Goal: Task Accomplishment & Management: Use online tool/utility

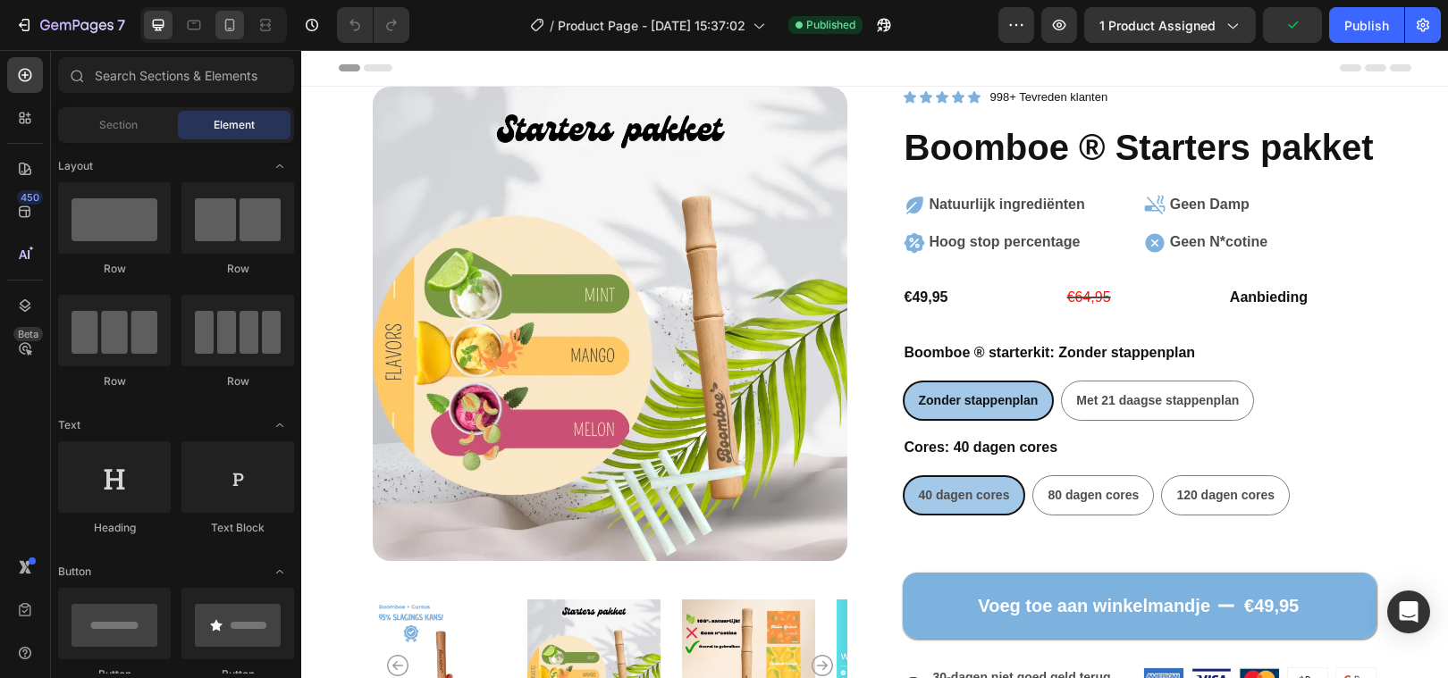
click at [231, 16] on icon at bounding box center [230, 25] width 18 height 18
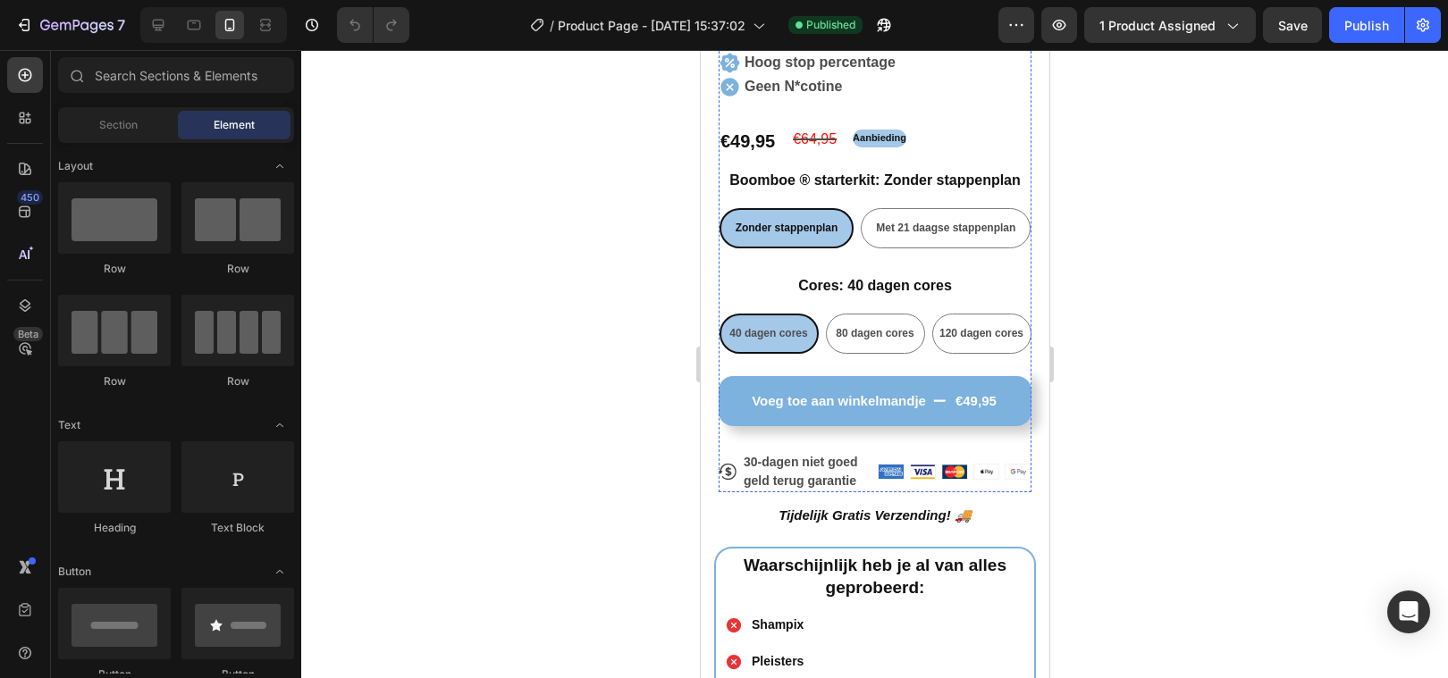
scroll to position [597, 0]
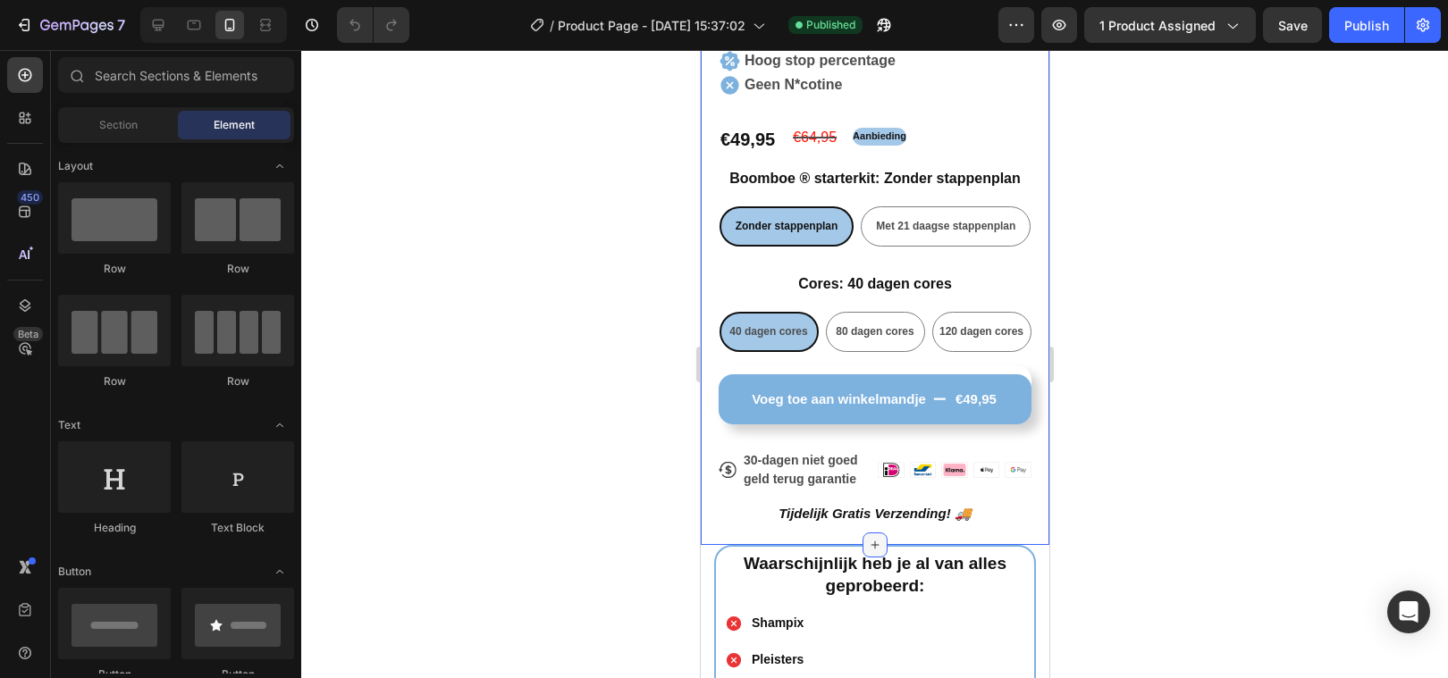
click at [870, 538] on icon at bounding box center [874, 545] width 14 height 14
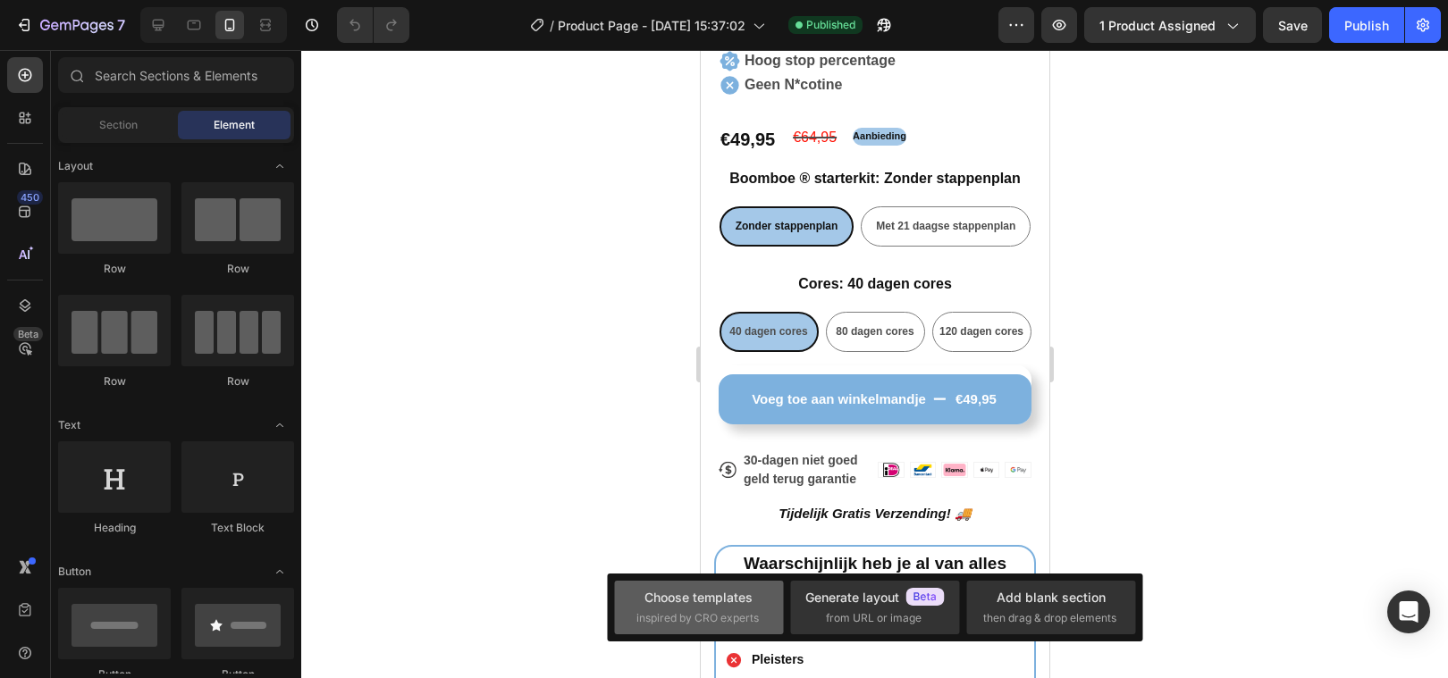
click at [690, 594] on div "Choose templates" at bounding box center [698, 597] width 108 height 19
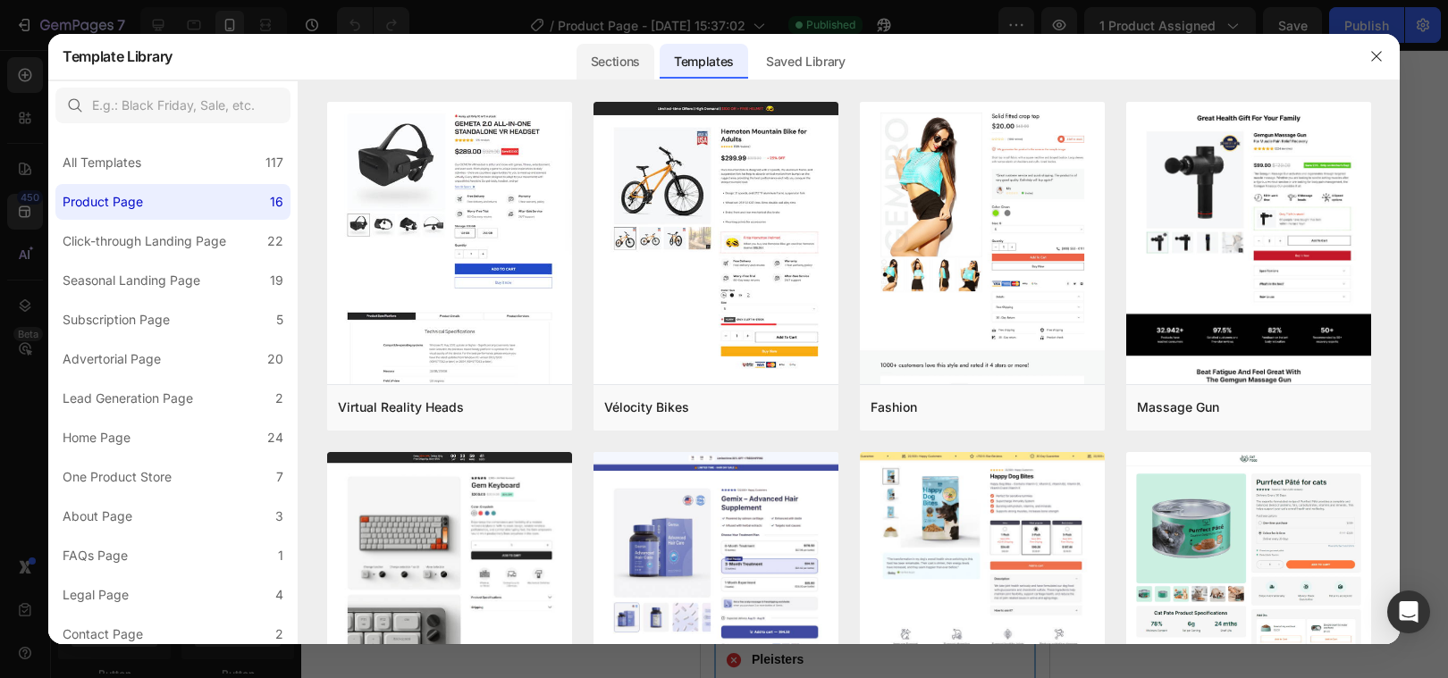
click at [604, 70] on div "Sections" at bounding box center [615, 62] width 78 height 36
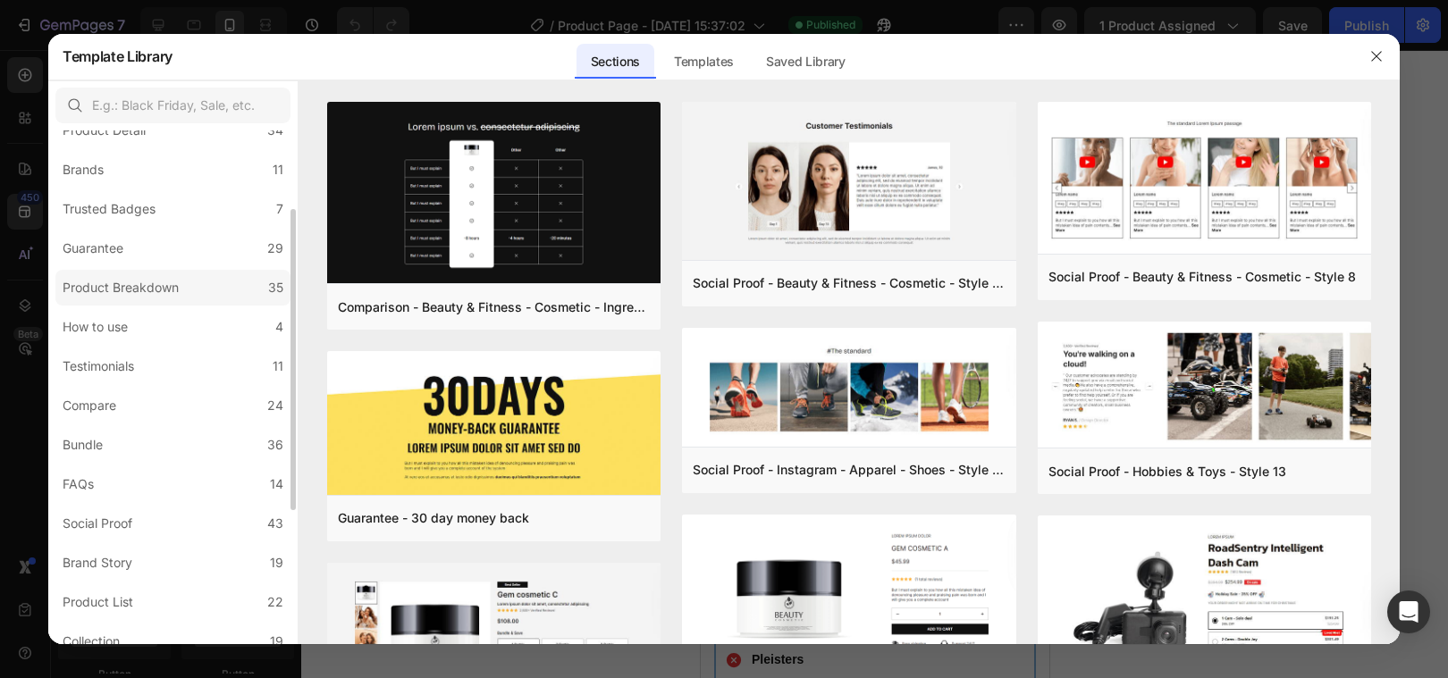
scroll to position [141, 0]
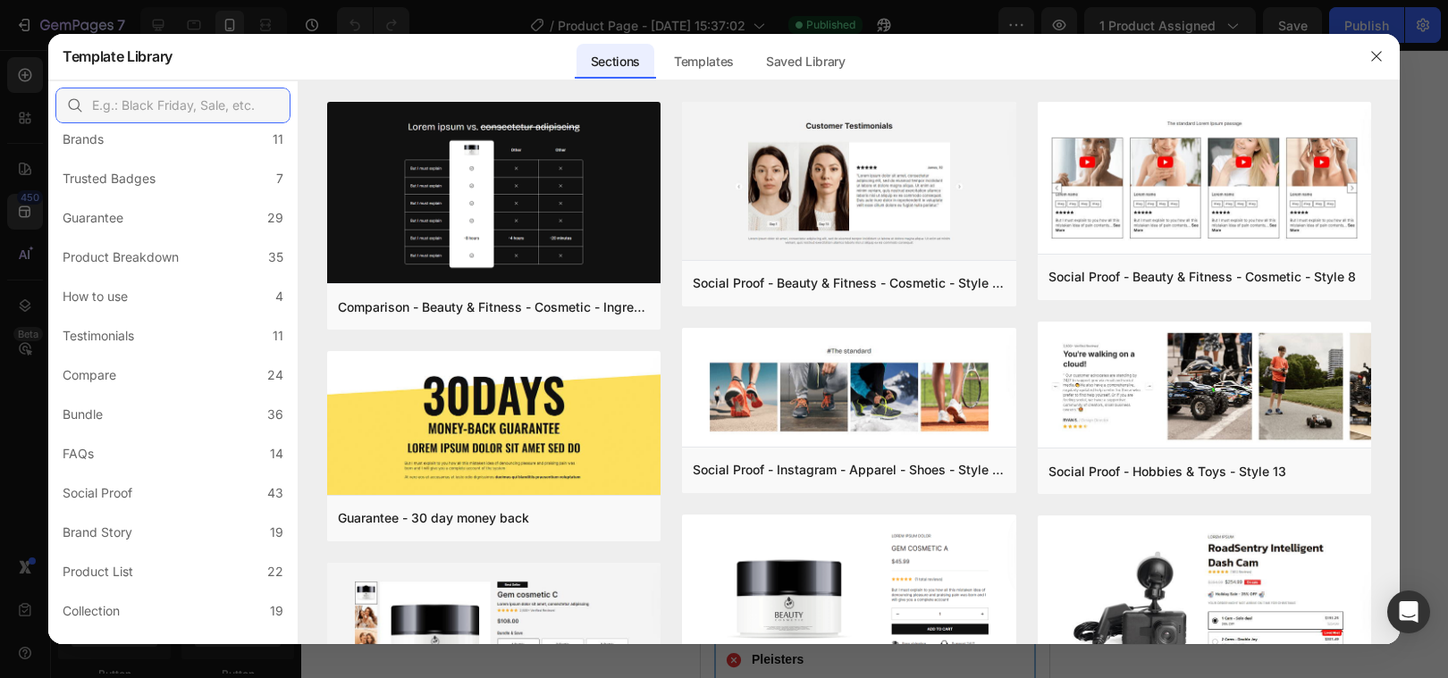
click at [169, 100] on input "text" at bounding box center [172, 106] width 235 height 36
click at [161, 107] on input "text" at bounding box center [172, 106] width 235 height 36
drag, startPoint x: 190, startPoint y: 106, endPoint x: 167, endPoint y: 106, distance: 23.2
click at [190, 106] on input "text" at bounding box center [172, 106] width 235 height 36
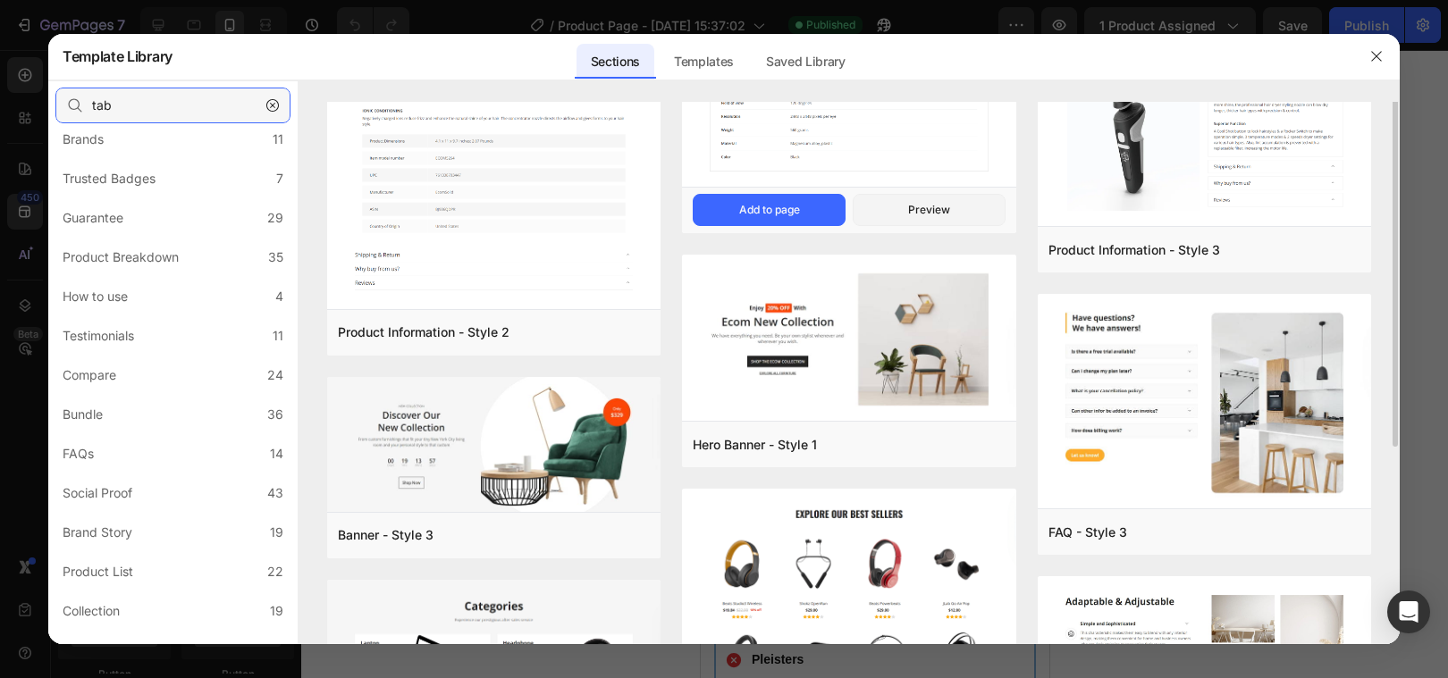
scroll to position [0, 0]
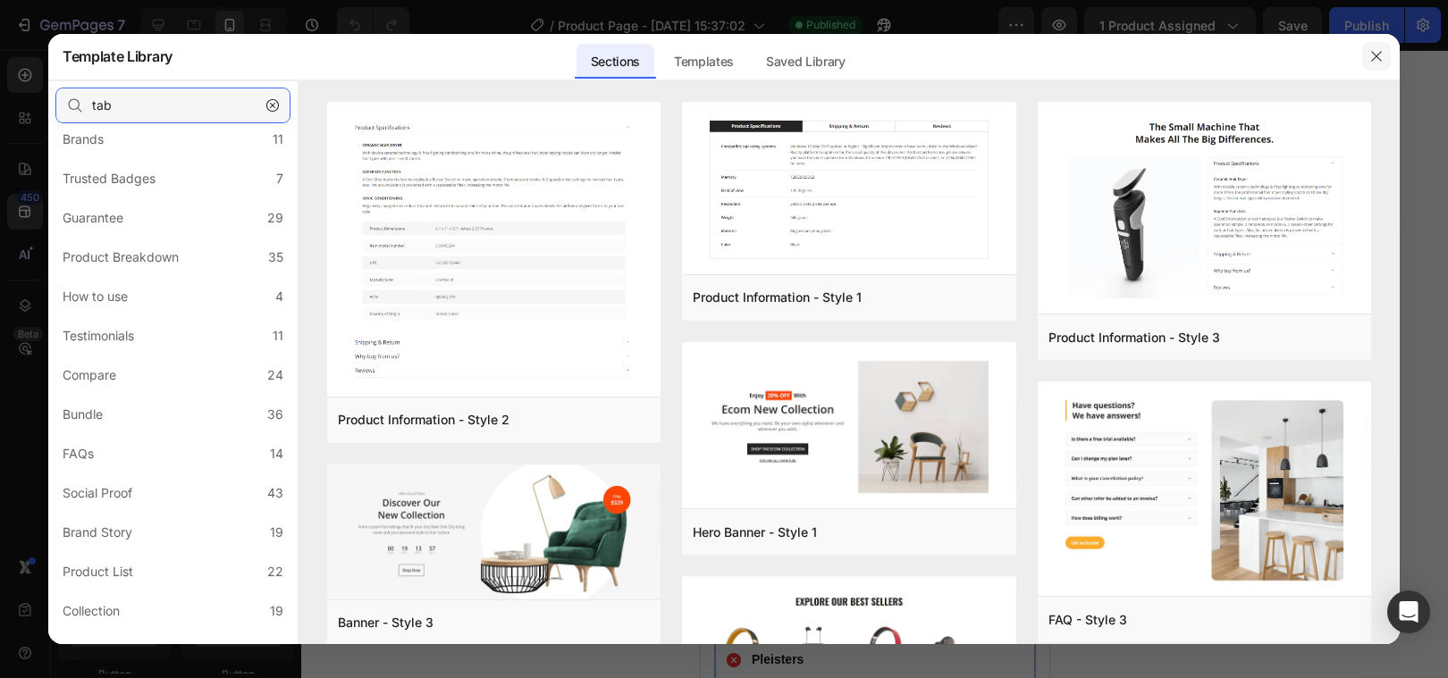
type input "tab"
click at [1376, 60] on icon "button" at bounding box center [1376, 56] width 14 height 14
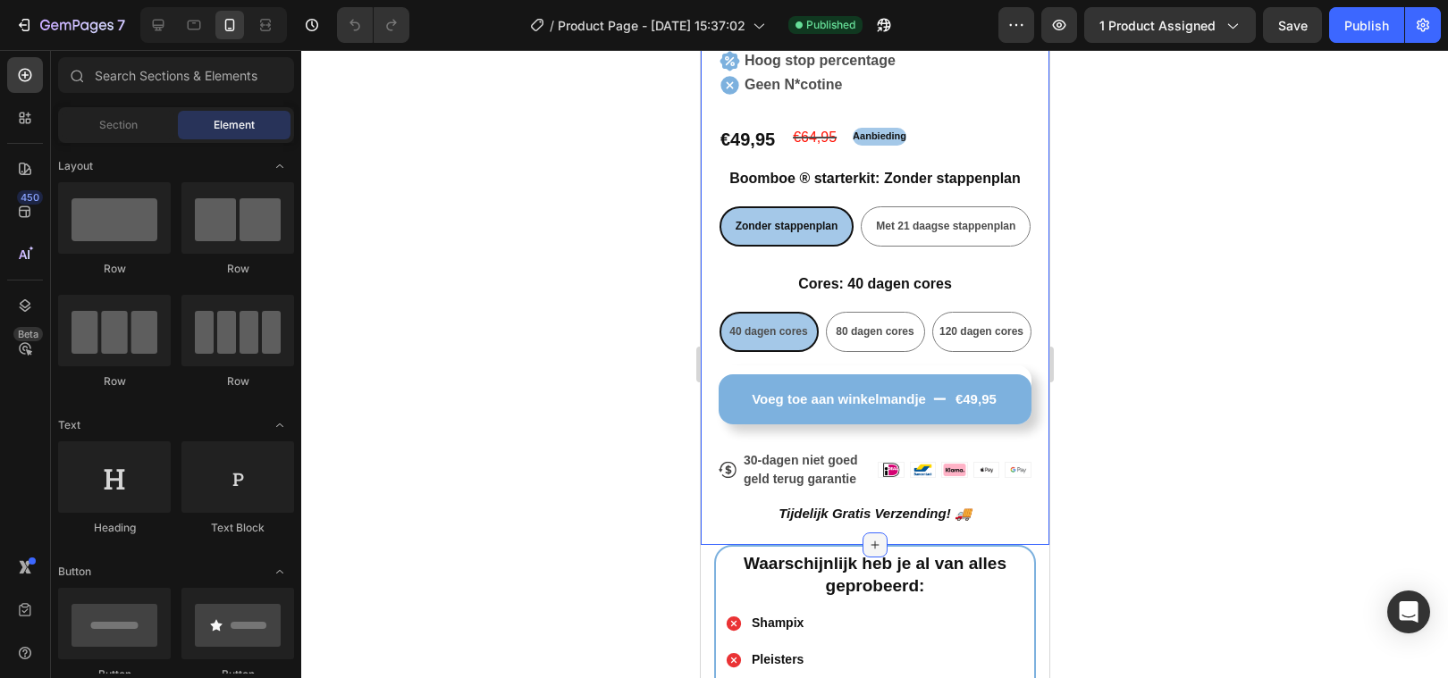
click at [867, 538] on icon at bounding box center [874, 545] width 14 height 14
drag, startPoint x: 803, startPoint y: 290, endPoint x: 845, endPoint y: 529, distance: 242.4
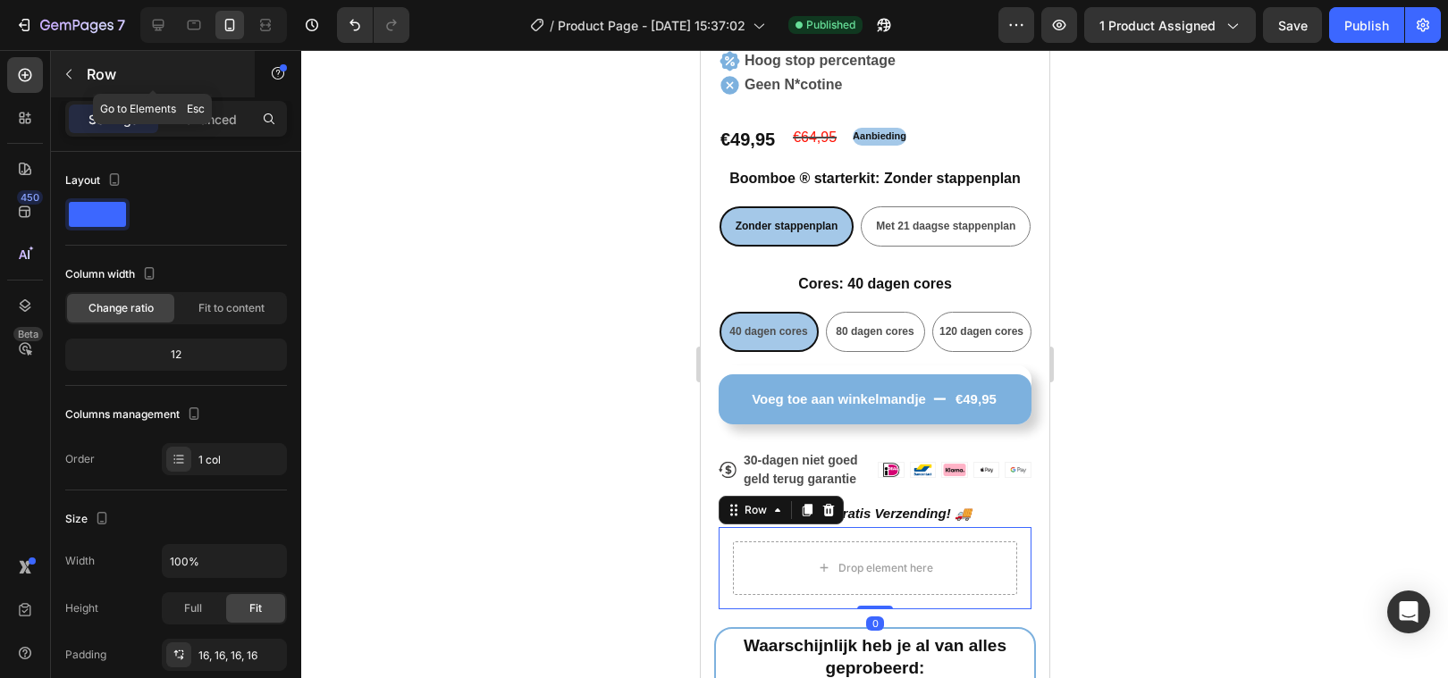
click at [63, 71] on icon "button" at bounding box center [69, 74] width 14 height 14
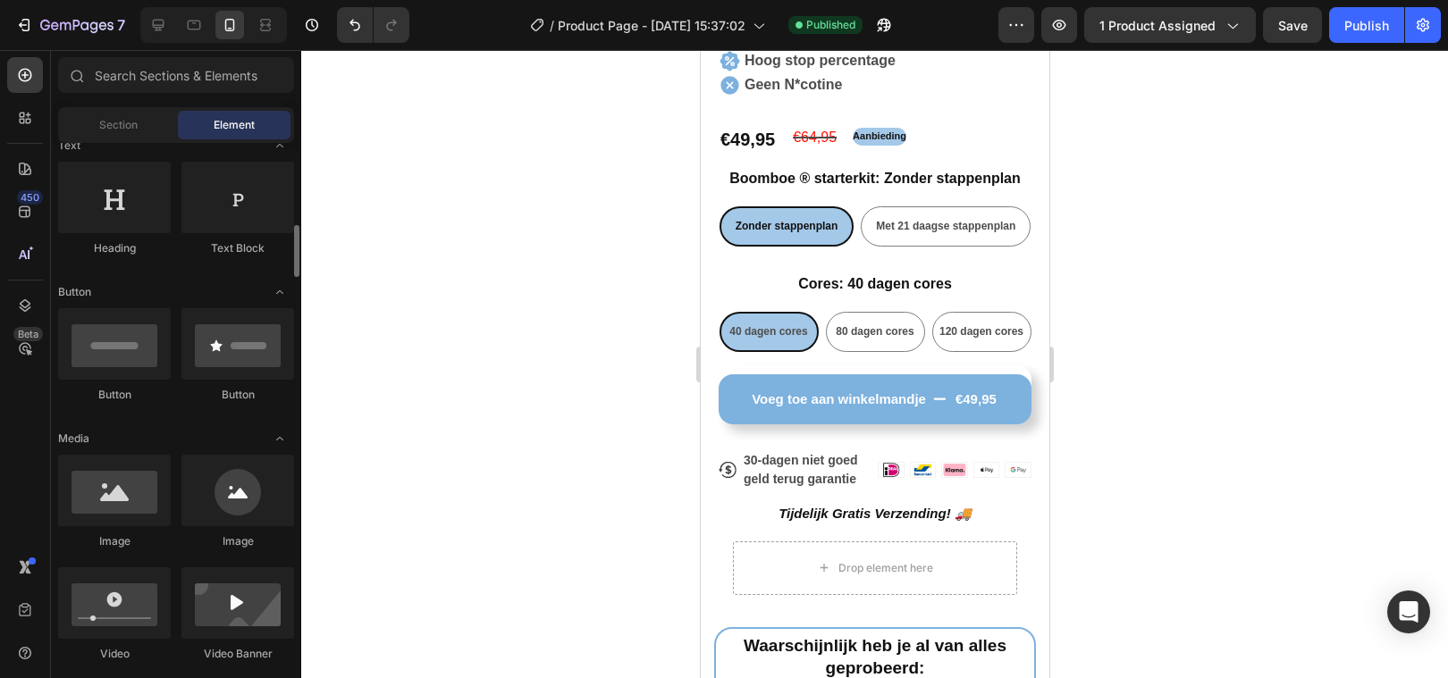
scroll to position [345, 0]
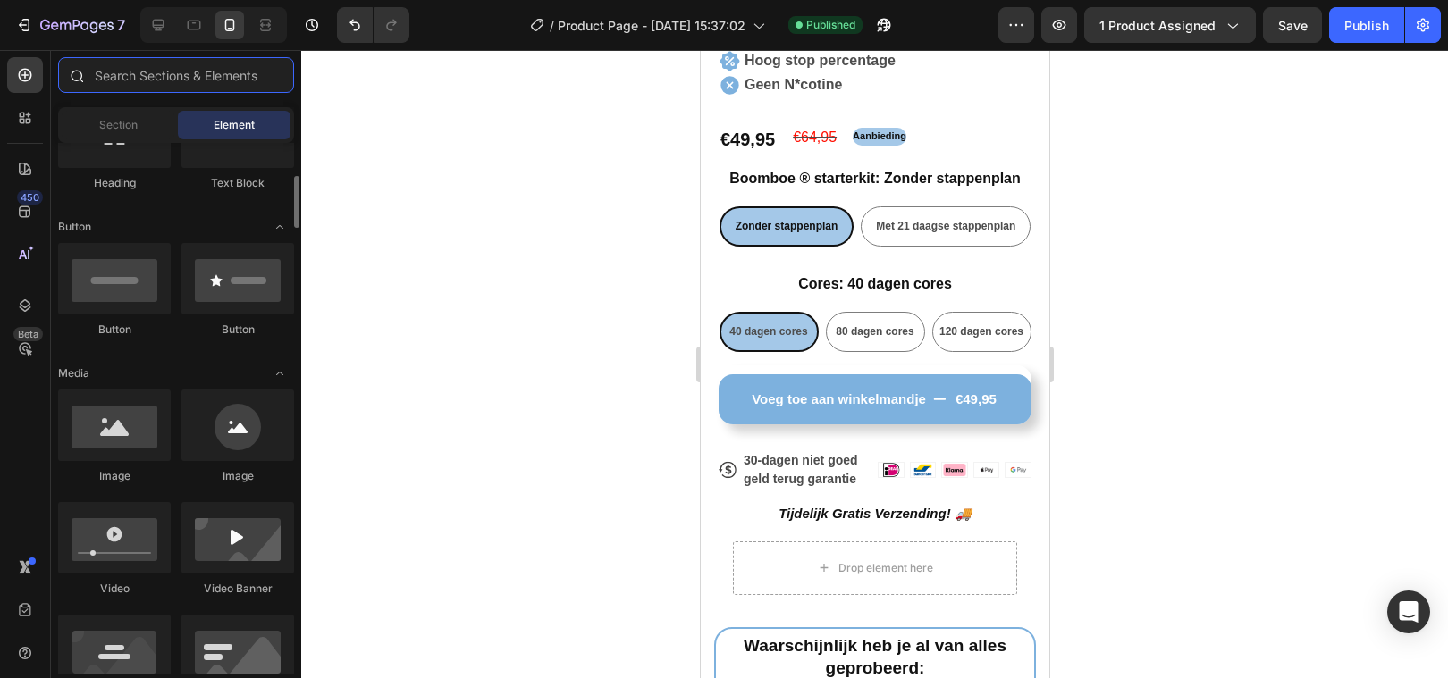
click at [160, 77] on input "text" at bounding box center [176, 75] width 236 height 36
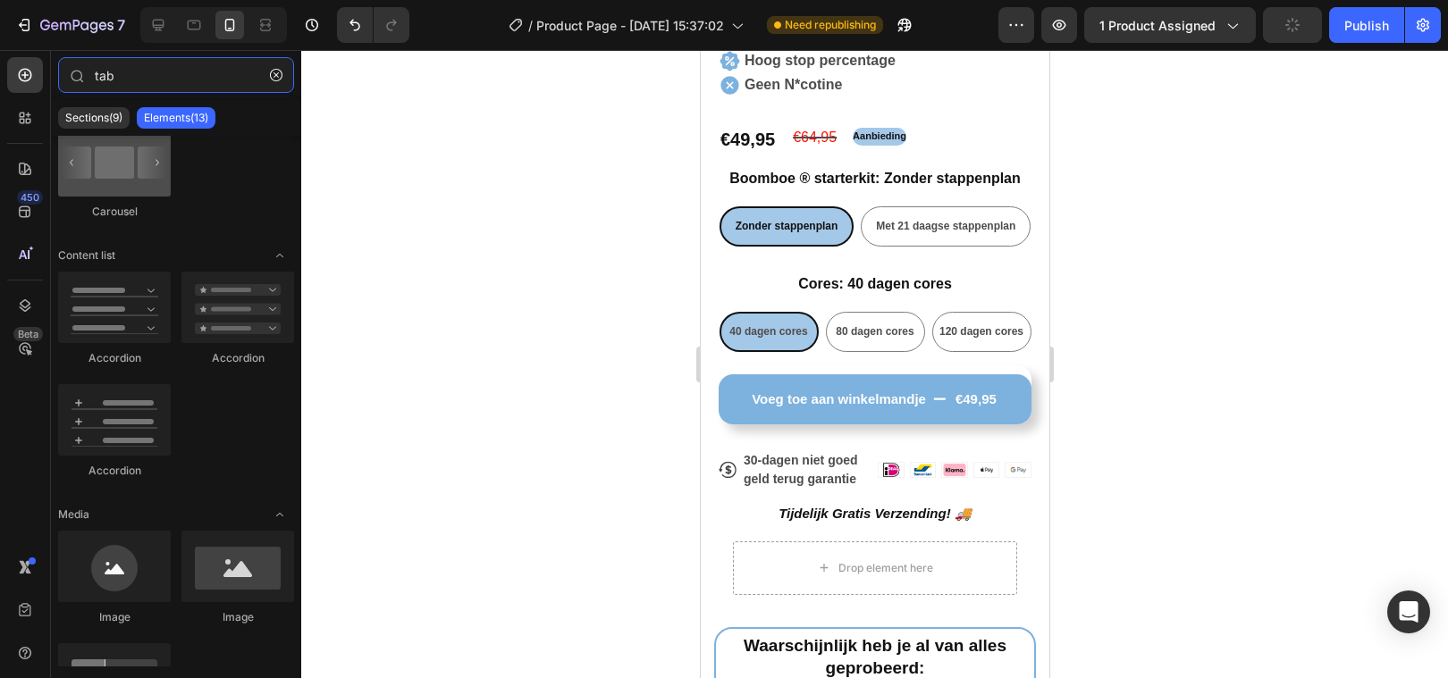
scroll to position [0, 0]
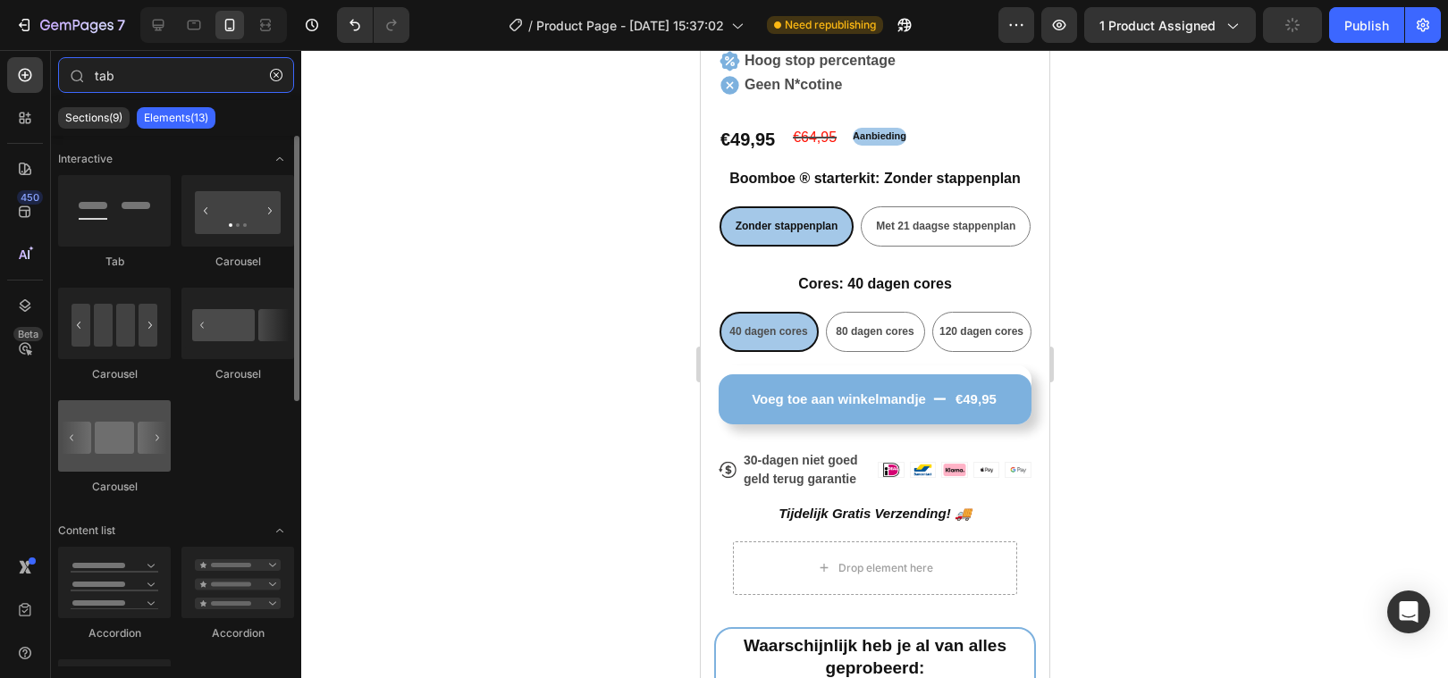
type input "tab"
drag, startPoint x: 134, startPoint y: 424, endPoint x: 128, endPoint y: 416, distance: 10.2
click at [128, 416] on div at bounding box center [114, 435] width 113 height 71
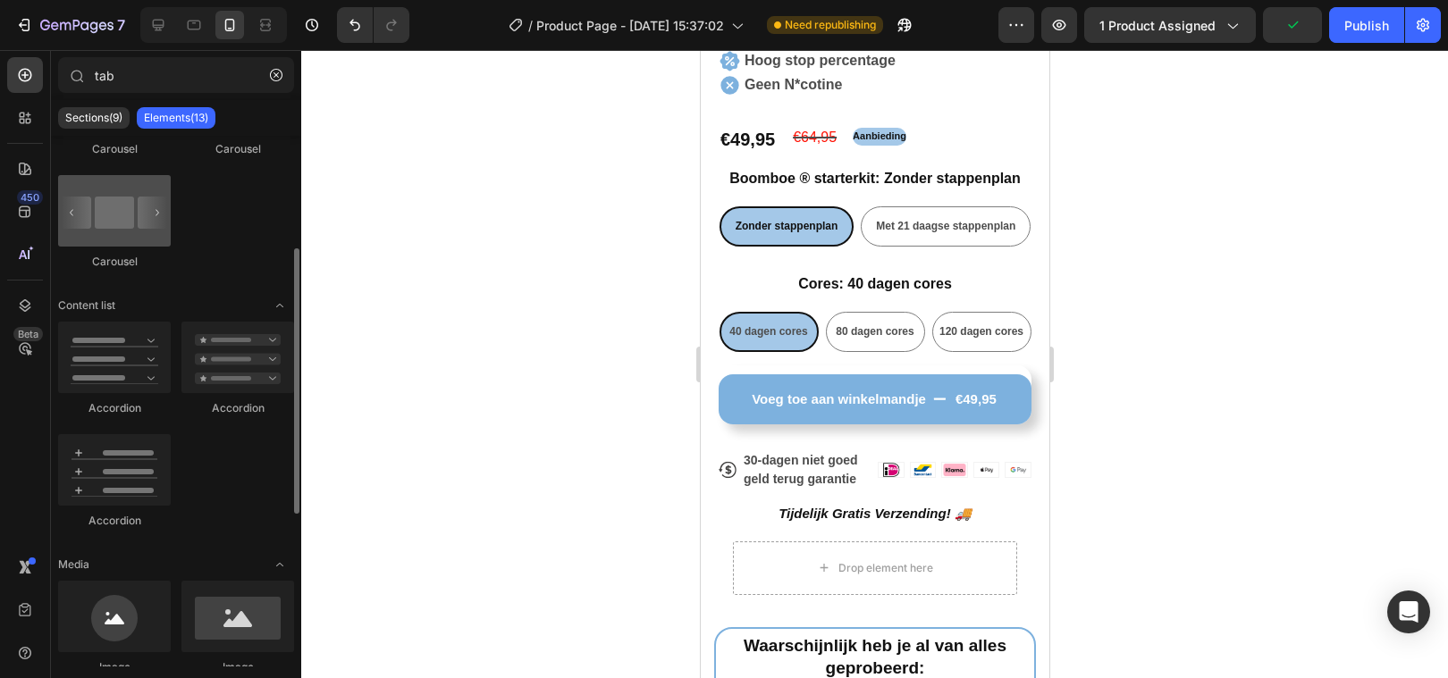
scroll to position [229, 0]
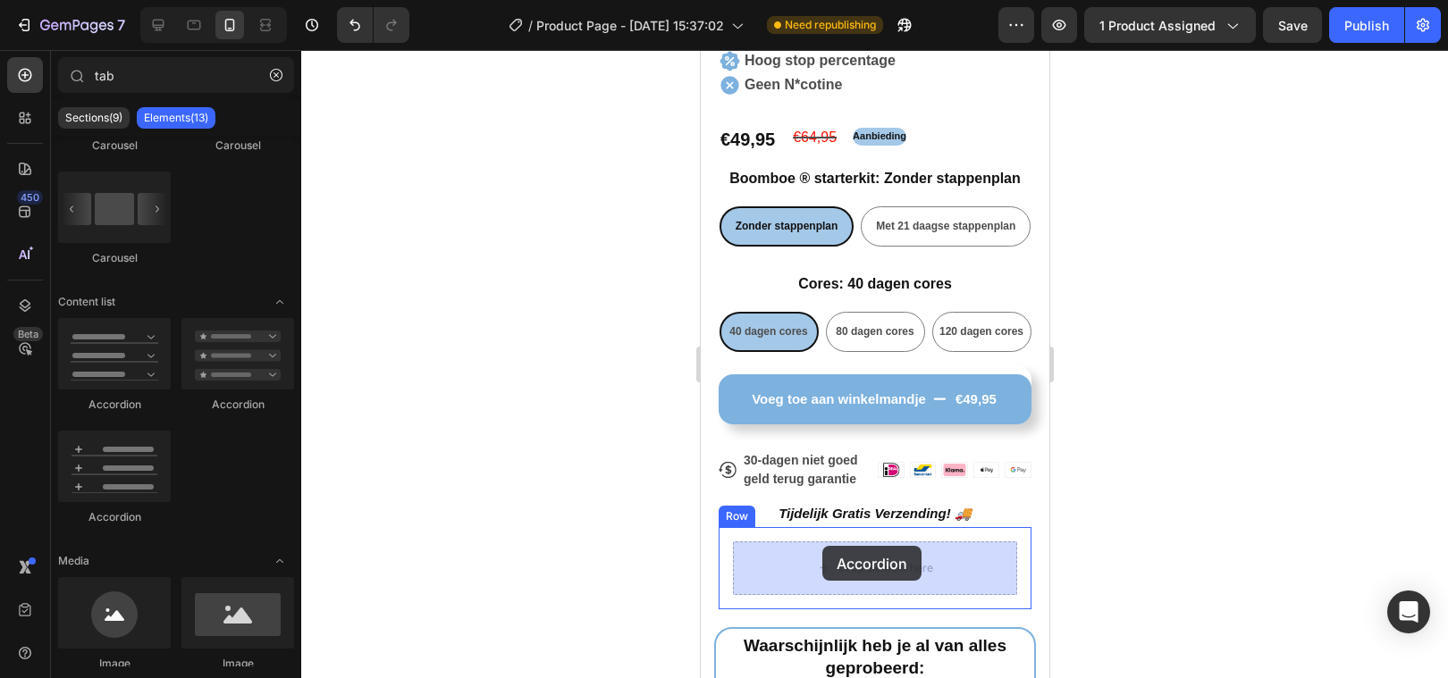
drag, startPoint x: 821, startPoint y: 509, endPoint x: 1339, endPoint y: 515, distance: 517.5
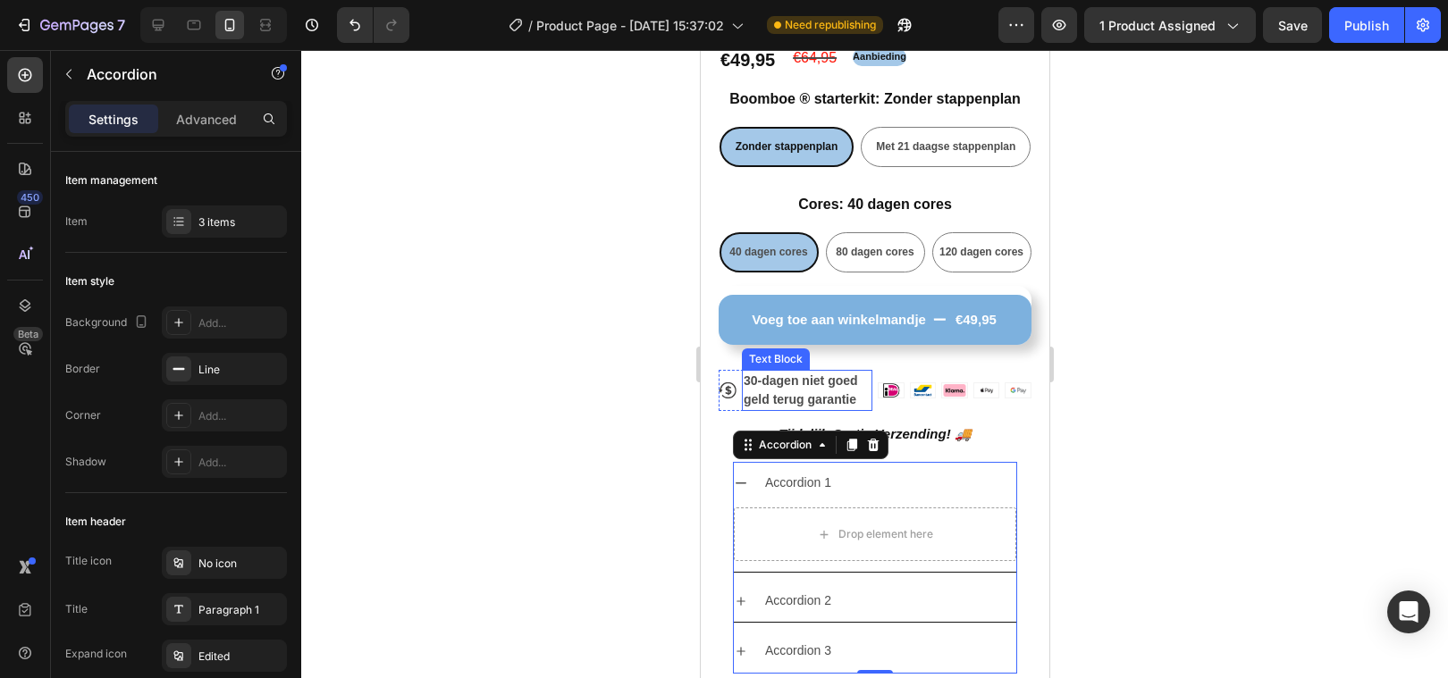
scroll to position [702, 0]
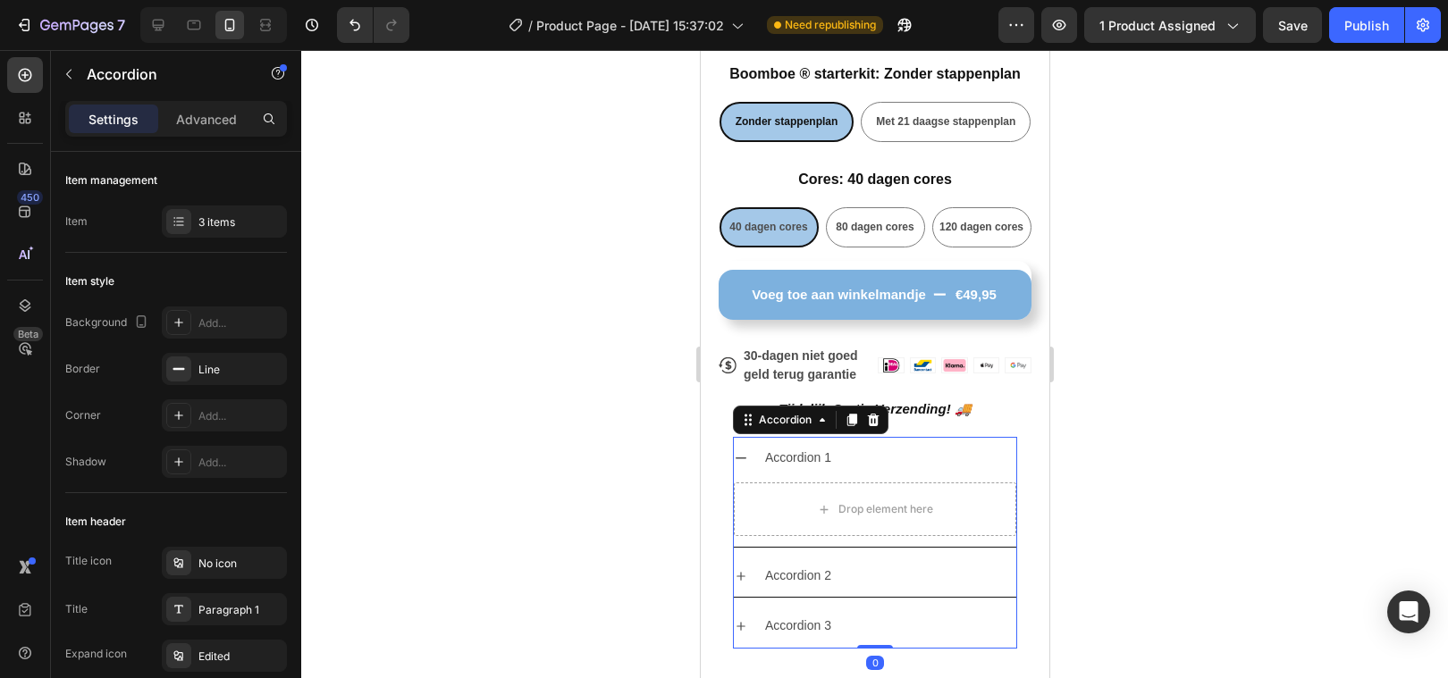
click at [744, 460] on icon at bounding box center [740, 458] width 14 height 14
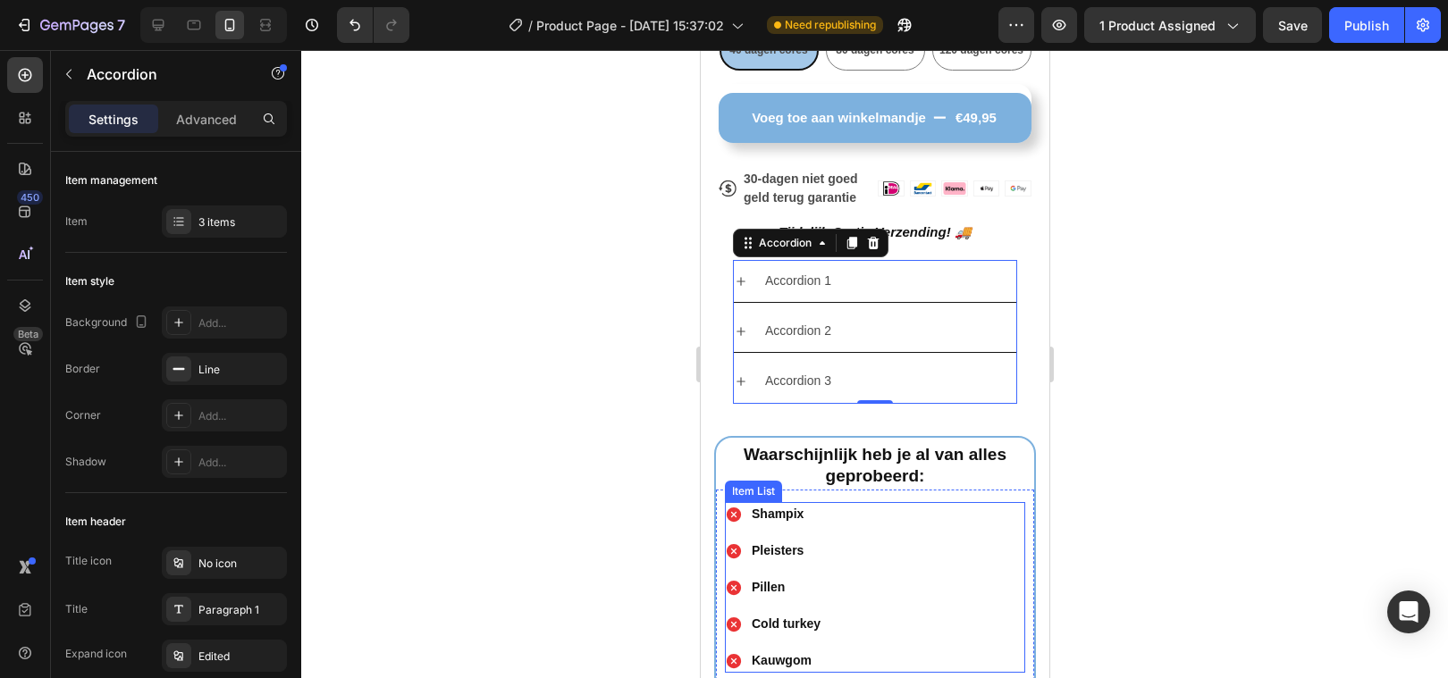
scroll to position [820, 0]
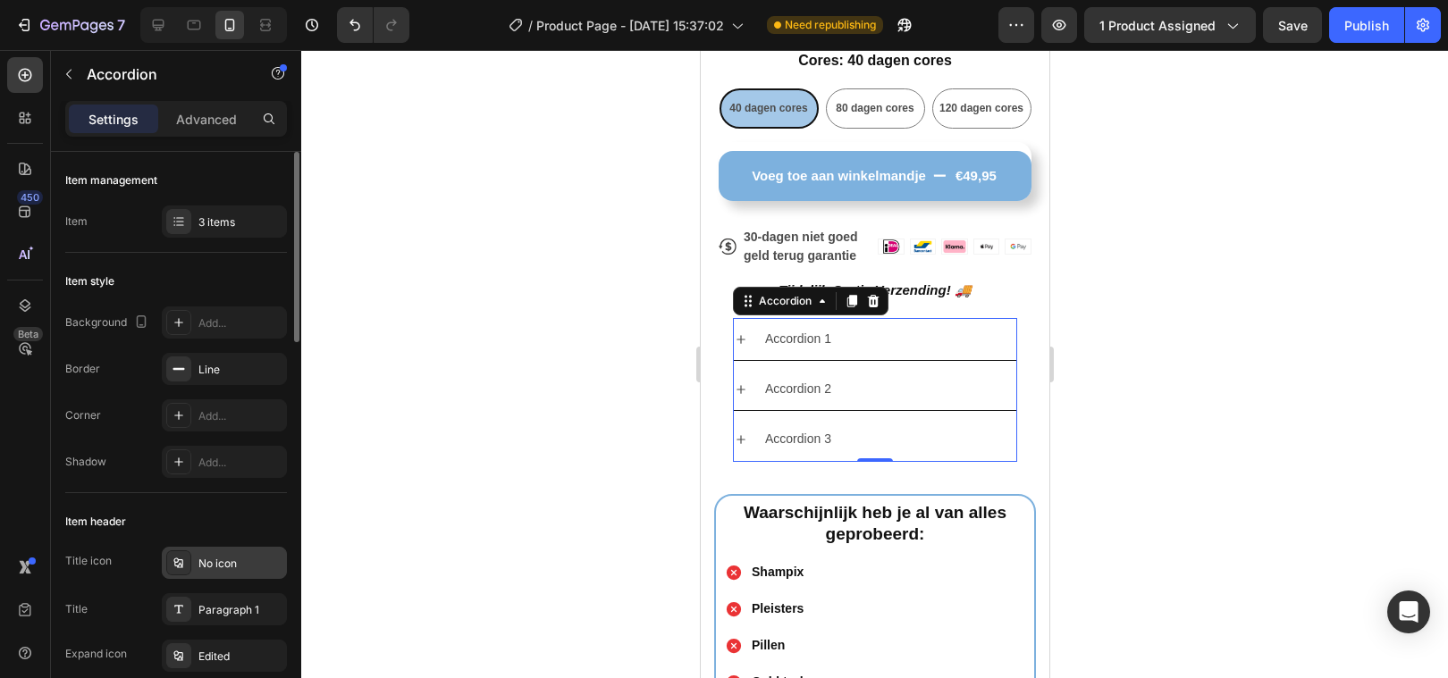
click at [196, 561] on div "No icon" at bounding box center [224, 563] width 125 height 32
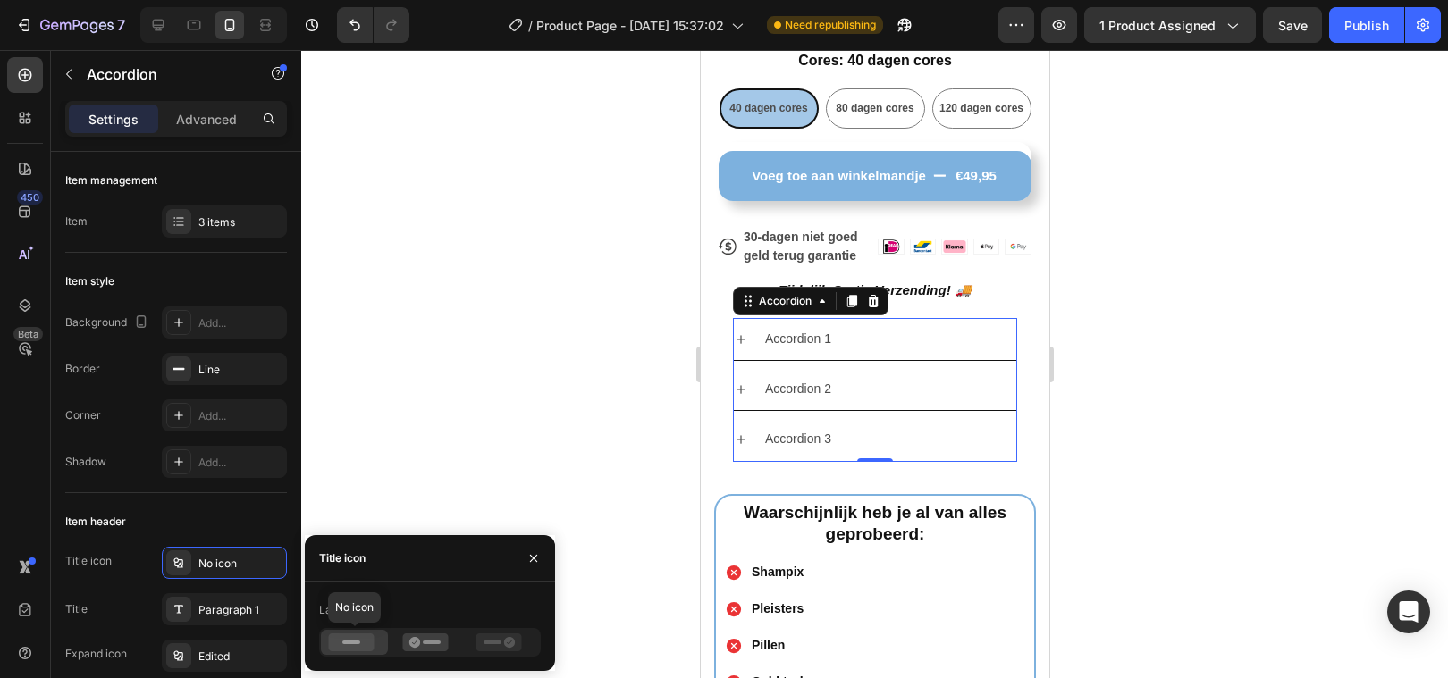
click at [334, 639] on icon at bounding box center [352, 643] width 46 height 18
click at [436, 642] on rect at bounding box center [432, 643] width 18 height 4
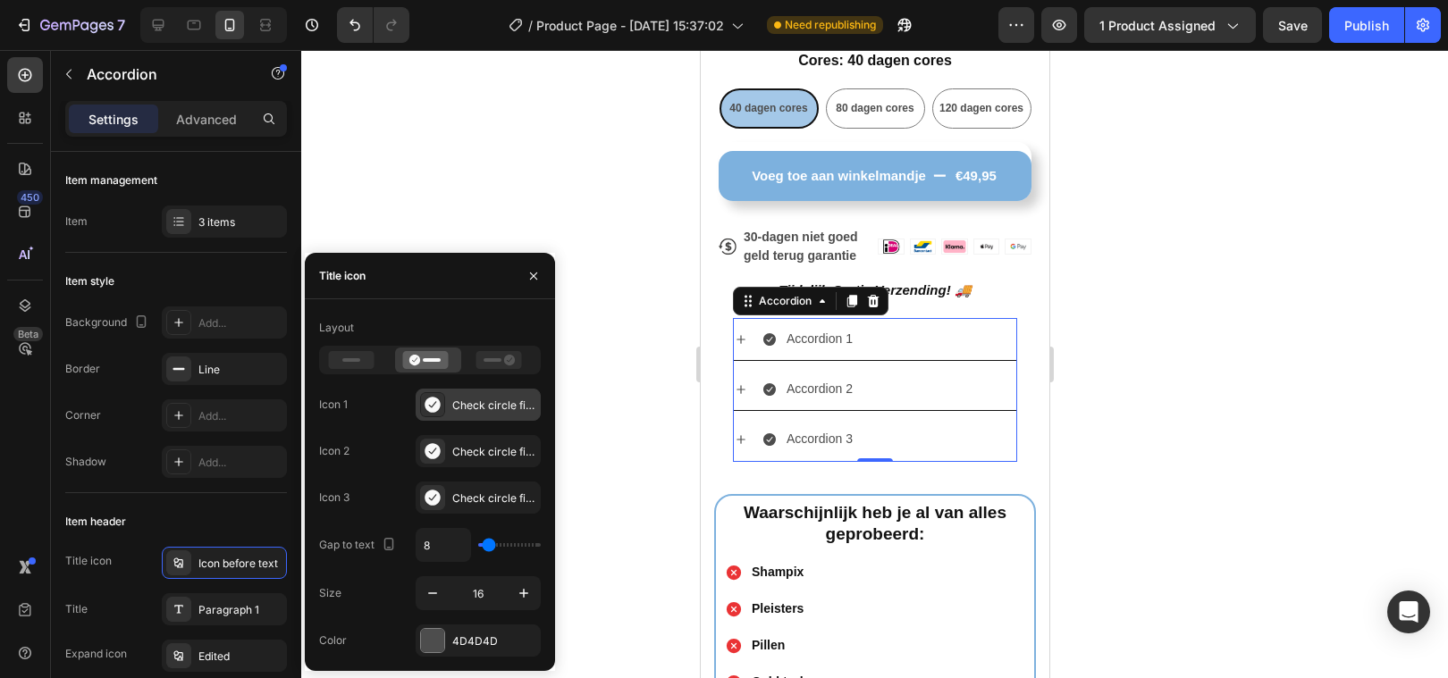
click at [434, 414] on div at bounding box center [432, 404] width 25 height 25
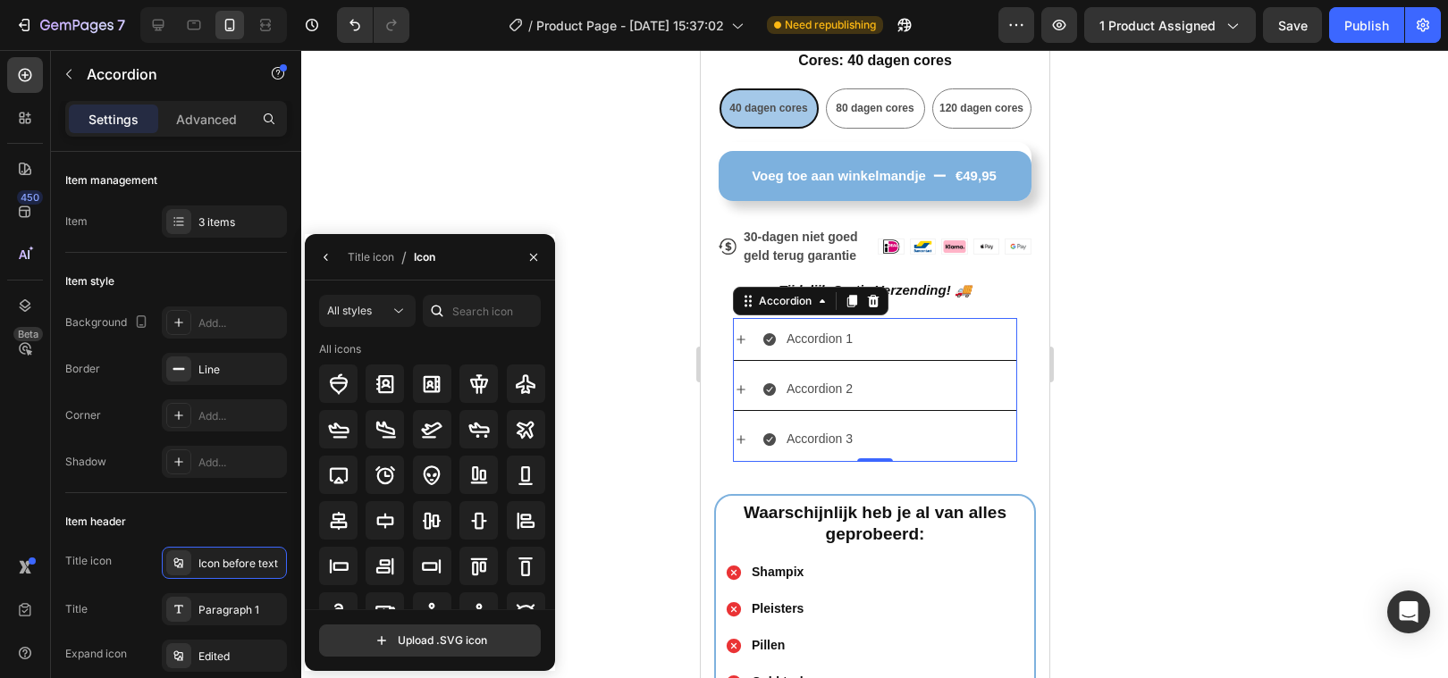
click at [474, 328] on div "All styles All icons" at bounding box center [430, 452] width 222 height 315
click at [474, 321] on input "text" at bounding box center [482, 311] width 118 height 32
click at [369, 309] on span "All styles" at bounding box center [349, 310] width 45 height 13
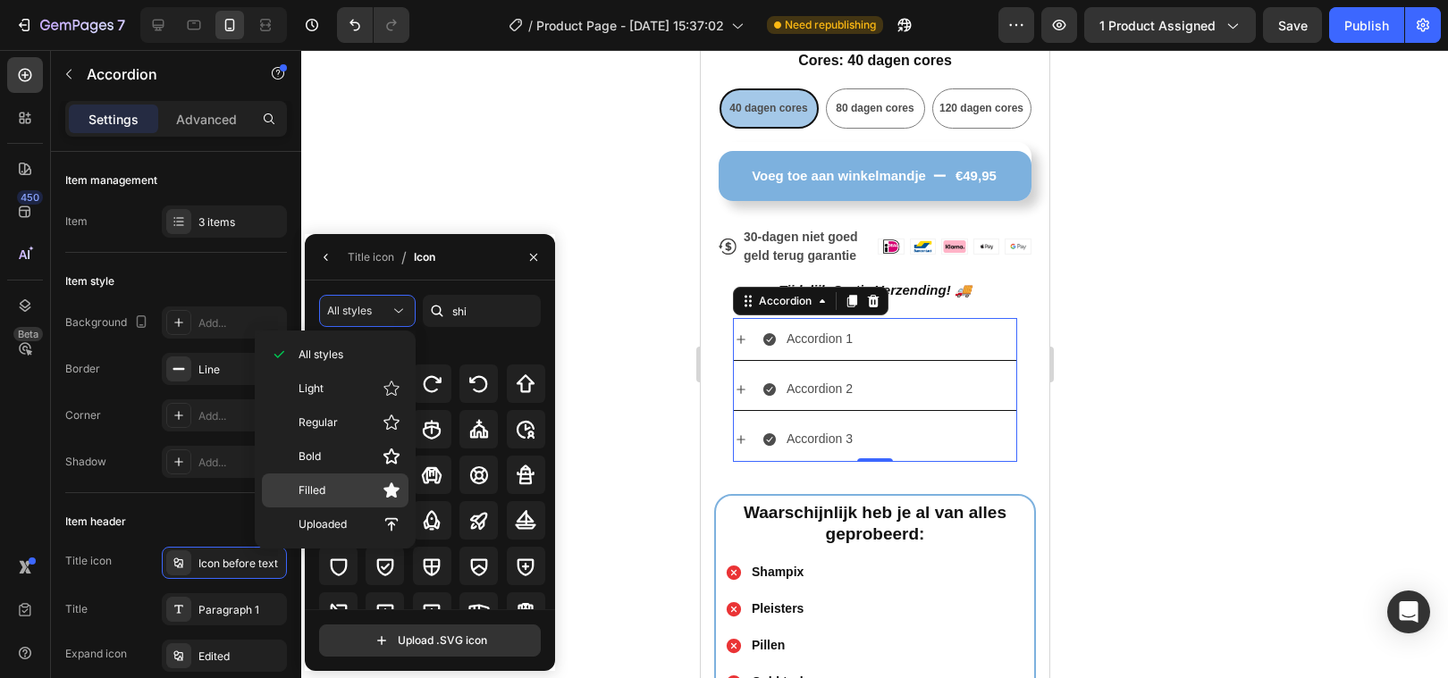
click at [330, 484] on p "Filled" at bounding box center [349, 491] width 102 height 18
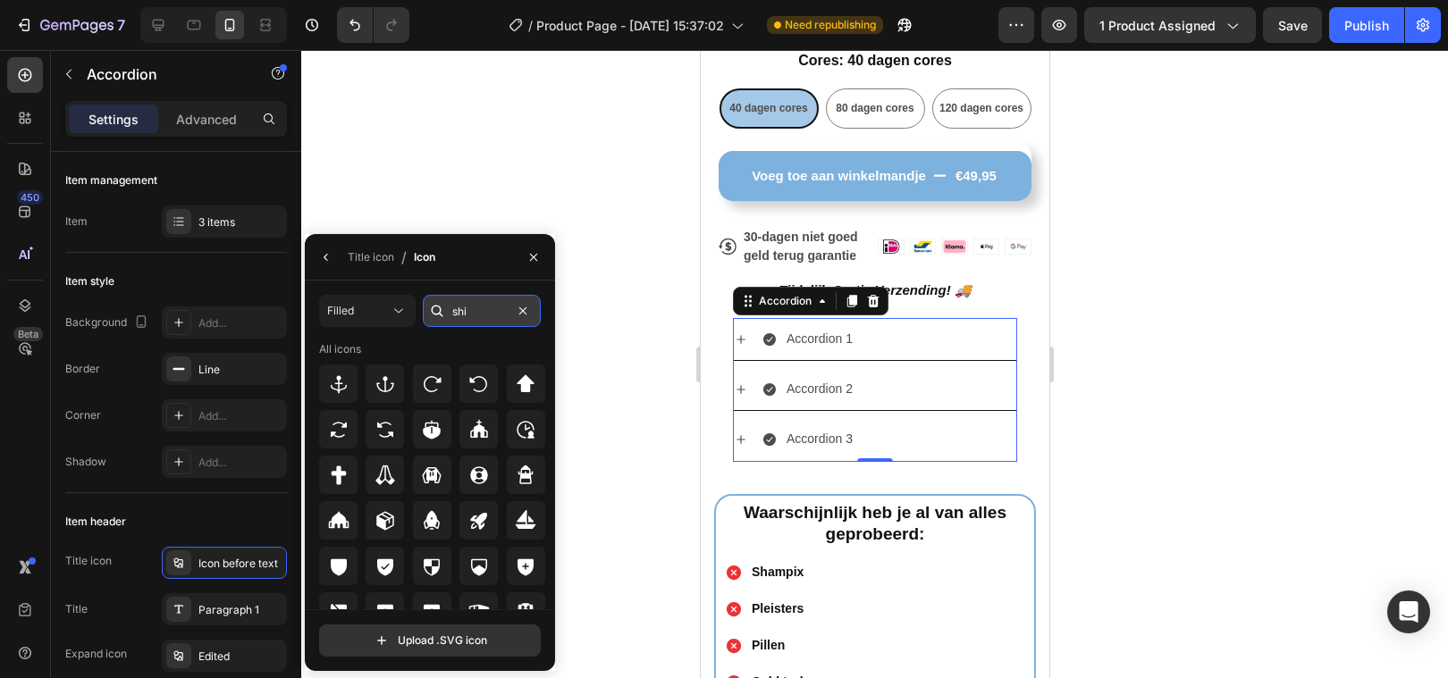
click at [468, 315] on input "shi" at bounding box center [482, 311] width 118 height 32
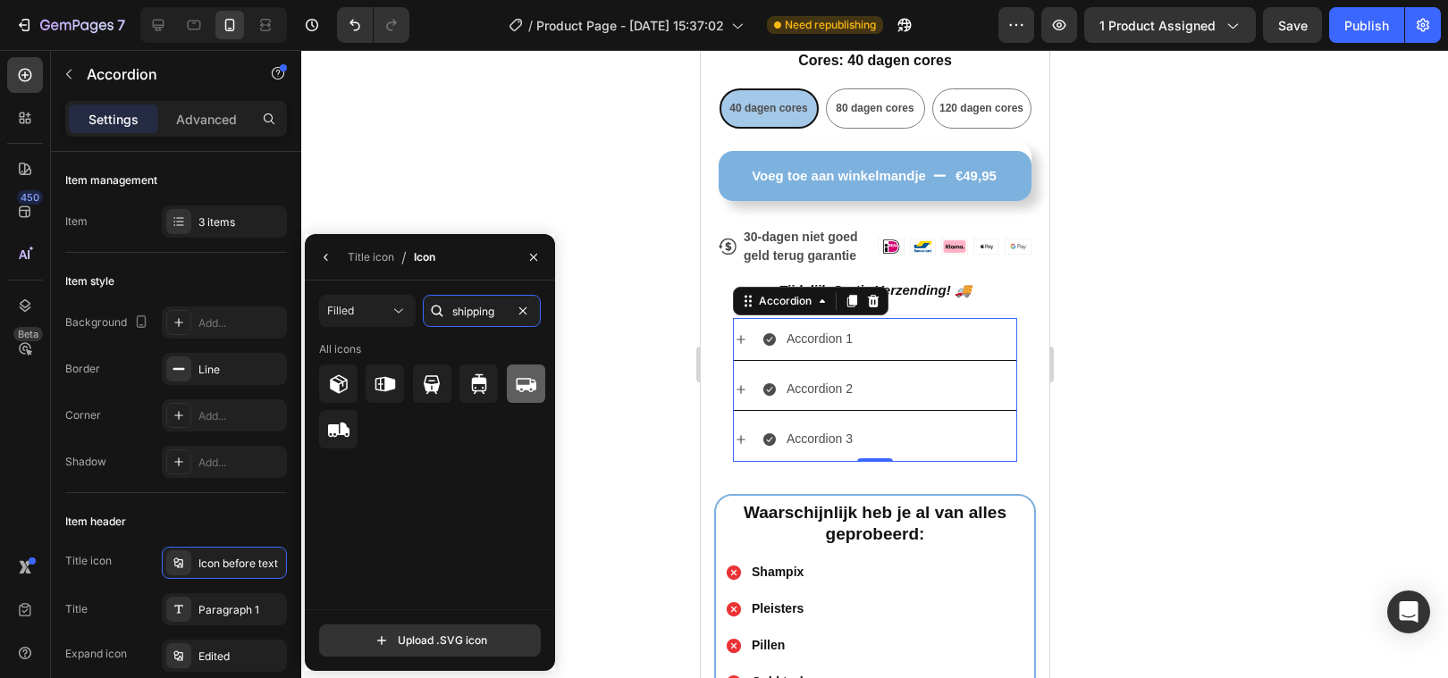
type input "shipping"
click at [515, 391] on icon at bounding box center [525, 384] width 21 height 21
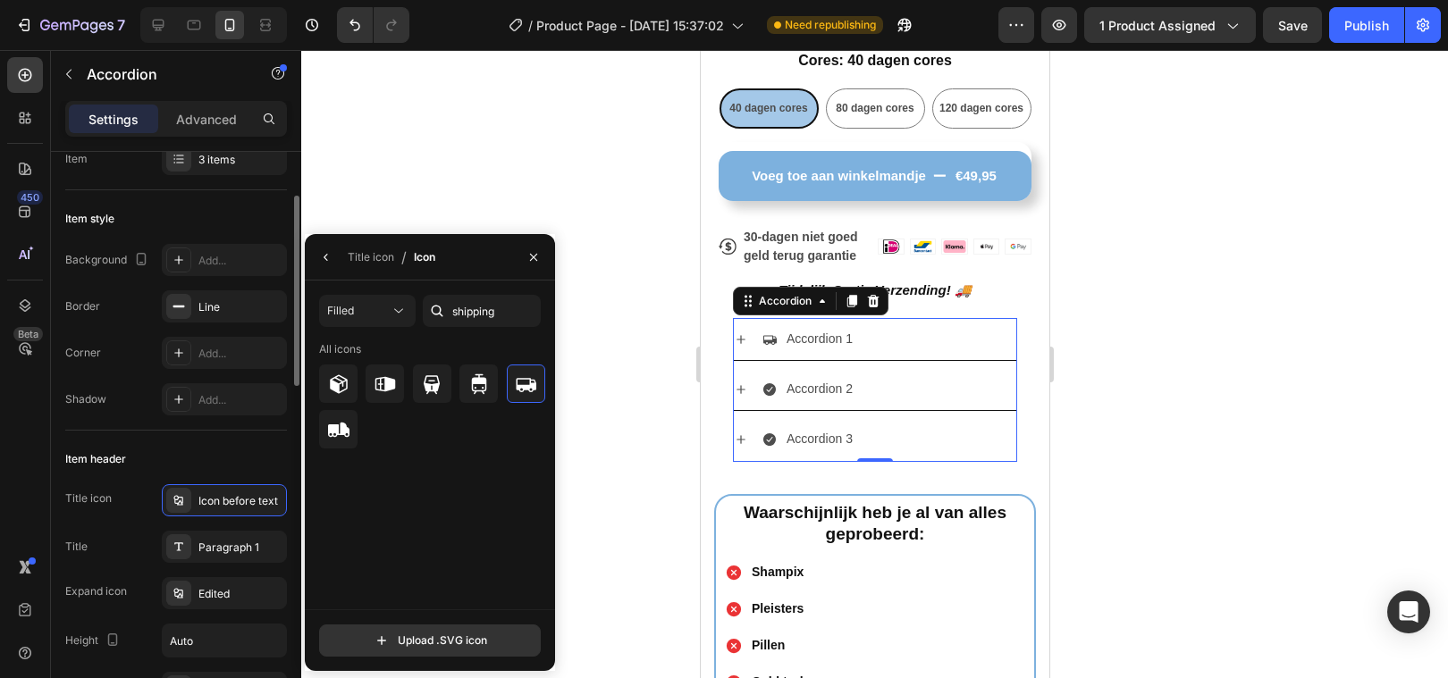
scroll to position [88, 0]
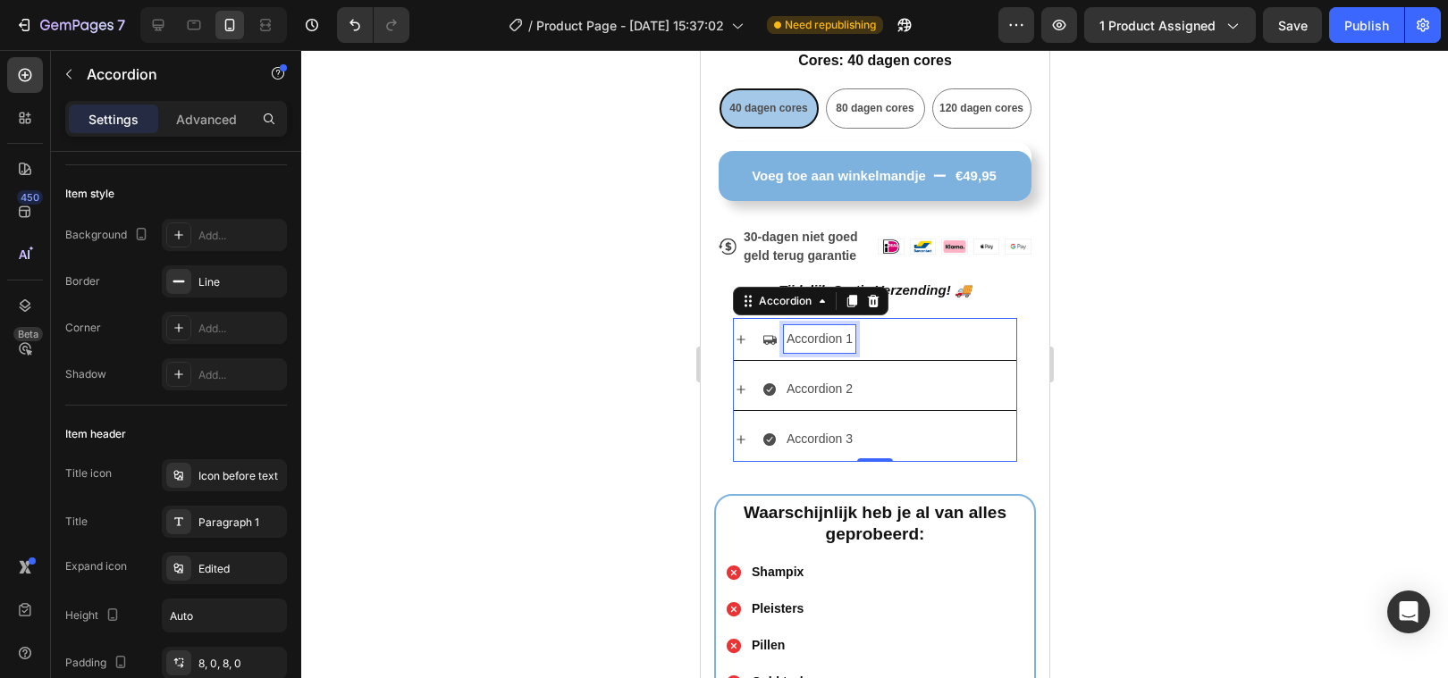
click at [799, 347] on div "Accordion 1" at bounding box center [818, 339] width 71 height 28
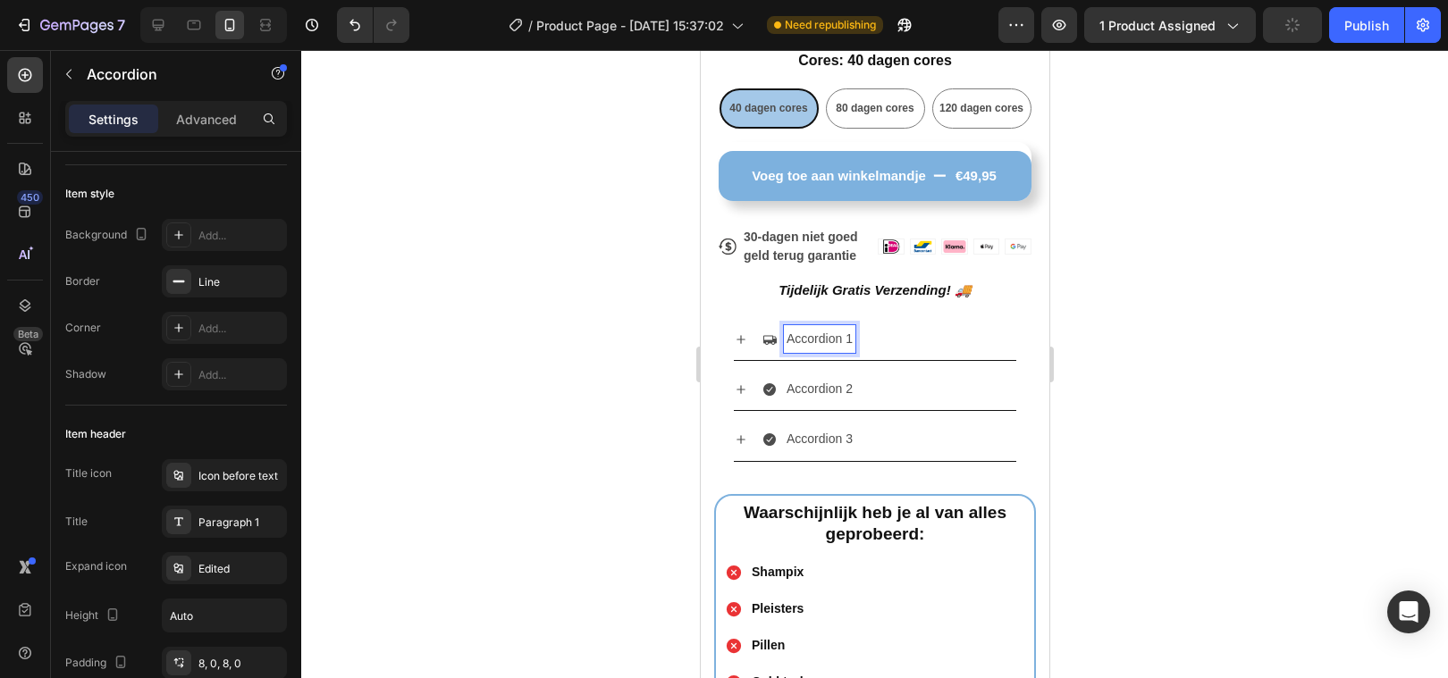
click at [799, 347] on p "Accordion 1" at bounding box center [819, 339] width 66 height 22
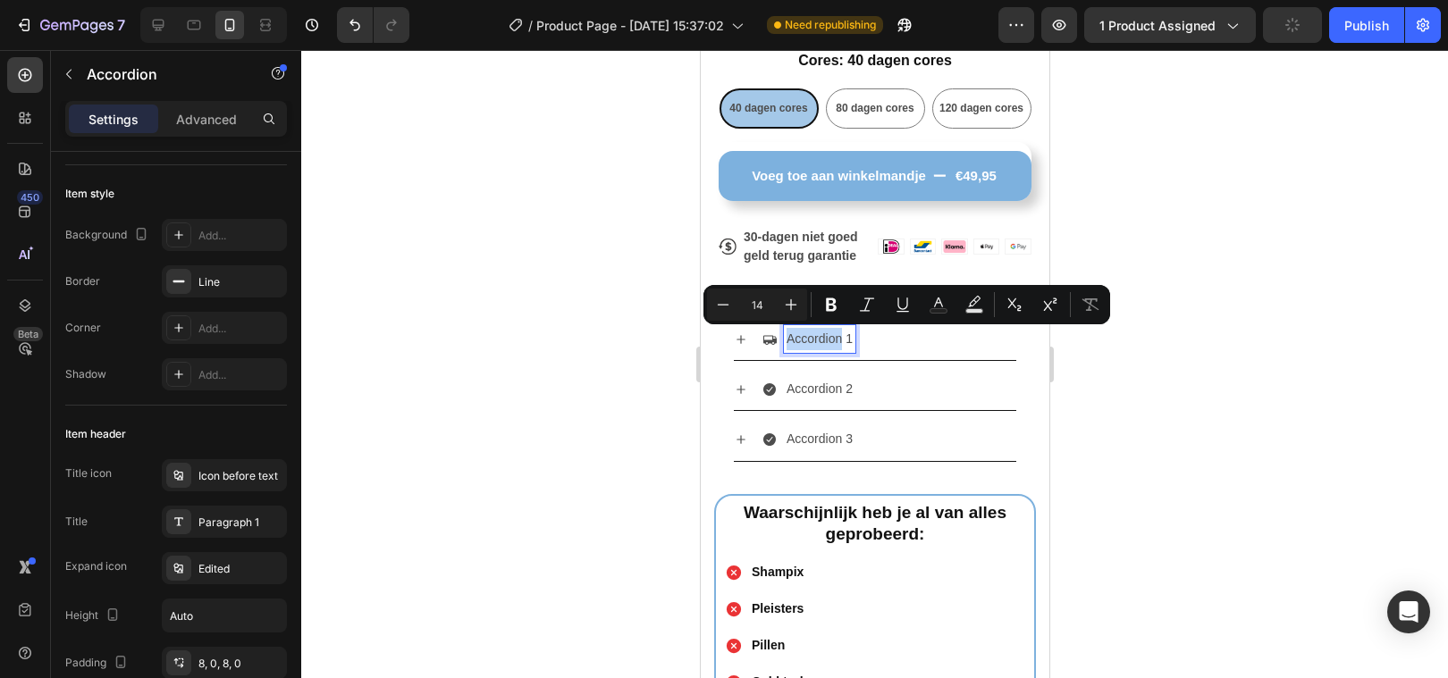
click at [808, 342] on p "Accordion 1" at bounding box center [819, 339] width 66 height 22
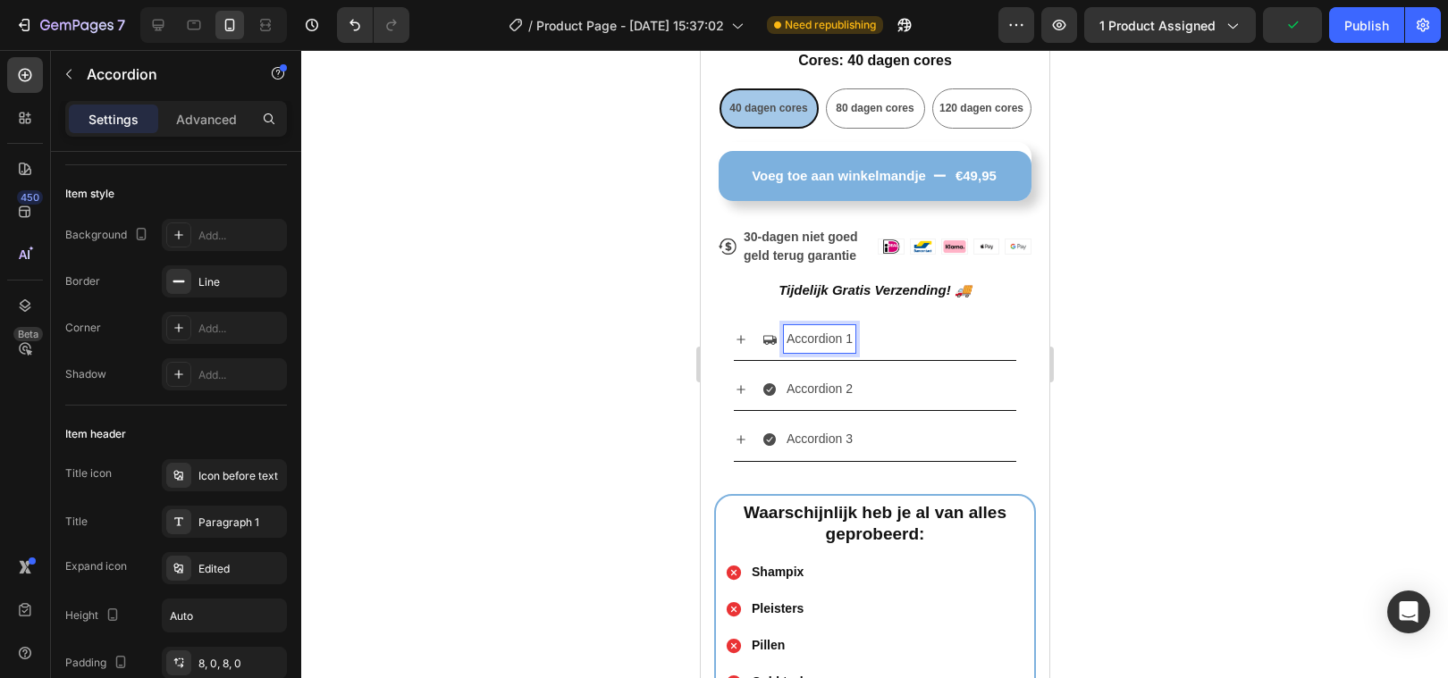
click at [810, 342] on p "Accordion 1" at bounding box center [819, 339] width 66 height 22
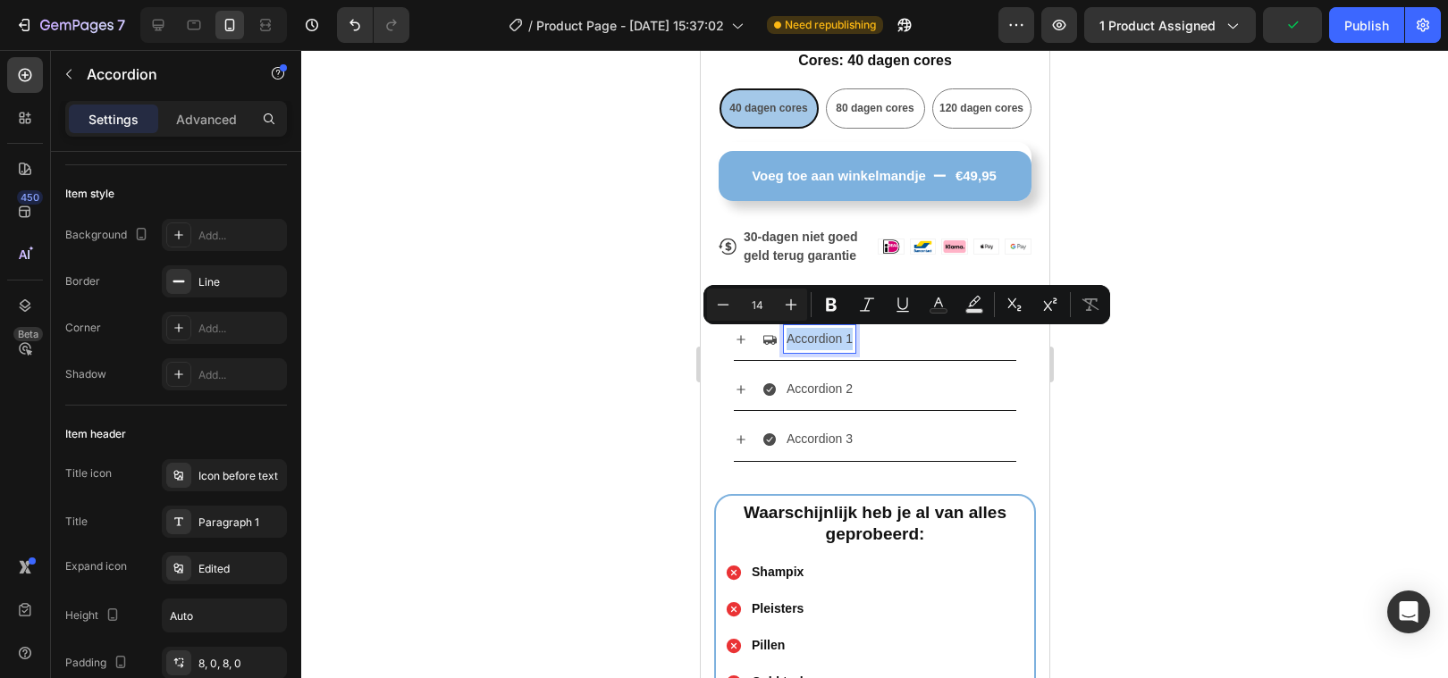
click at [810, 342] on p "Accordion 1" at bounding box center [819, 339] width 66 height 22
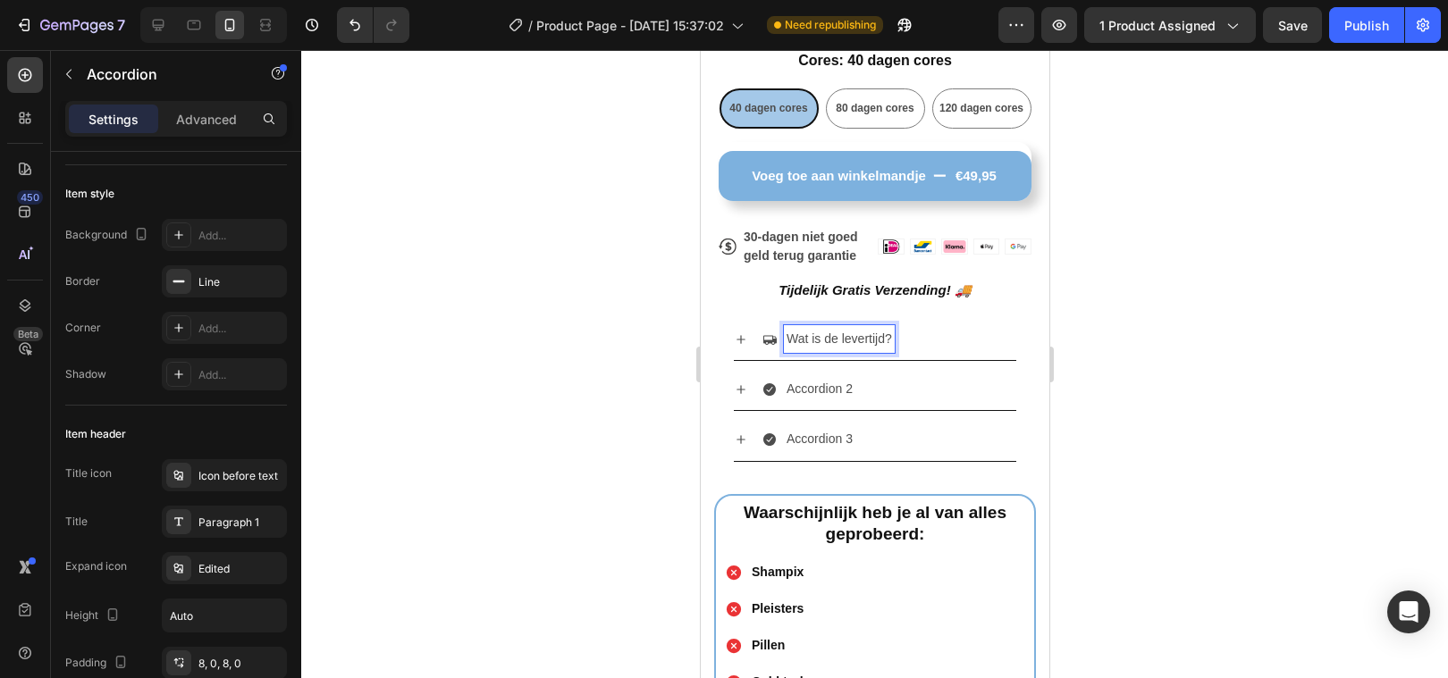
click at [552, 457] on div at bounding box center [874, 364] width 1147 height 628
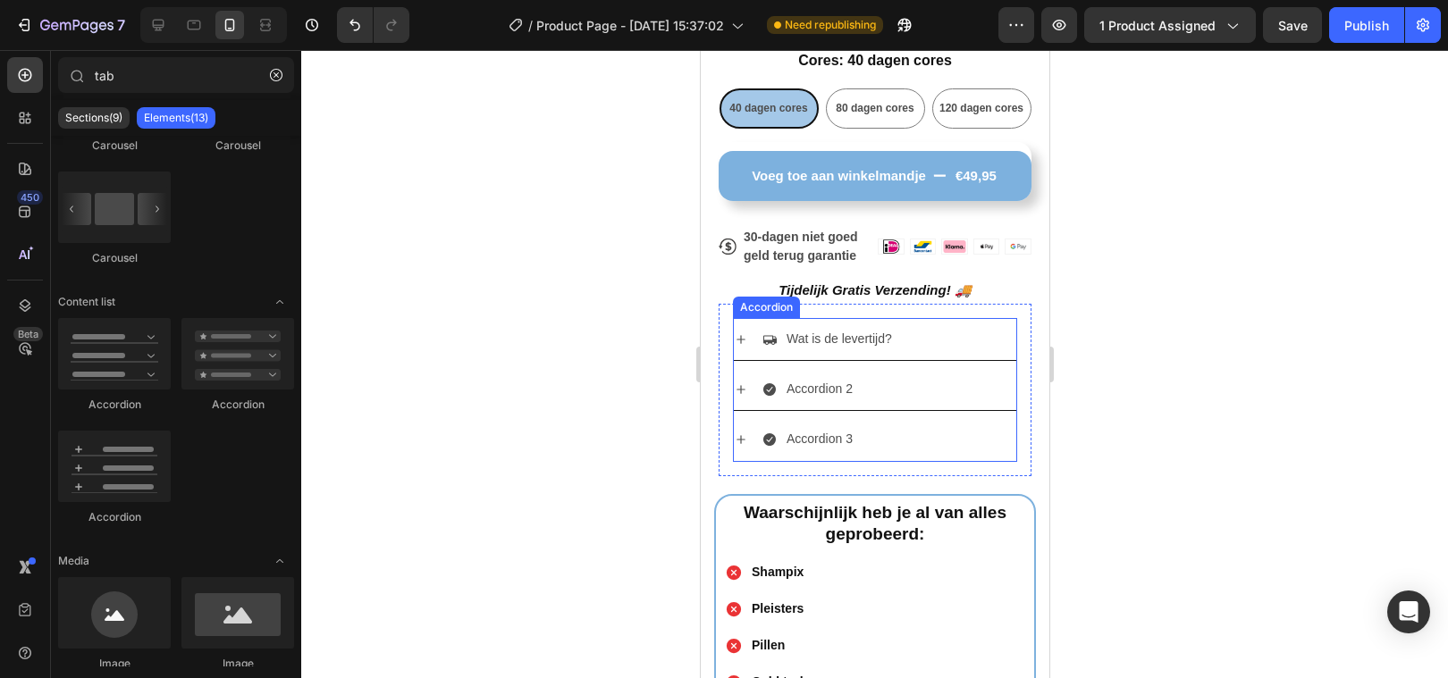
click at [801, 333] on p "Wat is de levertijd?" at bounding box center [838, 339] width 105 height 22
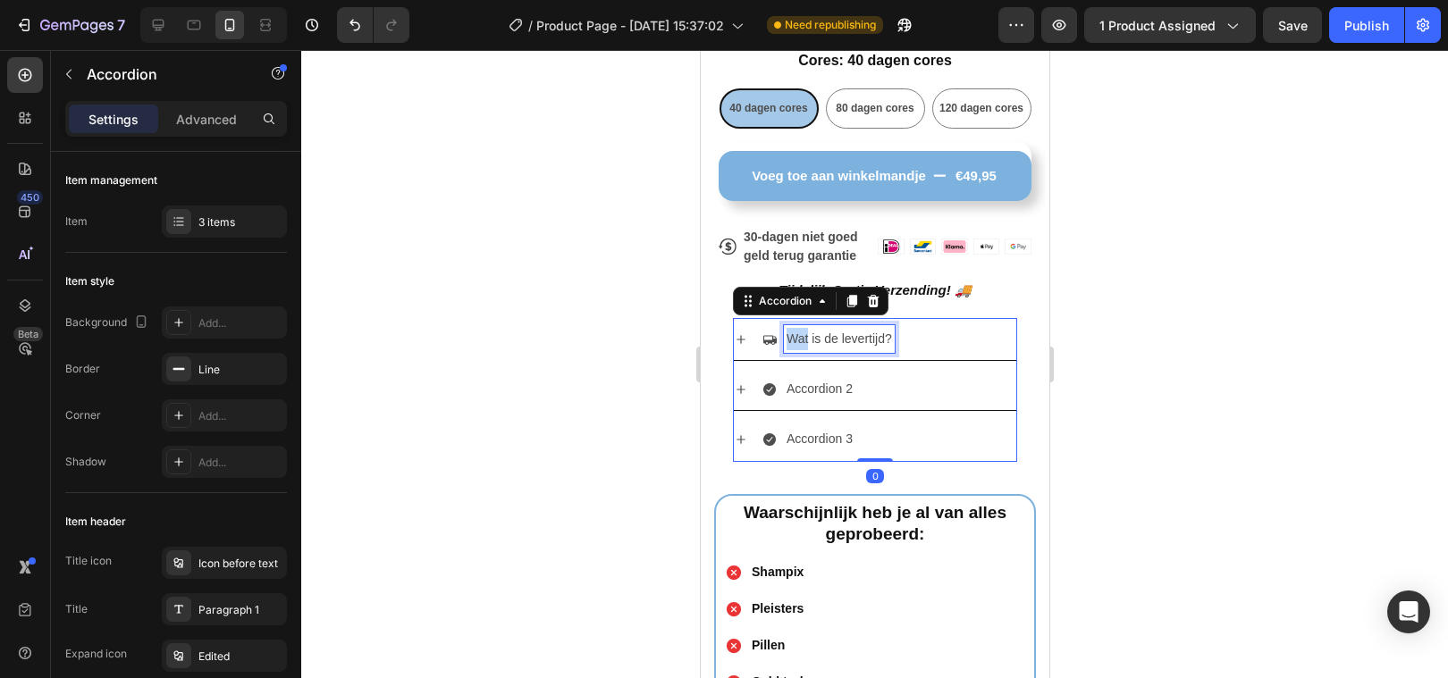
click at [801, 333] on p "Wat is de levertijd?" at bounding box center [838, 339] width 105 height 22
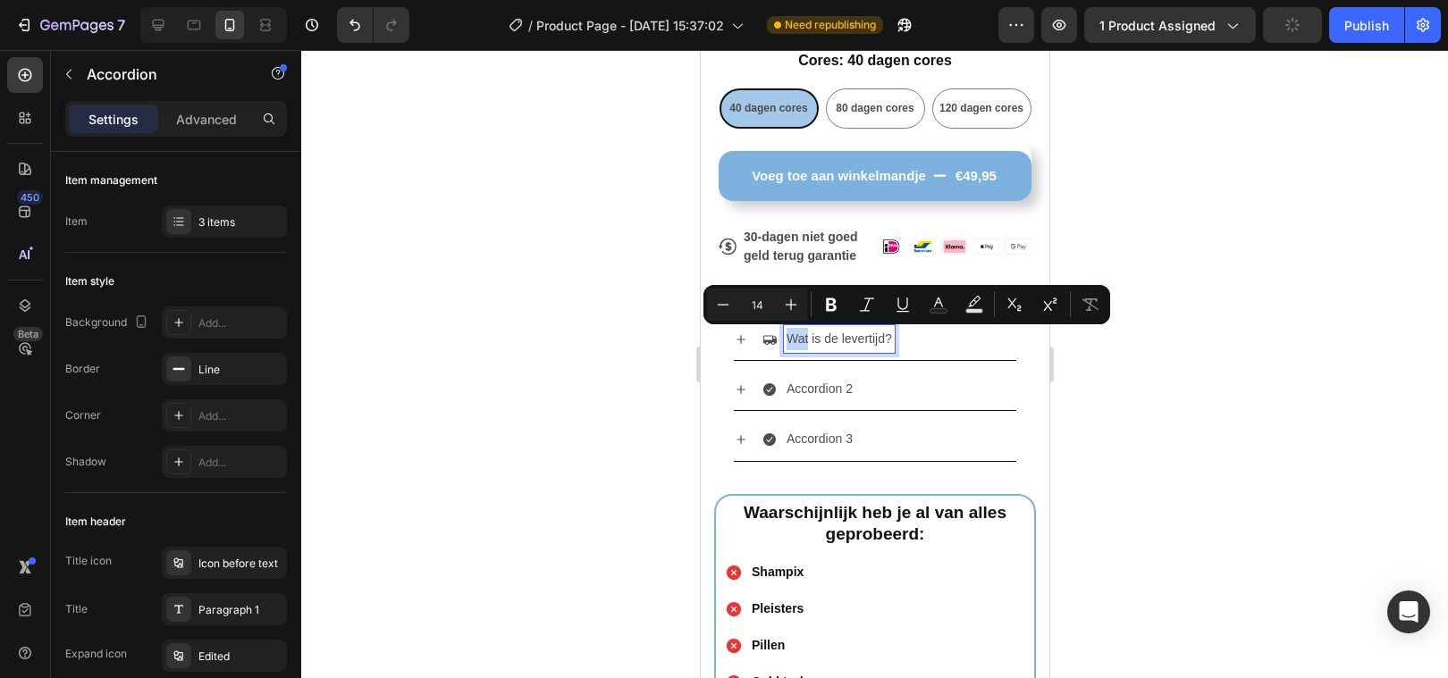
click at [801, 333] on p "Wat is de levertijd?" at bounding box center [838, 339] width 105 height 22
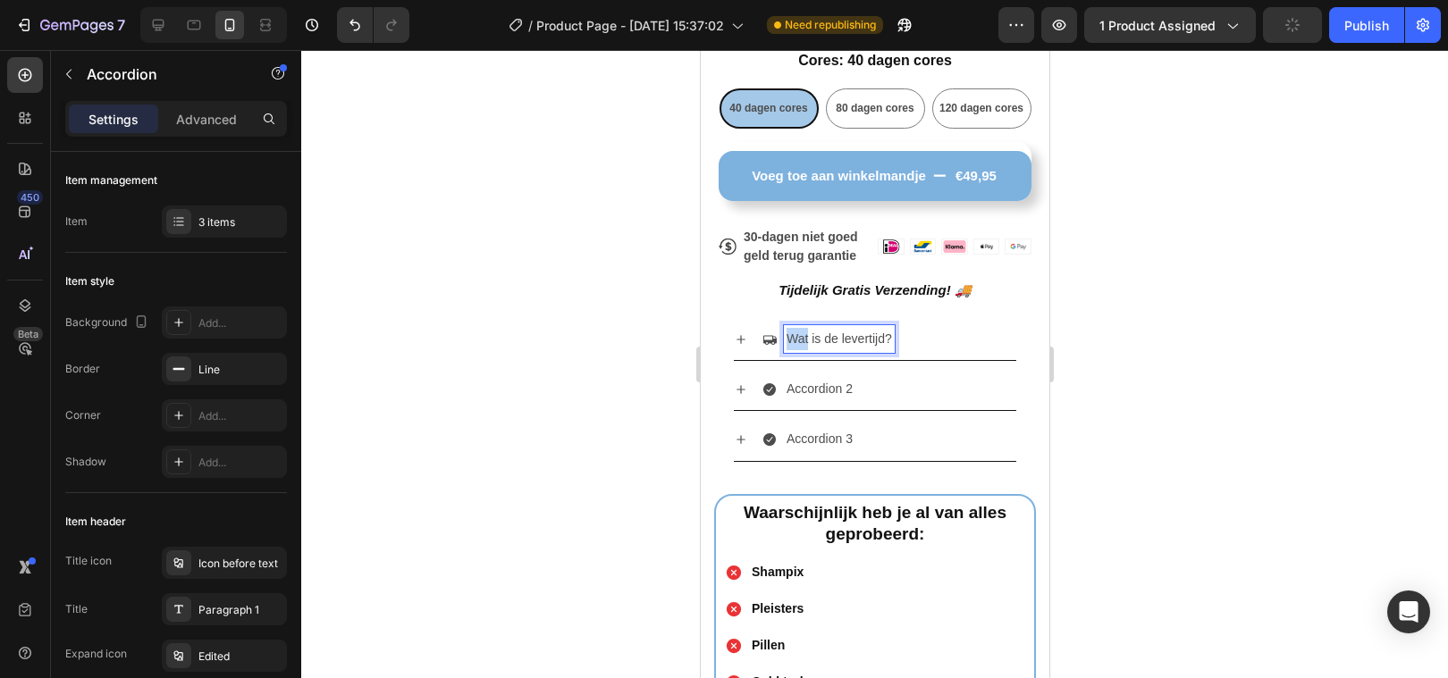
click at [801, 333] on p "Wat is de levertijd?" at bounding box center [838, 339] width 105 height 22
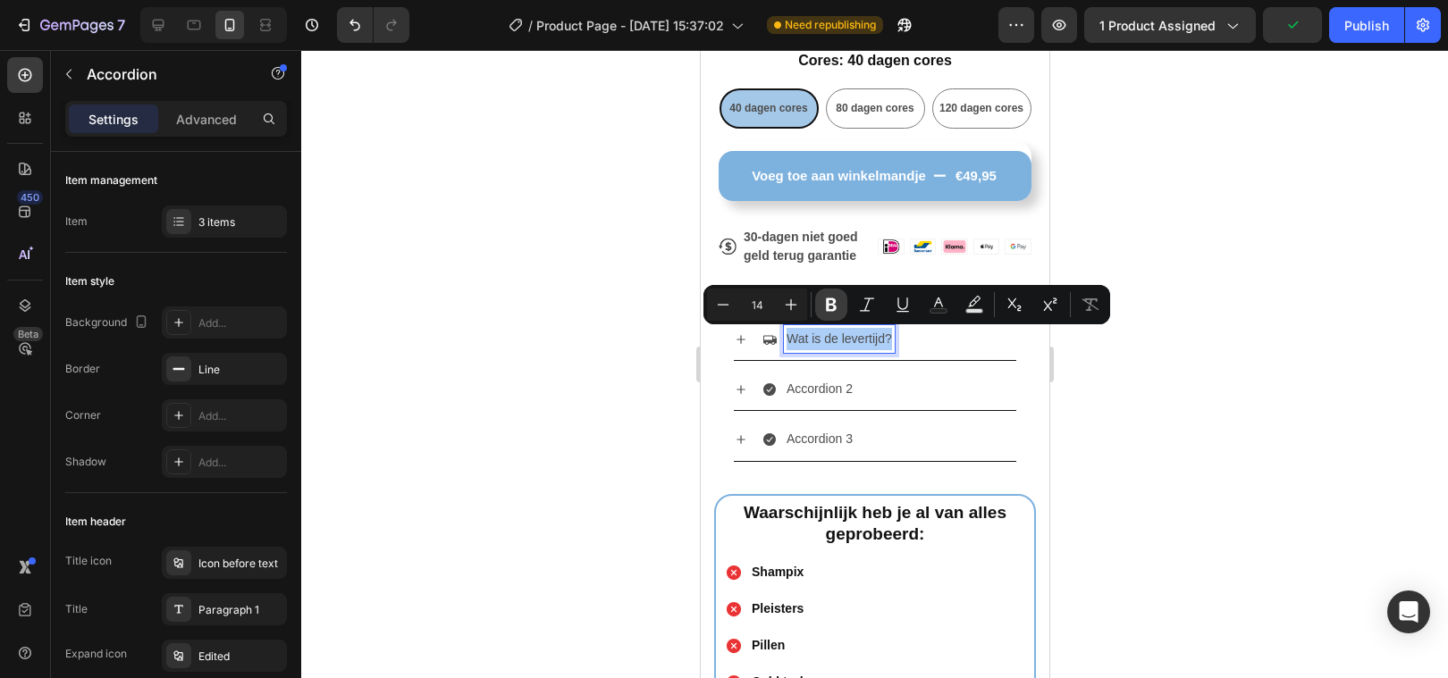
click at [833, 307] on icon "Editor contextual toolbar" at bounding box center [831, 304] width 11 height 13
click at [600, 416] on div at bounding box center [874, 364] width 1147 height 628
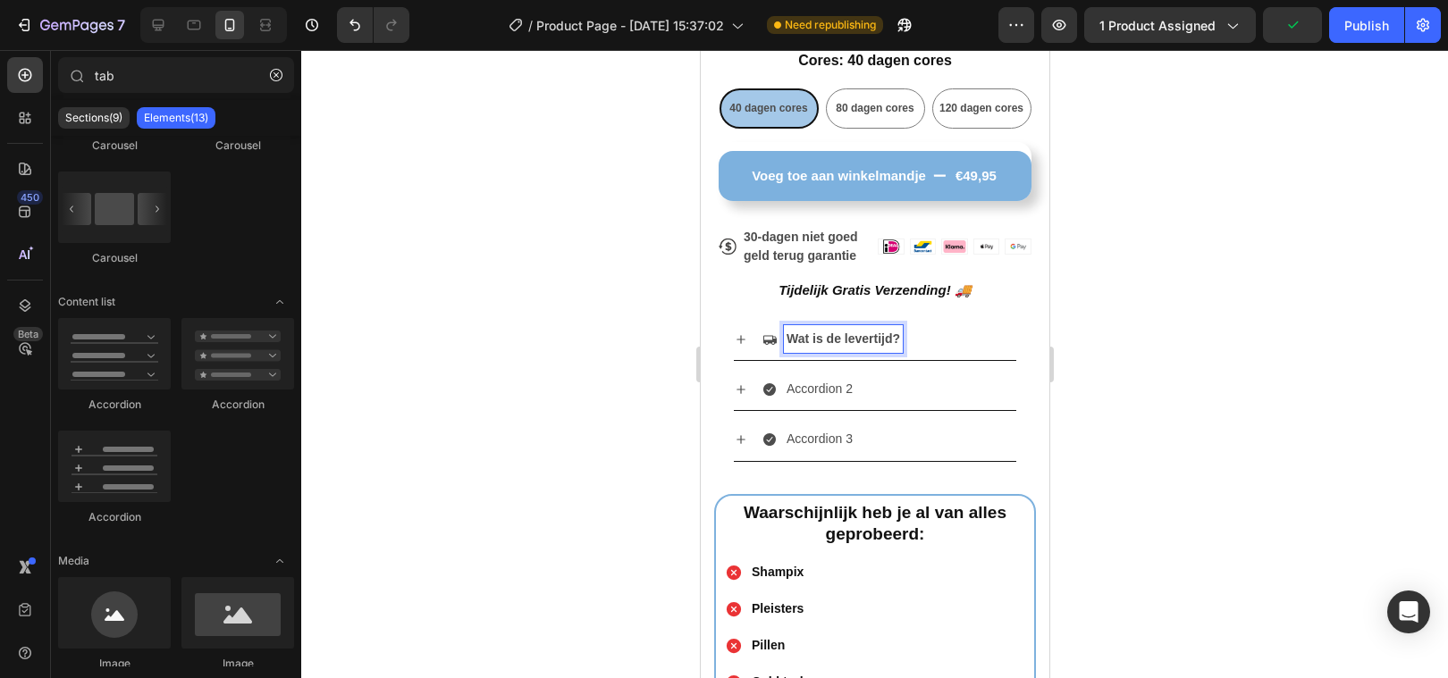
click at [600, 416] on div at bounding box center [874, 364] width 1147 height 628
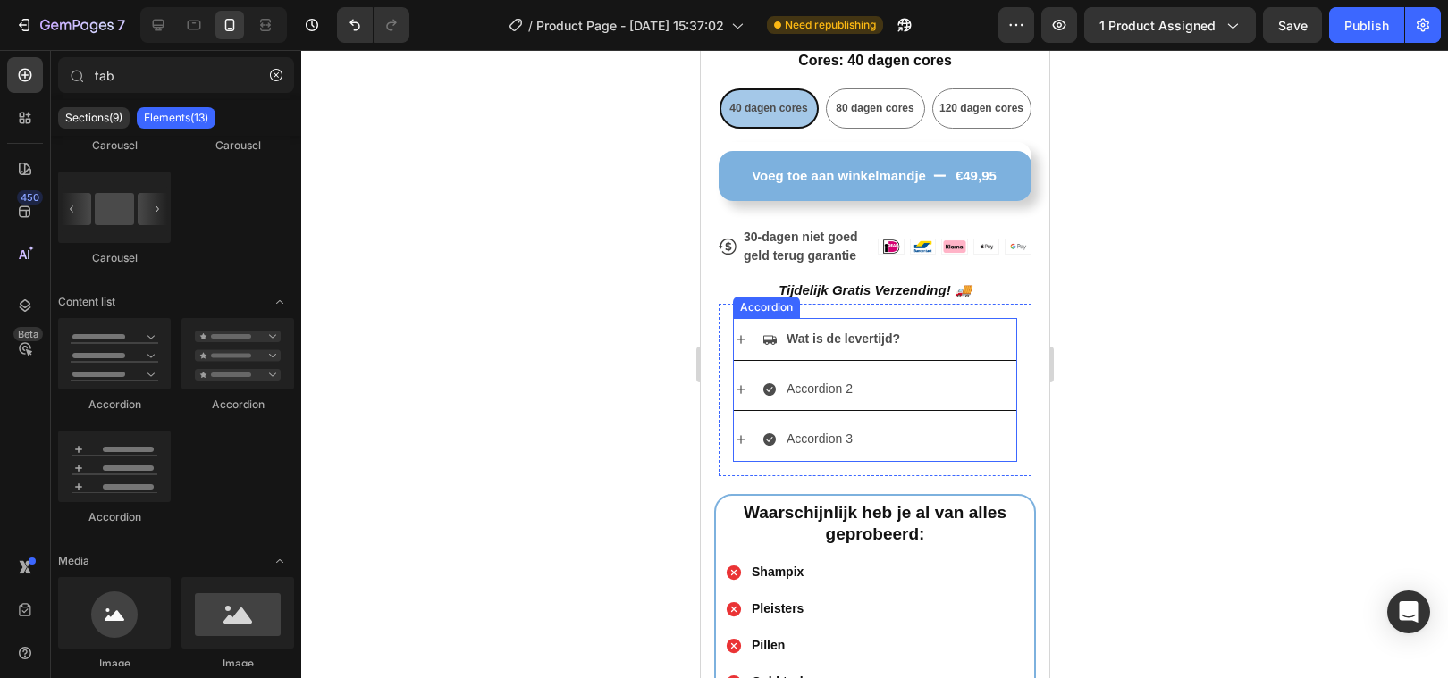
click at [739, 337] on icon at bounding box center [740, 339] width 9 height 9
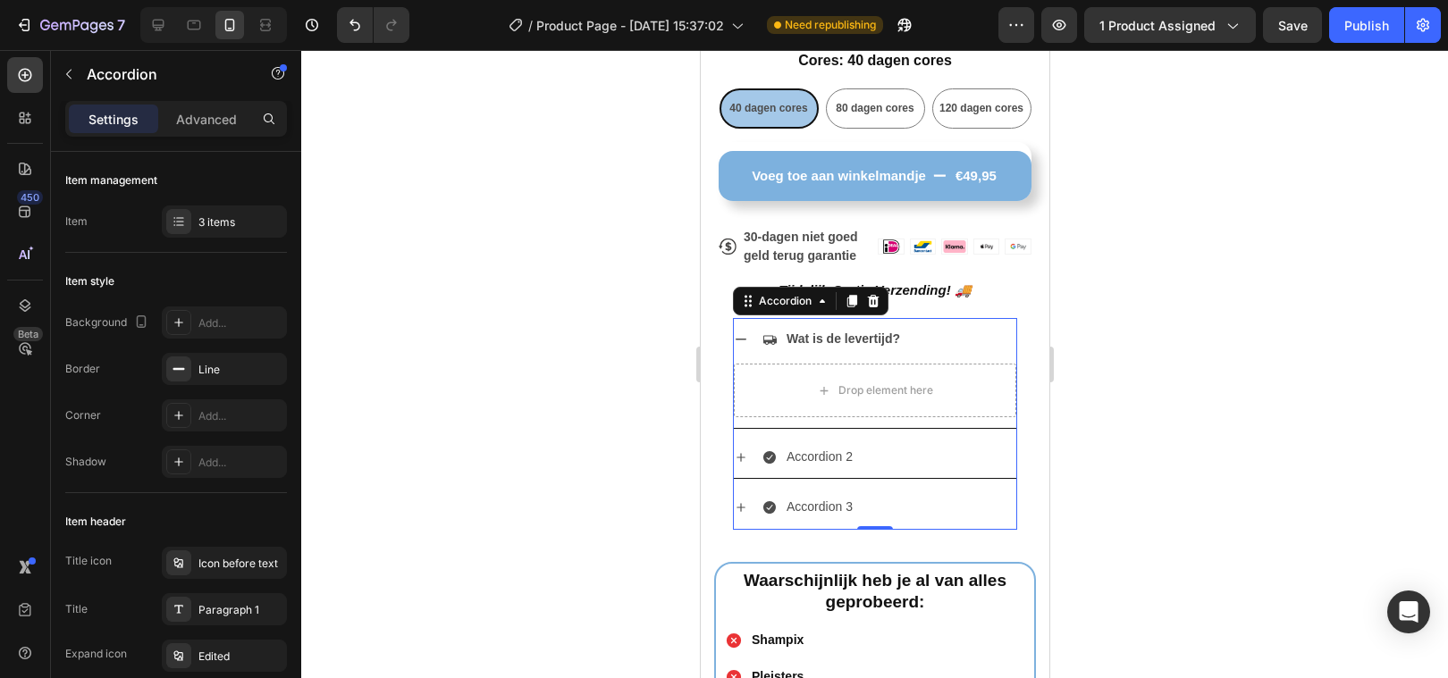
click at [740, 336] on icon at bounding box center [740, 339] width 14 height 14
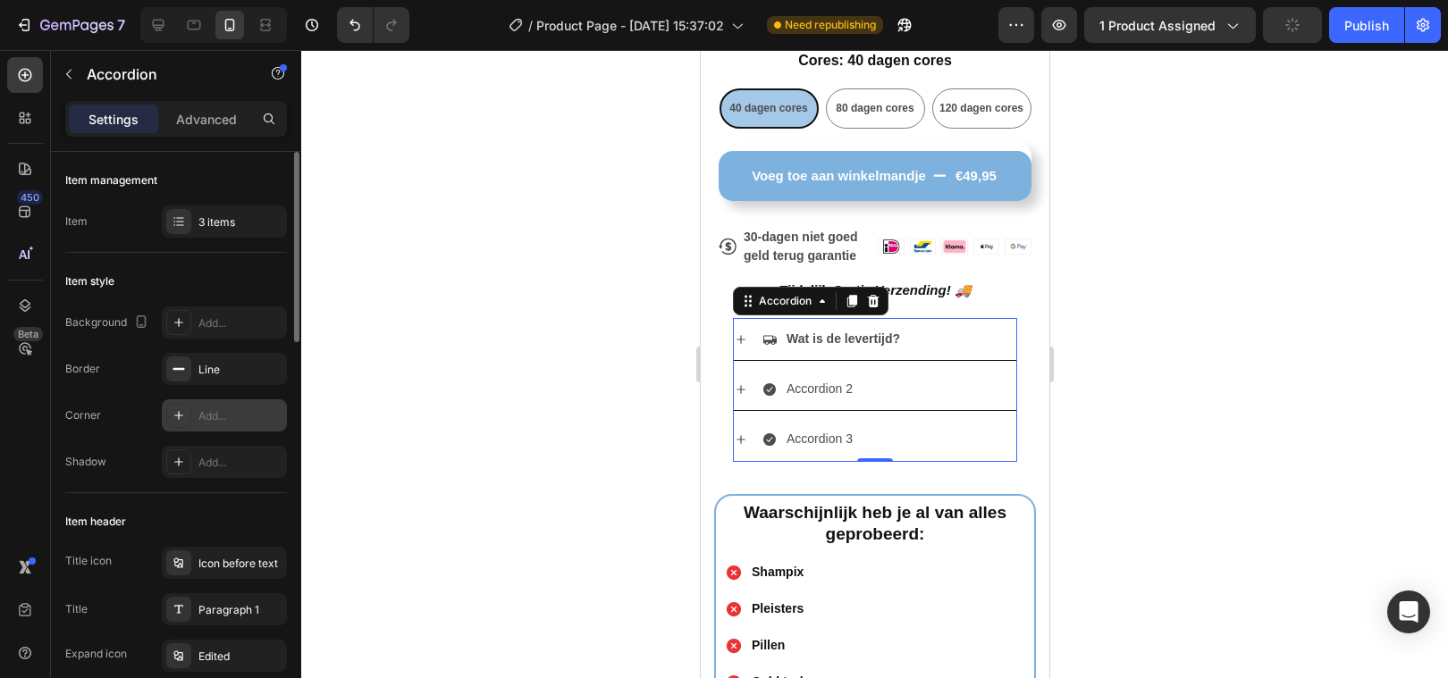
click at [237, 422] on div "Add..." at bounding box center [240, 416] width 84 height 16
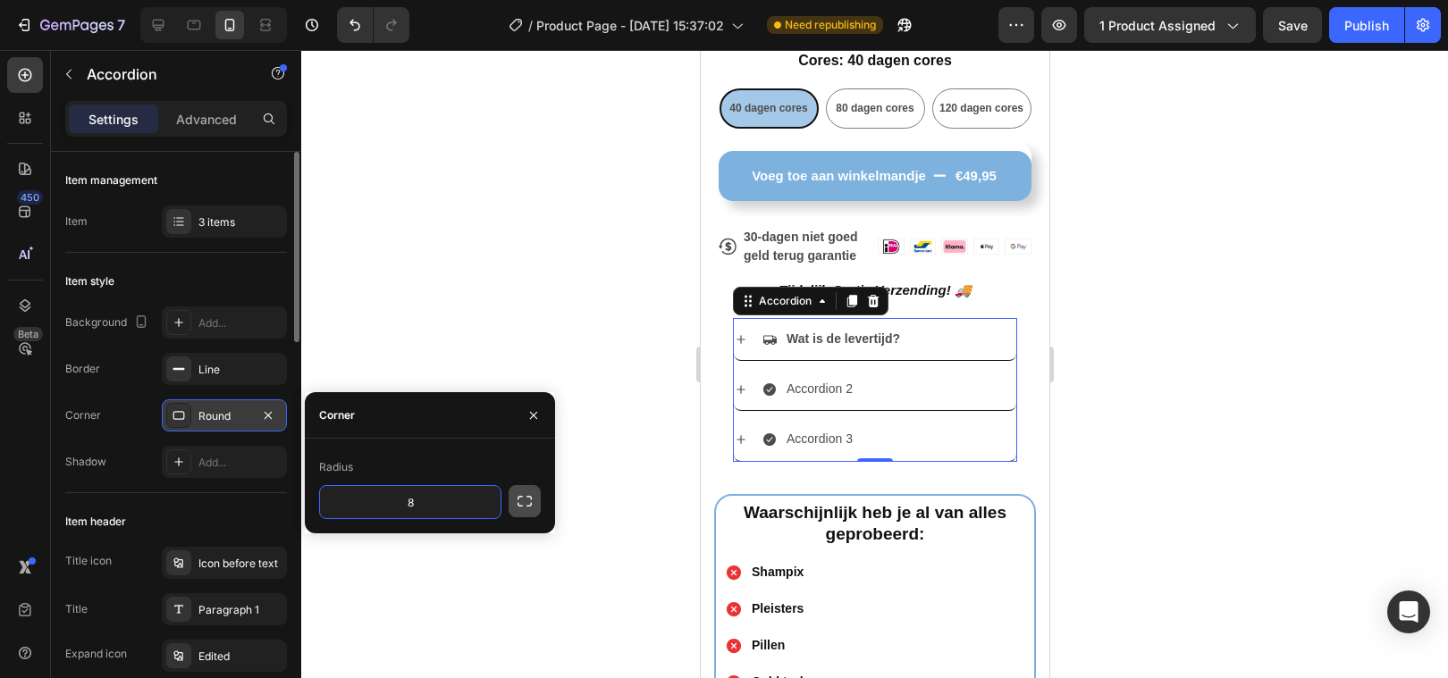
click at [514, 503] on button "button" at bounding box center [525, 501] width 32 height 32
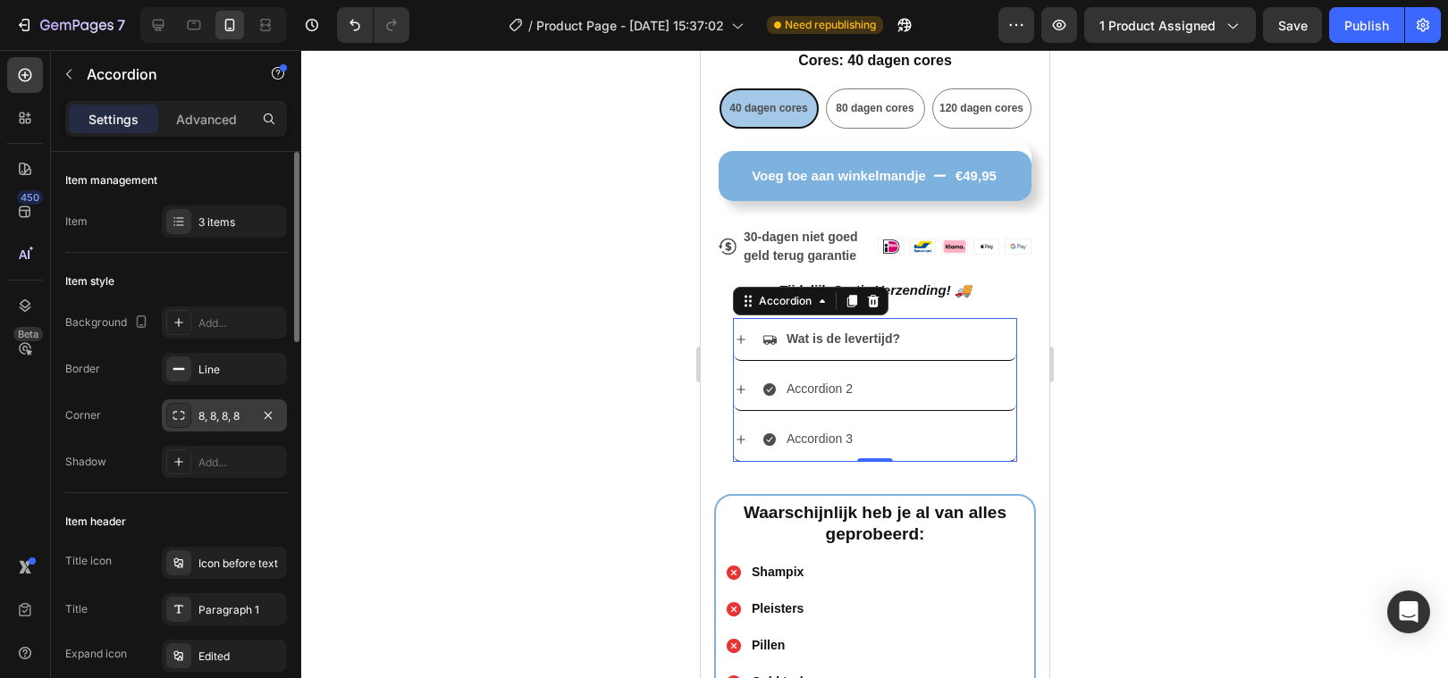
click at [453, 363] on div at bounding box center [874, 364] width 1147 height 628
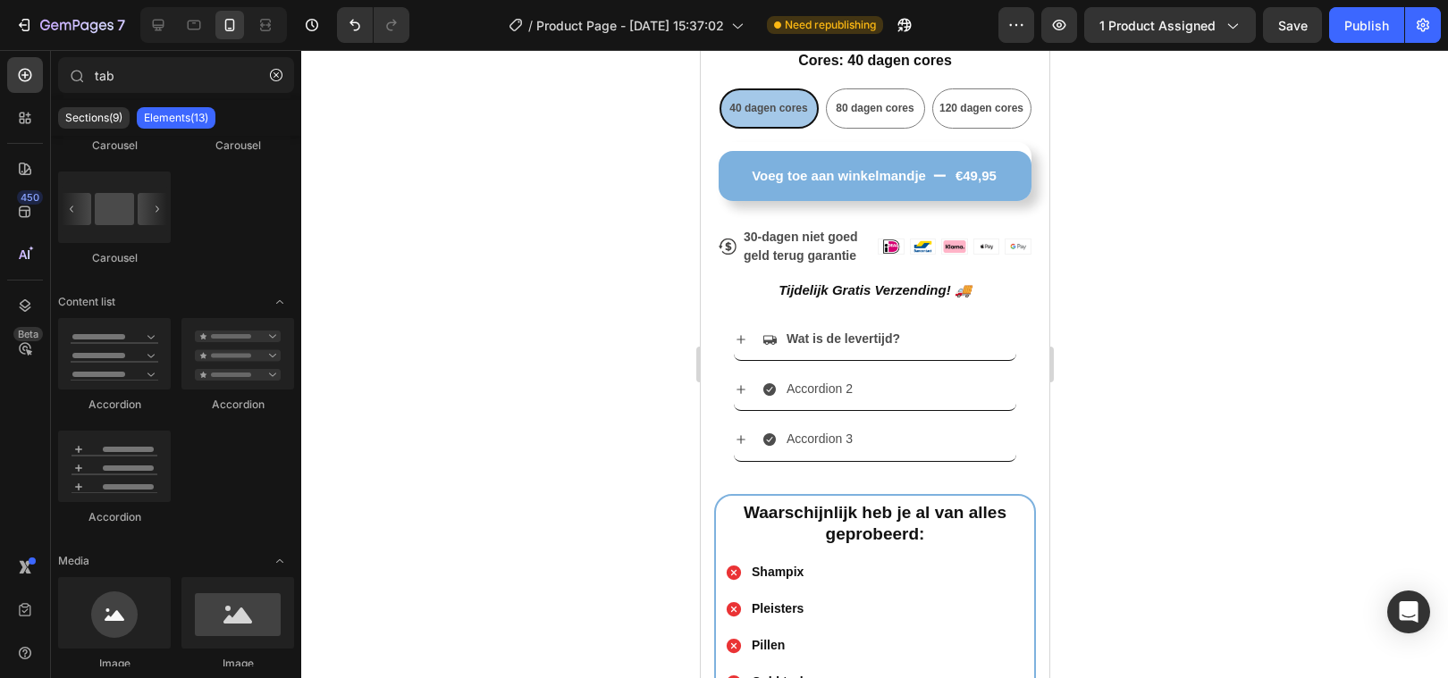
click at [453, 363] on div at bounding box center [874, 364] width 1147 height 628
type input "ta"
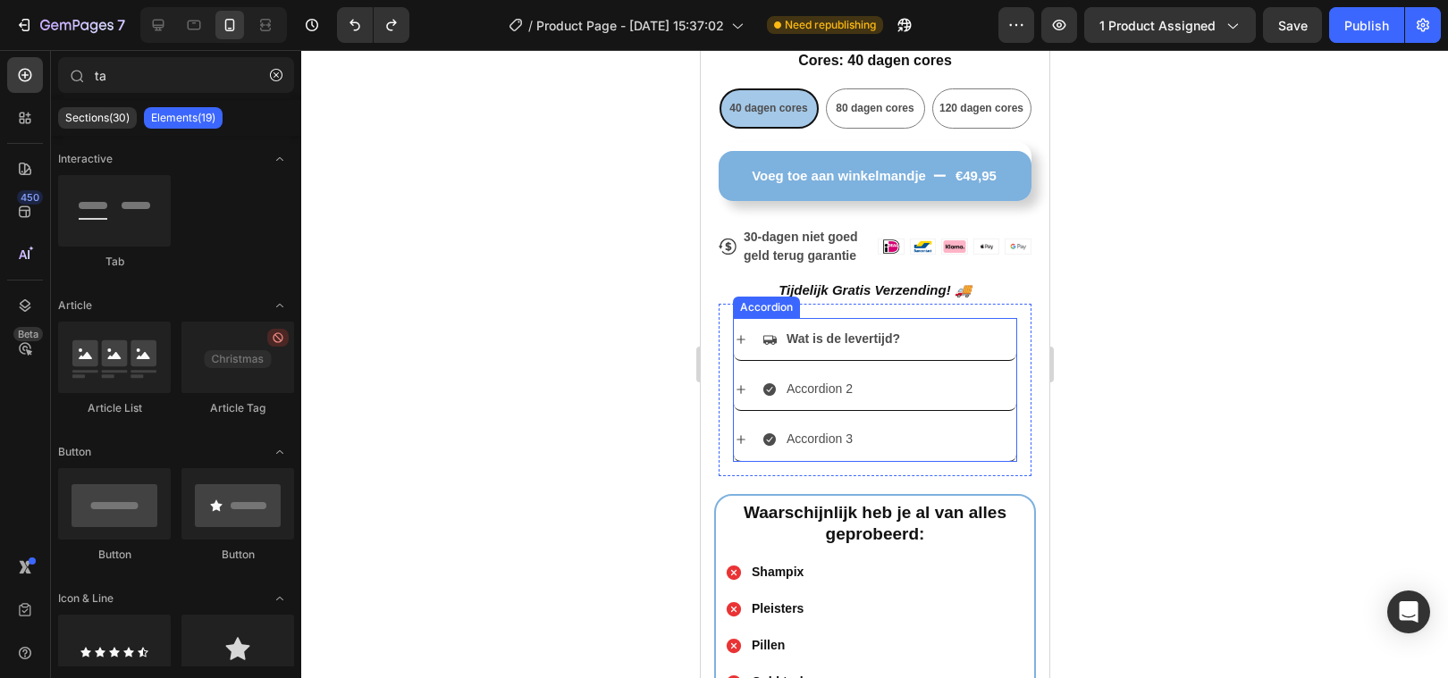
click at [786, 332] on strong "Wat is de levertijd?" at bounding box center [842, 339] width 113 height 14
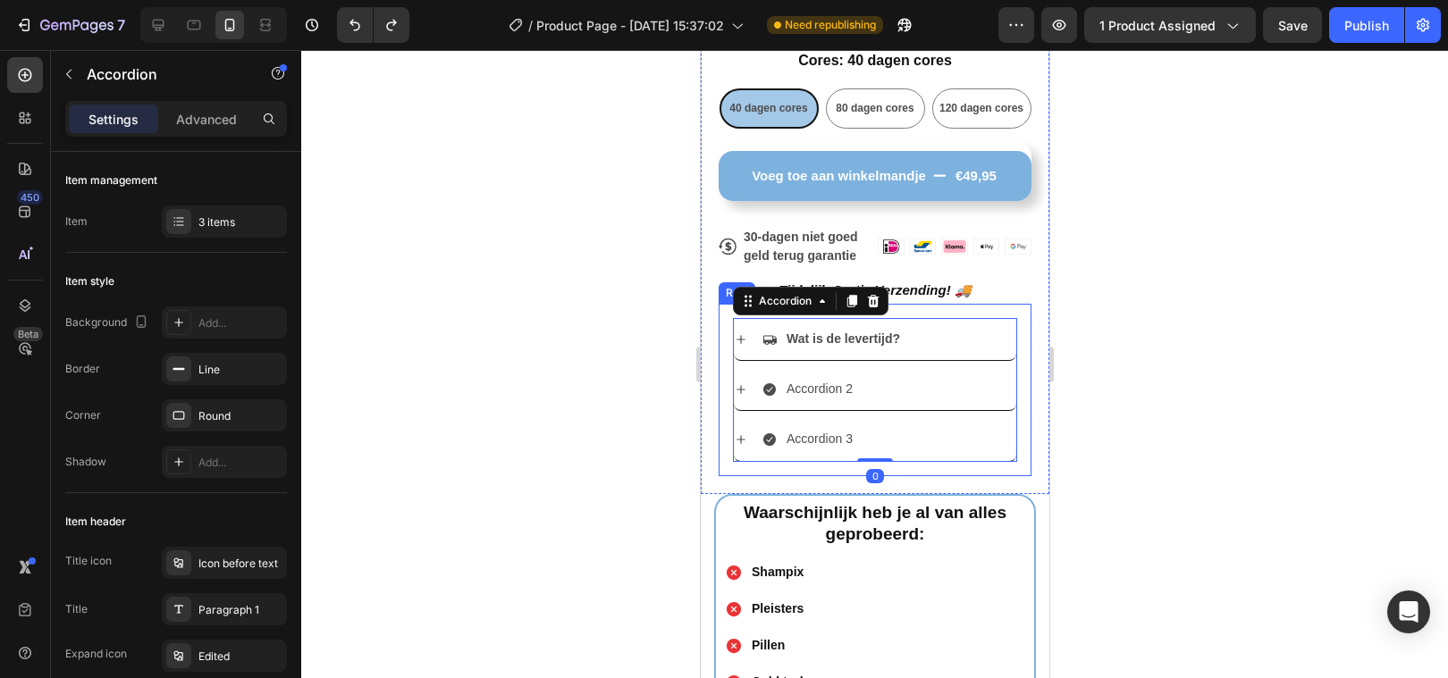
click at [967, 311] on div "Wat is de levertijd? Accordion 2 Accordion 3 Accordion 0 Row" at bounding box center [874, 390] width 313 height 172
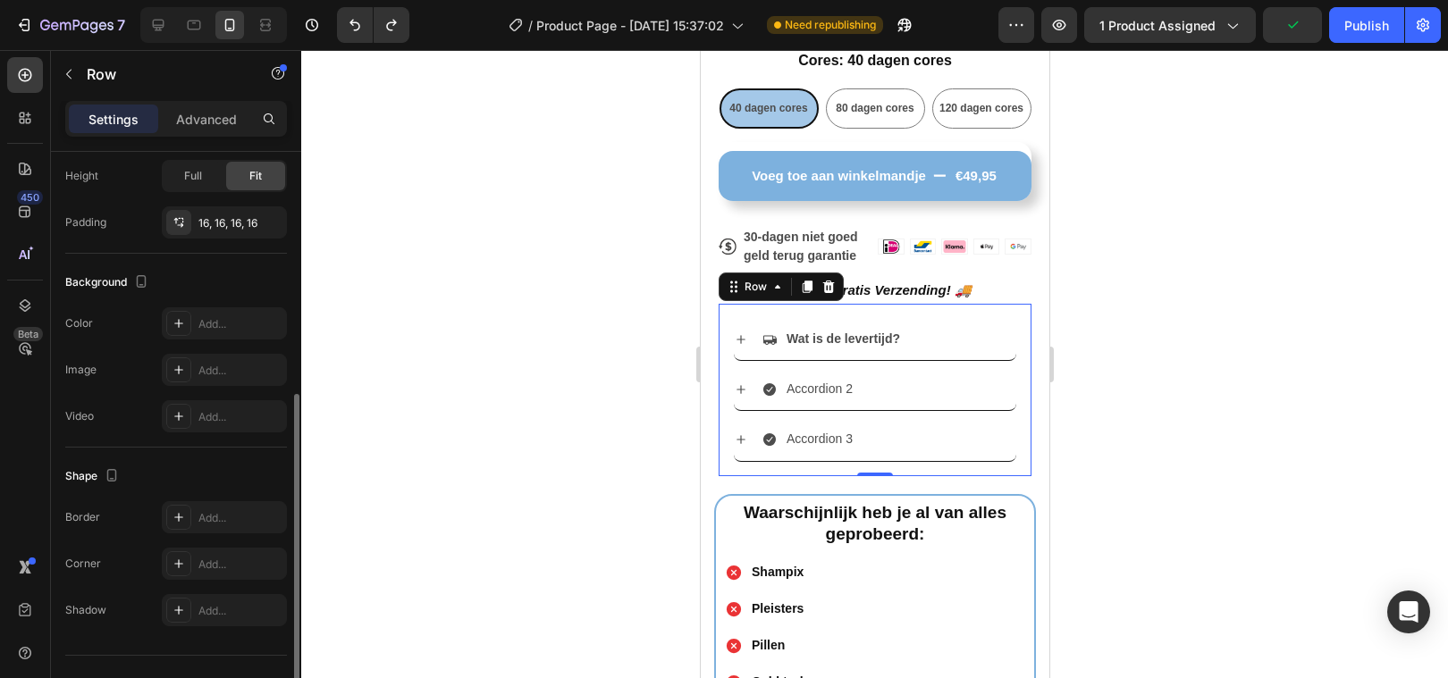
scroll to position [434, 0]
click at [729, 443] on div "Wat is de levertijd? Accordion 2 Accordion 3 Accordion Row 0" at bounding box center [874, 390] width 313 height 172
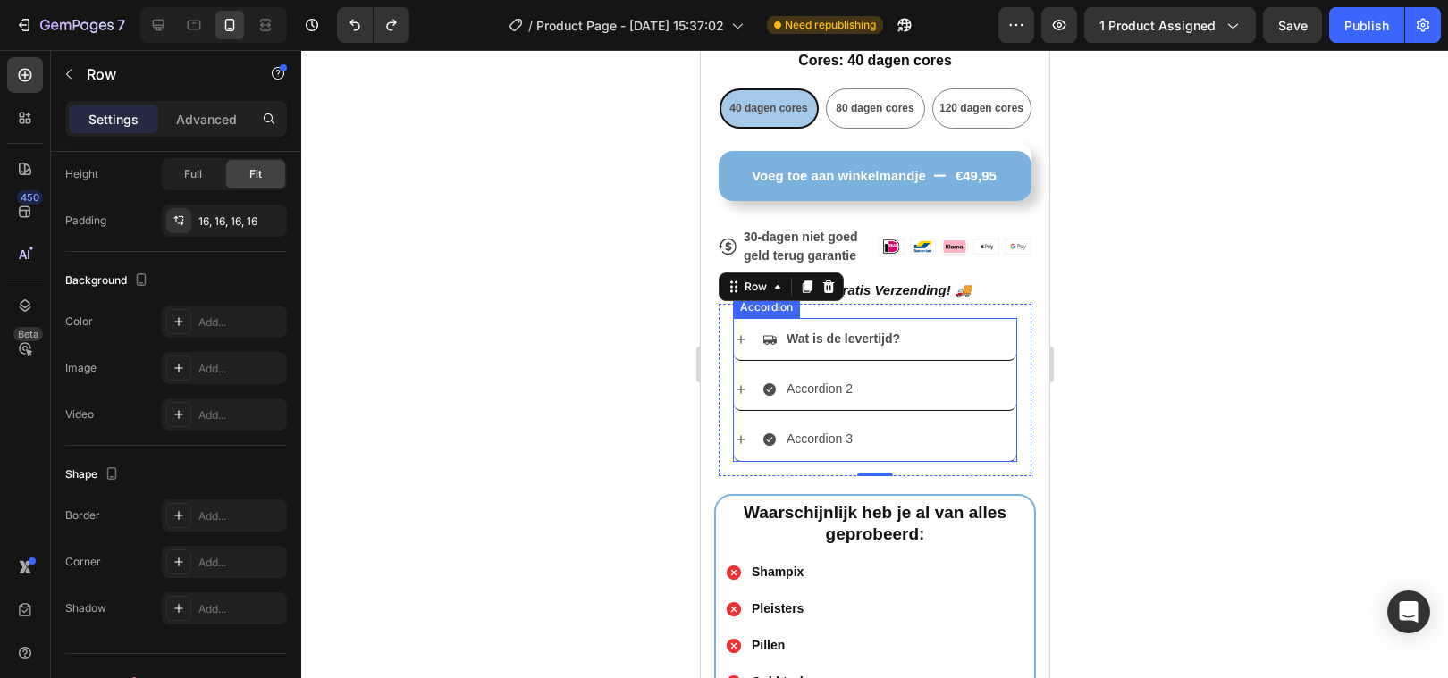
click at [974, 342] on div "Wat is de levertijd?" at bounding box center [888, 339] width 254 height 28
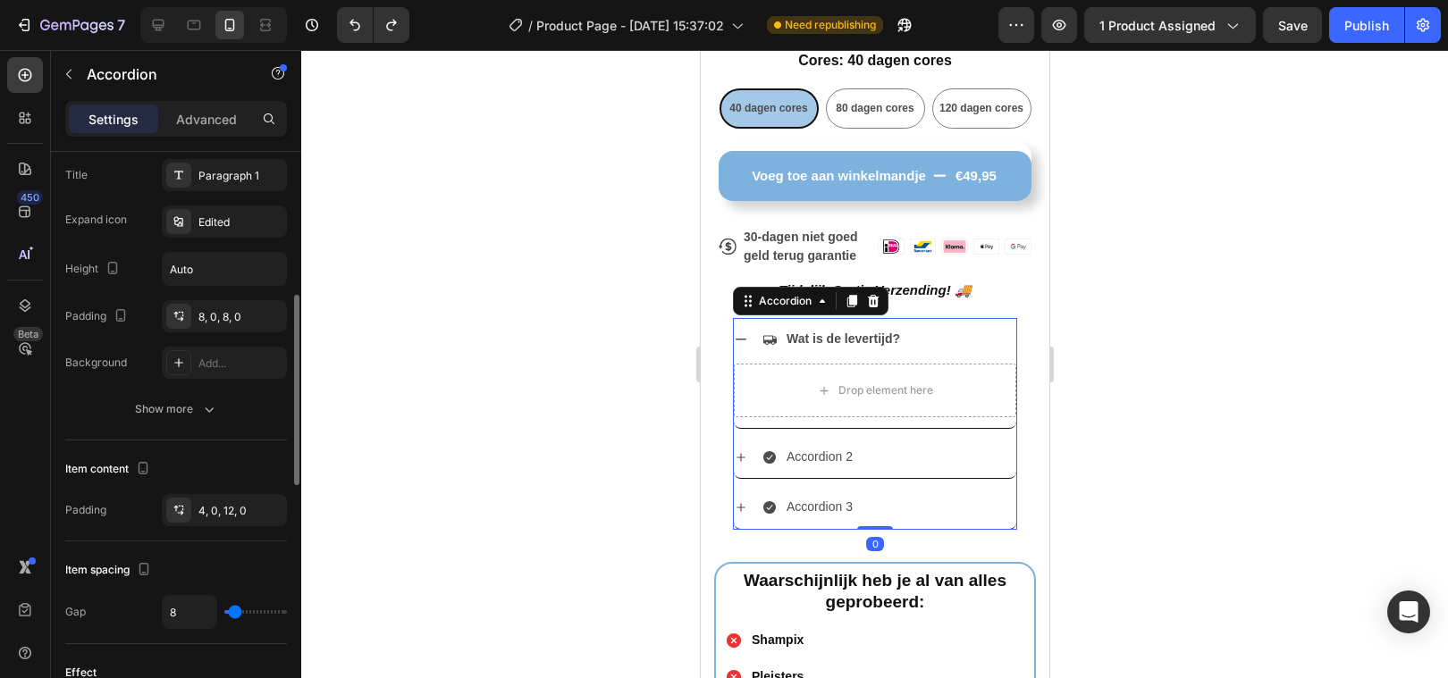
scroll to position [0, 0]
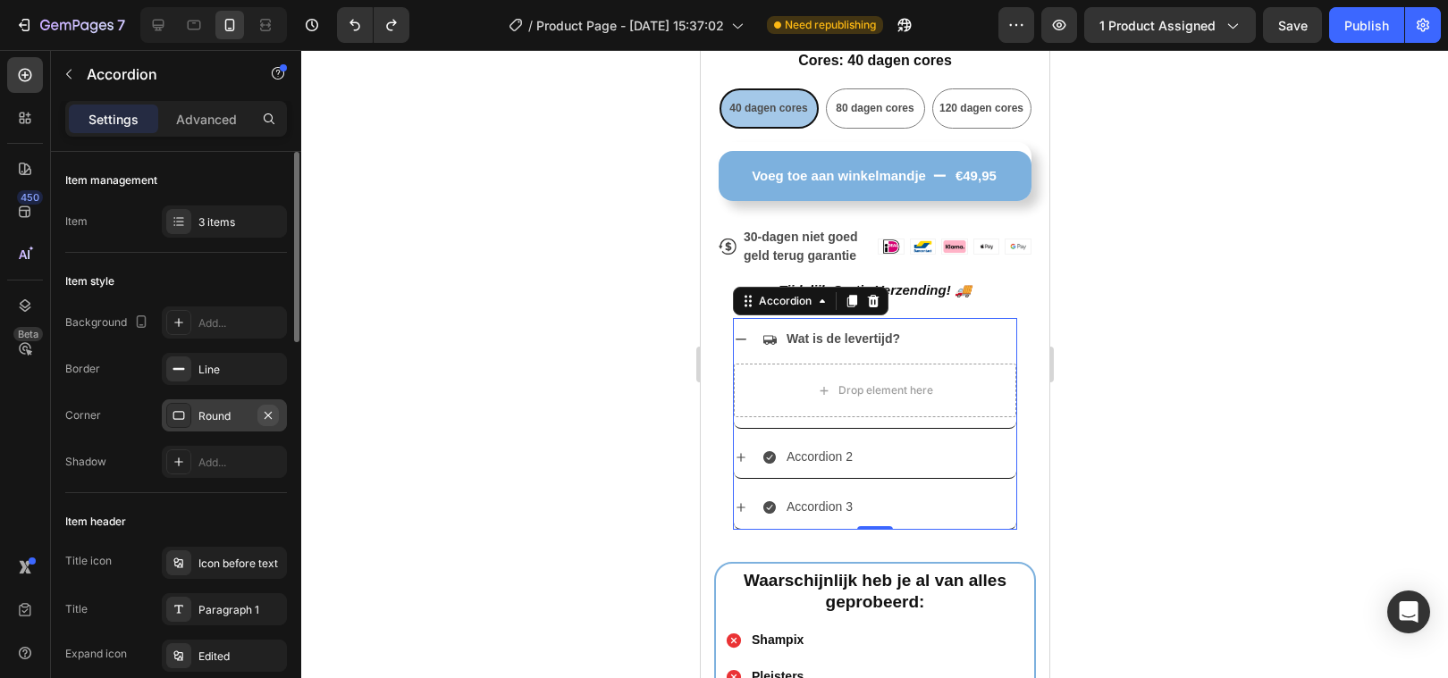
click at [272, 411] on icon "button" at bounding box center [268, 415] width 14 height 14
click at [545, 458] on div at bounding box center [874, 364] width 1147 height 628
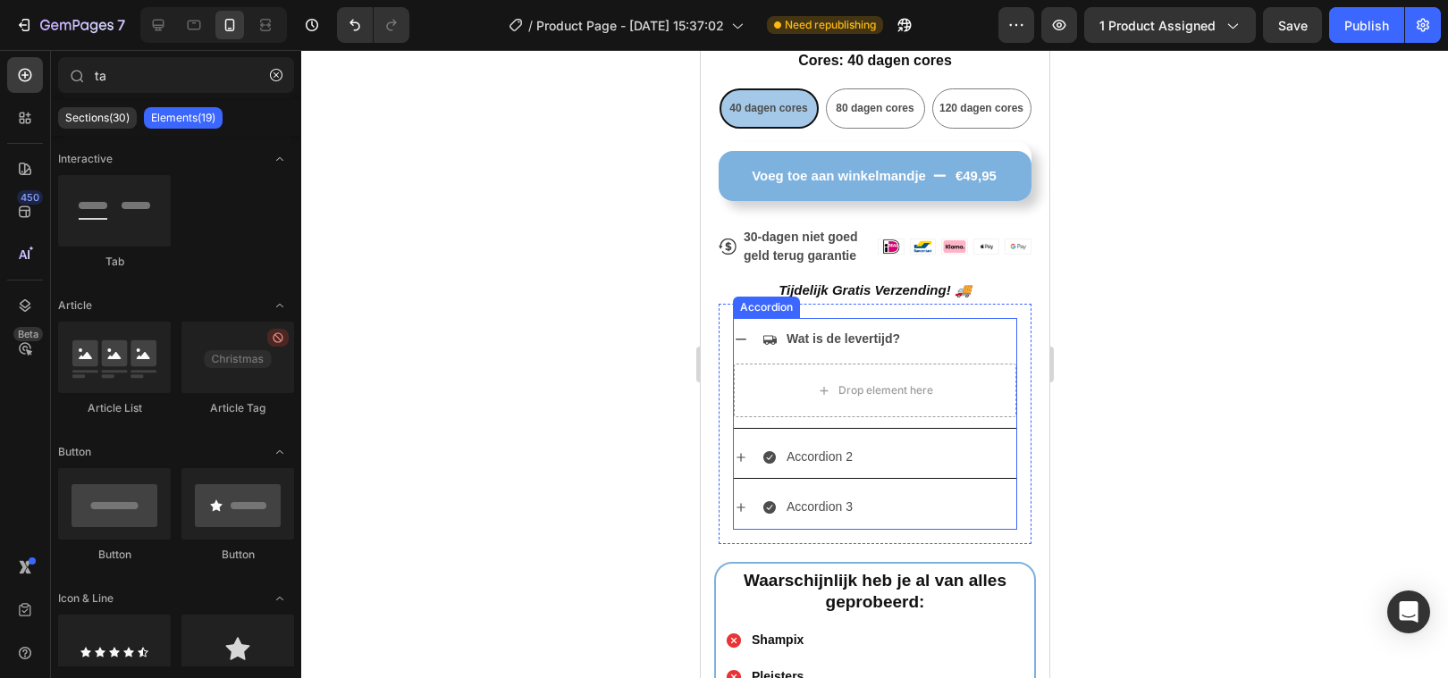
click at [742, 335] on icon at bounding box center [740, 339] width 14 height 14
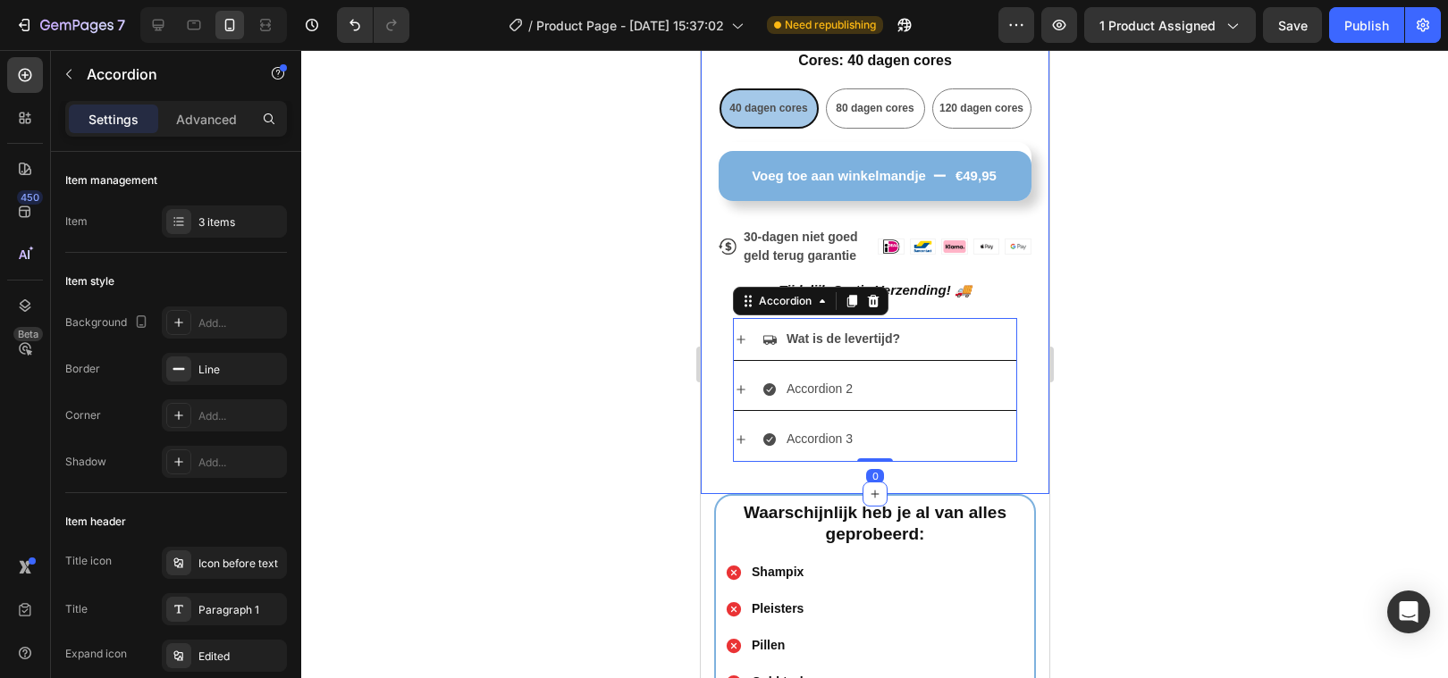
click at [516, 398] on div at bounding box center [874, 364] width 1147 height 628
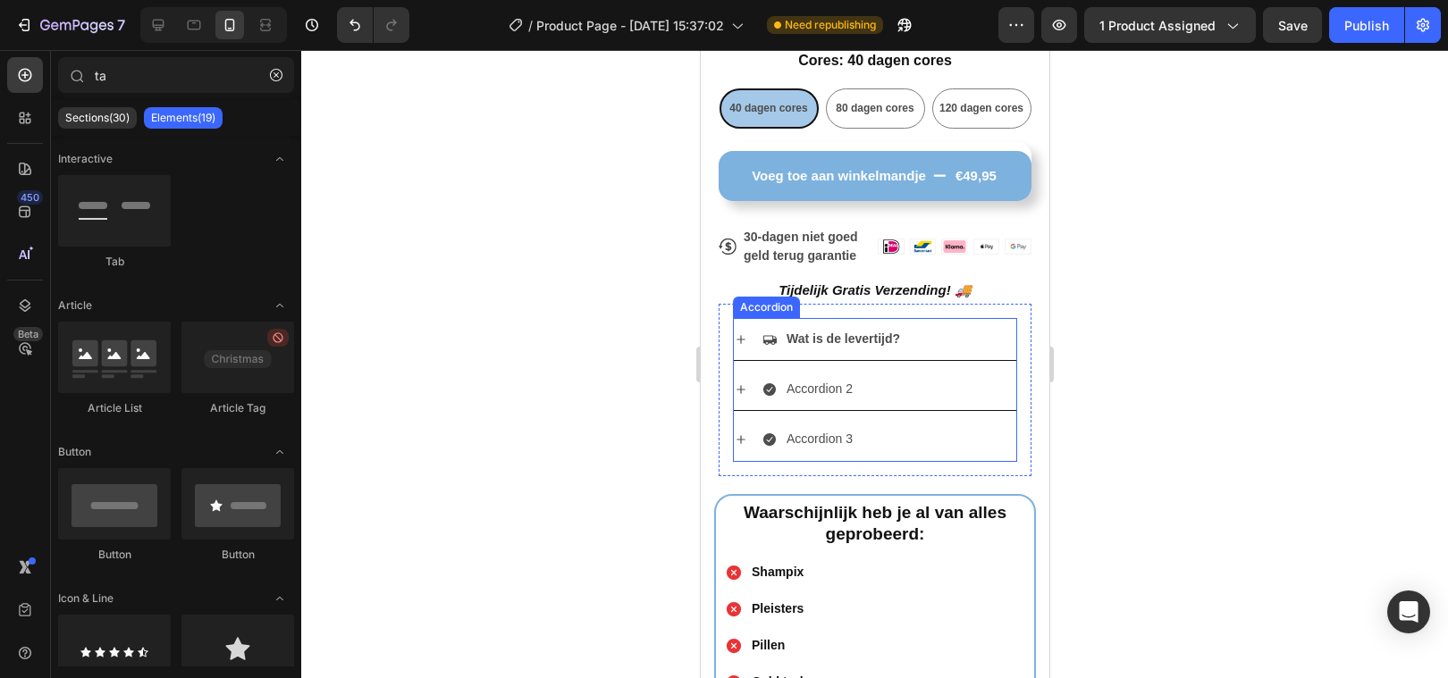
click at [984, 355] on div "Wat is de levertijd?" at bounding box center [874, 339] width 282 height 42
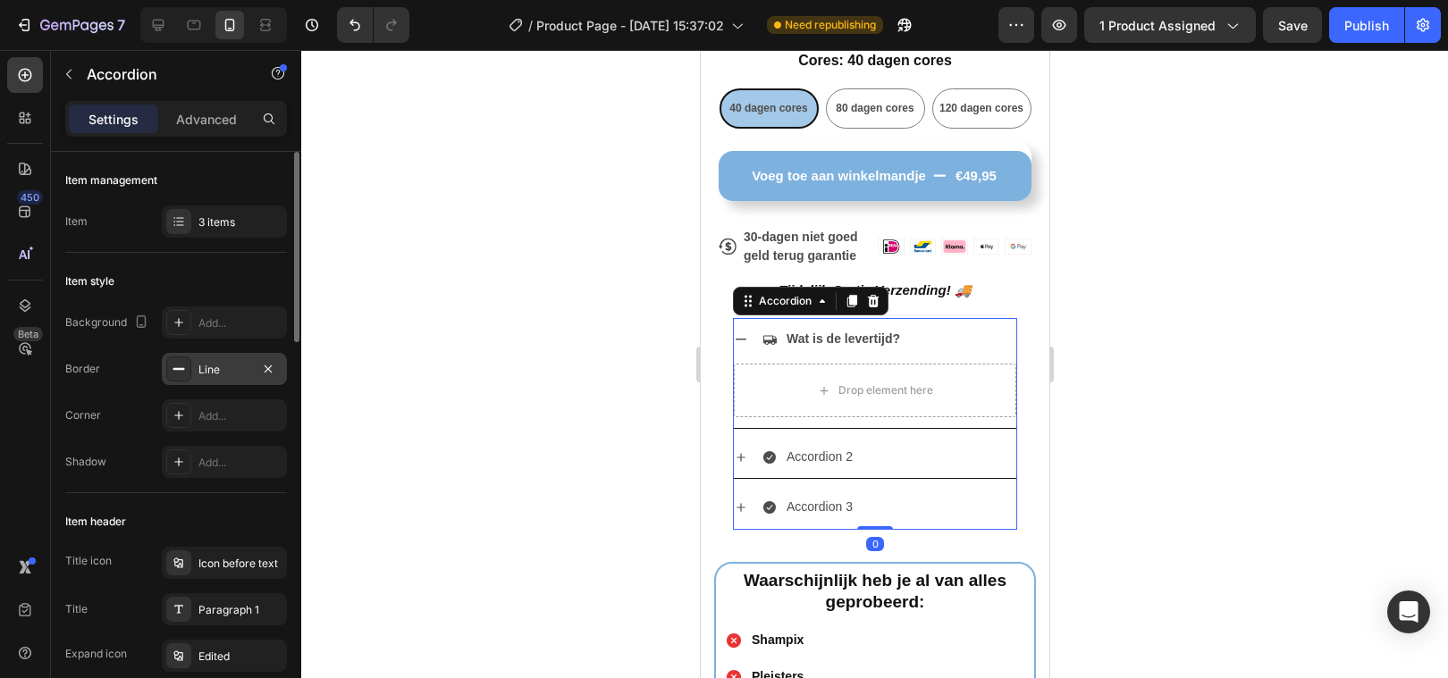
click at [223, 363] on div "Line" at bounding box center [224, 370] width 52 height 16
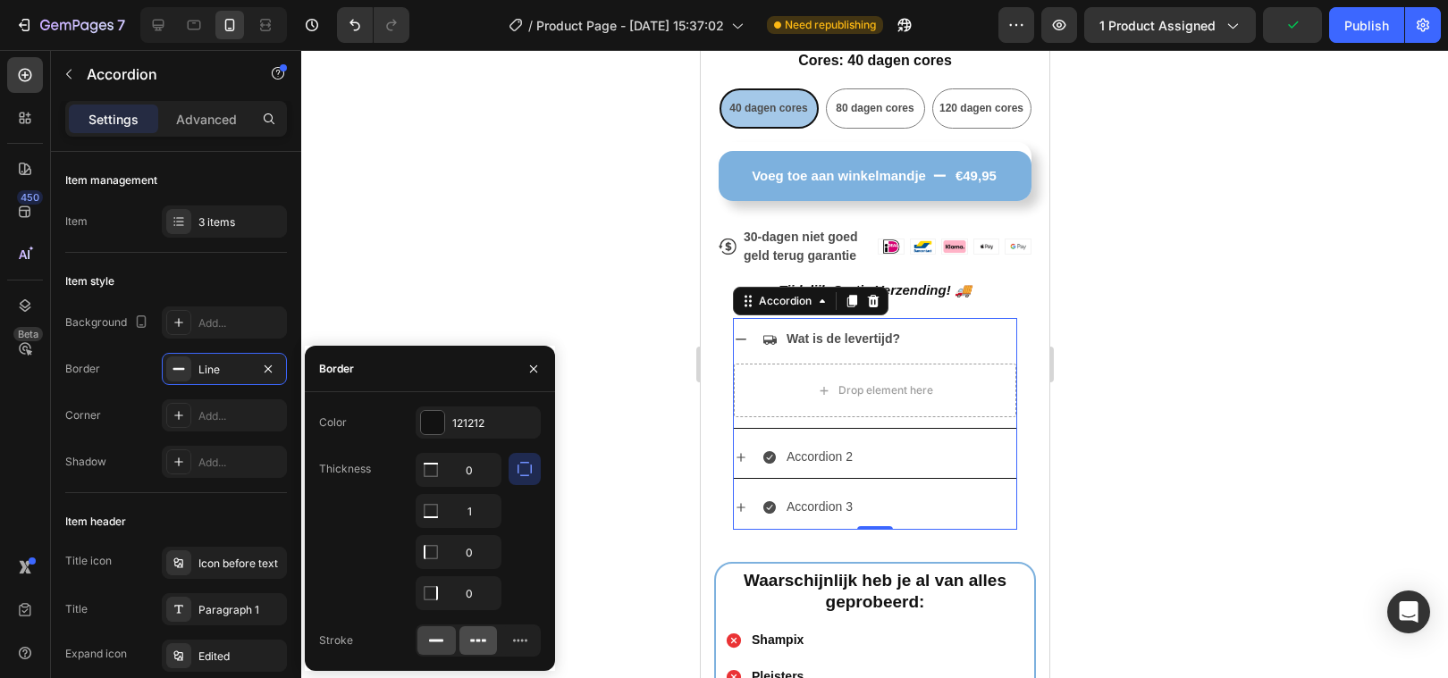
click at [475, 634] on icon at bounding box center [478, 641] width 18 height 18
click at [436, 645] on icon at bounding box center [436, 641] width 18 height 18
click at [192, 416] on div "Add..." at bounding box center [224, 415] width 125 height 32
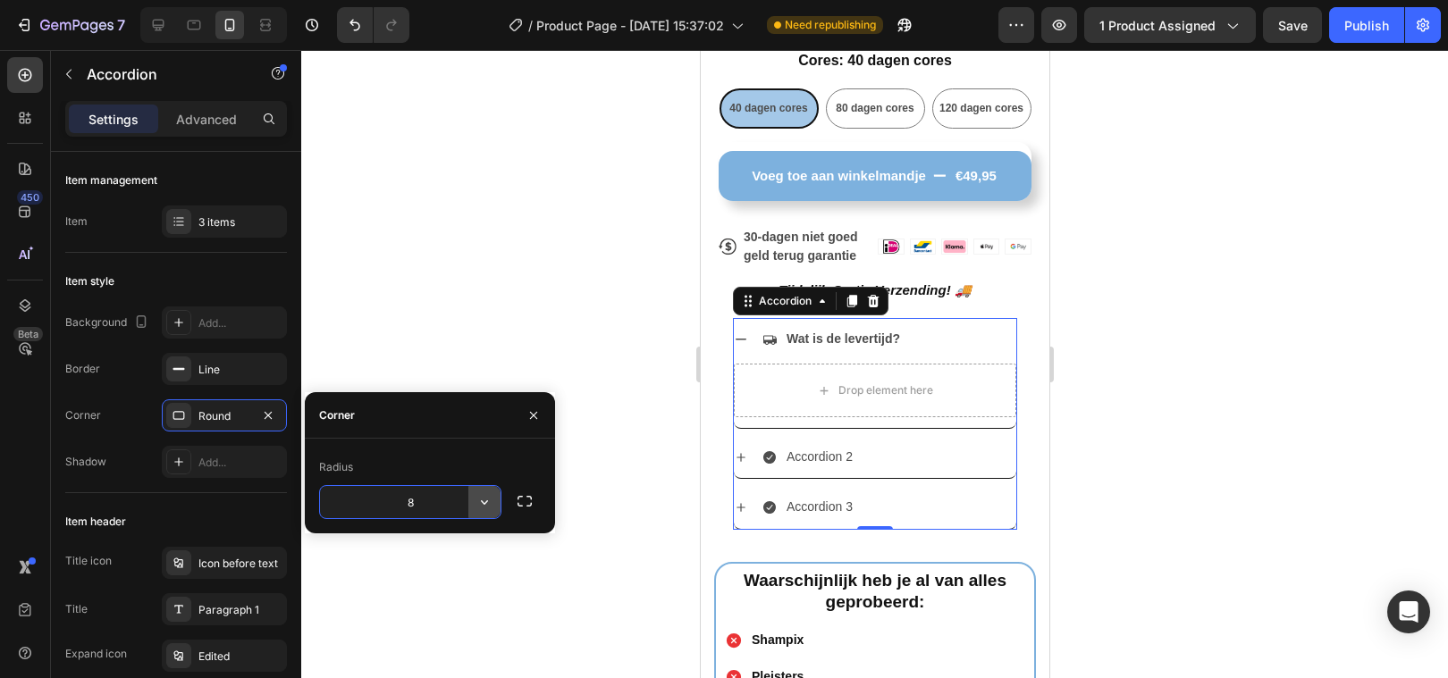
click at [485, 498] on icon "button" at bounding box center [484, 502] width 18 height 18
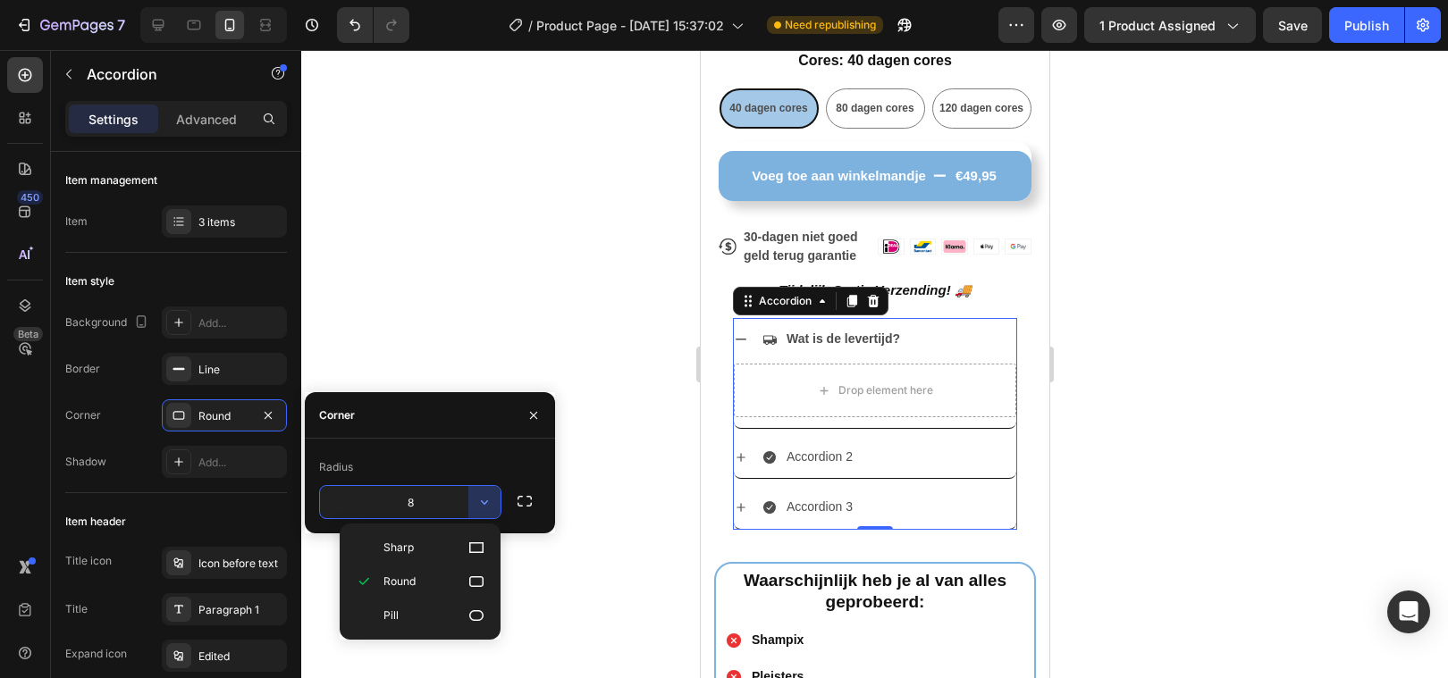
click at [527, 461] on div "Radius" at bounding box center [430, 467] width 222 height 29
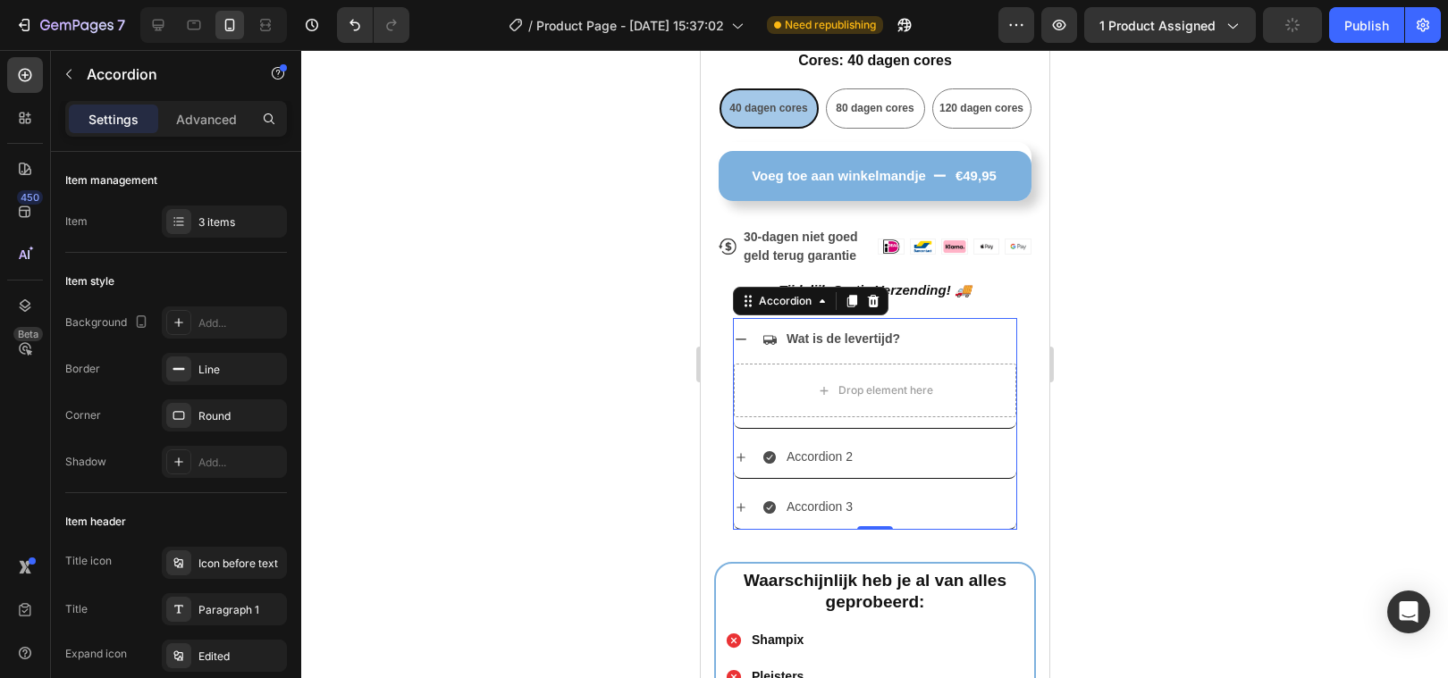
drag, startPoint x: 733, startPoint y: 517, endPoint x: 1382, endPoint y: 536, distance: 649.1
click at [733, 517] on div "Accordion 3" at bounding box center [874, 507] width 282 height 42
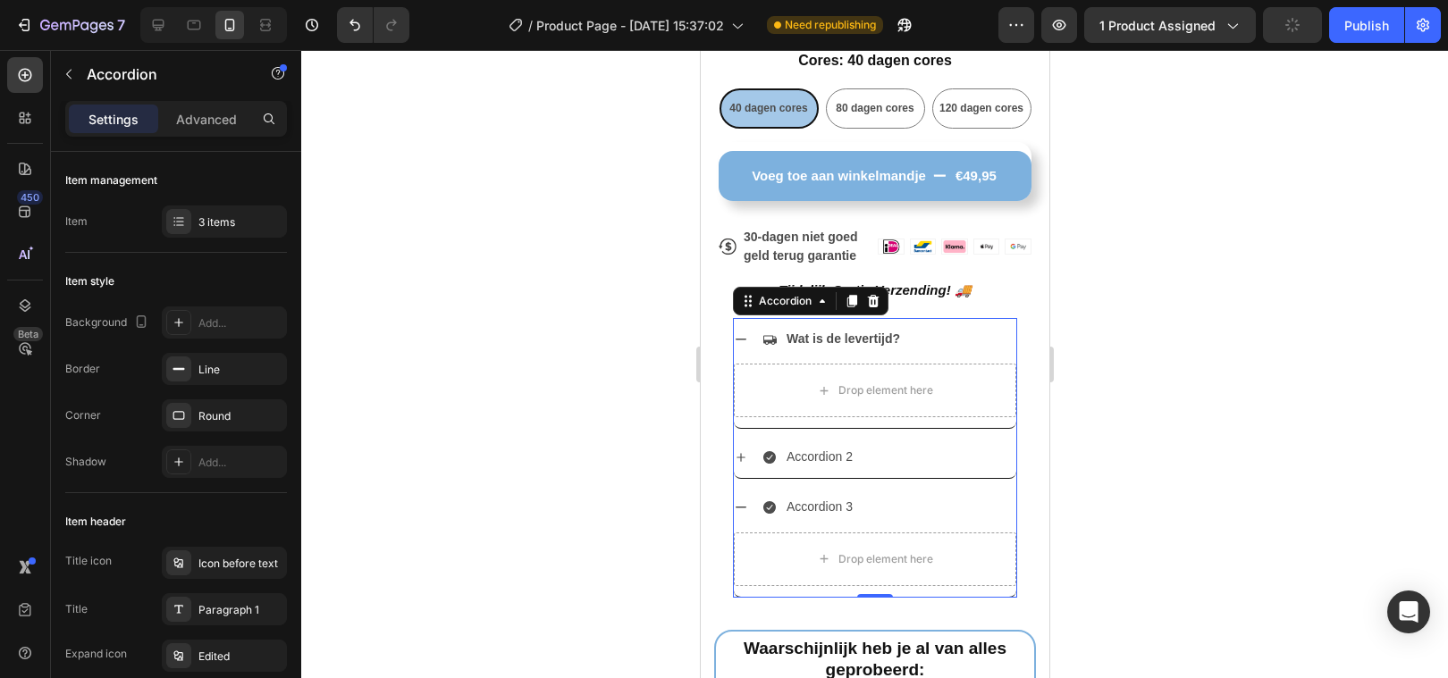
click at [562, 536] on div at bounding box center [874, 364] width 1147 height 628
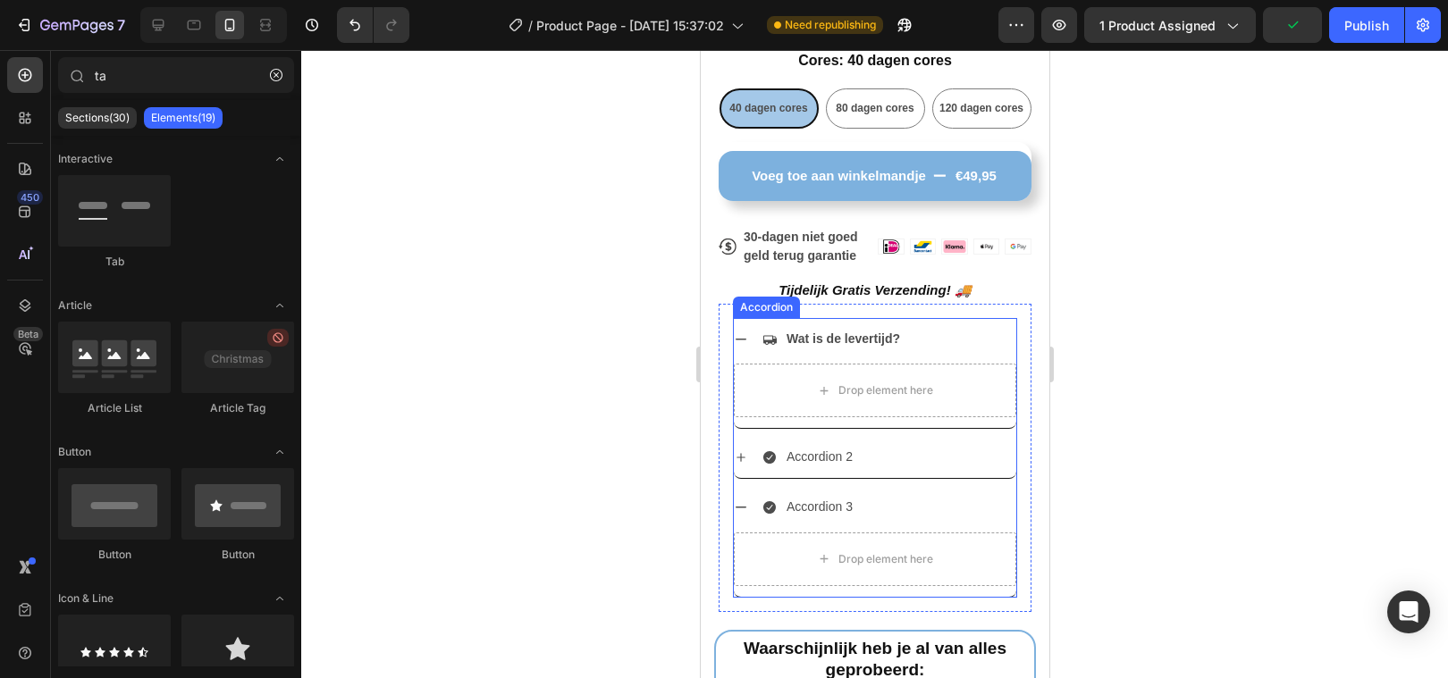
click at [981, 343] on div "Wat is de levertijd?" at bounding box center [888, 339] width 254 height 28
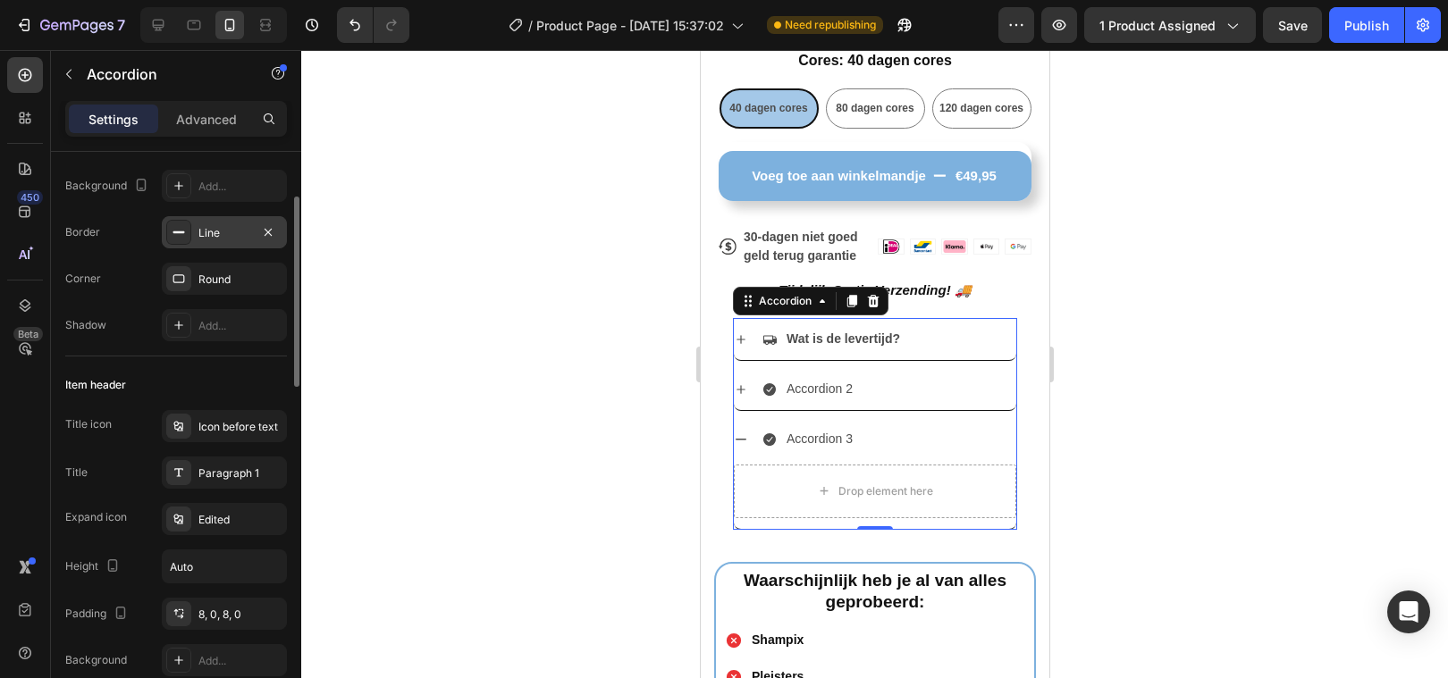
scroll to position [64, 0]
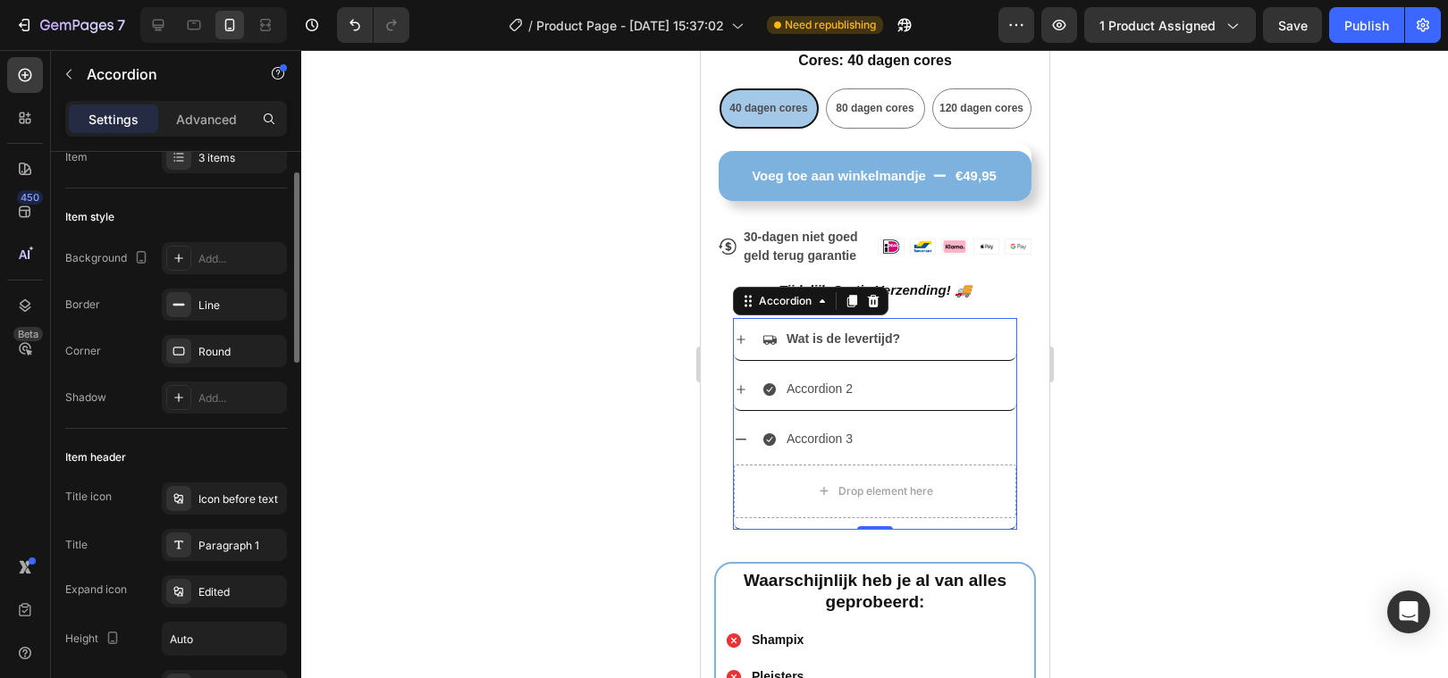
click at [207, 284] on div "Background Add... Border Line Corner Round Shadow Add..." at bounding box center [176, 328] width 222 height 172
click at [210, 268] on div "Add..." at bounding box center [224, 258] width 125 height 32
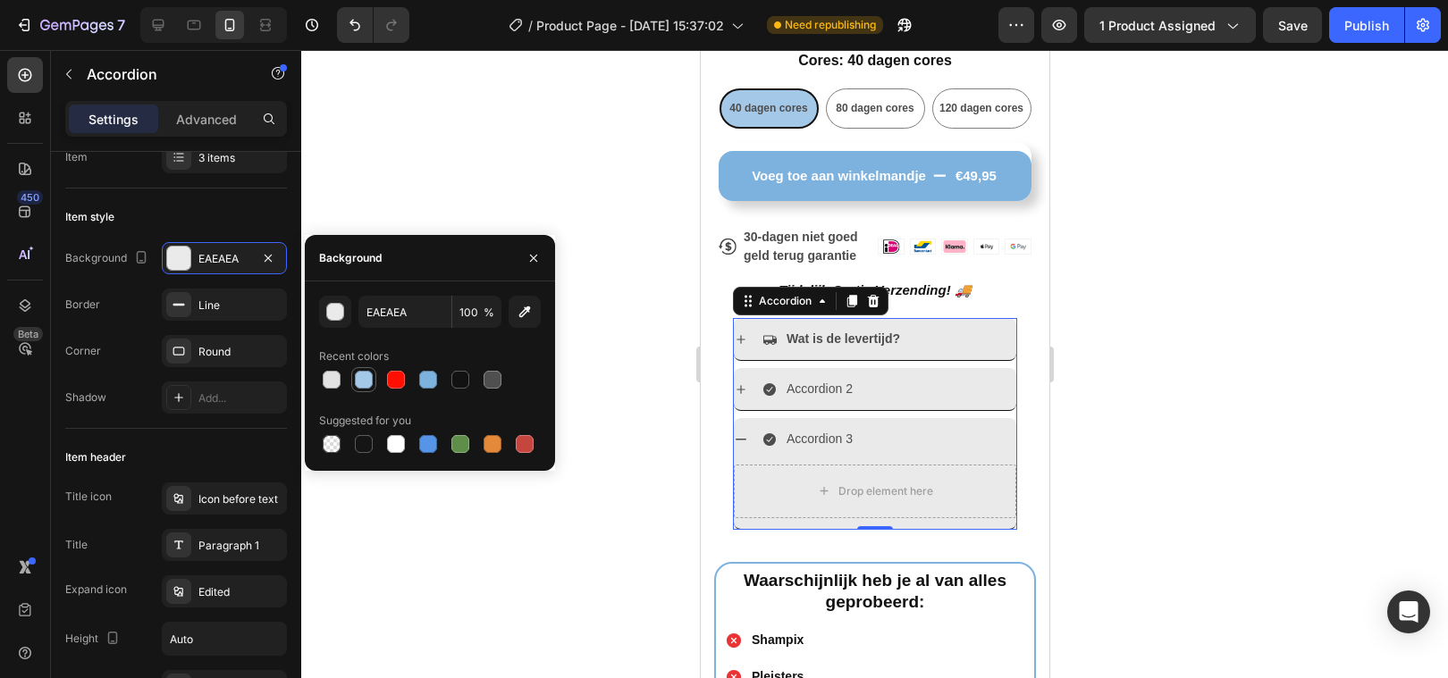
click at [363, 386] on div at bounding box center [364, 380] width 18 height 18
type input "A4C8E8"
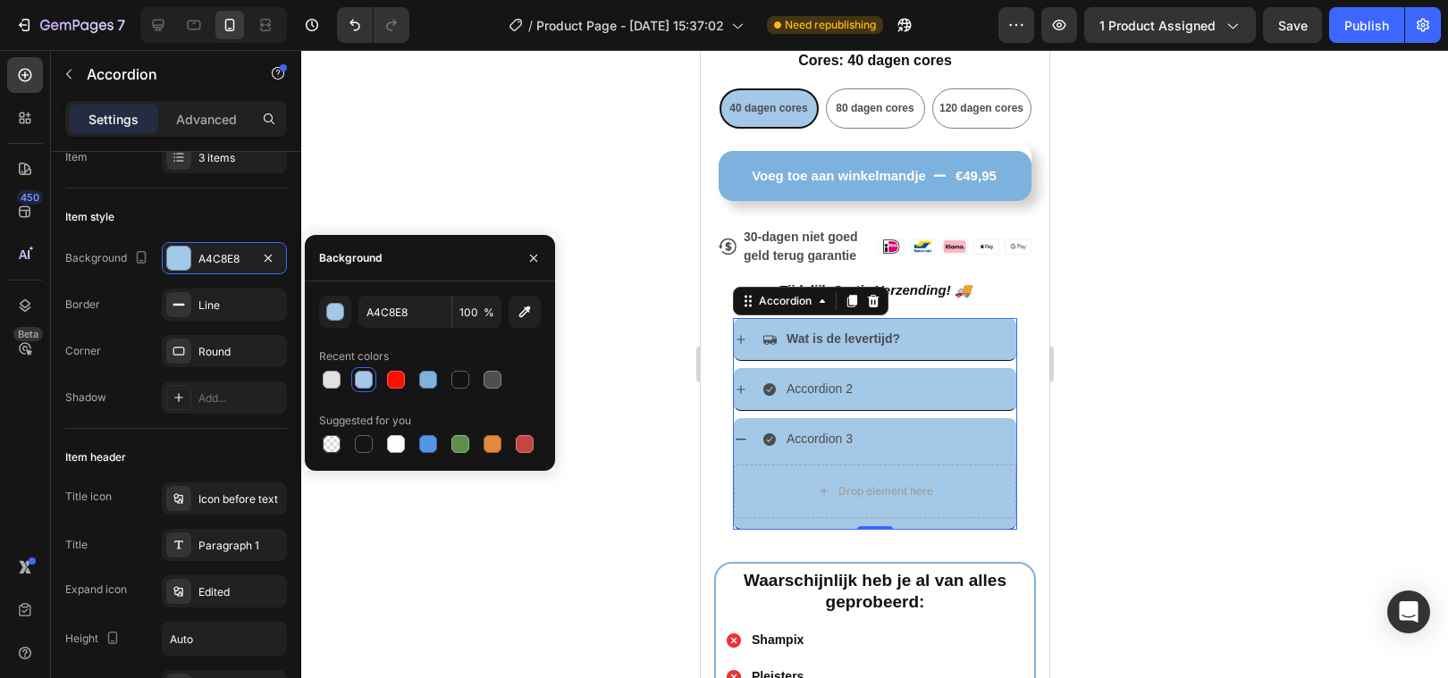
click at [363, 646] on div at bounding box center [874, 364] width 1147 height 628
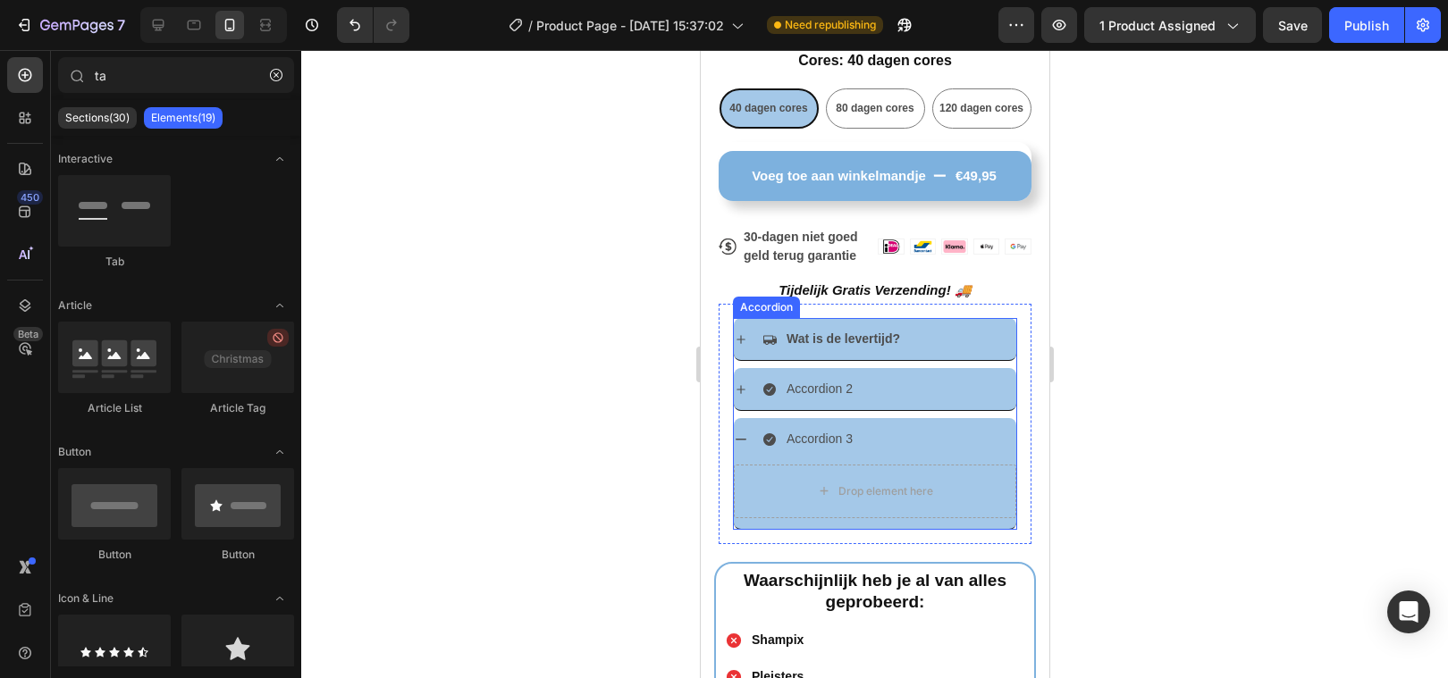
click at [739, 441] on icon at bounding box center [740, 440] width 14 height 14
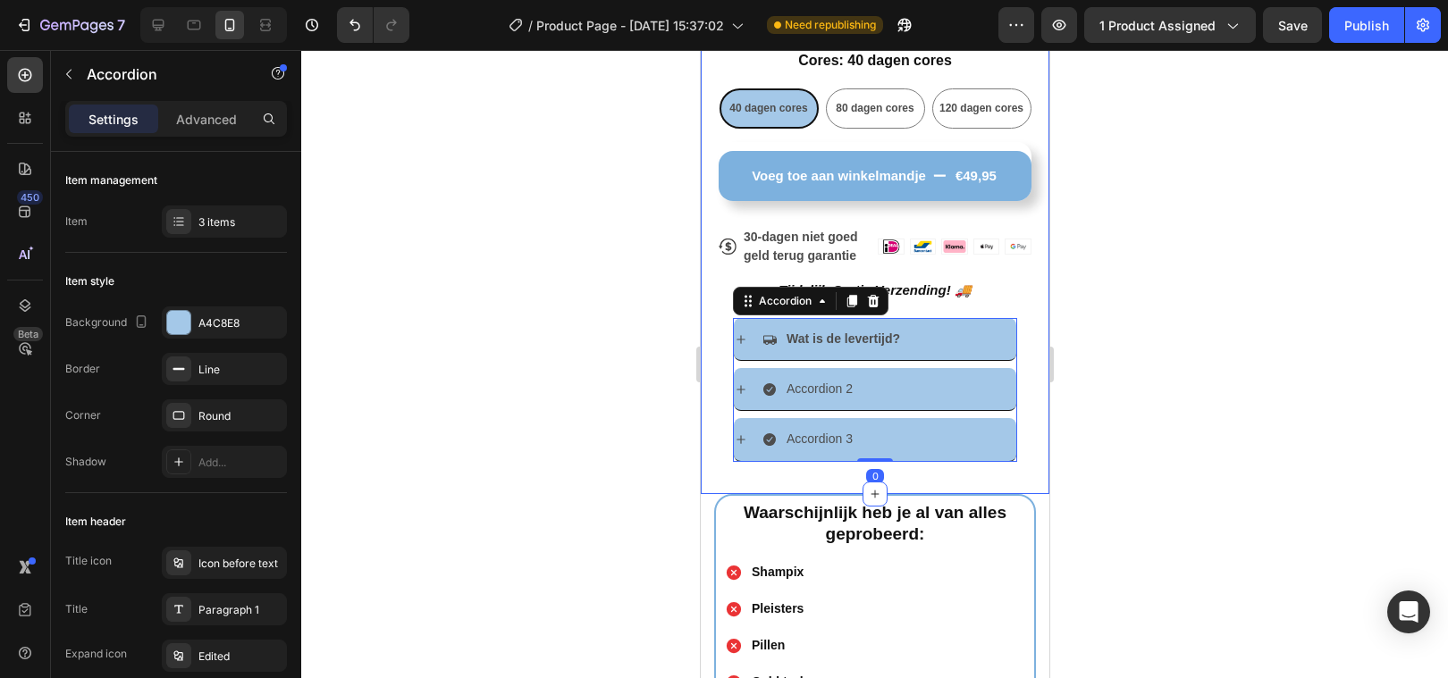
click at [551, 488] on div at bounding box center [874, 364] width 1147 height 628
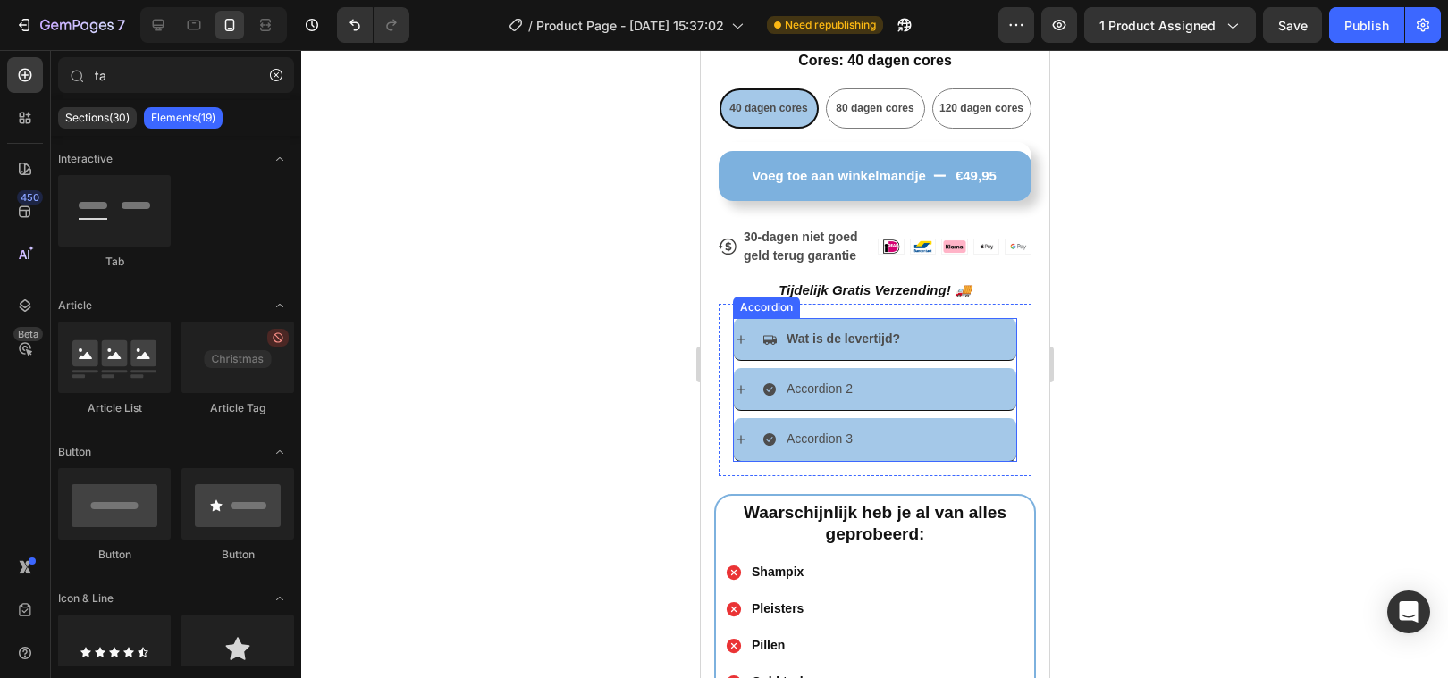
click at [969, 340] on div "Wat is de levertijd?" at bounding box center [888, 339] width 254 height 28
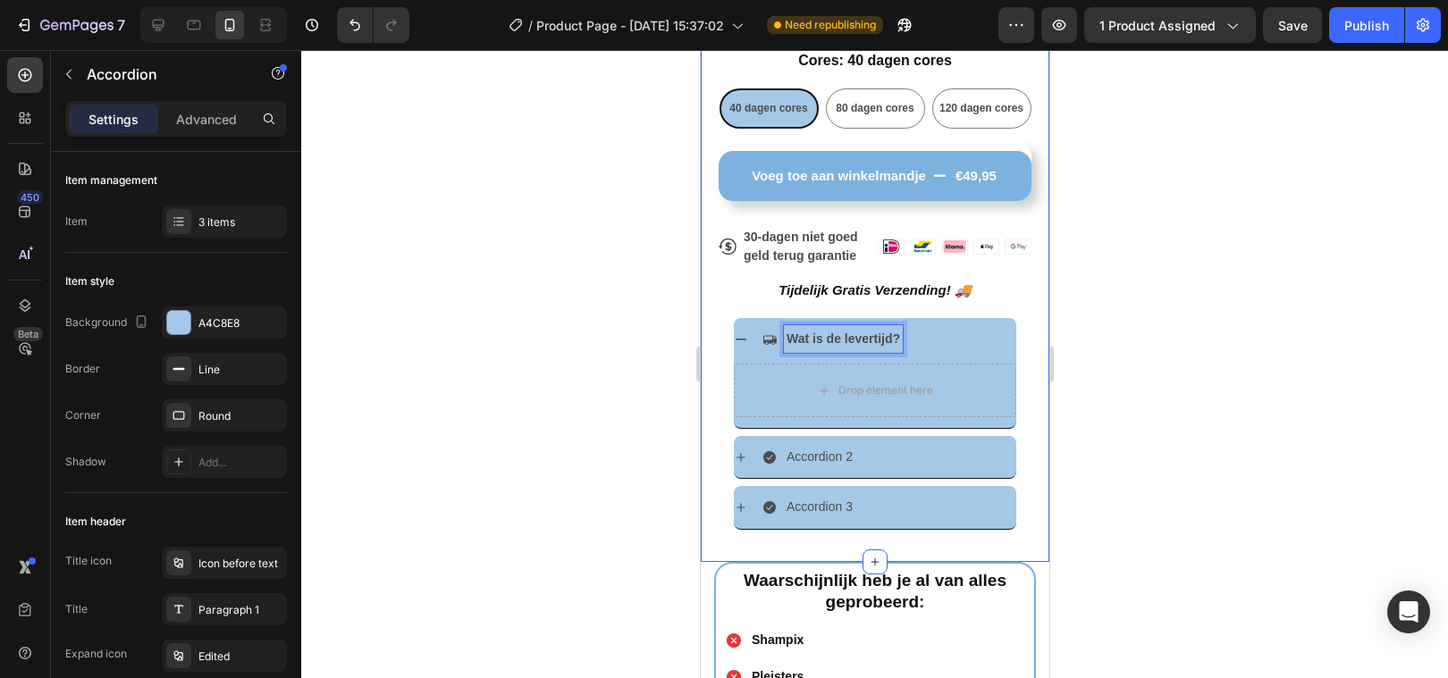
click at [576, 379] on div at bounding box center [874, 364] width 1147 height 628
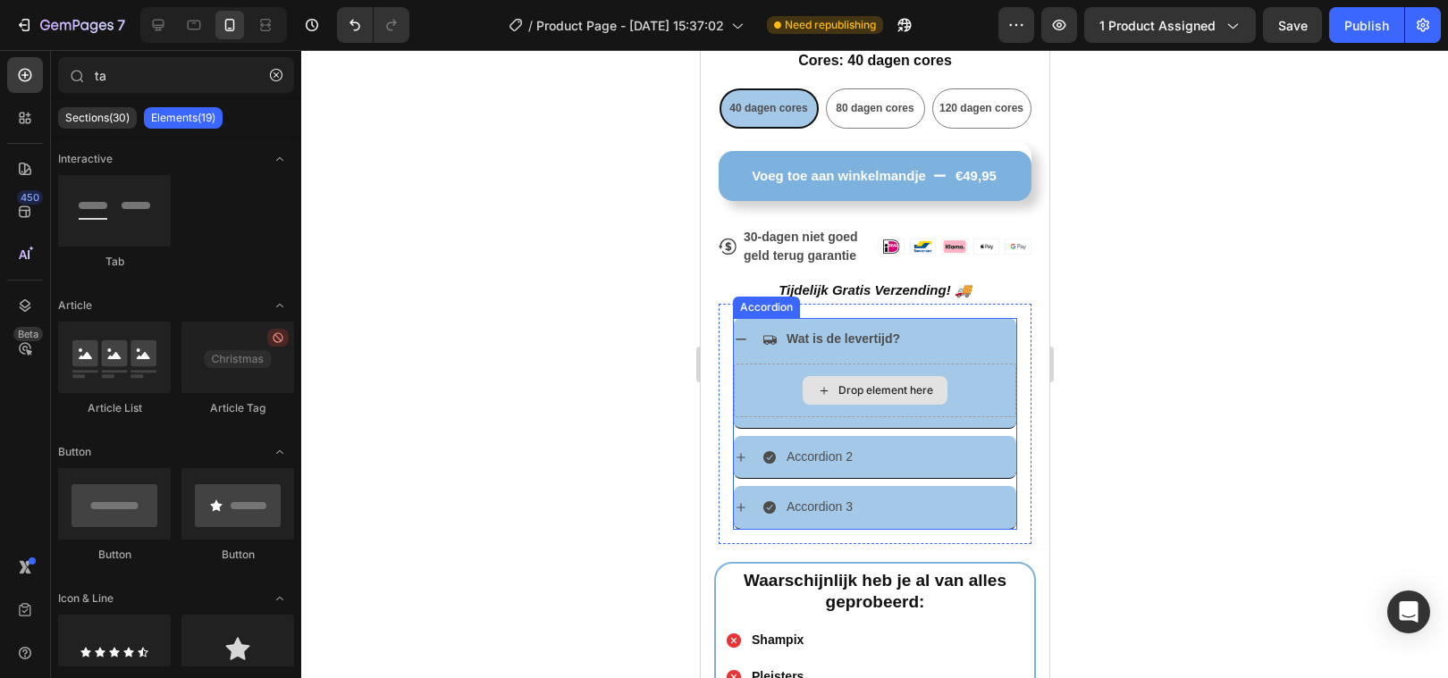
click at [1006, 380] on div "Drop element here" at bounding box center [874, 391] width 282 height 54
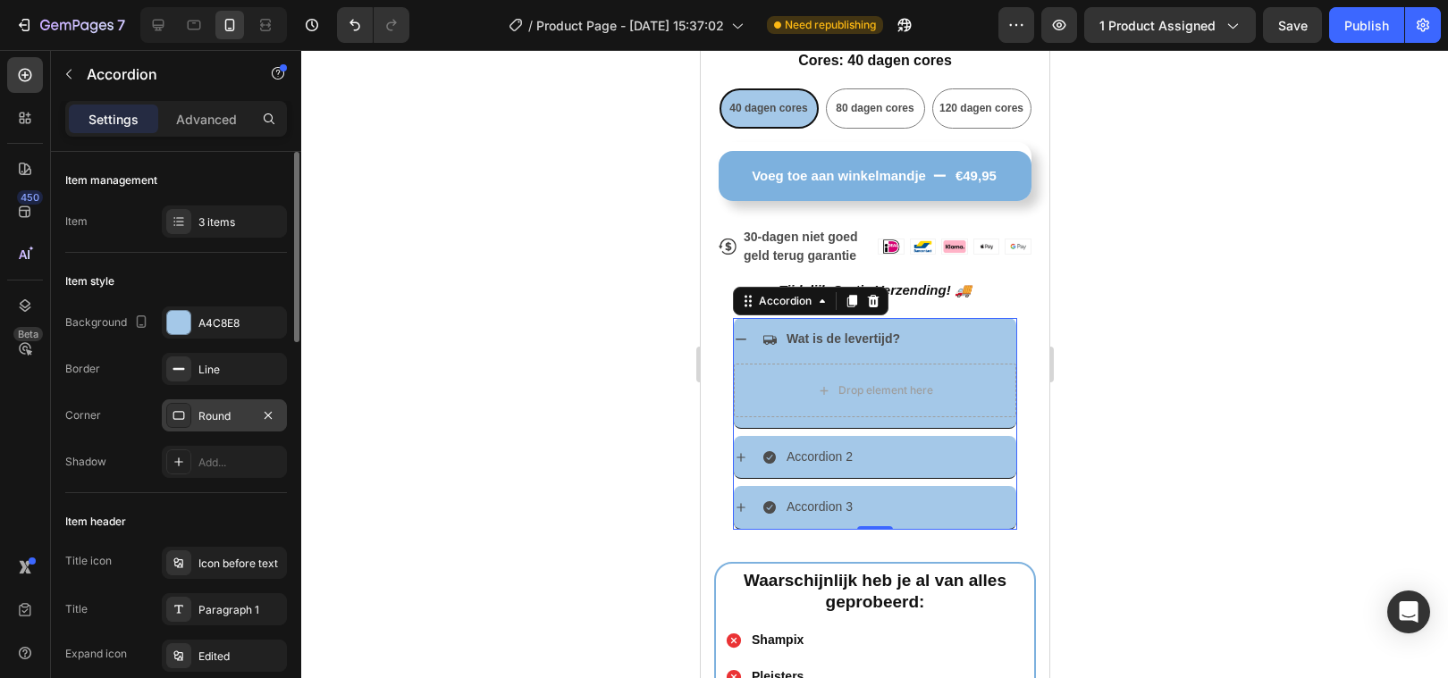
click at [221, 426] on div "Round" at bounding box center [224, 415] width 125 height 32
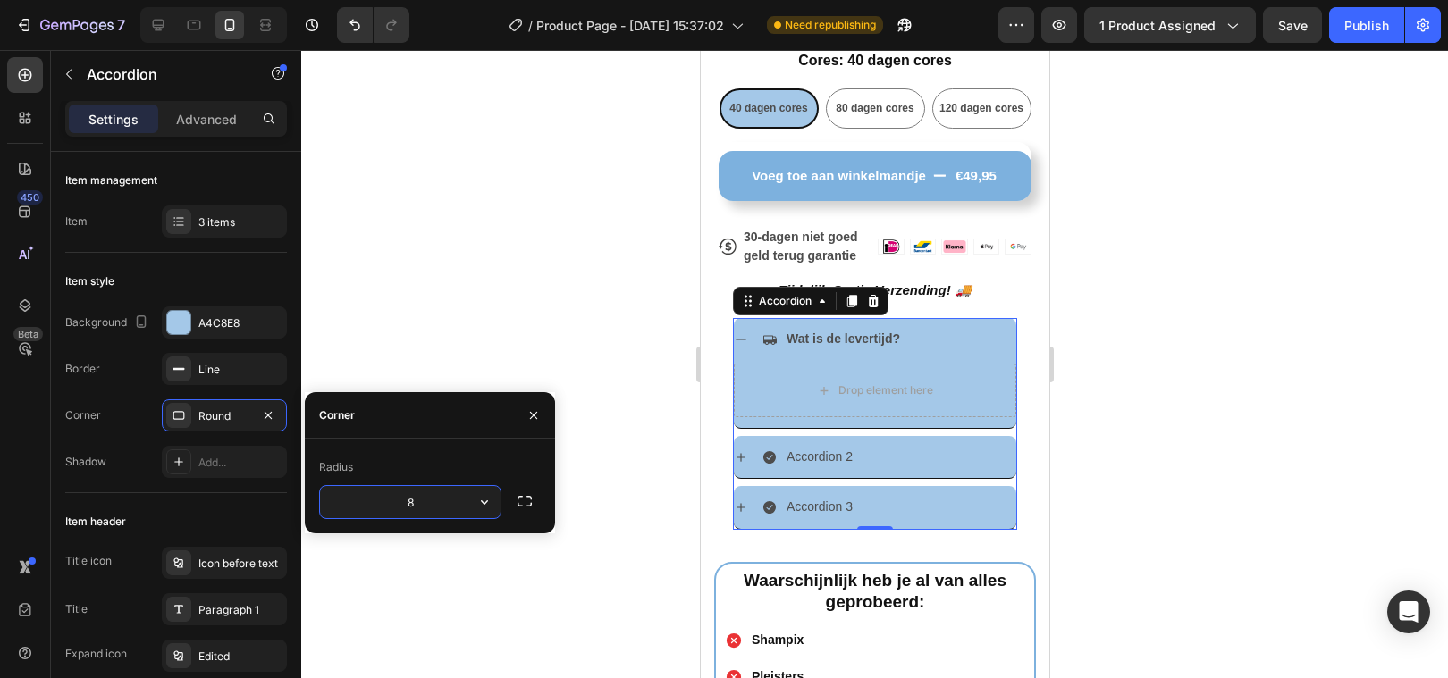
click at [446, 504] on input "8" at bounding box center [410, 502] width 181 height 32
type input "10"
click at [591, 293] on div at bounding box center [874, 364] width 1147 height 628
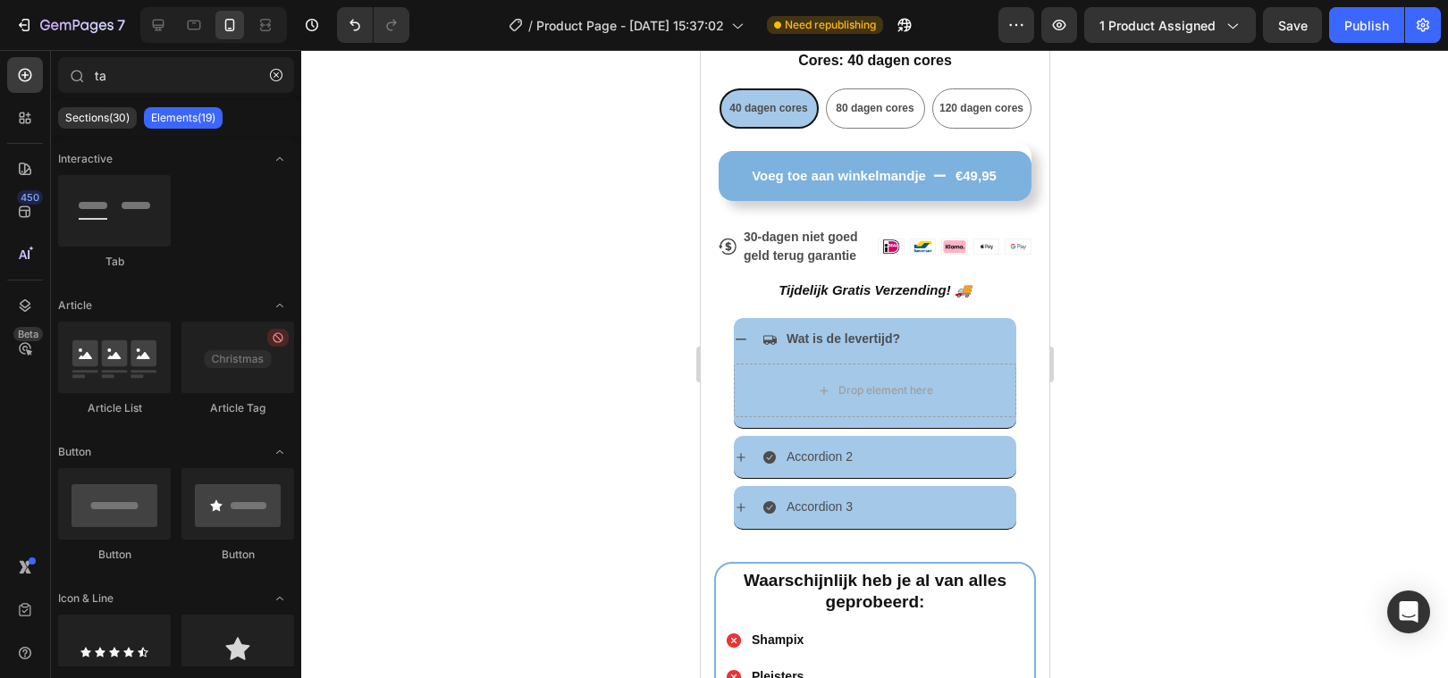
click at [591, 293] on div at bounding box center [874, 364] width 1147 height 628
click at [736, 333] on icon at bounding box center [740, 339] width 14 height 14
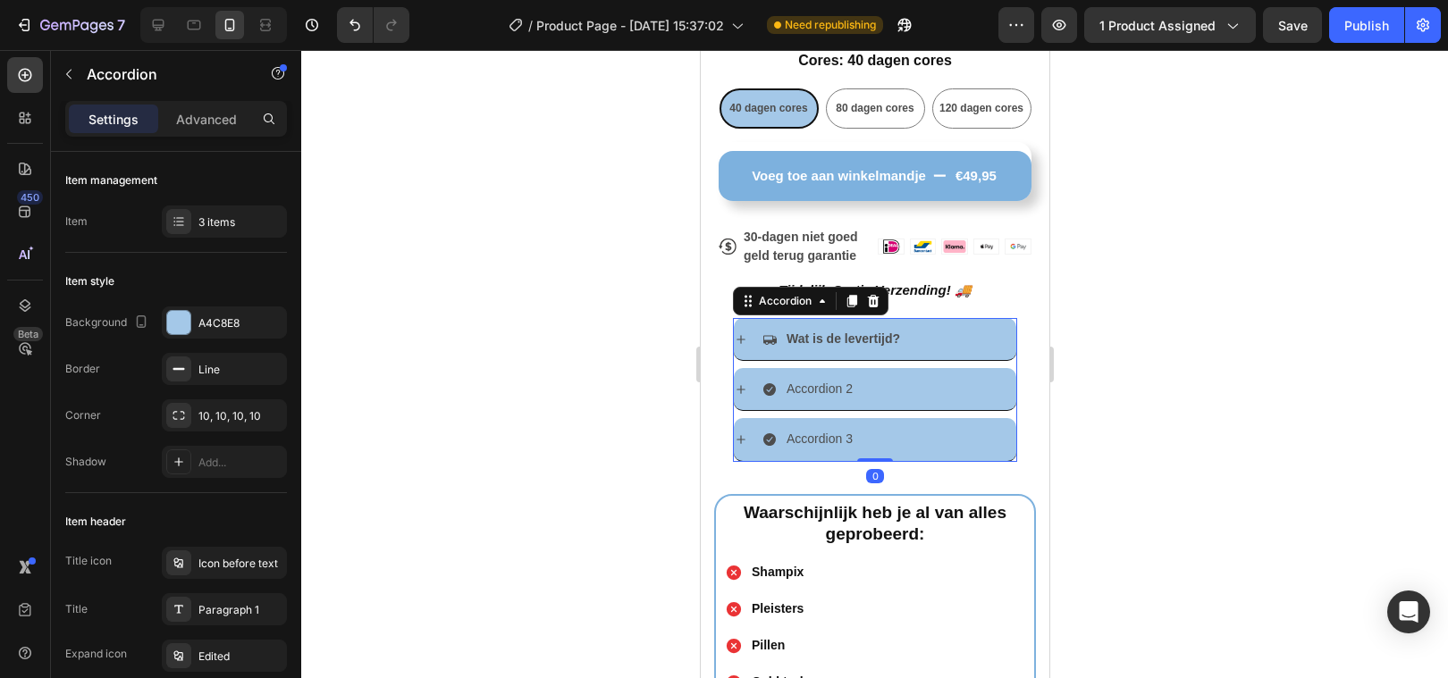
click at [551, 410] on div at bounding box center [874, 364] width 1147 height 628
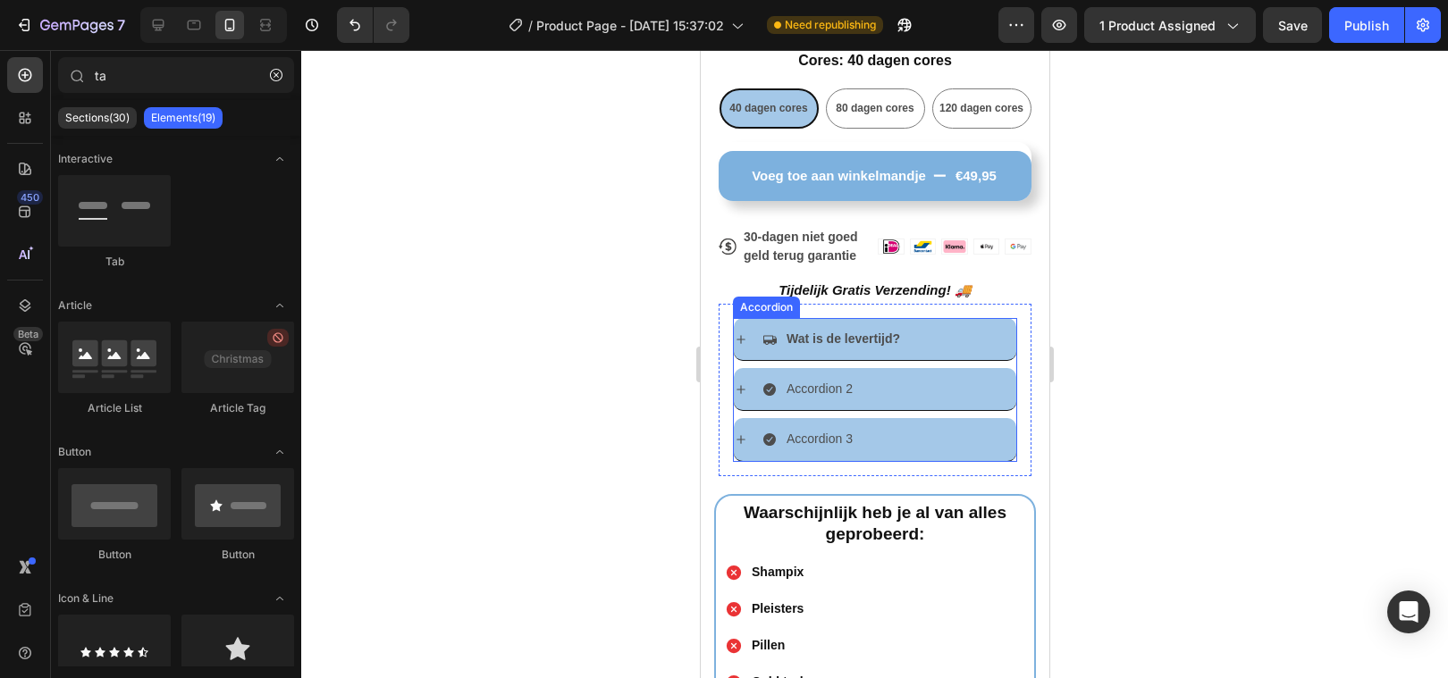
click at [813, 339] on strong "Wat is de levertijd?" at bounding box center [842, 339] width 113 height 14
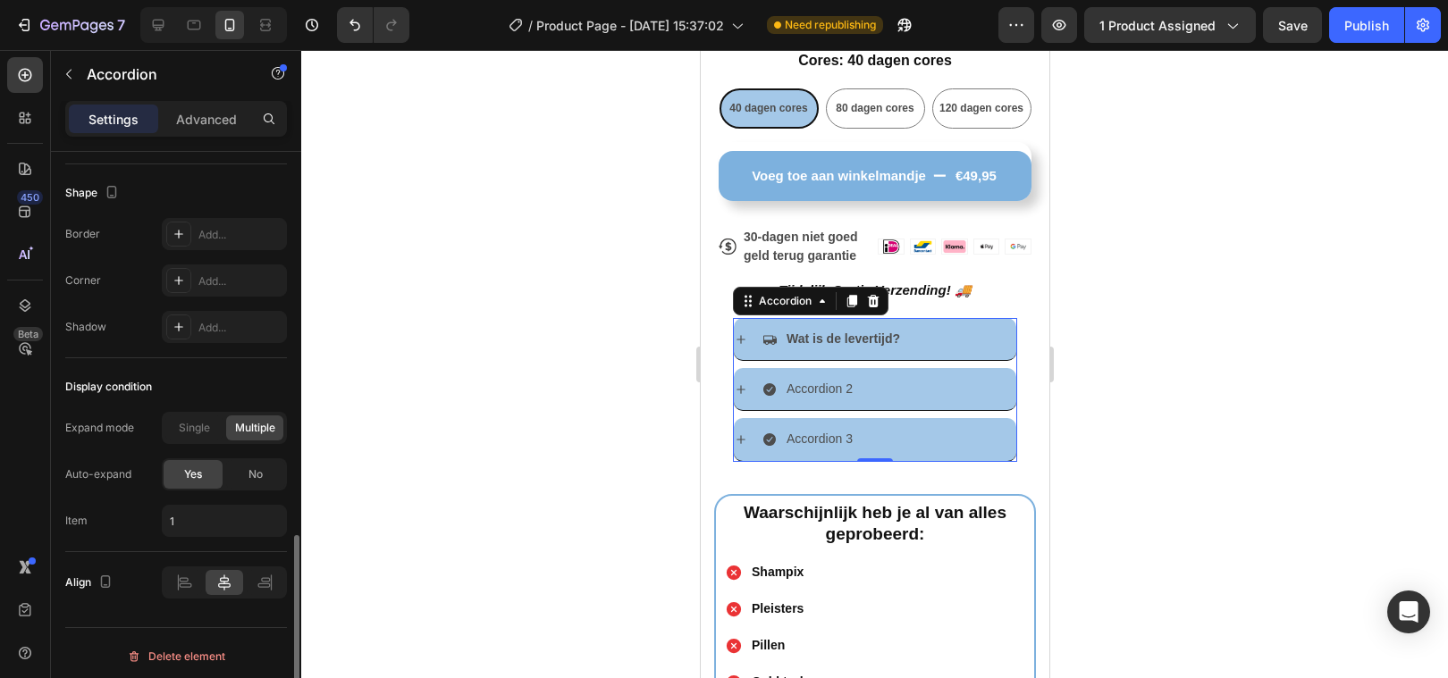
scroll to position [1164, 0]
click at [267, 586] on icon at bounding box center [265, 584] width 18 height 18
click at [226, 591] on icon at bounding box center [224, 584] width 18 height 18
click at [441, 512] on div at bounding box center [874, 364] width 1147 height 628
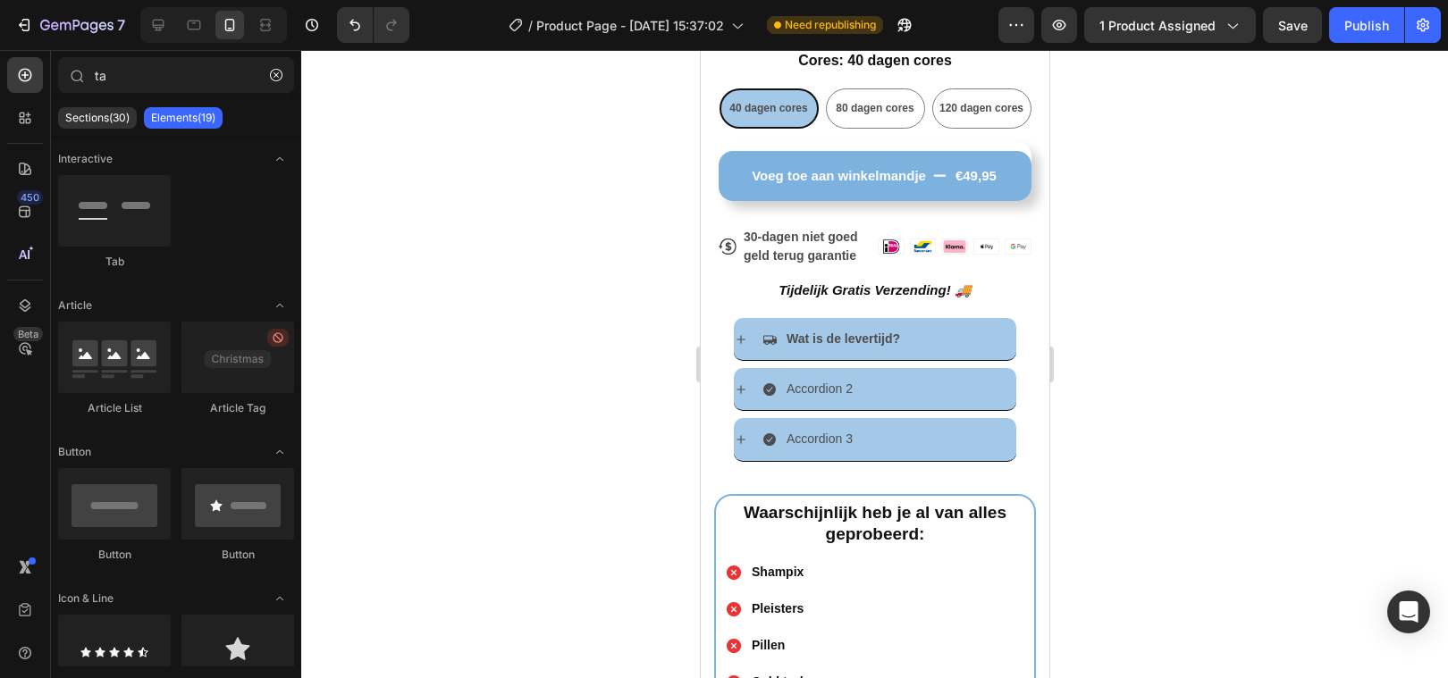
click at [539, 402] on div at bounding box center [874, 364] width 1147 height 628
click at [849, 333] on strong "Wat is de levertijd?" at bounding box center [842, 339] width 113 height 14
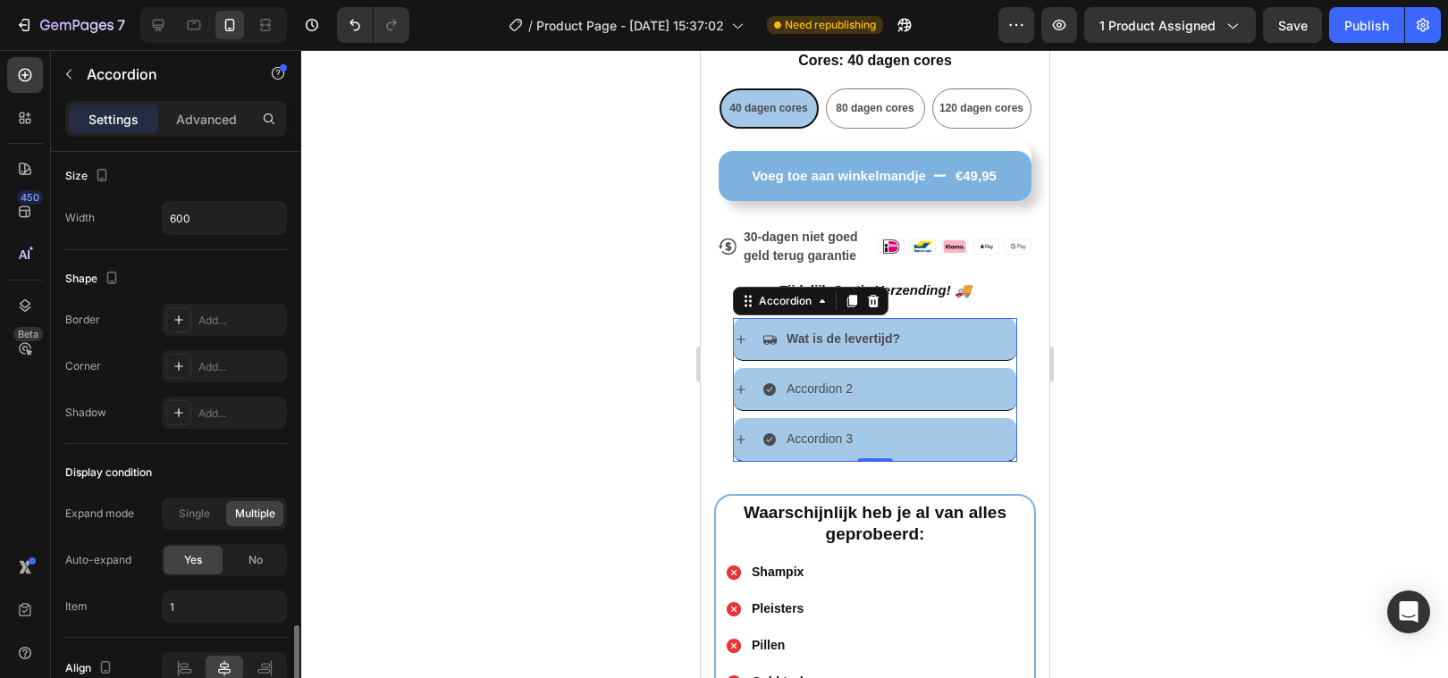
scroll to position [1171, 0]
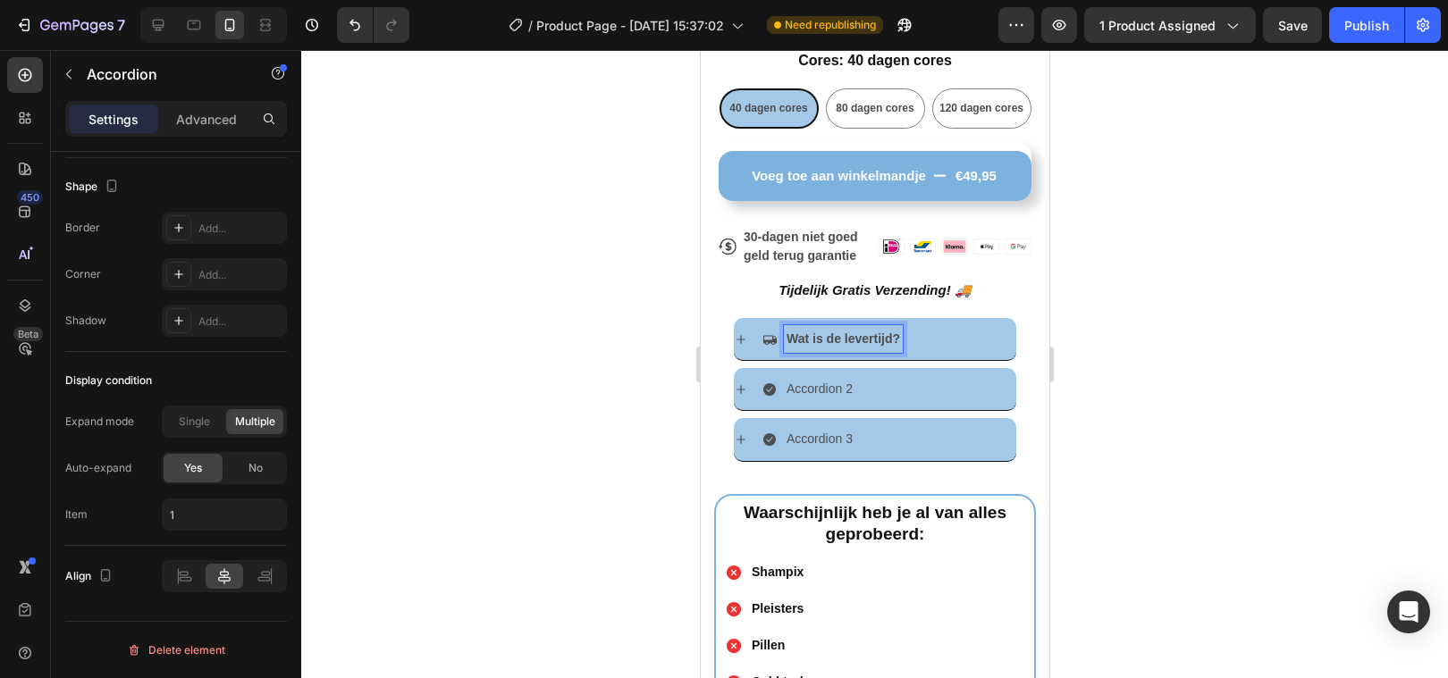
click at [845, 338] on strong "Wat is de levertijd?" at bounding box center [842, 339] width 113 height 14
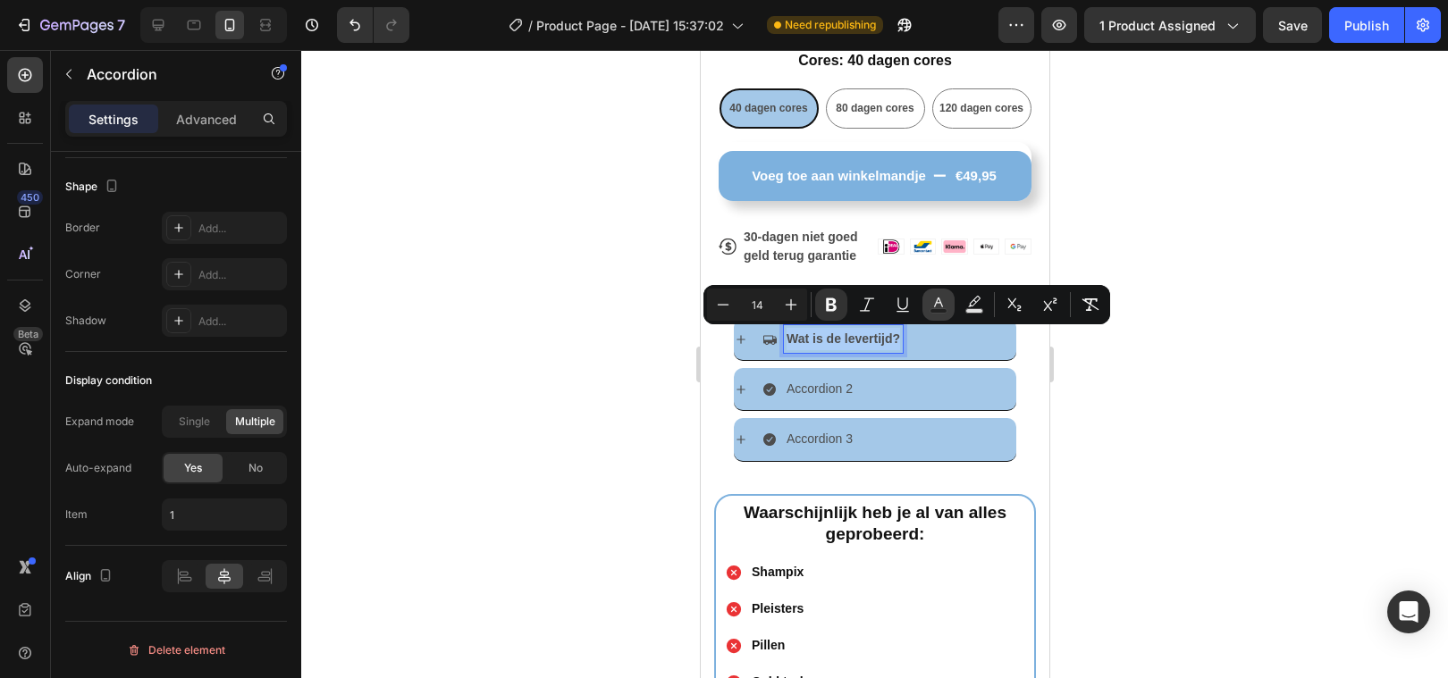
click at [945, 299] on icon "Editor contextual toolbar" at bounding box center [938, 305] width 18 height 18
type input "4D4D4D"
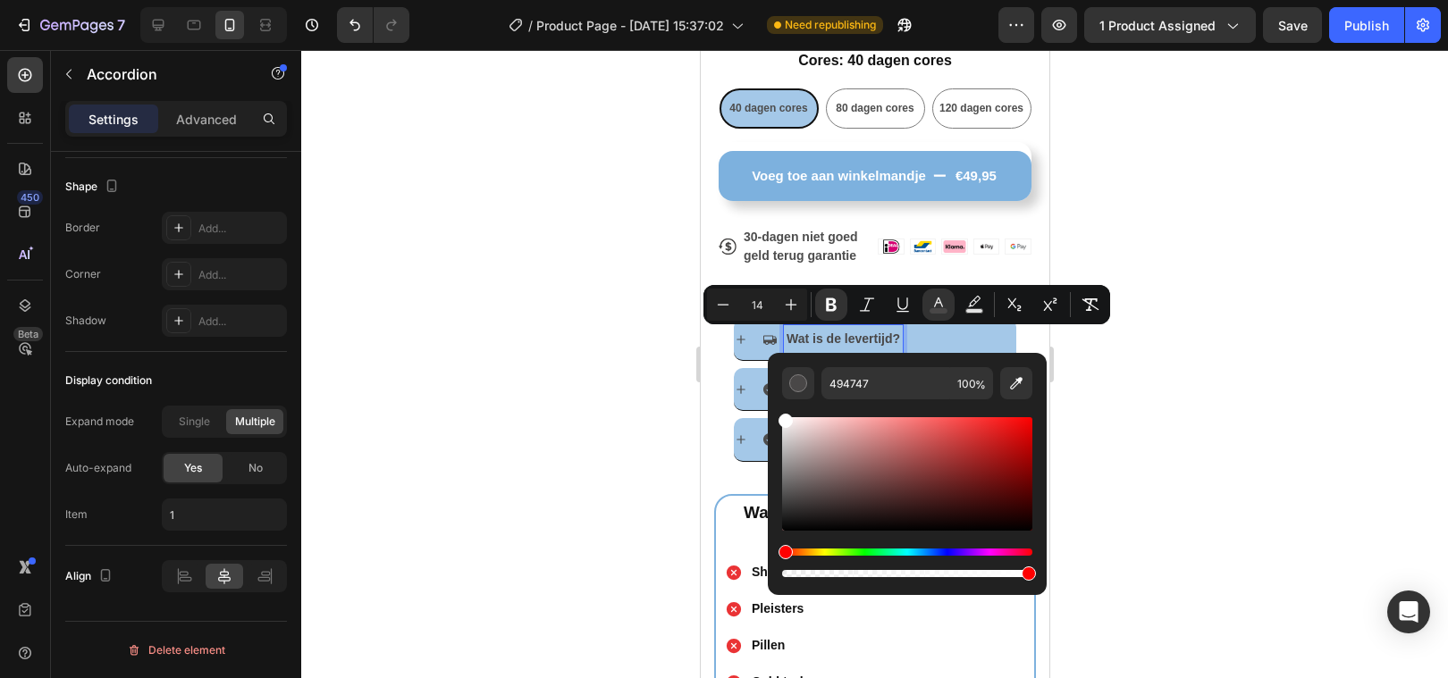
drag, startPoint x: 789, startPoint y: 497, endPoint x: 782, endPoint y: 415, distance: 82.5
click at [782, 413] on div "Editor contextual toolbar" at bounding box center [907, 489] width 250 height 181
type input "FFFFFF"
click at [521, 442] on div at bounding box center [874, 364] width 1147 height 628
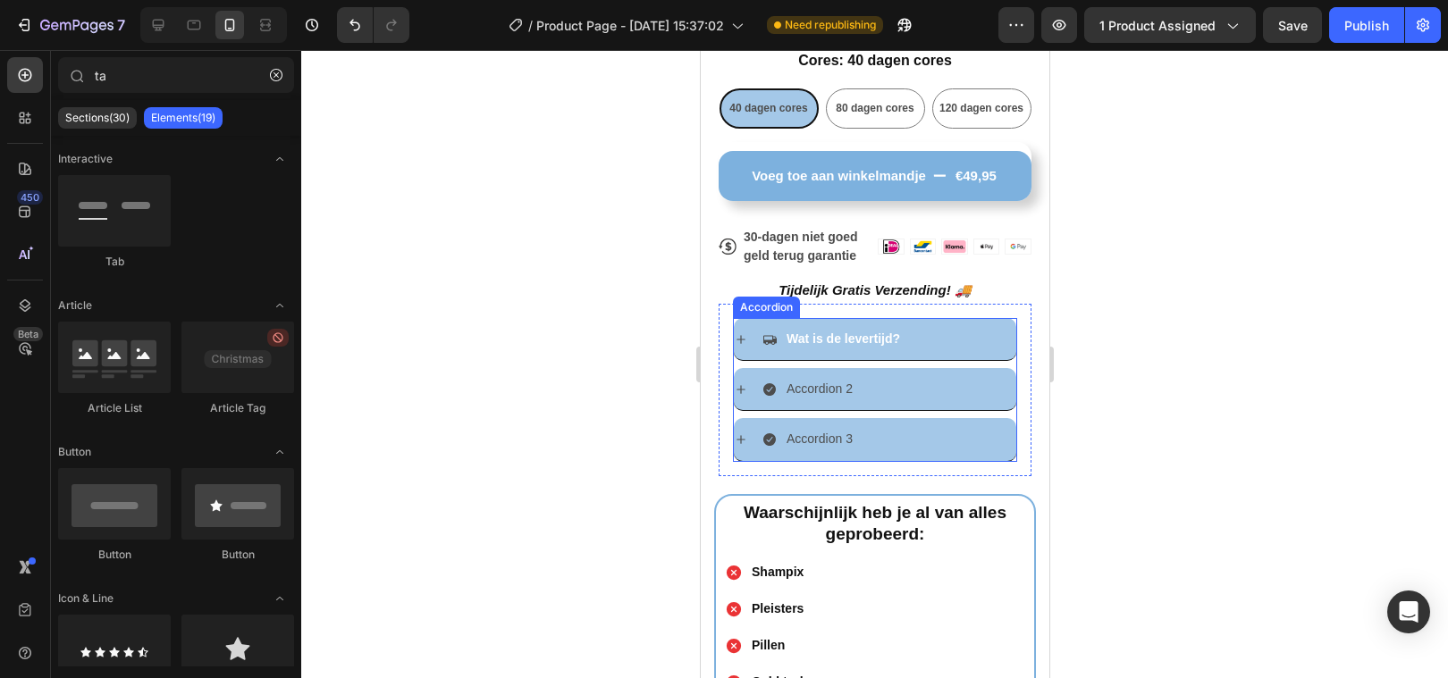
click at [769, 336] on icon at bounding box center [768, 339] width 14 height 14
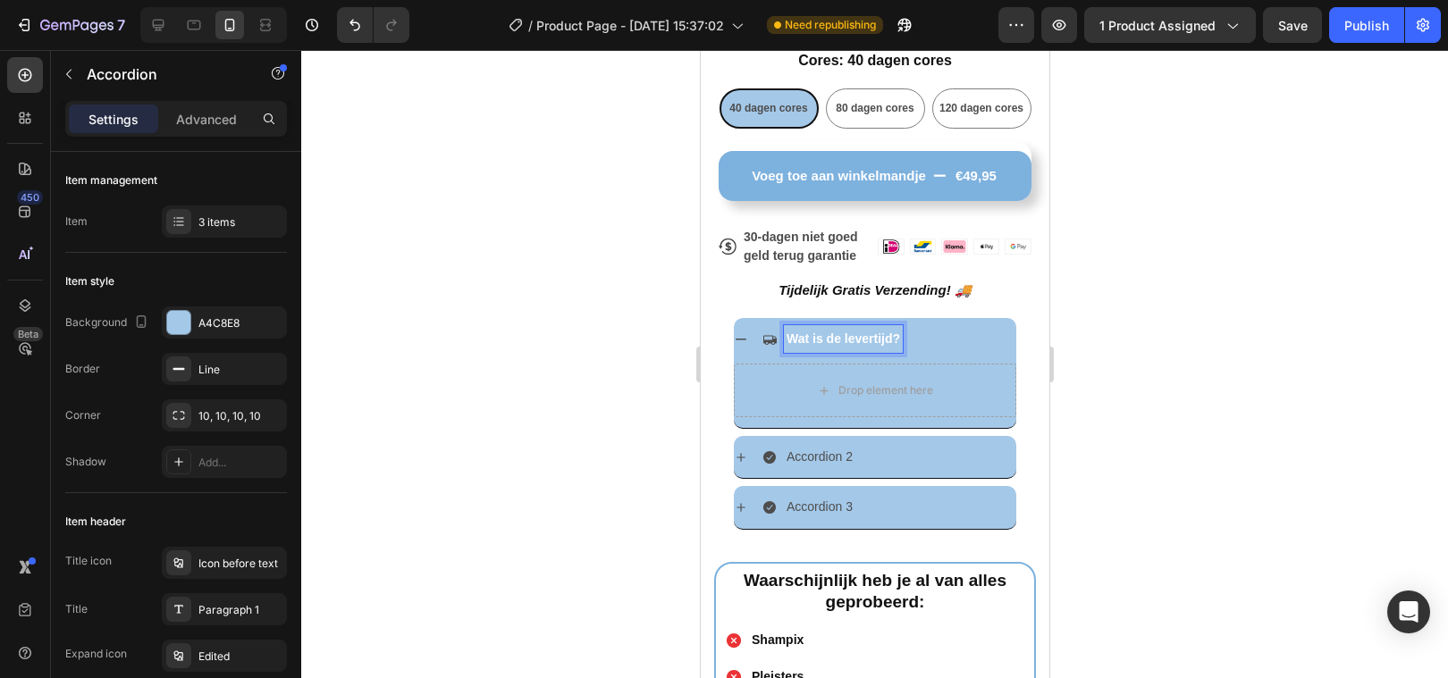
click at [819, 341] on strong "Wat is de levertijd?" at bounding box center [842, 339] width 113 height 14
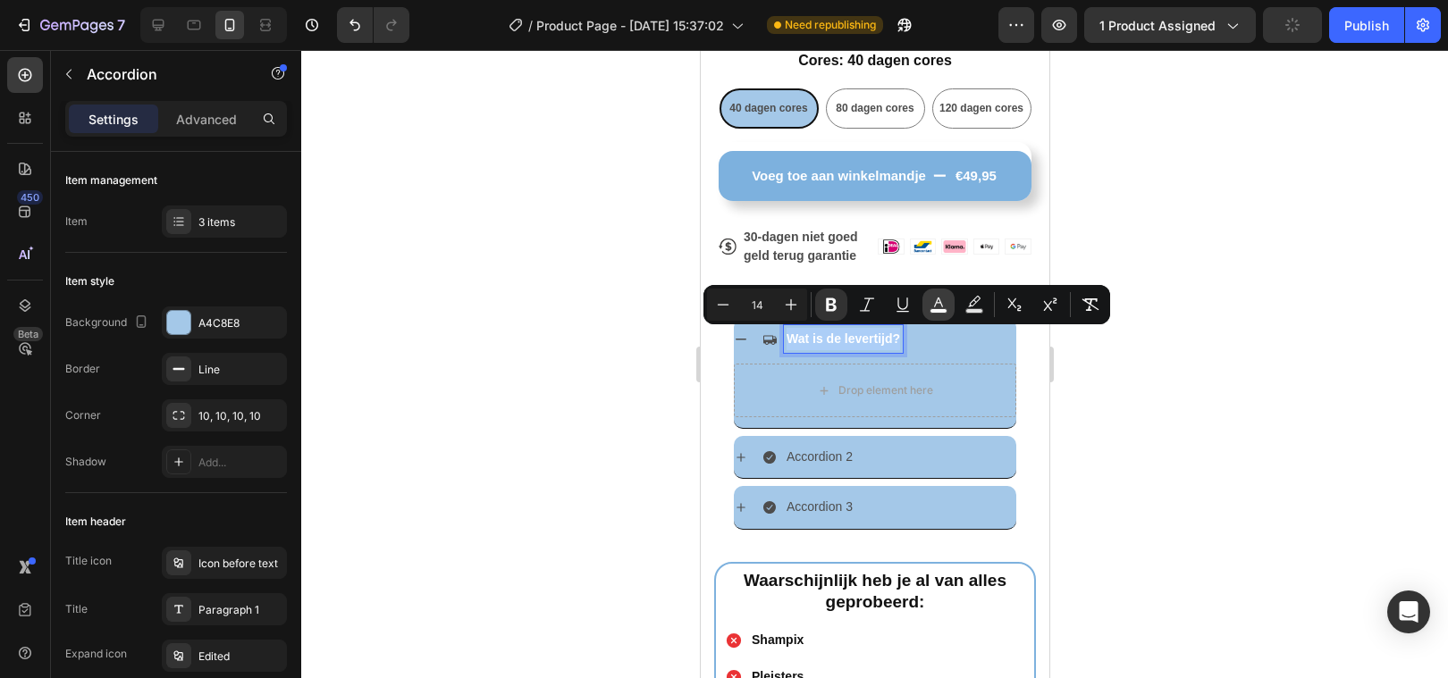
click at [931, 309] on rect "Editor contextual toolbar" at bounding box center [938, 311] width 17 height 4
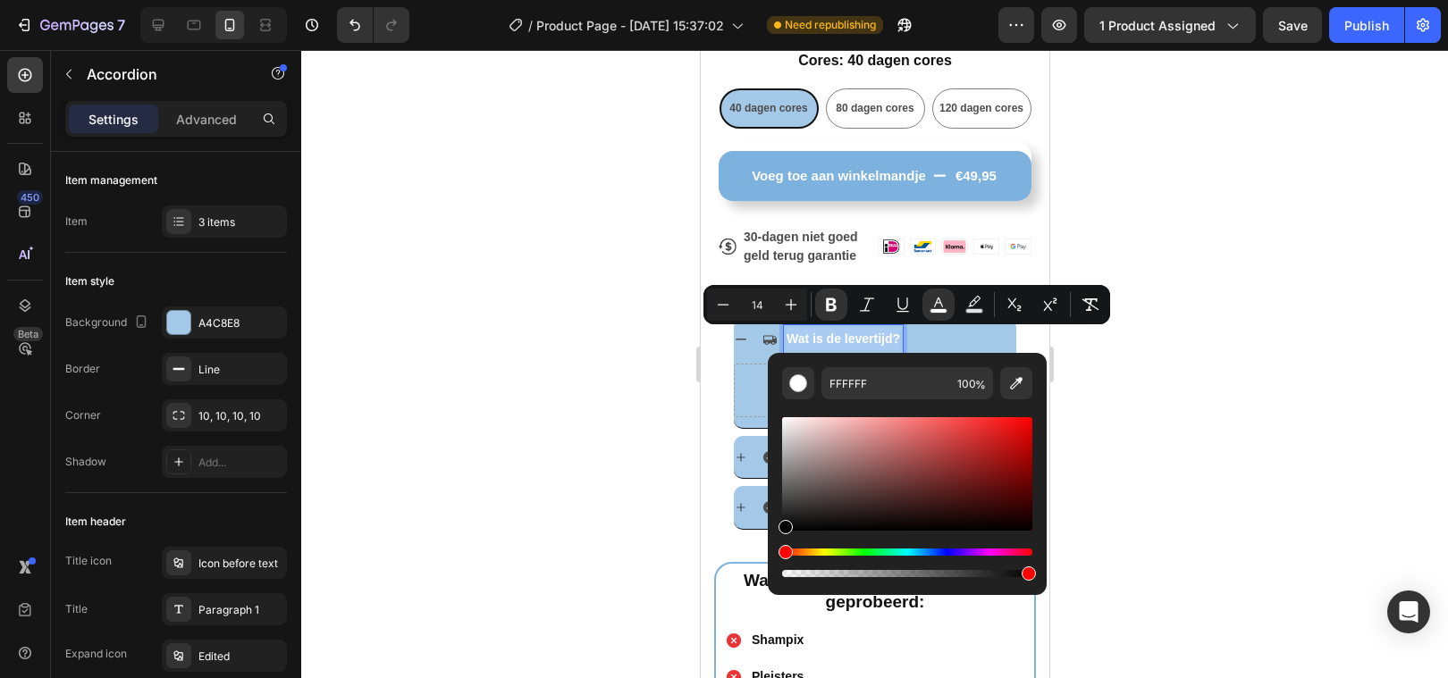
drag, startPoint x: 786, startPoint y: 425, endPoint x: 782, endPoint y: 530, distance: 104.7
click at [782, 530] on div "Editor contextual toolbar" at bounding box center [785, 527] width 14 height 14
type input "000000"
click at [475, 475] on div at bounding box center [874, 364] width 1147 height 628
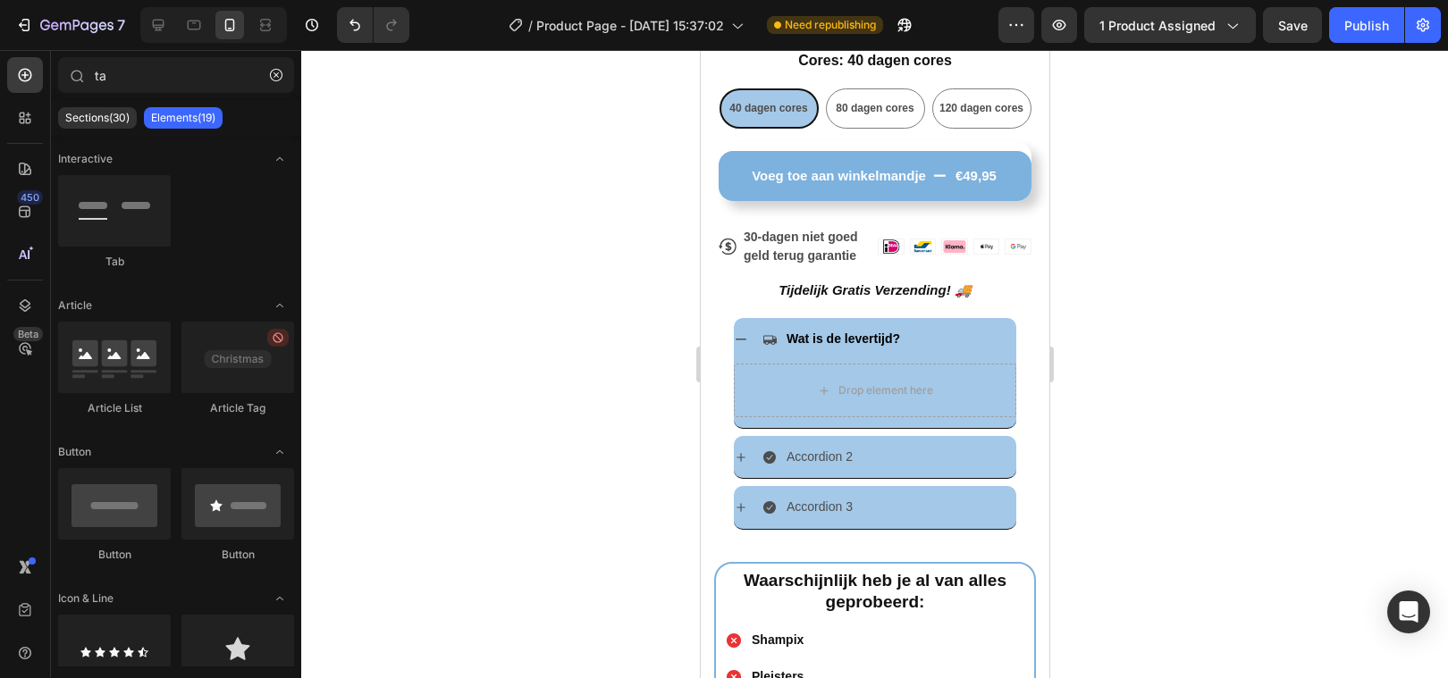
click at [496, 468] on div at bounding box center [874, 364] width 1147 height 628
click at [766, 339] on icon at bounding box center [768, 339] width 14 height 14
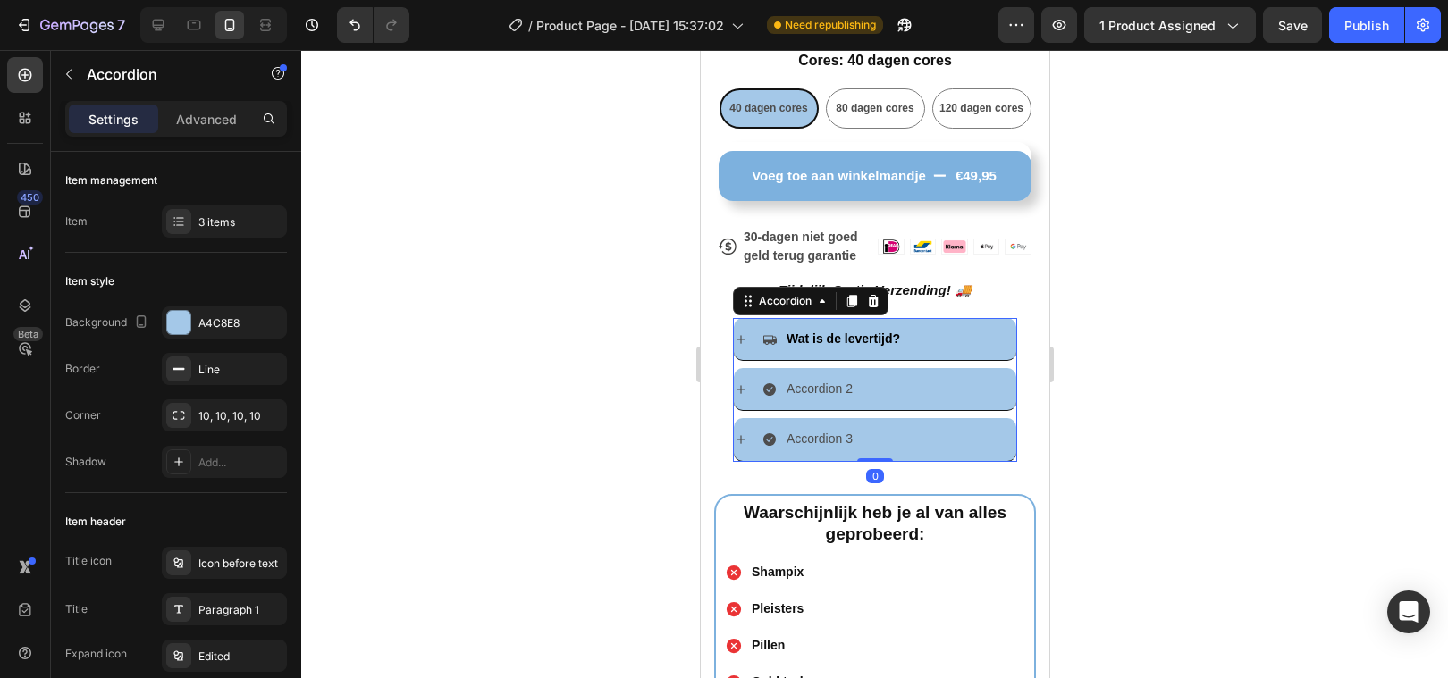
click at [769, 336] on icon at bounding box center [768, 339] width 14 height 14
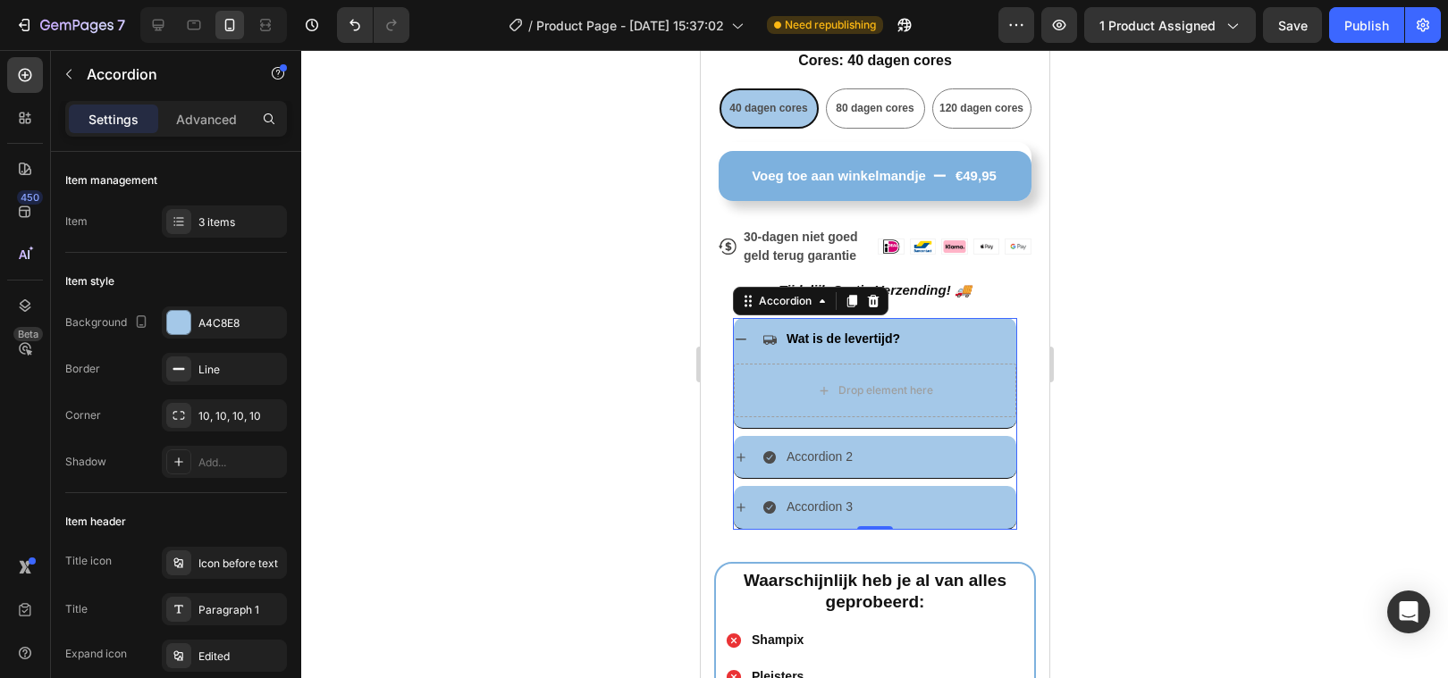
click at [770, 335] on icon at bounding box center [768, 340] width 13 height 10
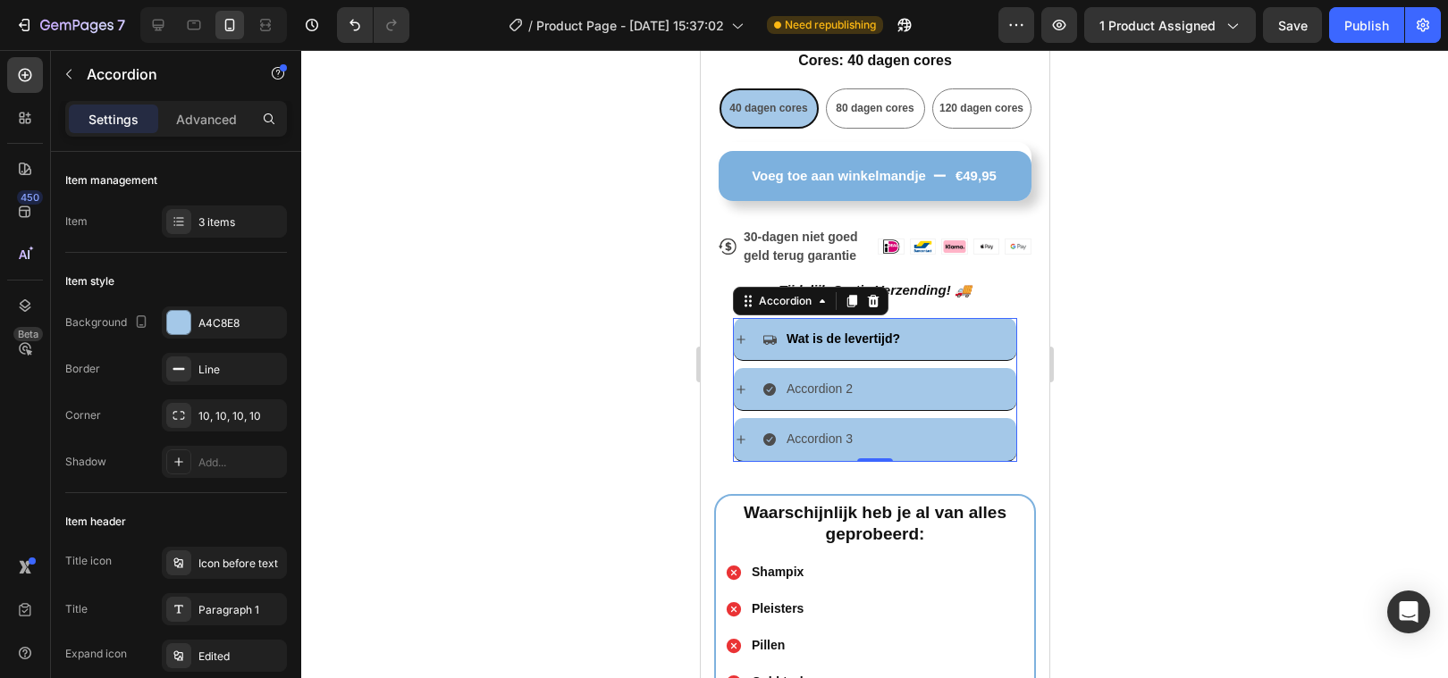
click at [775, 337] on icon at bounding box center [768, 339] width 14 height 14
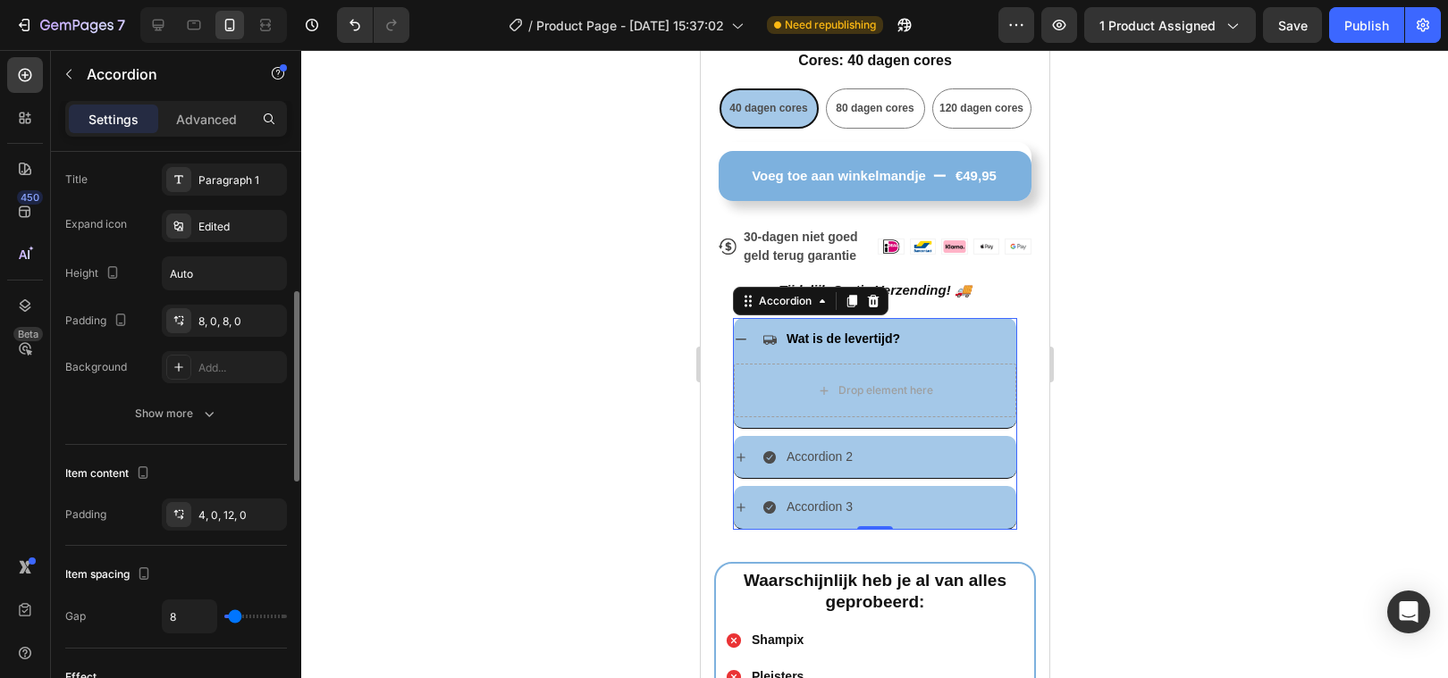
scroll to position [431, 0]
click at [765, 456] on icon at bounding box center [768, 457] width 13 height 13
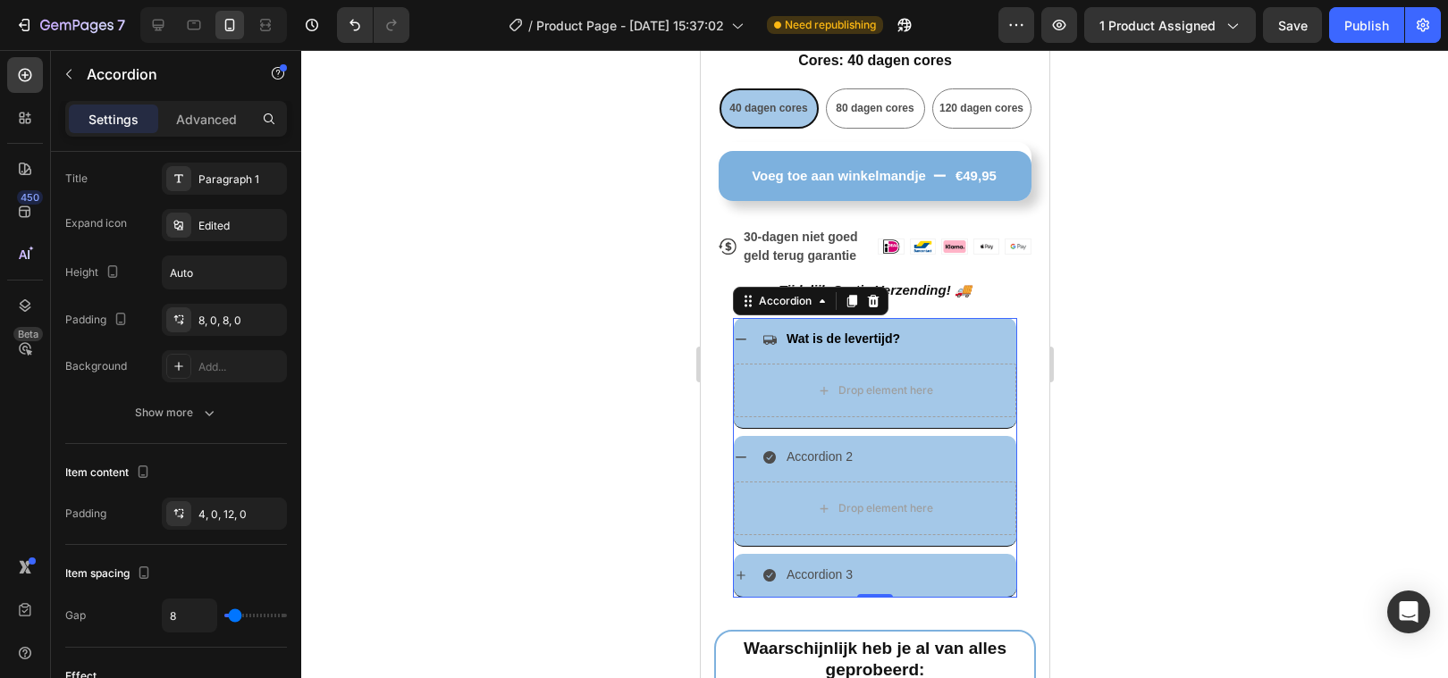
click at [739, 342] on icon at bounding box center [740, 339] width 14 height 14
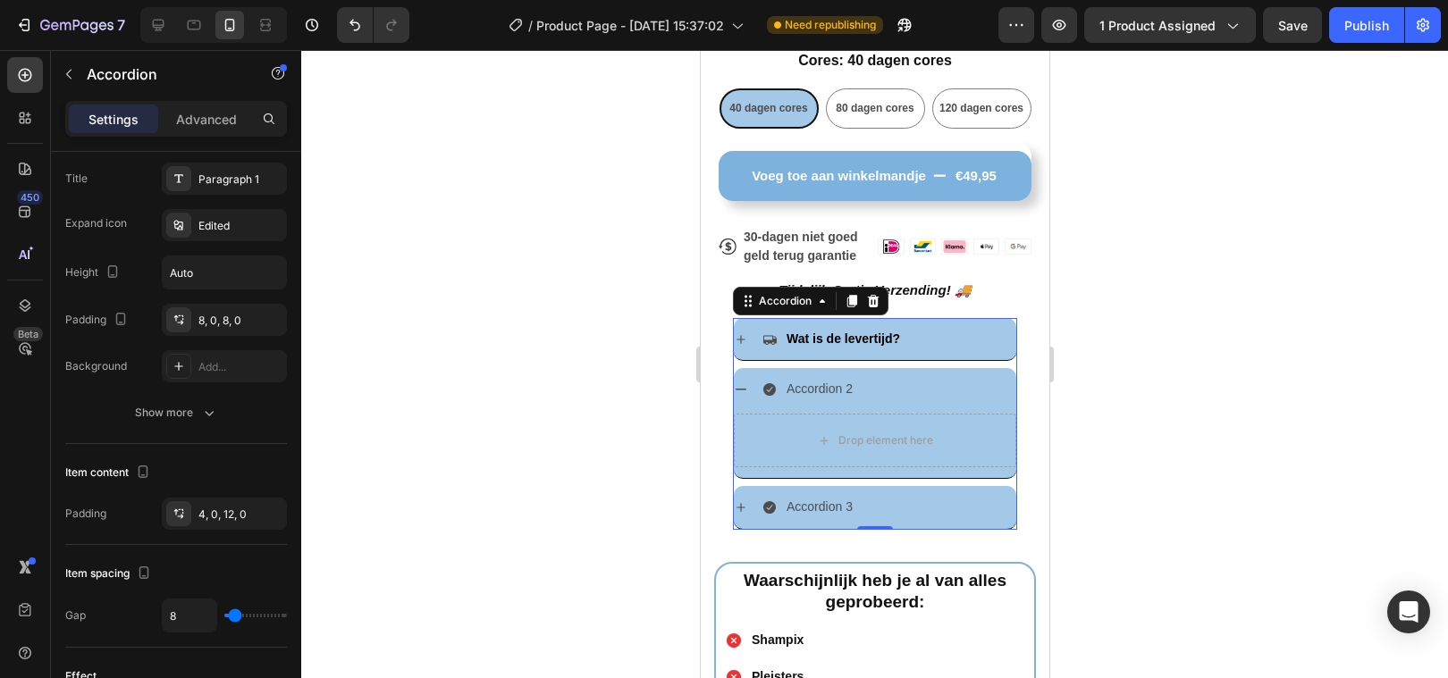
click at [616, 373] on div at bounding box center [874, 364] width 1147 height 628
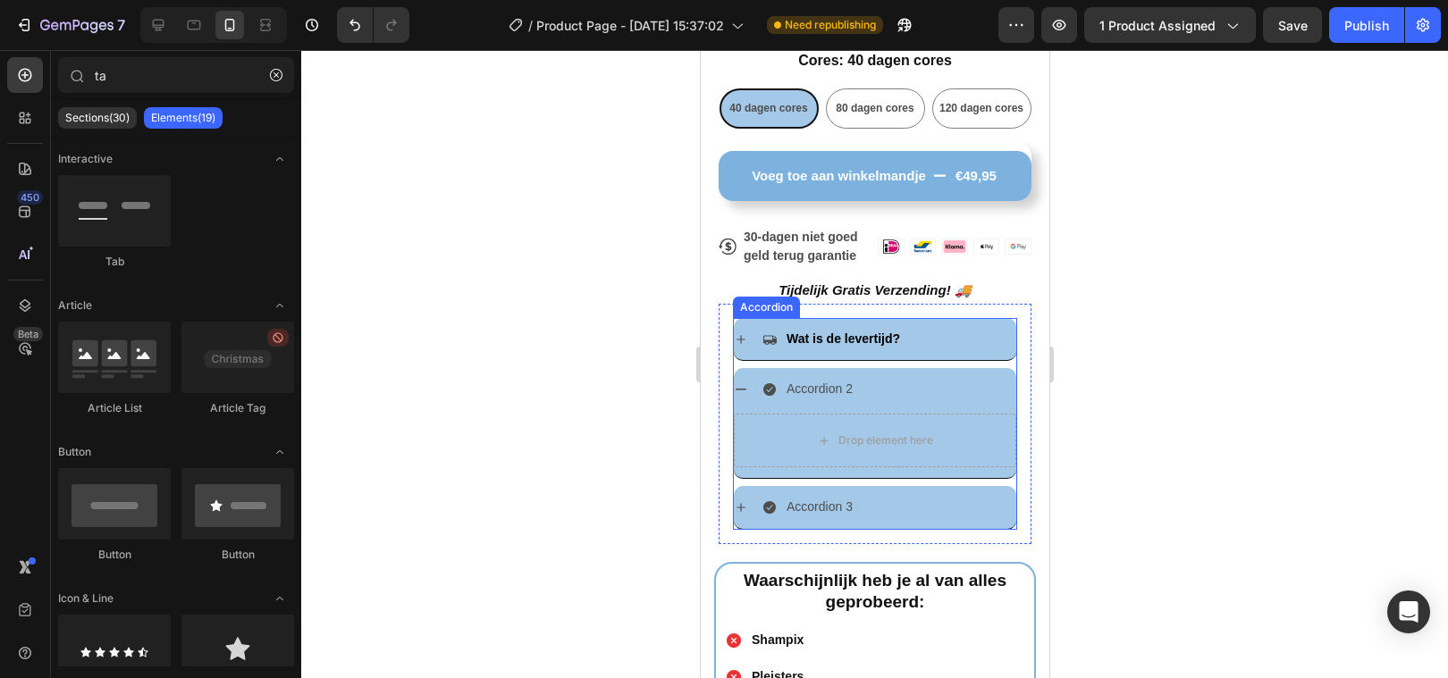
click at [741, 385] on icon at bounding box center [740, 389] width 14 height 14
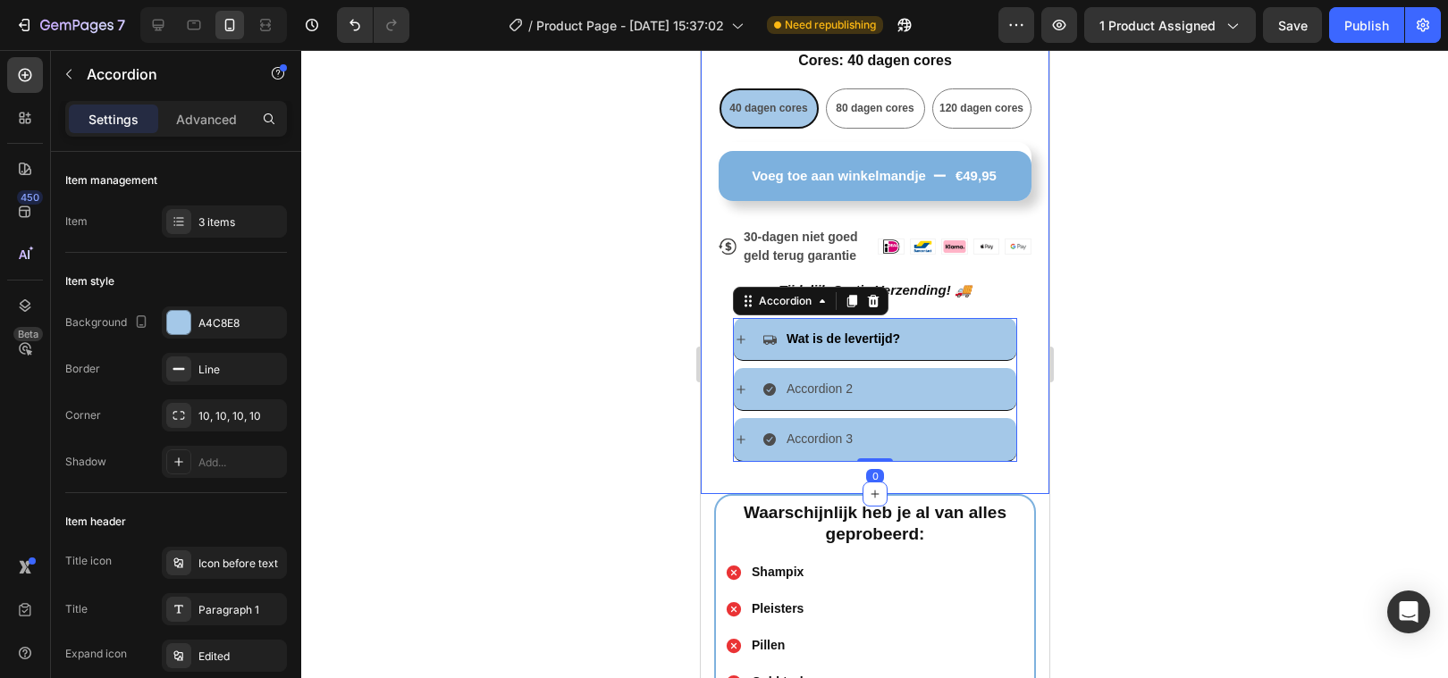
click at [580, 436] on div at bounding box center [874, 364] width 1147 height 628
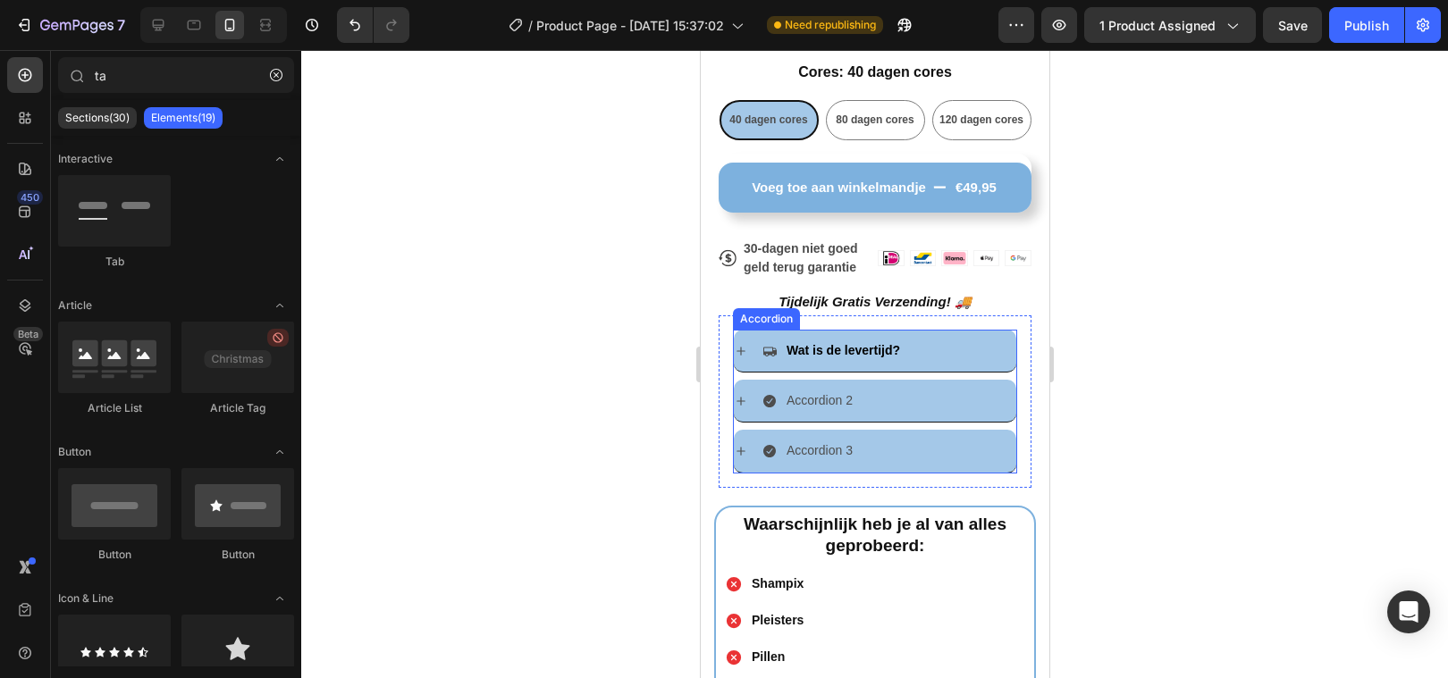
scroll to position [864, 0]
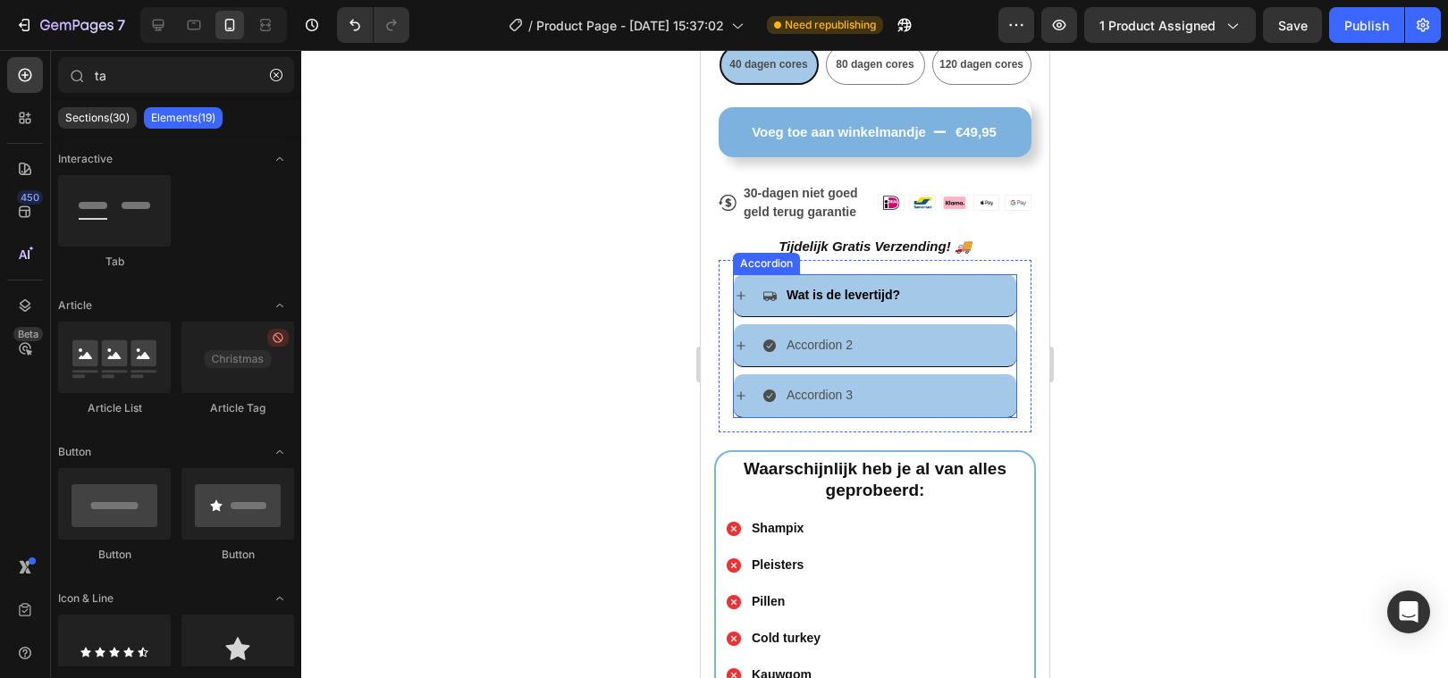
click at [799, 346] on p "Accordion 2" at bounding box center [819, 345] width 66 height 22
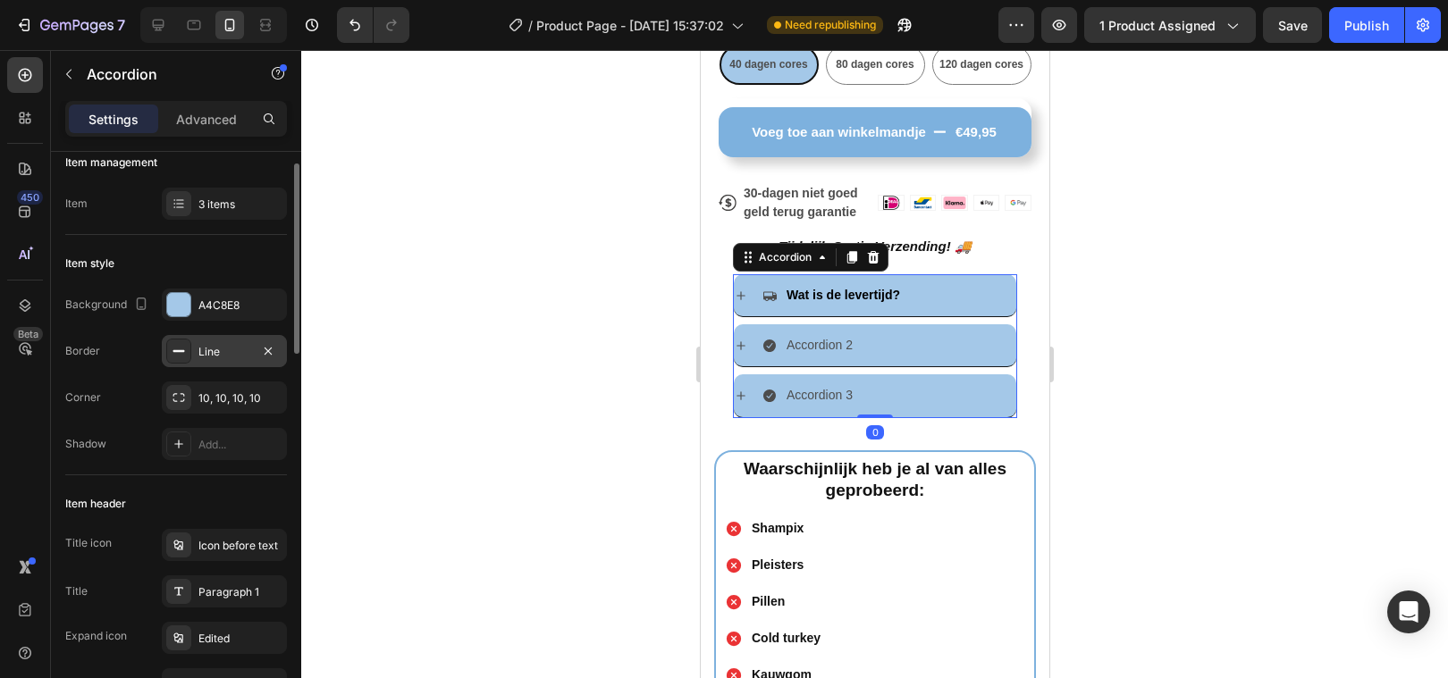
scroll to position [24, 0]
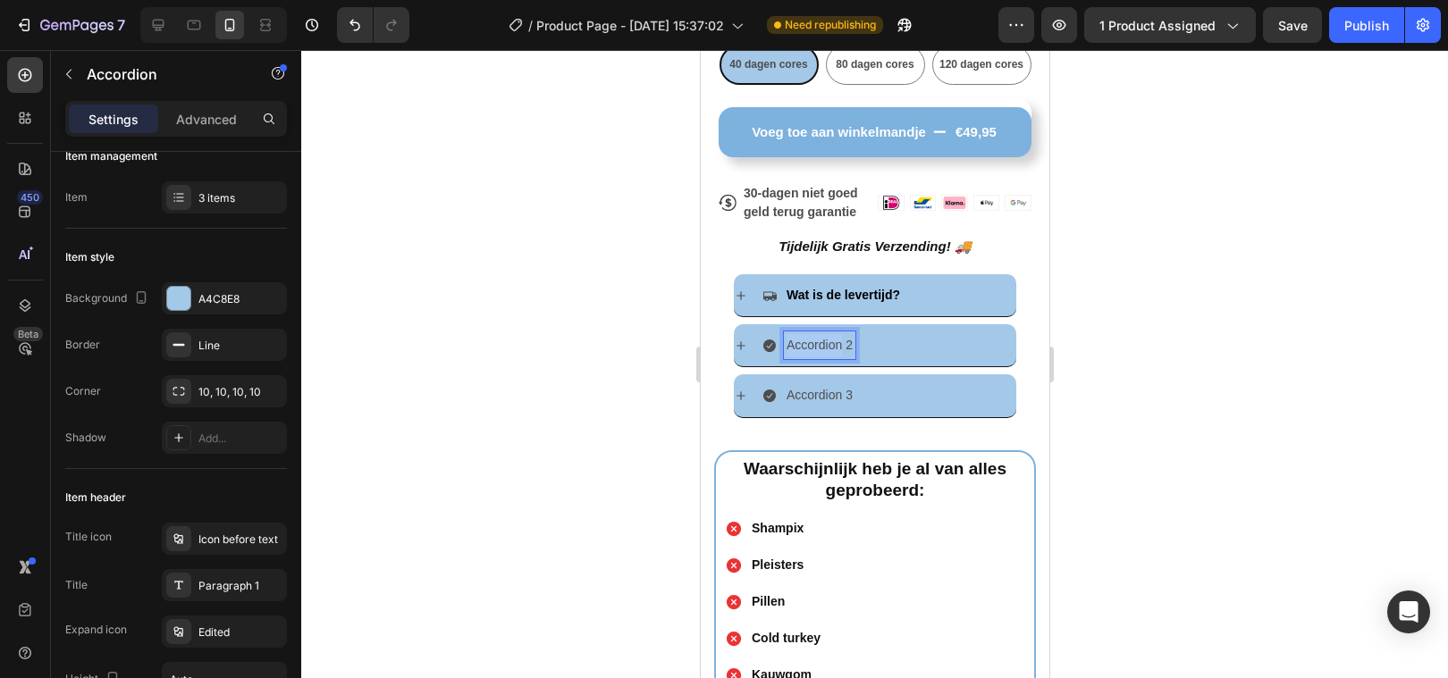
click at [837, 348] on p "Accordion 2" at bounding box center [819, 345] width 66 height 22
click at [878, 341] on p "Wat zit er in het starterpakket?" at bounding box center [870, 345] width 169 height 22
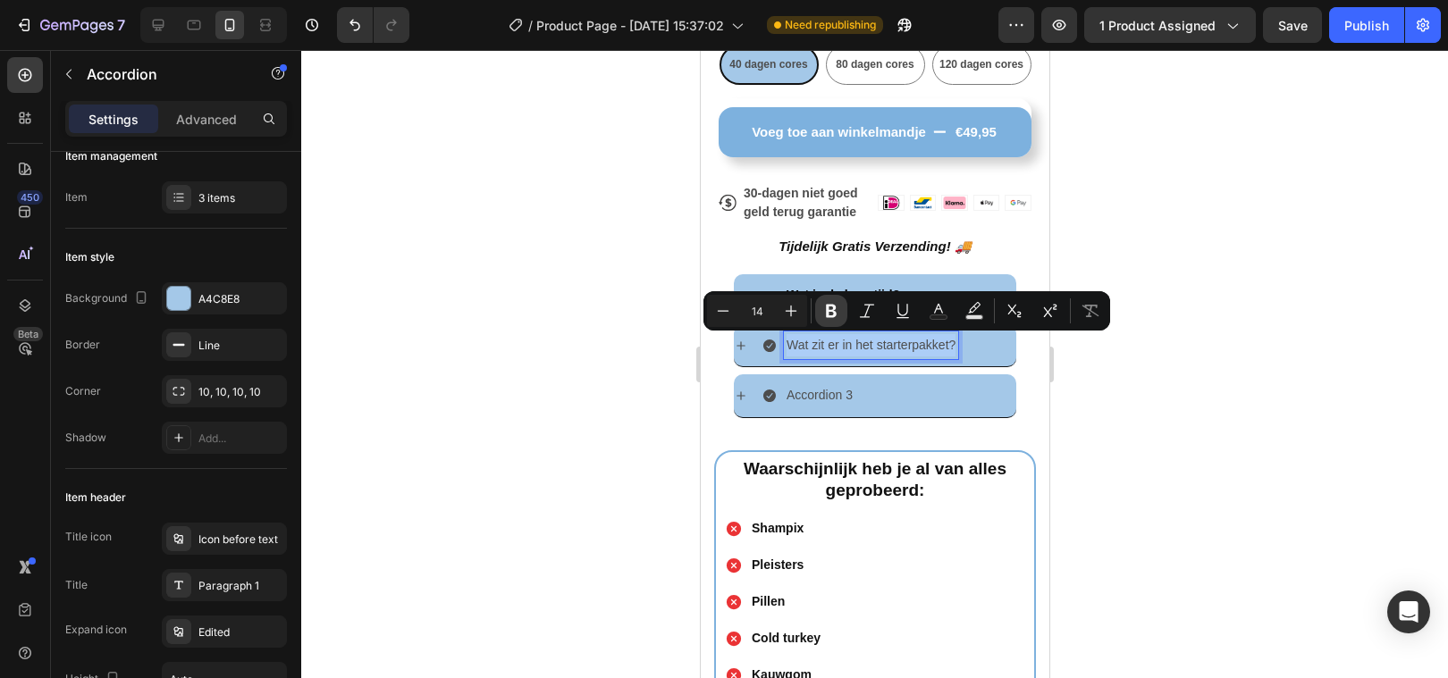
click at [826, 308] on icon "Editor contextual toolbar" at bounding box center [831, 311] width 11 height 13
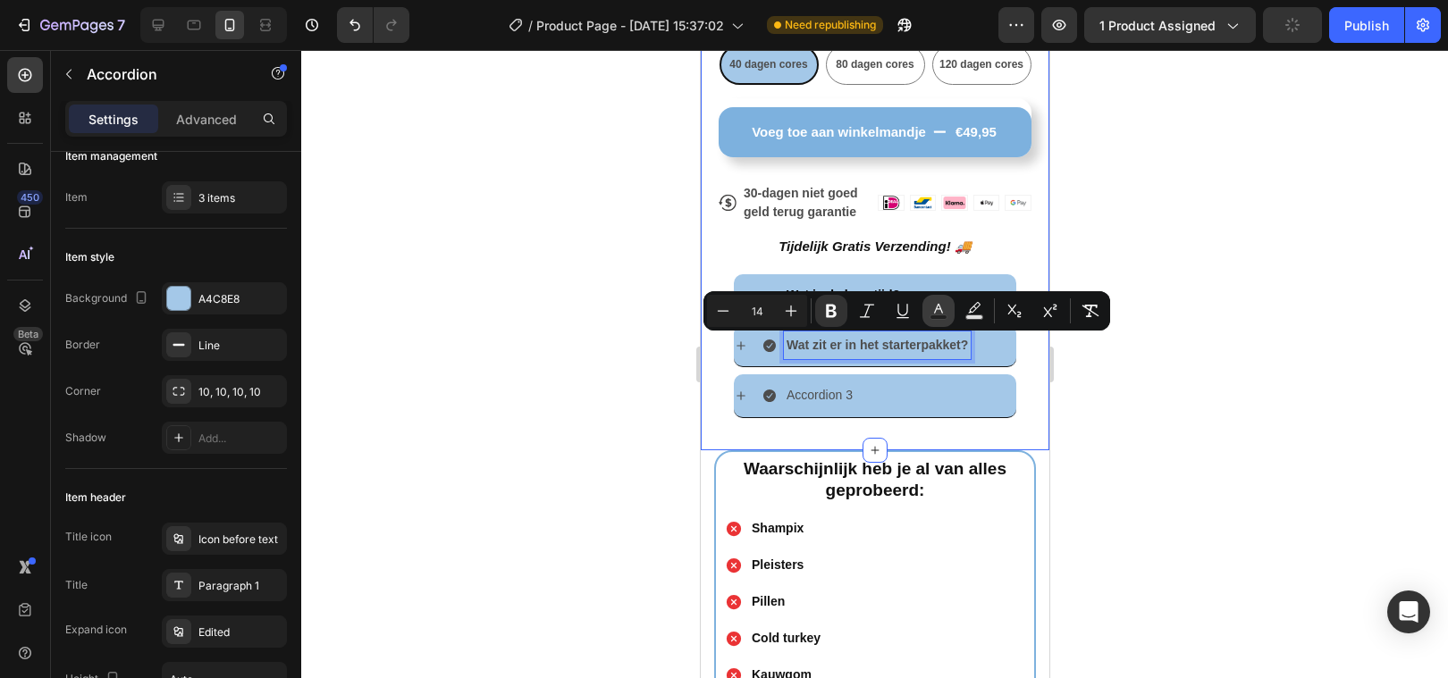
click at [937, 303] on icon "Editor contextual toolbar" at bounding box center [938, 311] width 18 height 18
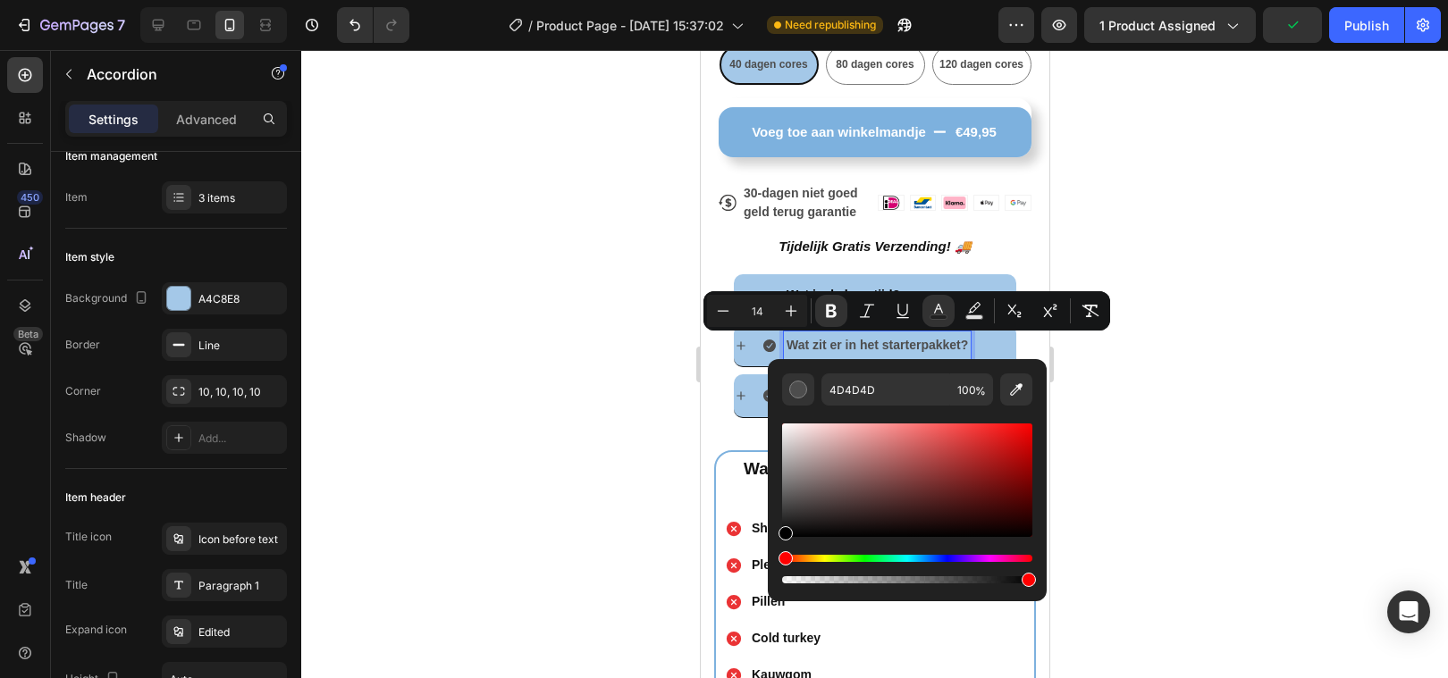
drag, startPoint x: 786, startPoint y: 506, endPoint x: 779, endPoint y: 538, distance: 33.0
click at [780, 538] on div "Editor contextual toolbar" at bounding box center [785, 533] width 14 height 14
type input "000000"
click at [542, 521] on div at bounding box center [874, 364] width 1147 height 628
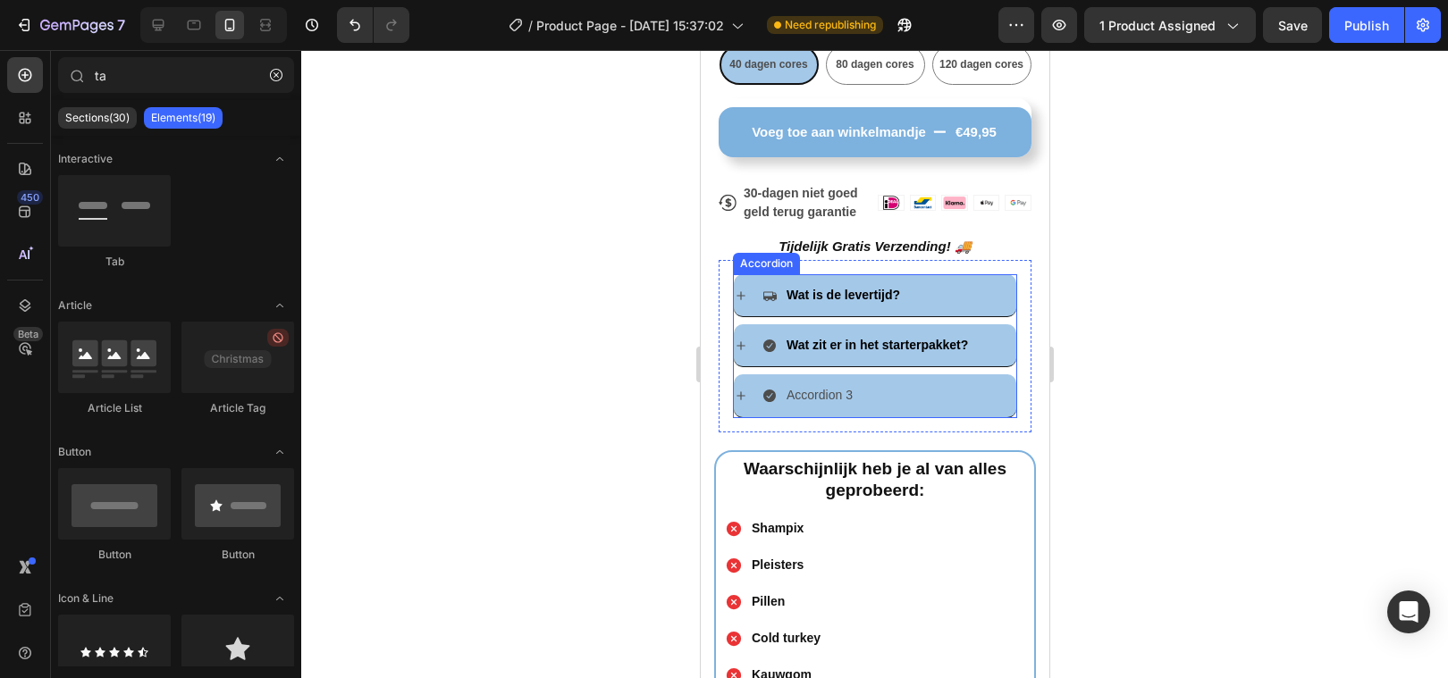
click at [767, 340] on icon at bounding box center [768, 346] width 13 height 13
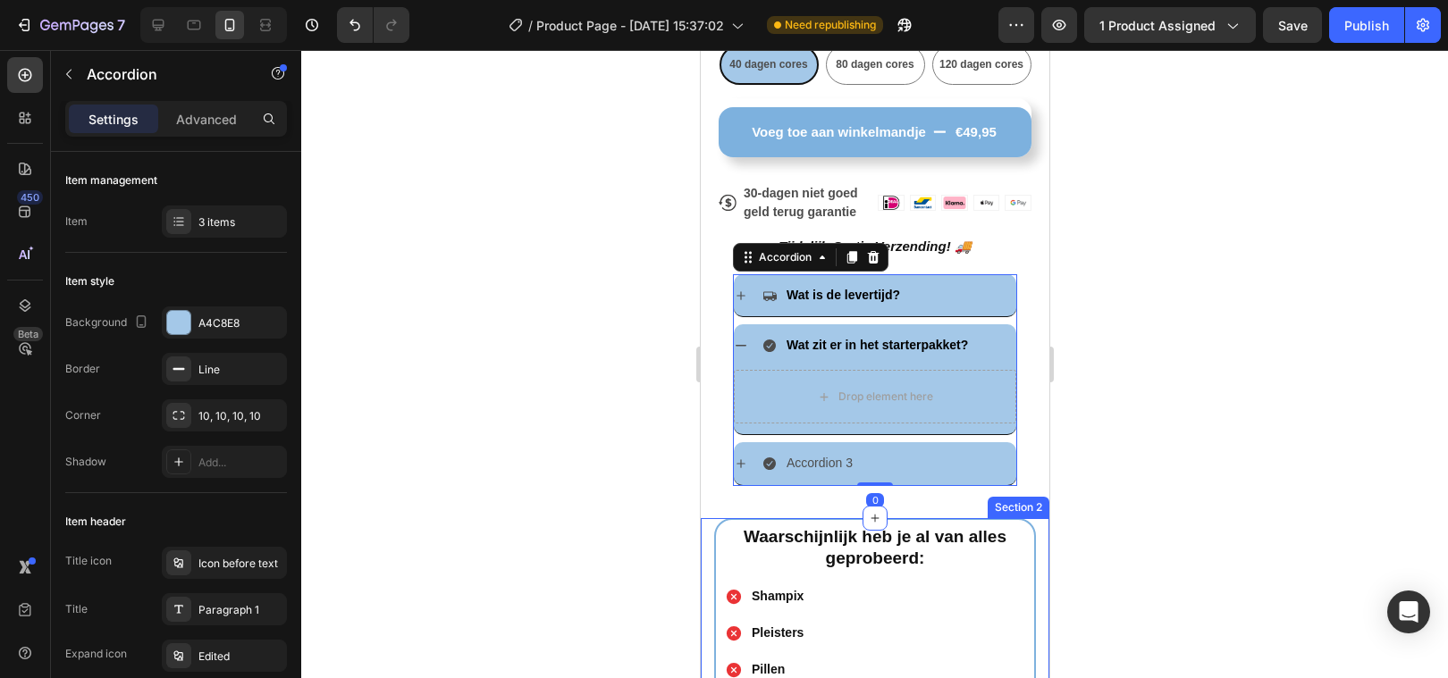
click at [575, 492] on div at bounding box center [874, 364] width 1147 height 628
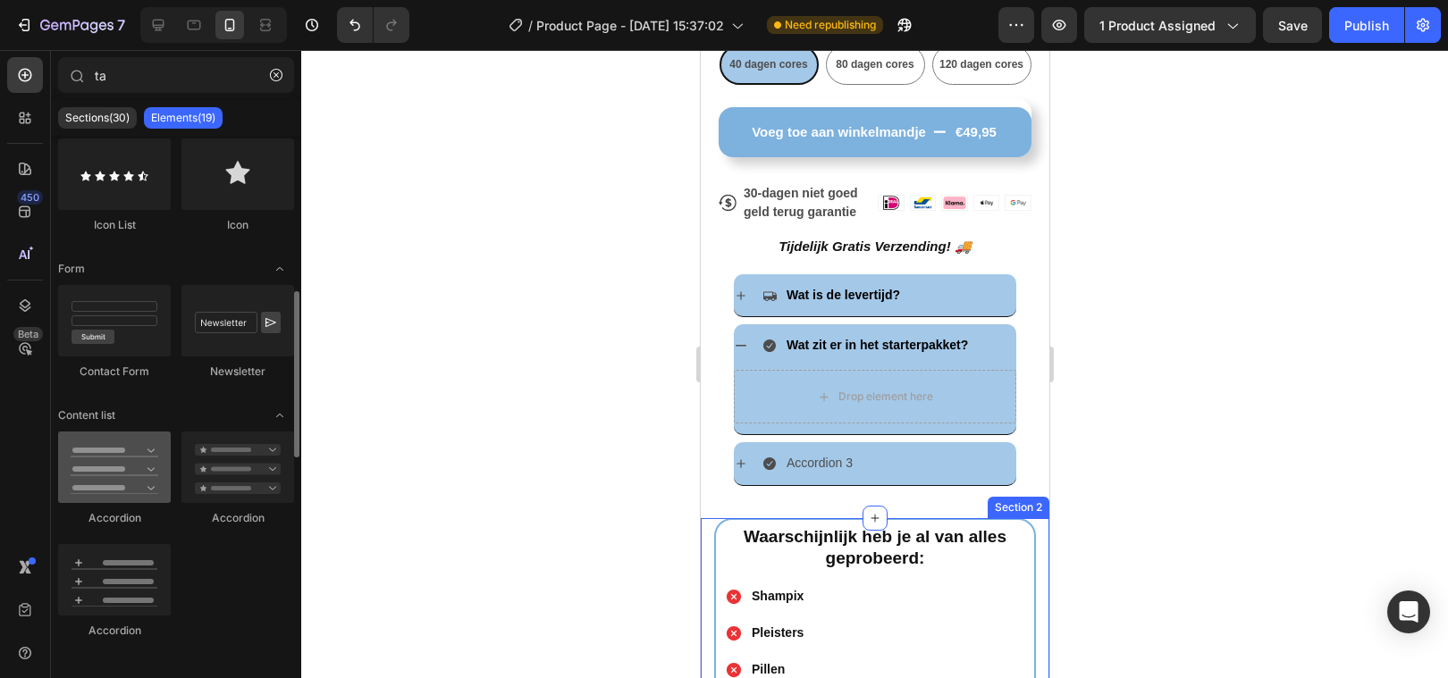
scroll to position [482, 0]
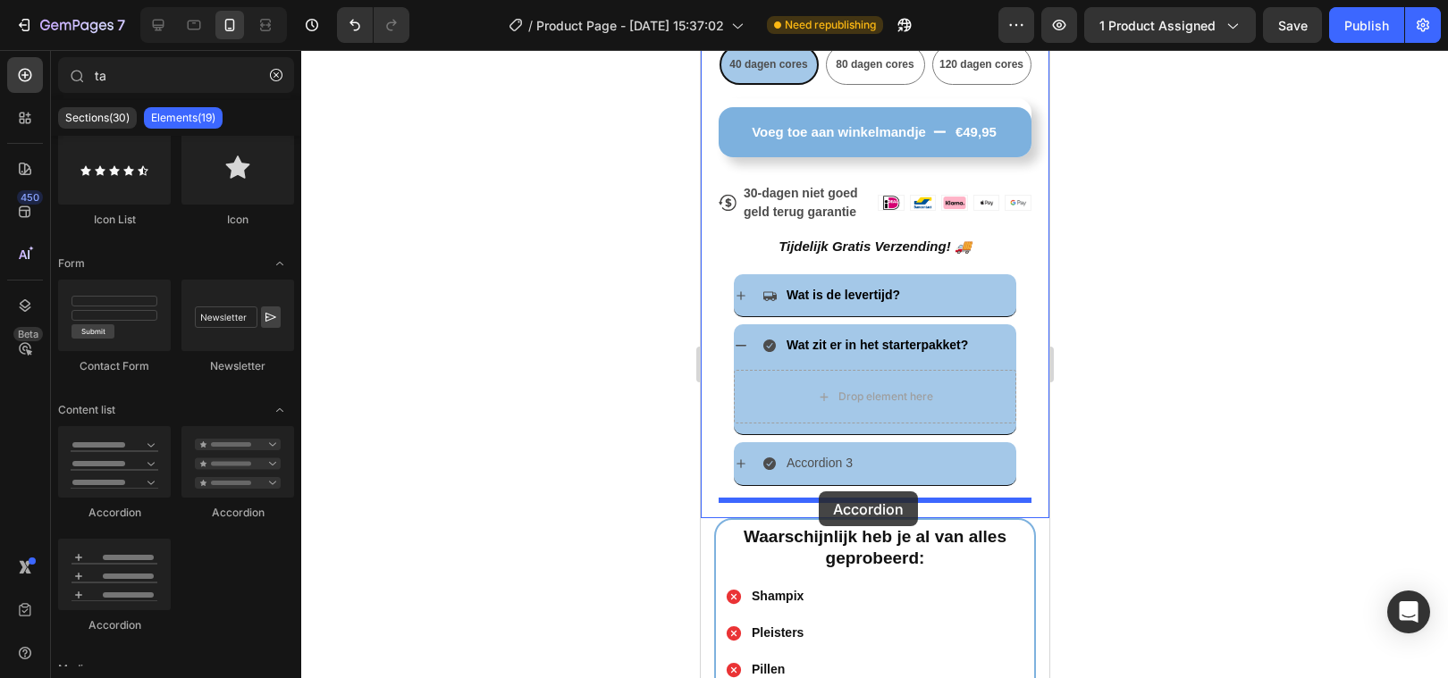
drag, startPoint x: 941, startPoint y: 523, endPoint x: 817, endPoint y: 491, distance: 128.3
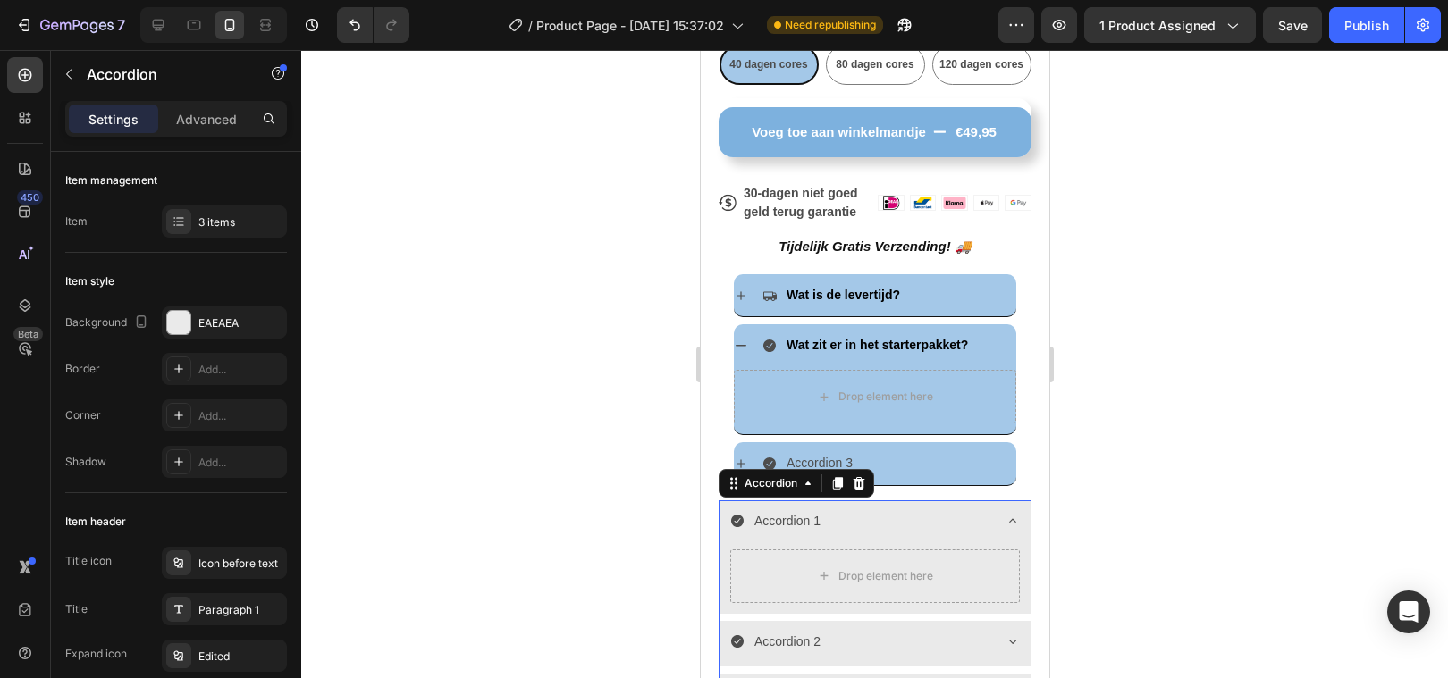
click at [557, 523] on div at bounding box center [874, 364] width 1147 height 628
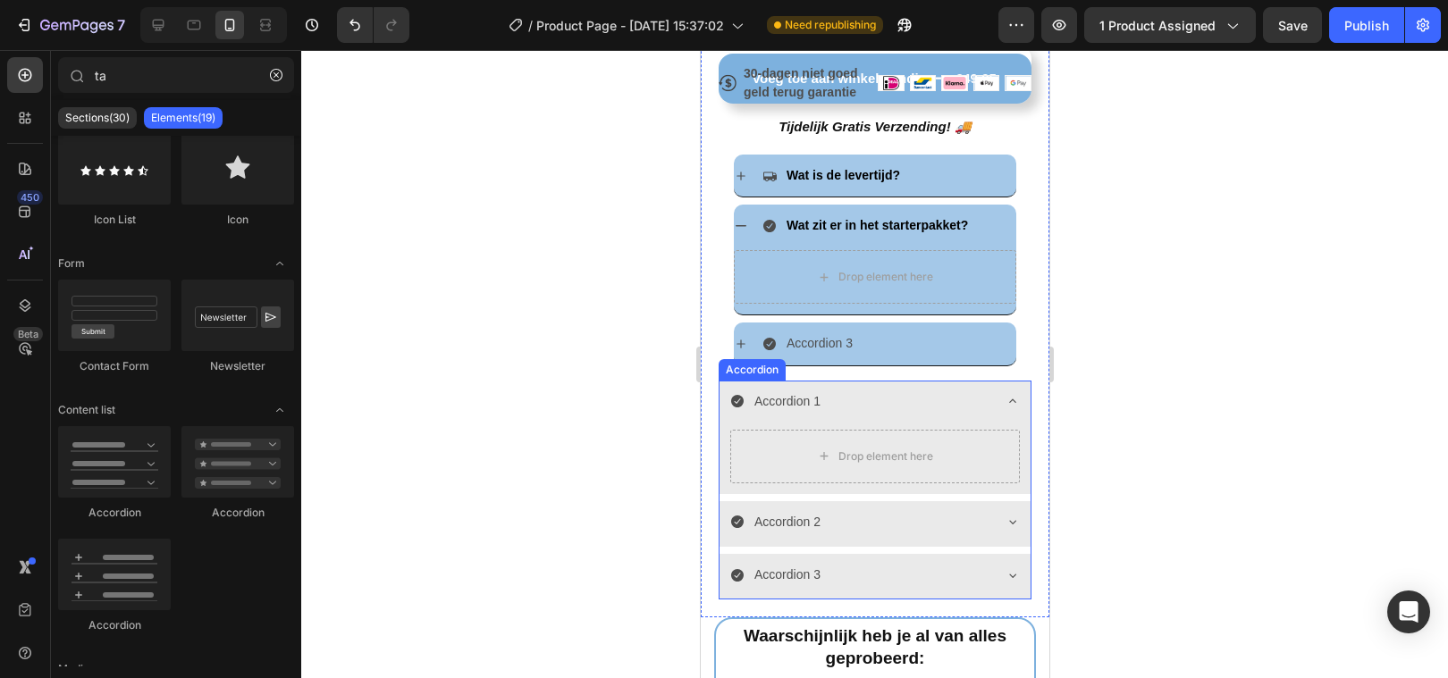
scroll to position [1009, 0]
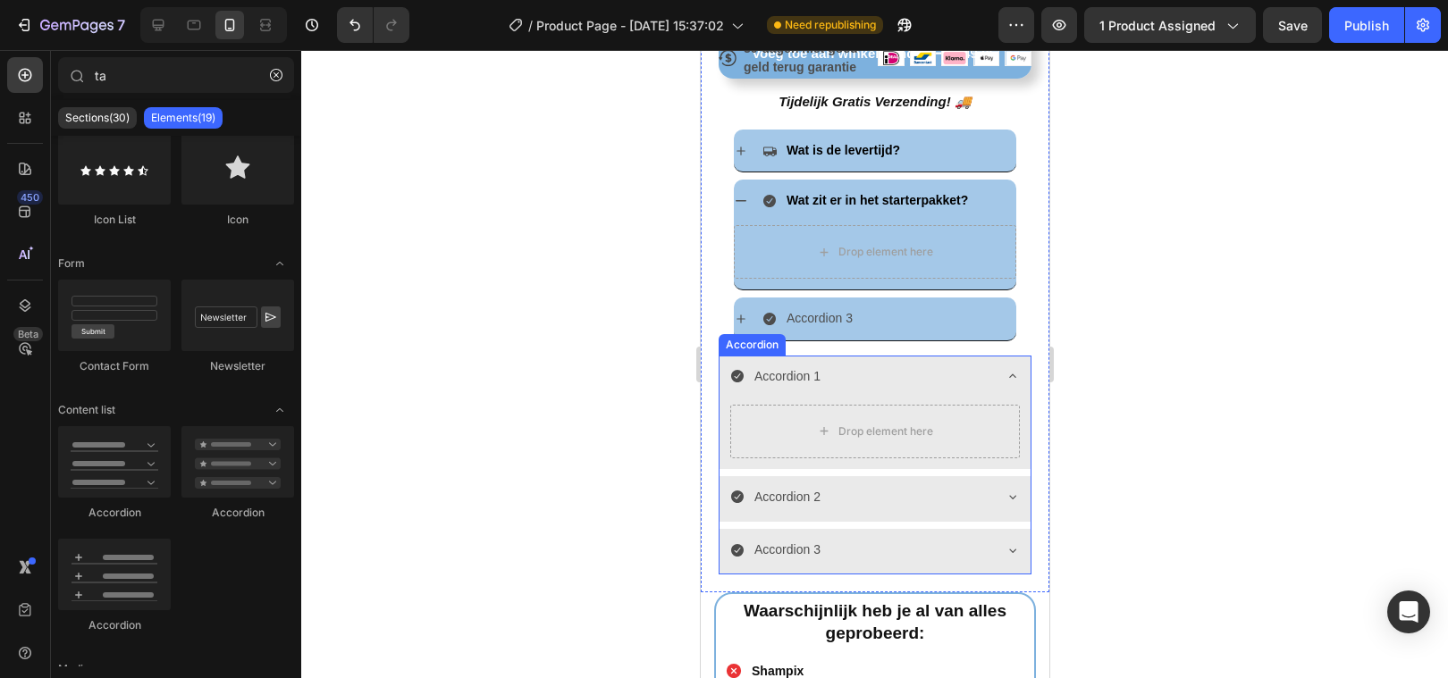
click at [1006, 374] on icon at bounding box center [1011, 376] width 14 height 14
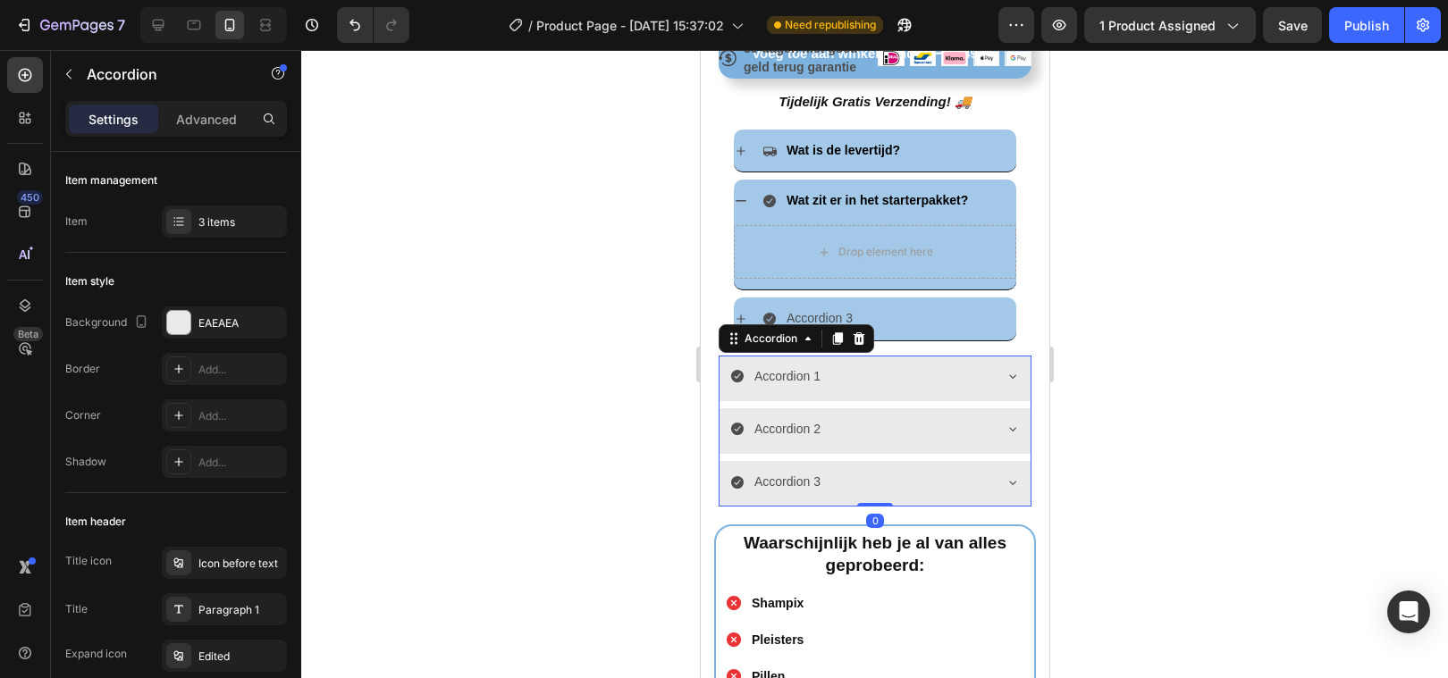
click at [603, 412] on div at bounding box center [874, 364] width 1147 height 628
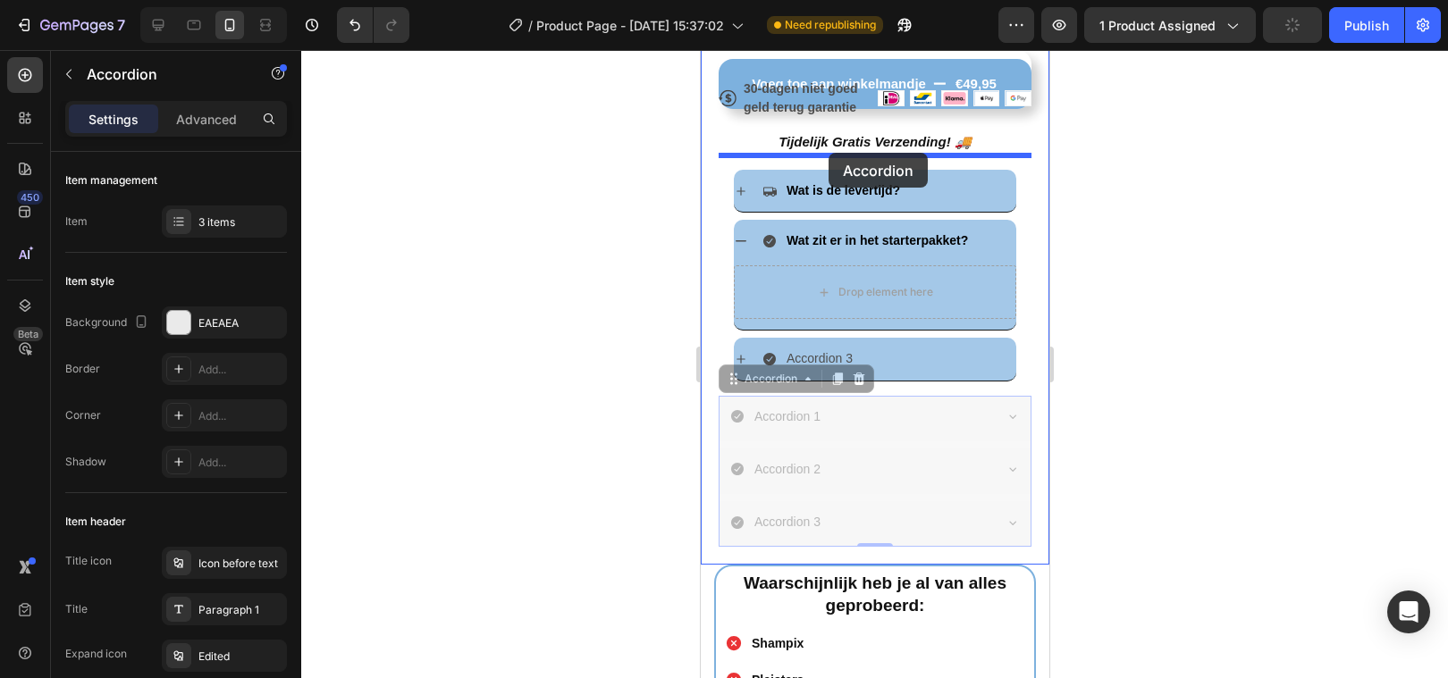
scroll to position [955, 0]
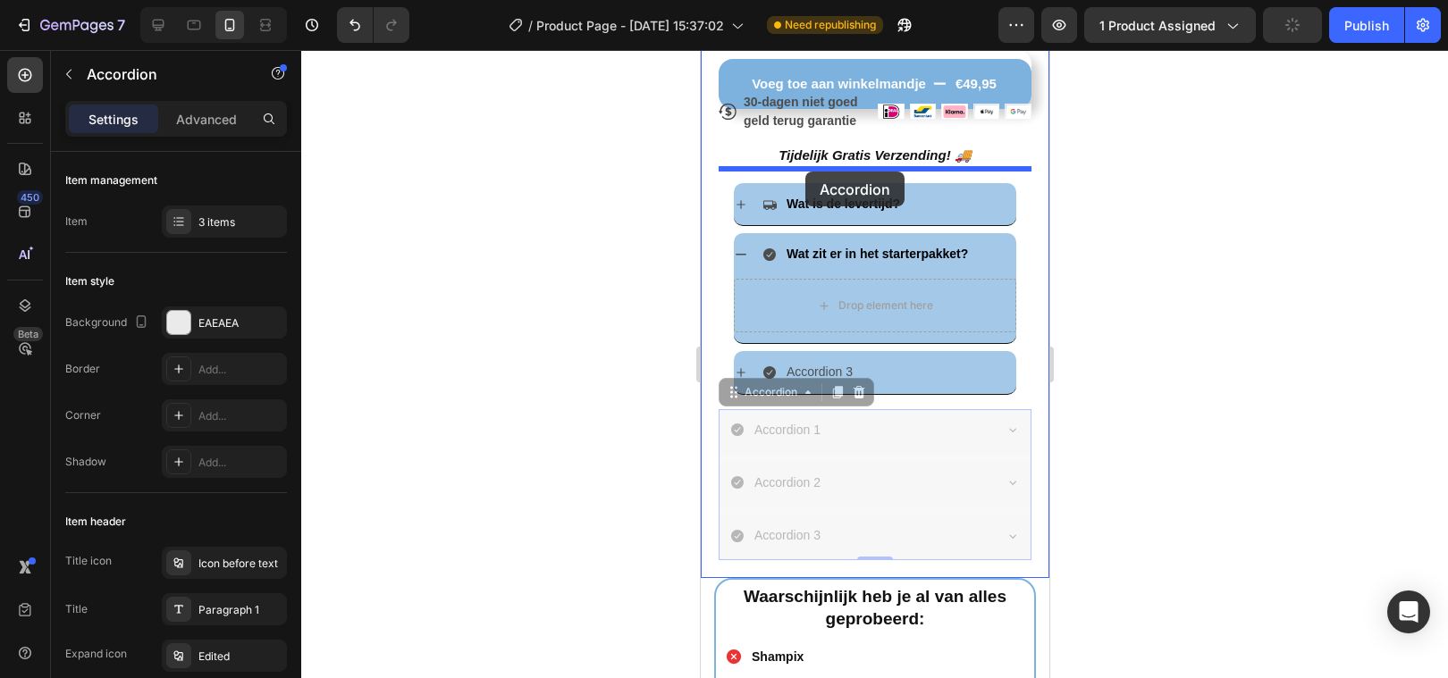
drag, startPoint x: 875, startPoint y: 392, endPoint x: 804, endPoint y: 172, distance: 231.8
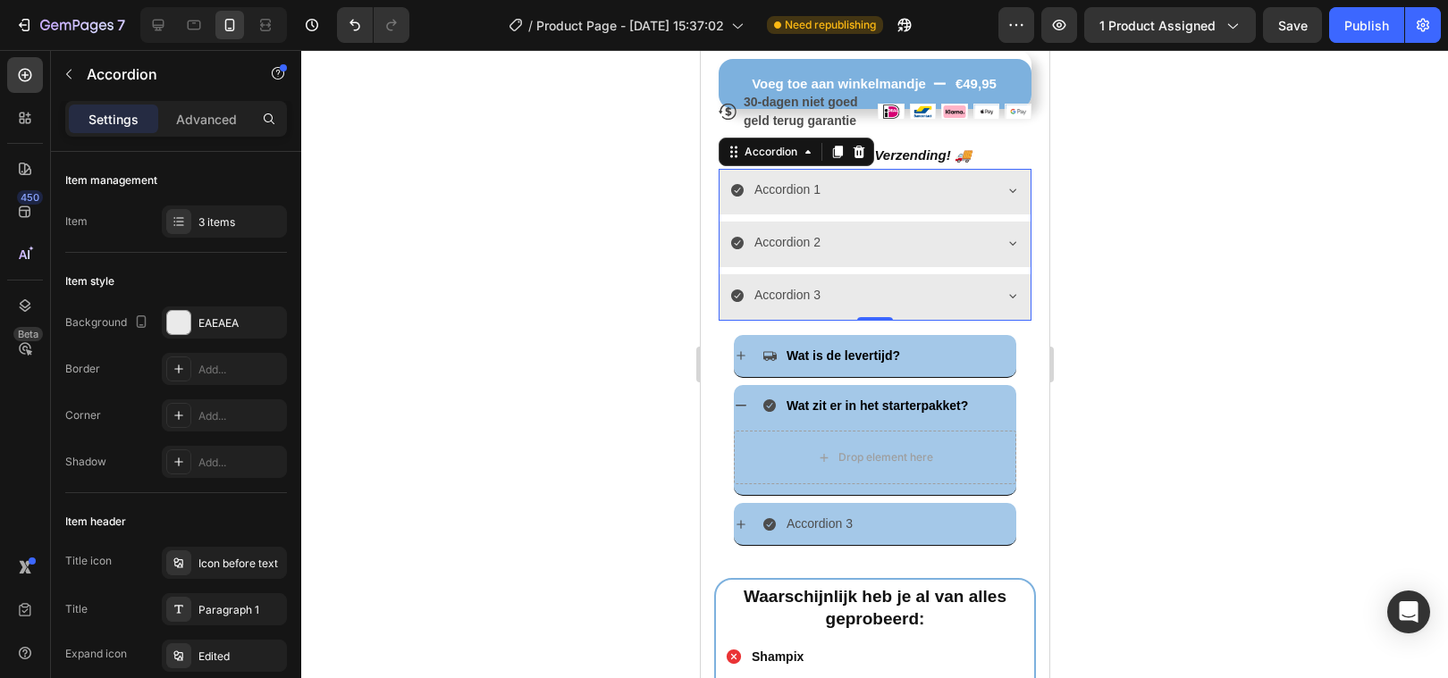
click at [571, 377] on div at bounding box center [874, 364] width 1147 height 628
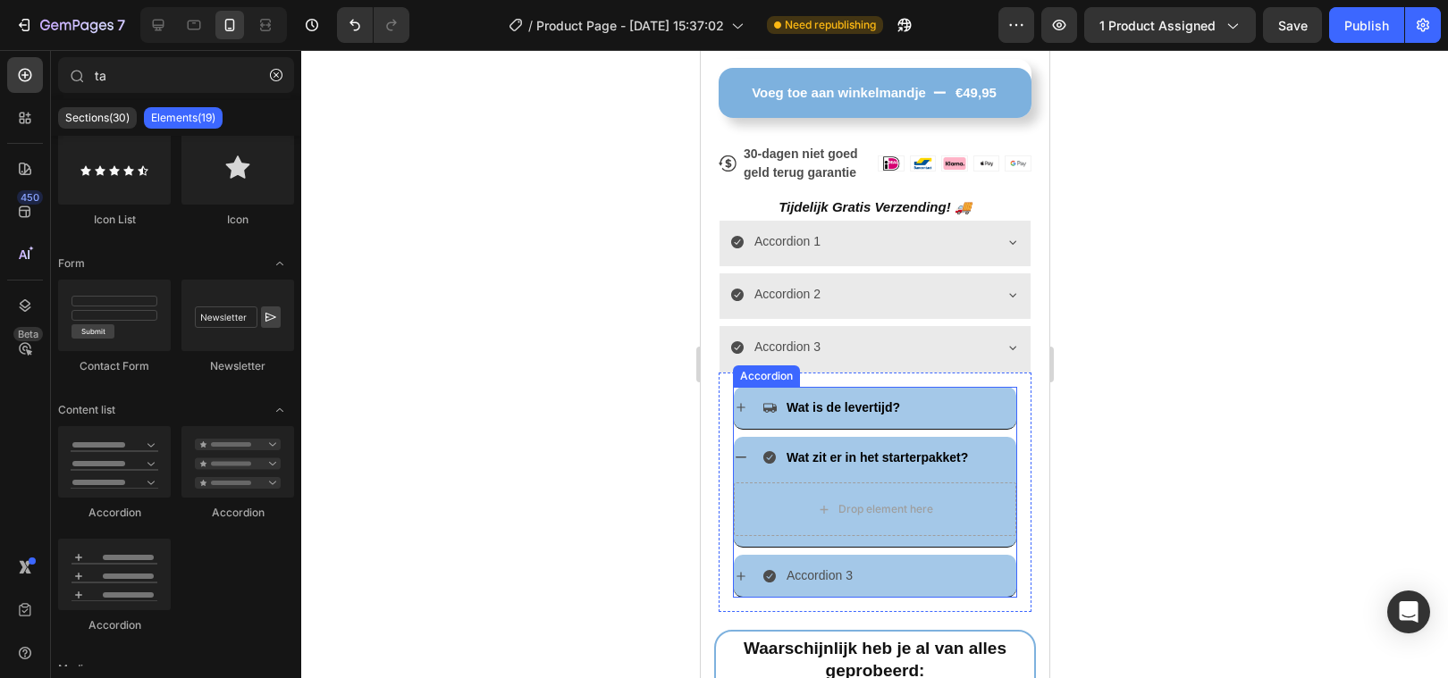
scroll to position [895, 0]
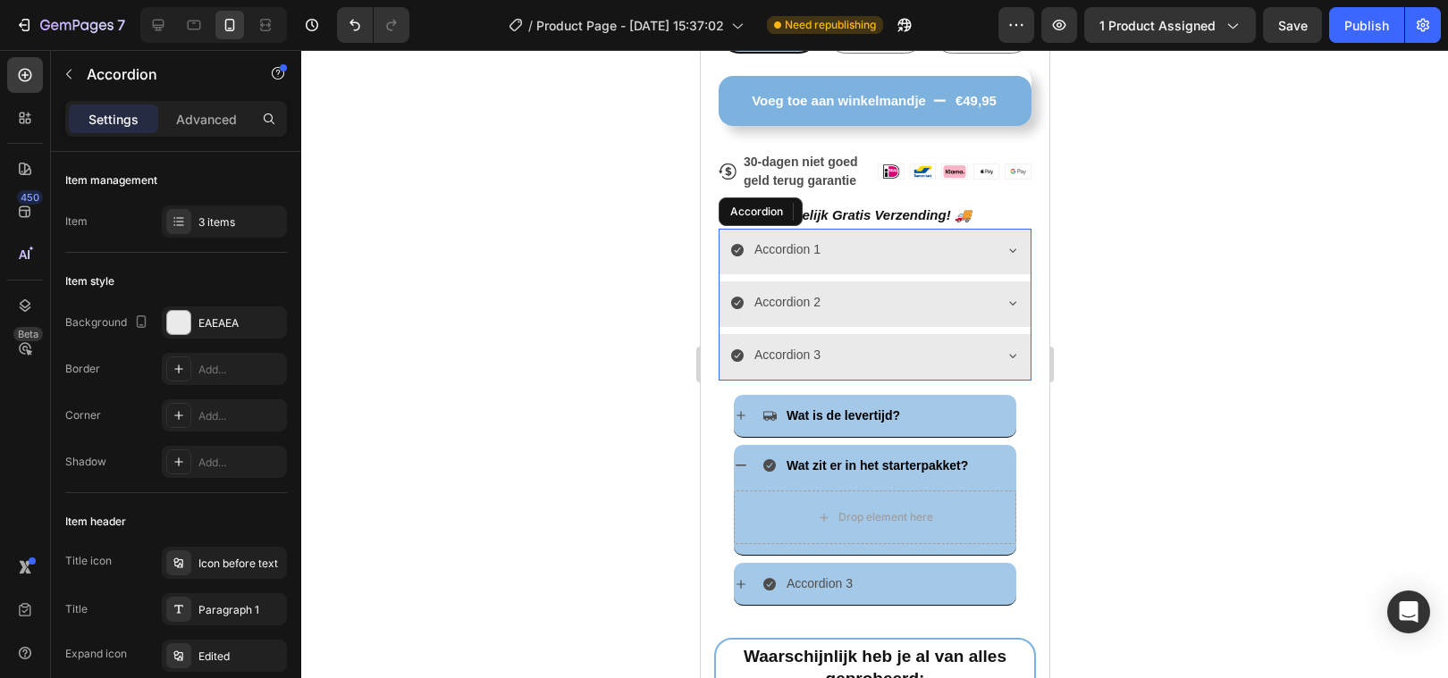
click at [884, 241] on div "Accordion 1" at bounding box center [859, 250] width 261 height 28
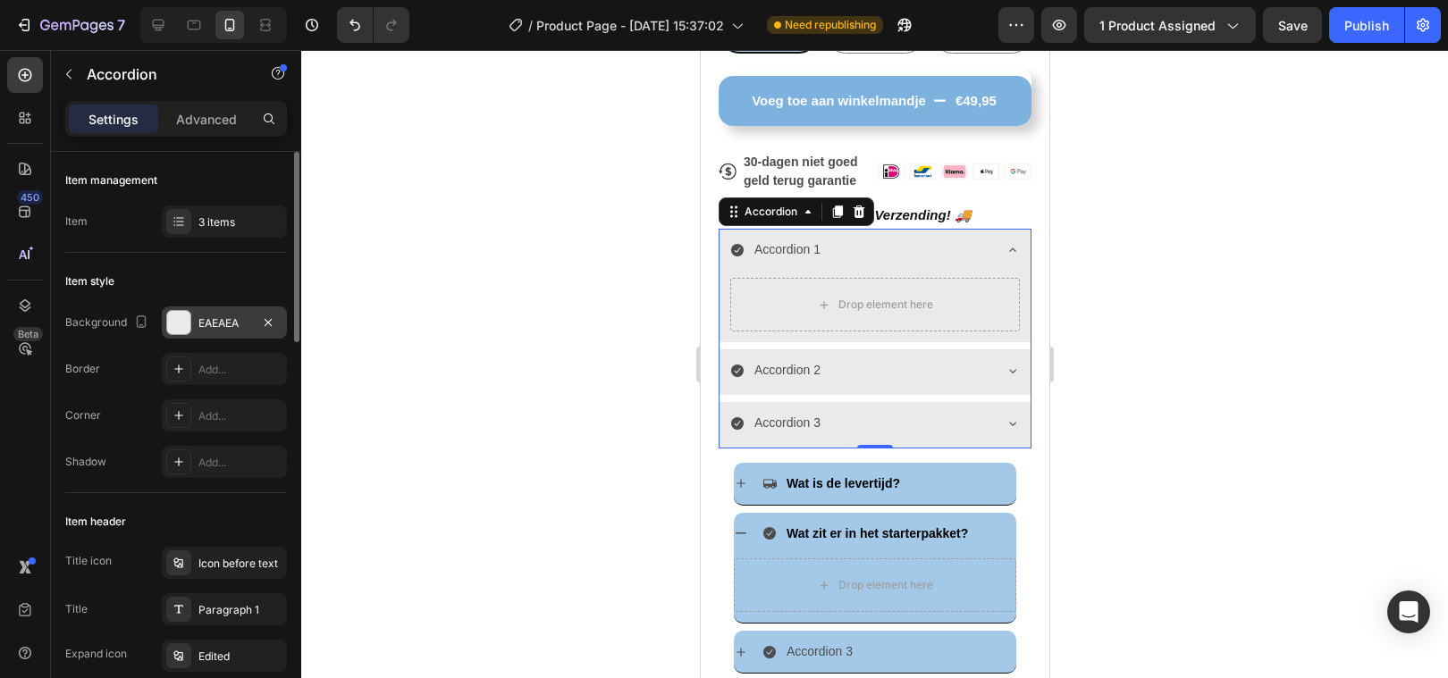
click at [182, 335] on div "EAEAEA" at bounding box center [224, 323] width 125 height 32
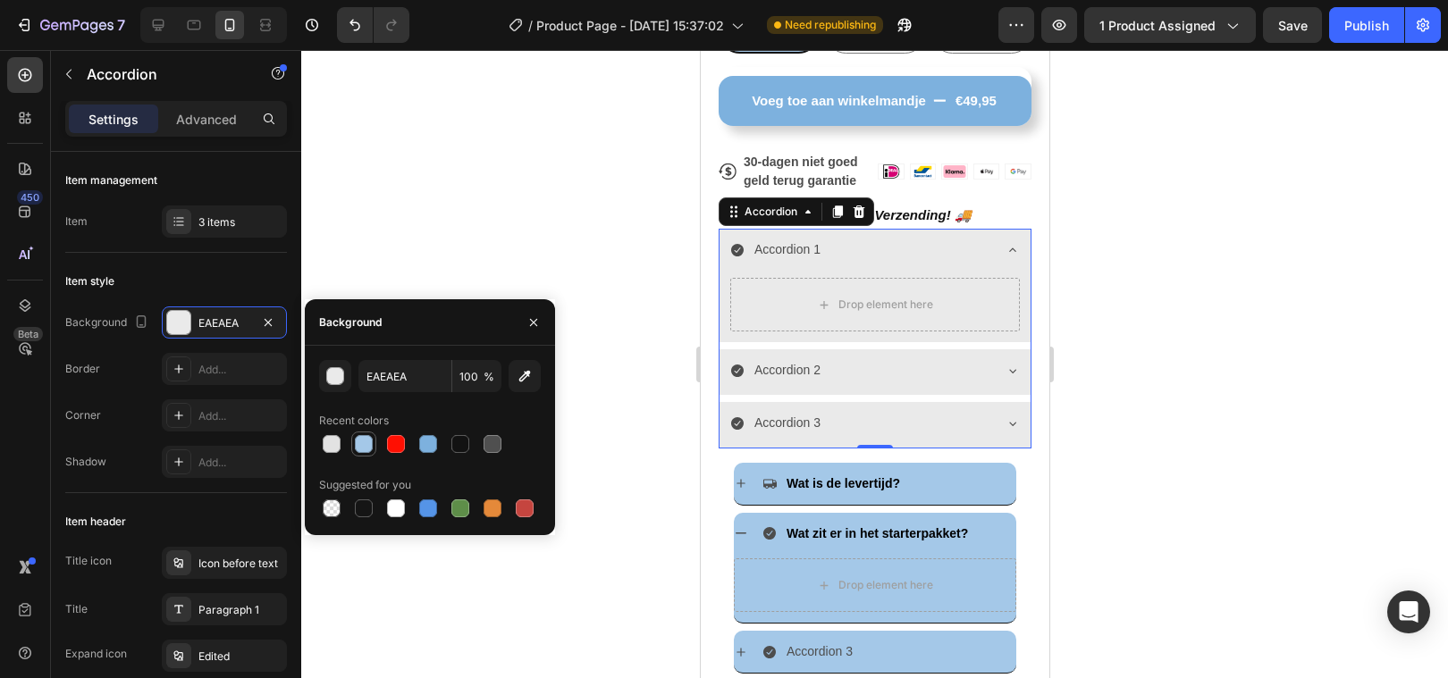
click at [367, 442] on div at bounding box center [364, 444] width 18 height 18
type input "A4C8E8"
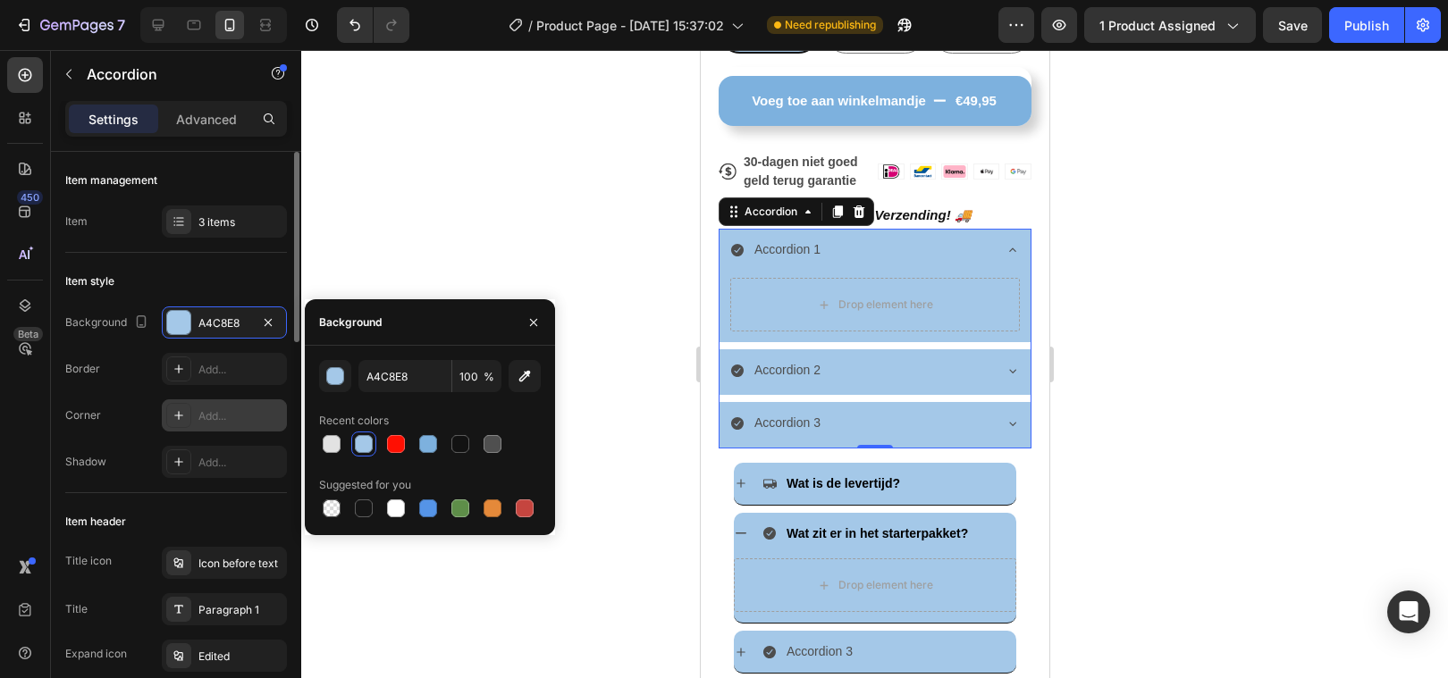
click at [188, 422] on div at bounding box center [178, 415] width 25 height 25
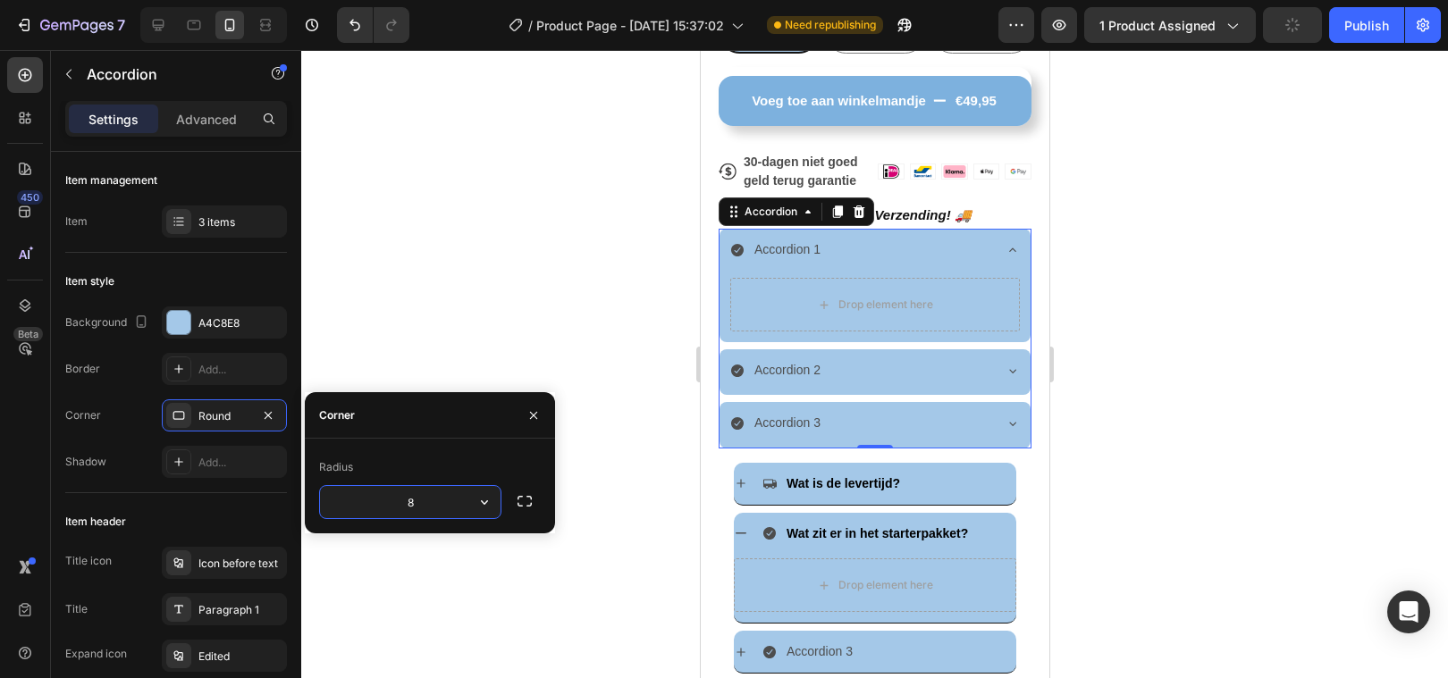
click at [447, 501] on input "8" at bounding box center [410, 502] width 181 height 32
type input "10"
click at [547, 261] on div at bounding box center [874, 364] width 1147 height 628
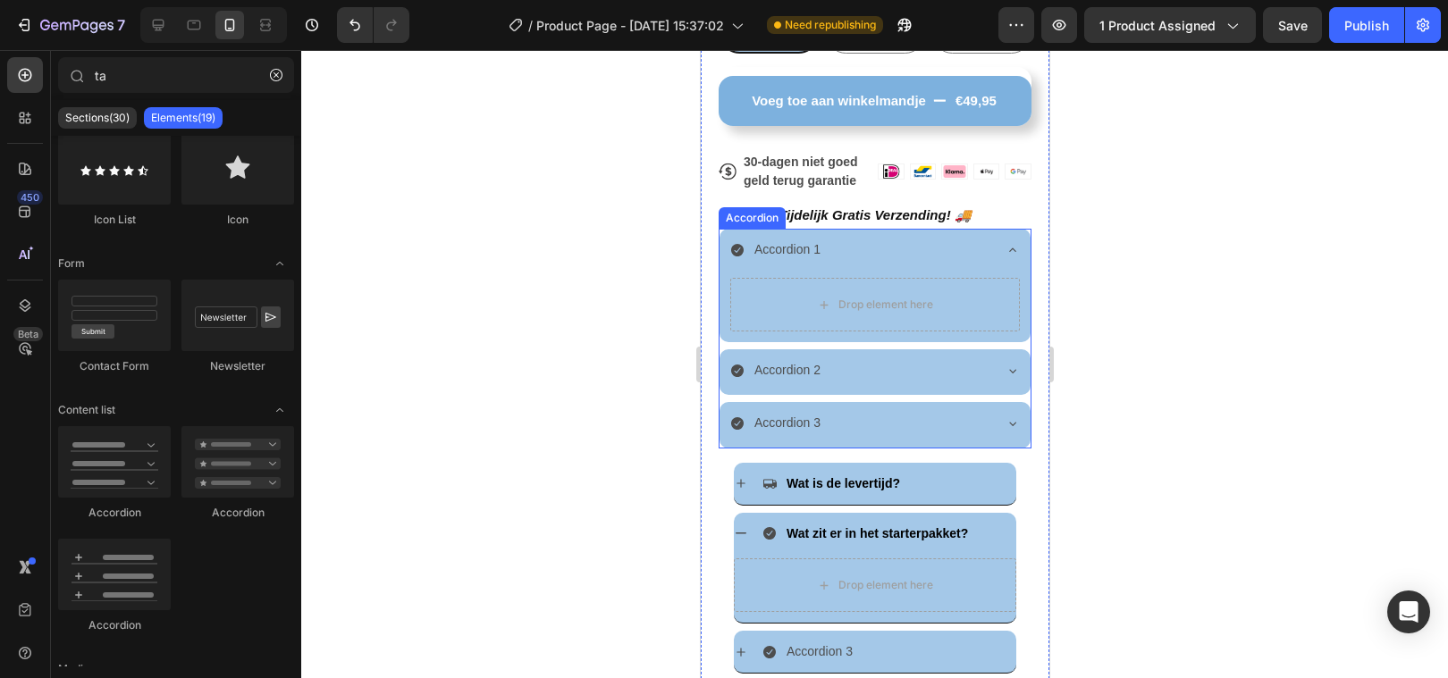
click at [1014, 250] on icon at bounding box center [1011, 250] width 7 height 4
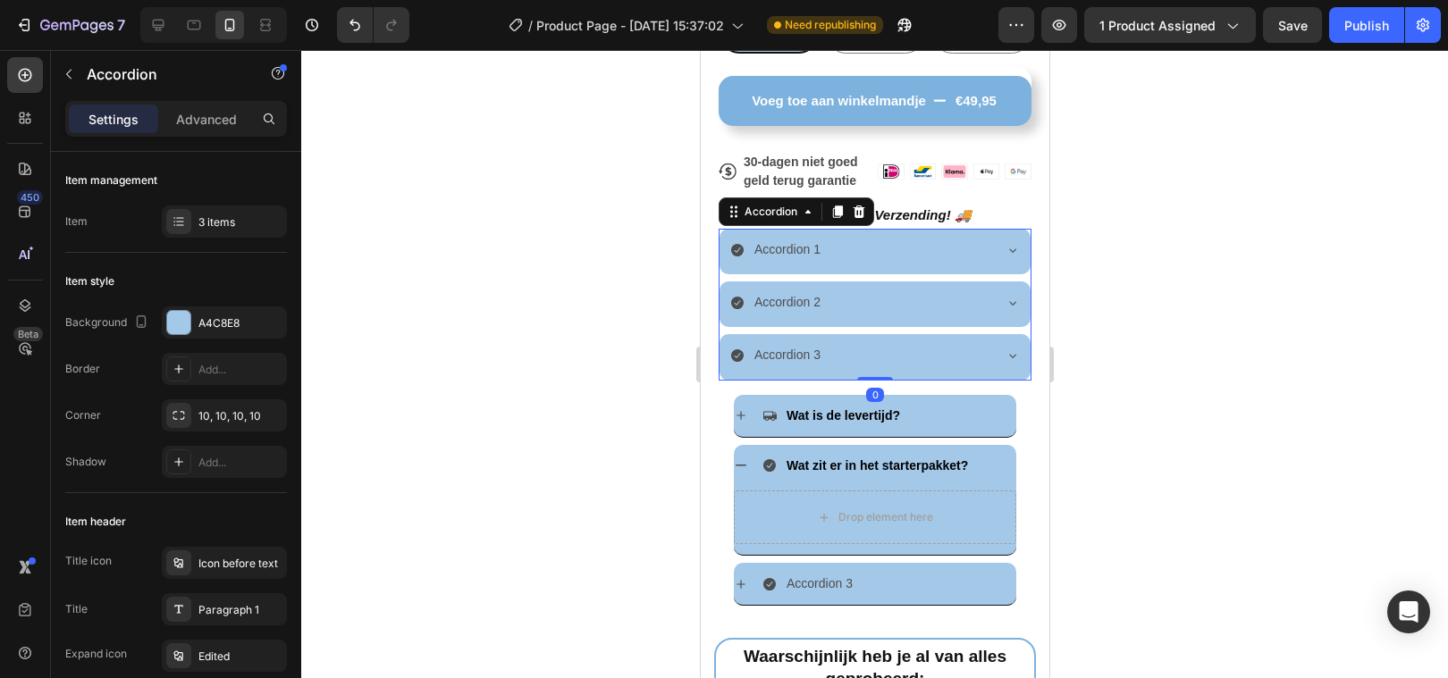
click at [530, 390] on div at bounding box center [874, 364] width 1147 height 628
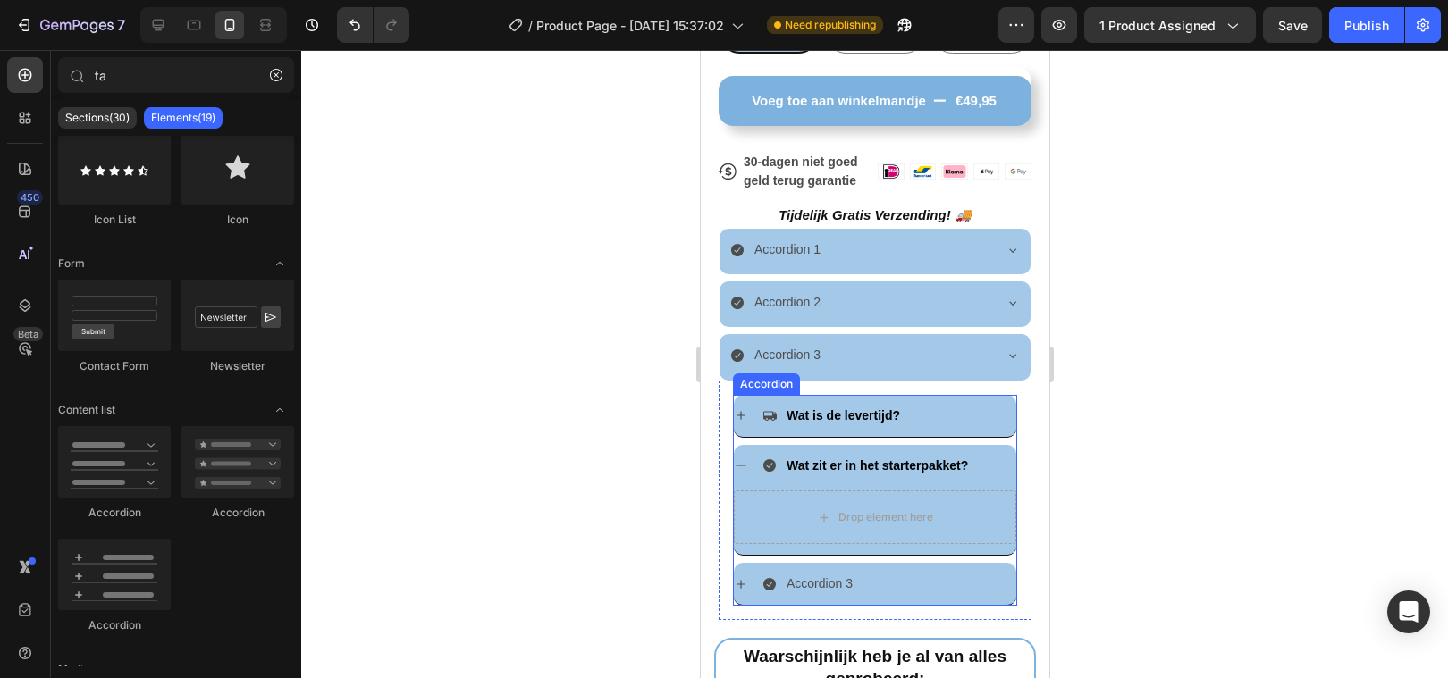
click at [737, 462] on icon at bounding box center [740, 465] width 14 height 14
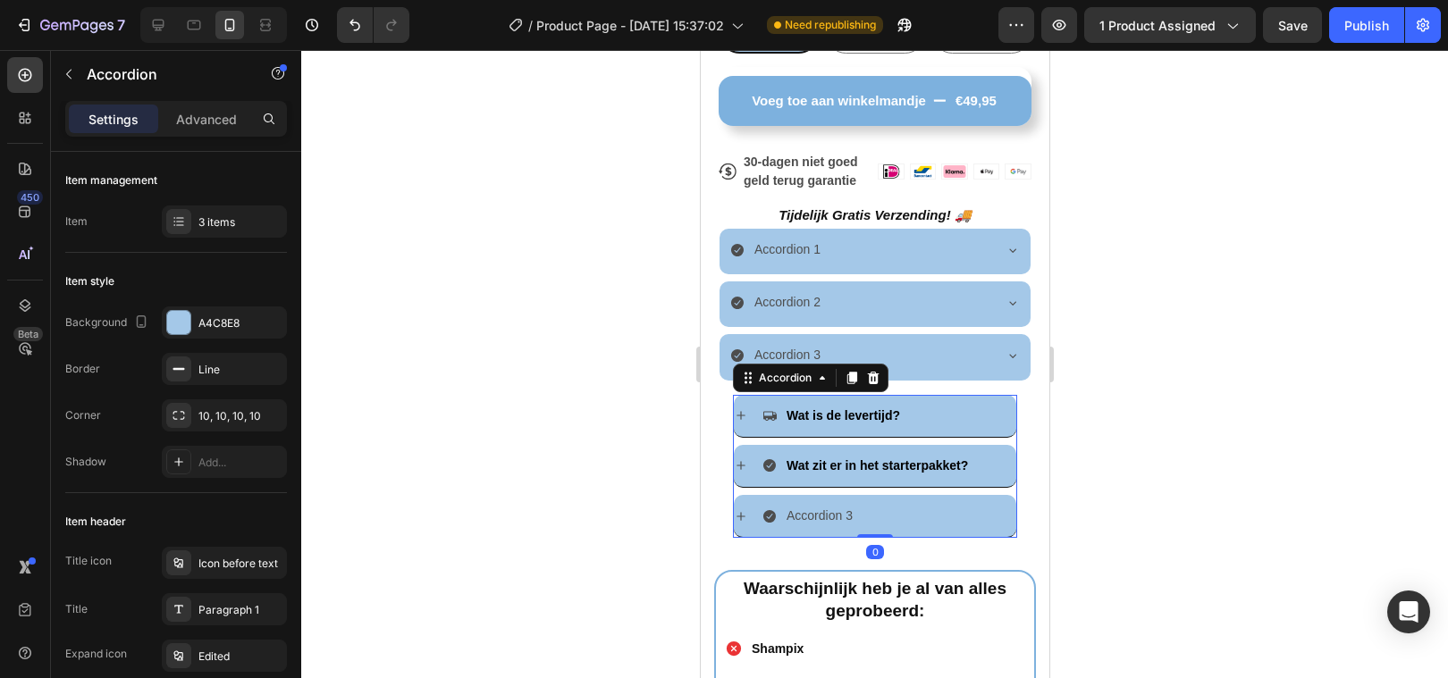
click at [629, 489] on div at bounding box center [874, 364] width 1147 height 628
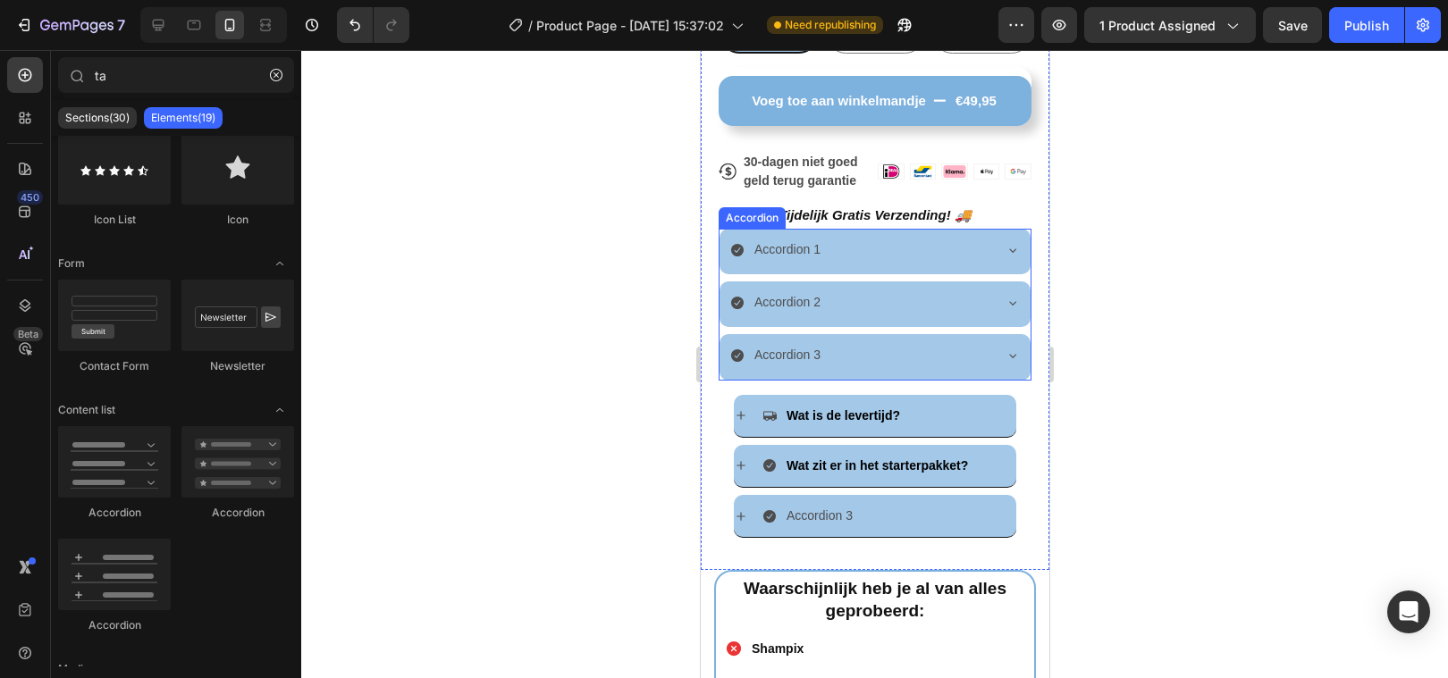
click at [735, 249] on icon at bounding box center [736, 250] width 13 height 13
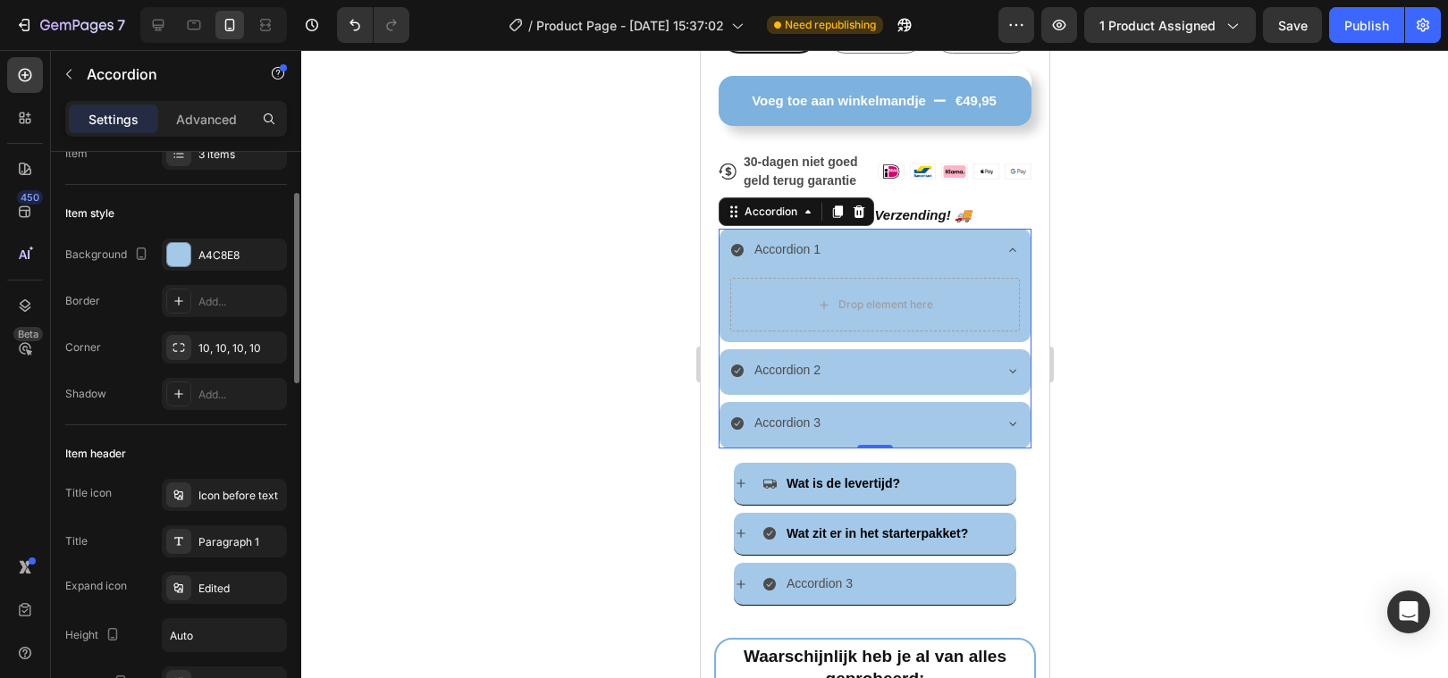
scroll to position [82, 0]
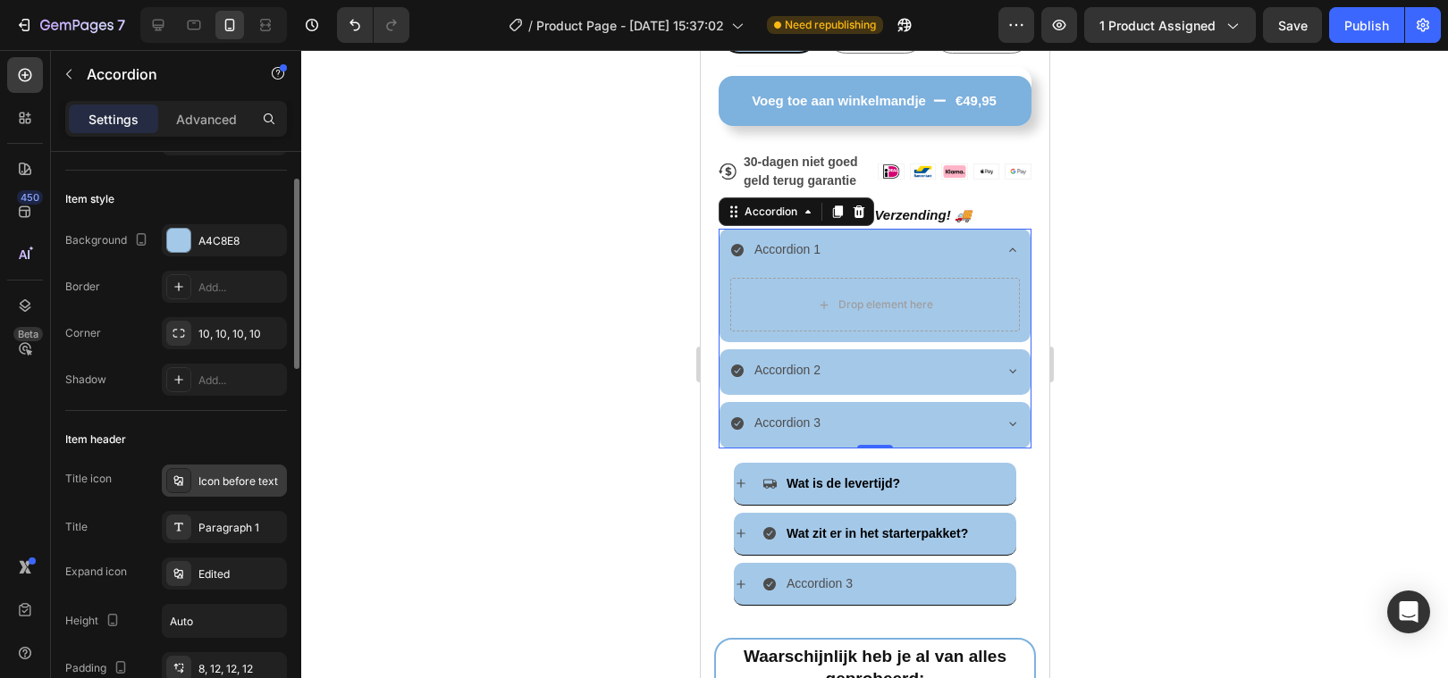
click at [235, 472] on div "Icon before text" at bounding box center [224, 481] width 125 height 32
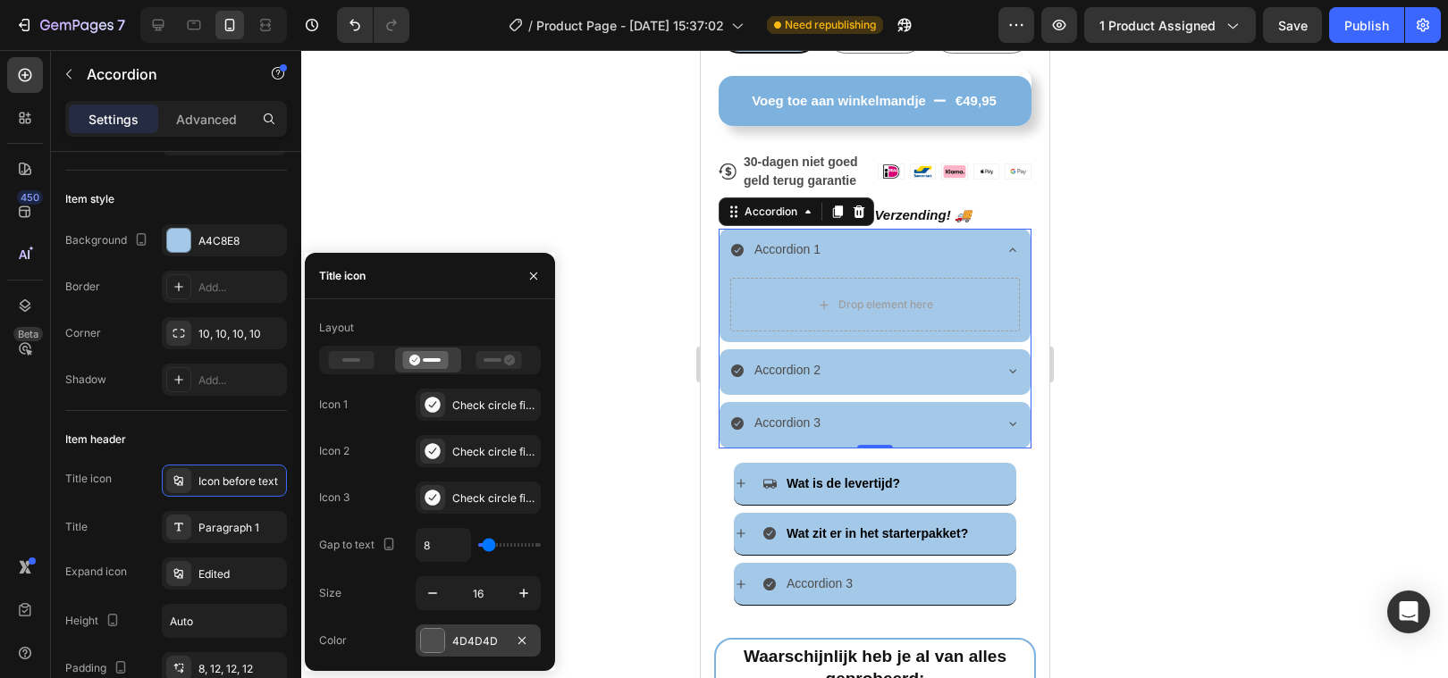
click at [438, 643] on div at bounding box center [432, 640] width 23 height 23
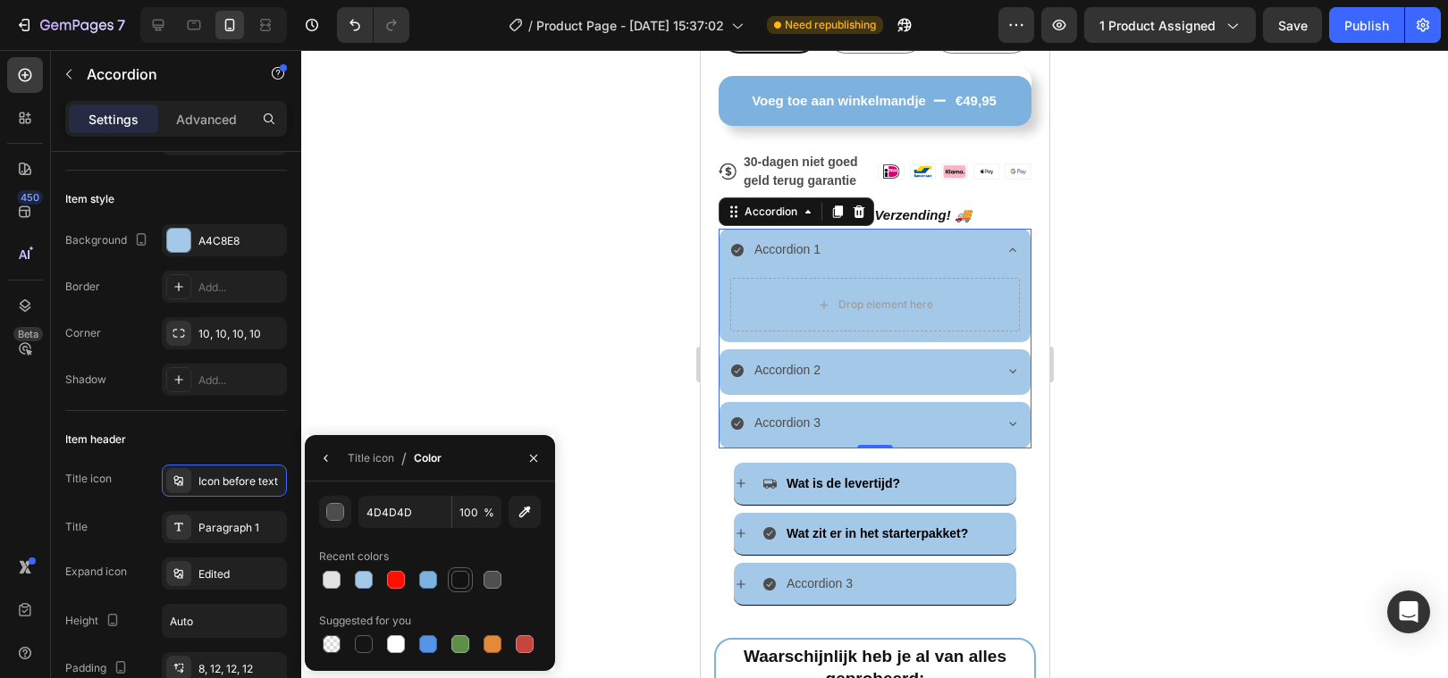
click at [455, 584] on div at bounding box center [460, 580] width 18 height 18
type input "121212"
click at [245, 483] on div "Icon before text" at bounding box center [240, 482] width 84 height 16
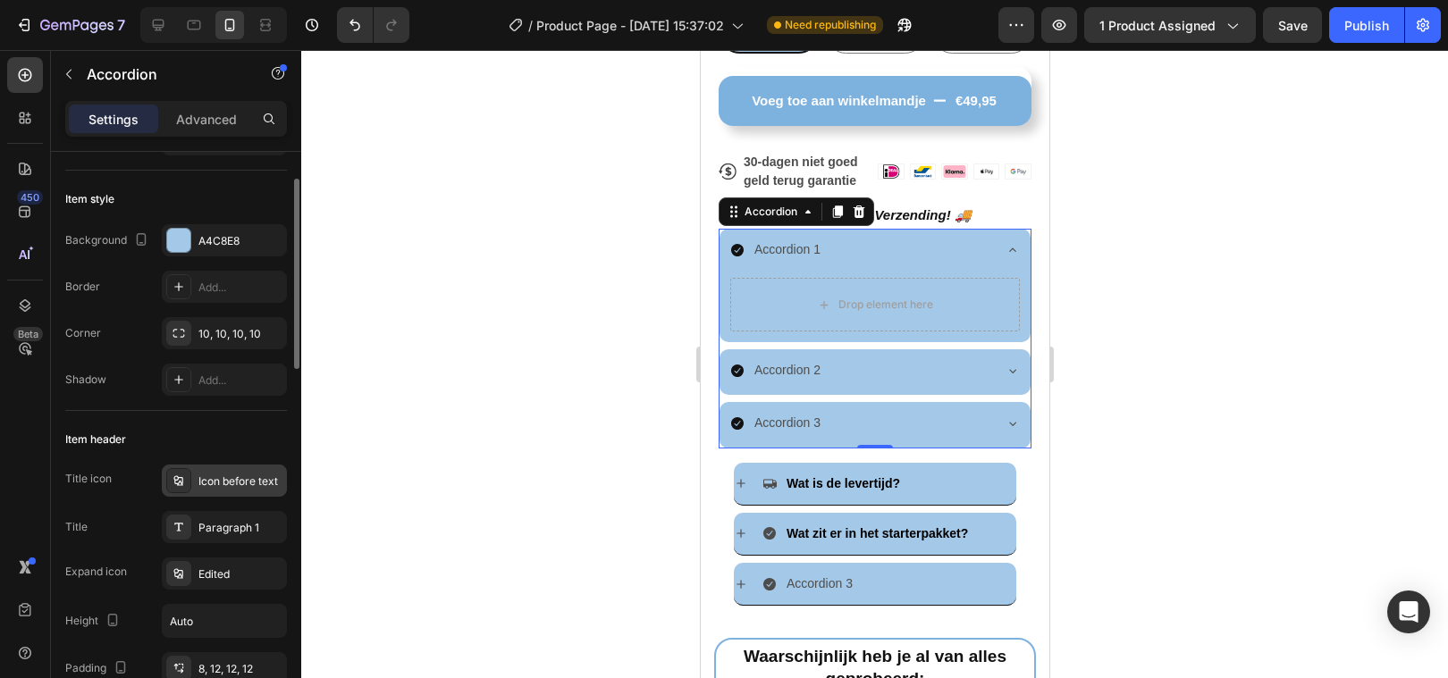
click at [221, 490] on div "Icon before text" at bounding box center [224, 481] width 125 height 32
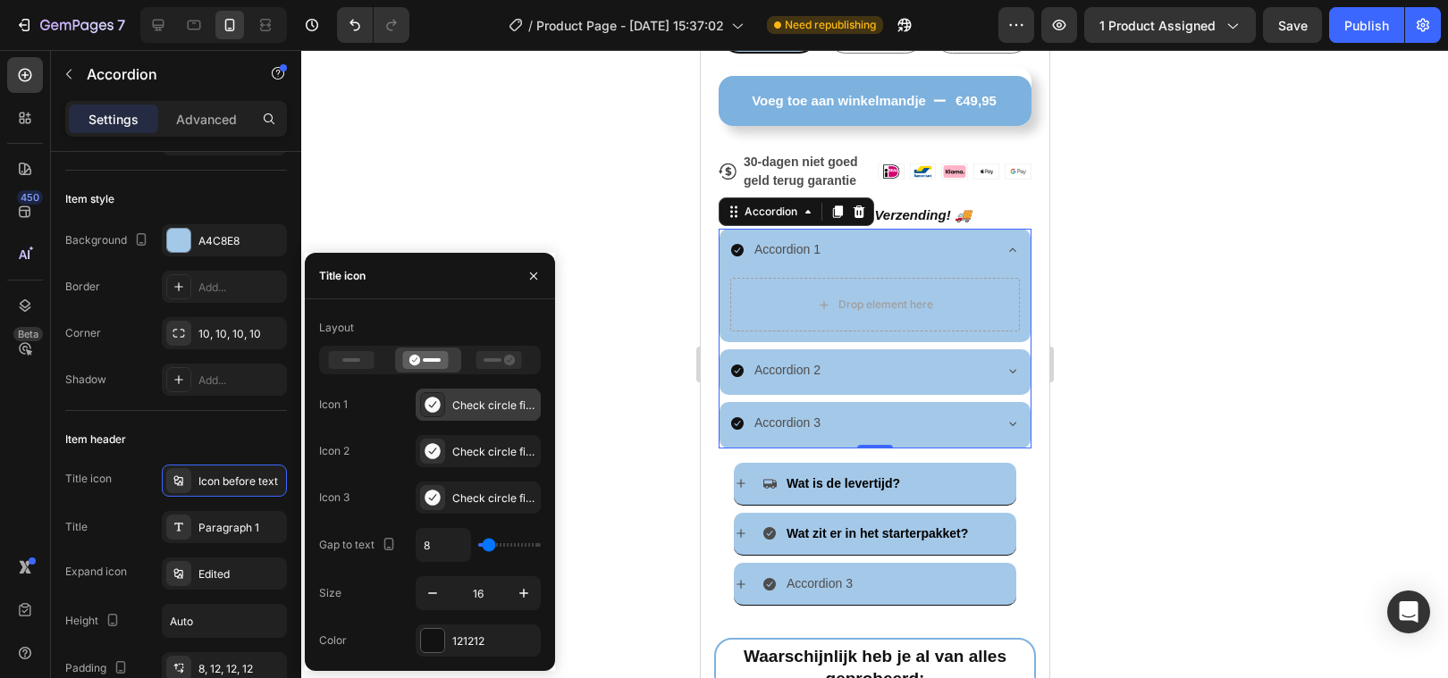
click at [436, 408] on icon at bounding box center [431, 404] width 15 height 15
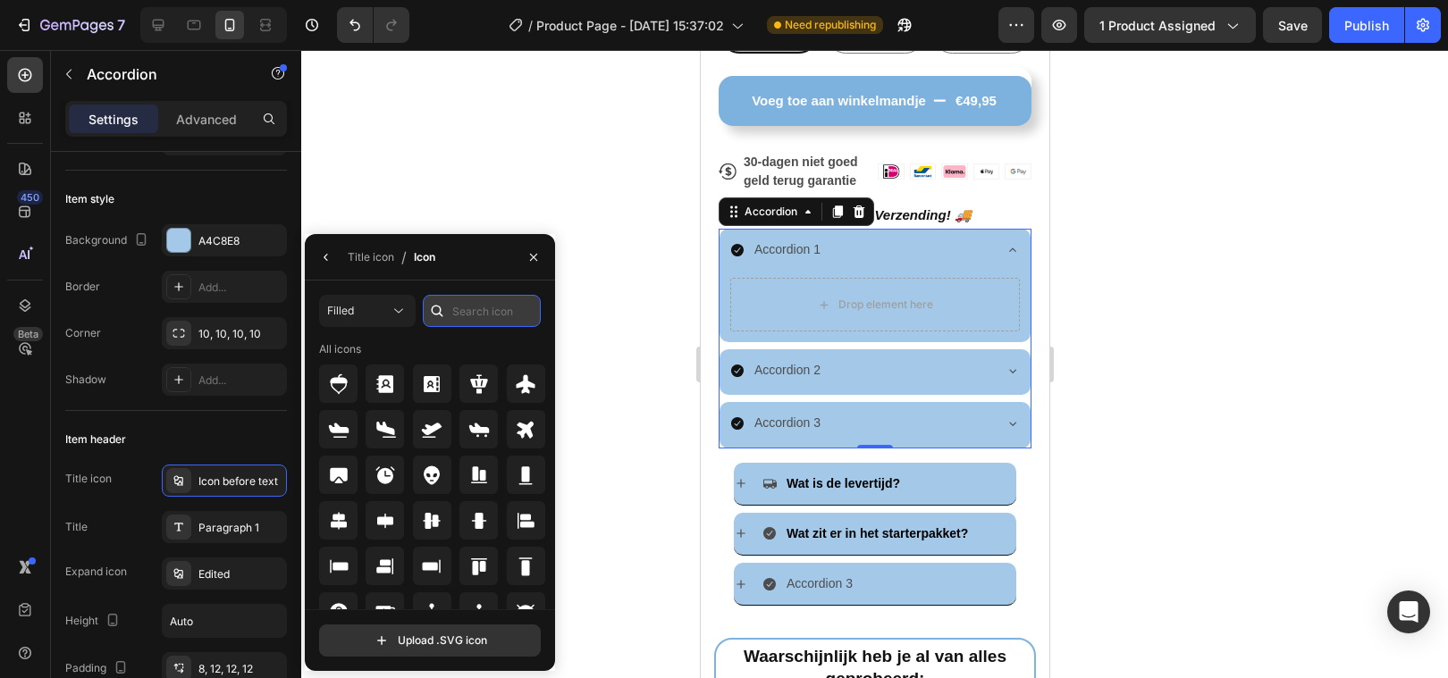
click at [497, 316] on input "text" at bounding box center [482, 311] width 118 height 32
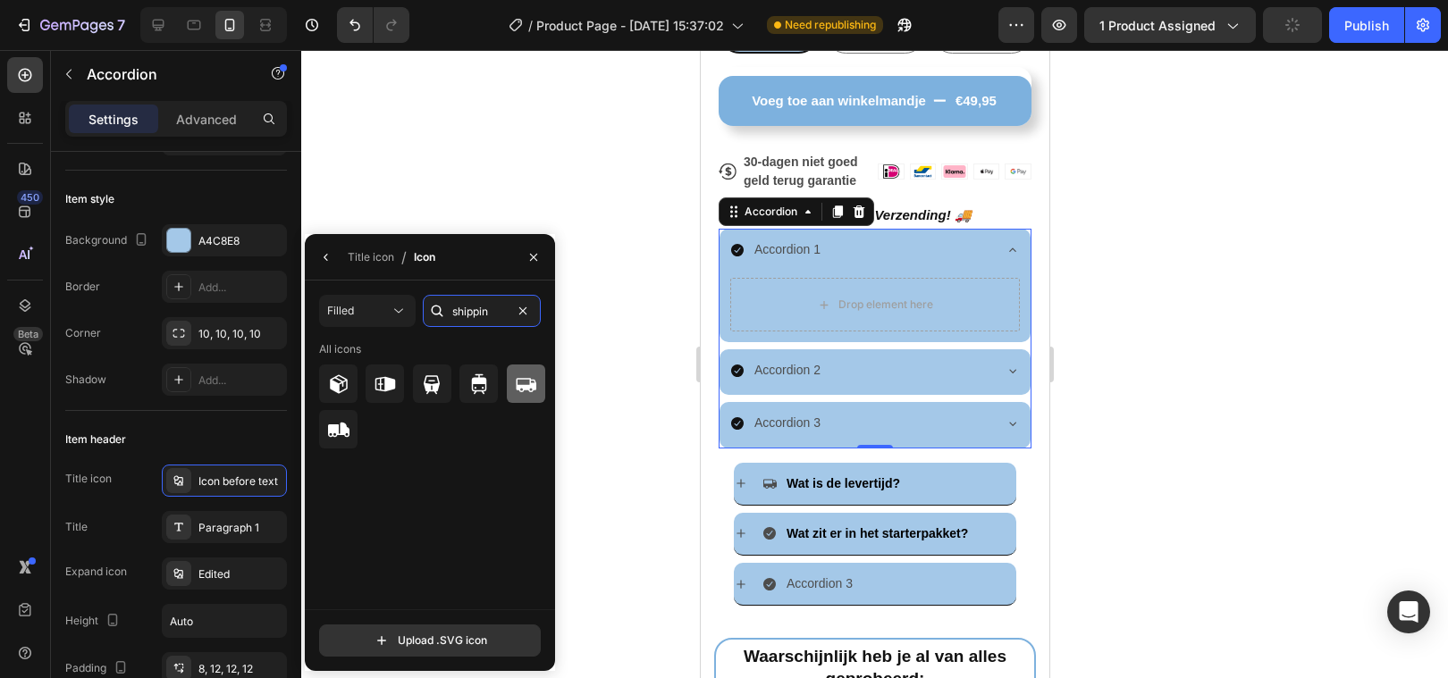
type input "shippin"
click at [517, 388] on icon at bounding box center [527, 385] width 21 height 14
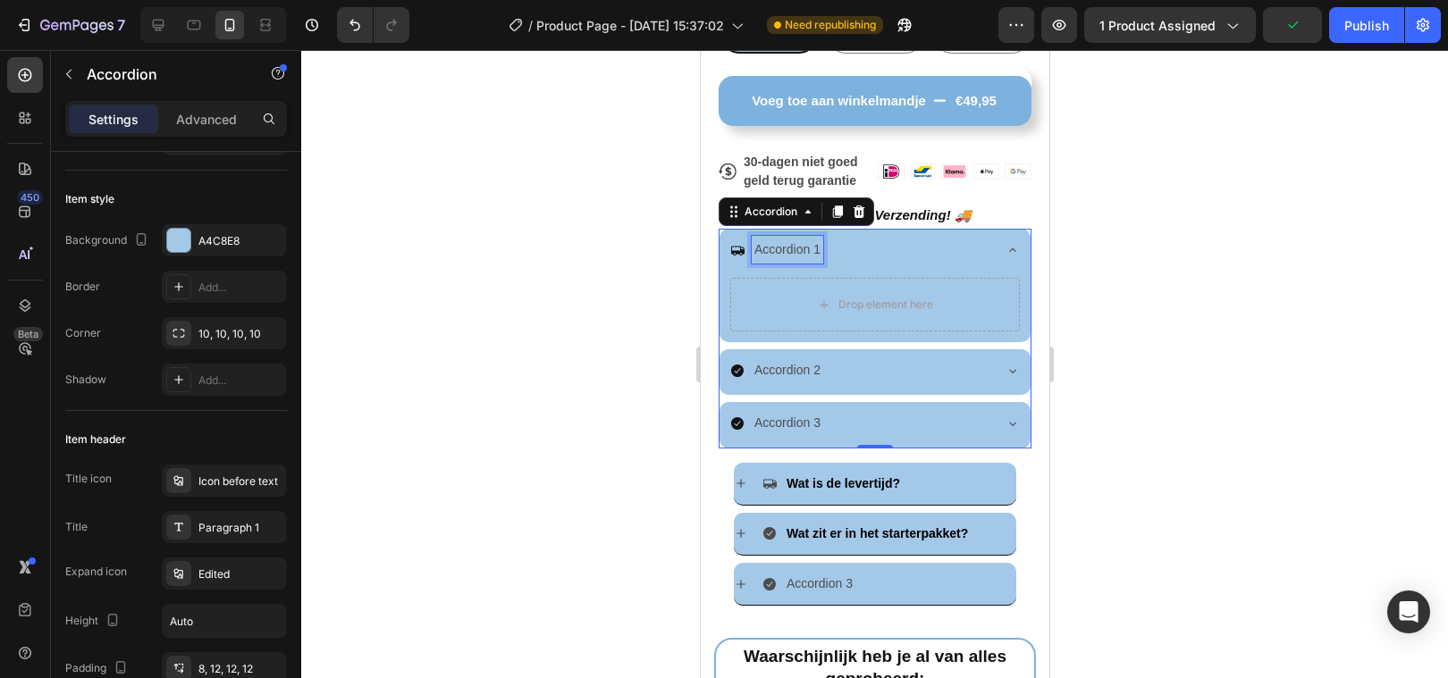
click at [784, 252] on div "Accordion 1" at bounding box center [786, 250] width 71 height 28
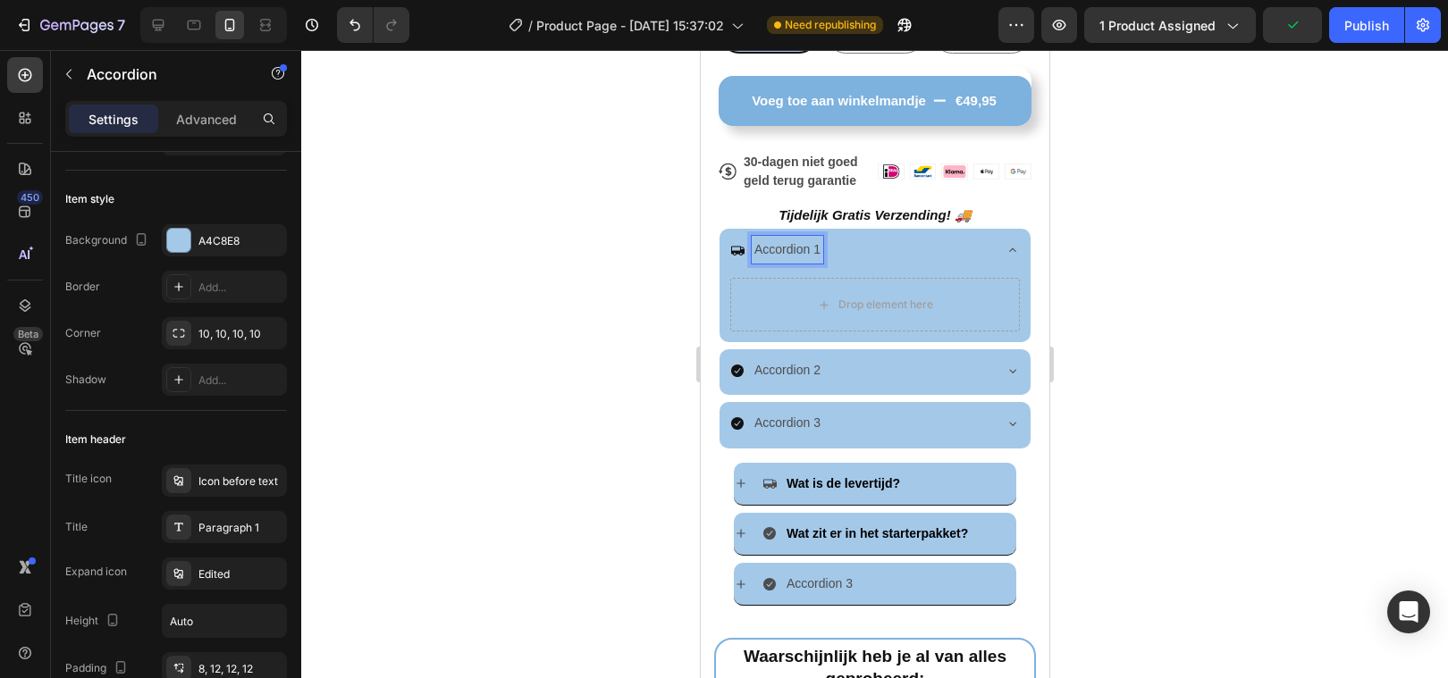
click at [784, 252] on p "Accordion 1" at bounding box center [786, 250] width 66 height 22
click at [832, 249] on p "Wat is de levertijd?" at bounding box center [805, 250] width 105 height 22
click at [831, 249] on p "Wat is de levertijd?" at bounding box center [805, 250] width 105 height 22
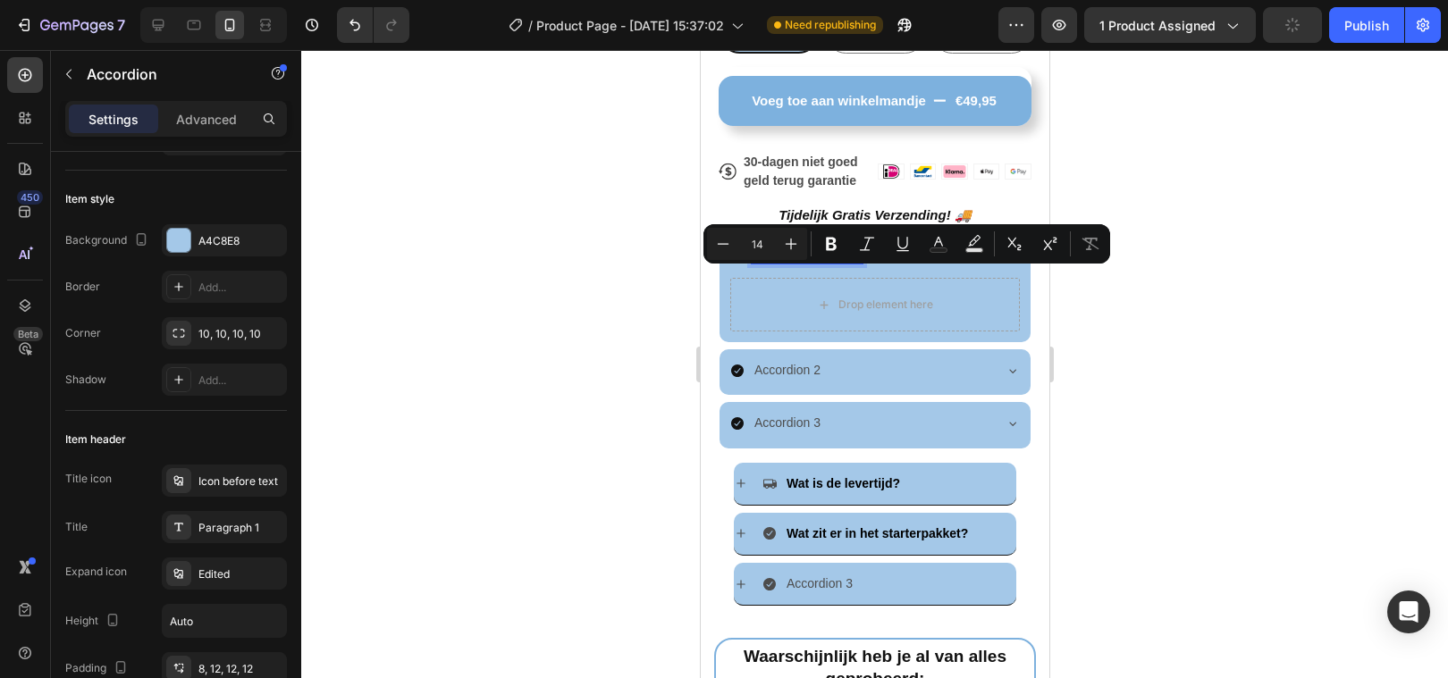
scroll to position [867, 0]
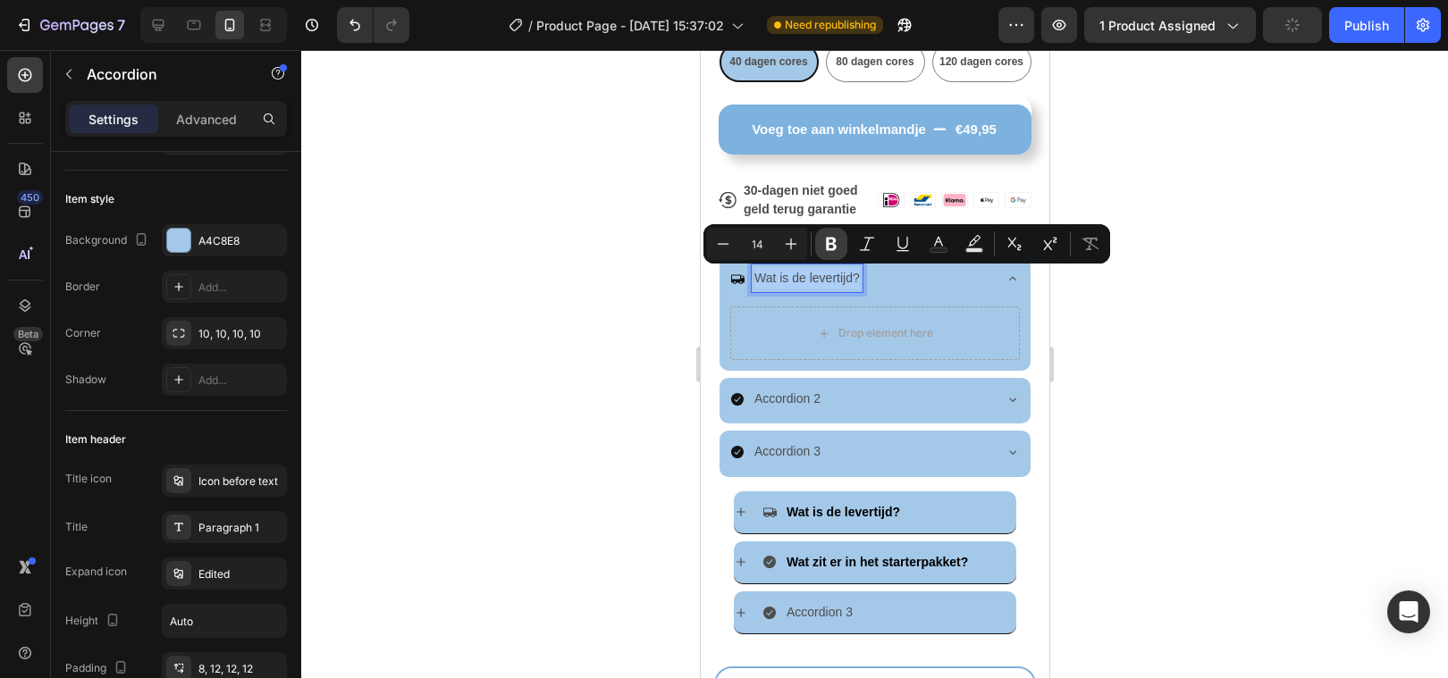
click at [833, 248] on icon "Editor contextual toolbar" at bounding box center [831, 244] width 11 height 13
click at [929, 240] on icon "Editor contextual toolbar" at bounding box center [938, 244] width 18 height 18
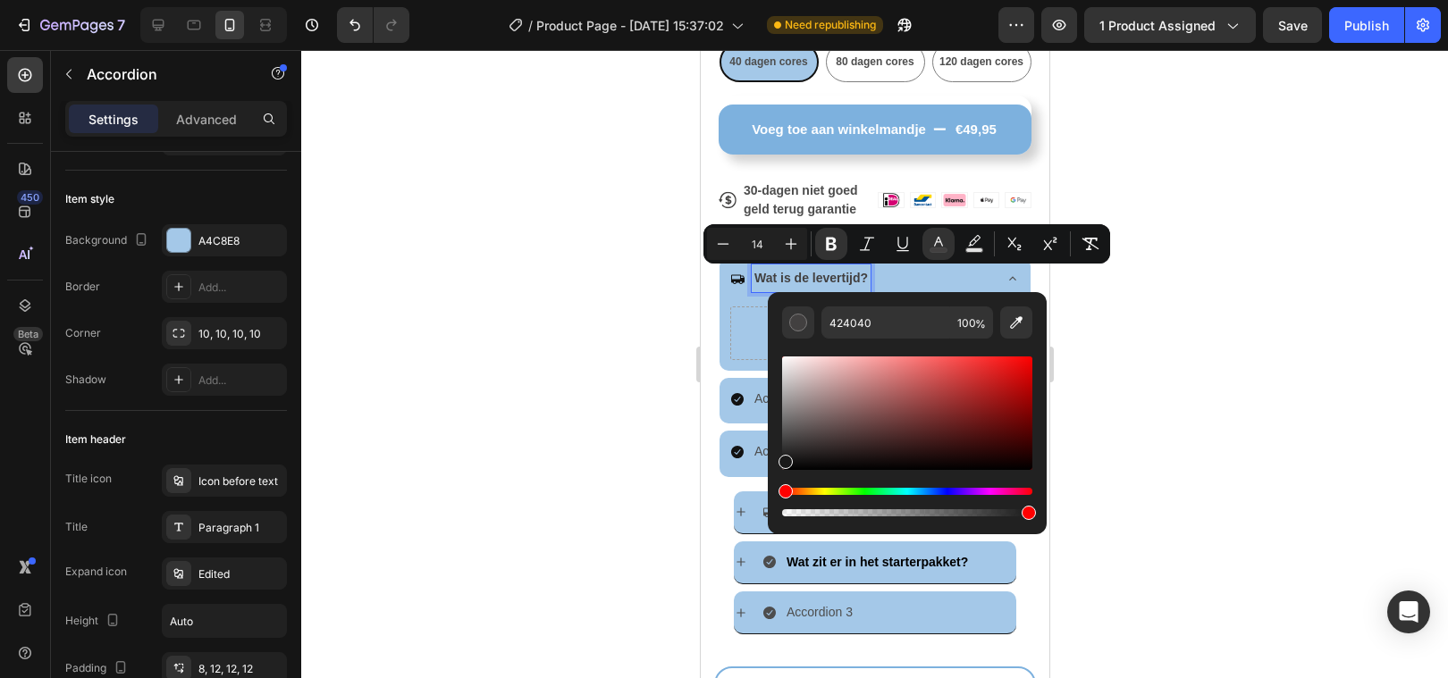
drag, startPoint x: 788, startPoint y: 440, endPoint x: 782, endPoint y: 467, distance: 28.4
click at [782, 468] on div "Editor contextual toolbar" at bounding box center [785, 462] width 14 height 14
type input "161616"
click at [570, 413] on div at bounding box center [874, 364] width 1147 height 628
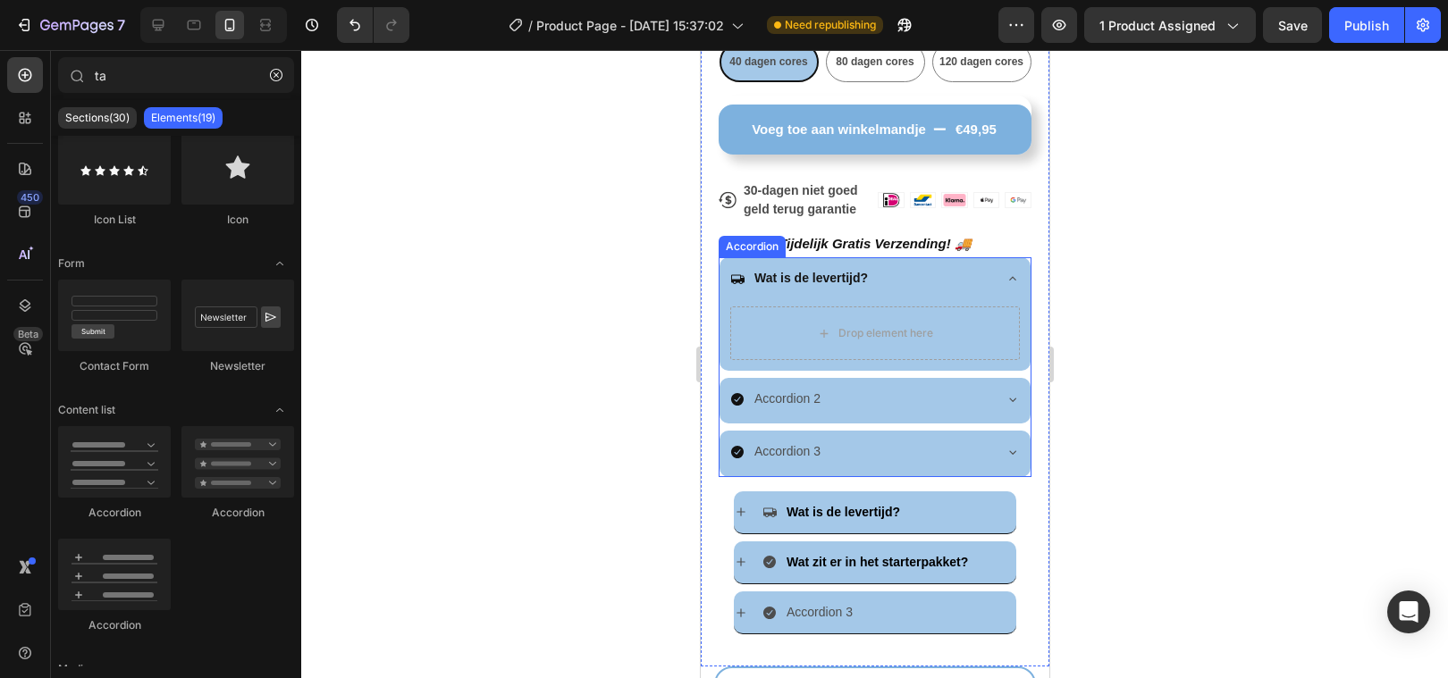
click at [1006, 278] on icon at bounding box center [1011, 279] width 14 height 14
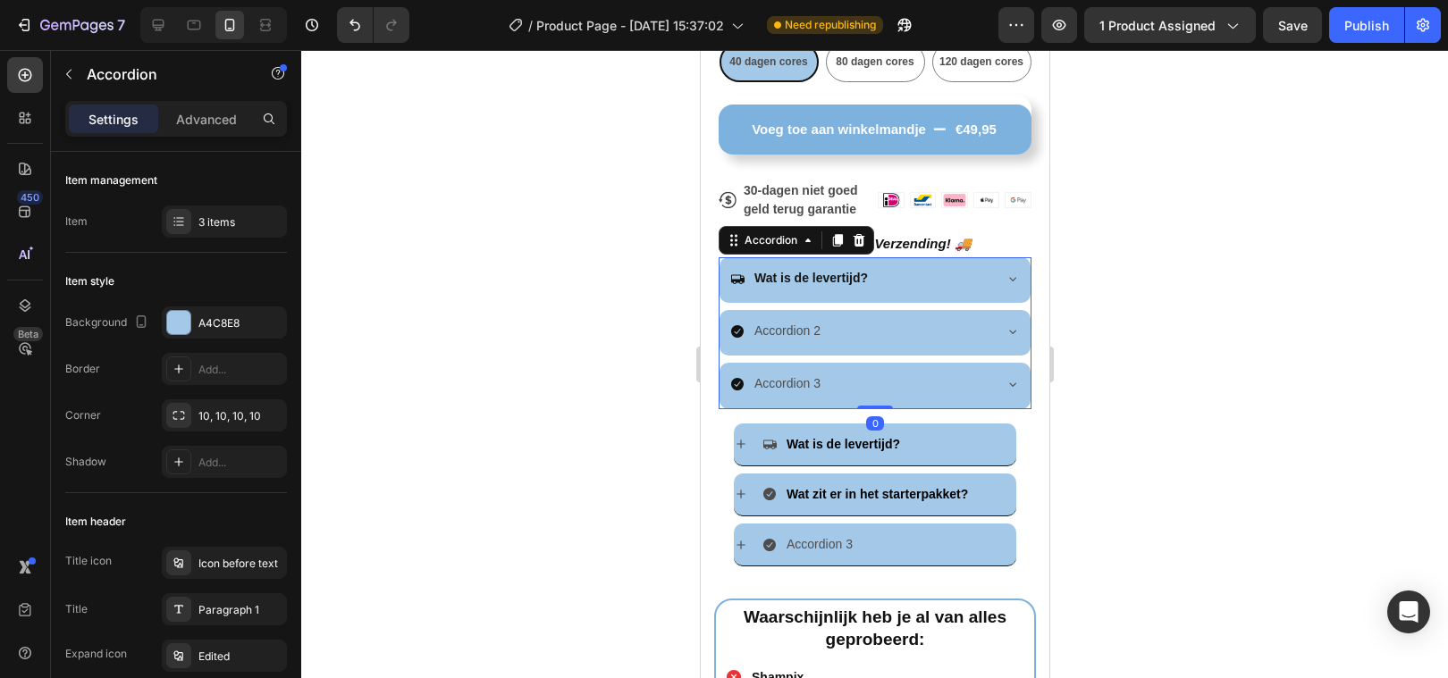
click at [596, 293] on div at bounding box center [874, 364] width 1147 height 628
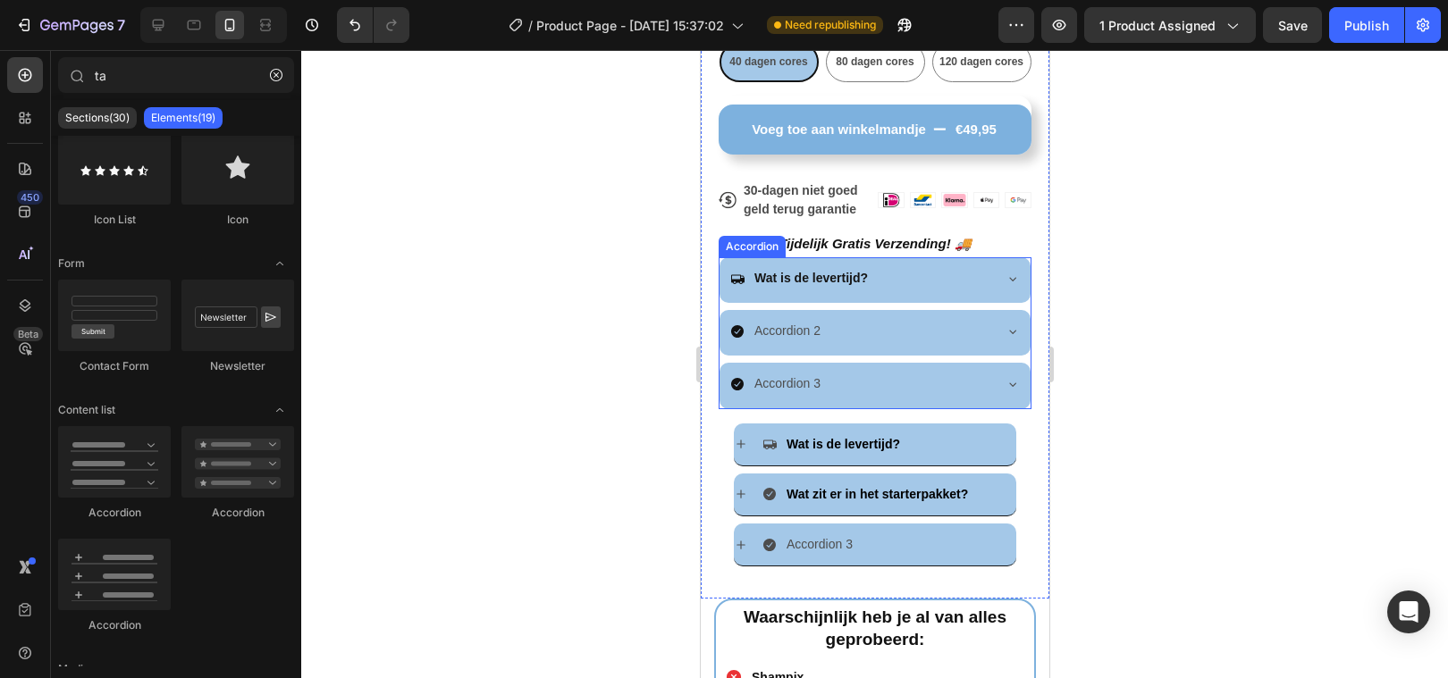
click at [734, 329] on icon at bounding box center [736, 331] width 13 height 13
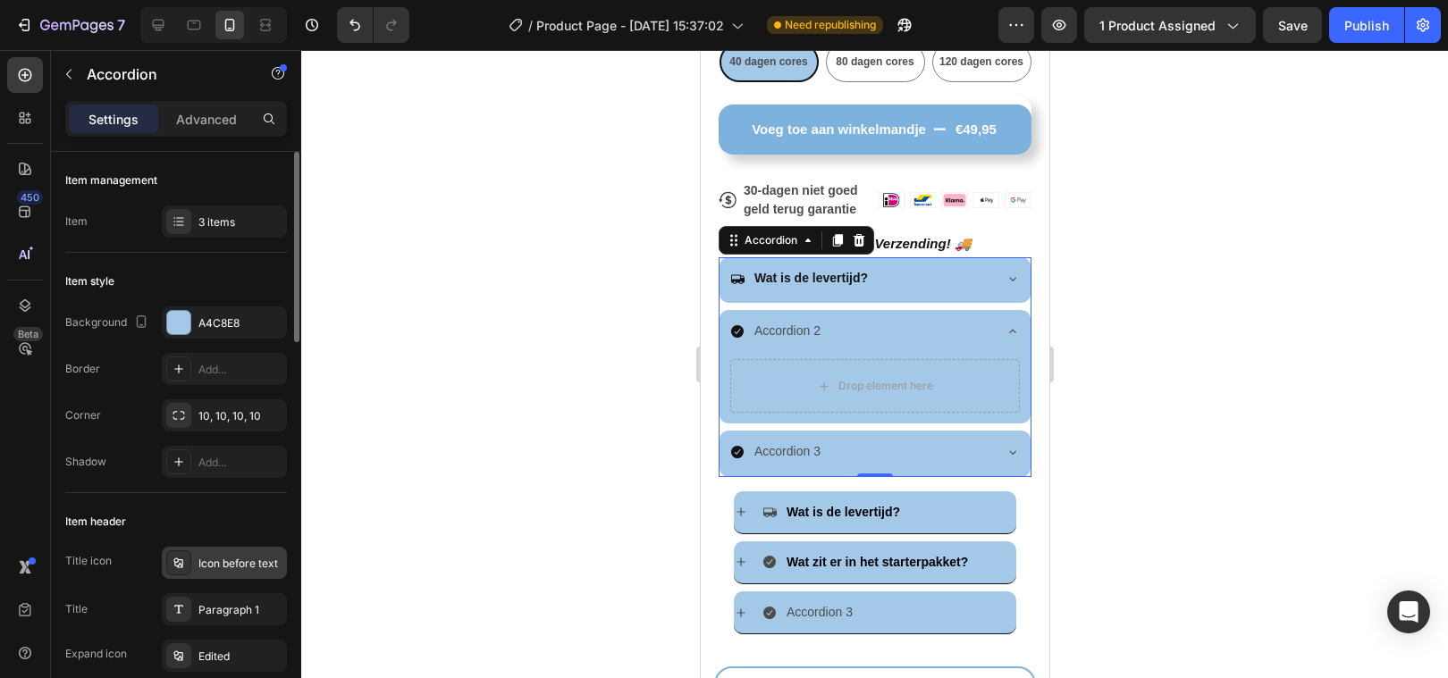
click at [220, 558] on div "Icon before text" at bounding box center [240, 564] width 84 height 16
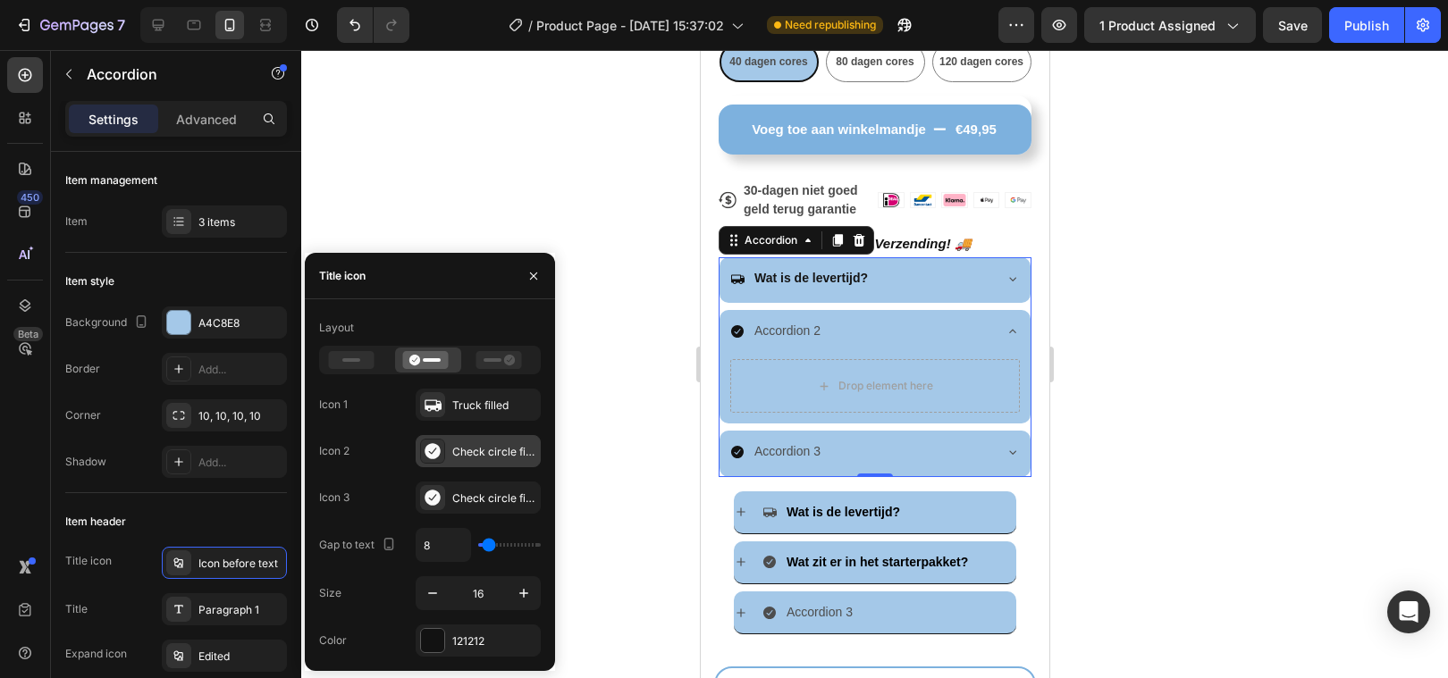
click at [435, 448] on icon at bounding box center [431, 451] width 15 height 16
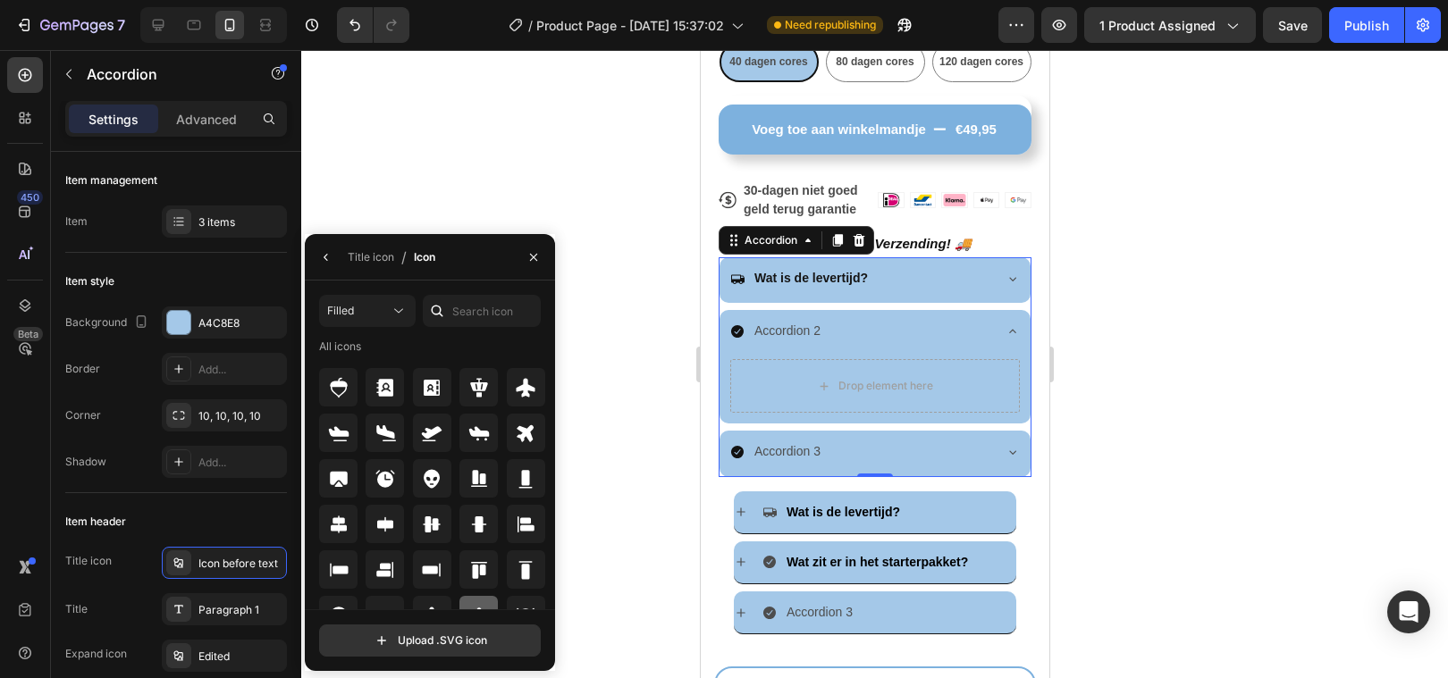
scroll to position [0, 0]
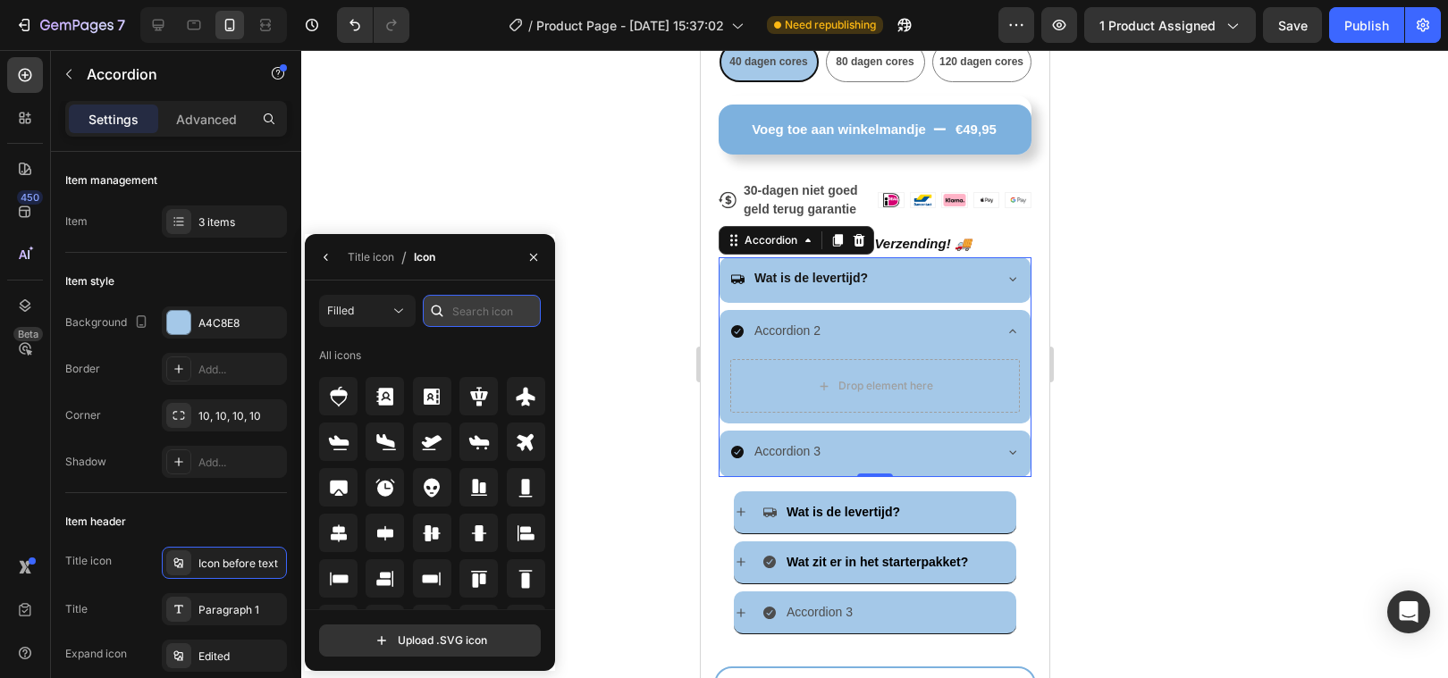
click at [480, 312] on input "text" at bounding box center [482, 311] width 118 height 32
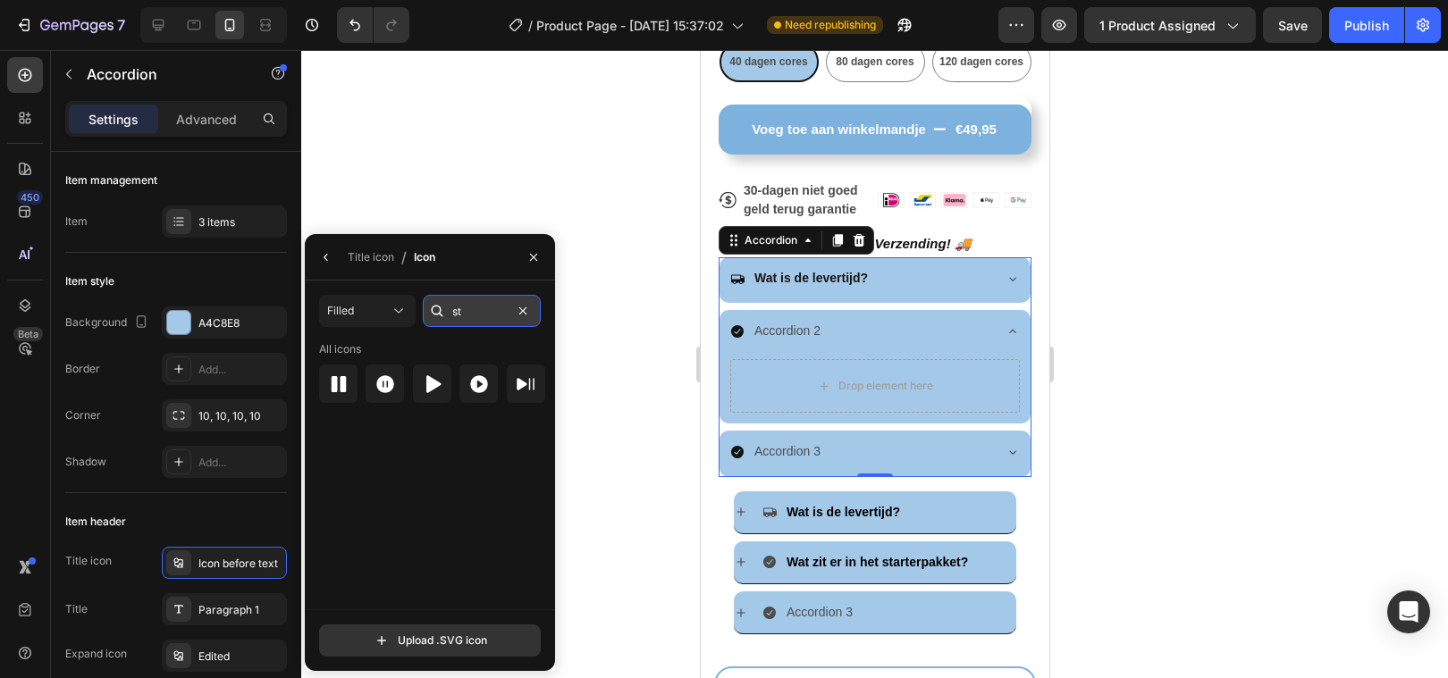
type input "s"
type input "package"
click at [328, 374] on icon at bounding box center [338, 384] width 21 height 21
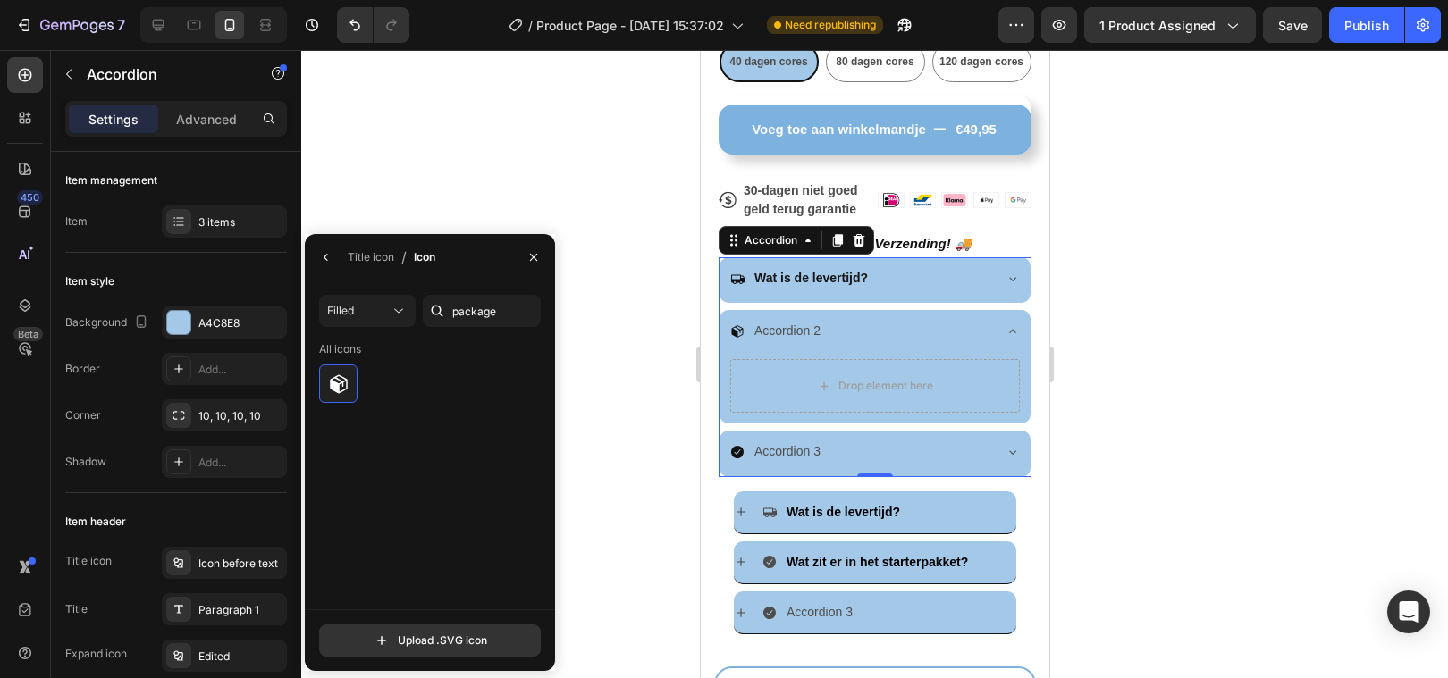
click at [608, 366] on div at bounding box center [874, 364] width 1147 height 628
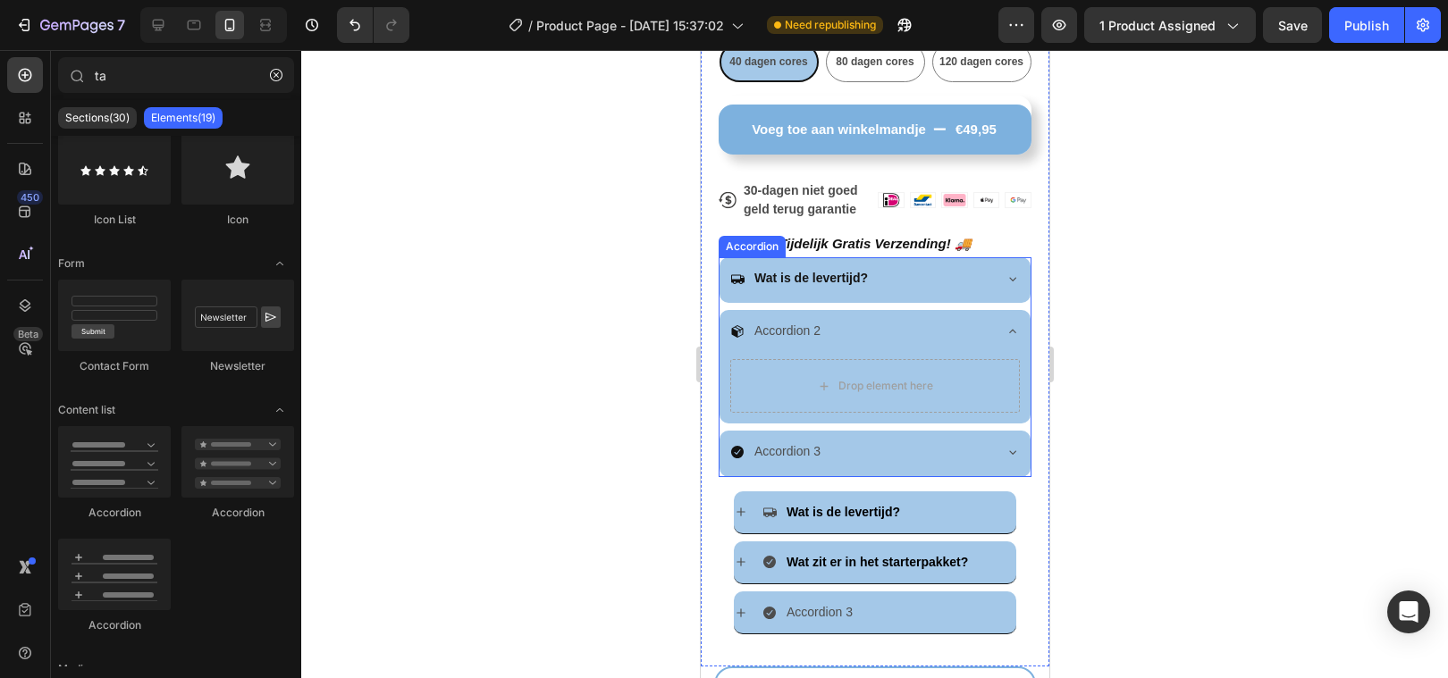
click at [781, 326] on p "Accordion 2" at bounding box center [786, 331] width 66 height 22
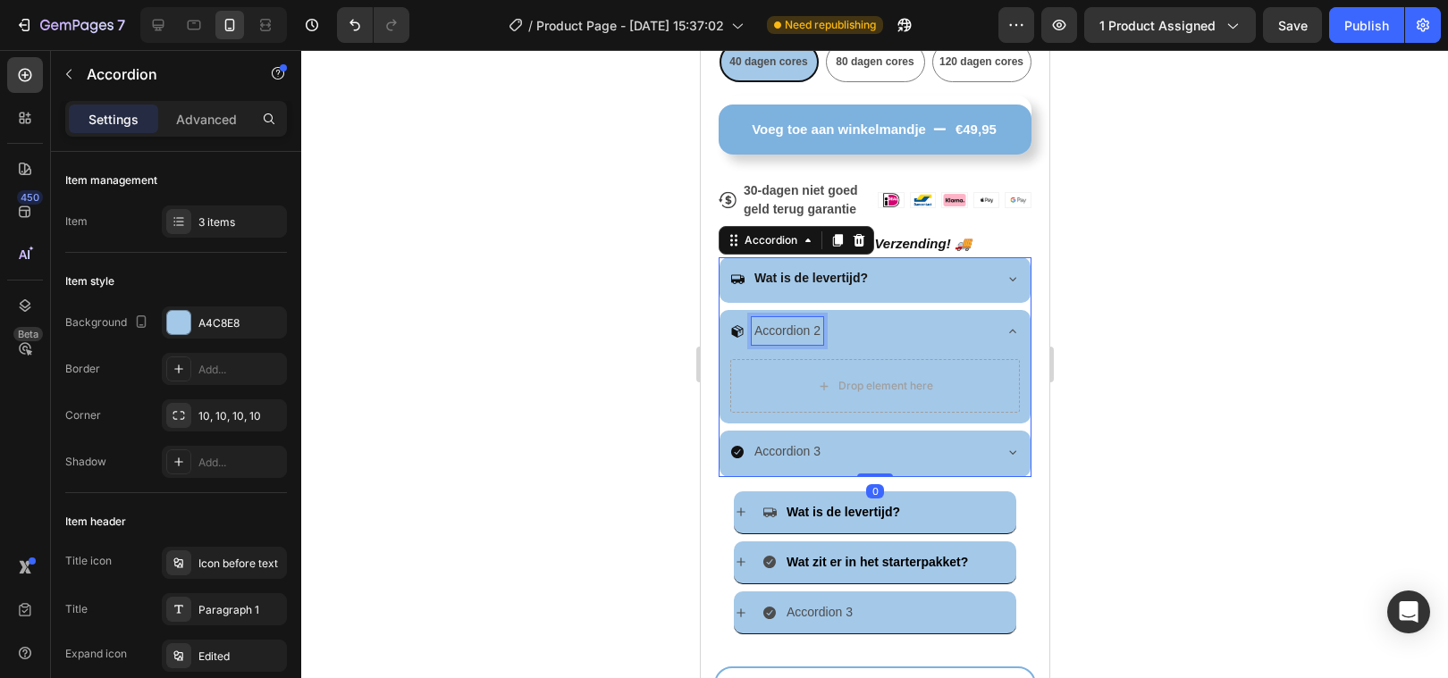
click at [781, 330] on p "Accordion 2" at bounding box center [786, 331] width 66 height 22
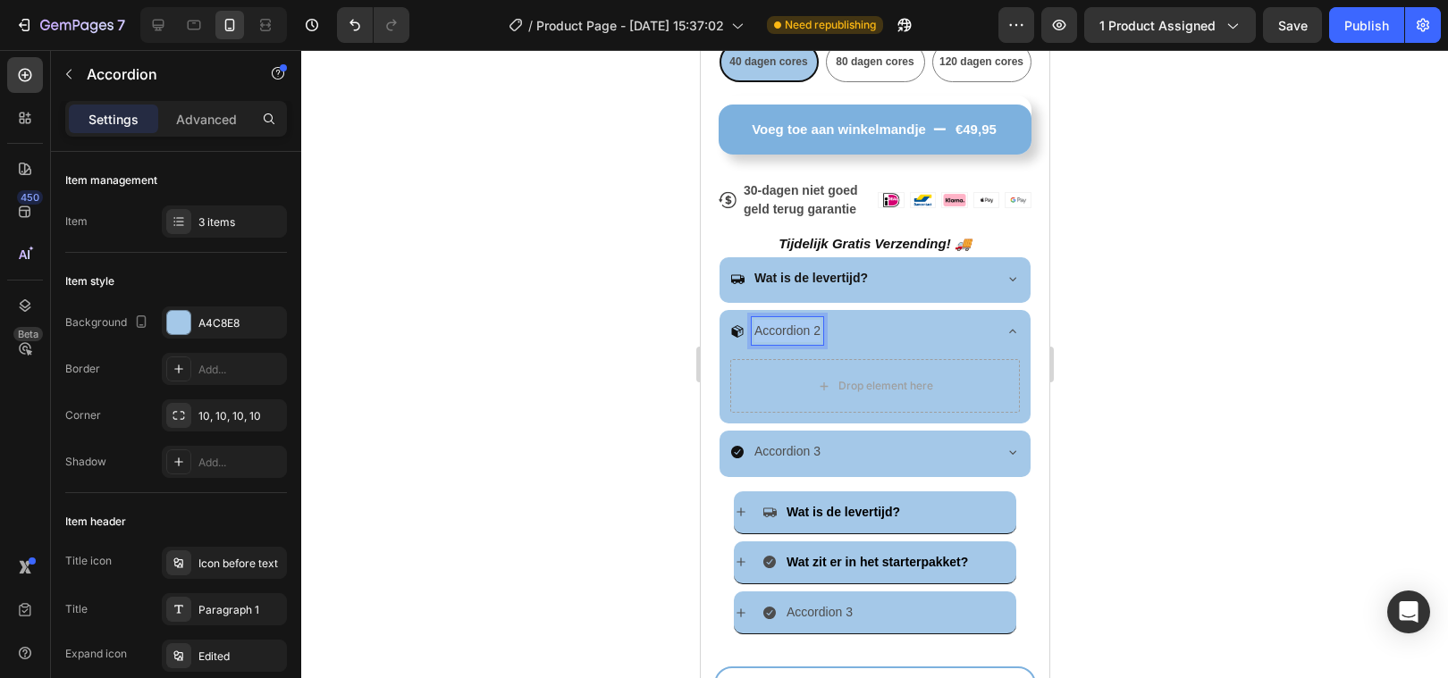
click at [781, 330] on p "Accordion 2" at bounding box center [786, 331] width 66 height 22
click at [803, 334] on p "Wat zit er in het starterspakket?" at bounding box center [840, 331] width 175 height 22
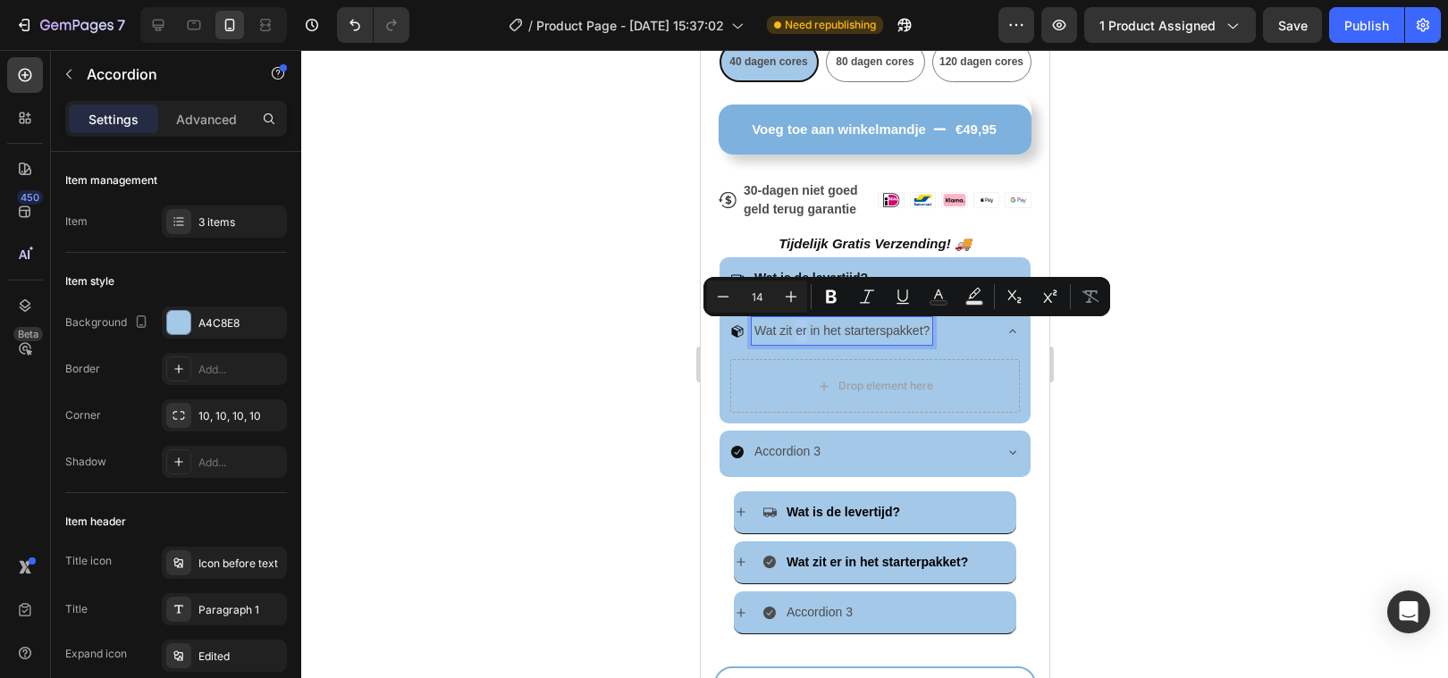
click at [803, 334] on p "Wat zit er in het starterspakket?" at bounding box center [840, 331] width 175 height 22
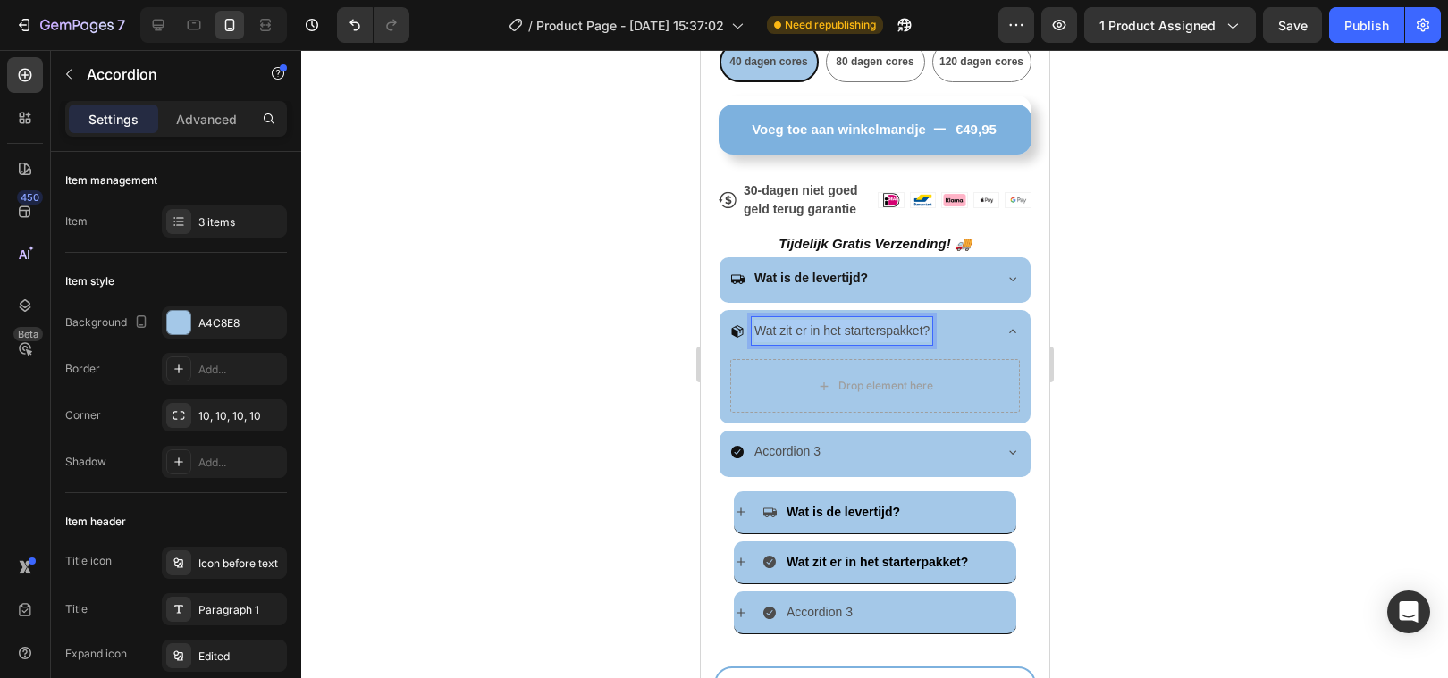
click at [803, 334] on p "Wat zit er in het starterspakket?" at bounding box center [840, 331] width 175 height 22
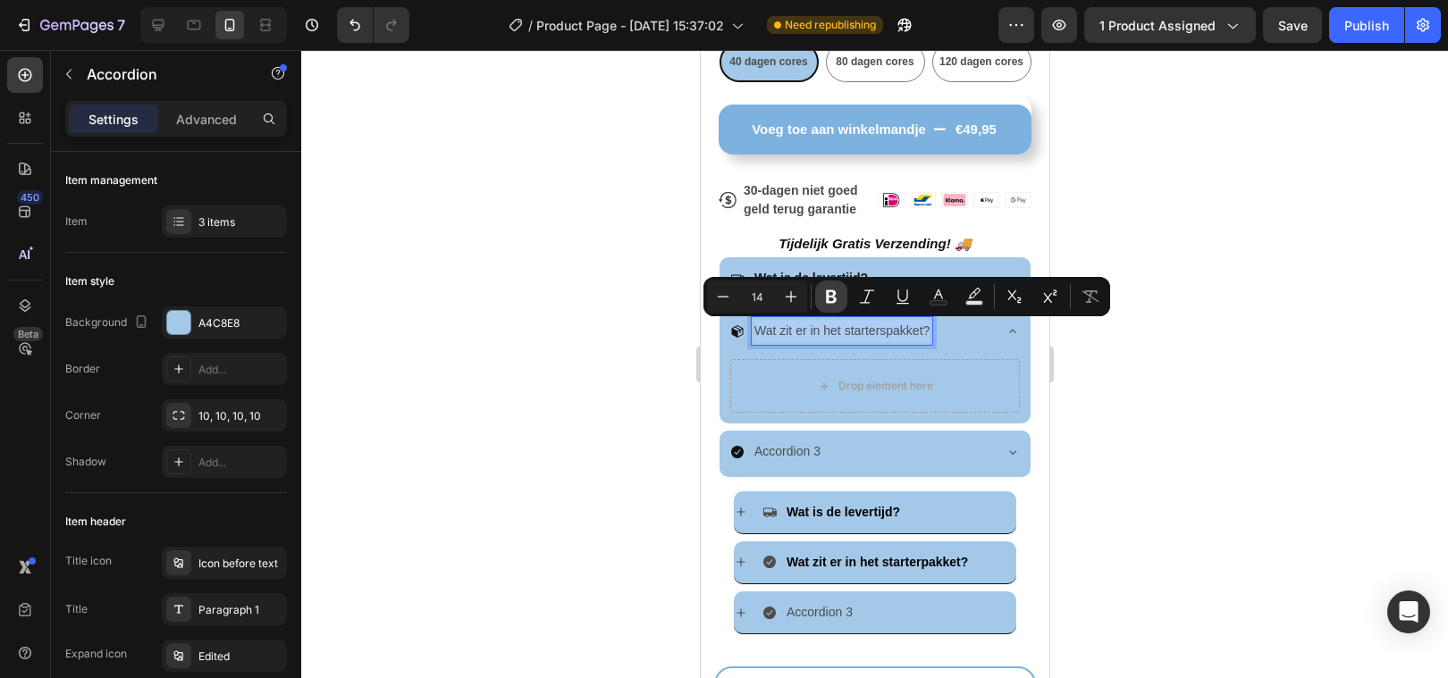
click at [827, 296] on icon "Editor contextual toolbar" at bounding box center [831, 296] width 11 height 13
click at [935, 290] on icon "Editor contextual toolbar" at bounding box center [938, 297] width 18 height 18
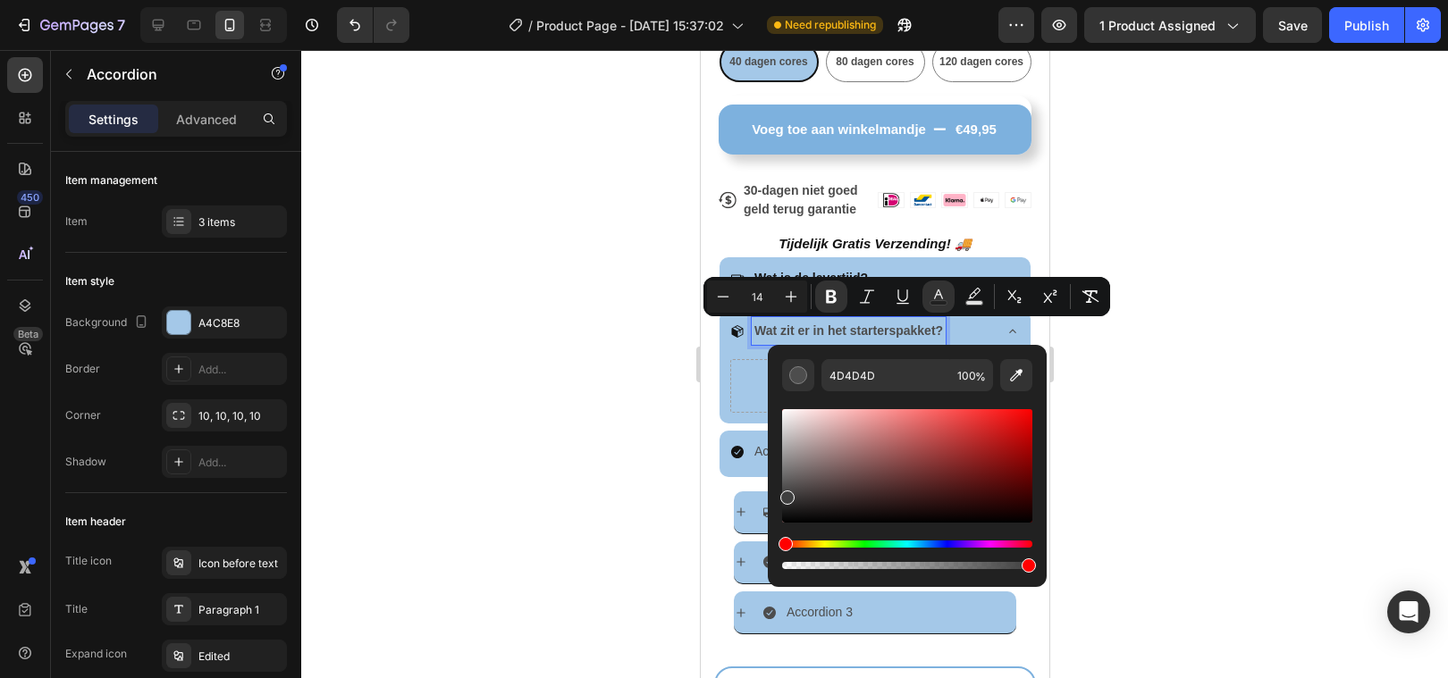
type input "3F3F3F"
drag, startPoint x: 786, startPoint y: 494, endPoint x: 784, endPoint y: 533, distance: 38.5
click at [784, 533] on div "Editor contextual toolbar" at bounding box center [907, 489] width 250 height 167
click at [574, 516] on div at bounding box center [874, 364] width 1147 height 628
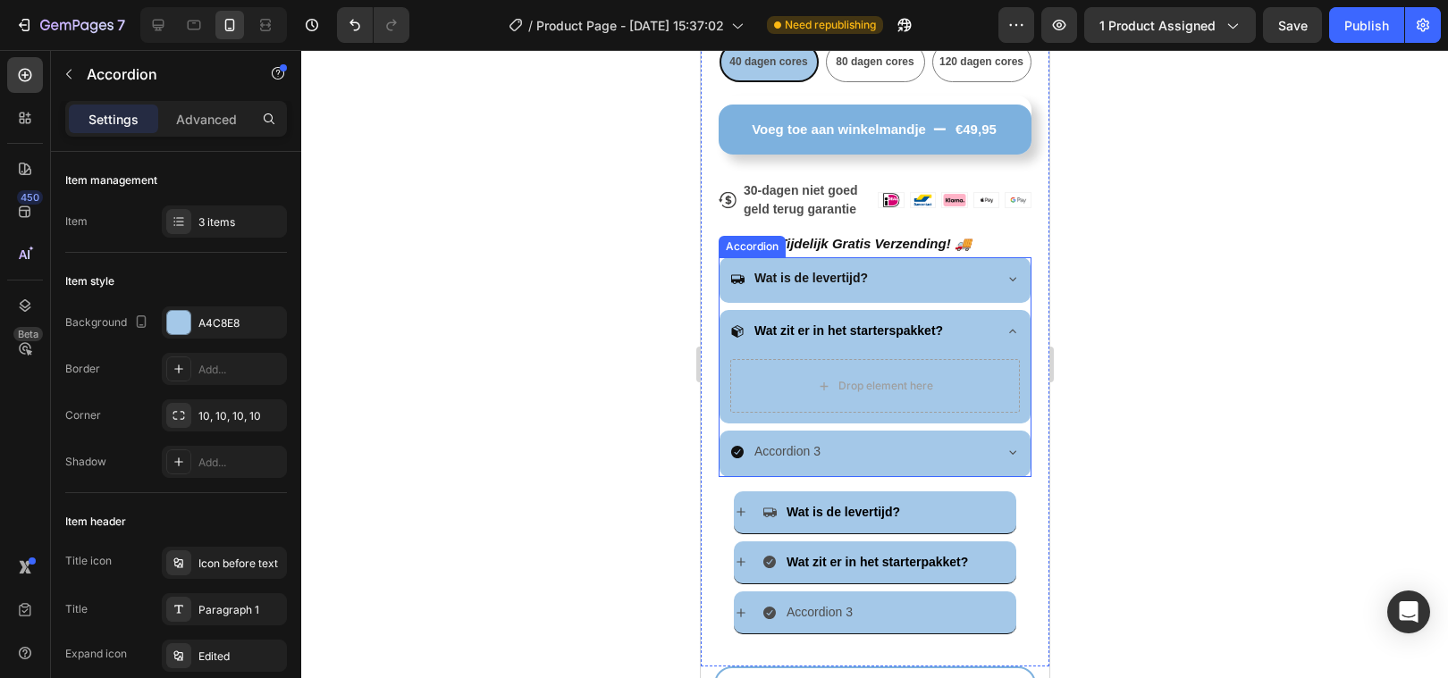
click at [734, 452] on icon at bounding box center [736, 452] width 14 height 14
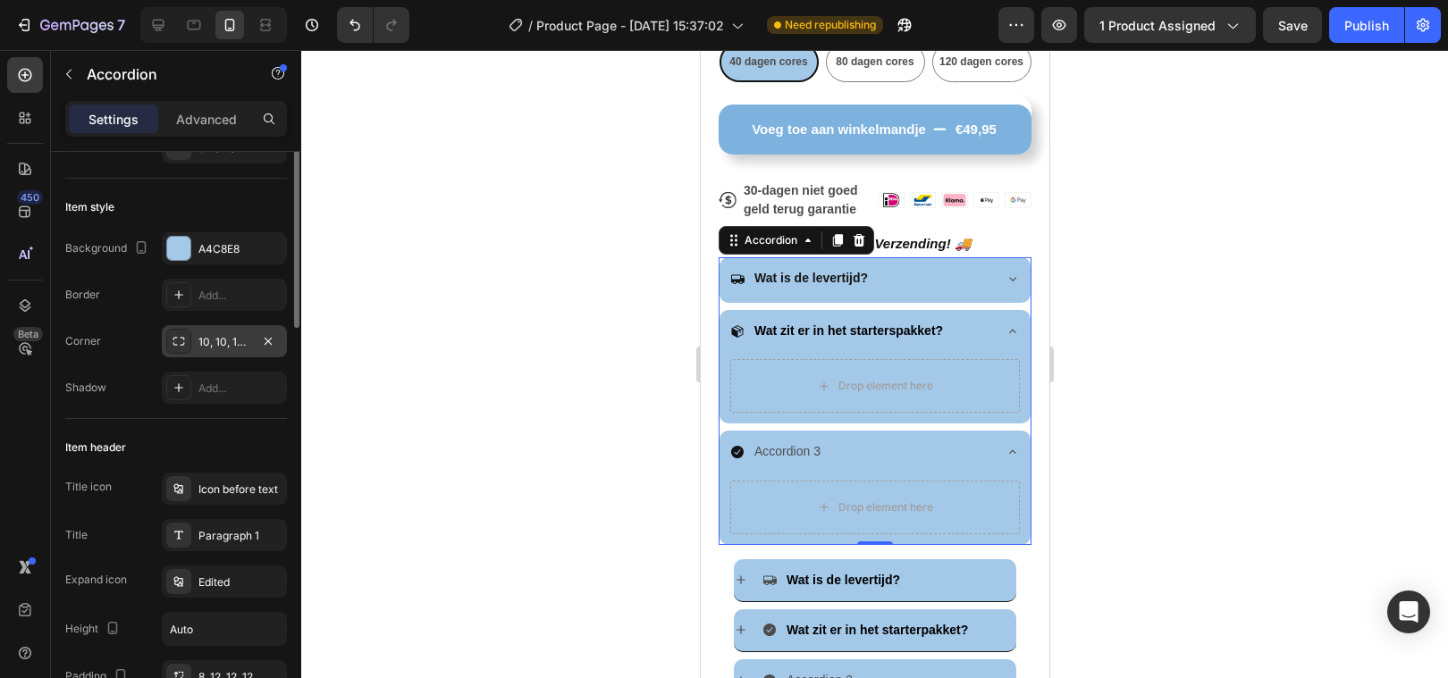
scroll to position [109, 0]
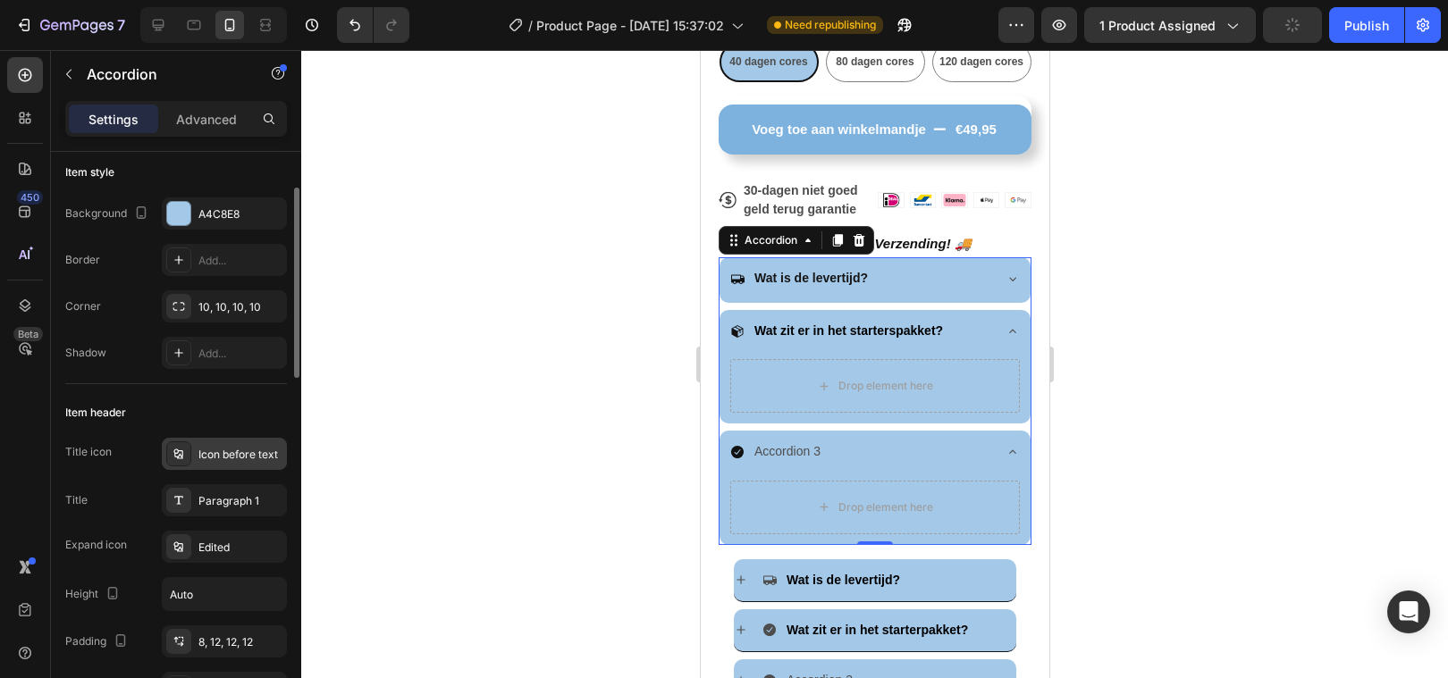
click at [201, 468] on div "Icon before text" at bounding box center [224, 454] width 125 height 32
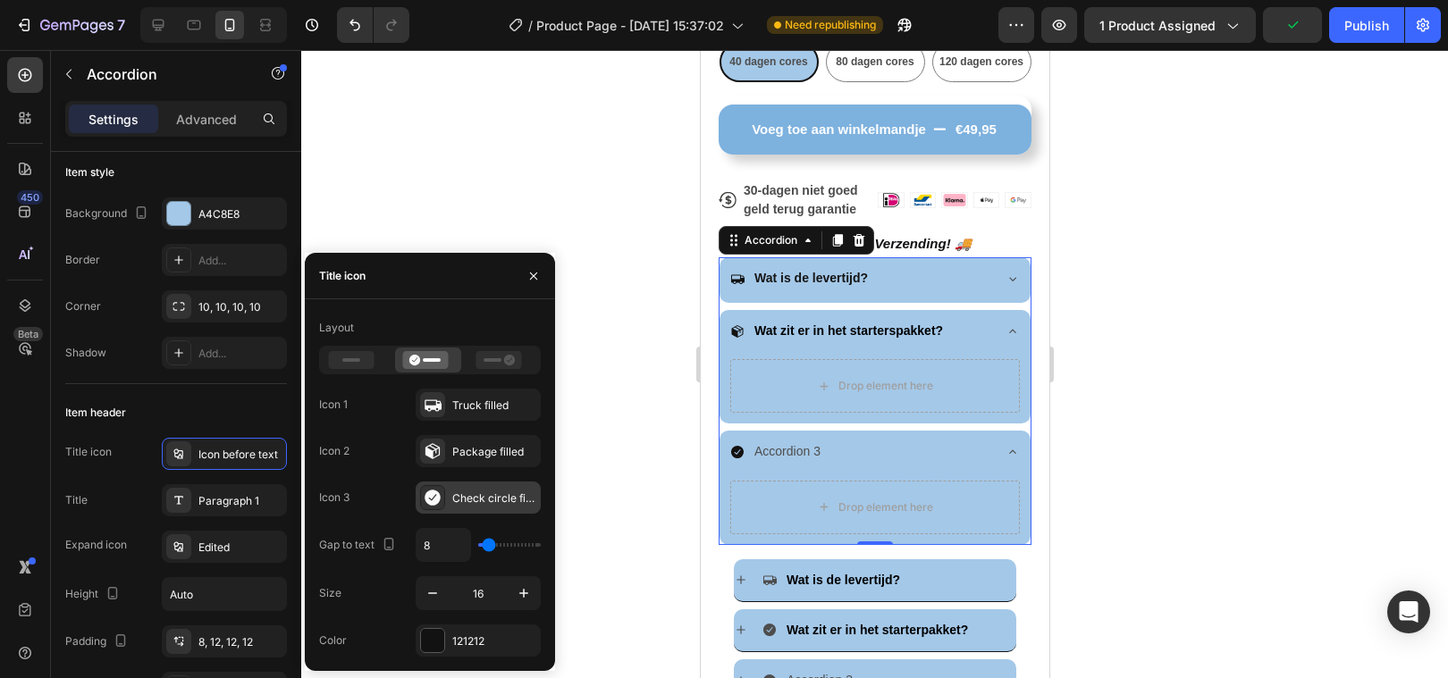
click at [441, 494] on icon at bounding box center [433, 498] width 18 height 18
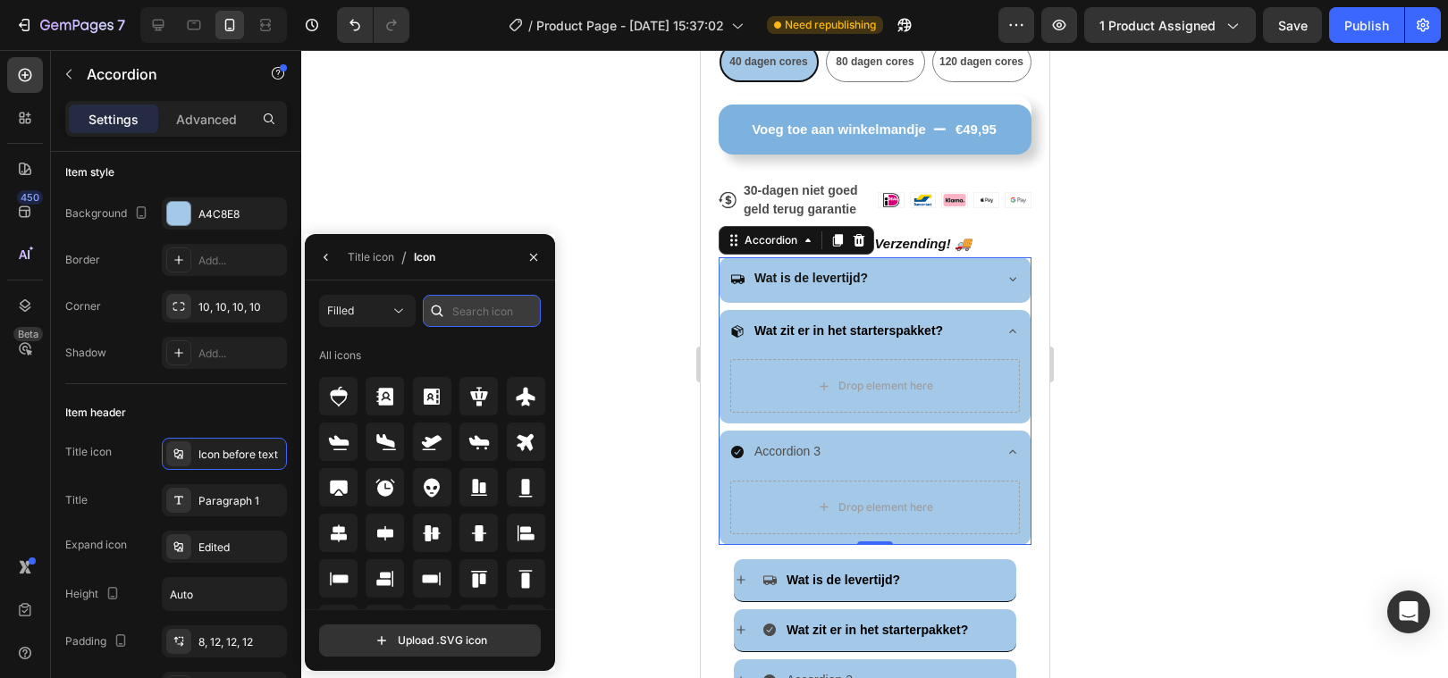
click at [457, 320] on input "text" at bounding box center [482, 311] width 118 height 32
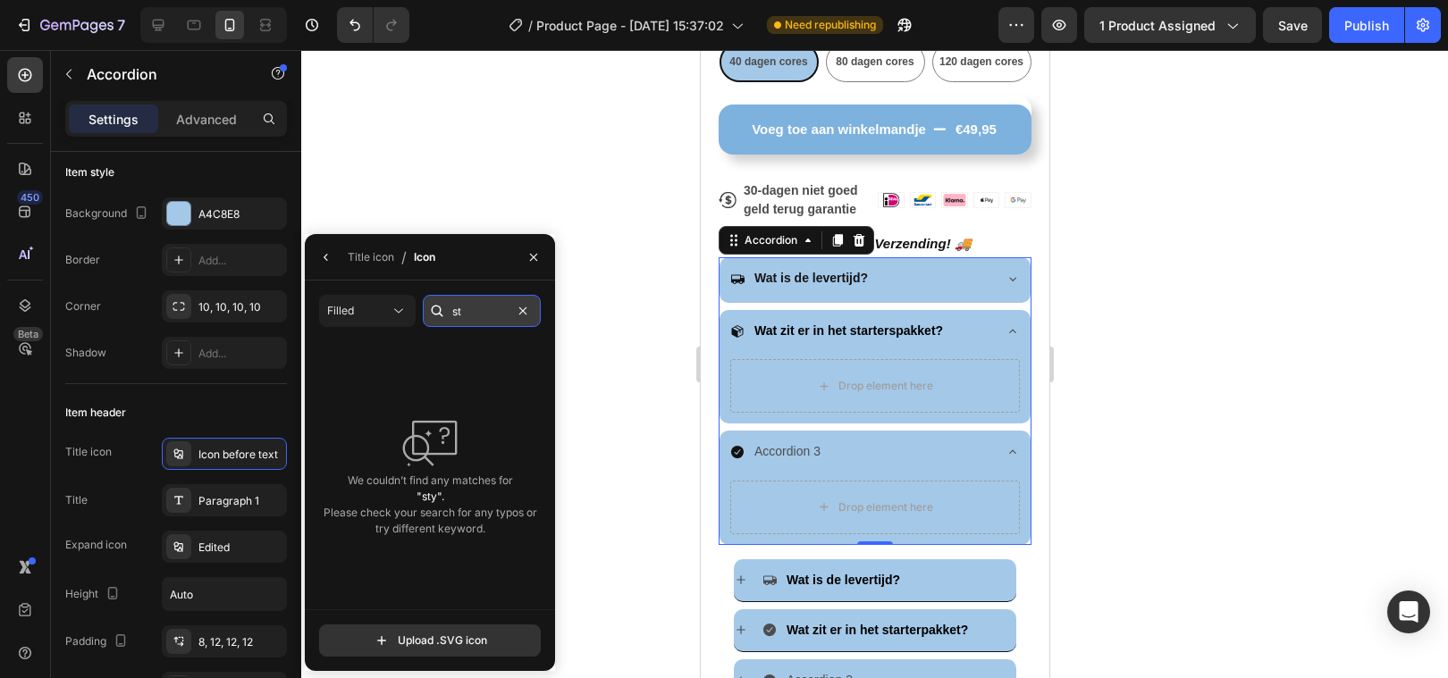
type input "s"
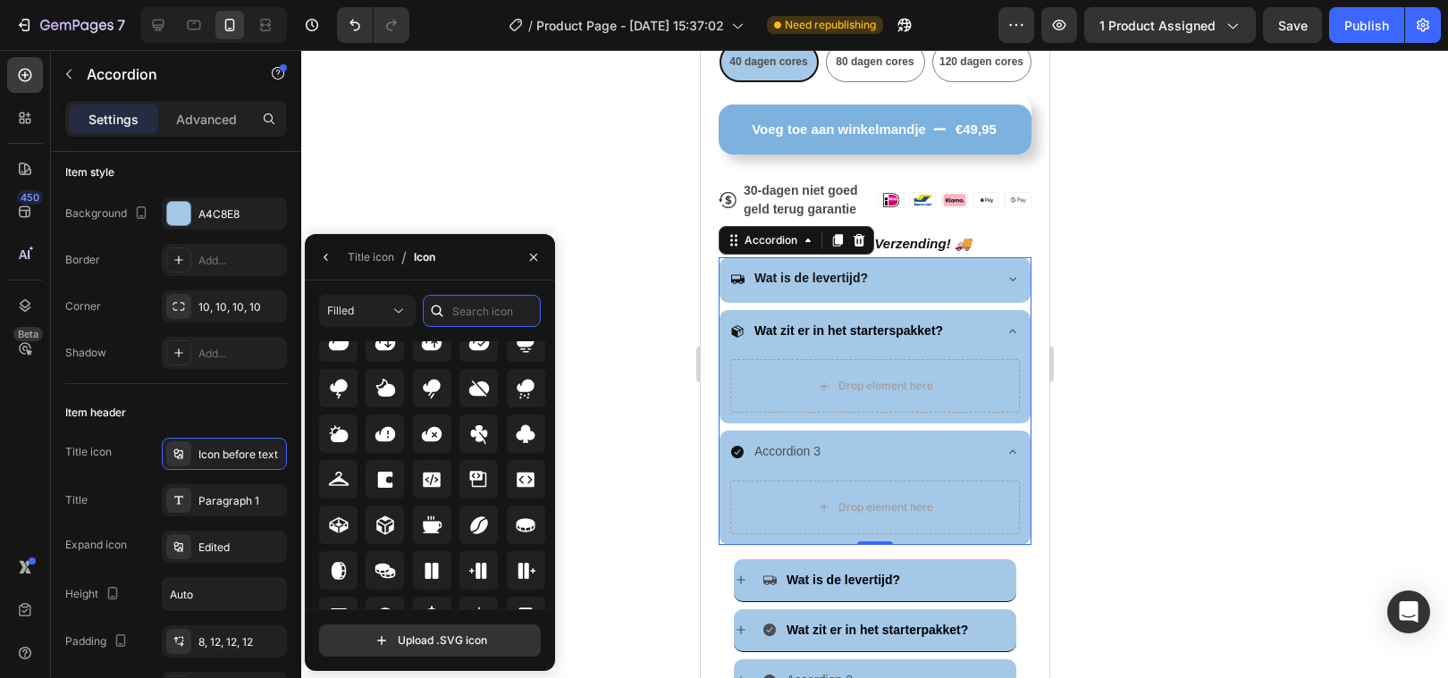
scroll to position [3022, 0]
click at [474, 423] on icon at bounding box center [478, 433] width 21 height 21
click at [630, 397] on div at bounding box center [874, 364] width 1147 height 628
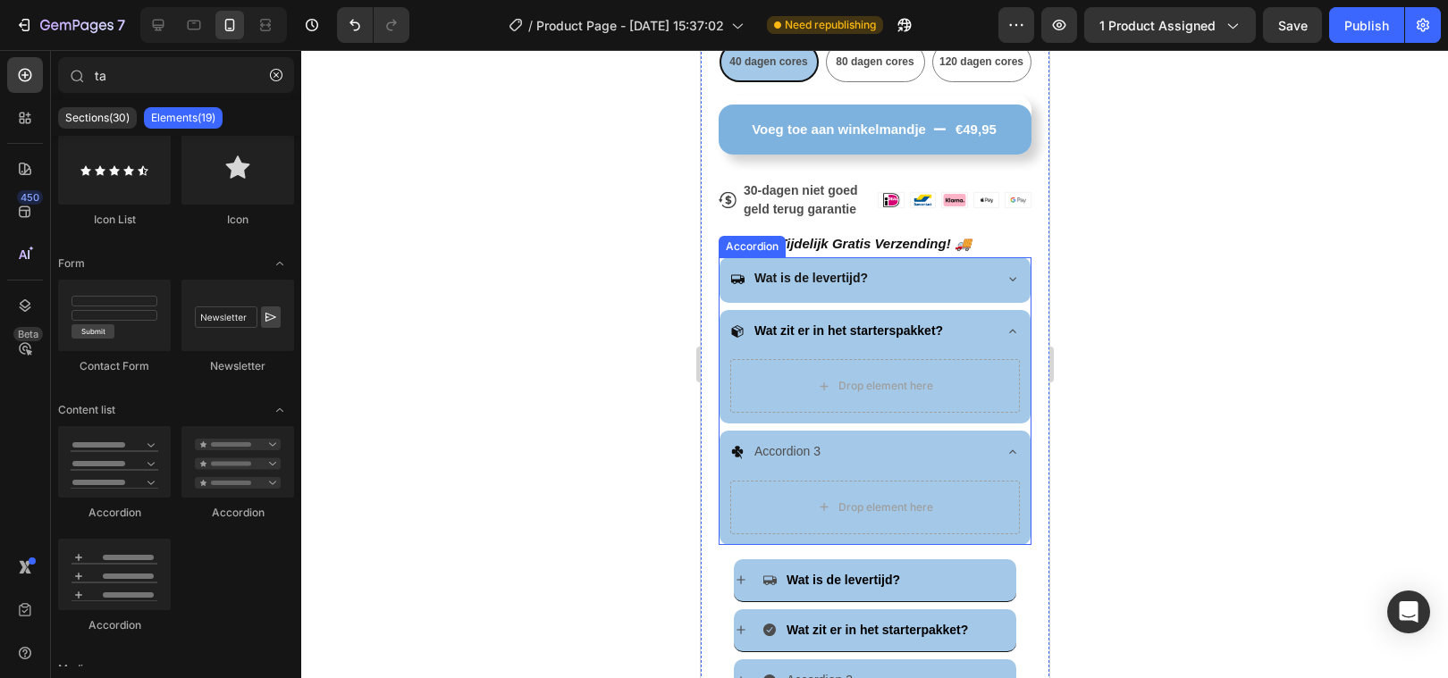
click at [805, 450] on p "Accordion 3" at bounding box center [786, 452] width 66 height 22
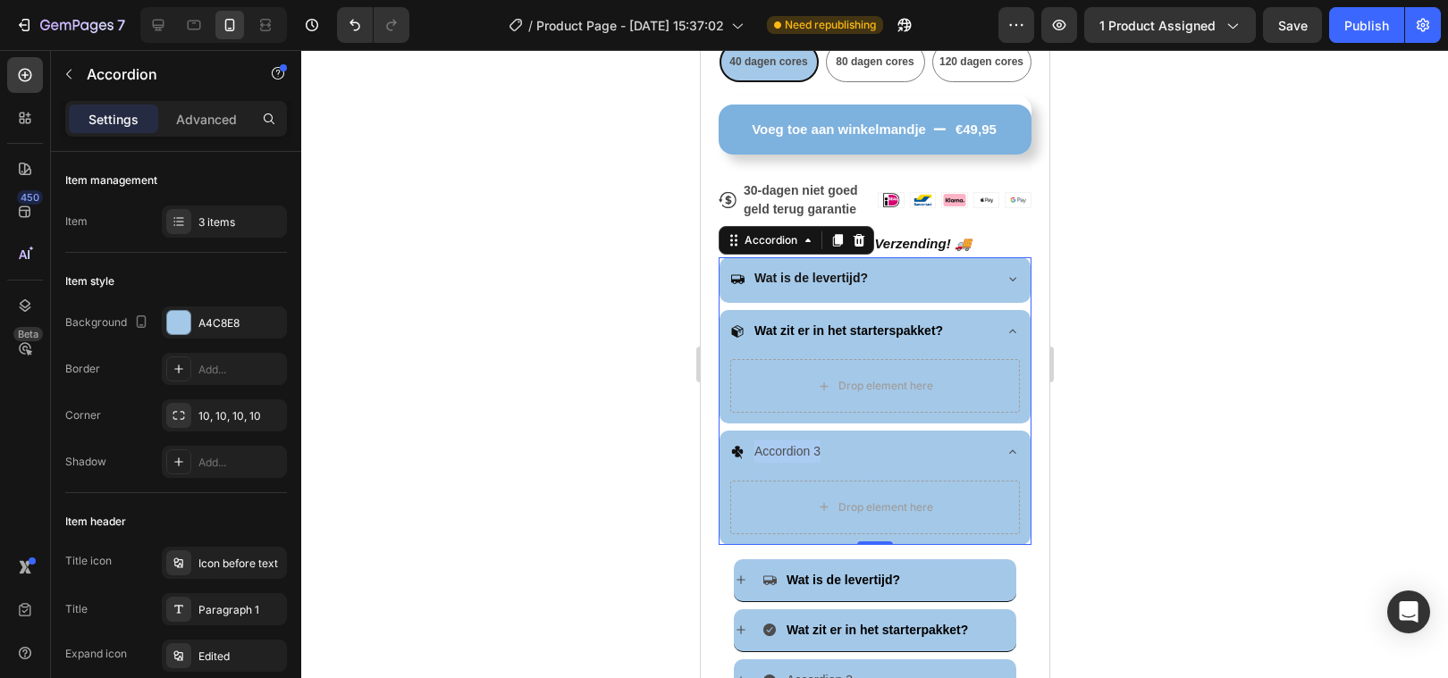
click at [805, 450] on p "Accordion 3" at bounding box center [786, 452] width 66 height 22
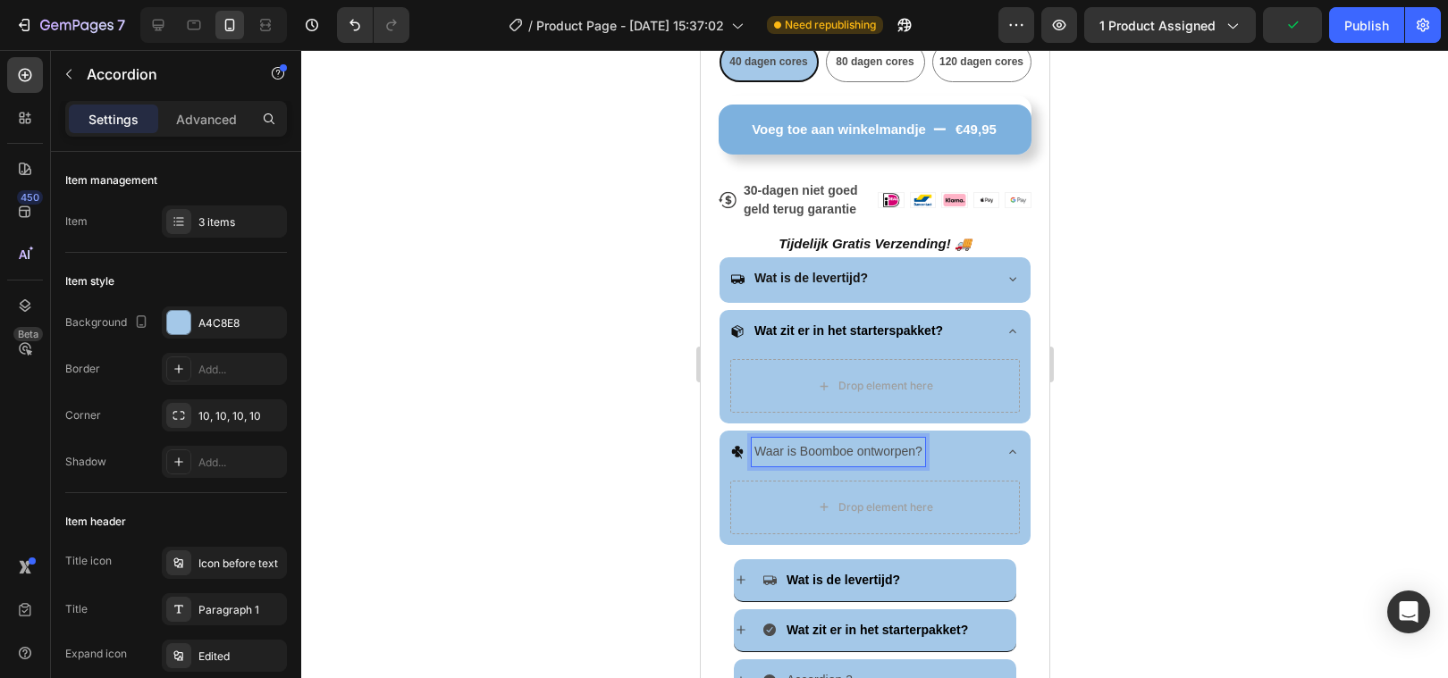
click at [817, 458] on p "Waar is Boomboe ontworpen?" at bounding box center [837, 452] width 168 height 22
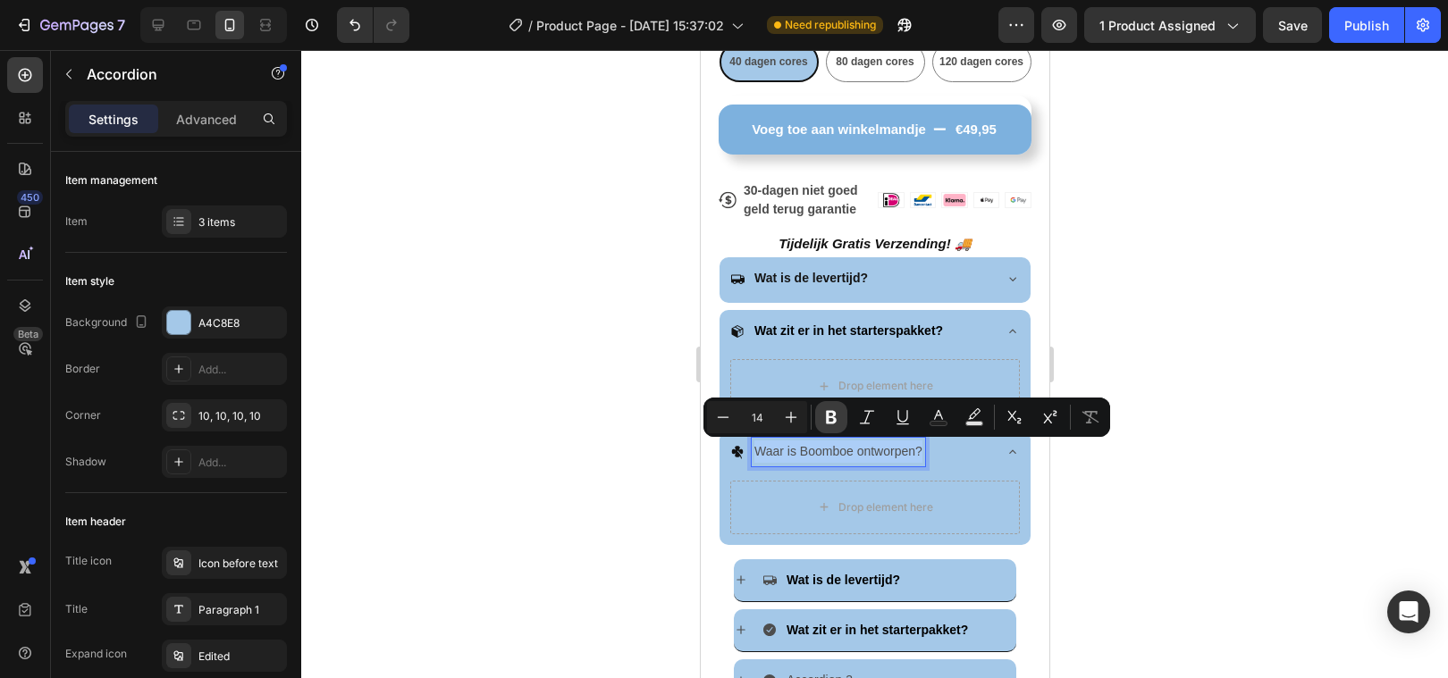
click at [824, 407] on button "Bold" at bounding box center [831, 417] width 32 height 32
click at [926, 412] on button "Text Color" at bounding box center [938, 417] width 32 height 32
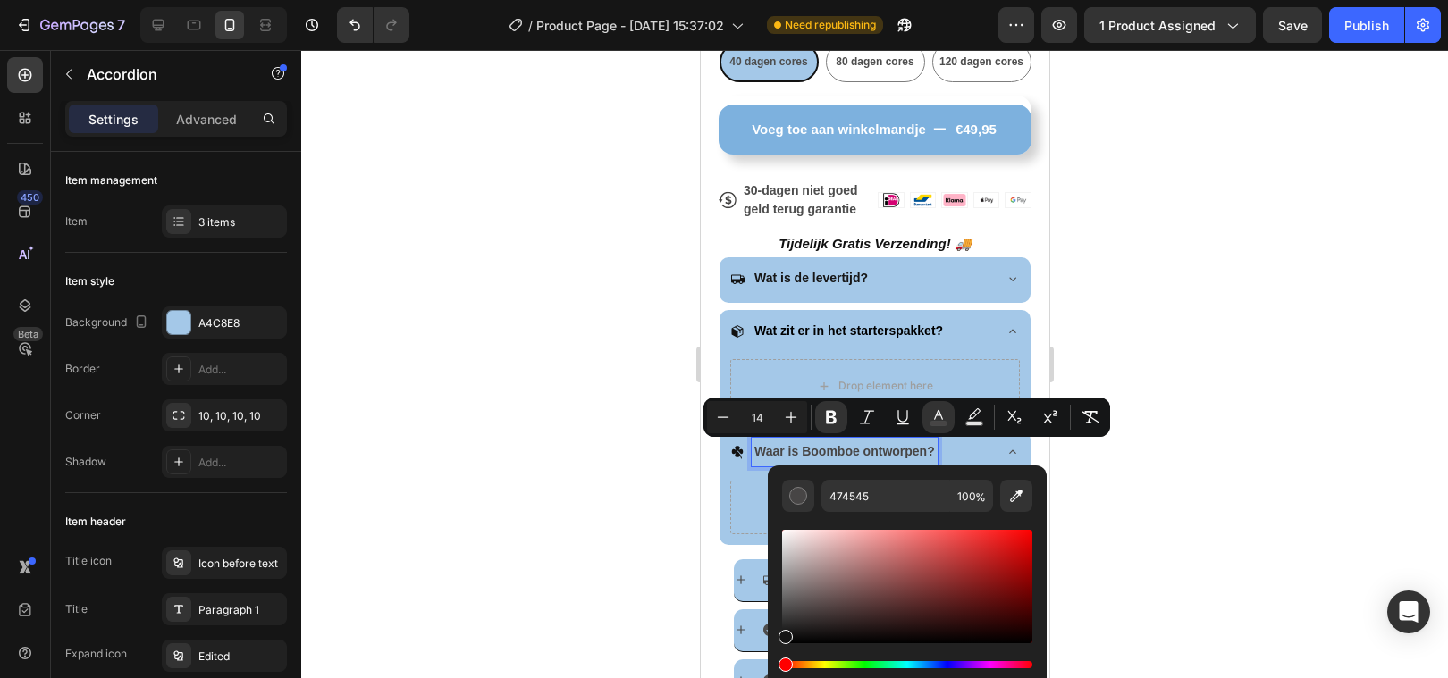
drag, startPoint x: 787, startPoint y: 611, endPoint x: 779, endPoint y: 640, distance: 29.7
click at [780, 640] on div "Editor contextual toolbar" at bounding box center [785, 637] width 14 height 14
type input "111111"
click at [525, 550] on div at bounding box center [874, 364] width 1147 height 628
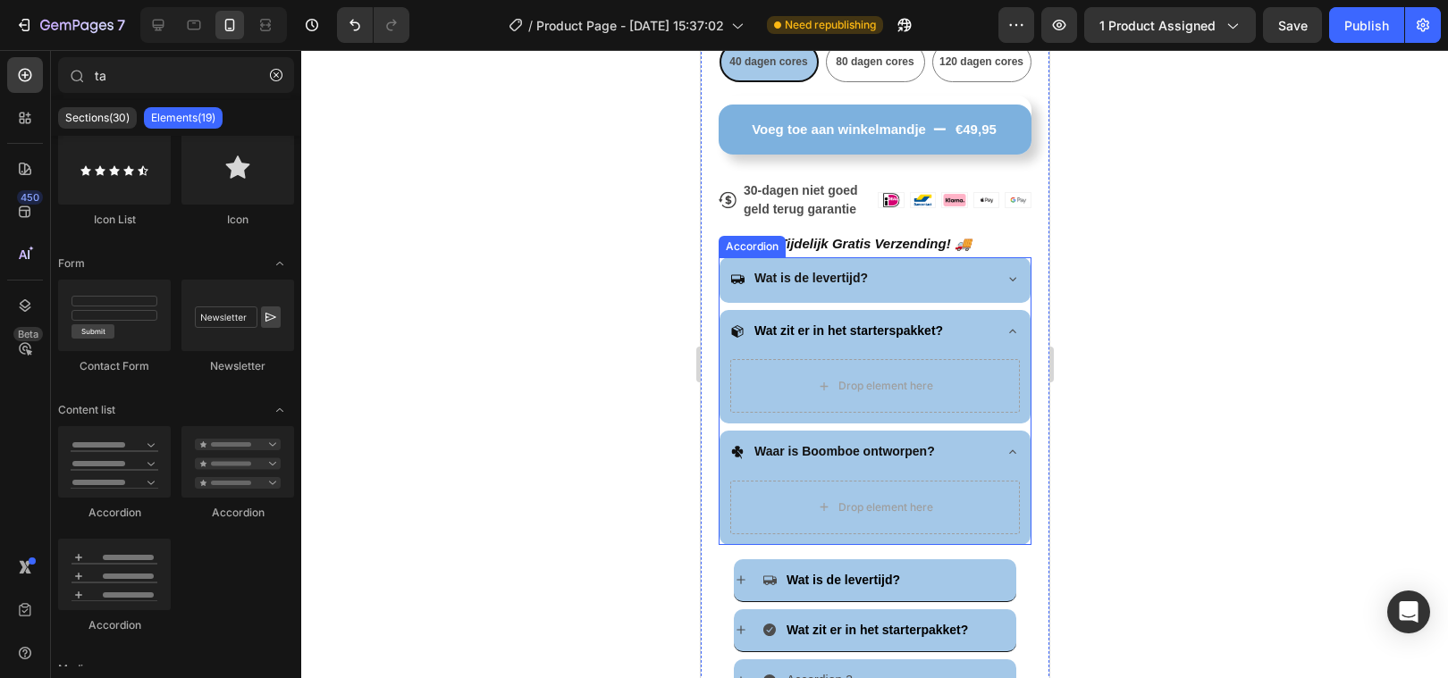
click at [1013, 449] on icon at bounding box center [1011, 452] width 14 height 14
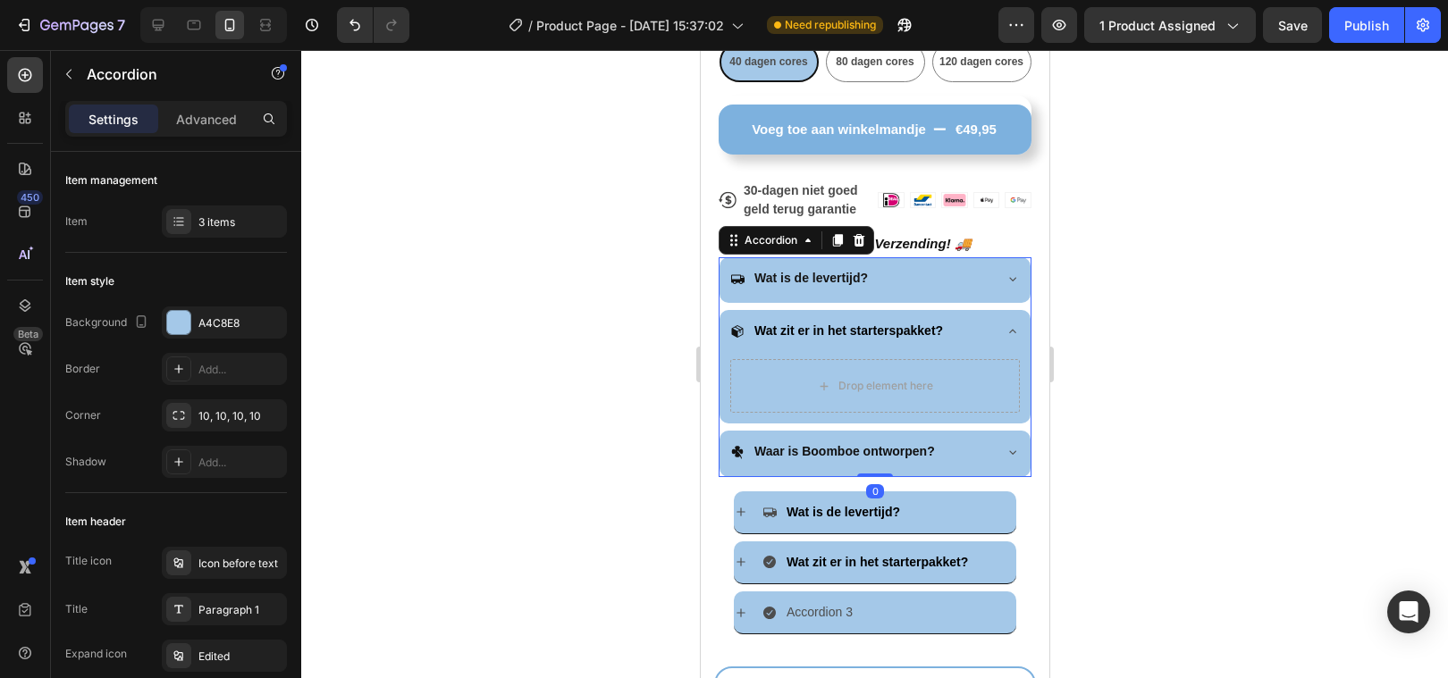
click at [1012, 333] on icon at bounding box center [1011, 331] width 14 height 14
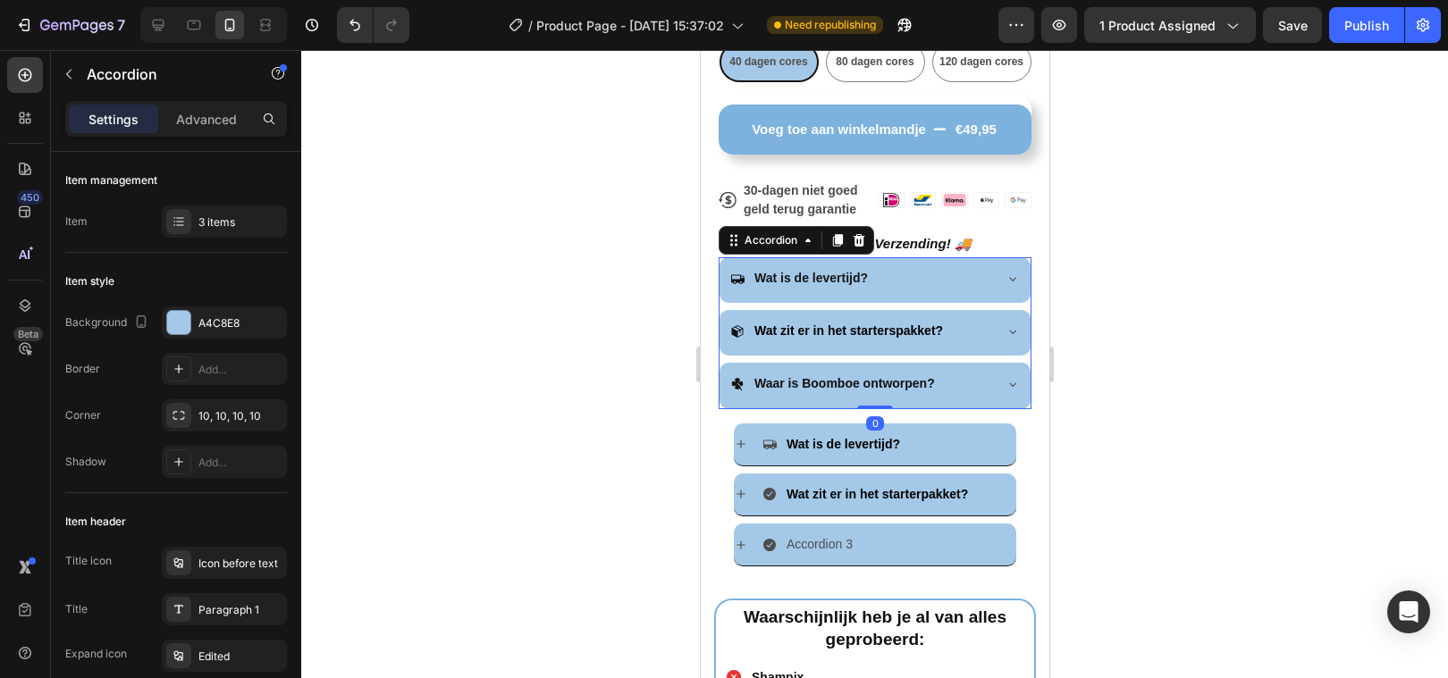
click at [604, 342] on div at bounding box center [874, 364] width 1147 height 628
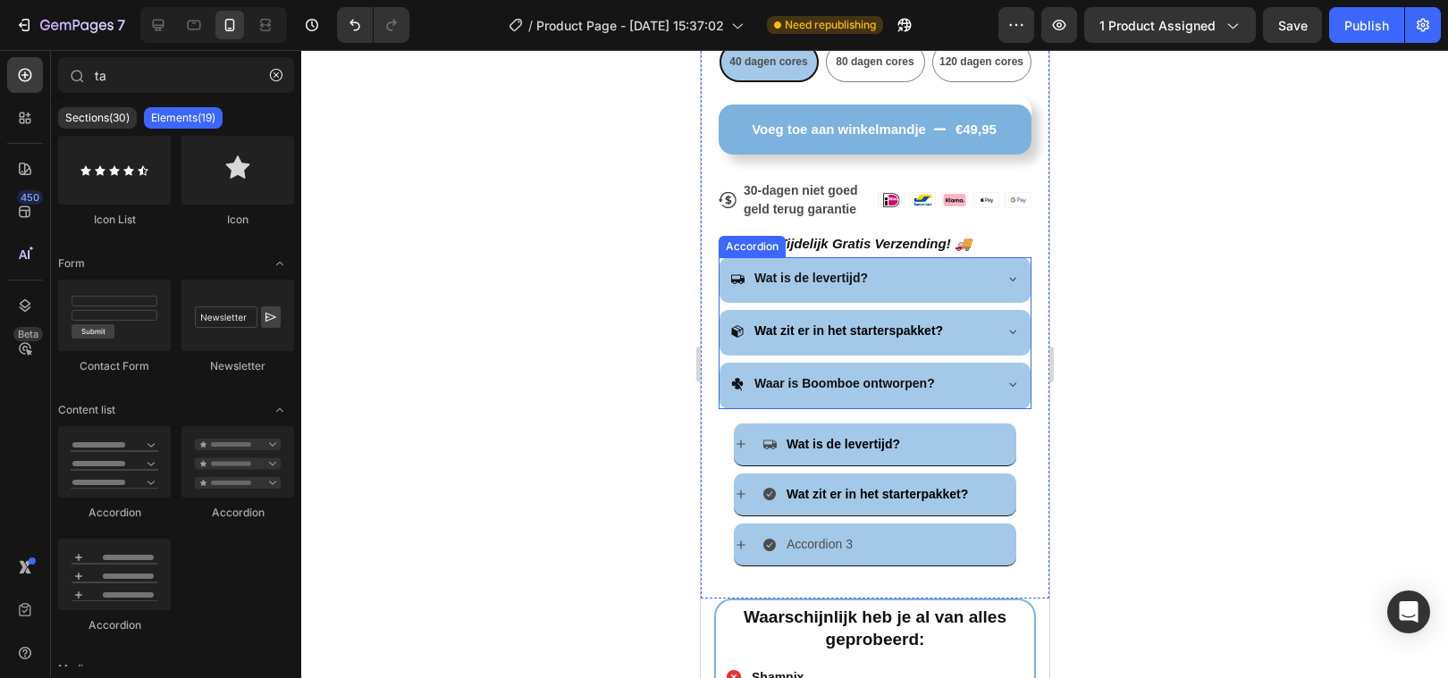
click at [967, 284] on div "Wat is de levertijd?" at bounding box center [859, 279] width 261 height 28
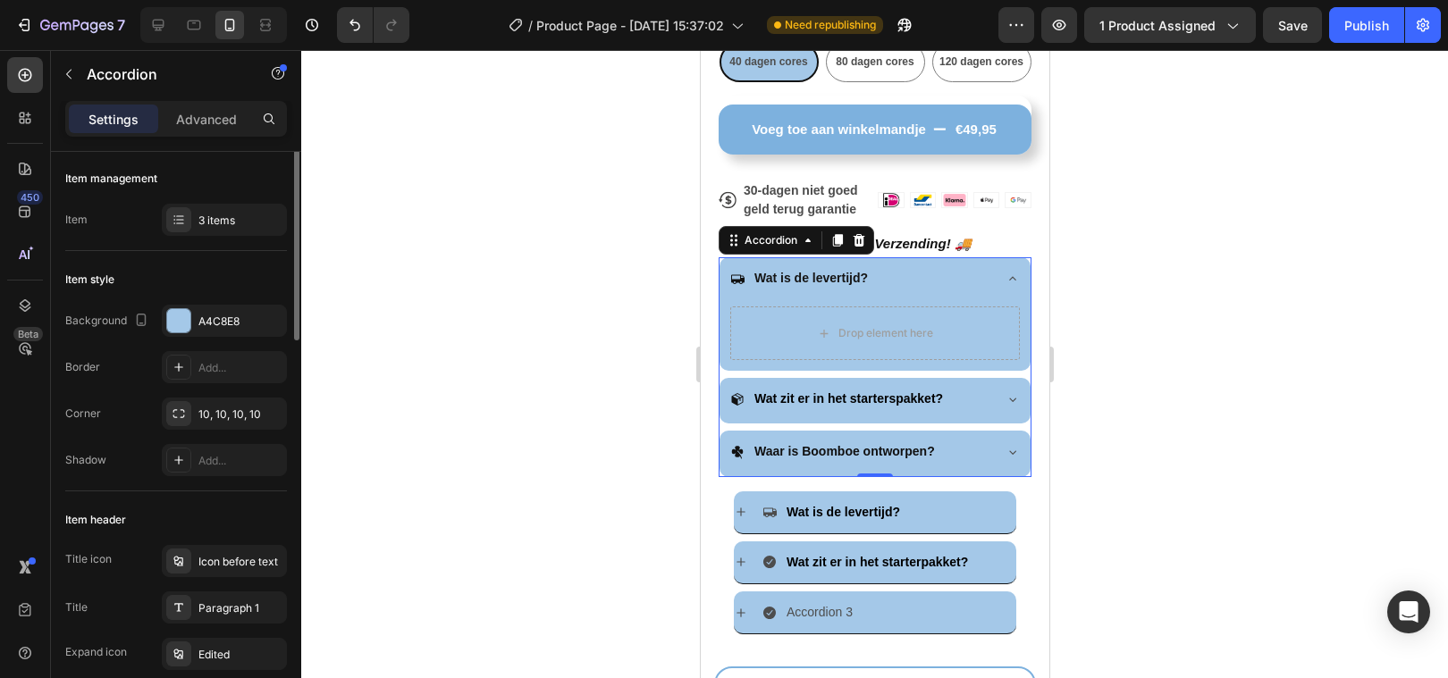
scroll to position [0, 0]
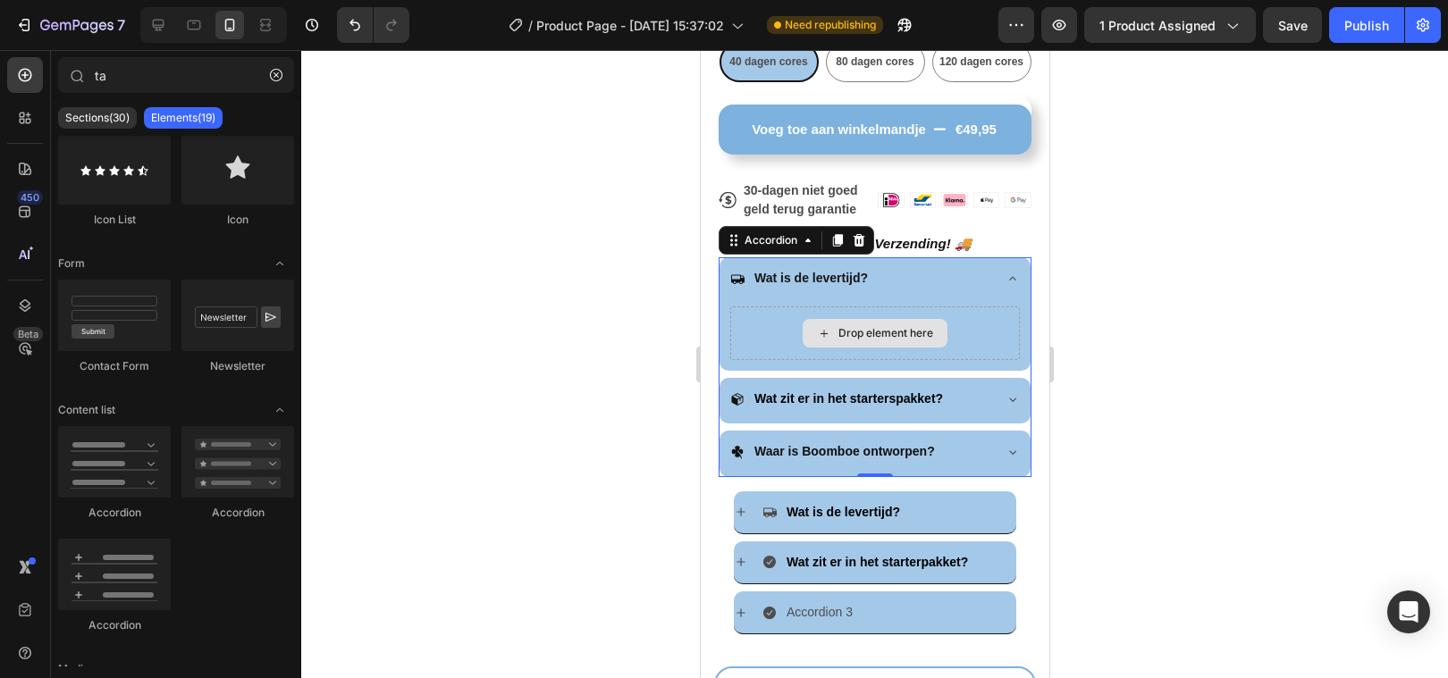
click at [834, 332] on div "Drop element here" at bounding box center [874, 333] width 145 height 29
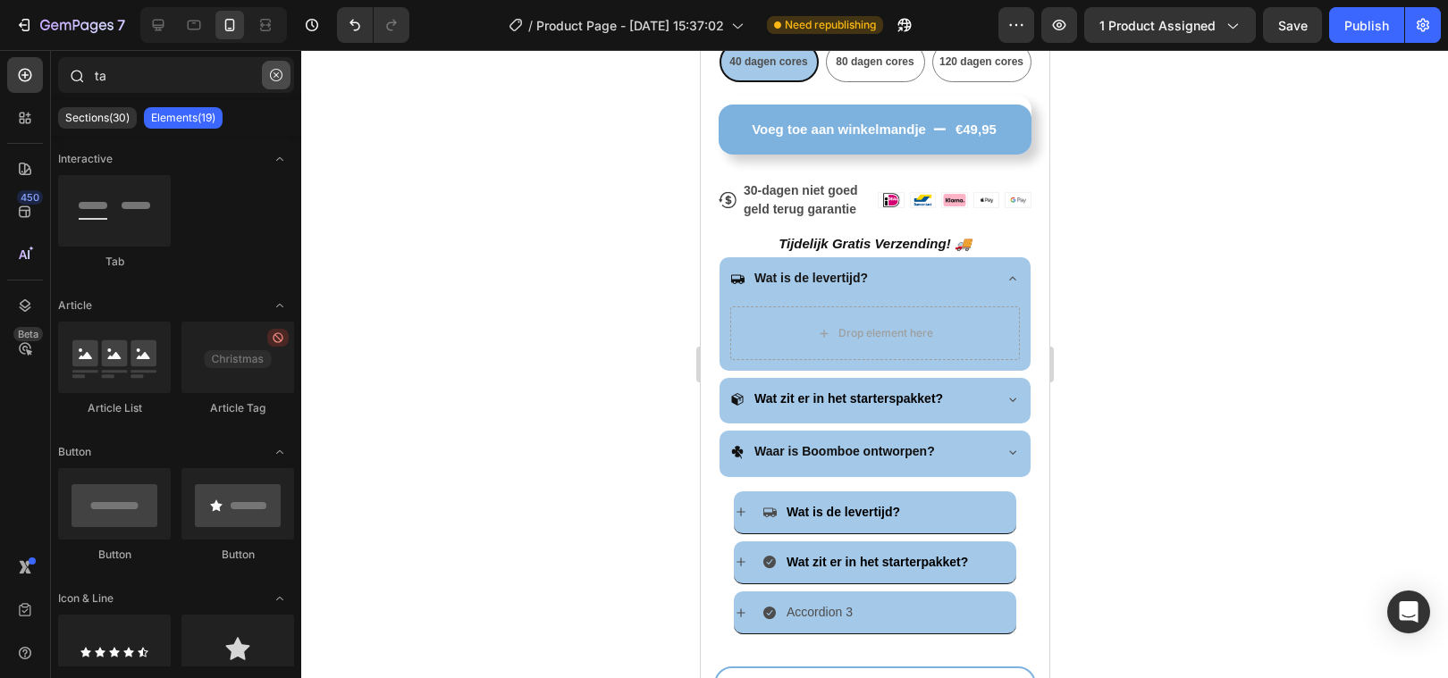
click at [280, 72] on icon "button" at bounding box center [276, 75] width 13 height 13
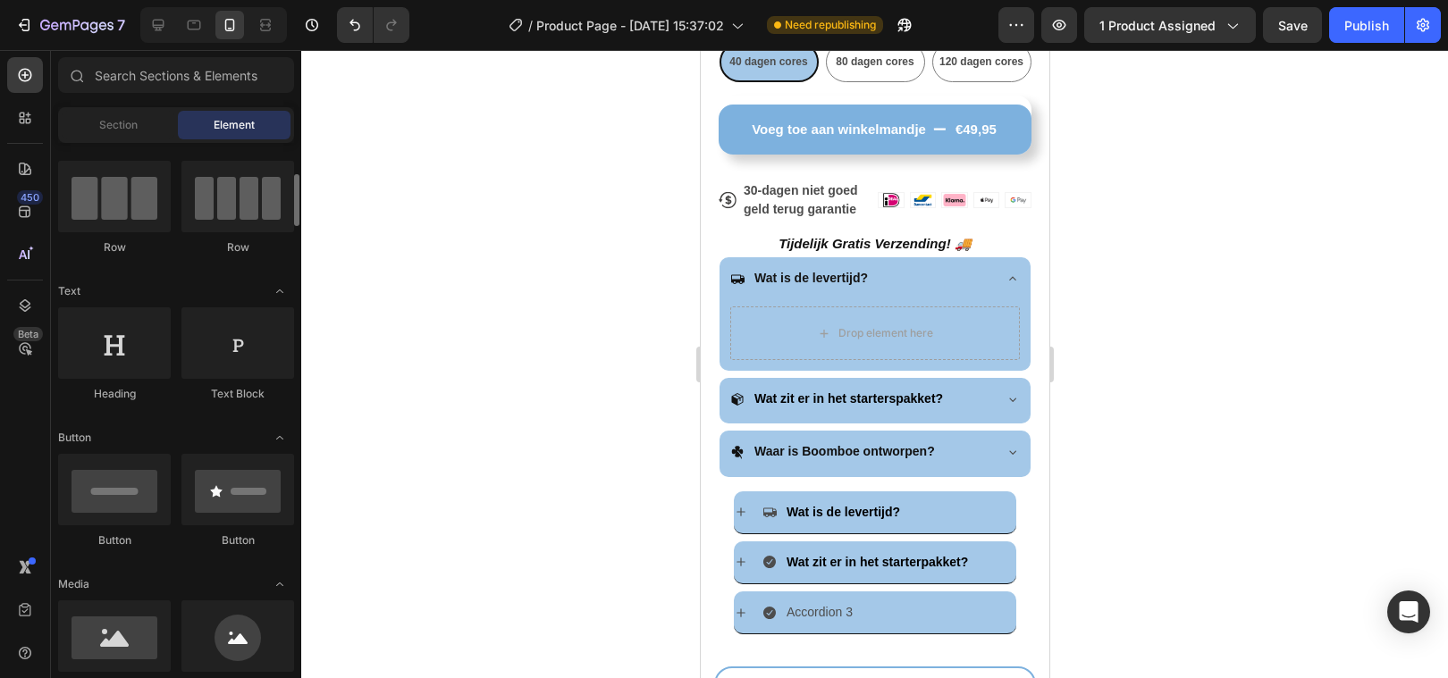
scroll to position [151, 0]
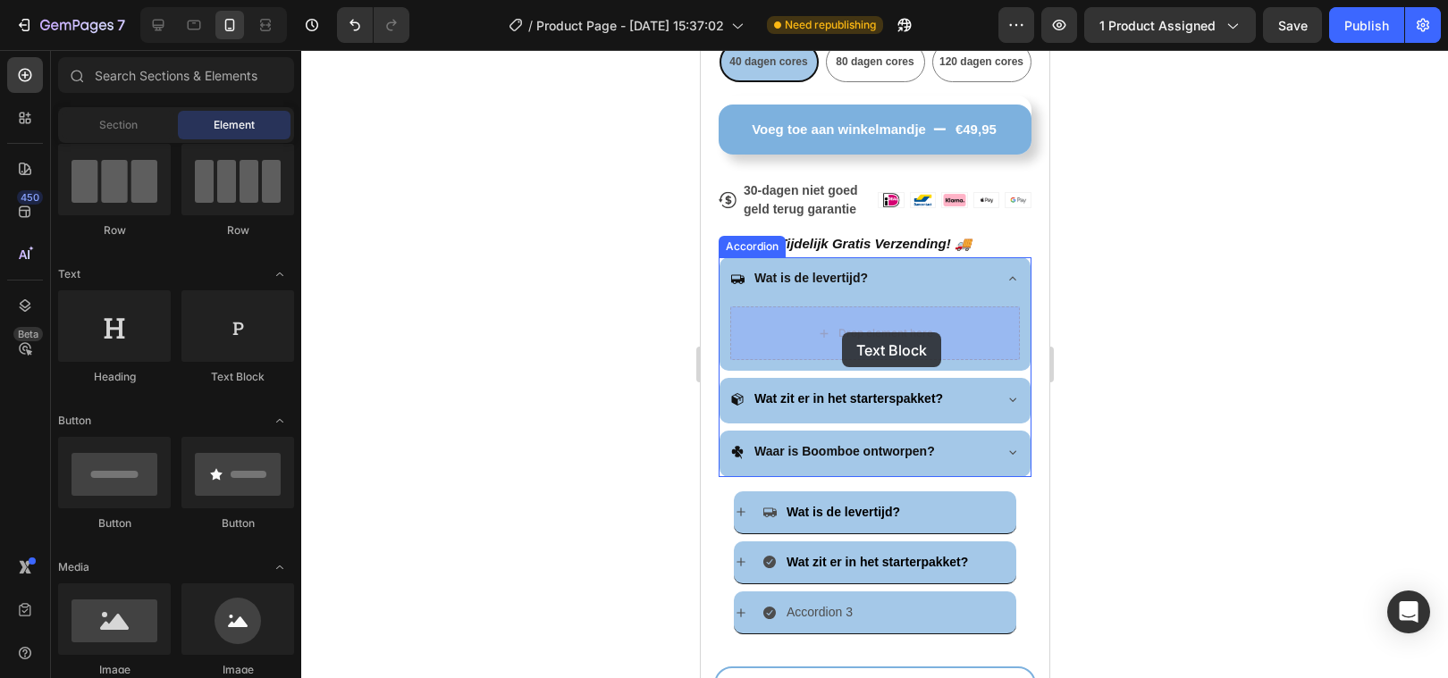
drag, startPoint x: 928, startPoint y: 391, endPoint x: 843, endPoint y: 331, distance: 104.4
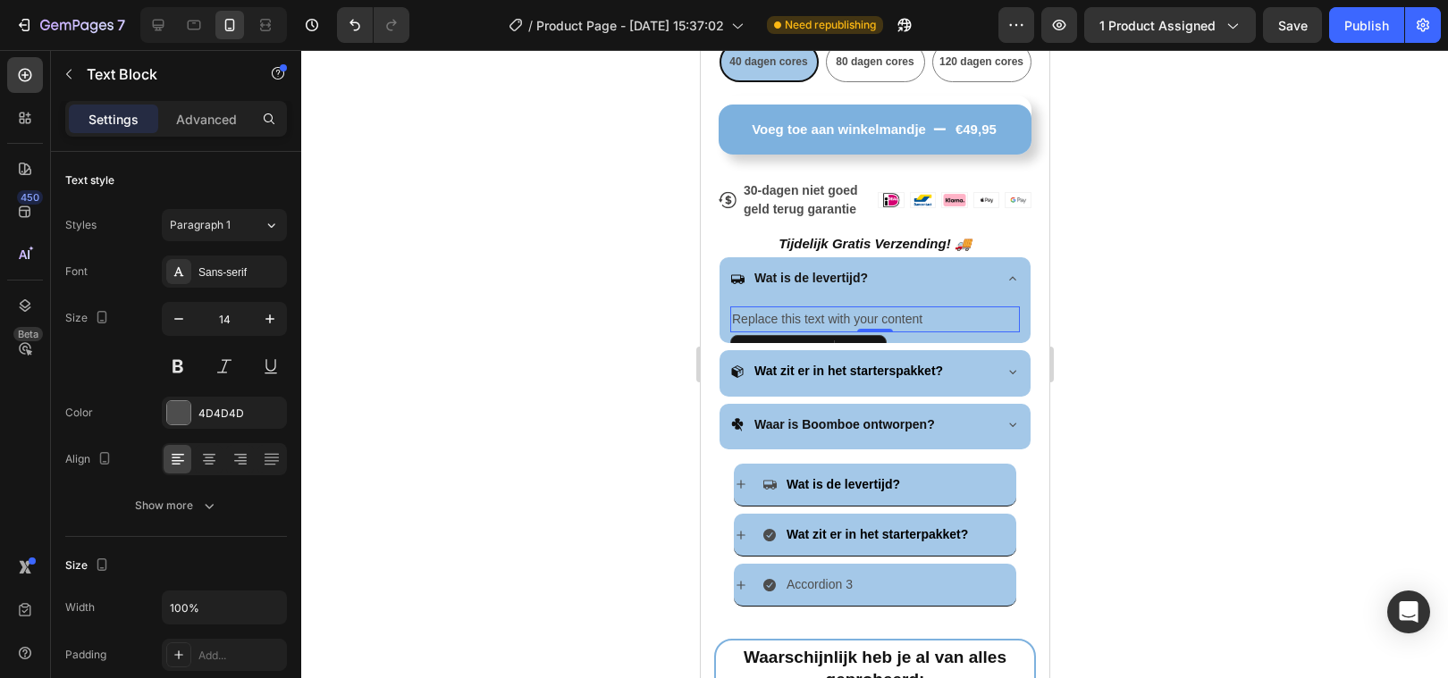
click at [794, 316] on div "Replace this text with your content" at bounding box center [874, 320] width 290 height 26
click at [794, 316] on p "Replace this text with your content" at bounding box center [874, 319] width 286 height 22
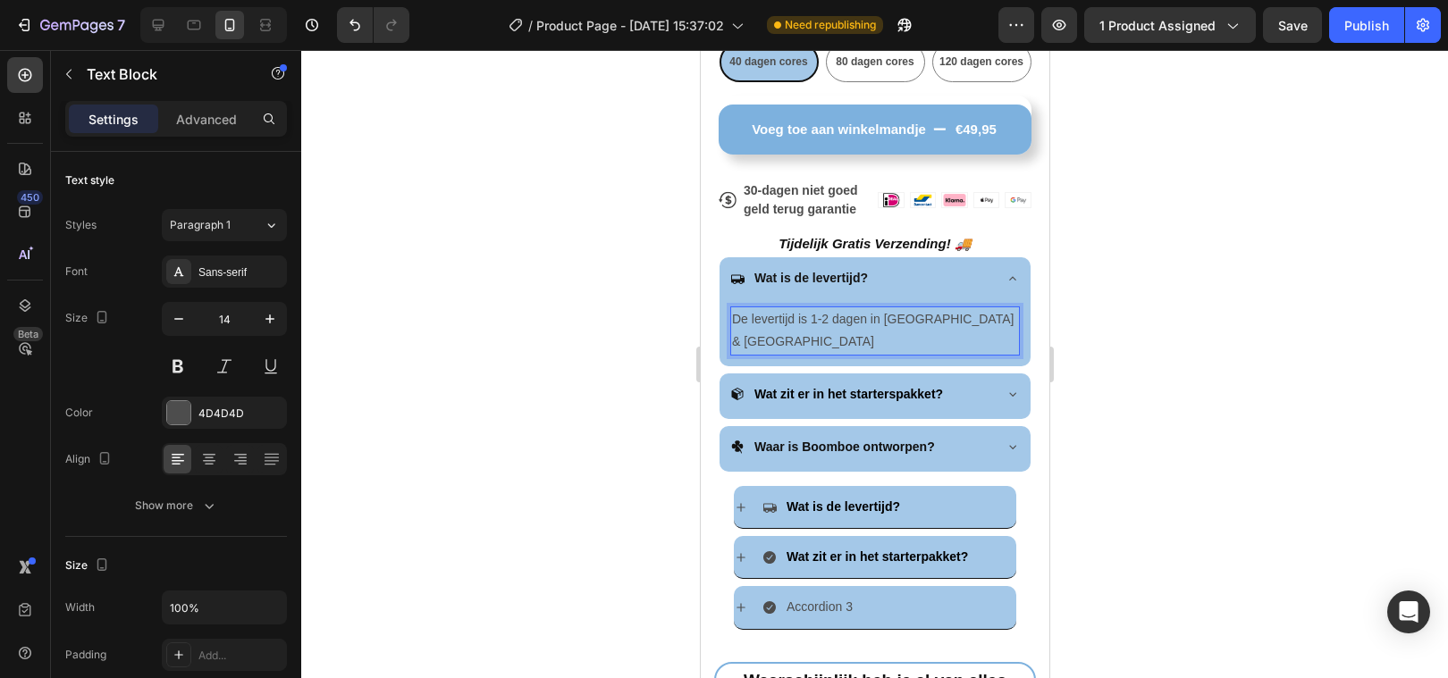
click at [987, 318] on p "De levertijd is 1-2 dagen in Nederland & Belgieë" at bounding box center [874, 330] width 286 height 45
click at [1004, 320] on p "De levertijd is 1-2 dagen in Nederland & België" at bounding box center [874, 330] width 286 height 45
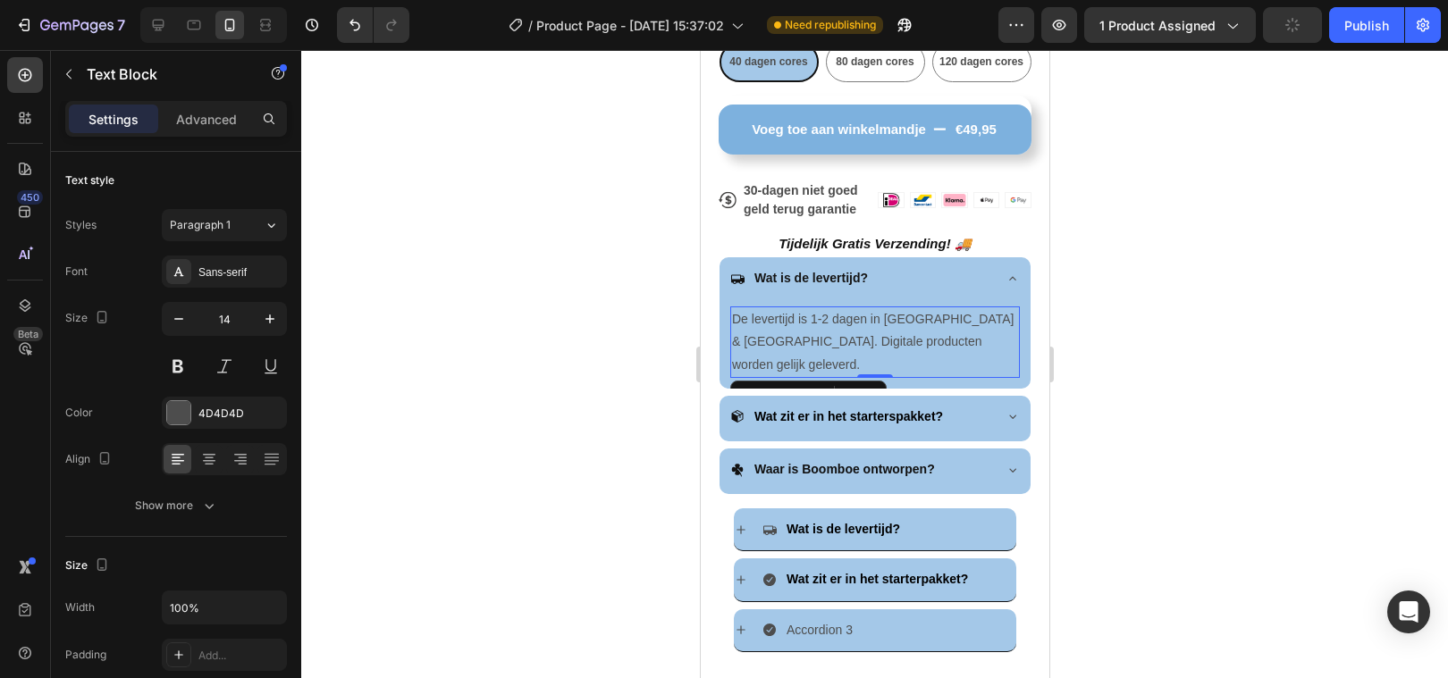
click at [573, 331] on div at bounding box center [874, 364] width 1147 height 628
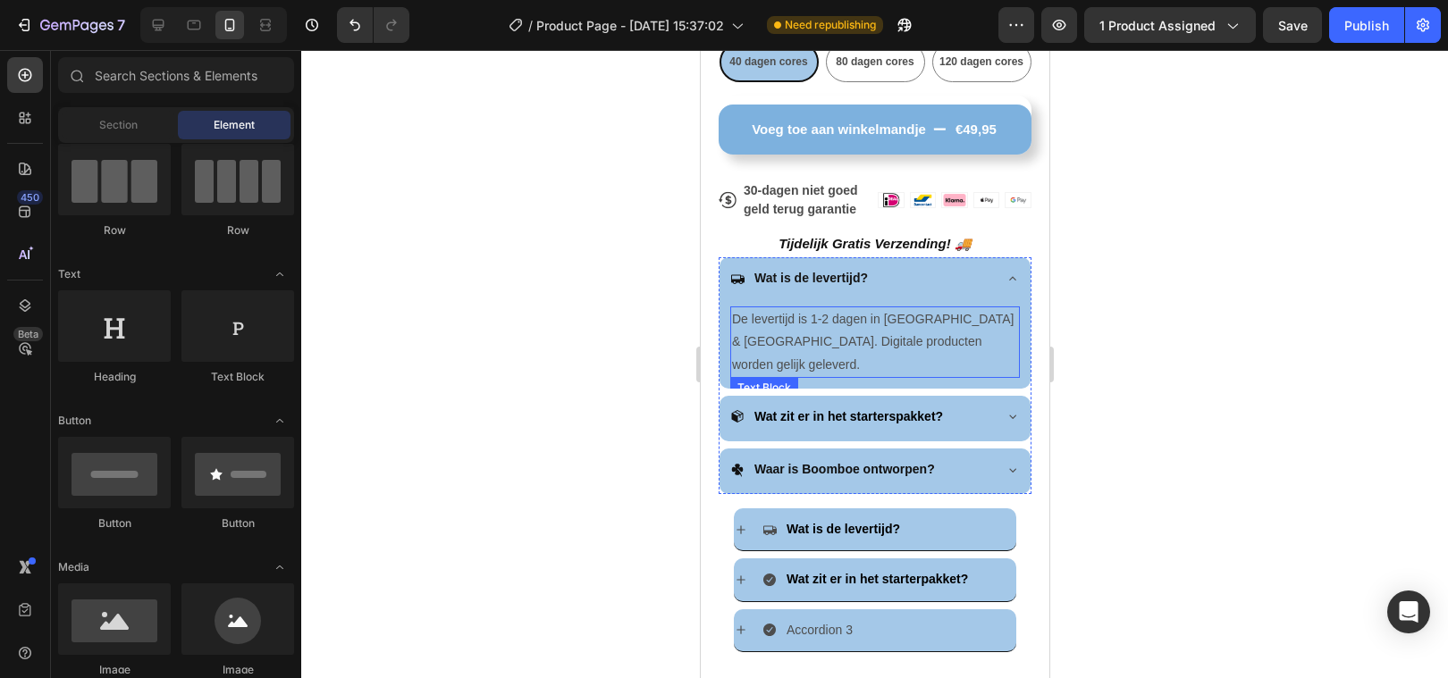
click at [808, 324] on p "De levertijd is 1-2 dagen in [GEOGRAPHIC_DATA] & [GEOGRAPHIC_DATA]. Digitale pr…" at bounding box center [874, 342] width 286 height 68
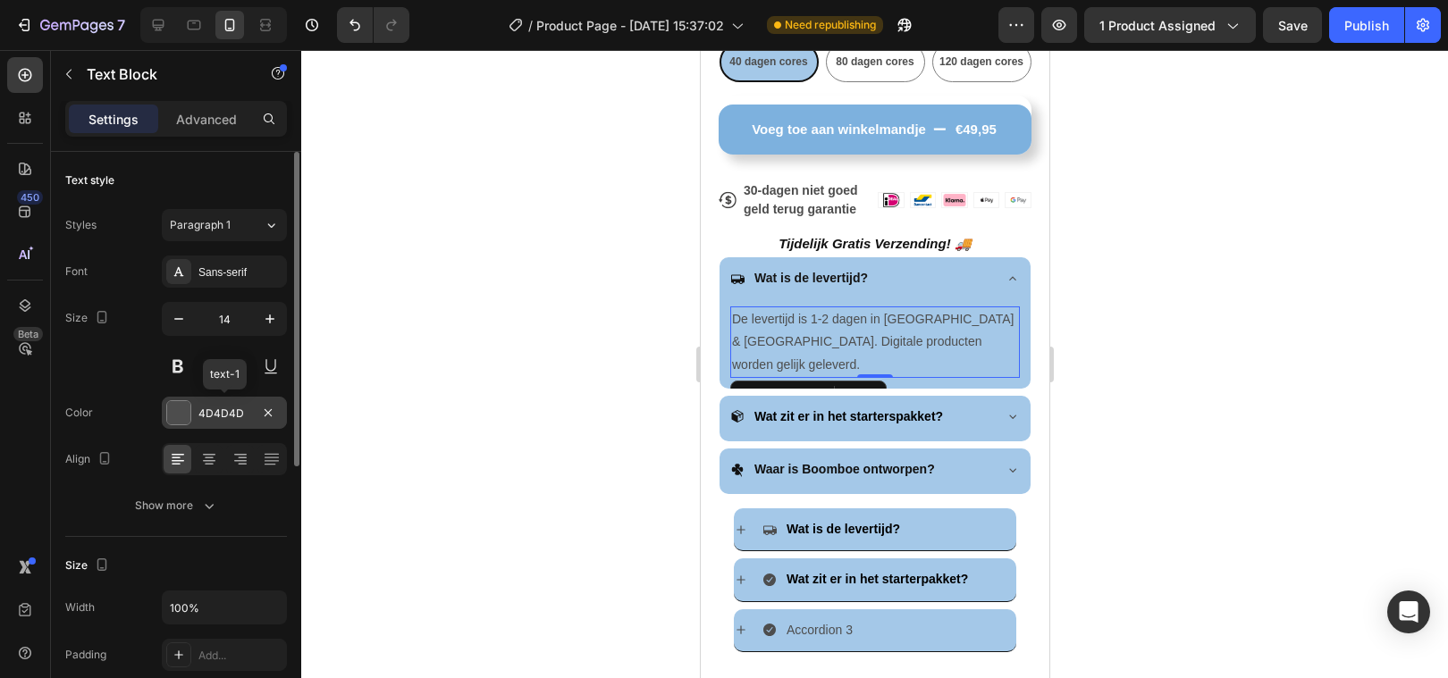
click at [183, 416] on div at bounding box center [178, 412] width 23 height 23
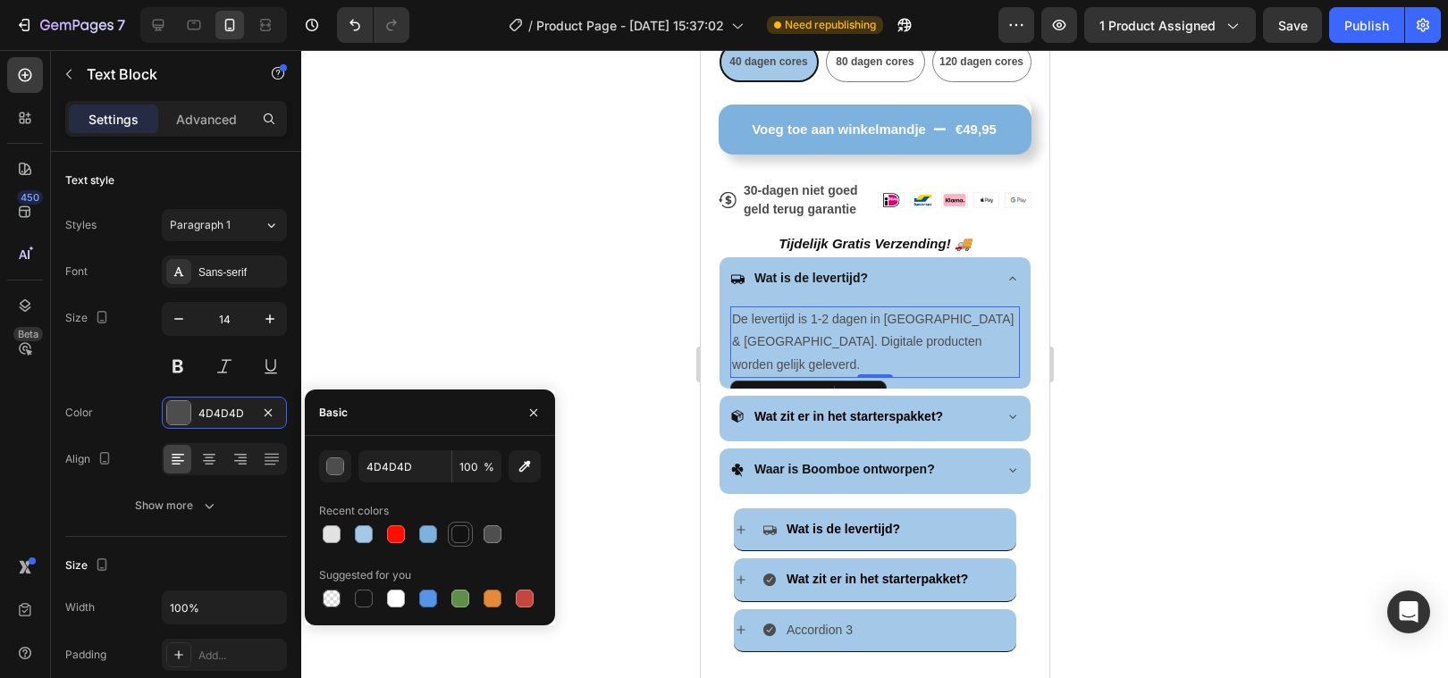
click at [458, 533] on div at bounding box center [460, 534] width 18 height 18
type input "121212"
click at [458, 267] on div at bounding box center [874, 364] width 1147 height 628
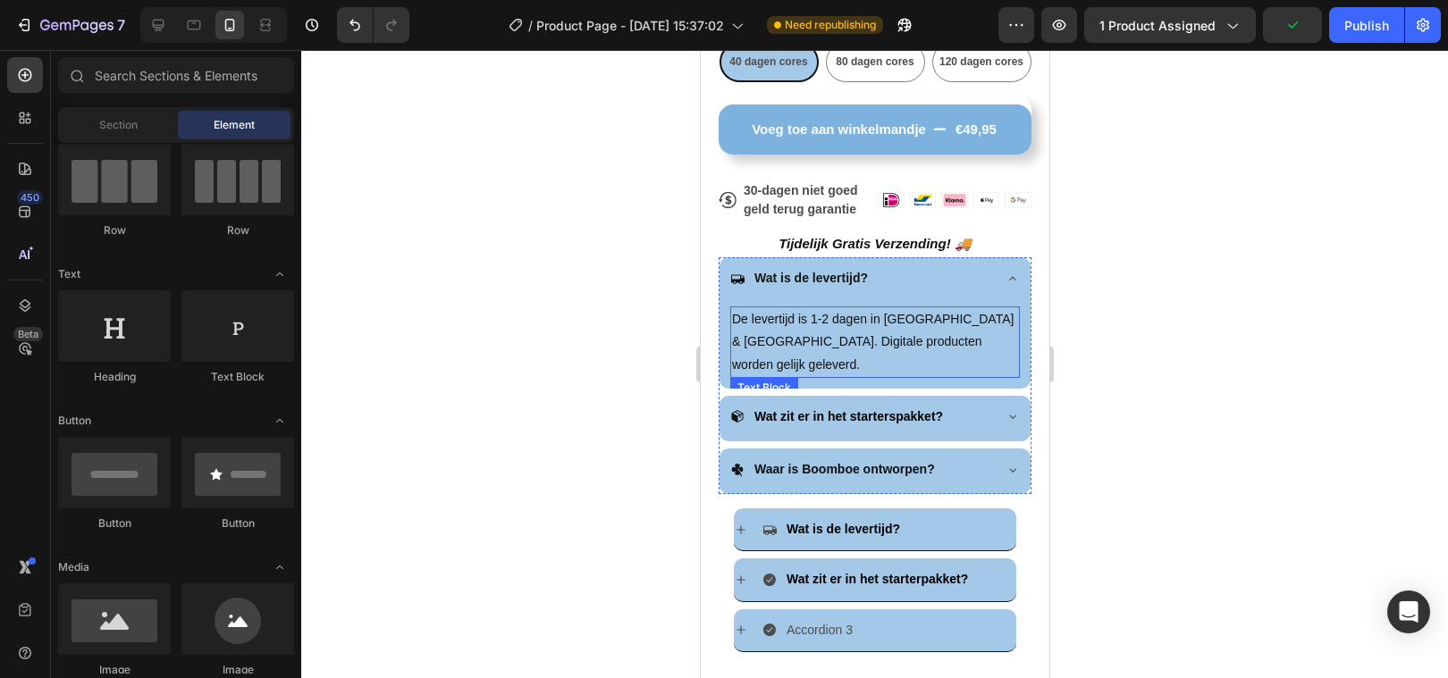
click at [804, 320] on p "De levertijd is 1-2 dagen in [GEOGRAPHIC_DATA] & [GEOGRAPHIC_DATA]. Digitale pr…" at bounding box center [874, 342] width 286 height 68
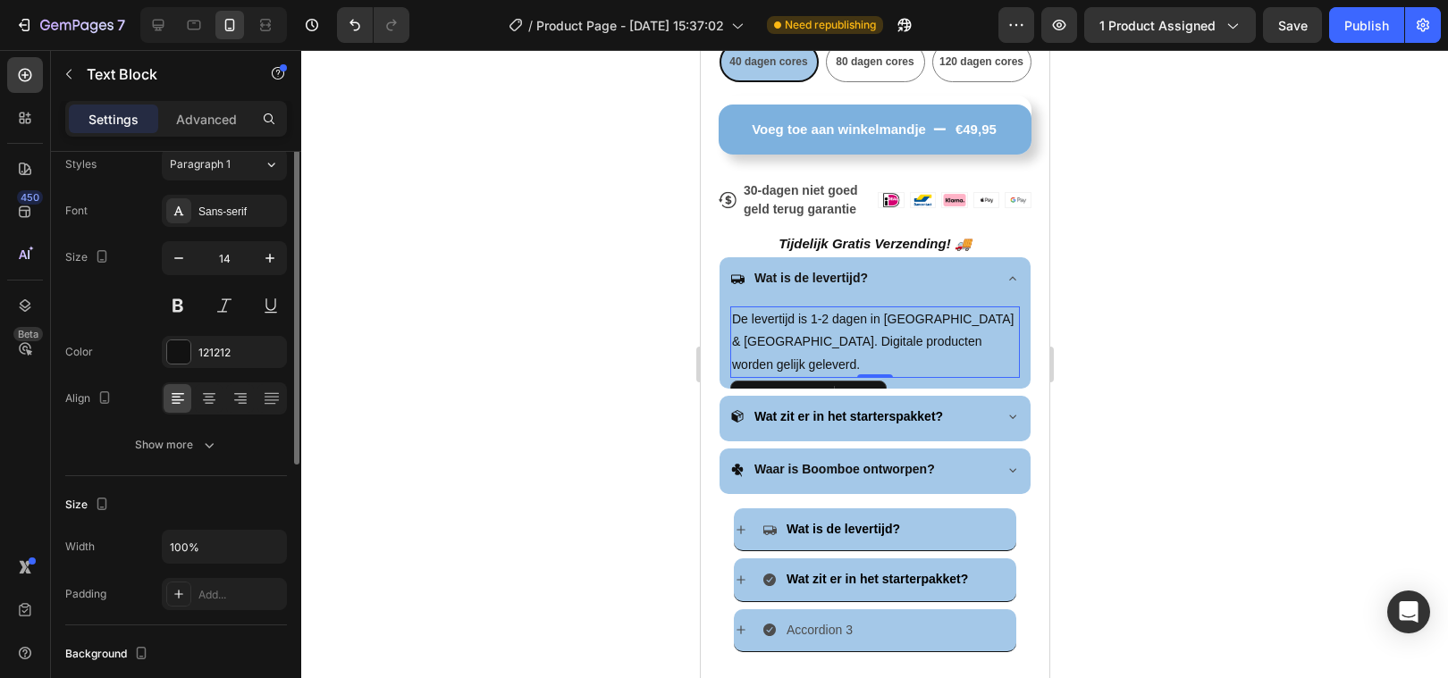
scroll to position [63, 0]
click at [208, 389] on icon at bounding box center [209, 397] width 18 height 18
click at [183, 395] on icon at bounding box center [178, 397] width 18 height 18
click at [433, 307] on div at bounding box center [874, 364] width 1147 height 628
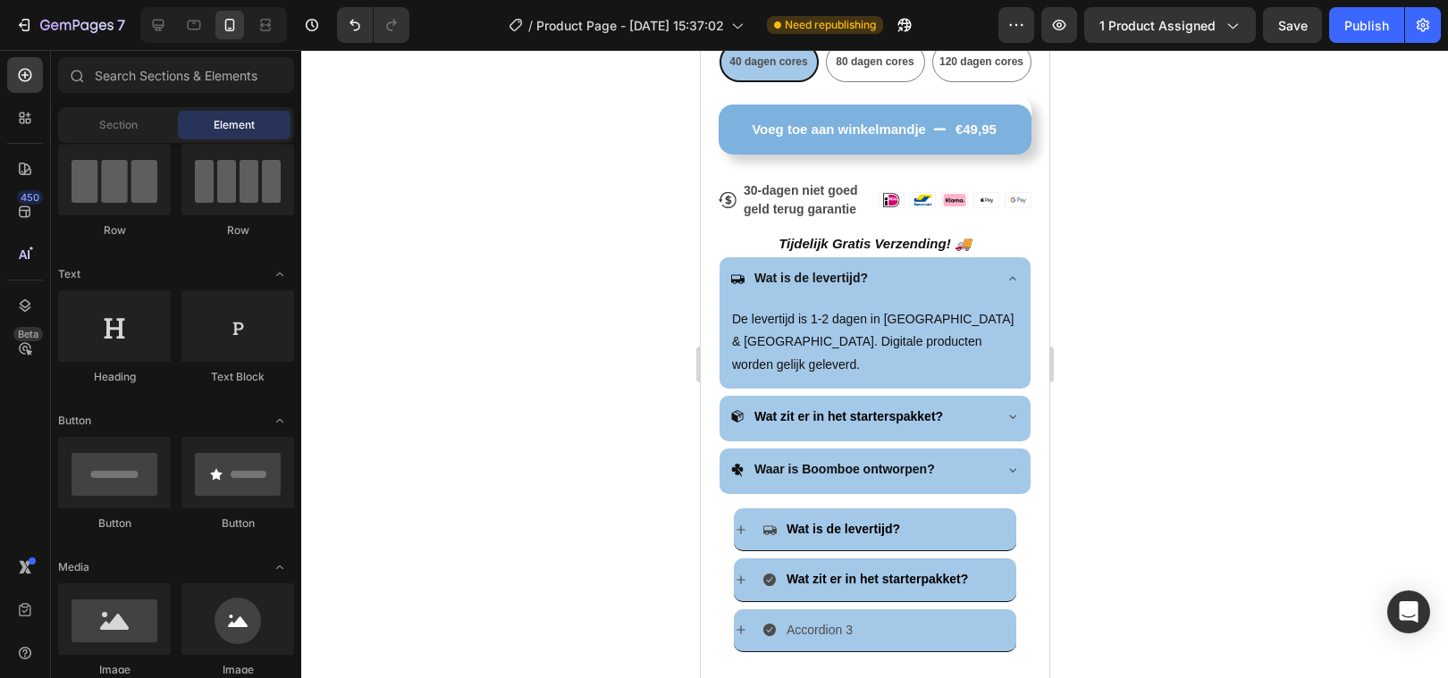
click at [625, 340] on div at bounding box center [874, 364] width 1147 height 628
click at [1013, 409] on icon at bounding box center [1011, 416] width 14 height 14
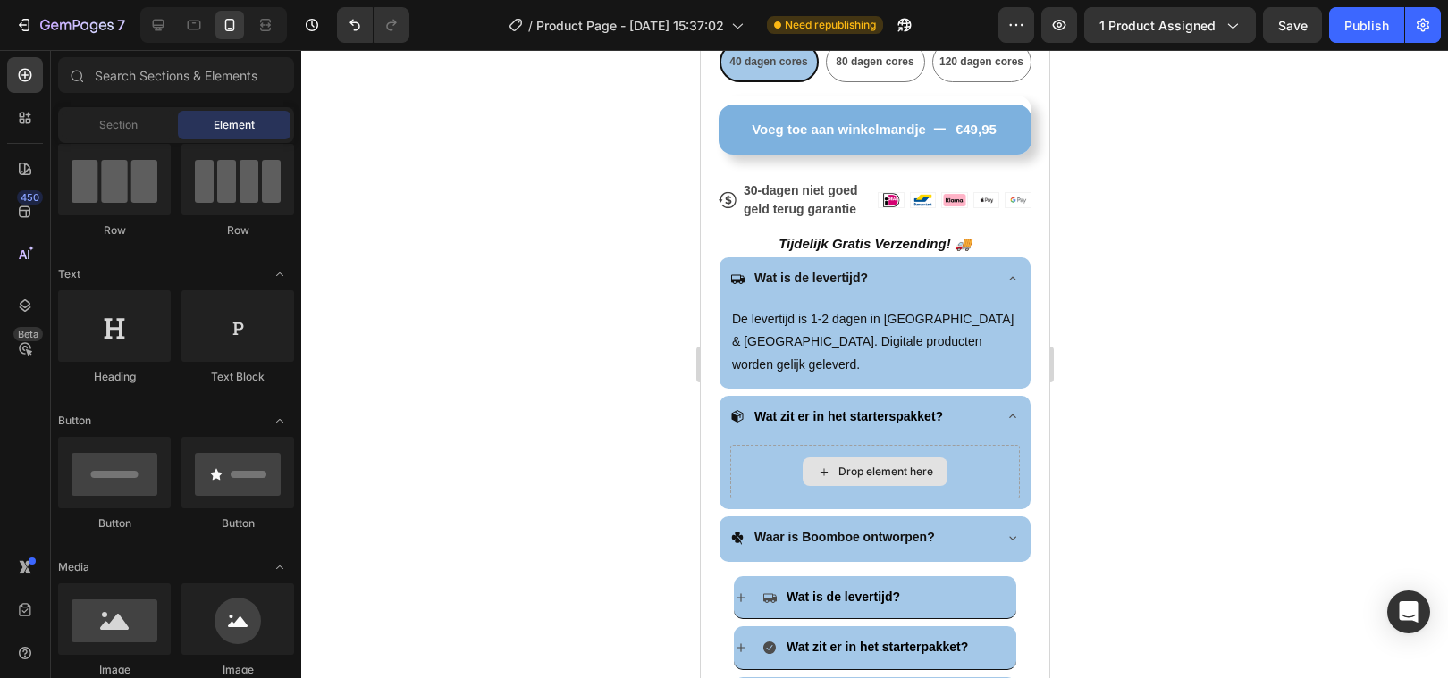
click at [882, 458] on div "Drop element here" at bounding box center [874, 472] width 145 height 29
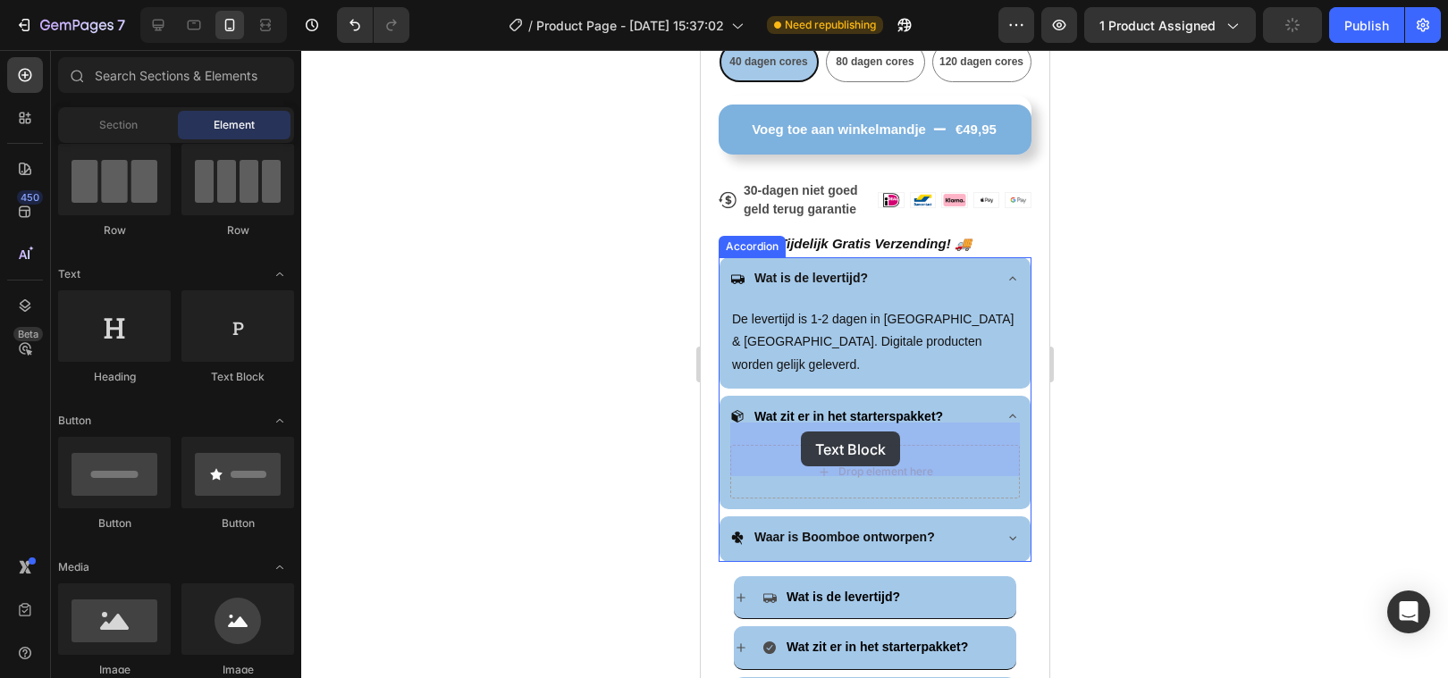
drag, startPoint x: 928, startPoint y: 381, endPoint x: 1341, endPoint y: 473, distance: 423.0
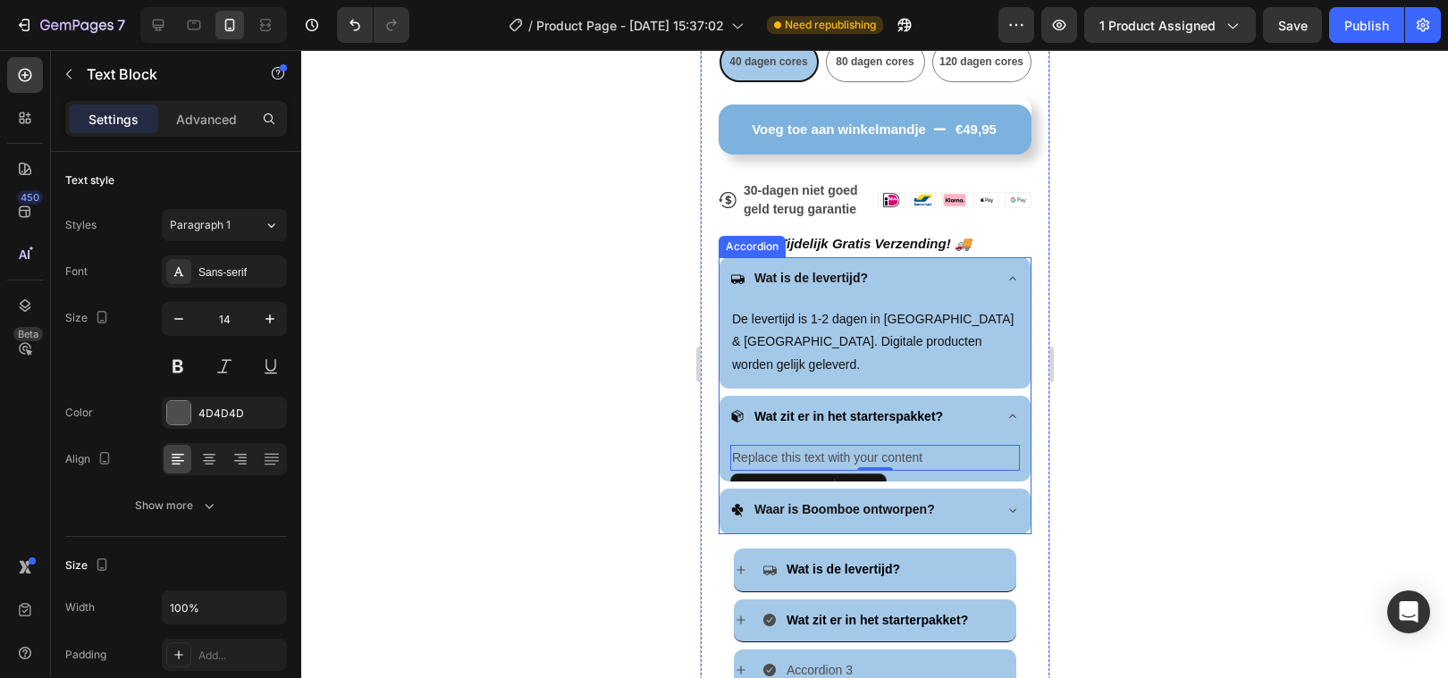
click at [576, 437] on div at bounding box center [874, 364] width 1147 height 628
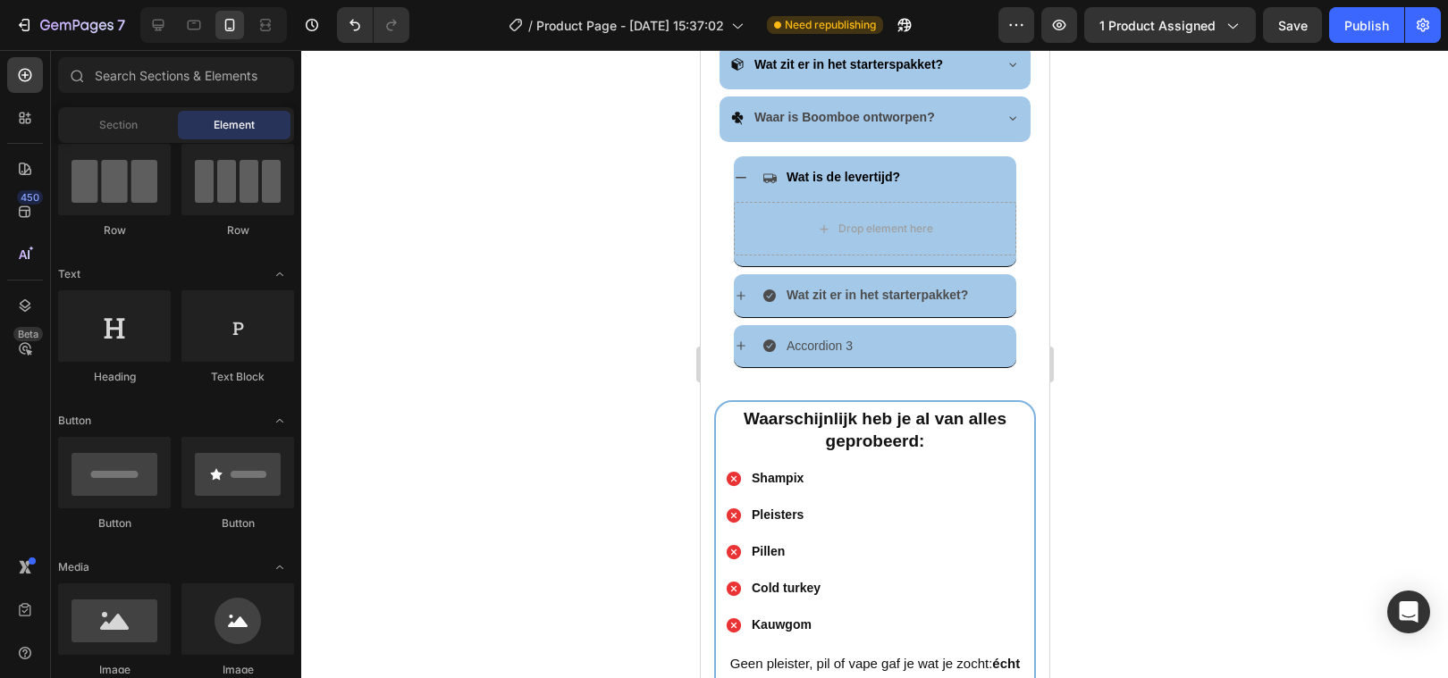
scroll to position [1222, 0]
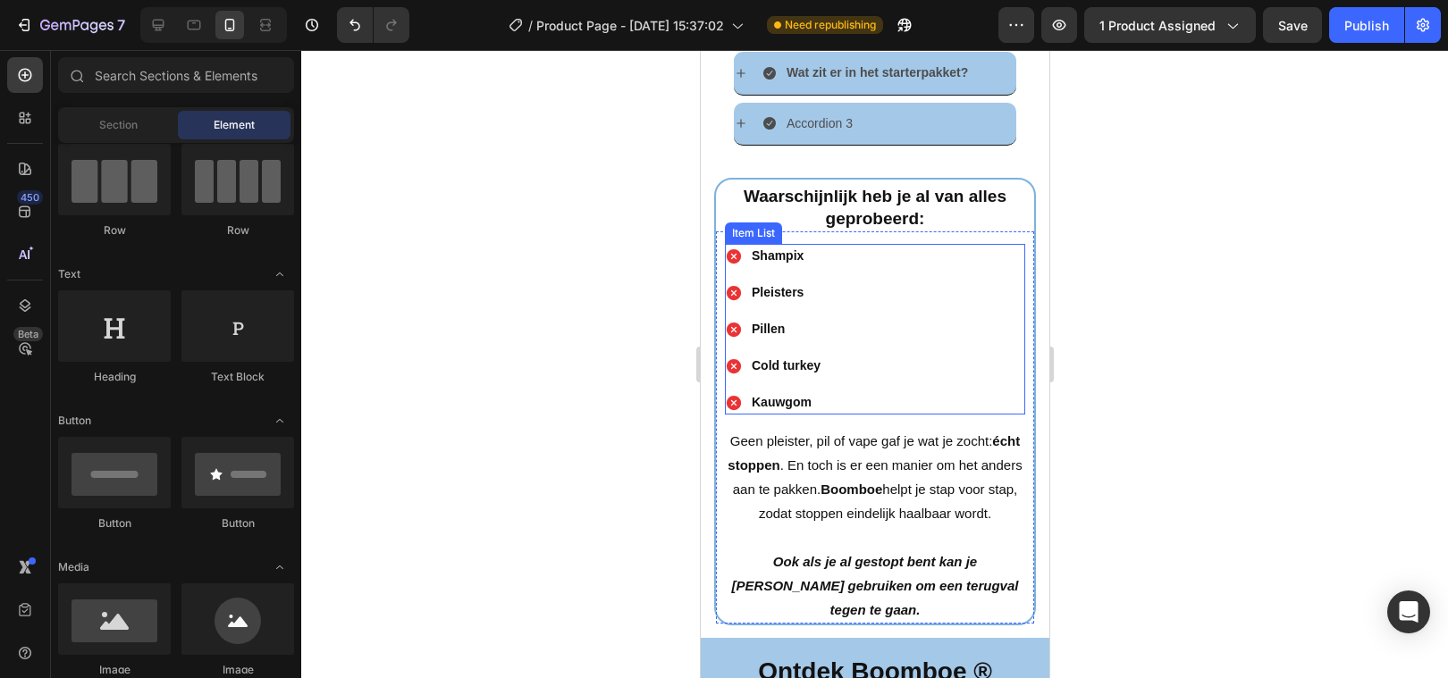
scroll to position [1461, 0]
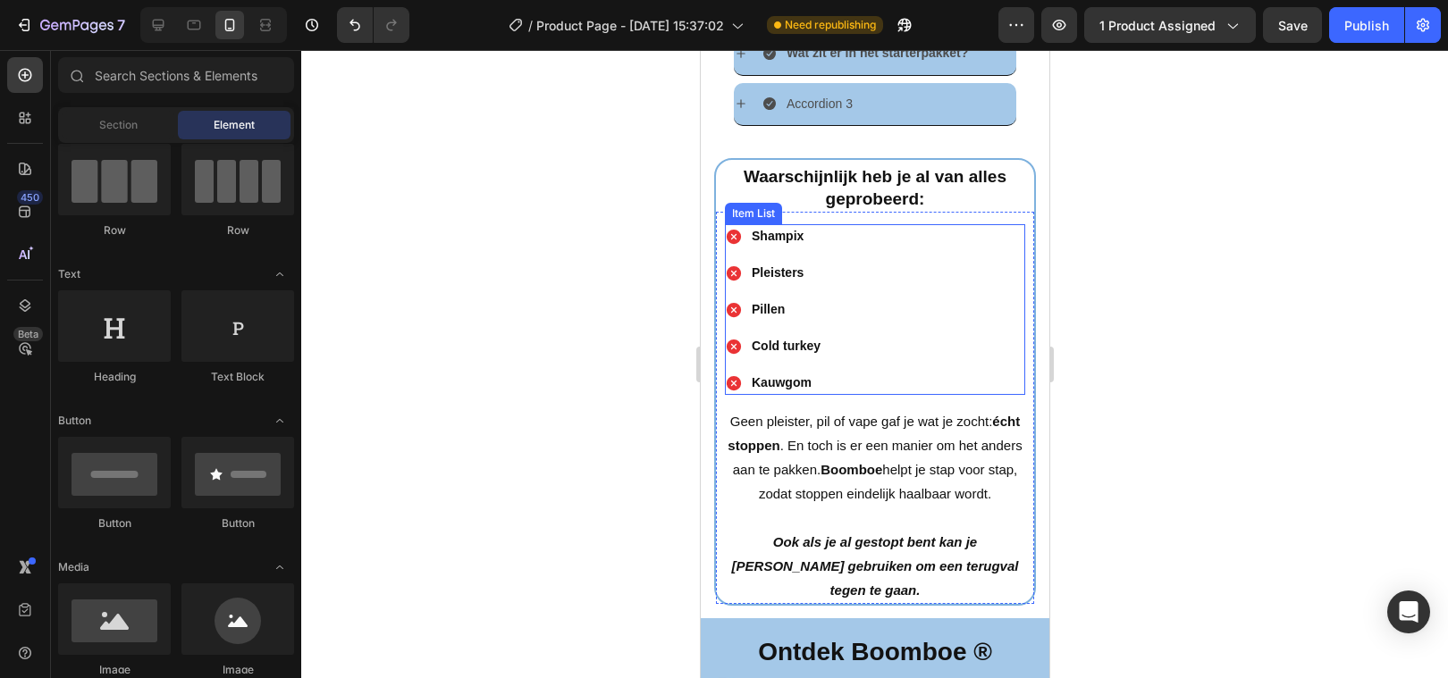
click at [877, 280] on div "Shampix Pleisters Pillen Cold turkey Kauwgom" at bounding box center [874, 309] width 300 height 171
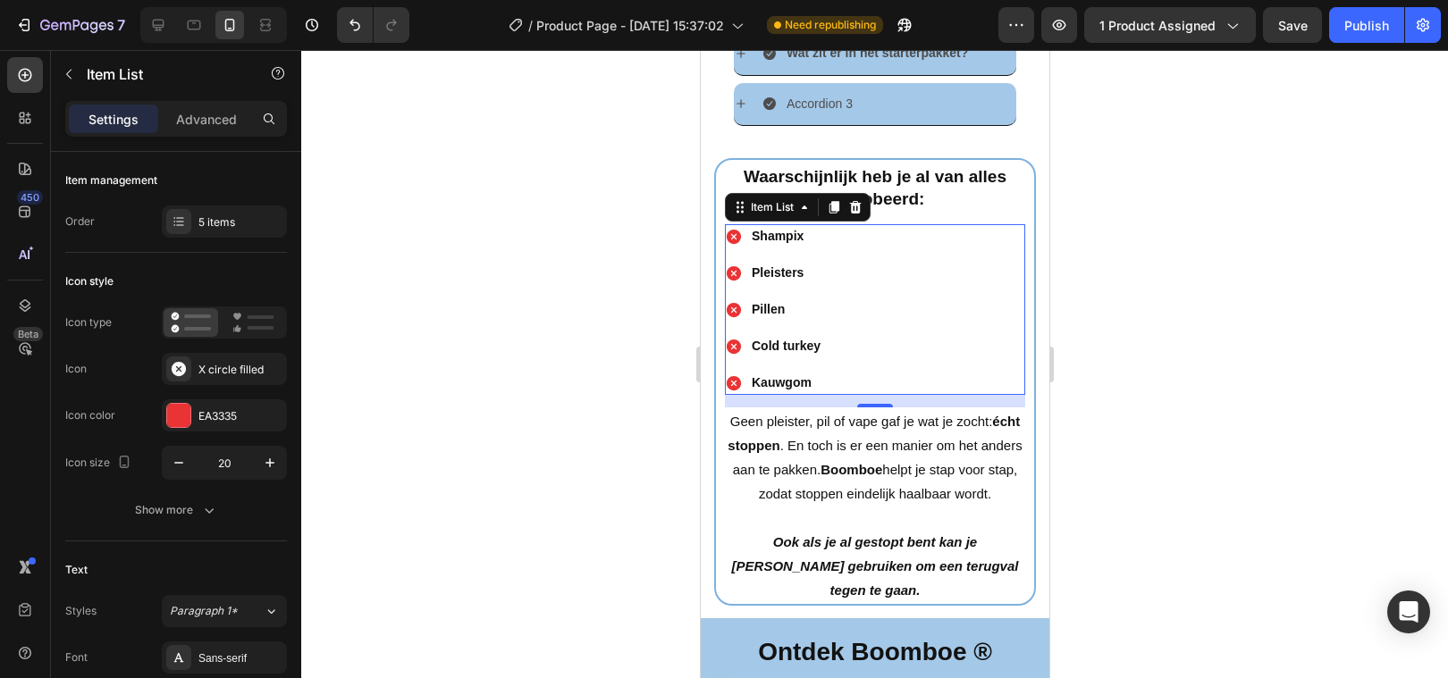
click at [556, 401] on div at bounding box center [874, 364] width 1147 height 628
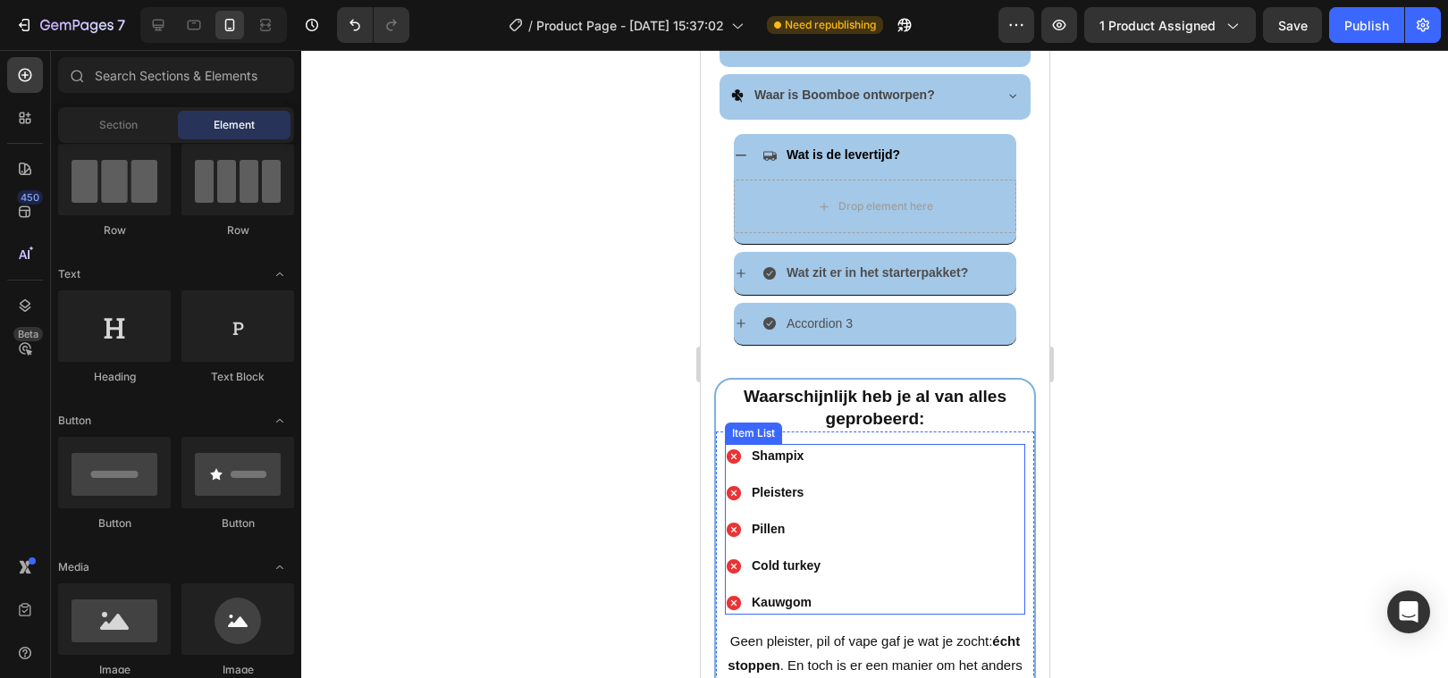
scroll to position [1179, 0]
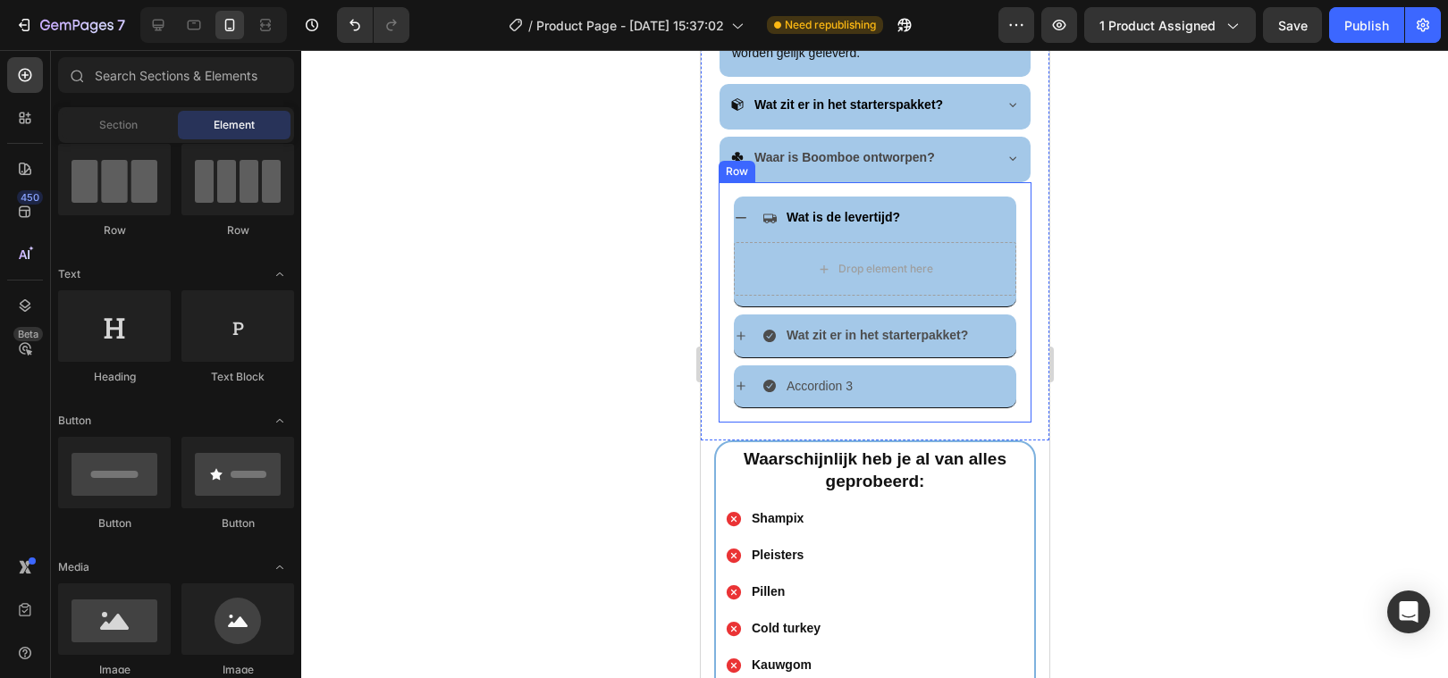
click at [1015, 182] on div "Wat is de levertijd? Drop element here Wat zit er in het starterpakket? Accordi…" at bounding box center [874, 302] width 313 height 240
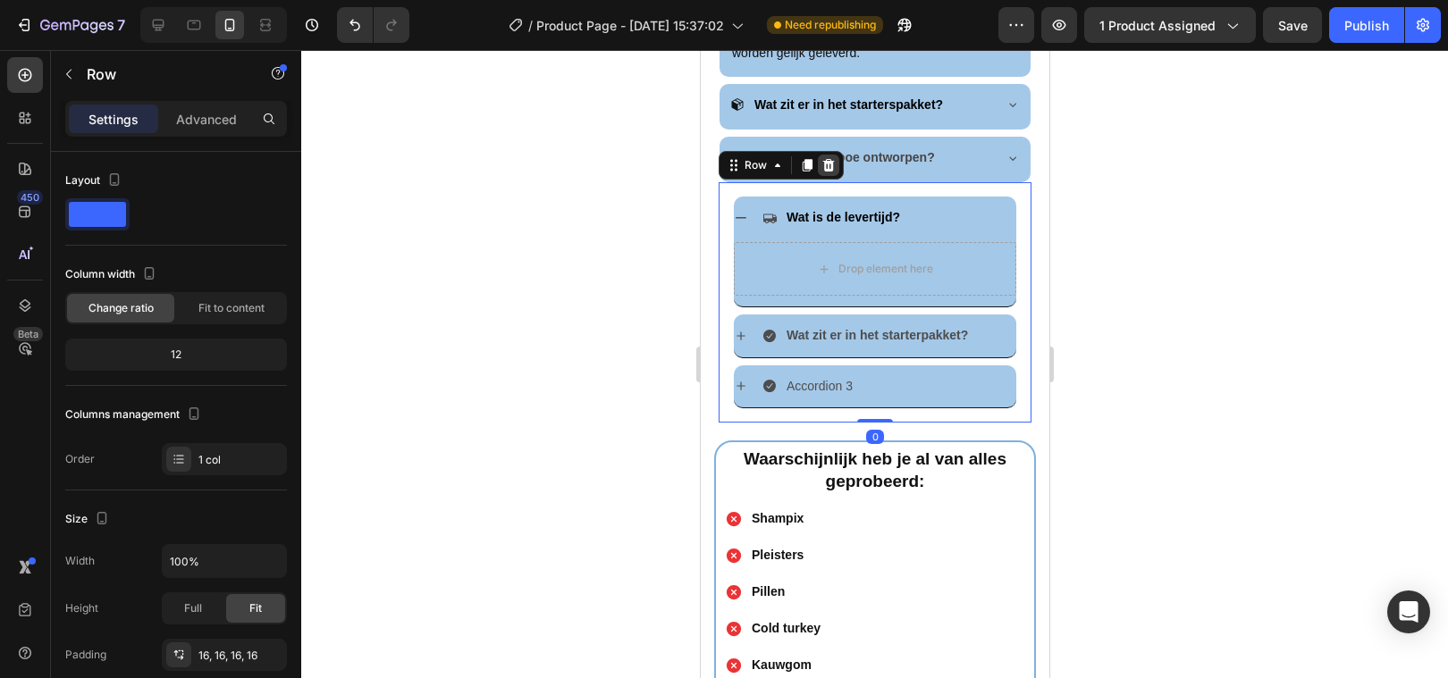
click at [828, 159] on icon at bounding box center [828, 165] width 12 height 13
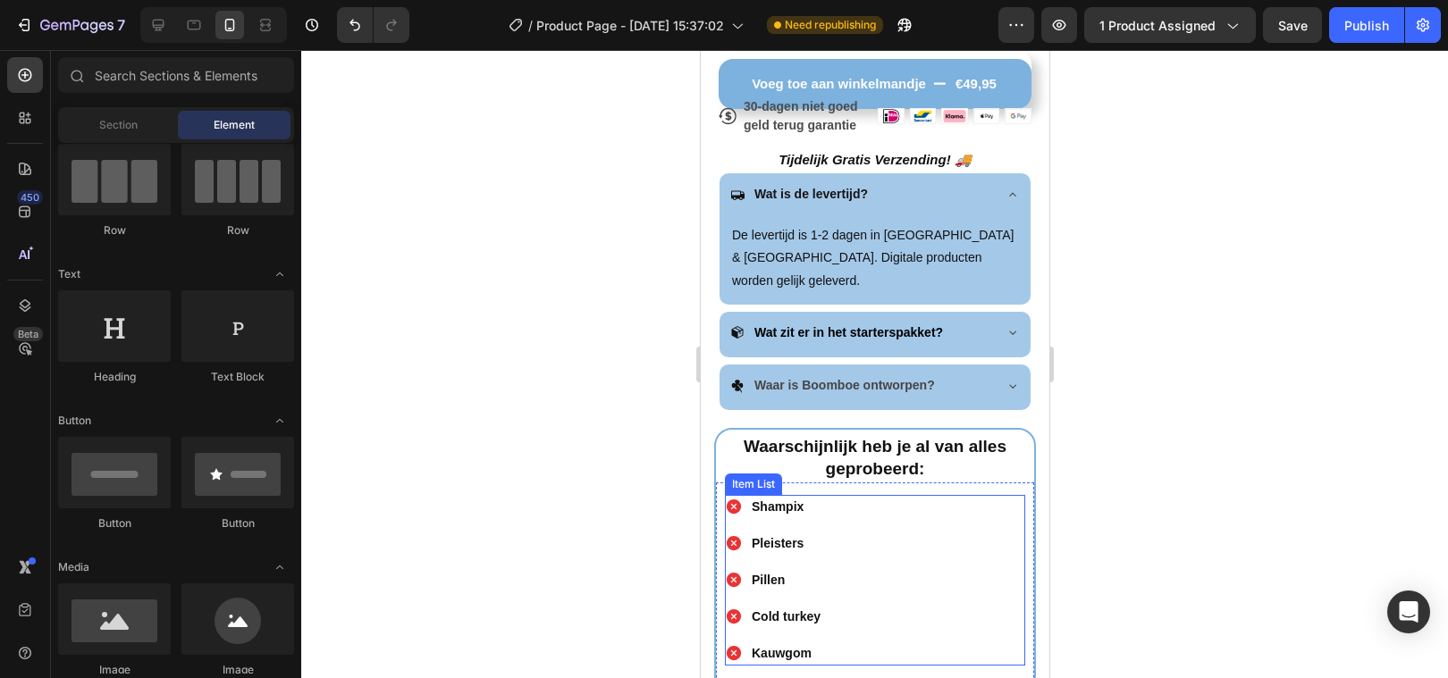
scroll to position [877, 0]
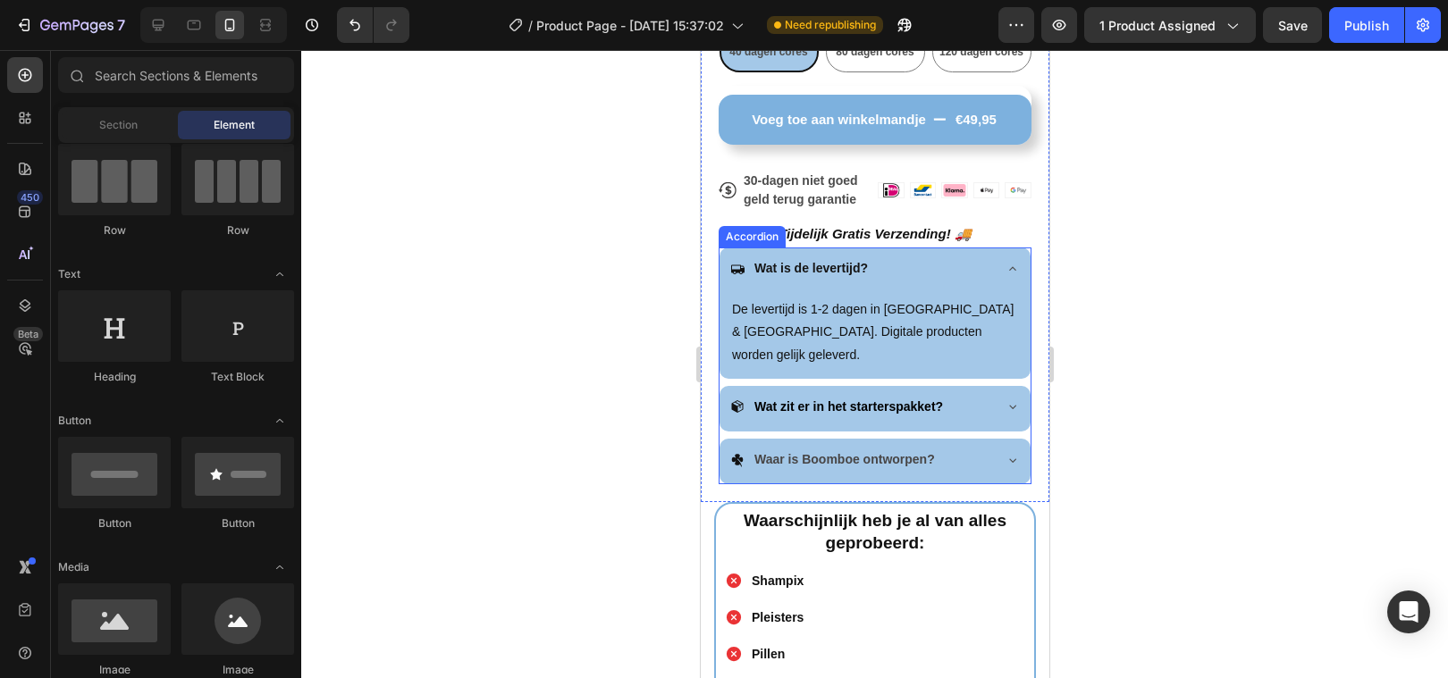
click at [1016, 269] on icon at bounding box center [1011, 269] width 14 height 14
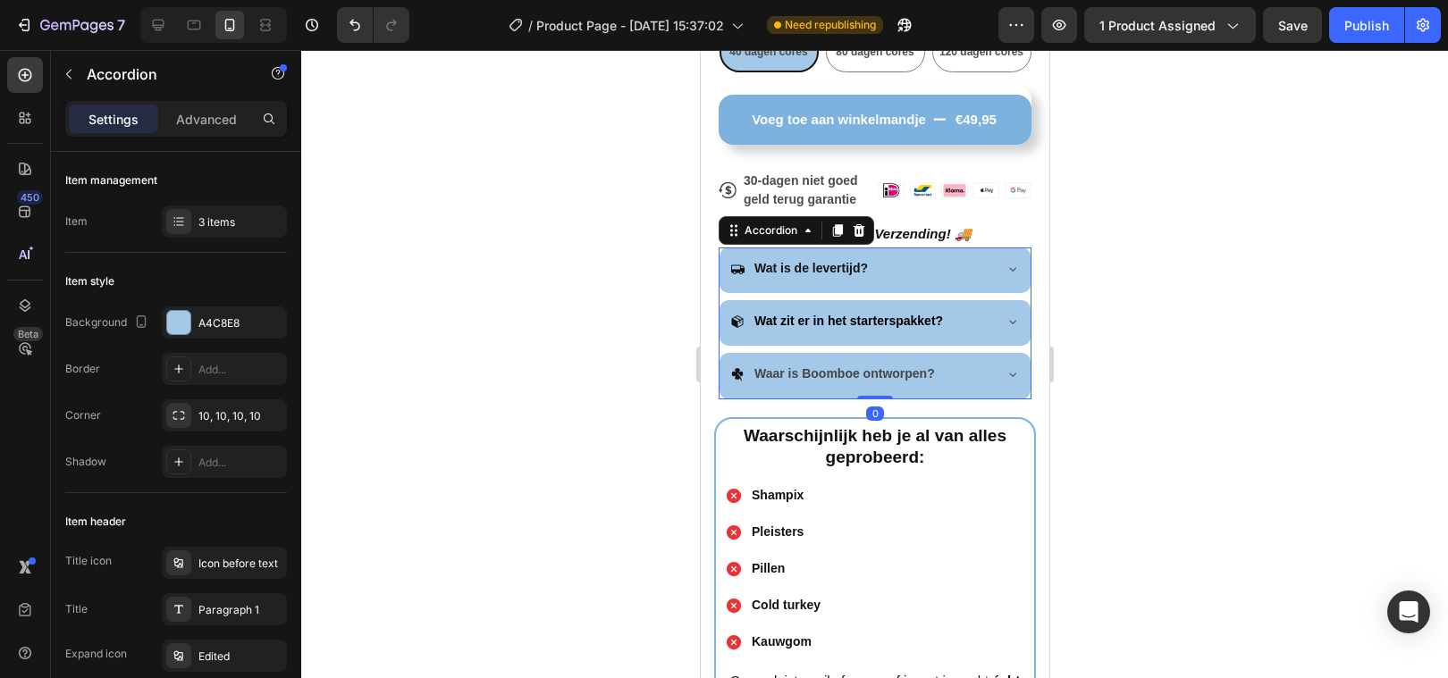
click at [579, 381] on div at bounding box center [874, 364] width 1147 height 628
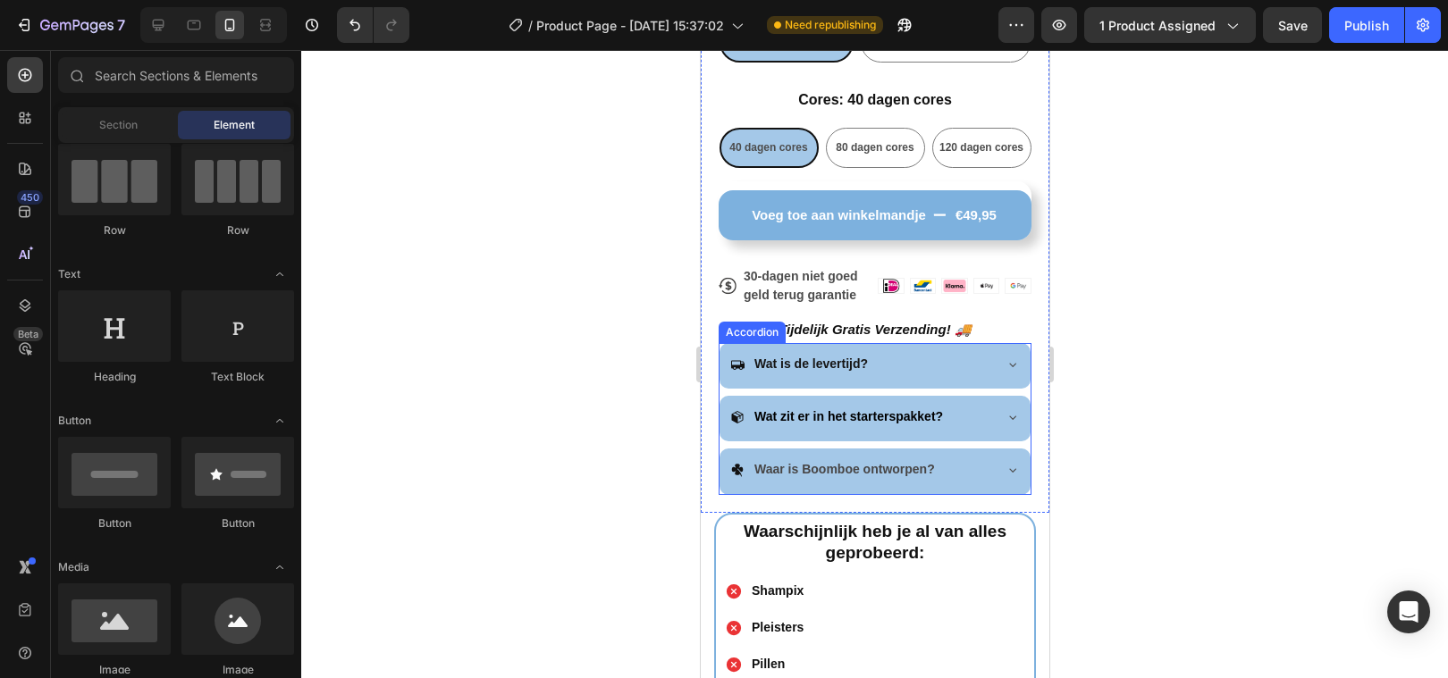
scroll to position [756, 0]
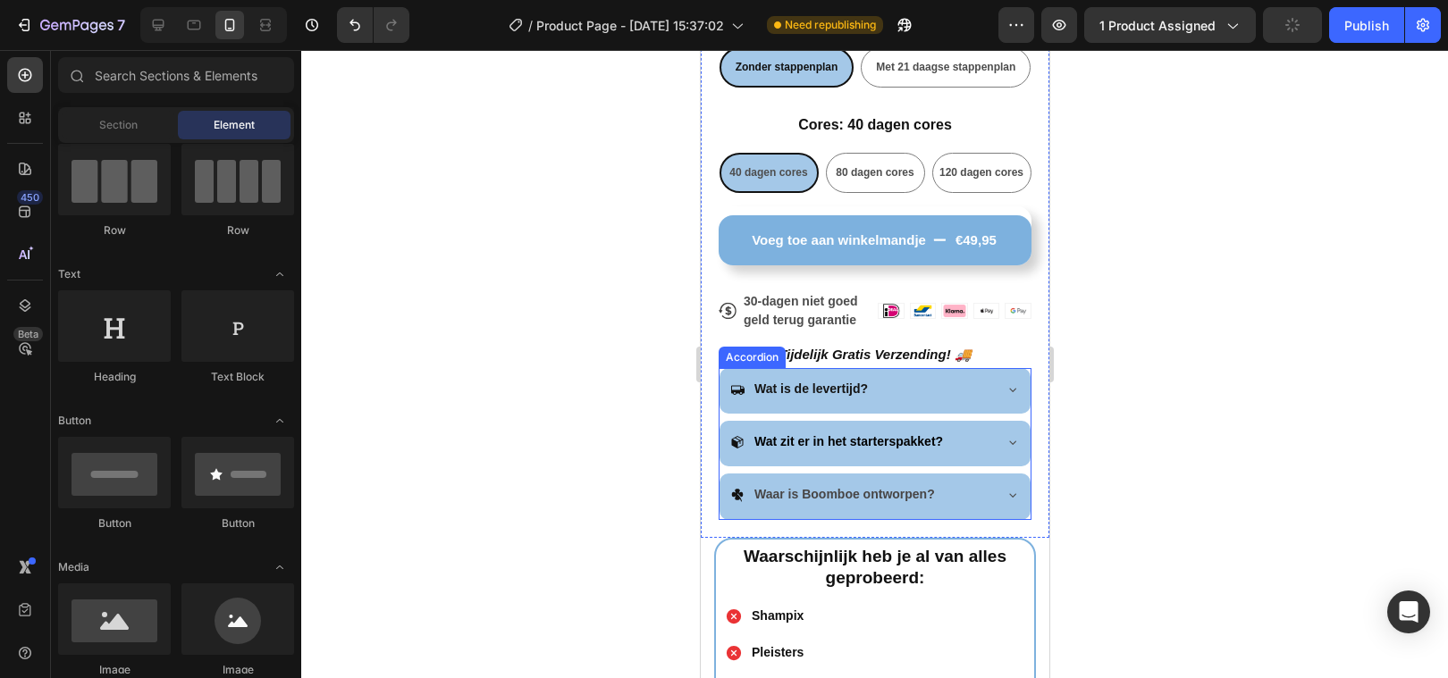
click at [811, 492] on strong "Waar is Boomboe ontworpen?" at bounding box center [843, 494] width 181 height 14
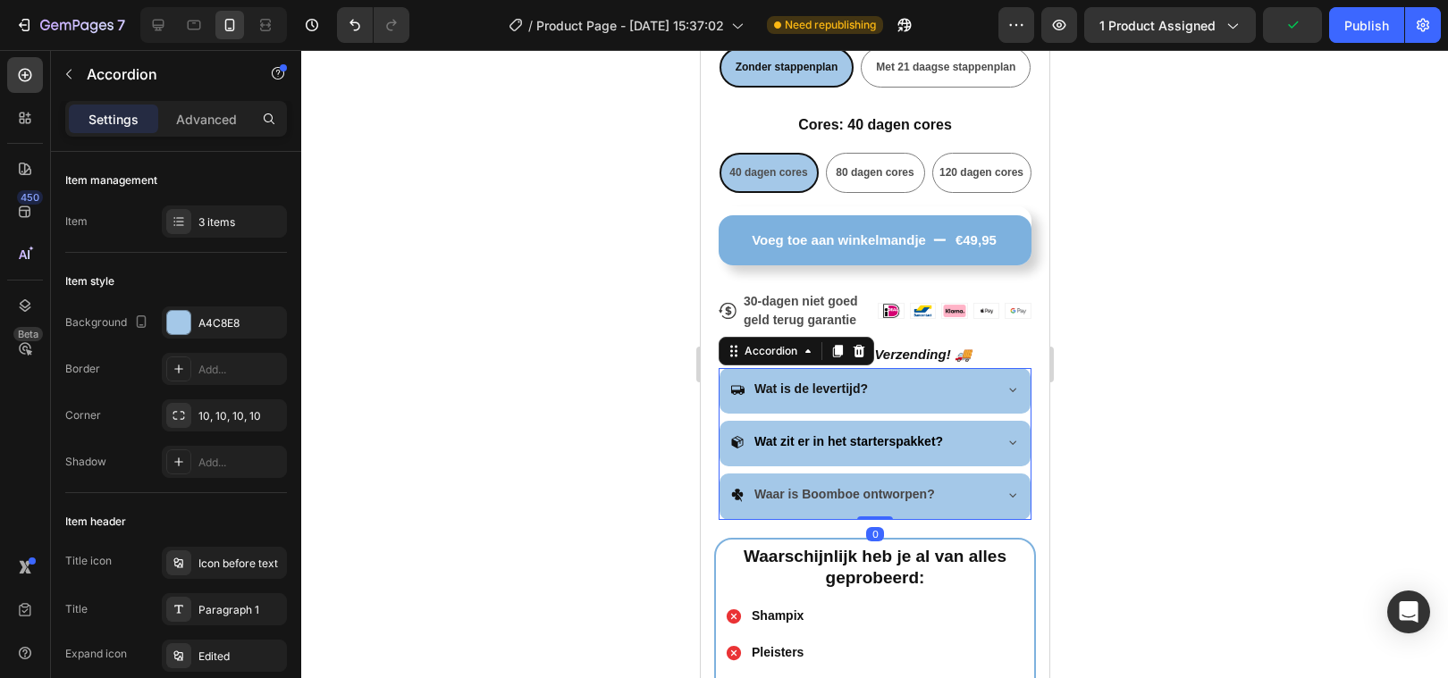
click at [807, 492] on strong "Waar is Boomboe ontworpen?" at bounding box center [843, 494] width 181 height 14
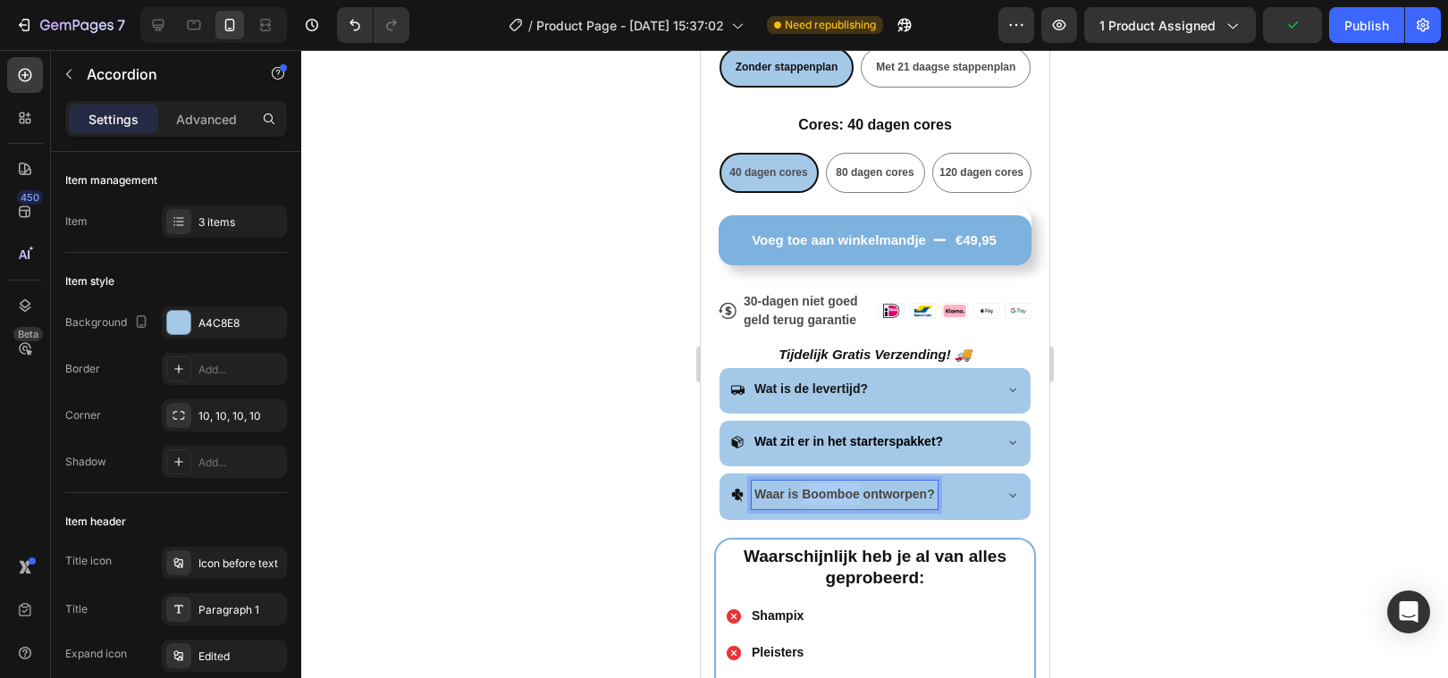
click at [807, 492] on strong "Waar is Boomboe ontworpen?" at bounding box center [843, 494] width 181 height 14
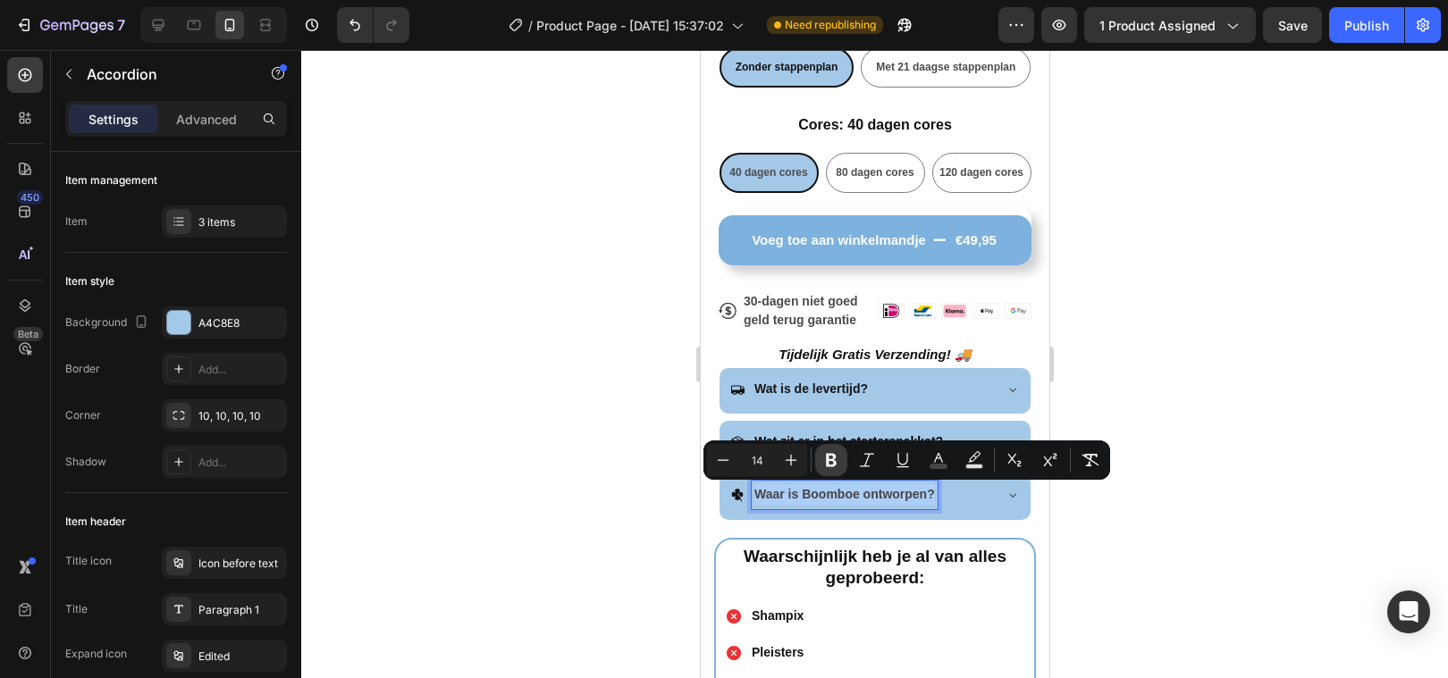
click at [831, 457] on icon "Editor contextual toolbar" at bounding box center [831, 460] width 18 height 18
click at [826, 460] on icon "Editor contextual toolbar" at bounding box center [831, 460] width 11 height 13
click at [933, 456] on icon "Editor contextual toolbar" at bounding box center [938, 460] width 18 height 18
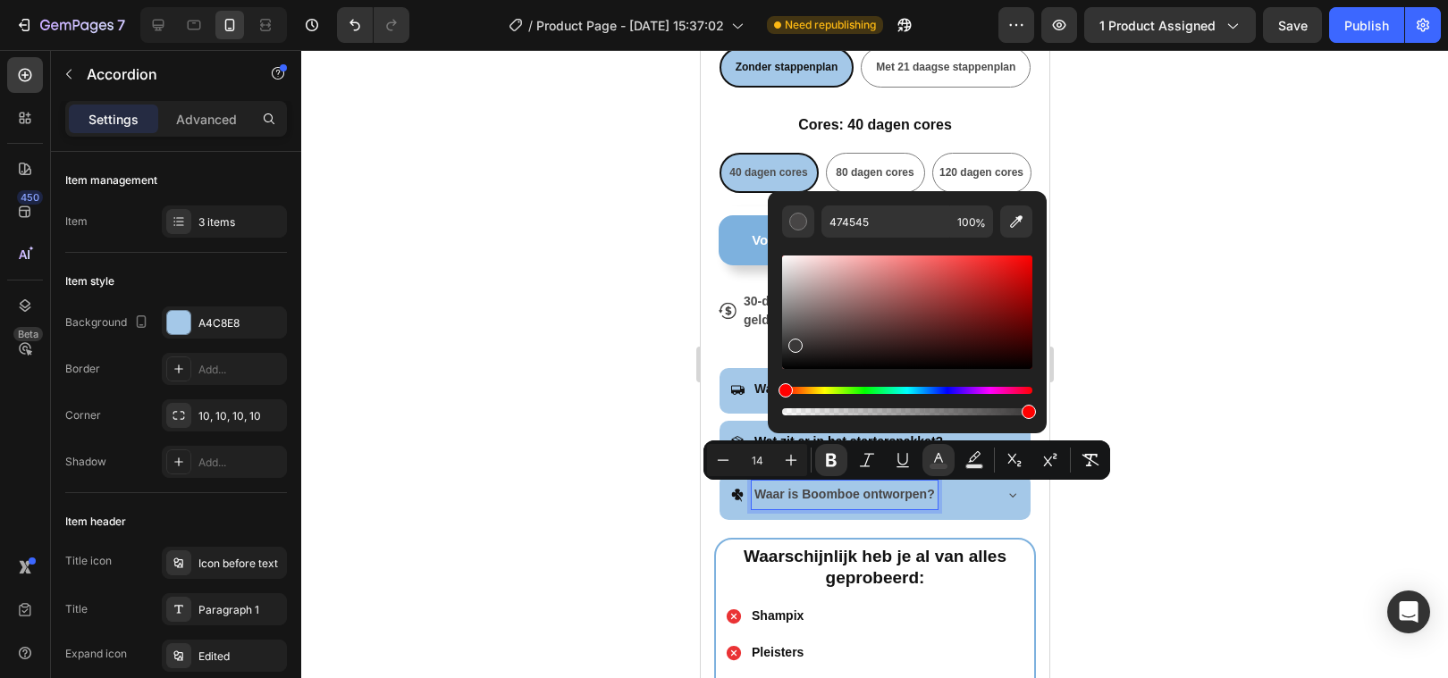
type input "3A3838"
drag, startPoint x: 792, startPoint y: 342, endPoint x: 783, endPoint y: 366, distance: 24.9
click at [783, 366] on div "Editor contextual toolbar" at bounding box center [787, 361] width 14 height 14
click at [602, 429] on div at bounding box center [874, 364] width 1147 height 628
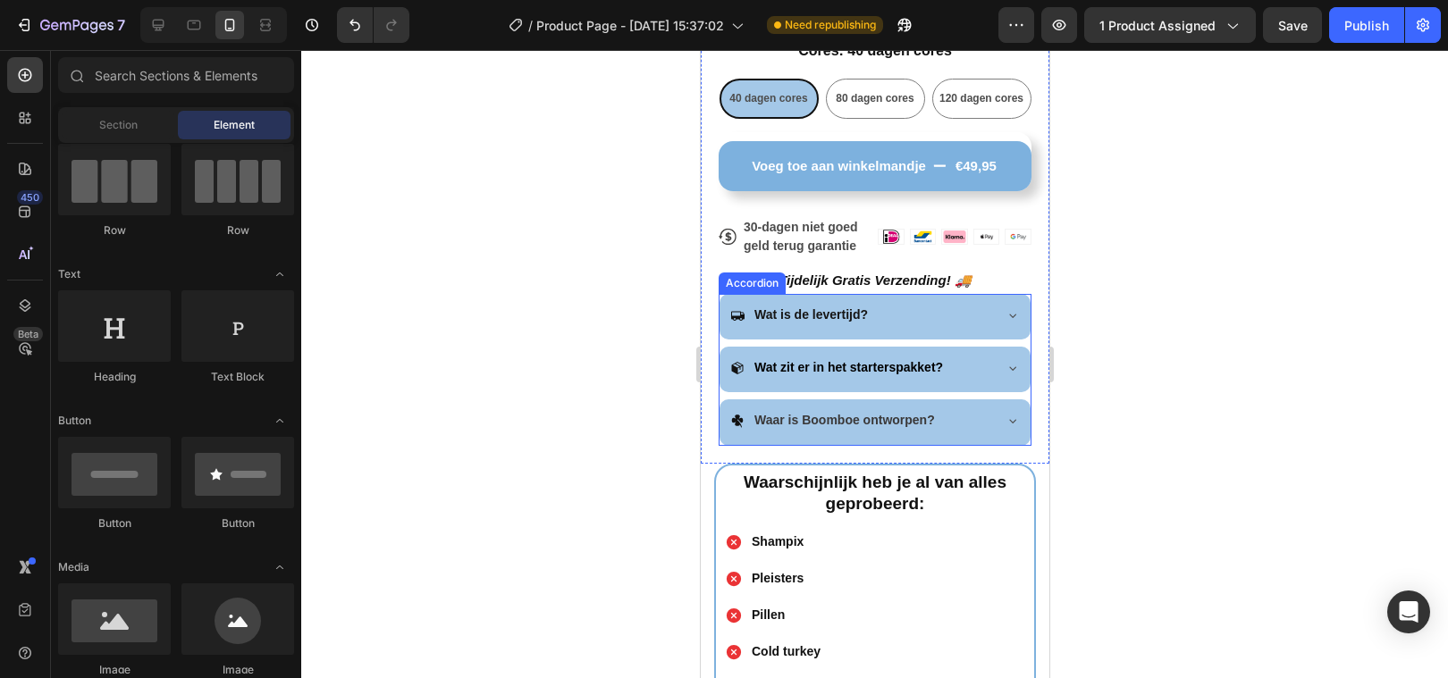
scroll to position [836, 0]
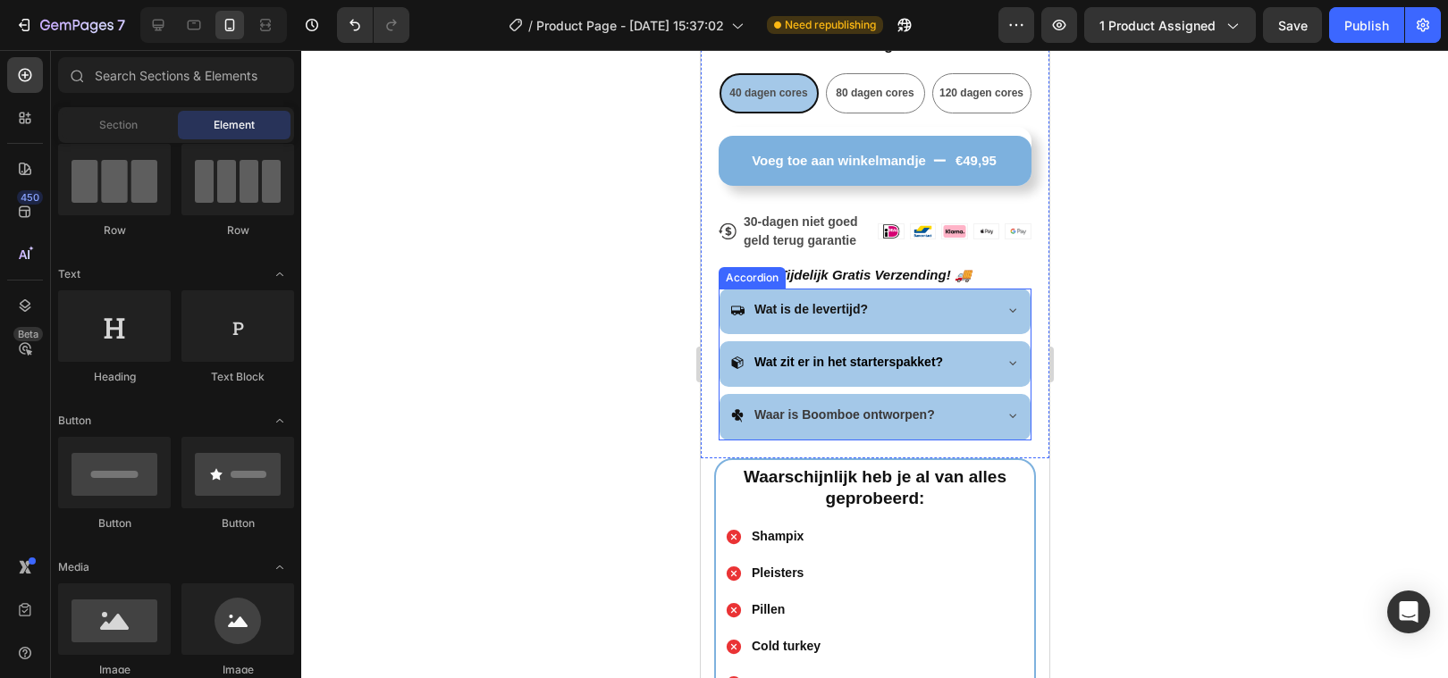
click at [846, 416] on strong "Waar is Boomboe ontworpen?" at bounding box center [843, 415] width 181 height 14
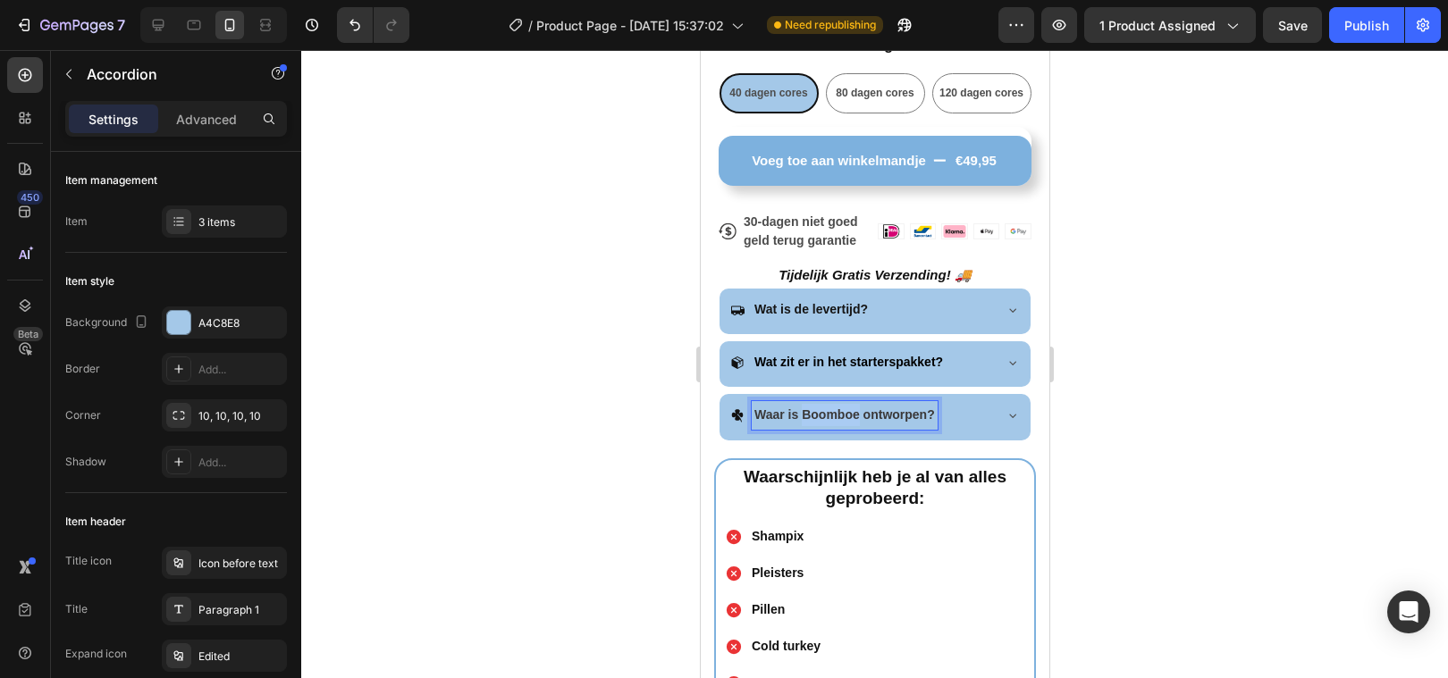
click at [810, 408] on strong "Waar is Boomboe ontworpen?" at bounding box center [843, 415] width 181 height 14
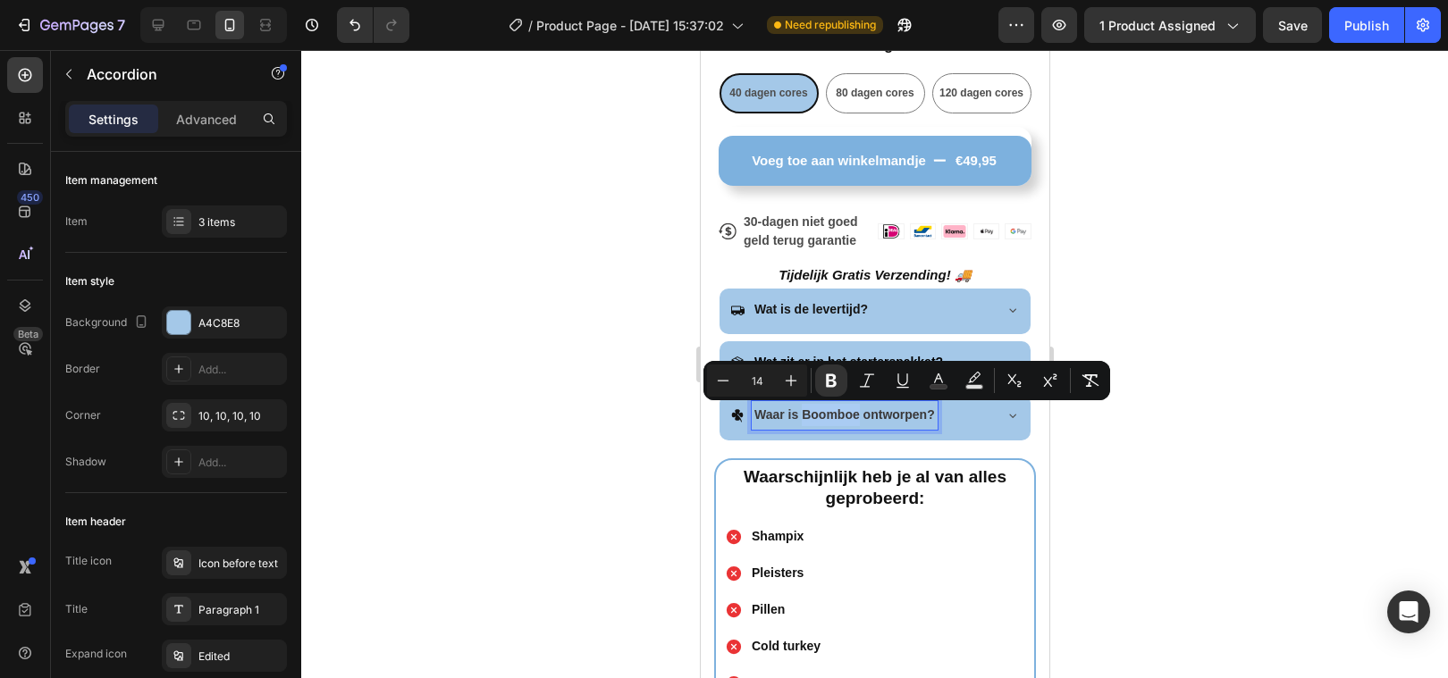
click at [810, 408] on strong "Waar is Boomboe ontworpen?" at bounding box center [843, 415] width 181 height 14
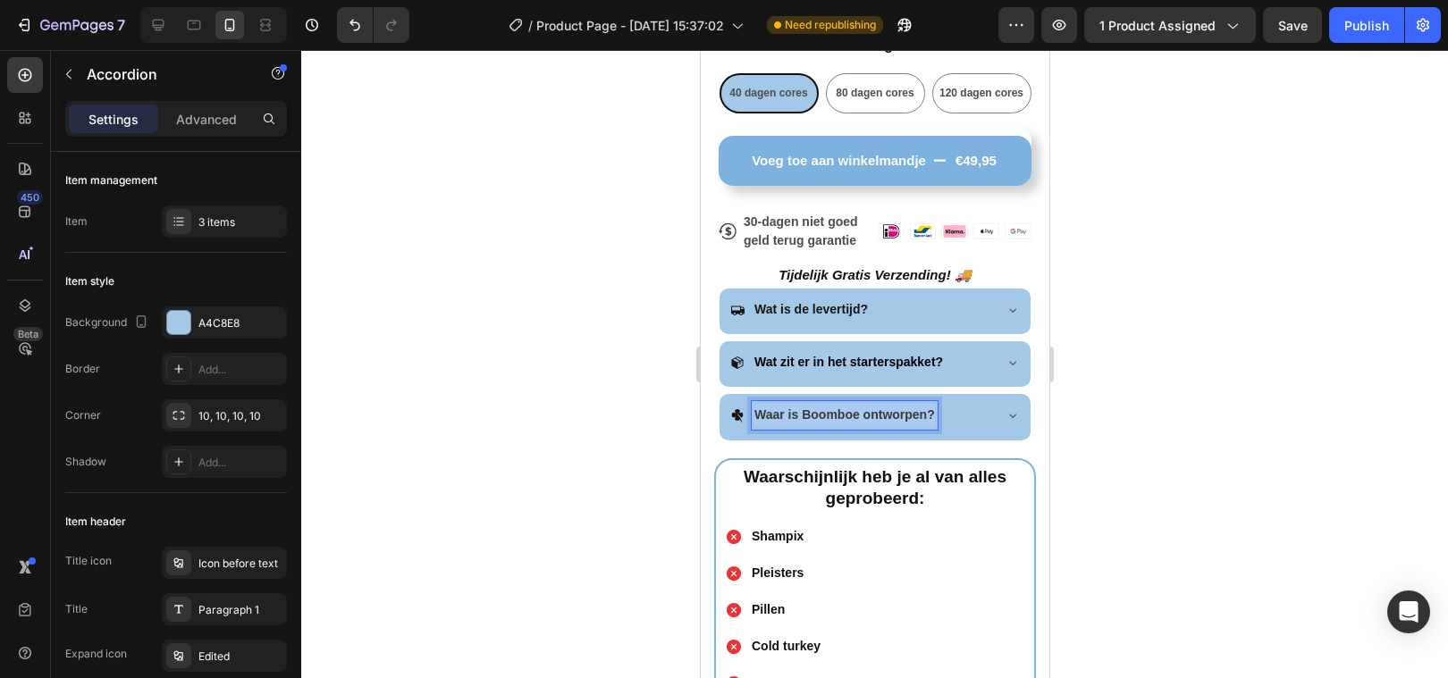
click at [810, 408] on strong "Waar is Boomboe ontworpen?" at bounding box center [843, 415] width 181 height 14
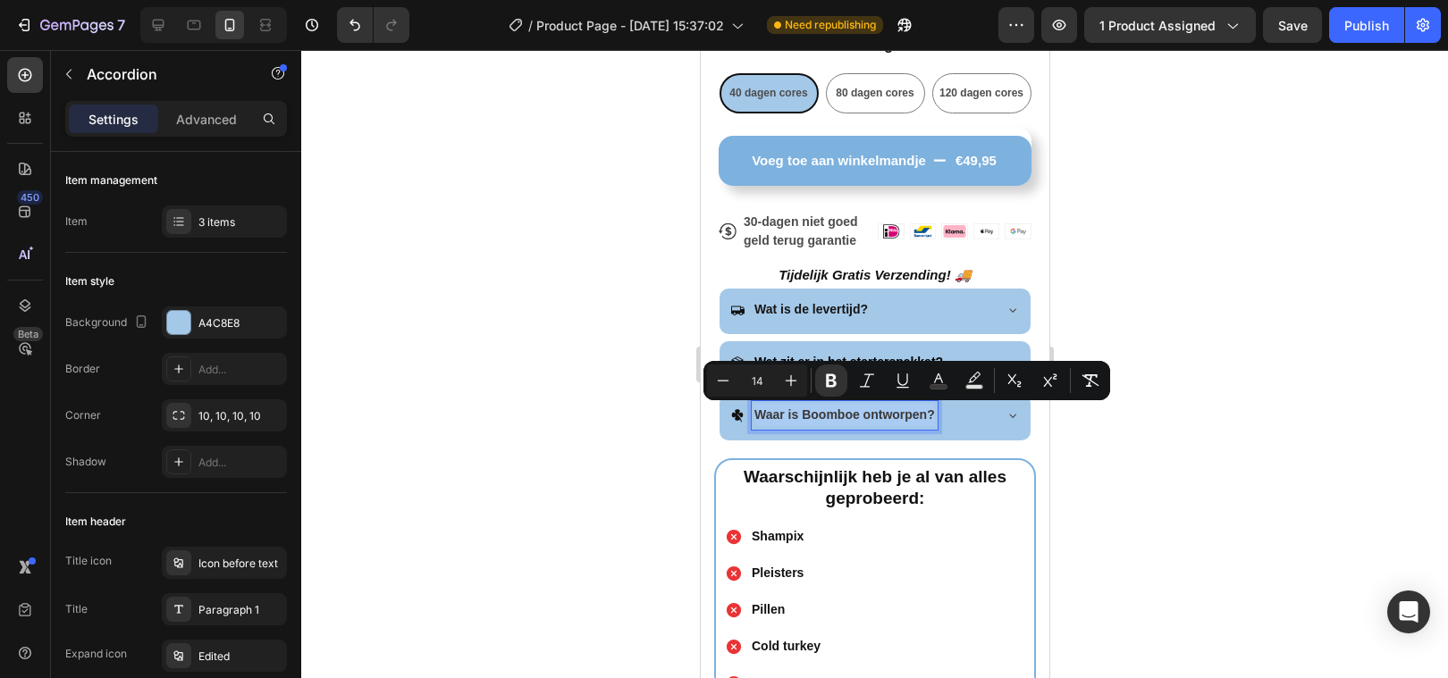
click at [810, 408] on strong "Waar is Boomboe ontworpen?" at bounding box center [843, 415] width 181 height 14
click at [943, 382] on icon "Editor contextual toolbar" at bounding box center [938, 381] width 18 height 18
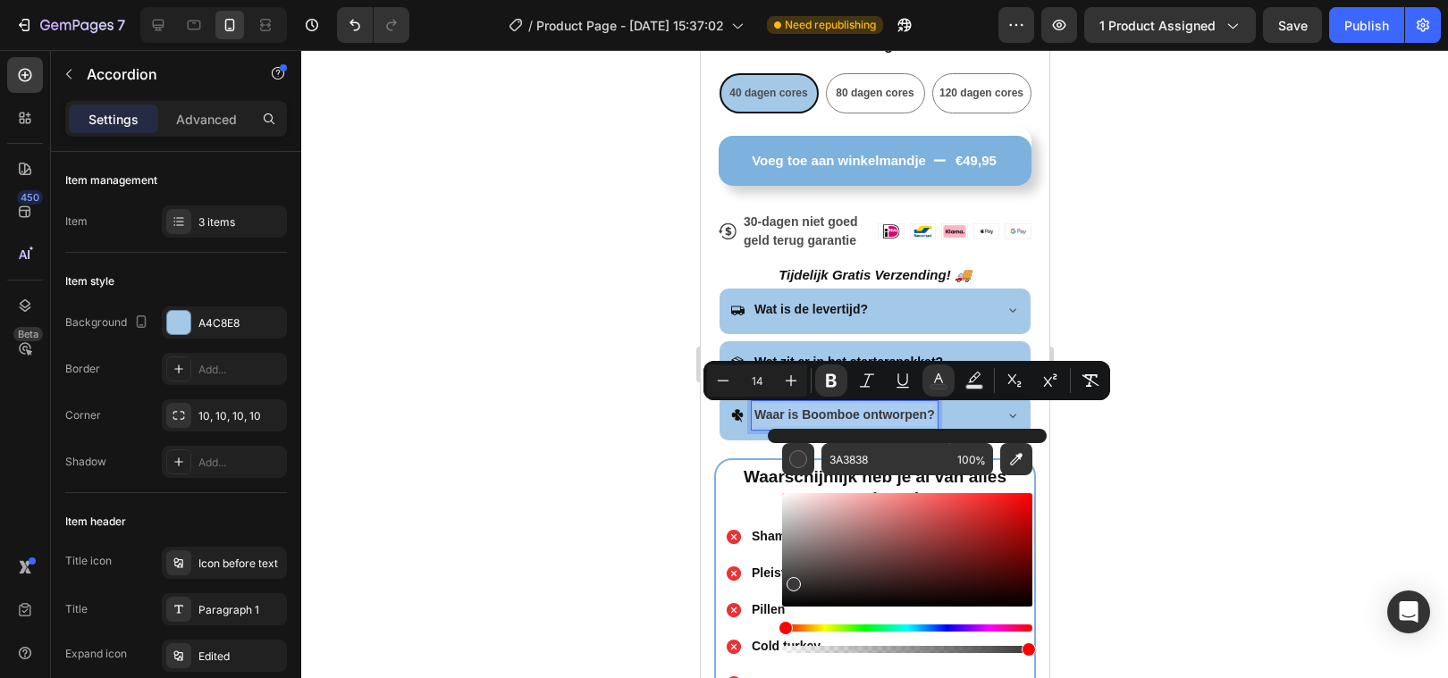
type input "2D2B2B"
drag, startPoint x: 795, startPoint y: 585, endPoint x: 548, endPoint y: 594, distance: 247.7
click at [775, 609] on div "2D2B2B 100 %" at bounding box center [907, 543] width 279 height 228
click at [548, 594] on div at bounding box center [874, 364] width 1147 height 628
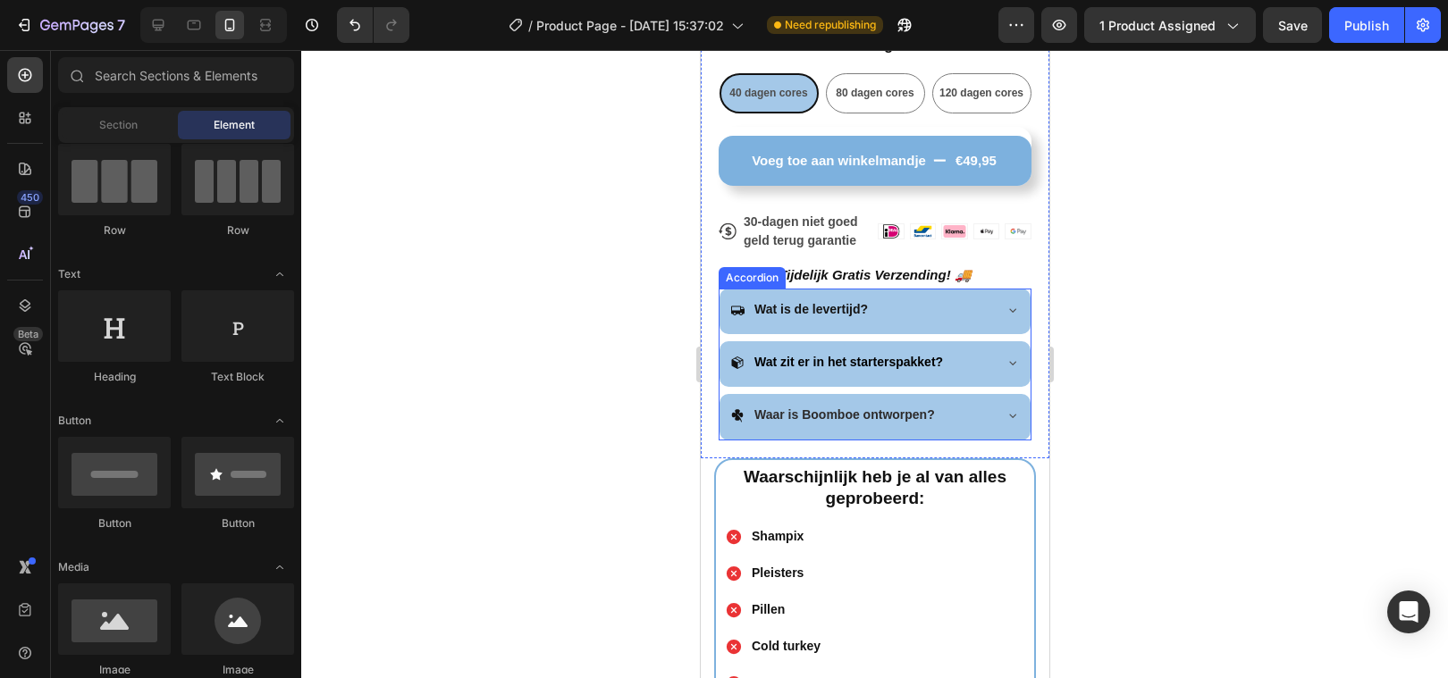
click at [836, 365] on strong "Wat zit er in het starterspakket?" at bounding box center [847, 362] width 189 height 14
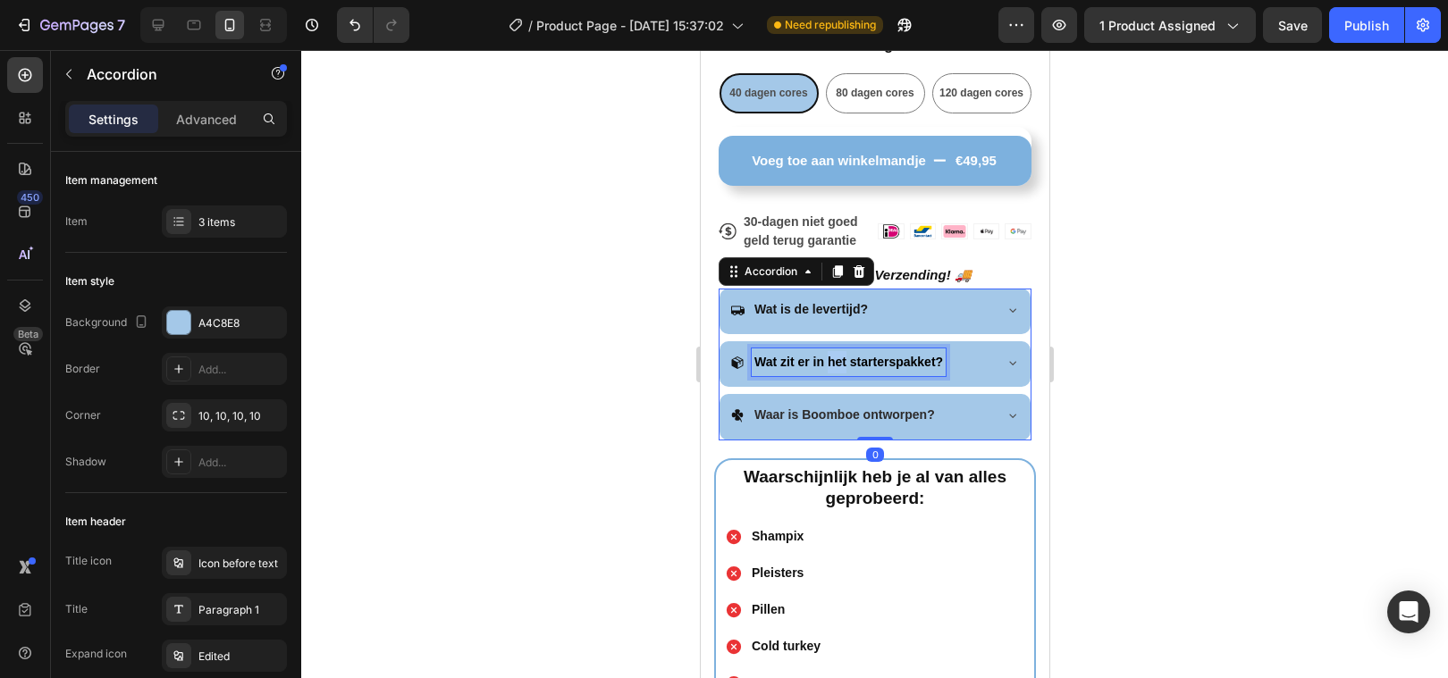
click at [841, 362] on strong "Wat zit er in het starterspakket?" at bounding box center [847, 362] width 189 height 14
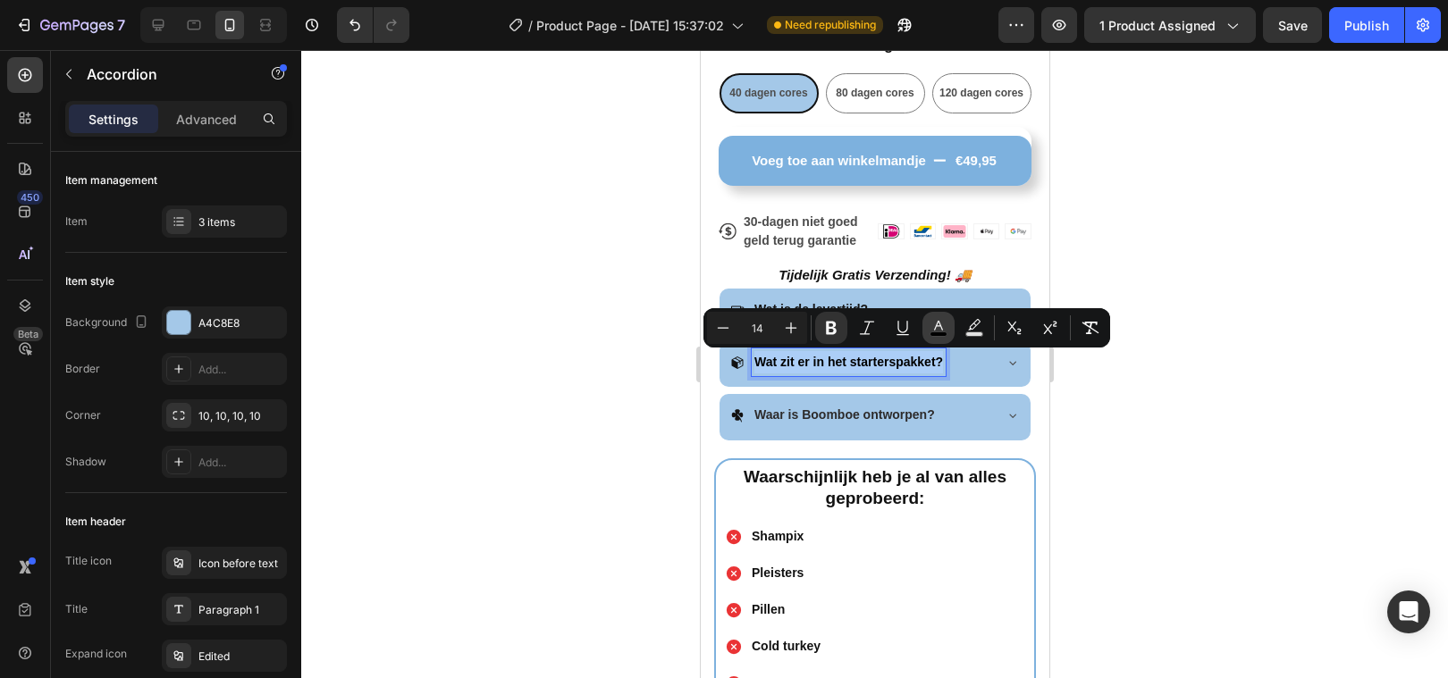
click at [941, 335] on rect "Editor contextual toolbar" at bounding box center [938, 334] width 17 height 4
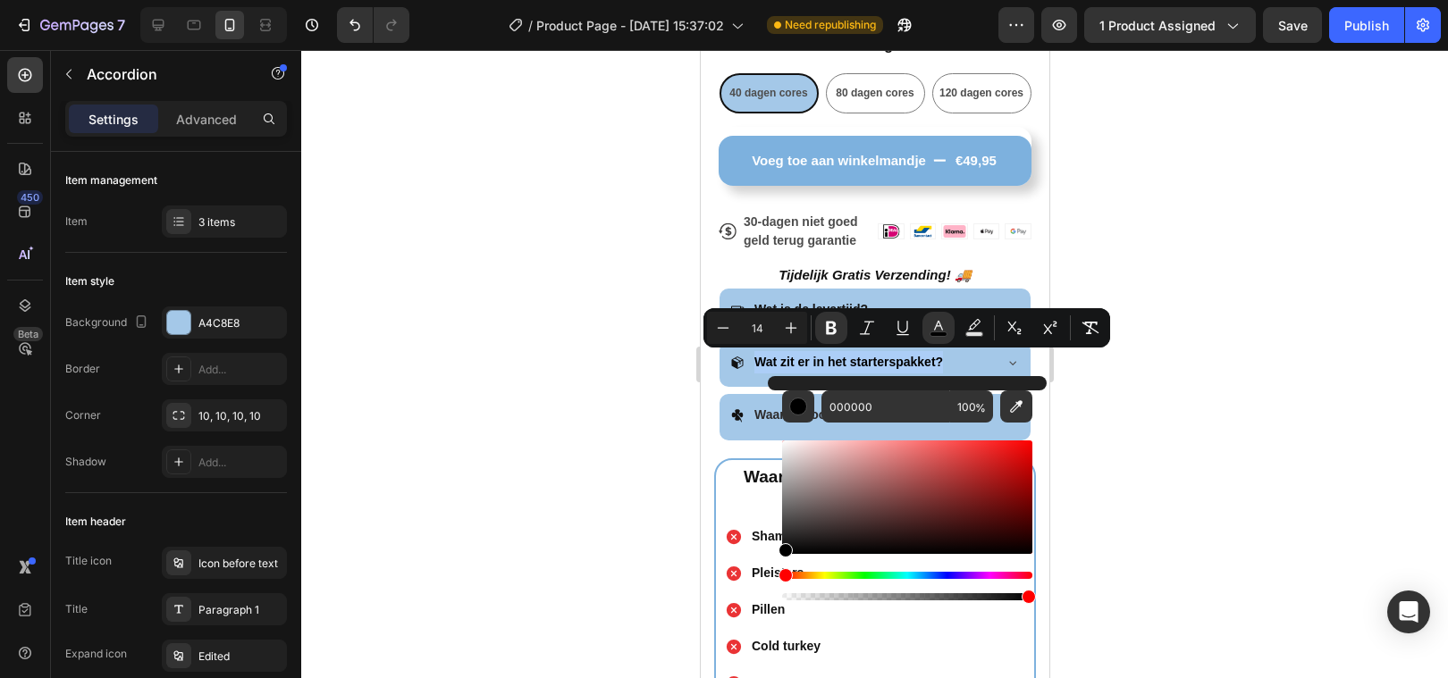
click at [681, 465] on div at bounding box center [874, 364] width 1147 height 628
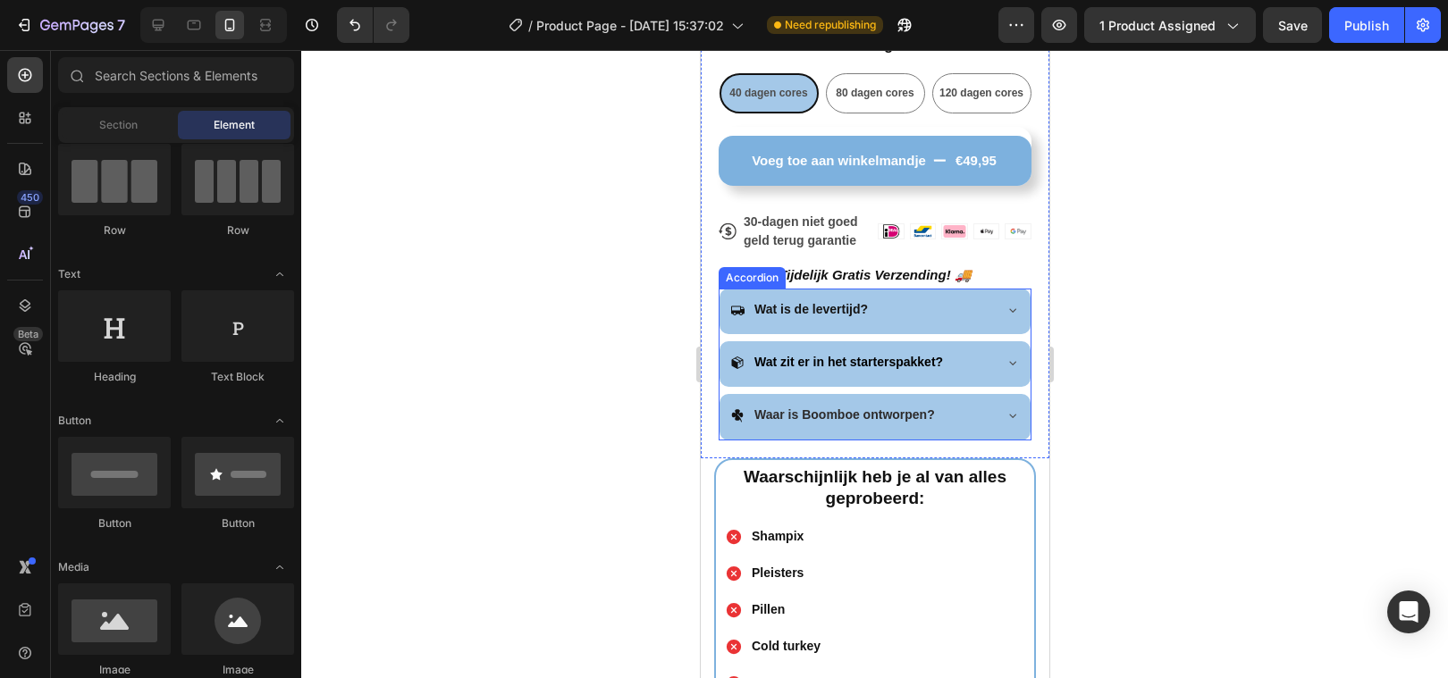
click at [782, 415] on strong "Waar is Boomboe ontworpen?" at bounding box center [843, 415] width 181 height 14
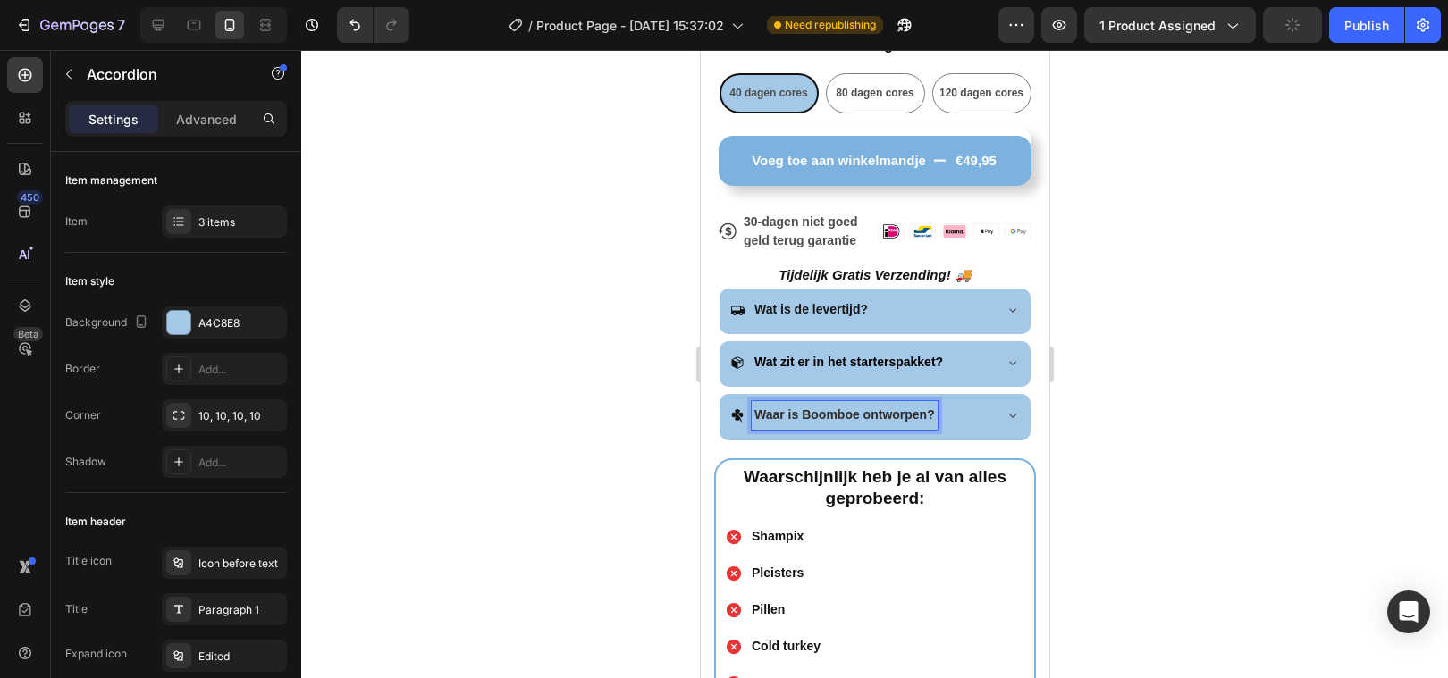
click at [782, 415] on strong "Waar is Boomboe ontworpen?" at bounding box center [843, 415] width 181 height 14
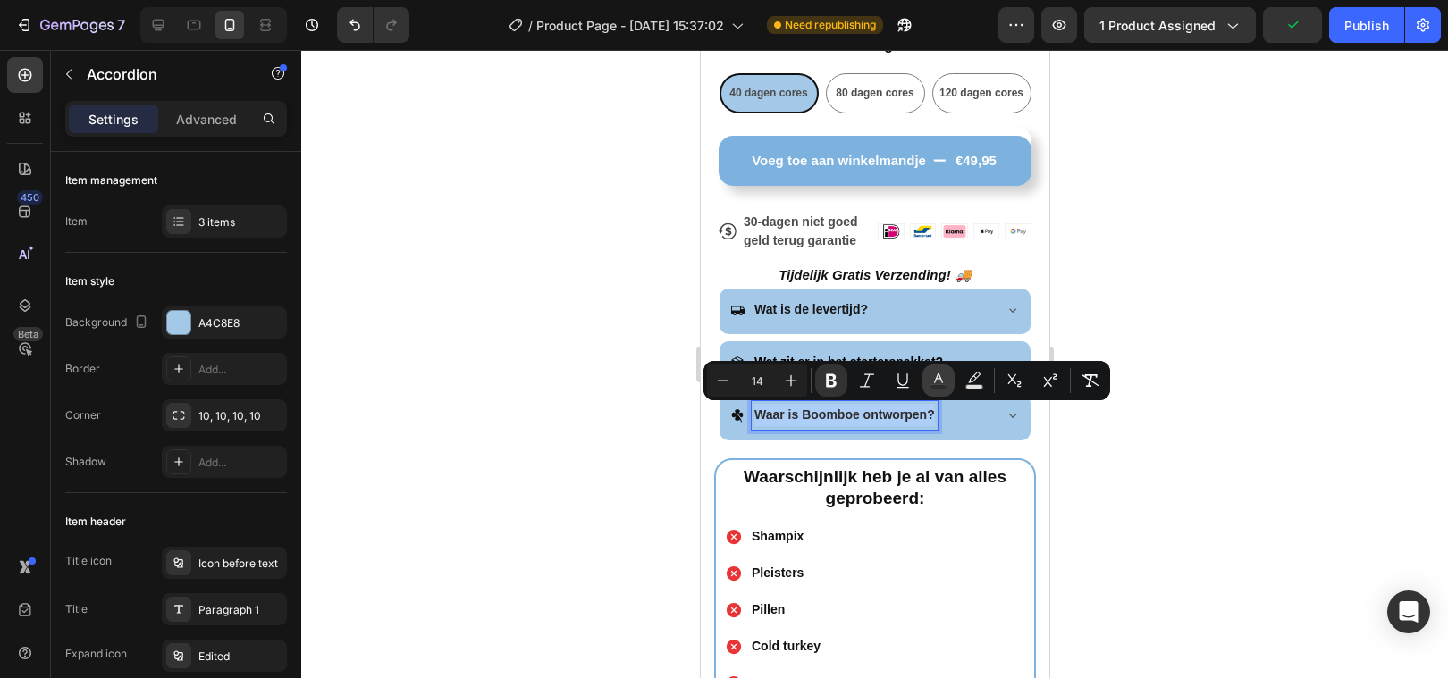
click at [933, 374] on icon "Editor contextual toolbar" at bounding box center [938, 381] width 18 height 18
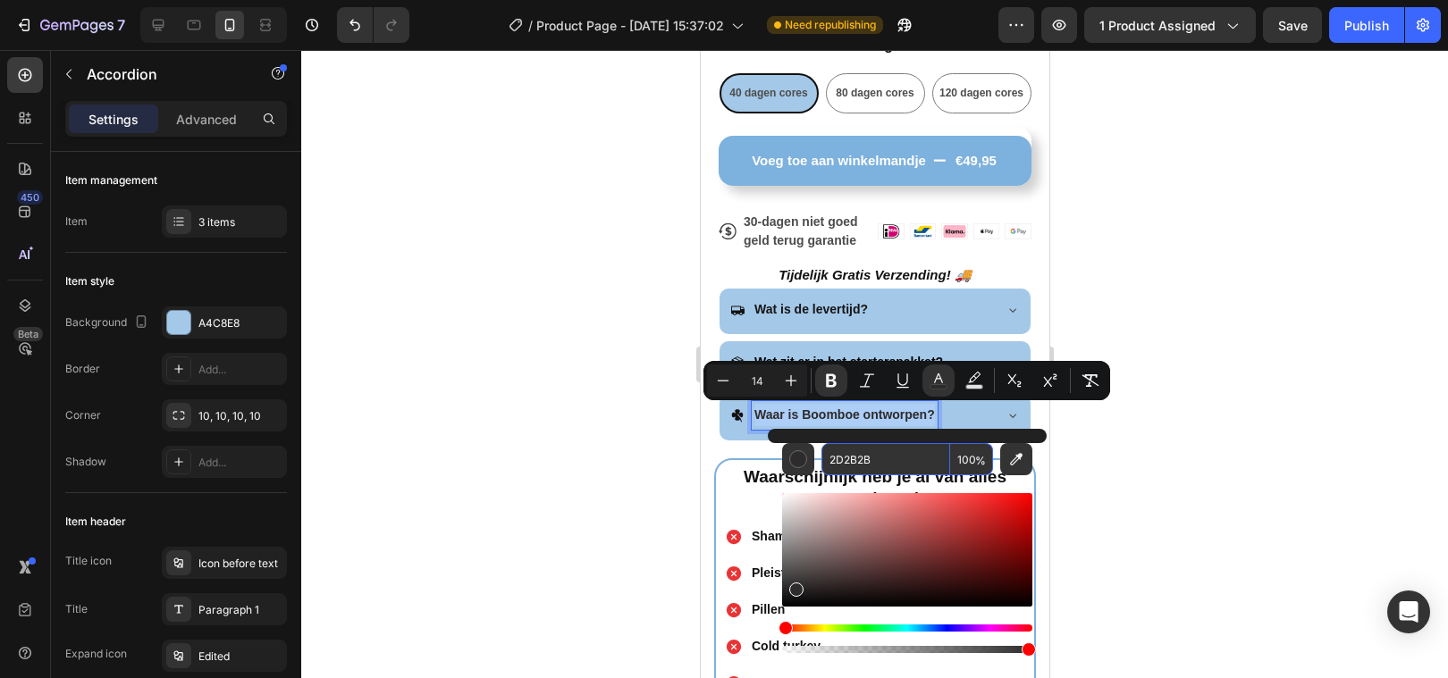
click at [878, 473] on input "2D2B2B" at bounding box center [885, 459] width 129 height 32
click at [878, 472] on input "2D2B2B" at bounding box center [885, 459] width 129 height 32
type input "000000"
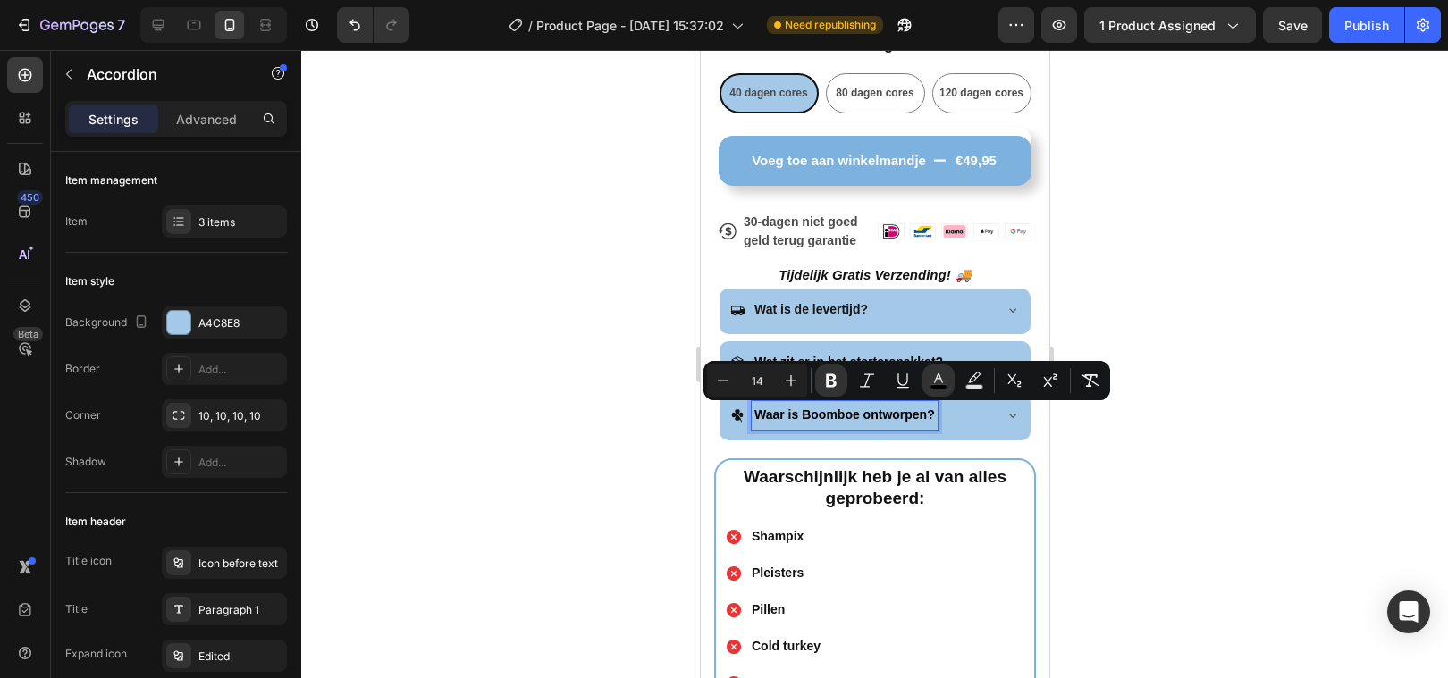
click at [546, 491] on div at bounding box center [874, 364] width 1147 height 628
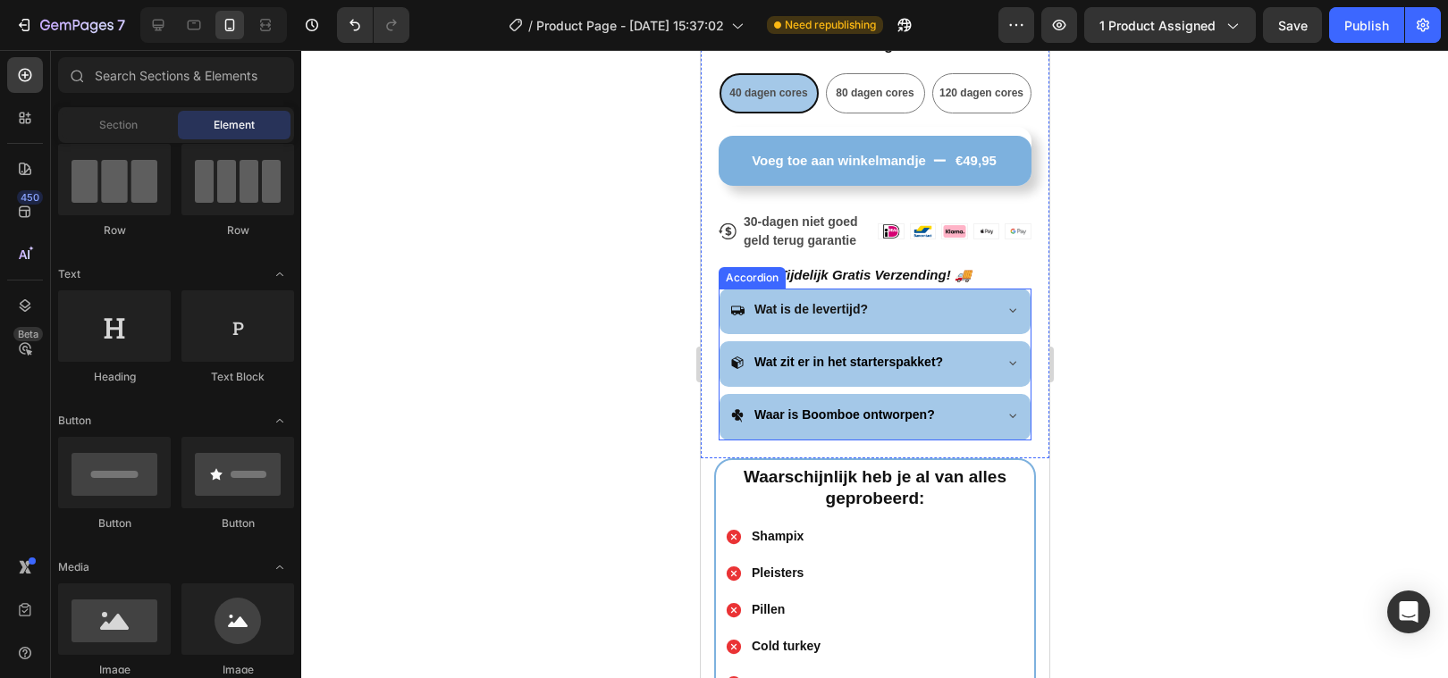
click at [1009, 306] on icon at bounding box center [1011, 310] width 14 height 14
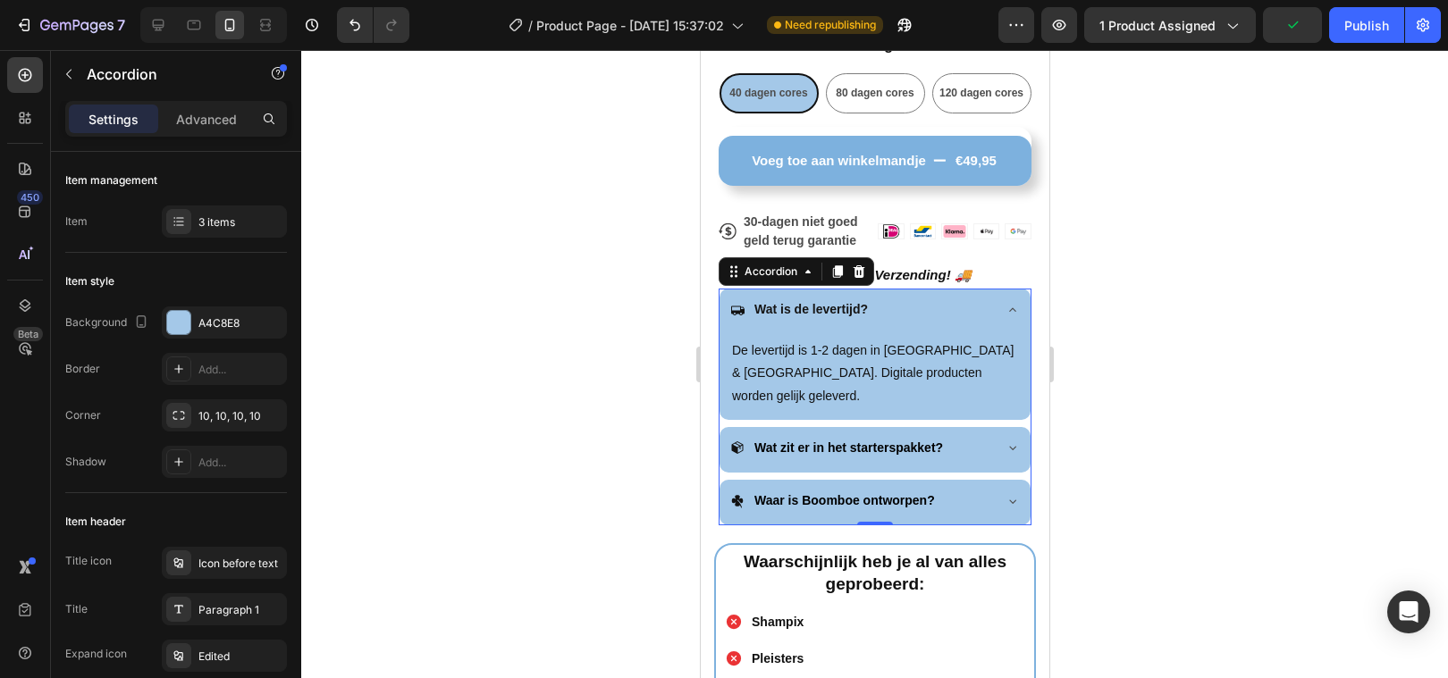
click at [631, 450] on div at bounding box center [874, 364] width 1147 height 628
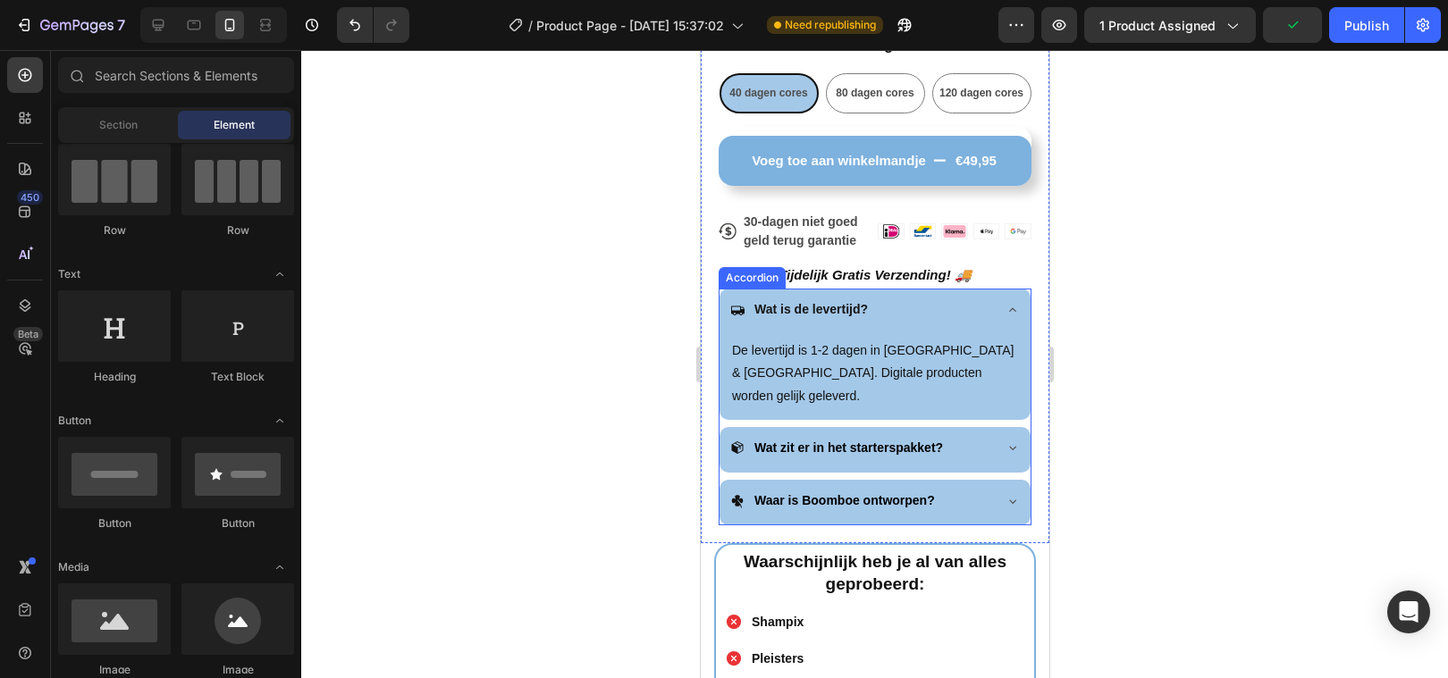
click at [1008, 441] on icon at bounding box center [1011, 448] width 14 height 14
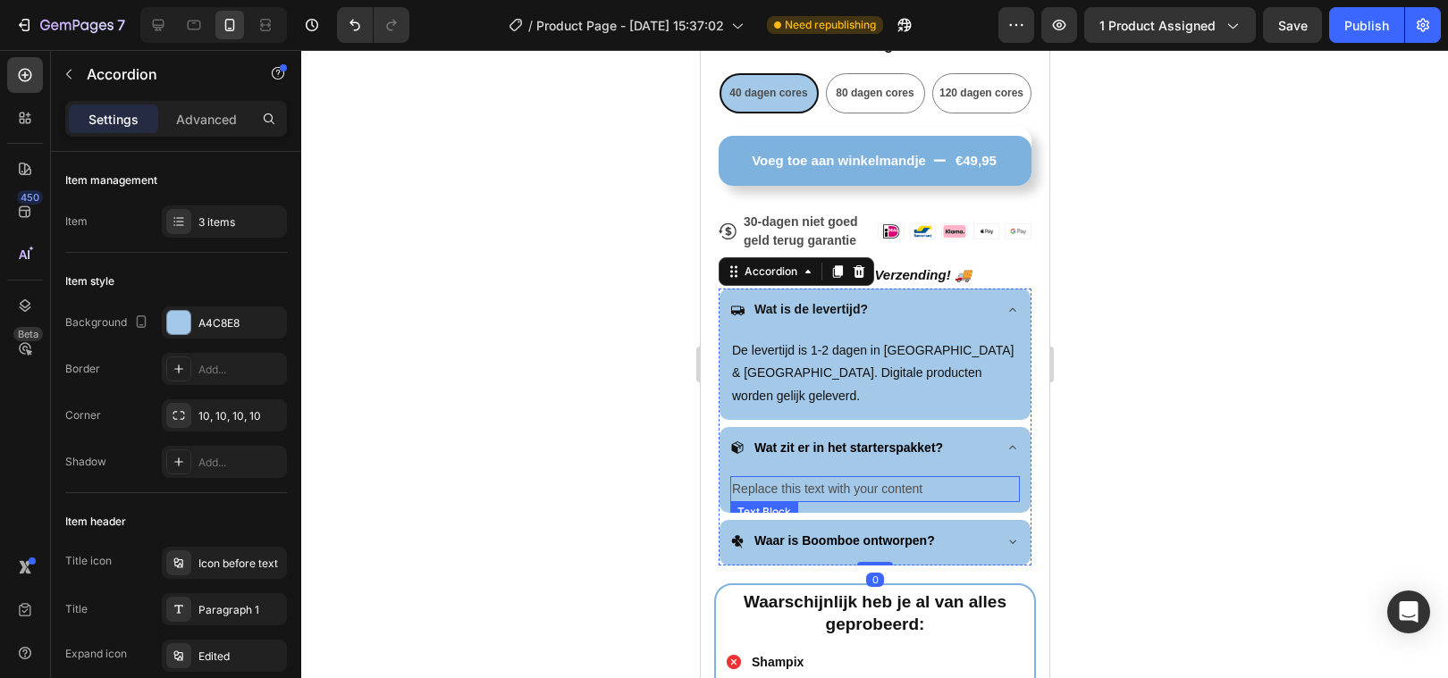
click at [866, 476] on div "Replace this text with your content" at bounding box center [874, 489] width 290 height 26
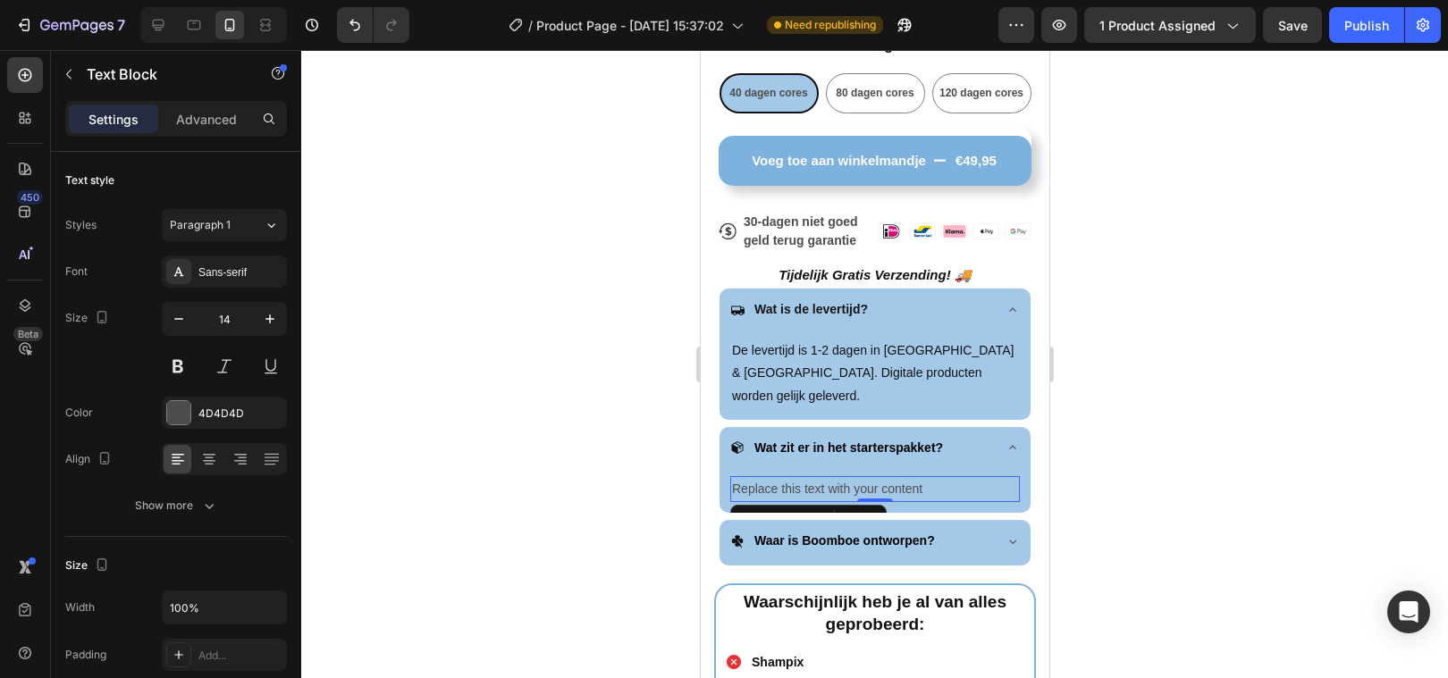
click at [866, 476] on div "Replace this text with your content" at bounding box center [874, 489] width 290 height 26
click at [866, 478] on p "Replace this text with your content" at bounding box center [874, 489] width 286 height 22
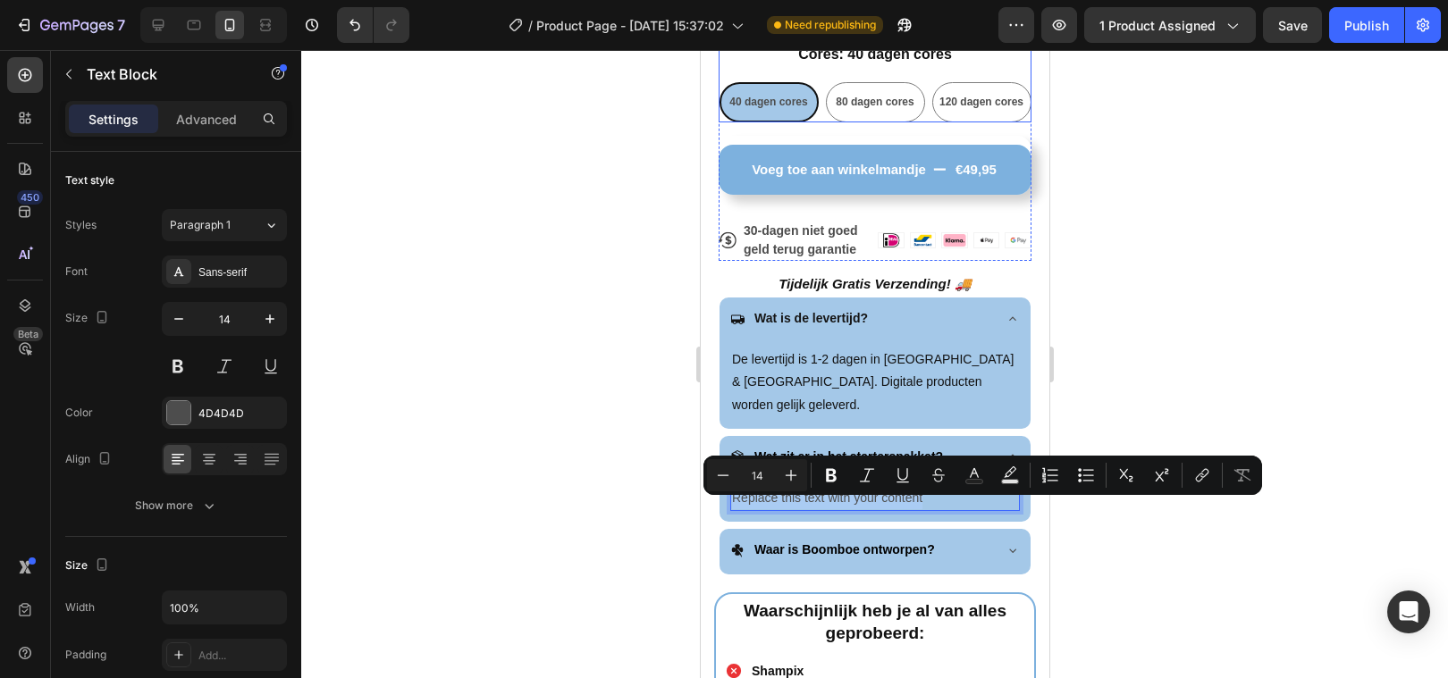
scroll to position [845, 0]
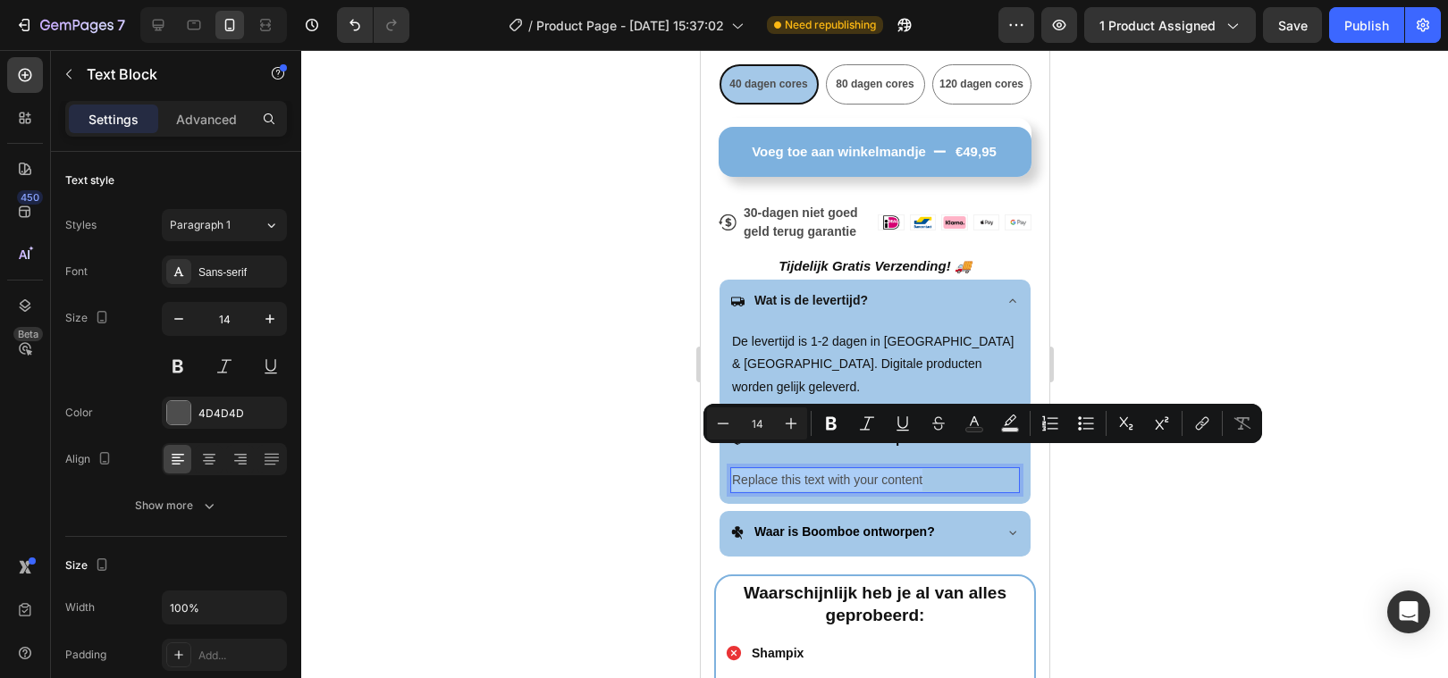
click at [578, 441] on div at bounding box center [874, 364] width 1147 height 628
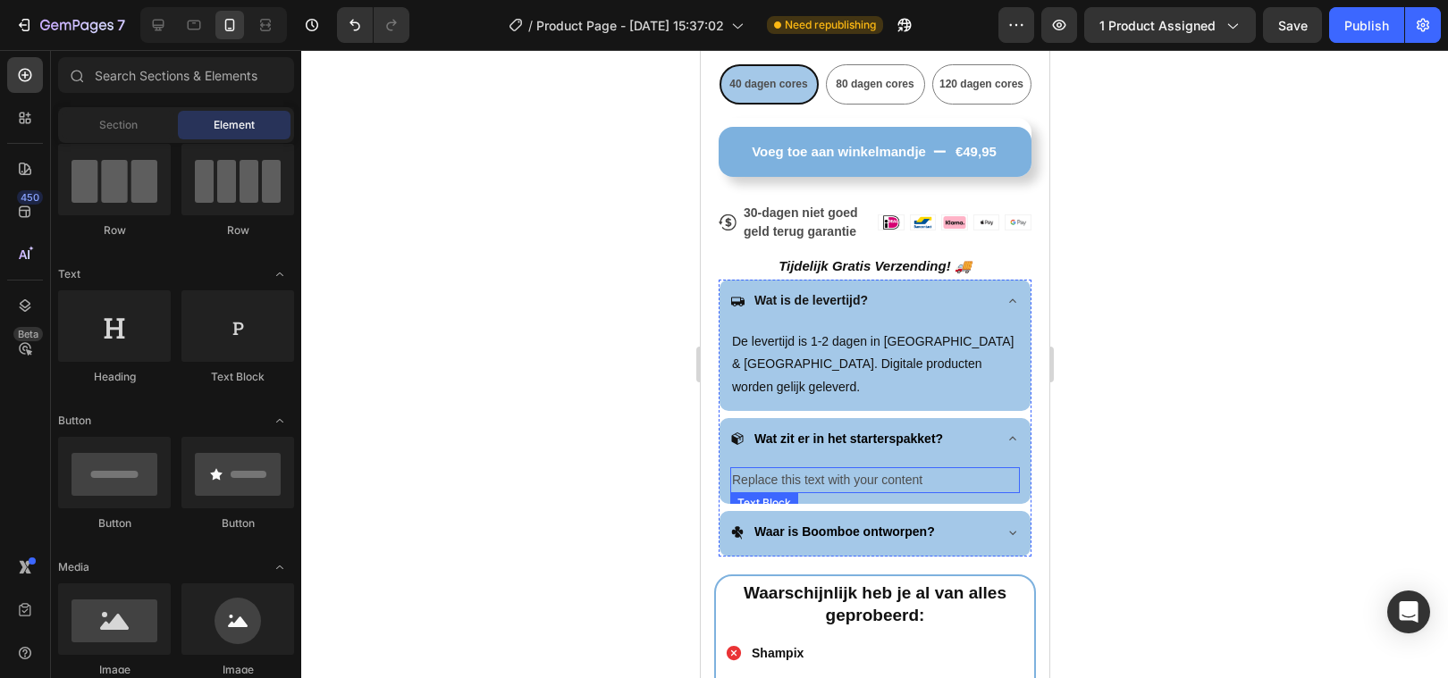
click at [790, 469] on p "Replace this text with your content" at bounding box center [874, 480] width 286 height 22
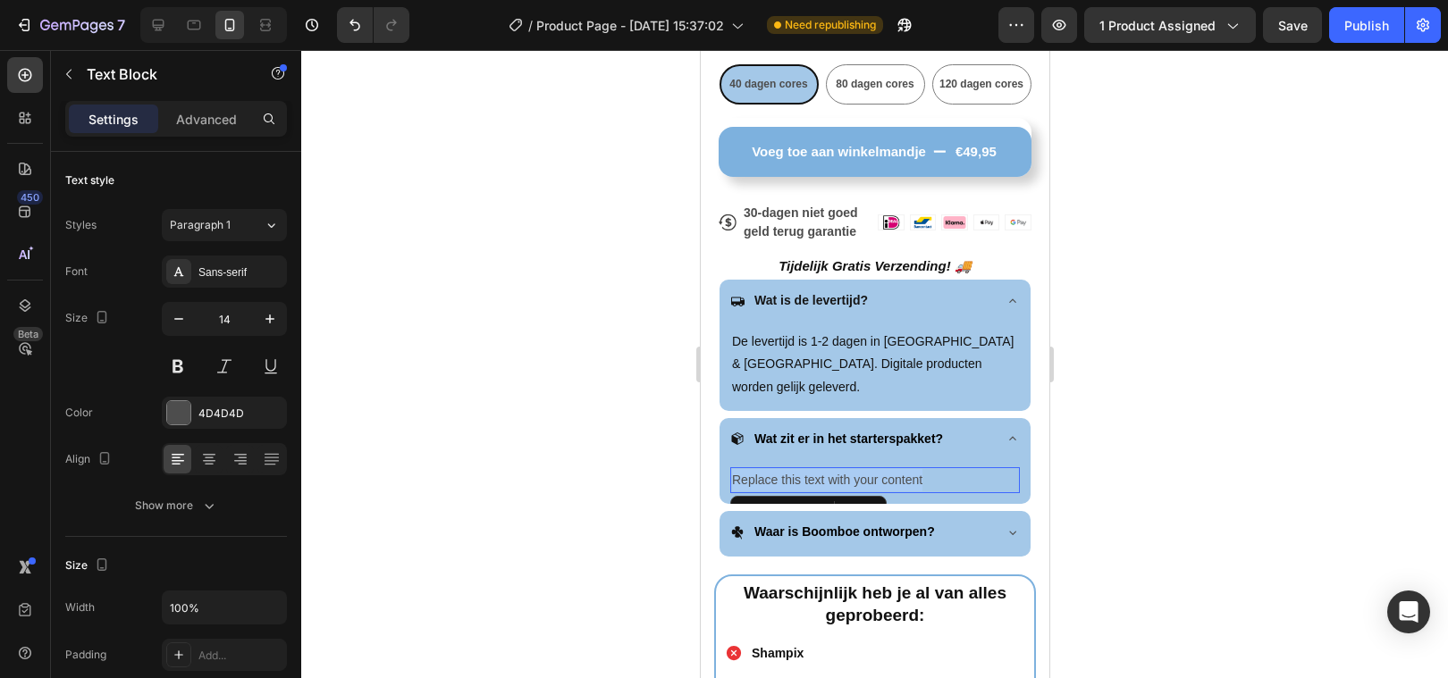
click at [790, 469] on p "Replace this text with your content" at bounding box center [874, 480] width 286 height 22
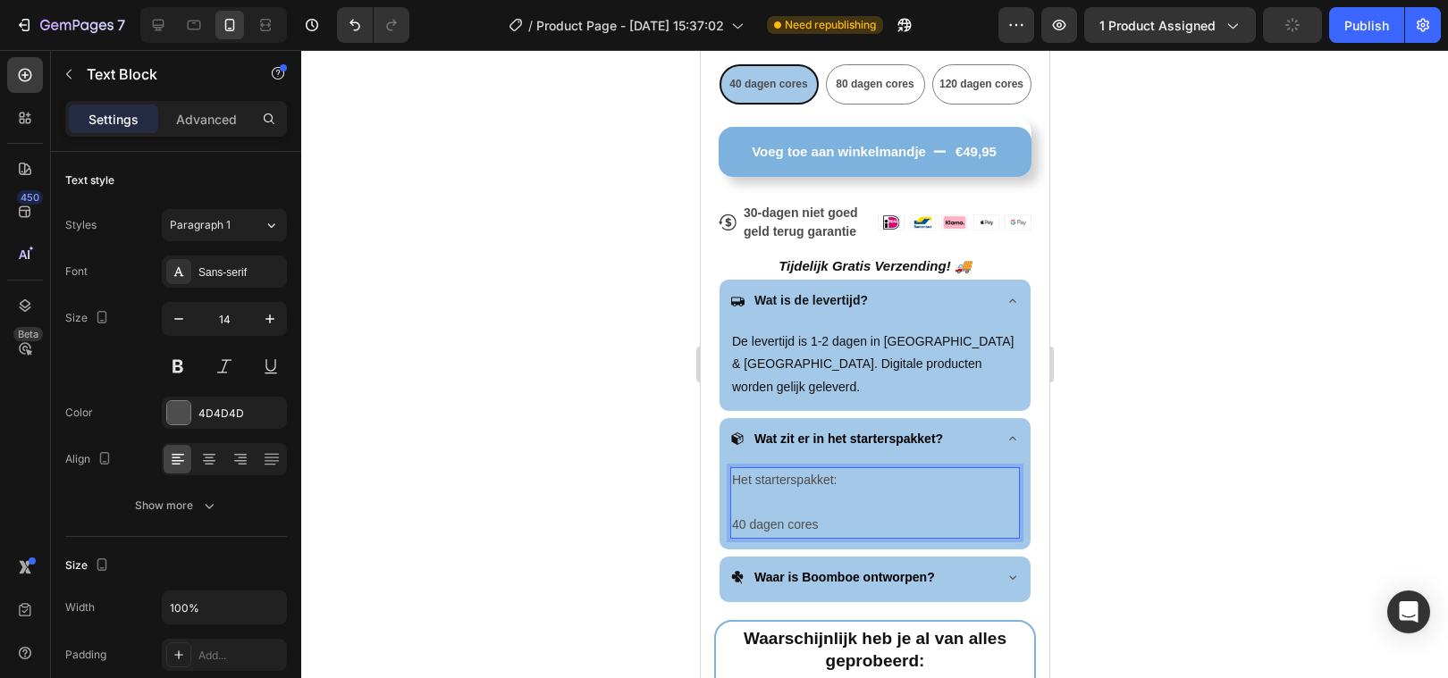
click at [834, 469] on p "Het starterspakket:" at bounding box center [874, 480] width 286 height 22
click at [826, 514] on p "40 dagen cores" at bounding box center [874, 525] width 286 height 22
click at [735, 492] on p "Rich Text Editor. Editing area: main" at bounding box center [874, 503] width 286 height 22
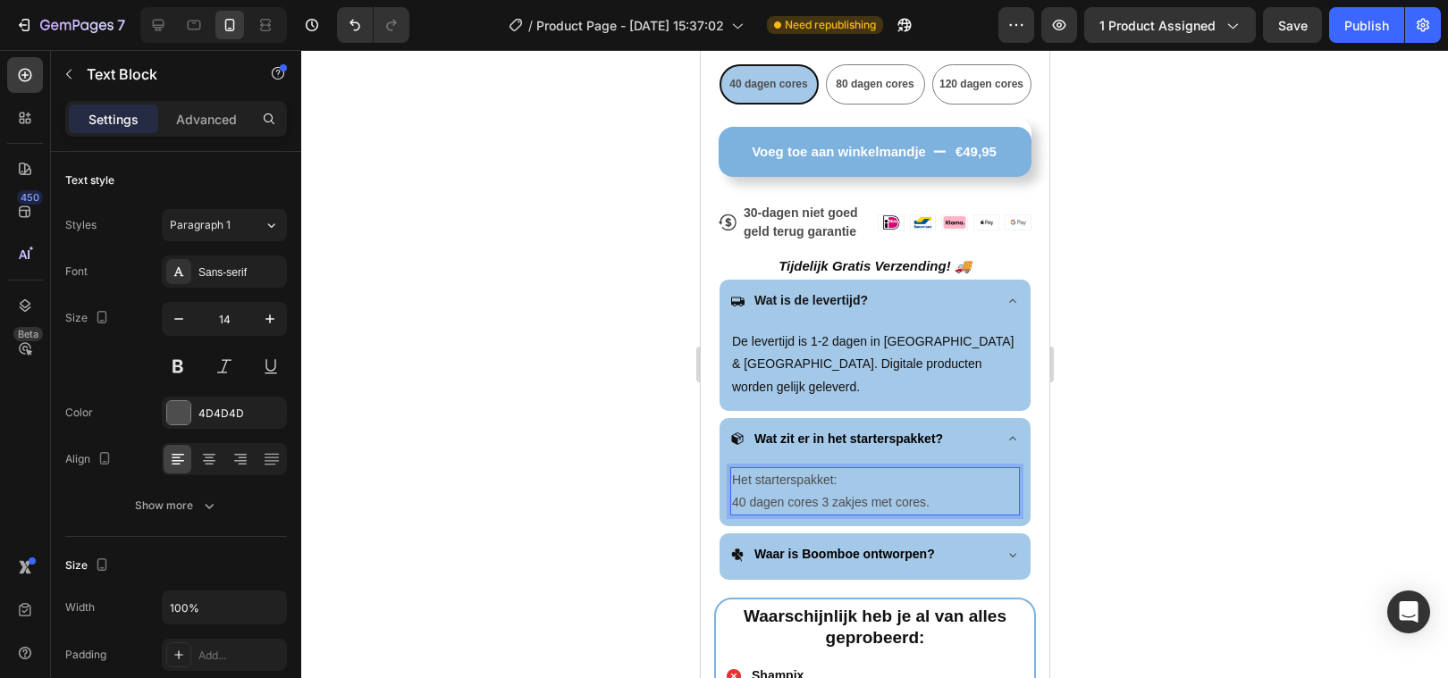
click at [931, 492] on p "40 dagen cores 3 zakjes met cores." at bounding box center [874, 503] width 286 height 22
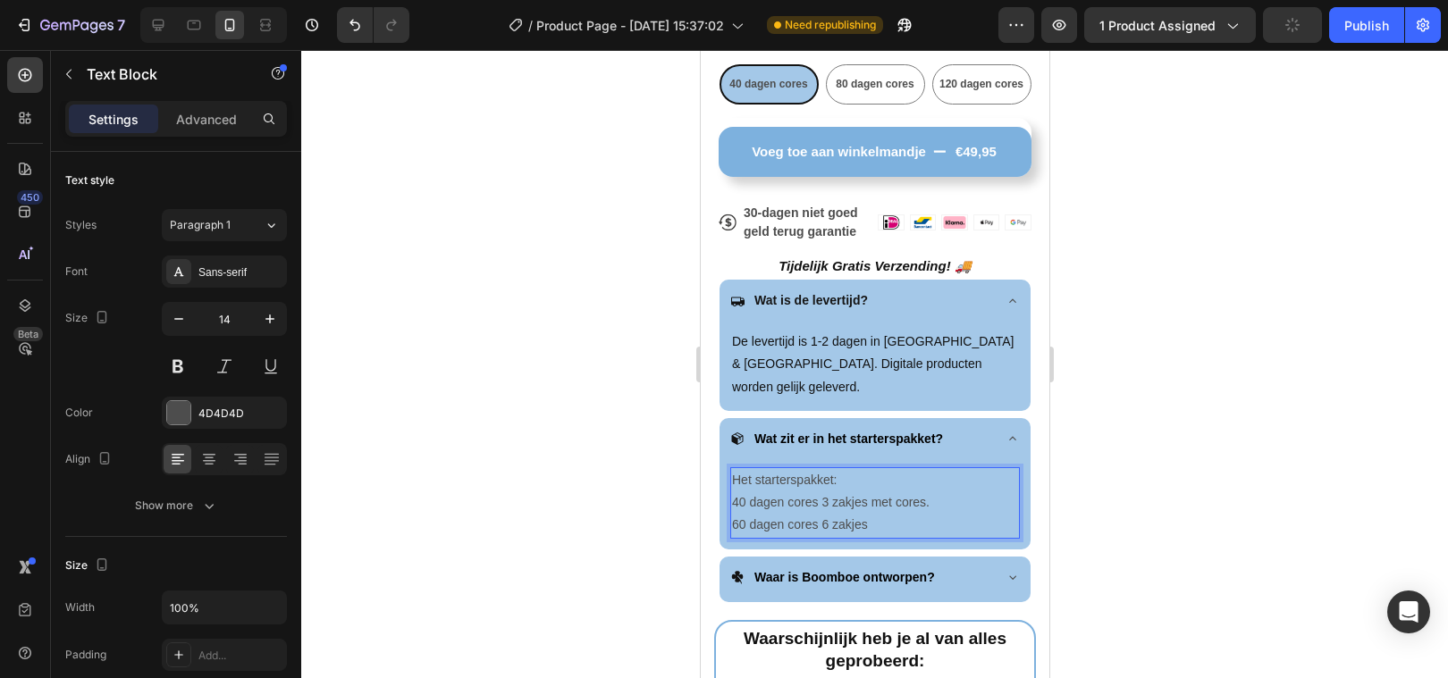
click at [818, 492] on p "40 dagen cores 3 zakjes met cores." at bounding box center [874, 503] width 286 height 22
drag, startPoint x: 817, startPoint y: 480, endPoint x: 788, endPoint y: 479, distance: 28.6
click at [788, 492] on p "40 dagen cores 3 zakjes met cores." at bounding box center [874, 503] width 286 height 22
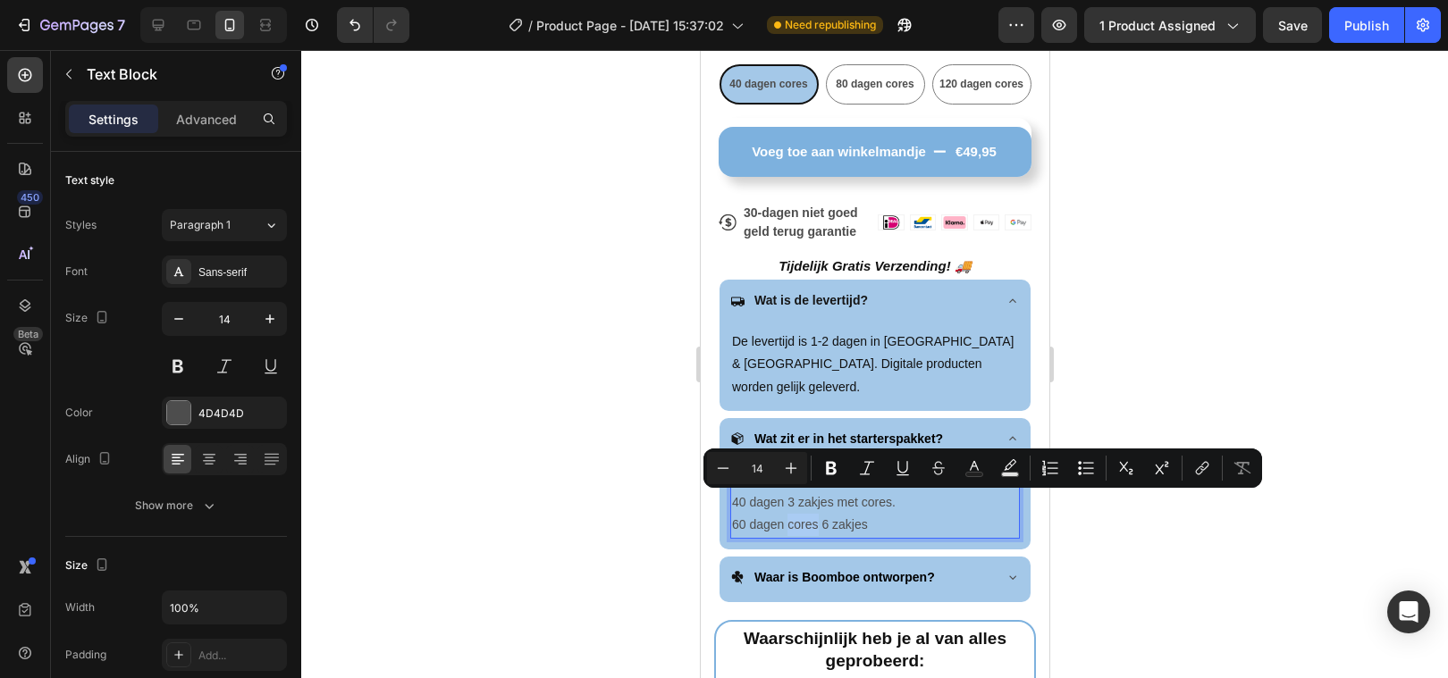
drag, startPoint x: 816, startPoint y: 505, endPoint x: 787, endPoint y: 509, distance: 28.8
click at [787, 514] on p "60 dagen cores 6 zakjes" at bounding box center [874, 525] width 286 height 22
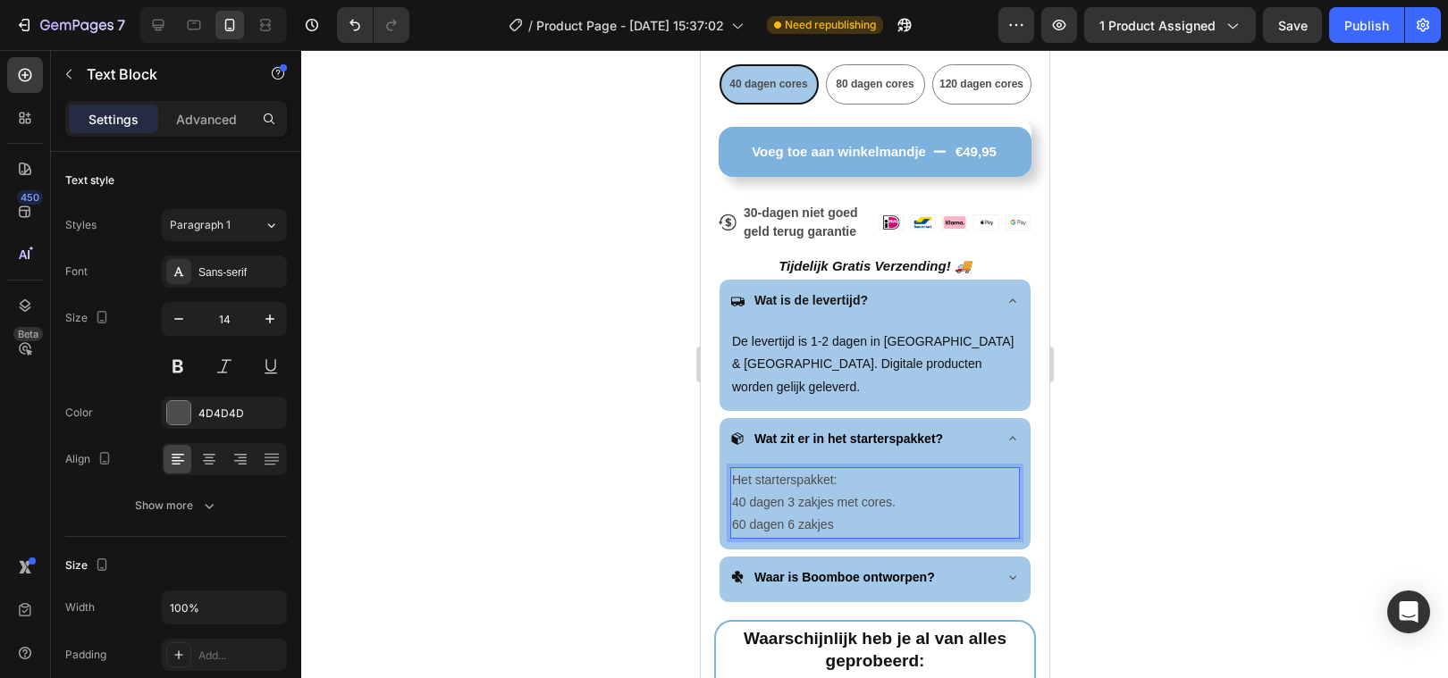
click at [845, 514] on p "60 dagen 6 zakjes" at bounding box center [874, 525] width 286 height 22
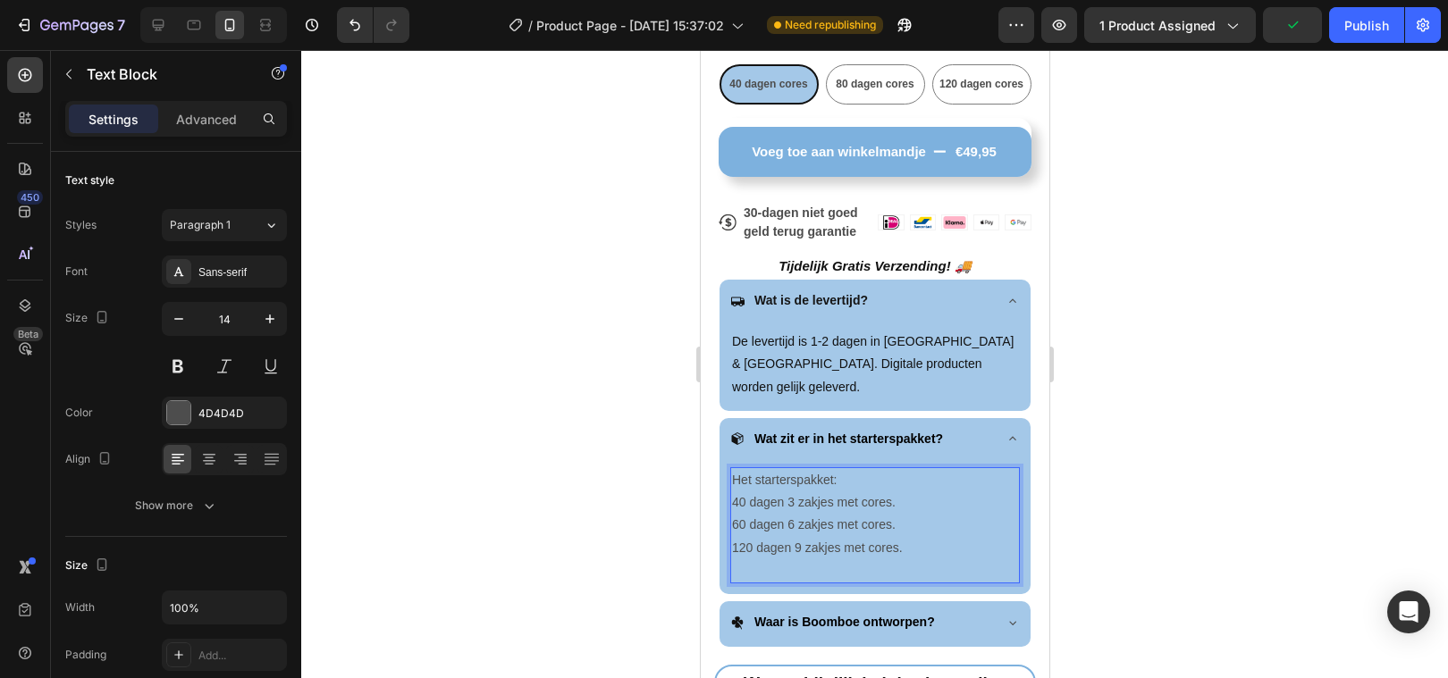
click at [845, 469] on p "Het starterspakket:" at bounding box center [874, 480] width 286 height 22
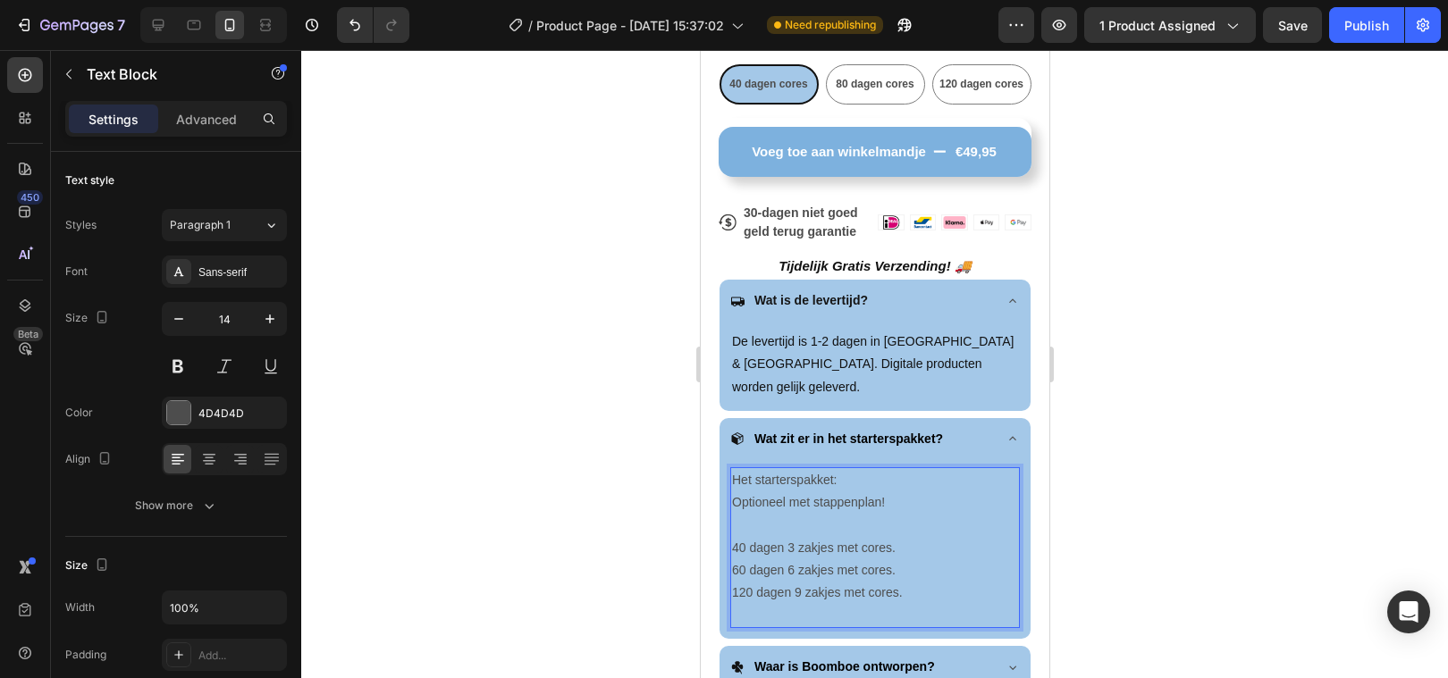
click at [927, 514] on p "Rich Text Editor. Editing area: main" at bounding box center [874, 525] width 286 height 22
click at [744, 604] on p "Rich Text Editor. Editing area: main" at bounding box center [874, 615] width 286 height 22
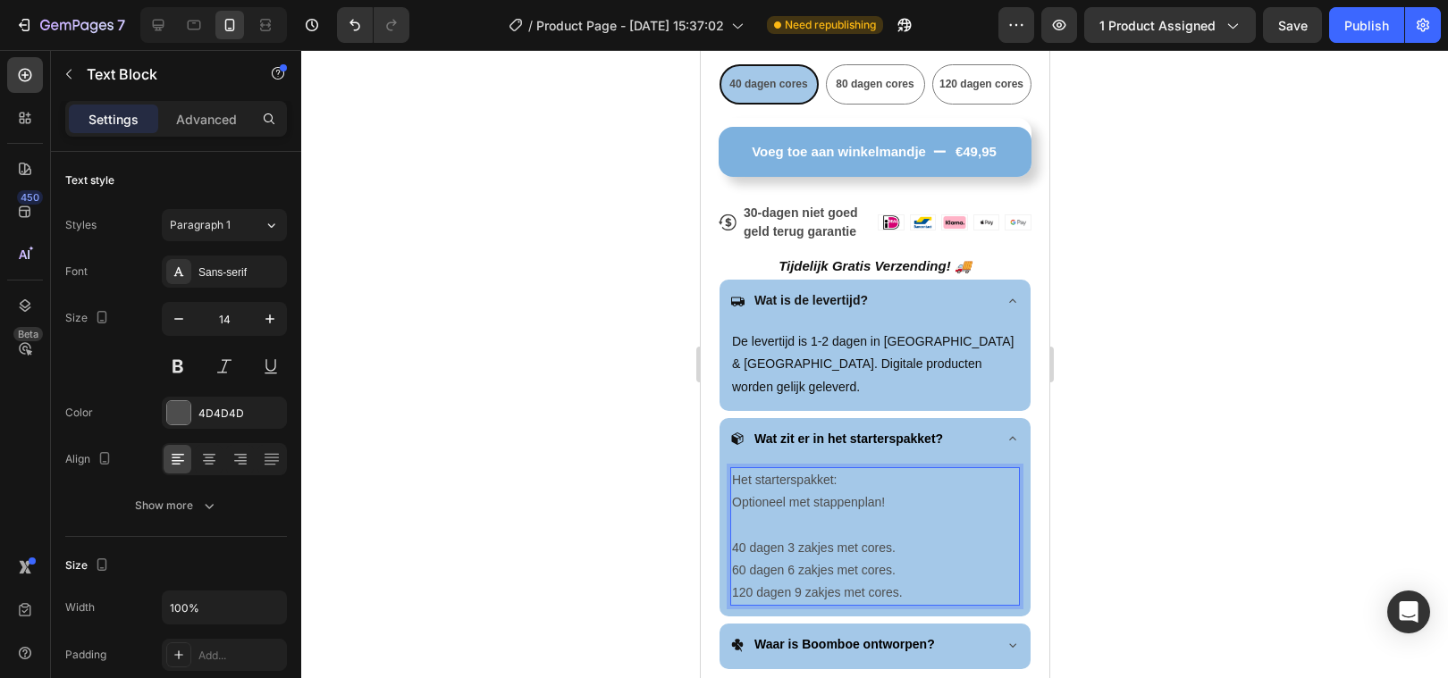
click at [731, 469] on p "Het starterspakket:" at bounding box center [874, 480] width 286 height 22
drag, startPoint x: 731, startPoint y: 458, endPoint x: 902, endPoint y: 560, distance: 198.8
click at [902, 563] on div "Het starterspakket: Optioneel met stappenplan! 40 dagen 3 zakjes met cores. 60 …" at bounding box center [874, 536] width 290 height 139
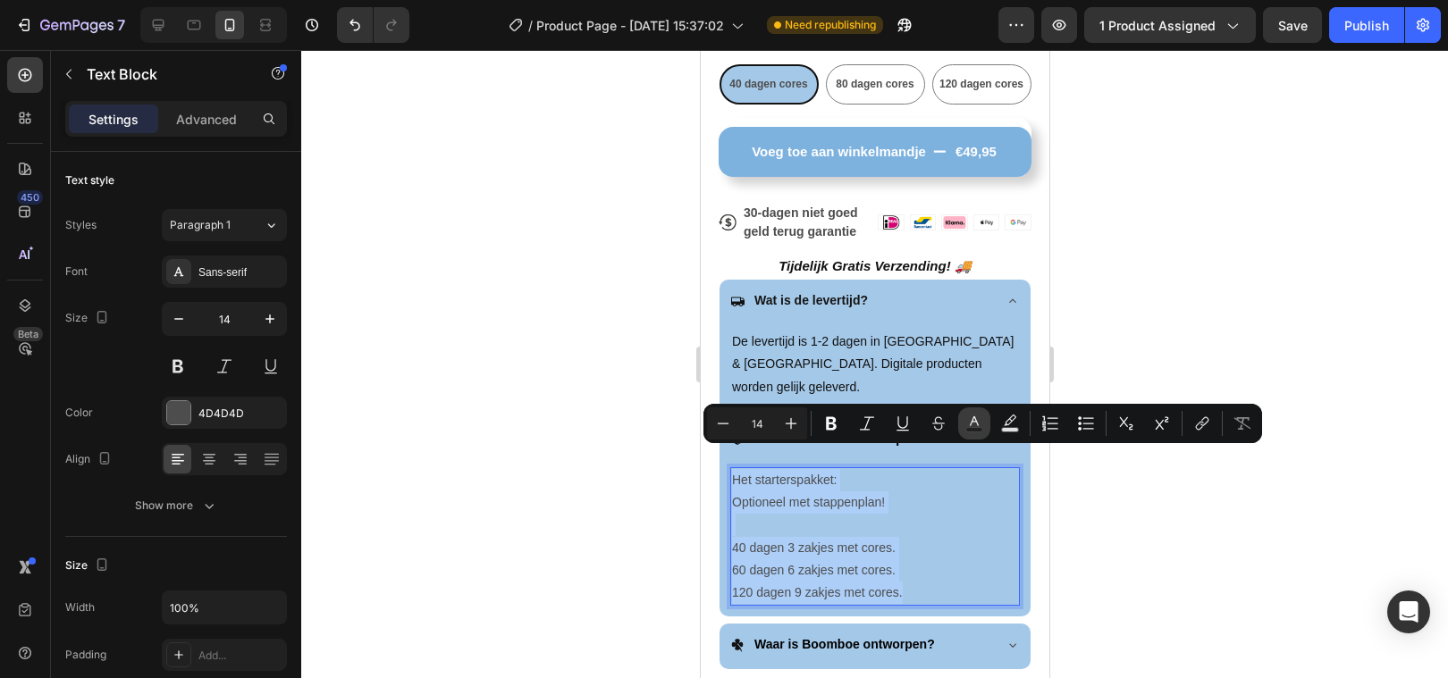
click at [983, 416] on button "Text Color" at bounding box center [974, 424] width 32 height 32
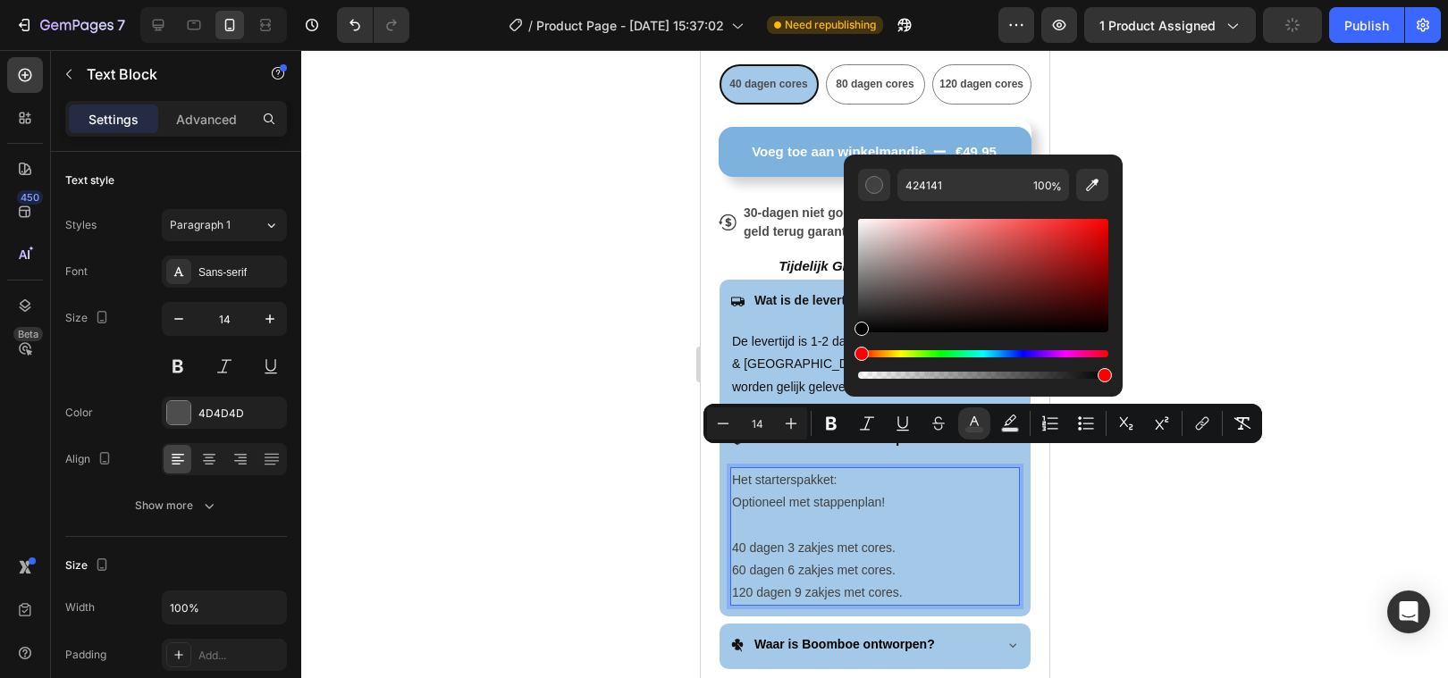
drag, startPoint x: 861, startPoint y: 302, endPoint x: 851, endPoint y: 343, distance: 42.3
click at [851, 343] on div "424141 100 %" at bounding box center [983, 269] width 279 height 228
type input "000000"
click at [477, 434] on div at bounding box center [874, 364] width 1147 height 628
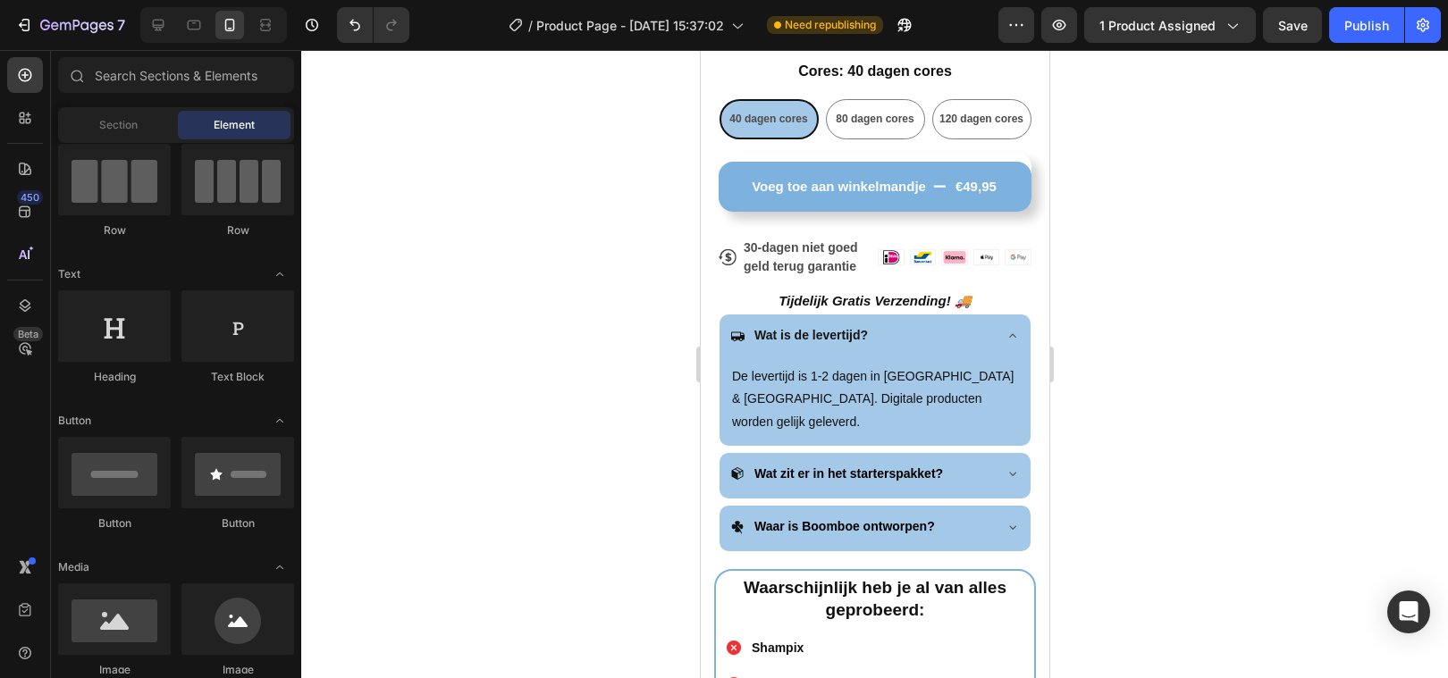
scroll to position [815, 0]
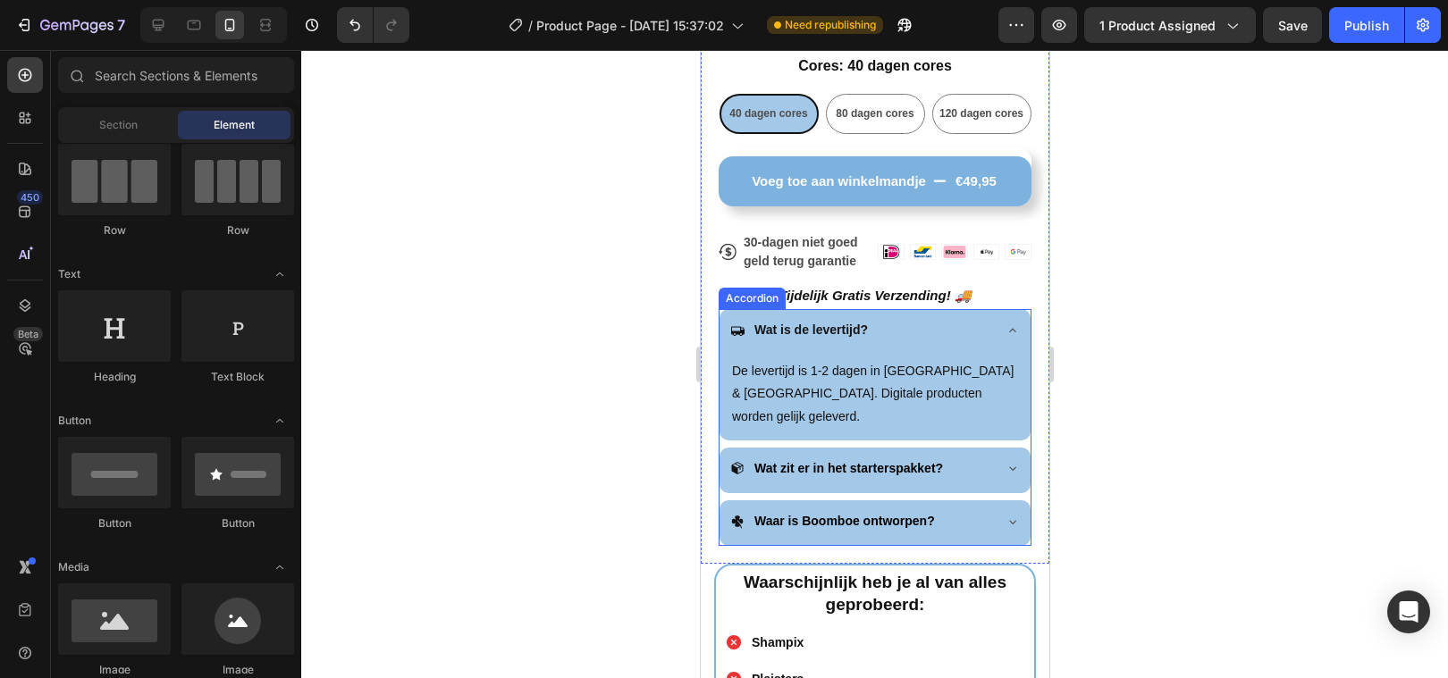
click at [1013, 461] on icon at bounding box center [1011, 468] width 14 height 14
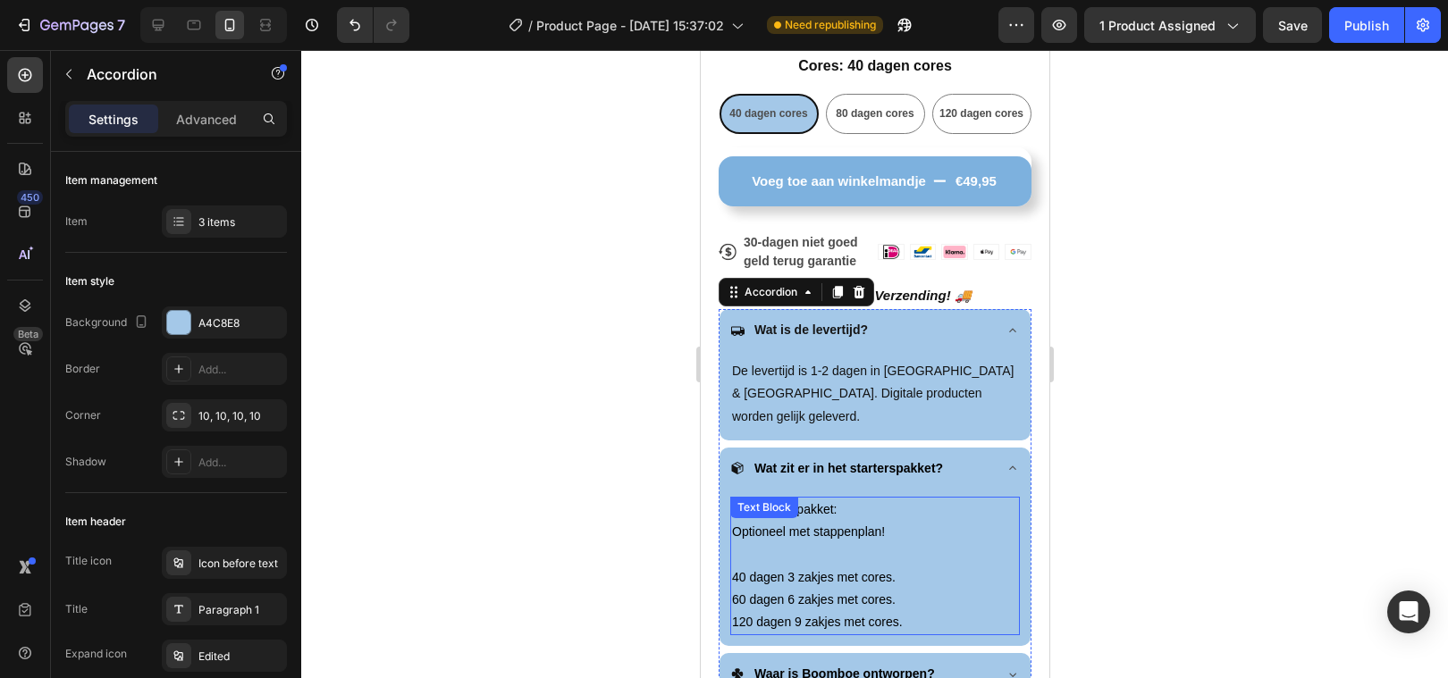
click at [791, 525] on span "Optioneel met stappenplan!" at bounding box center [807, 532] width 153 height 14
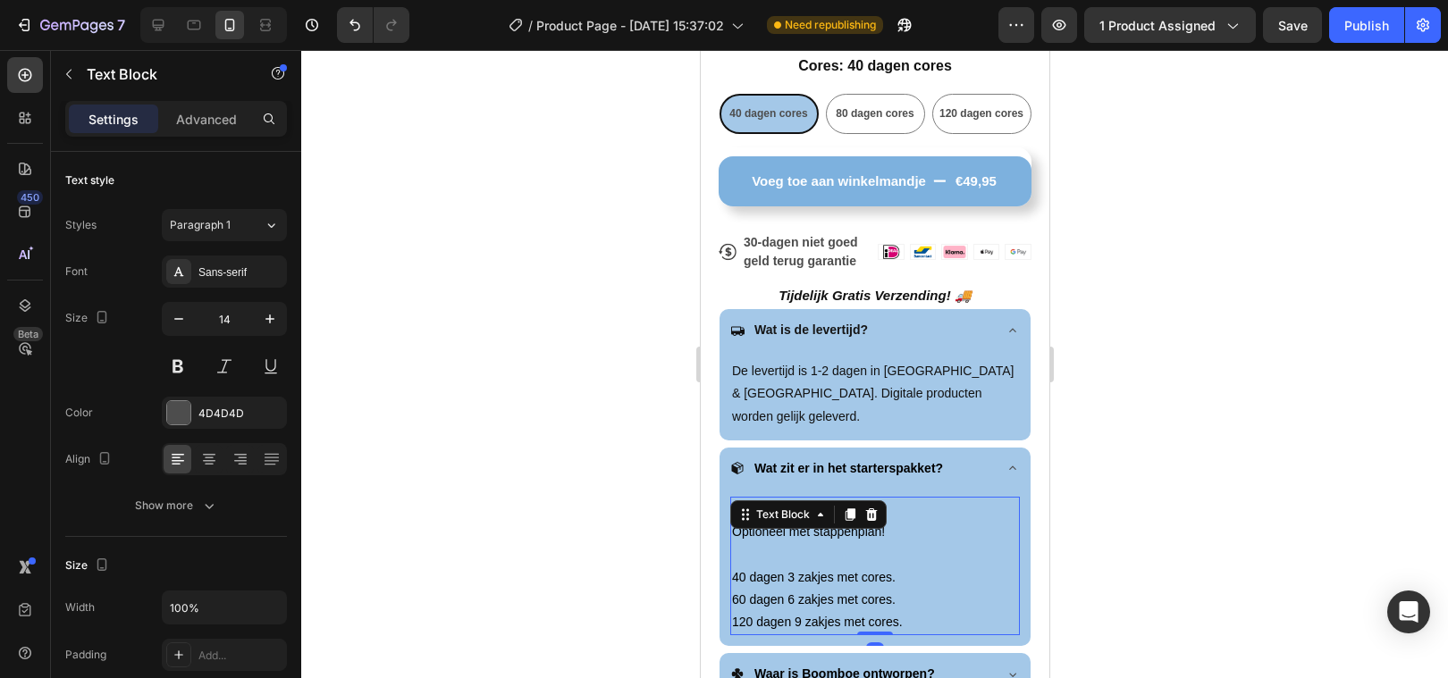
click at [734, 570] on span "40 dagen 3 zakjes met cores." at bounding box center [813, 577] width 164 height 14
click at [734, 593] on span "60 dagen 6 zakjes met cores." at bounding box center [813, 600] width 164 height 14
click at [729, 602] on div "Het starterspakket: Optioneel met stappenplan! - 40 dagen 3 zakjes met cores. -…" at bounding box center [874, 566] width 290 height 139
click at [775, 543] on p "Rich Text Editor. Editing area: main" at bounding box center [874, 554] width 286 height 22
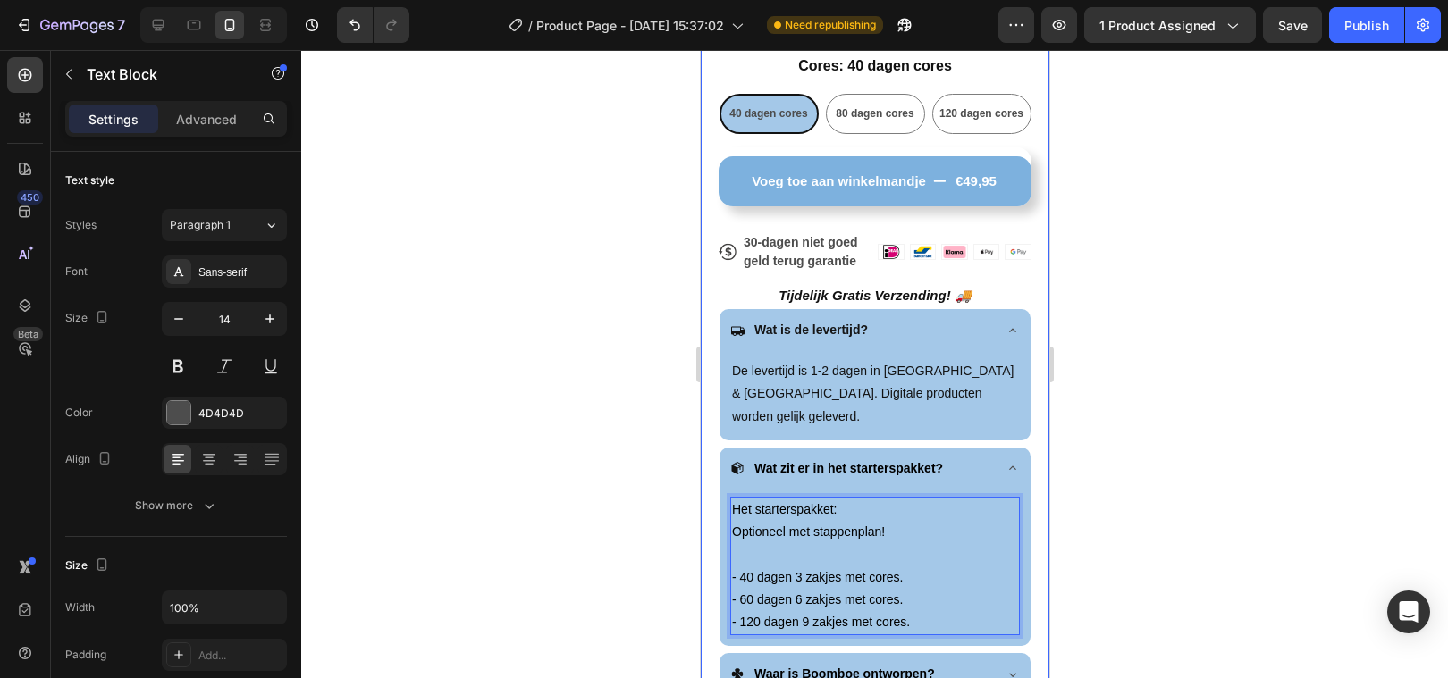
click at [631, 545] on div at bounding box center [874, 364] width 1147 height 628
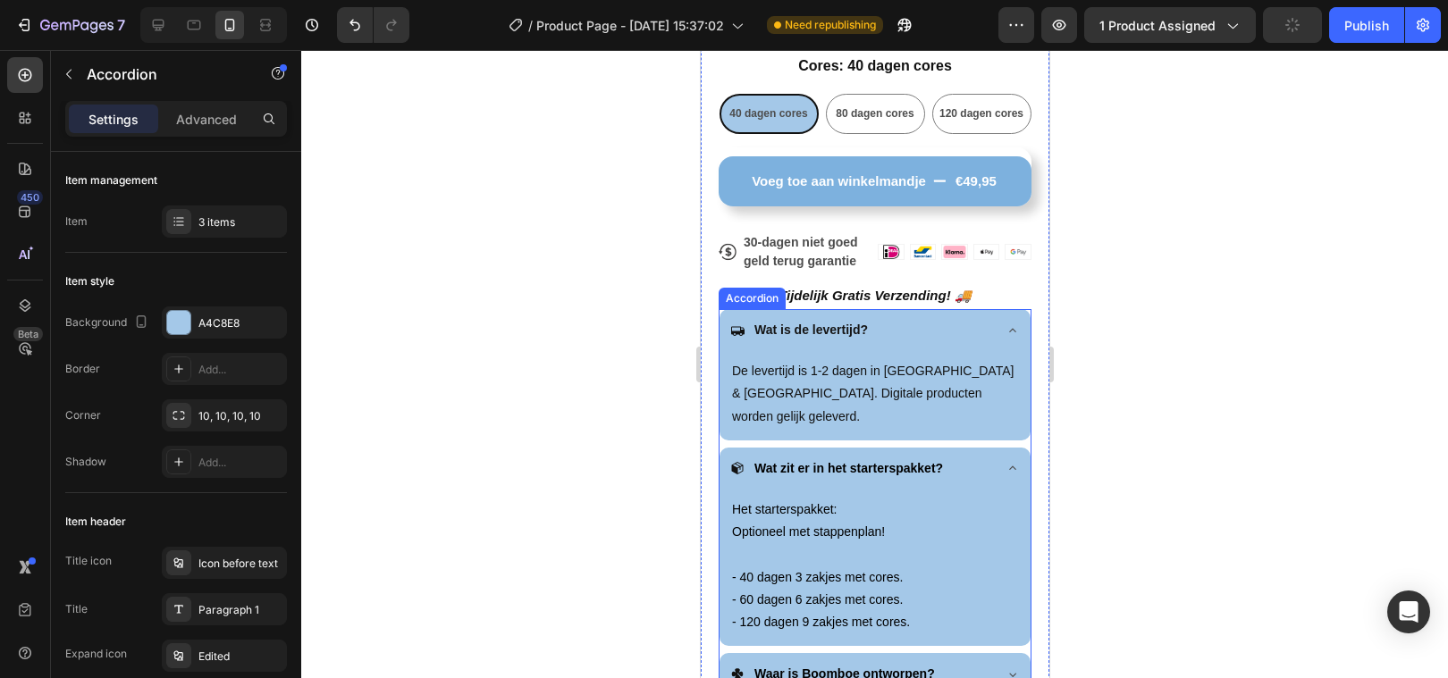
click at [1009, 461] on icon at bounding box center [1011, 468] width 14 height 14
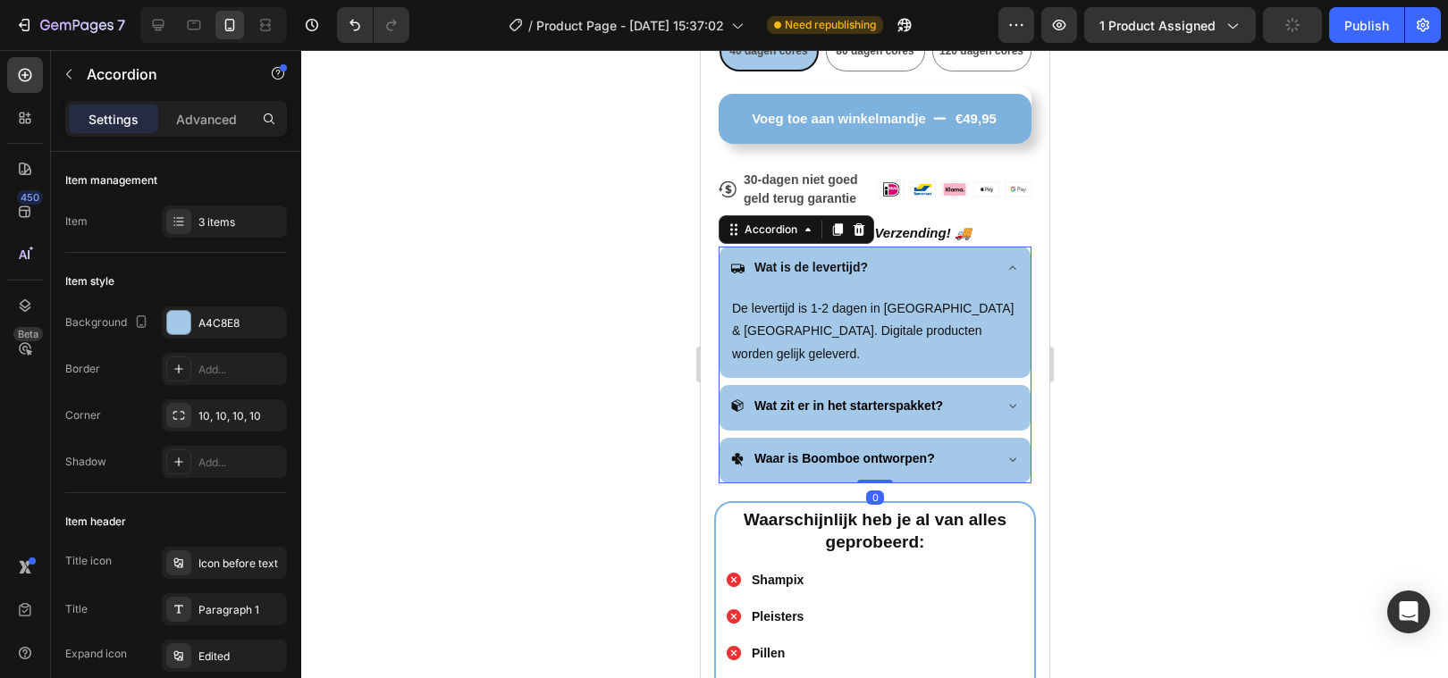
scroll to position [885, 0]
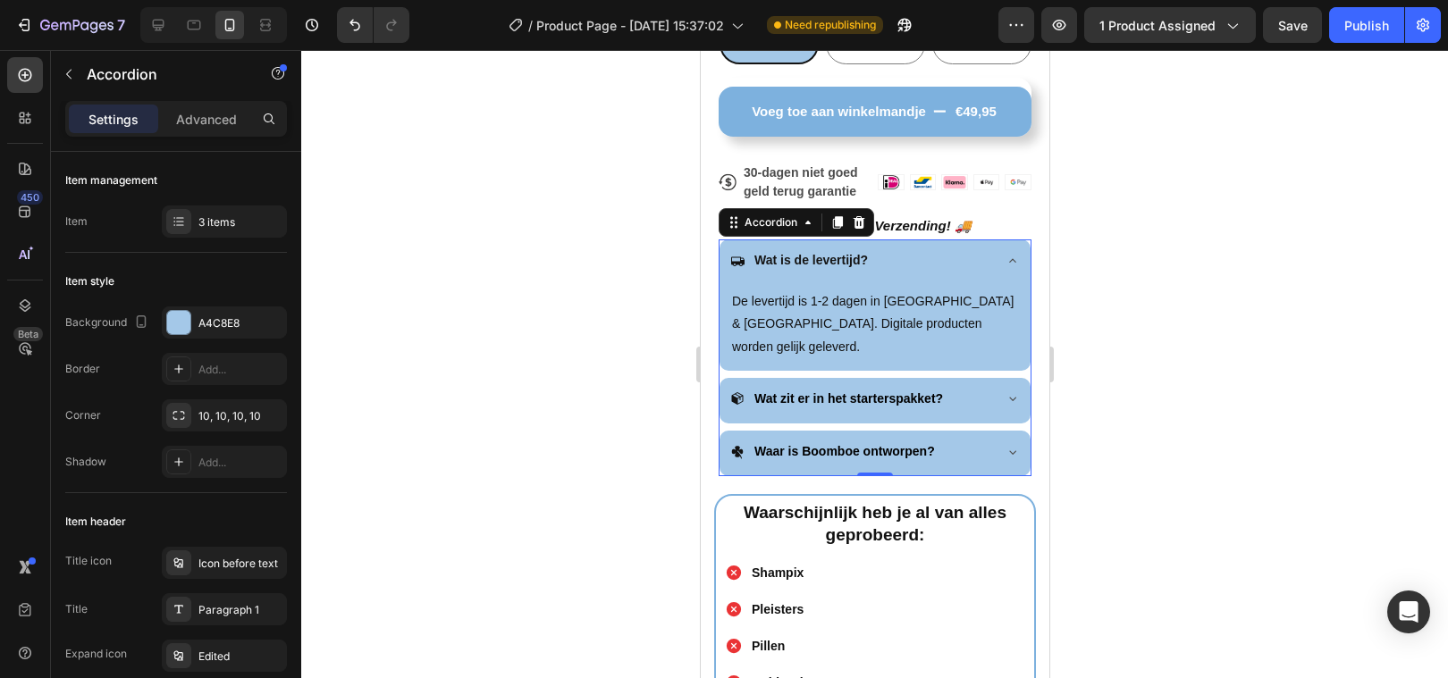
click at [1369, 400] on div at bounding box center [874, 364] width 1147 height 628
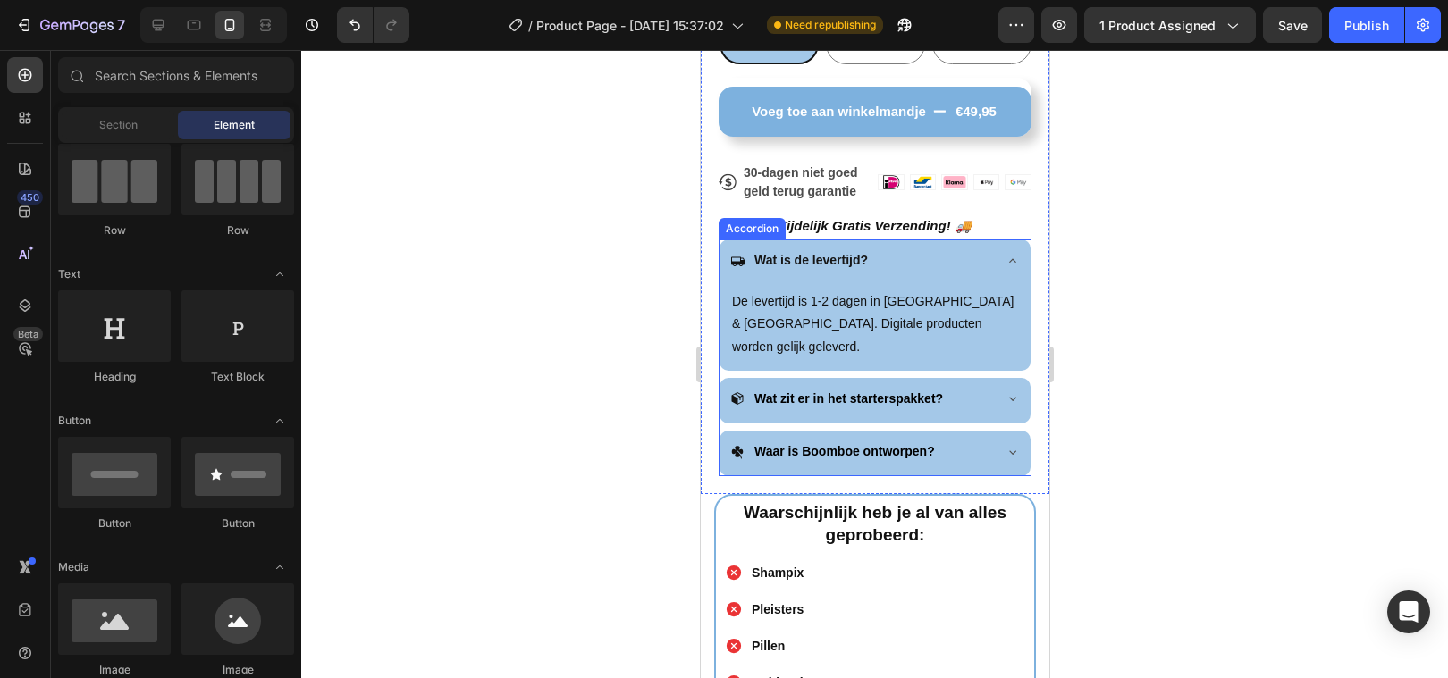
click at [996, 431] on div "Waar is Boomboe ontworpen?" at bounding box center [874, 454] width 311 height 46
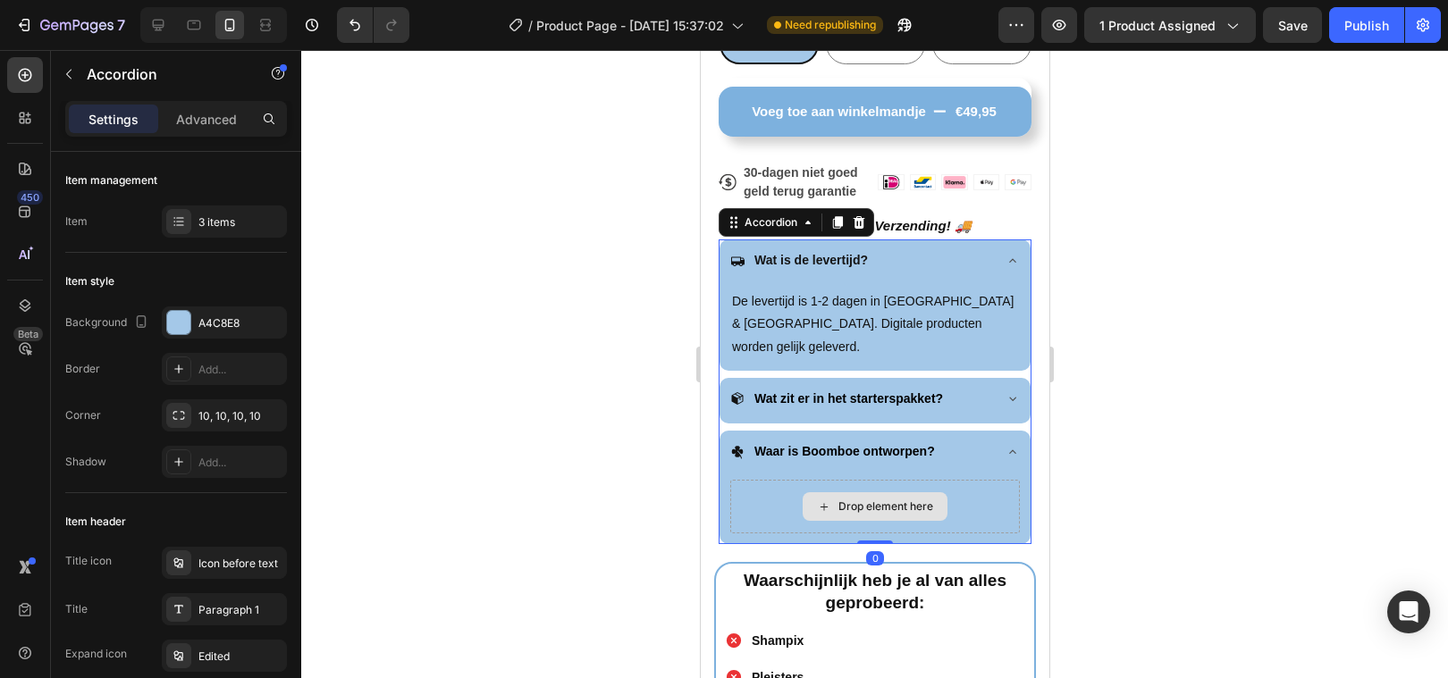
click at [849, 492] on div "Drop element here" at bounding box center [874, 506] width 145 height 29
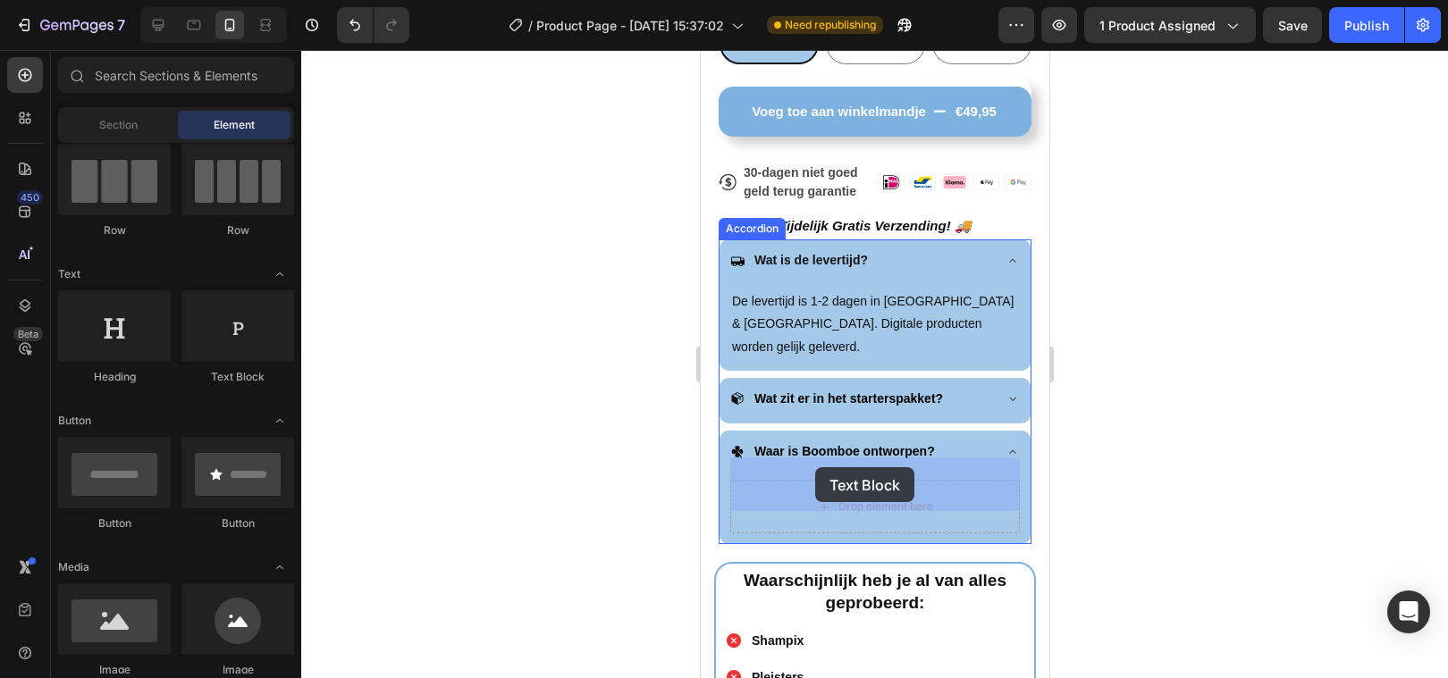
drag, startPoint x: 913, startPoint y: 391, endPoint x: 814, endPoint y: 468, distance: 126.0
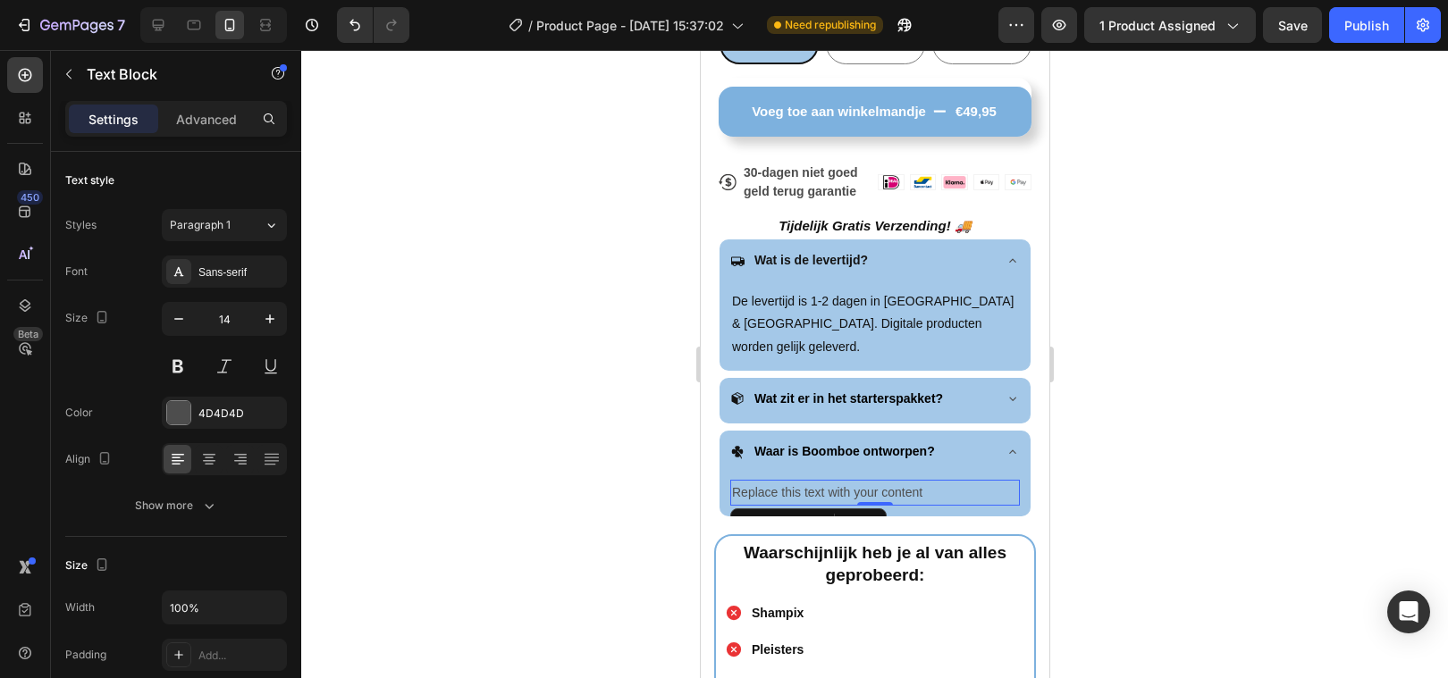
click at [786, 480] on div "Replace this text with your content" at bounding box center [874, 493] width 290 height 26
click at [784, 482] on p "Replace this text with your content" at bounding box center [874, 493] width 286 height 22
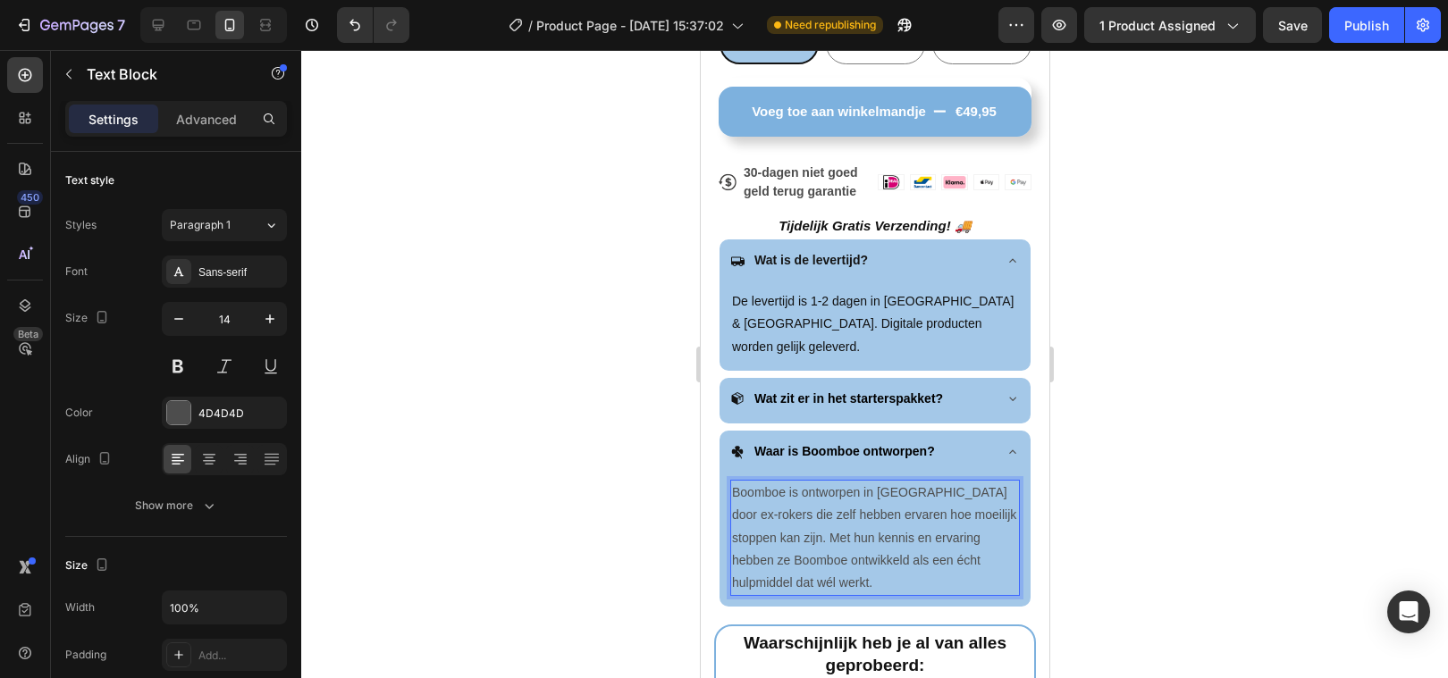
click at [876, 482] on p "Boomboe is ontworpen in Nederland door ex-rokers die zelf hebben ervaren hoe mo…" at bounding box center [874, 538] width 286 height 113
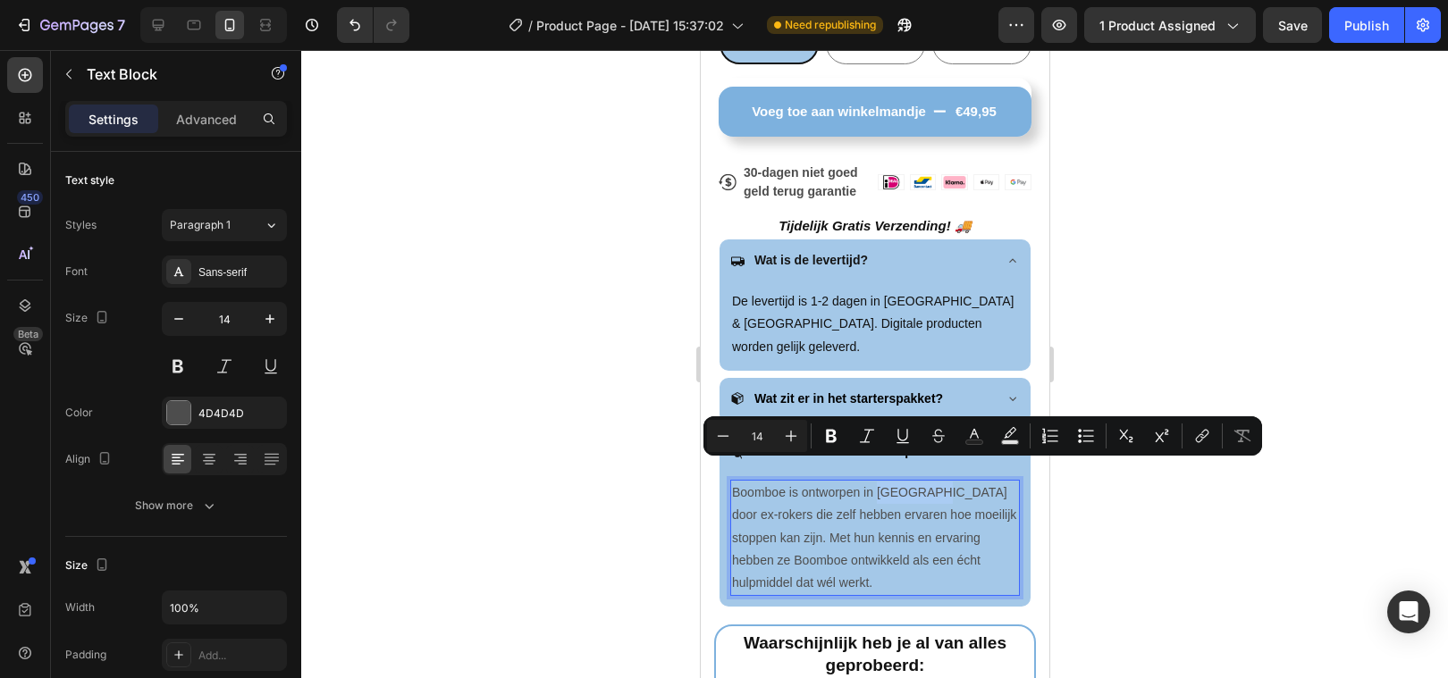
drag, startPoint x: 876, startPoint y: 473, endPoint x: 916, endPoint y: 474, distance: 40.2
click at [916, 482] on p "Boomboe is ontworpen in Nederland door ex-rokers die zelf hebben ervaren hoe mo…" at bounding box center [874, 538] width 286 height 113
click at [833, 430] on icon "Editor contextual toolbar" at bounding box center [831, 436] width 11 height 13
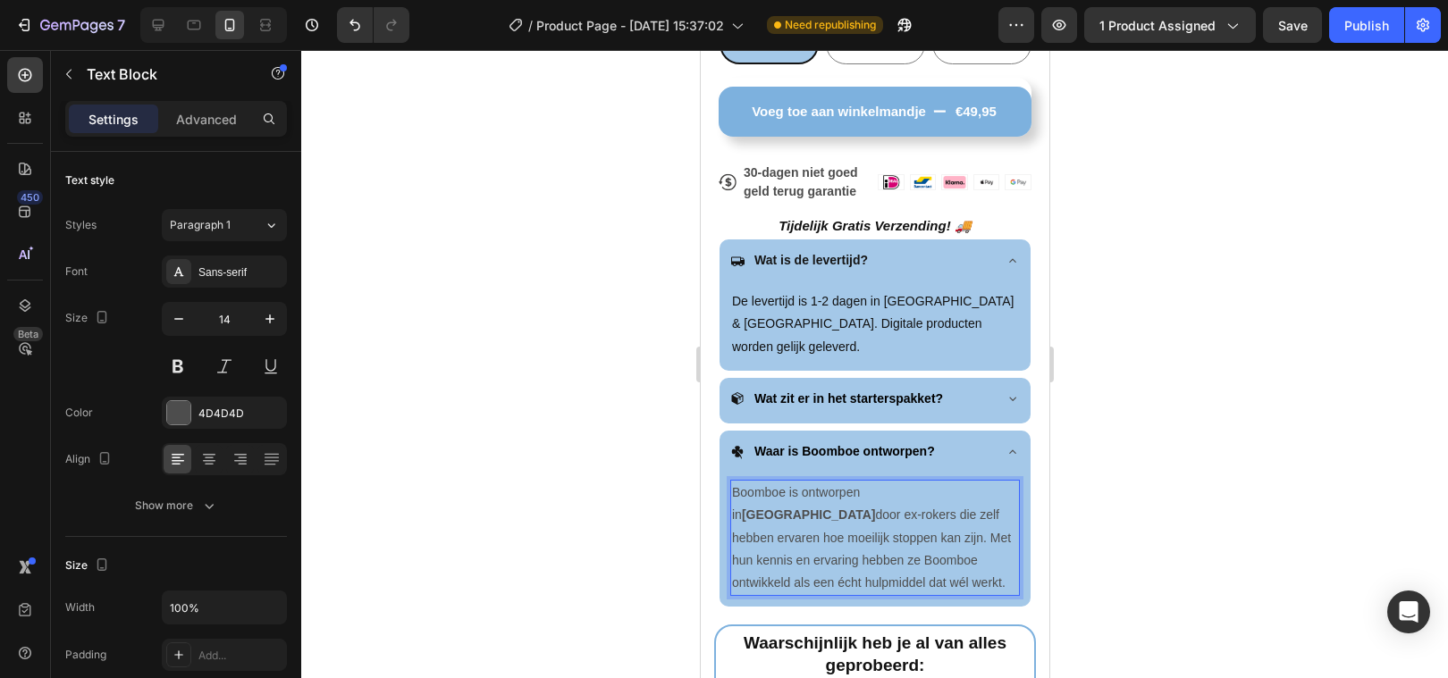
click at [734, 482] on p "Boomboe is ontworpen in Nederland door ex-rokers die zelf hebben ervaren hoe mo…" at bounding box center [874, 538] width 286 height 113
drag, startPoint x: 734, startPoint y: 471, endPoint x: 887, endPoint y: 557, distance: 175.3
click at [887, 558] on p "Boomboe is ontworpen in Nederland door ex-rokers die zelf hebben ervaren hoe mo…" at bounding box center [874, 538] width 286 height 113
click at [777, 506] on p "Boomboe is ontworpen in Nederland door ex-rokers die zelf hebben ervaren hoe mo…" at bounding box center [874, 538] width 286 height 113
click at [751, 482] on p "Boomboe is ontworpen in Nederland door ex-rokers die zelf hebben ervaren hoe mo…" at bounding box center [874, 538] width 286 height 113
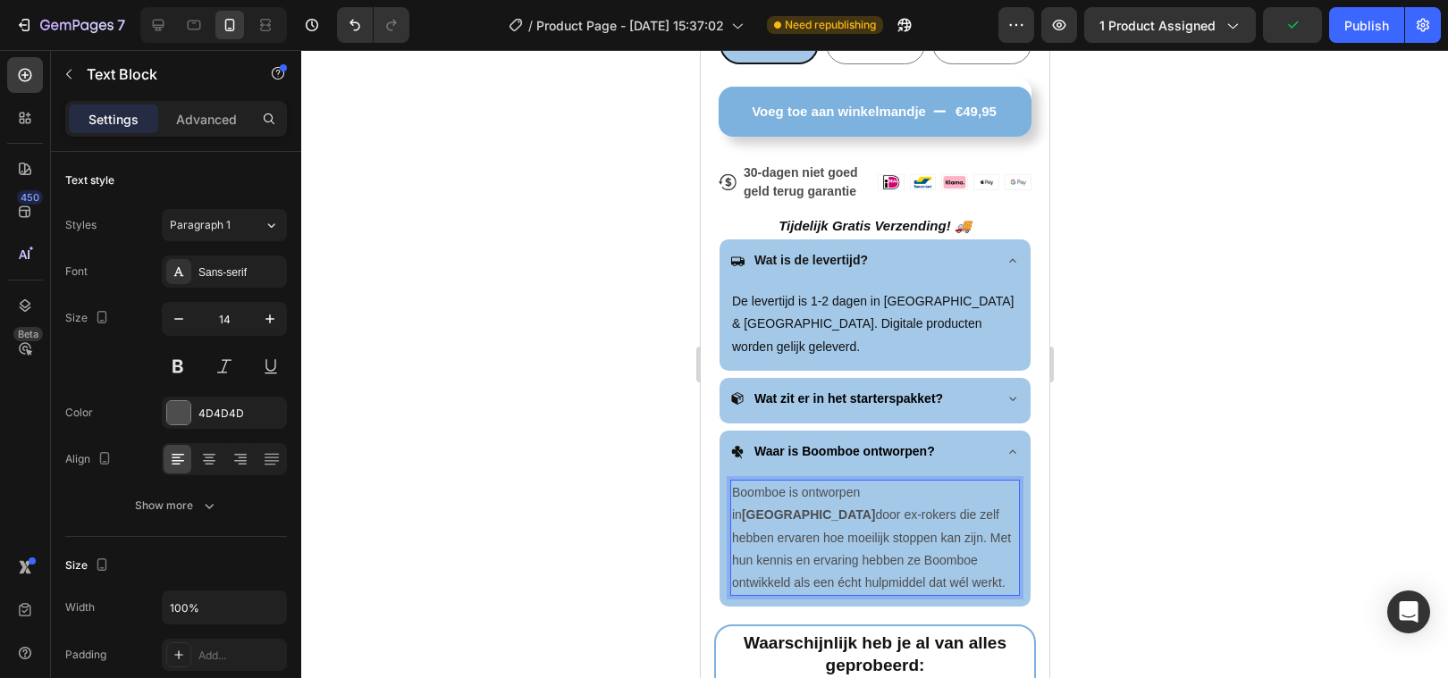
click at [751, 482] on p "Boomboe is ontworpen in Nederland door ex-rokers die zelf hebben ervaren hoe mo…" at bounding box center [874, 538] width 286 height 113
click at [784, 487] on p "Boomboe is ontworpen in Nederland door ex-rokers die zelf hebben ervaren hoe mo…" at bounding box center [874, 538] width 286 height 113
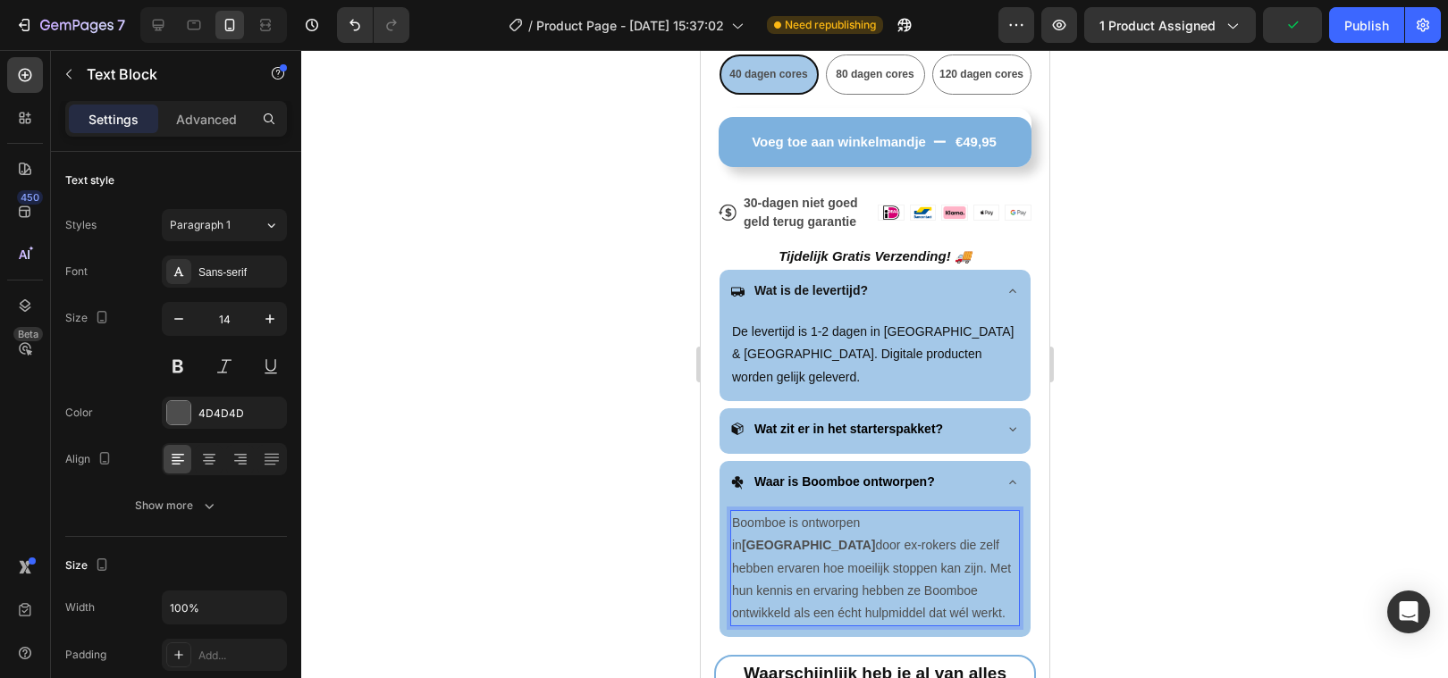
click at [524, 527] on div at bounding box center [874, 364] width 1147 height 628
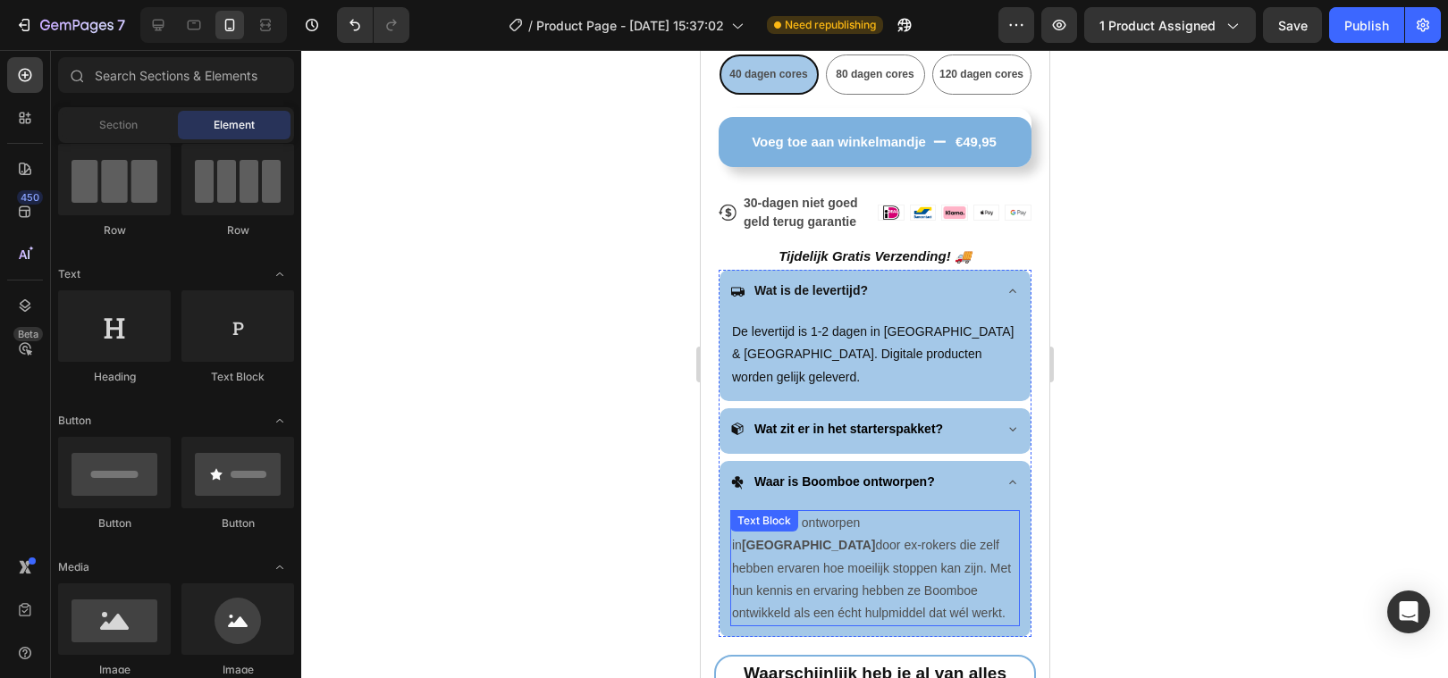
click at [807, 534] on p "Boomboe is ontworpen in Nederland door ex-rokers die zelf hebben ervaren hoe mo…" at bounding box center [874, 568] width 286 height 113
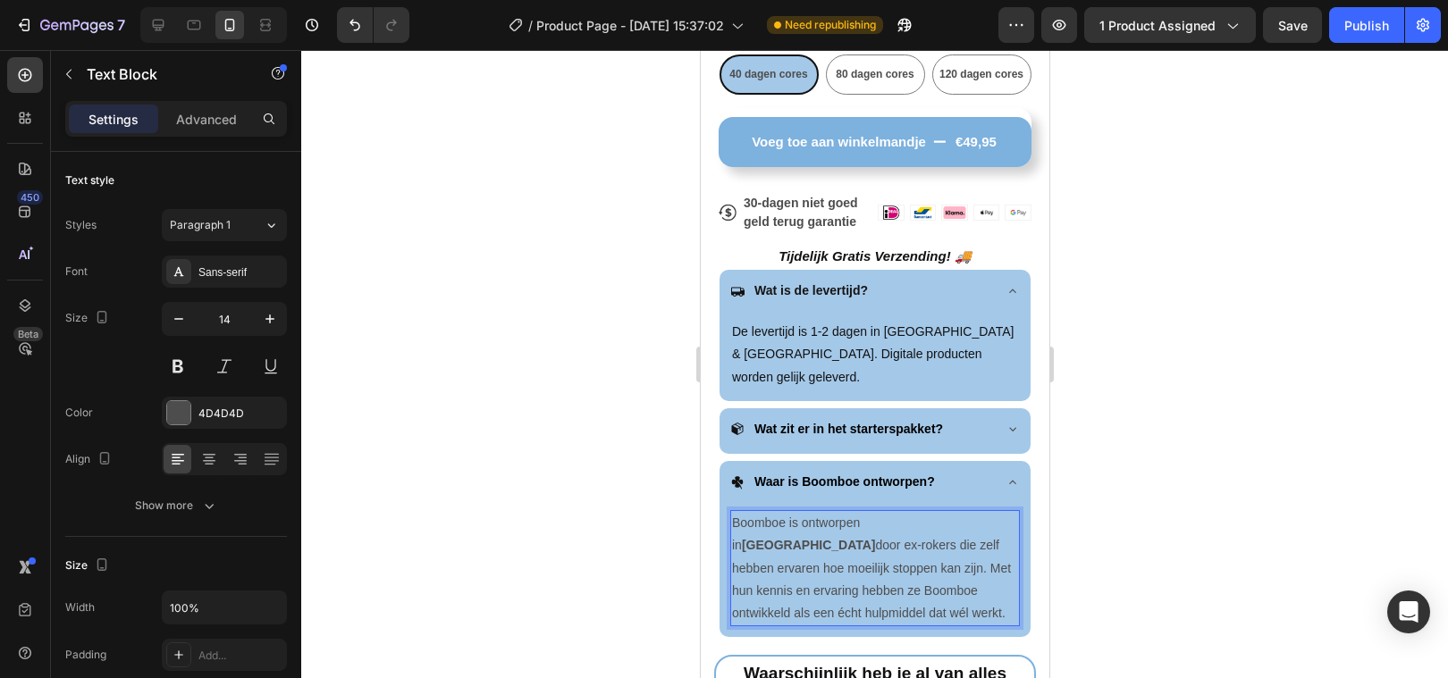
click at [872, 550] on p "Boomboe is ontworpen in Nederland door ex-rokers die zelf hebben ervaren hoe mo…" at bounding box center [874, 568] width 286 height 113
click at [786, 573] on p "Boomboe is ontworpen in Nederland door ex-rokers die zelf hebben ervaren hoe mo…" at bounding box center [874, 568] width 286 height 113
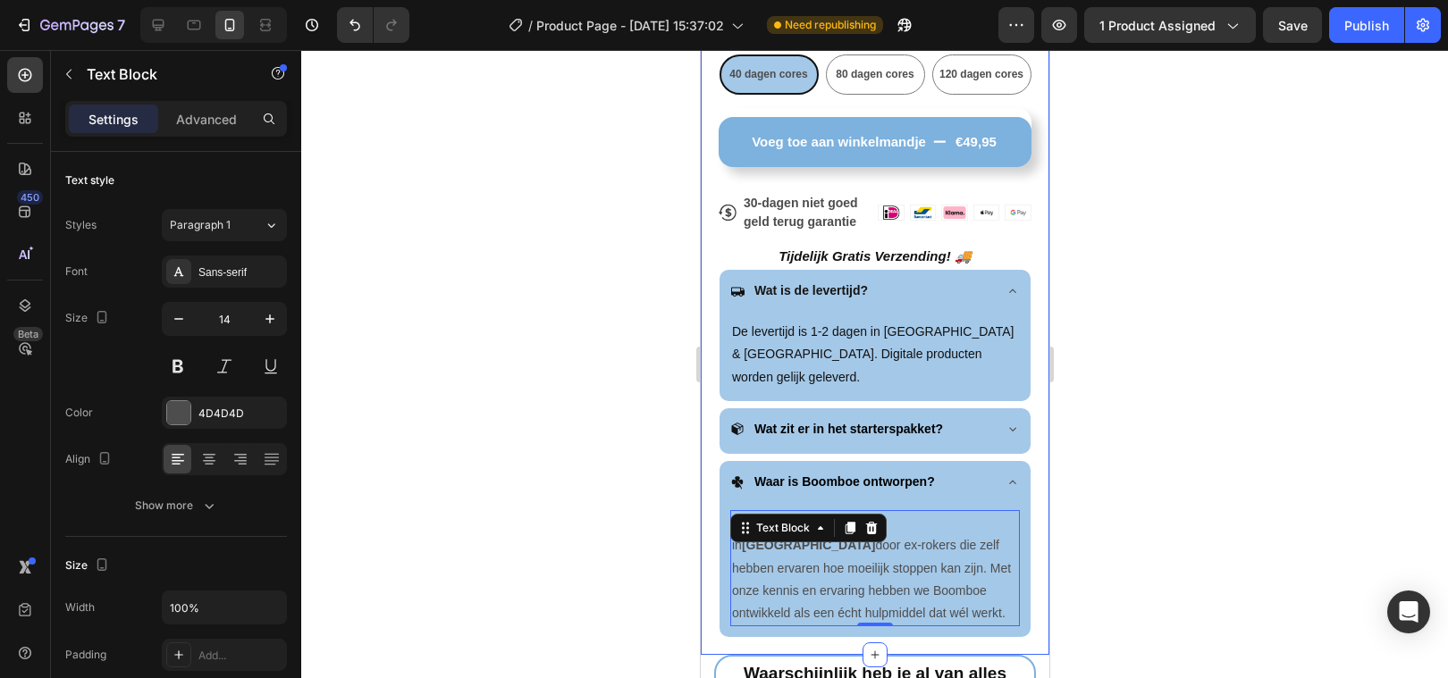
click at [596, 572] on div at bounding box center [874, 364] width 1147 height 628
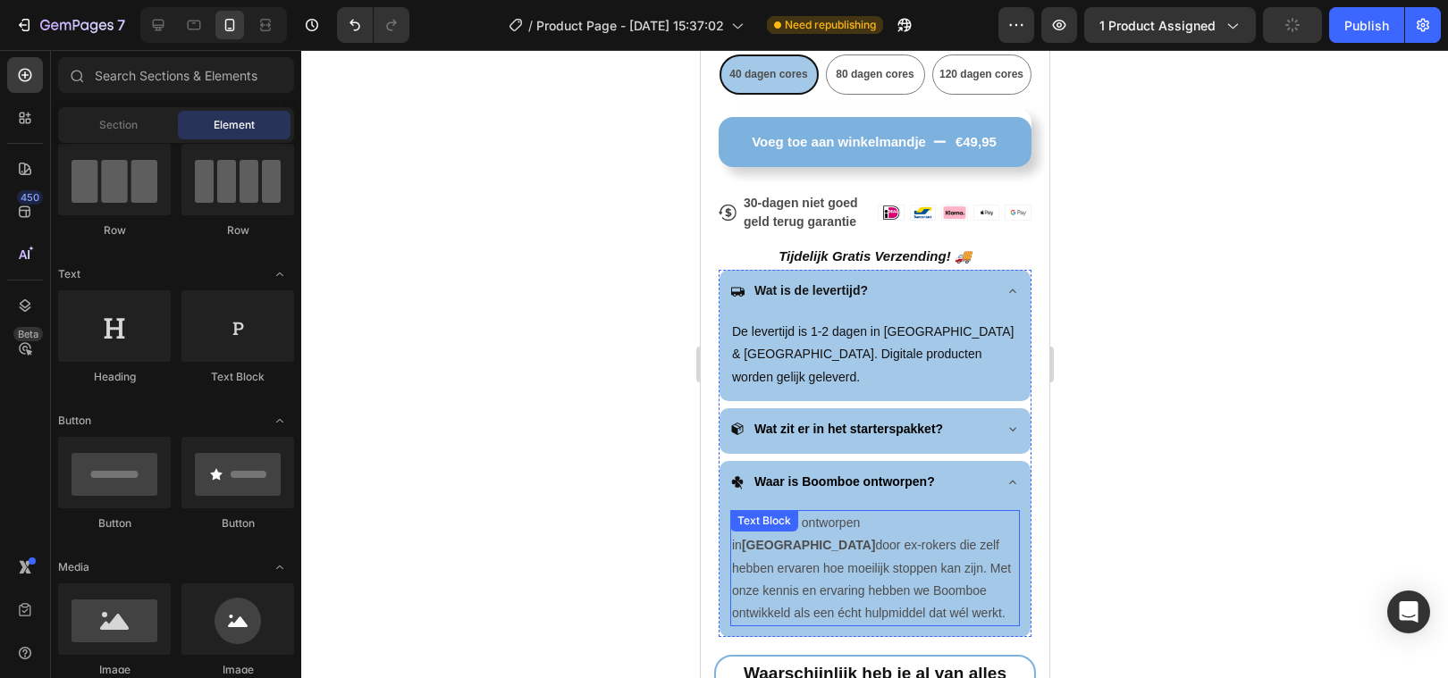
click at [735, 513] on div "Text Block" at bounding box center [763, 521] width 61 height 16
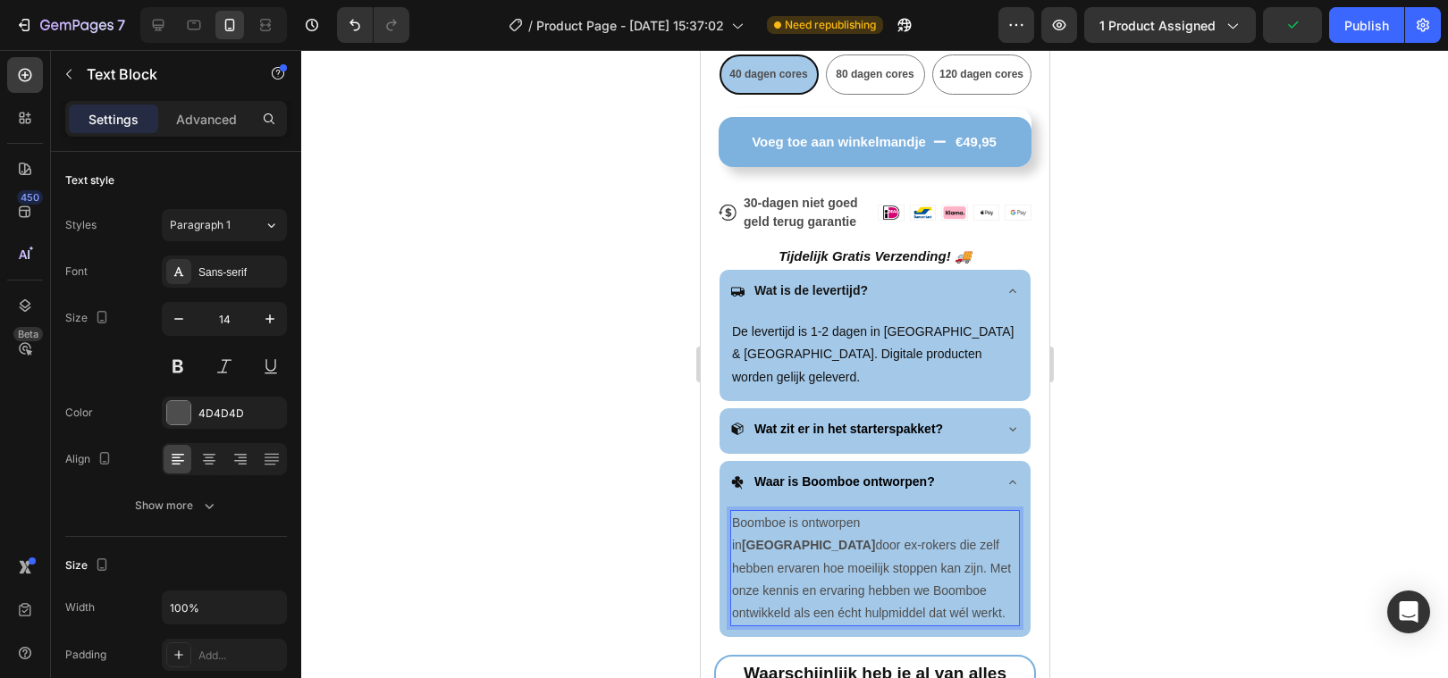
click at [795, 538] on p "Boomboe is ontworpen in Nederland door ex-rokers die zelf hebben ervaren hoe mo…" at bounding box center [874, 568] width 286 height 113
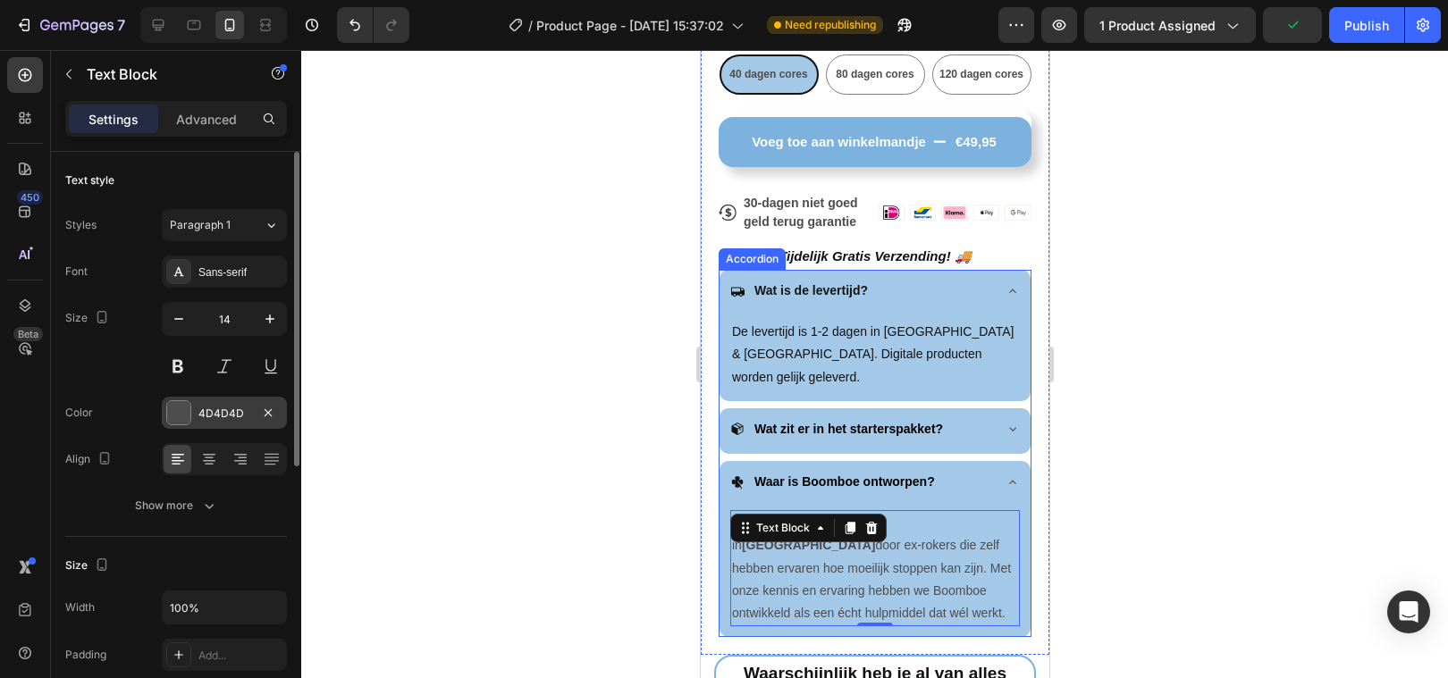
click at [186, 416] on div at bounding box center [178, 412] width 23 height 23
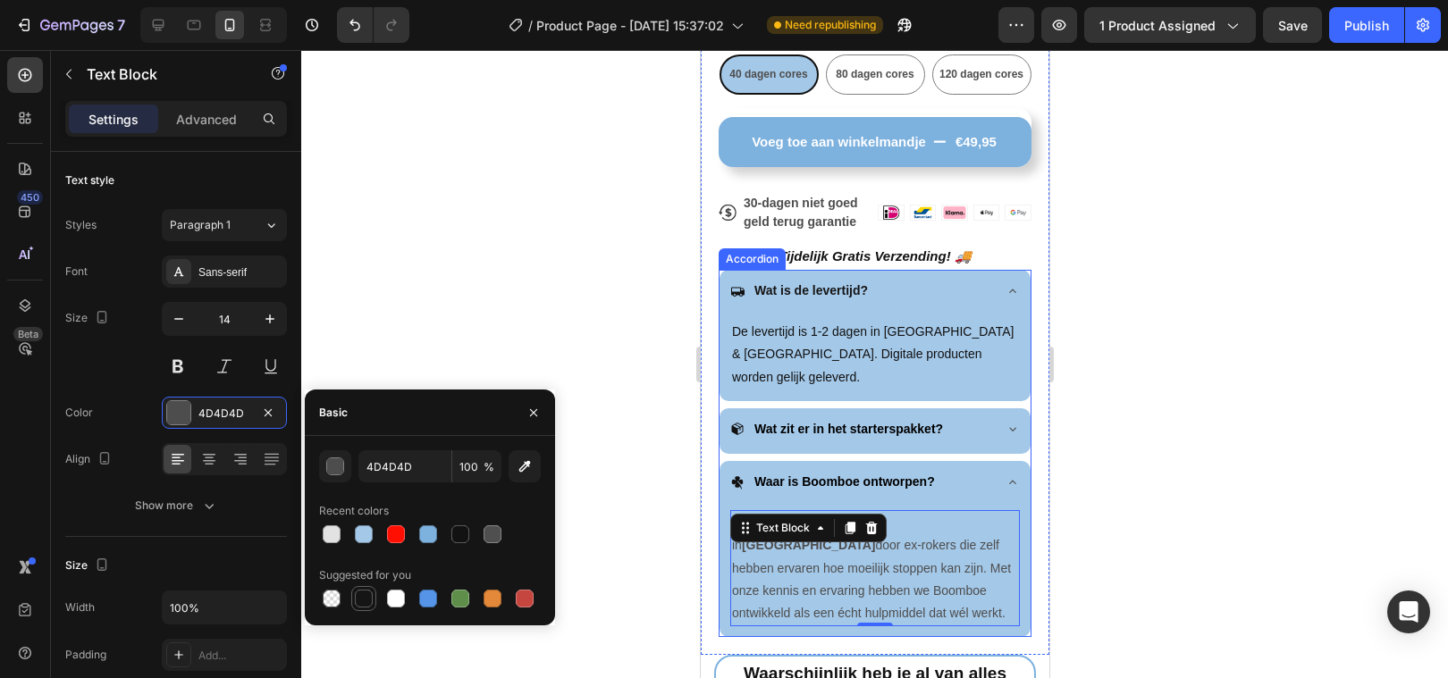
click at [363, 600] on div at bounding box center [364, 599] width 18 height 18
type input "151515"
click at [335, 458] on div "button" at bounding box center [336, 467] width 18 height 18
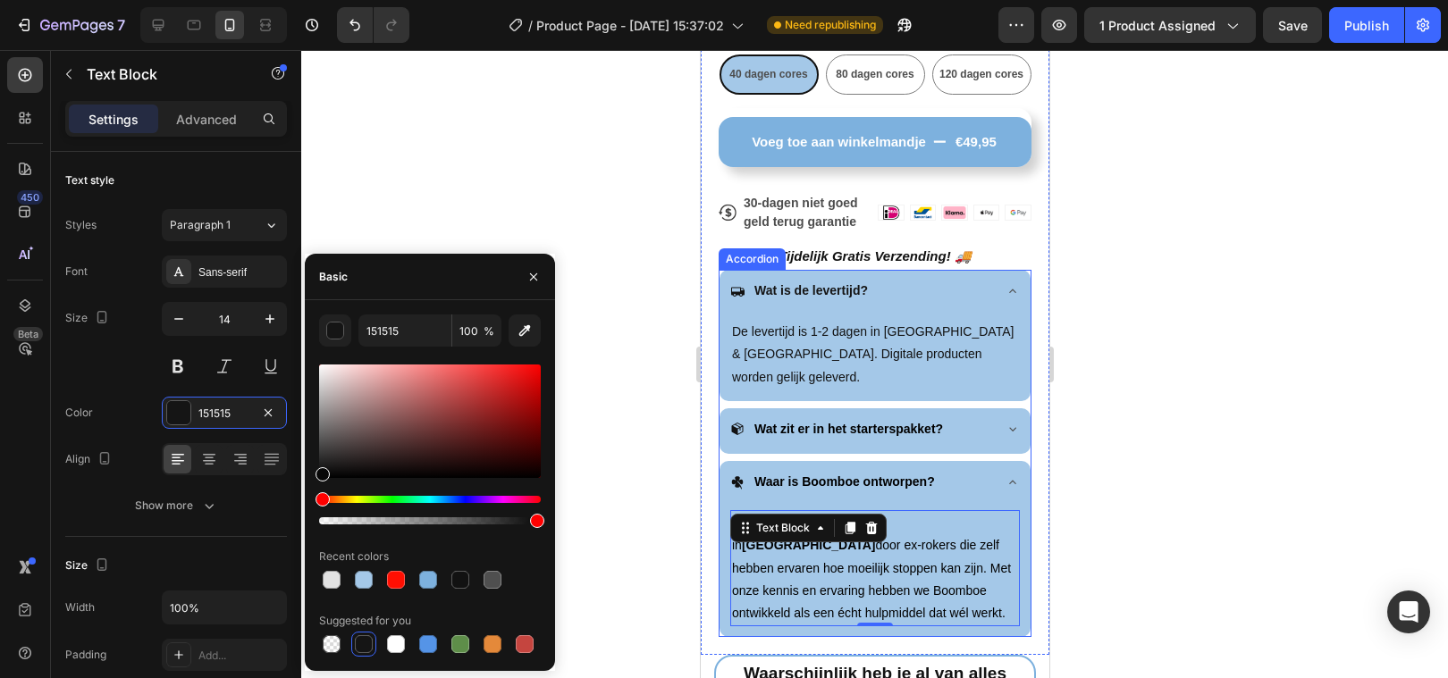
drag, startPoint x: 321, startPoint y: 472, endPoint x: 315, endPoint y: 482, distance: 11.7
click at [315, 483] on div "151515 100 % Recent colors Suggested for you" at bounding box center [430, 486] width 250 height 342
click at [630, 471] on div at bounding box center [874, 364] width 1147 height 628
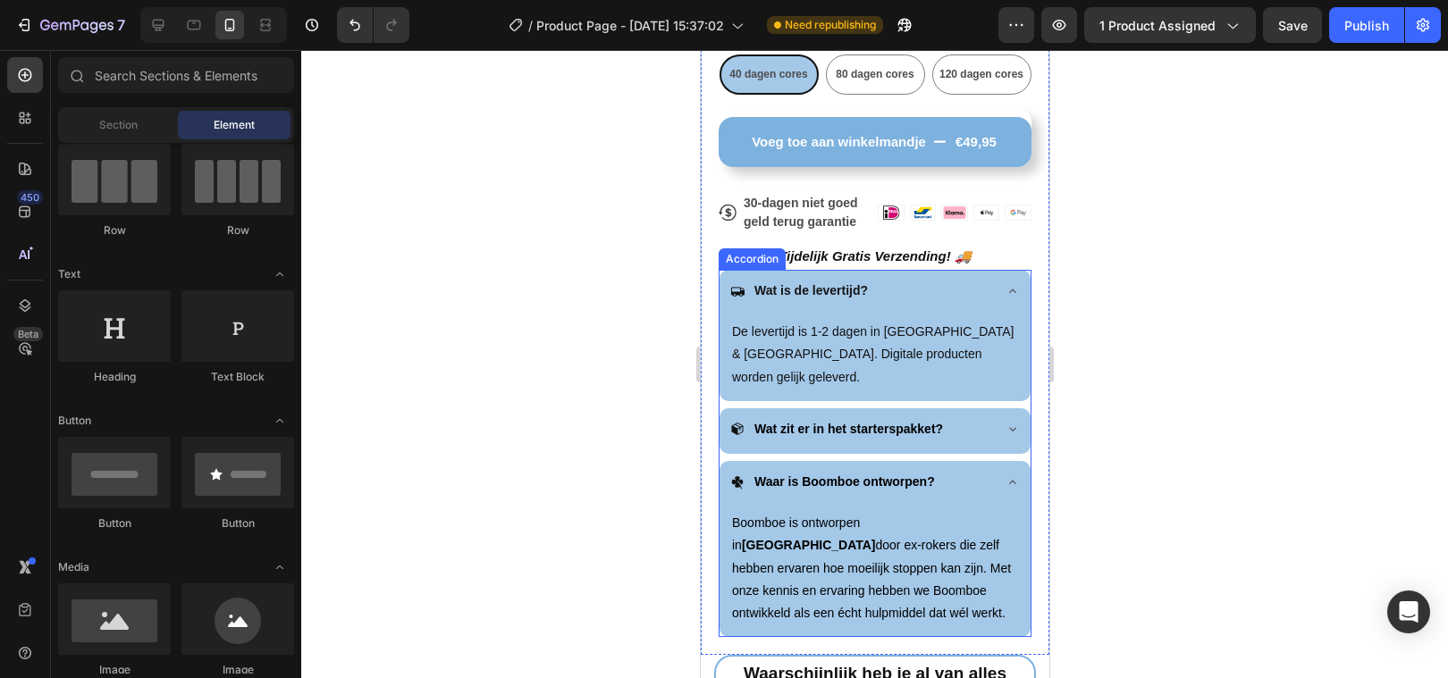
click at [631, 471] on div at bounding box center [874, 364] width 1147 height 628
click at [1011, 480] on icon at bounding box center [1011, 482] width 7 height 4
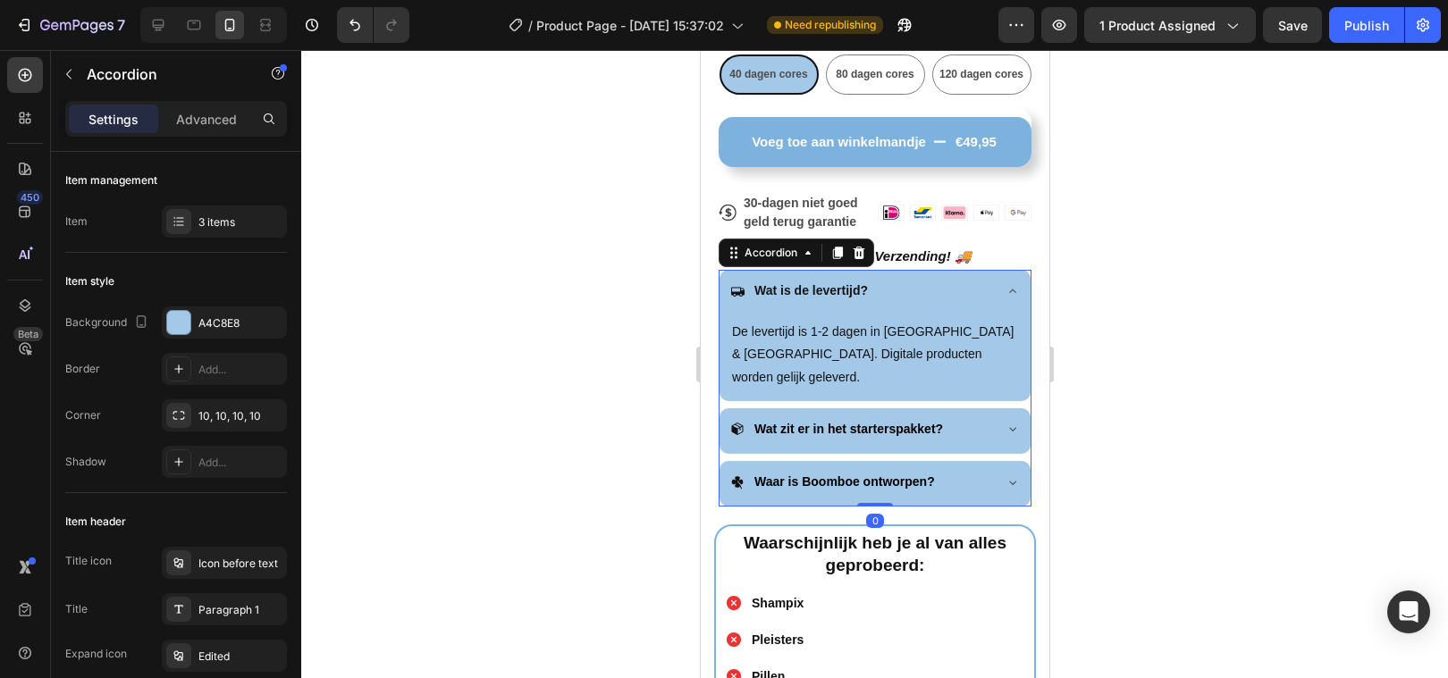
click at [588, 445] on div at bounding box center [874, 364] width 1147 height 628
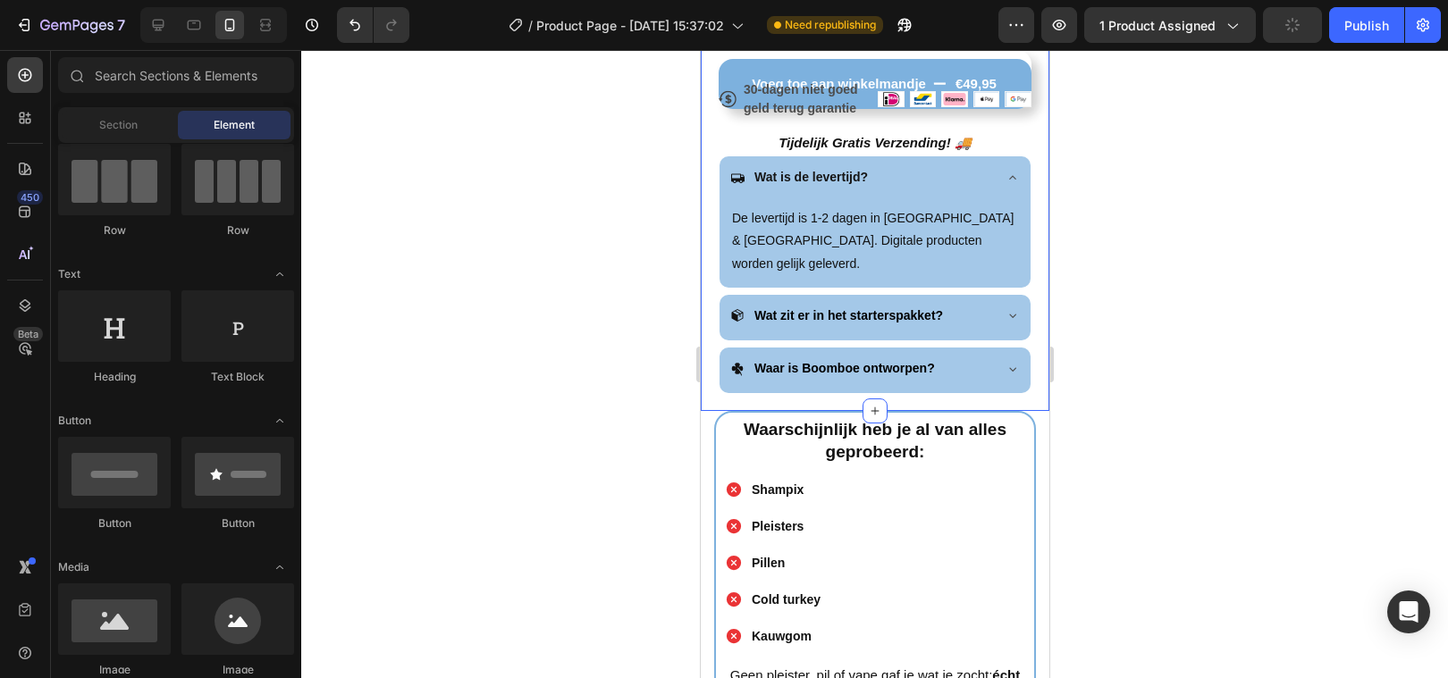
scroll to position [1019, 0]
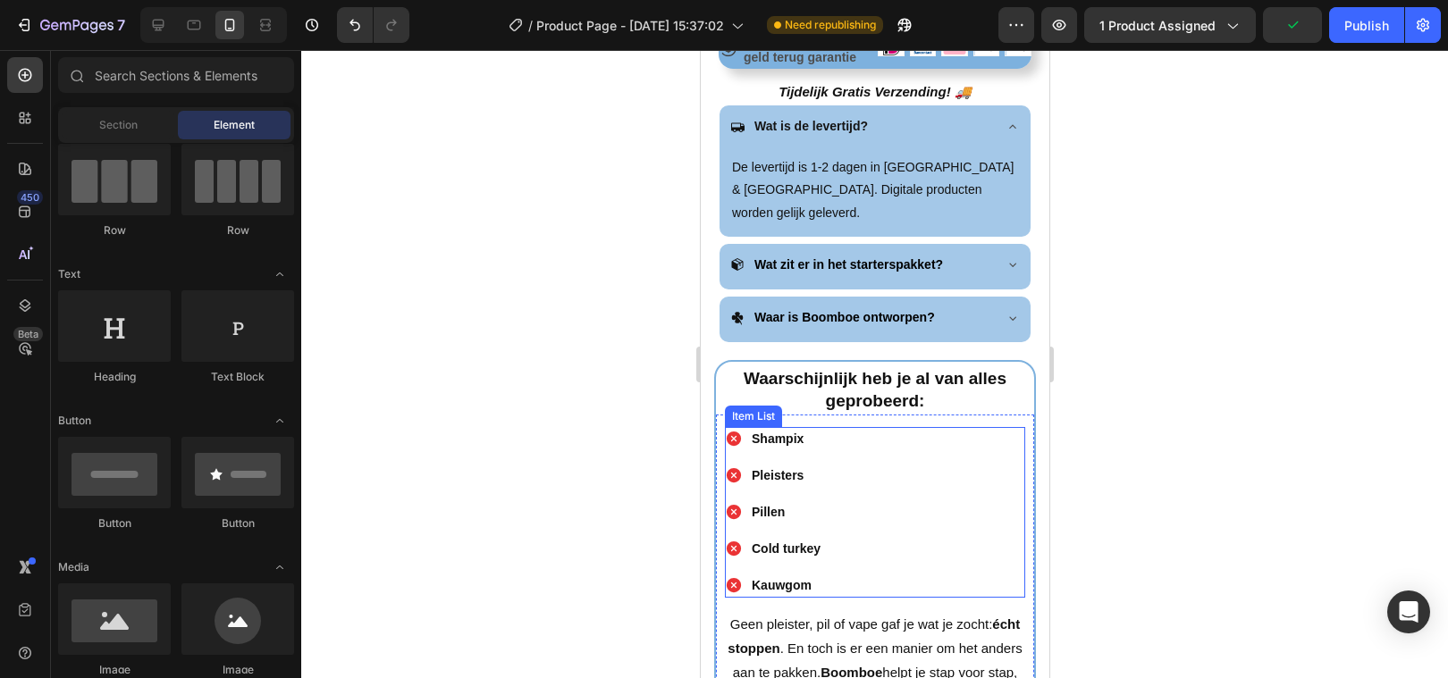
click at [905, 483] on div "Shampix Pleisters Pillen Cold turkey Kauwgom" at bounding box center [874, 512] width 300 height 171
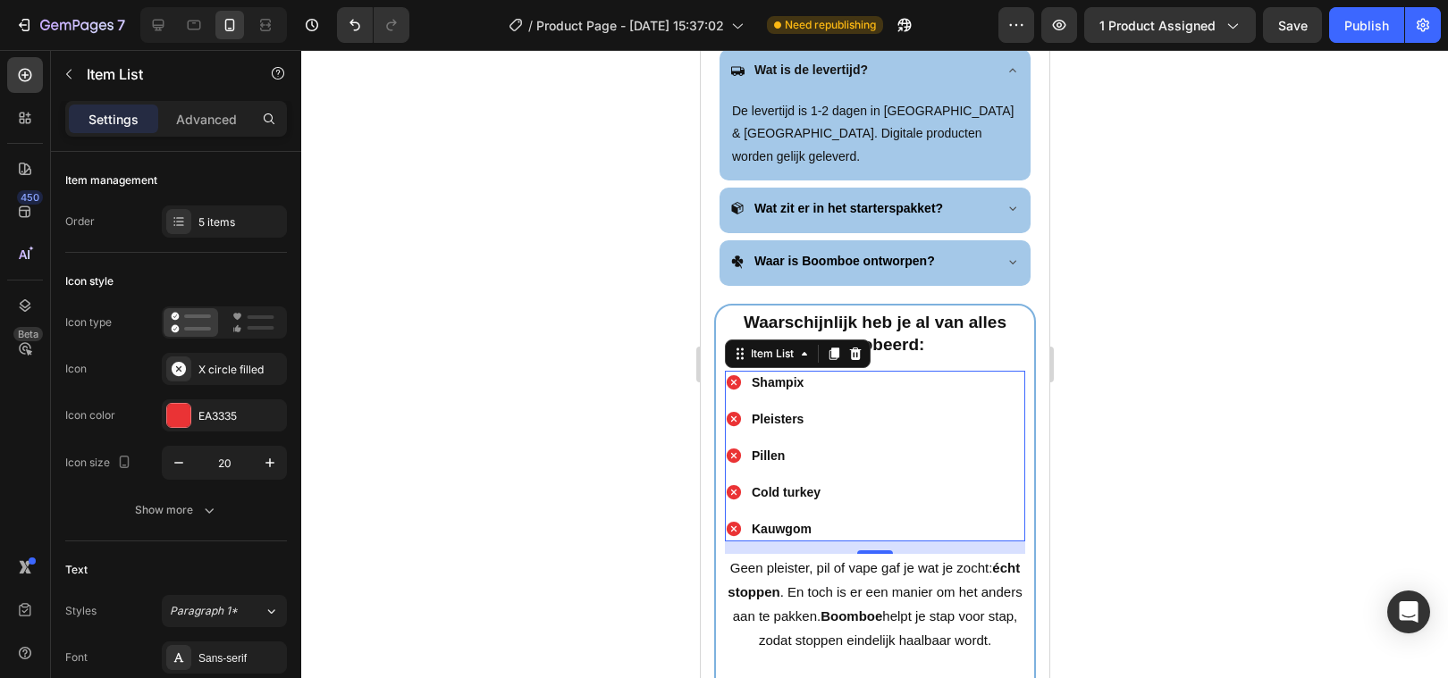
scroll to position [1079, 0]
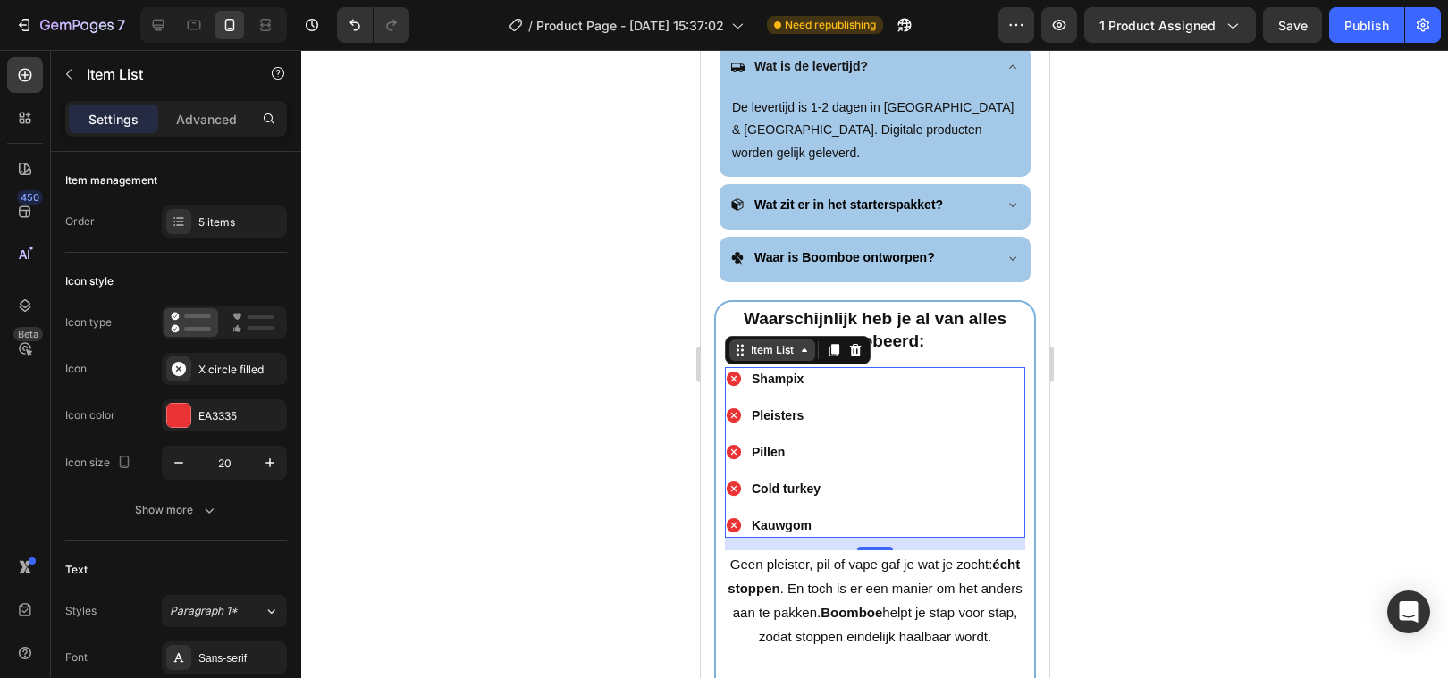
click at [786, 342] on div "Item List" at bounding box center [771, 350] width 50 height 16
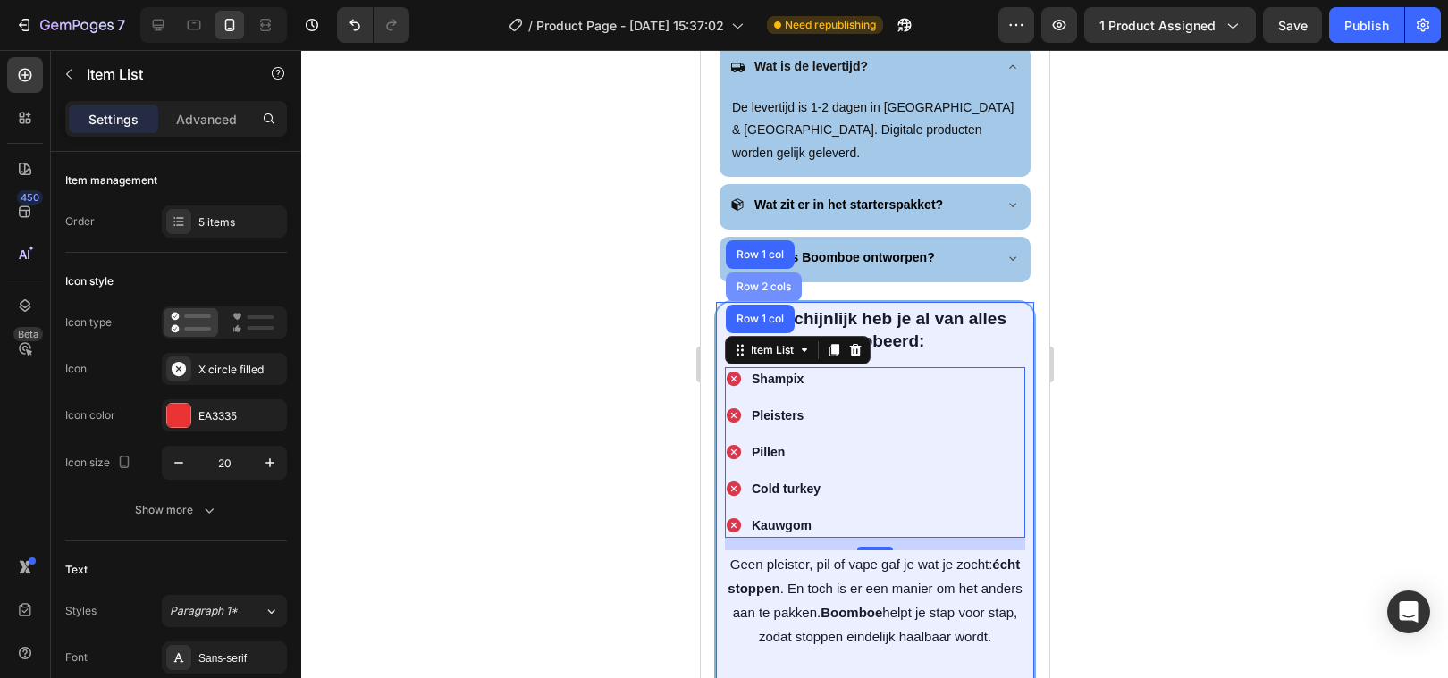
click at [773, 282] on div "Row 2 cols" at bounding box center [763, 287] width 62 height 11
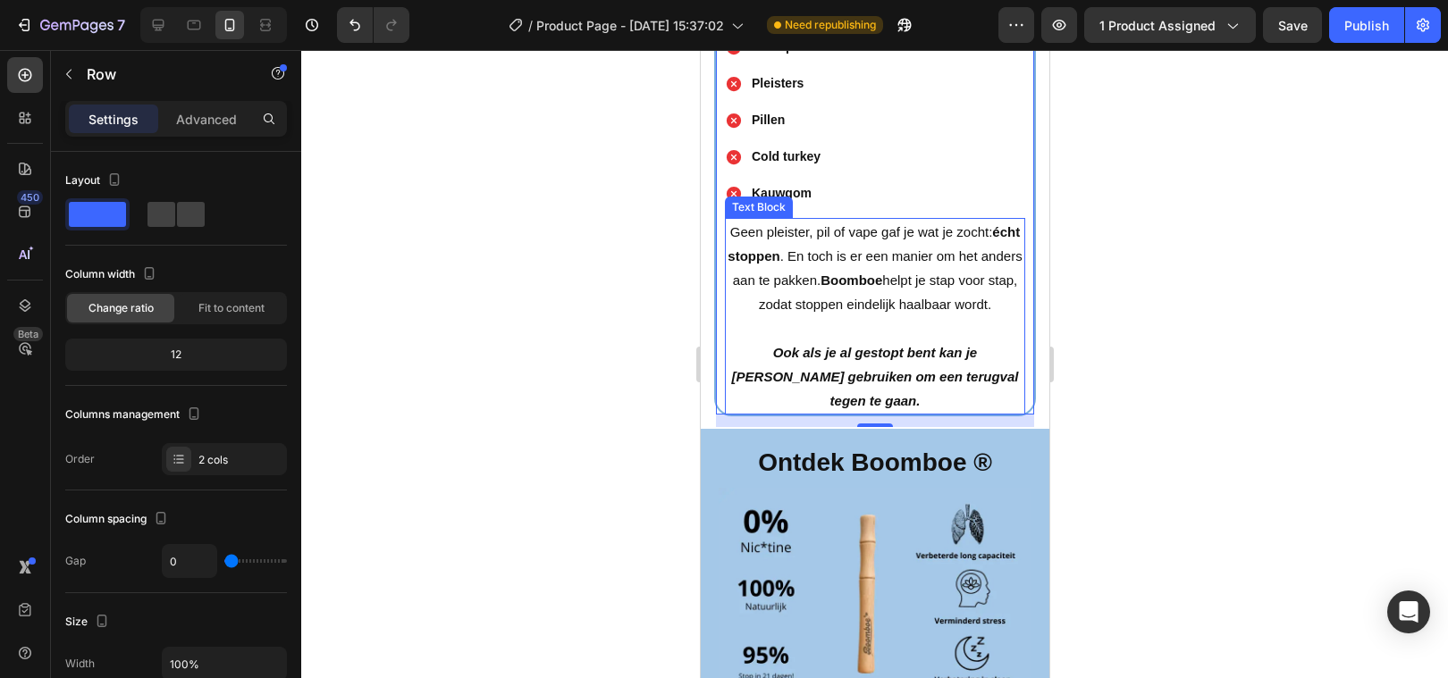
click at [862, 206] on div "Shampix Pleisters Pillen Cold turkey Kauwgom" at bounding box center [874, 120] width 300 height 171
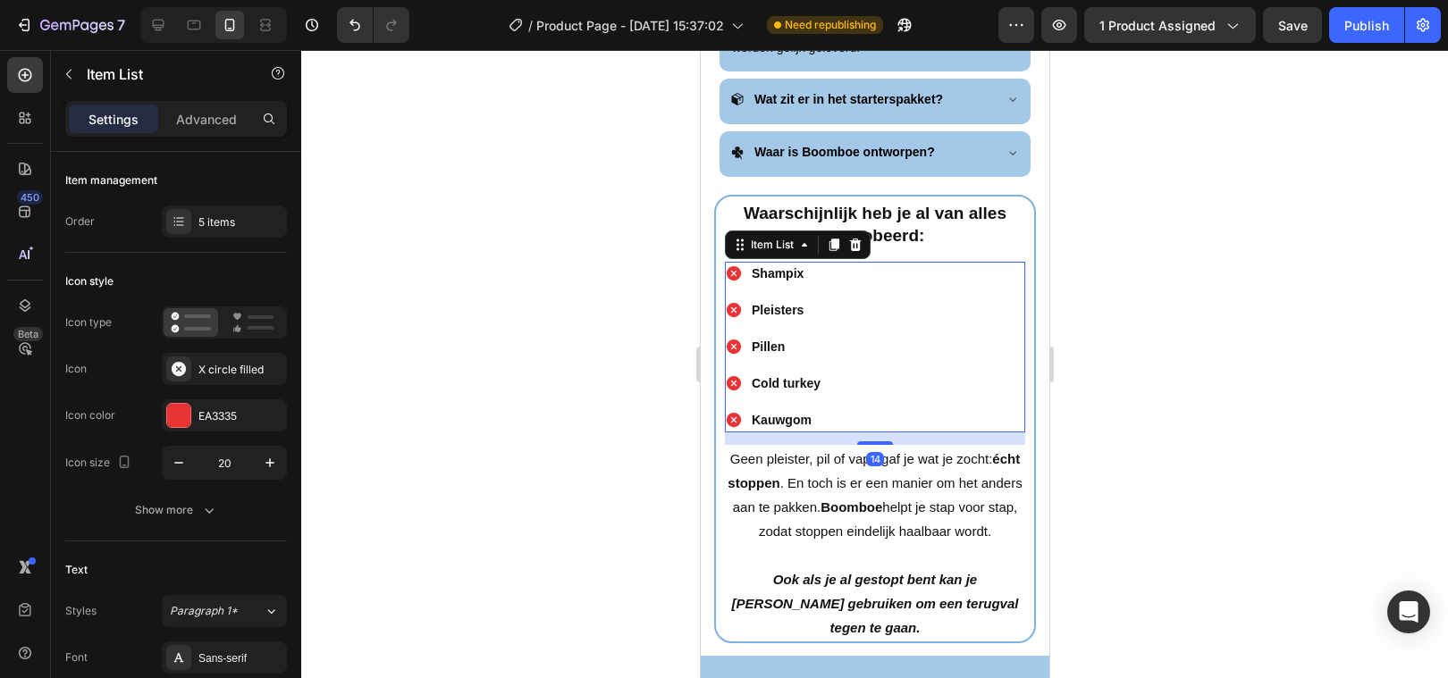
scroll to position [1184, 0]
click at [853, 290] on div "Shampix Pleisters Pillen Cold turkey Kauwgom" at bounding box center [874, 347] width 300 height 171
click at [225, 231] on div "5 items" at bounding box center [224, 222] width 125 height 32
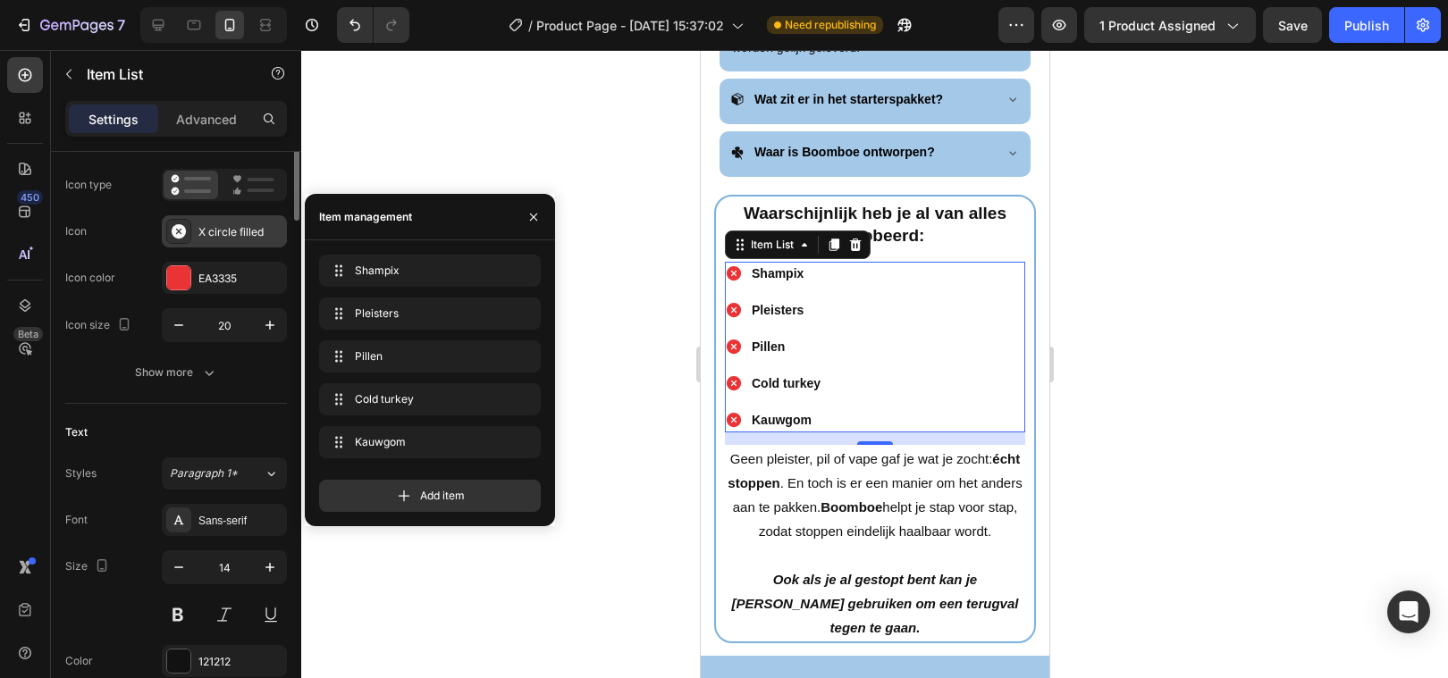
scroll to position [0, 0]
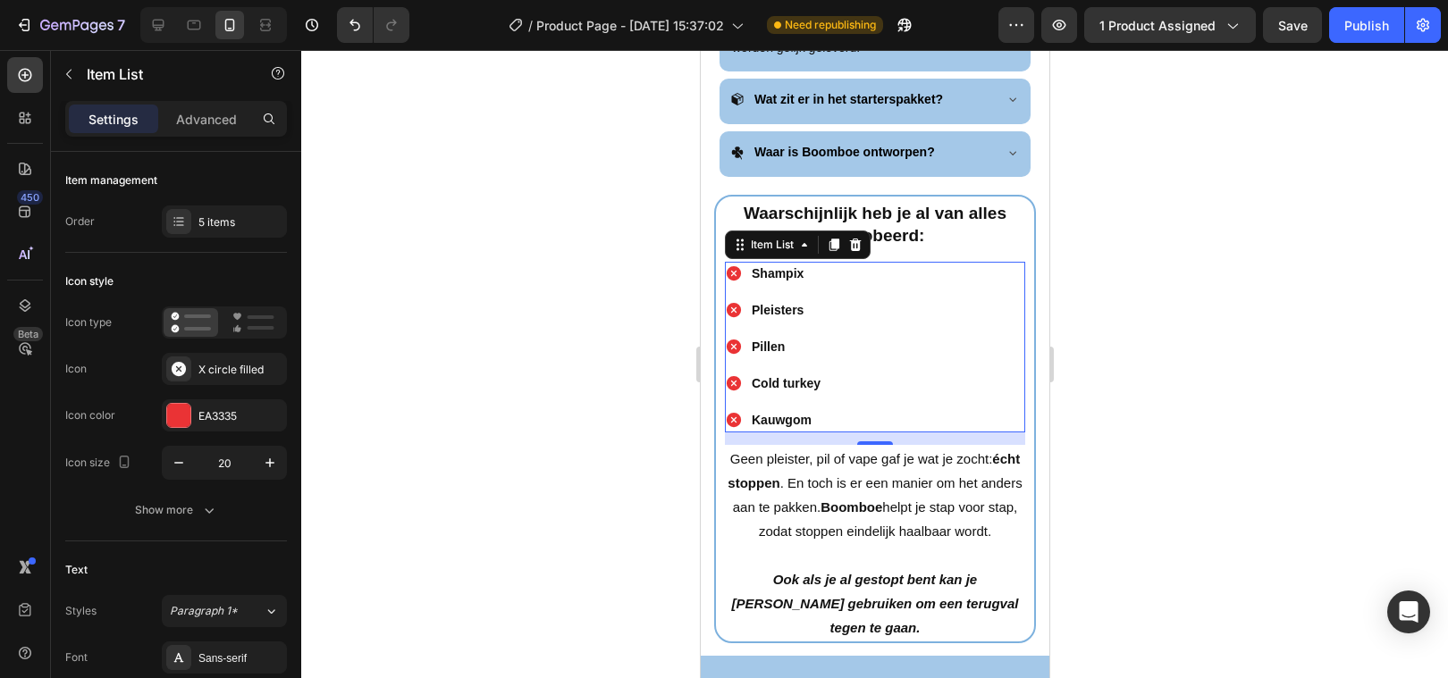
click at [955, 271] on div "Shampix Pleisters Pillen Cold turkey Kauwgom" at bounding box center [874, 347] width 300 height 171
click at [952, 277] on div "Shampix Pleisters Pillen Cold turkey Kauwgom" at bounding box center [874, 347] width 300 height 171
click at [784, 237] on div "Item List" at bounding box center [771, 245] width 50 height 16
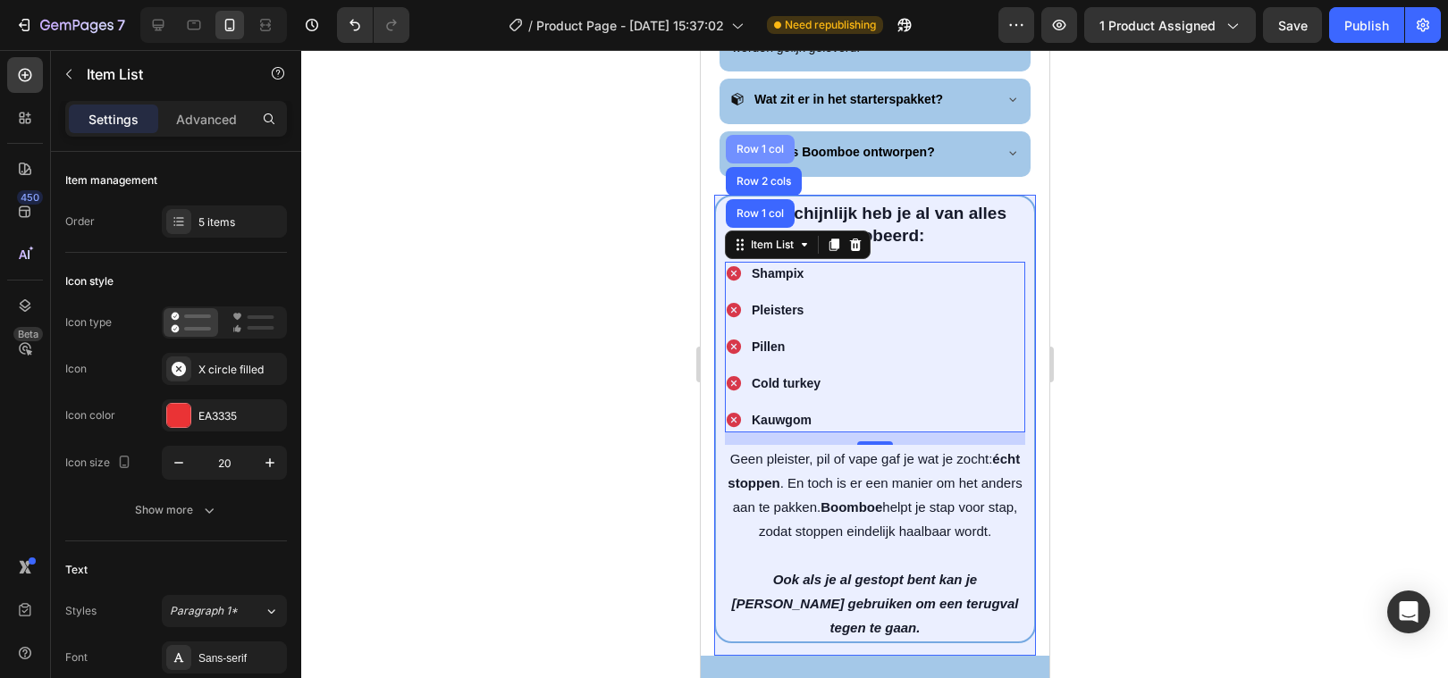
click at [772, 144] on div "Row 1 col" at bounding box center [759, 149] width 55 height 11
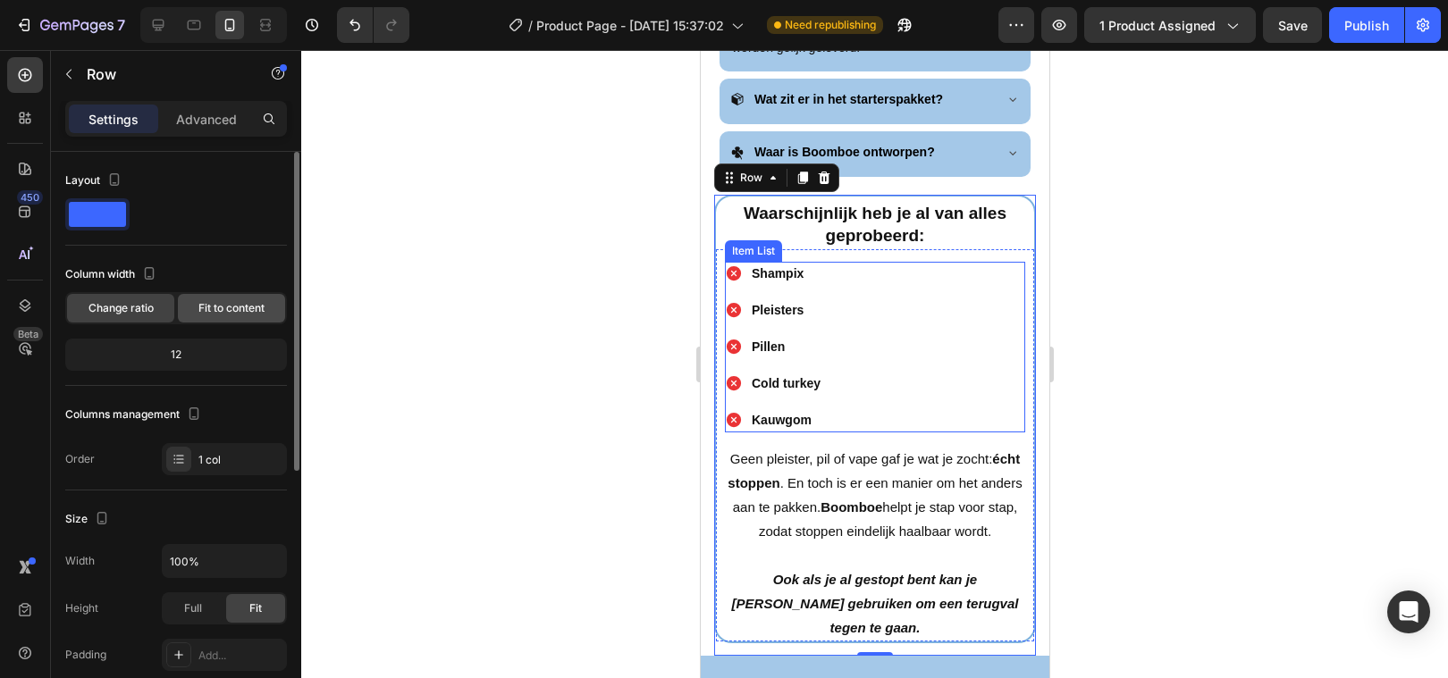
click at [248, 307] on span "Fit to content" at bounding box center [231, 308] width 66 height 16
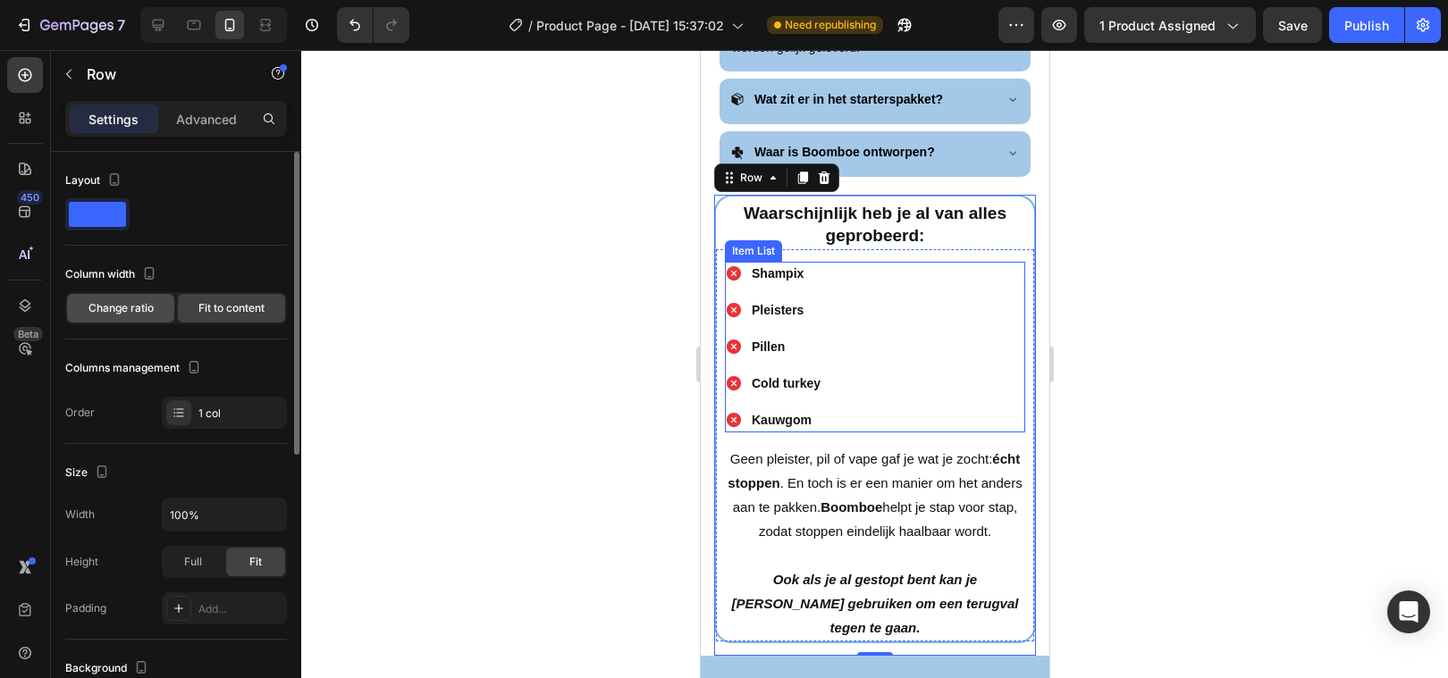
click at [109, 308] on span "Change ratio" at bounding box center [120, 308] width 65 height 16
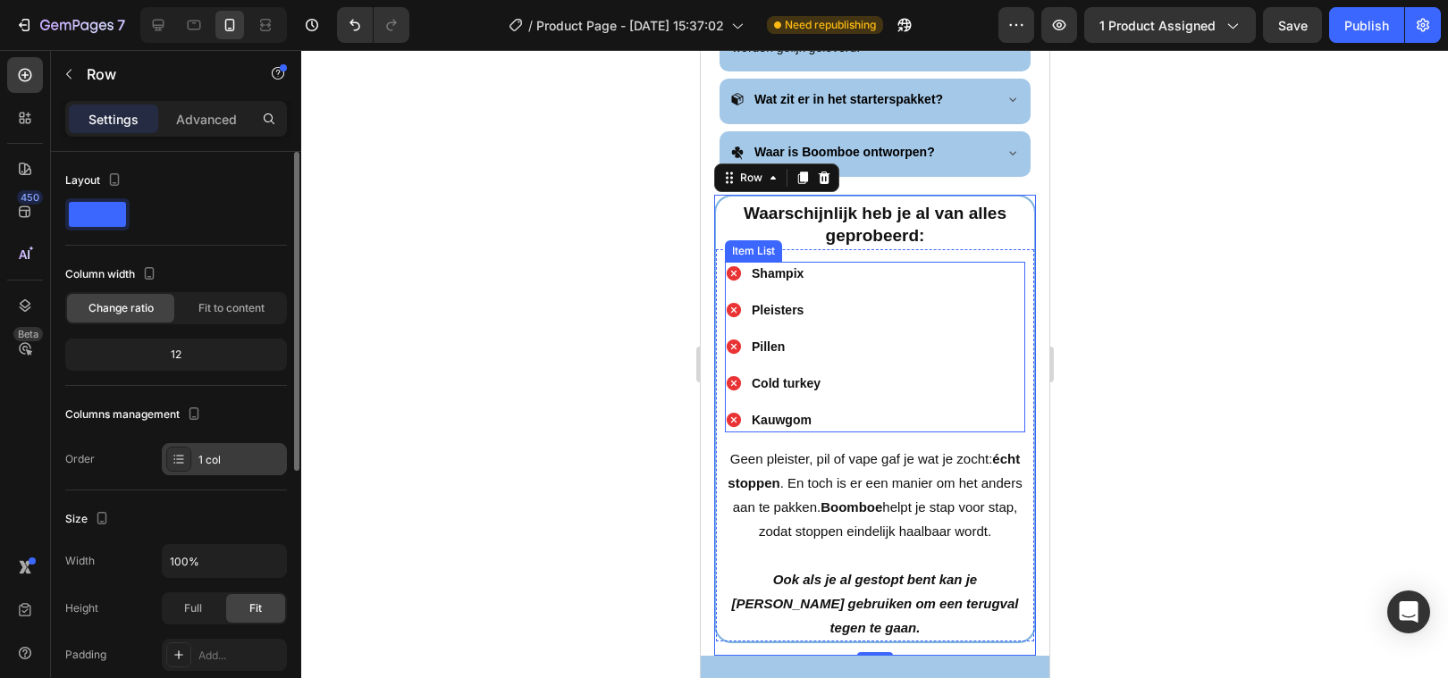
click at [178, 454] on icon at bounding box center [179, 459] width 14 height 14
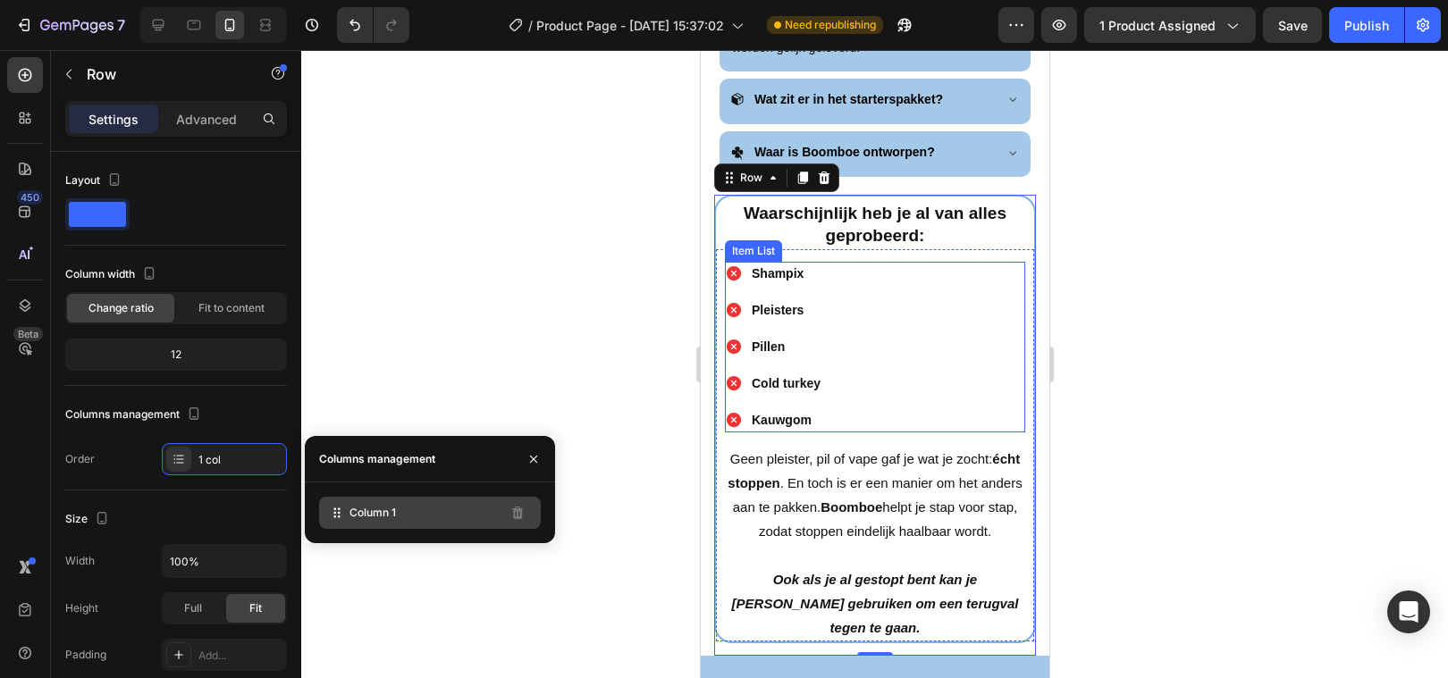
click at [366, 514] on span "Column 1" at bounding box center [372, 513] width 46 height 16
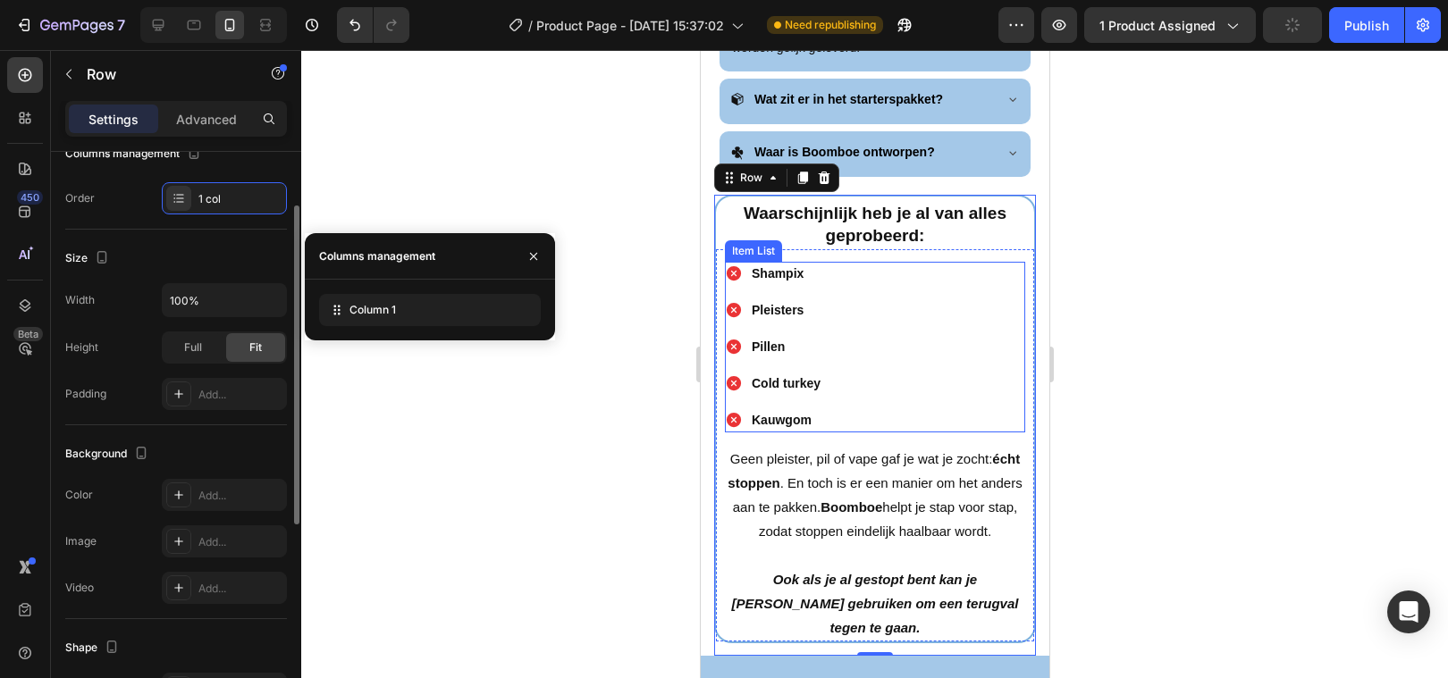
scroll to position [203, 0]
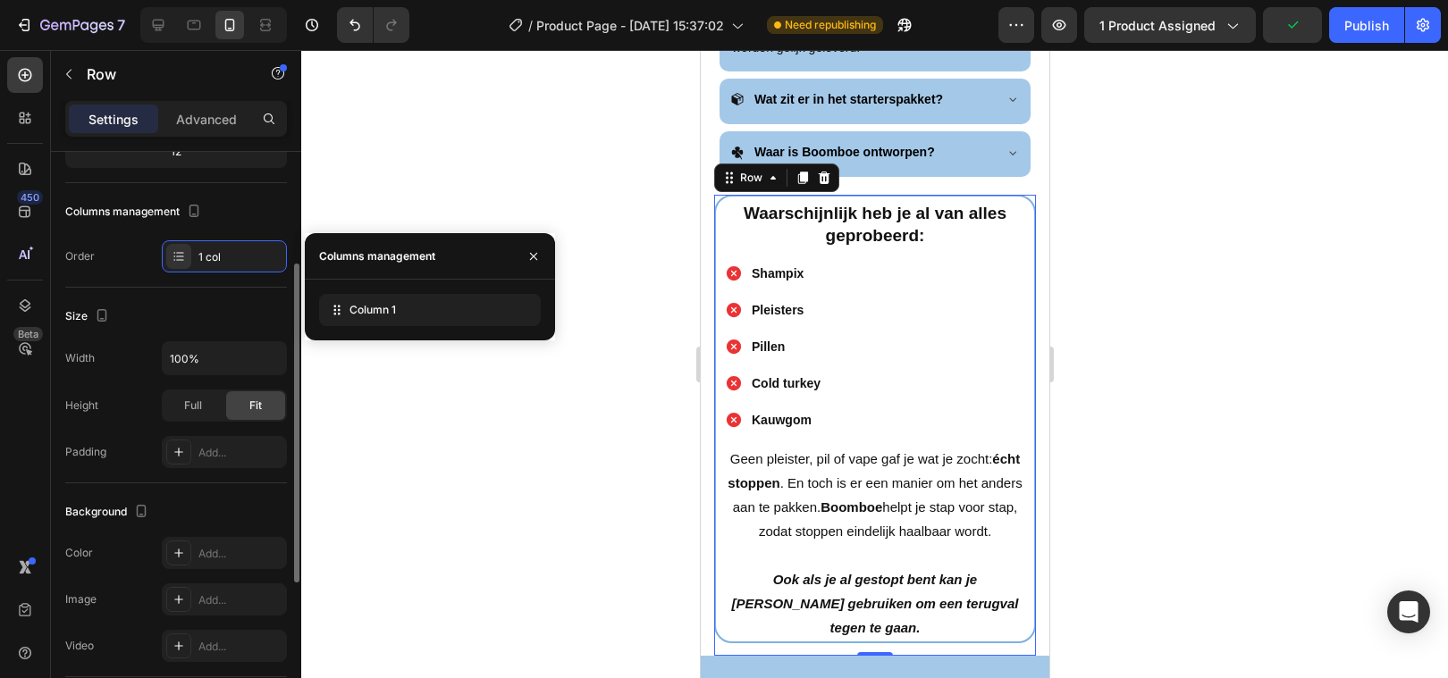
click at [599, 418] on div at bounding box center [874, 364] width 1147 height 628
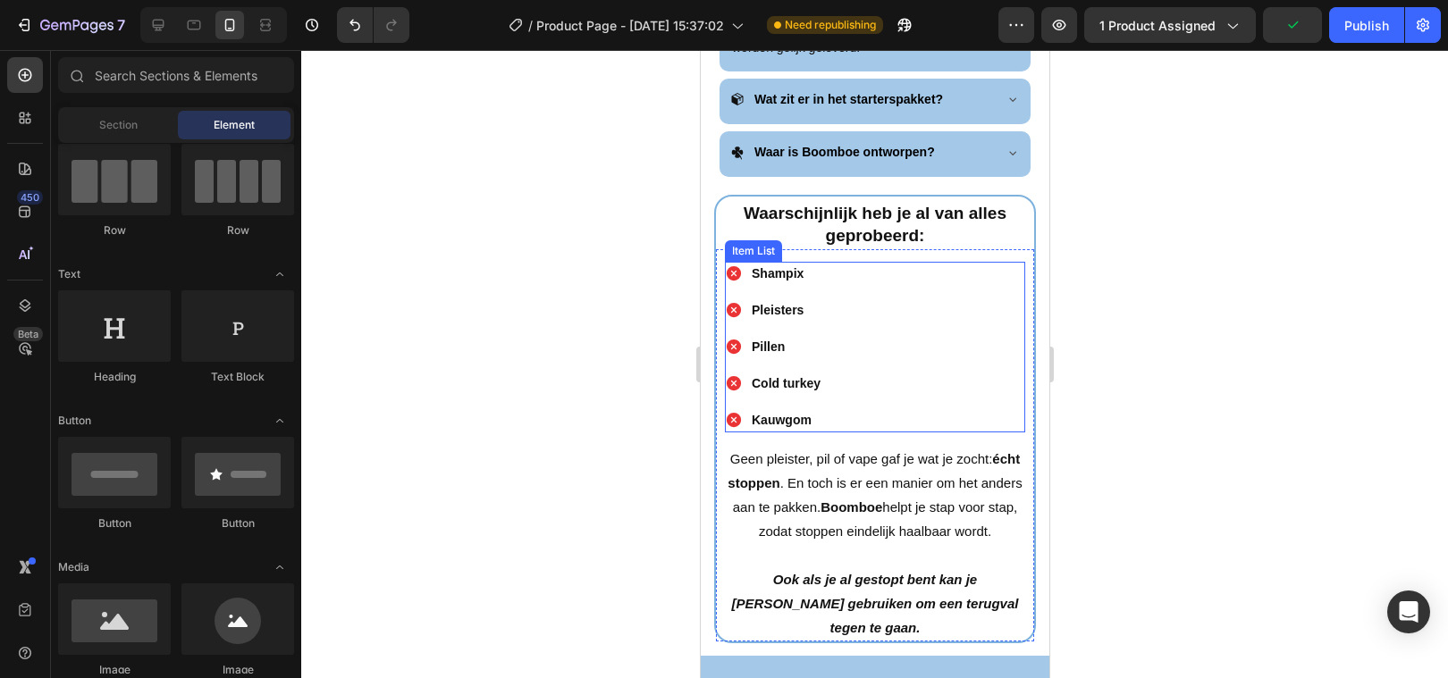
click at [832, 403] on div "Shampix Pleisters Pillen Cold turkey Kauwgom" at bounding box center [874, 347] width 300 height 171
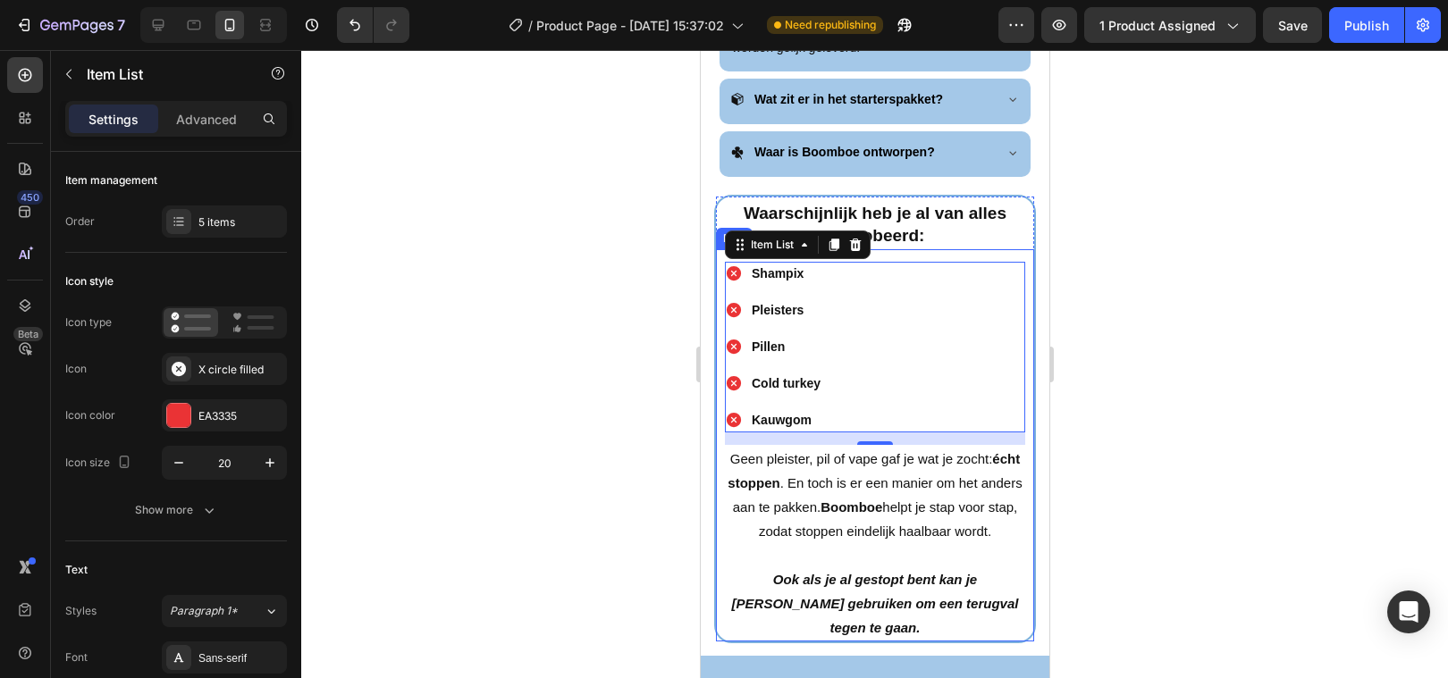
click at [896, 249] on div "Shampix Pleisters Pillen Cold turkey Kauwgom Item List 14 Geen pleister, pil of…" at bounding box center [874, 445] width 318 height 392
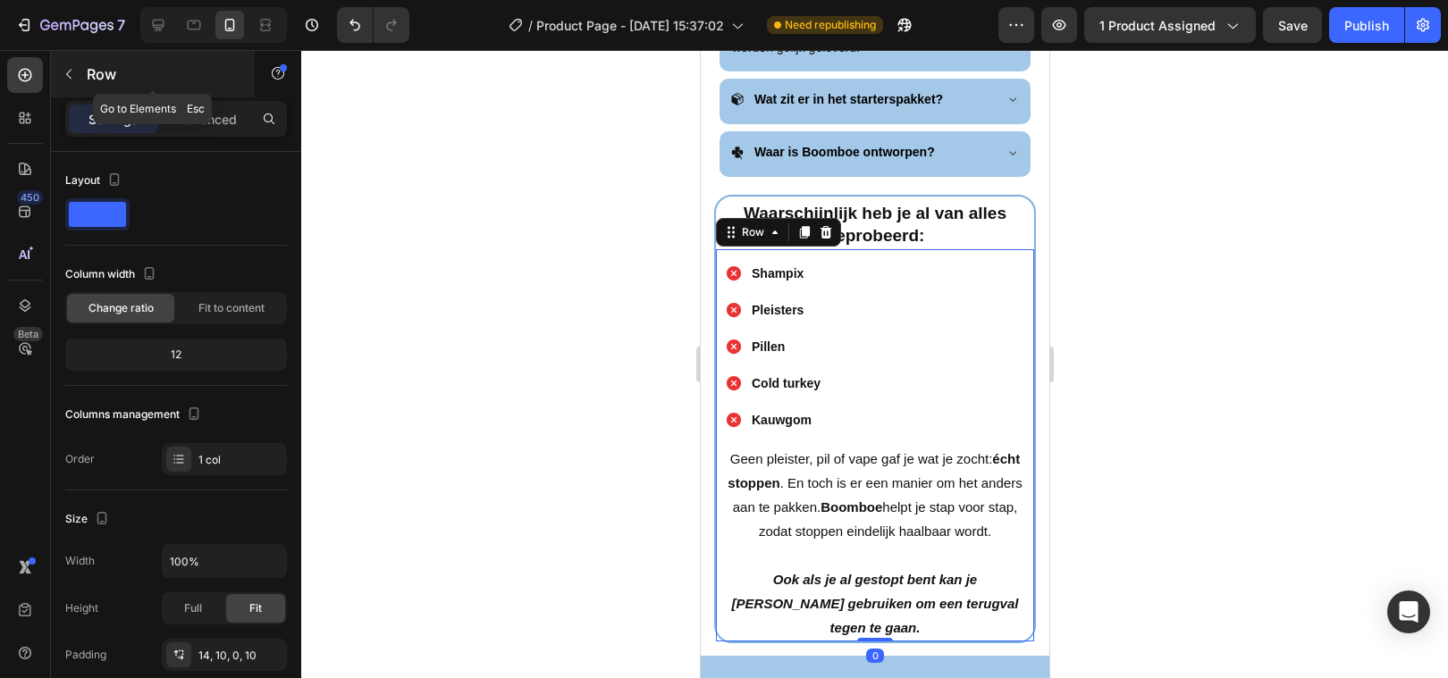
click at [72, 77] on icon "button" at bounding box center [69, 74] width 14 height 14
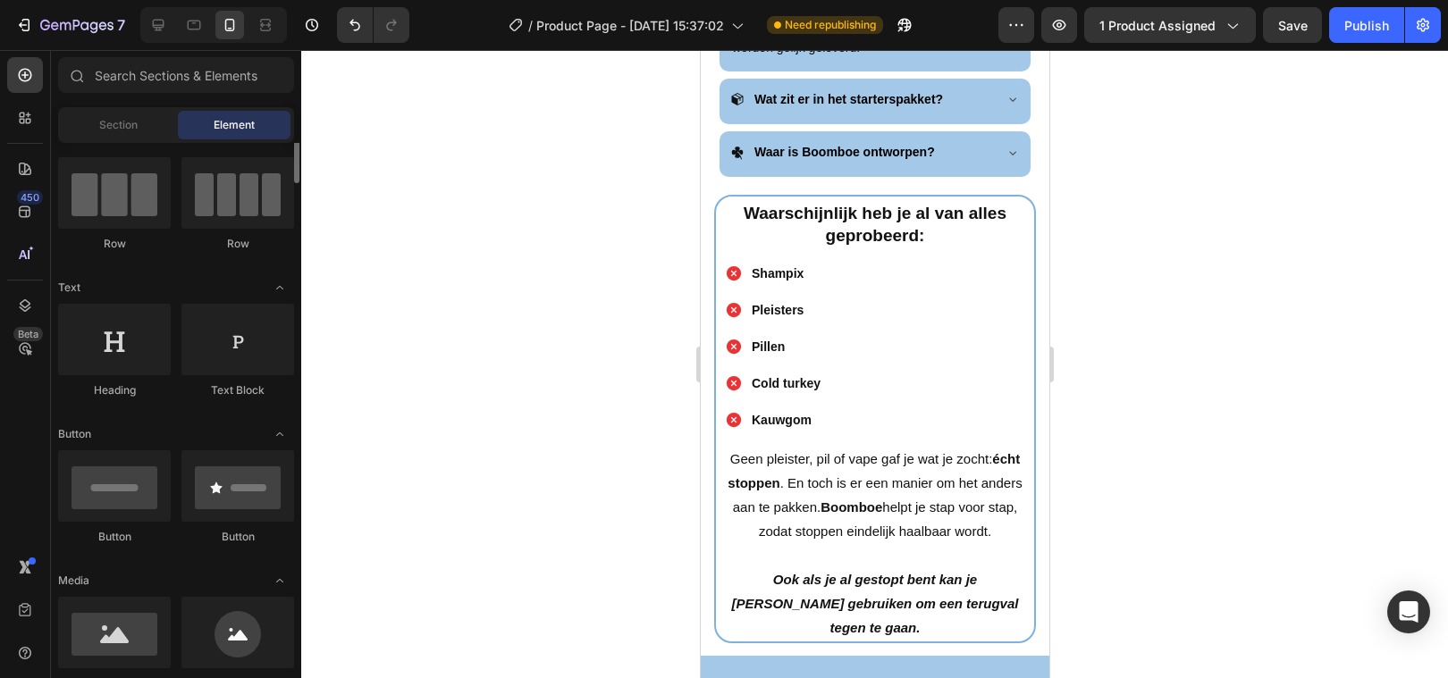
scroll to position [0, 0]
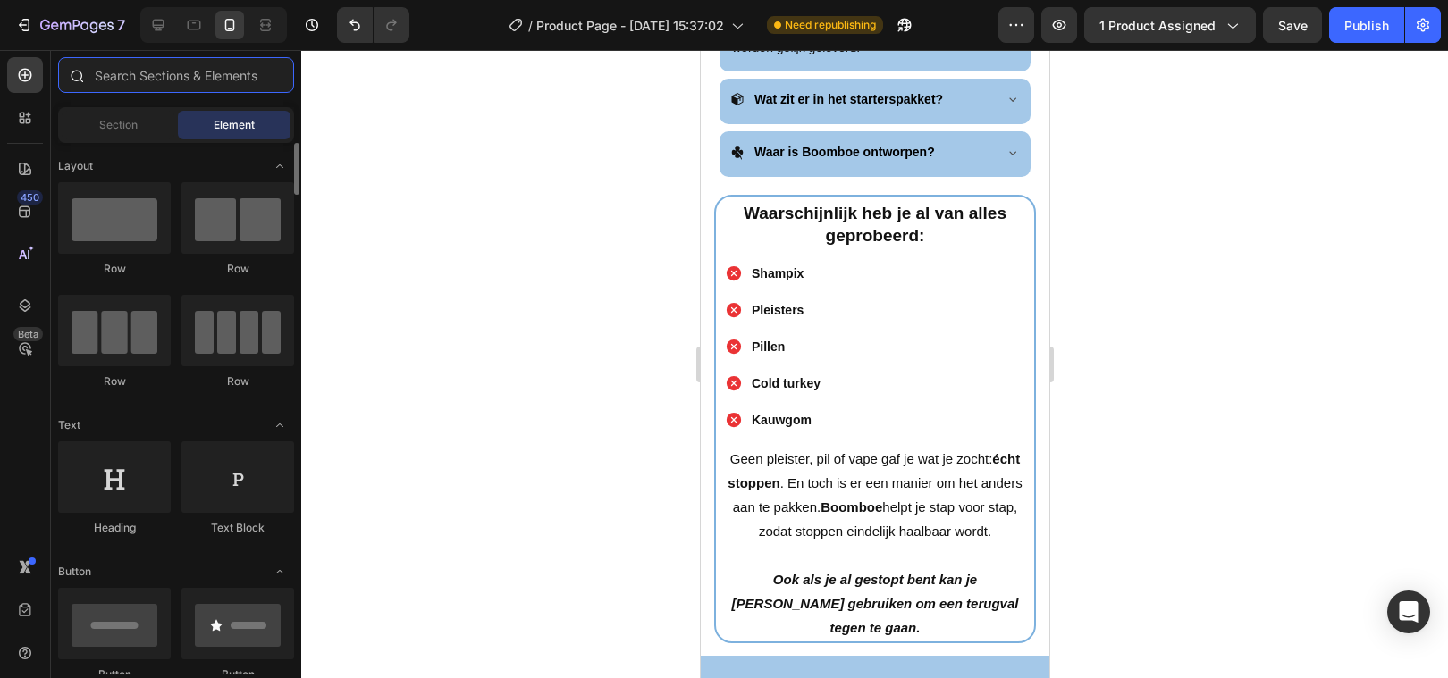
click at [178, 79] on input "text" at bounding box center [176, 75] width 236 height 36
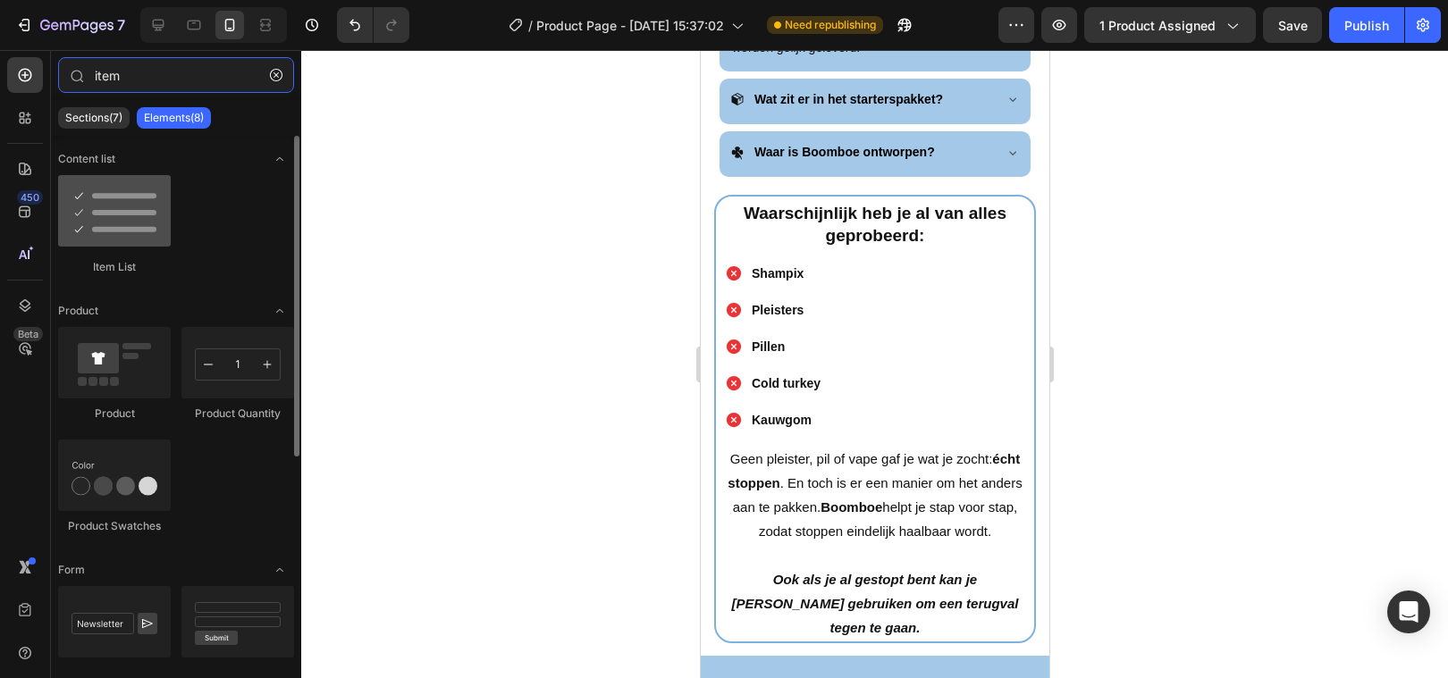
type input "item"
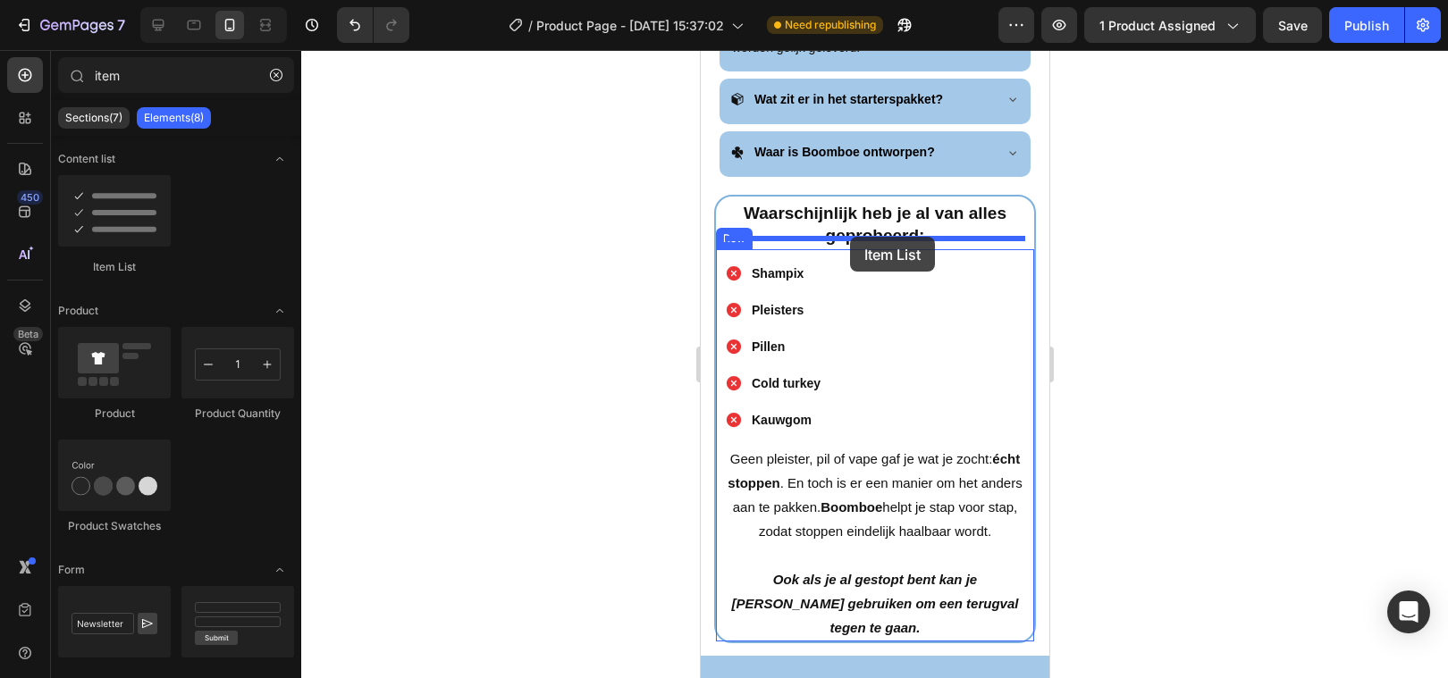
drag, startPoint x: 842, startPoint y: 259, endPoint x: 849, endPoint y: 237, distance: 23.5
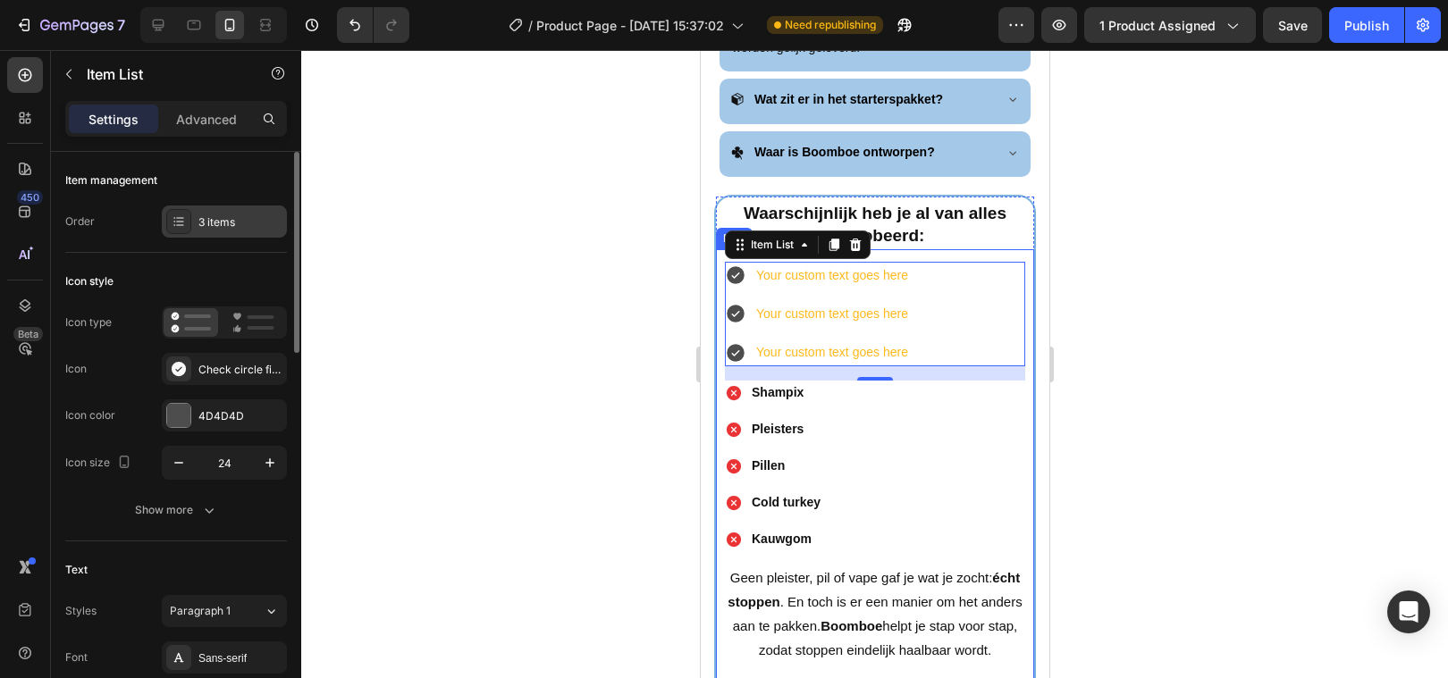
click at [230, 234] on div "3 items" at bounding box center [224, 222] width 125 height 32
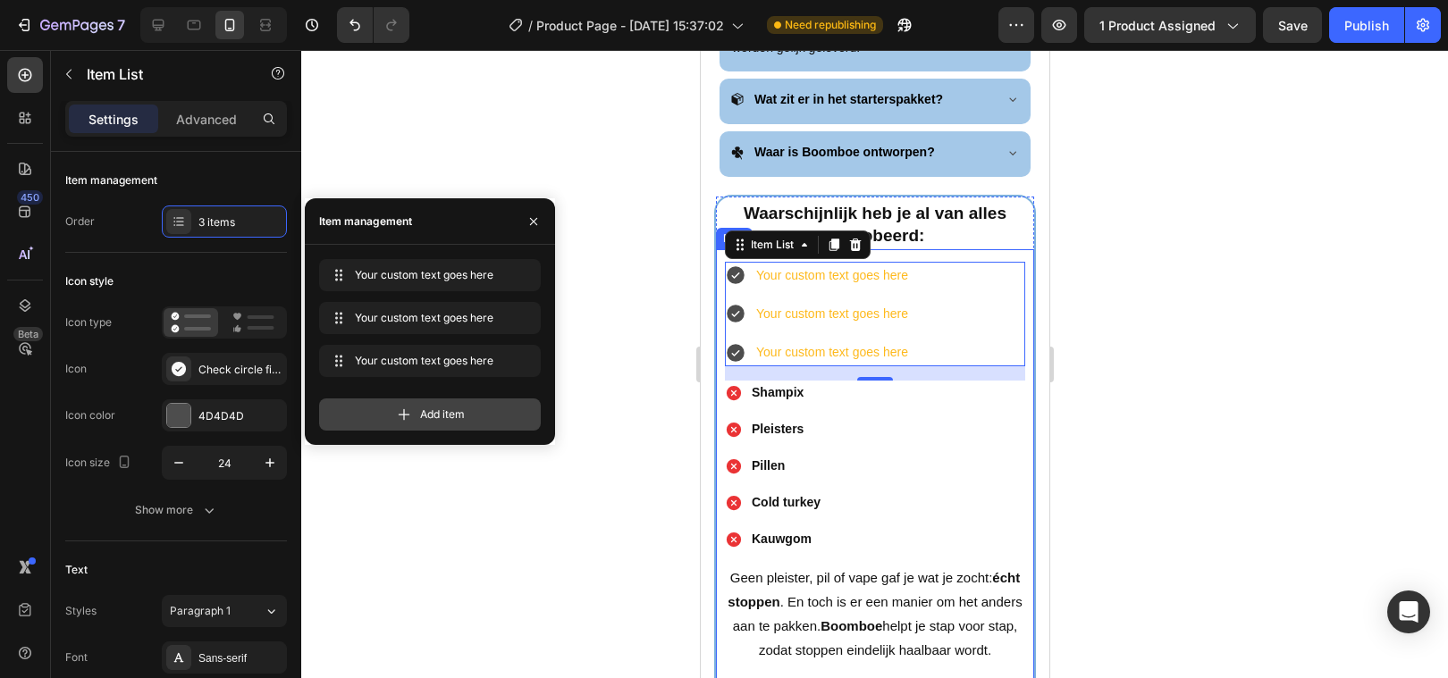
click at [410, 415] on icon at bounding box center [404, 415] width 18 height 18
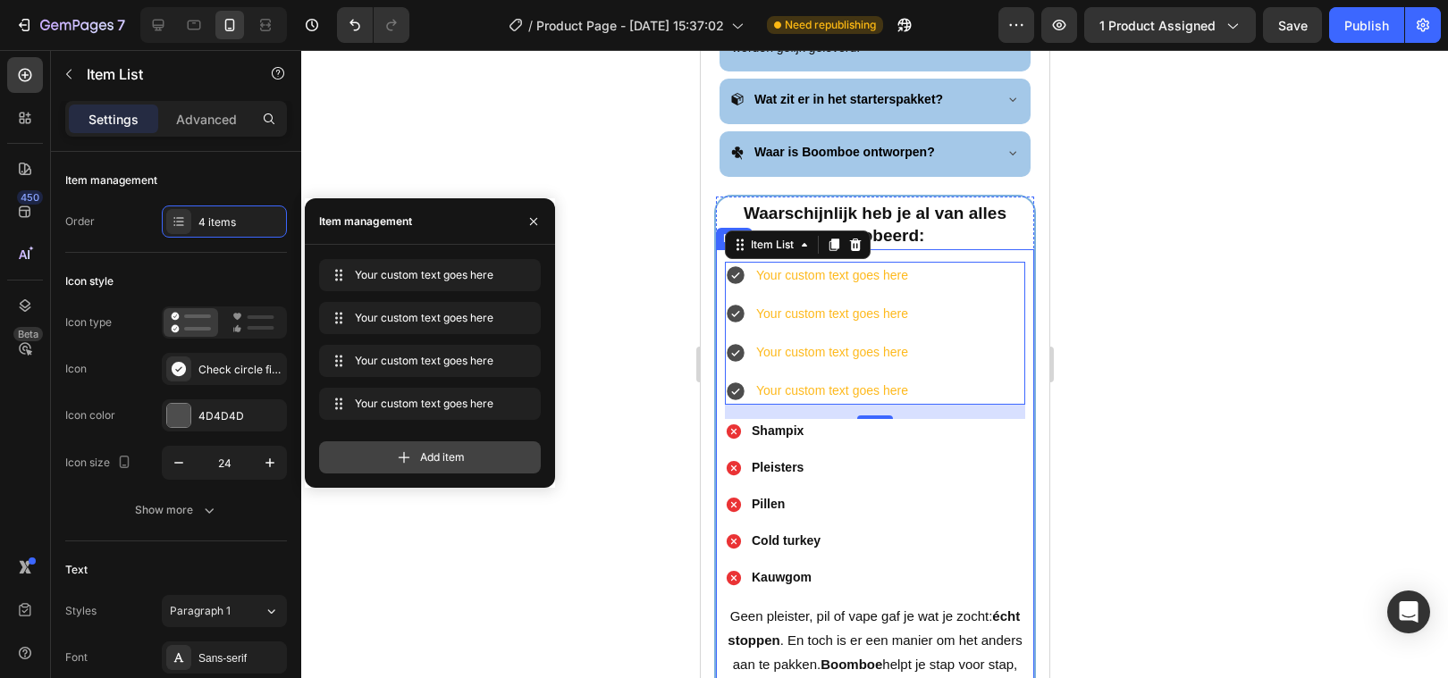
click at [416, 458] on div "Add item" at bounding box center [430, 457] width 222 height 32
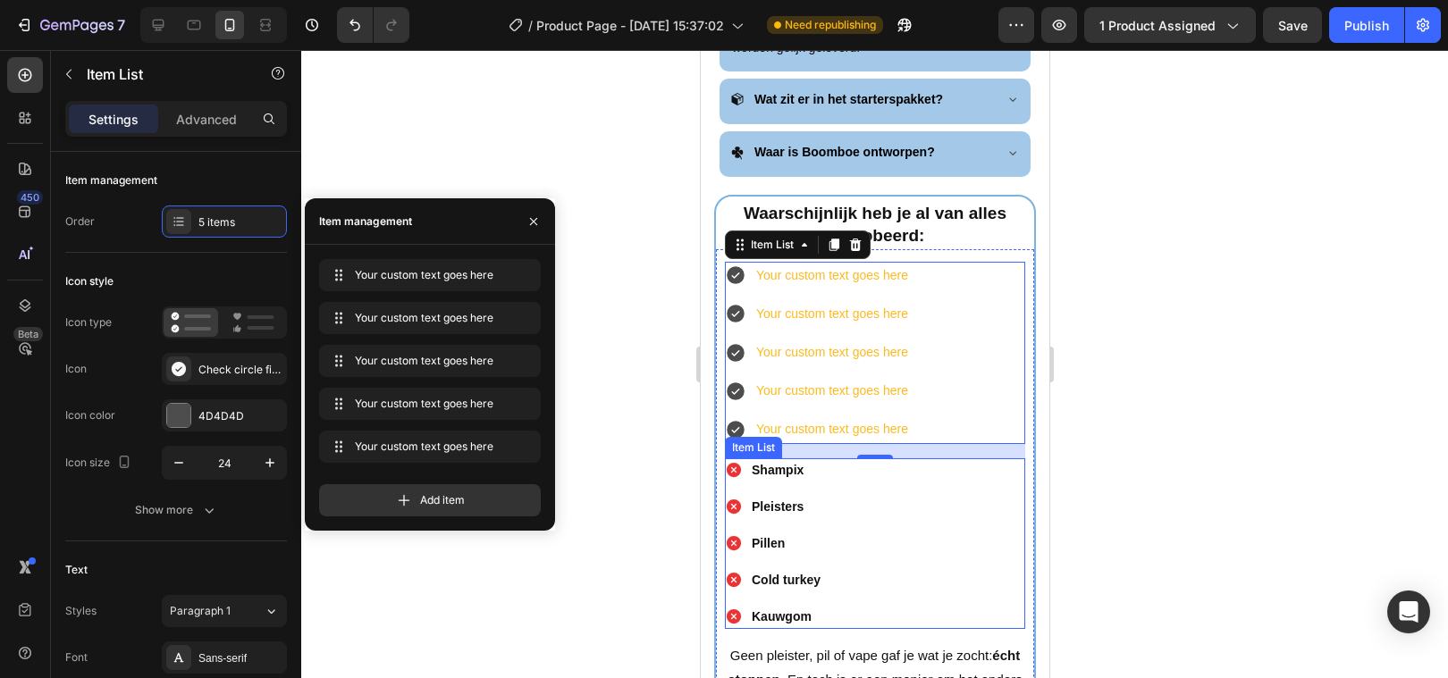
click at [775, 463] on strong "Shampix" at bounding box center [777, 470] width 52 height 14
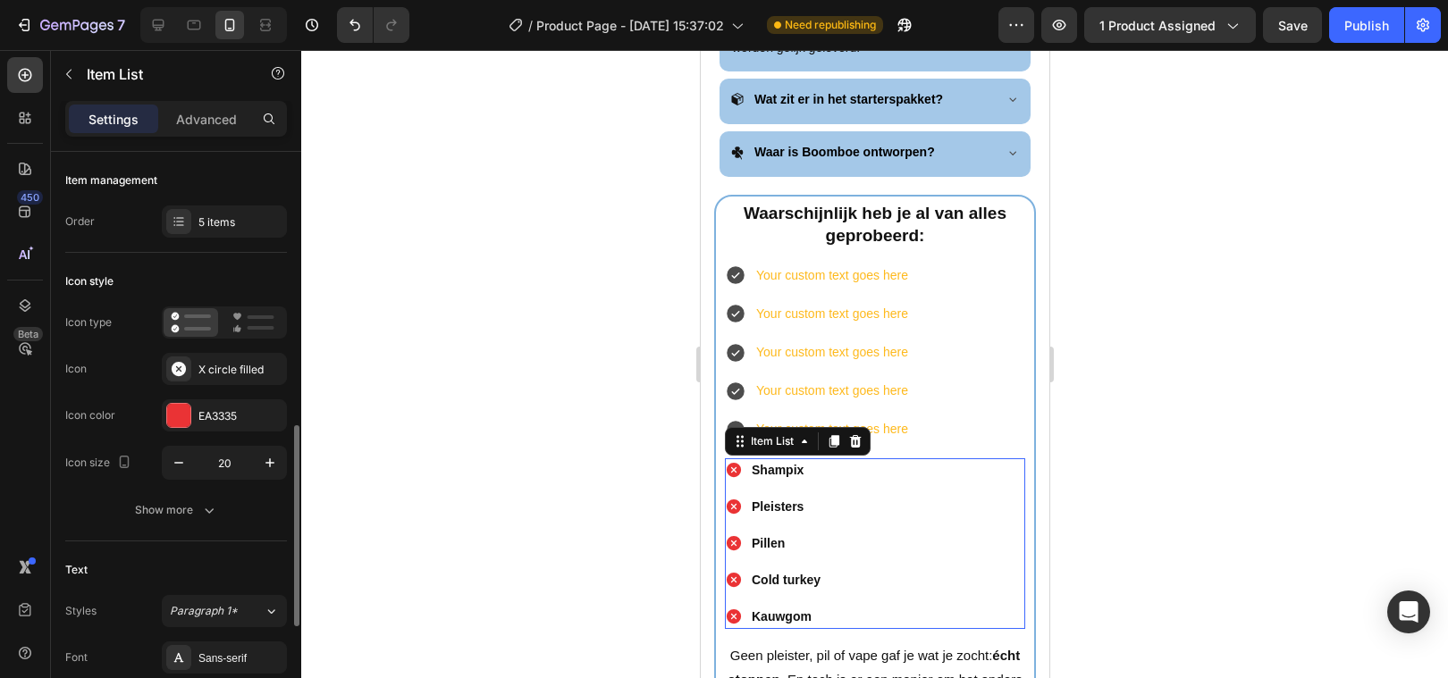
scroll to position [203, 0]
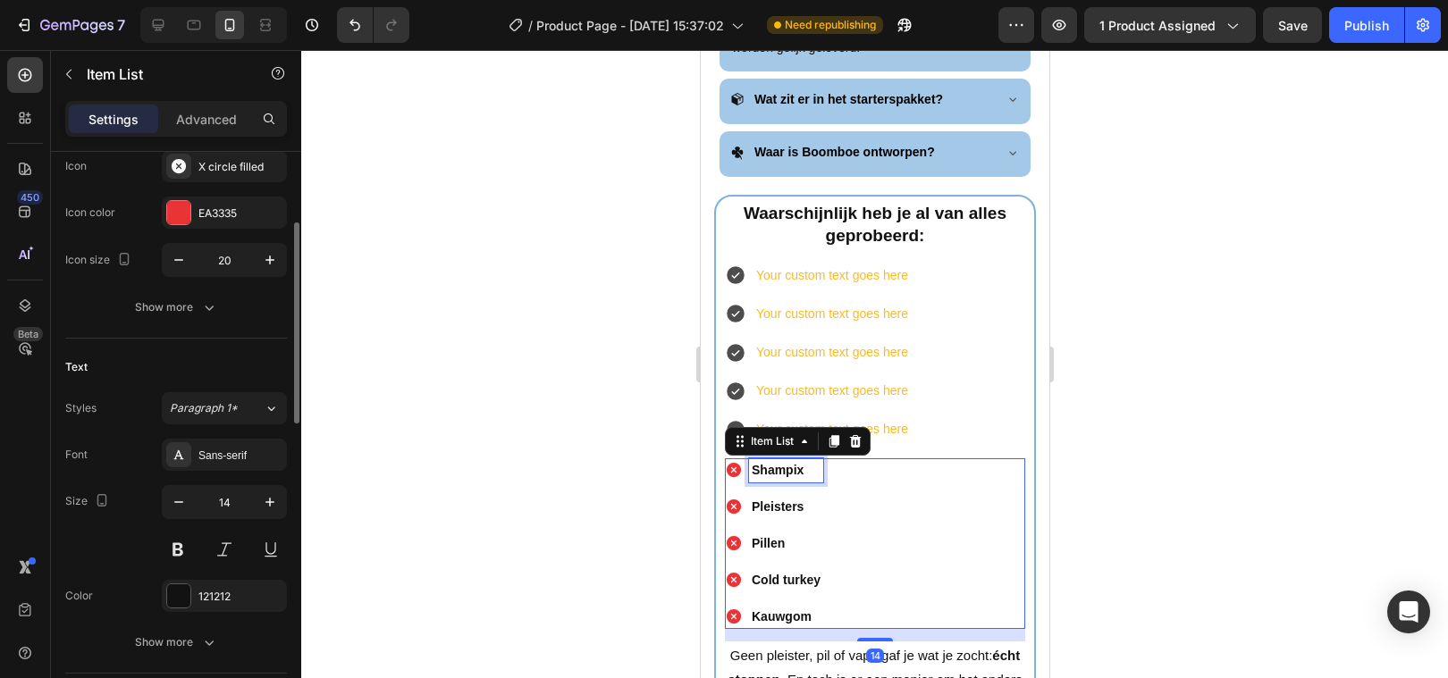
click at [775, 463] on strong "Shampix" at bounding box center [777, 470] width 52 height 14
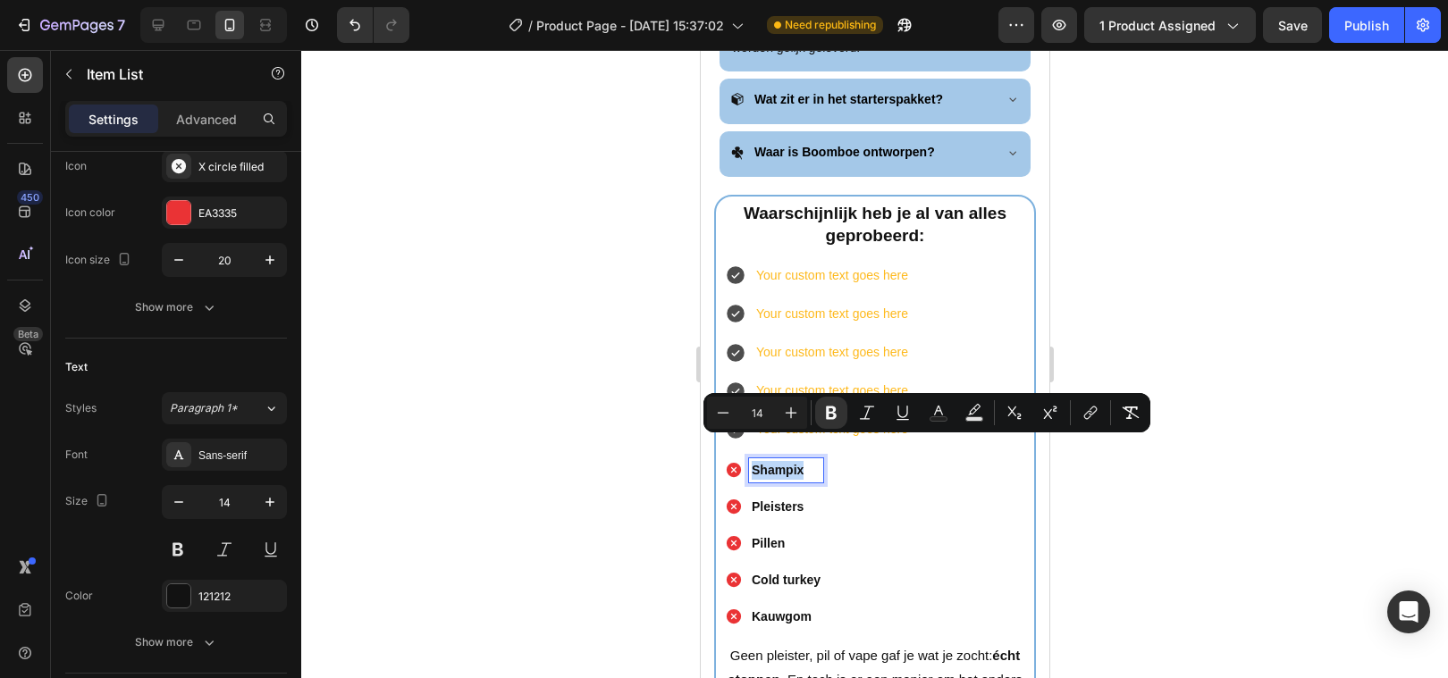
copy strong "Shampix"
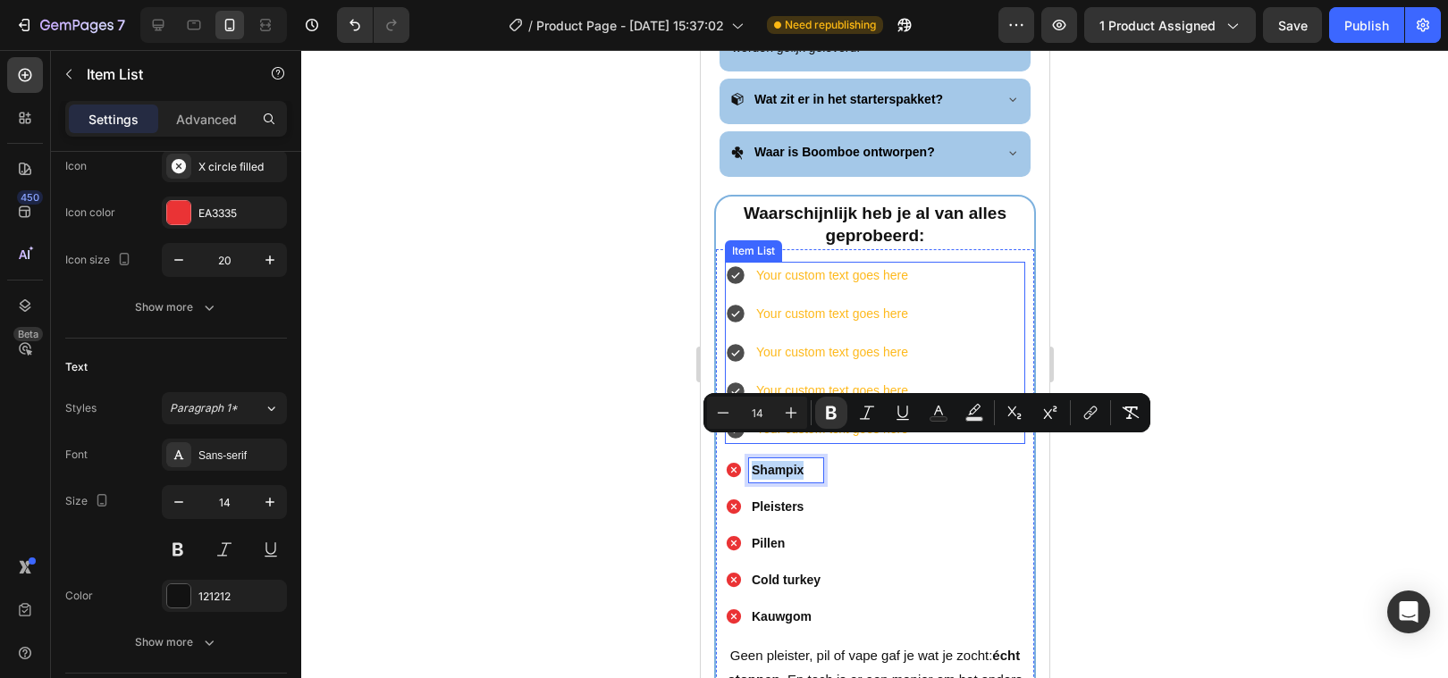
click at [819, 262] on div "Your custom text goes here" at bounding box center [830, 276] width 157 height 28
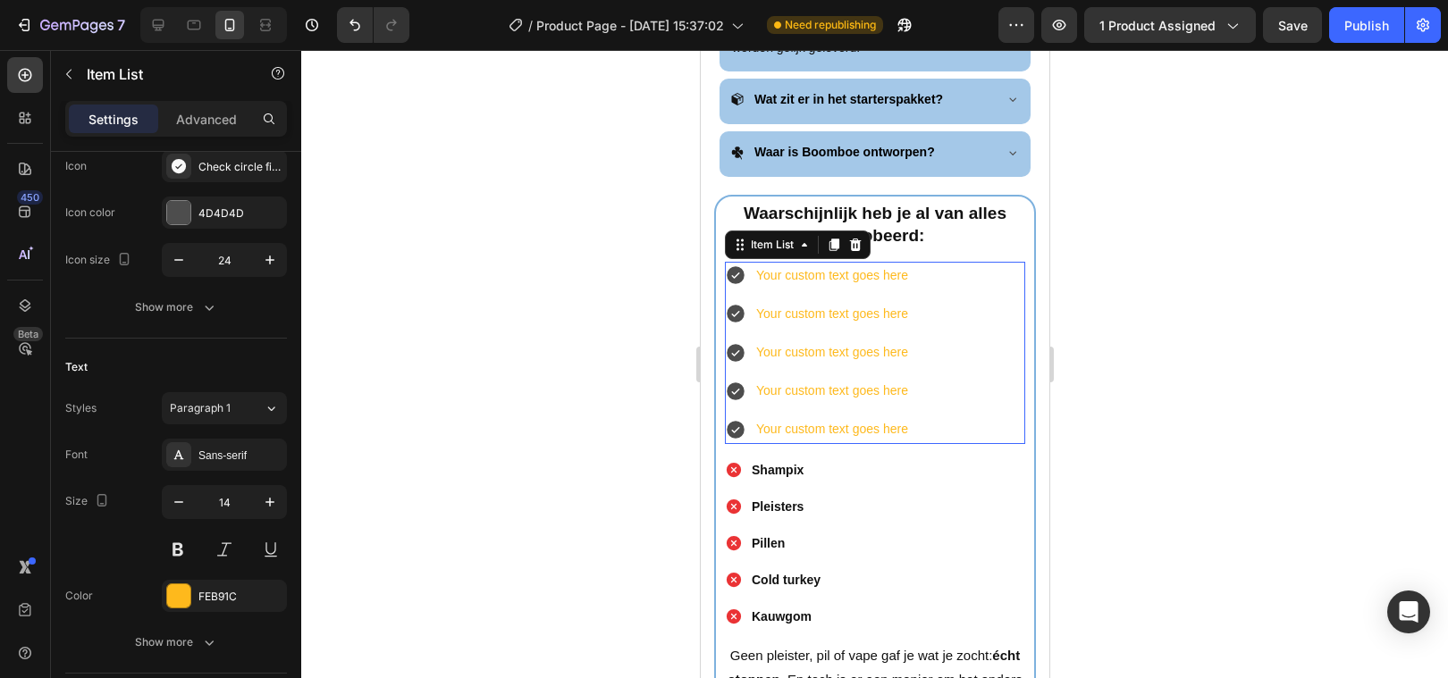
click at [818, 262] on div "Your custom text goes here" at bounding box center [830, 276] width 157 height 28
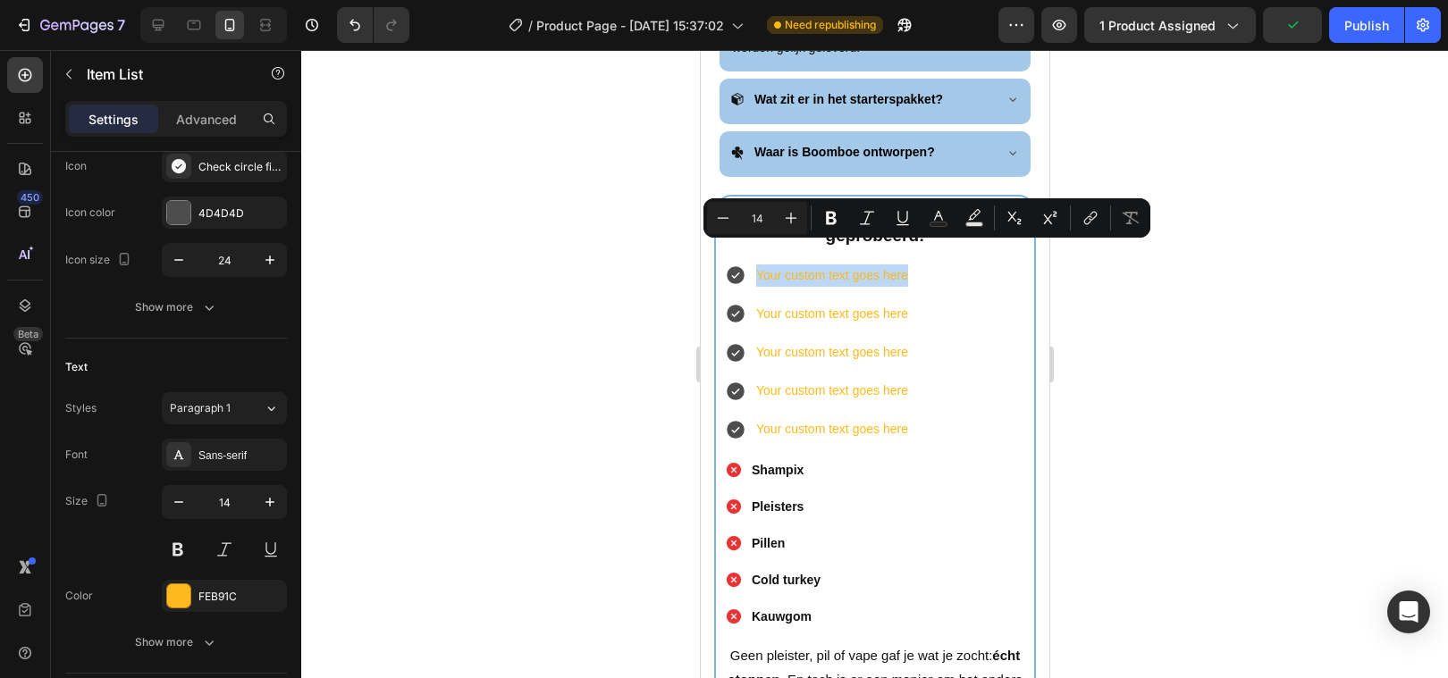
click at [956, 293] on div "Your custom text goes here Your custom text goes here Your custom text goes her…" at bounding box center [874, 353] width 300 height 182
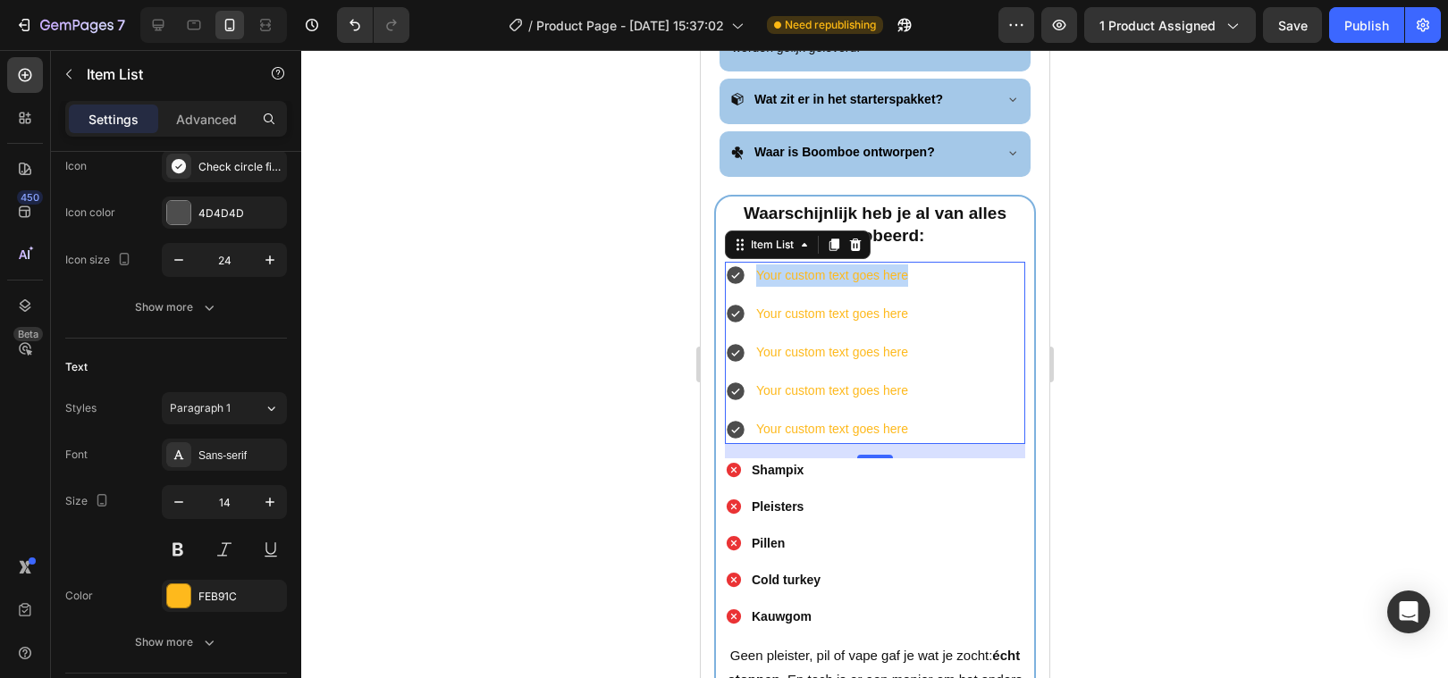
click at [996, 273] on div "Your custom text goes here Your custom text goes here Your custom text goes her…" at bounding box center [874, 353] width 300 height 182
click at [856, 238] on icon at bounding box center [854, 245] width 14 height 14
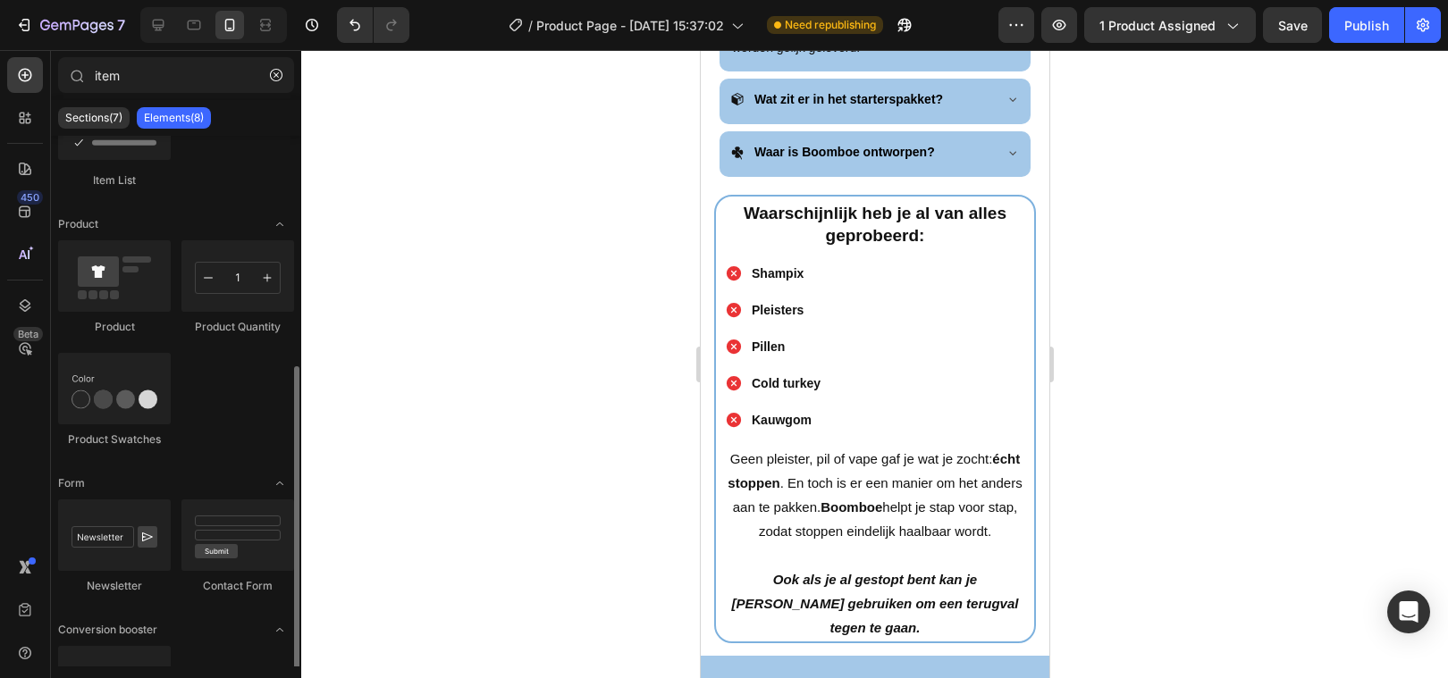
scroll to position [0, 0]
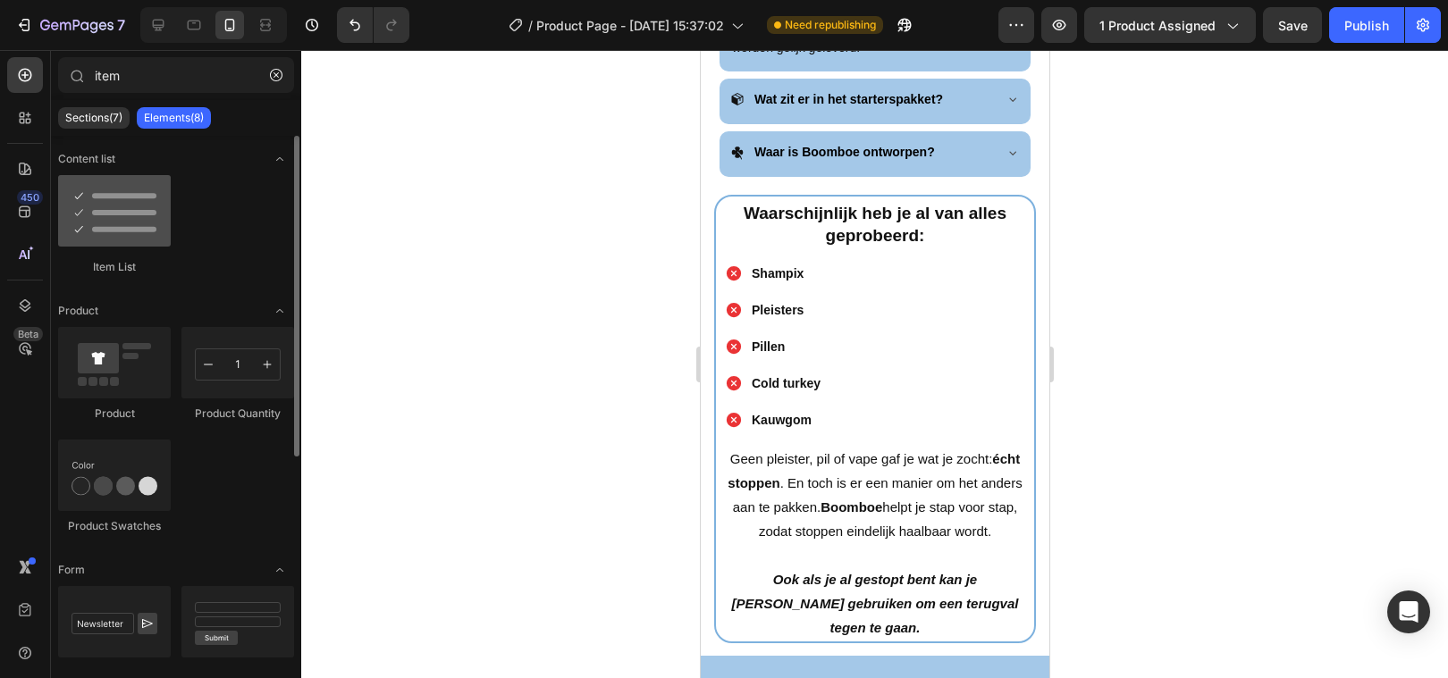
click at [146, 244] on div at bounding box center [114, 210] width 113 height 71
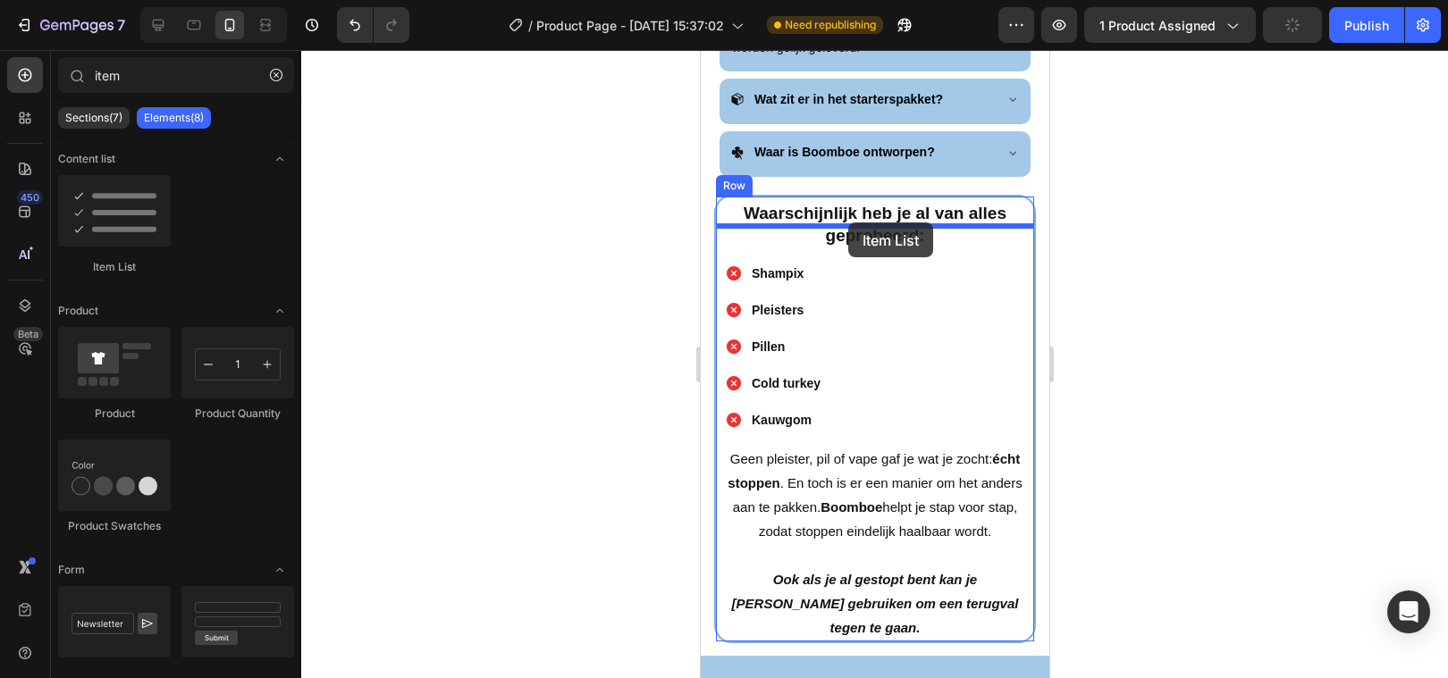
drag, startPoint x: 845, startPoint y: 275, endPoint x: 847, endPoint y: 223, distance: 51.9
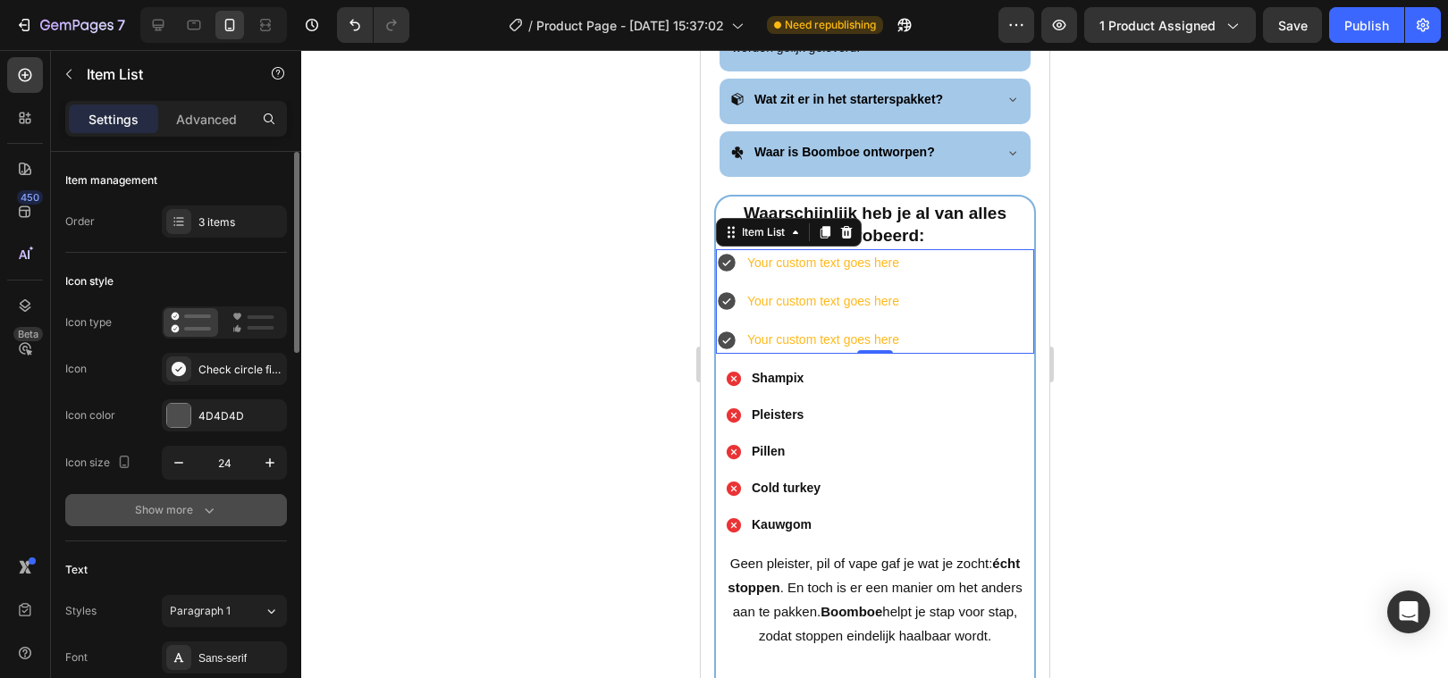
click at [185, 519] on button "Show more" at bounding box center [176, 510] width 222 height 32
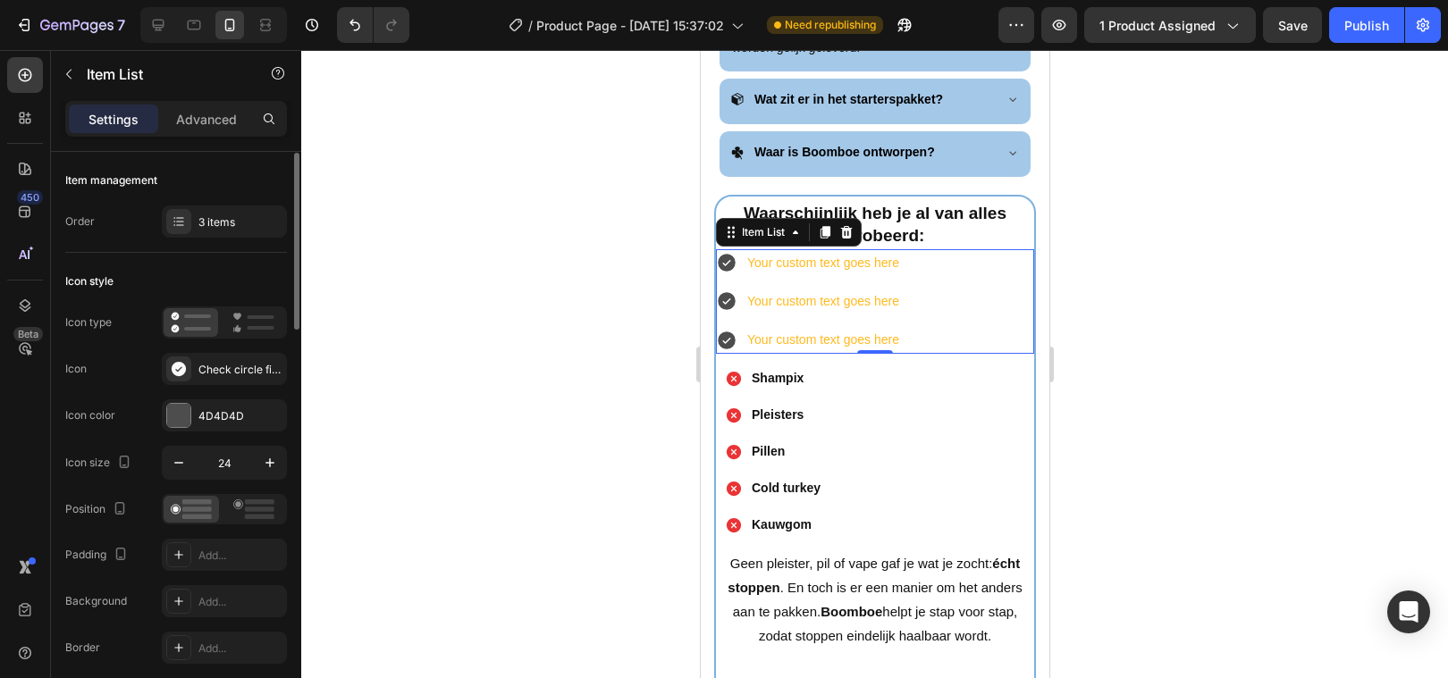
scroll to position [46, 0]
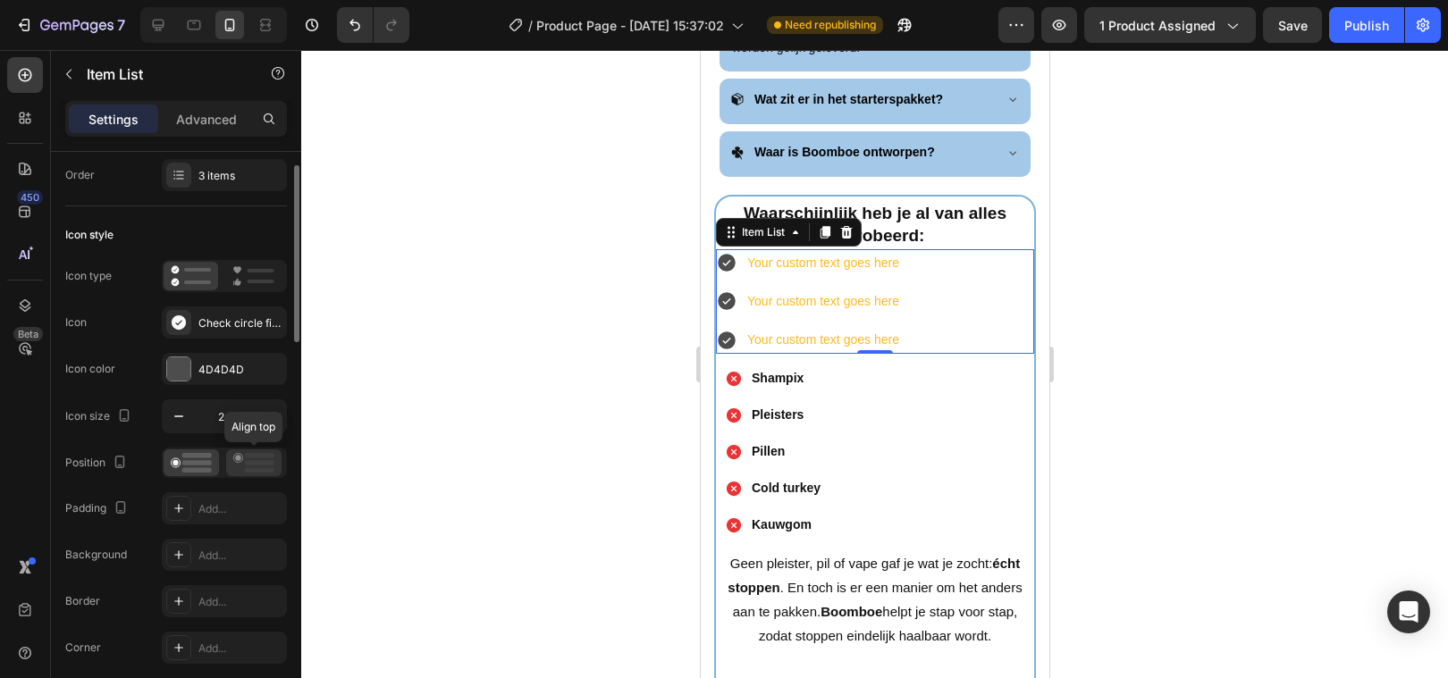
click at [256, 468] on rect at bounding box center [259, 470] width 29 height 5
click at [177, 468] on icon at bounding box center [191, 463] width 41 height 20
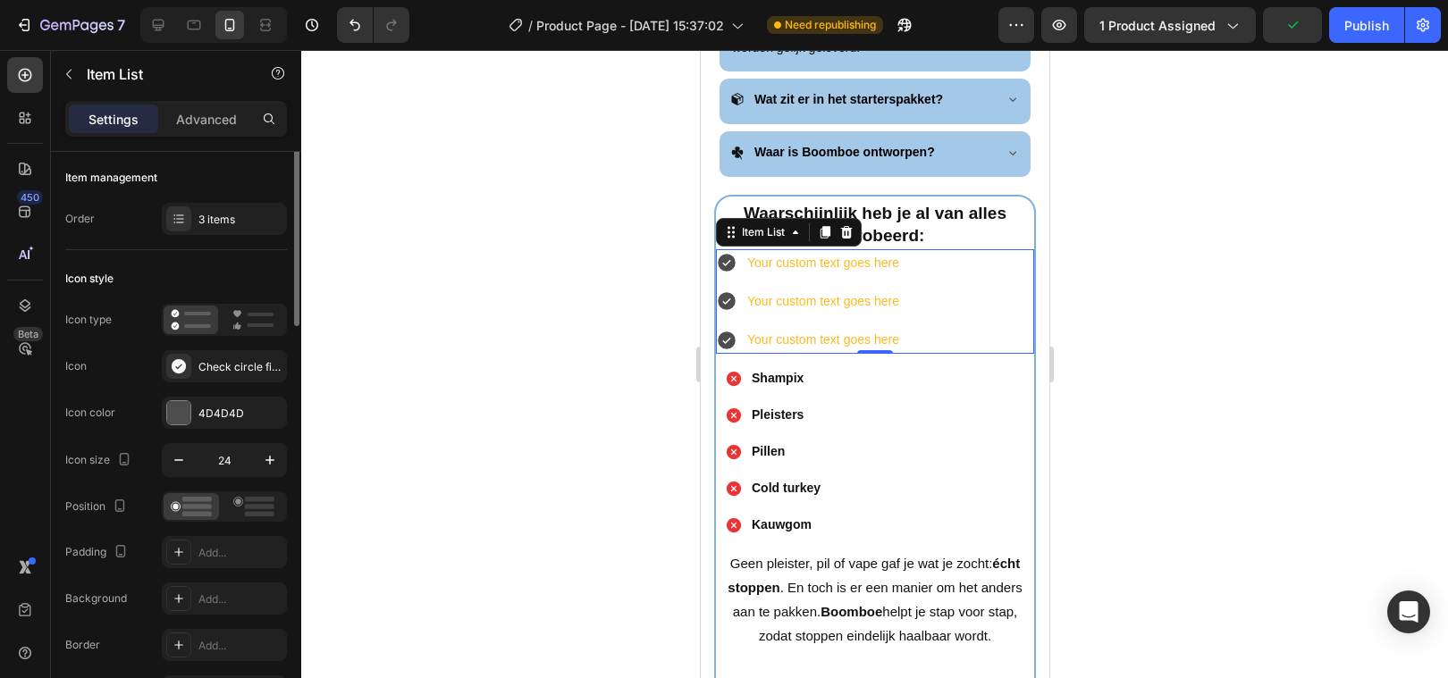
scroll to position [0, 0]
click at [847, 225] on icon at bounding box center [845, 232] width 14 height 14
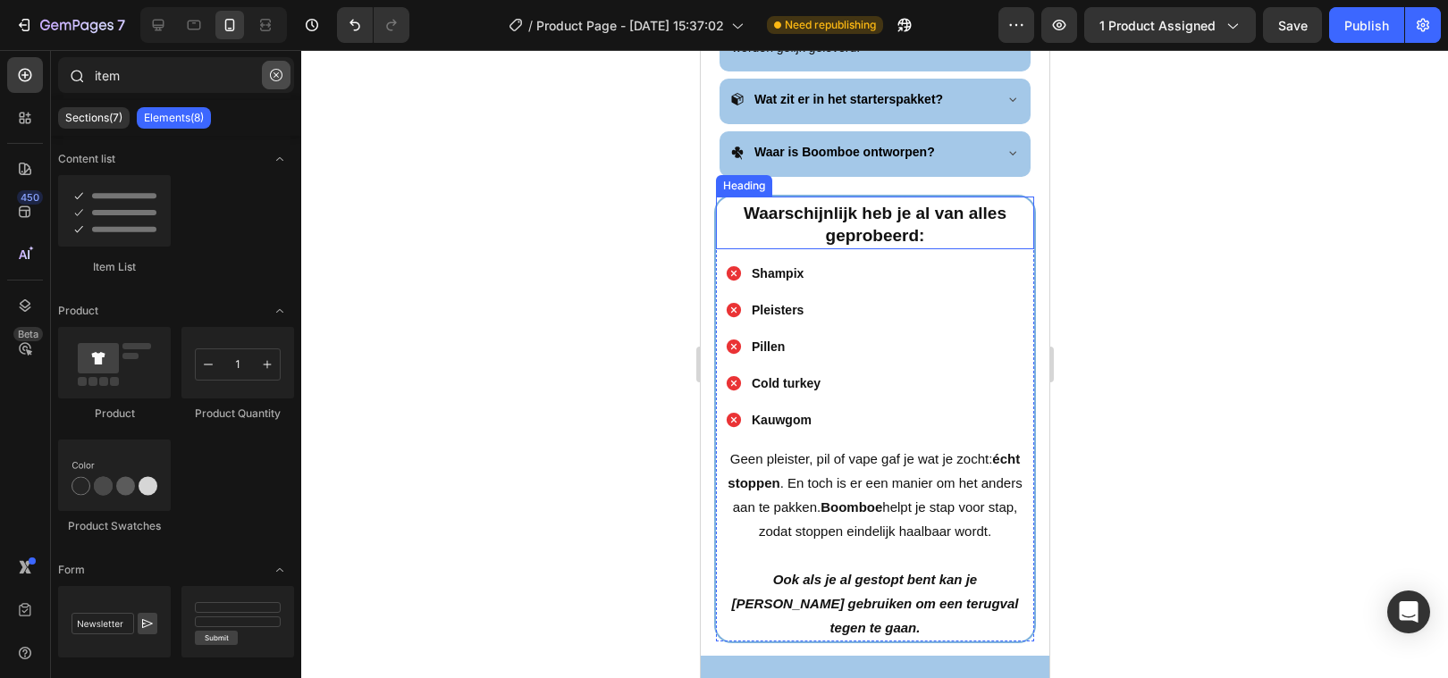
click at [268, 73] on button "button" at bounding box center [276, 75] width 29 height 29
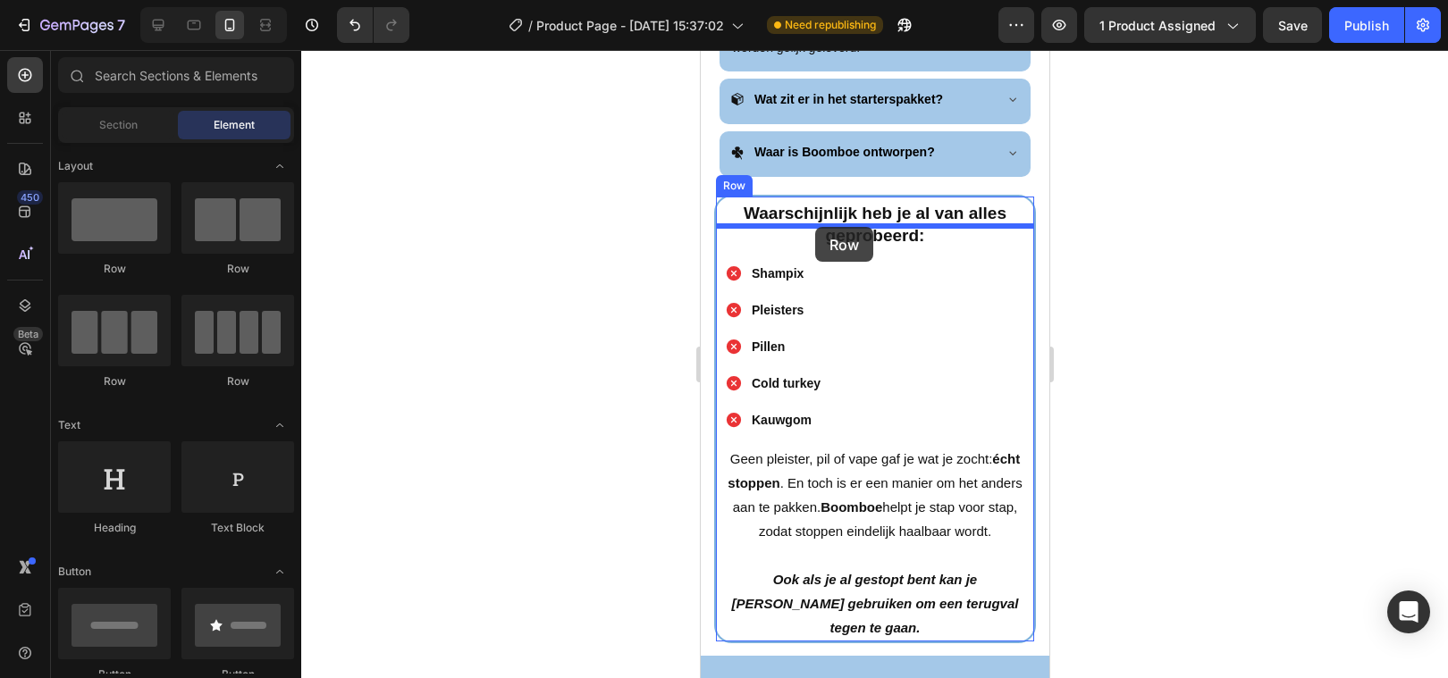
drag, startPoint x: 942, startPoint y: 290, endPoint x: 812, endPoint y: 227, distance: 143.9
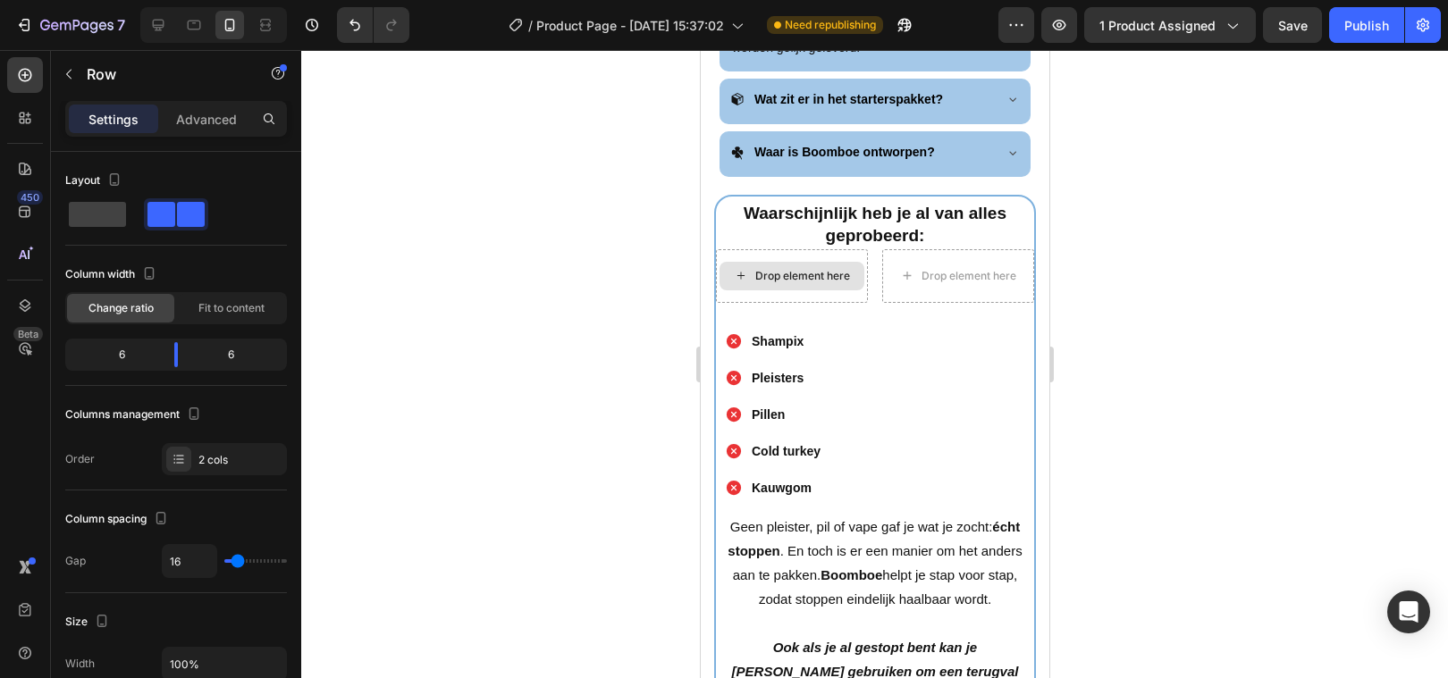
click at [769, 262] on div "Drop element here" at bounding box center [791, 276] width 145 height 29
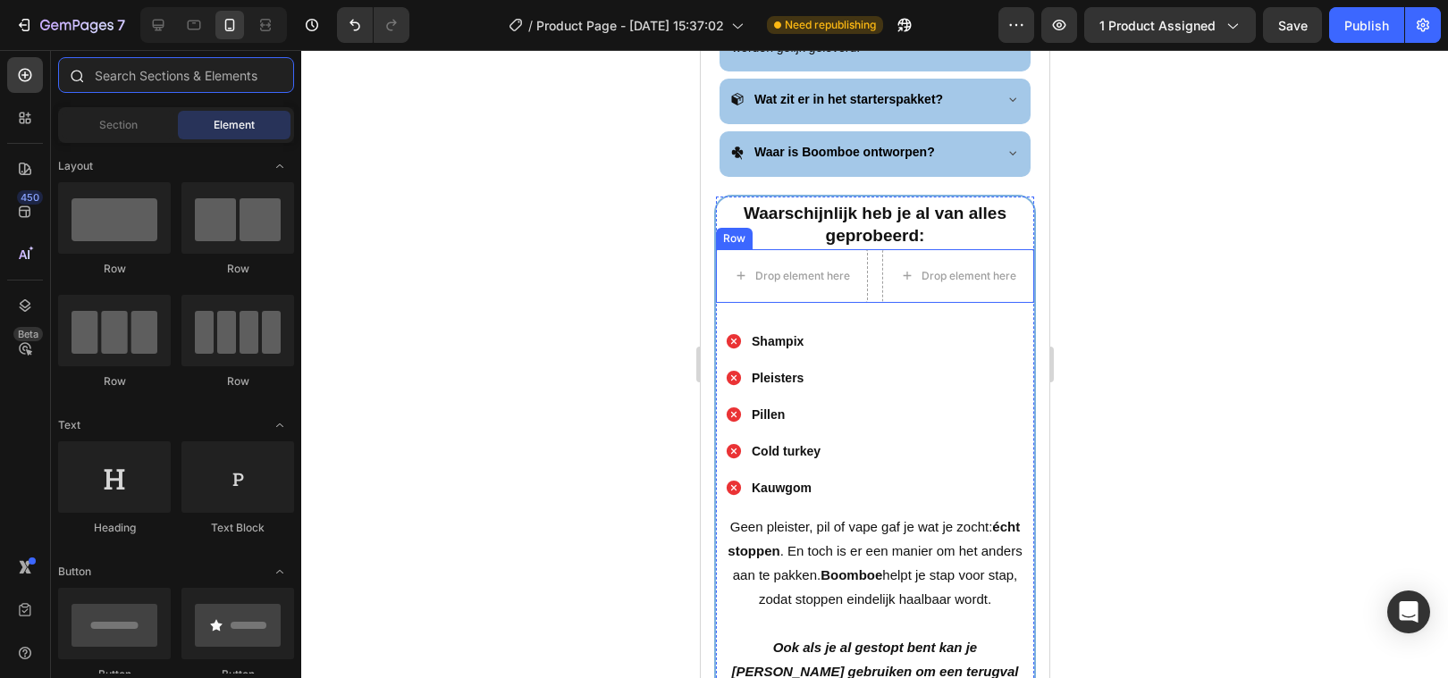
click at [176, 76] on input "text" at bounding box center [176, 75] width 236 height 36
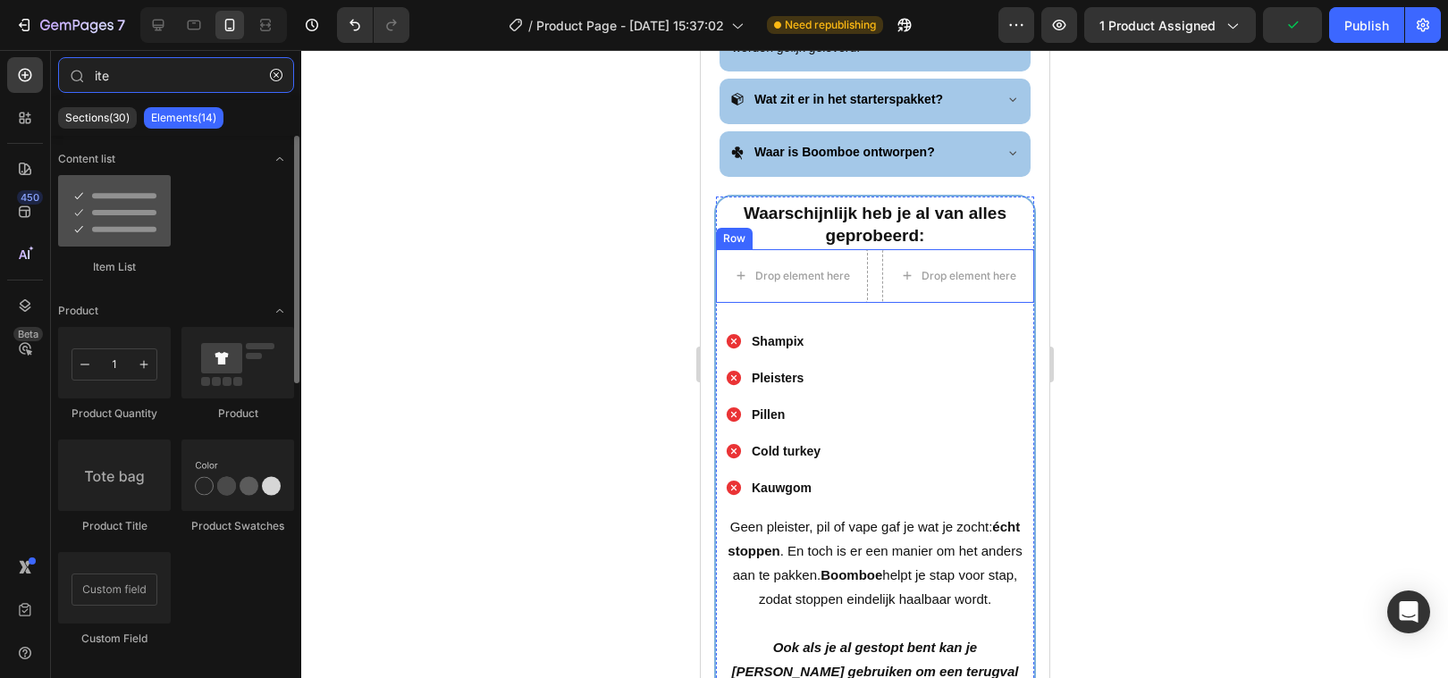
type input "ite"
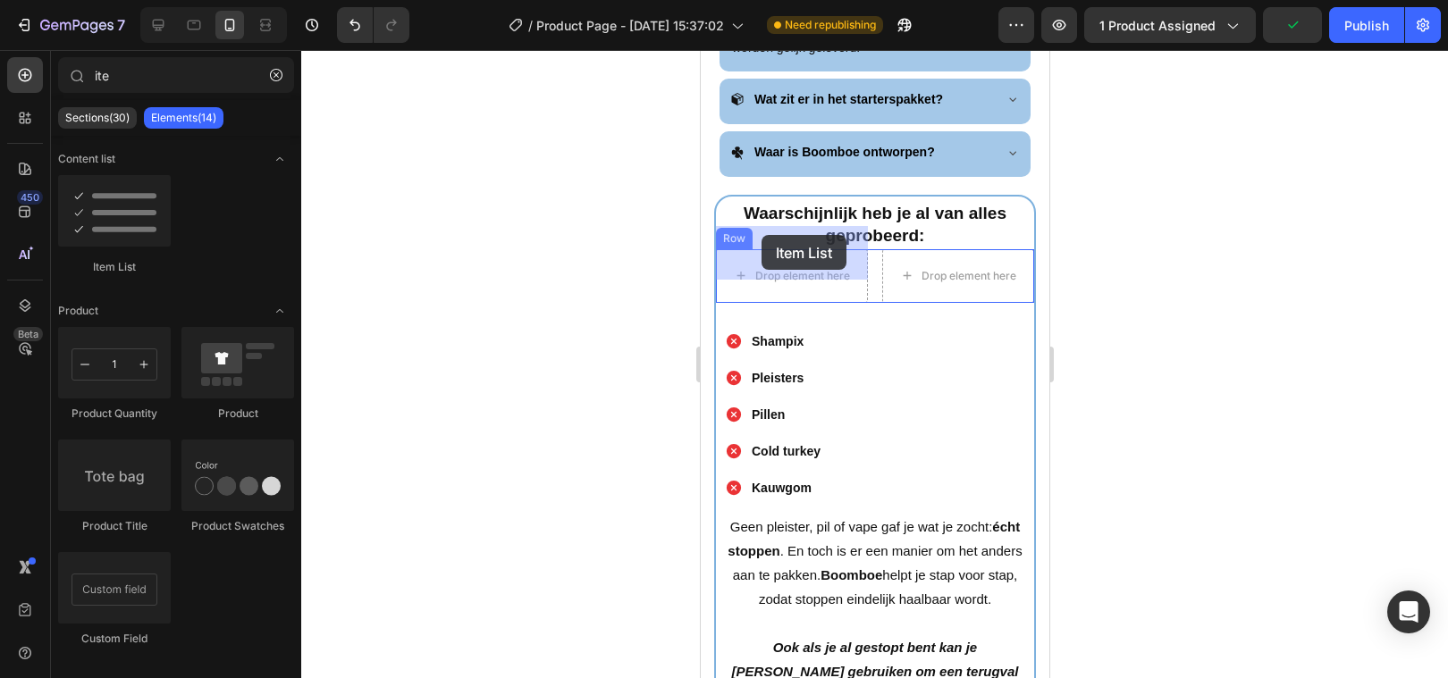
drag, startPoint x: 816, startPoint y: 258, endPoint x: 761, endPoint y: 239, distance: 58.8
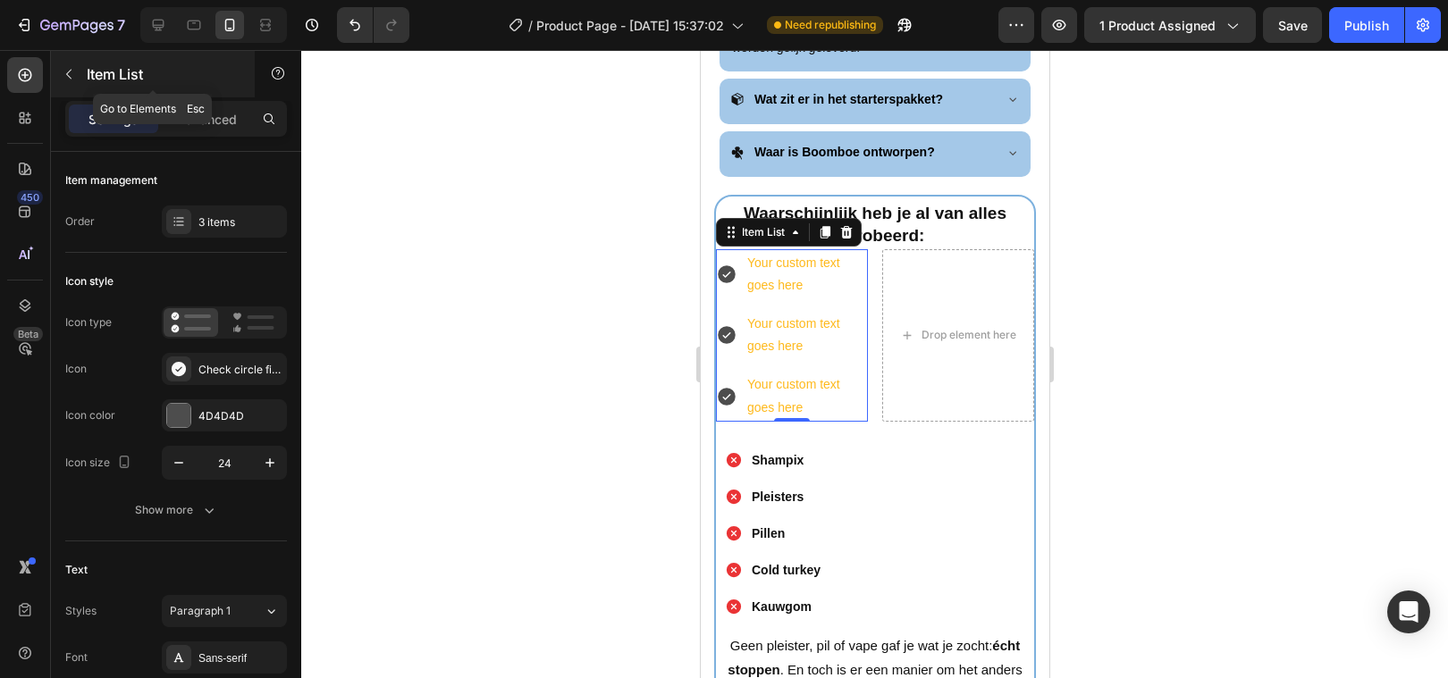
click at [67, 73] on icon "button" at bounding box center [68, 75] width 5 height 10
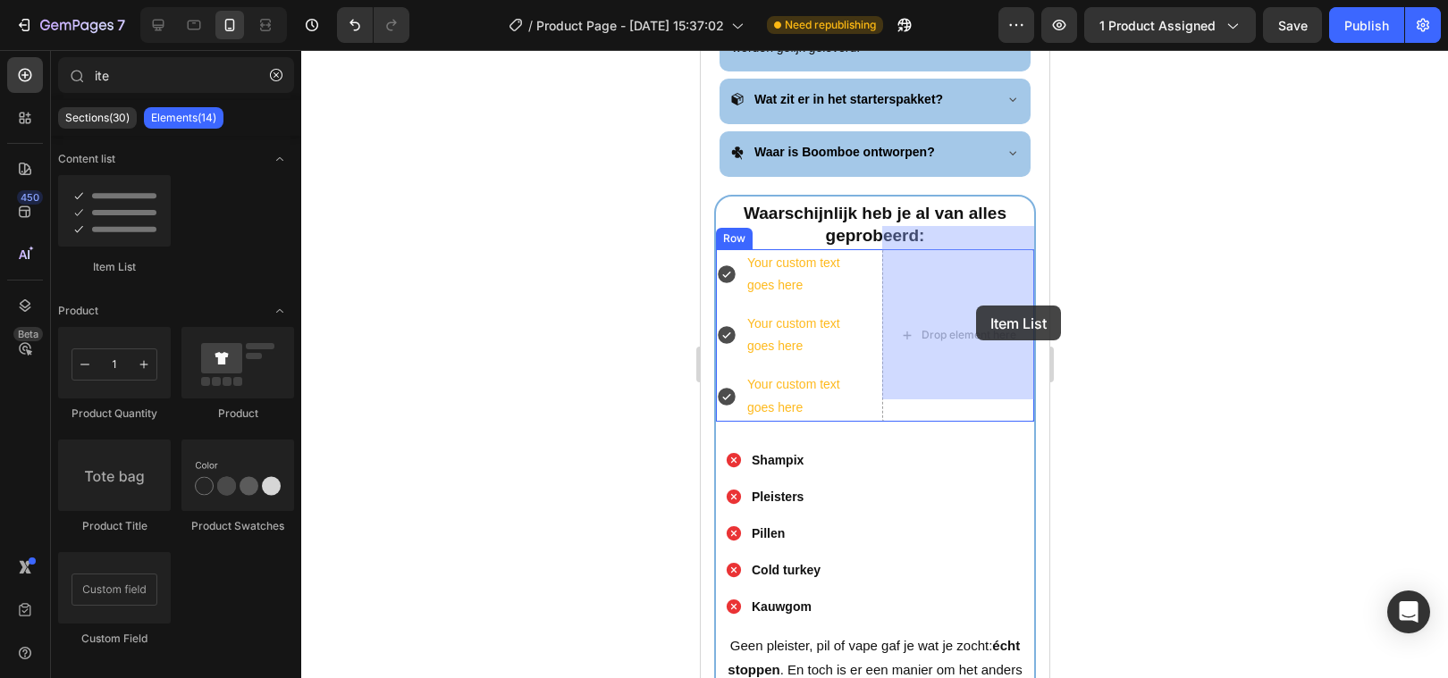
drag, startPoint x: 839, startPoint y: 254, endPoint x: 974, endPoint y: 305, distance: 144.2
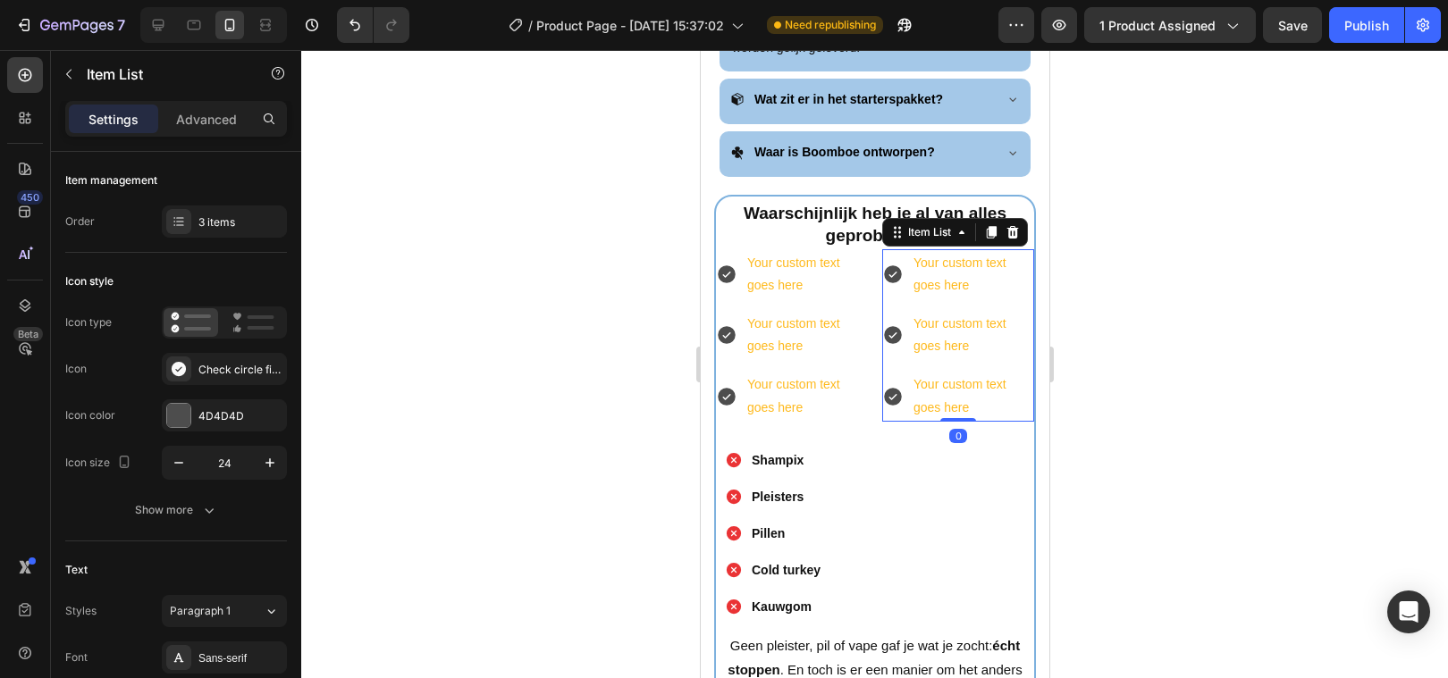
click at [589, 442] on div at bounding box center [874, 364] width 1147 height 628
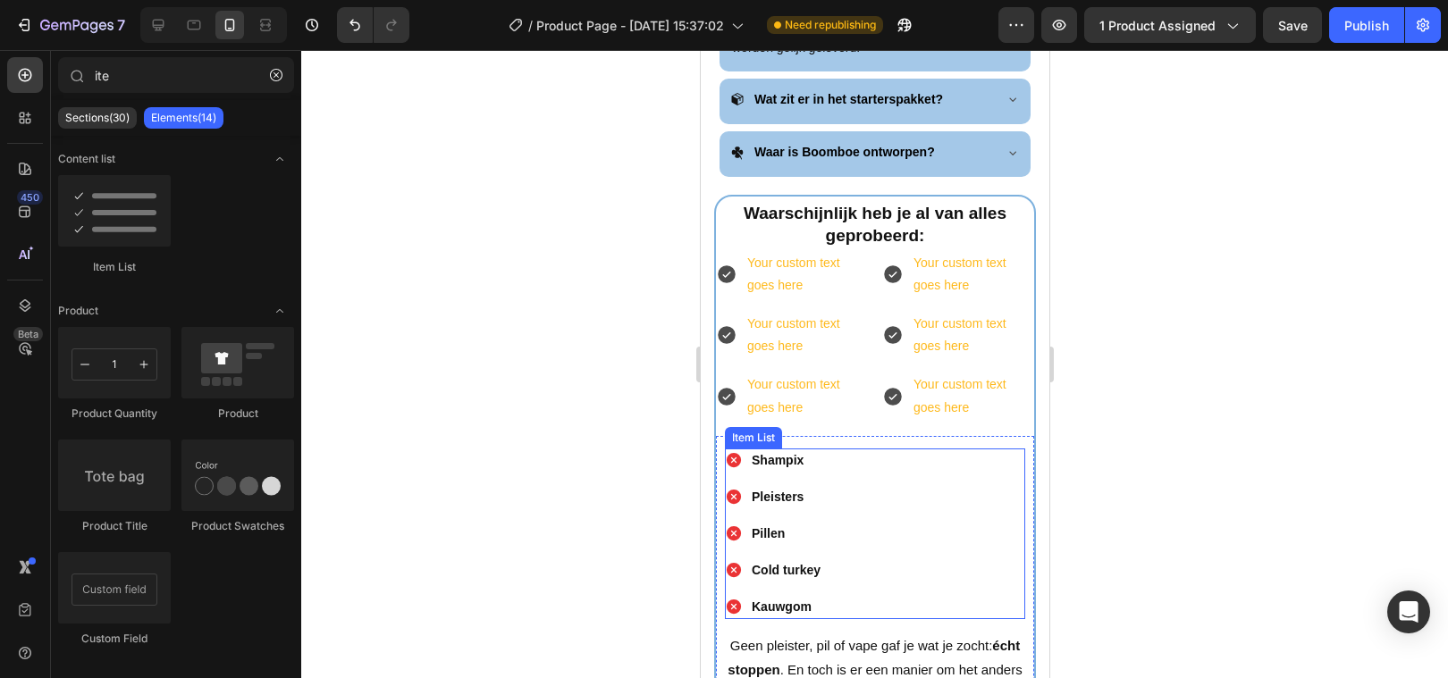
click at [795, 453] on strong "Shampix" at bounding box center [777, 460] width 52 height 14
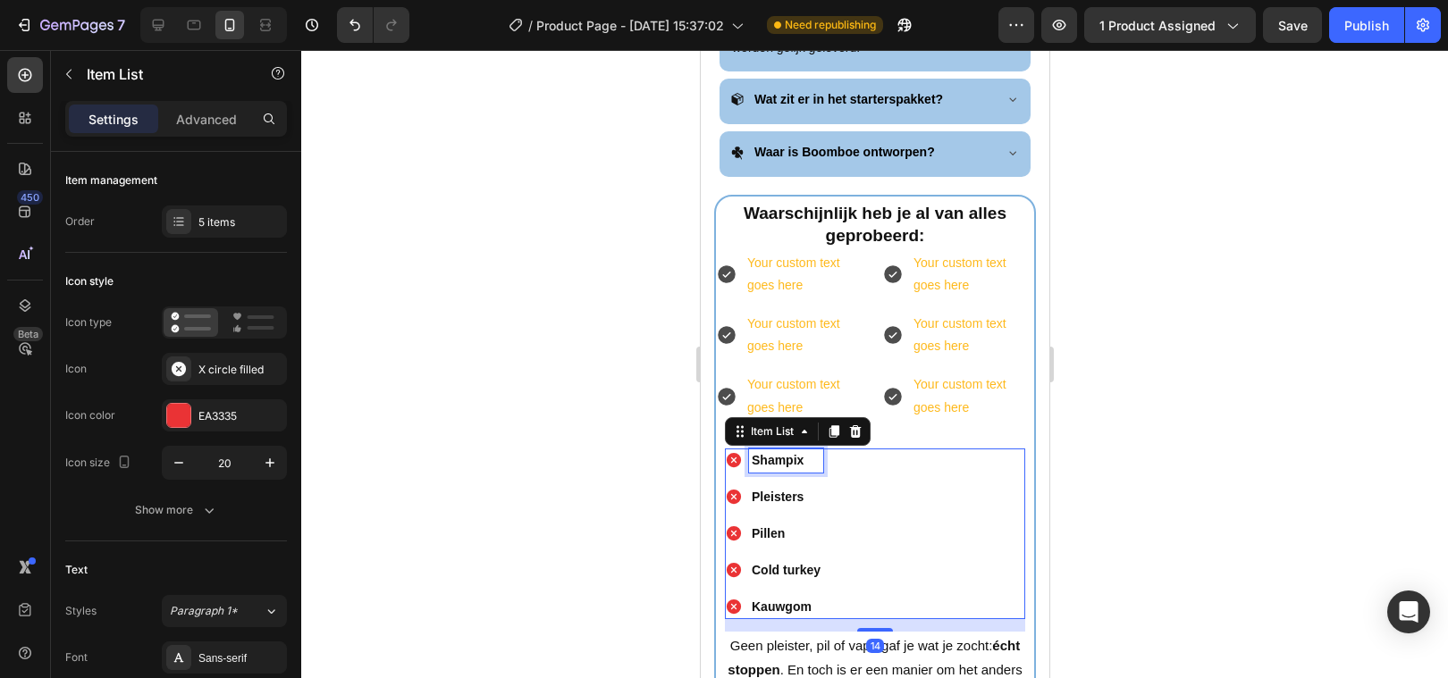
click at [780, 453] on strong "Shampix" at bounding box center [777, 460] width 52 height 14
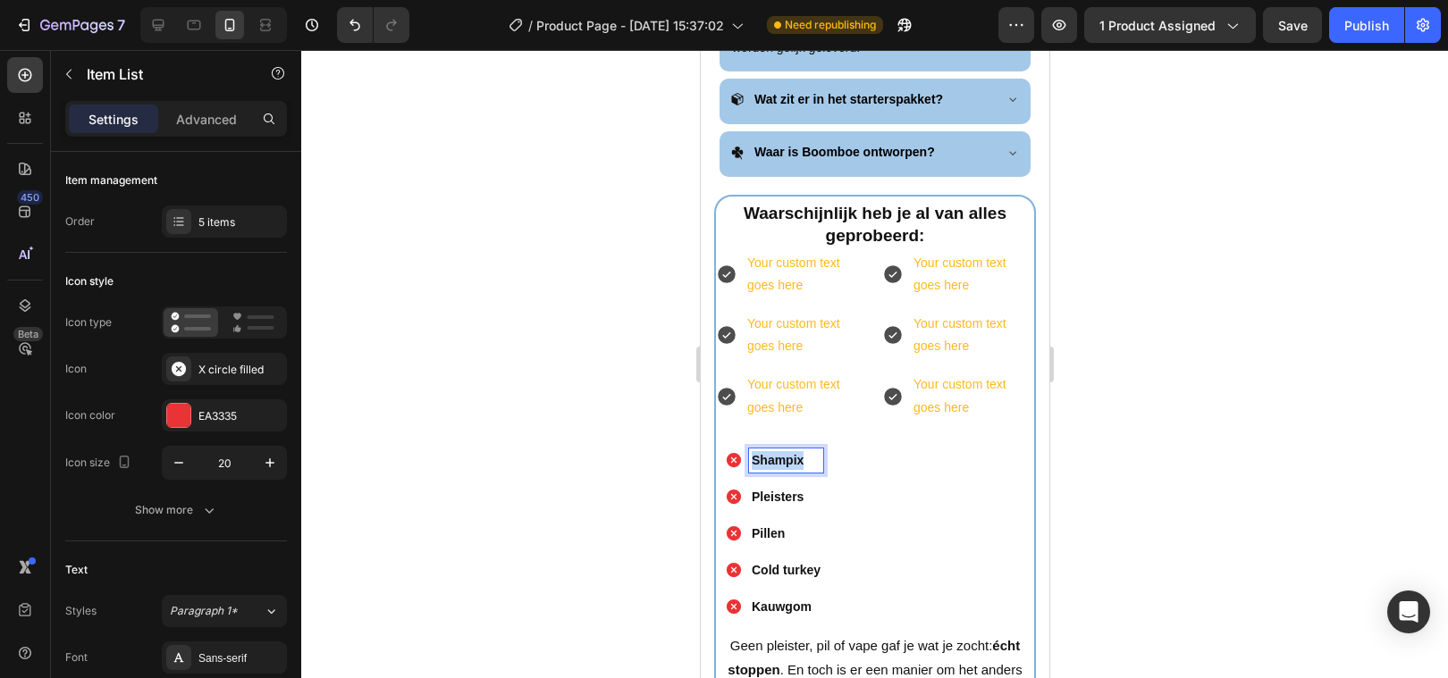
click at [780, 453] on strong "Shampix" at bounding box center [777, 460] width 52 height 14
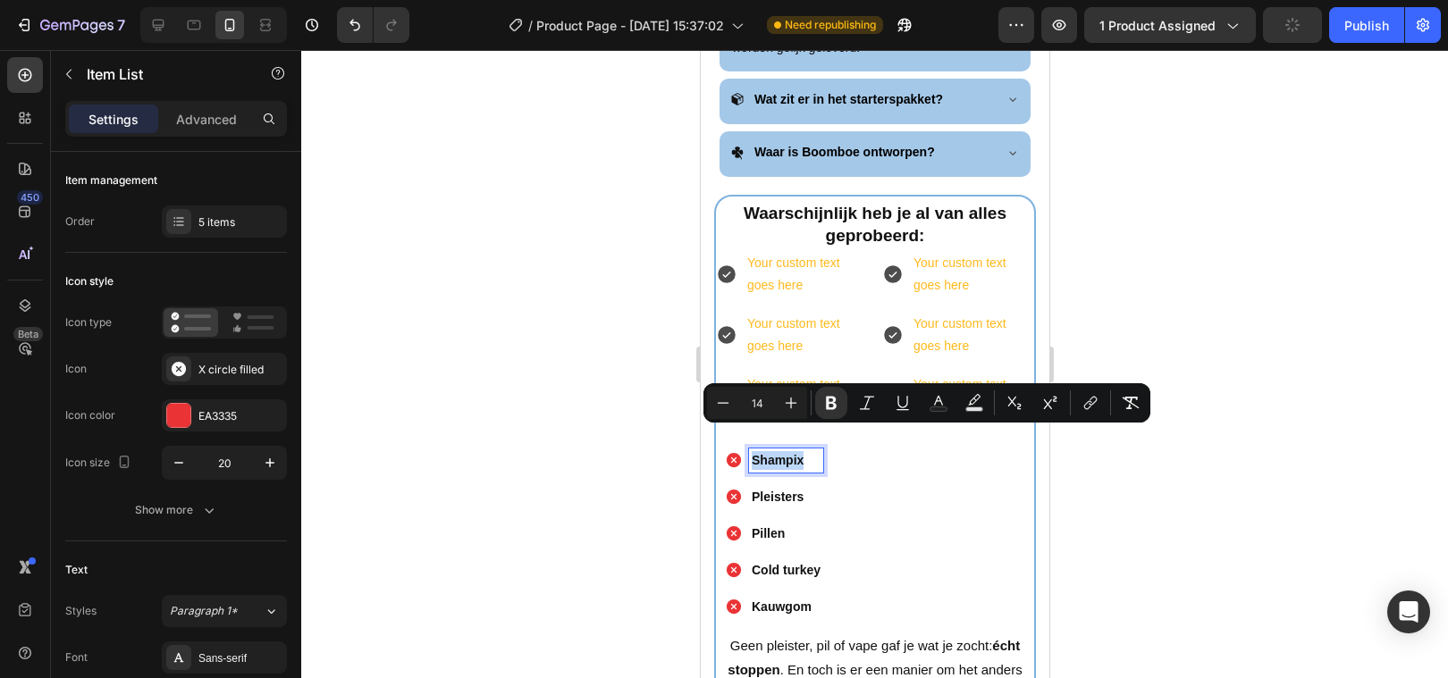
copy strong "Shampix"
click at [779, 251] on div "Your custom text goes here" at bounding box center [805, 274] width 123 height 50
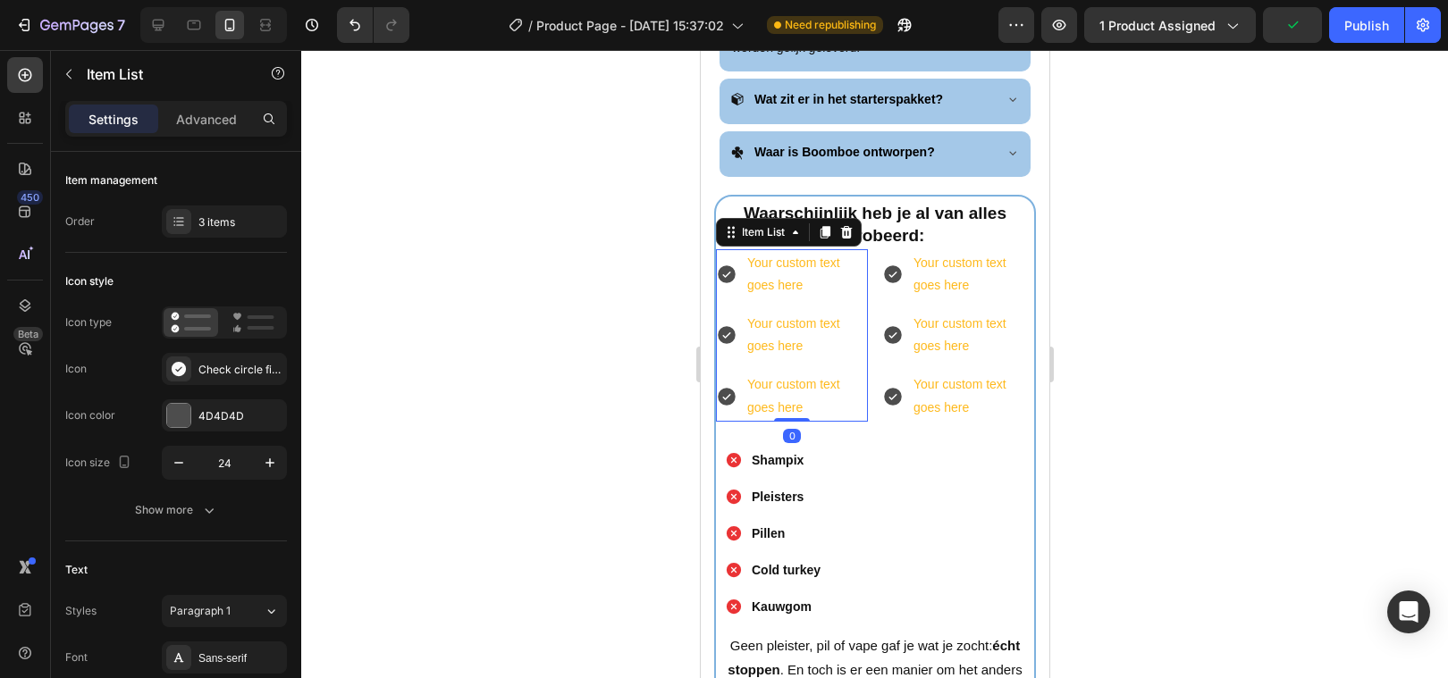
click at [779, 251] on div "Your custom text goes here" at bounding box center [805, 274] width 123 height 50
click at [779, 252] on p "Your custom text goes here" at bounding box center [805, 274] width 118 height 45
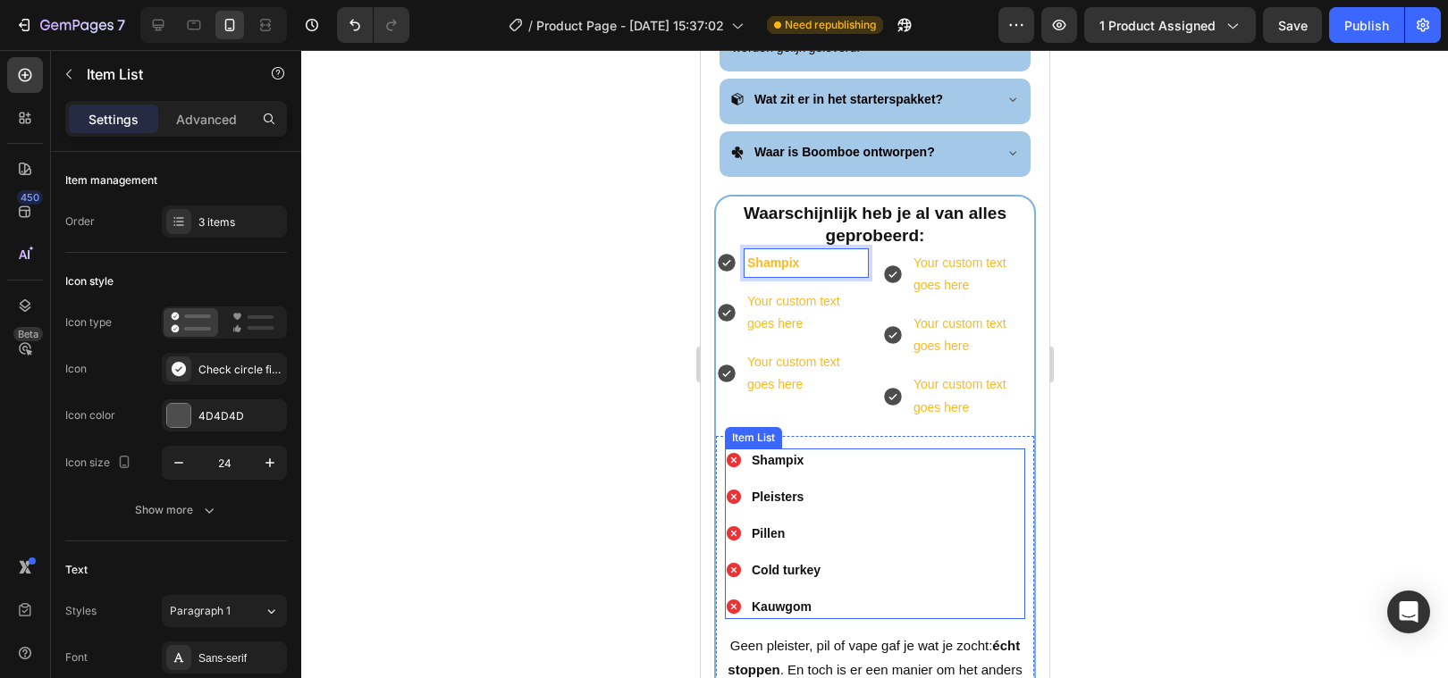
click at [761, 490] on strong "Pleisters" at bounding box center [777, 497] width 52 height 14
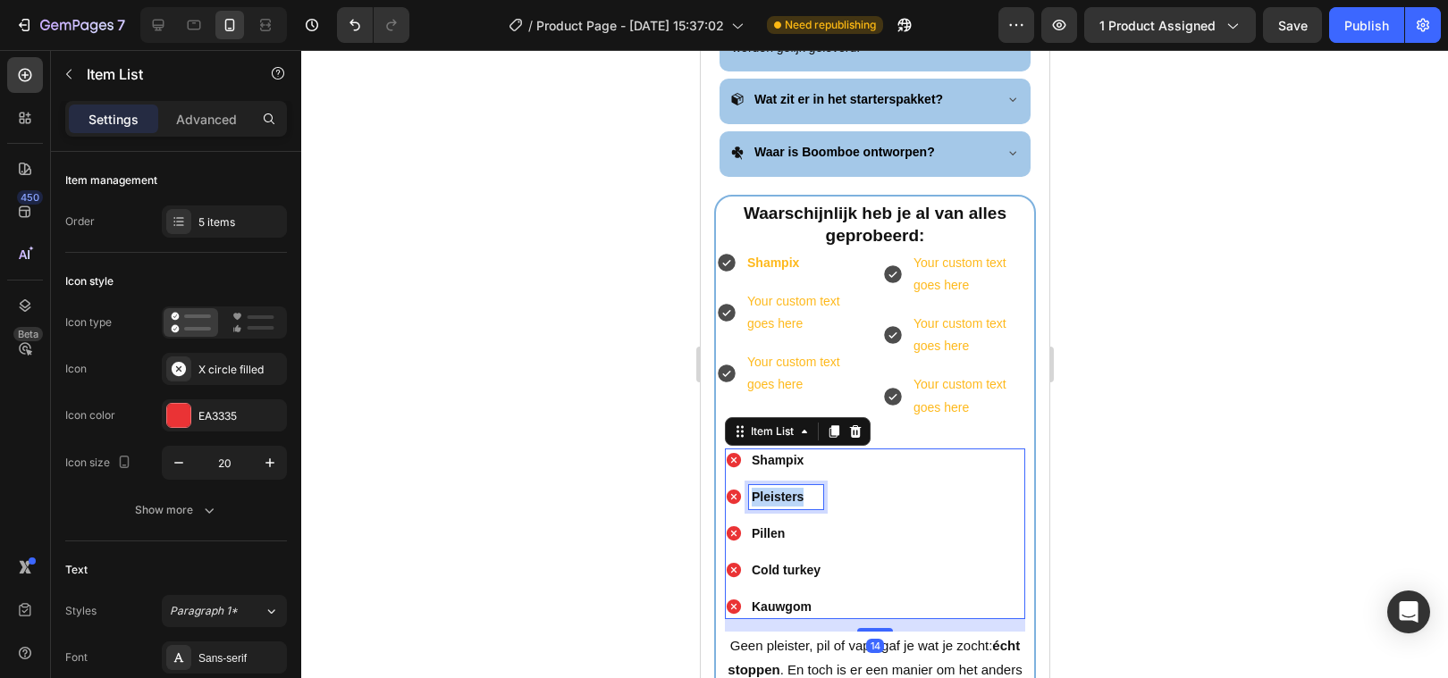
click at [761, 490] on strong "Pleisters" at bounding box center [777, 497] width 52 height 14
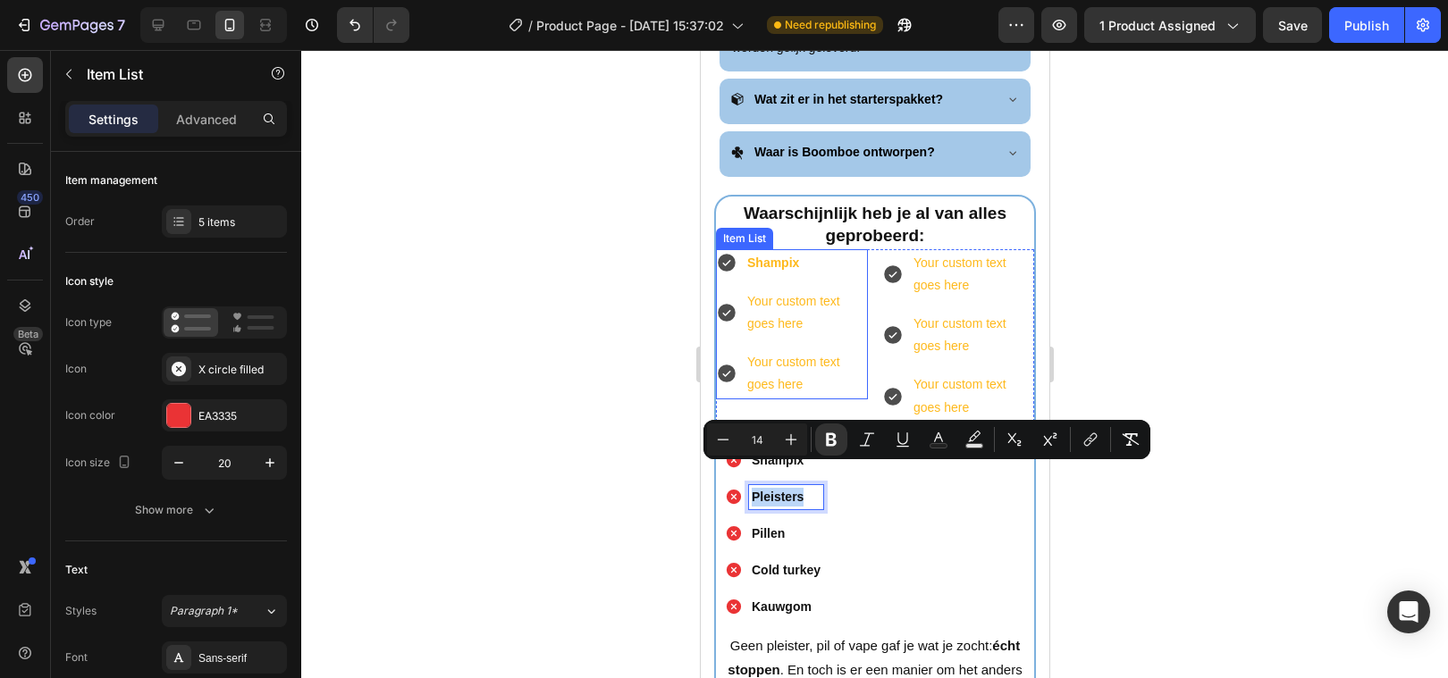
click at [766, 290] on p "Your custom text goes here" at bounding box center [805, 312] width 118 height 45
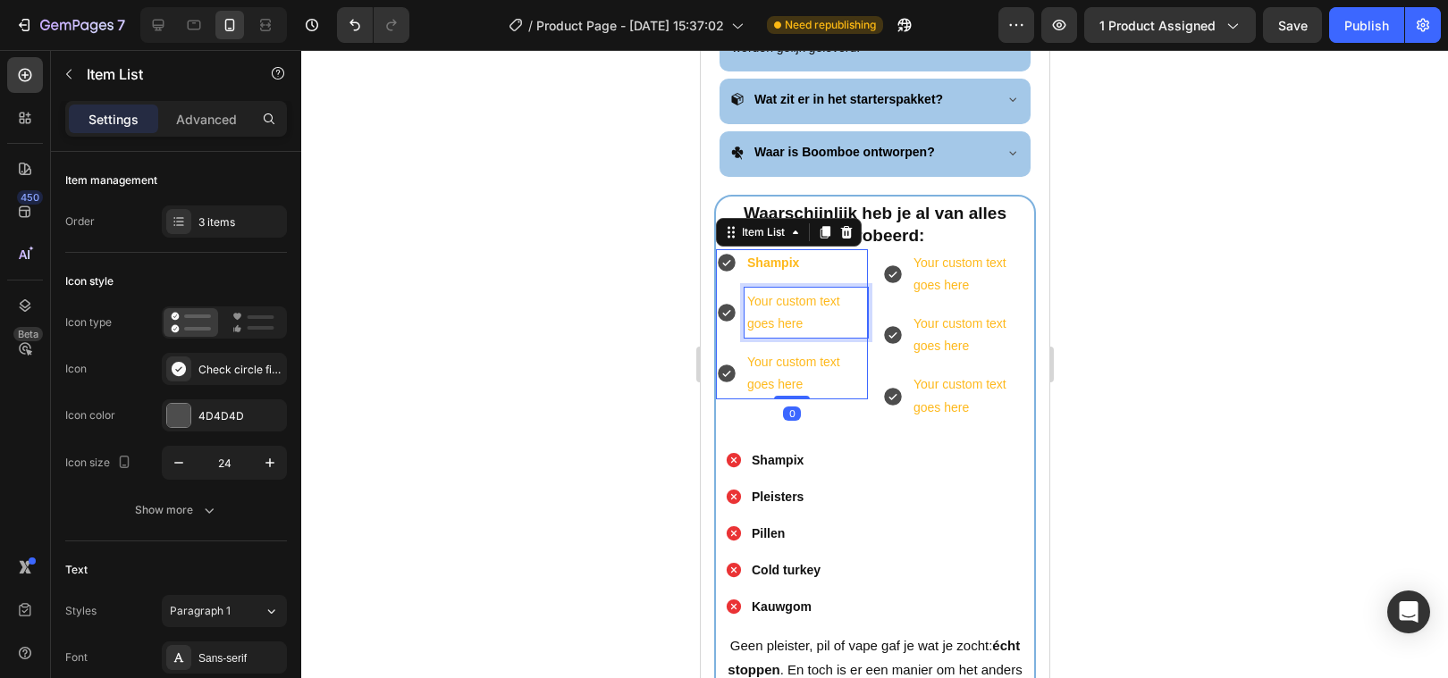
click at [766, 290] on p "Your custom text goes here" at bounding box center [805, 312] width 118 height 45
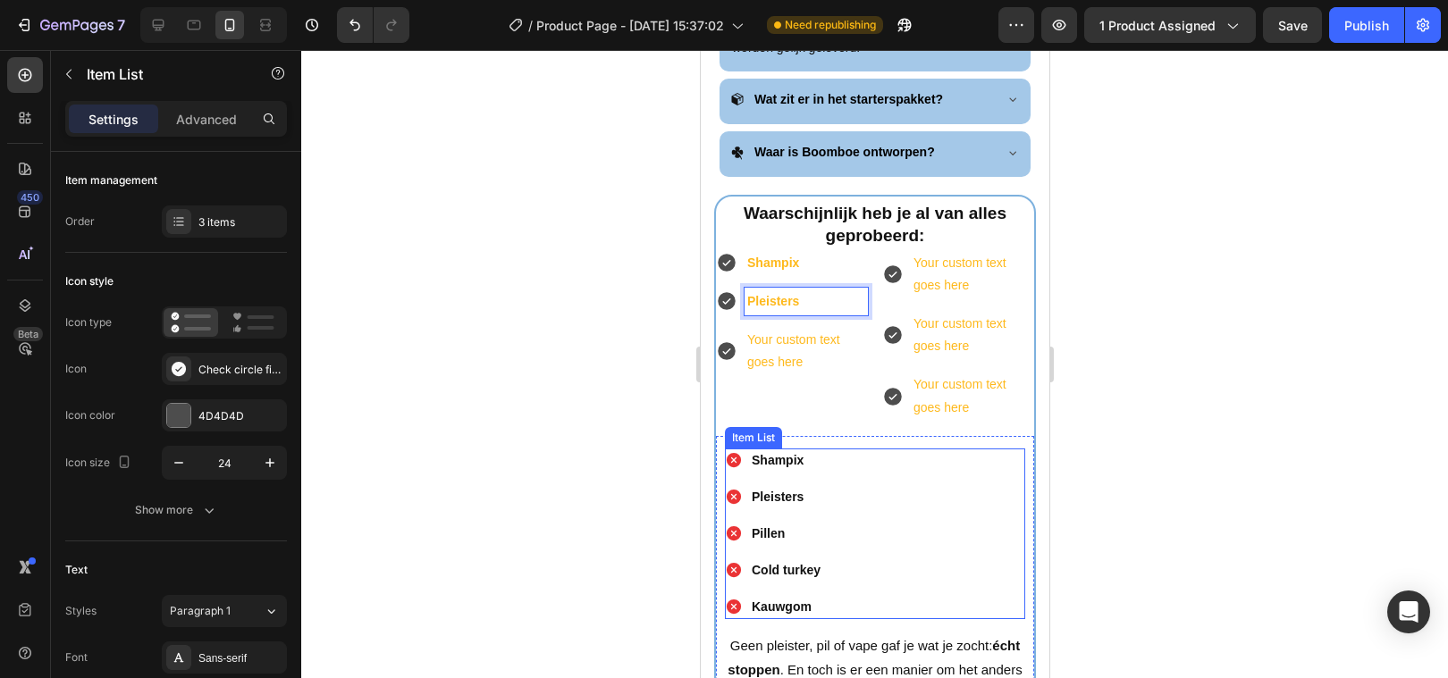
click at [757, 526] on strong "Pillen" at bounding box center [767, 533] width 33 height 14
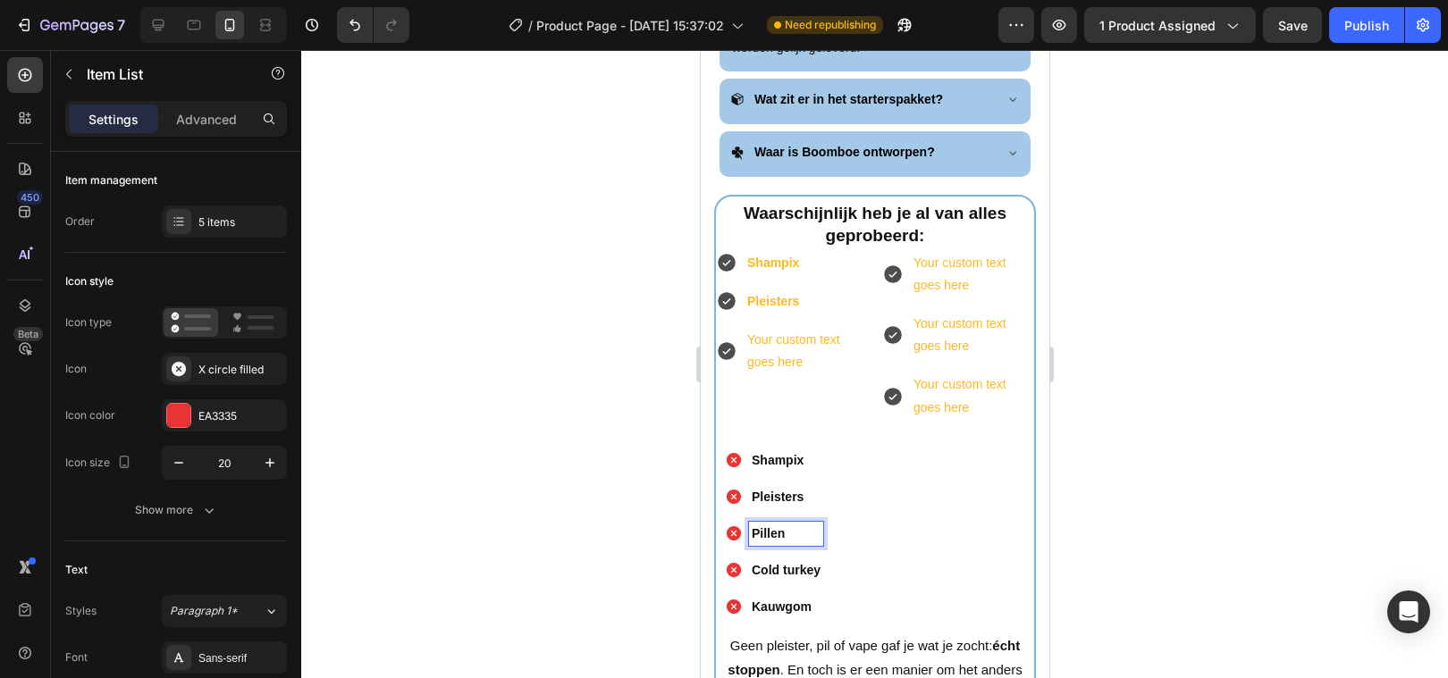
click at [758, 526] on strong "Pillen" at bounding box center [767, 533] width 33 height 14
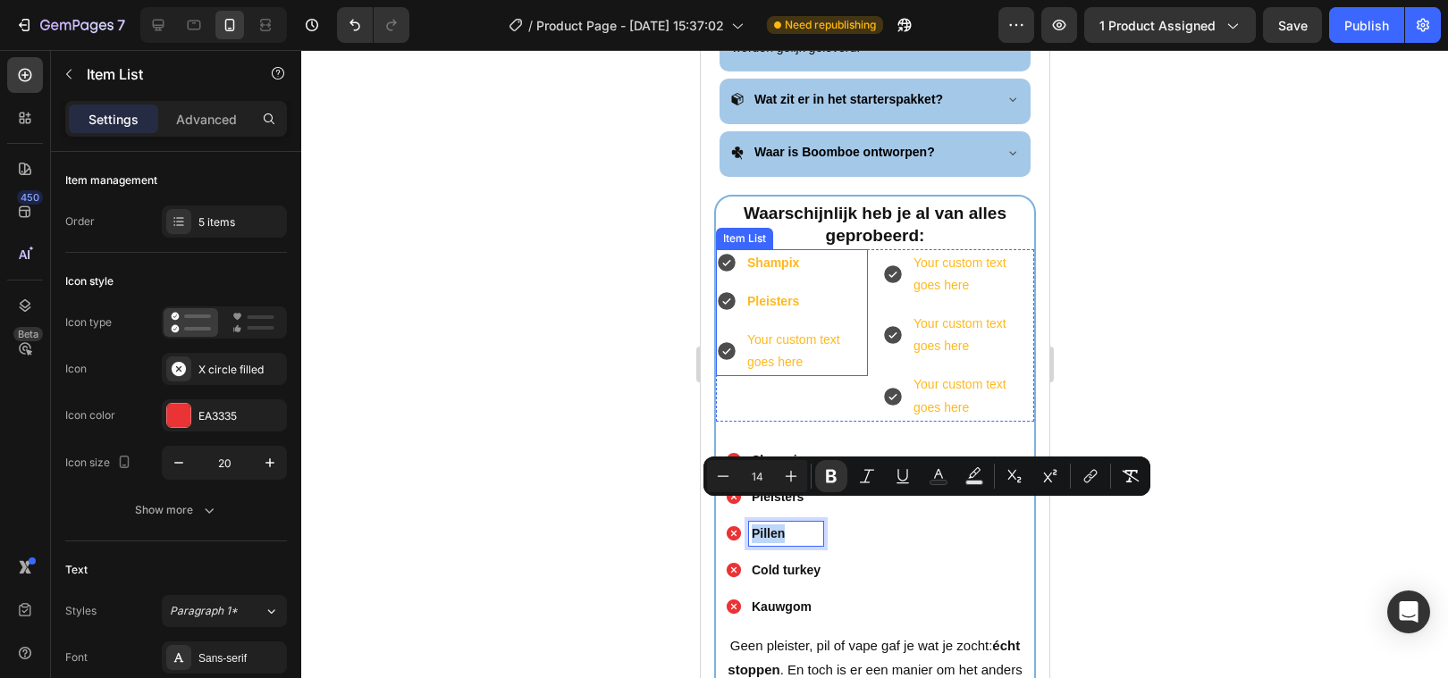
click at [789, 333] on p "Your custom text goes here" at bounding box center [805, 351] width 118 height 45
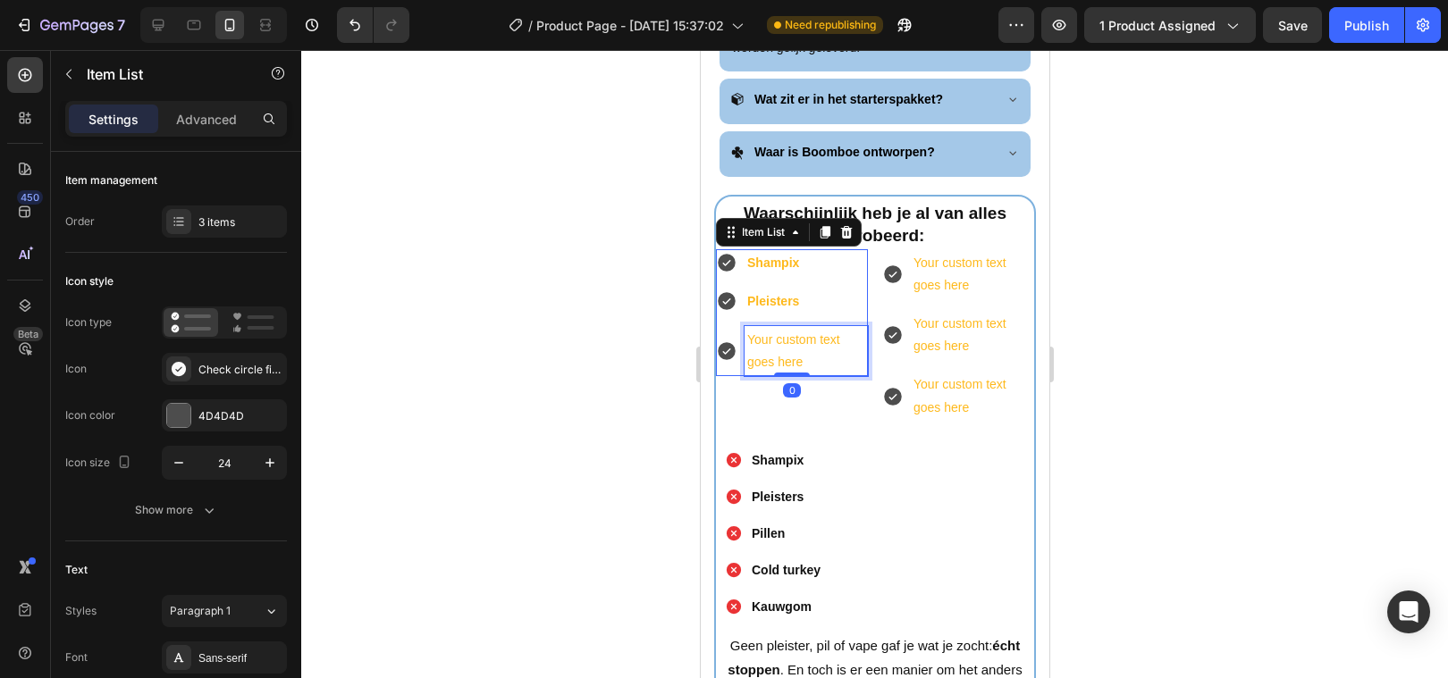
click at [788, 333] on p "Your custom text goes here" at bounding box center [805, 351] width 118 height 45
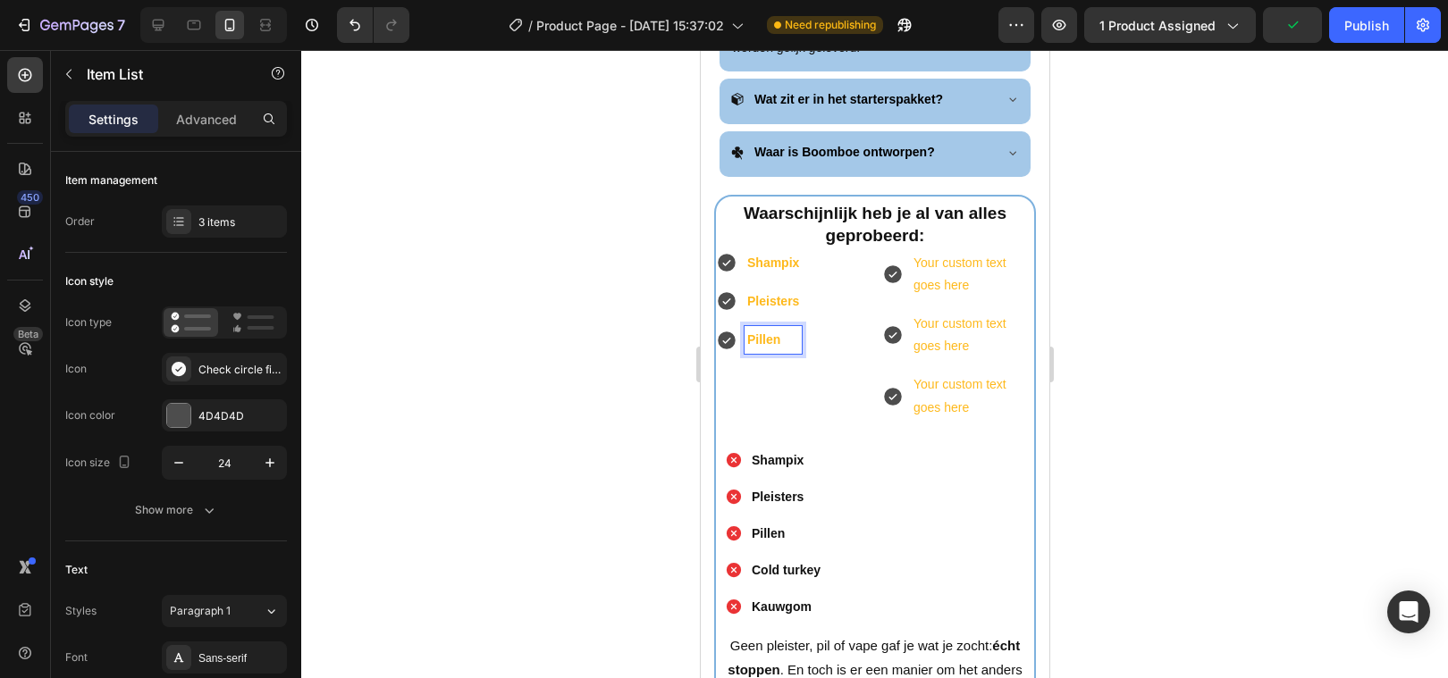
click at [562, 419] on div at bounding box center [874, 364] width 1147 height 628
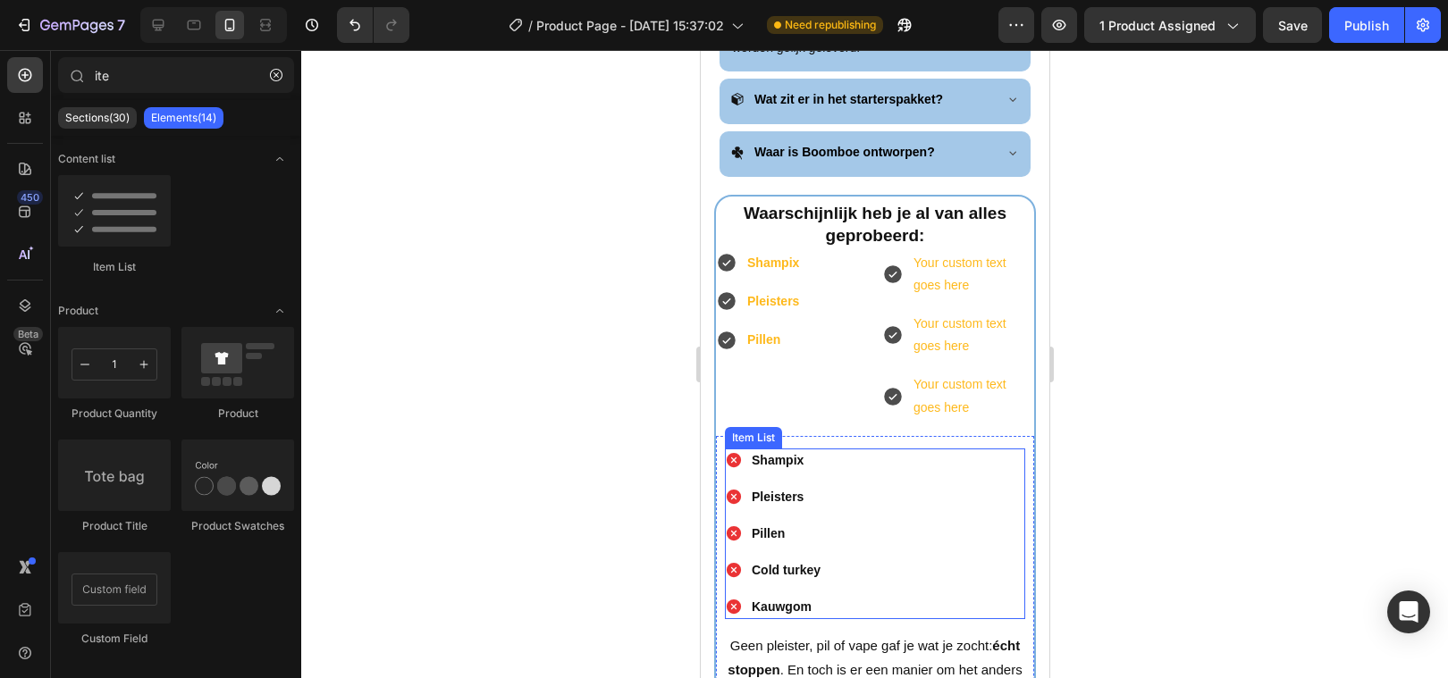
click at [765, 561] on p "Cold turkey" at bounding box center [785, 570] width 69 height 19
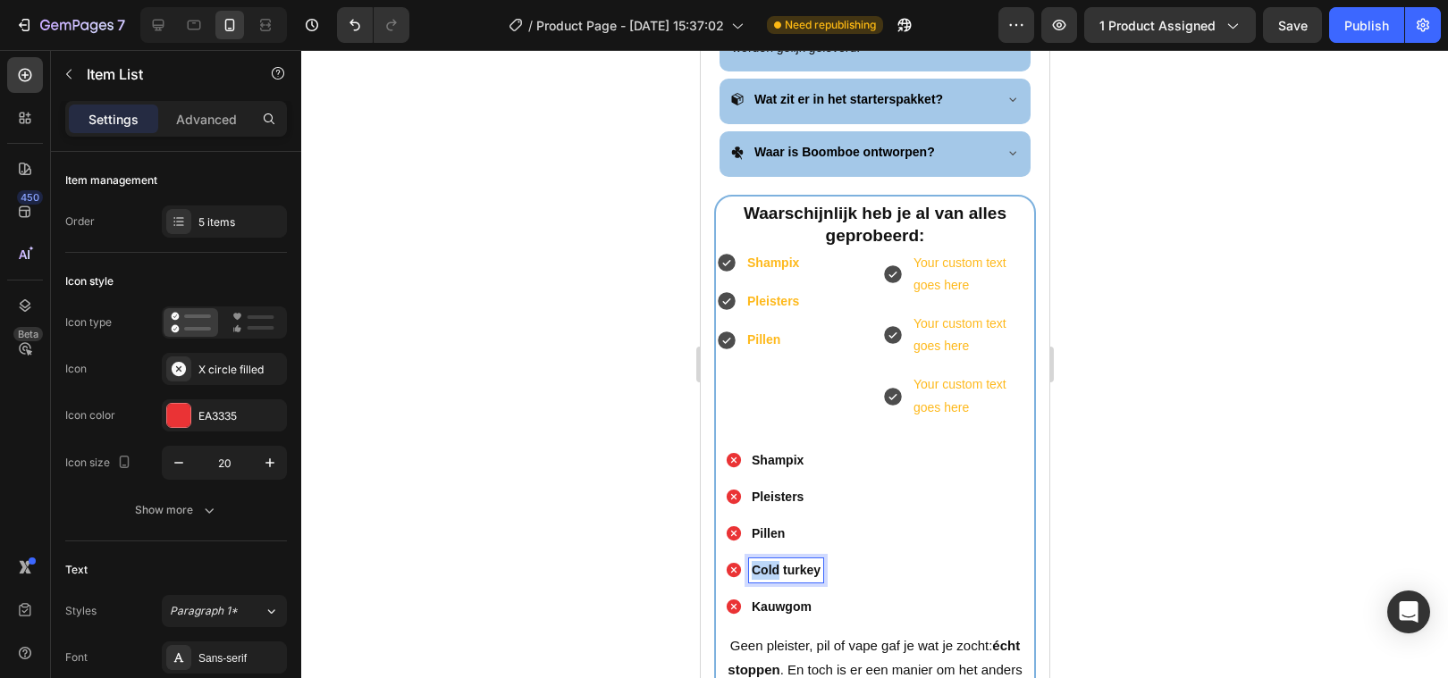
click at [773, 563] on strong "Cold turkey" at bounding box center [785, 570] width 69 height 14
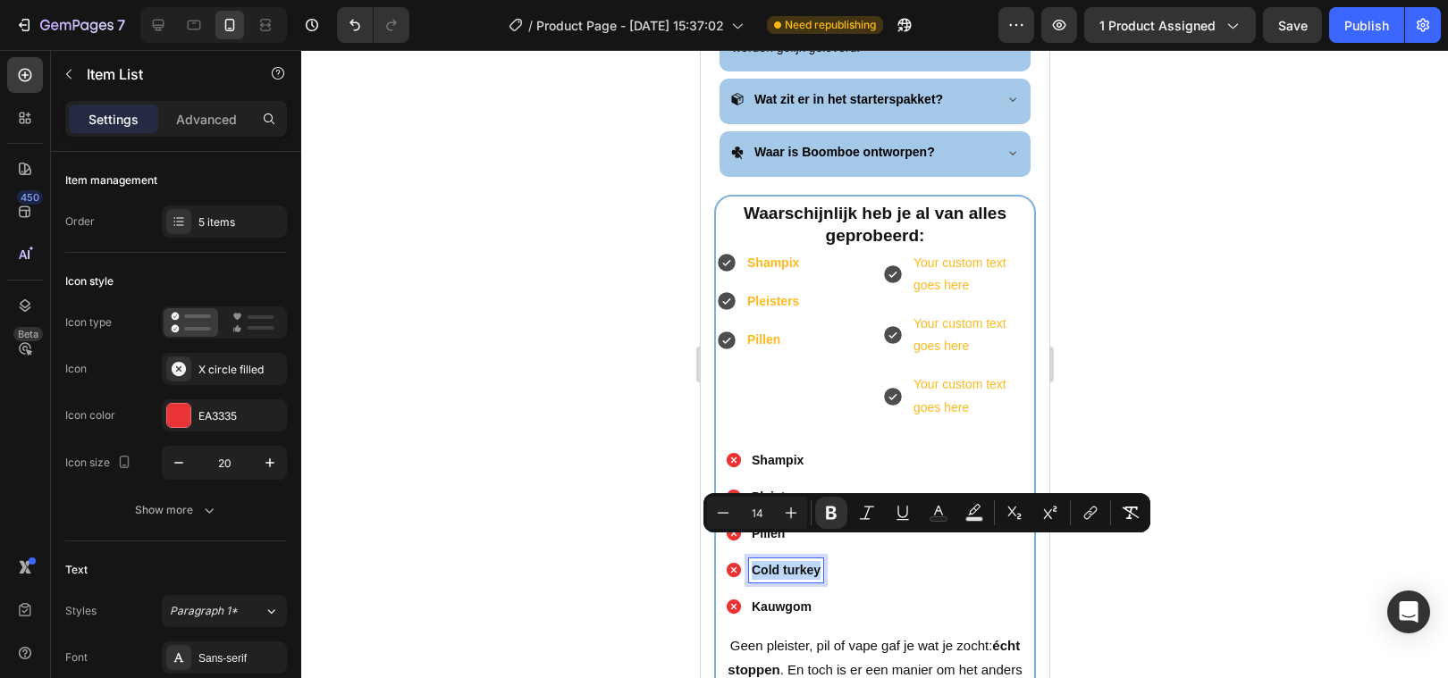
copy strong "Cold turkey"
click at [975, 256] on div "Your custom text goes here" at bounding box center [971, 274] width 123 height 50
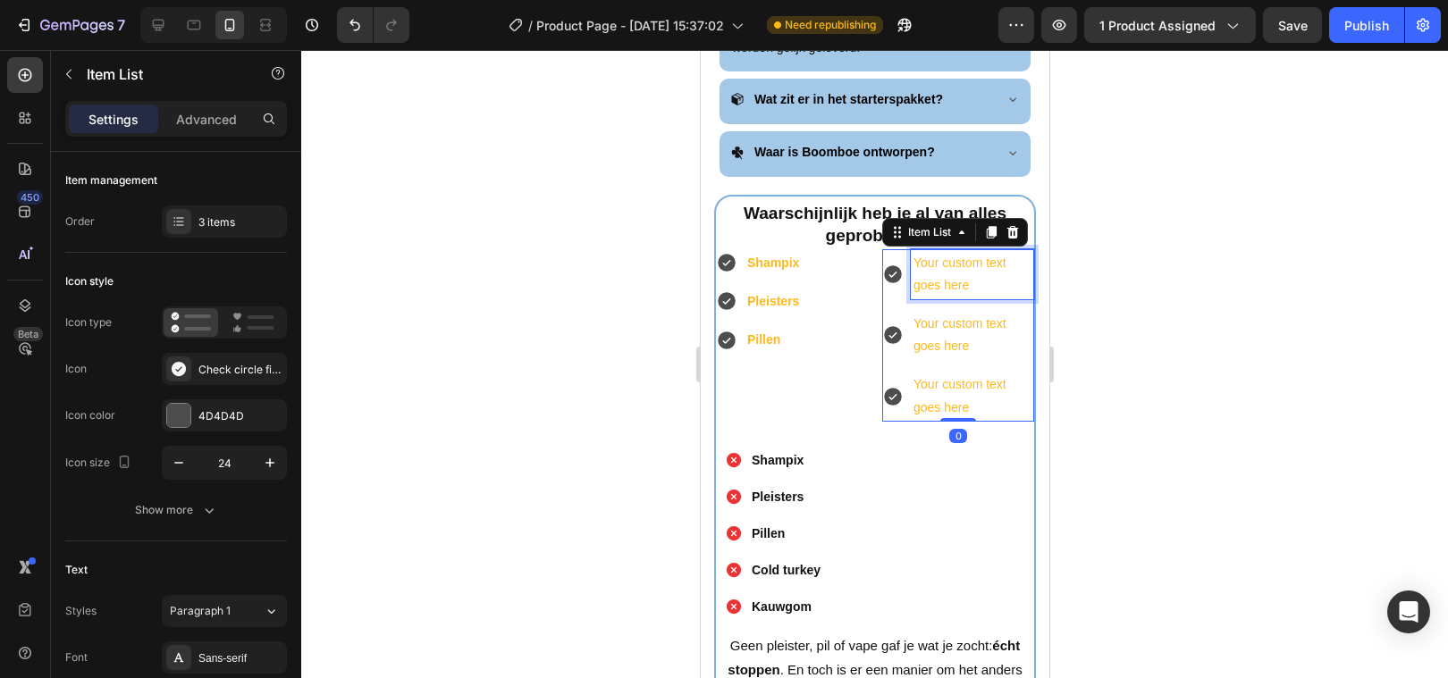
click at [962, 254] on div "Your custom text goes here" at bounding box center [971, 274] width 123 height 50
click at [961, 254] on p "Your custom text goes here" at bounding box center [971, 274] width 118 height 45
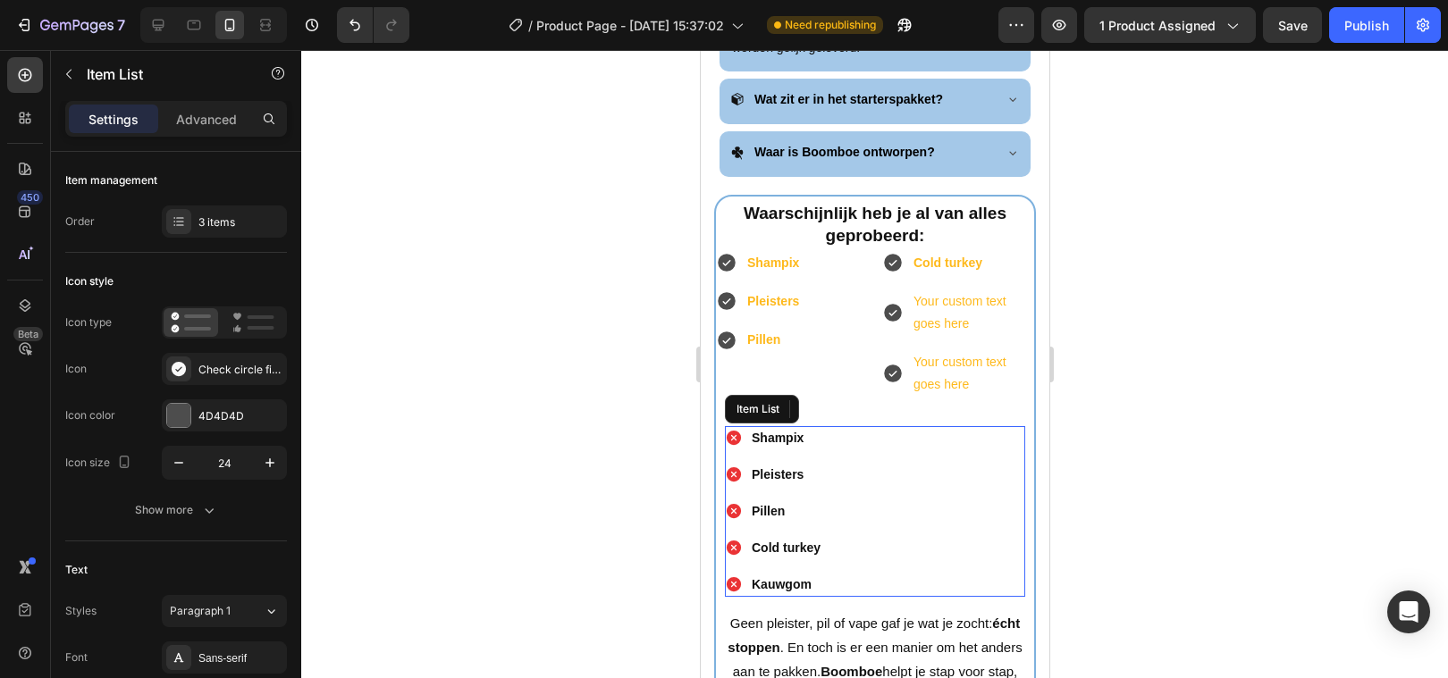
click at [768, 577] on strong "Kauwgom" at bounding box center [781, 584] width 60 height 14
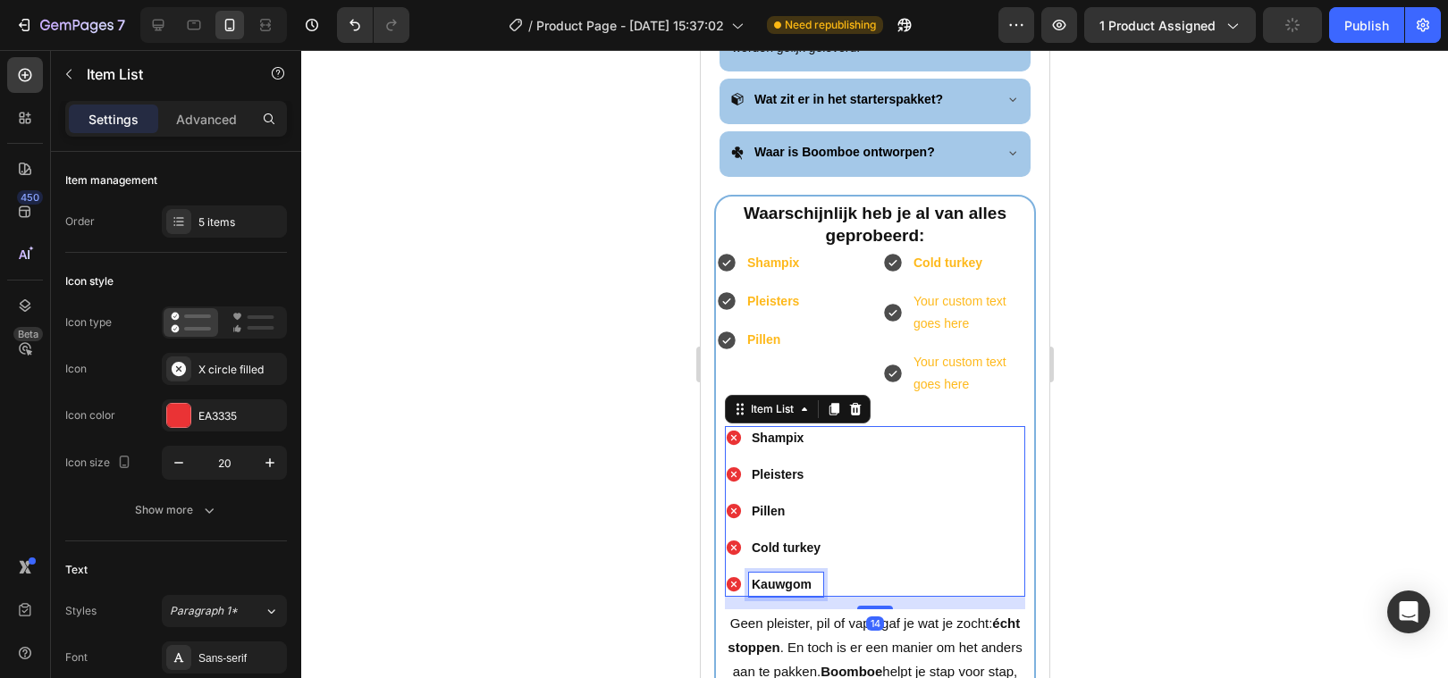
click at [765, 577] on strong "Kauwgom" at bounding box center [781, 584] width 60 height 14
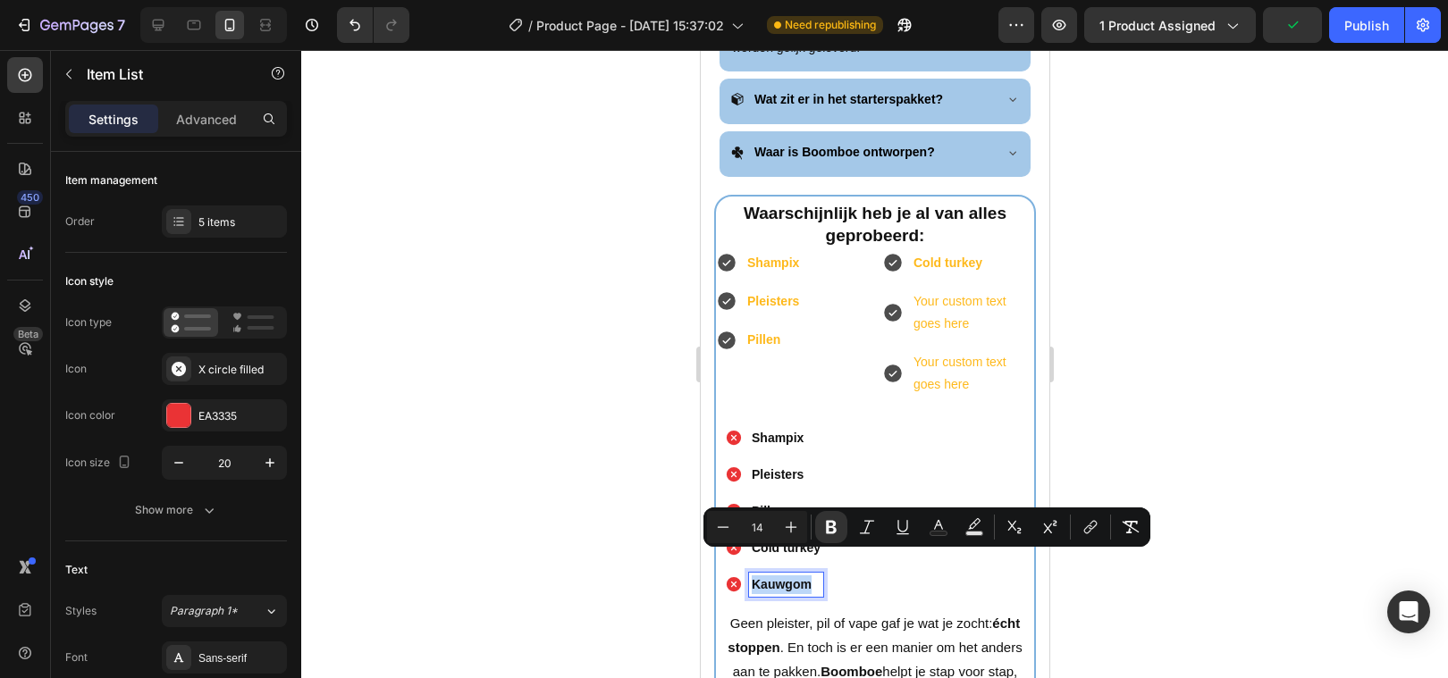
copy strong "Kauwgom"
click at [962, 351] on p "Your custom text goes here" at bounding box center [971, 373] width 118 height 45
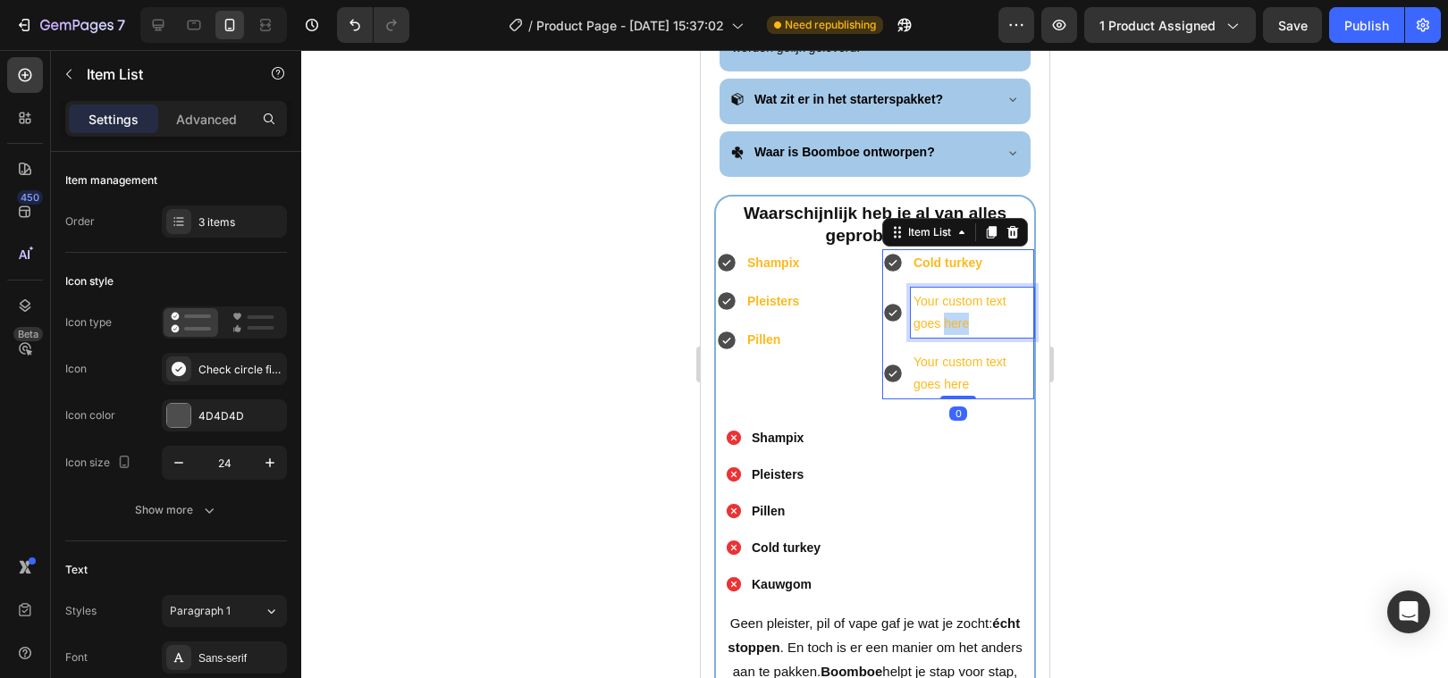
click at [950, 293] on p "Your custom text goes here" at bounding box center [971, 312] width 118 height 45
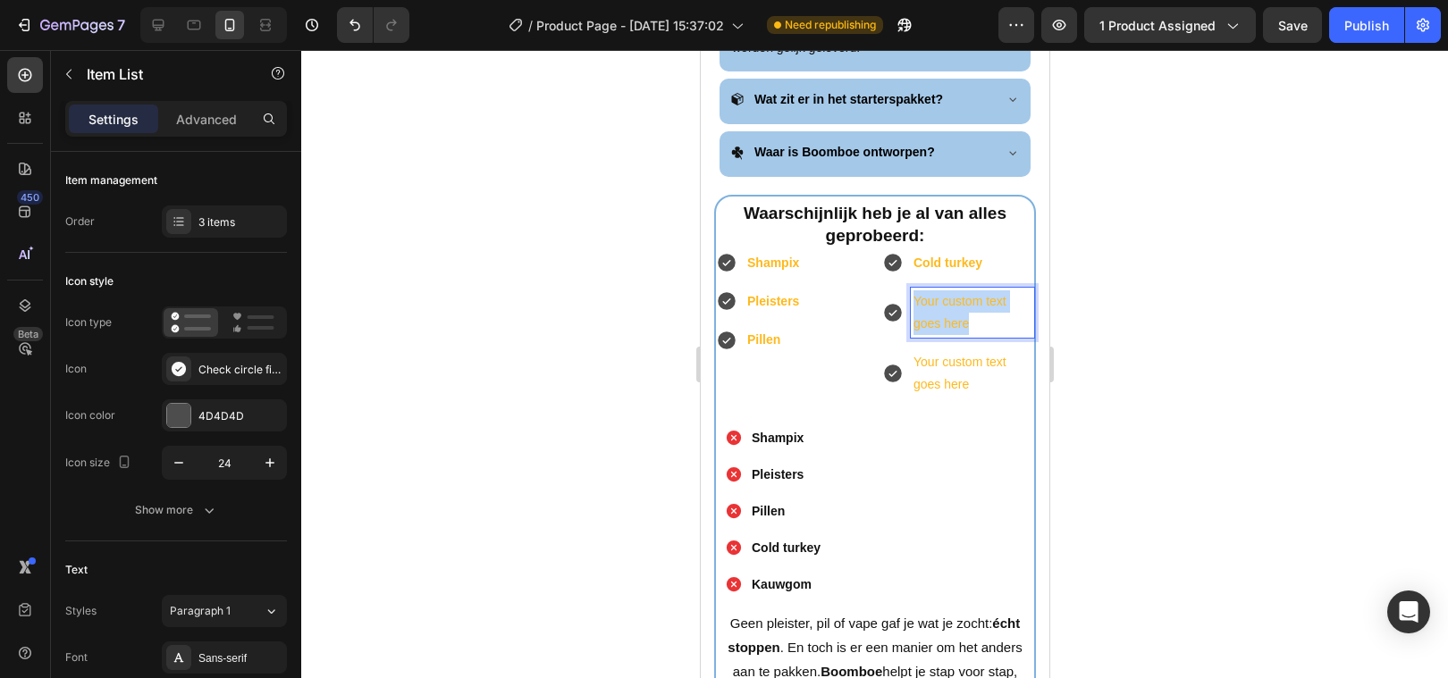
click at [950, 293] on p "Your custom text goes here" at bounding box center [971, 312] width 118 height 45
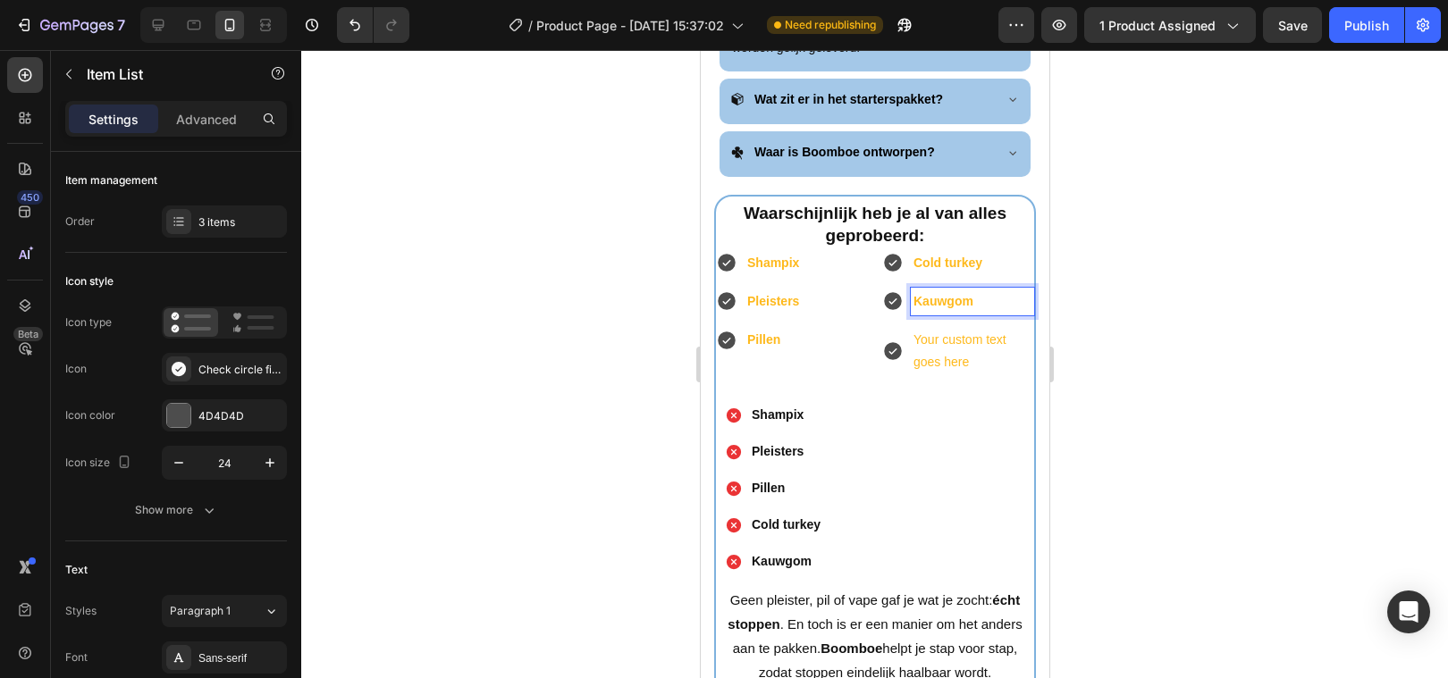
click at [939, 336] on p "Your custom text goes here" at bounding box center [971, 351] width 118 height 45
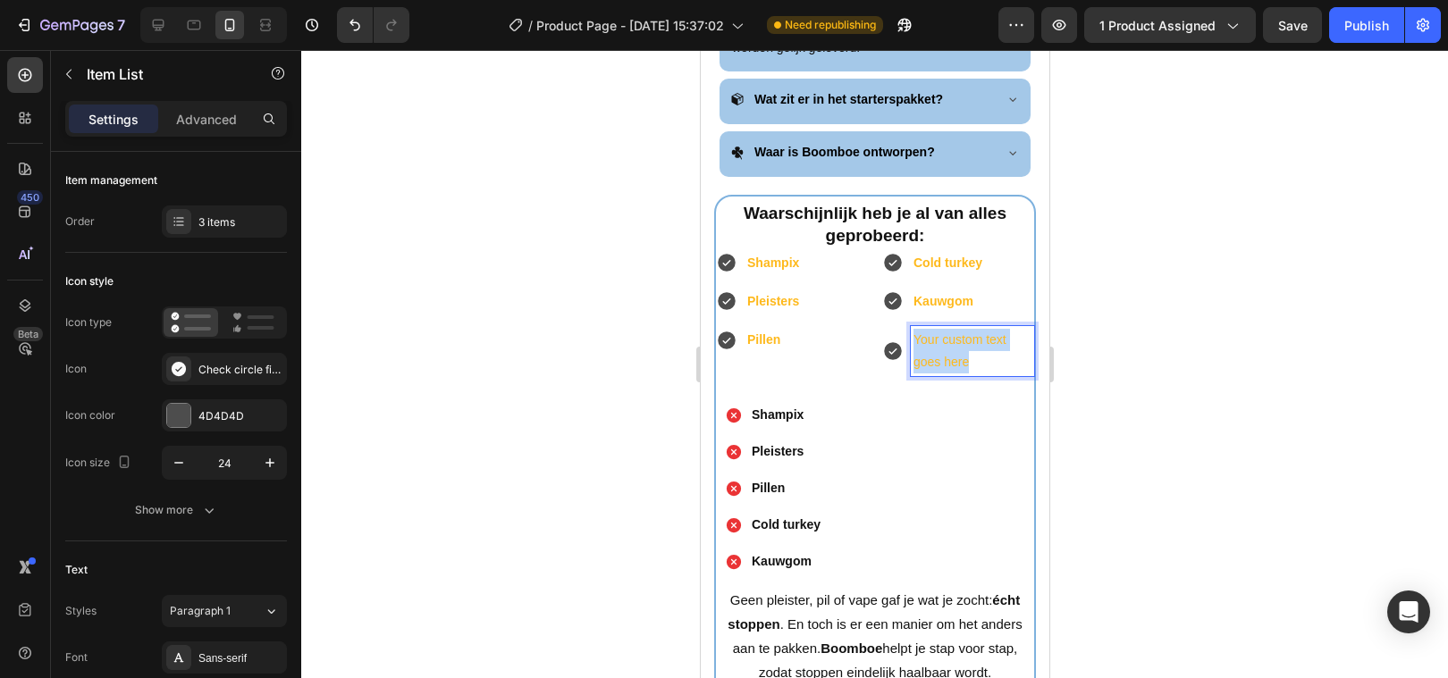
click at [939, 336] on p "Your custom text goes here" at bounding box center [971, 351] width 118 height 45
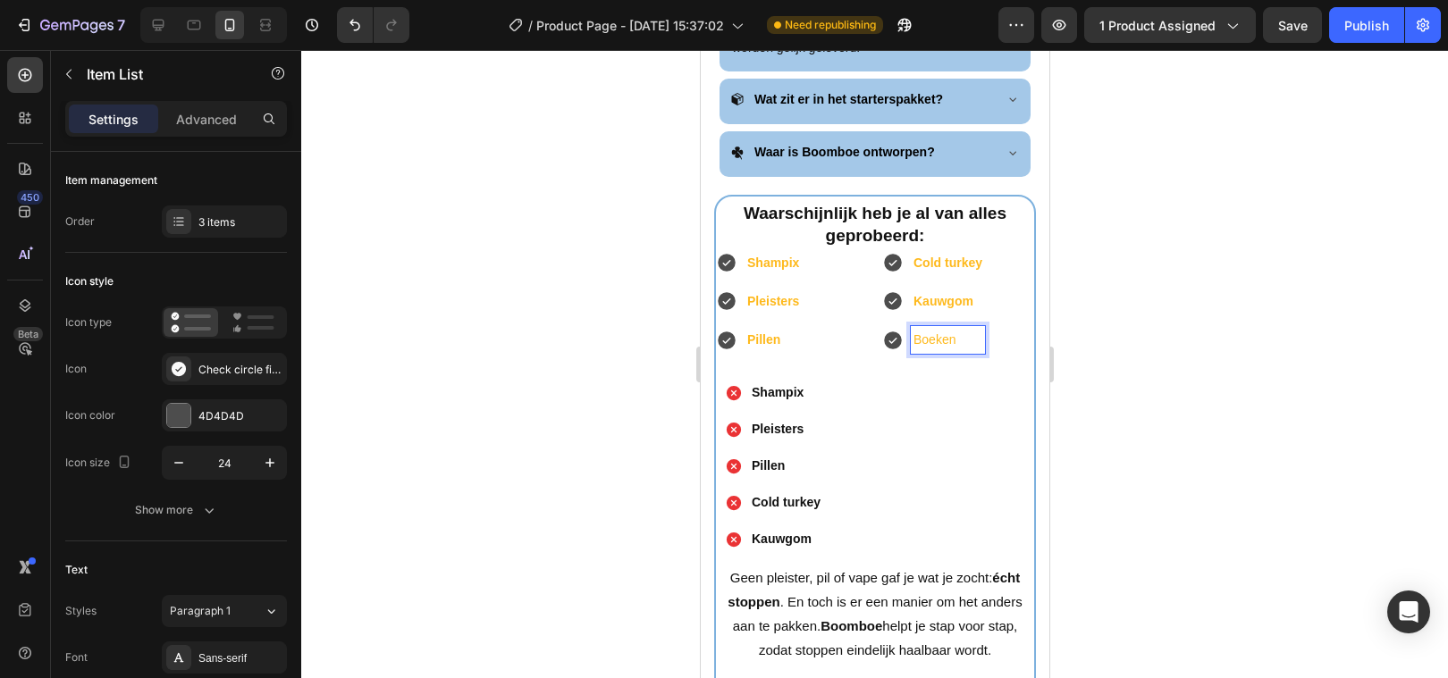
click at [951, 329] on p "Boeken" at bounding box center [946, 340] width 69 height 22
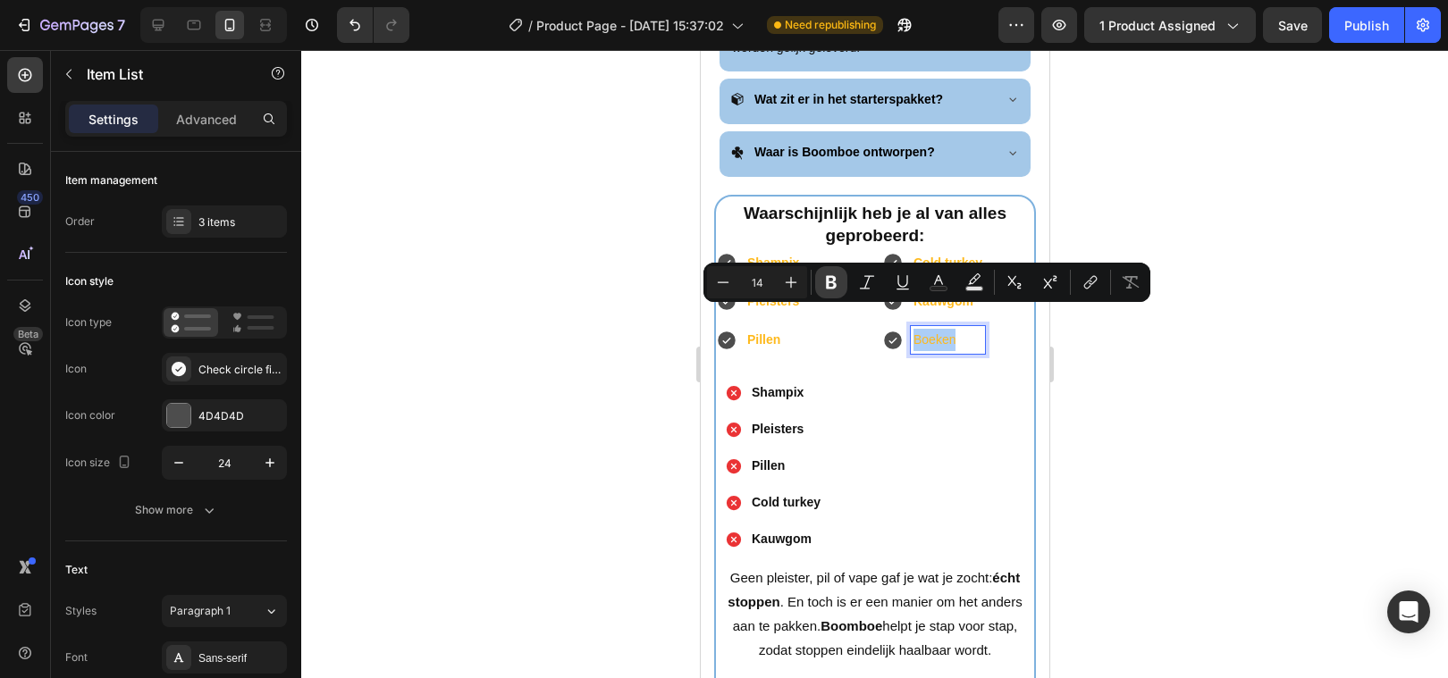
click at [832, 281] on icon "Editor contextual toolbar" at bounding box center [831, 282] width 11 height 13
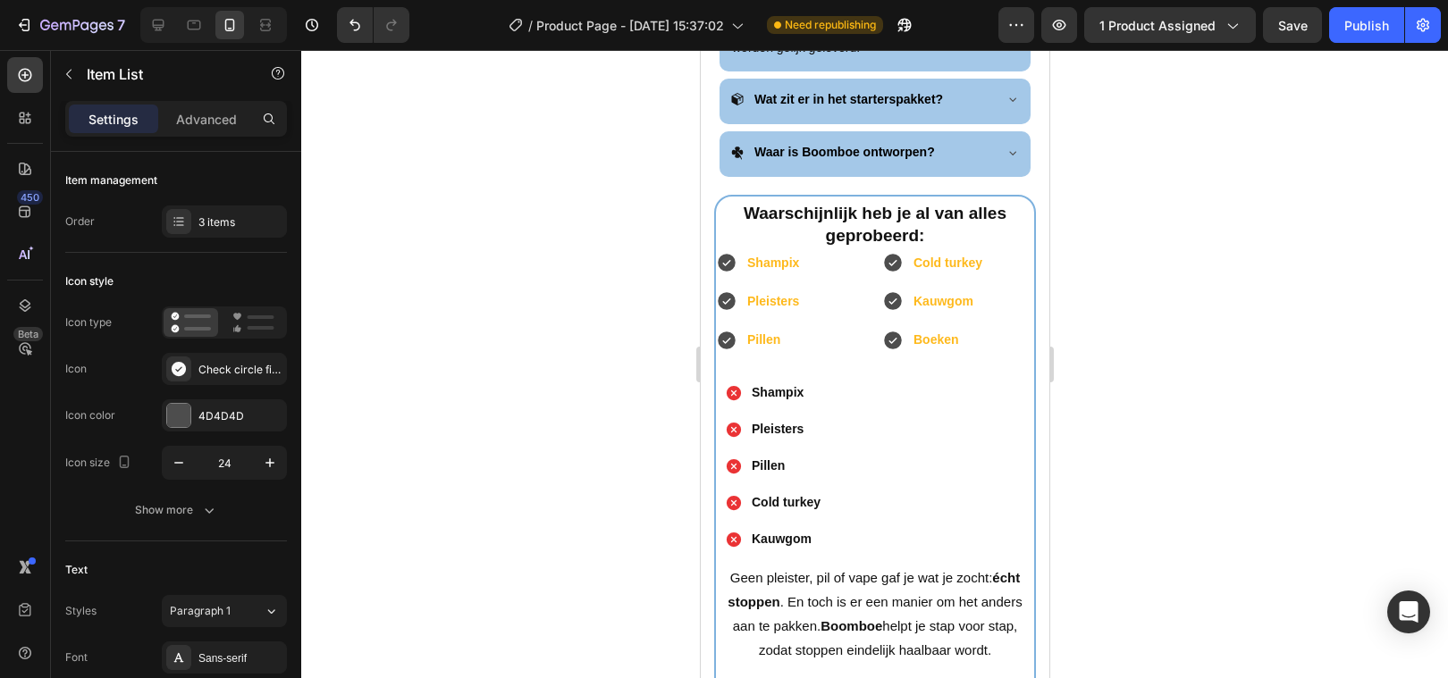
click at [469, 399] on div at bounding box center [874, 364] width 1147 height 628
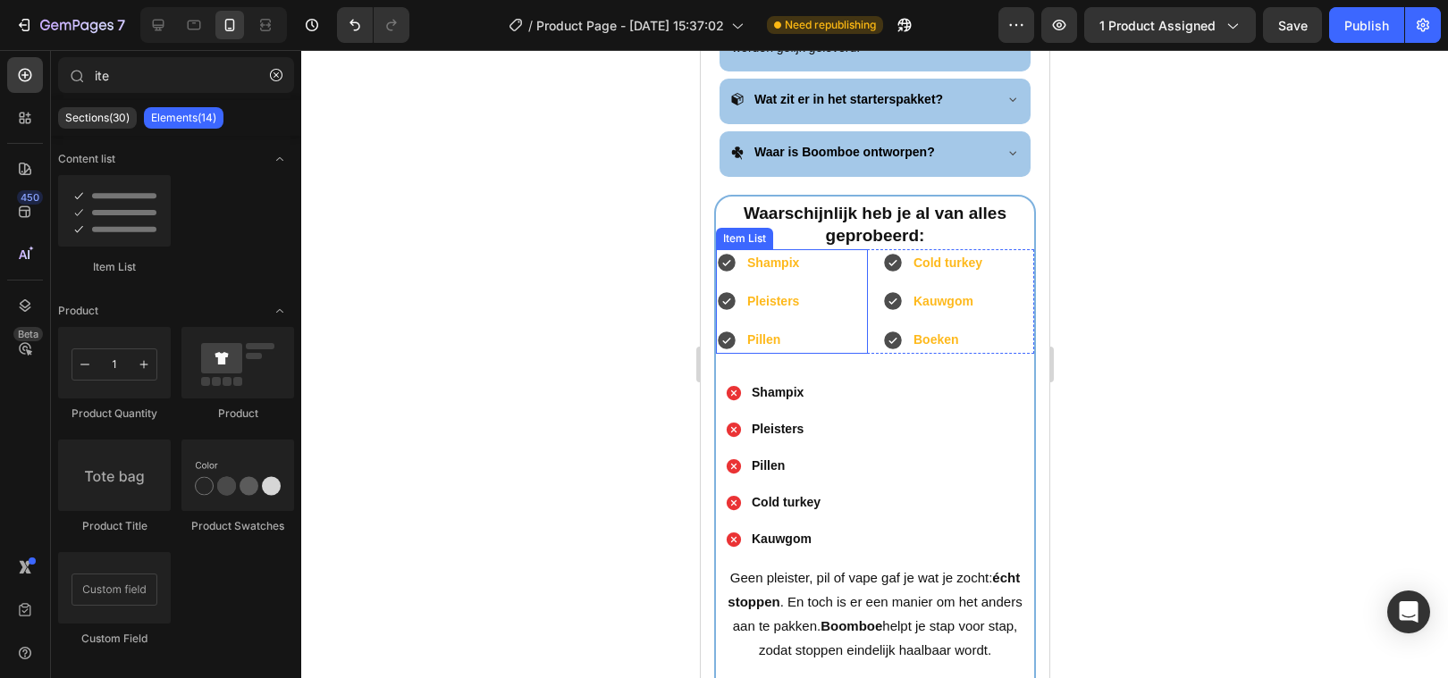
click at [772, 256] on strong "Shampix" at bounding box center [772, 263] width 52 height 14
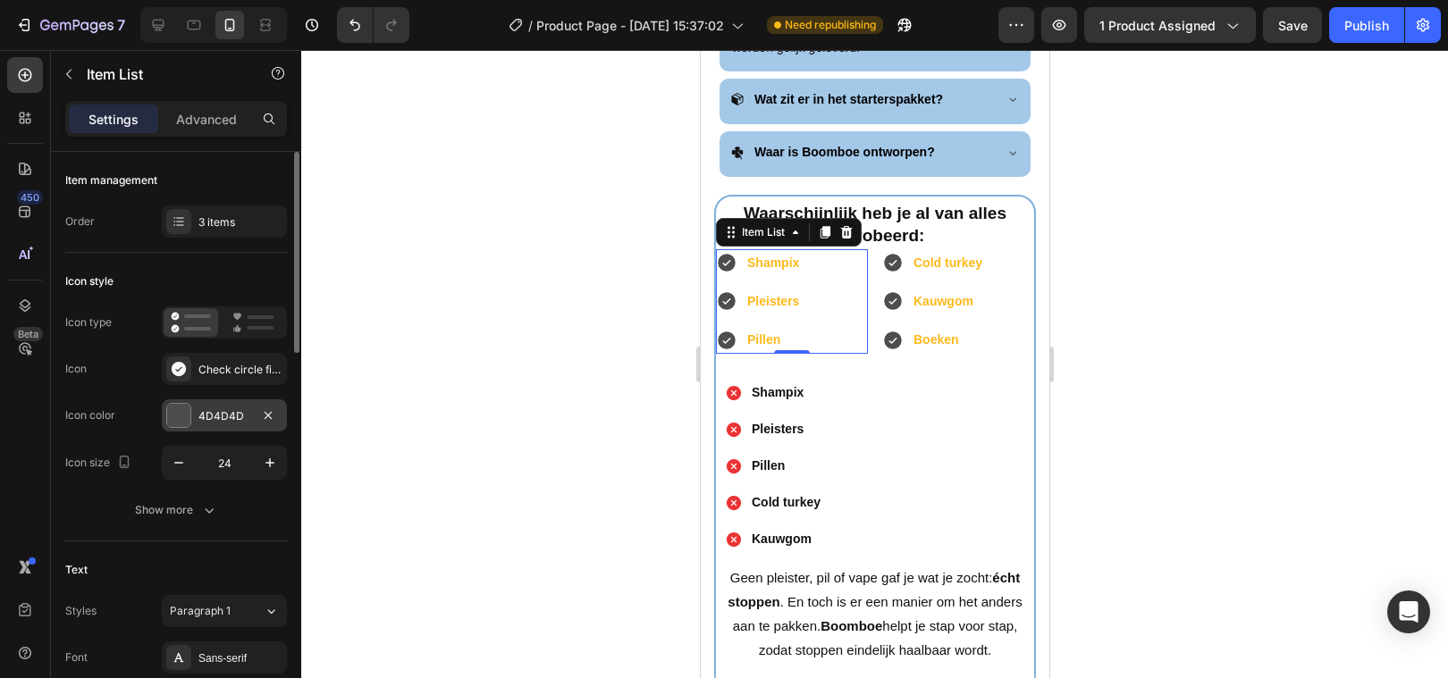
click at [257, 407] on div at bounding box center [267, 415] width 21 height 21
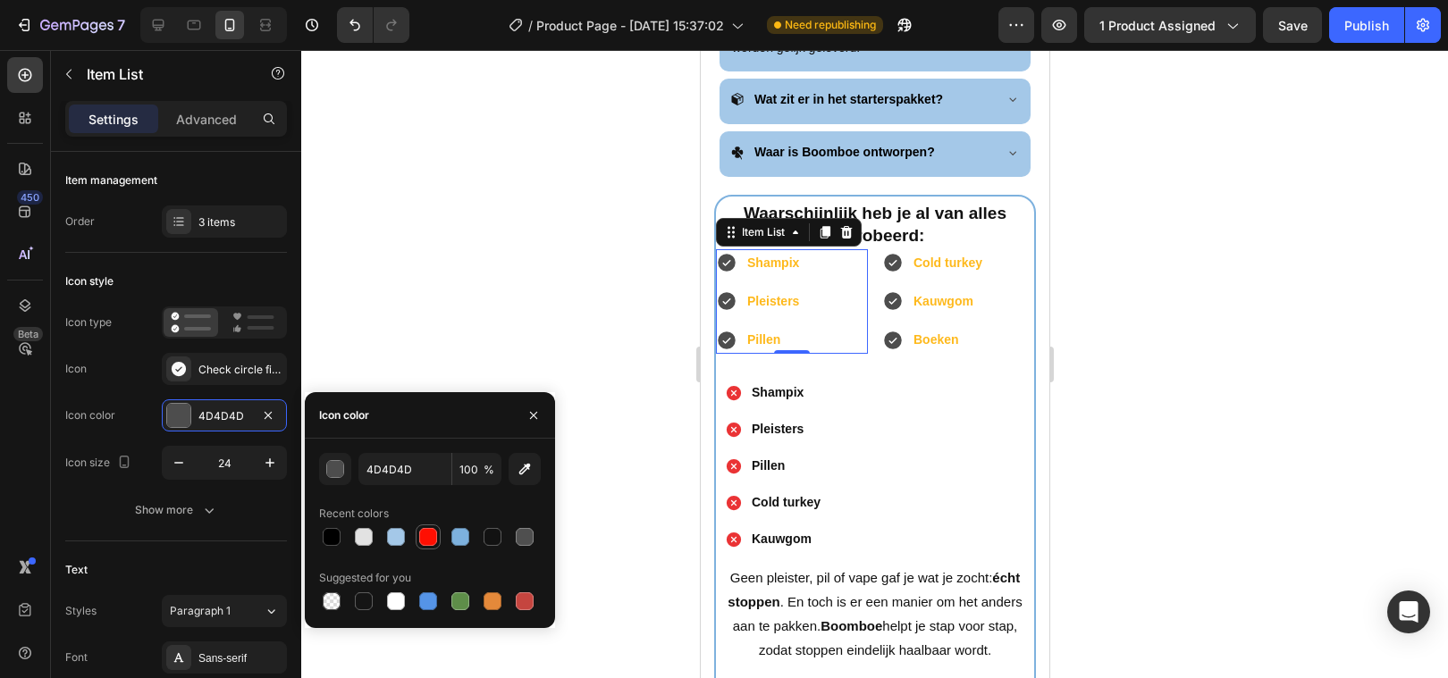
click at [423, 542] on div at bounding box center [428, 537] width 18 height 18
type input "FF0F02"
click at [580, 329] on div at bounding box center [874, 364] width 1147 height 628
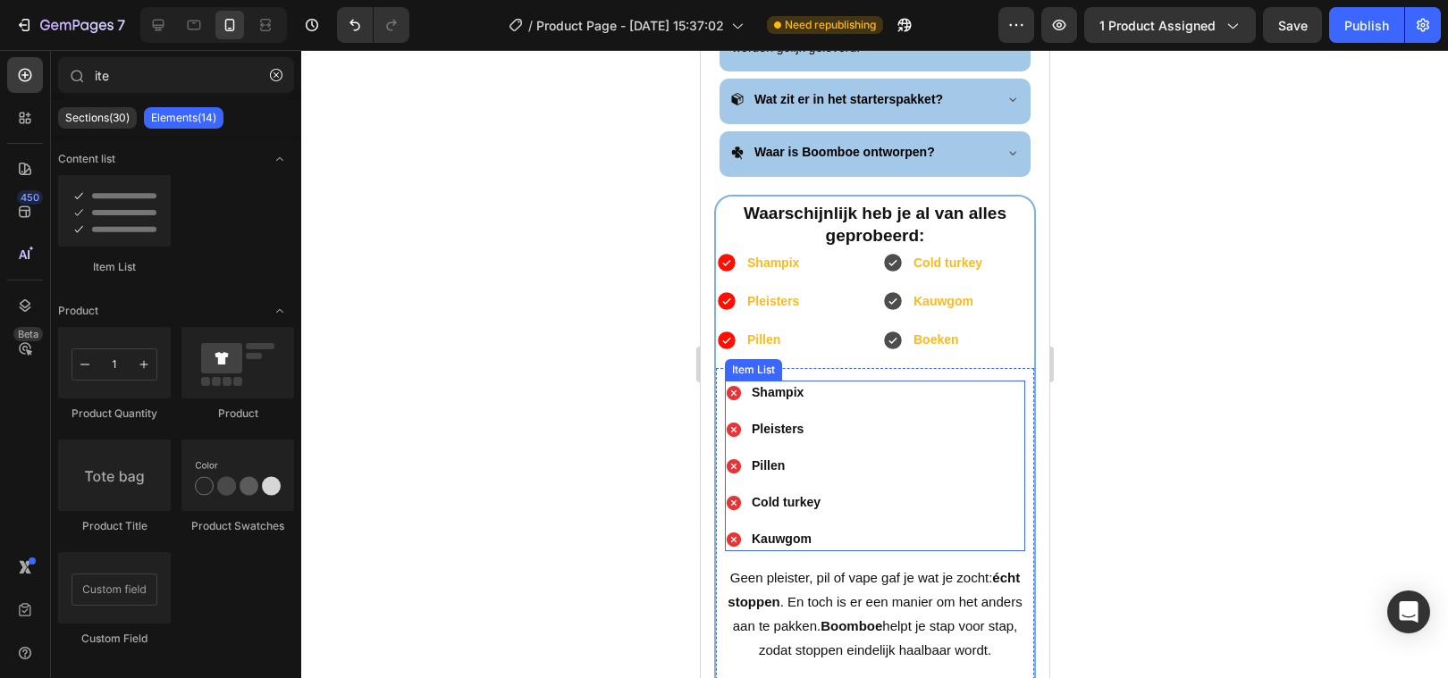
click at [731, 384] on icon at bounding box center [733, 393] width 18 height 18
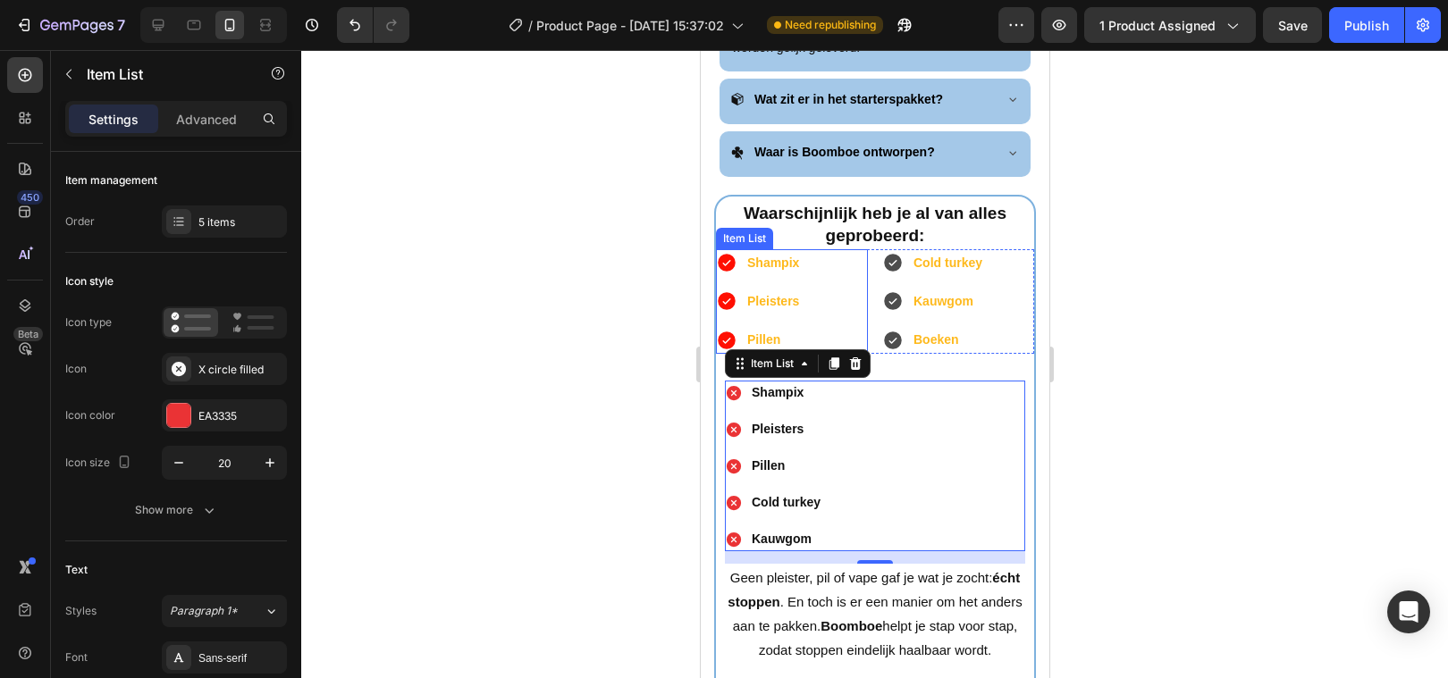
click at [724, 252] on icon at bounding box center [725, 262] width 21 height 21
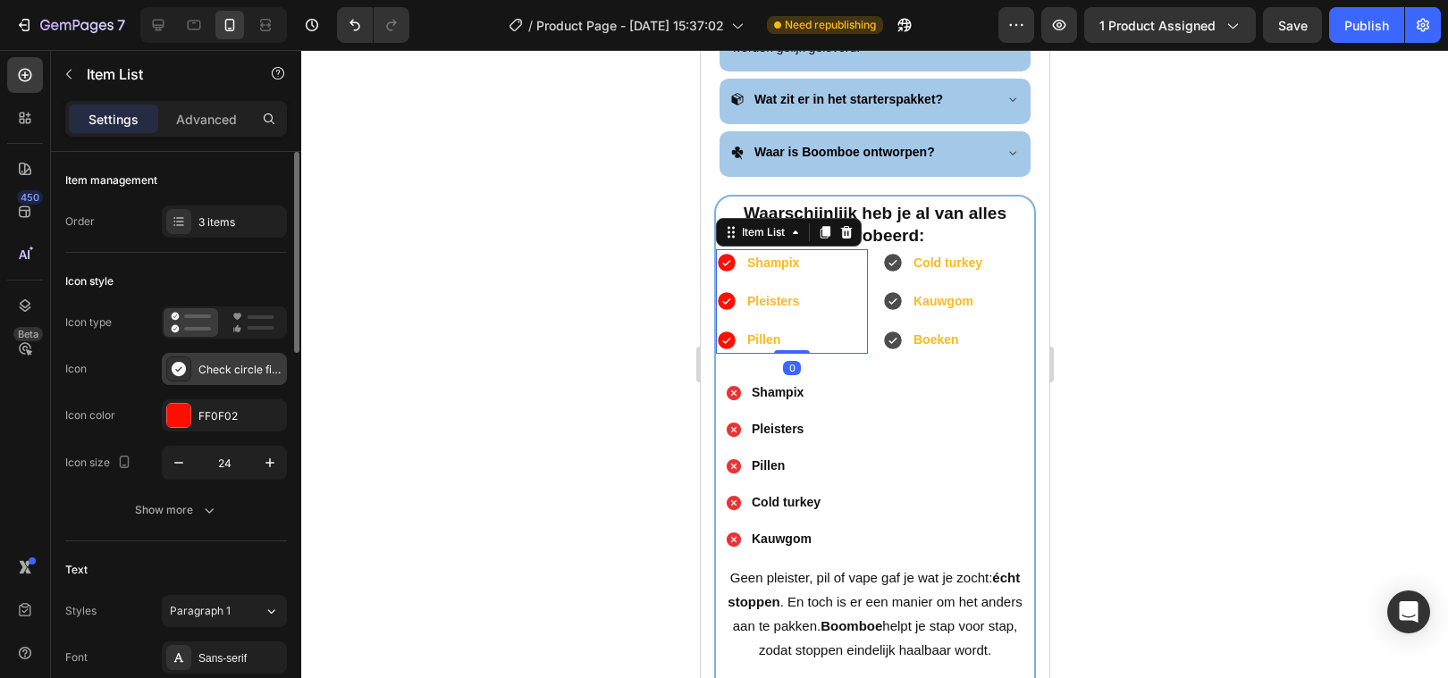
click at [233, 366] on div "Check circle filled" at bounding box center [240, 370] width 84 height 16
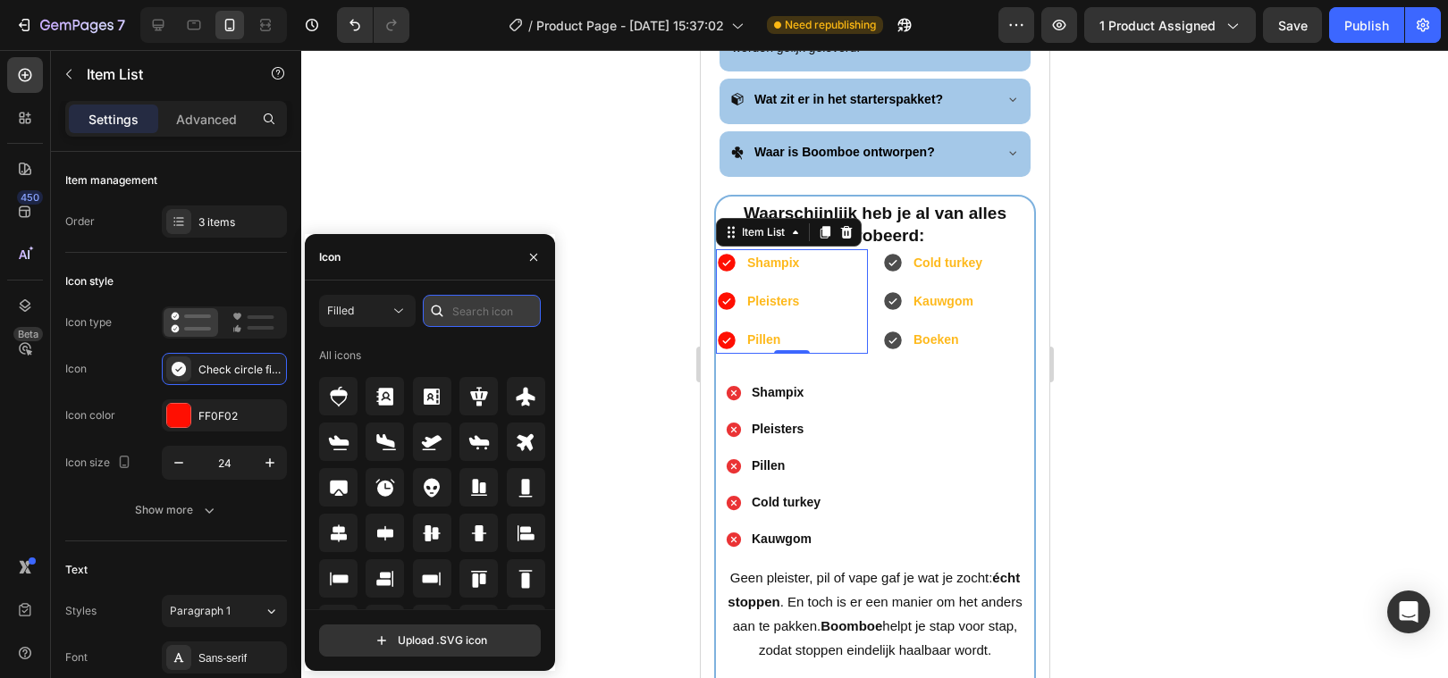
click at [466, 307] on input "text" at bounding box center [482, 311] width 118 height 32
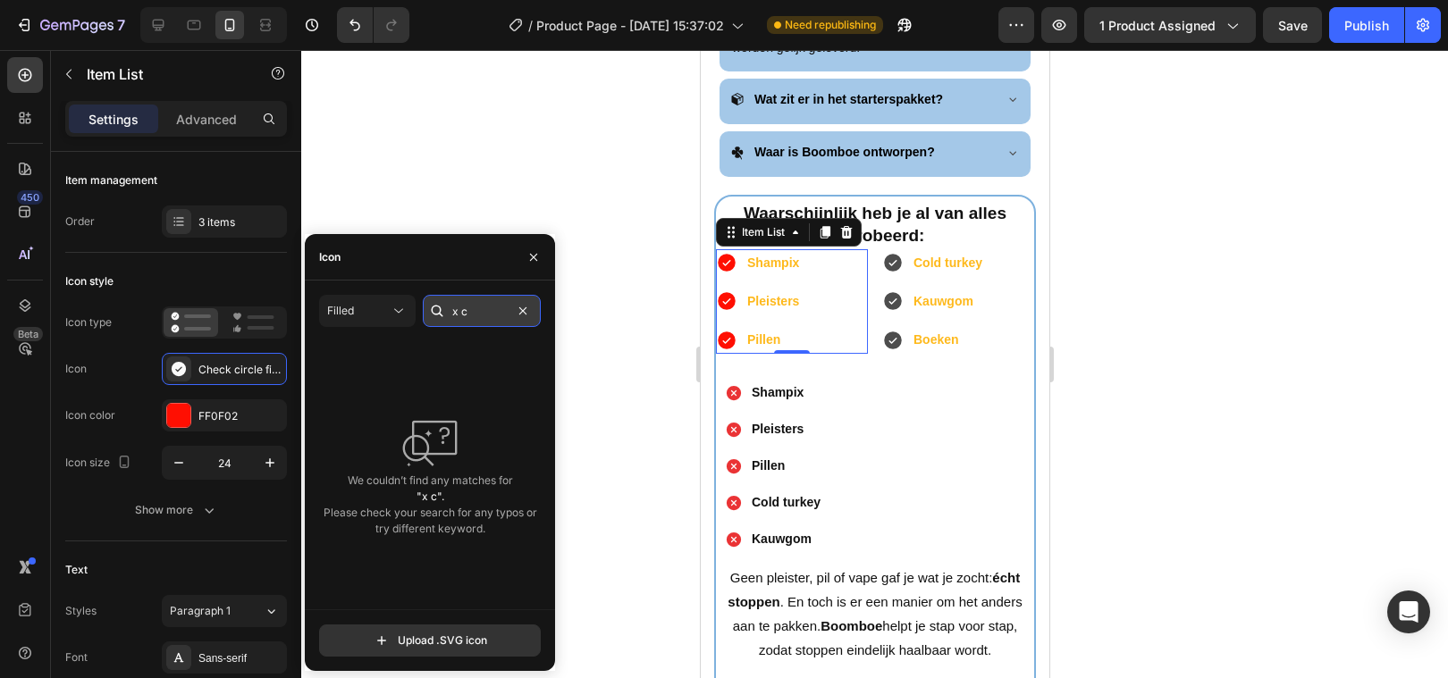
type input "x"
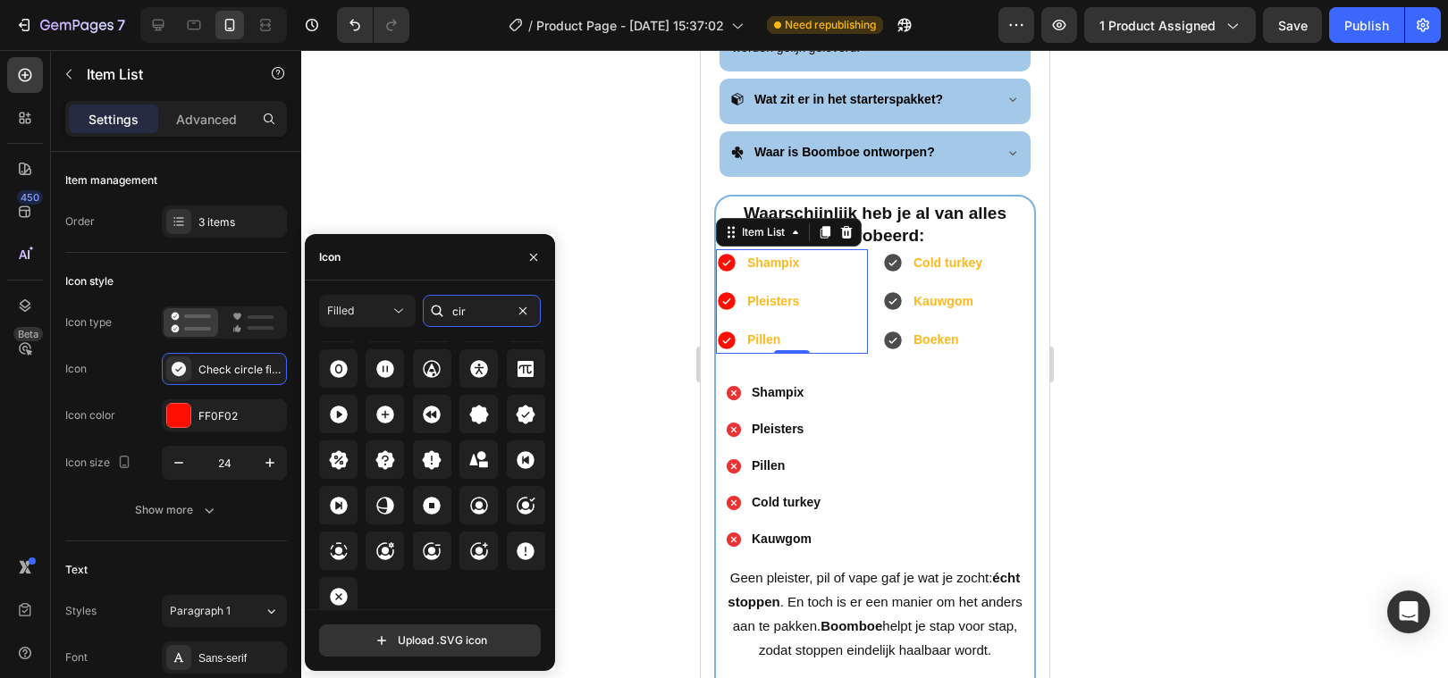
scroll to position [619, 0]
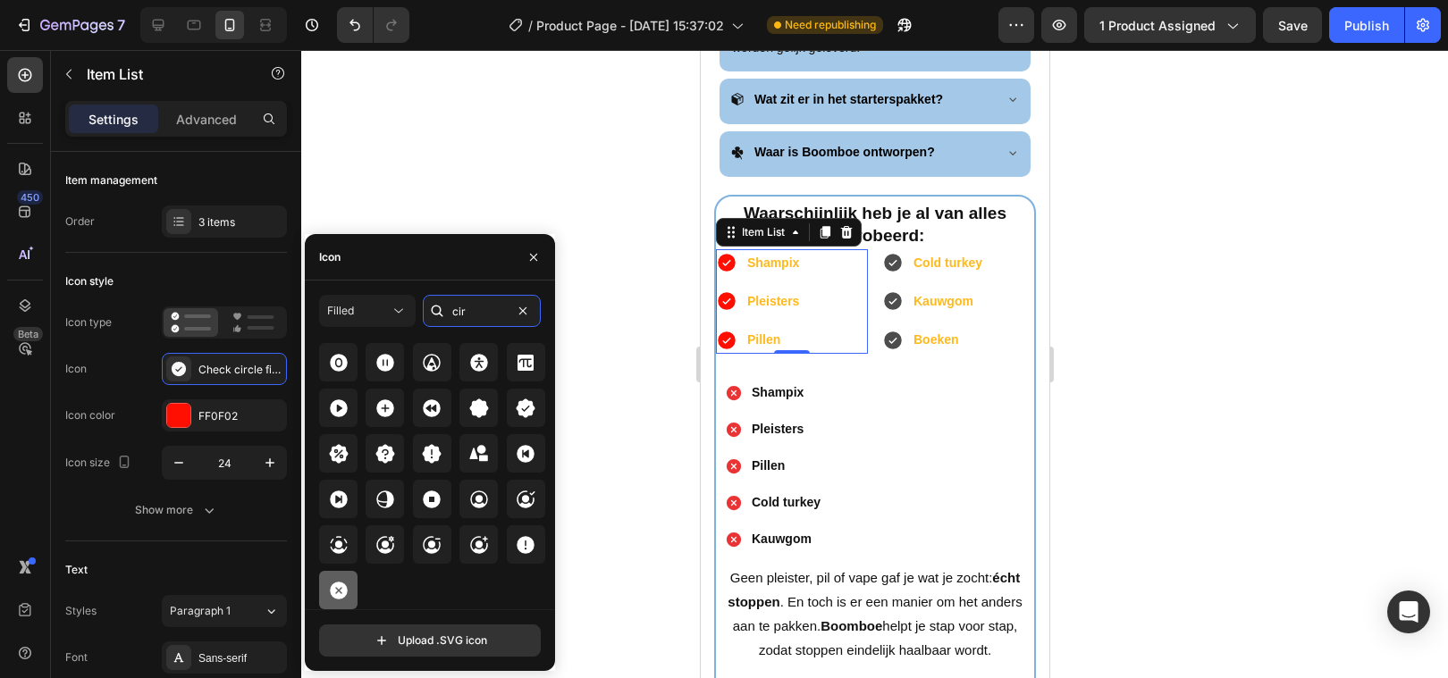
type input "cir"
click at [339, 595] on icon at bounding box center [339, 591] width 18 height 18
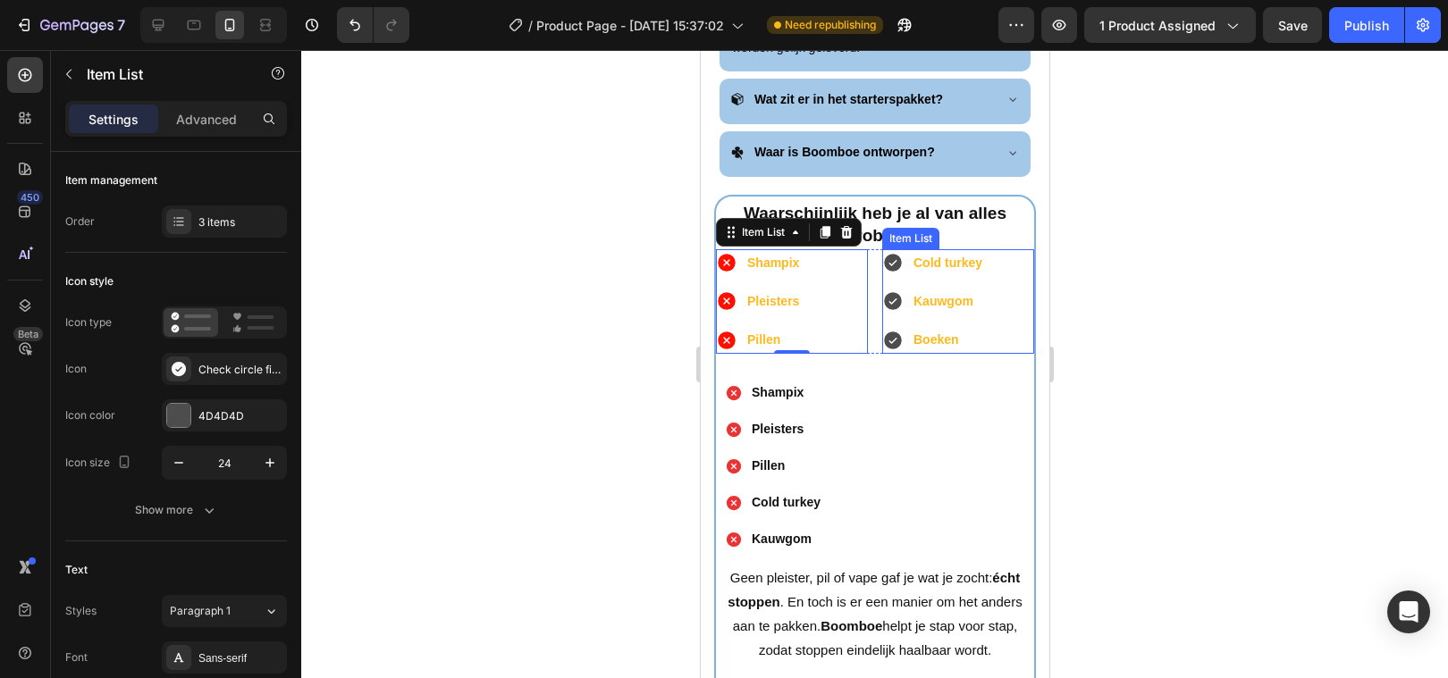
click at [894, 256] on div "Cold turkey Kauwgom Boeken" at bounding box center [932, 301] width 103 height 105
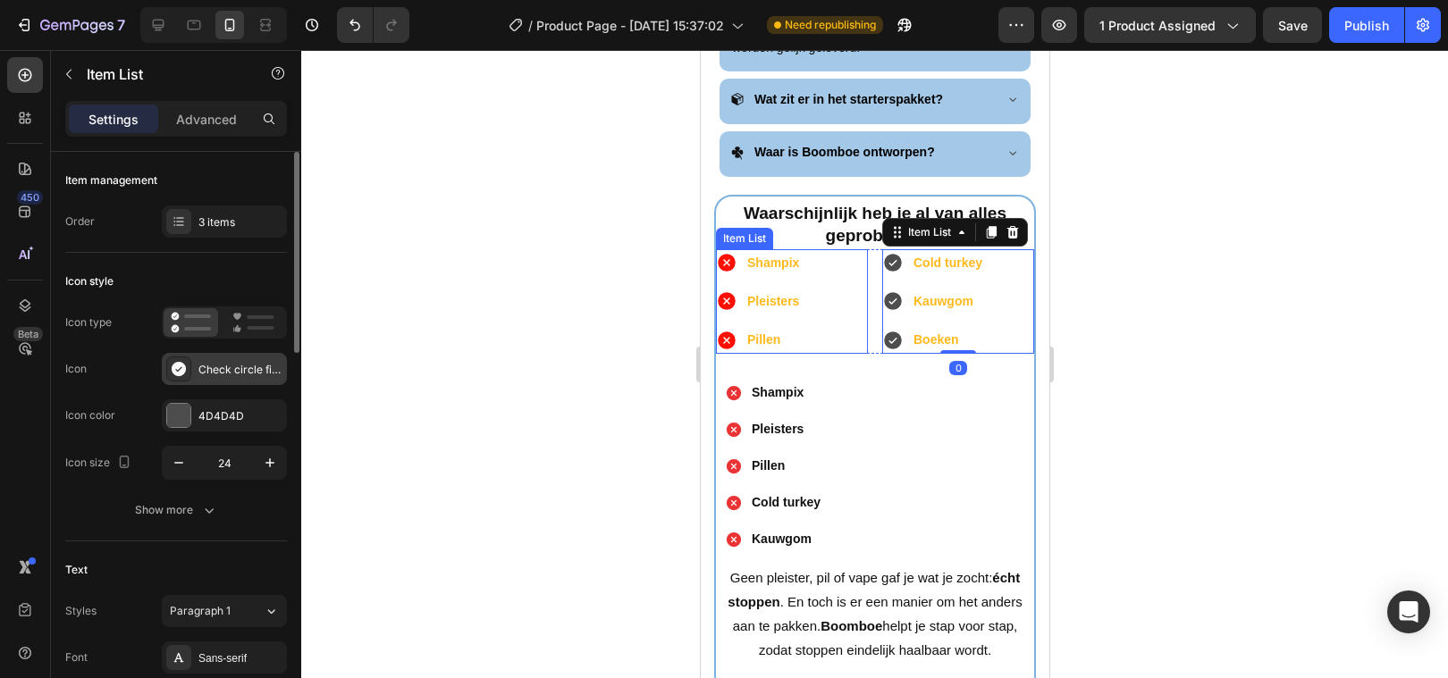
click at [227, 375] on div "Check circle filled" at bounding box center [240, 370] width 84 height 16
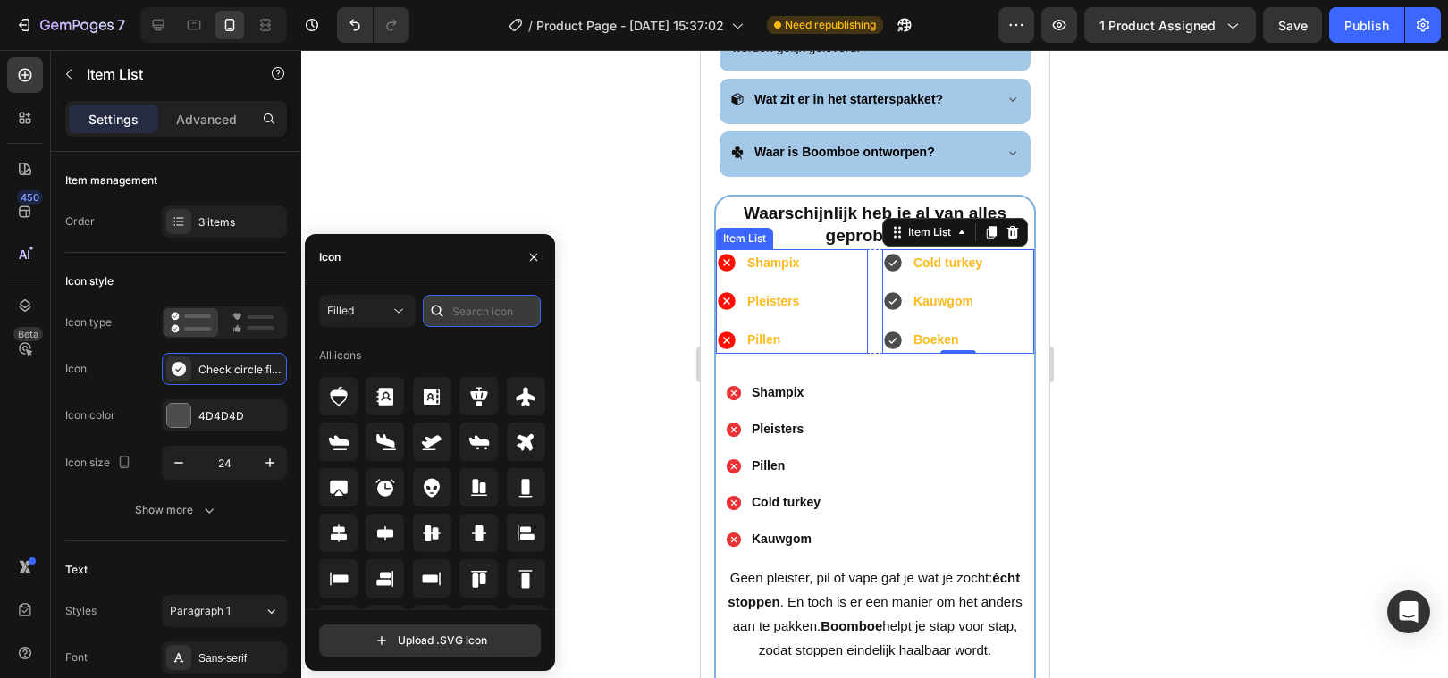
click at [481, 316] on input "text" at bounding box center [482, 311] width 118 height 32
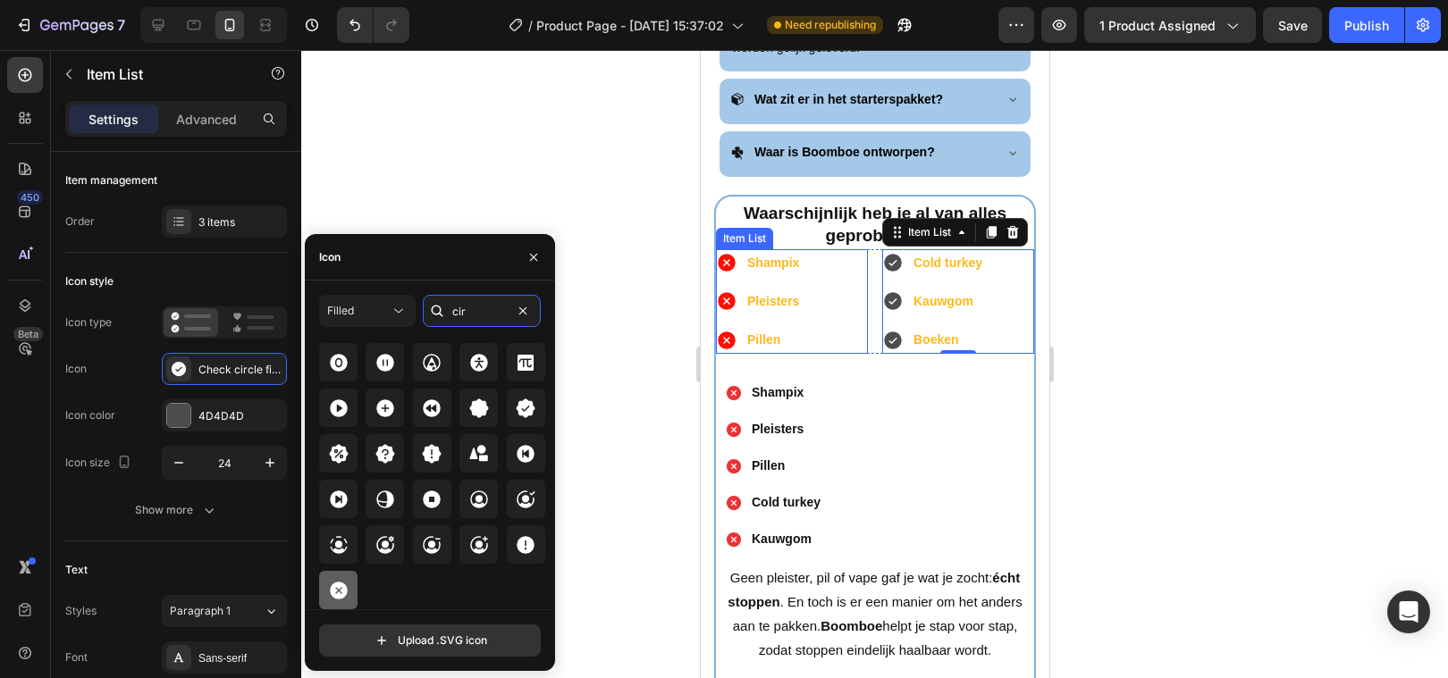
type input "cir"
click at [341, 595] on icon at bounding box center [339, 591] width 18 height 18
click at [189, 420] on div at bounding box center [178, 415] width 23 height 23
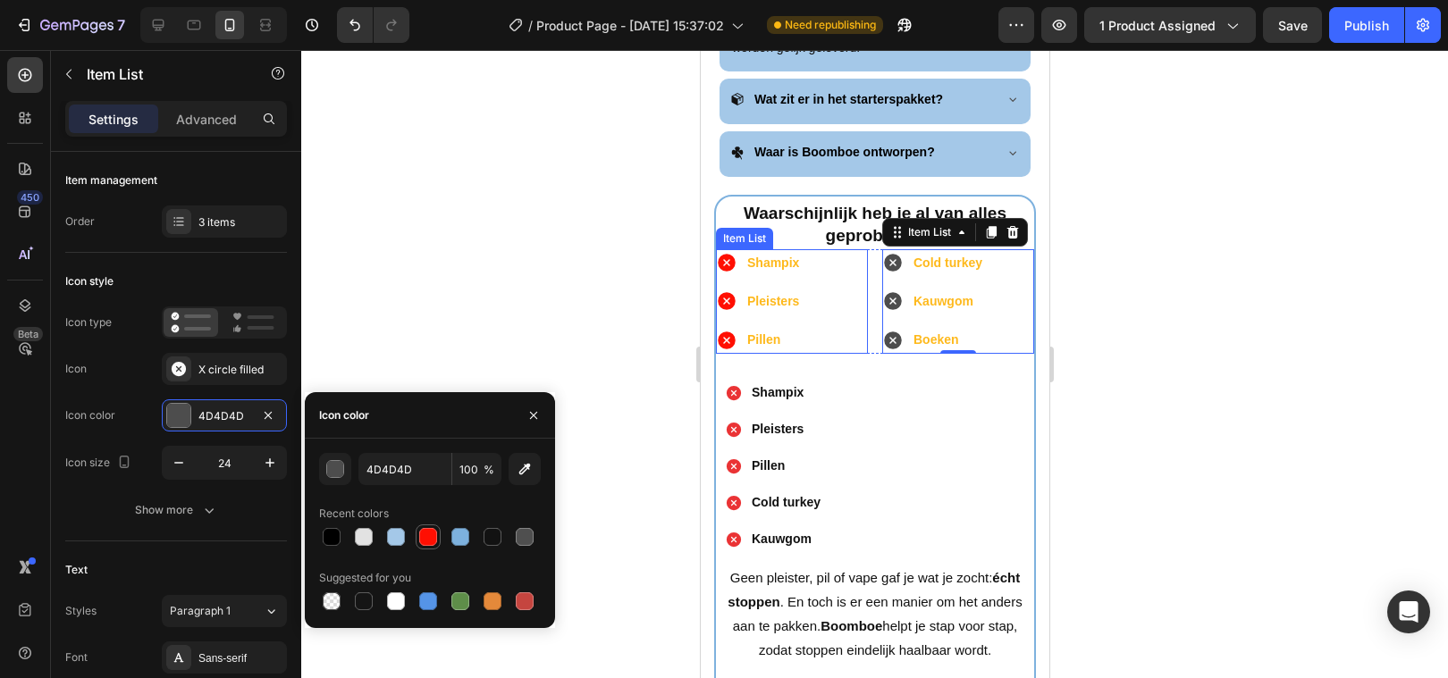
click at [427, 539] on div at bounding box center [428, 537] width 18 height 18
type input "FF0F02"
click at [541, 333] on div at bounding box center [874, 364] width 1147 height 628
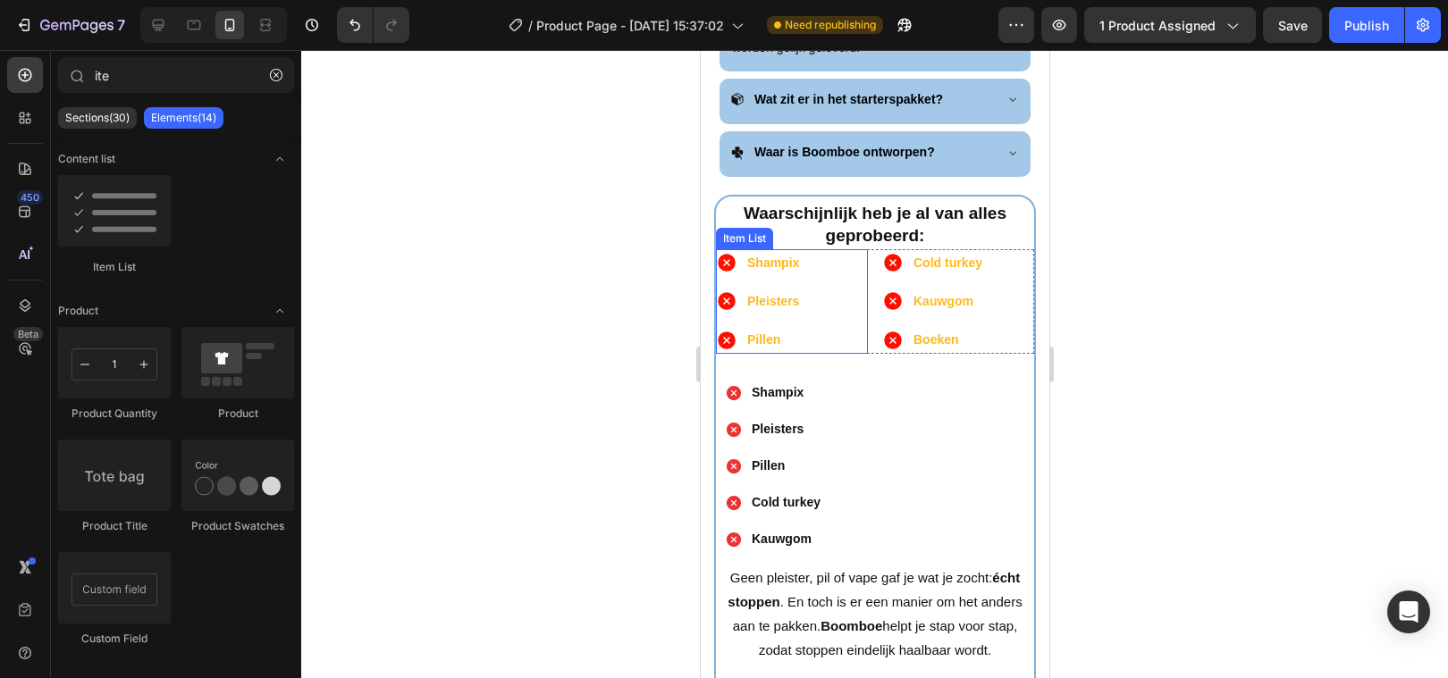
click at [770, 256] on strong "Shampix" at bounding box center [772, 263] width 52 height 14
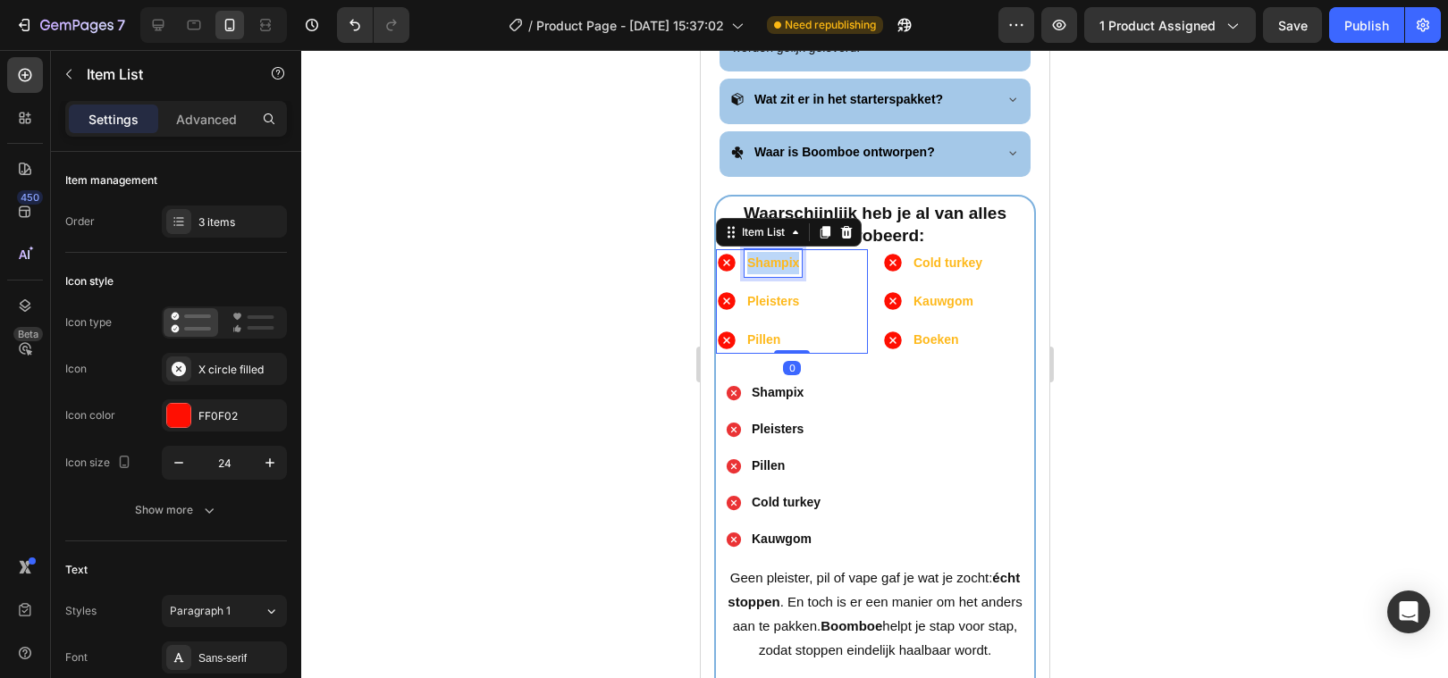
click at [770, 256] on strong "Shampix" at bounding box center [772, 263] width 52 height 14
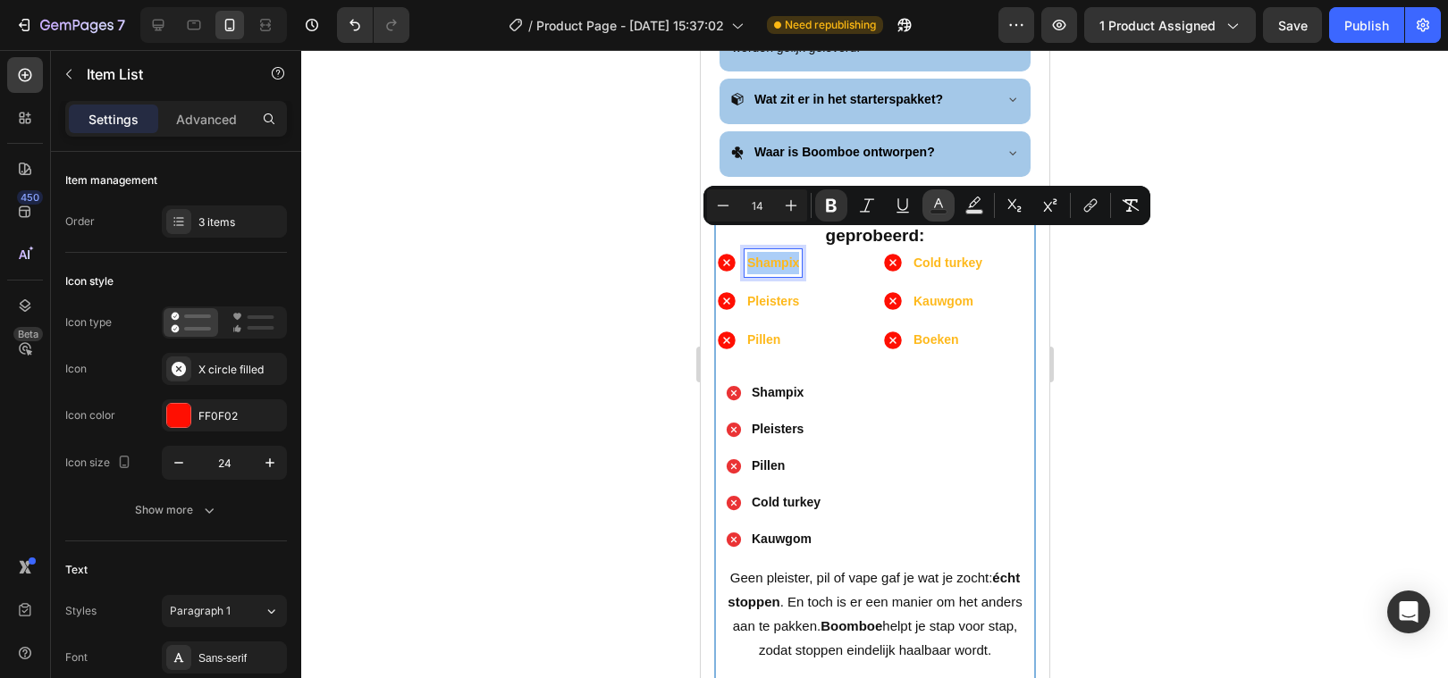
click at [941, 200] on icon "Editor contextual toolbar" at bounding box center [938, 206] width 18 height 18
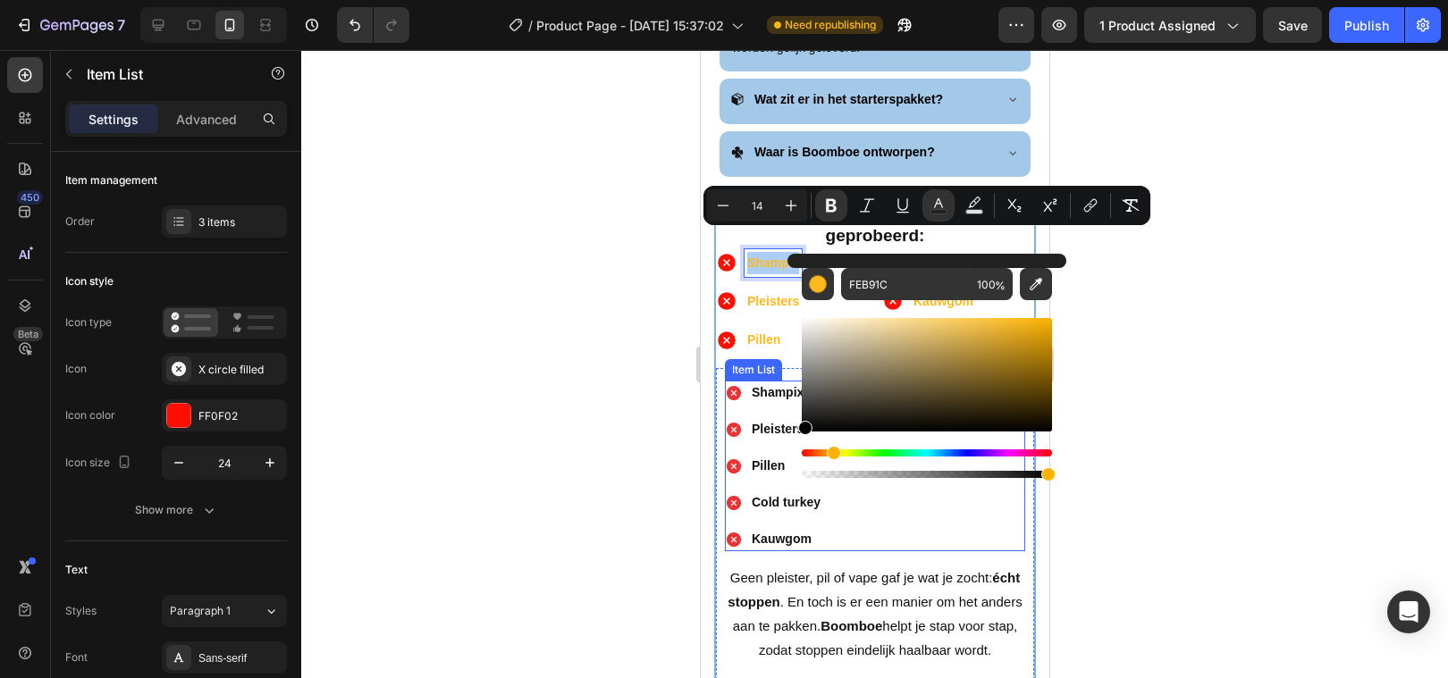
drag, startPoint x: 1731, startPoint y: 368, endPoint x: 786, endPoint y: 435, distance: 947.9
type input "000000"
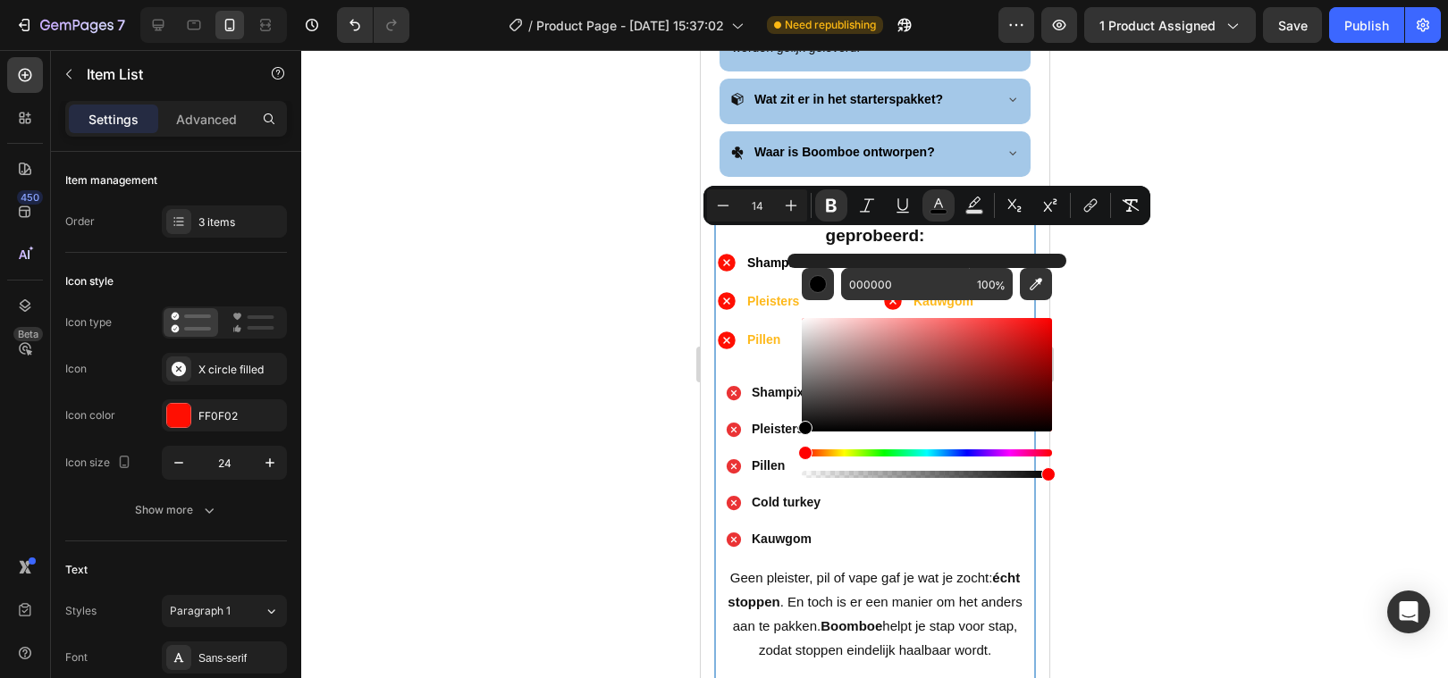
click at [535, 429] on div at bounding box center [874, 364] width 1147 height 628
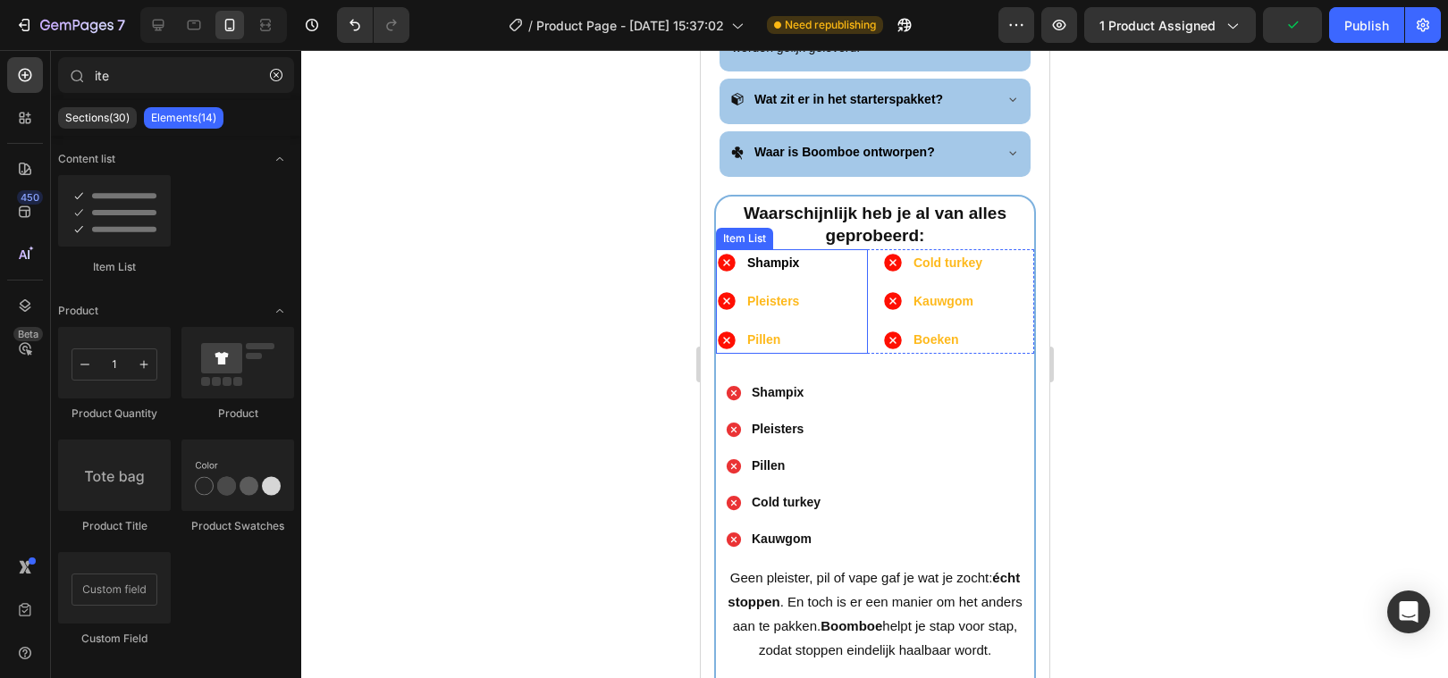
click at [762, 294] on strong "Pleisters" at bounding box center [772, 301] width 52 height 14
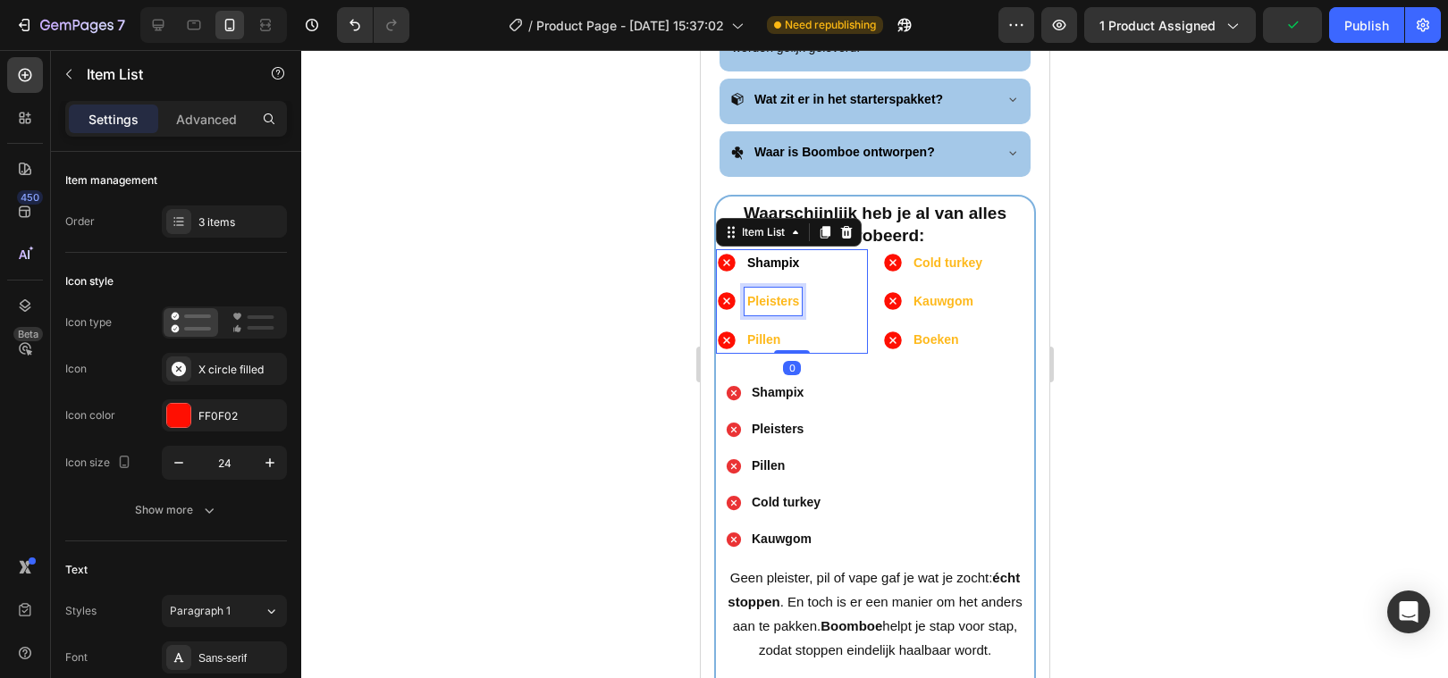
click at [762, 294] on strong "Pleisters" at bounding box center [772, 301] width 52 height 14
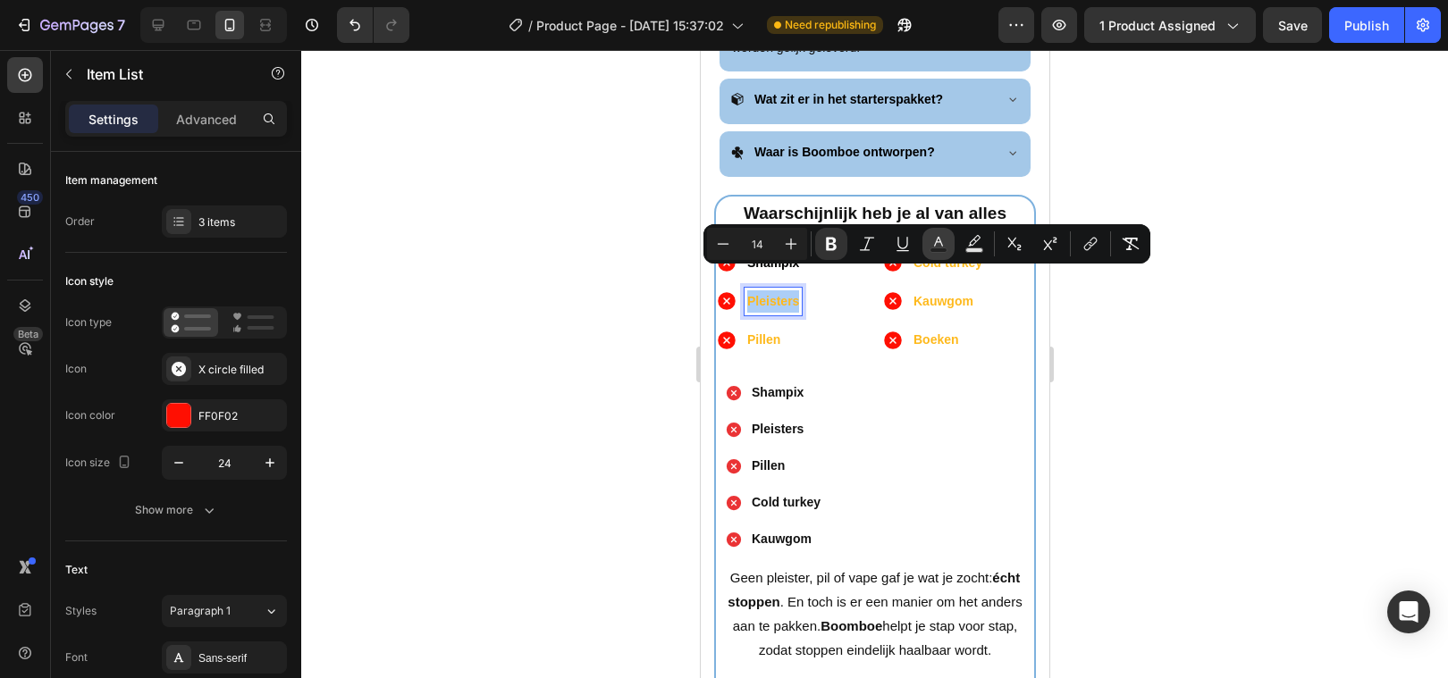
click at [928, 236] on button "Text Color" at bounding box center [938, 244] width 32 height 32
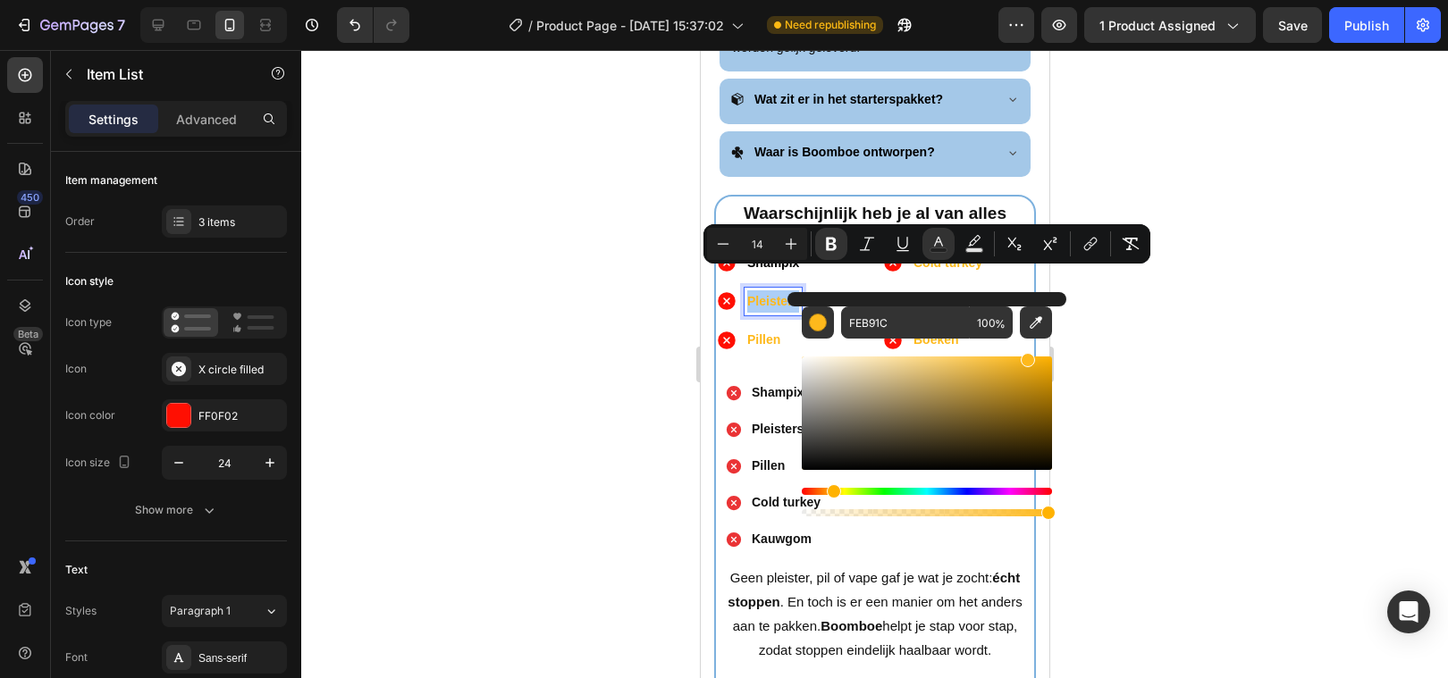
click at [804, 466] on div "Editor contextual toolbar" at bounding box center [927, 413] width 250 height 113
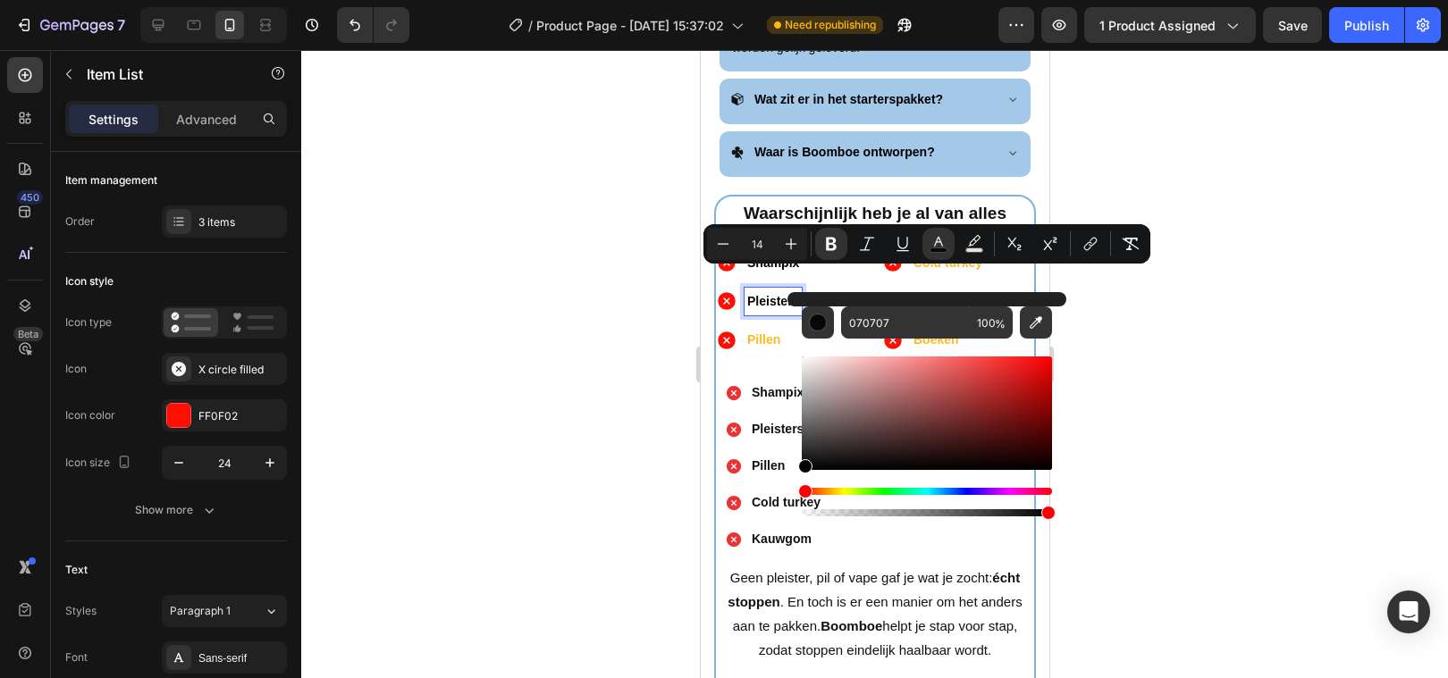
drag, startPoint x: 804, startPoint y: 466, endPoint x: 792, endPoint y: 477, distance: 17.1
click at [792, 477] on div "070707 100 %" at bounding box center [926, 406] width 279 height 228
type input "000000"
click at [555, 462] on div at bounding box center [874, 364] width 1147 height 628
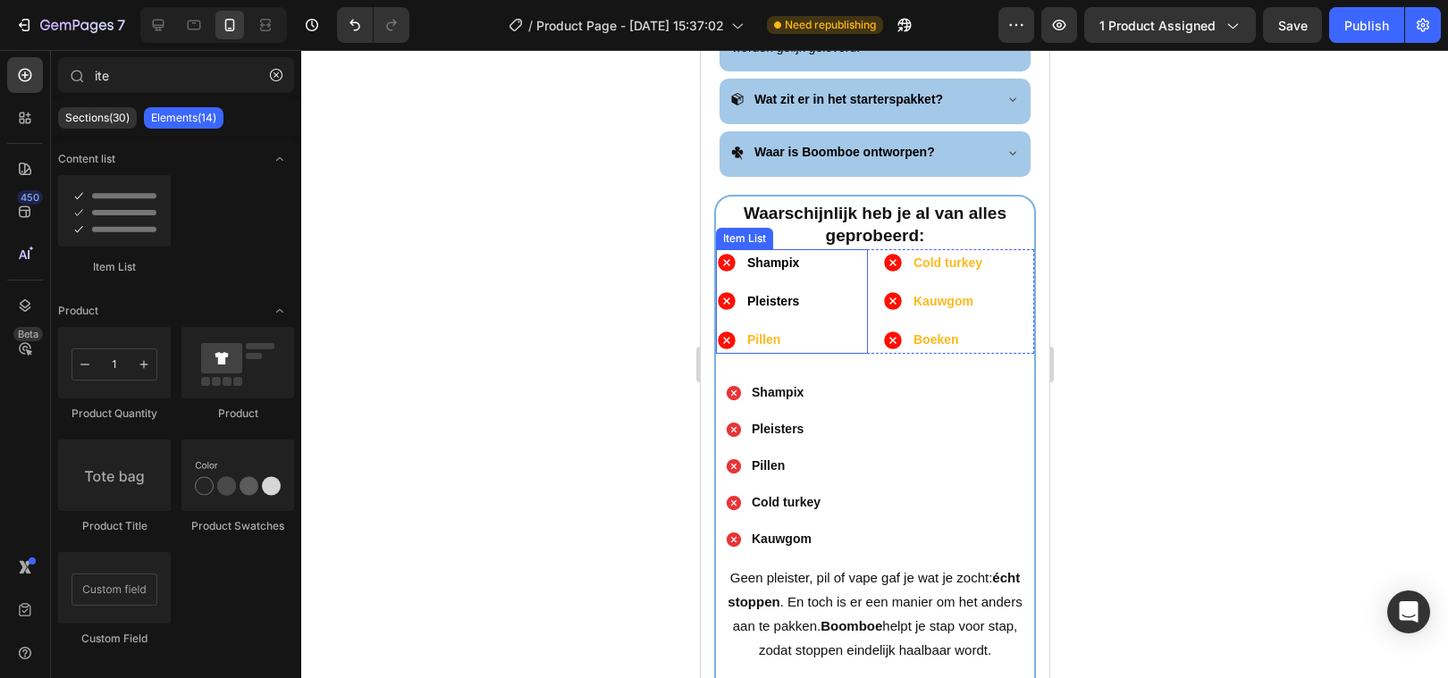
click at [763, 332] on strong "Pillen" at bounding box center [762, 339] width 33 height 14
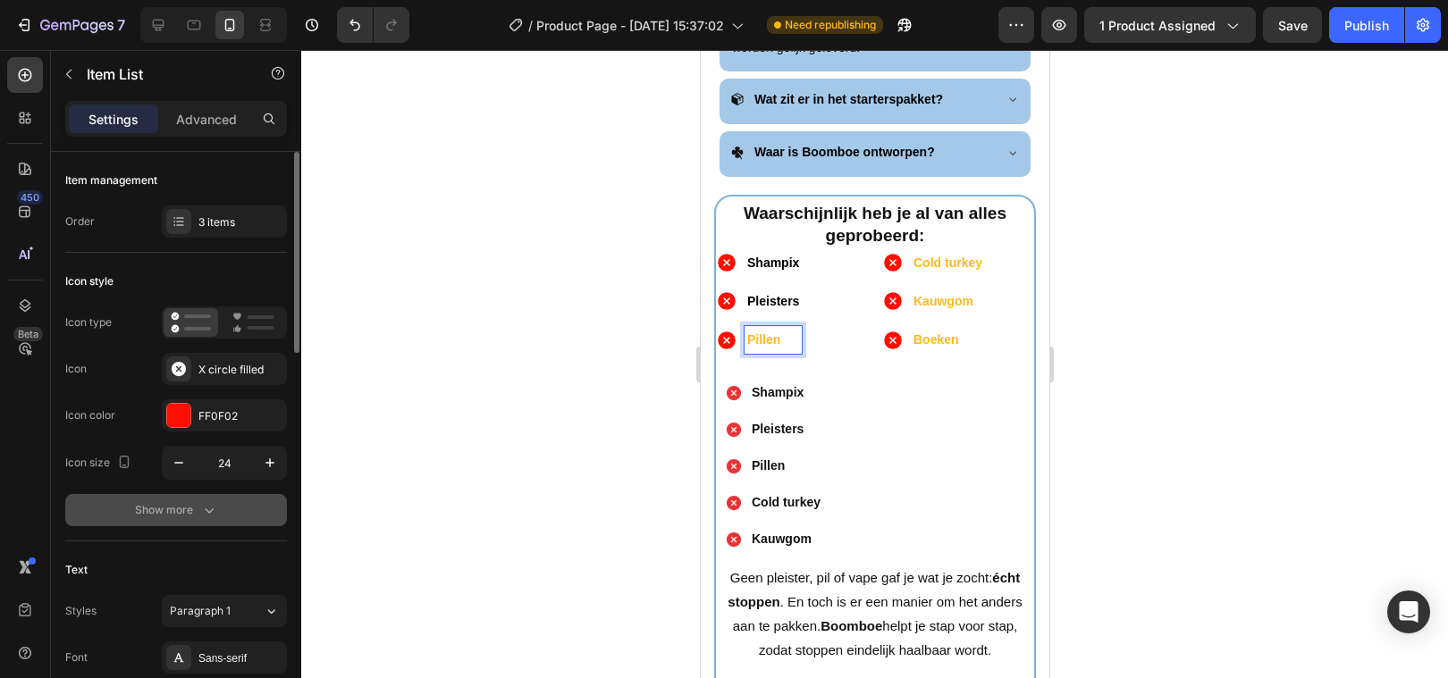
click at [181, 505] on div "Show more" at bounding box center [176, 510] width 83 height 18
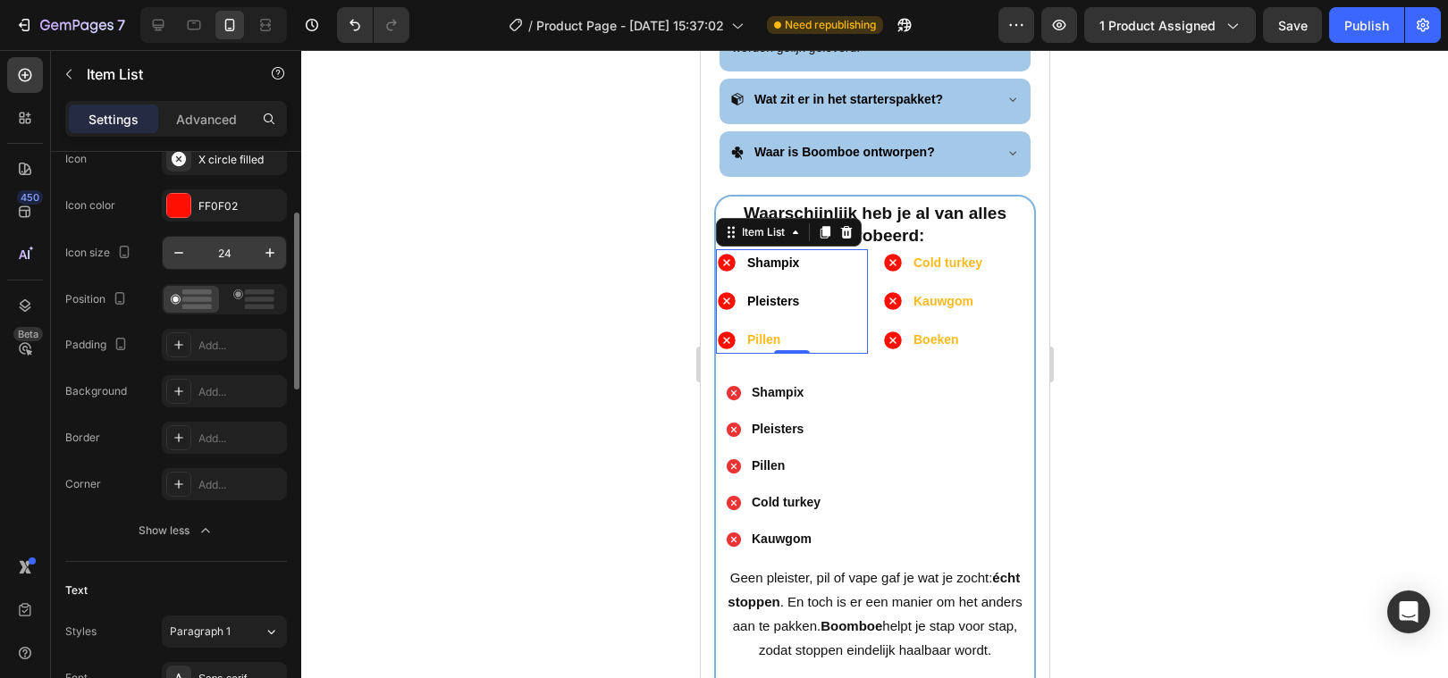
scroll to position [206, 0]
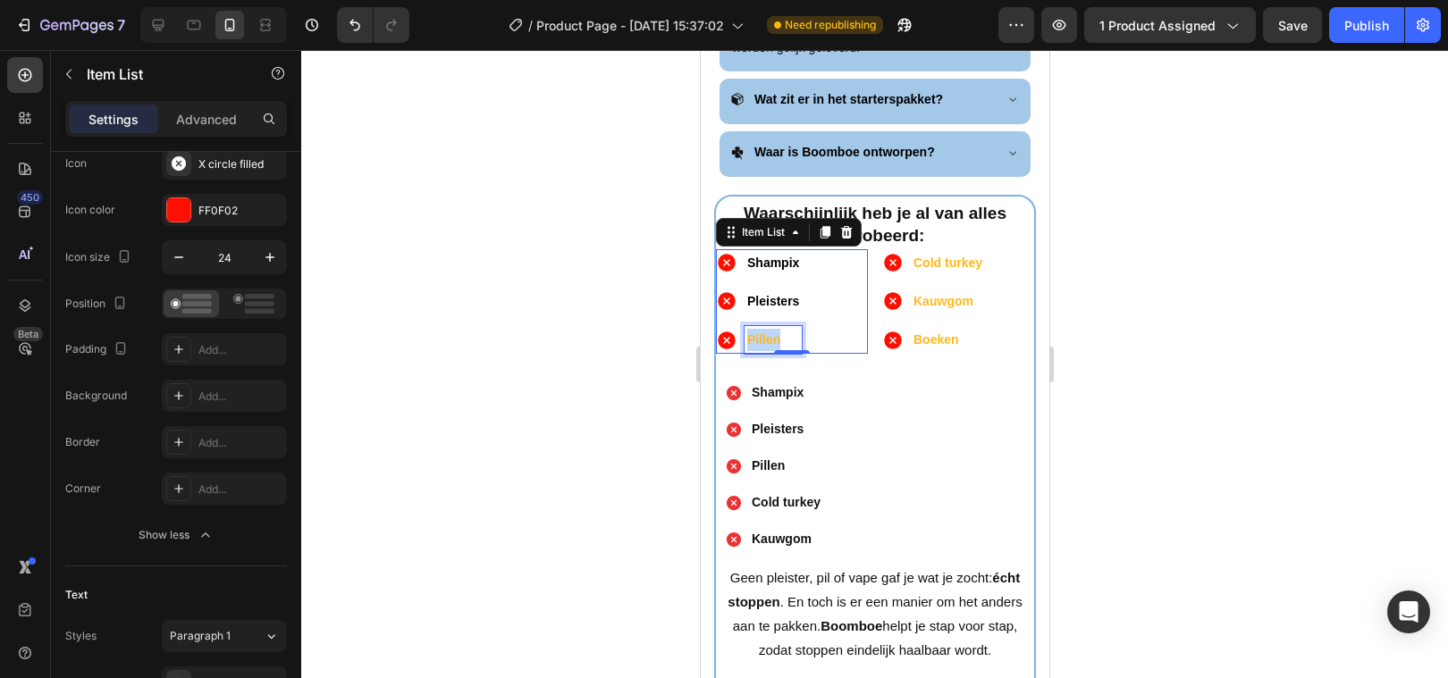
click at [761, 332] on strong "Pillen" at bounding box center [762, 339] width 33 height 14
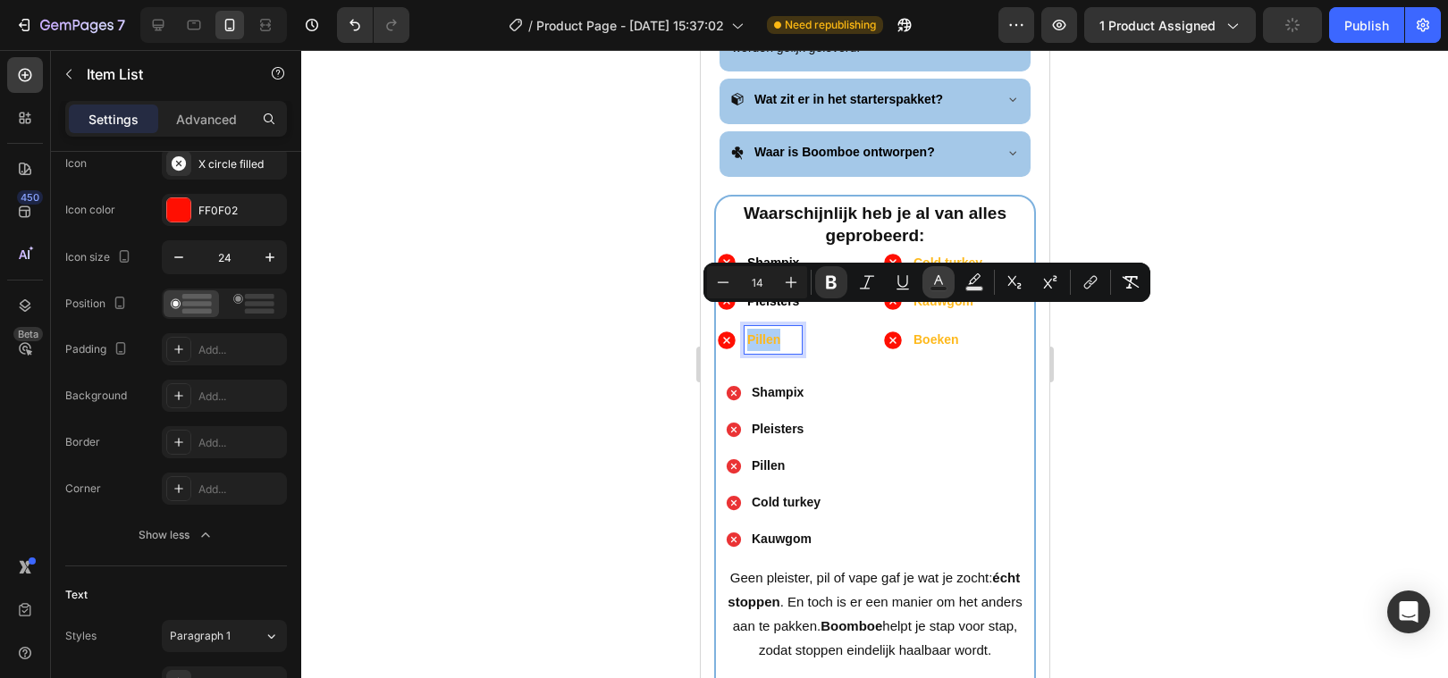
click at [932, 282] on icon "Editor contextual toolbar" at bounding box center [938, 282] width 18 height 18
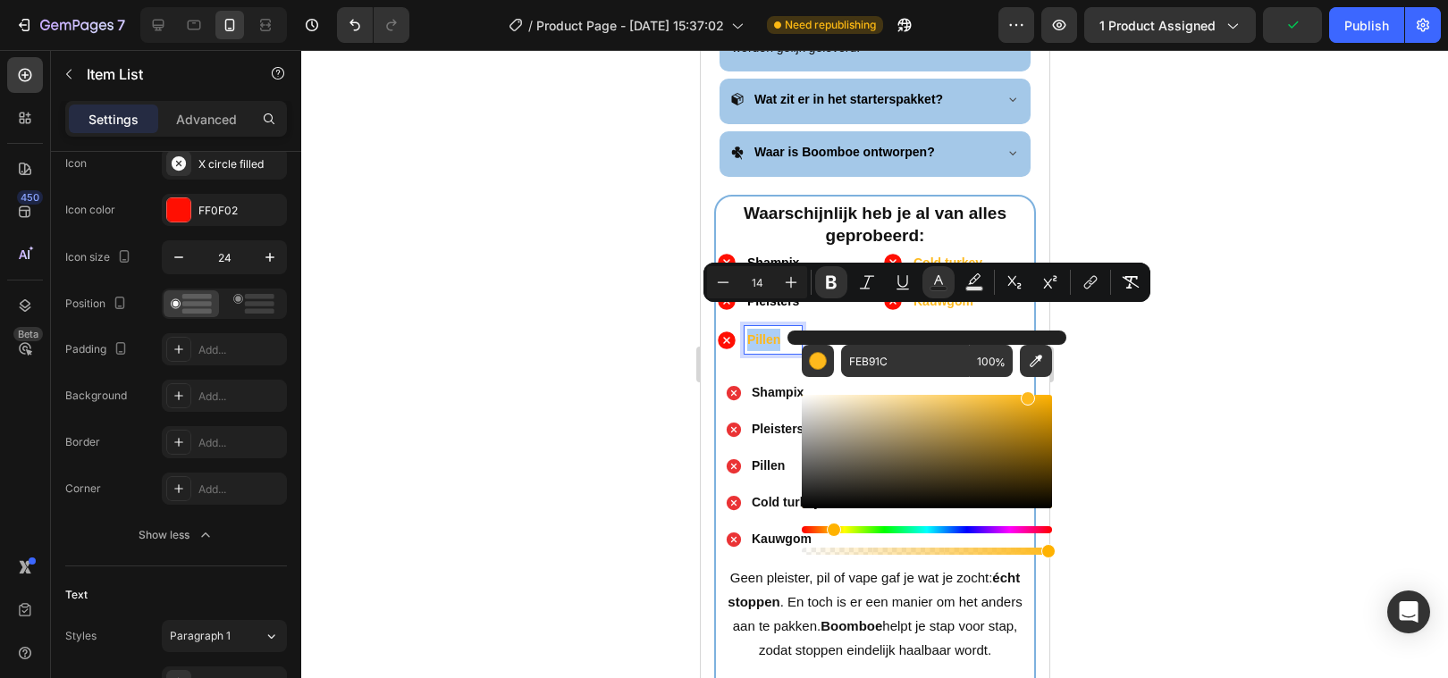
click at [803, 506] on div "Editor contextual toolbar" at bounding box center [927, 451] width 250 height 113
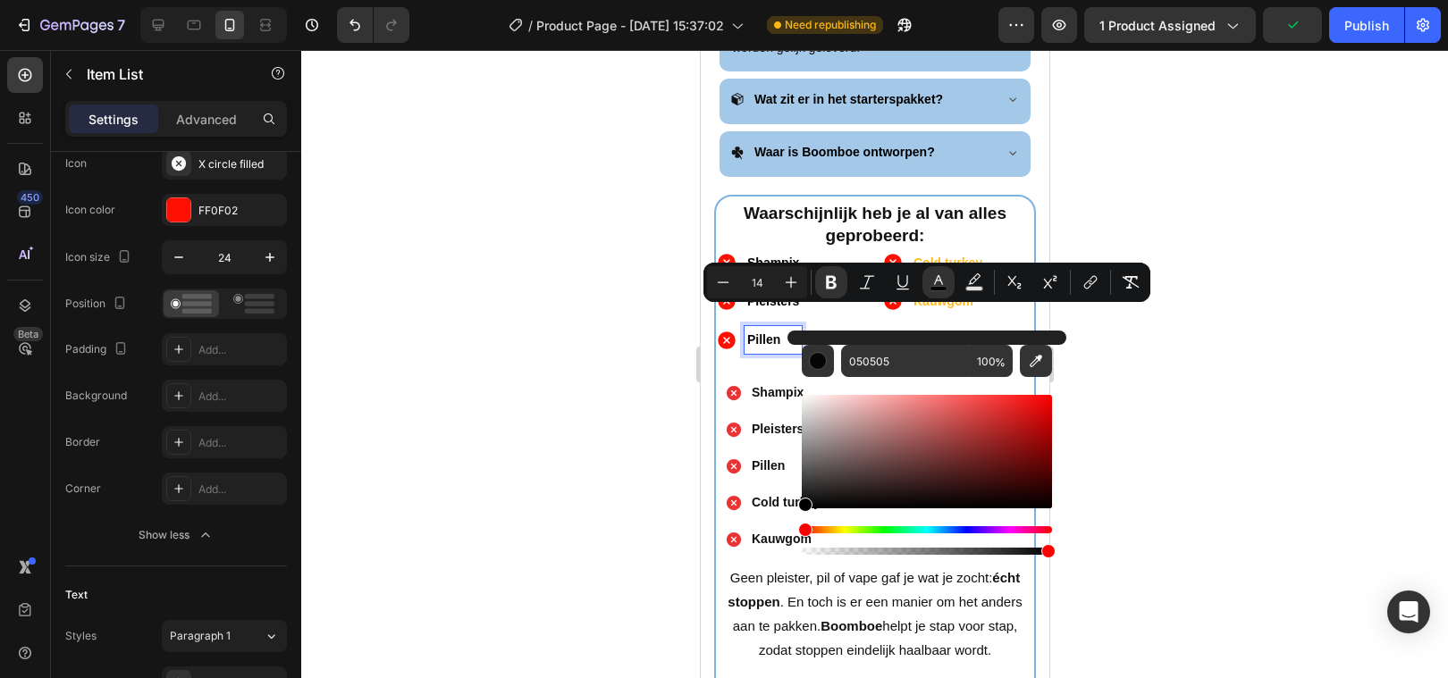
drag, startPoint x: 803, startPoint y: 506, endPoint x: 794, endPoint y: 516, distance: 12.7
click at [795, 515] on div "050505 100 %" at bounding box center [926, 445] width 279 height 228
type input "000000"
click at [549, 491] on div at bounding box center [874, 364] width 1147 height 628
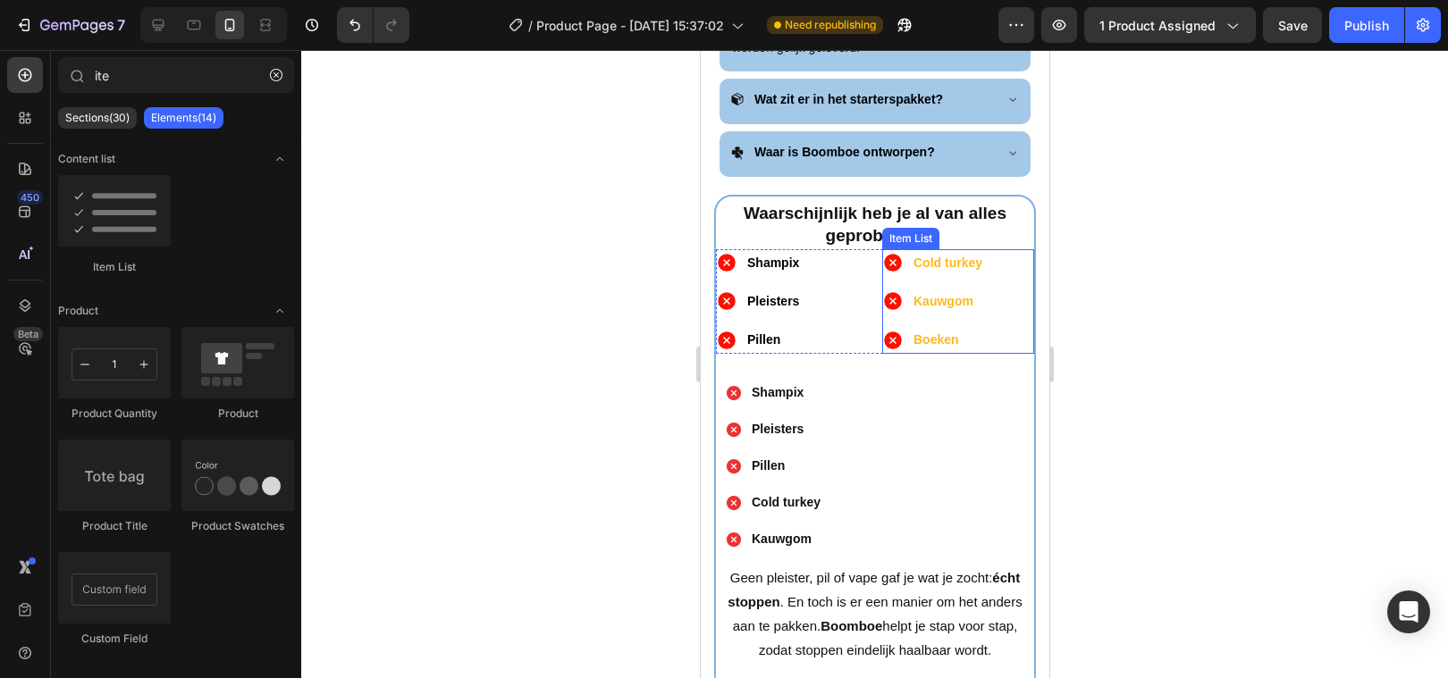
click at [951, 256] on strong "Cold turkey" at bounding box center [946, 263] width 69 height 14
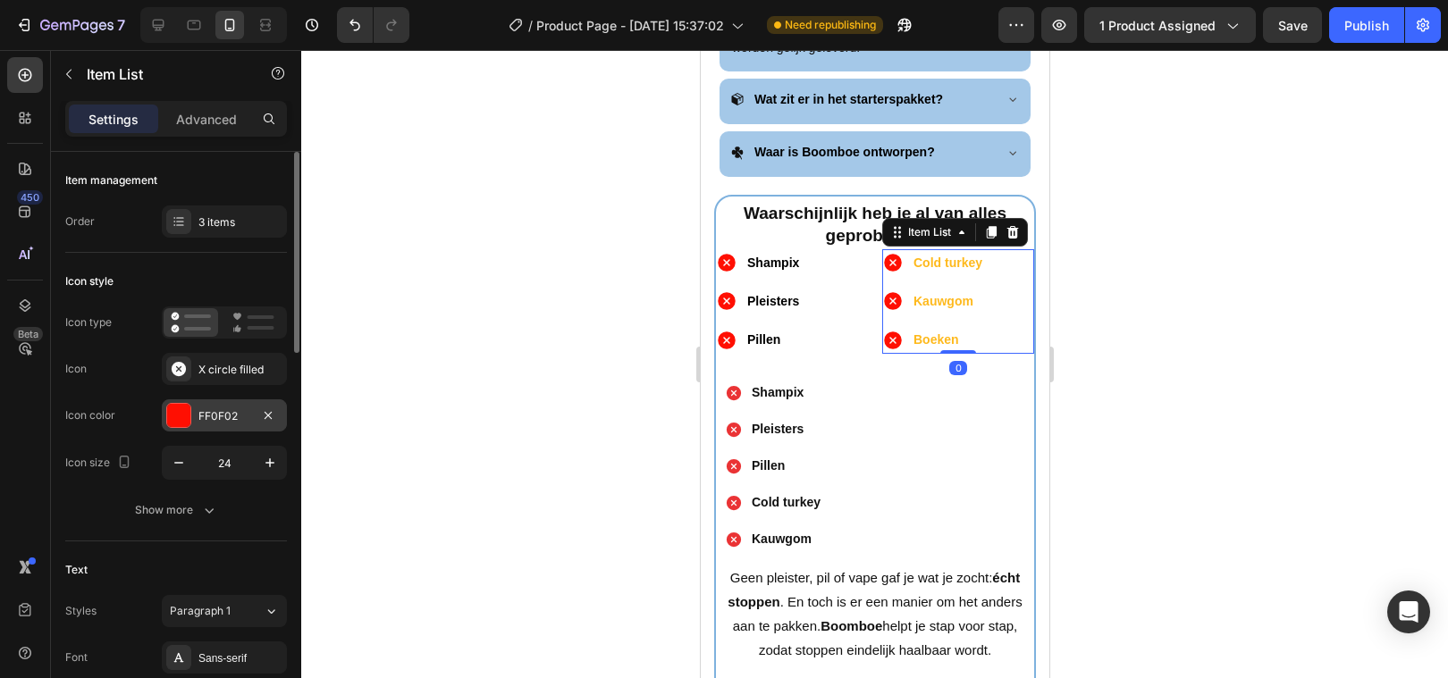
click at [198, 414] on div "FF0F02" at bounding box center [224, 415] width 125 height 32
click at [947, 256] on strong "Cold turkey" at bounding box center [946, 263] width 69 height 14
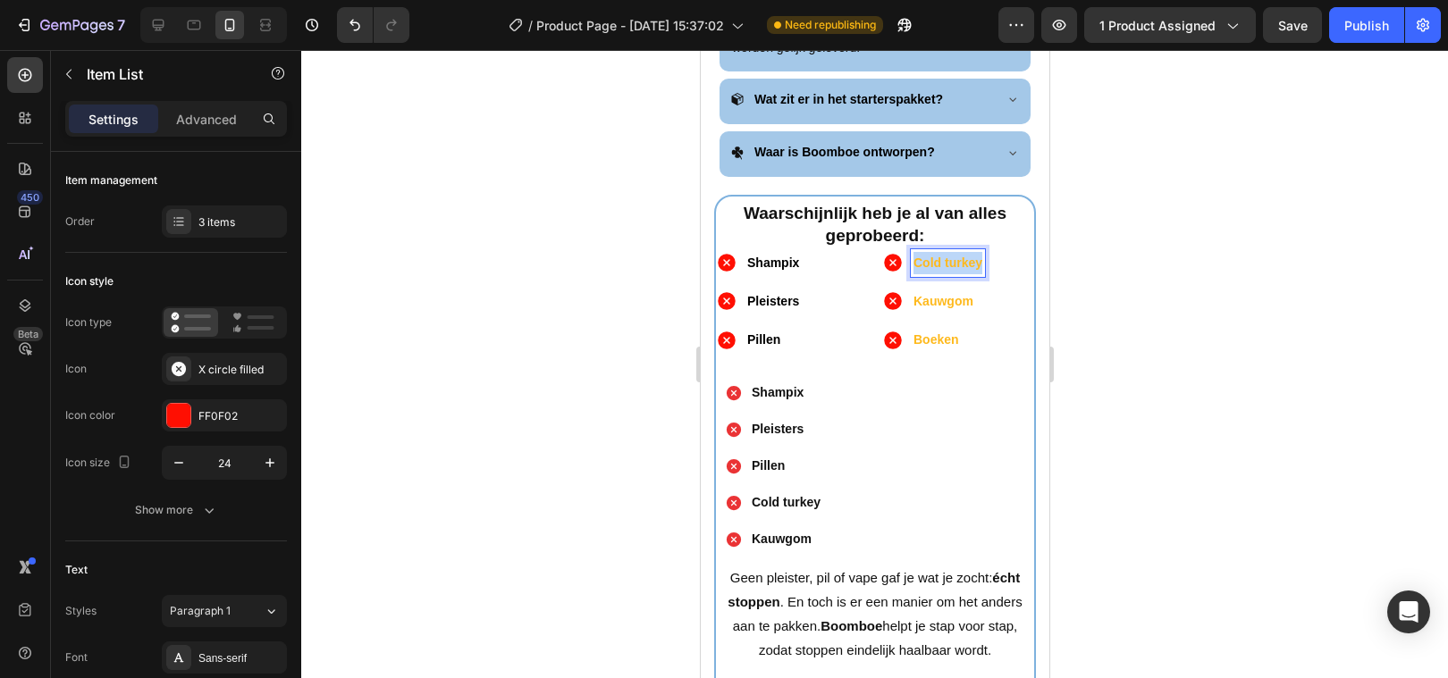
click at [947, 256] on strong "Cold turkey" at bounding box center [946, 263] width 69 height 14
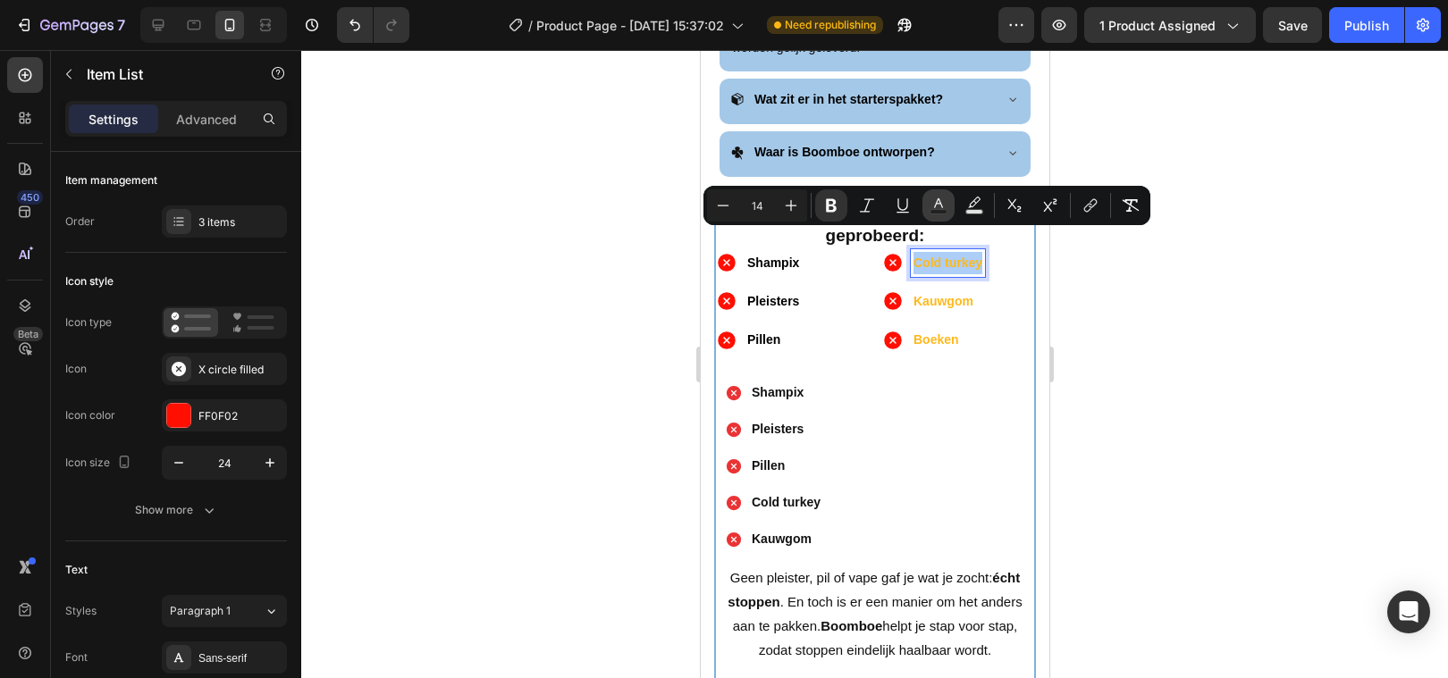
click at [939, 210] on rect "Editor contextual toolbar" at bounding box center [938, 212] width 17 height 4
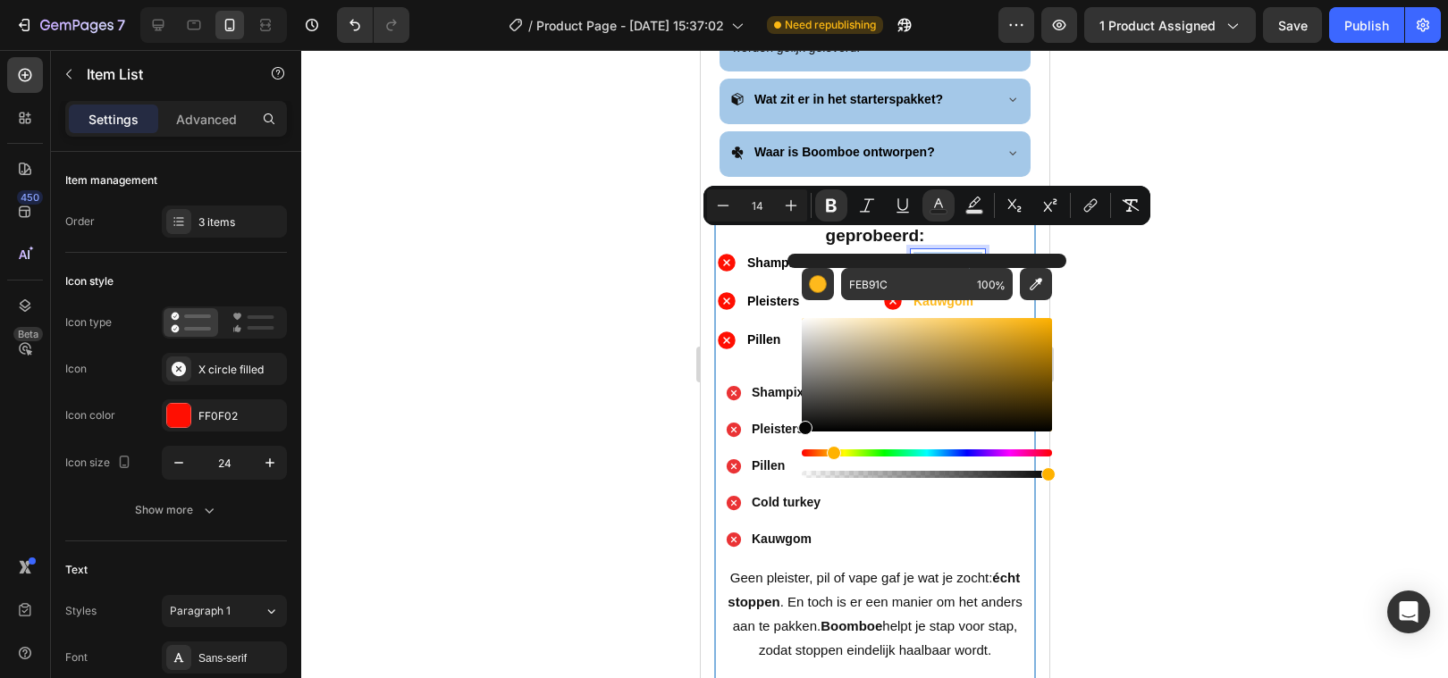
click at [802, 429] on div "Editor contextual toolbar" at bounding box center [927, 374] width 250 height 113
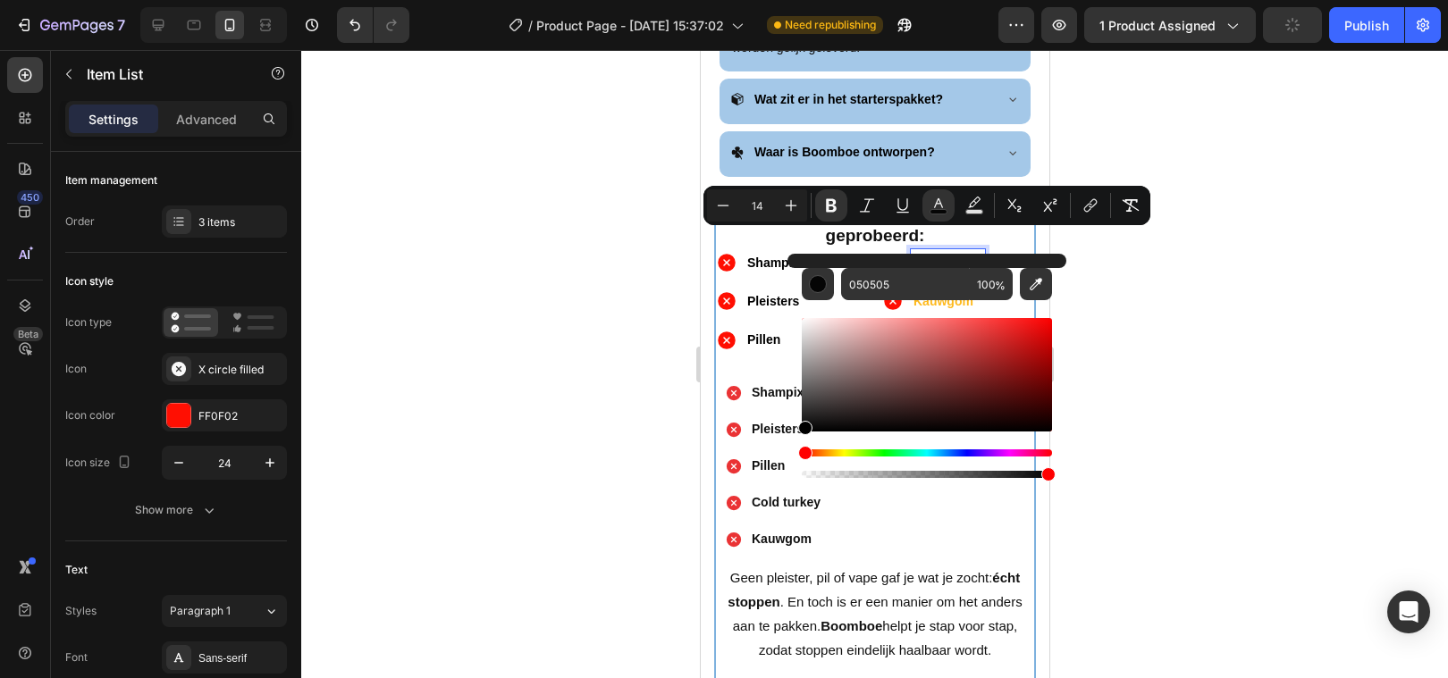
click at [797, 433] on div "050505 100 %" at bounding box center [926, 368] width 279 height 228
type input "000000"
click at [545, 461] on div at bounding box center [874, 364] width 1147 height 628
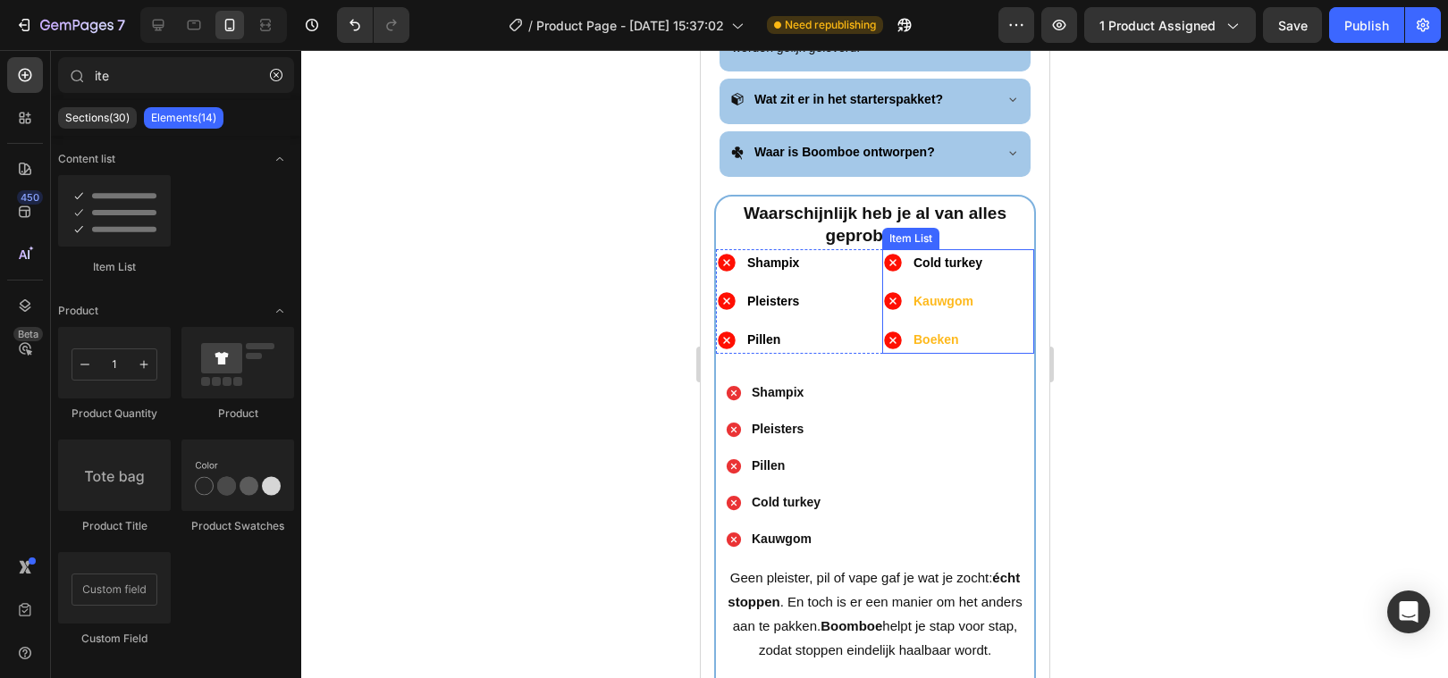
click at [954, 294] on strong "Kauwgom" at bounding box center [942, 301] width 60 height 14
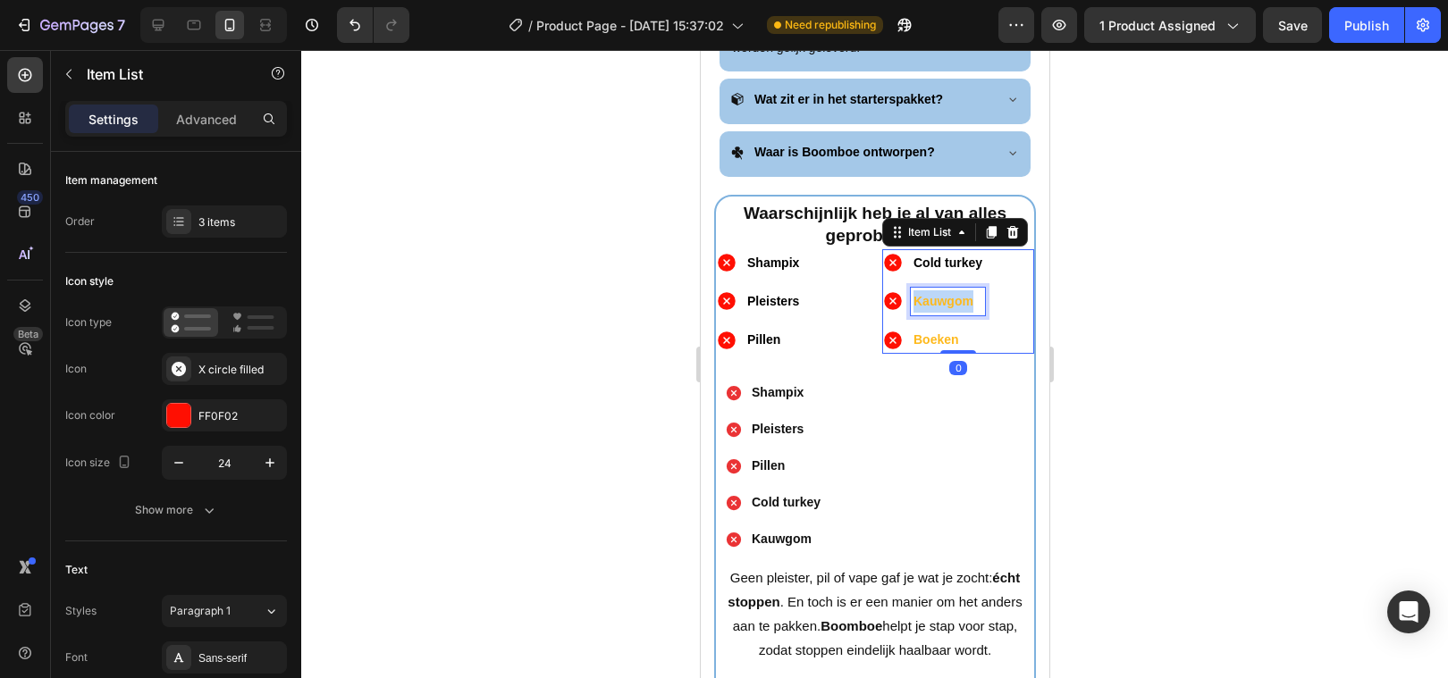
click at [954, 294] on strong "Kauwgom" at bounding box center [942, 301] width 60 height 14
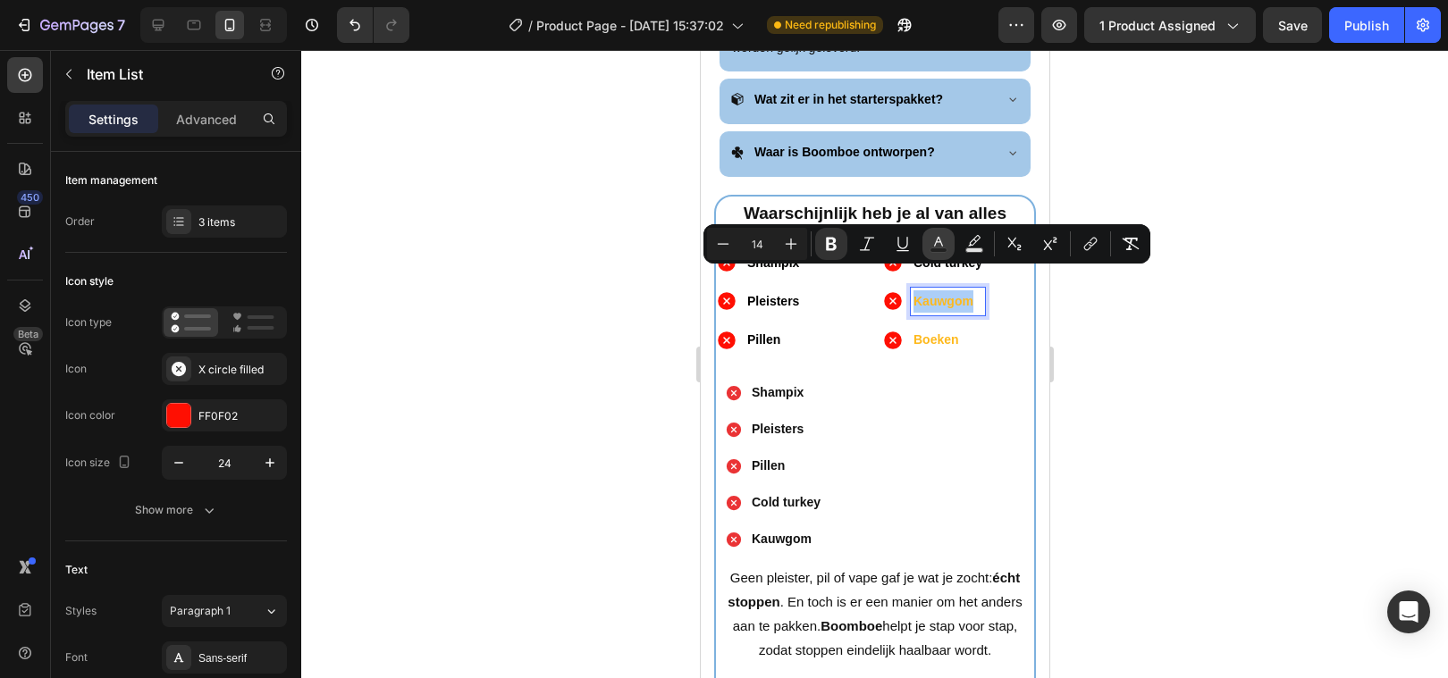
click at [939, 246] on icon "Editor contextual toolbar" at bounding box center [938, 244] width 18 height 18
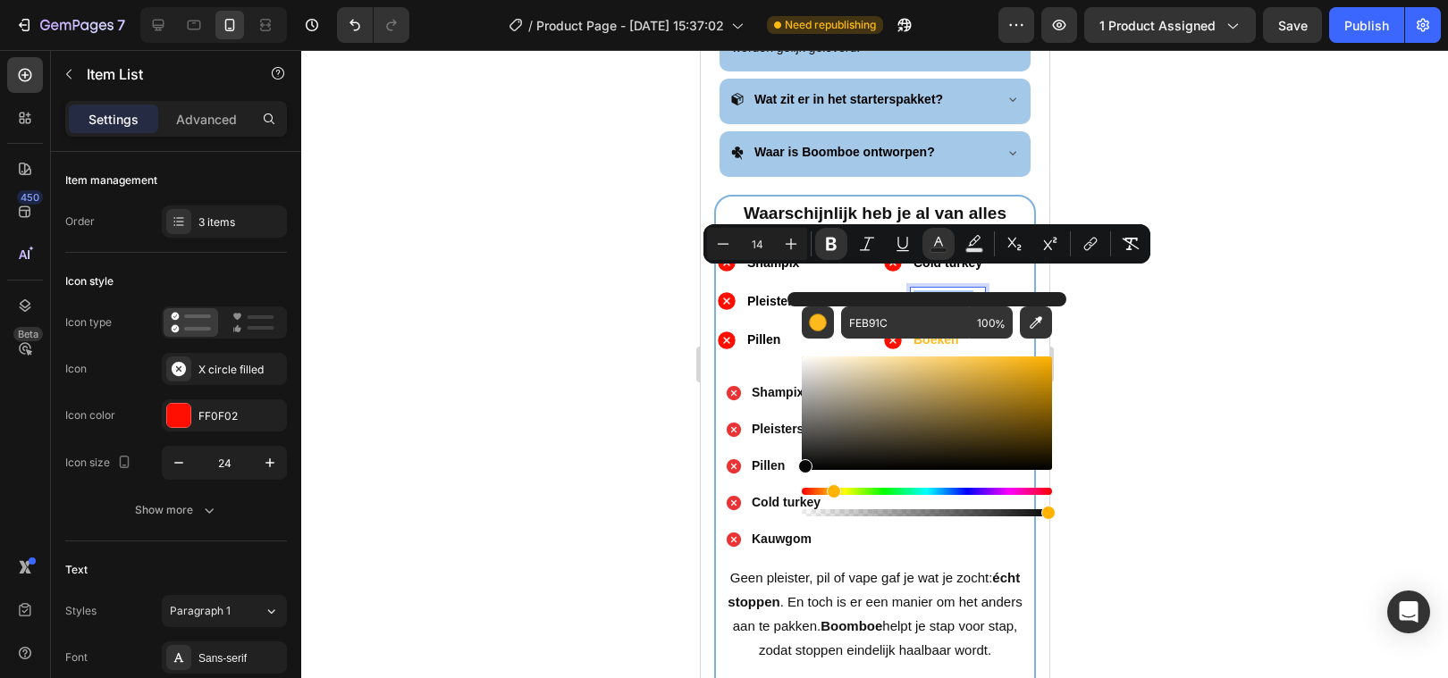
click at [803, 467] on div "Editor contextual toolbar" at bounding box center [927, 413] width 250 height 113
type input "070707"
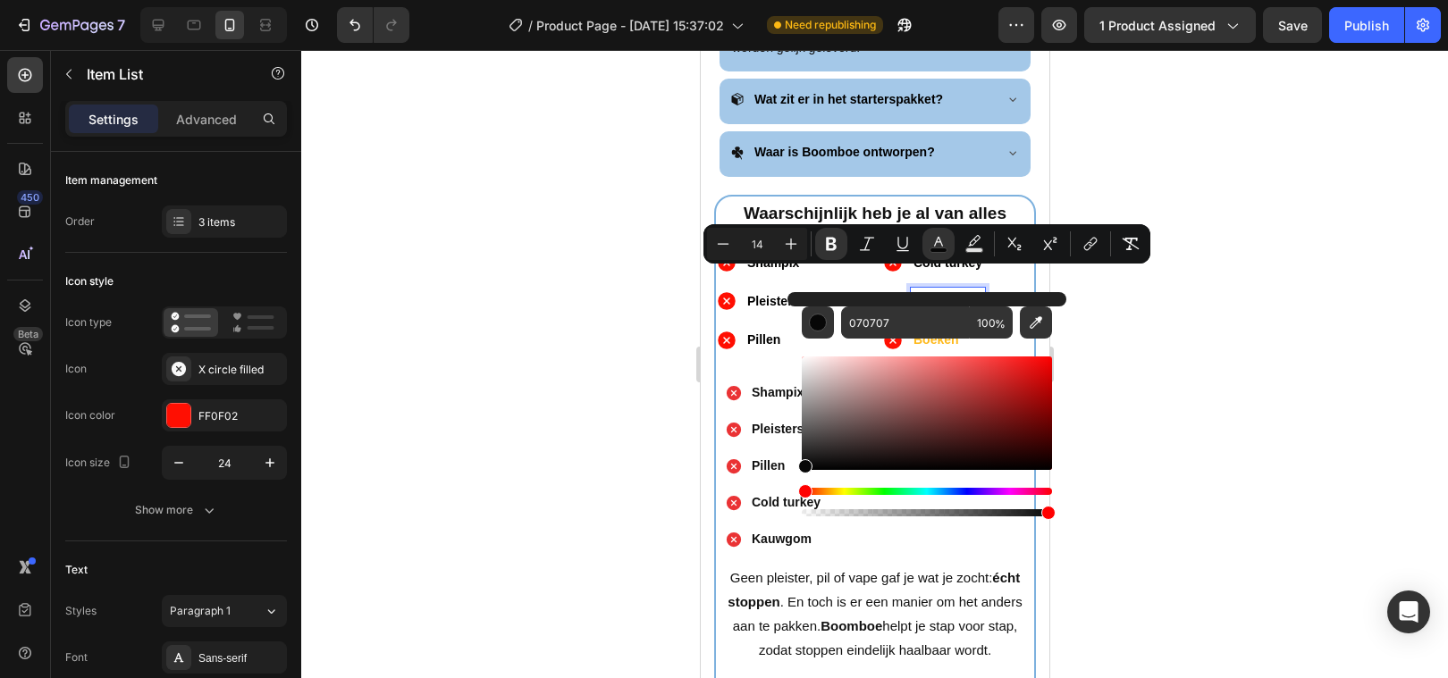
drag, startPoint x: 803, startPoint y: 467, endPoint x: 794, endPoint y: 474, distance: 11.4
click at [794, 474] on div "070707 100 %" at bounding box center [926, 406] width 279 height 228
click at [565, 463] on div at bounding box center [874, 364] width 1147 height 628
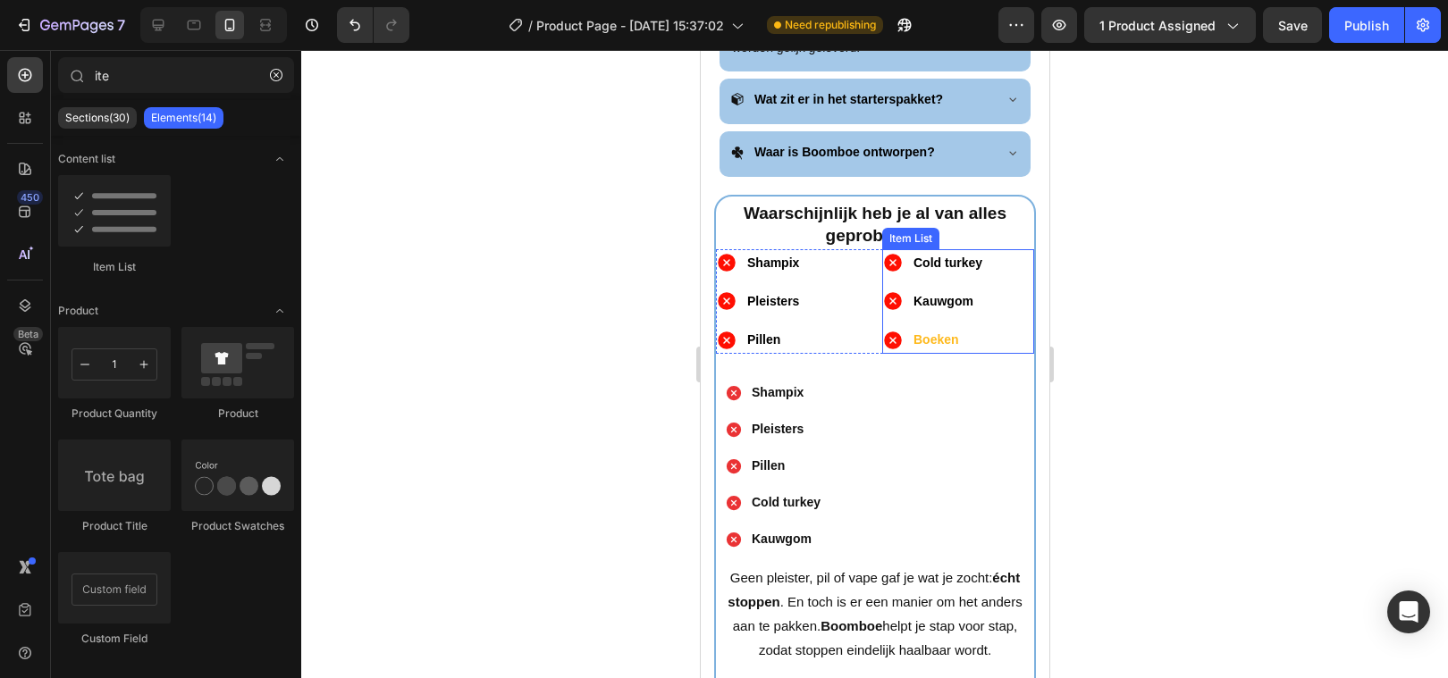
click at [929, 332] on strong "Boeken" at bounding box center [935, 339] width 46 height 14
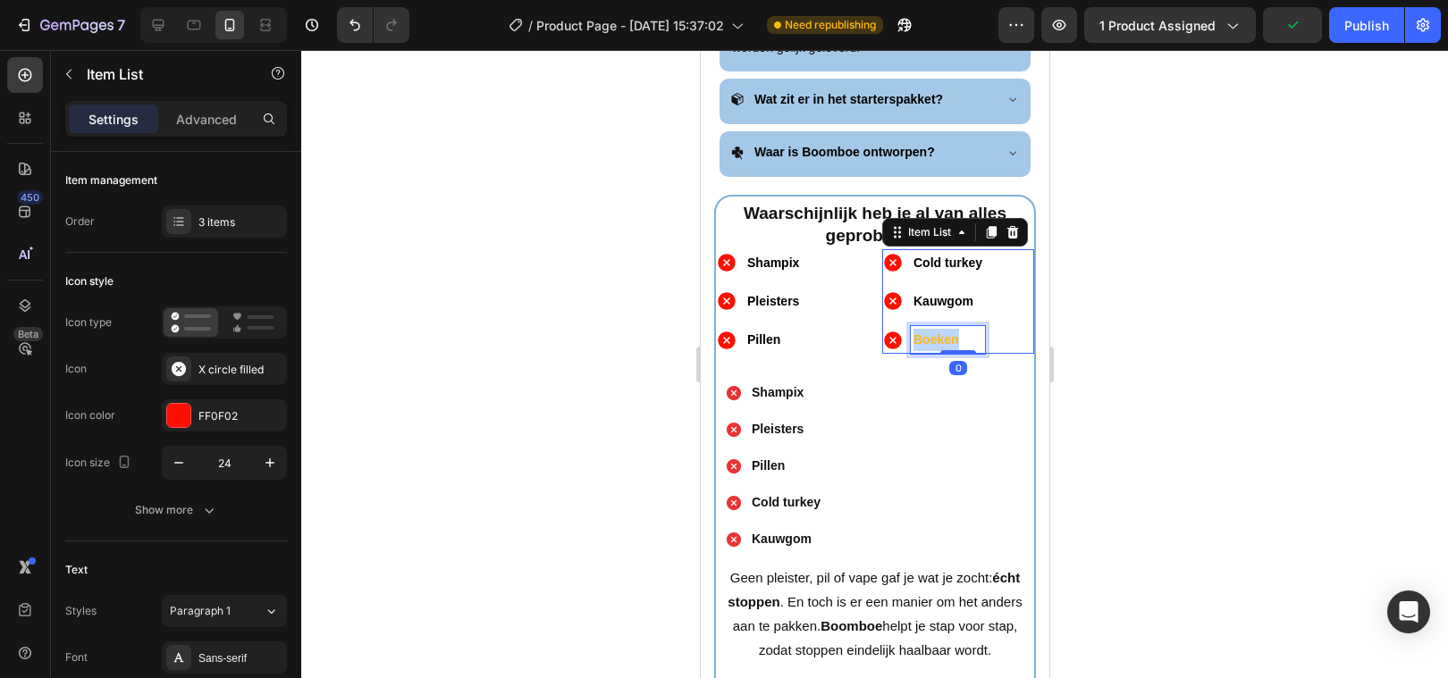
click at [943, 332] on strong "Boeken" at bounding box center [935, 339] width 46 height 14
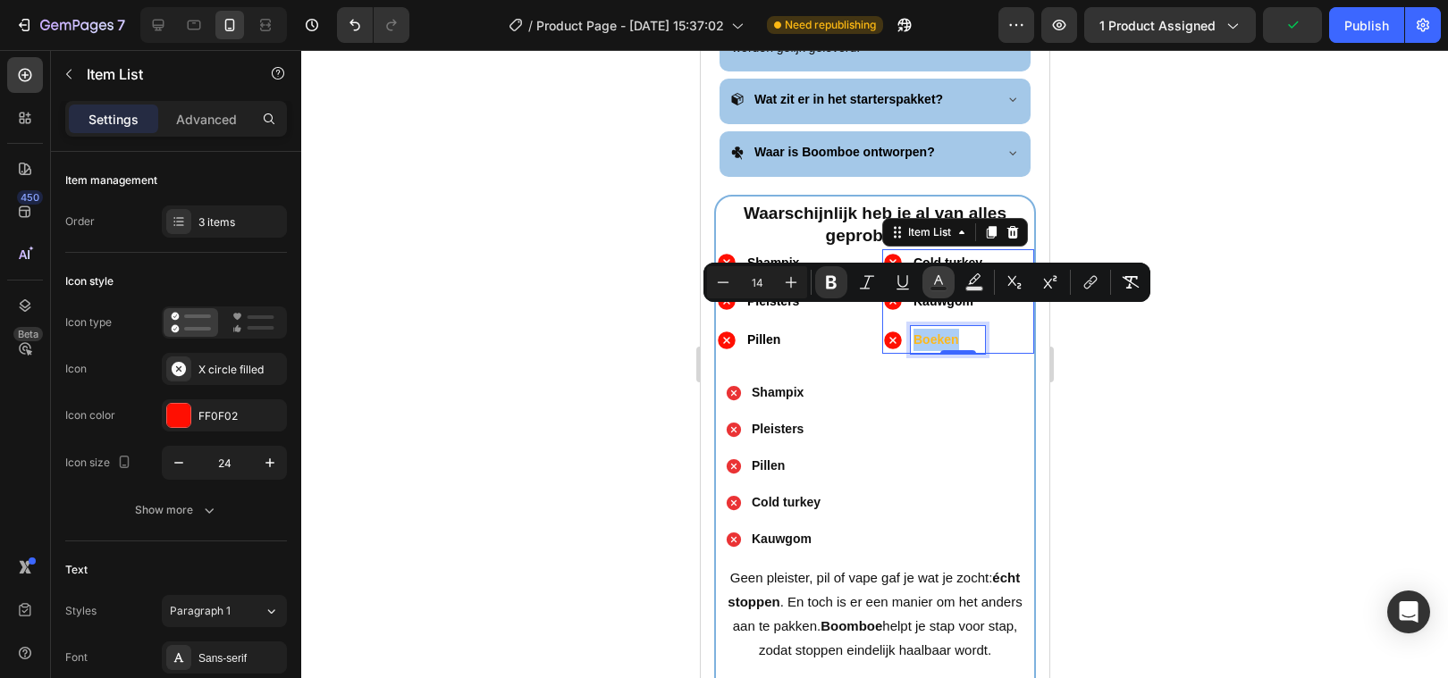
click at [929, 282] on icon "Editor contextual toolbar" at bounding box center [938, 282] width 18 height 18
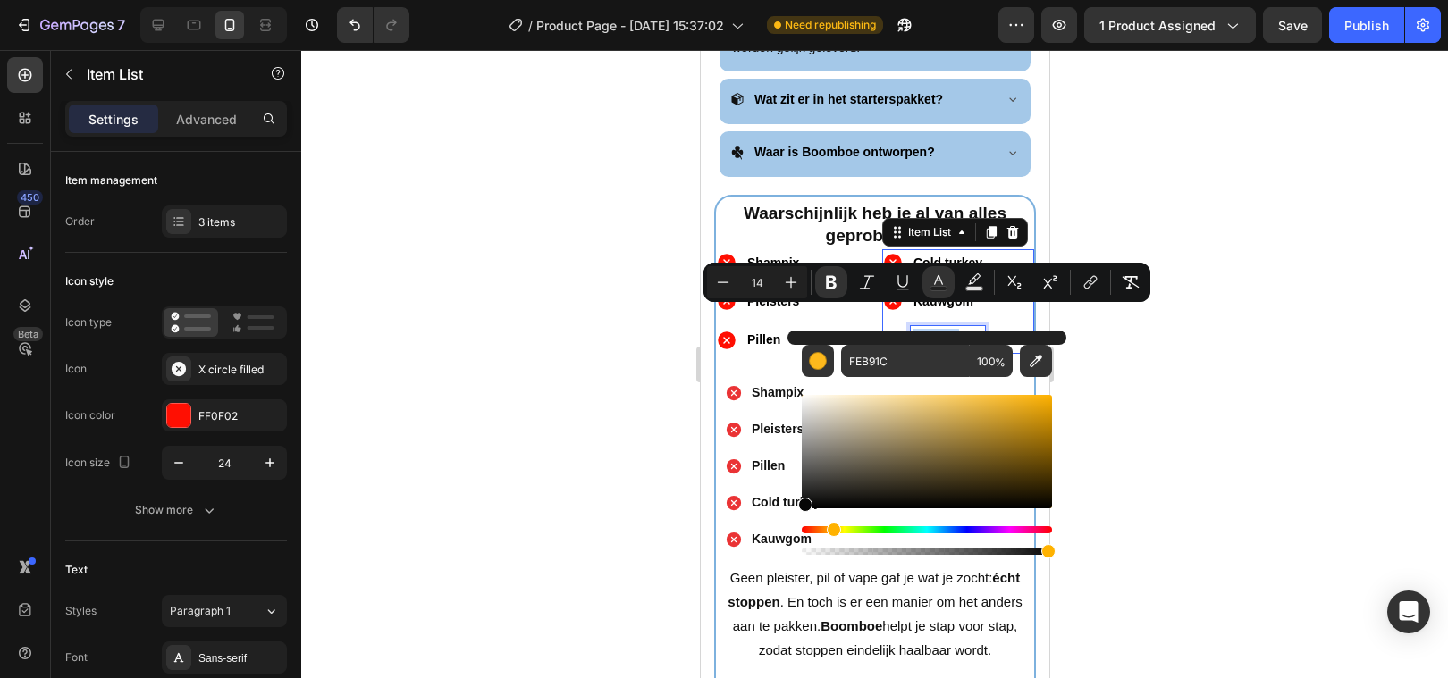
click at [802, 505] on div "Editor contextual toolbar" at bounding box center [927, 451] width 250 height 113
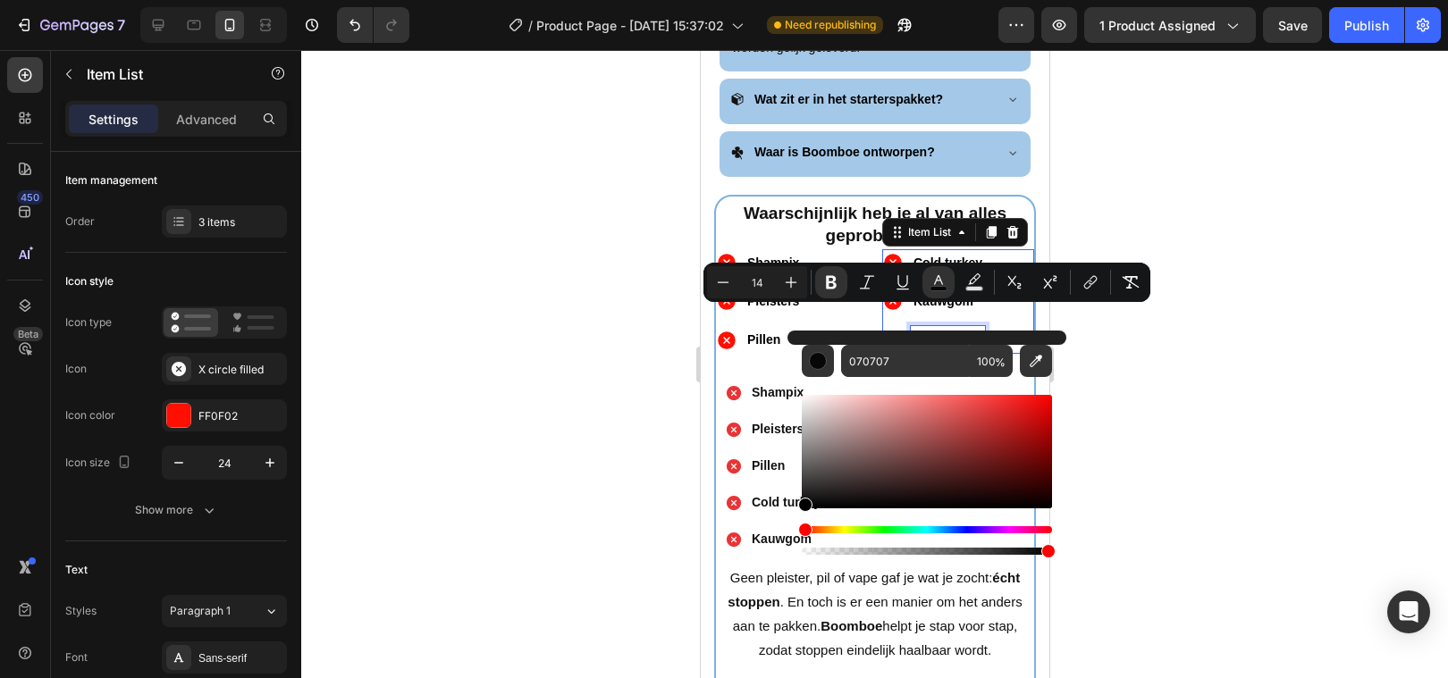
drag, startPoint x: 802, startPoint y: 505, endPoint x: 788, endPoint y: 516, distance: 17.2
click at [790, 516] on div "070707 100 %" at bounding box center [926, 445] width 279 height 228
type input "000000"
drag, startPoint x: 8, startPoint y: 471, endPoint x: 559, endPoint y: 511, distance: 552.0
click at [559, 511] on div at bounding box center [874, 364] width 1147 height 628
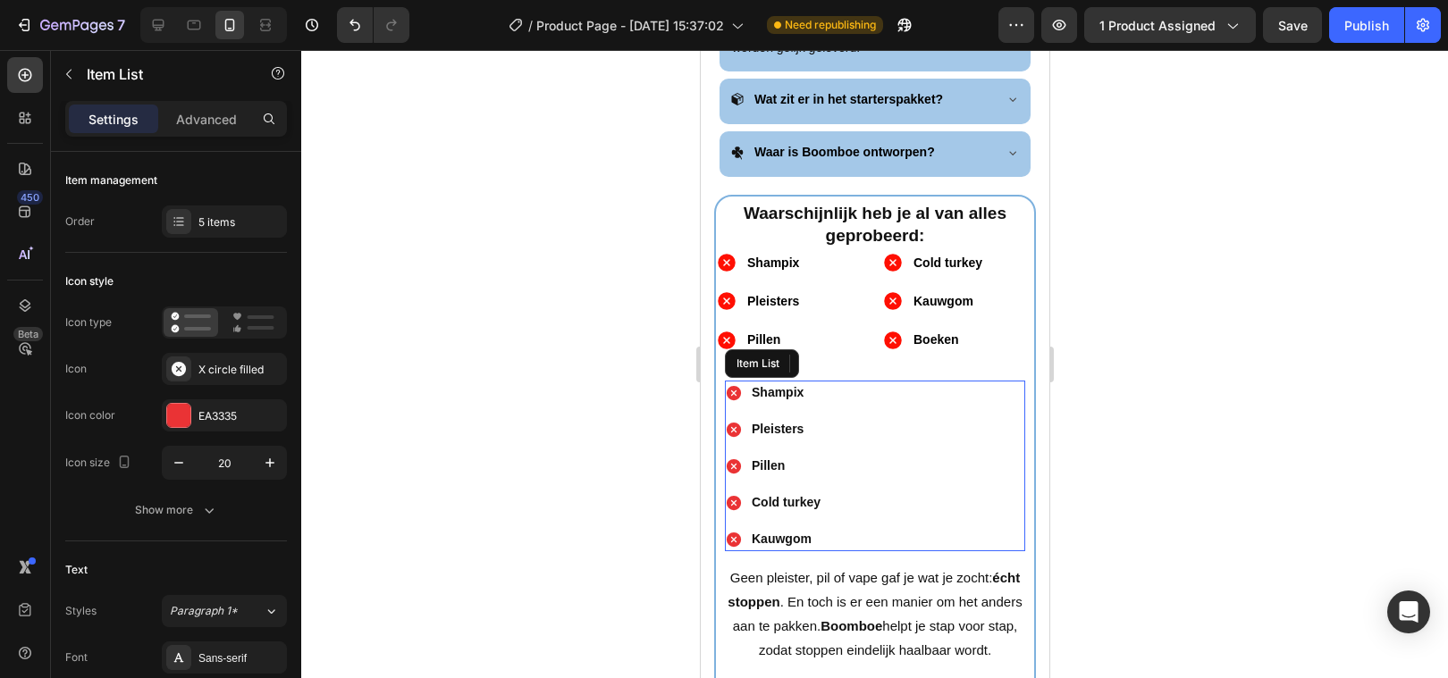
click at [871, 415] on div "Shampix Pleisters Pillen Cold turkey Kauwgom" at bounding box center [874, 466] width 300 height 171
click at [854, 357] on icon at bounding box center [855, 363] width 12 height 13
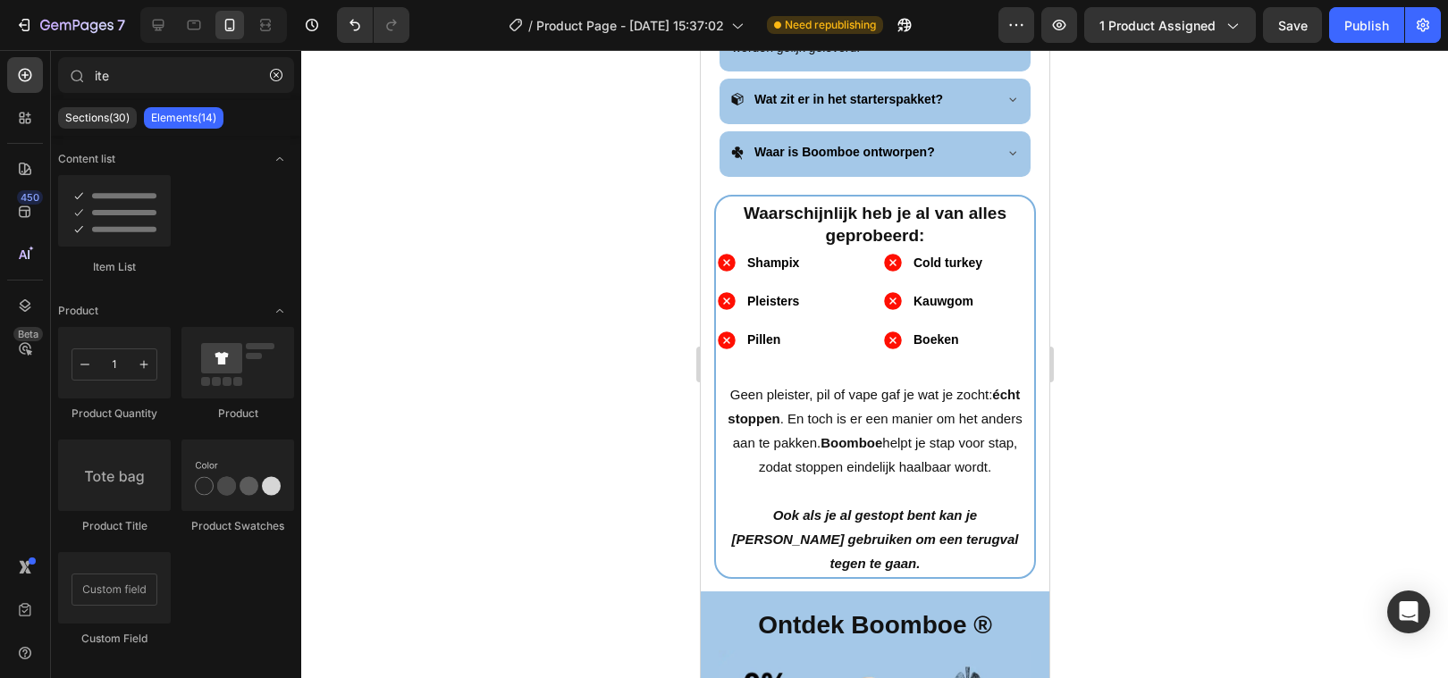
click at [564, 429] on div at bounding box center [874, 364] width 1147 height 628
click at [869, 275] on div "Shampix Pleisters Pillen Item List Cold turkey Kauwgom Boeken Item List Row" at bounding box center [874, 301] width 318 height 105
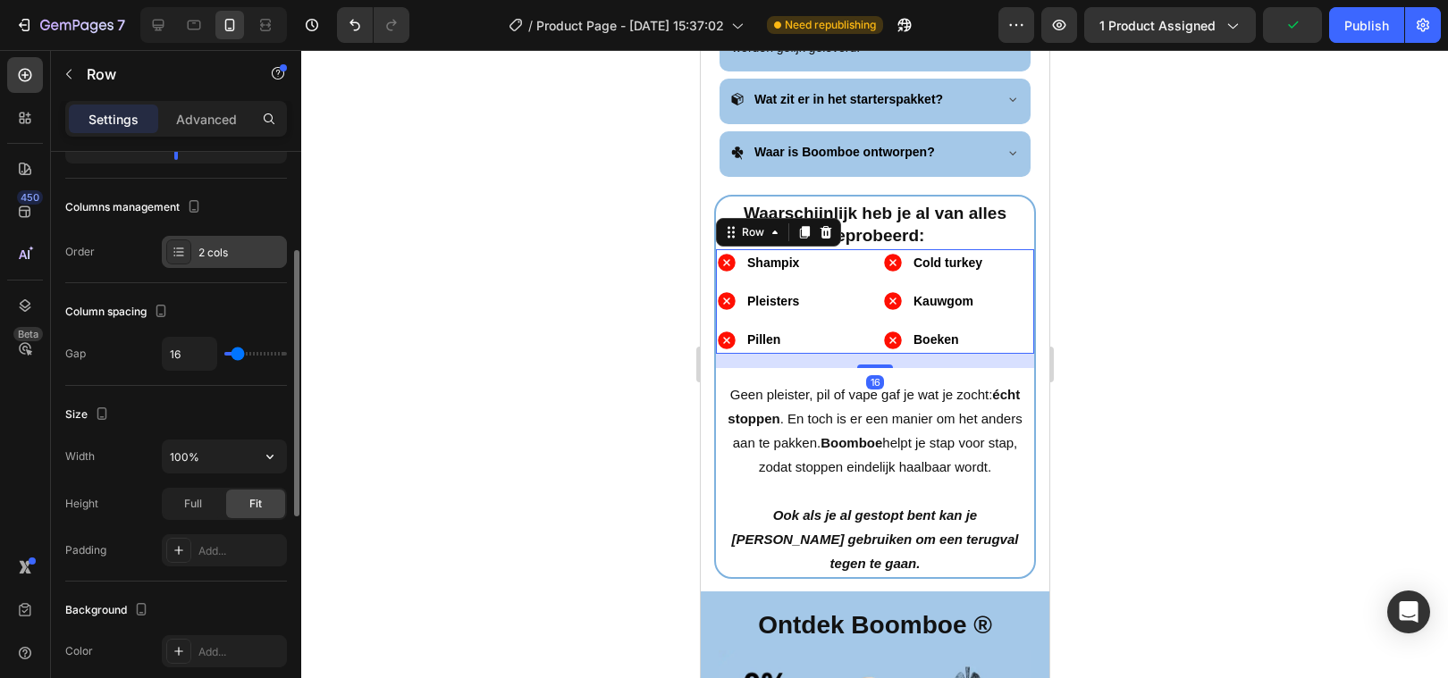
scroll to position [241, 0]
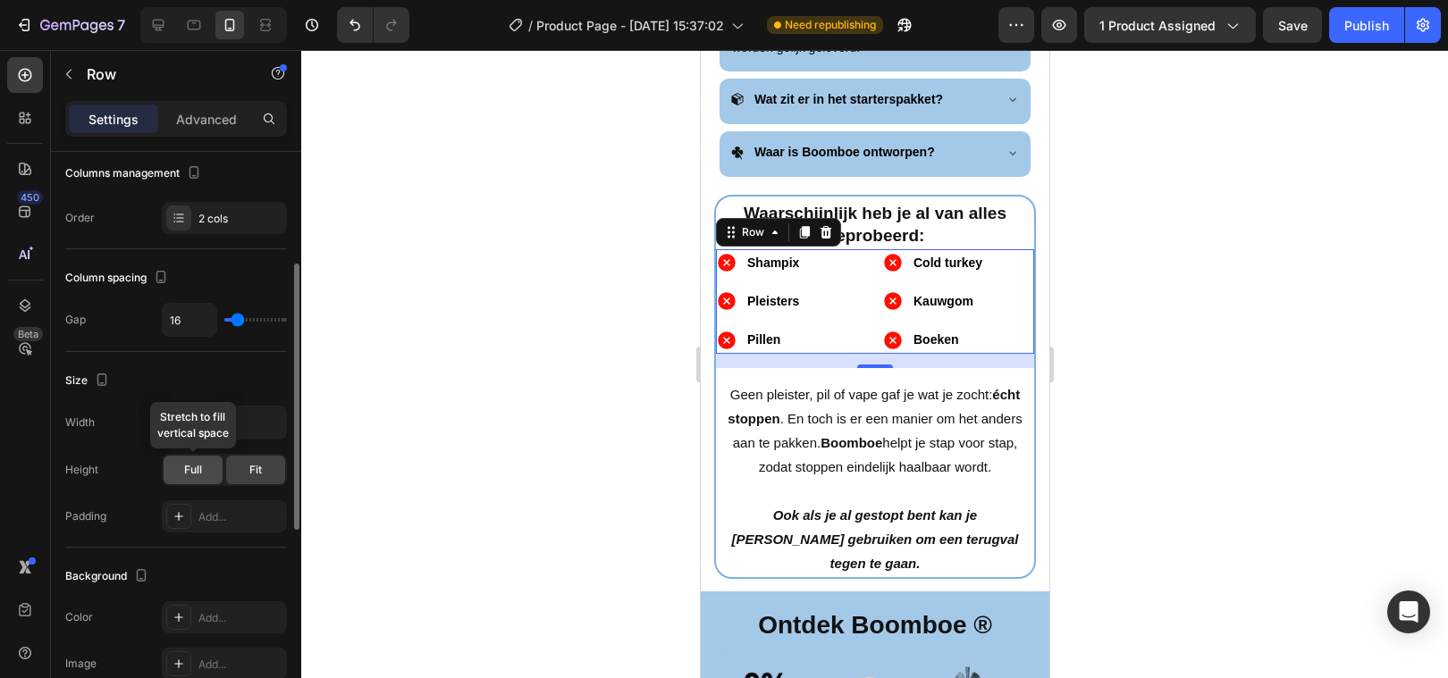
click at [211, 467] on div "Full" at bounding box center [193, 470] width 59 height 29
click at [239, 468] on div "Fit" at bounding box center [255, 470] width 59 height 29
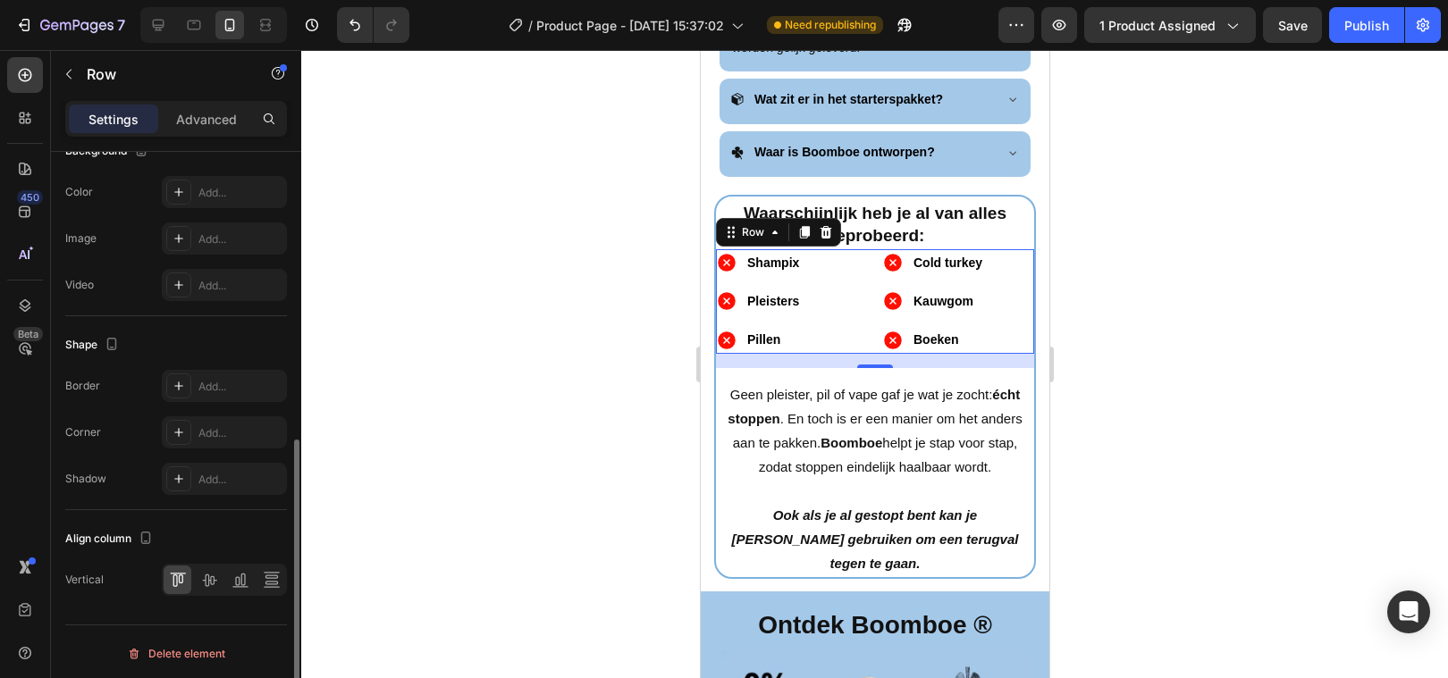
scroll to position [670, 0]
click at [205, 573] on icon at bounding box center [209, 577] width 14 height 13
click at [183, 576] on icon at bounding box center [178, 576] width 18 height 18
click at [450, 467] on div at bounding box center [874, 364] width 1147 height 628
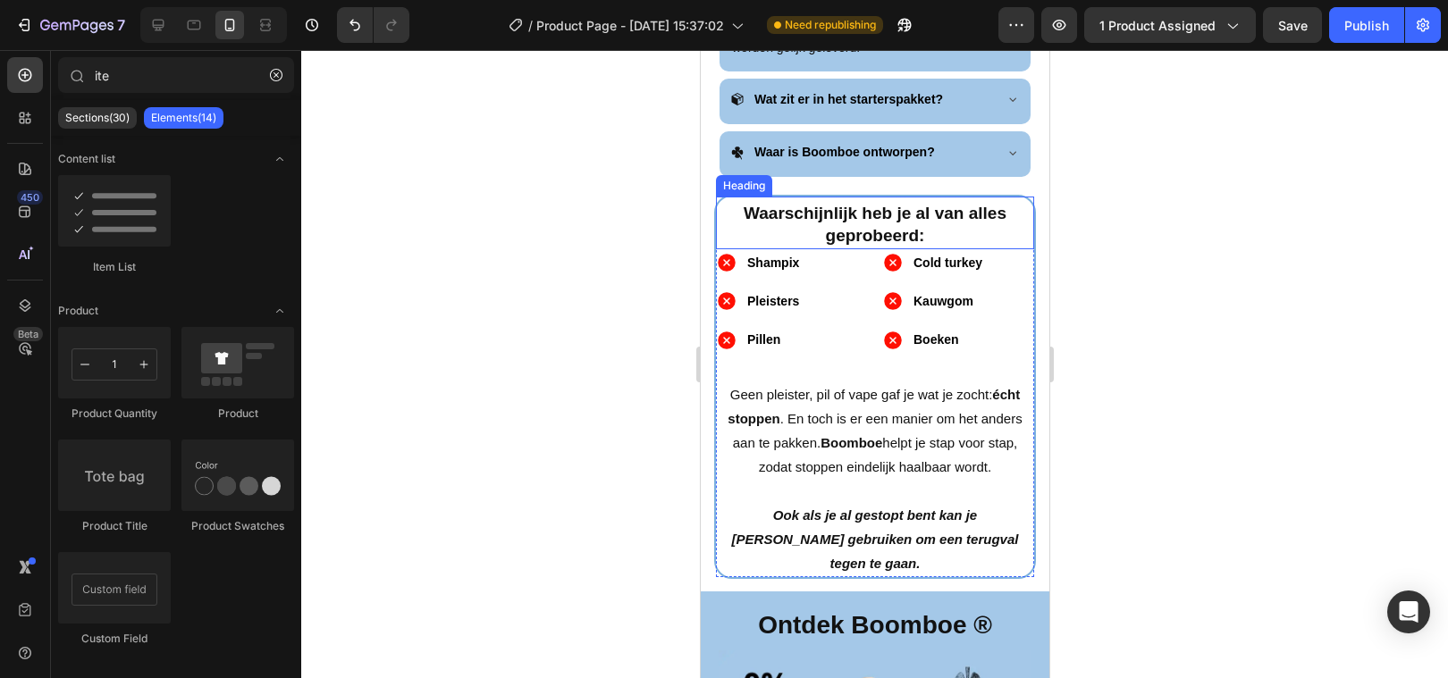
click at [941, 206] on h2 "Waarschijnlijk heb je al van alles geprobeerd:" at bounding box center [874, 224] width 318 height 47
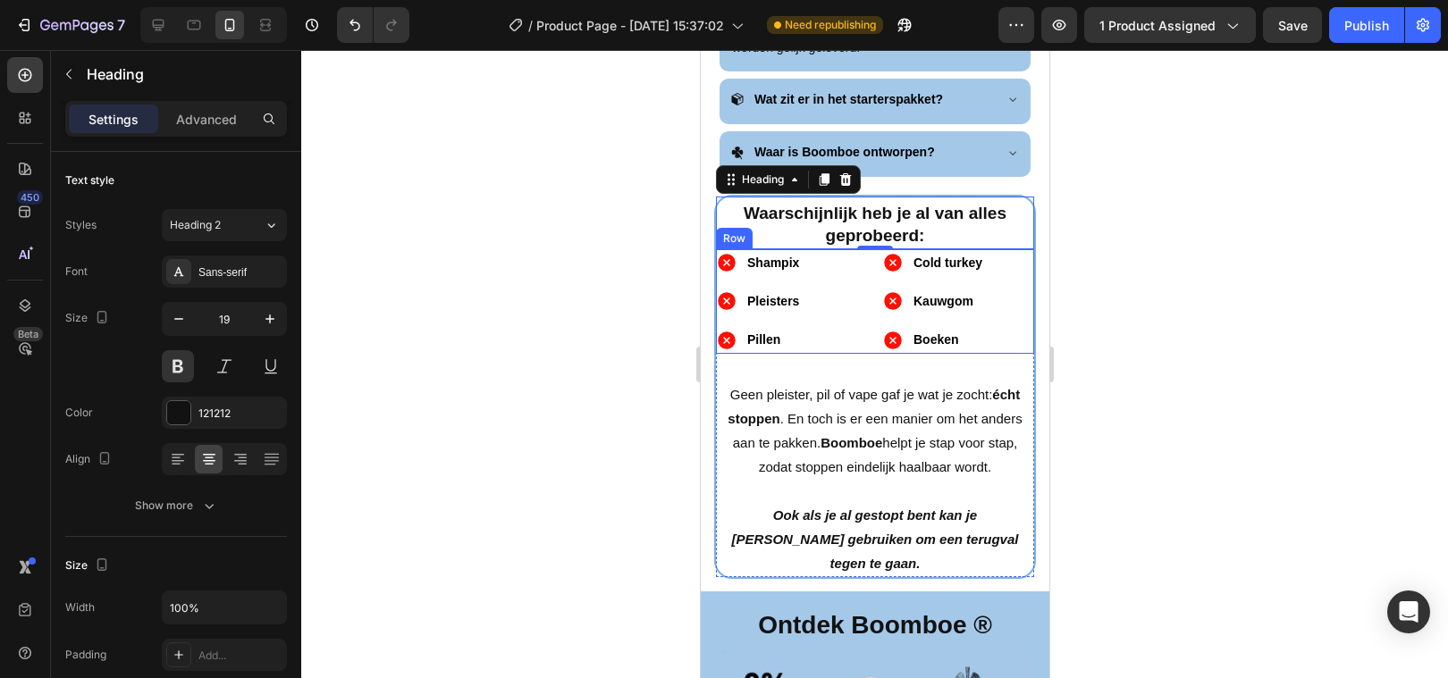
click at [868, 249] on div "Shampix Pleisters Pillen Item List Cold turkey Kauwgom Boeken Item List Row" at bounding box center [874, 301] width 318 height 105
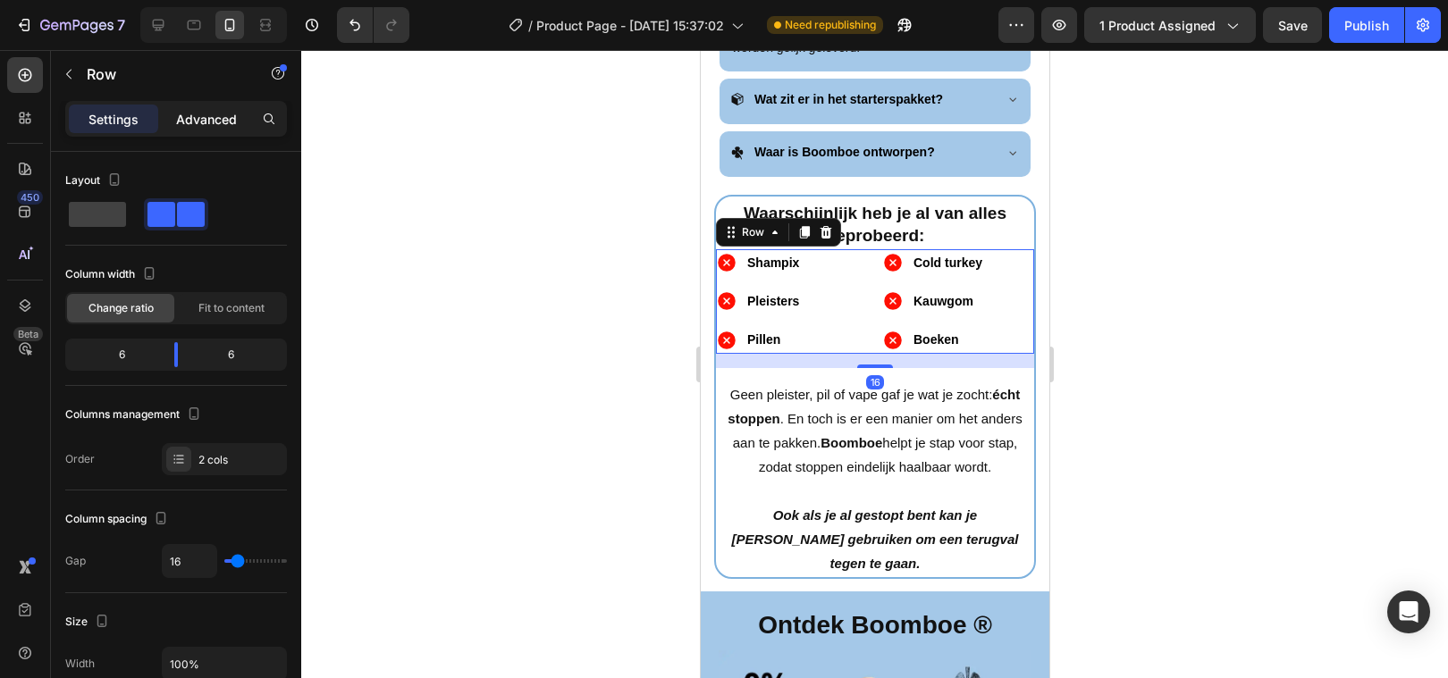
click at [198, 122] on p "Advanced" at bounding box center [206, 119] width 61 height 19
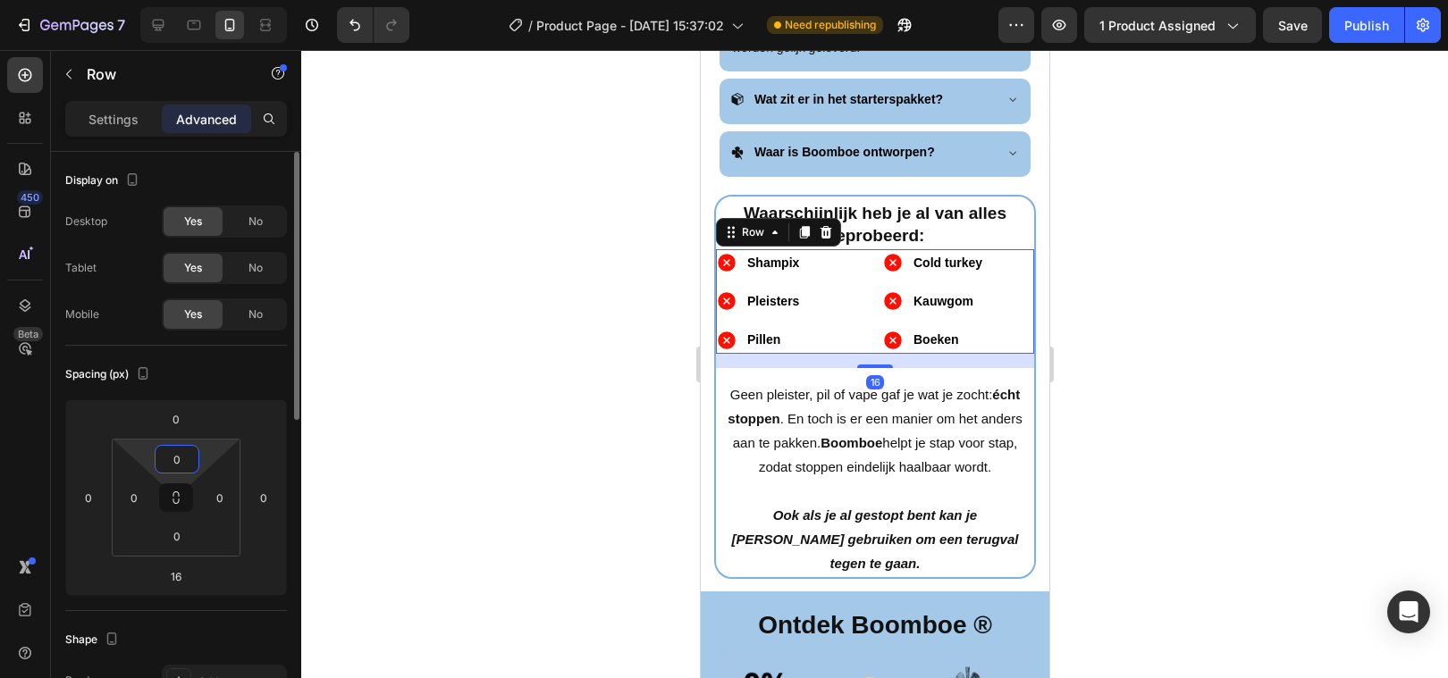
click at [178, 452] on input "0" at bounding box center [177, 459] width 36 height 27
type input "5"
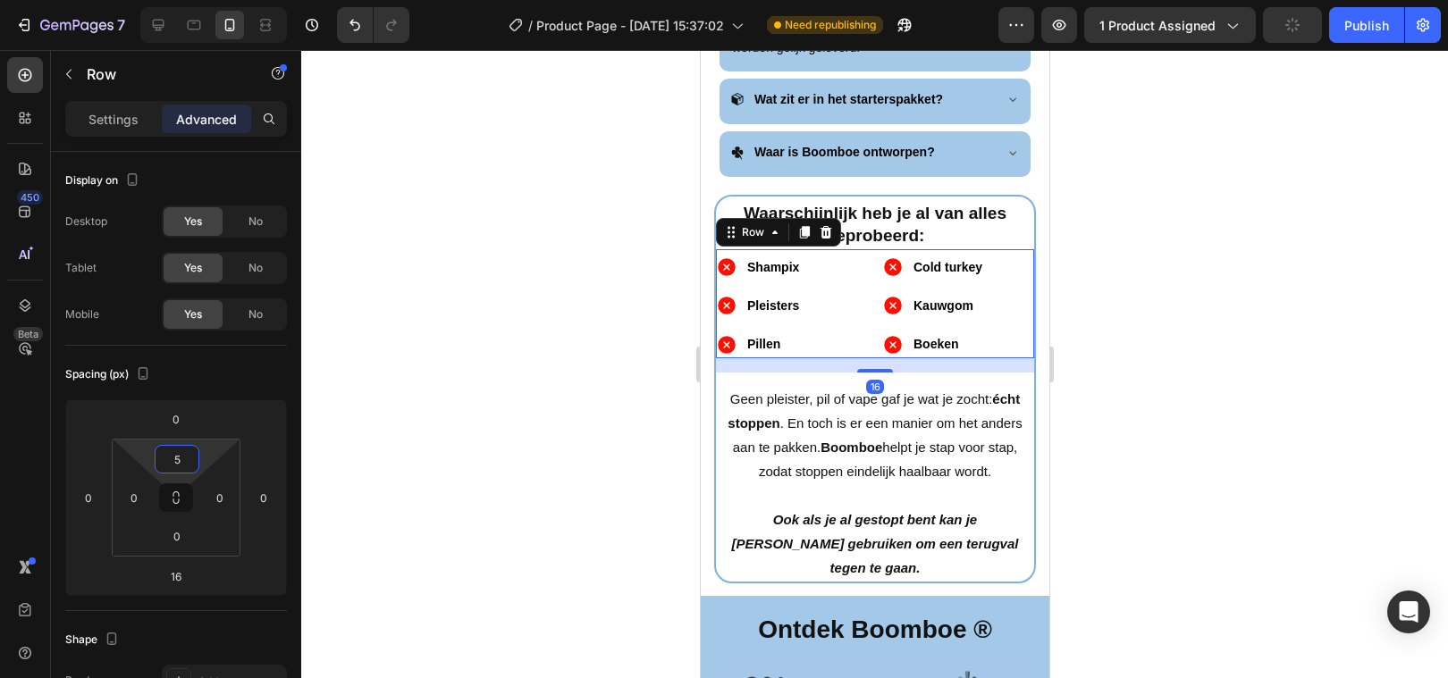
click at [416, 415] on div at bounding box center [874, 364] width 1147 height 628
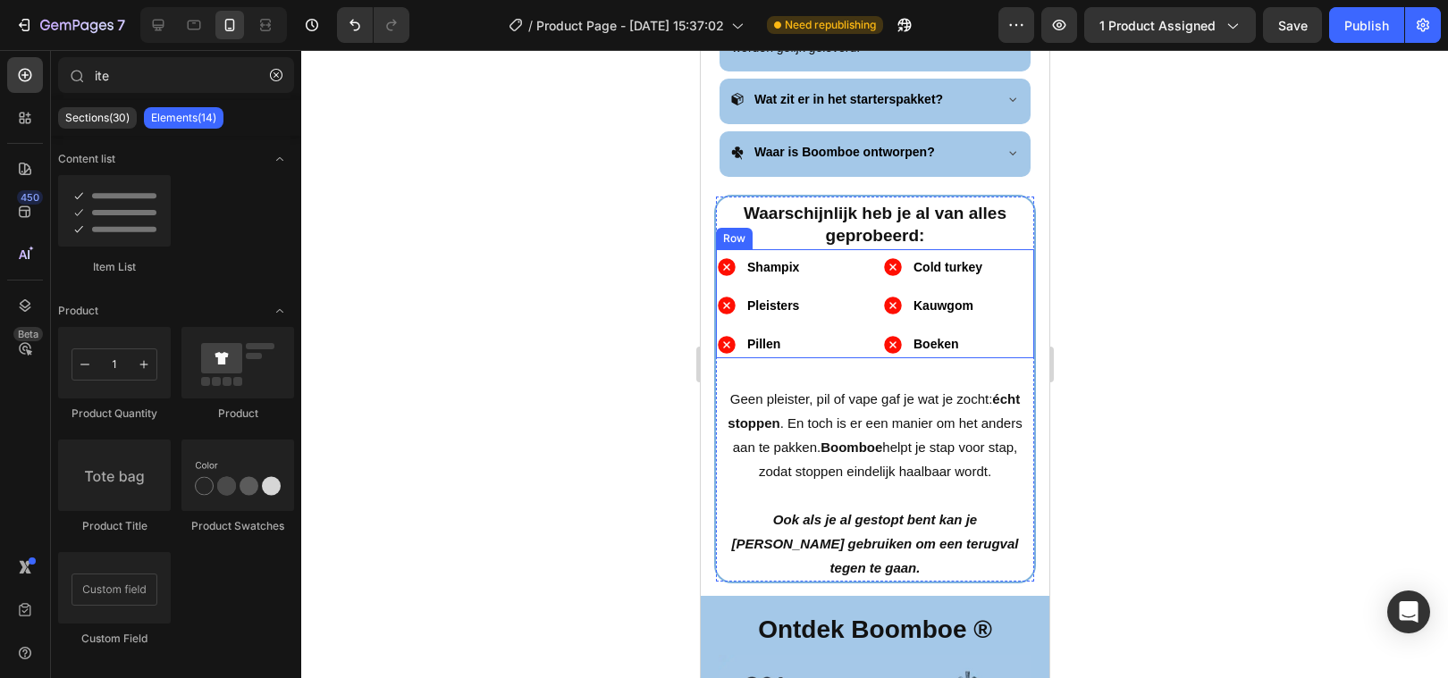
click at [843, 249] on div "Shampix Pleisters Pillen Item List Cold turkey Kauwgom Boeken Item List Row" at bounding box center [874, 304] width 318 height 110
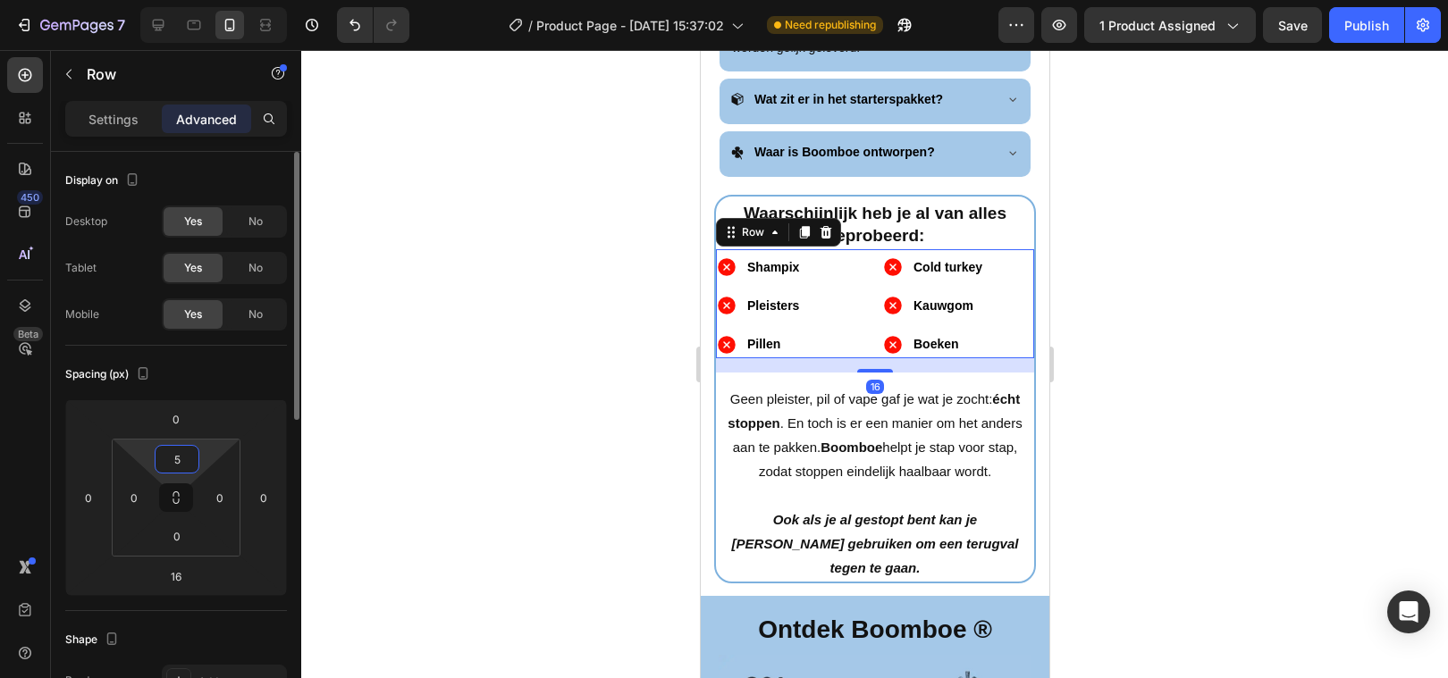
click at [172, 468] on input "5" at bounding box center [177, 459] width 36 height 27
type input "10"
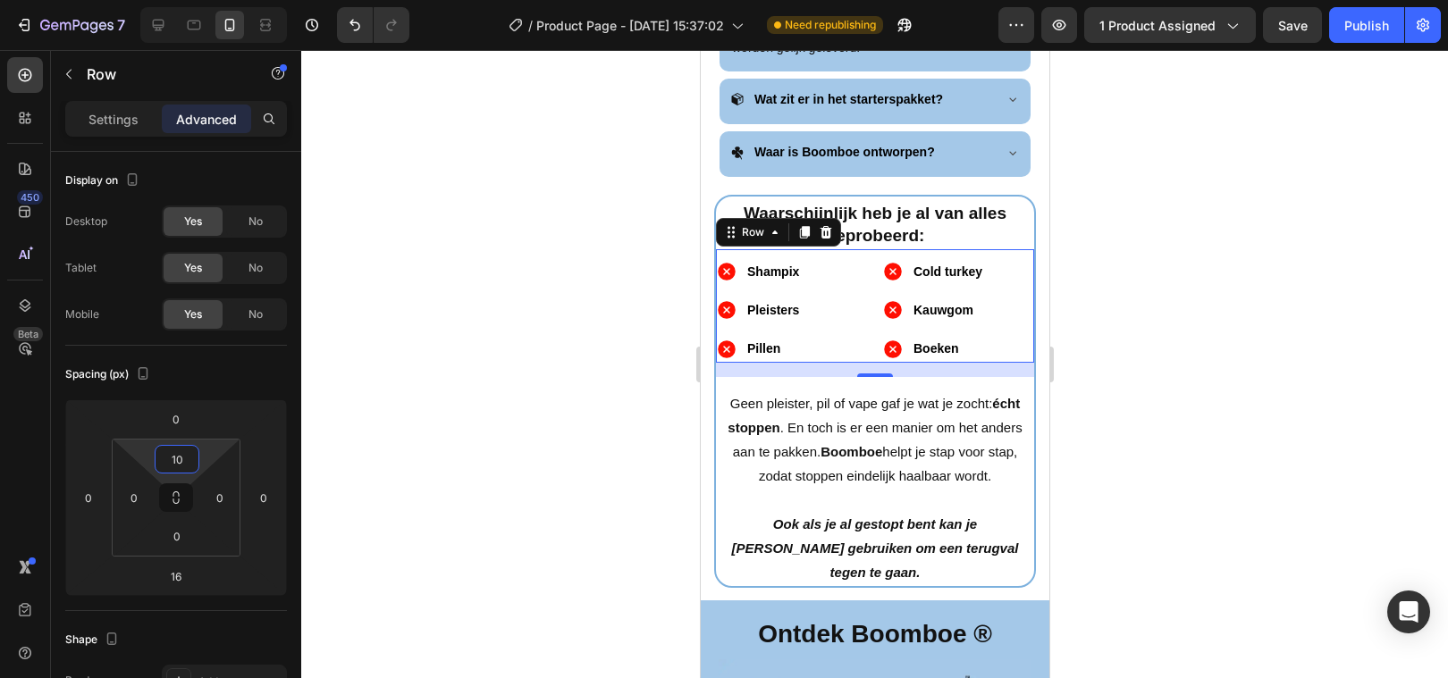
click at [464, 448] on div at bounding box center [874, 364] width 1147 height 628
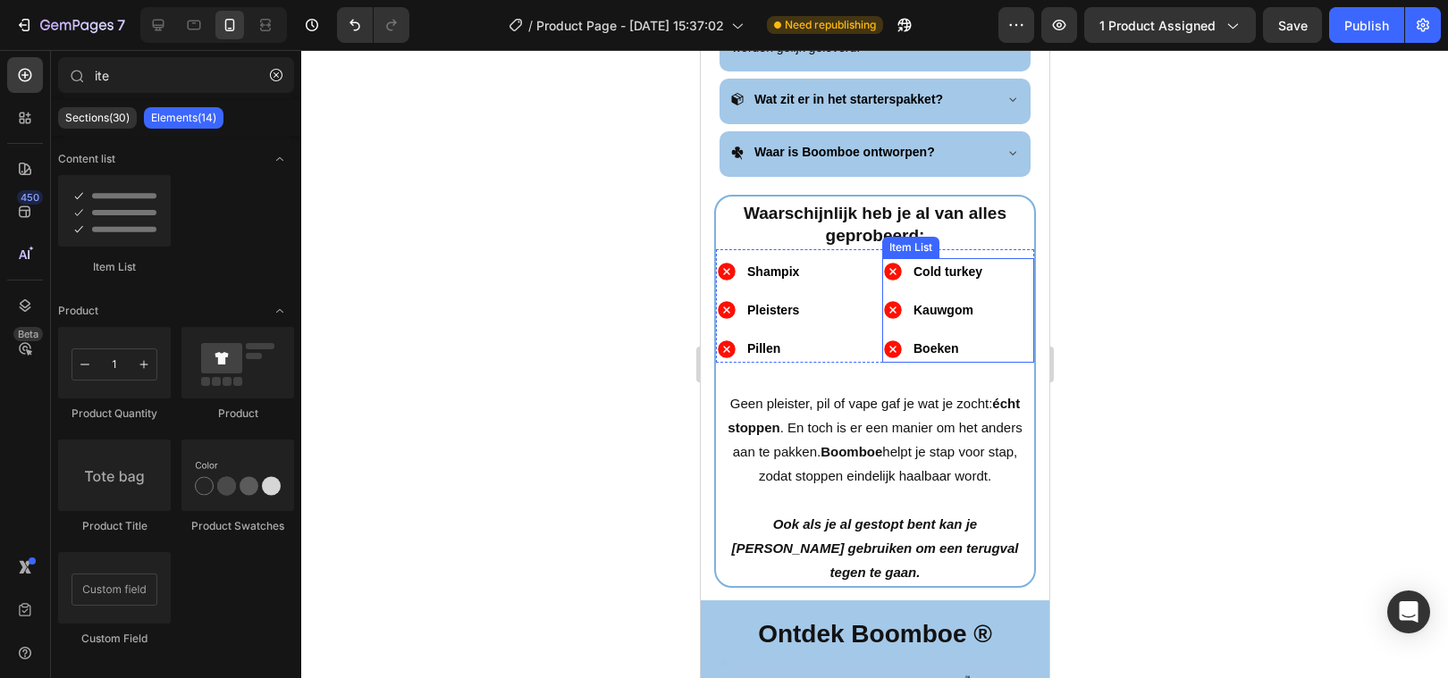
click at [1001, 268] on div "Cold turkey Kauwgom Boeken" at bounding box center [957, 310] width 152 height 105
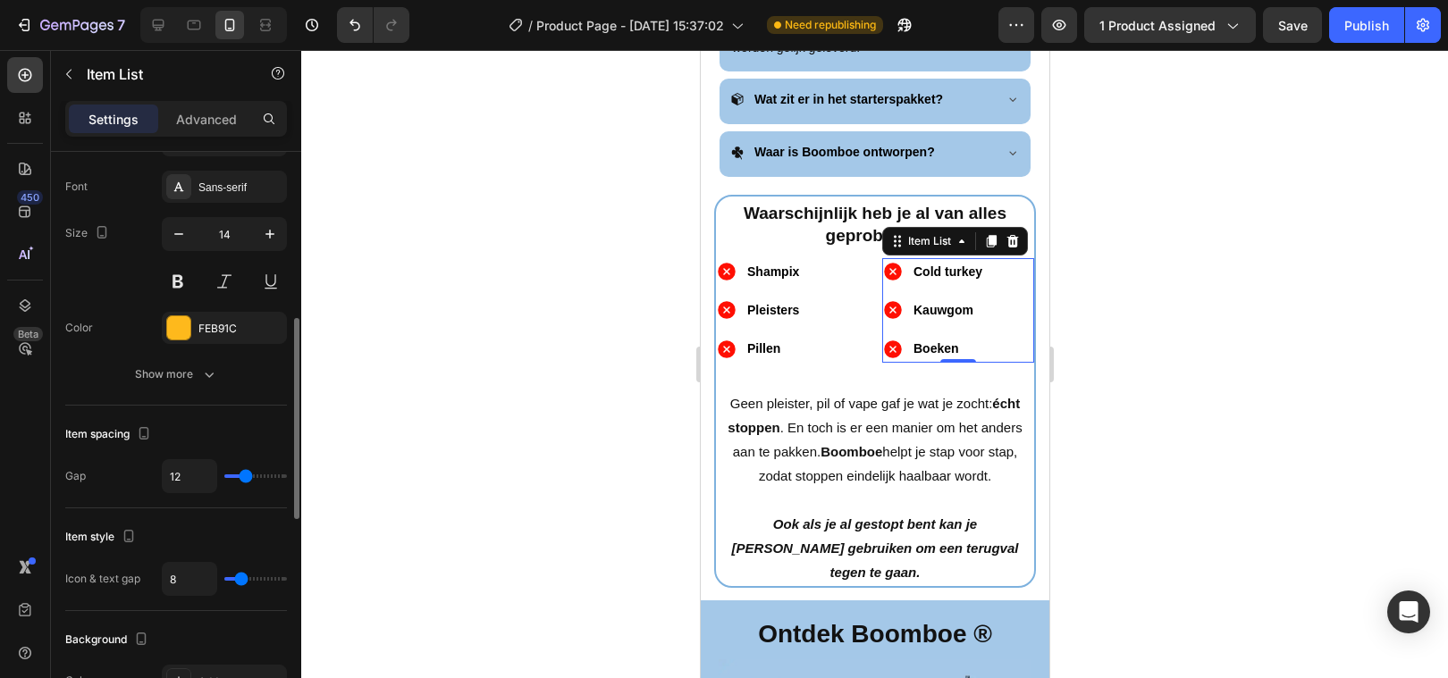
scroll to position [473, 0]
click at [178, 330] on div at bounding box center [178, 326] width 23 height 23
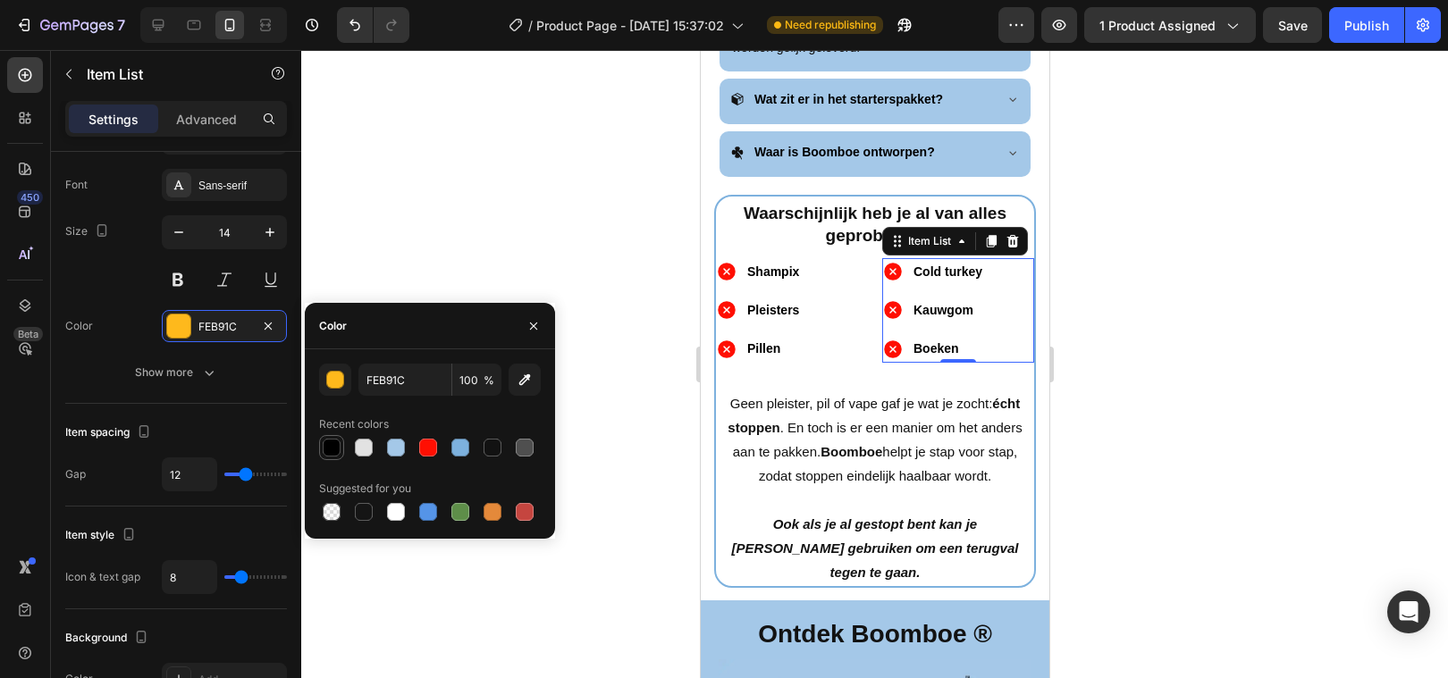
click at [338, 450] on div at bounding box center [332, 448] width 18 height 18
type input "000000"
click at [502, 205] on div at bounding box center [874, 364] width 1147 height 628
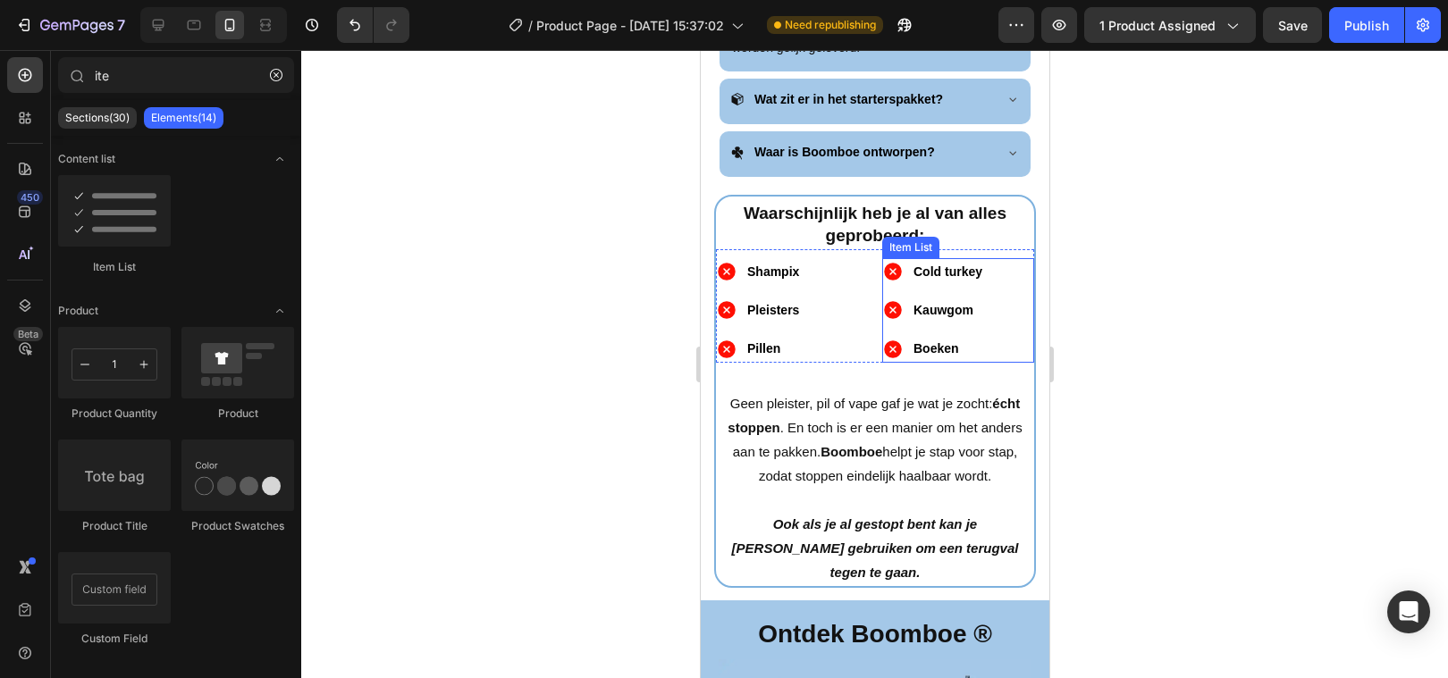
click at [995, 298] on div "Cold turkey Kauwgom Boeken" at bounding box center [957, 310] width 152 height 105
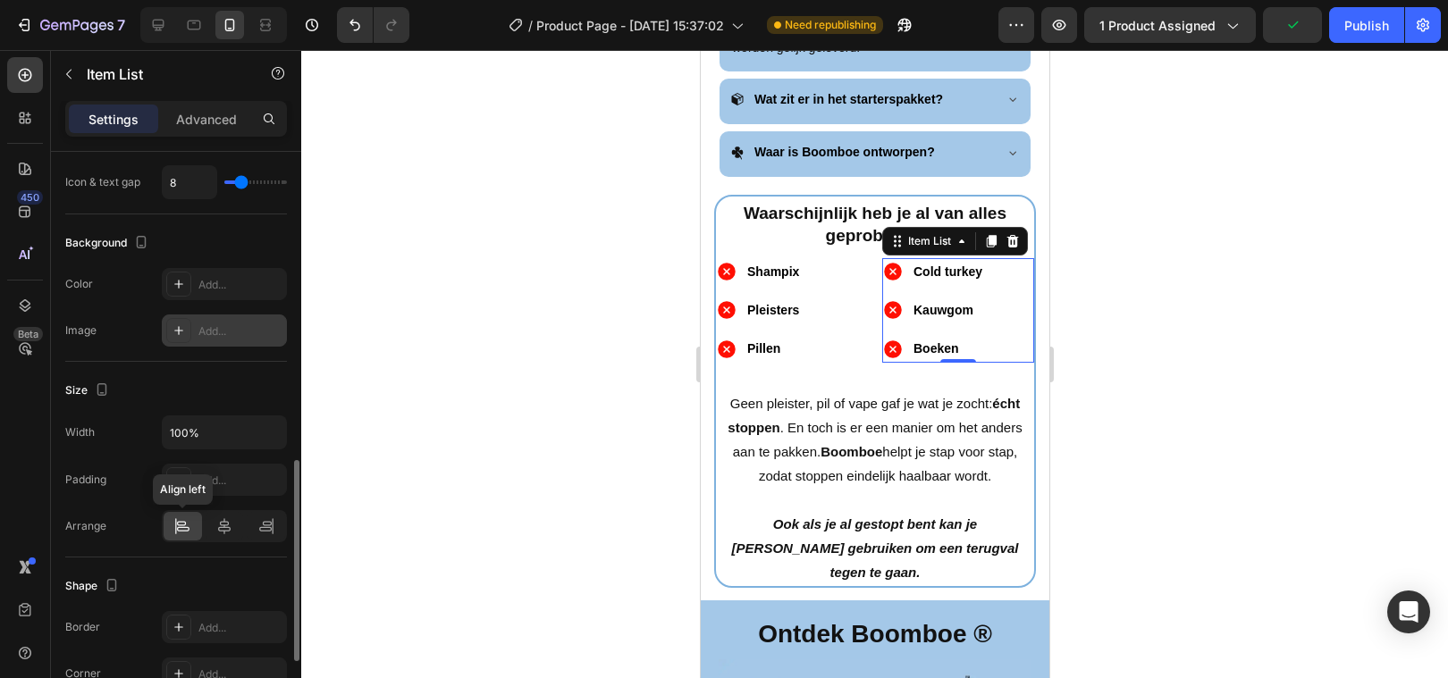
scroll to position [900, 0]
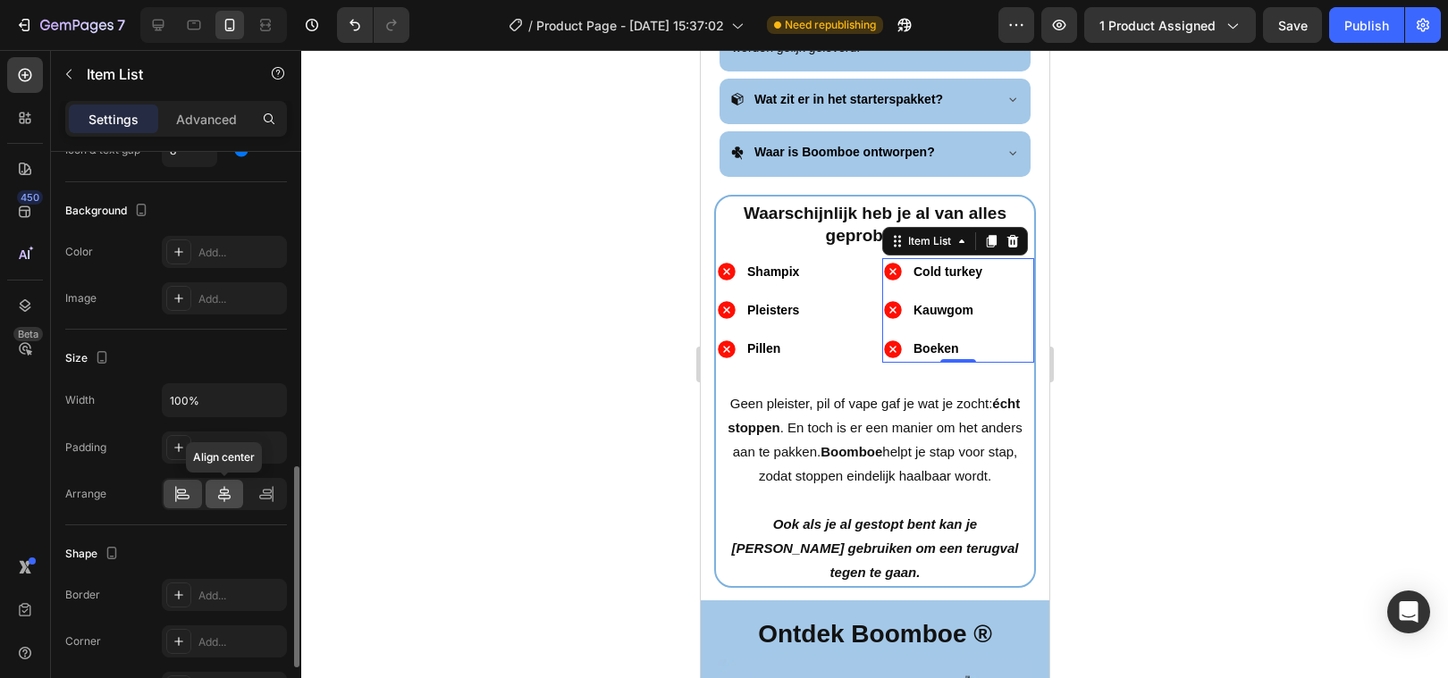
click at [231, 495] on icon at bounding box center [224, 494] width 18 height 18
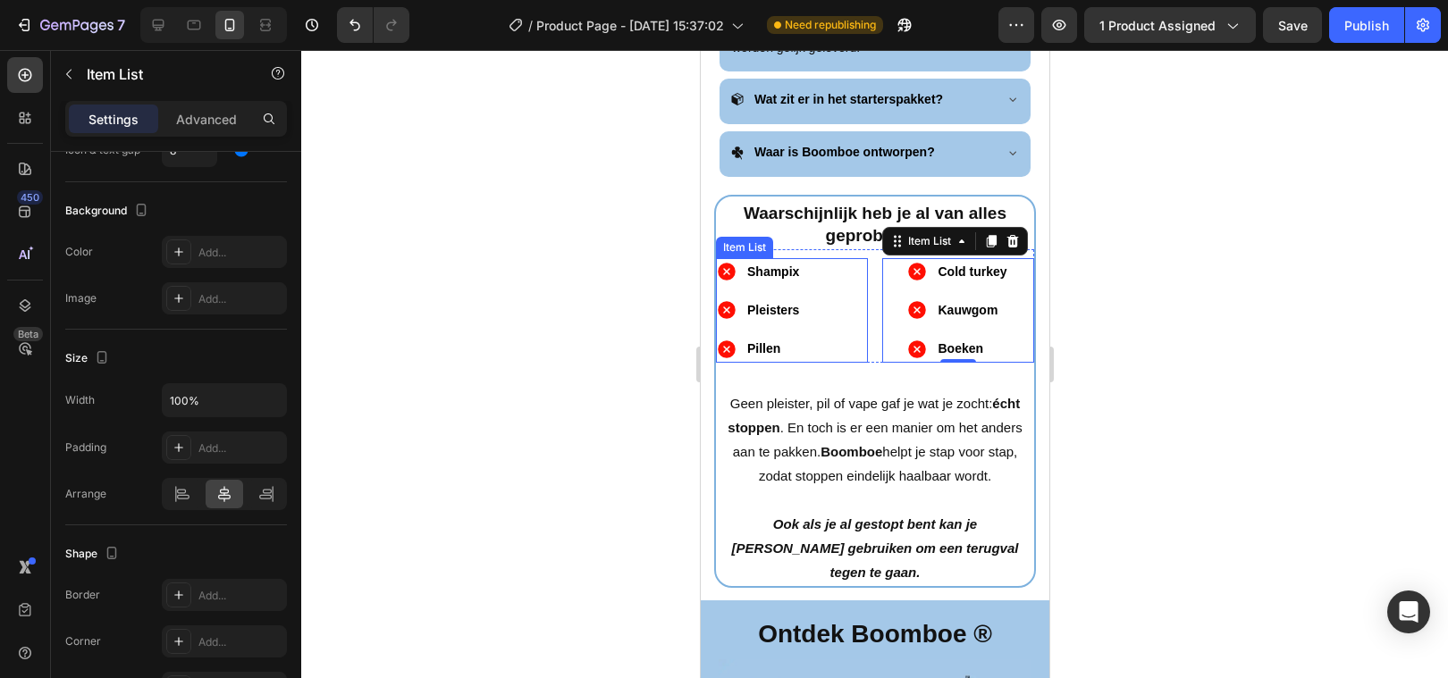
click at [834, 278] on div "Shampix Pleisters Pillen" at bounding box center [791, 310] width 152 height 105
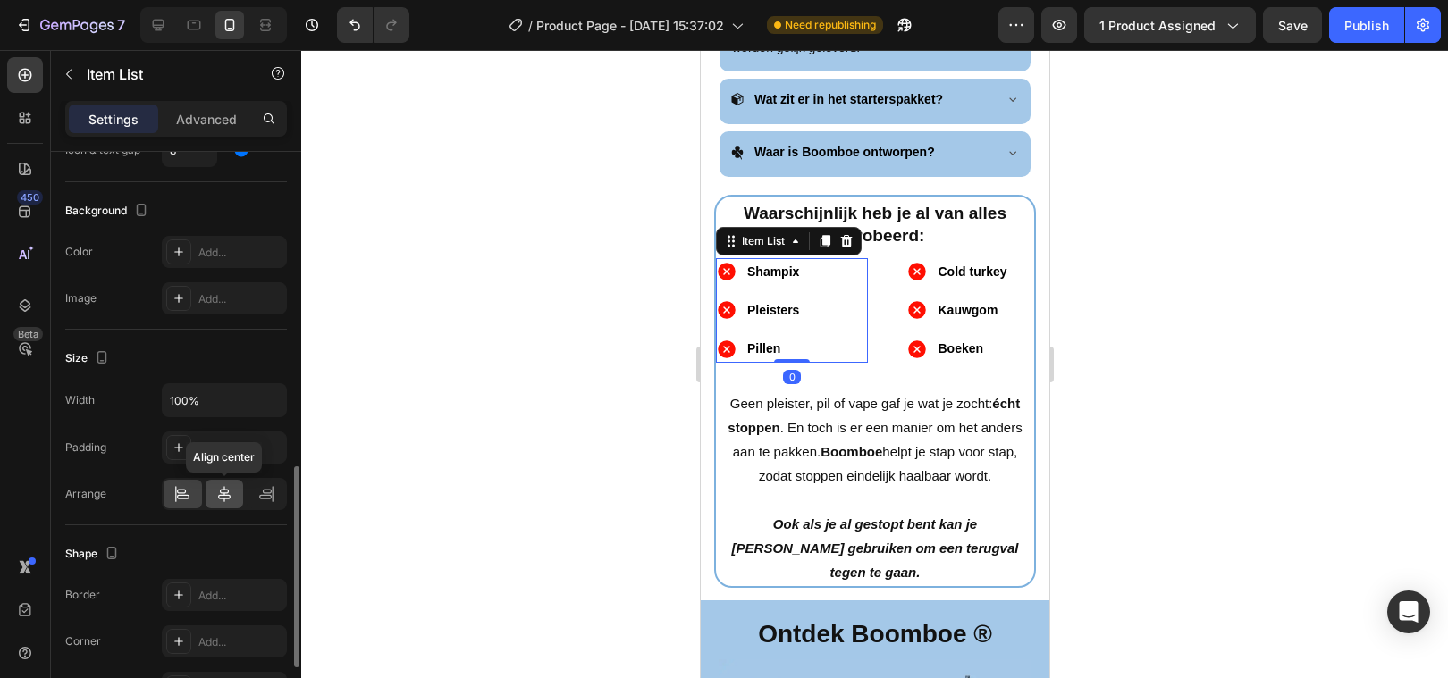
click at [219, 493] on icon at bounding box center [224, 494] width 18 height 18
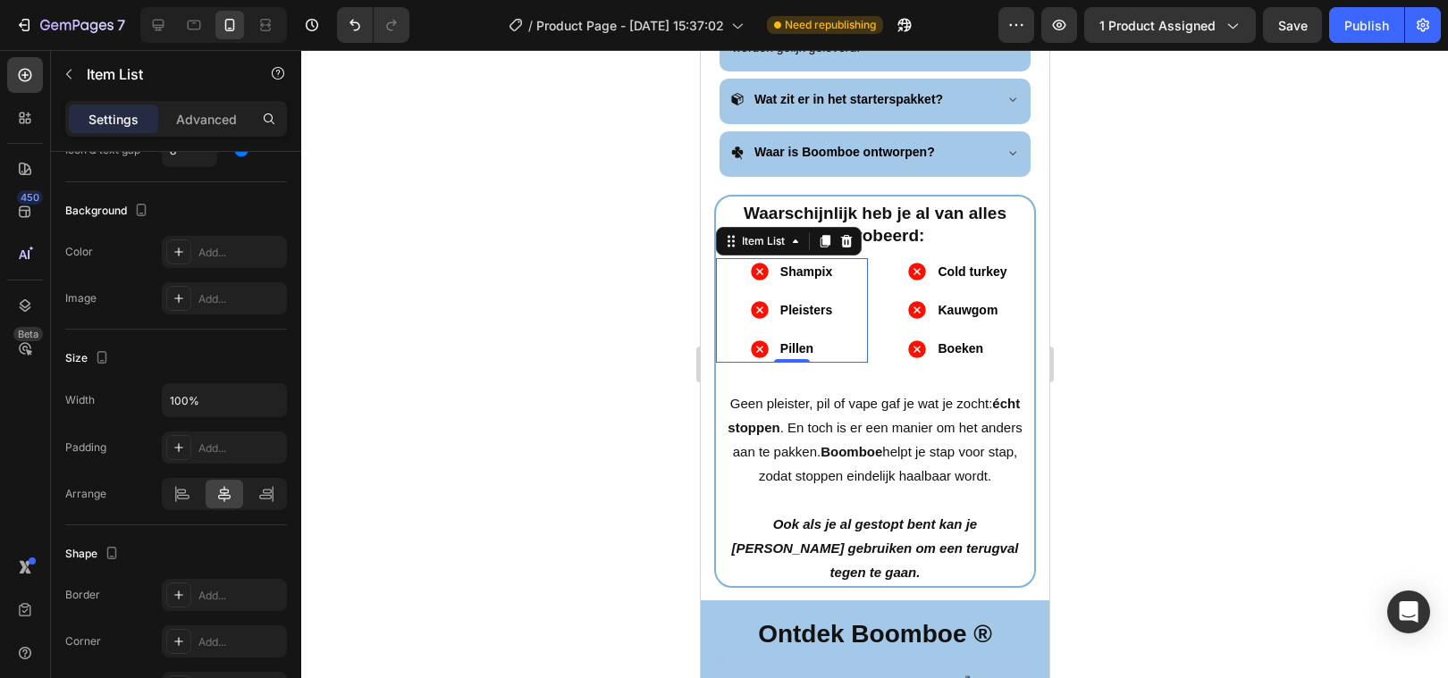
click at [550, 433] on div at bounding box center [874, 364] width 1147 height 628
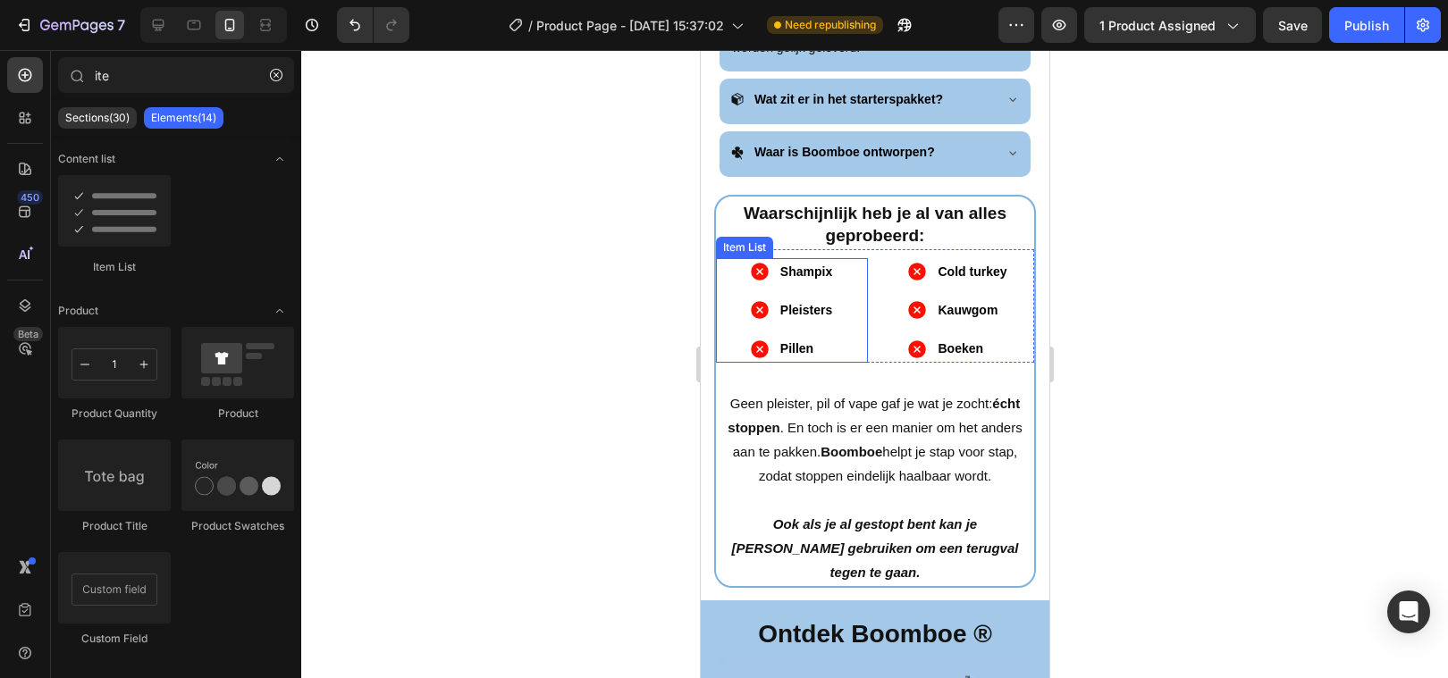
click at [852, 283] on div "Shampix Pleisters Pillen" at bounding box center [791, 310] width 152 height 105
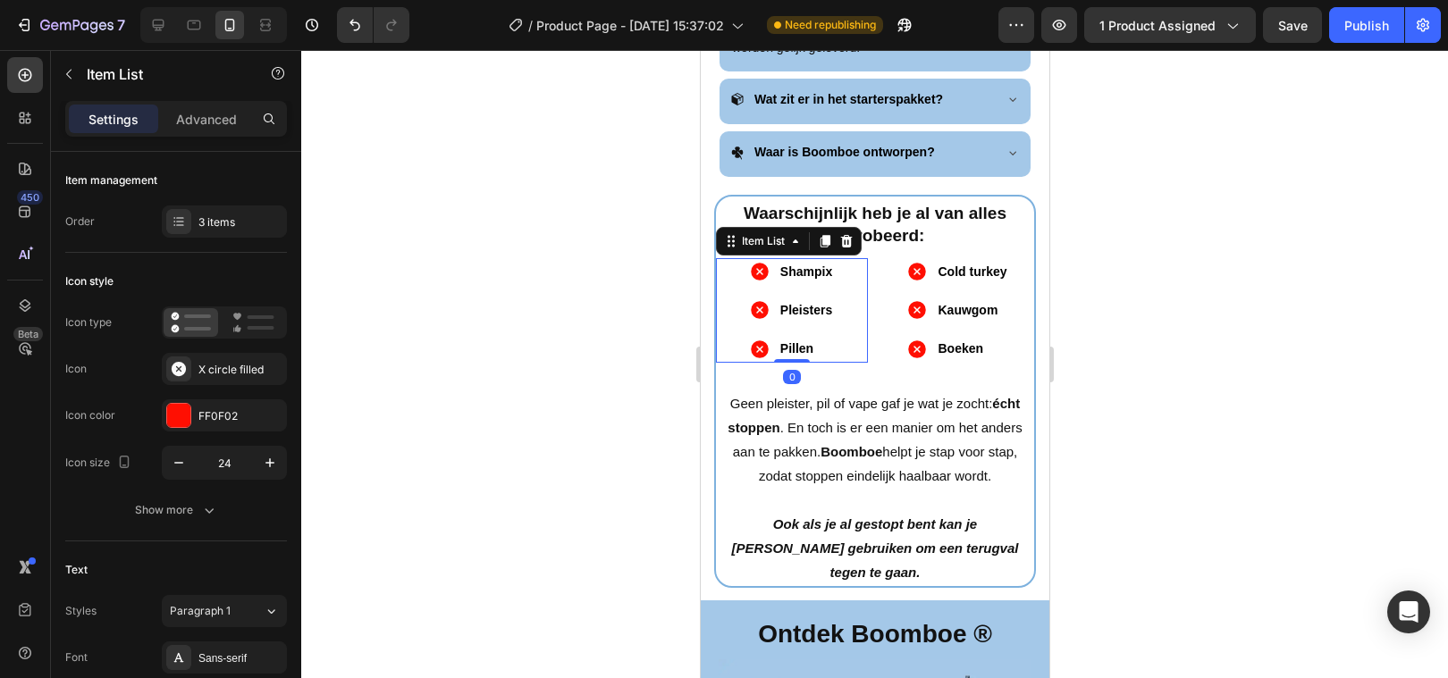
click at [517, 339] on div at bounding box center [874, 364] width 1147 height 628
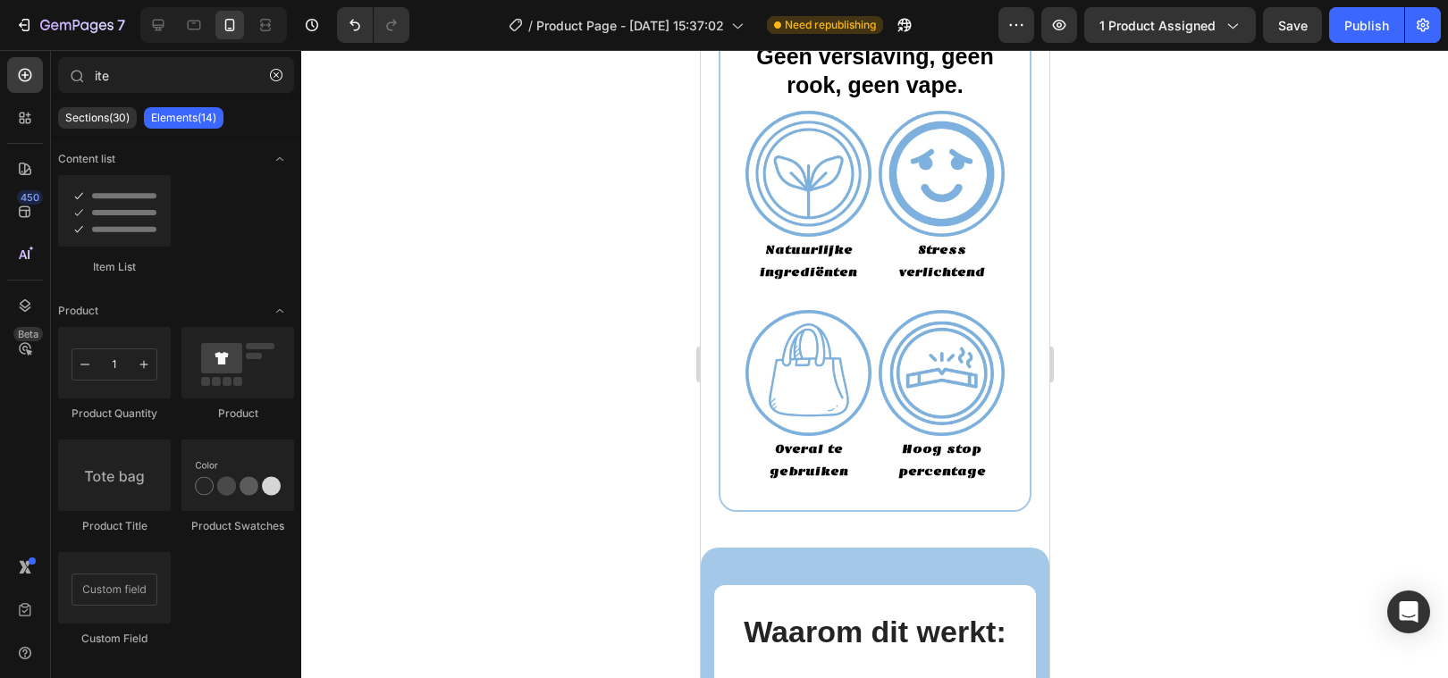
scroll to position [2248, 0]
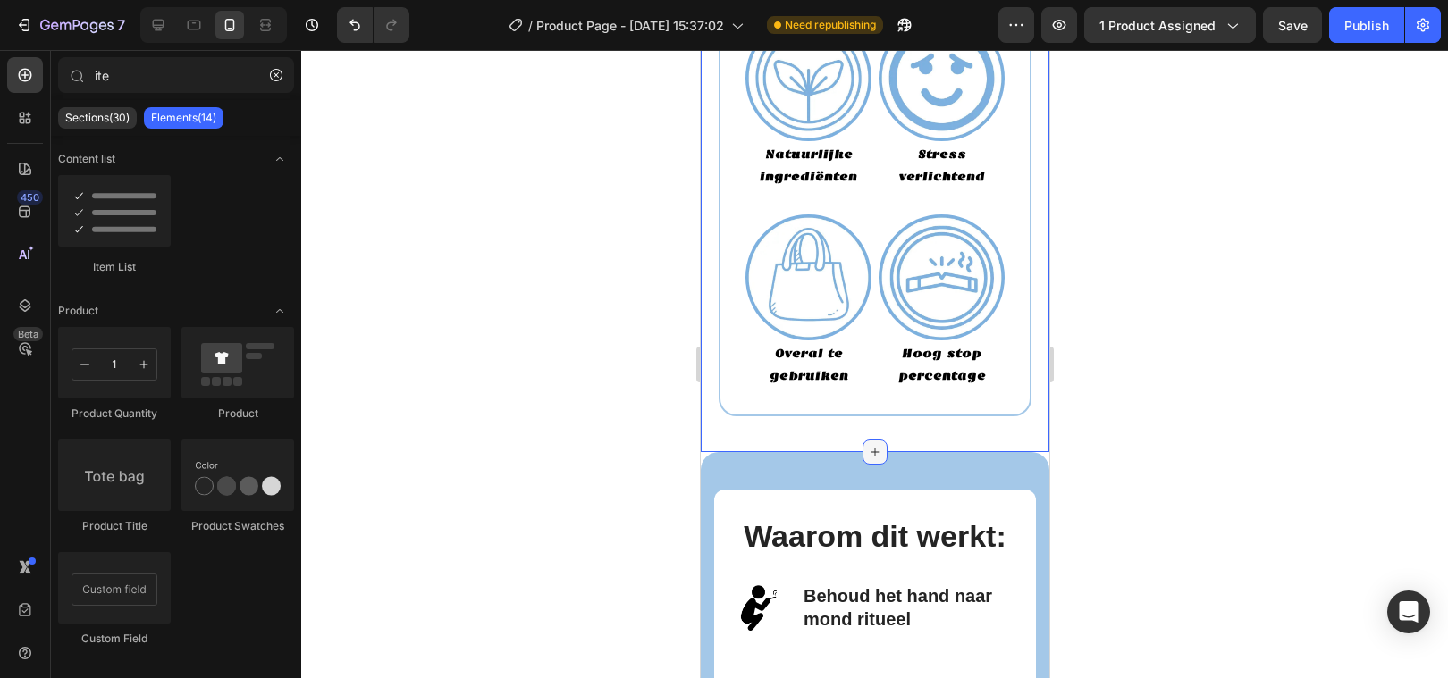
click at [869, 445] on icon at bounding box center [874, 452] width 14 height 14
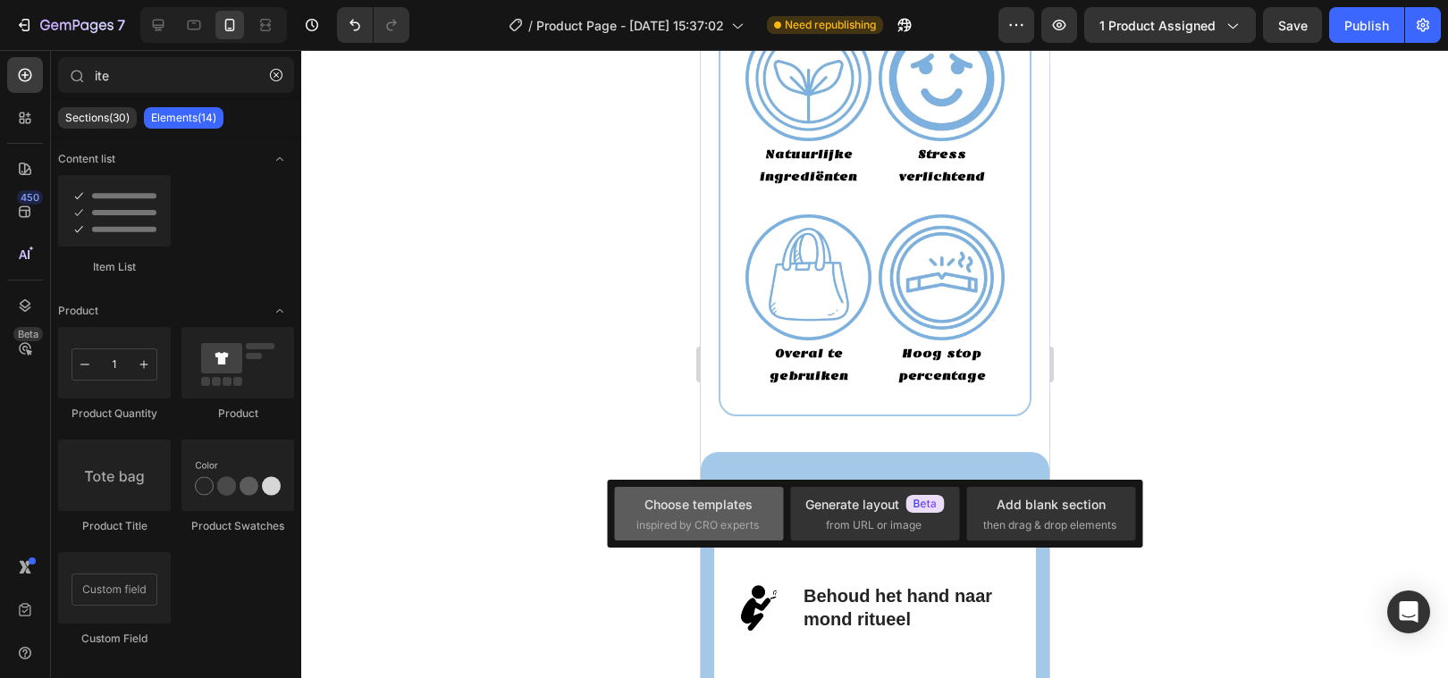
click at [678, 515] on div "Choose templates inspired by CRO experts" at bounding box center [698, 514] width 125 height 38
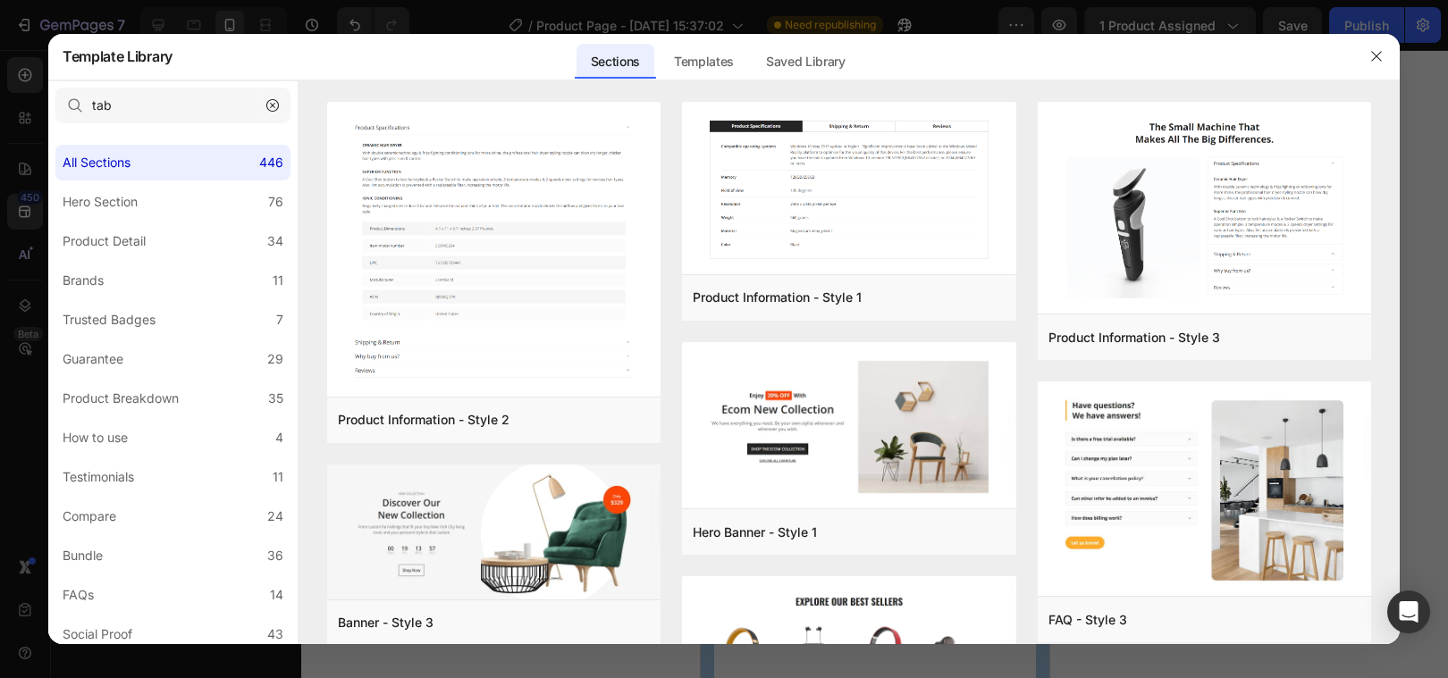
click at [271, 105] on icon "button" at bounding box center [272, 105] width 13 height 13
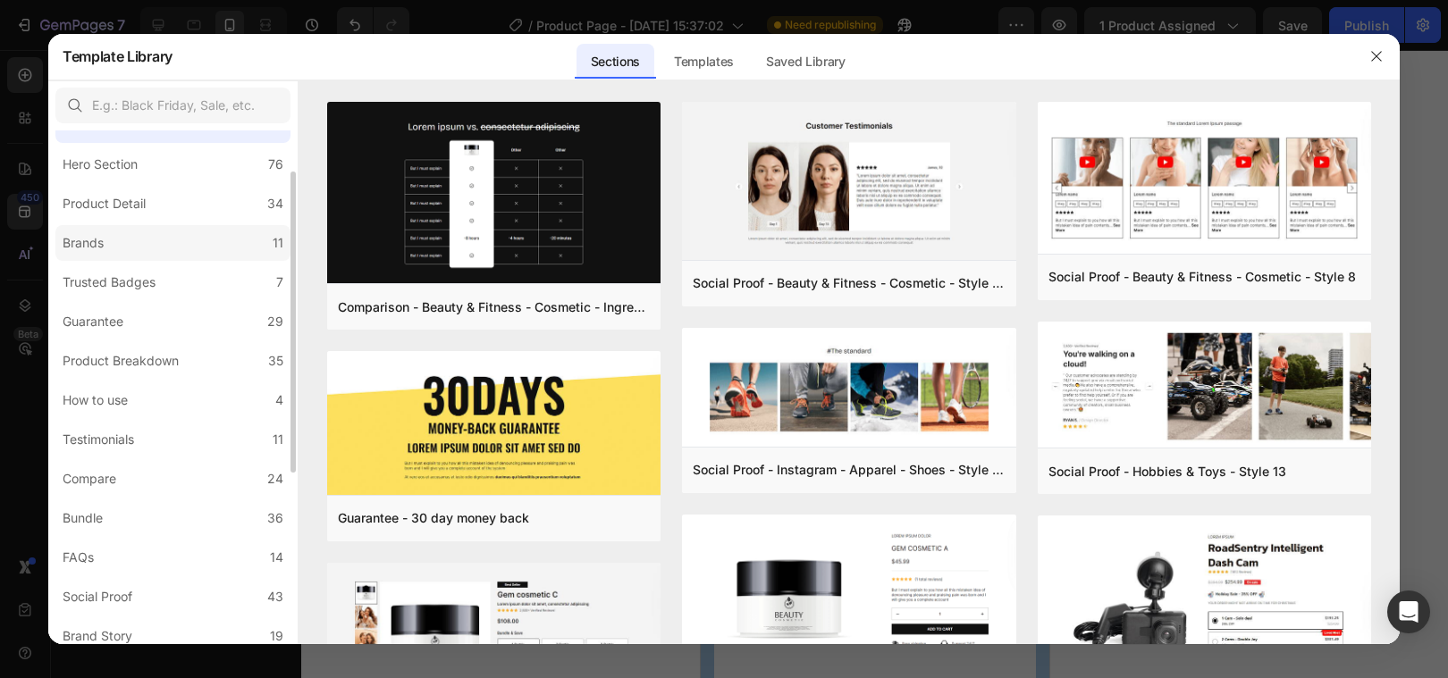
scroll to position [57, 0]
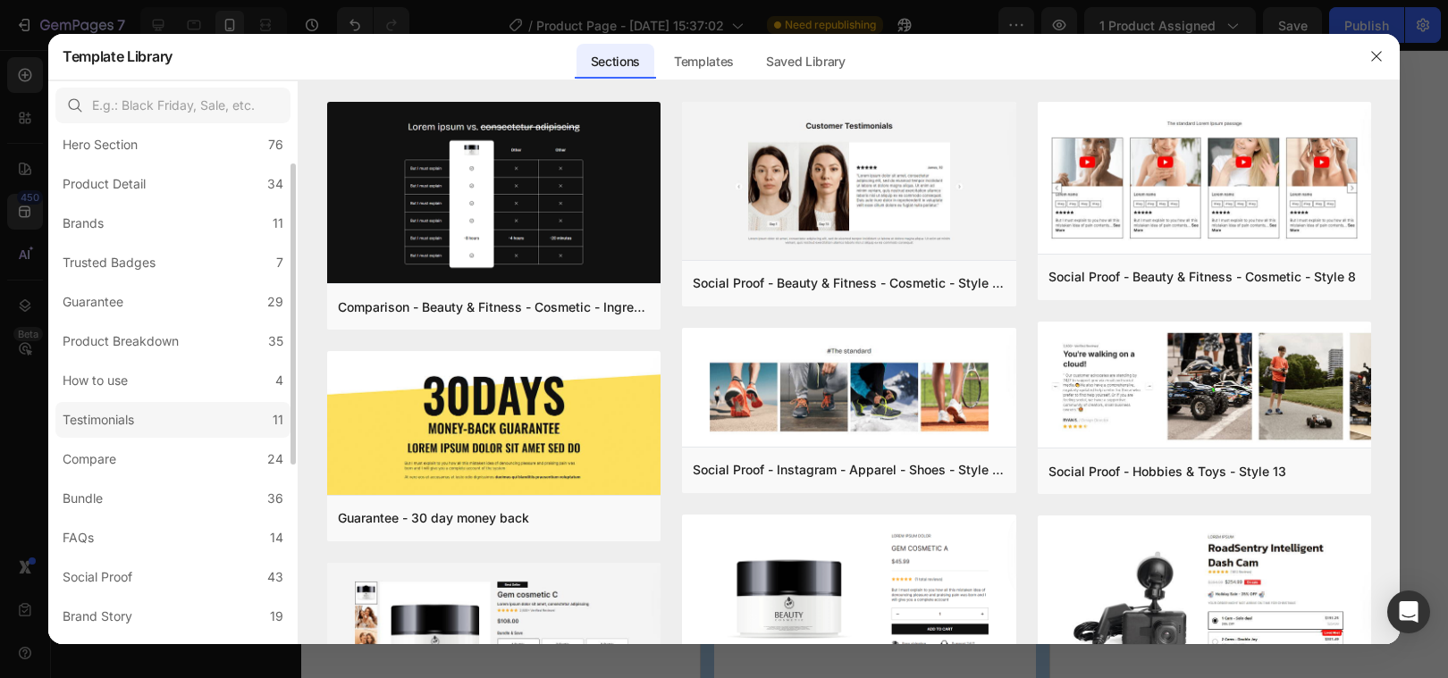
click at [147, 416] on label "Testimonials 11" at bounding box center [172, 420] width 235 height 36
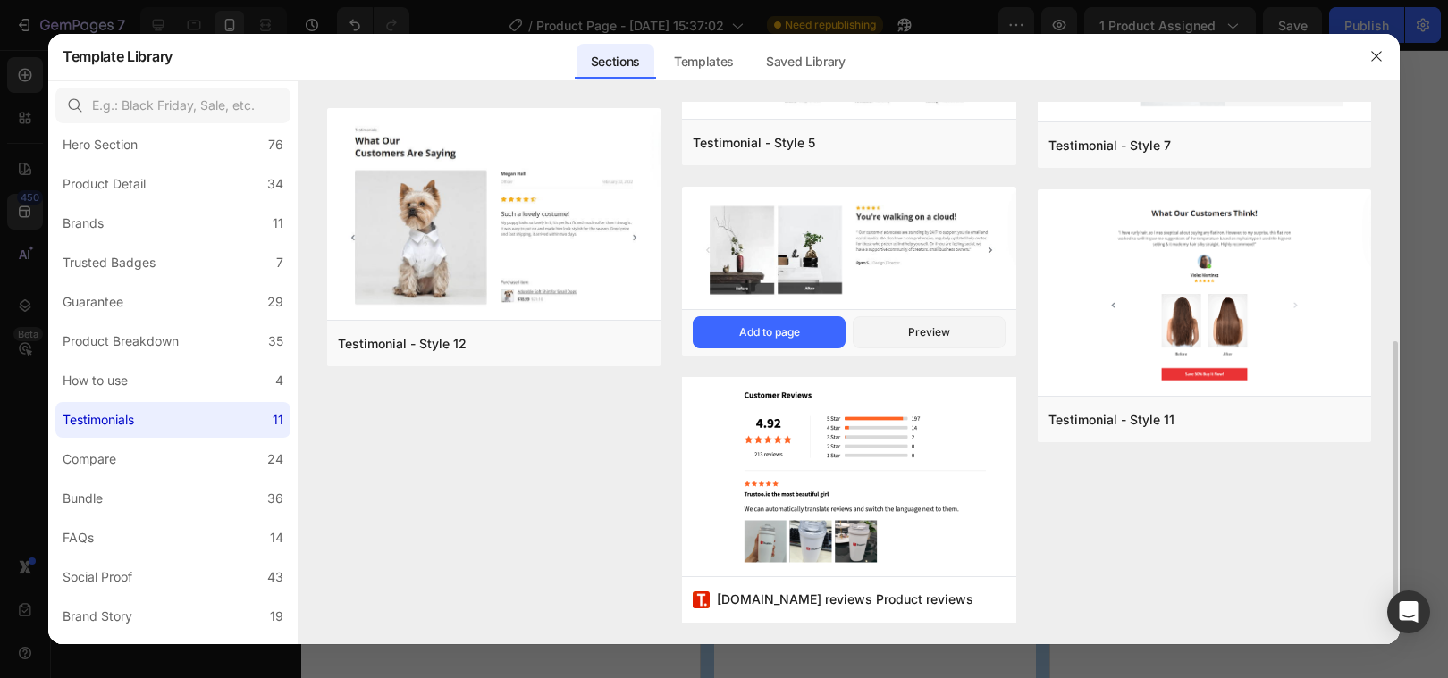
scroll to position [464, 0]
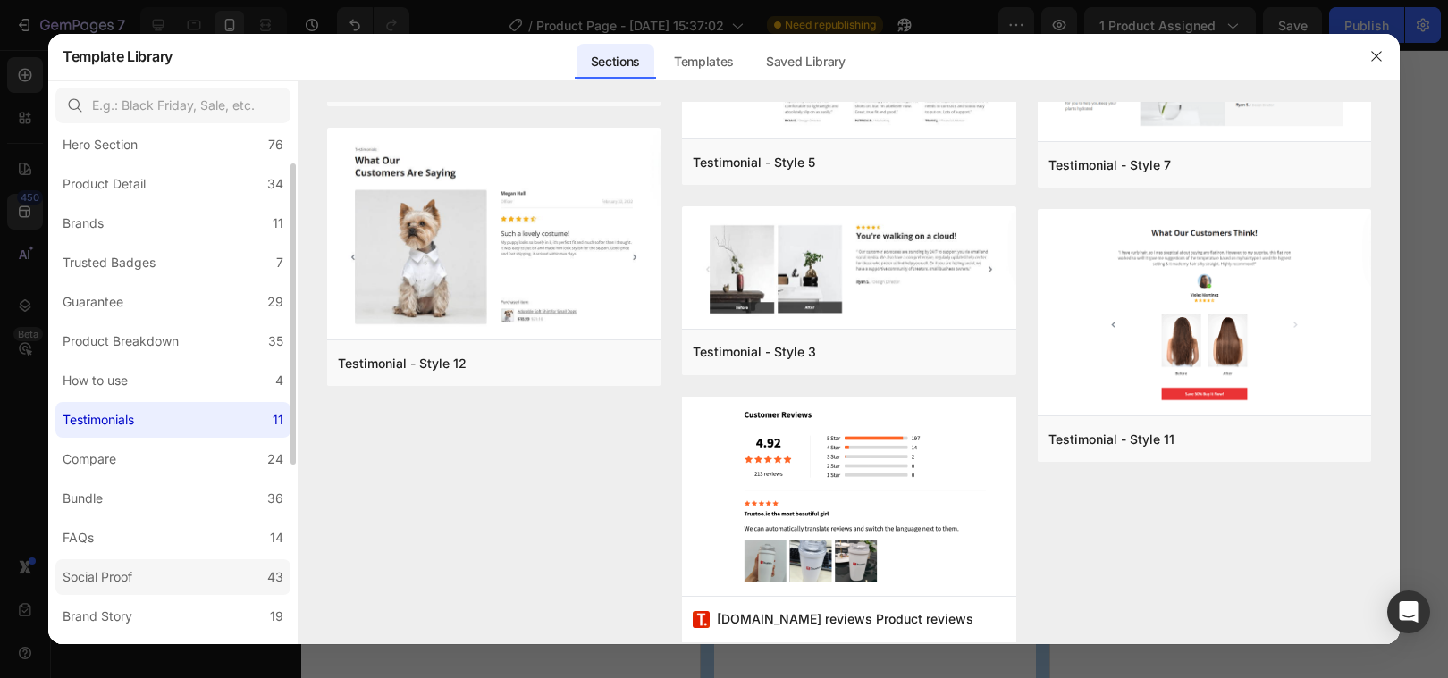
click at [167, 567] on label "Social Proof 43" at bounding box center [172, 577] width 235 height 36
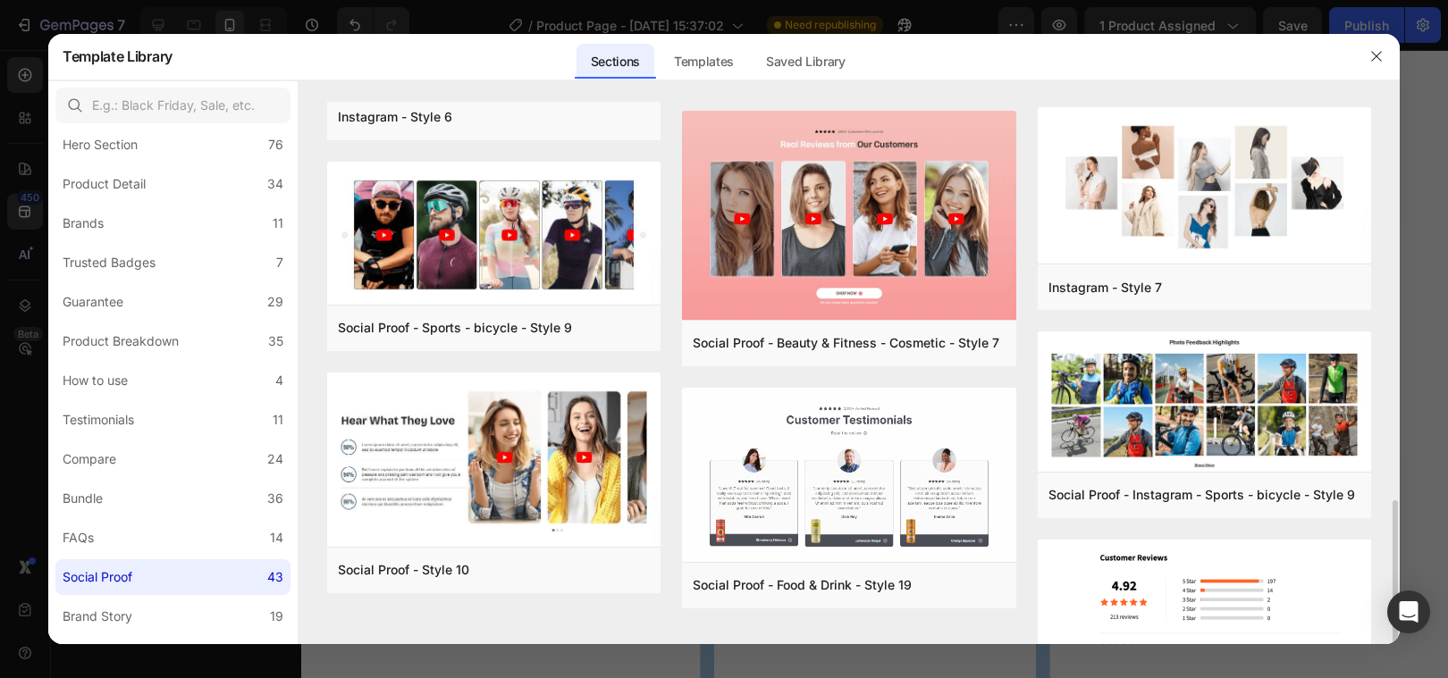
scroll to position [946, 0]
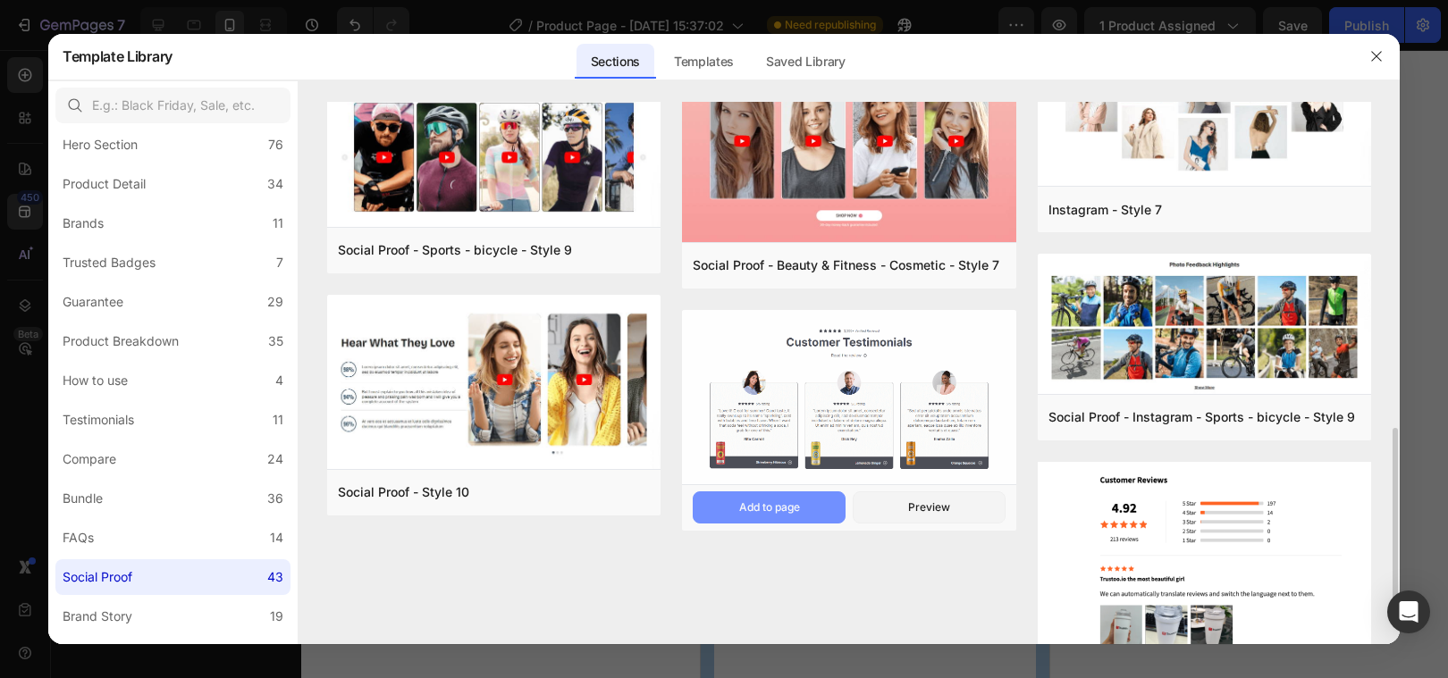
click at [784, 500] on div "Add to page" at bounding box center [769, 508] width 61 height 16
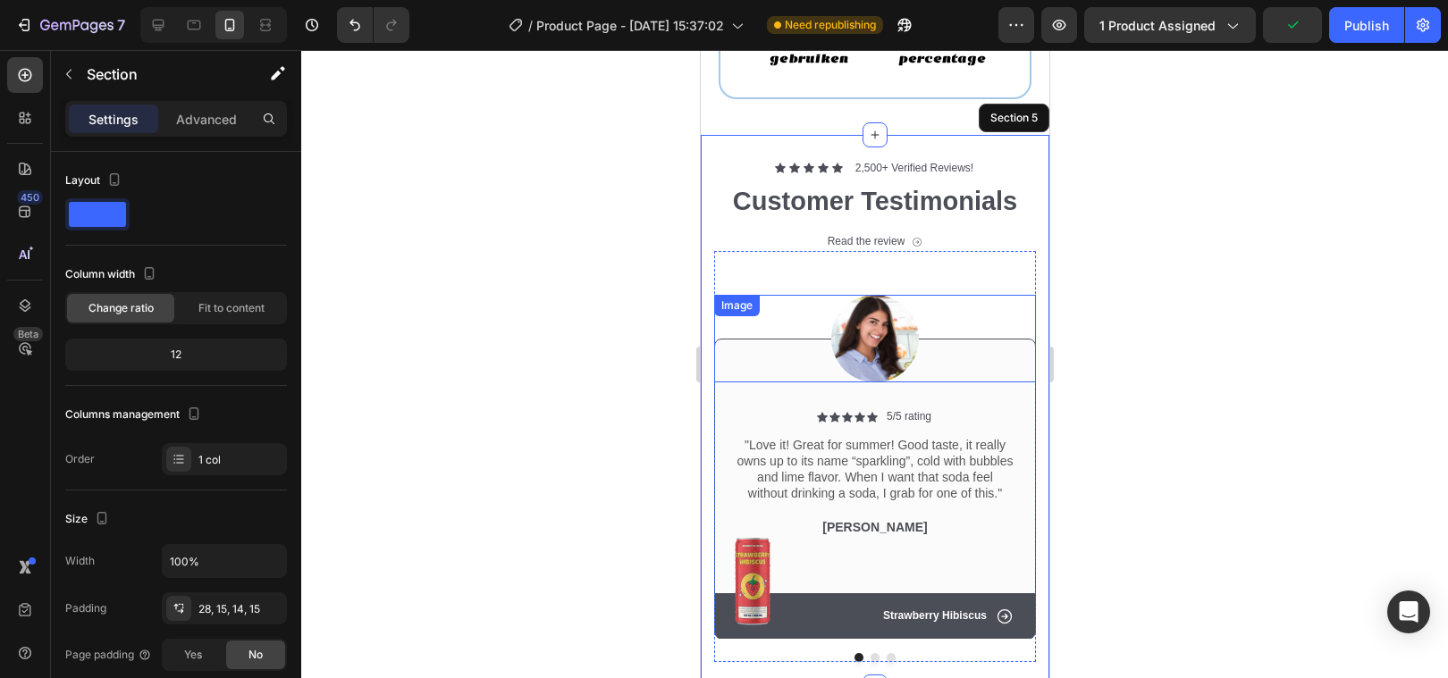
scroll to position [2524, 0]
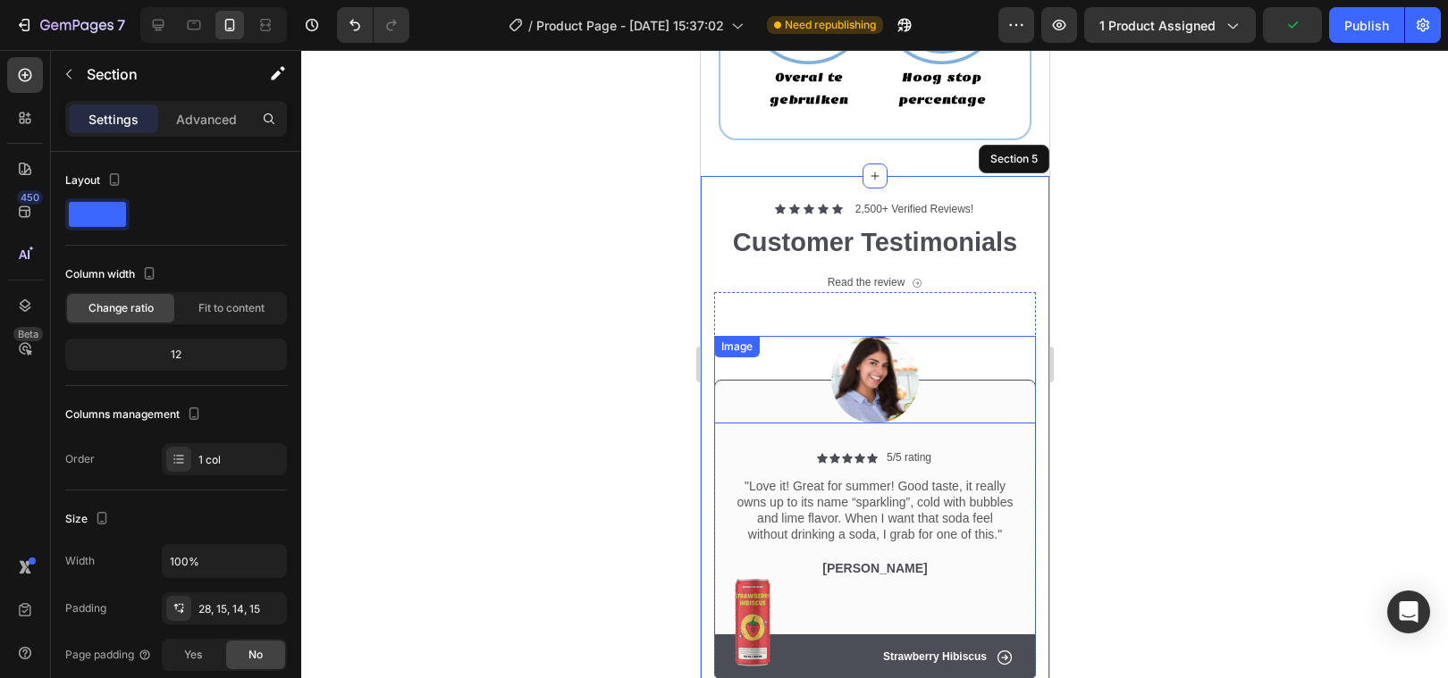
click at [567, 328] on div at bounding box center [874, 364] width 1147 height 628
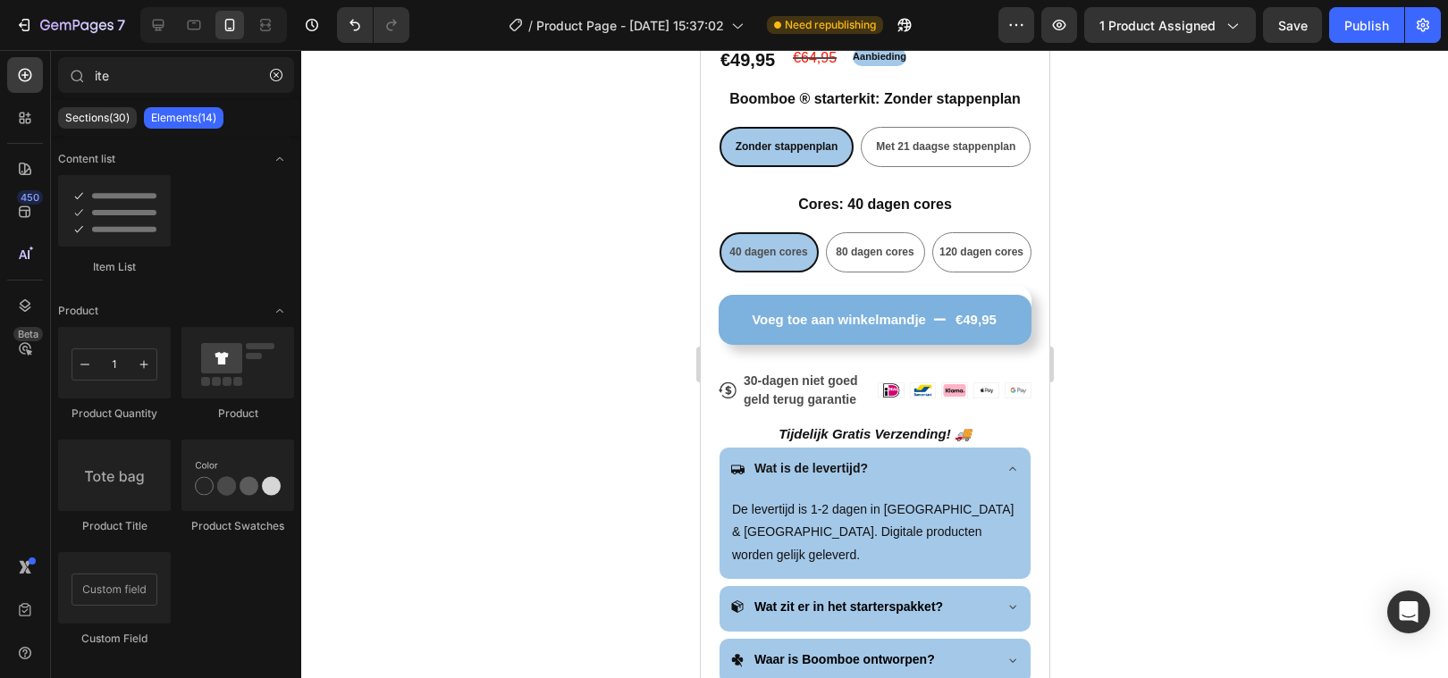
scroll to position [754, 0]
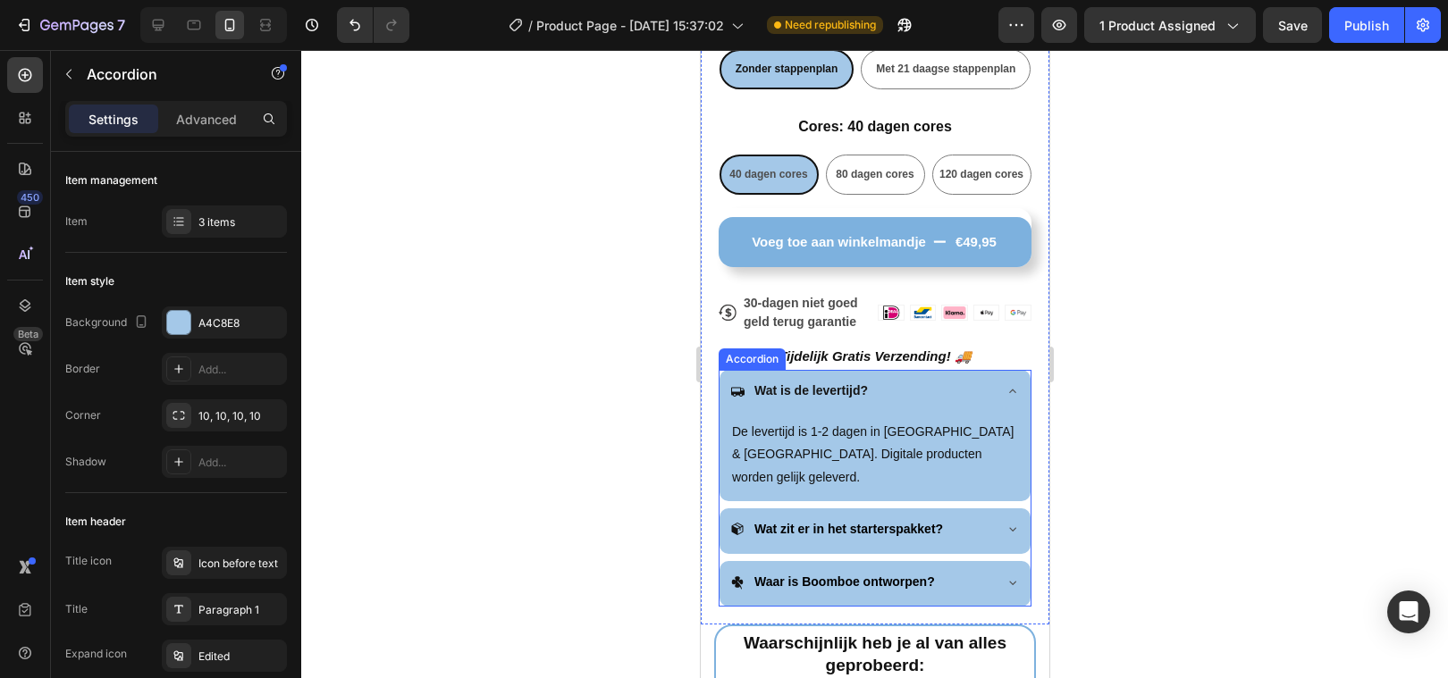
click at [1005, 395] on icon at bounding box center [1011, 391] width 14 height 14
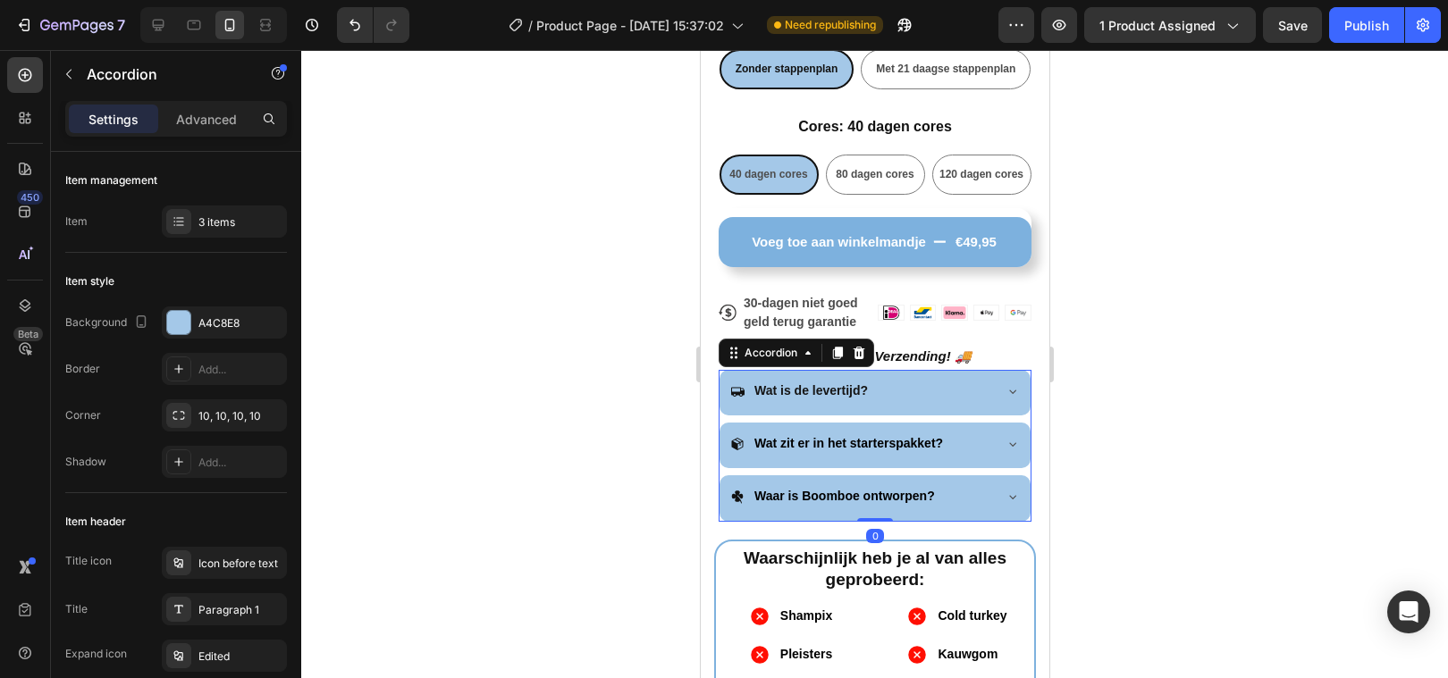
click at [491, 350] on div at bounding box center [874, 364] width 1147 height 628
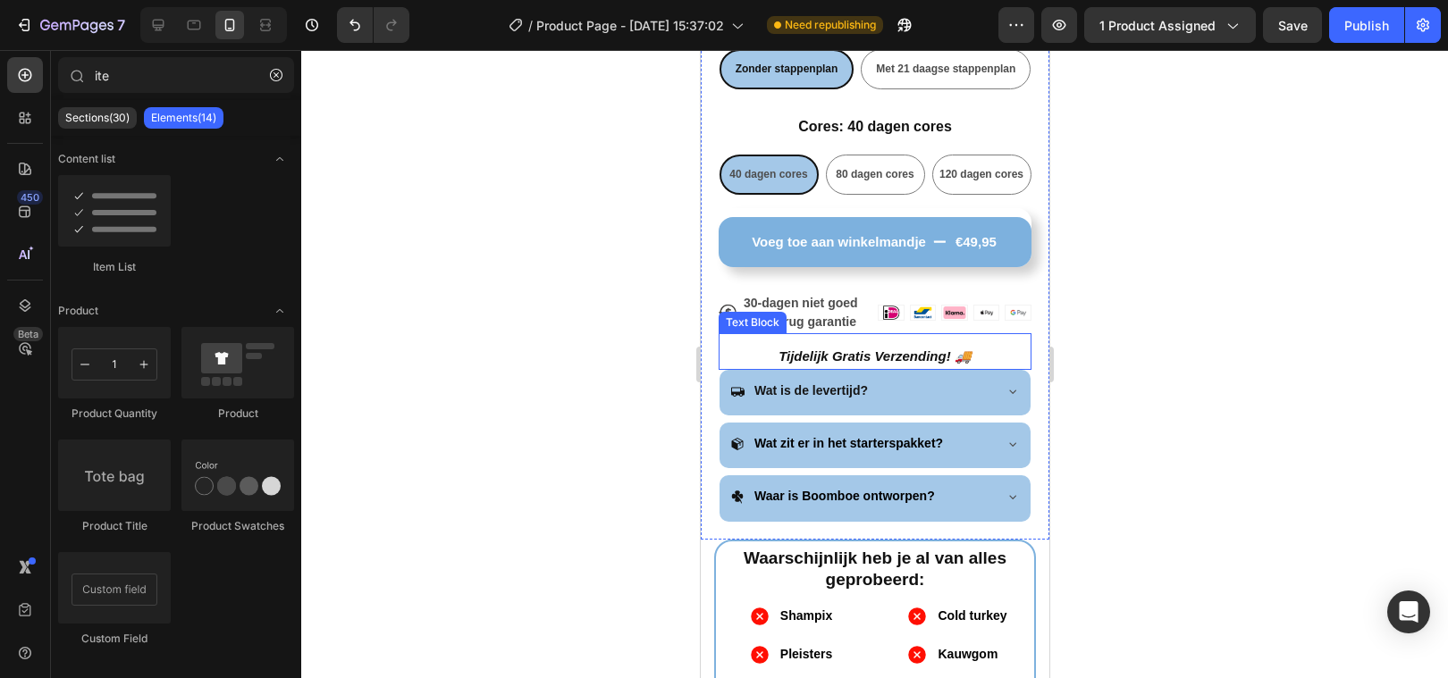
click at [880, 357] on p "Tijdelijk Gratis Verzending! 🚚" at bounding box center [873, 356] width 309 height 24
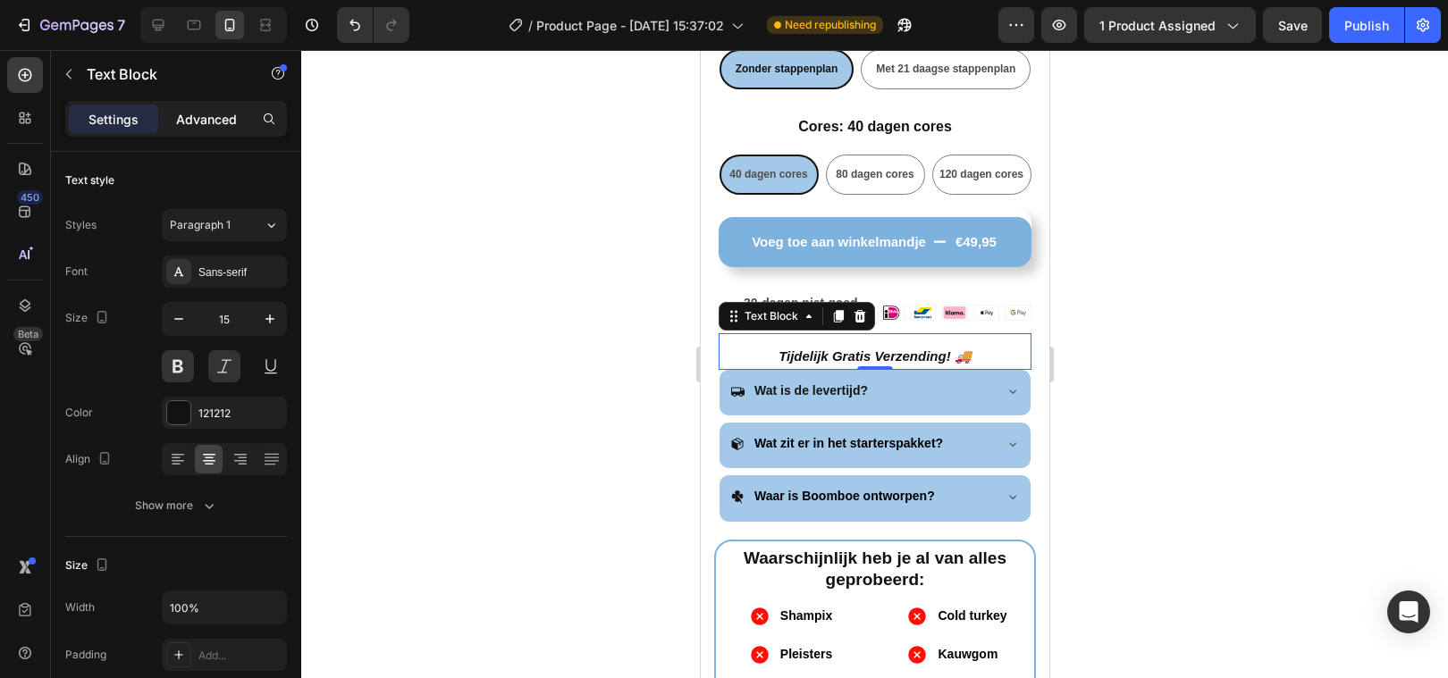
click at [186, 123] on p "Advanced" at bounding box center [206, 119] width 61 height 19
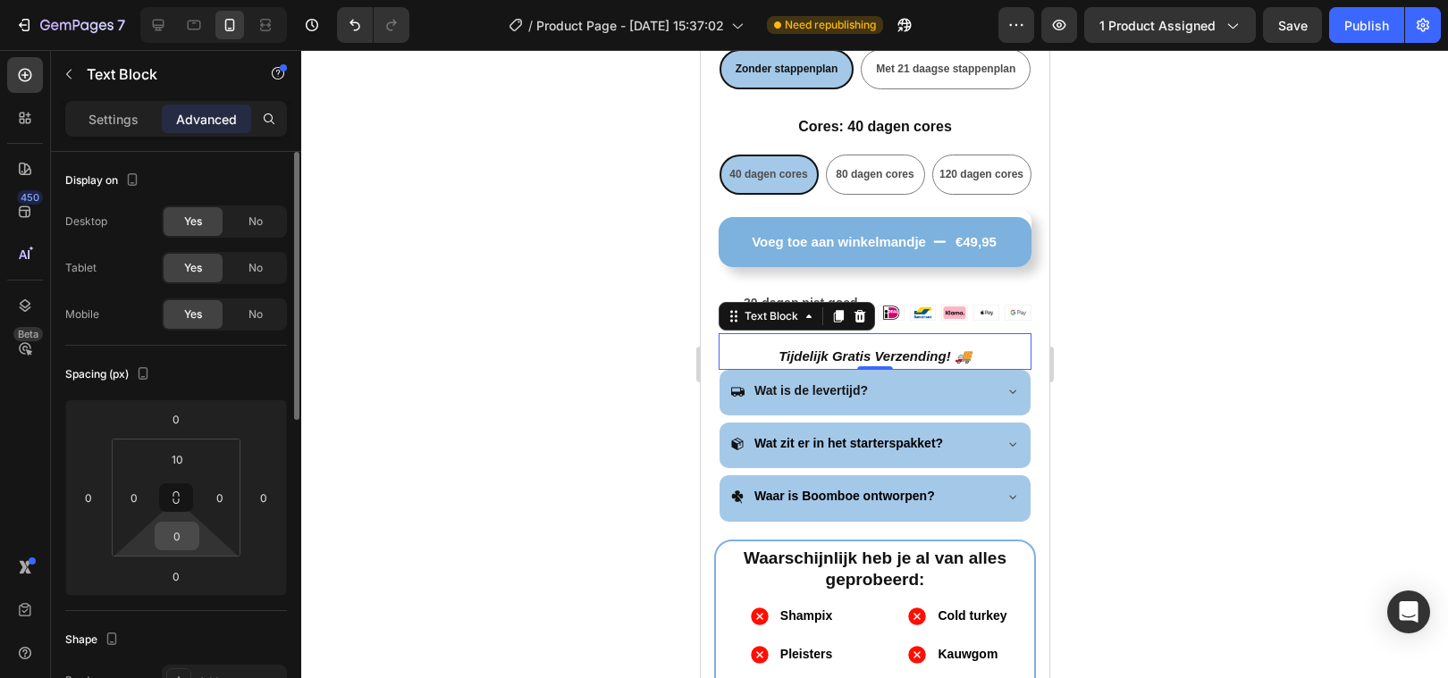
click at [184, 550] on div "0" at bounding box center [177, 536] width 45 height 29
click at [181, 546] on input "0" at bounding box center [177, 536] width 36 height 27
type input "10"
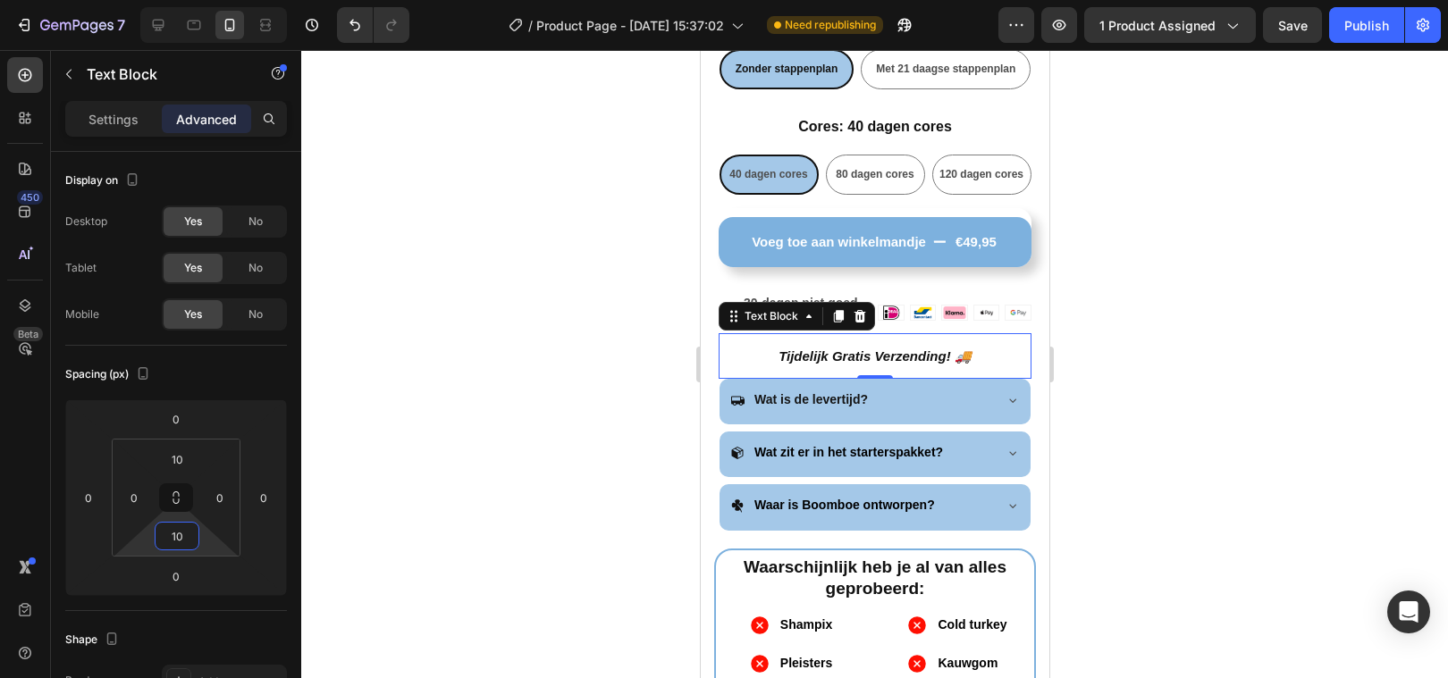
click at [397, 466] on div at bounding box center [874, 364] width 1147 height 628
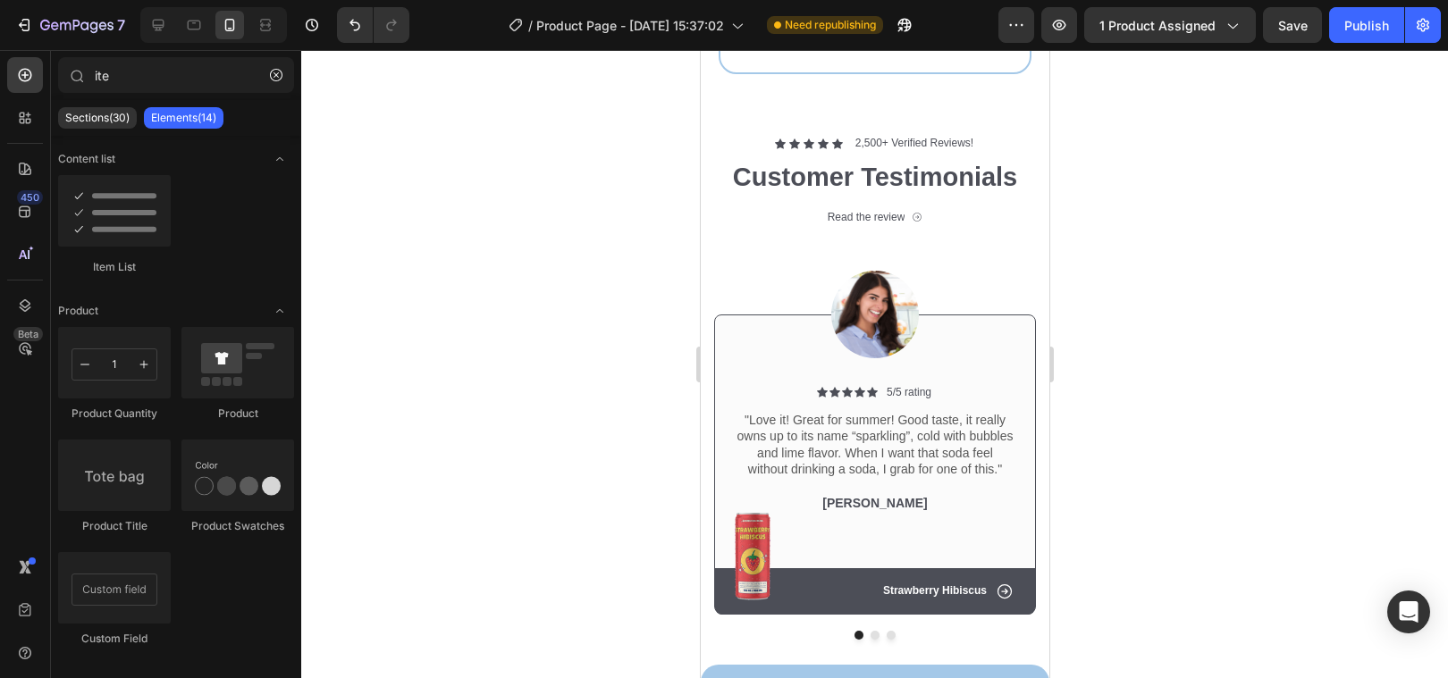
scroll to position [2408, 0]
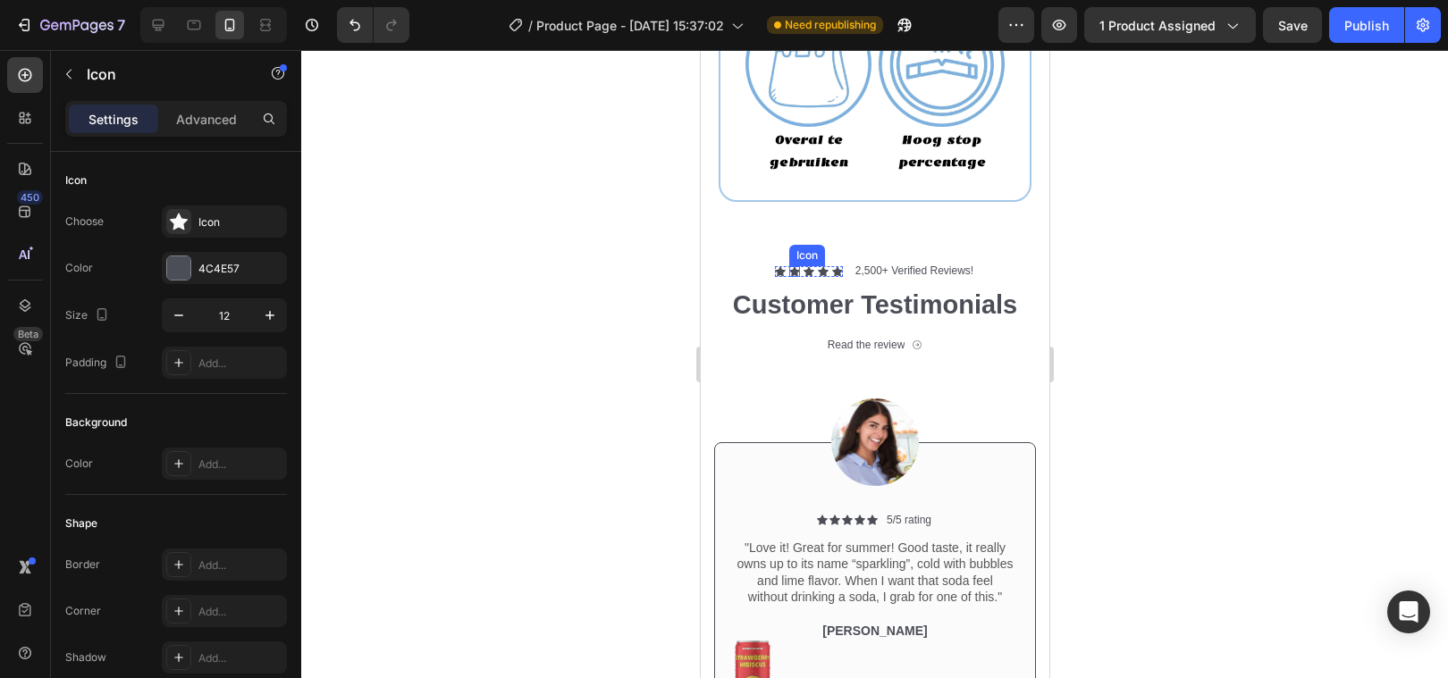
click at [793, 269] on icon at bounding box center [793, 271] width 11 height 10
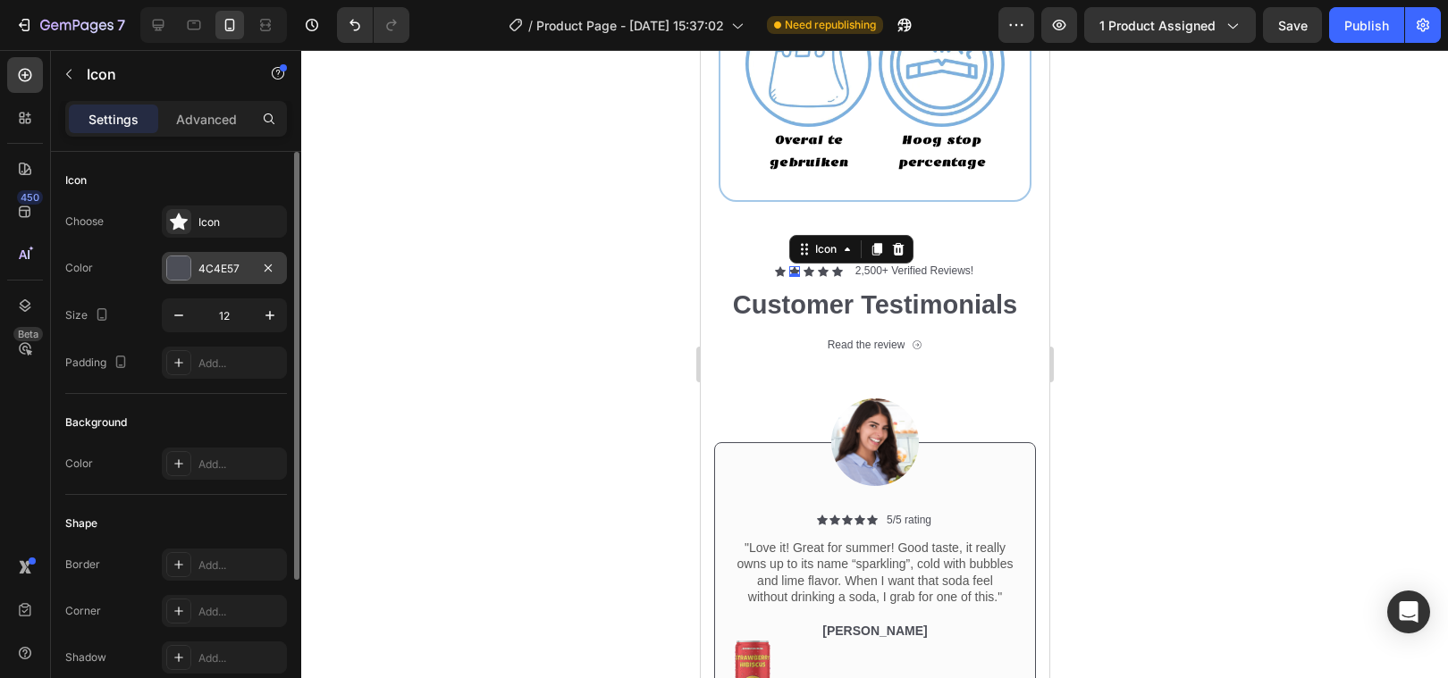
click at [220, 261] on div "4C4E57" at bounding box center [224, 269] width 52 height 16
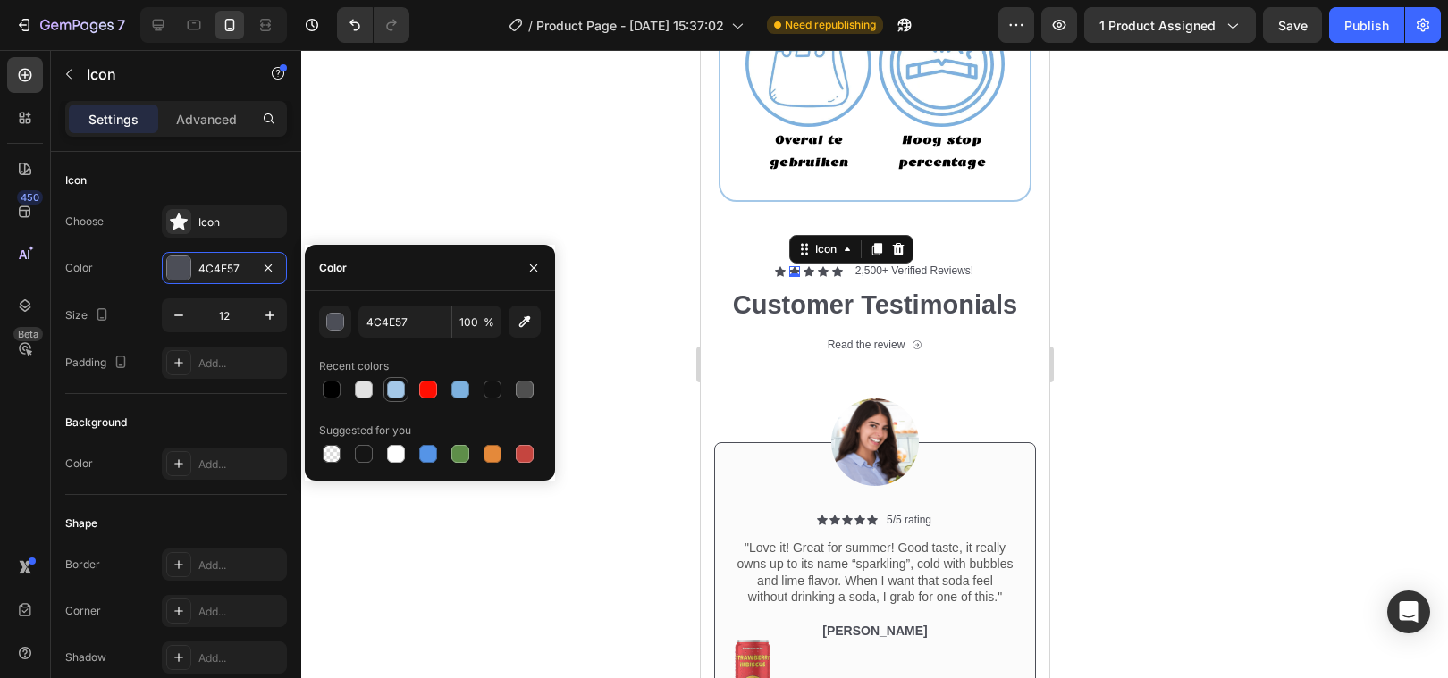
click at [397, 391] on div at bounding box center [396, 390] width 18 height 18
click at [391, 315] on input "4C4E57" at bounding box center [404, 322] width 93 height 32
type input "00b77f"
click at [652, 287] on div at bounding box center [874, 364] width 1147 height 628
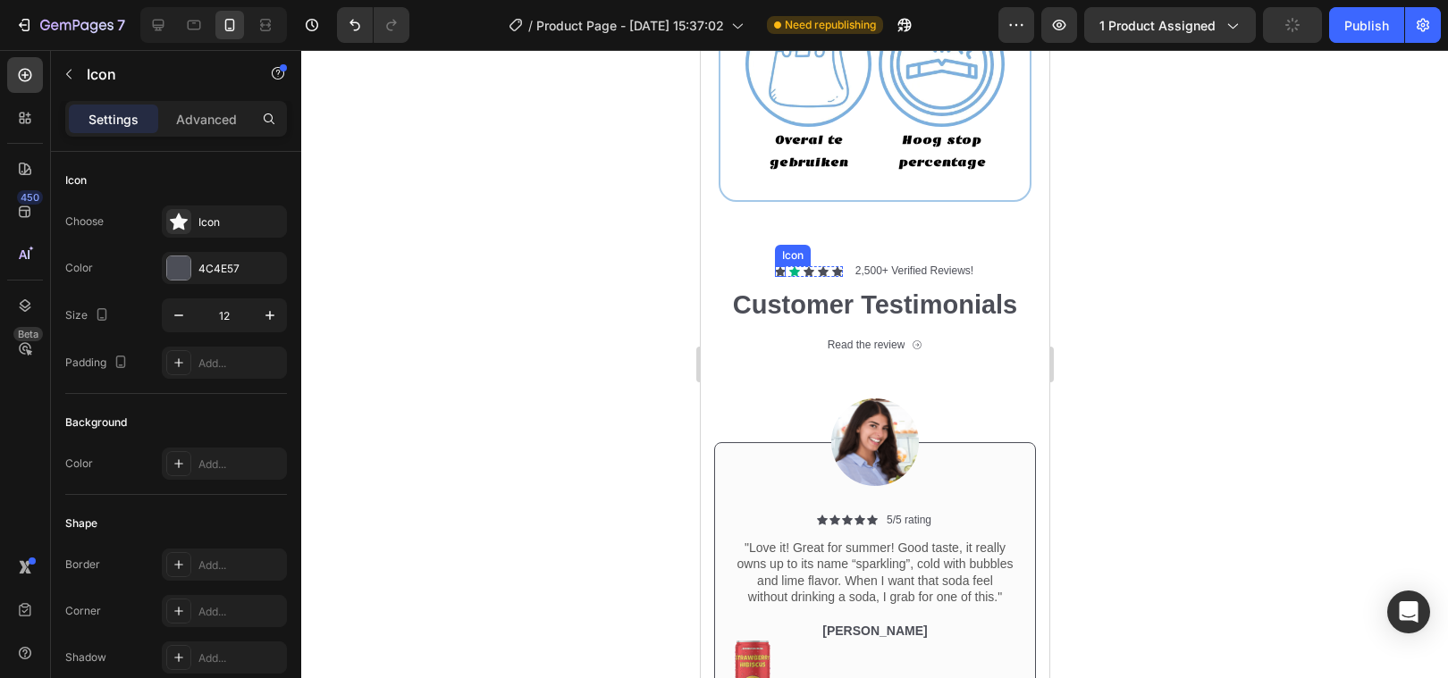
click at [776, 270] on div "Icon" at bounding box center [779, 271] width 11 height 11
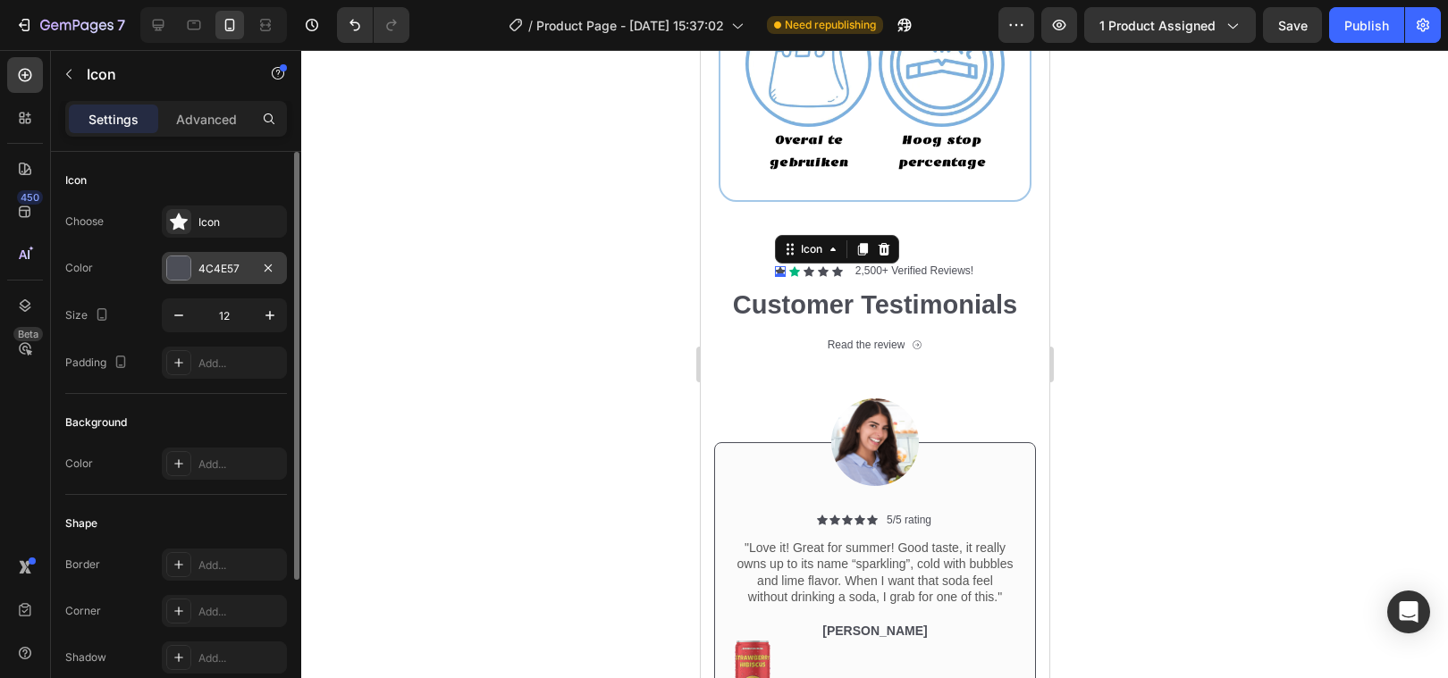
click at [192, 279] on div "4C4E57" at bounding box center [224, 268] width 125 height 32
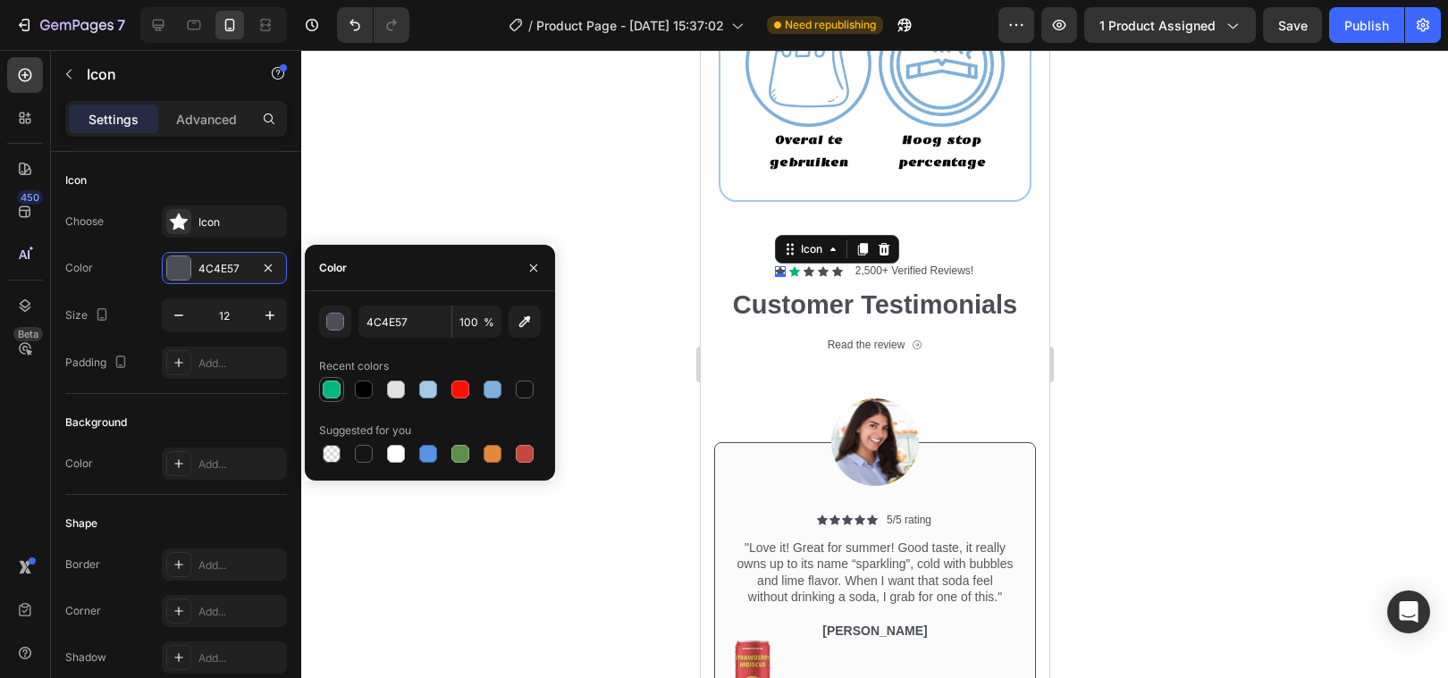
click at [329, 385] on div at bounding box center [332, 390] width 18 height 18
click at [806, 269] on icon at bounding box center [808, 271] width 11 height 10
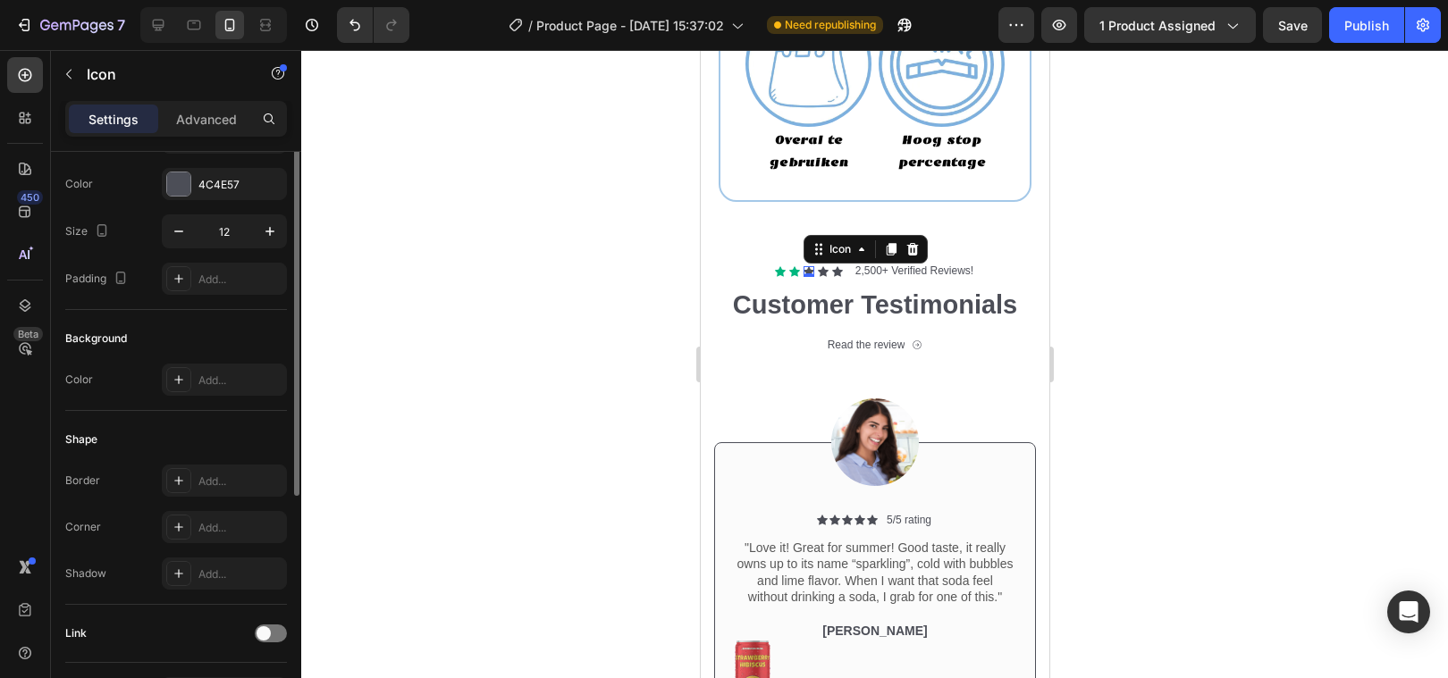
scroll to position [0, 0]
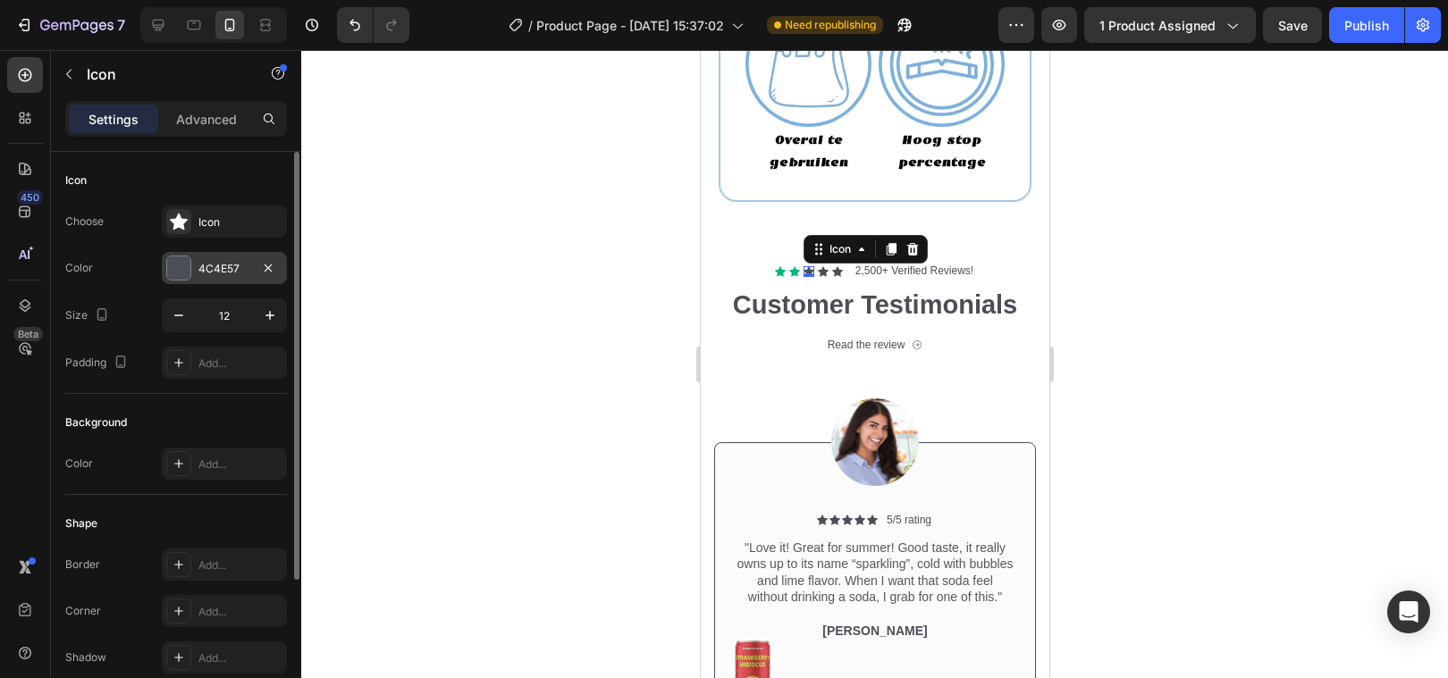
click at [172, 260] on div at bounding box center [178, 267] width 23 height 23
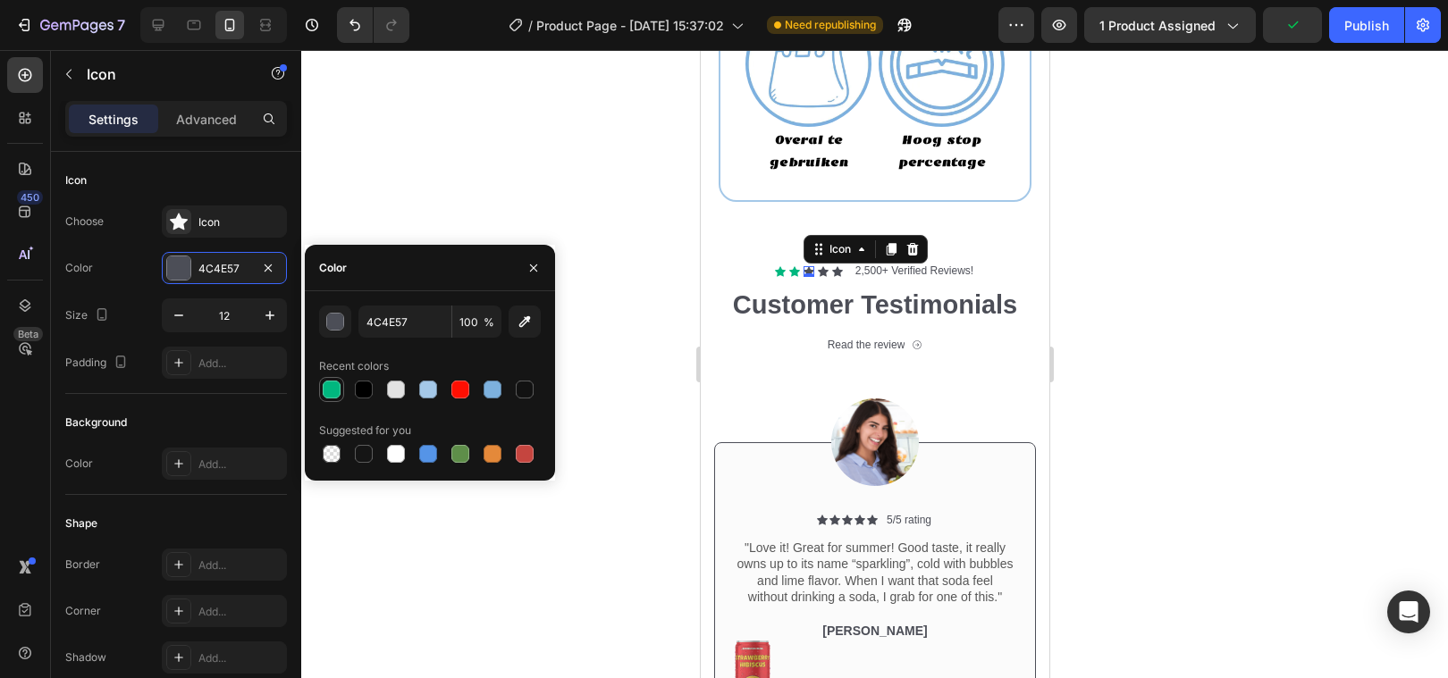
click at [333, 399] on div at bounding box center [331, 389] width 21 height 21
click at [822, 269] on icon at bounding box center [822, 271] width 11 height 10
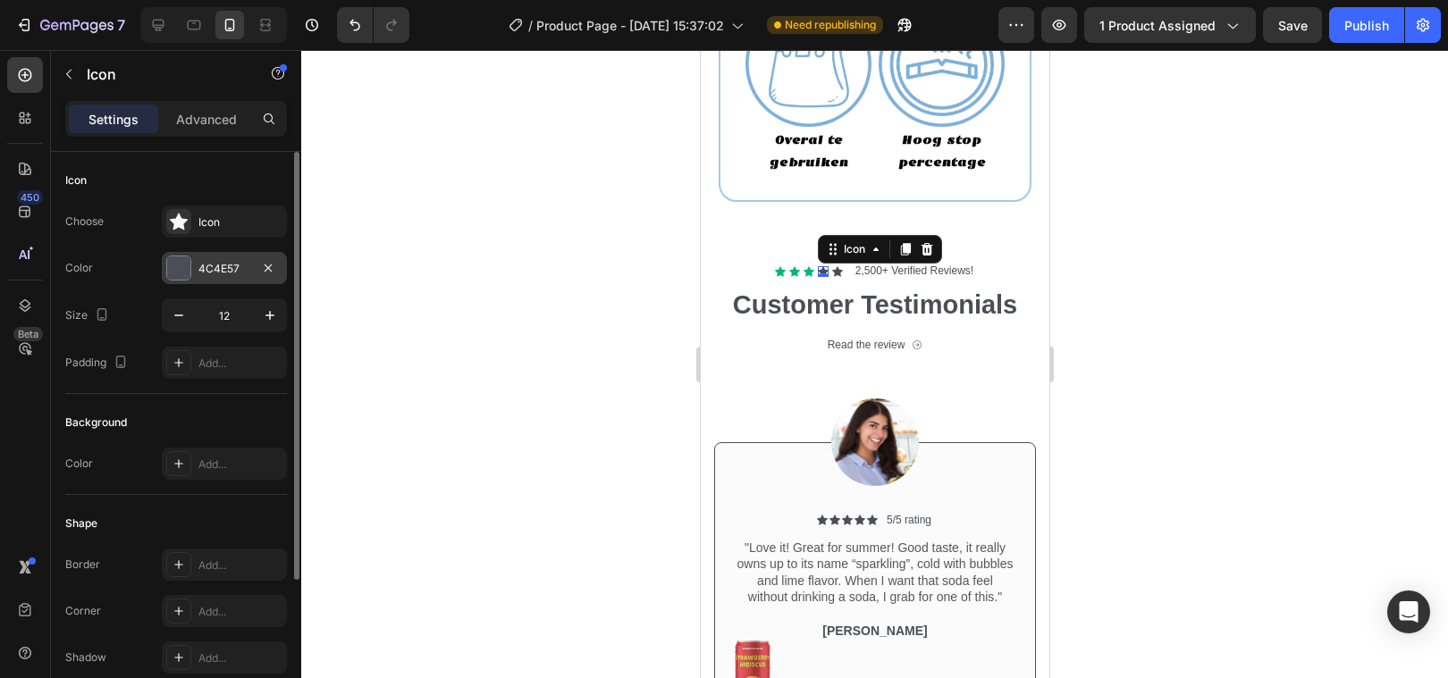
click at [184, 268] on div at bounding box center [178, 267] width 23 height 23
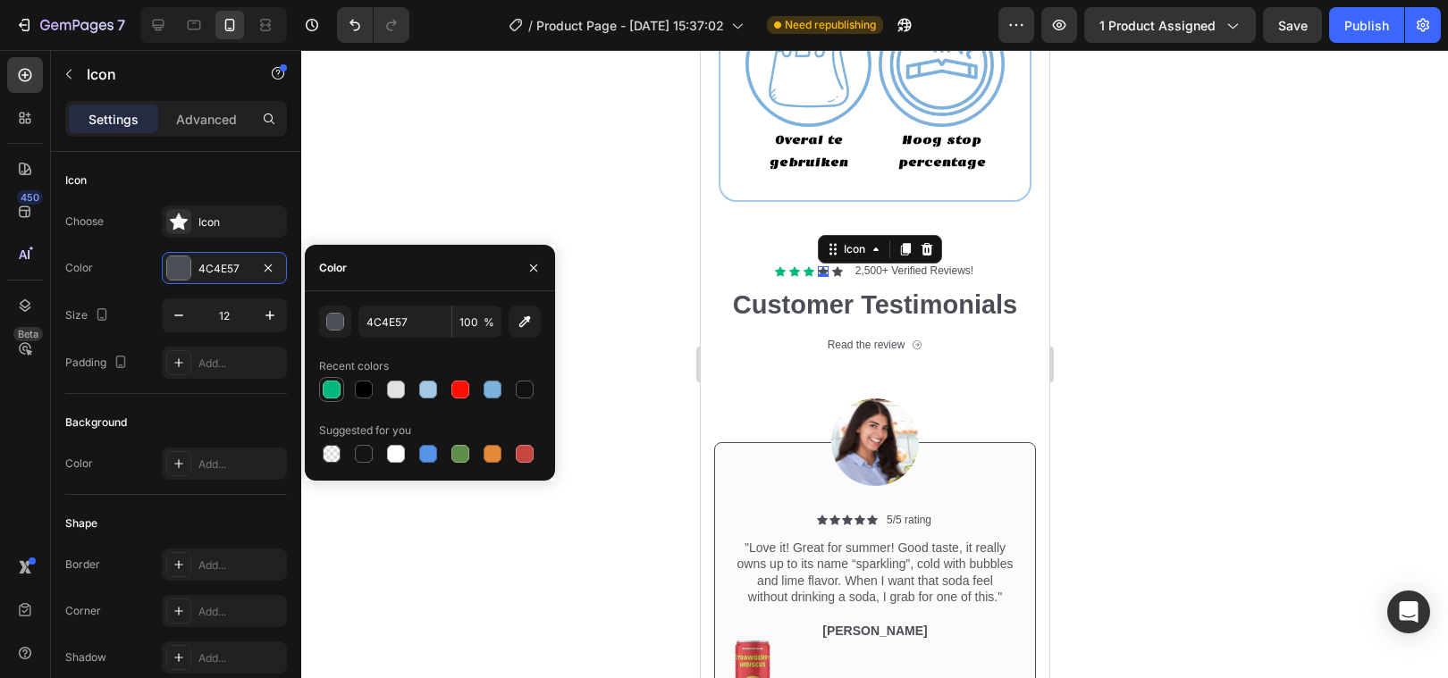
click at [326, 384] on div at bounding box center [332, 390] width 18 height 18
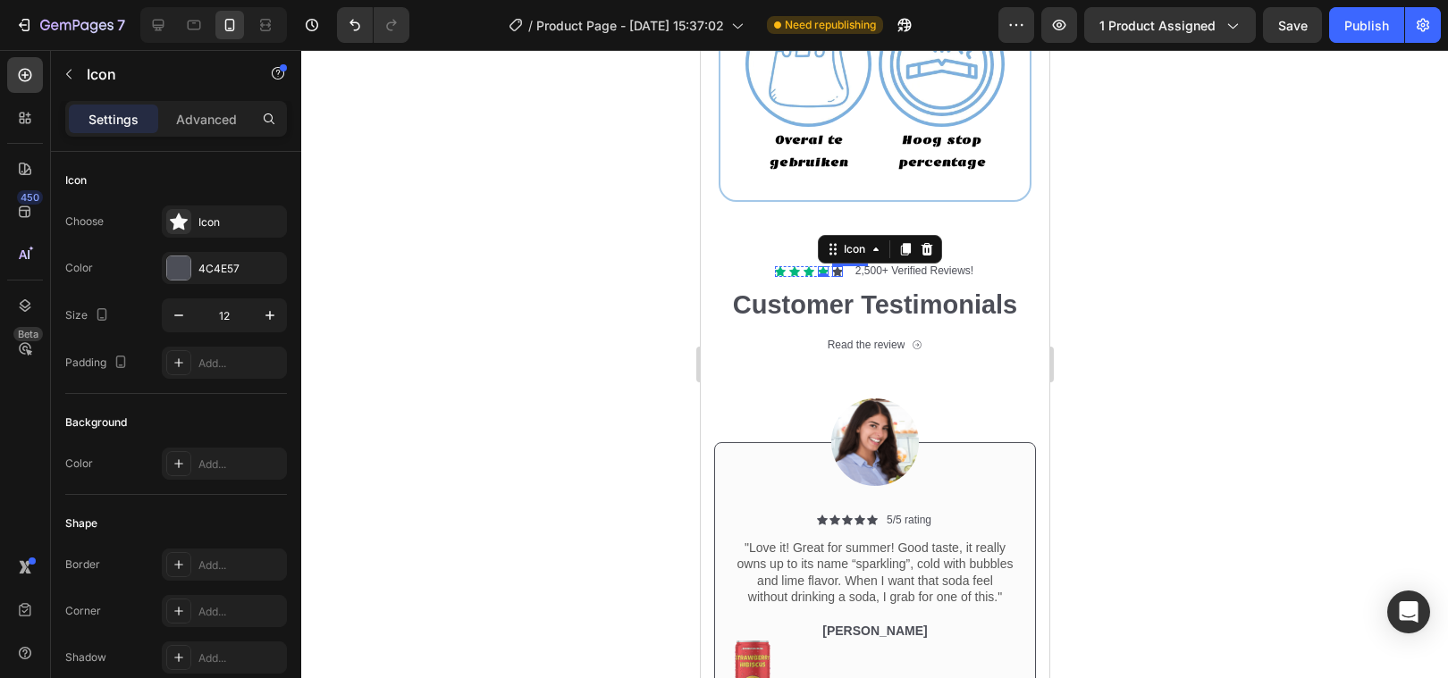
click at [834, 269] on div "Icon" at bounding box center [836, 271] width 11 height 11
click at [834, 272] on div "0" at bounding box center [837, 277] width 18 height 14
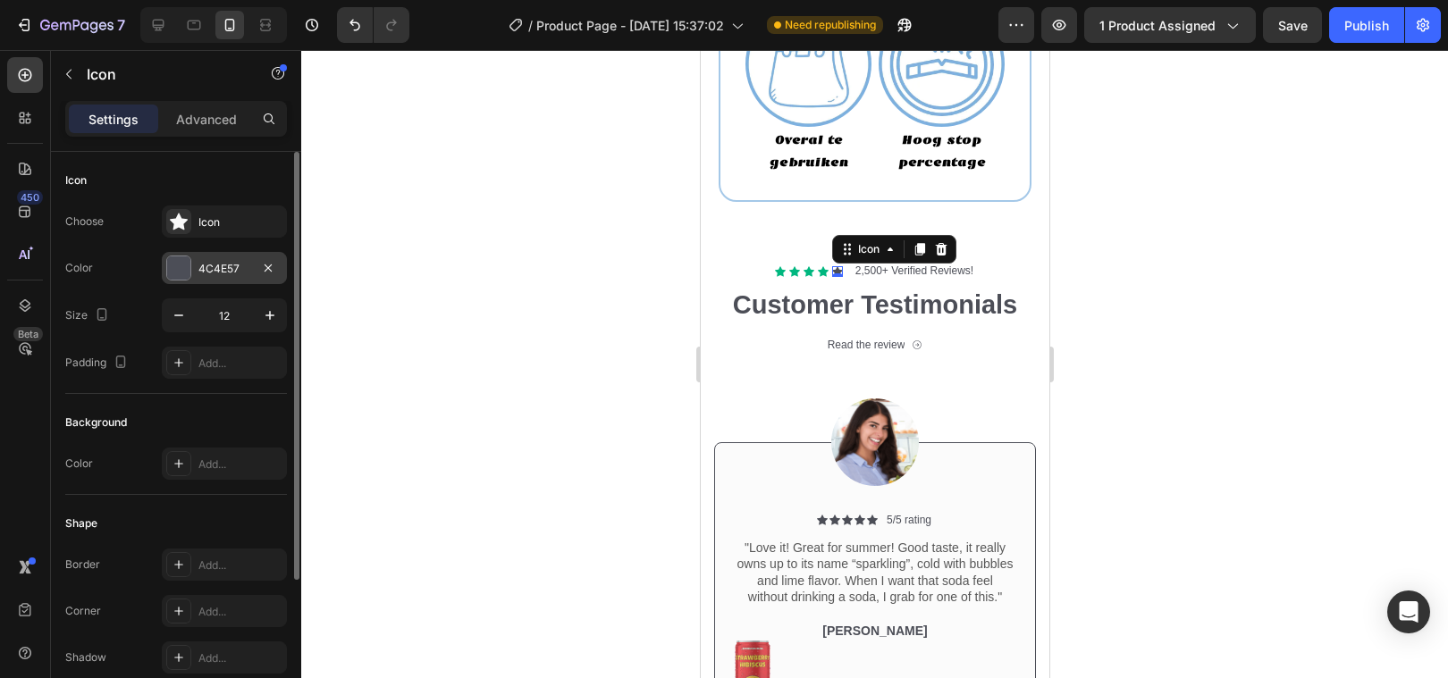
click at [178, 270] on div at bounding box center [178, 267] width 23 height 23
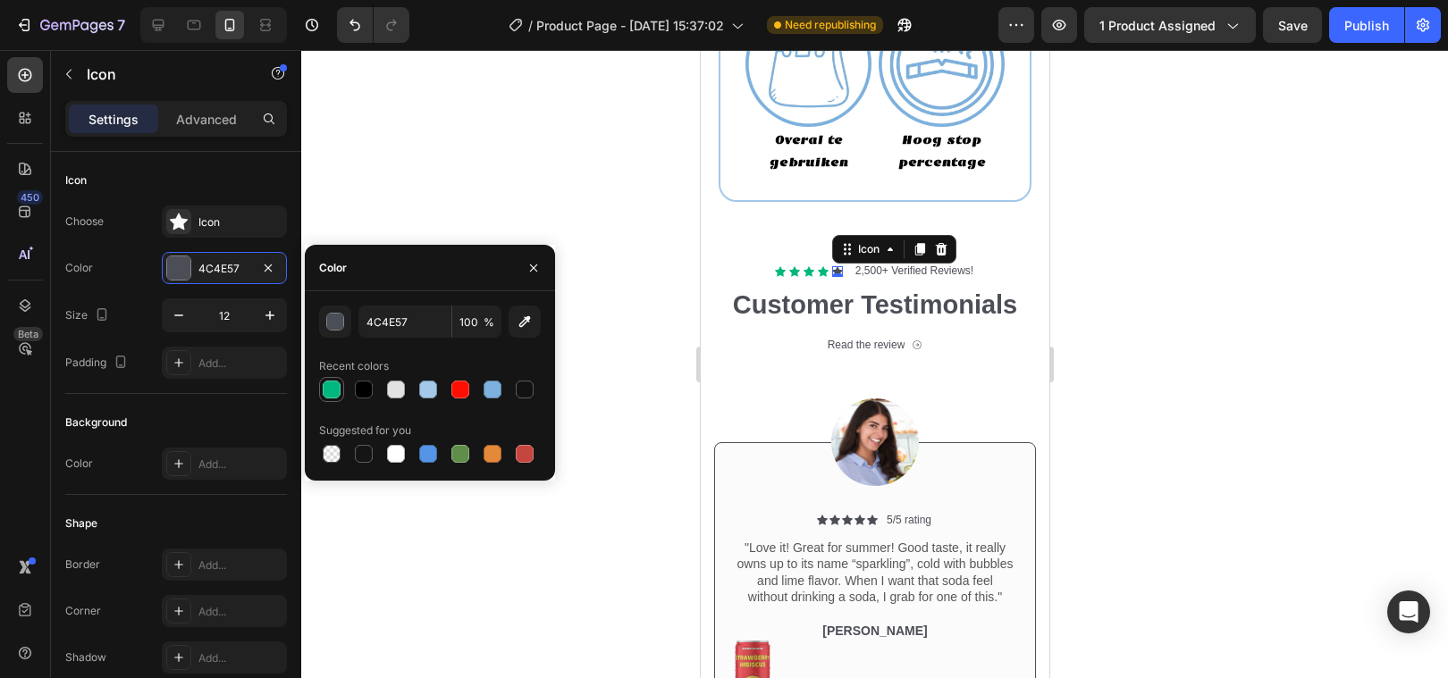
click at [331, 388] on div at bounding box center [332, 390] width 18 height 18
click at [627, 354] on div at bounding box center [874, 364] width 1147 height 628
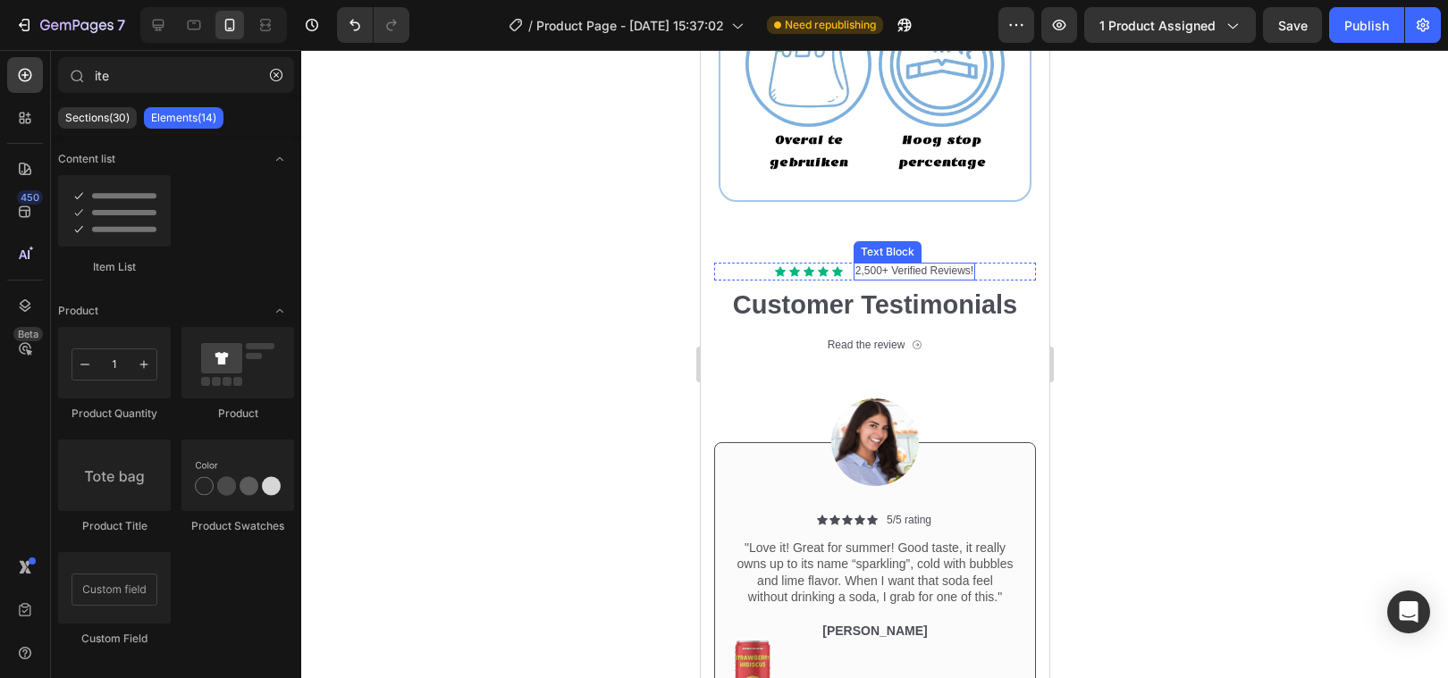
click at [874, 270] on p "2,500+ Verified Reviews!" at bounding box center [913, 272] width 118 height 14
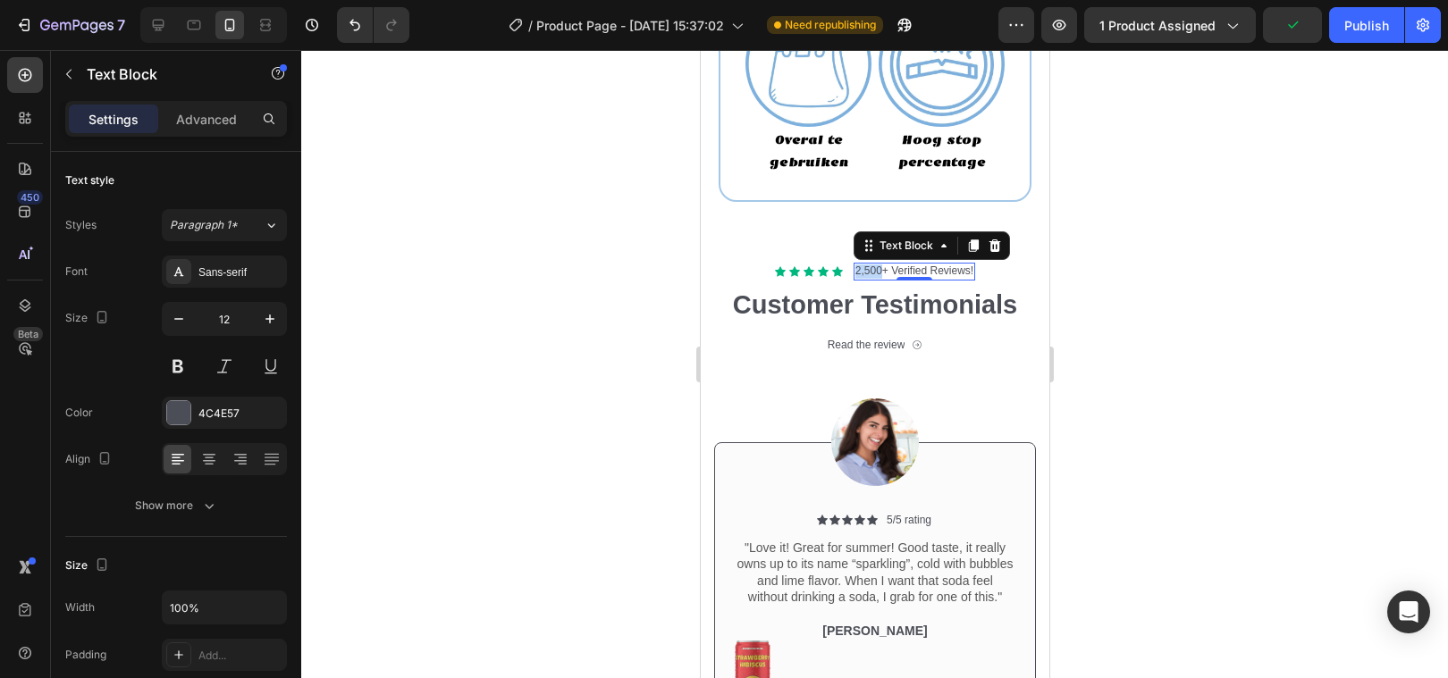
drag, startPoint x: 878, startPoint y: 270, endPoint x: 854, endPoint y: 272, distance: 23.3
click at [854, 272] on p "2,500+ Verified Reviews!" at bounding box center [913, 272] width 118 height 14
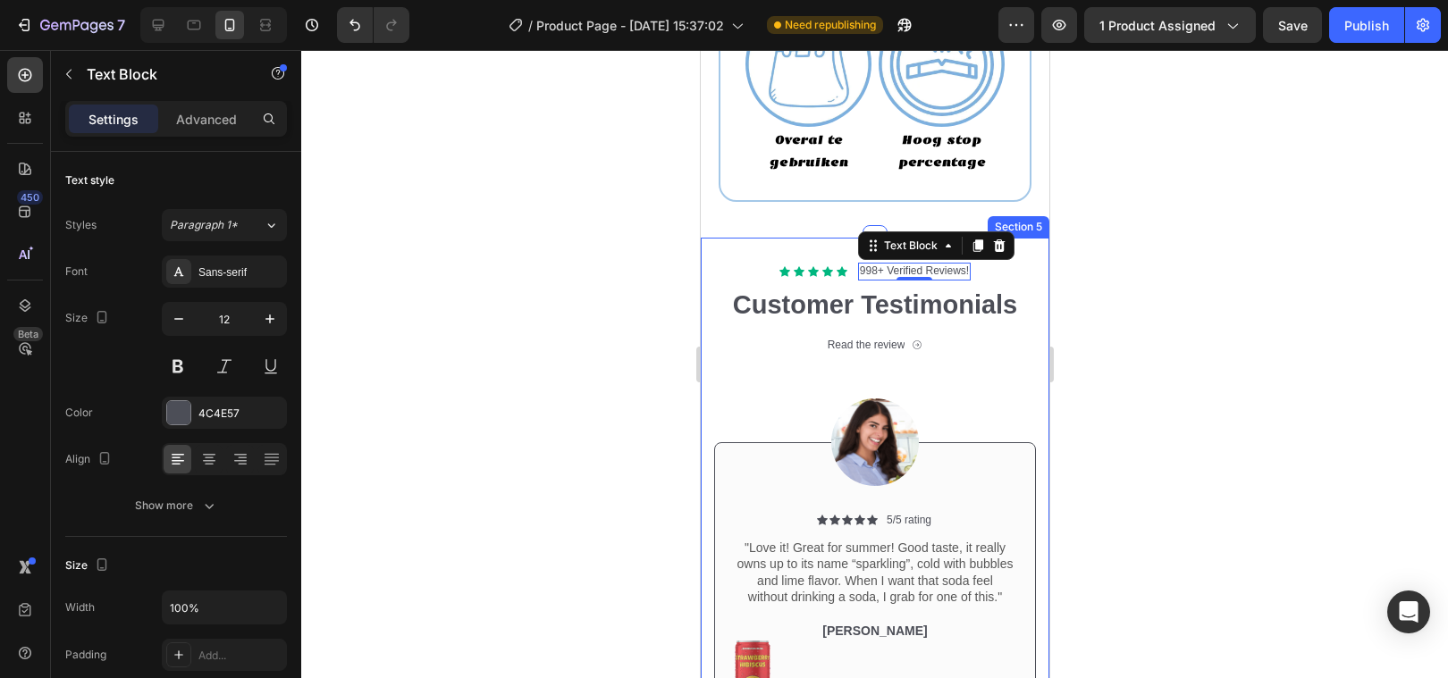
click at [630, 325] on div at bounding box center [874, 364] width 1147 height 628
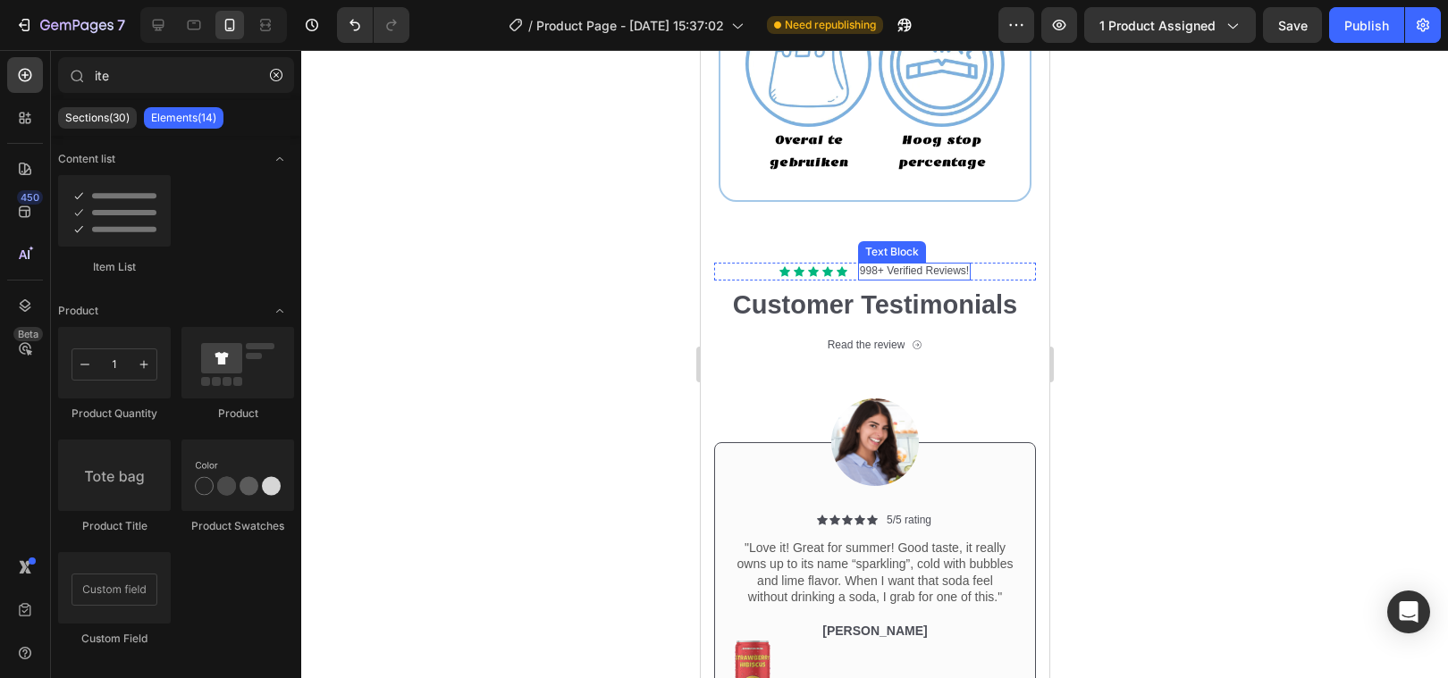
click at [915, 272] on p "998+ Verified Reviews!" at bounding box center [913, 272] width 109 height 14
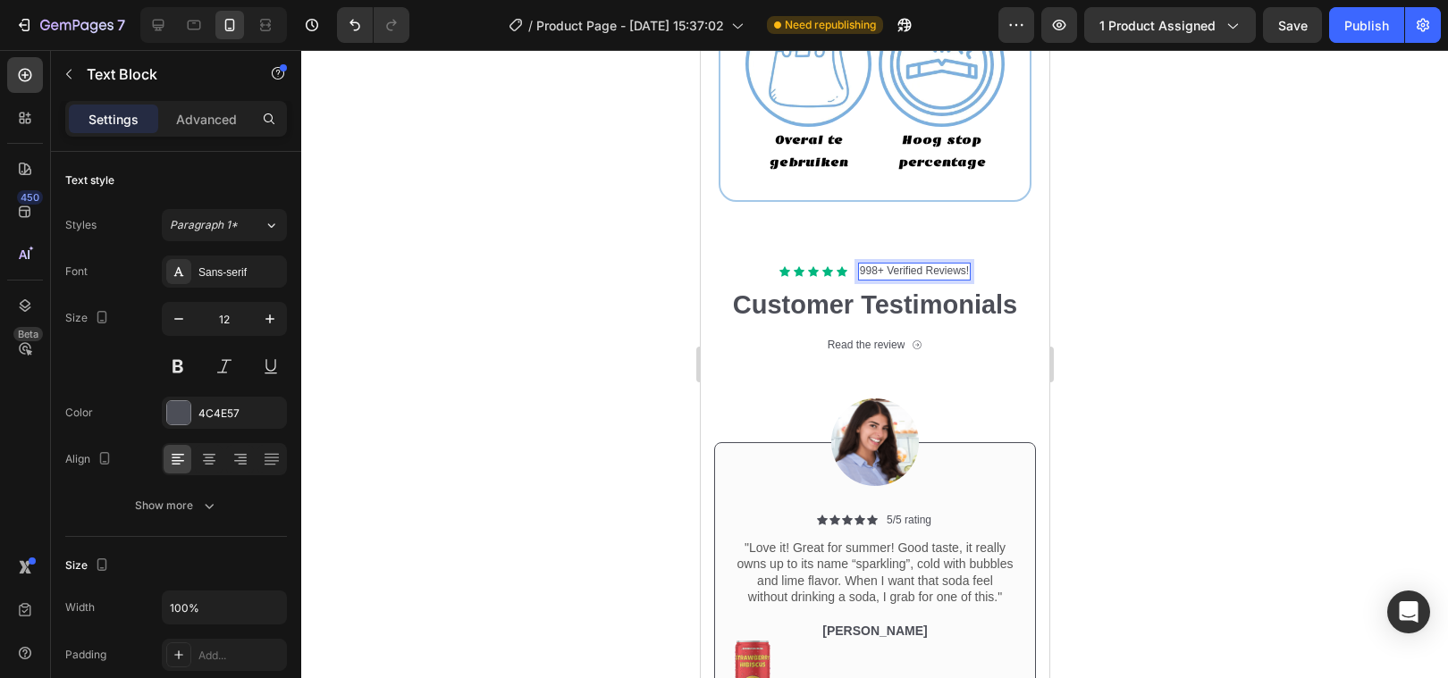
click at [921, 270] on p "998+ Verified Reviews!" at bounding box center [913, 272] width 109 height 14
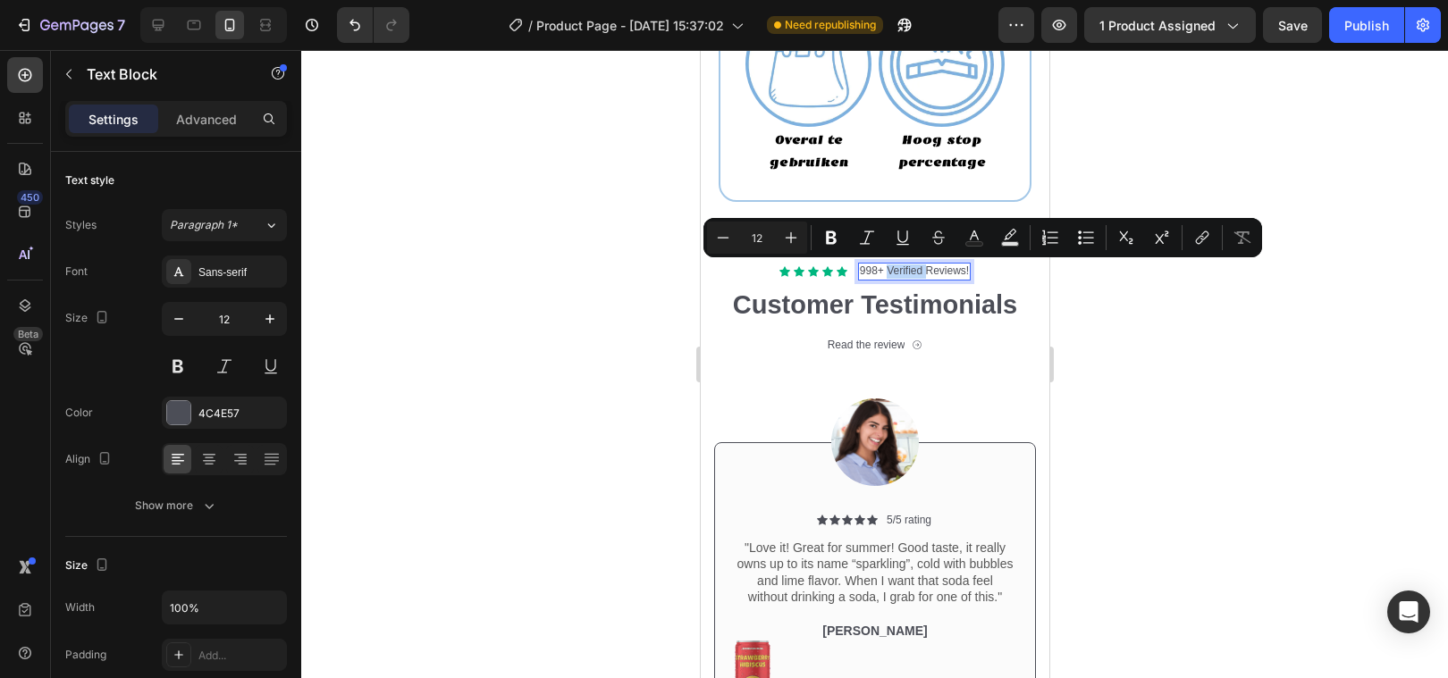
drag, startPoint x: 921, startPoint y: 270, endPoint x: 895, endPoint y: 270, distance: 26.8
click at [895, 270] on p "998+ Verified Reviews!" at bounding box center [913, 272] width 109 height 14
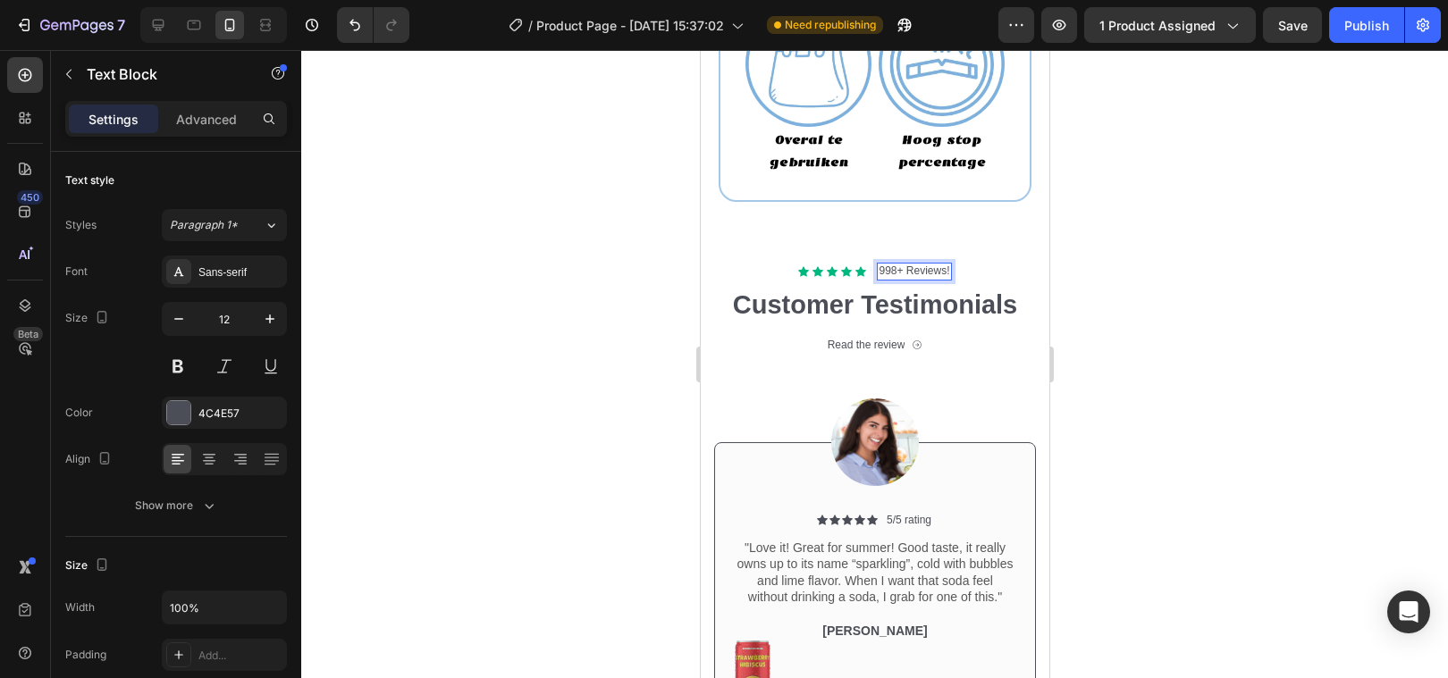
click at [525, 378] on div at bounding box center [874, 364] width 1147 height 628
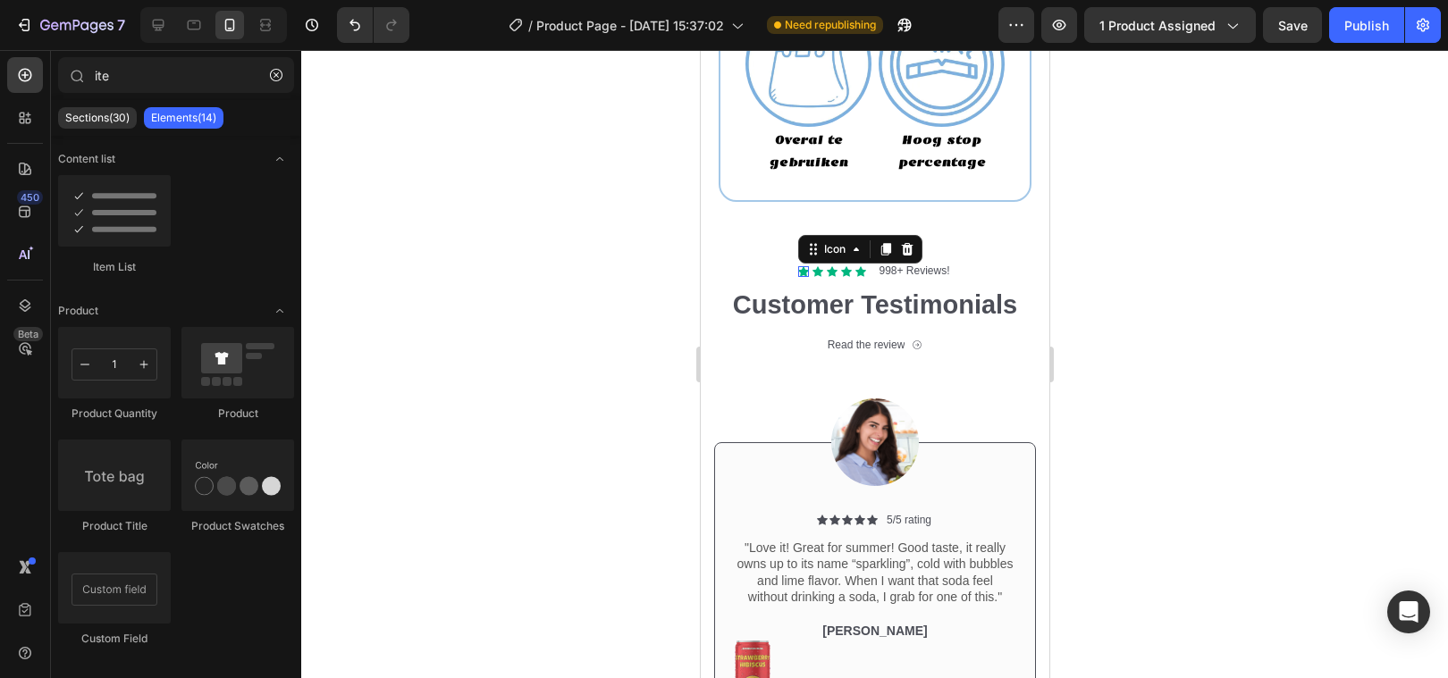
click at [800, 268] on icon at bounding box center [802, 271] width 11 height 11
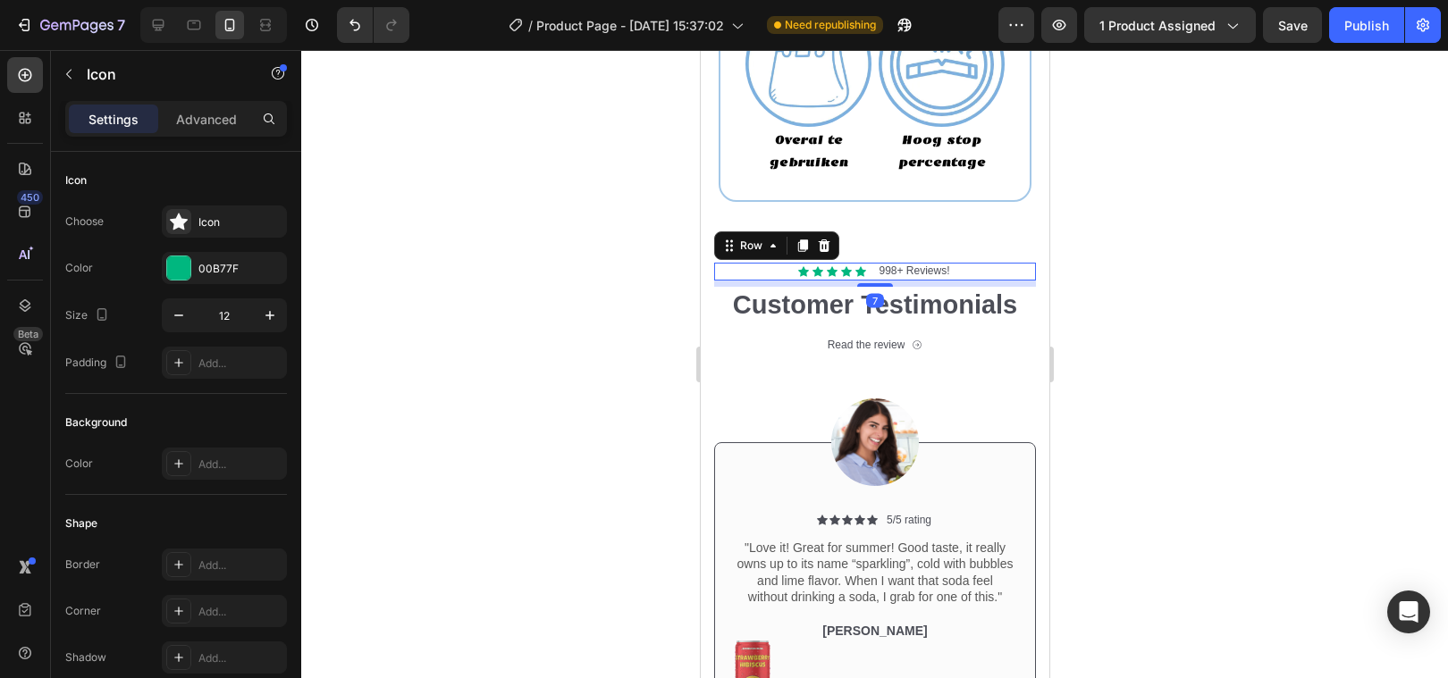
click at [769, 271] on div "Icon Icon Icon Icon Icon Icon List 998+ Reviews! Text Block Row 7" at bounding box center [874, 272] width 322 height 18
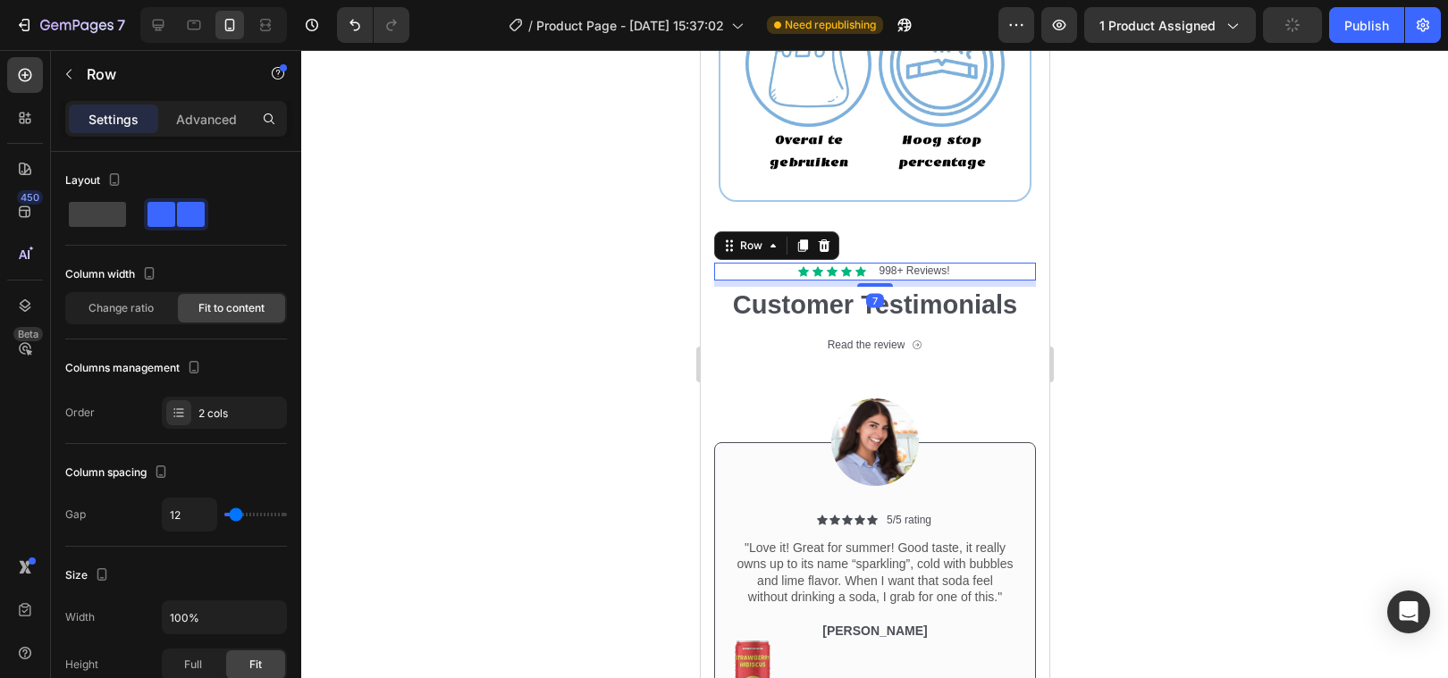
click at [593, 441] on div at bounding box center [874, 364] width 1147 height 628
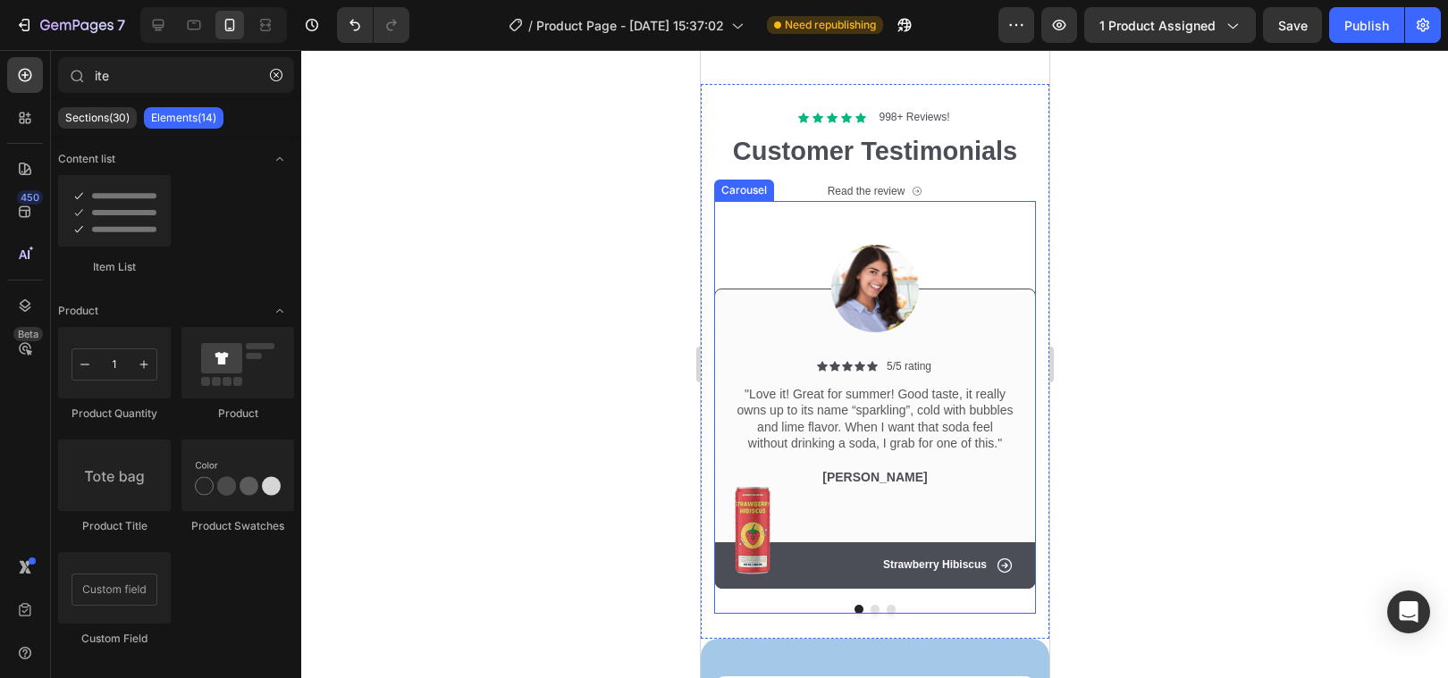
scroll to position [2524, 0]
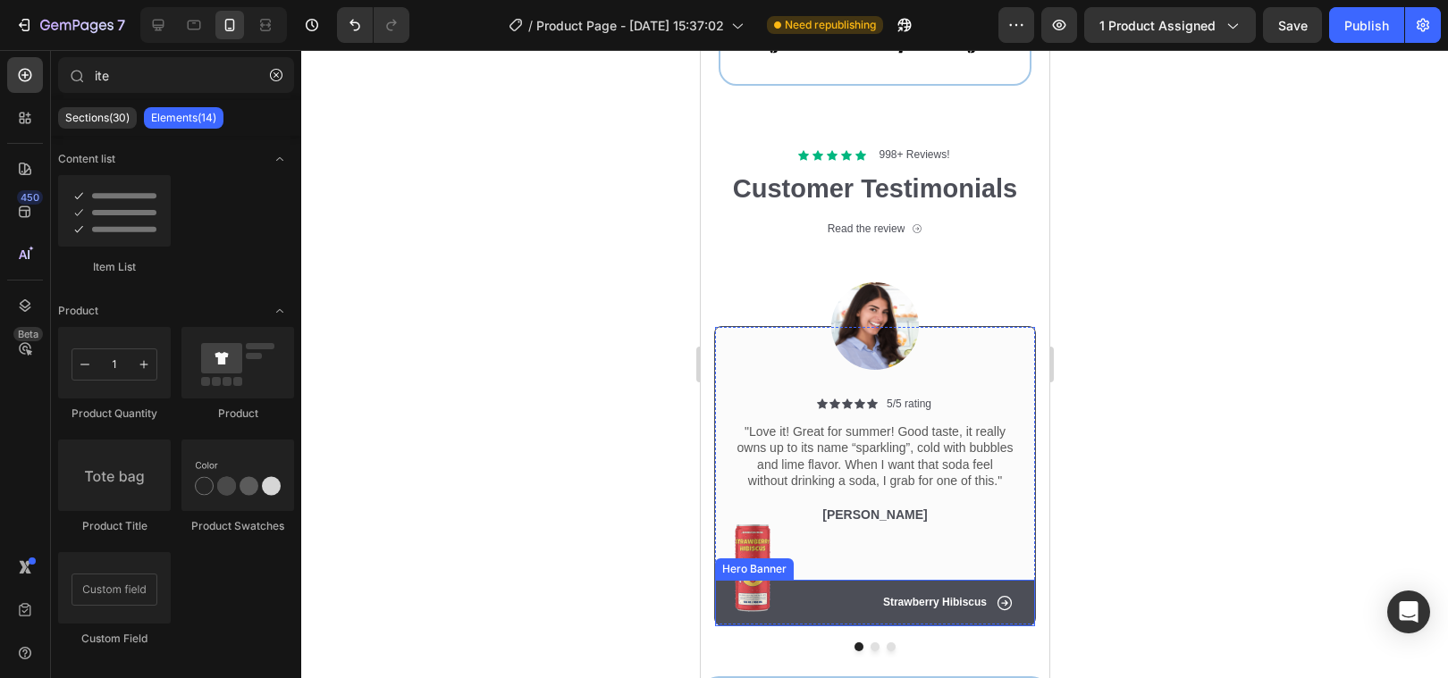
click at [727, 618] on div "Icon Strawberry Hibiscus Text Block Row" at bounding box center [874, 603] width 320 height 46
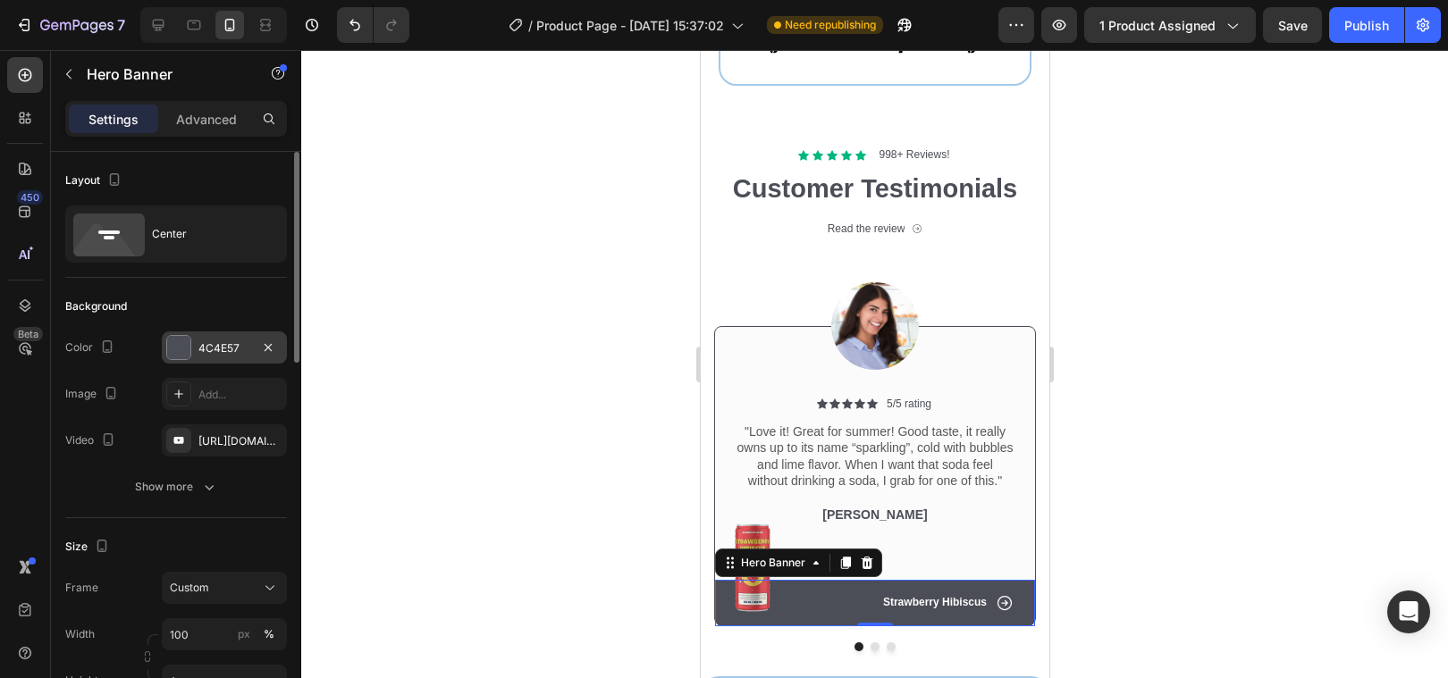
click at [179, 348] on div at bounding box center [178, 347] width 23 height 23
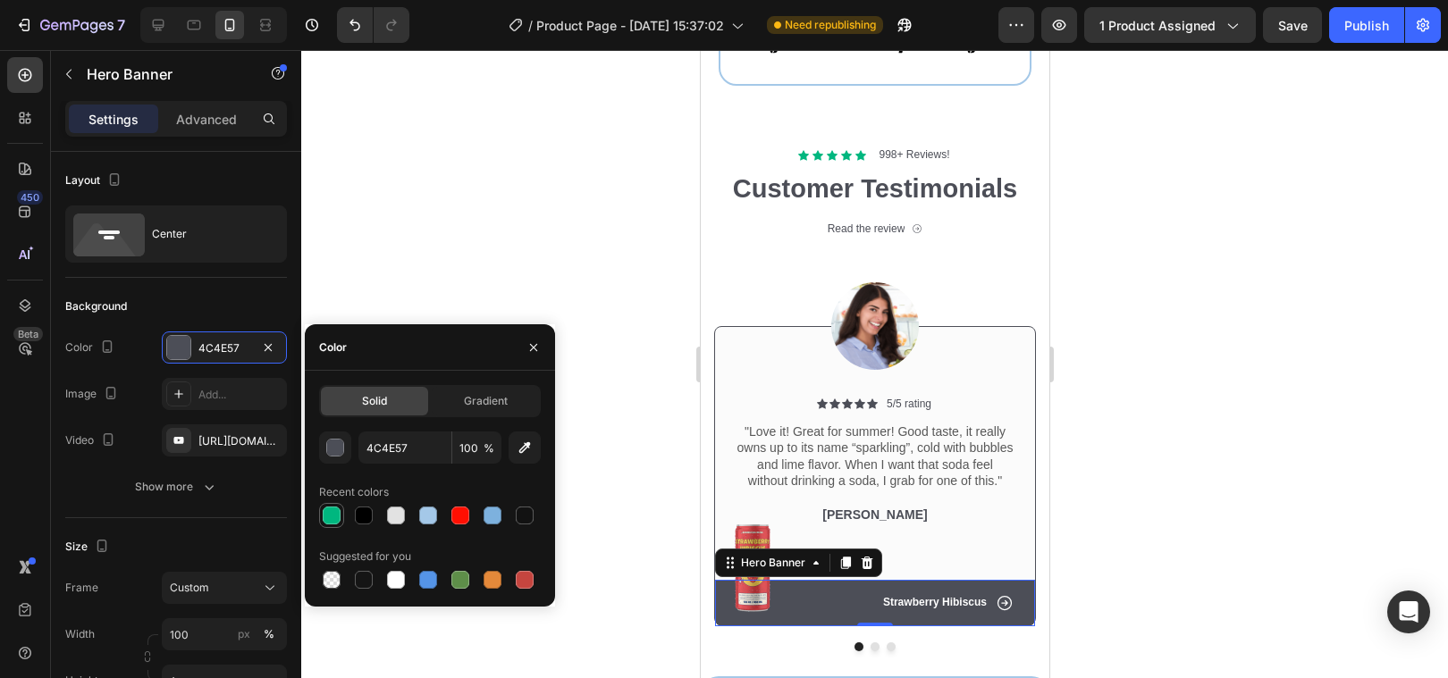
click at [327, 513] on div at bounding box center [332, 516] width 18 height 18
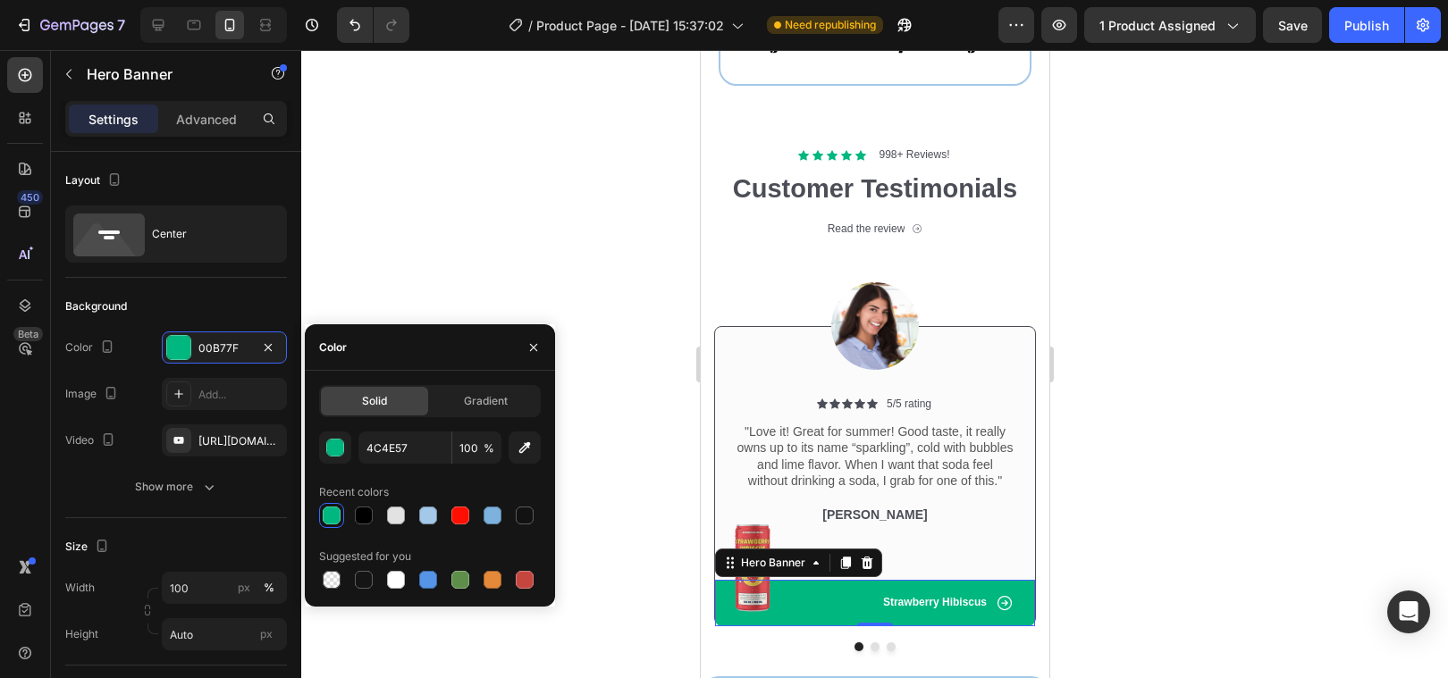
click at [536, 294] on div at bounding box center [874, 364] width 1147 height 628
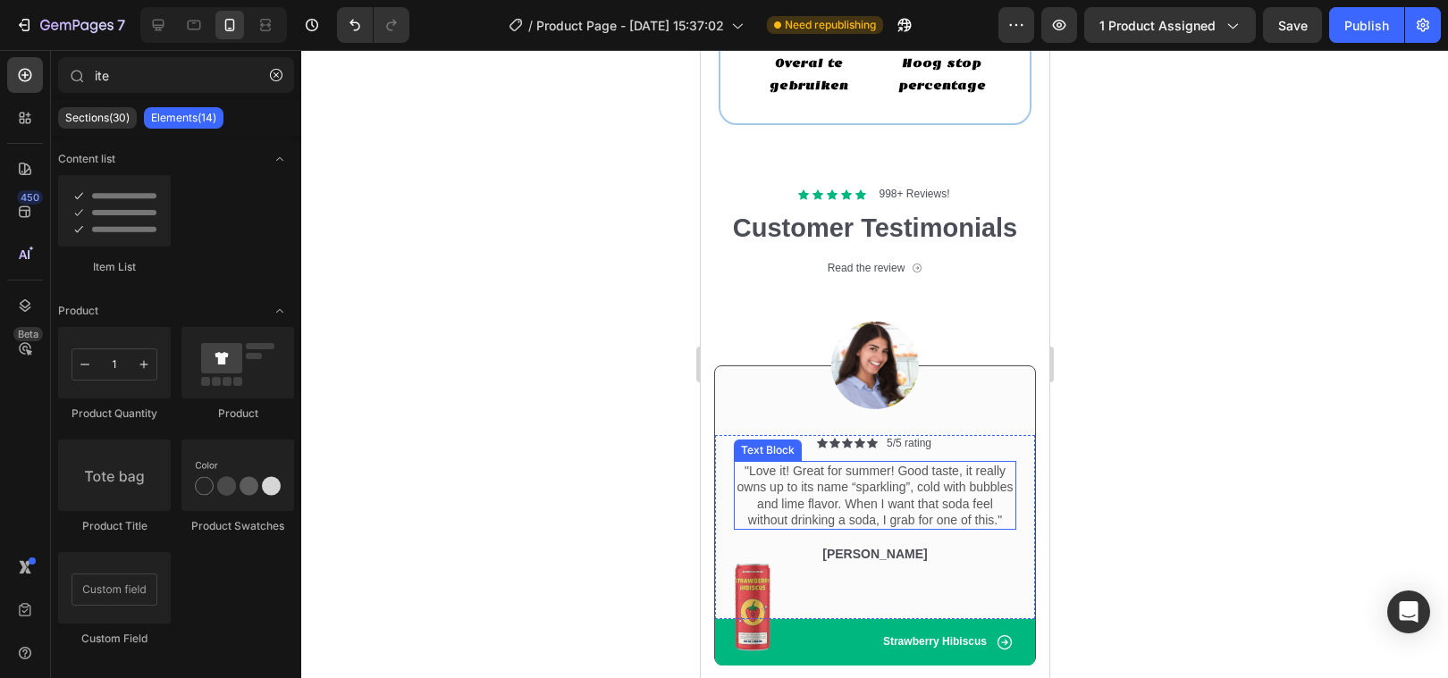
scroll to position [2384, 0]
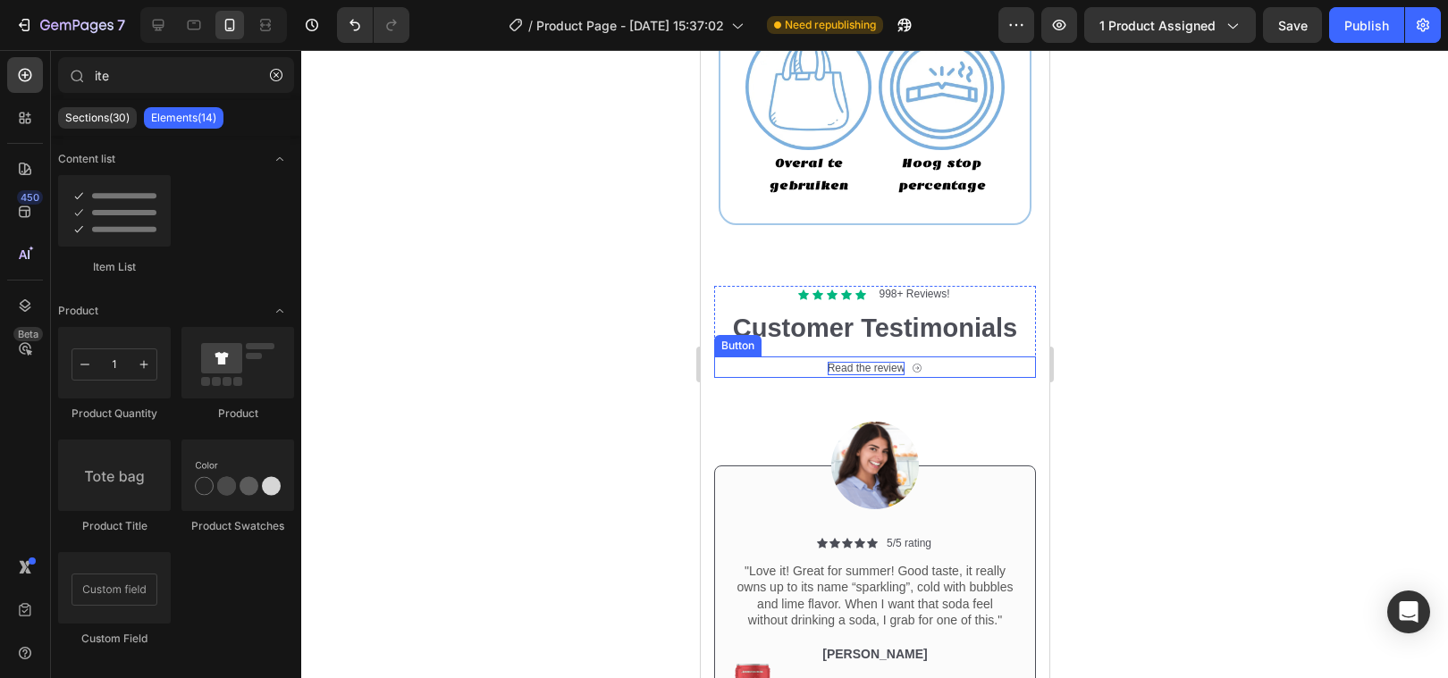
click at [863, 366] on div "Read the review" at bounding box center [866, 369] width 78 height 14
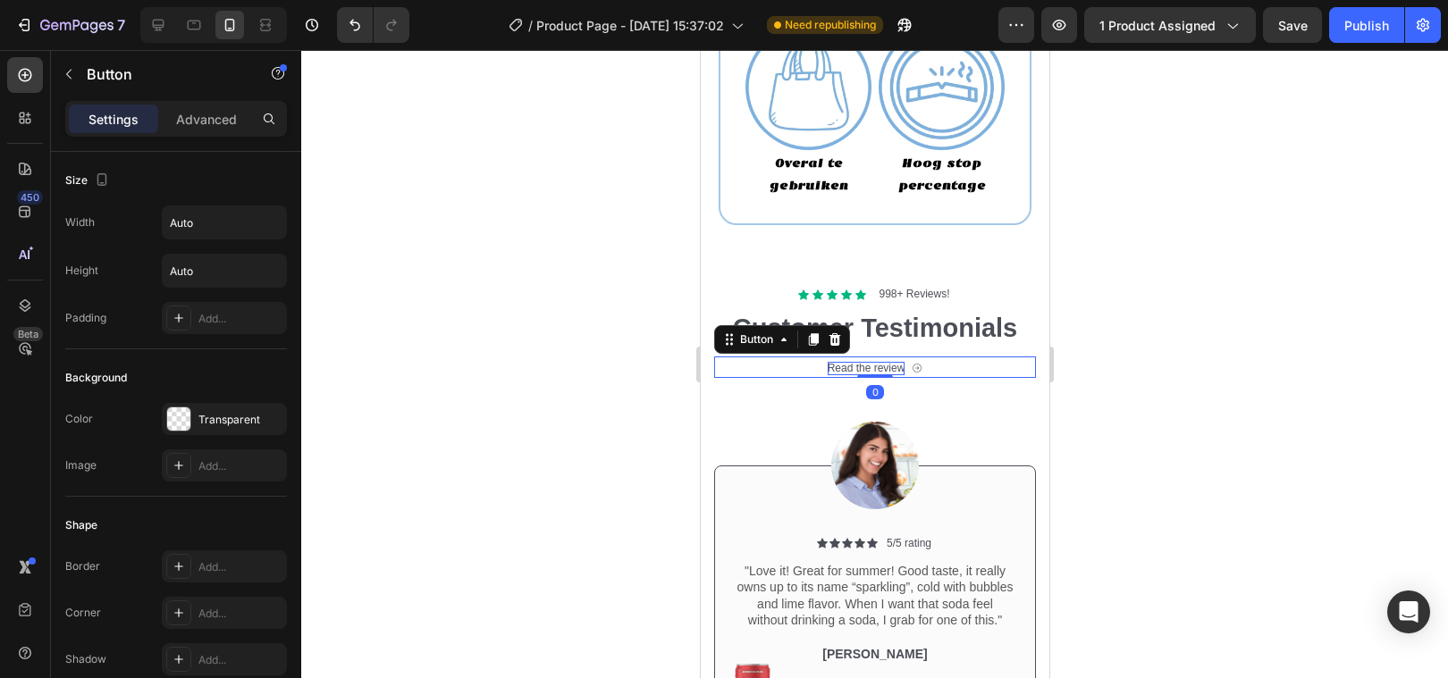
click at [868, 366] on div "Read the review" at bounding box center [866, 369] width 78 height 14
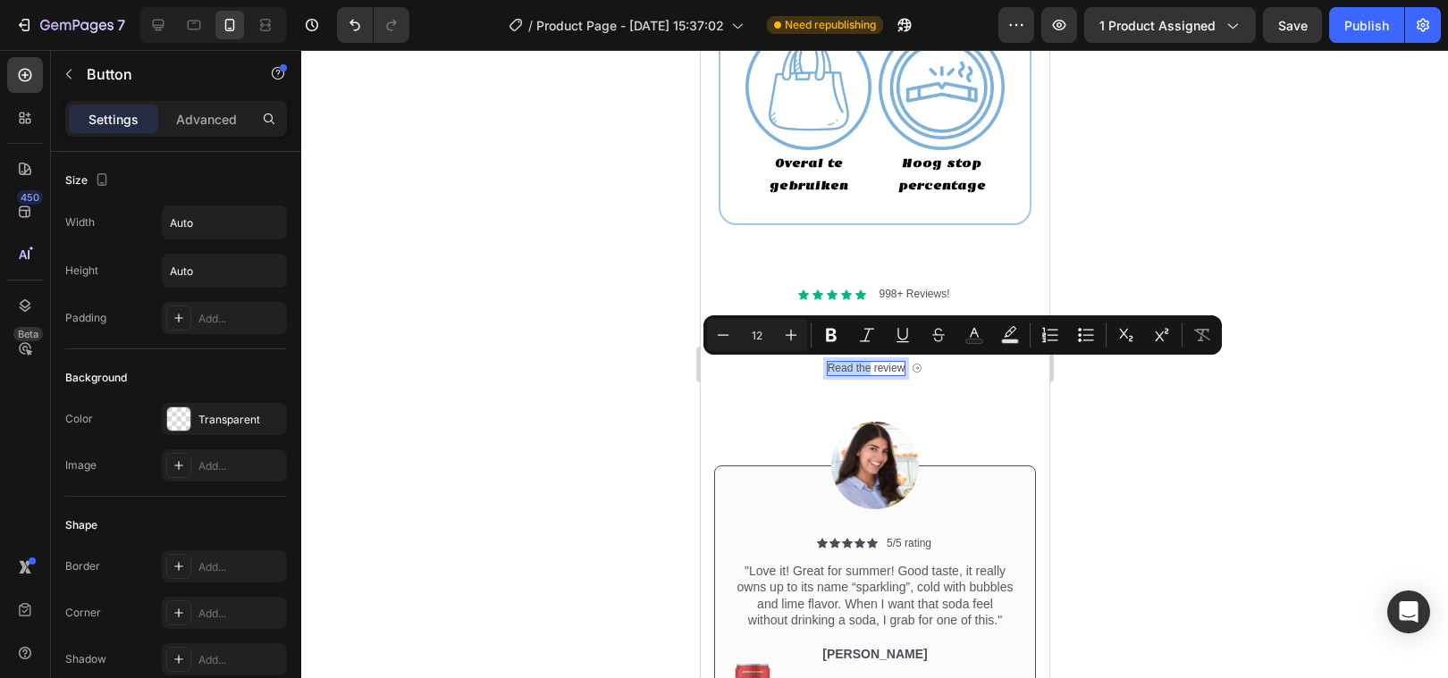
drag, startPoint x: 868, startPoint y: 365, endPoint x: 827, endPoint y: 366, distance: 41.1
click at [827, 366] on p "Read the review" at bounding box center [866, 369] width 78 height 14
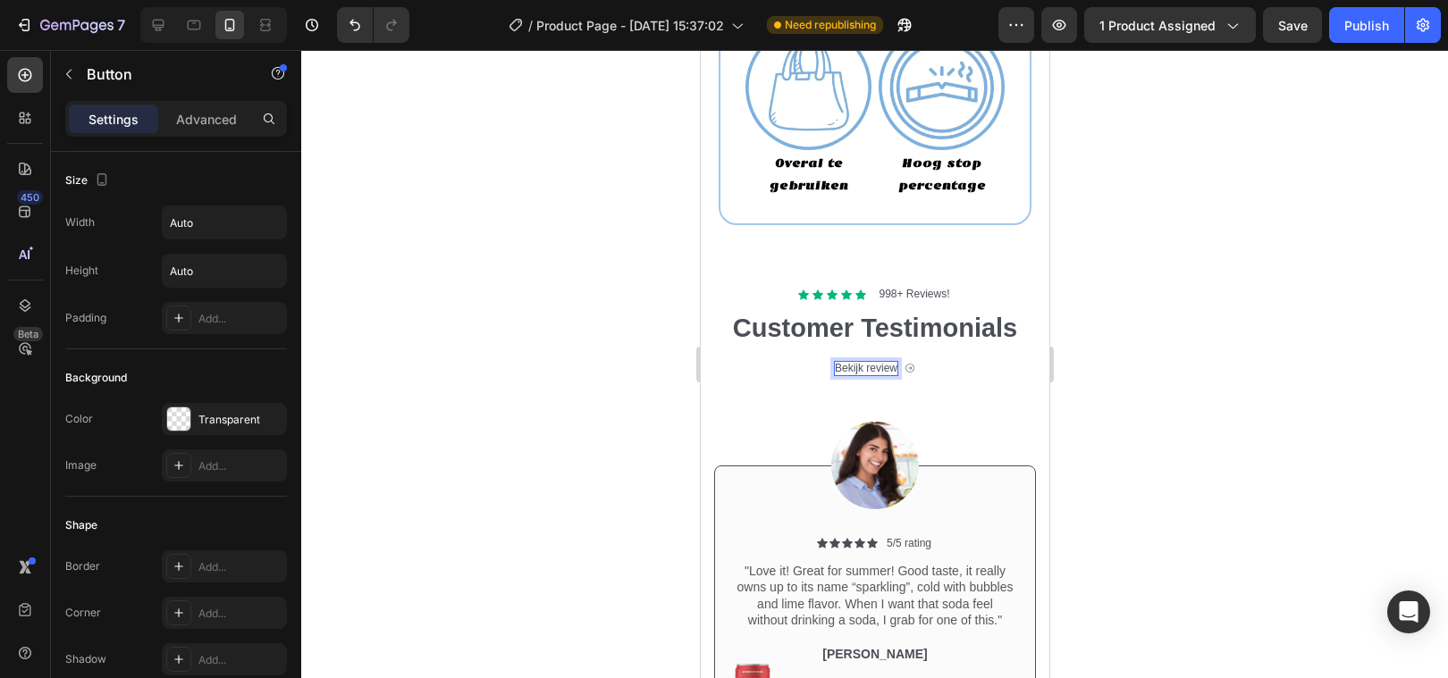
click at [834, 362] on button "Bekijk review" at bounding box center [874, 369] width 80 height 14
click at [827, 362] on button "Bekijk de review" at bounding box center [875, 369] width 96 height 14
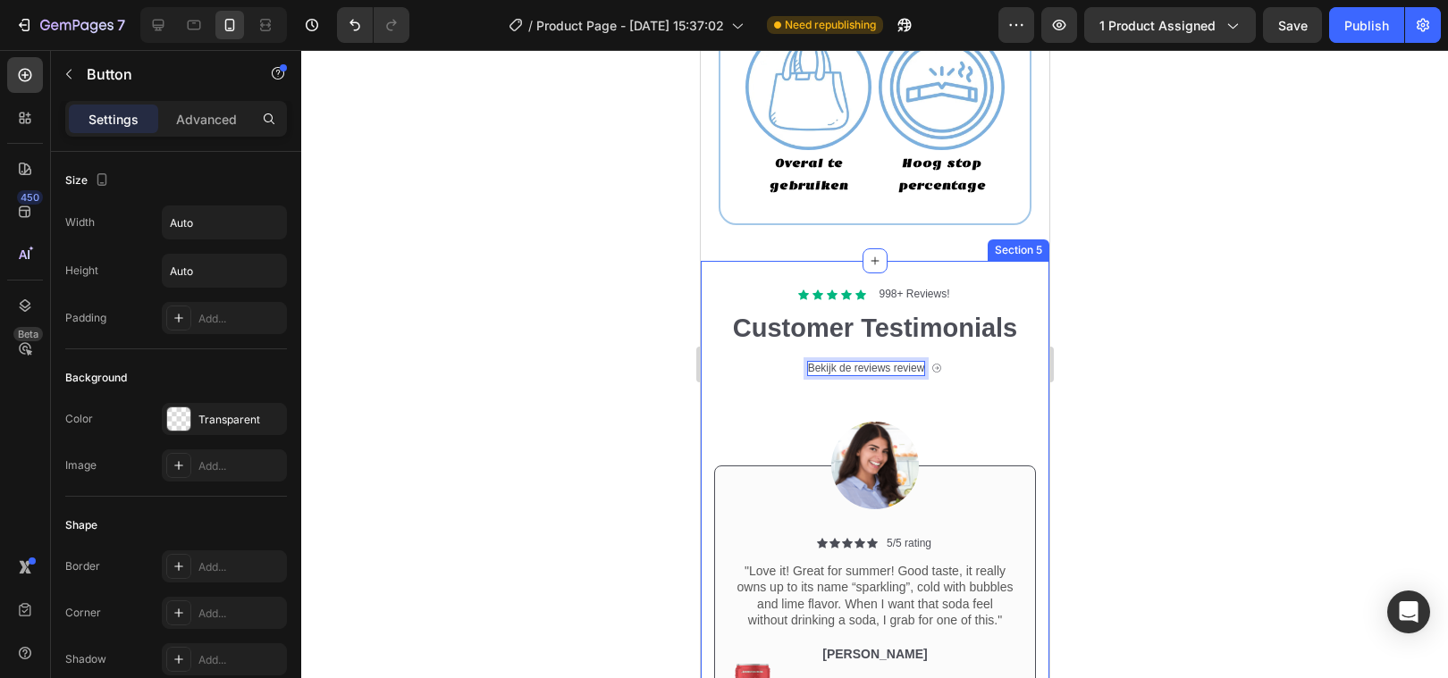
click at [617, 427] on div at bounding box center [874, 364] width 1147 height 628
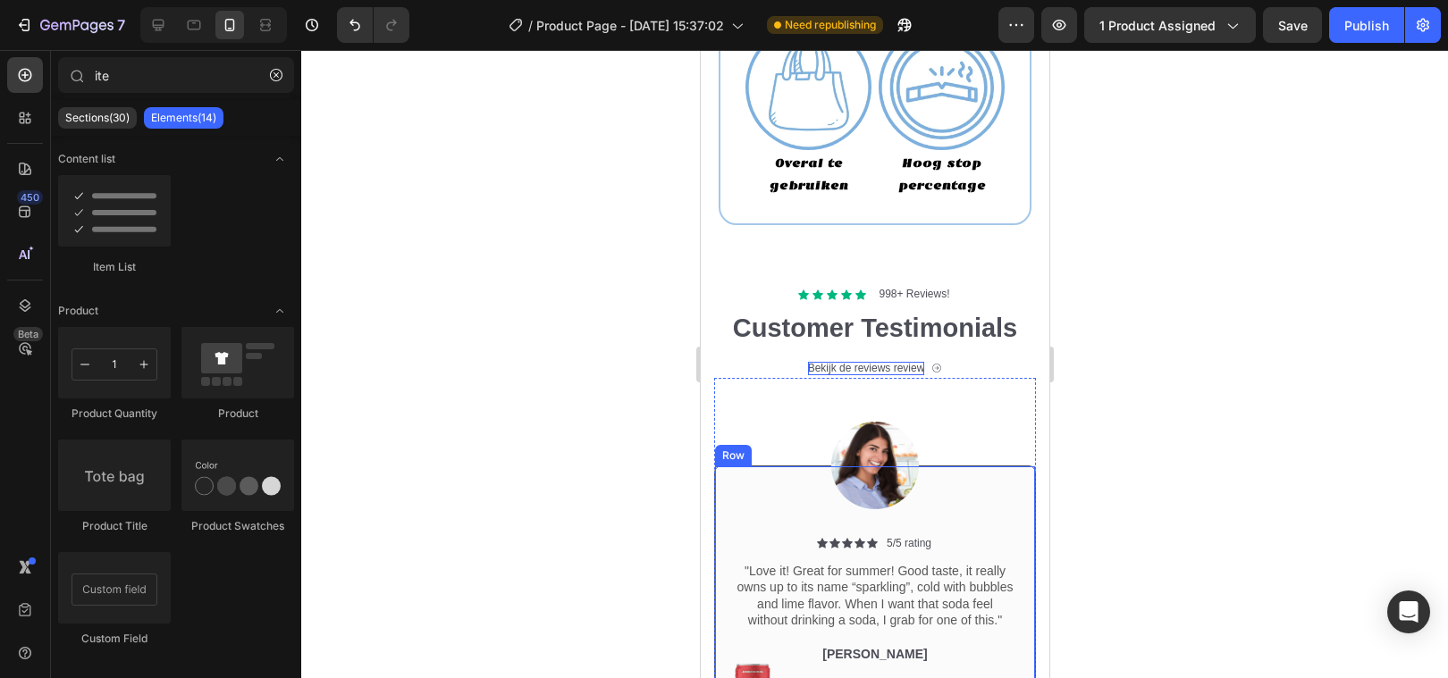
scroll to position [2404, 0]
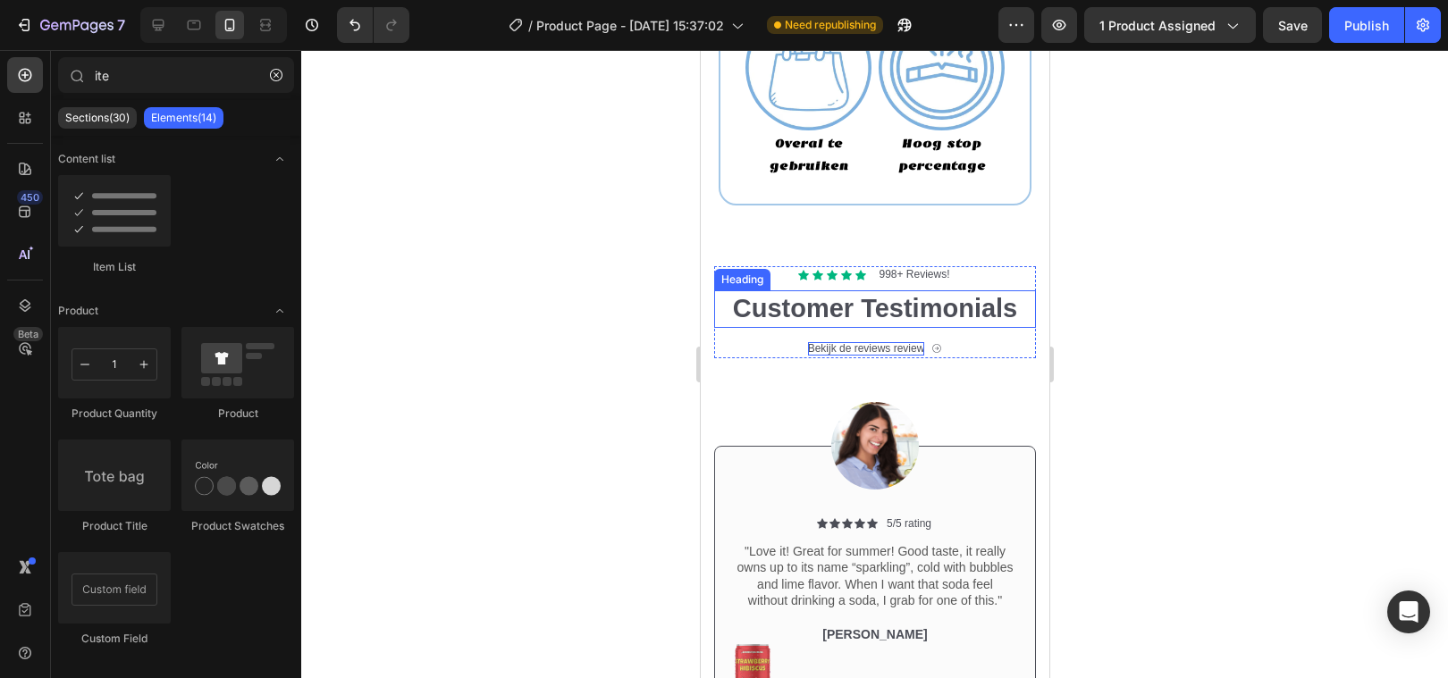
click at [786, 311] on h2 "Customer Testimonials" at bounding box center [874, 309] width 322 height 38
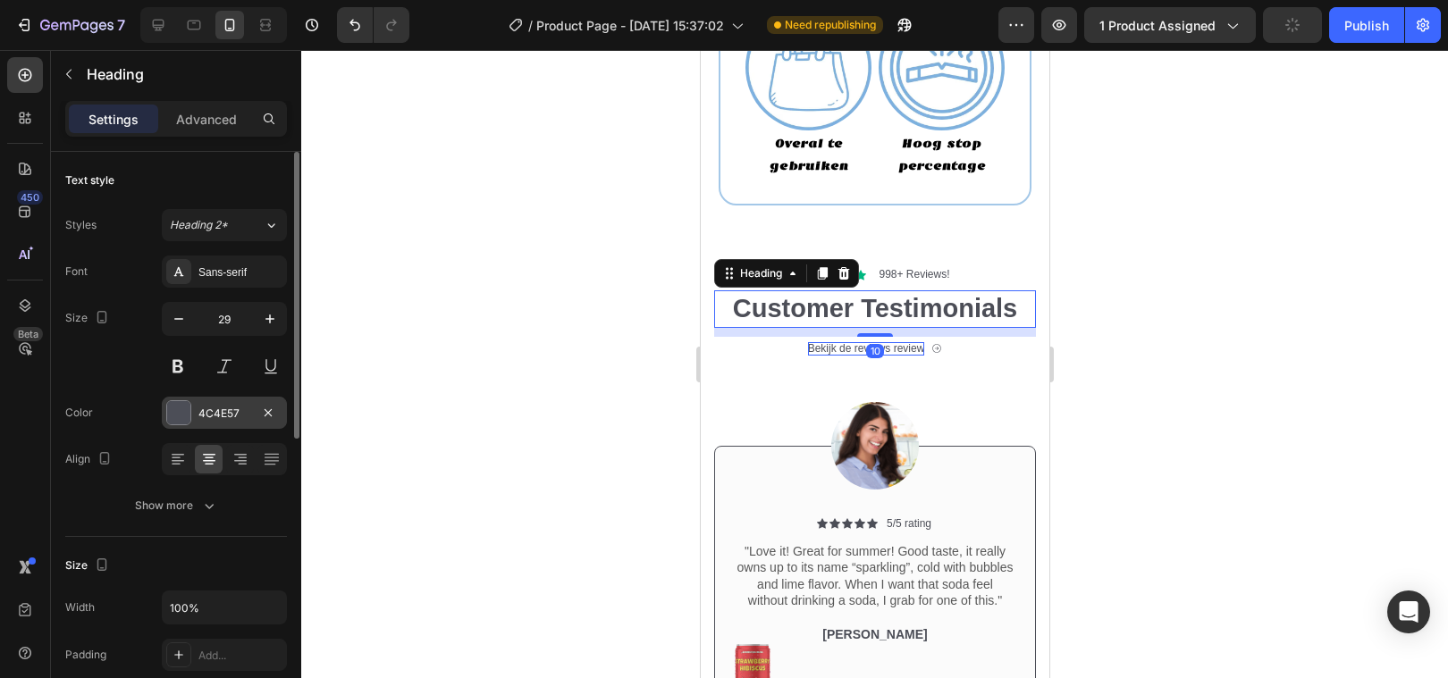
click at [174, 414] on div at bounding box center [178, 412] width 23 height 23
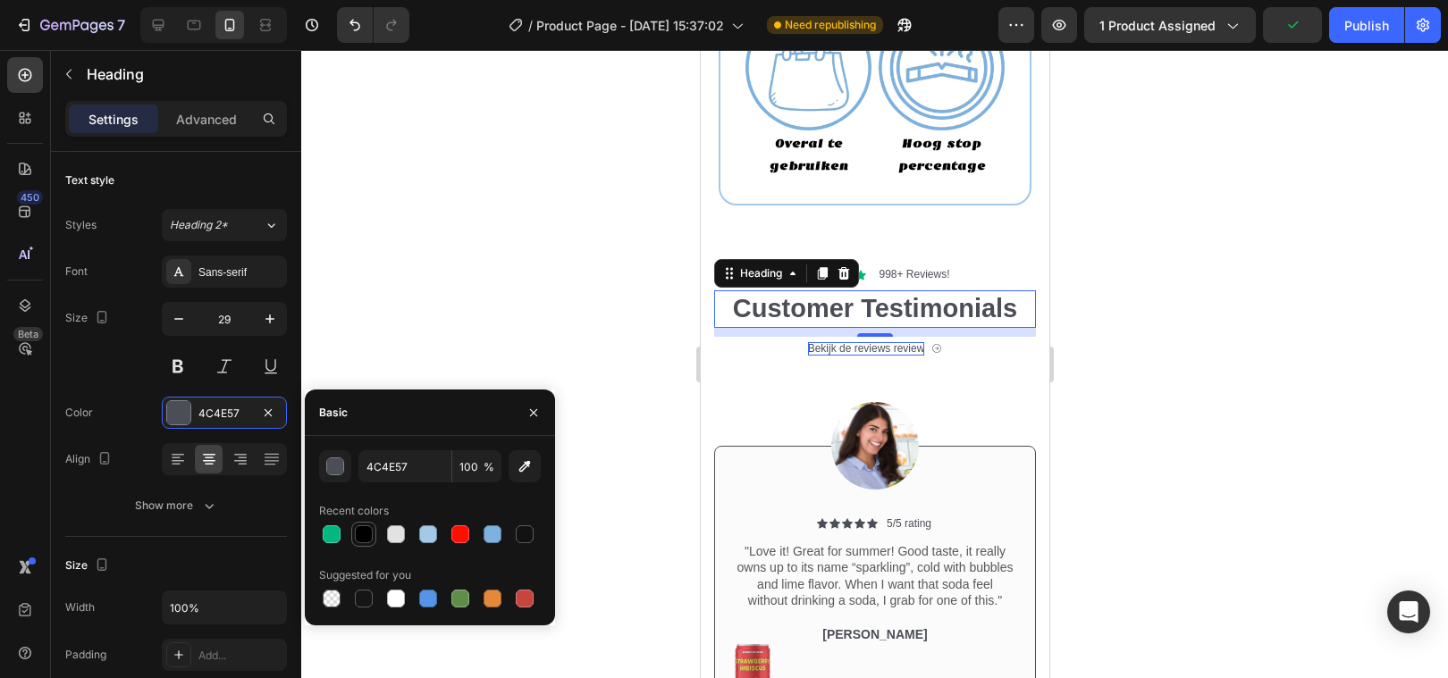
click at [355, 534] on div at bounding box center [364, 534] width 18 height 18
click at [447, 304] on div at bounding box center [874, 364] width 1147 height 628
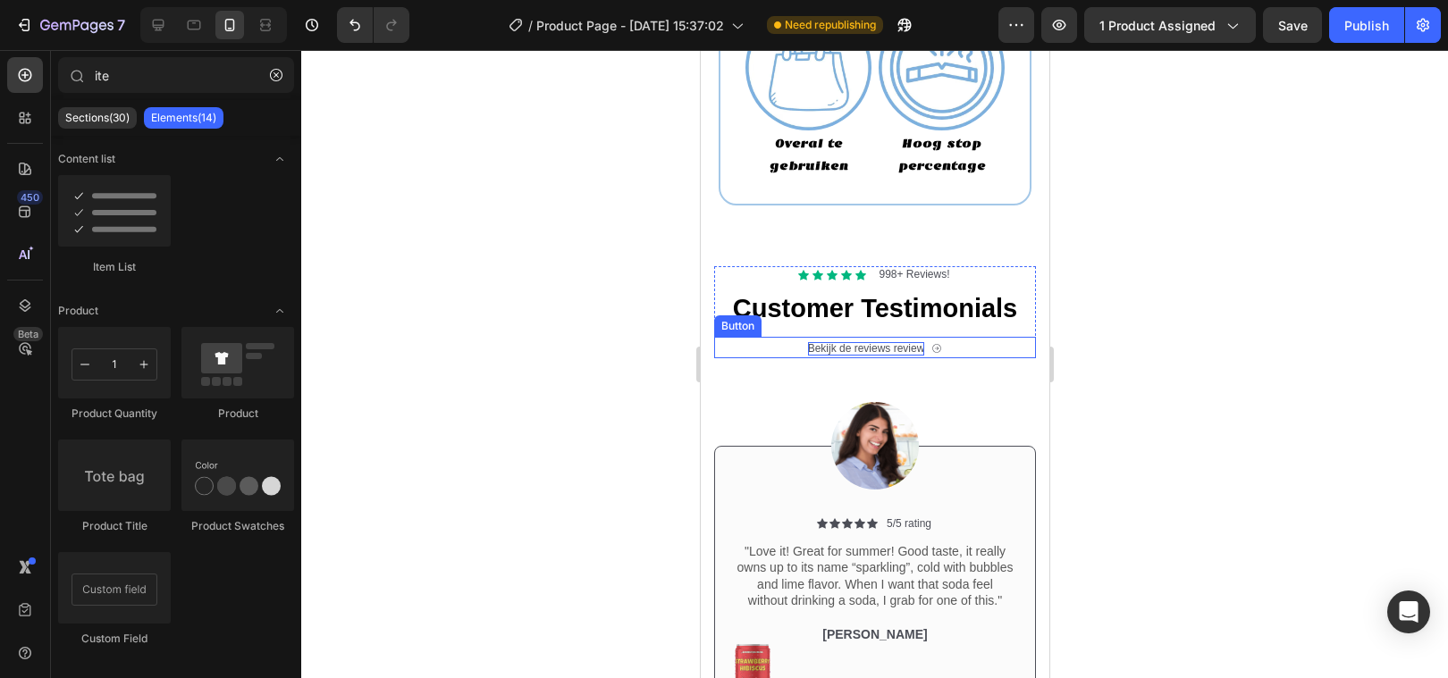
click at [864, 352] on p "Bekijk de reviews review" at bounding box center [865, 349] width 117 height 14
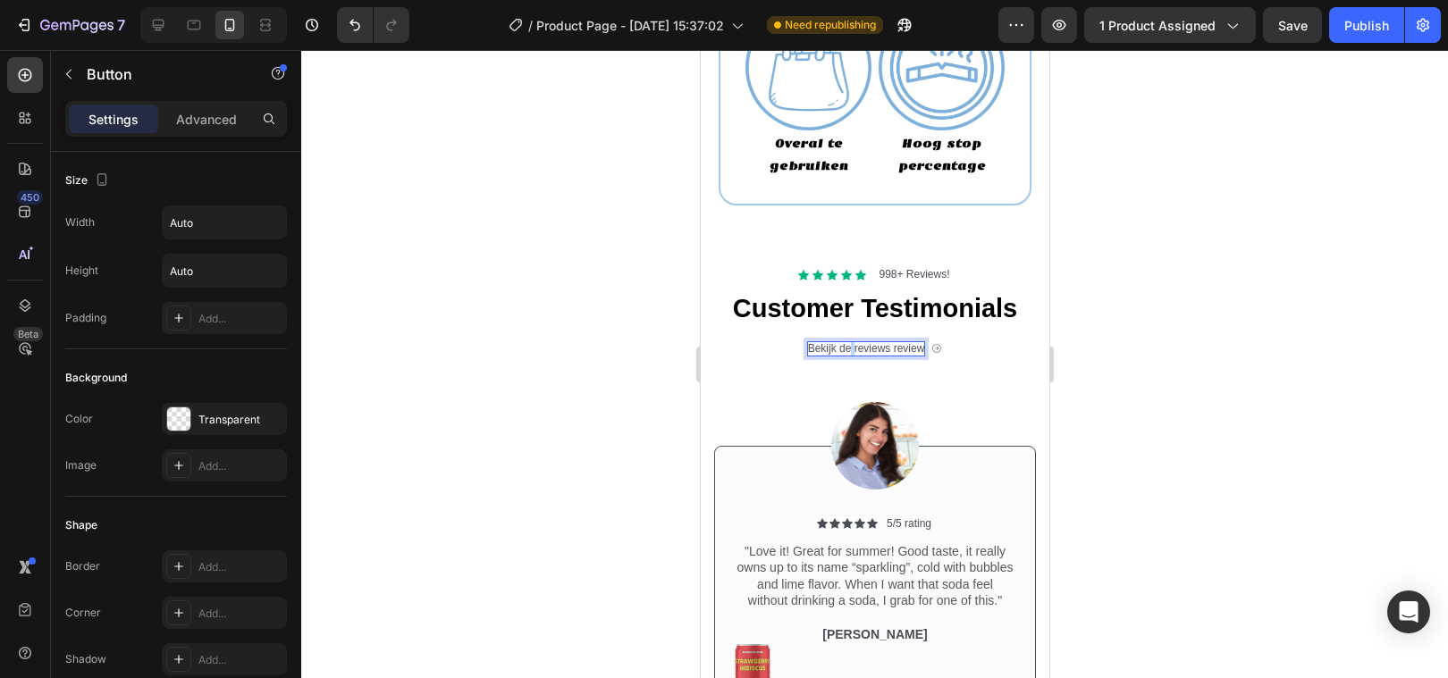
click at [849, 347] on p "Bekijk de reviews review" at bounding box center [865, 349] width 117 height 14
click at [819, 350] on p "Bekijk de reviews review" at bounding box center [865, 349] width 117 height 14
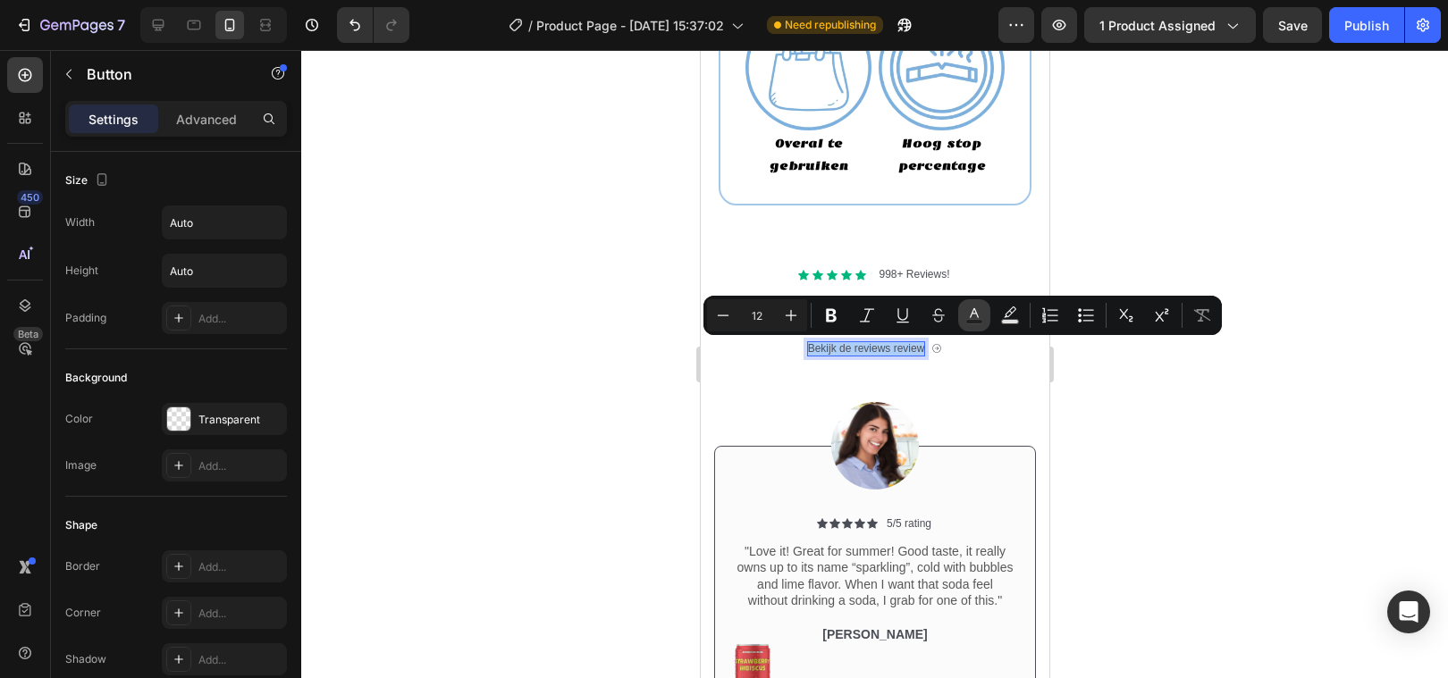
click at [975, 314] on icon "Editor contextual toolbar" at bounding box center [974, 316] width 18 height 18
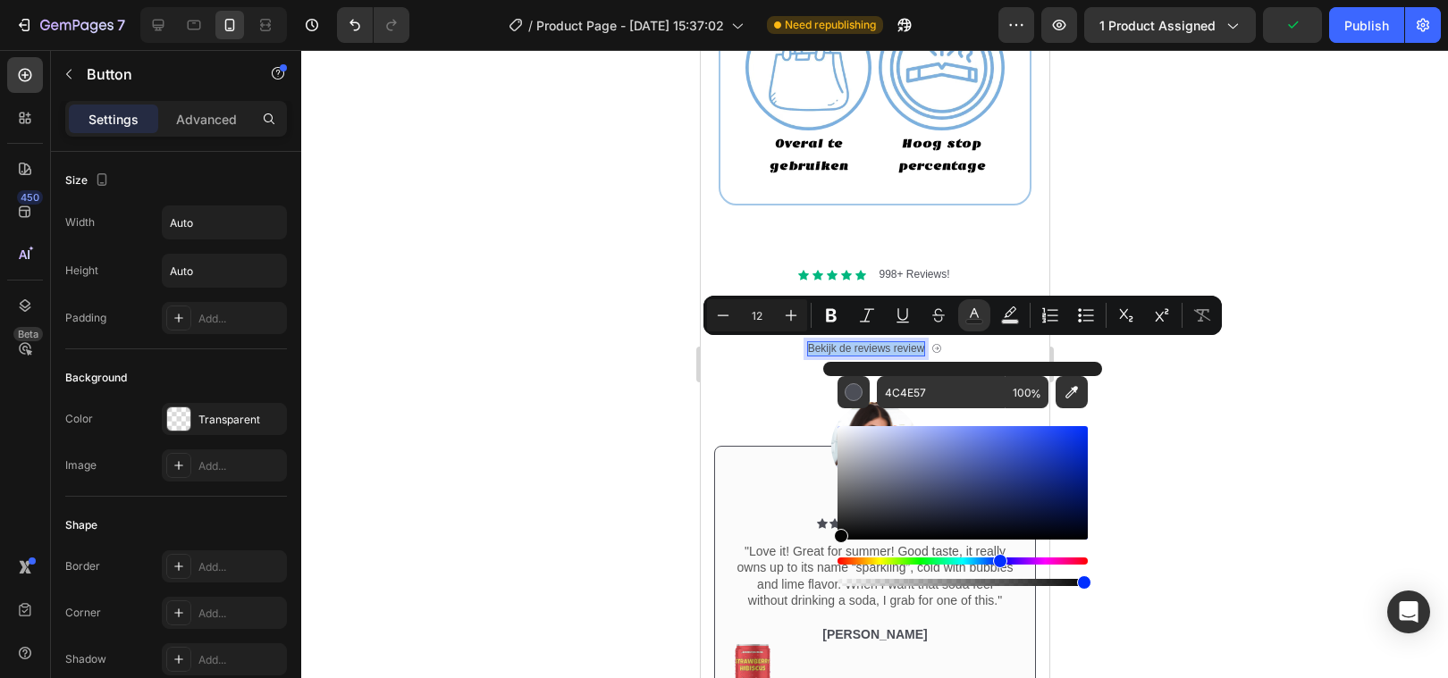
drag, startPoint x: 871, startPoint y: 507, endPoint x: 835, endPoint y: 537, distance: 47.6
click at [835, 537] on div "Editor contextual toolbar" at bounding box center [841, 536] width 14 height 14
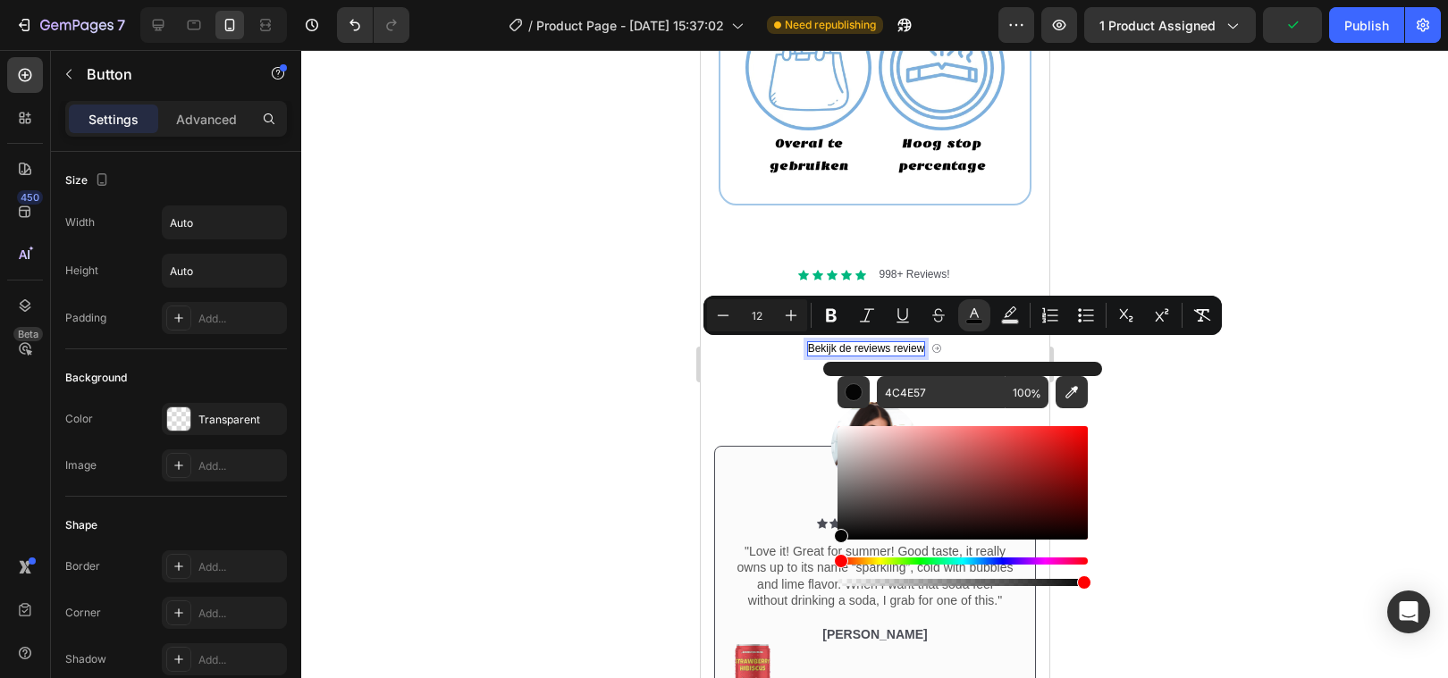
click at [545, 511] on div at bounding box center [874, 364] width 1147 height 628
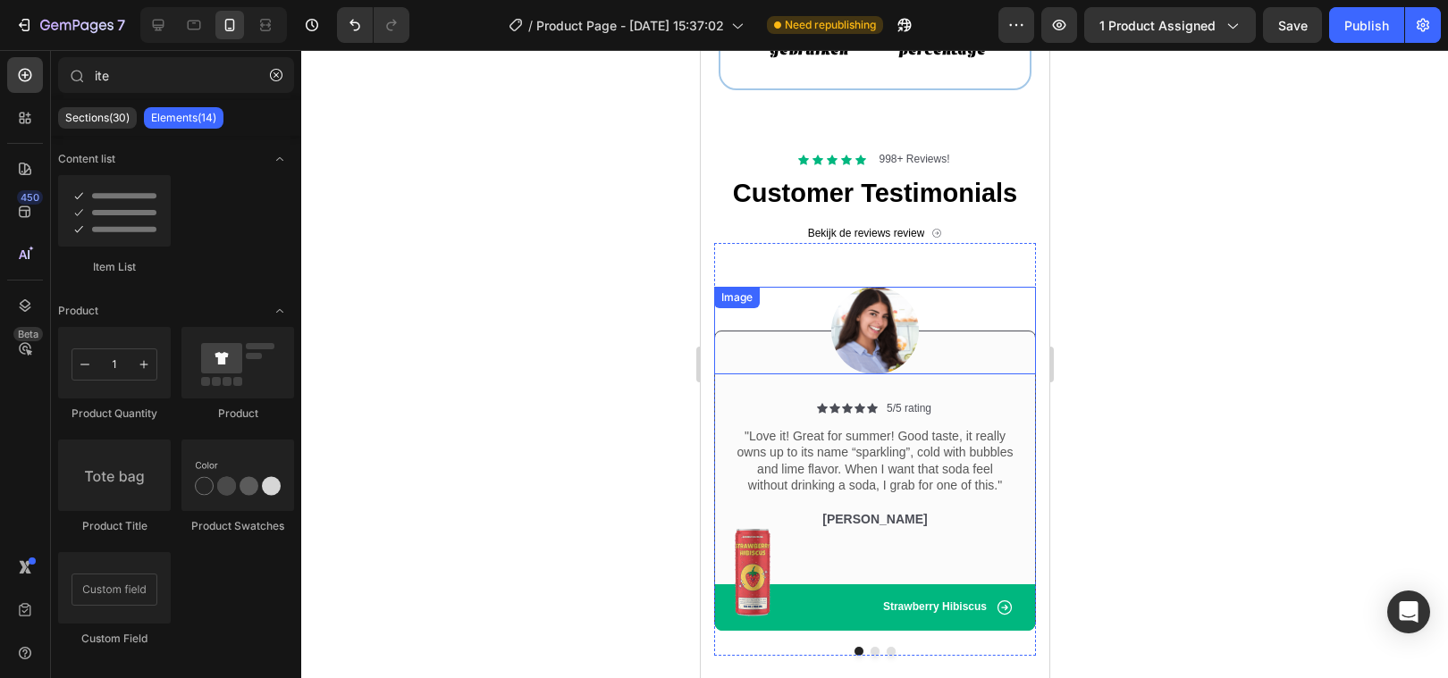
scroll to position [2558, 0]
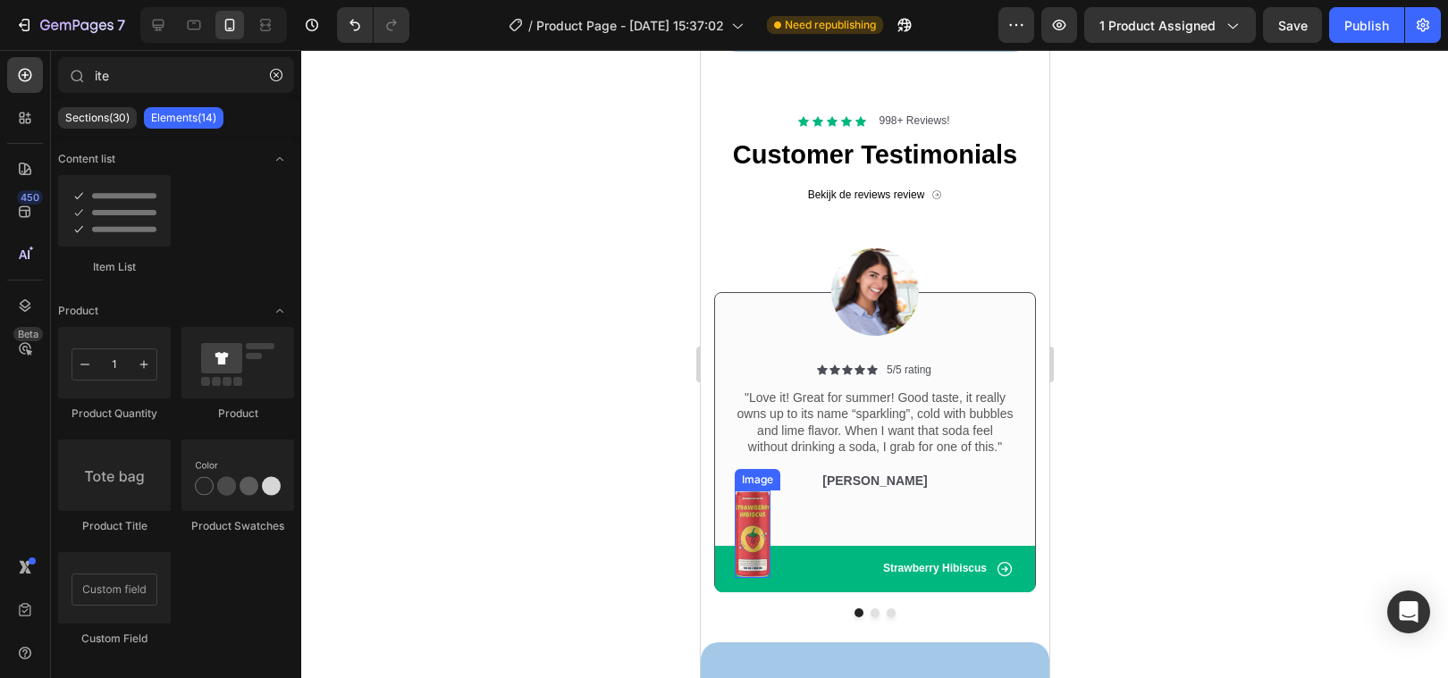
click at [754, 519] on img at bounding box center [752, 535] width 36 height 88
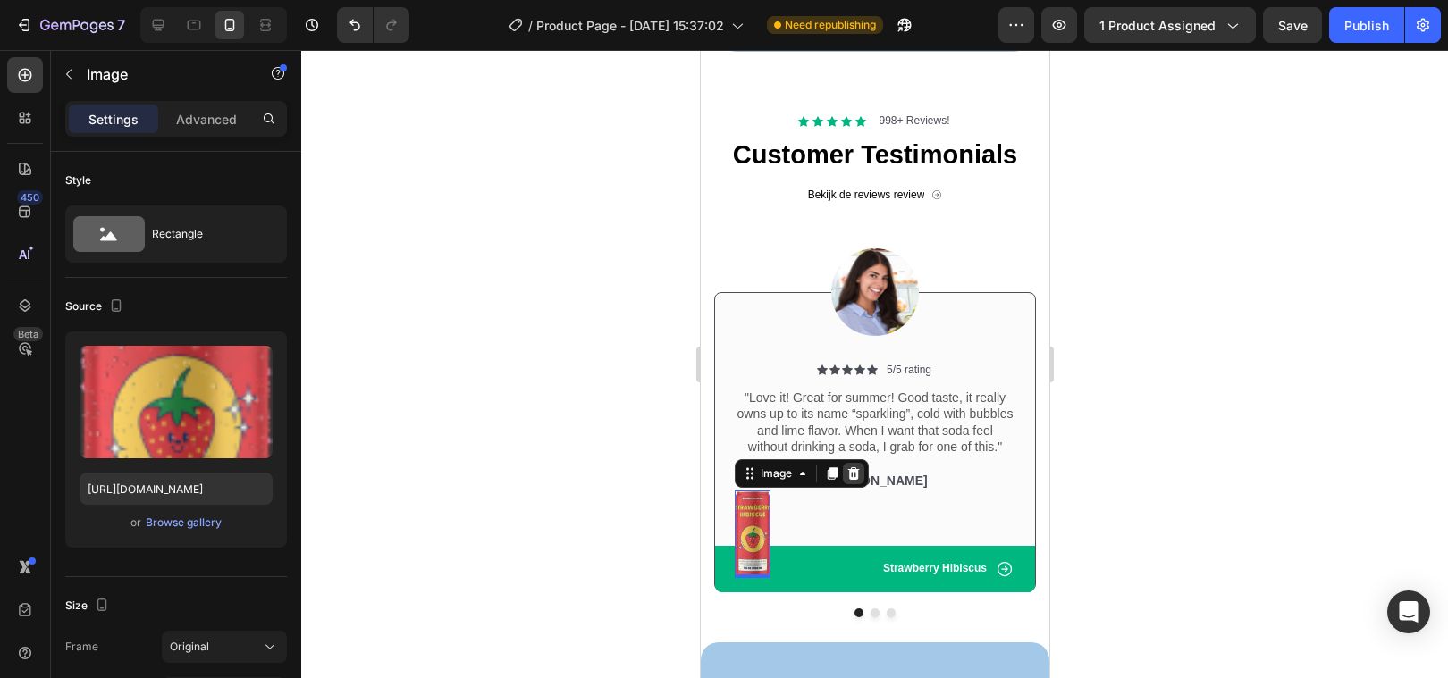
click at [853, 474] on icon at bounding box center [853, 473] width 12 height 13
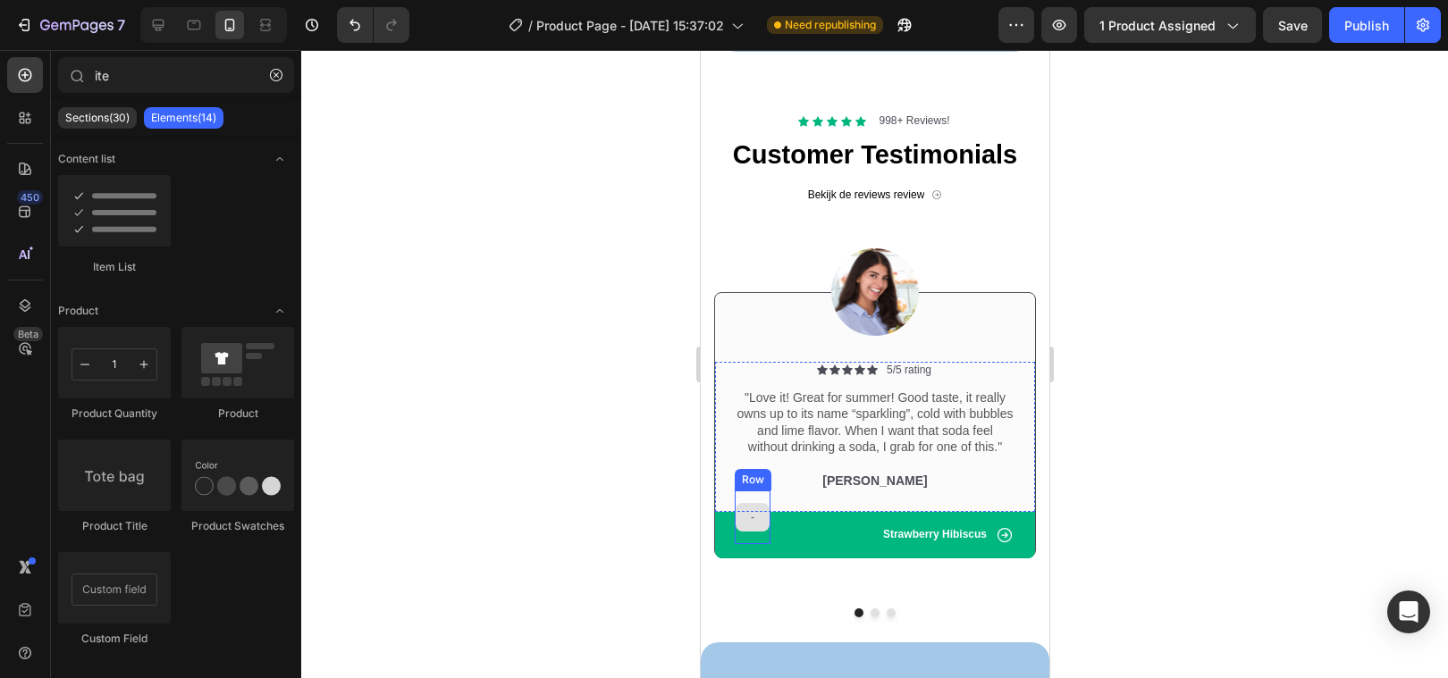
click at [747, 492] on div at bounding box center [752, 518] width 36 height 54
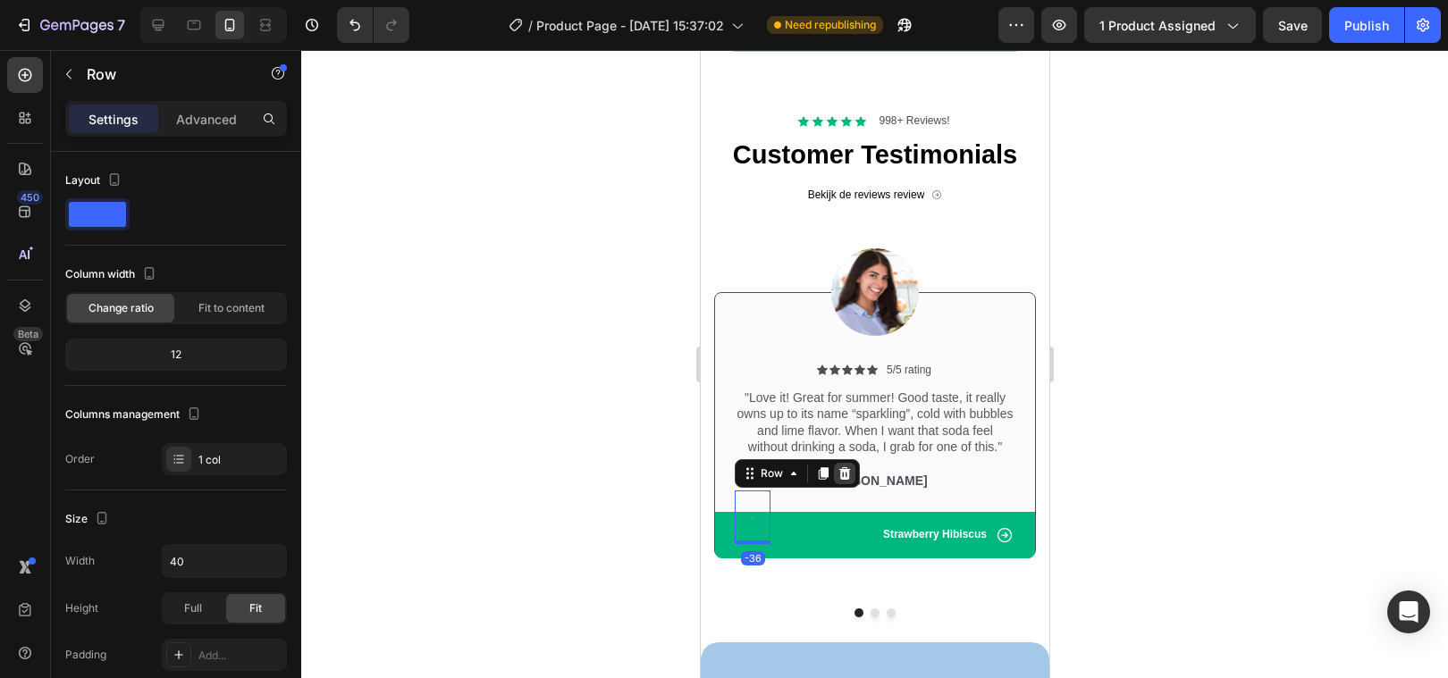
click at [844, 472] on icon at bounding box center [844, 473] width 12 height 13
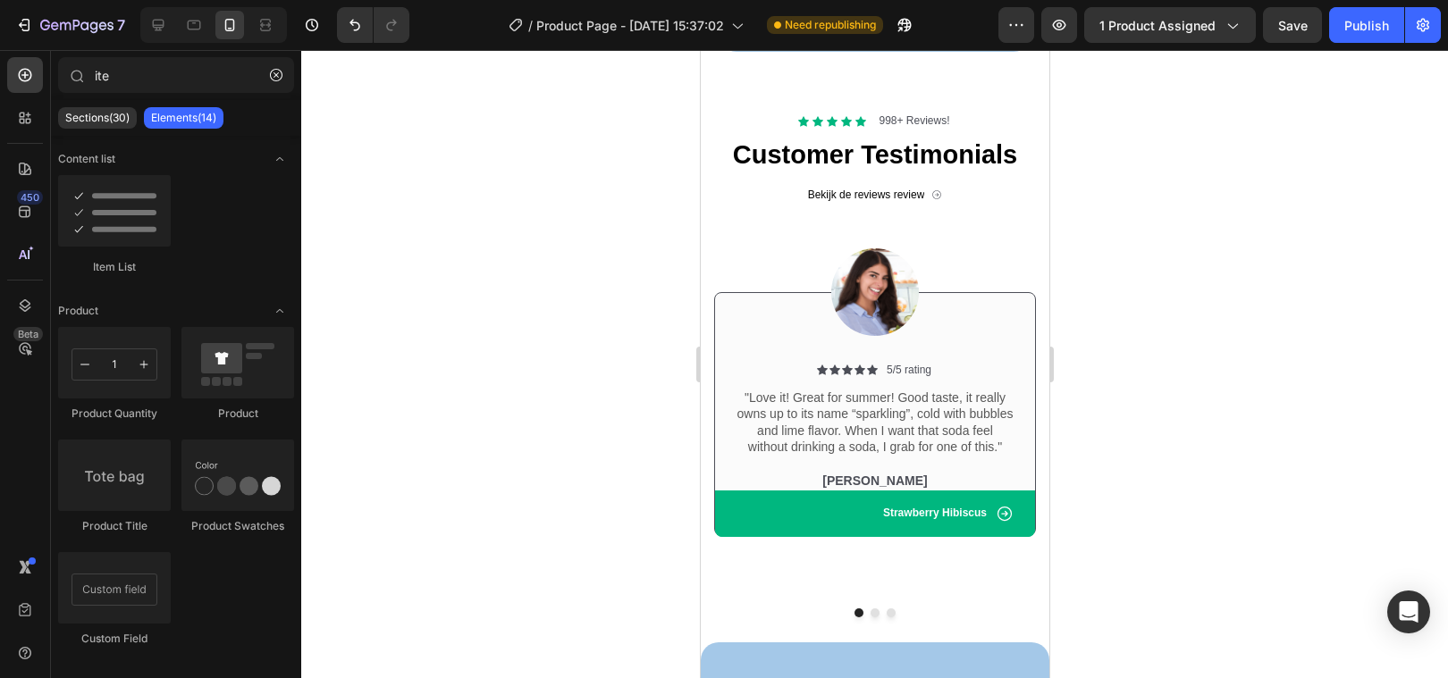
click at [573, 509] on div at bounding box center [874, 364] width 1147 height 628
click at [910, 477] on p "Rita Carroll" at bounding box center [874, 481] width 279 height 16
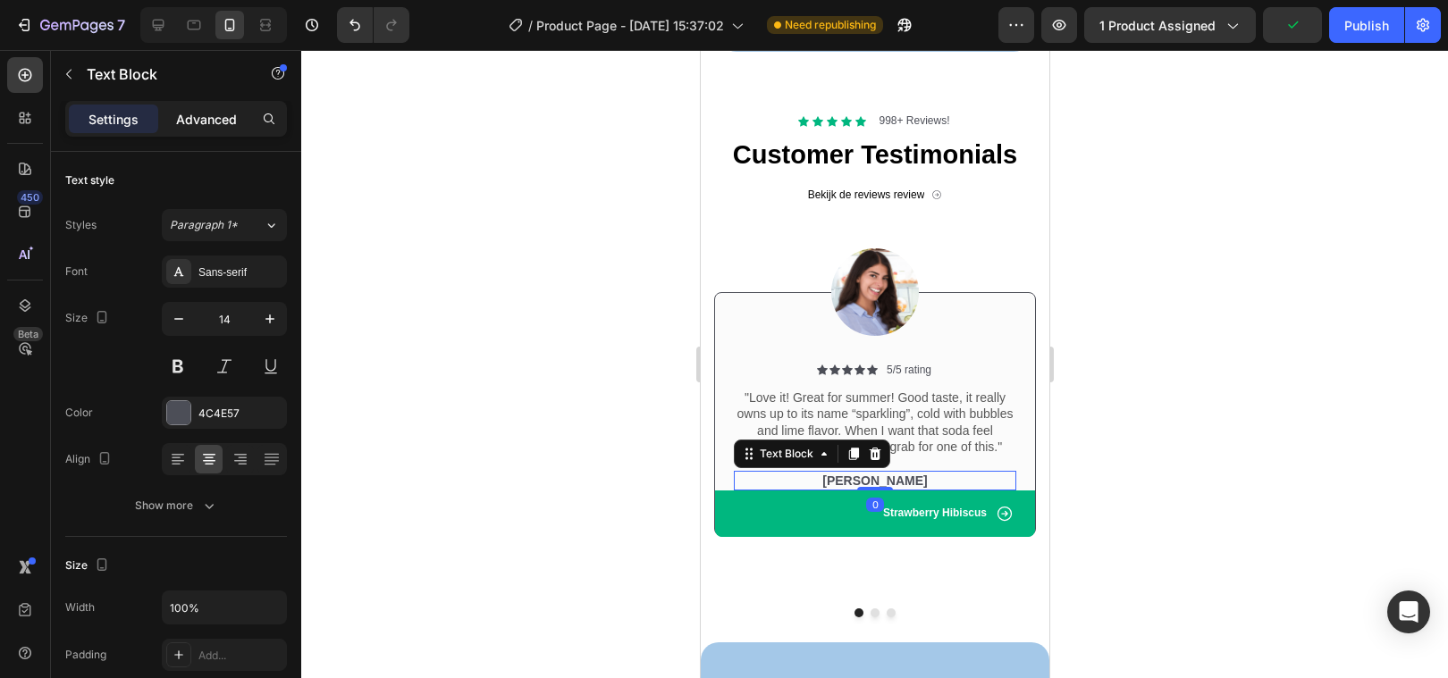
click at [230, 124] on p "Advanced" at bounding box center [206, 119] width 61 height 19
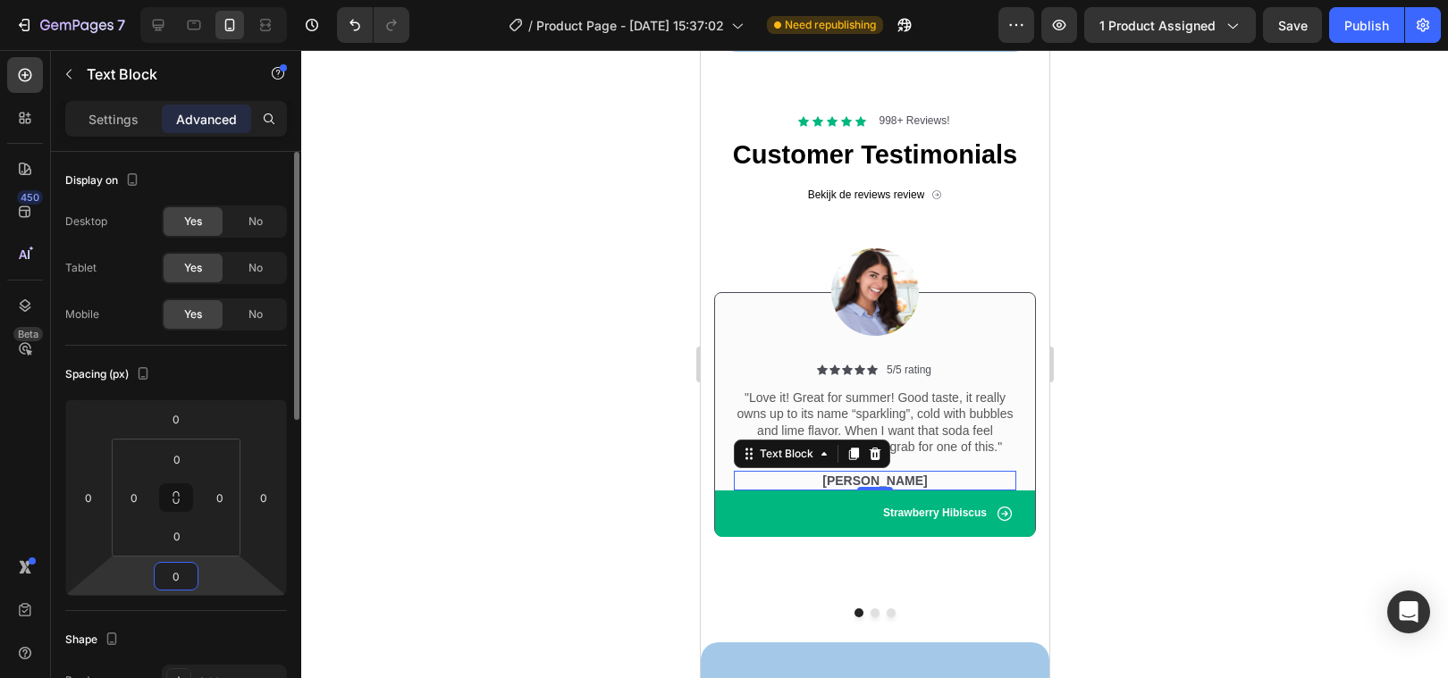
click at [166, 571] on input "0" at bounding box center [176, 576] width 36 height 27
click at [174, 538] on input "0" at bounding box center [177, 536] width 36 height 27
click at [174, 537] on input "0" at bounding box center [177, 536] width 36 height 27
type input "10"
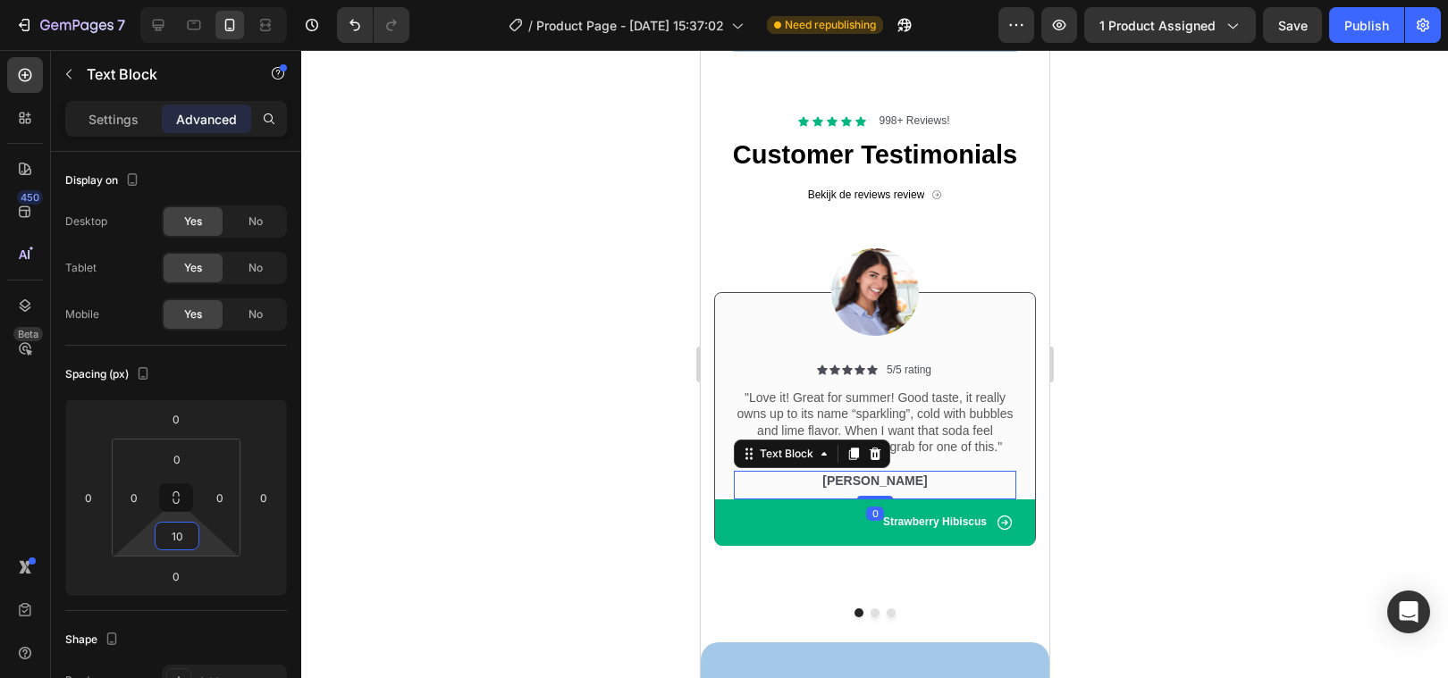
click at [590, 522] on div at bounding box center [874, 364] width 1147 height 628
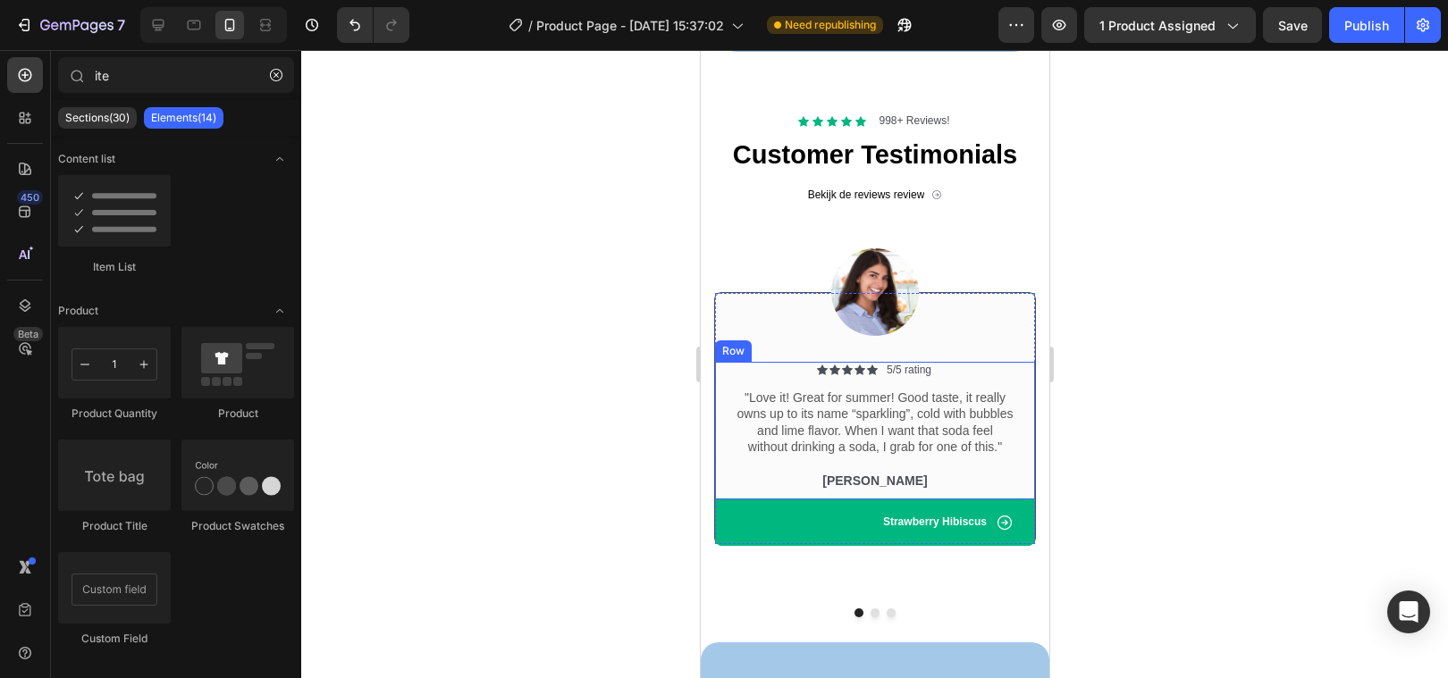
click at [735, 483] on p "Rita Carroll" at bounding box center [874, 481] width 279 height 16
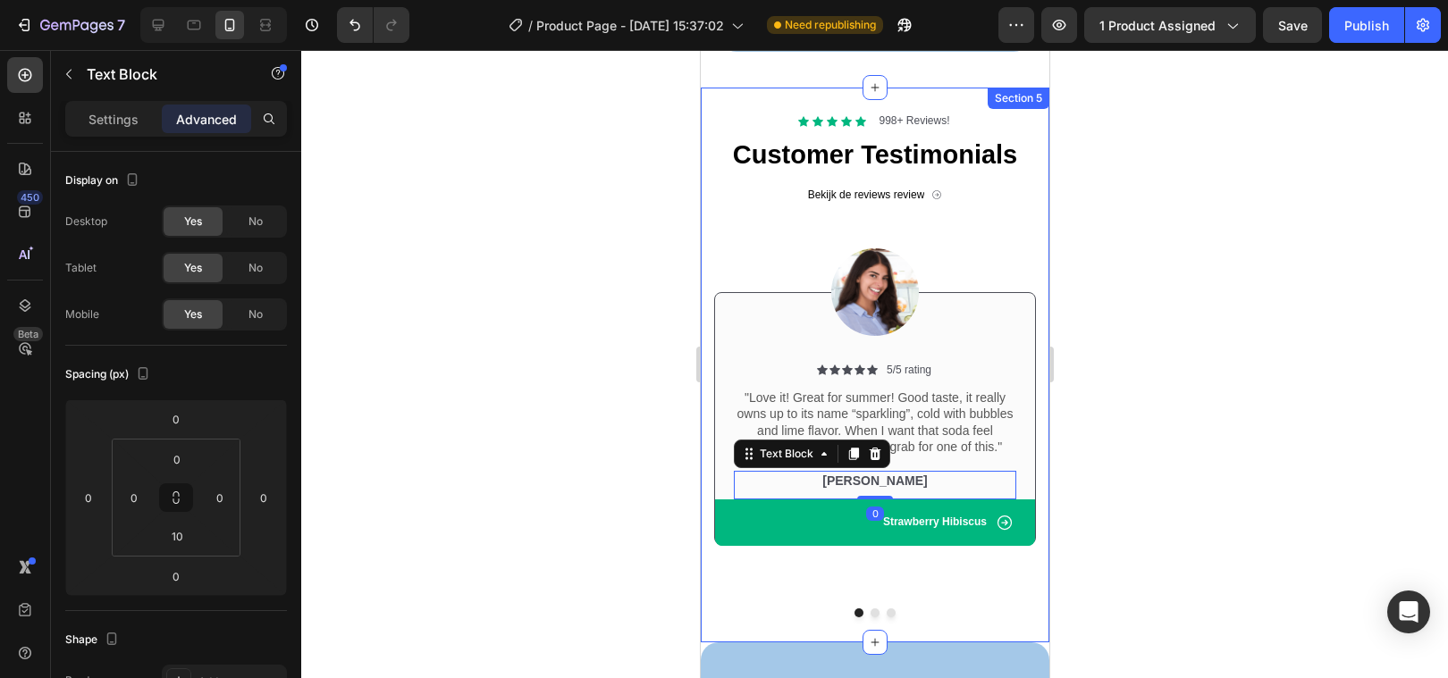
click at [529, 508] on div at bounding box center [874, 364] width 1147 height 628
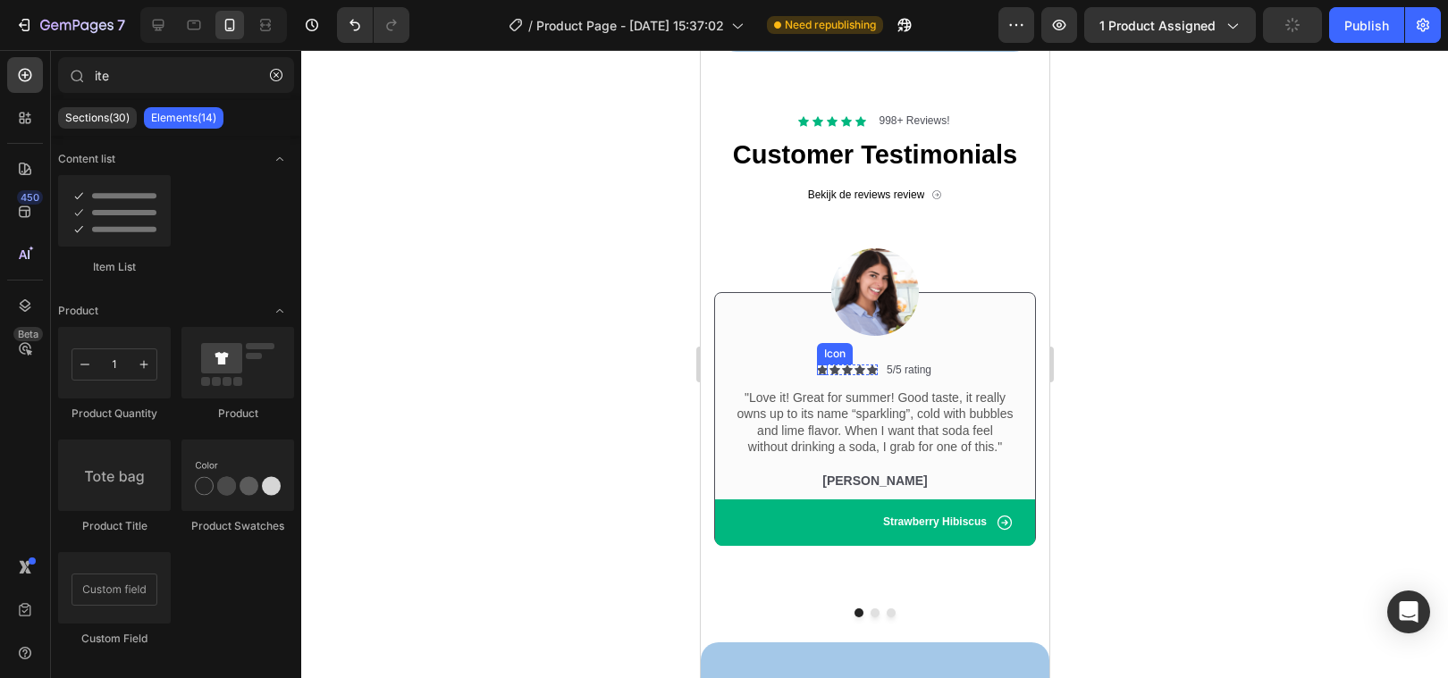
click at [826, 369] on icon at bounding box center [821, 371] width 11 height 10
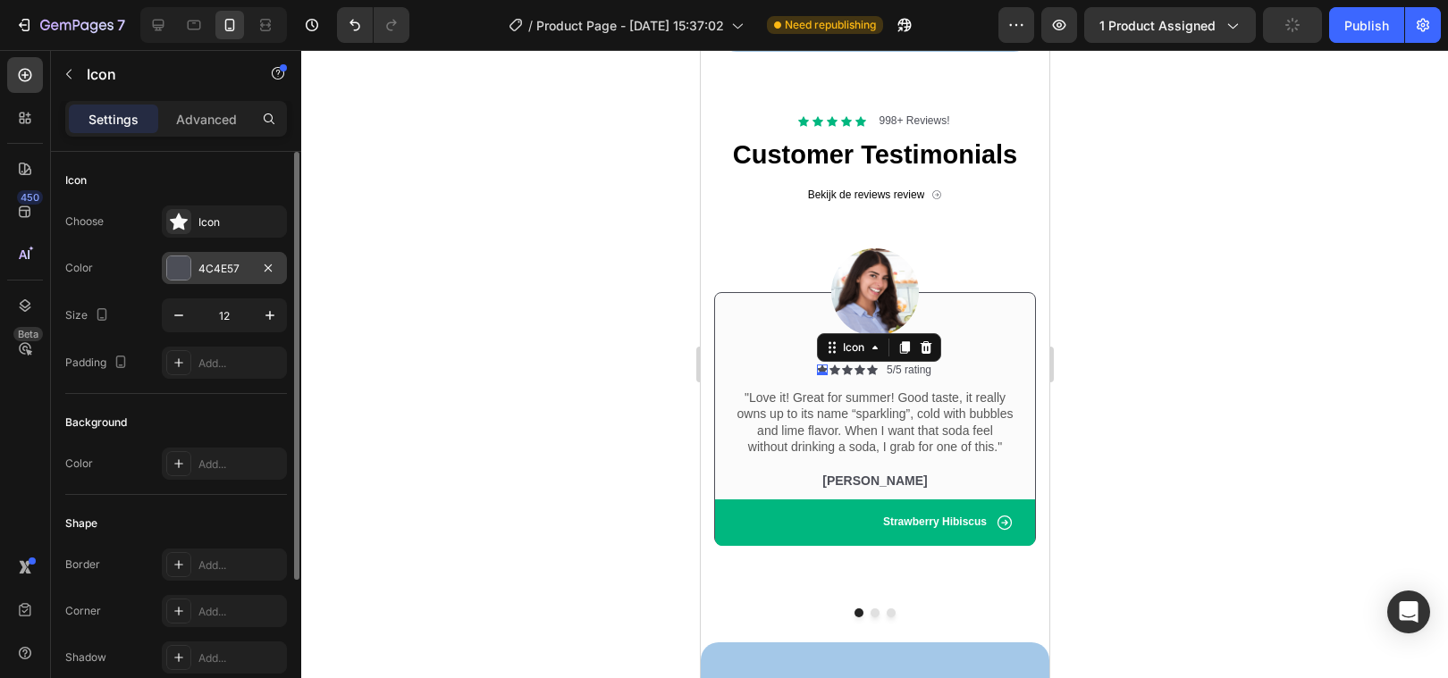
click at [178, 262] on div at bounding box center [178, 267] width 23 height 23
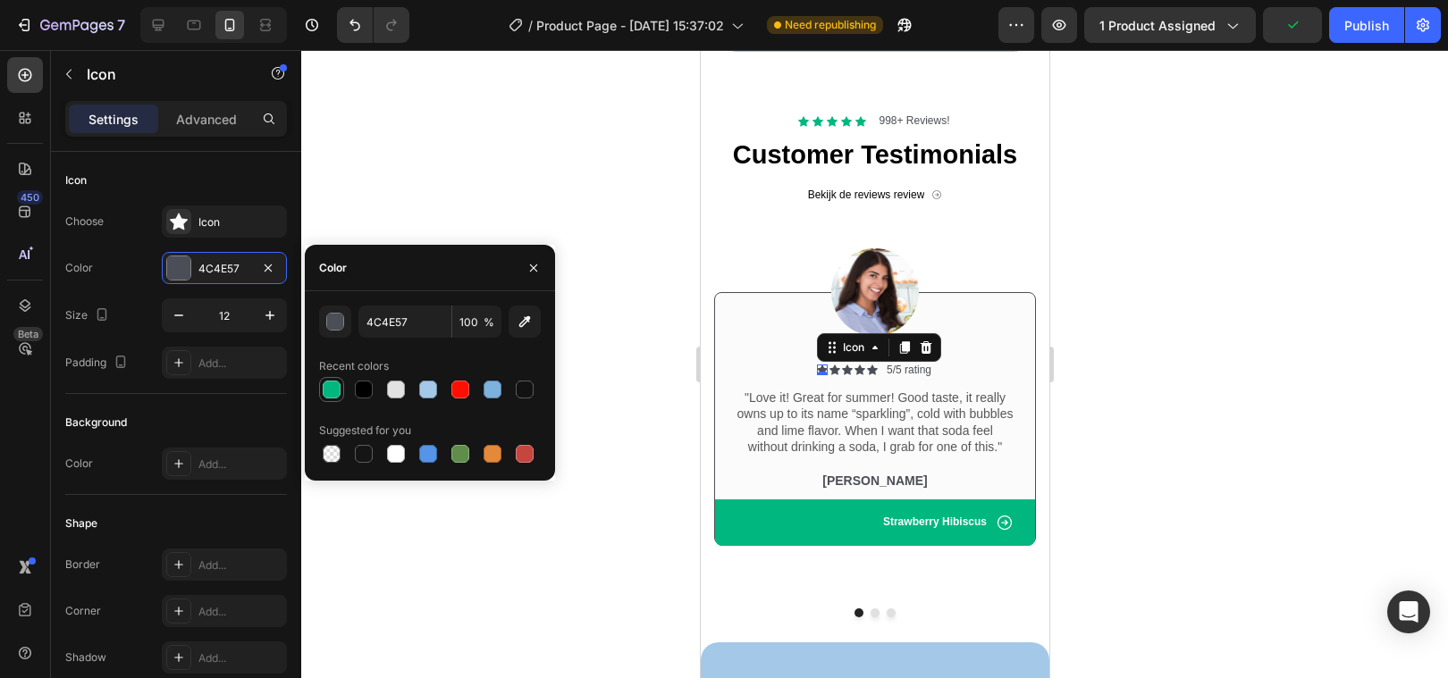
drag, startPoint x: 332, startPoint y: 387, endPoint x: 88, endPoint y: 355, distance: 245.2
click at [332, 387] on div at bounding box center [332, 390] width 18 height 18
click at [831, 370] on icon at bounding box center [833, 371] width 11 height 10
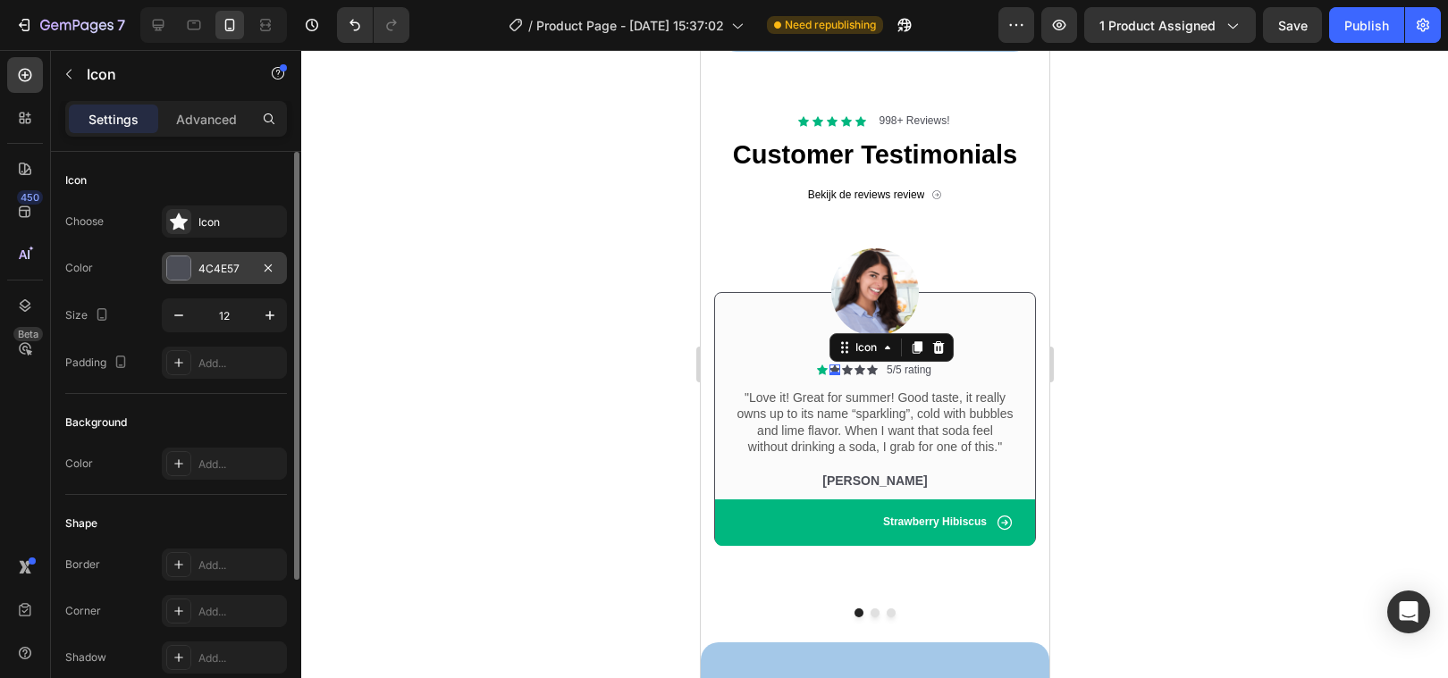
click at [164, 269] on div "4C4E57" at bounding box center [224, 268] width 125 height 32
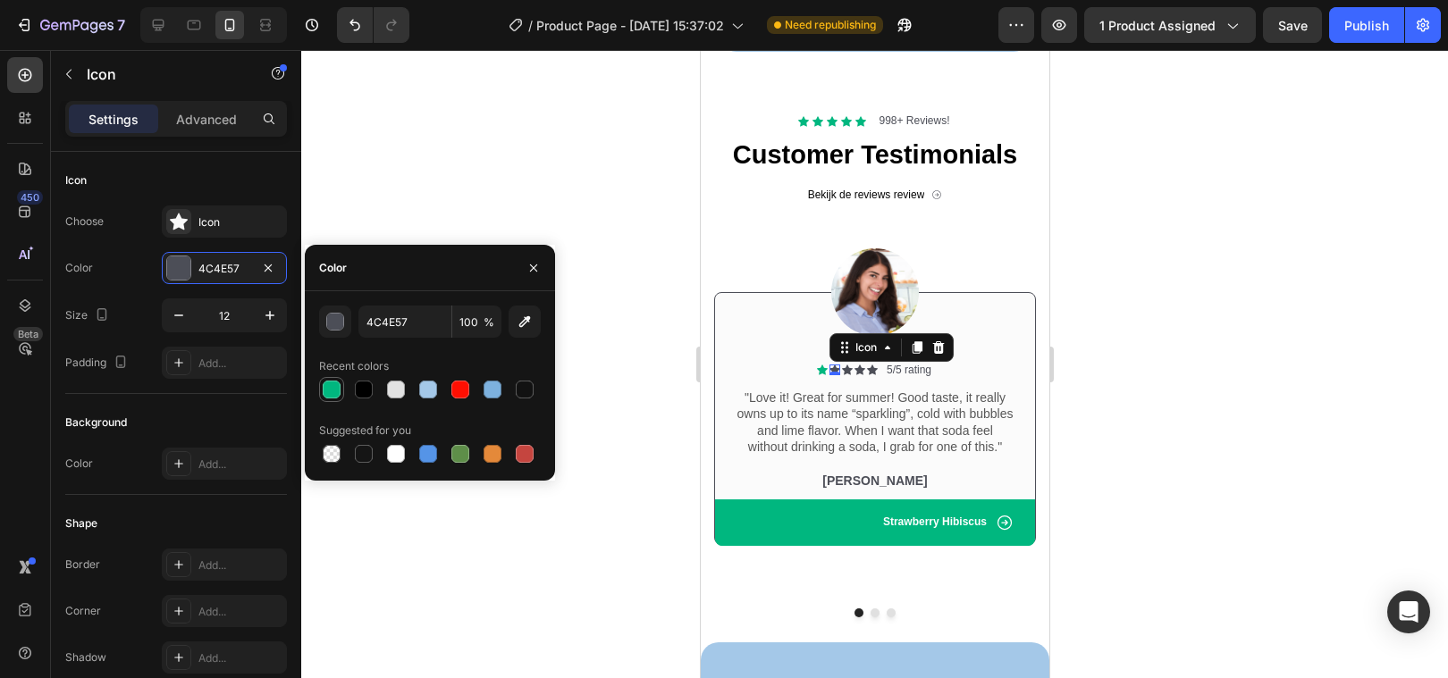
click at [325, 387] on div at bounding box center [332, 390] width 18 height 18
click at [845, 369] on icon at bounding box center [846, 371] width 11 height 10
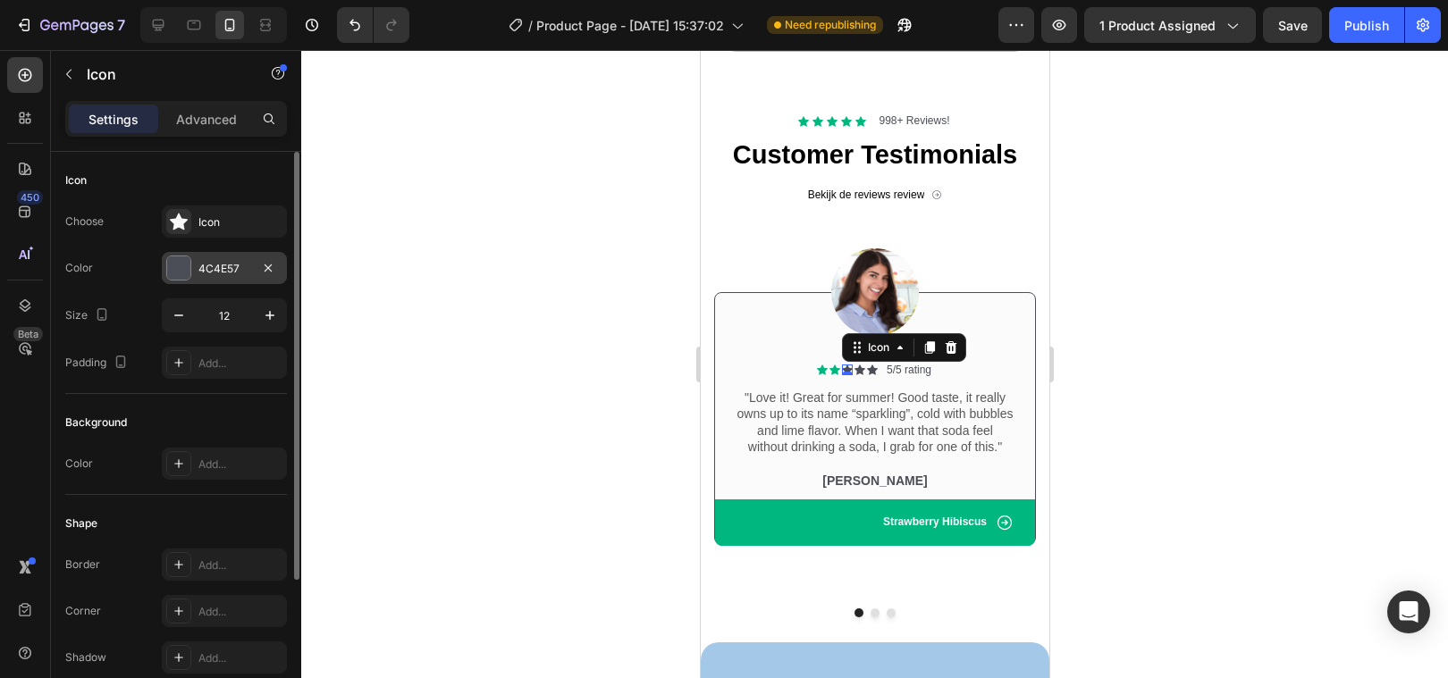
click at [182, 268] on div at bounding box center [178, 267] width 23 height 23
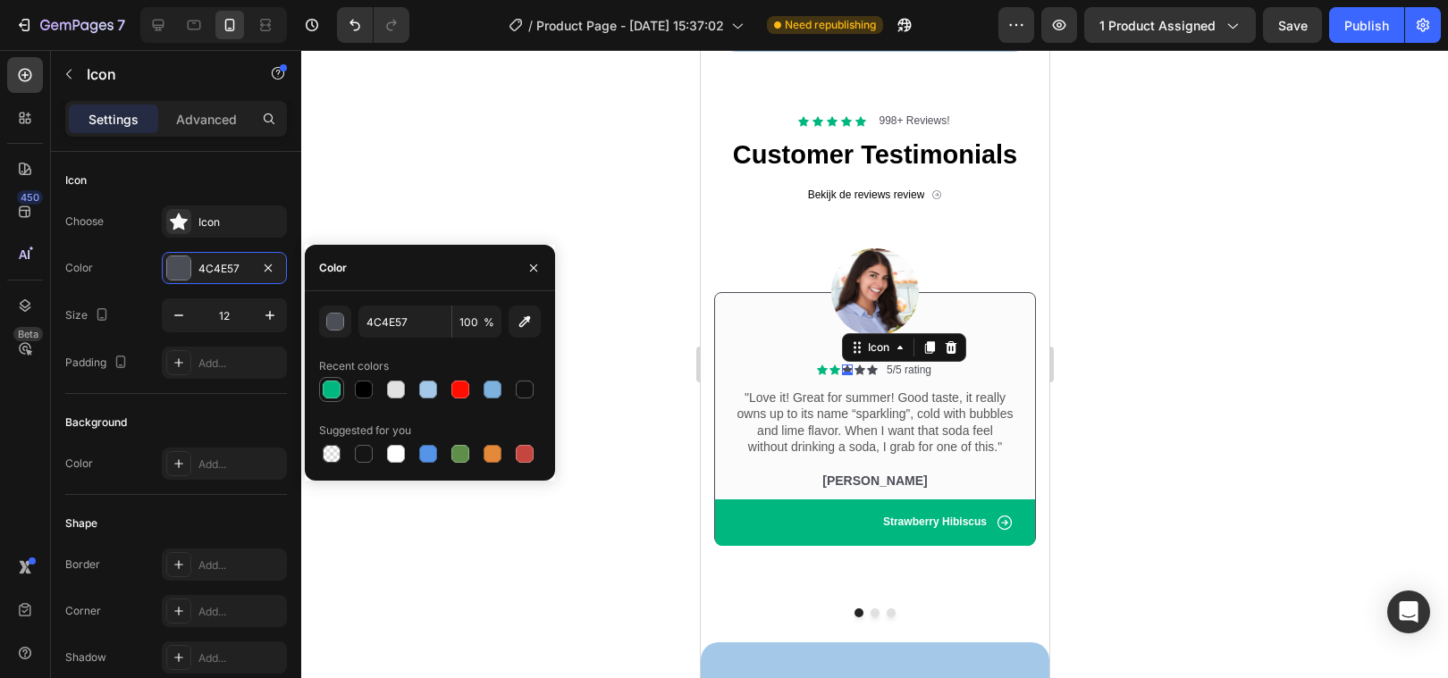
click at [330, 392] on div at bounding box center [332, 390] width 18 height 18
click at [857, 373] on icon at bounding box center [858, 371] width 11 height 10
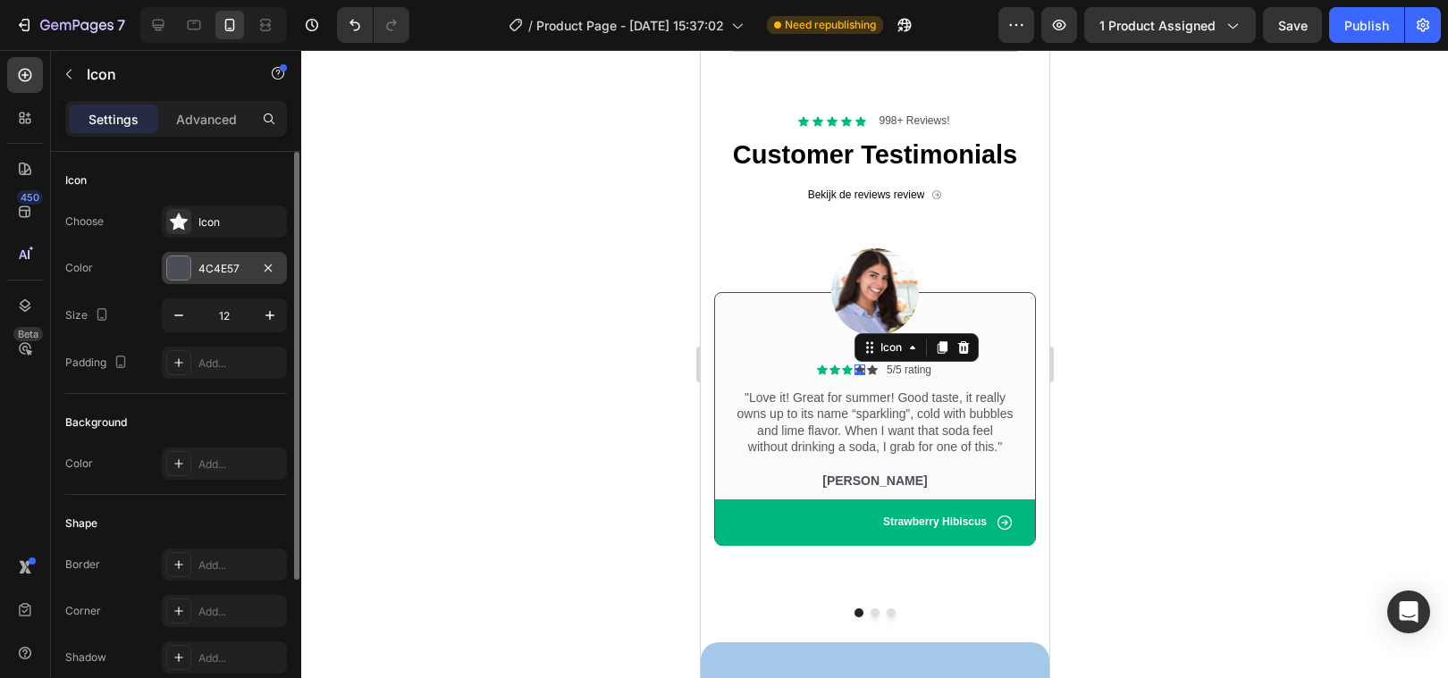
click at [176, 256] on div at bounding box center [178, 268] width 25 height 25
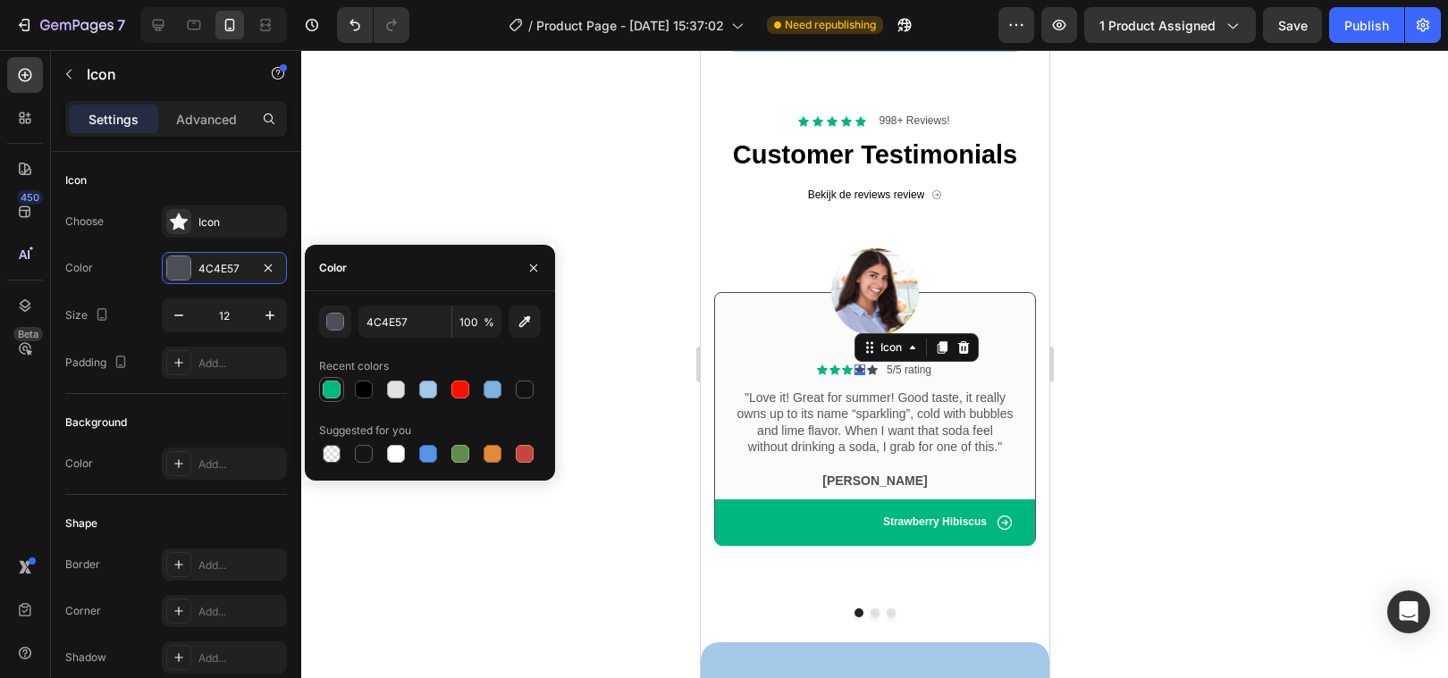
click at [332, 395] on div at bounding box center [332, 390] width 18 height 18
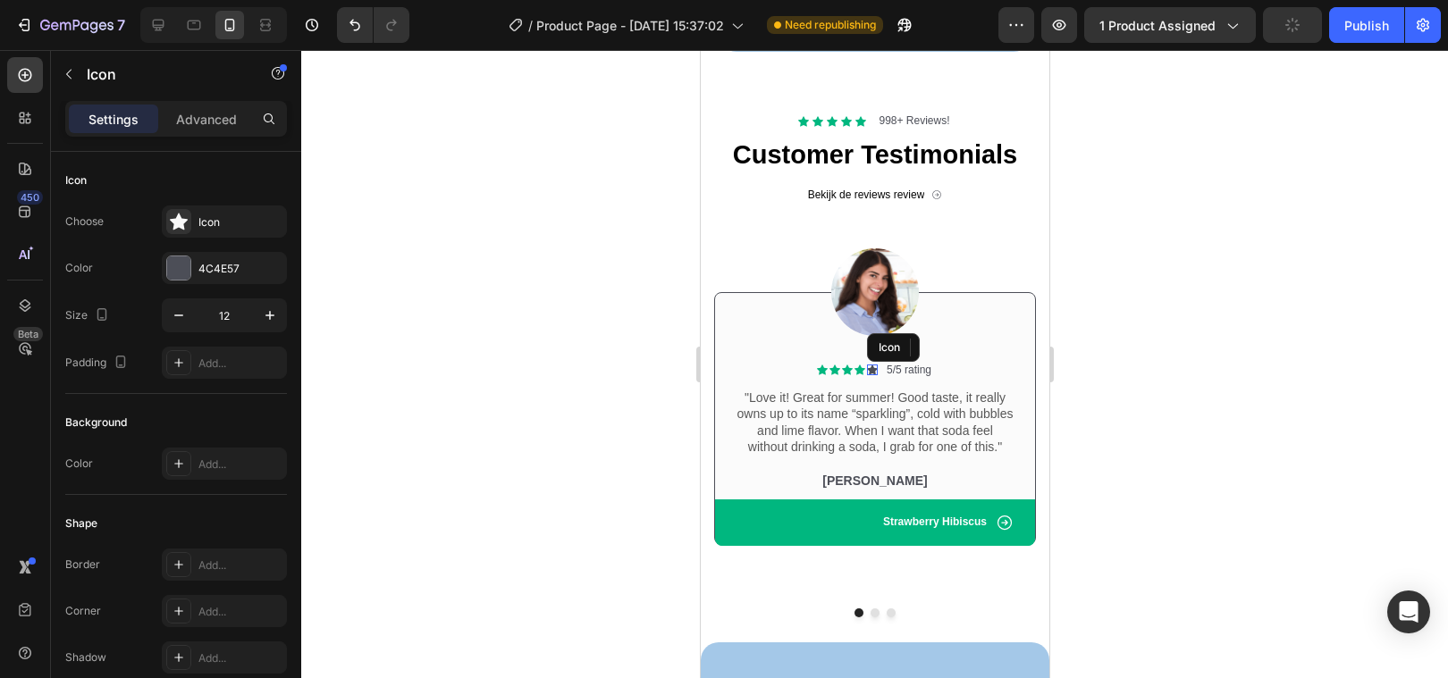
click at [870, 371] on icon at bounding box center [871, 371] width 11 height 10
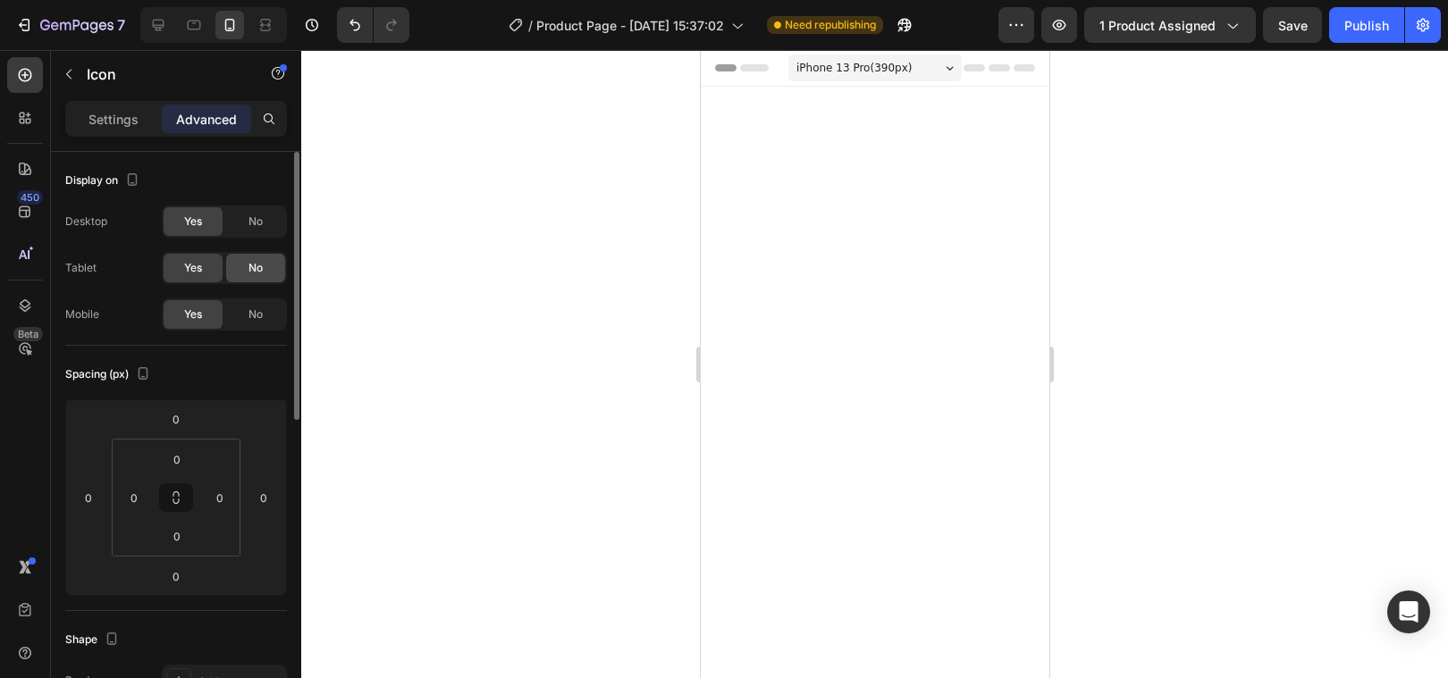
scroll to position [2558, 0]
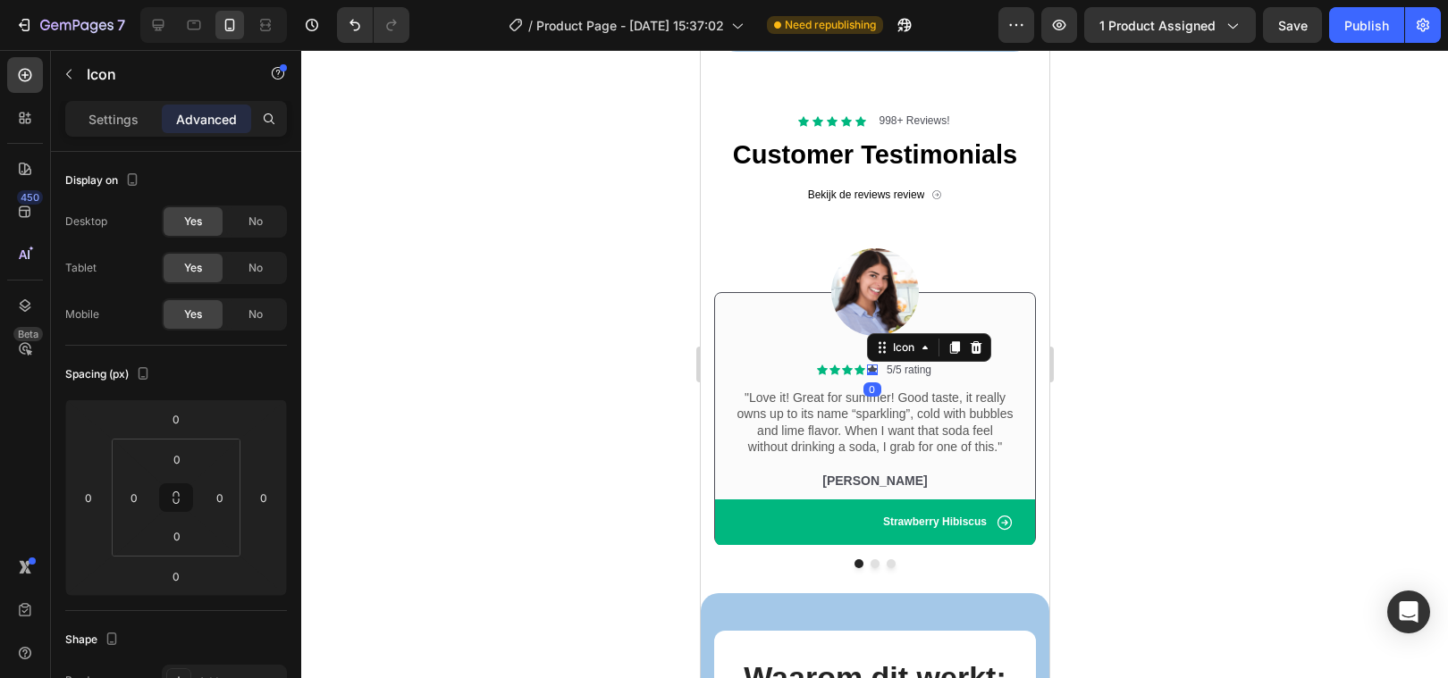
drag, startPoint x: 456, startPoint y: 415, endPoint x: 163, endPoint y: 331, distance: 304.9
click at [456, 415] on div at bounding box center [874, 364] width 1147 height 628
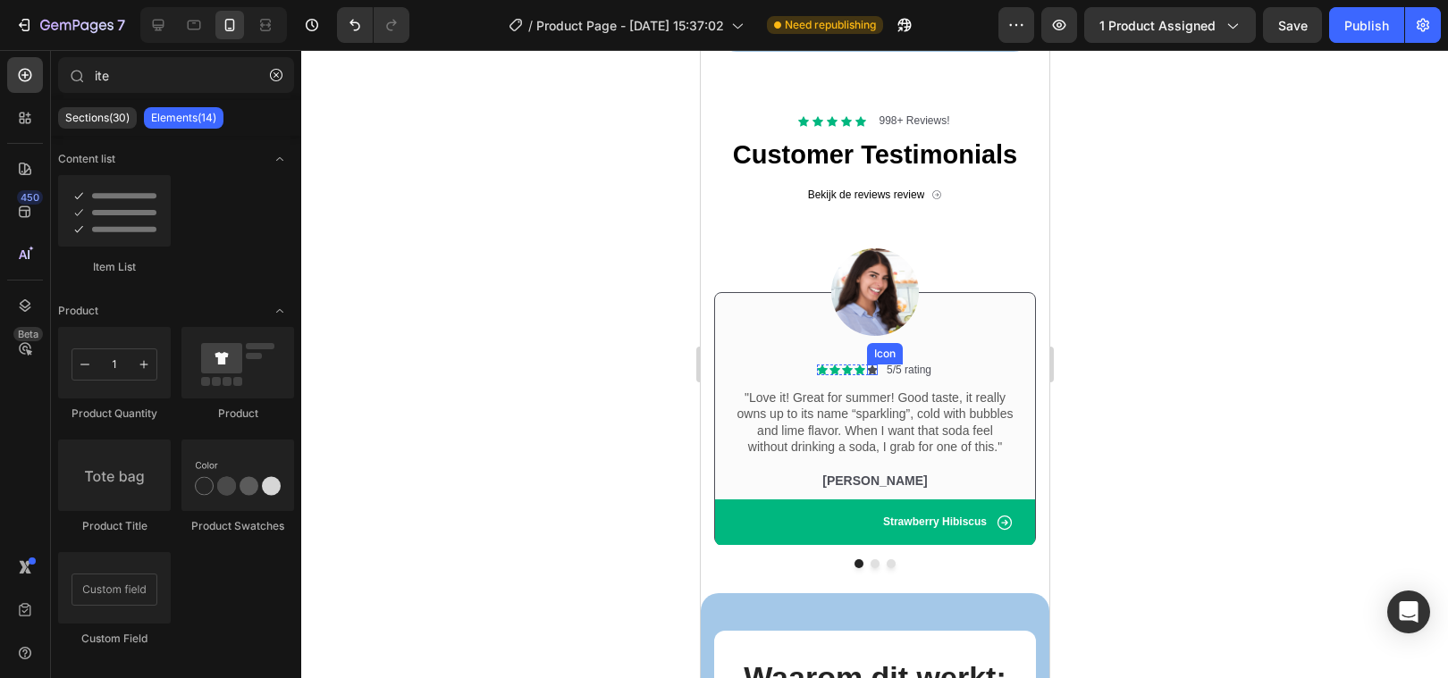
click at [869, 371] on icon at bounding box center [871, 371] width 11 height 10
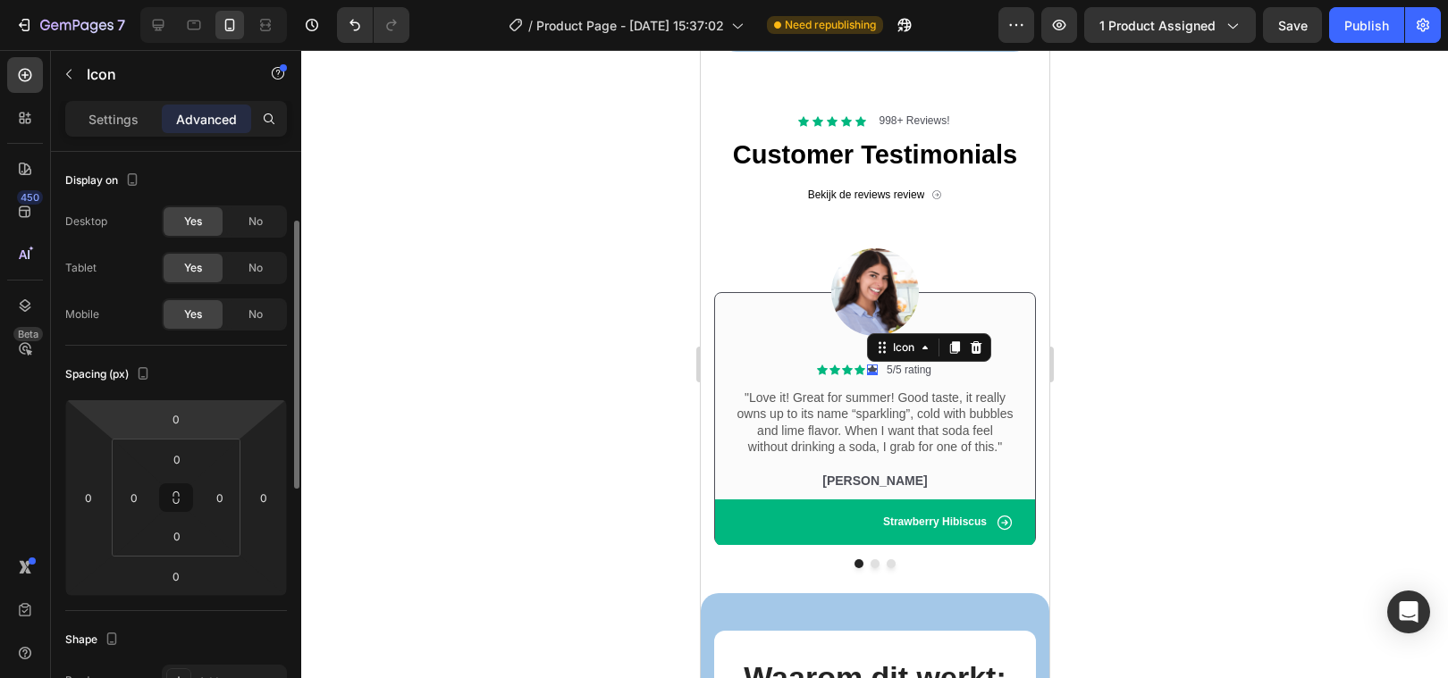
scroll to position [71, 0]
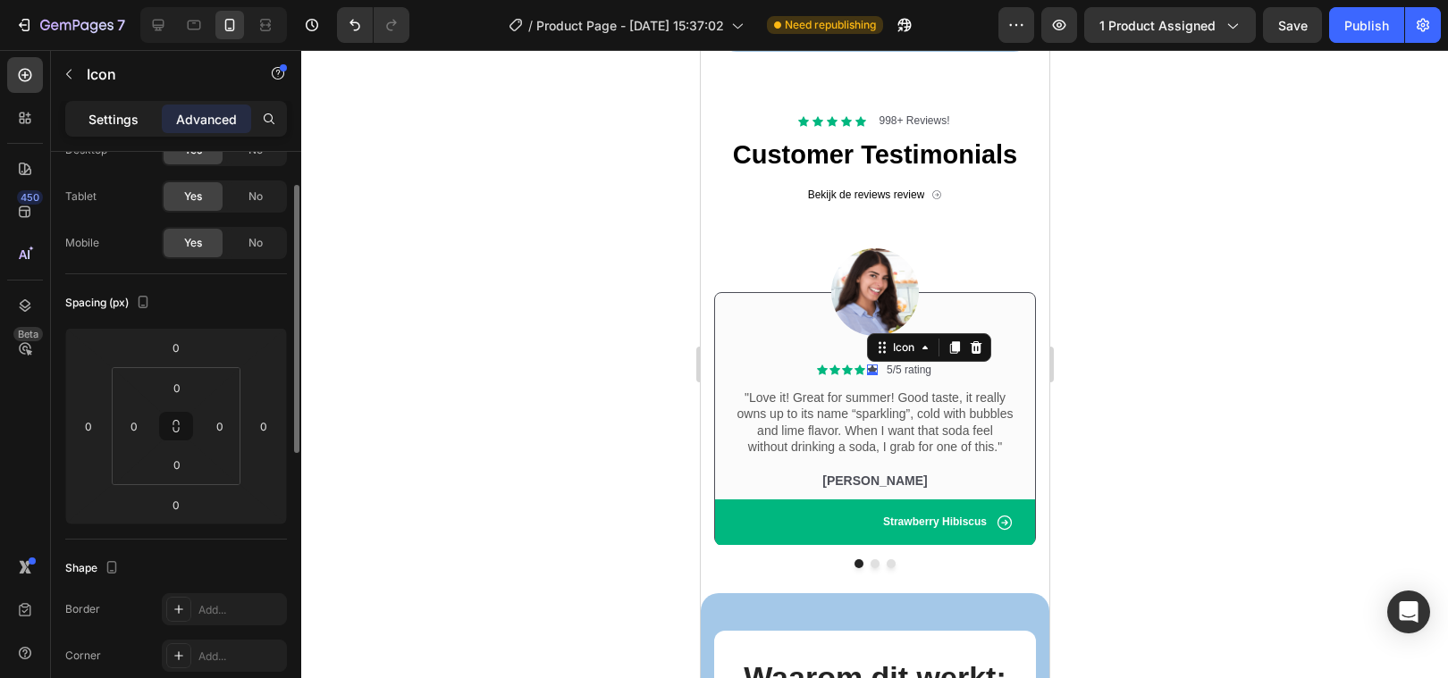
click at [107, 127] on p "Settings" at bounding box center [113, 119] width 50 height 19
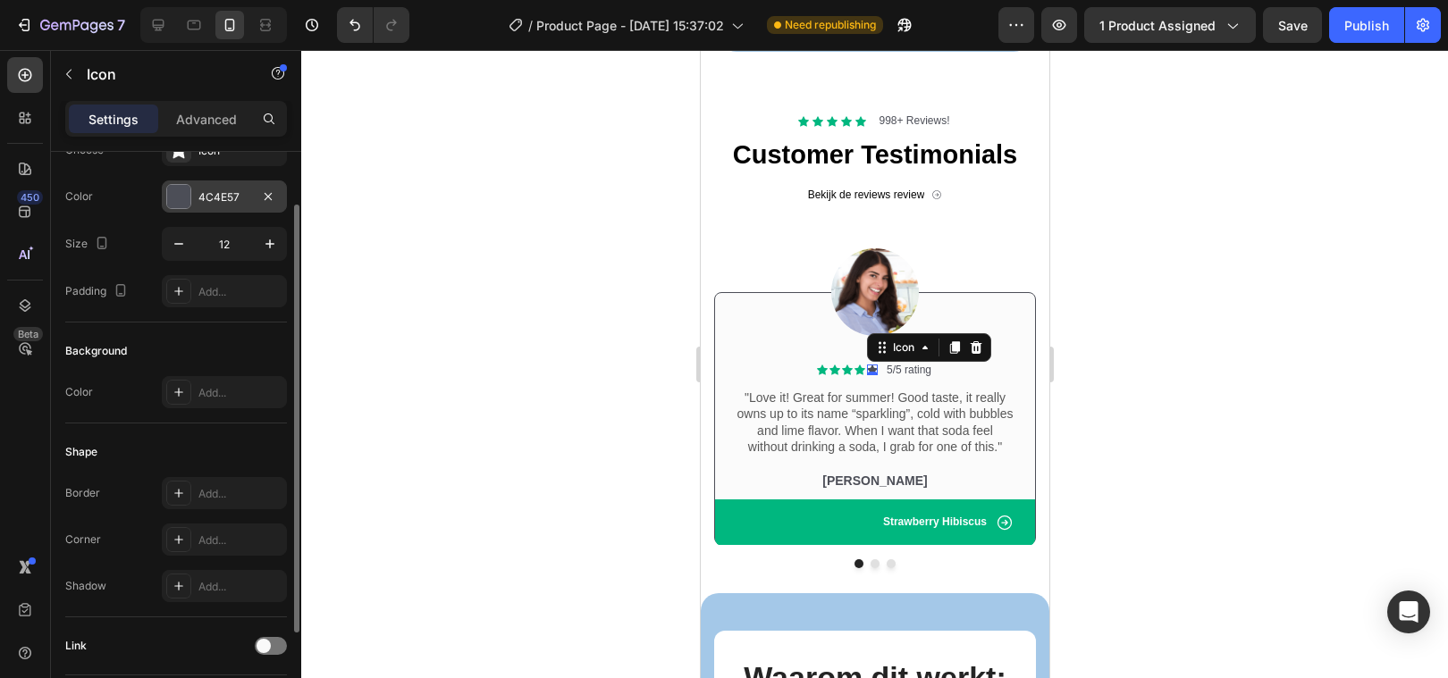
click at [180, 198] on div at bounding box center [178, 196] width 23 height 23
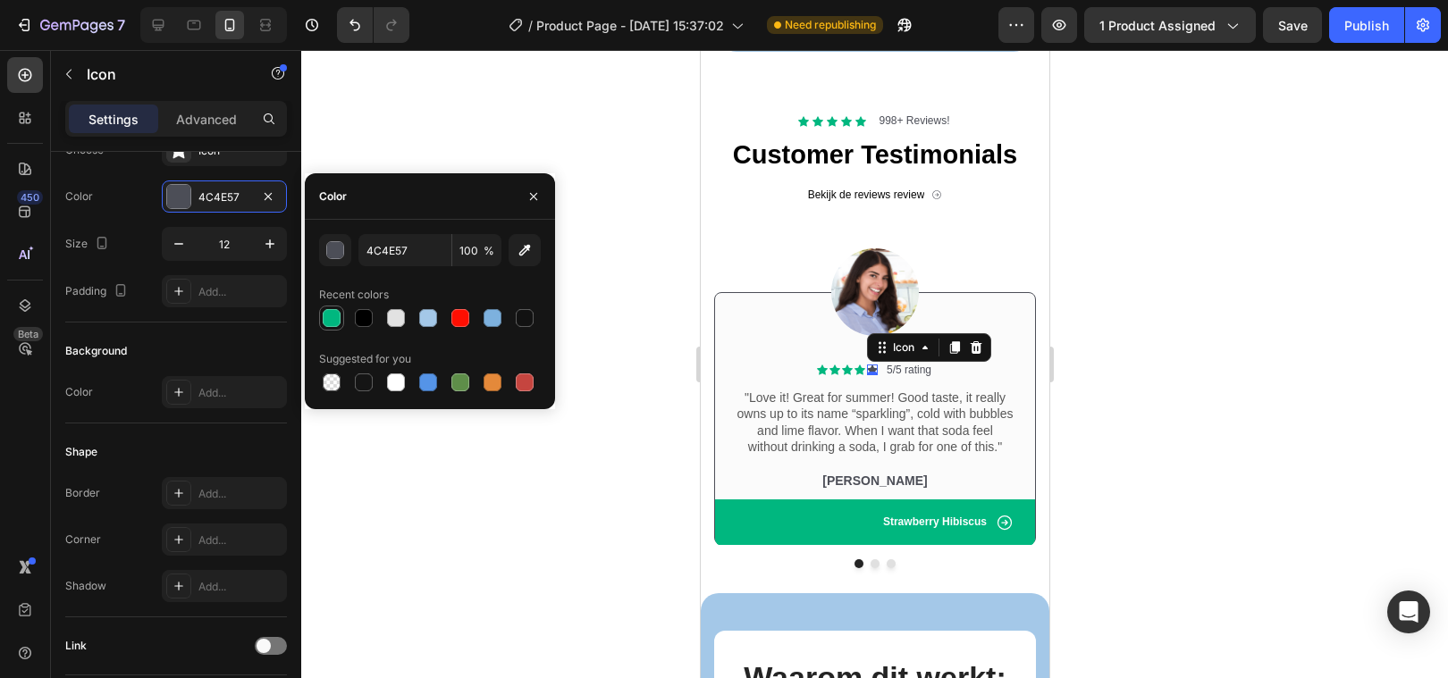
click at [327, 318] on div at bounding box center [332, 318] width 18 height 18
type input "00B77F"
click at [507, 571] on div at bounding box center [874, 364] width 1147 height 628
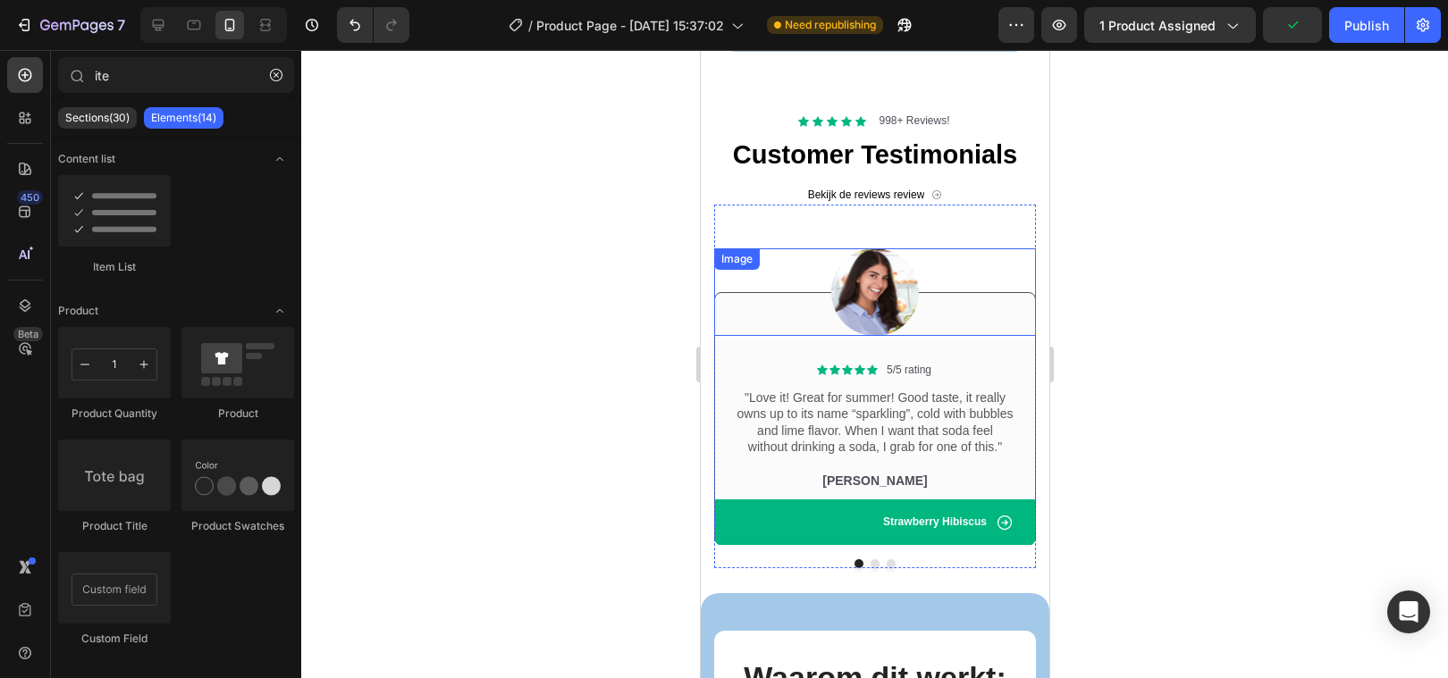
click at [864, 285] on img at bounding box center [874, 292] width 88 height 88
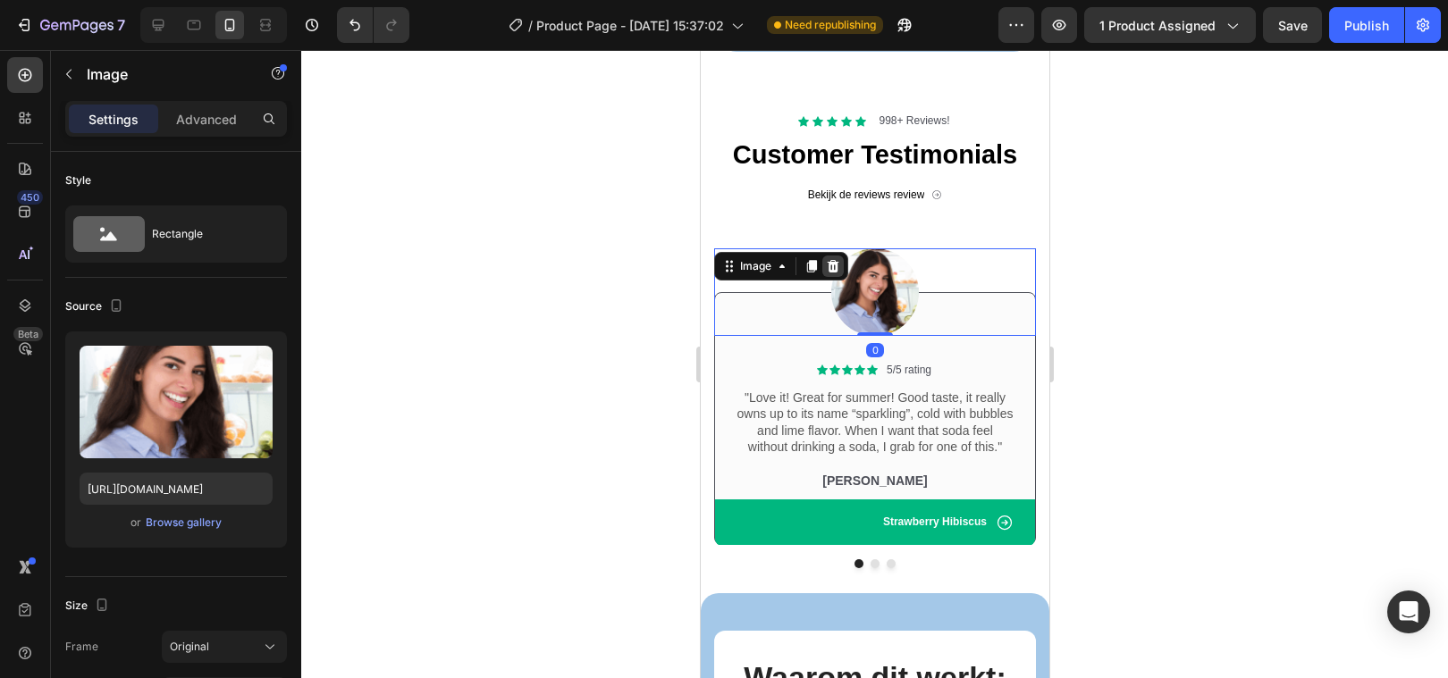
click at [834, 265] on icon at bounding box center [832, 266] width 14 height 14
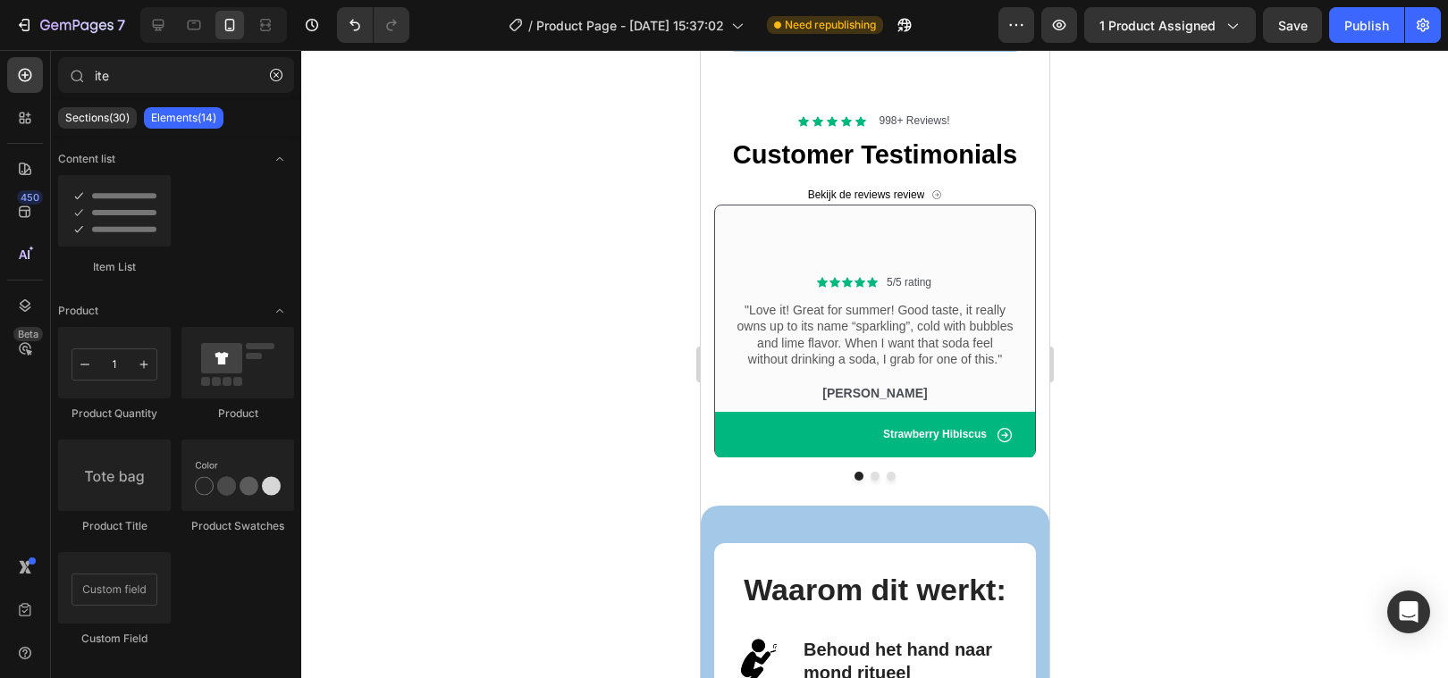
click at [522, 352] on div at bounding box center [874, 364] width 1147 height 628
click at [856, 236] on div "Icon Icon Icon Icon Icon Icon List 5/5 rating Text Block Row "Love it! Great fo…" at bounding box center [874, 332] width 322 height 254
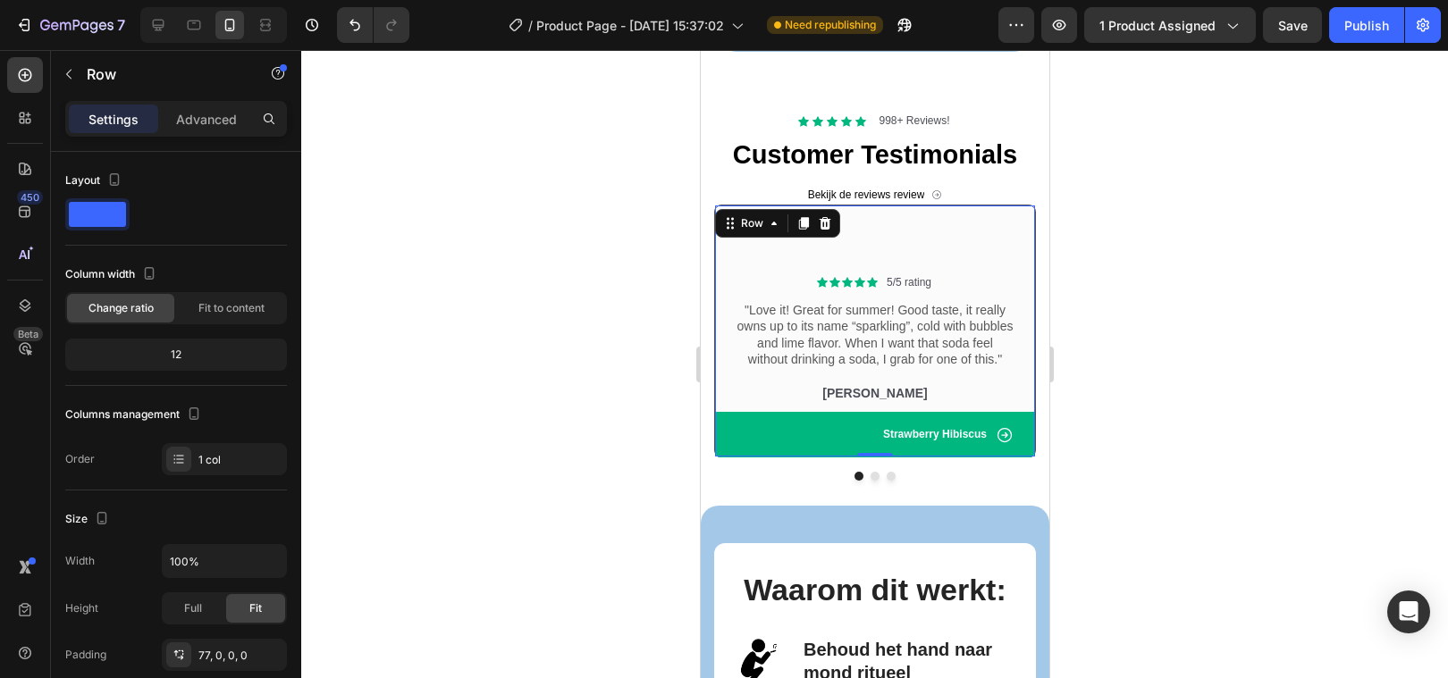
click at [836, 248] on div "Icon Icon Icon Icon Icon Icon List 5/5 rating Text Block Row "Love it! Great fo…" at bounding box center [874, 332] width 322 height 254
click at [558, 334] on div at bounding box center [874, 364] width 1147 height 628
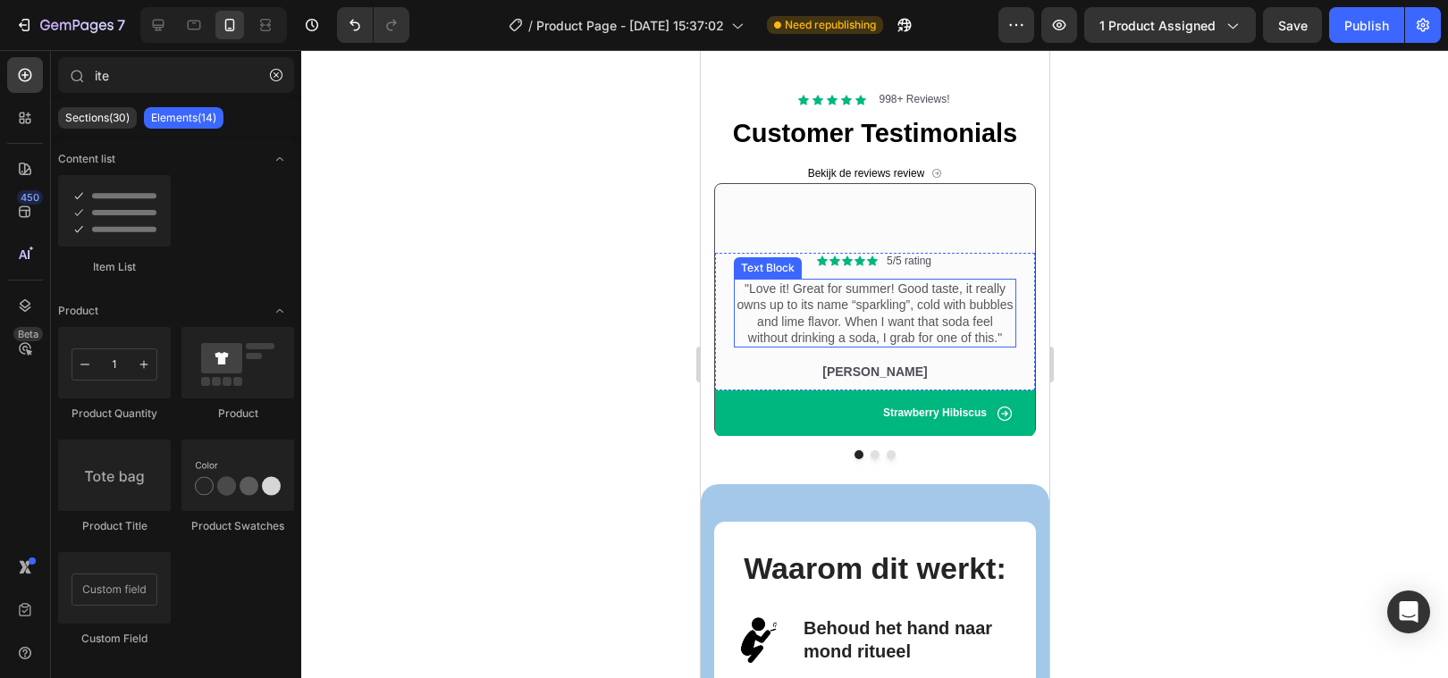
scroll to position [2500, 0]
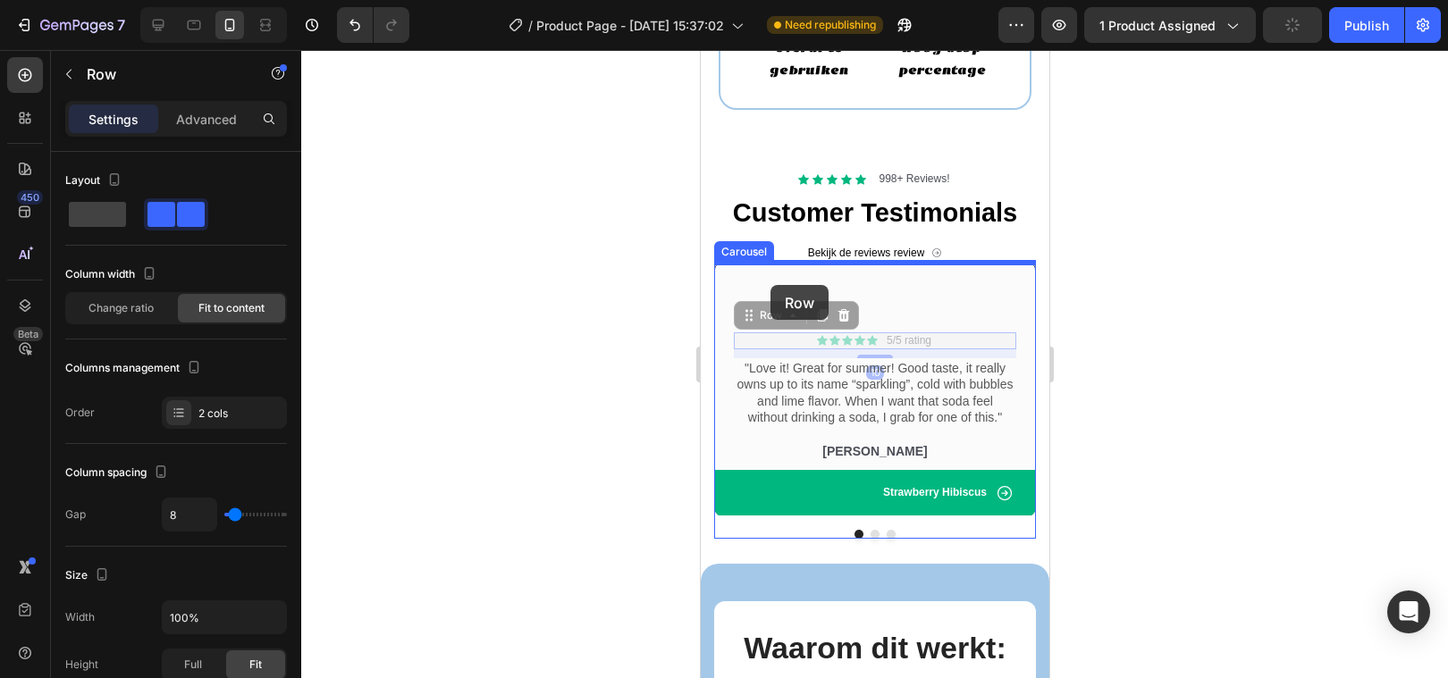
drag, startPoint x: 764, startPoint y: 336, endPoint x: 769, endPoint y: 285, distance: 51.1
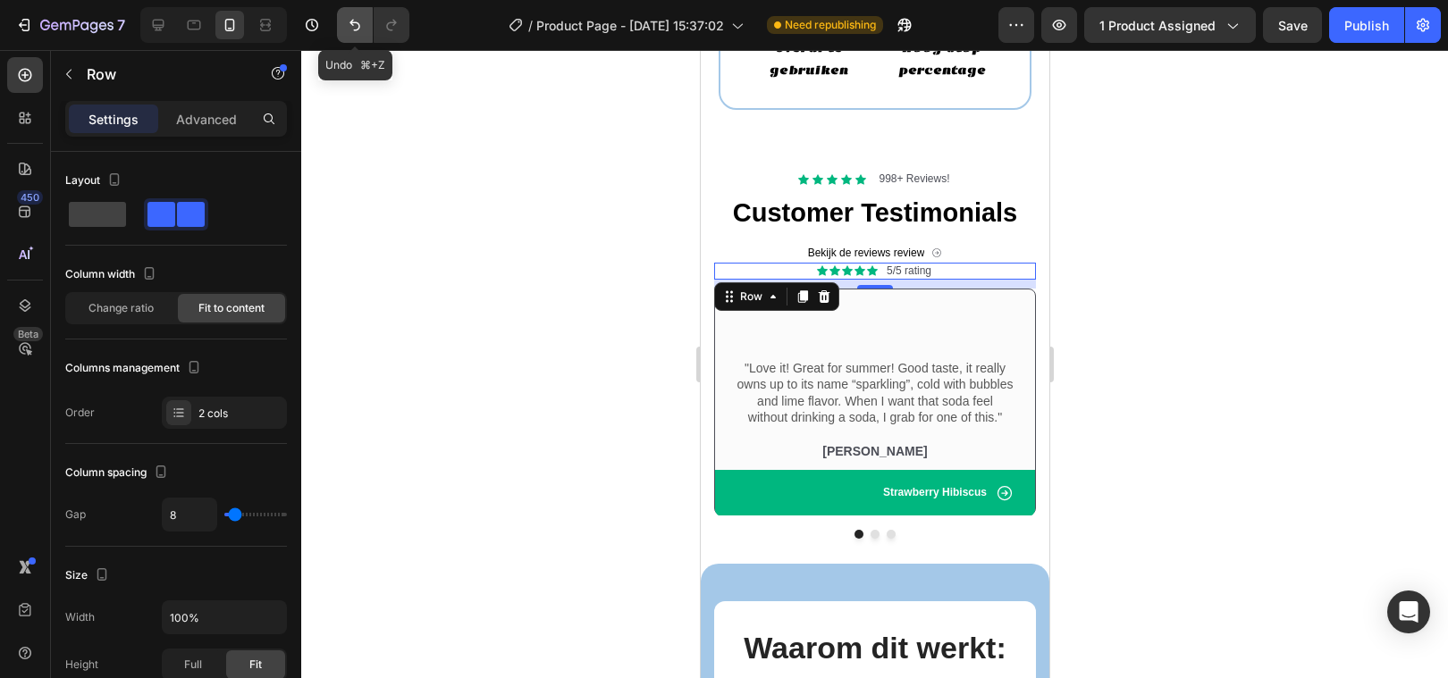
click at [351, 14] on button "Undo/Redo" at bounding box center [355, 25] width 36 height 36
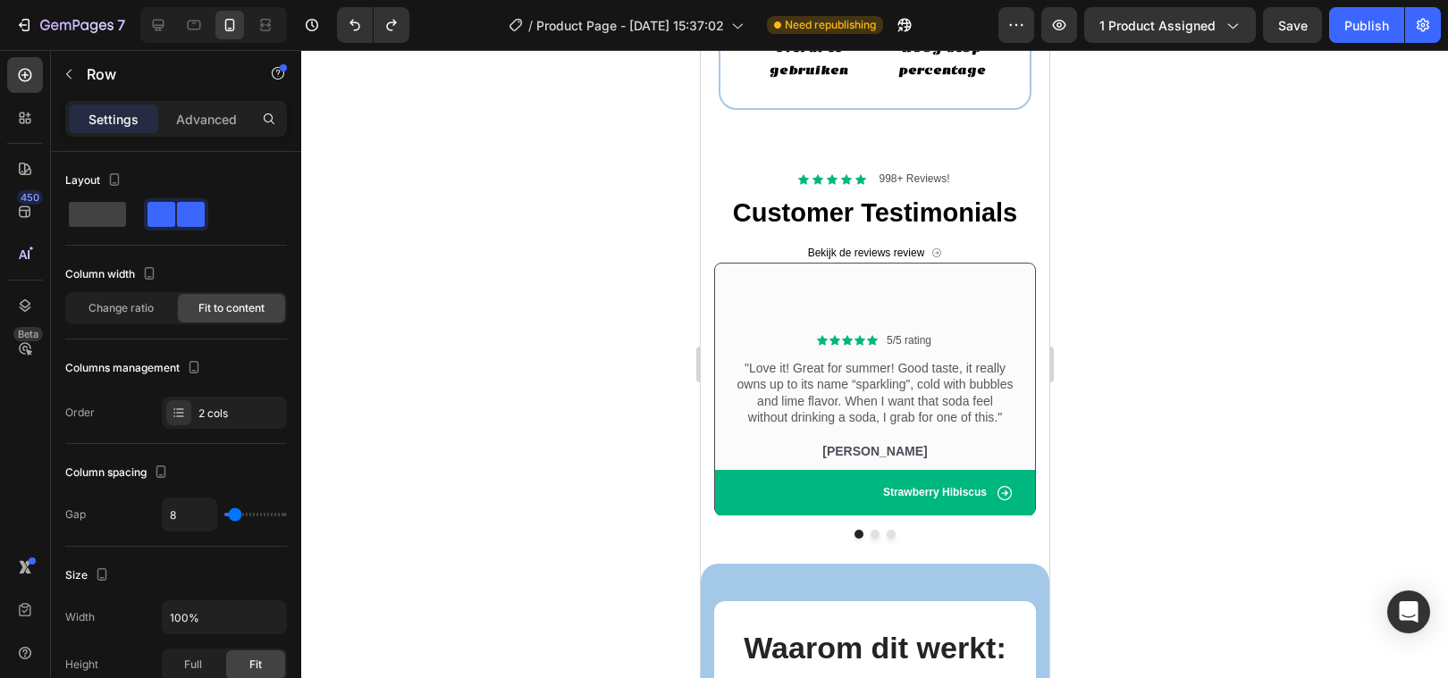
click at [551, 240] on div at bounding box center [874, 364] width 1147 height 628
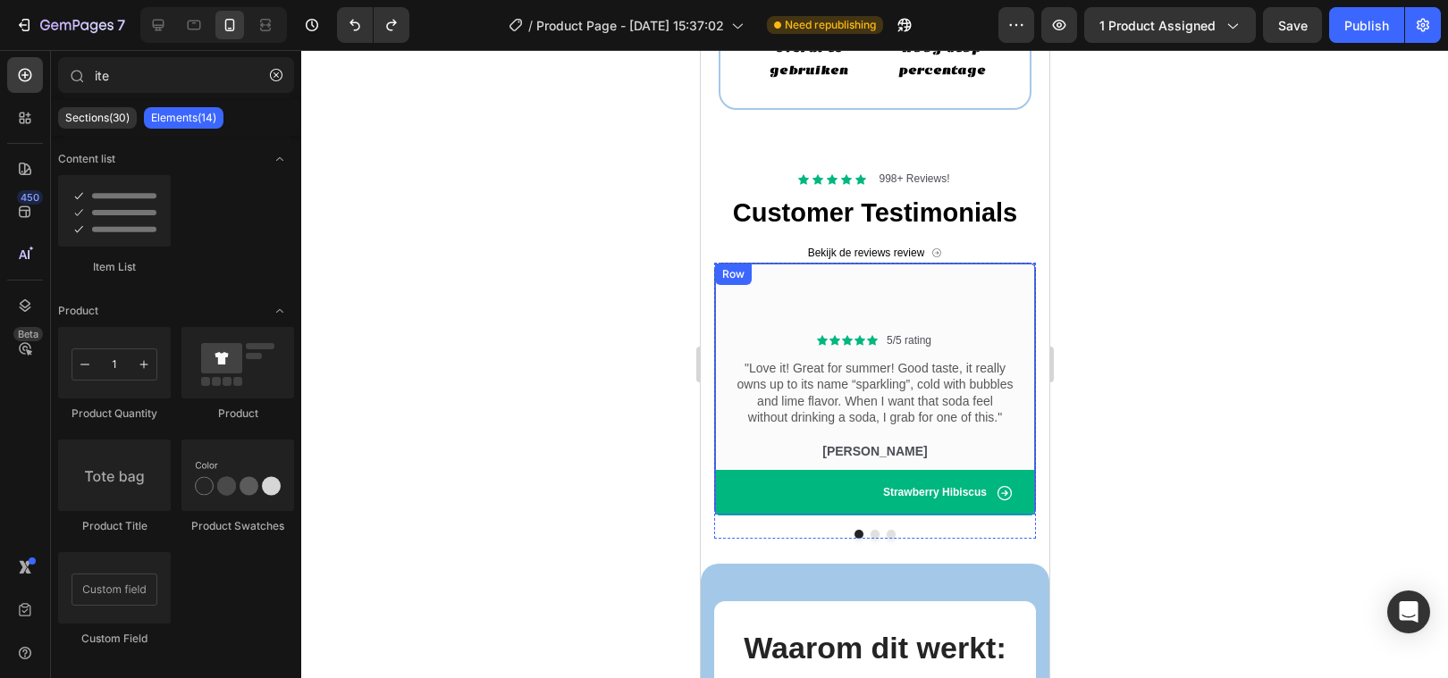
click at [835, 291] on div "Icon Icon Icon Icon Icon Icon List 5/5 rating Text Block Row "Love it! Great fo…" at bounding box center [874, 390] width 322 height 254
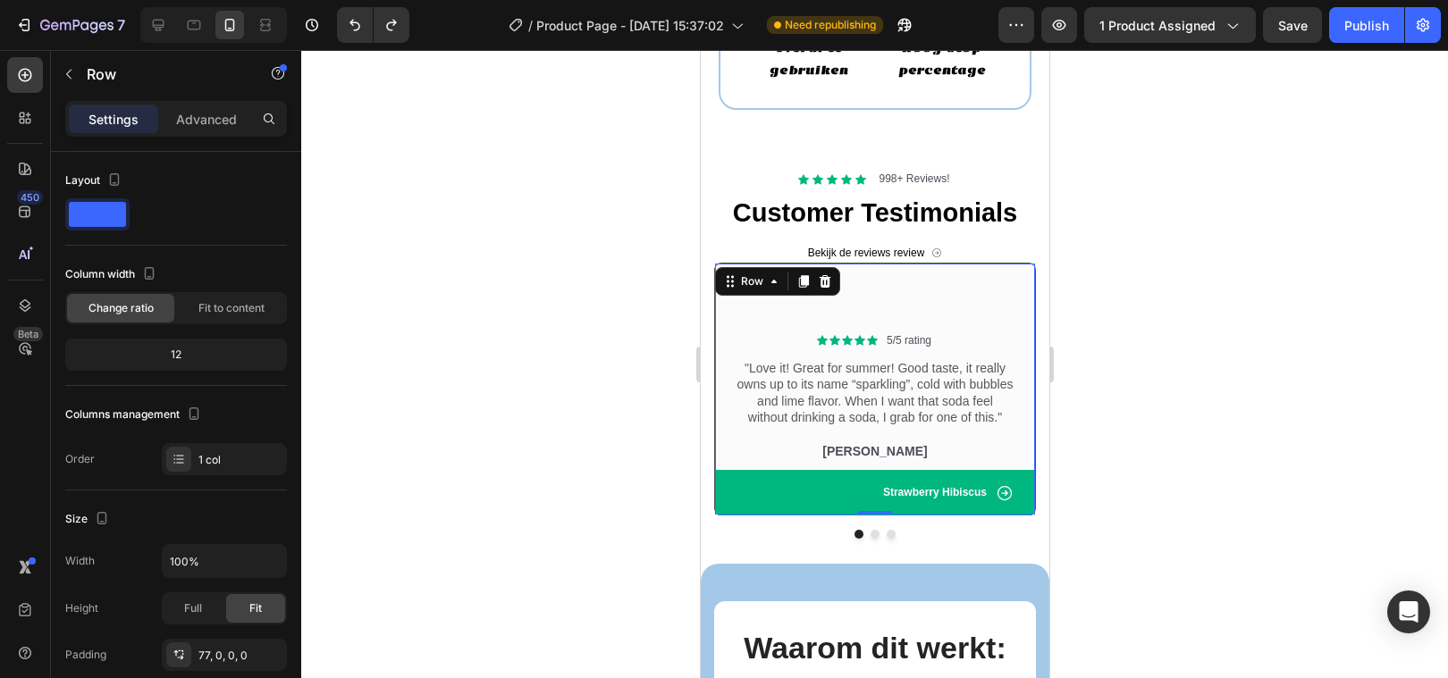
click at [543, 367] on div at bounding box center [874, 364] width 1147 height 628
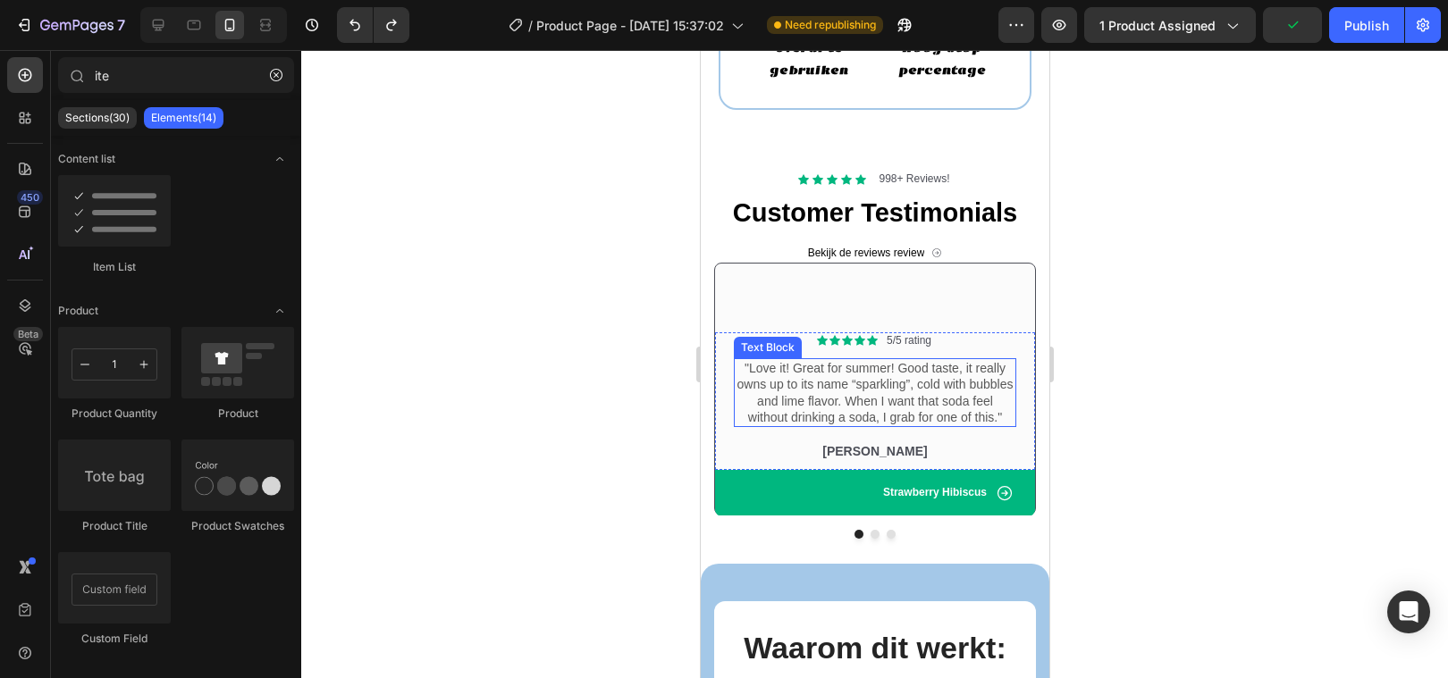
click at [811, 387] on p ""Love it! Great for summer! Good taste, it really owns up to its name “sparklin…" at bounding box center [874, 392] width 279 height 65
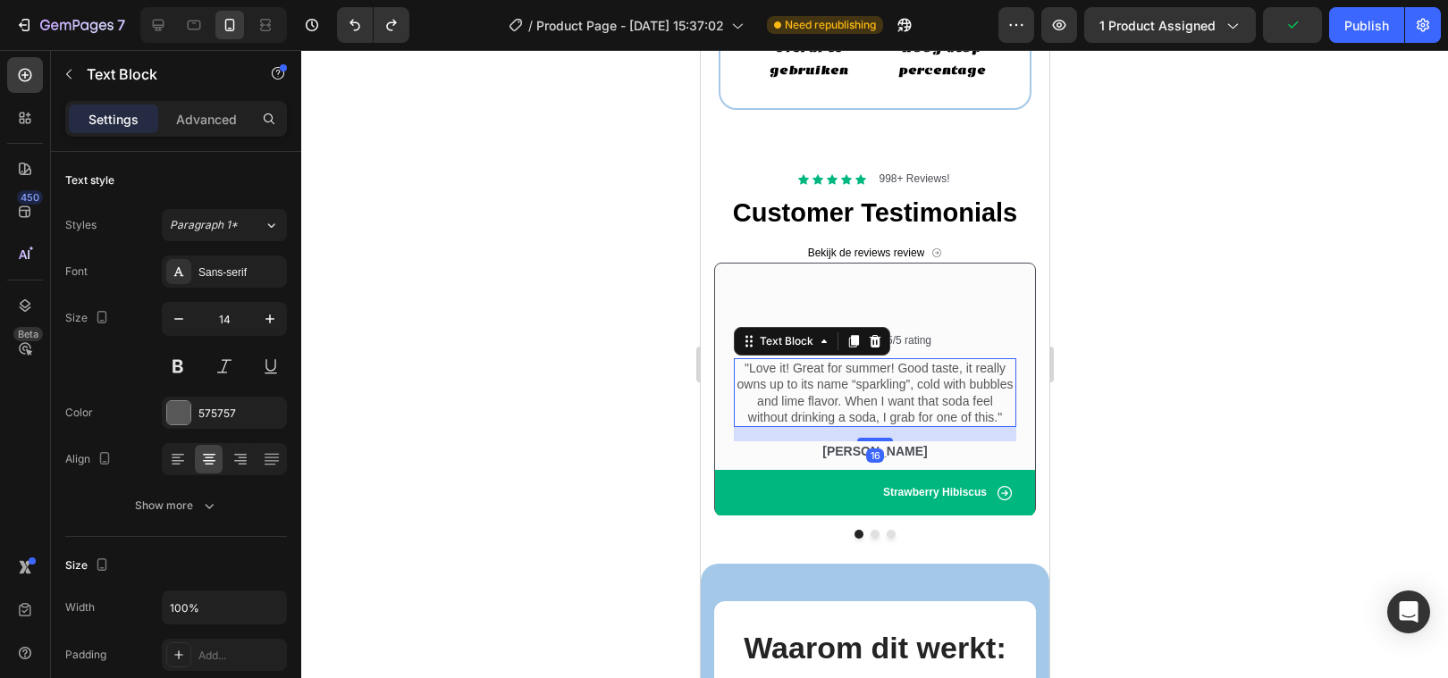
click at [541, 403] on div at bounding box center [874, 364] width 1147 height 628
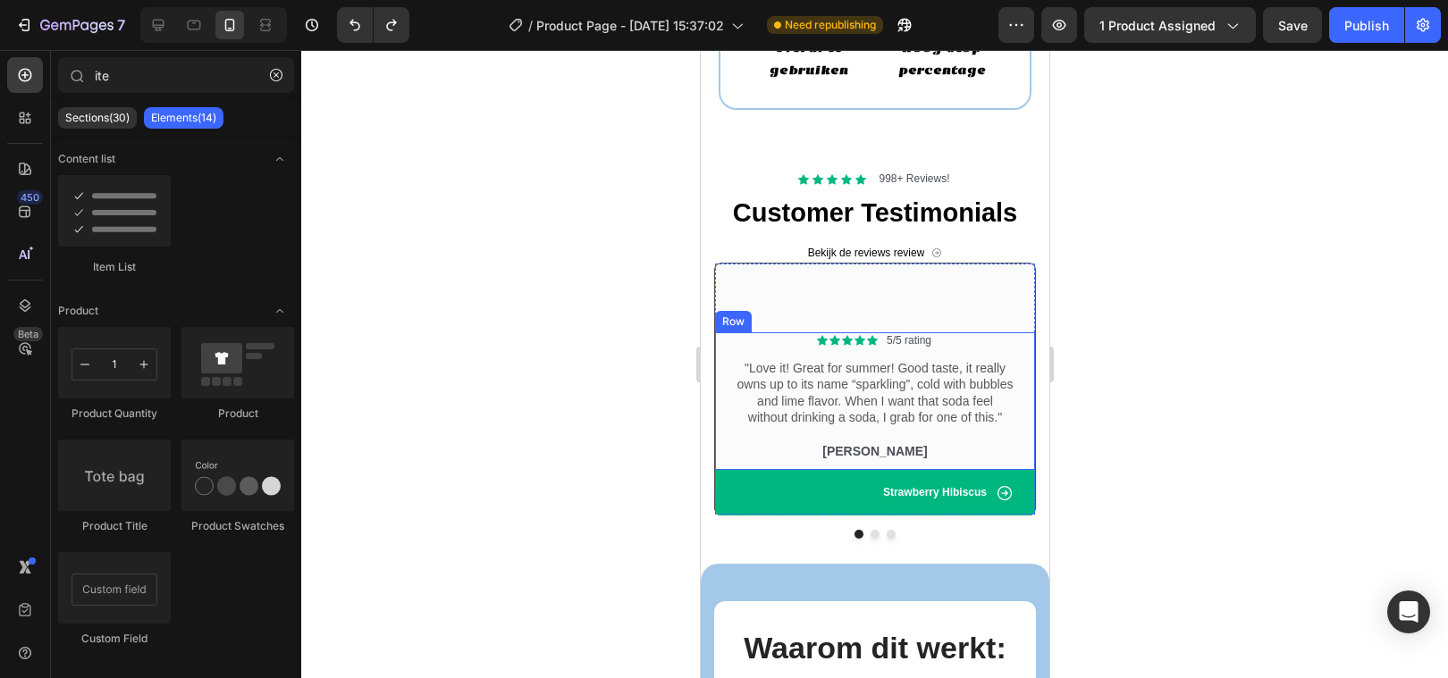
click at [726, 361] on div "Icon Icon Icon Icon Icon Icon List 5/5 rating Text Block Row "Love it! Great fo…" at bounding box center [874, 401] width 320 height 139
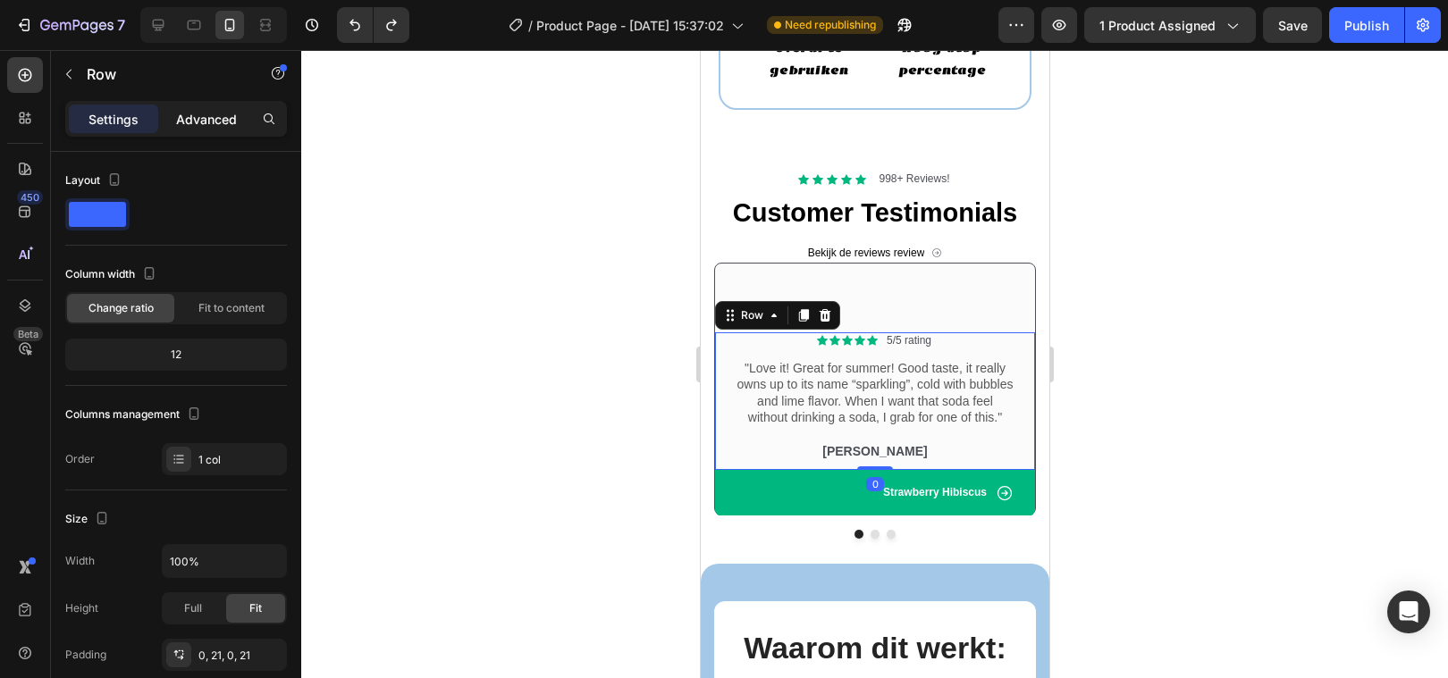
click at [213, 124] on p "Advanced" at bounding box center [206, 119] width 61 height 19
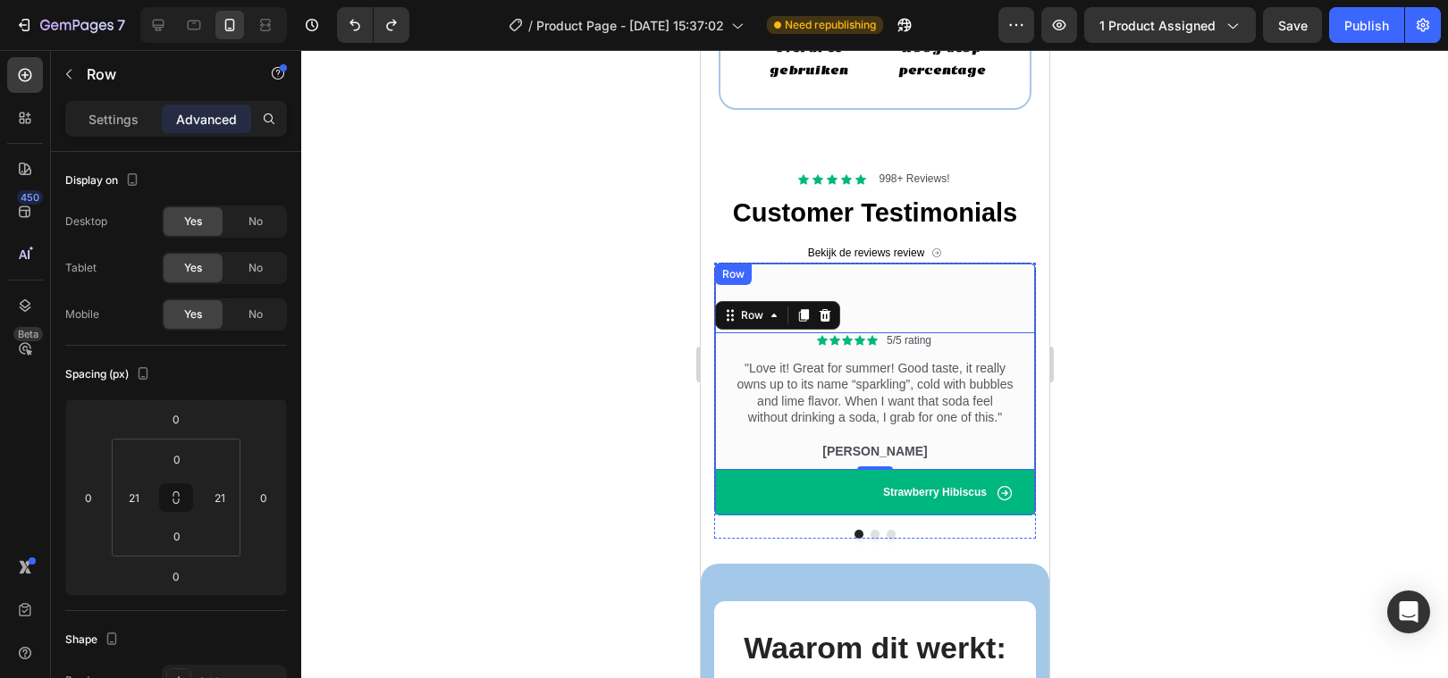
click at [729, 286] on div "Icon Icon Icon Icon Icon Icon List 5/5 rating Text Block Row "Love it! Great fo…" at bounding box center [874, 390] width 322 height 254
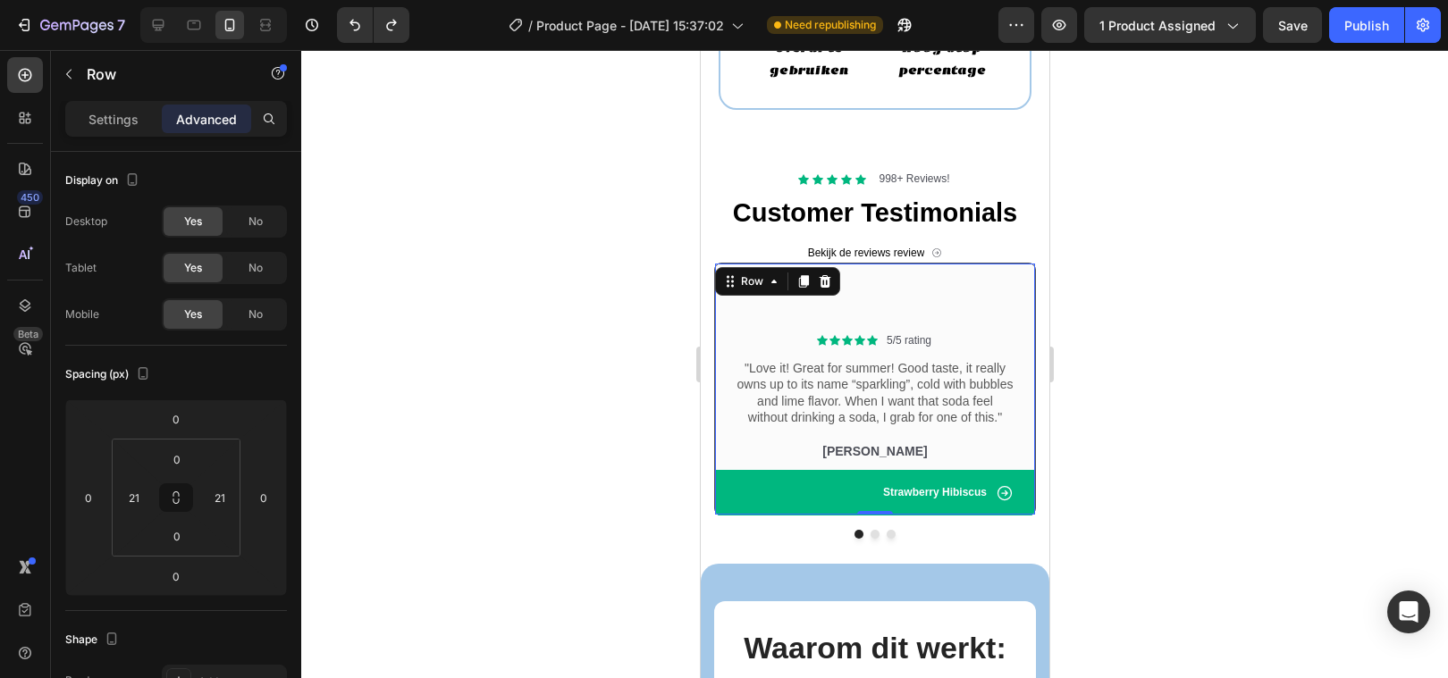
scroll to position [71, 0]
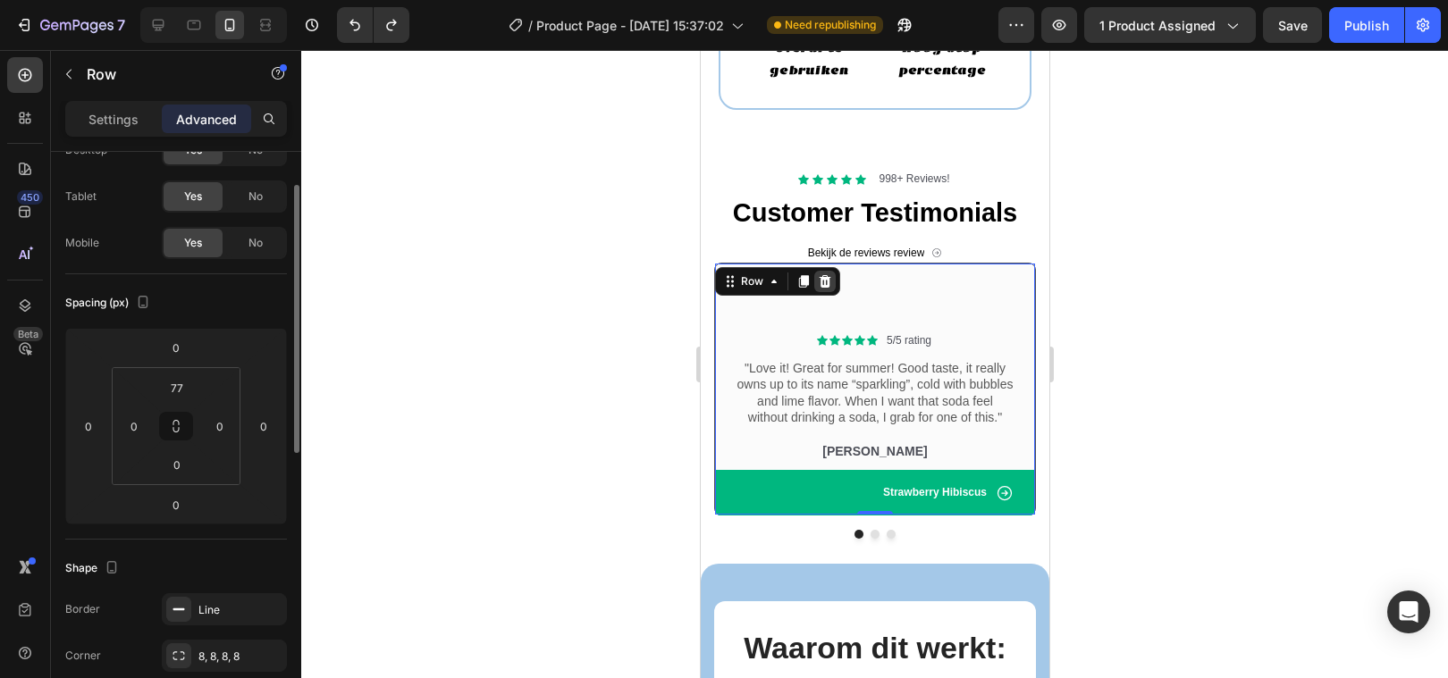
click at [827, 285] on icon at bounding box center [825, 280] width 12 height 13
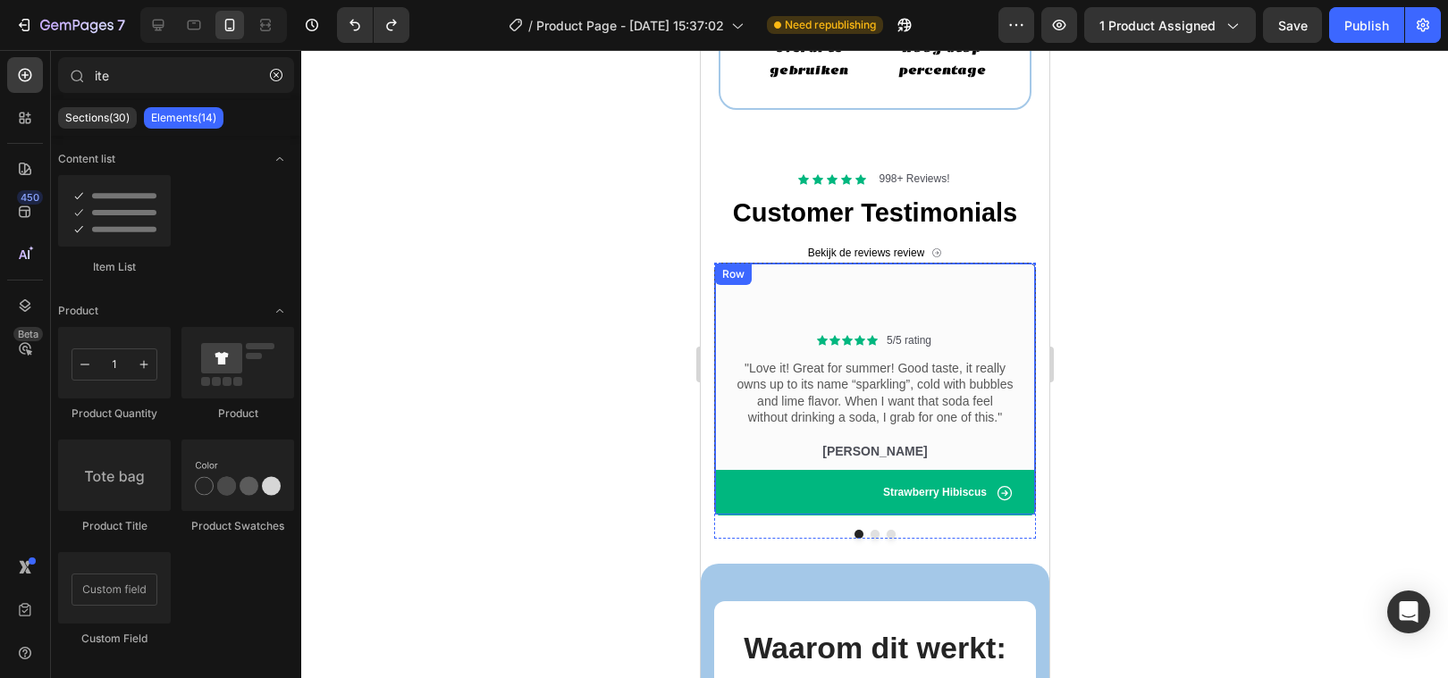
click at [770, 297] on div "Icon Icon Icon Icon Icon Icon List 5/5 rating Text Block Row "Love it! Great fo…" at bounding box center [874, 390] width 322 height 254
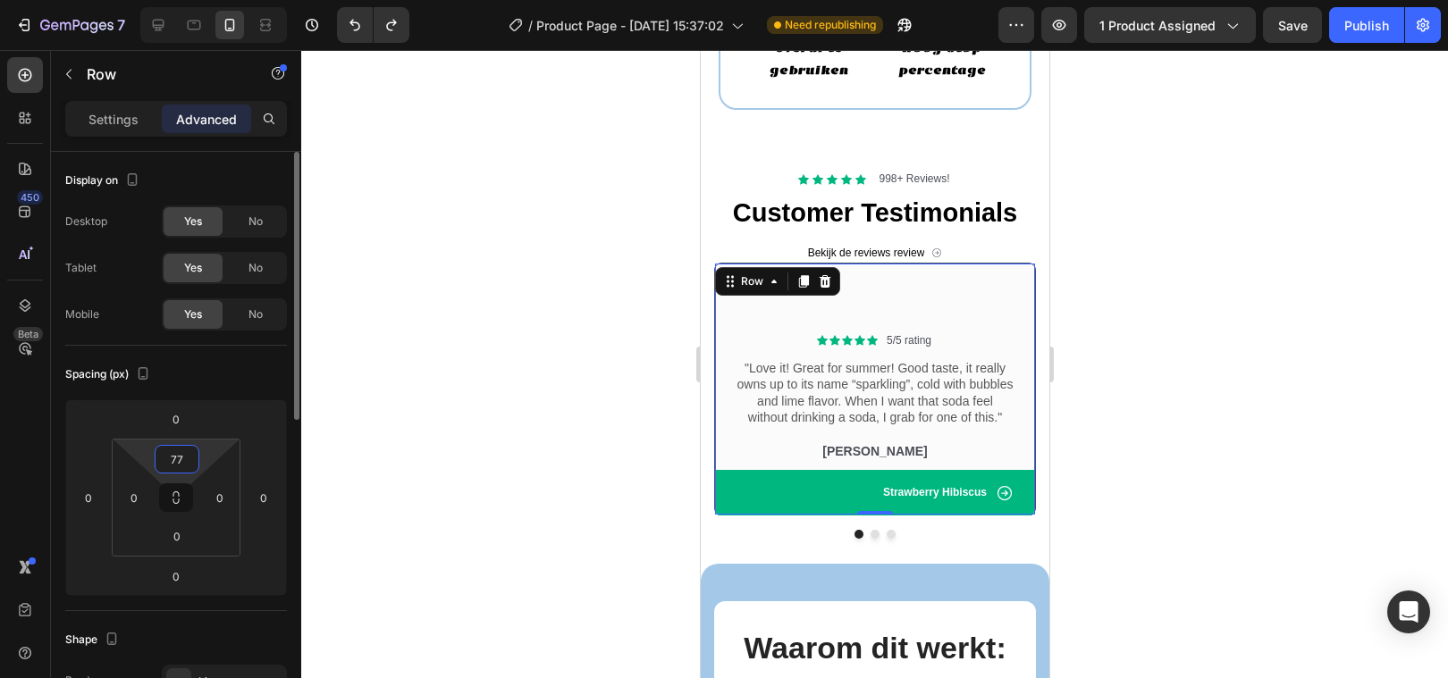
click at [192, 454] on input "77" at bounding box center [177, 459] width 36 height 27
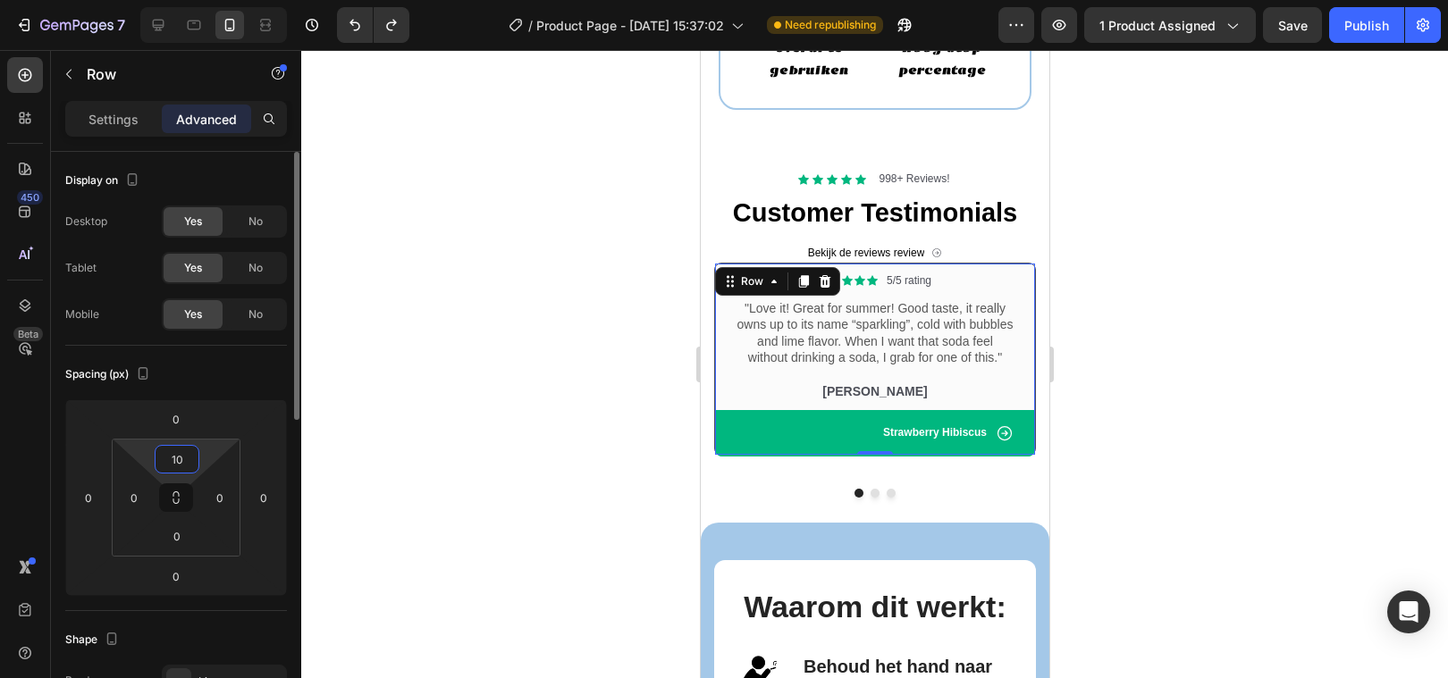
type input "1"
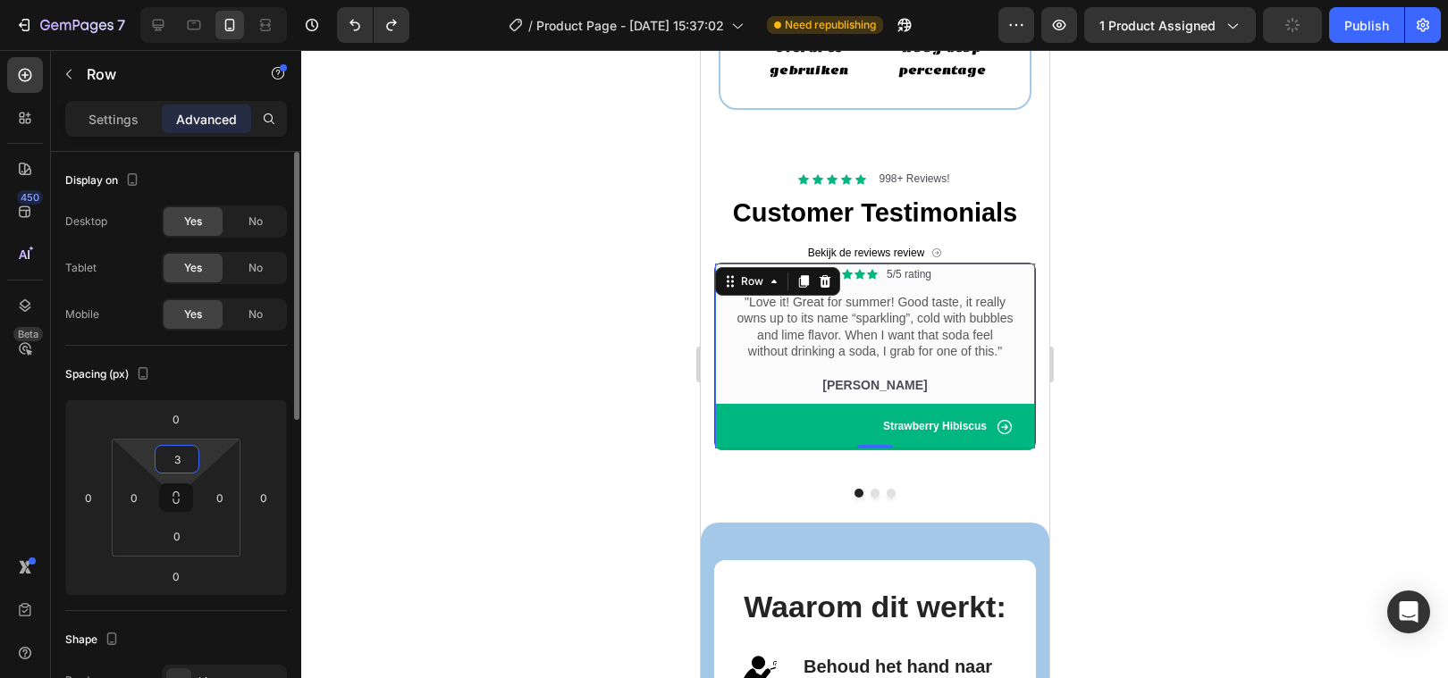
type input "30"
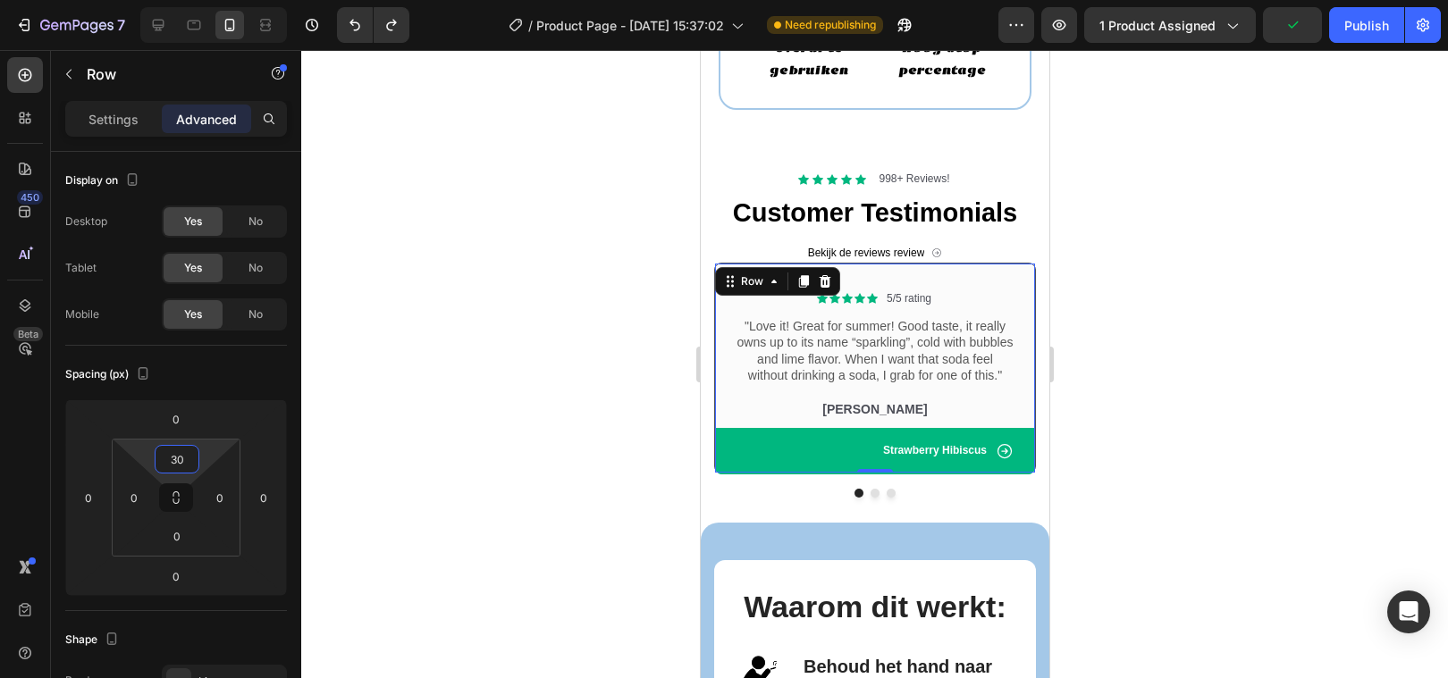
click at [584, 443] on div at bounding box center [874, 364] width 1147 height 628
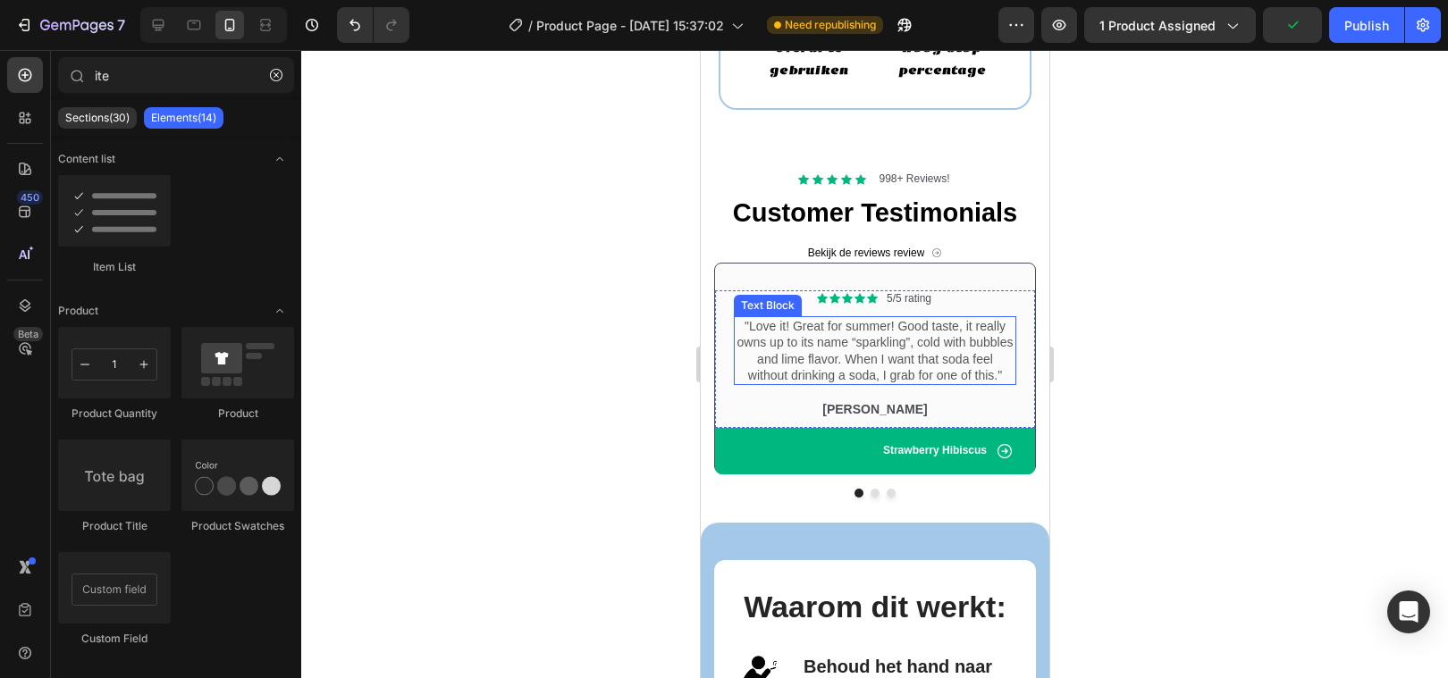
click at [822, 348] on div ""Love it! Great for summer! Good taste, it really owns up to its name “sparklin…" at bounding box center [874, 350] width 282 height 69
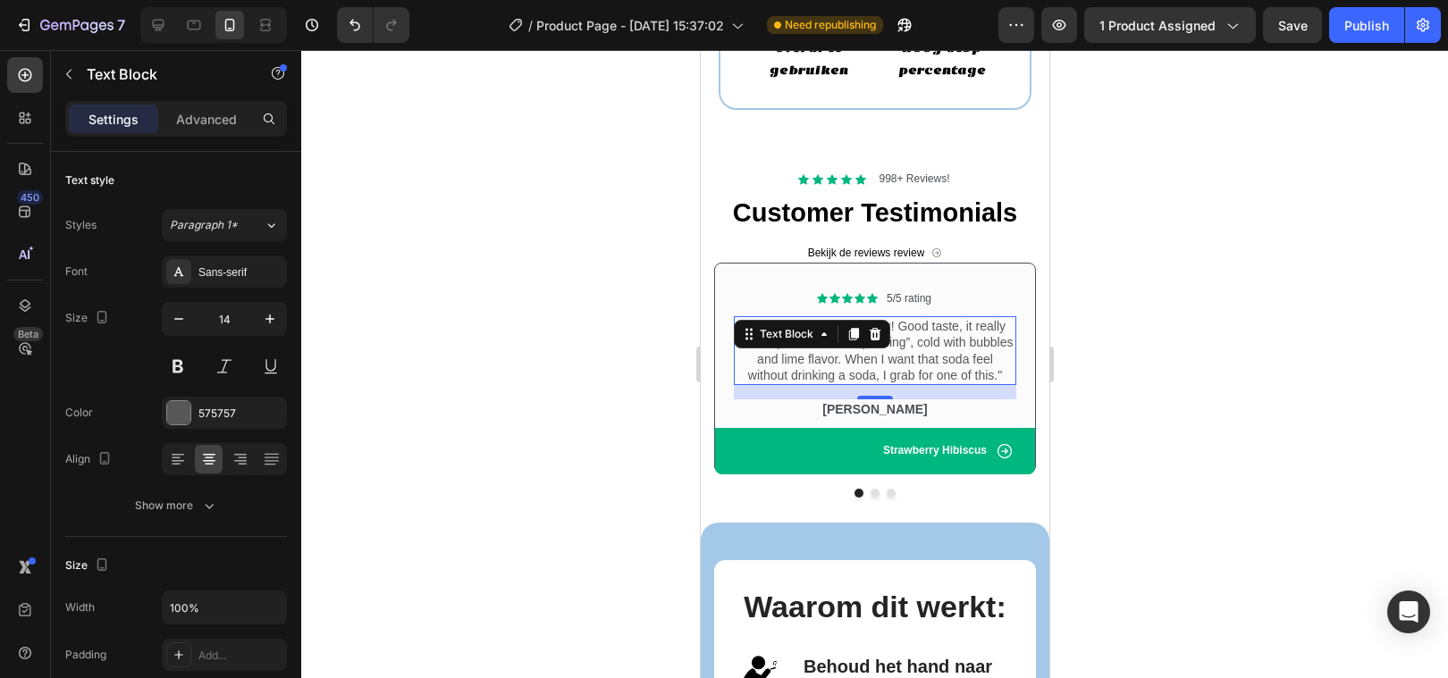
click at [1365, 315] on div at bounding box center [874, 364] width 1147 height 628
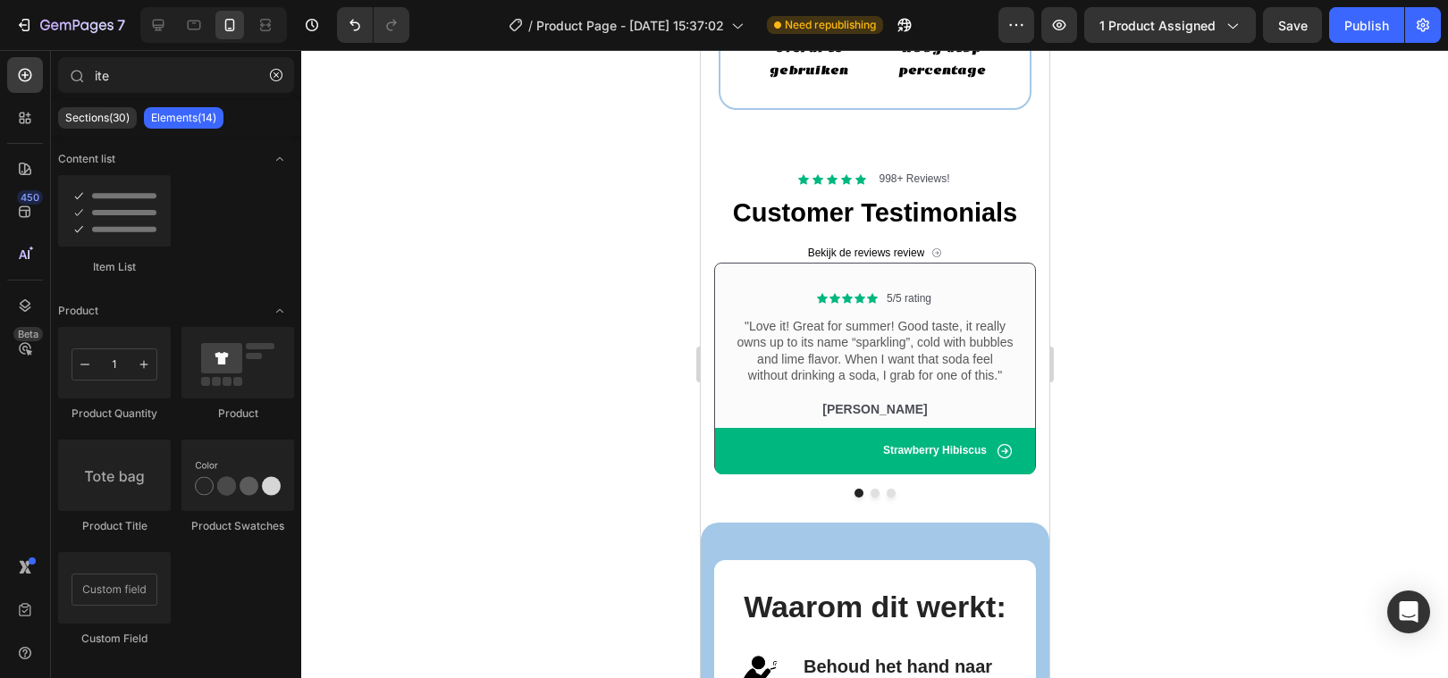
click at [1352, 397] on div at bounding box center [874, 364] width 1147 height 628
click at [831, 330] on div ""Love it! Great for summer! Good taste, it really owns up to its name “sparklin…" at bounding box center [874, 350] width 282 height 69
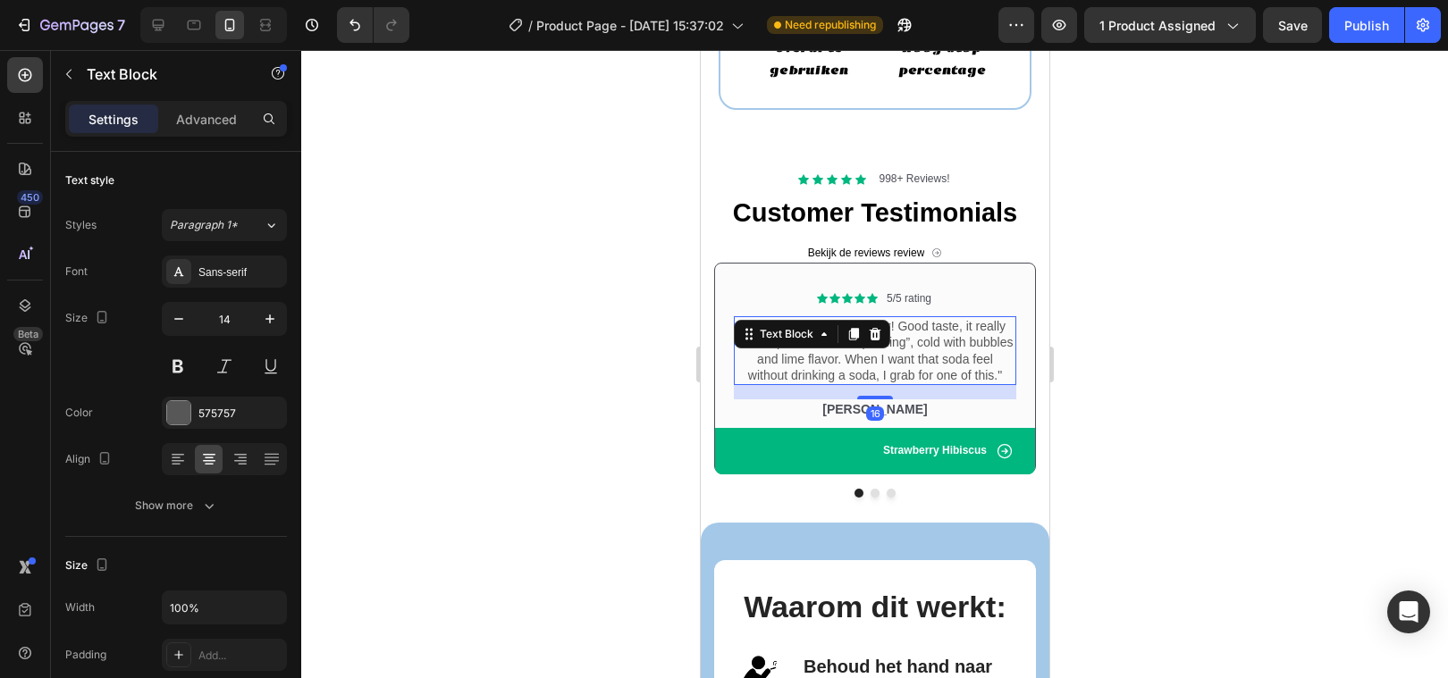
click at [786, 360] on p ""Love it! Great for summer! Good taste, it really owns up to its name “sparklin…" at bounding box center [874, 350] width 279 height 65
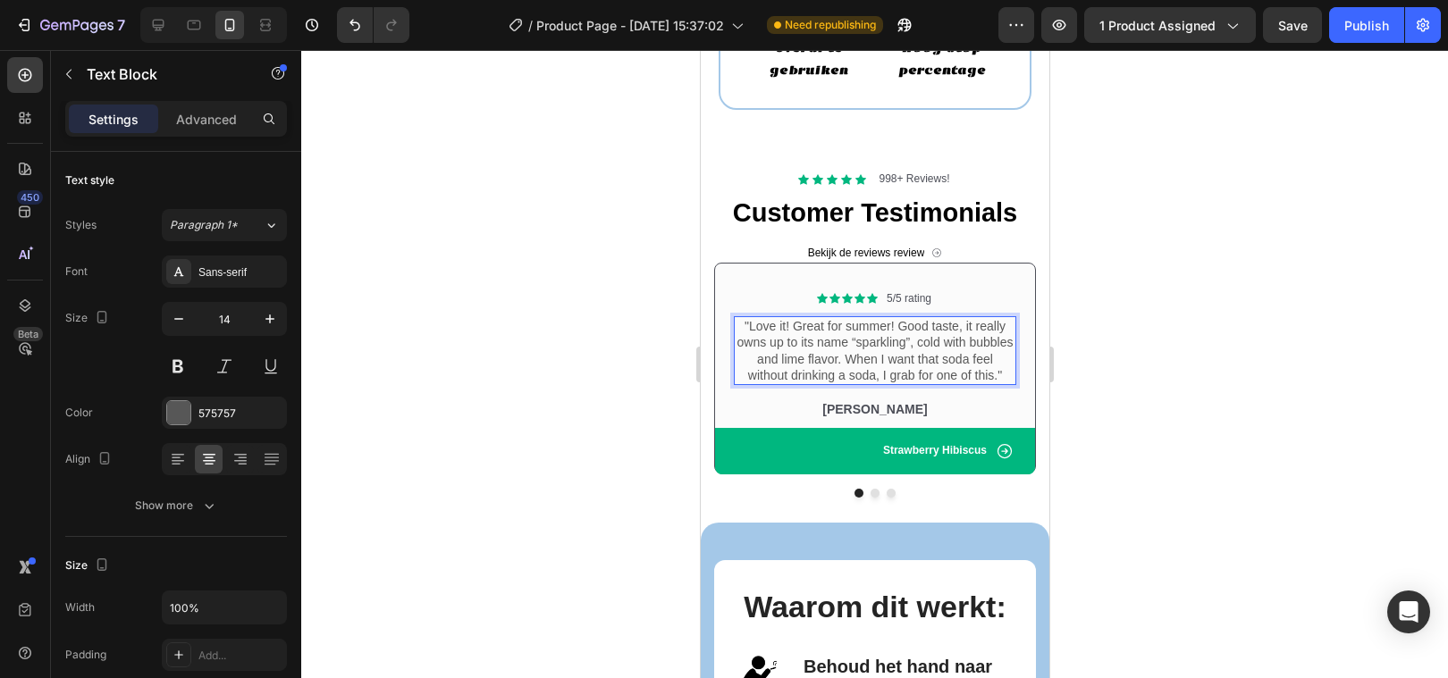
click at [744, 325] on p ""Love it! Great for summer! Good taste, it really owns up to its name “sparklin…" at bounding box center [874, 350] width 279 height 65
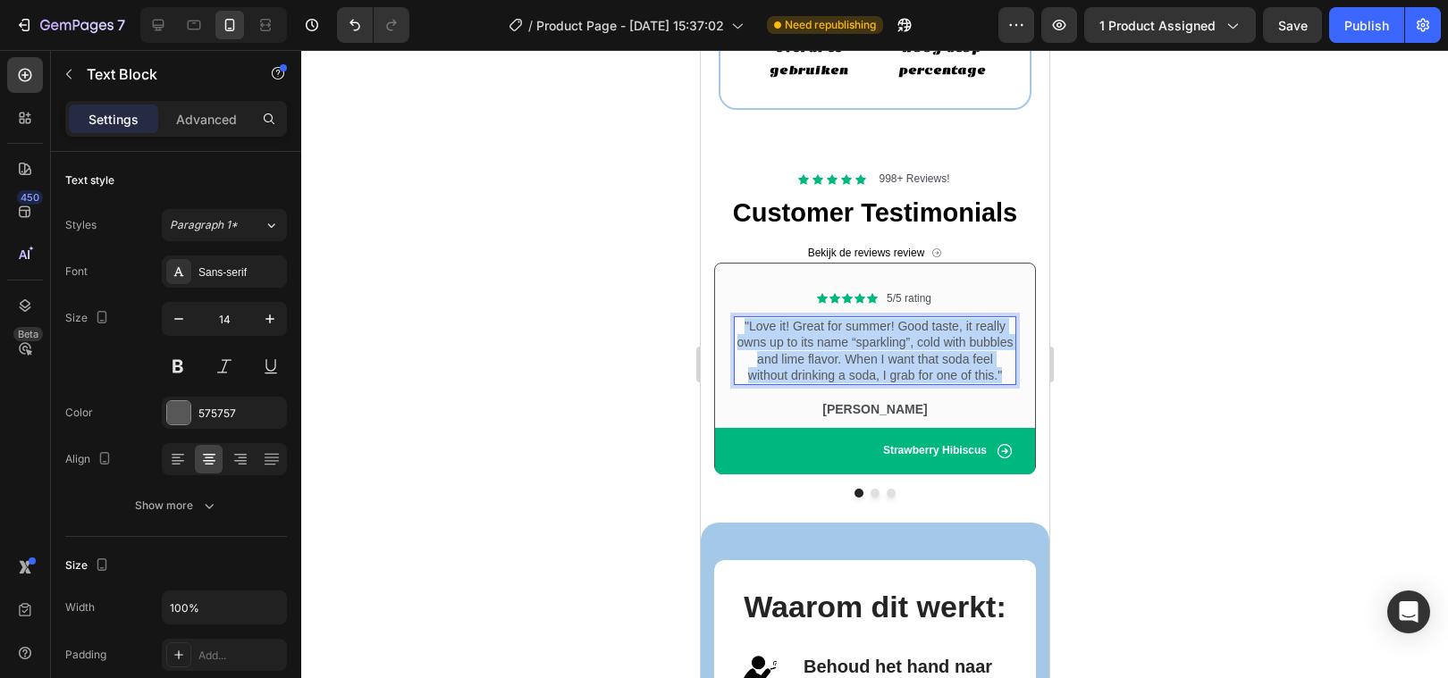
drag, startPoint x: 744, startPoint y: 325, endPoint x: 997, endPoint y: 382, distance: 259.1
click at [997, 382] on p ""Love it! Great for summer! Good taste, it really owns up to its name “sparklin…" at bounding box center [874, 350] width 279 height 65
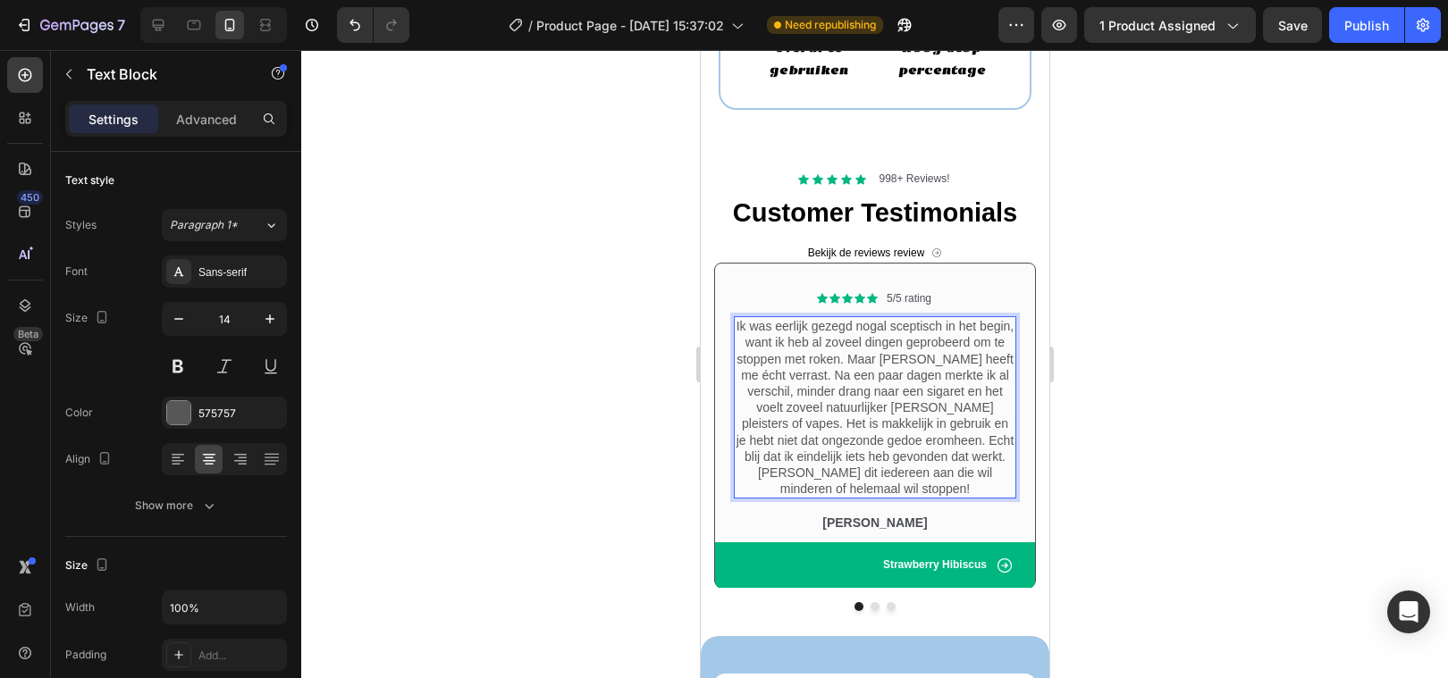
click at [594, 413] on div at bounding box center [874, 364] width 1147 height 628
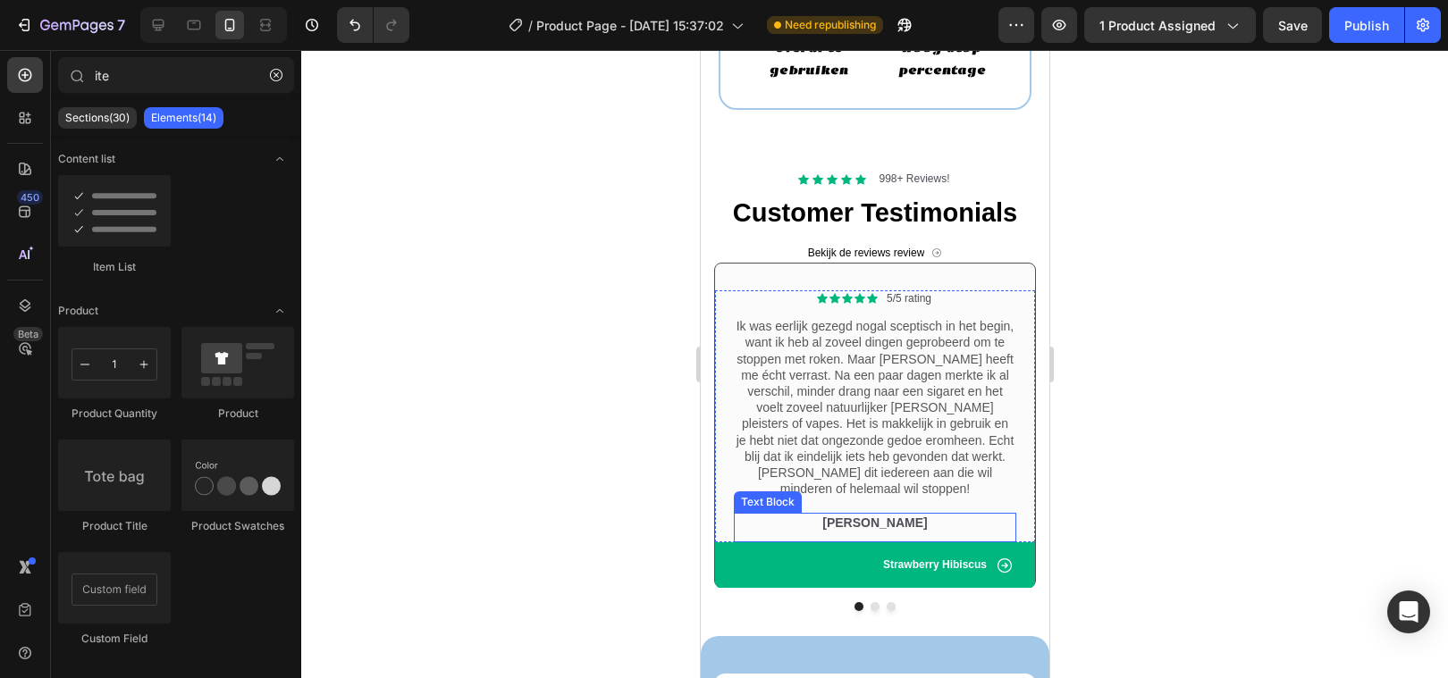
click at [862, 515] on p "[PERSON_NAME]" at bounding box center [874, 523] width 279 height 16
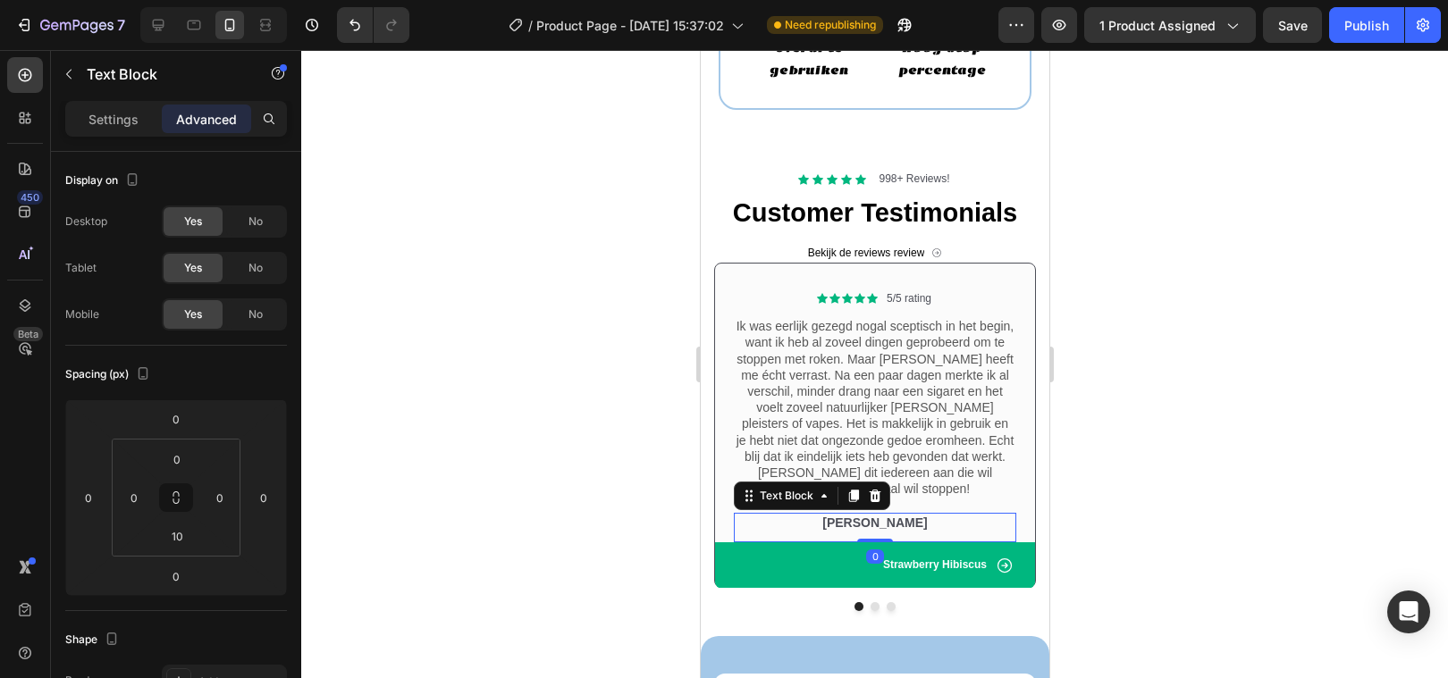
click at [909, 515] on p "[PERSON_NAME]" at bounding box center [874, 523] width 279 height 16
click at [576, 502] on div at bounding box center [874, 364] width 1147 height 628
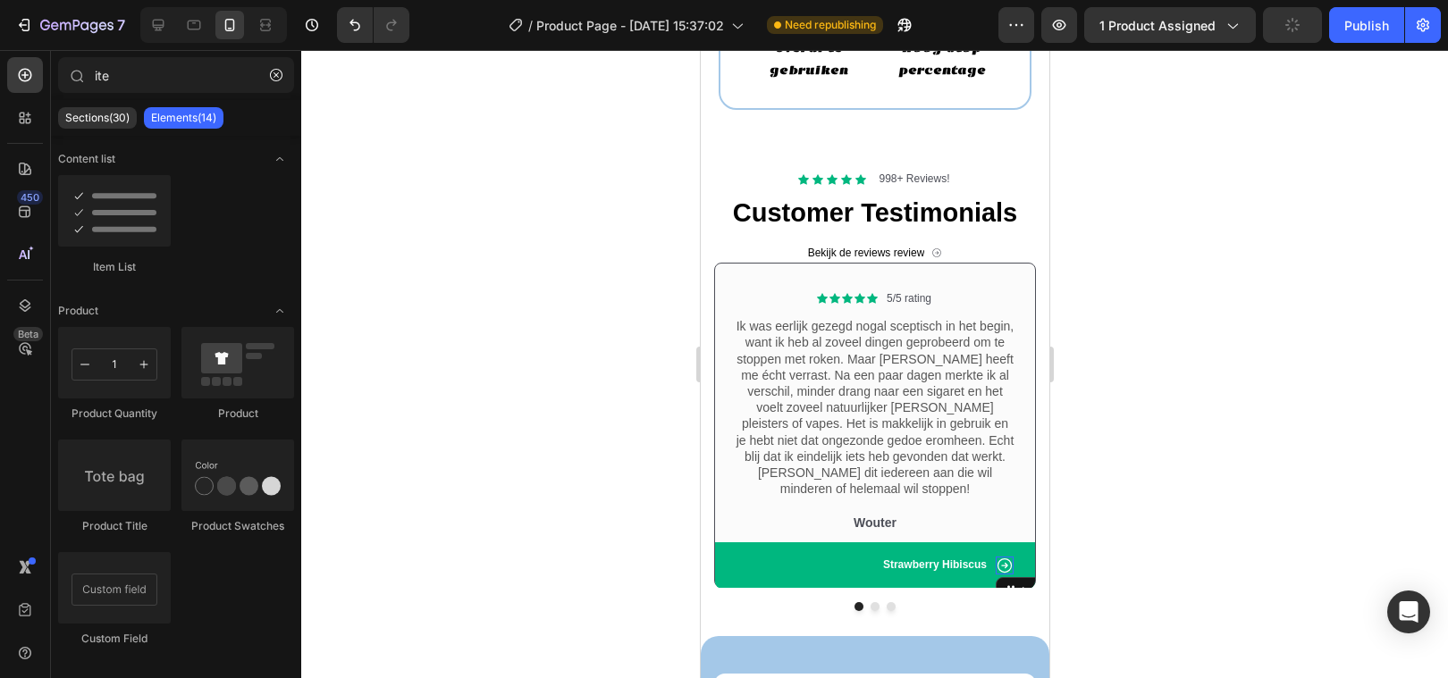
click at [1004, 557] on icon at bounding box center [1004, 566] width 18 height 18
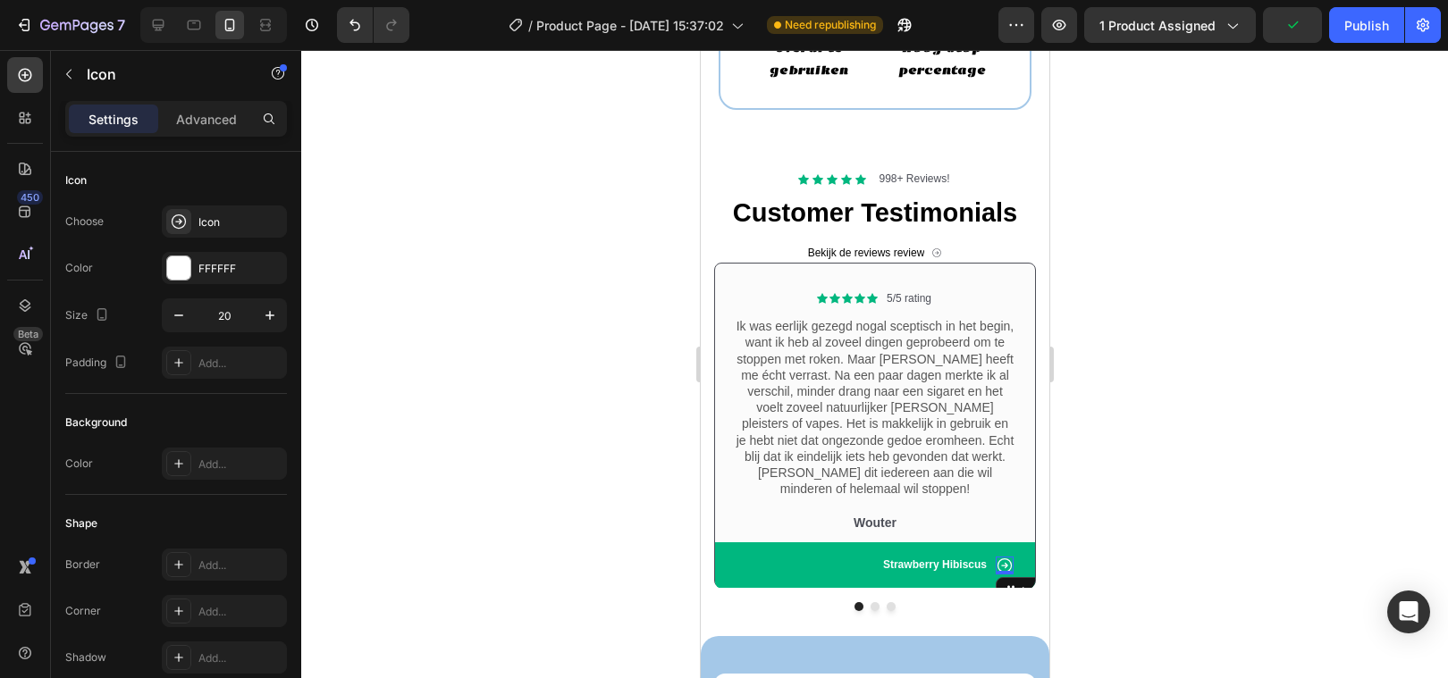
click at [635, 508] on div at bounding box center [874, 364] width 1147 height 628
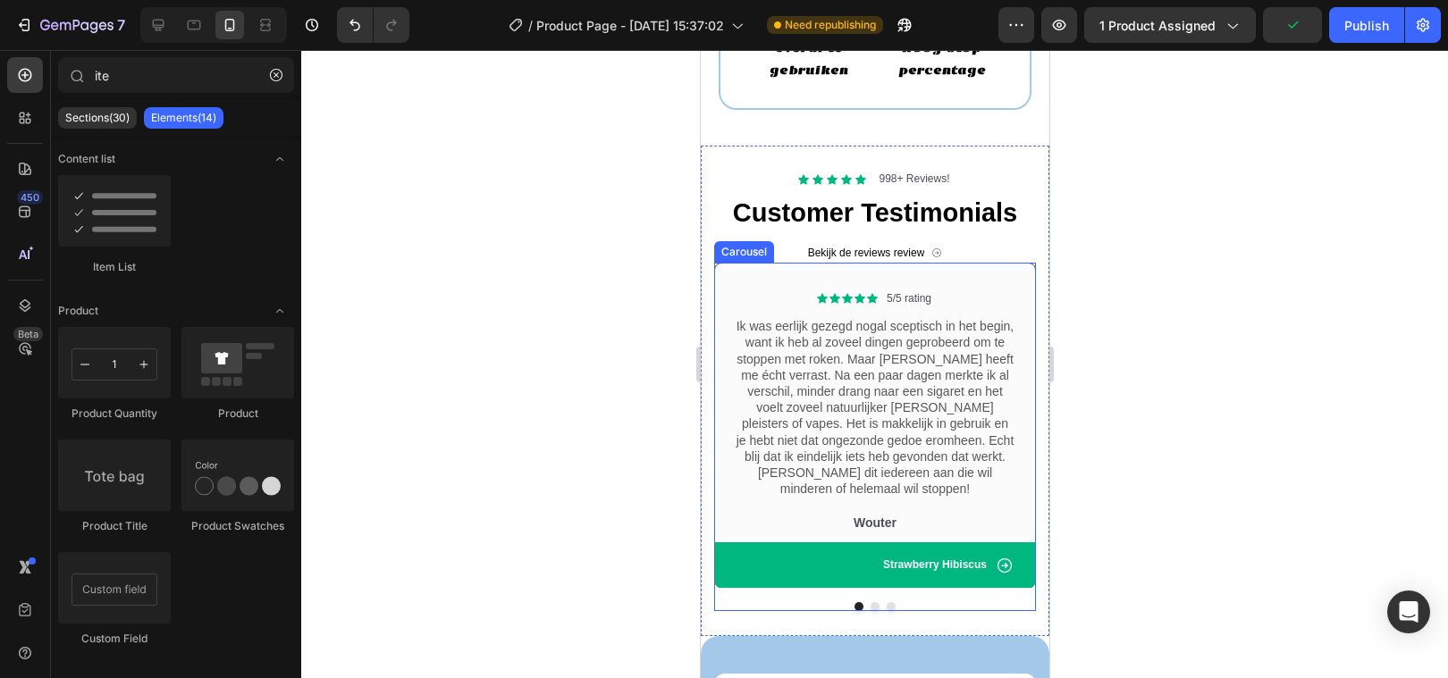
click at [873, 602] on button "Dot" at bounding box center [874, 606] width 9 height 9
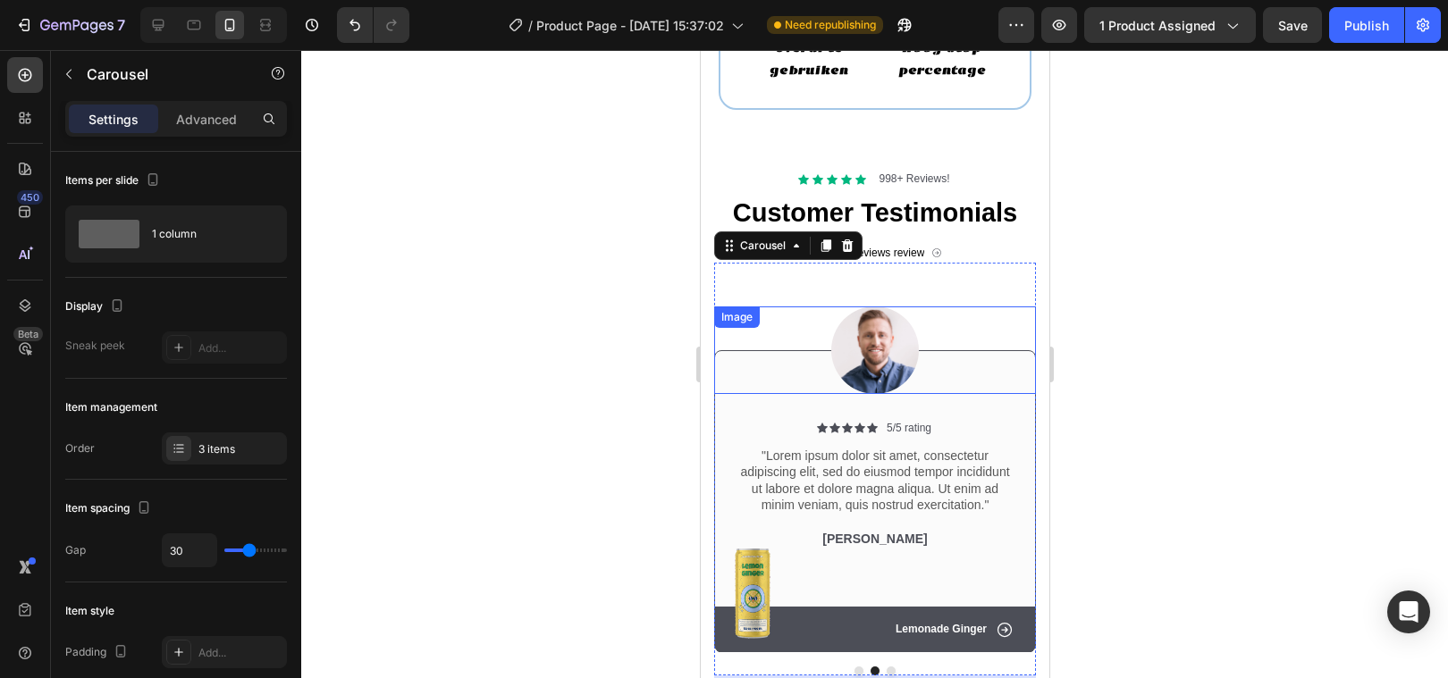
click at [879, 332] on img at bounding box center [874, 351] width 88 height 88
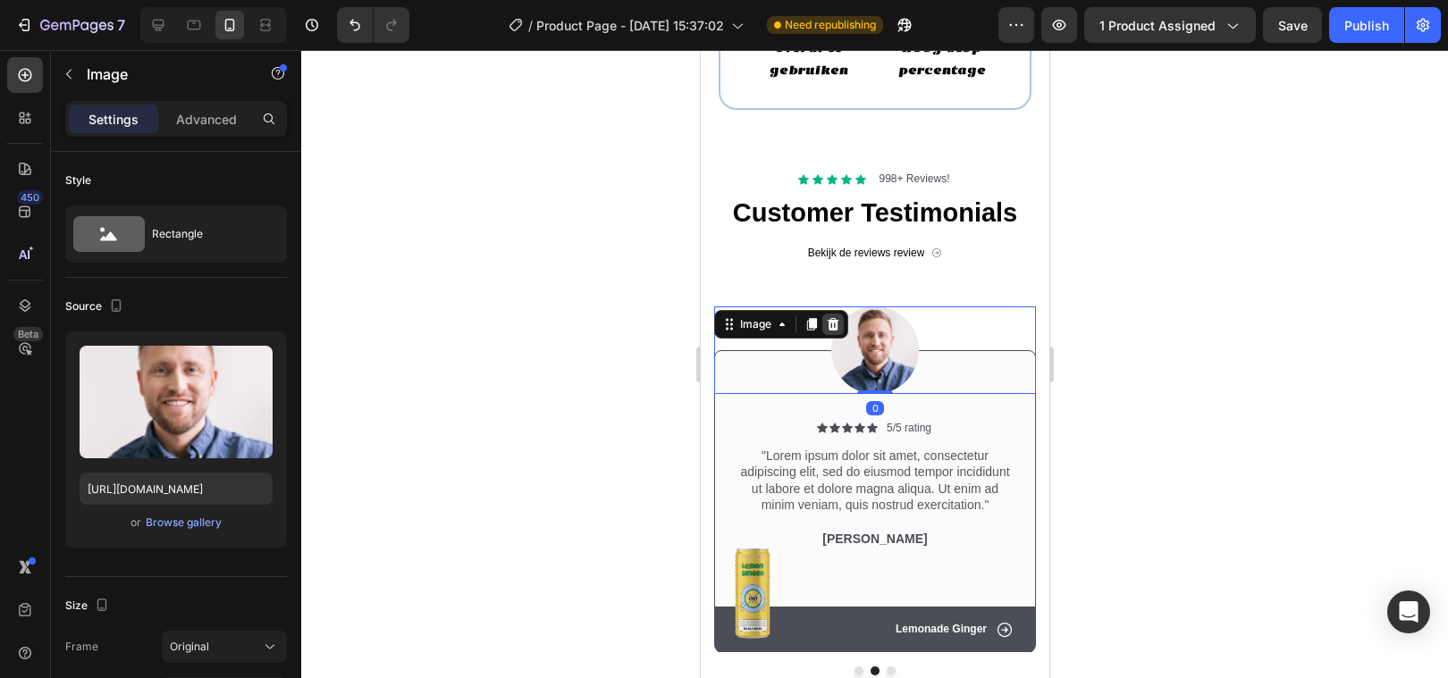
click at [831, 320] on icon at bounding box center [833, 323] width 12 height 13
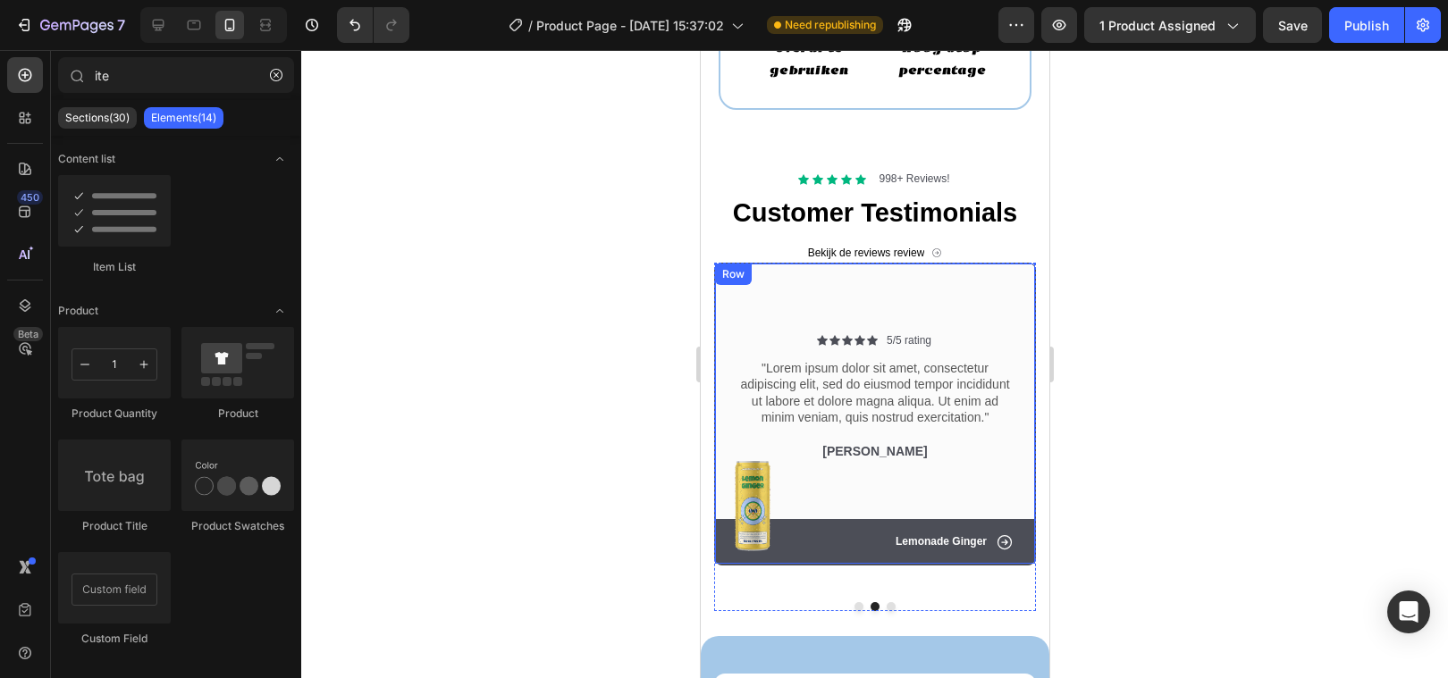
click at [784, 300] on div "Icon Icon Icon Icon Icon Icon List 5/5 rating Text Block Row "Lorem ipsum dolor…" at bounding box center [874, 414] width 322 height 302
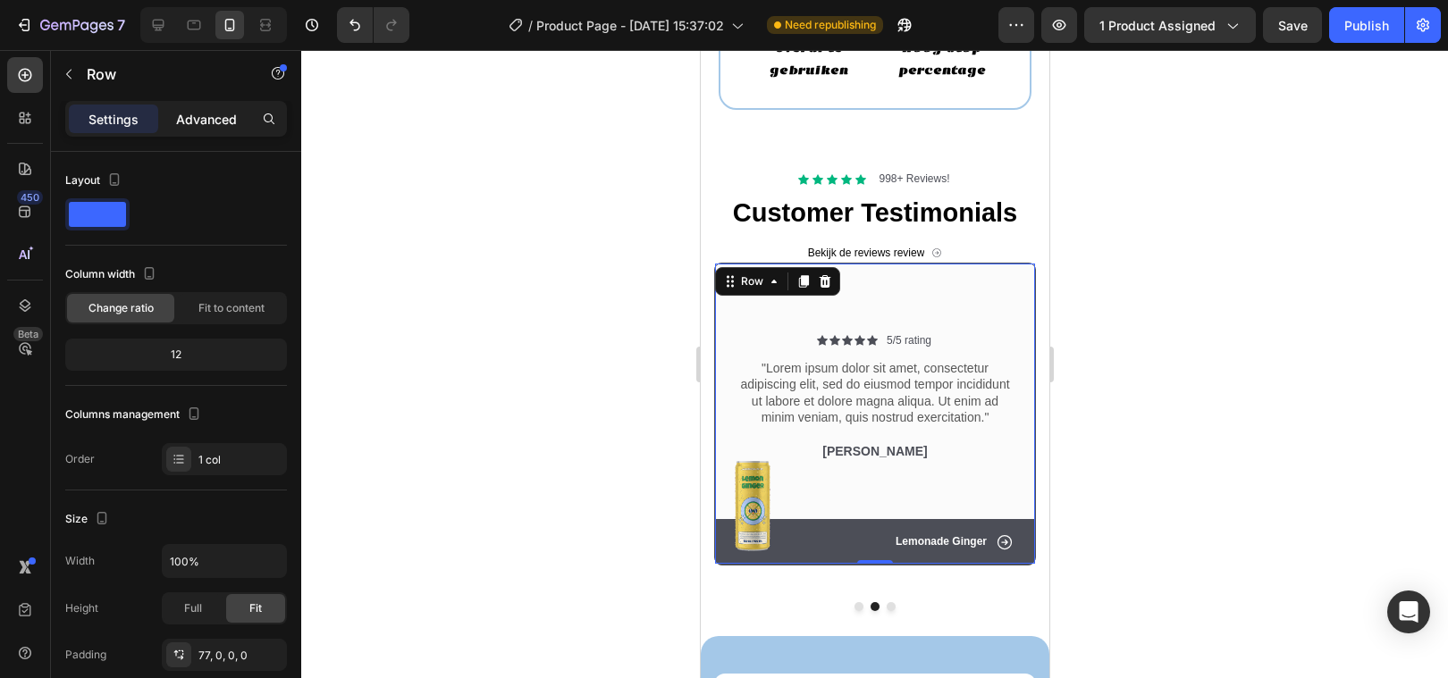
click at [172, 110] on div "Advanced" at bounding box center [206, 119] width 89 height 29
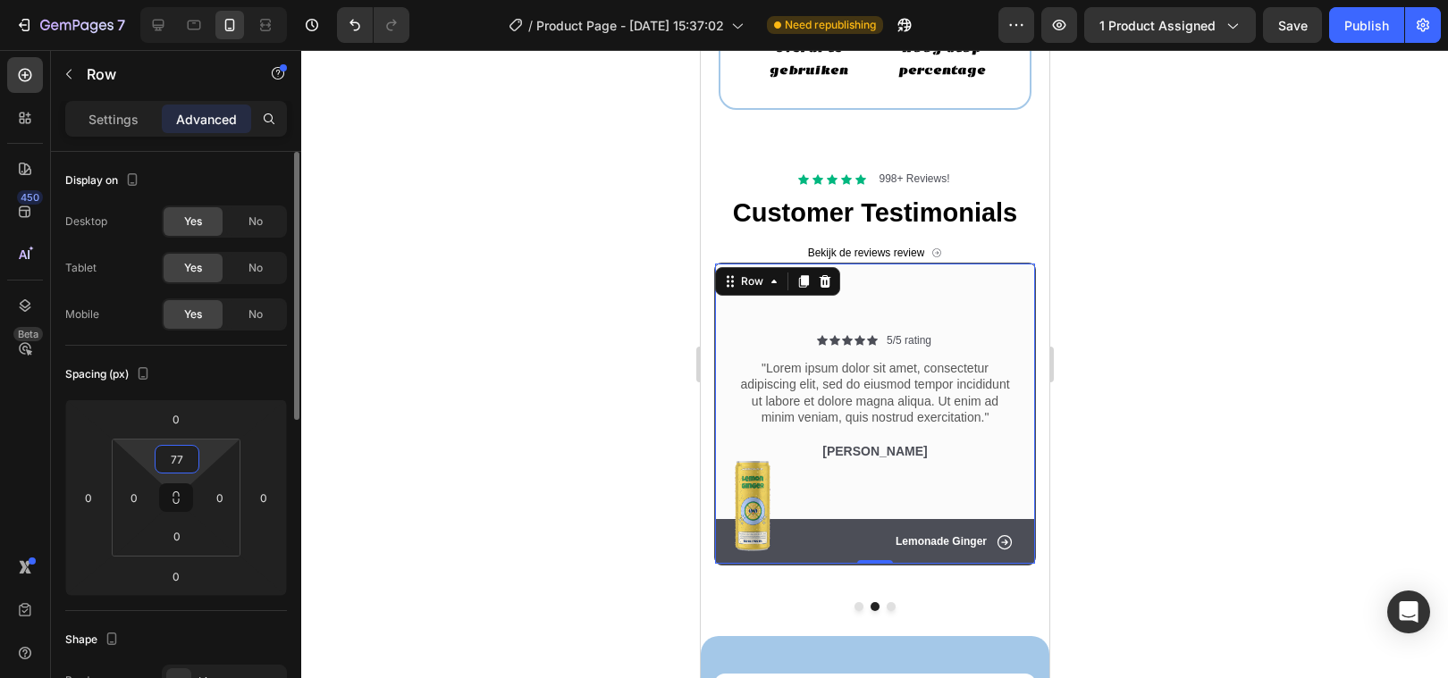
click at [181, 459] on input "77" at bounding box center [177, 459] width 36 height 27
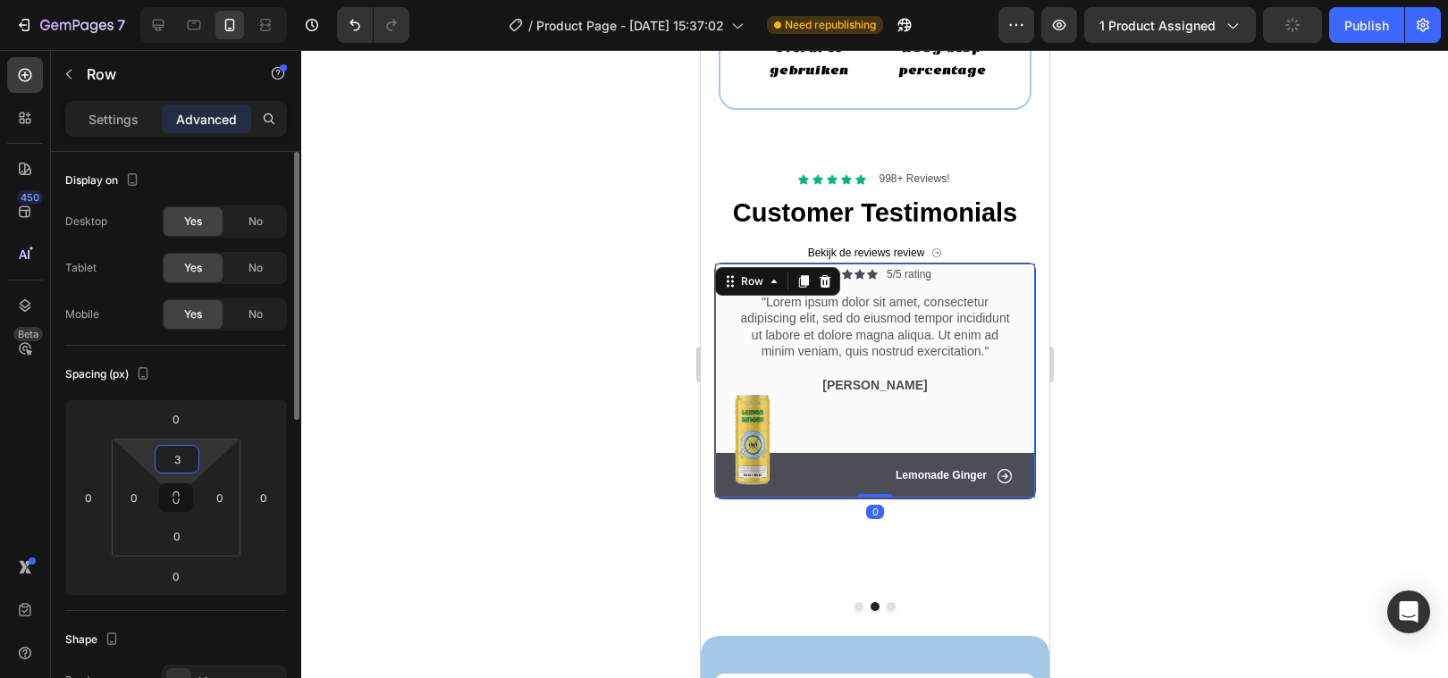
type input "30"
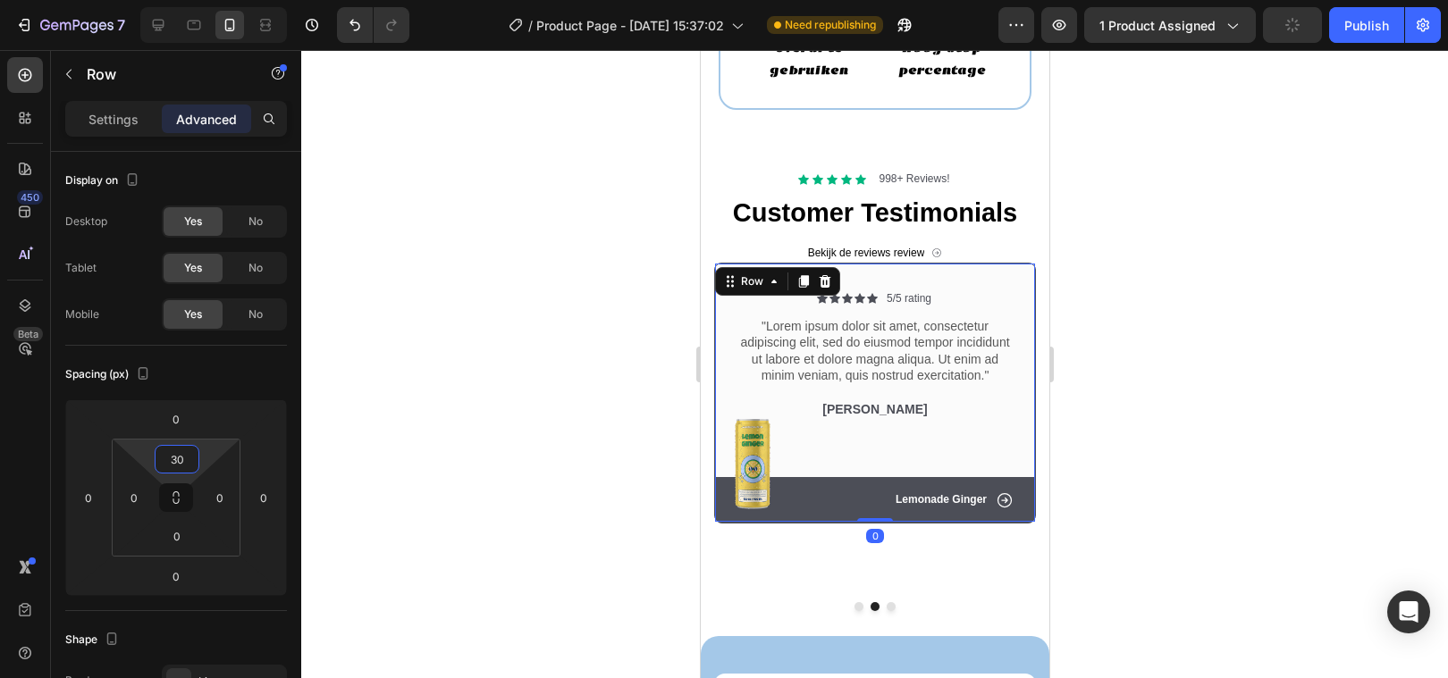
click at [532, 473] on div at bounding box center [874, 364] width 1147 height 628
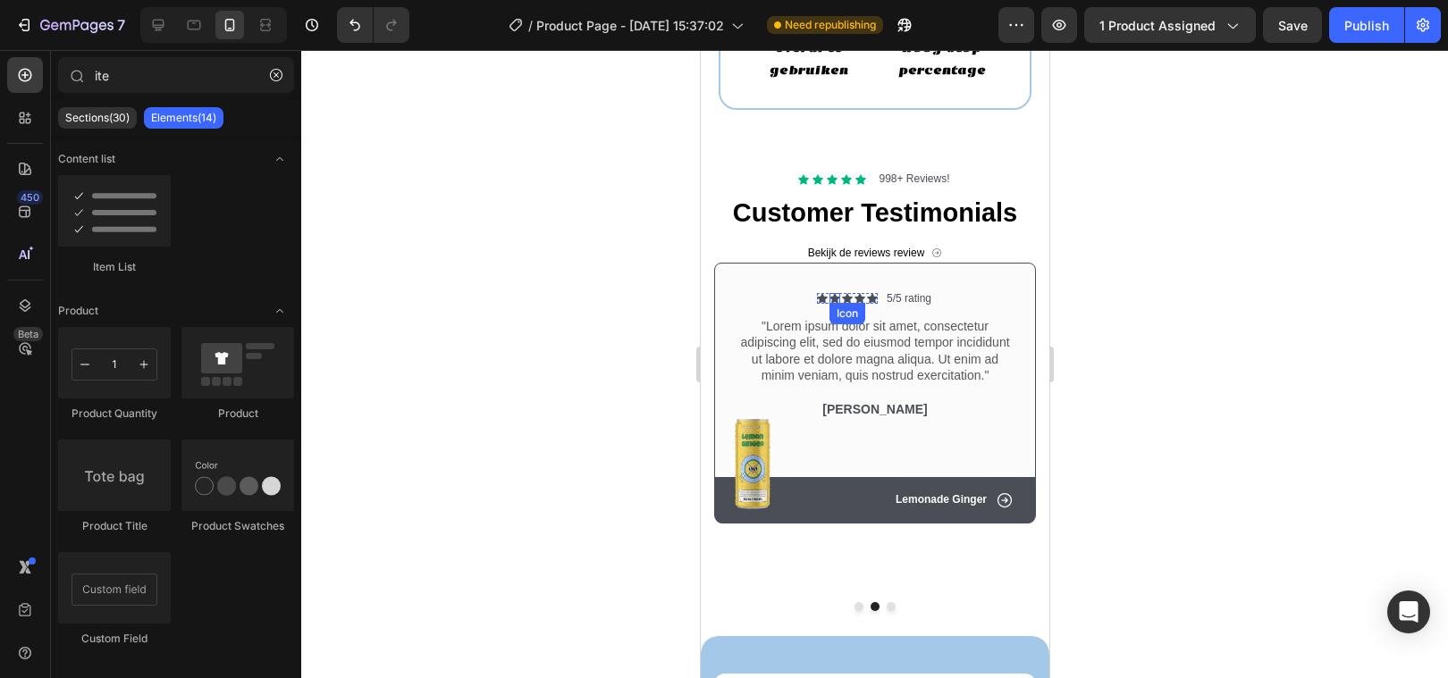
click at [822, 296] on icon at bounding box center [821, 298] width 11 height 11
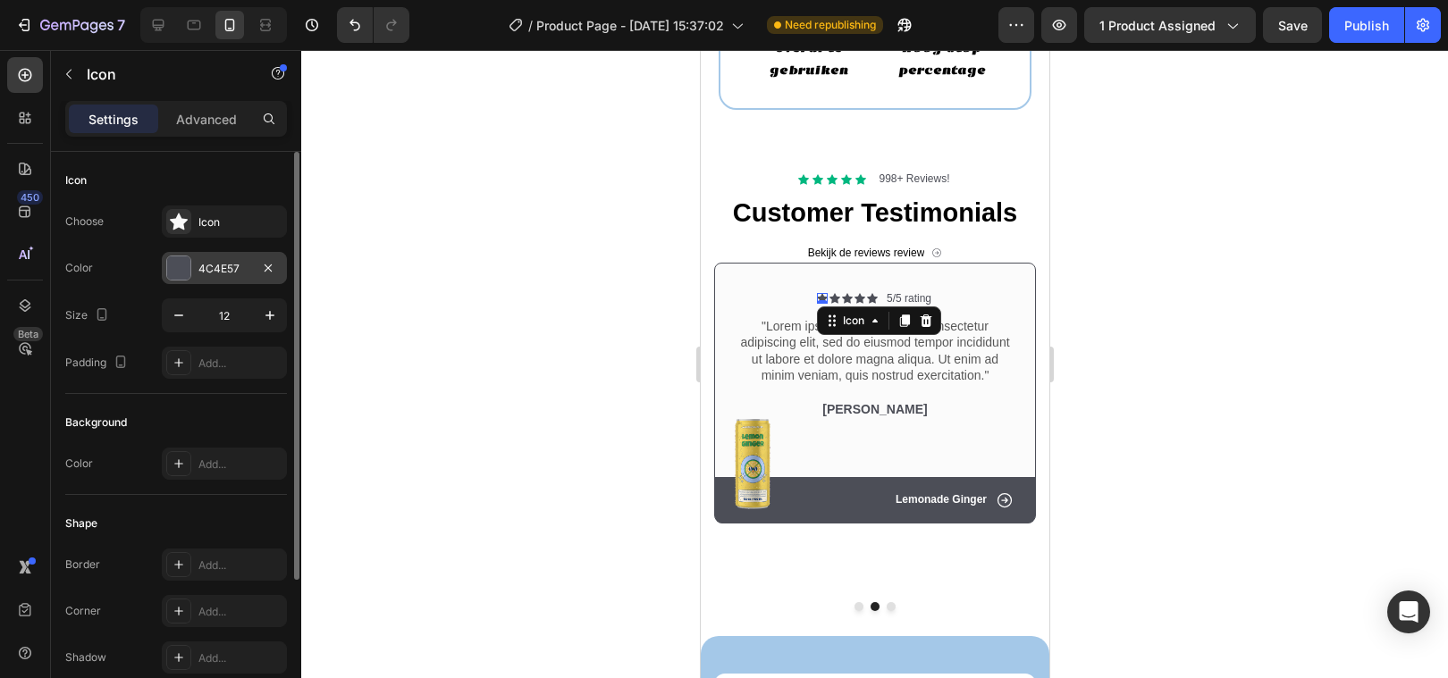
click at [181, 267] on div at bounding box center [178, 267] width 23 height 23
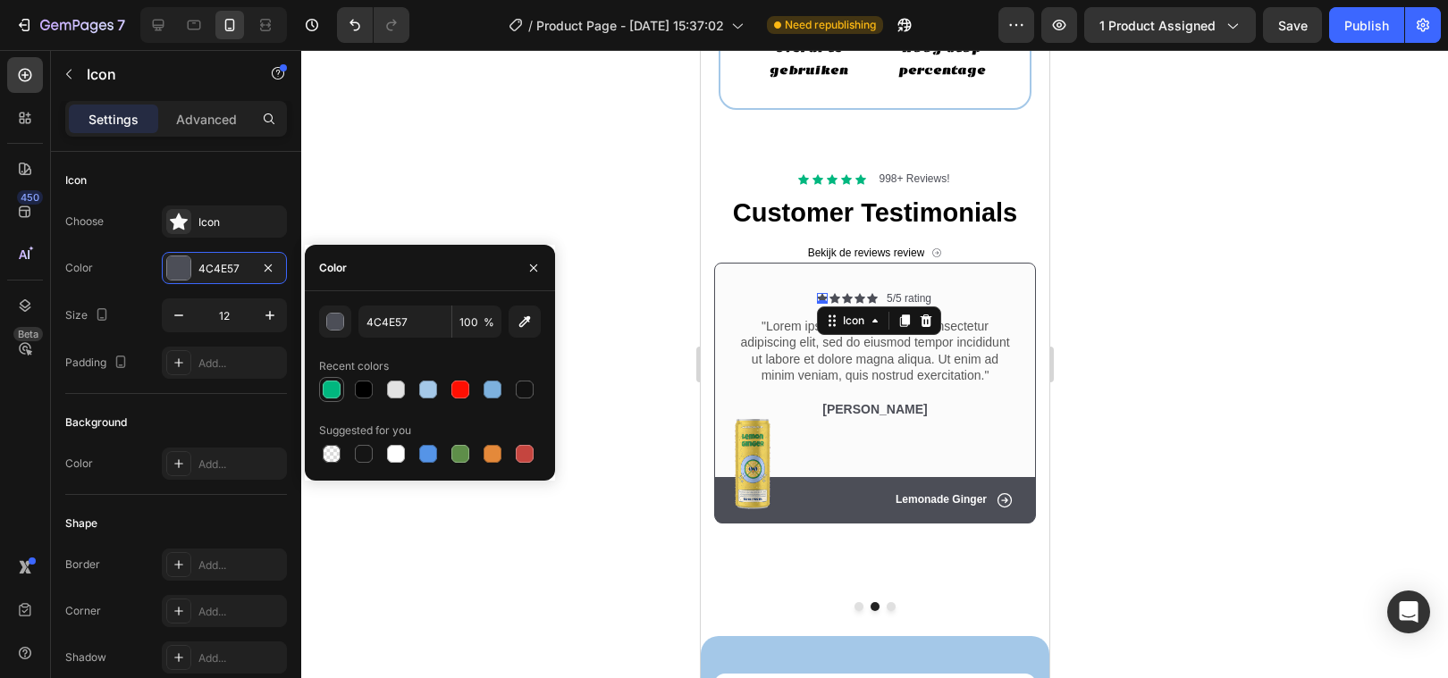
click at [320, 381] on div at bounding box center [331, 389] width 25 height 25
type input "00B77F"
click at [831, 296] on div "Icon 0" at bounding box center [833, 298] width 11 height 11
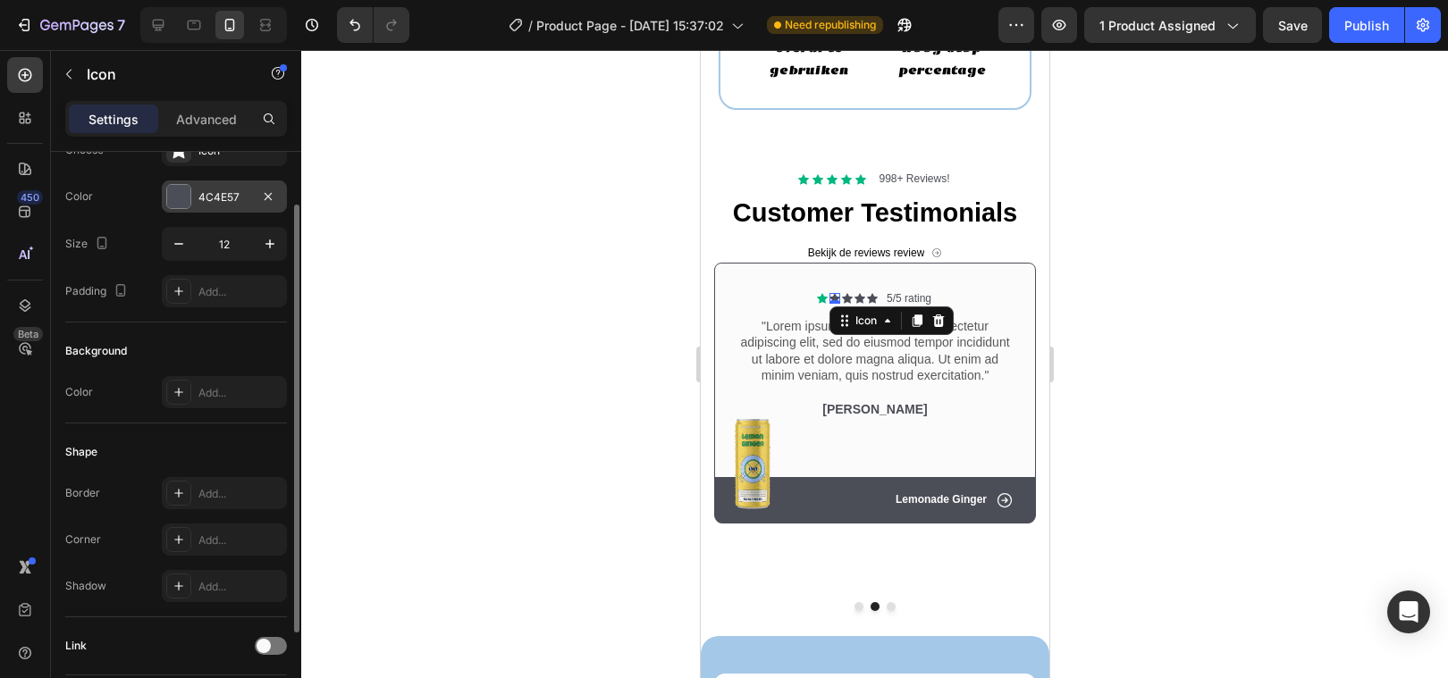
click at [181, 191] on div at bounding box center [178, 196] width 23 height 23
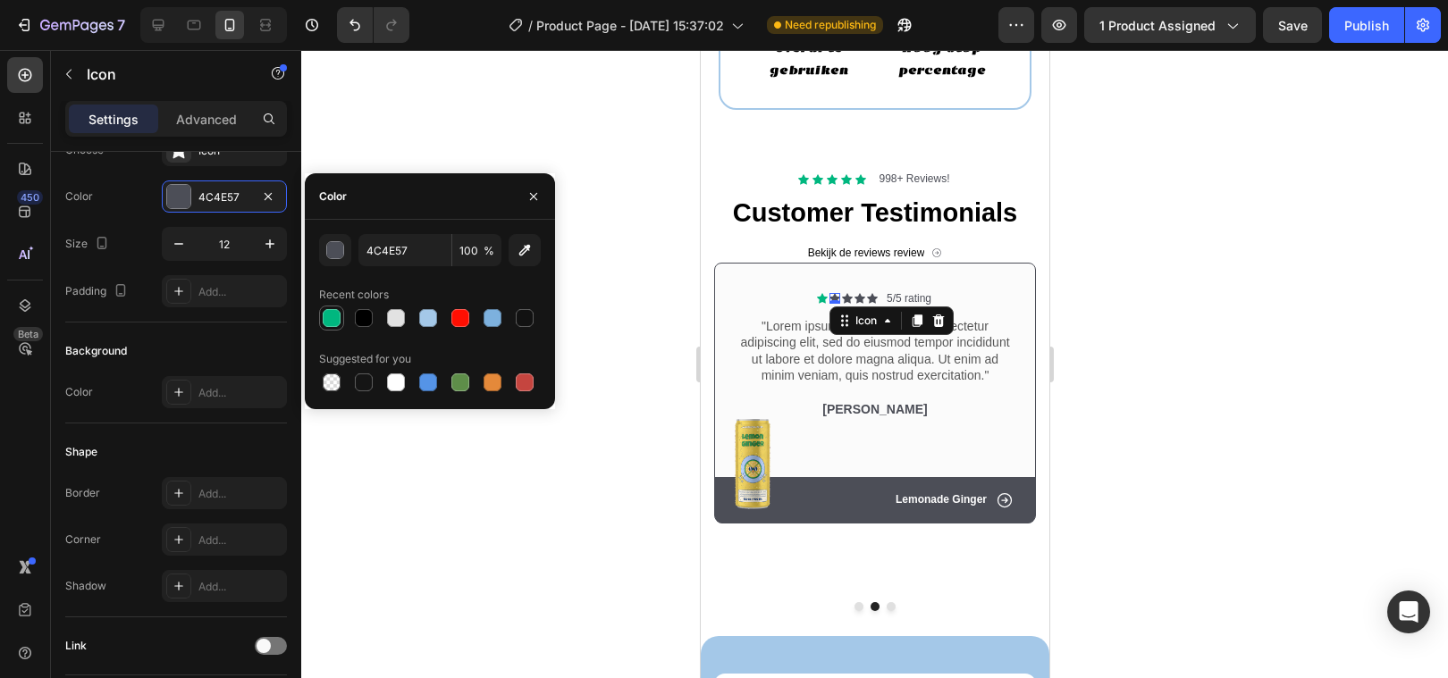
click at [332, 315] on div at bounding box center [332, 318] width 18 height 18
type input "00B77F"
click at [846, 296] on icon at bounding box center [846, 299] width 11 height 10
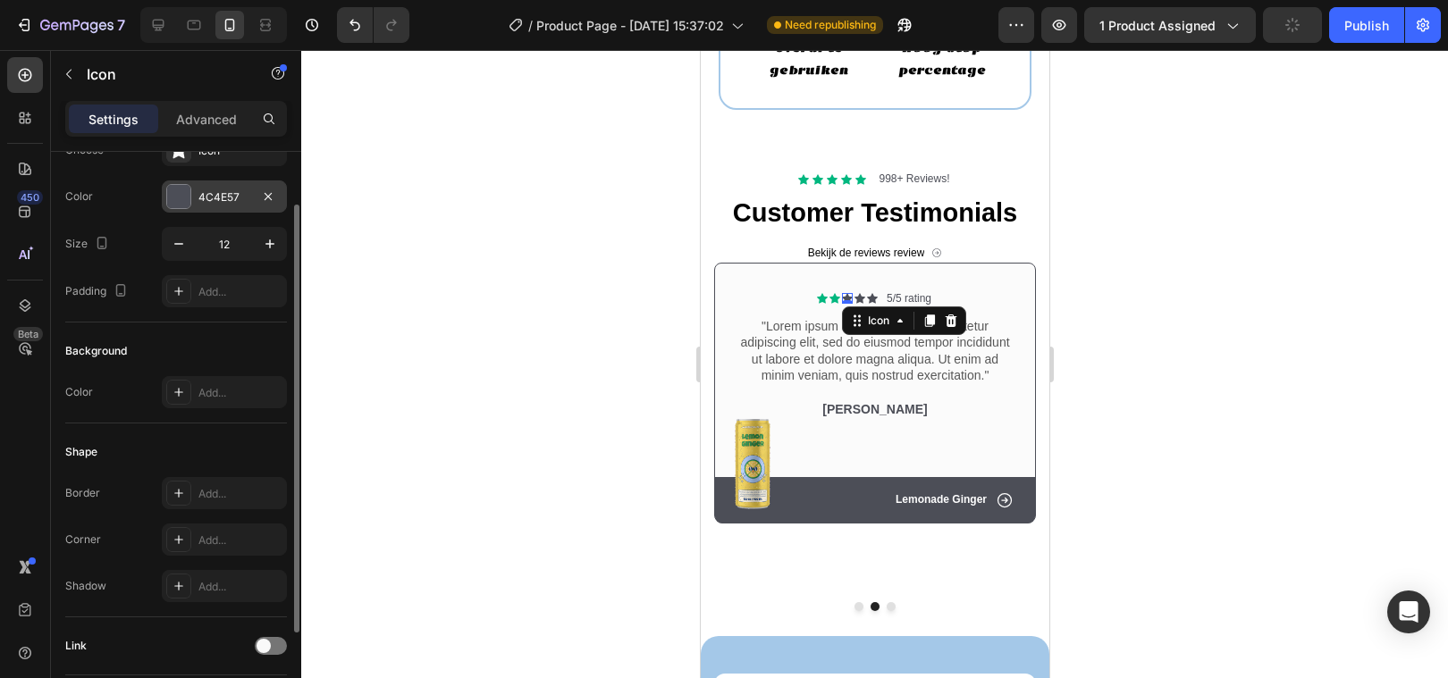
click at [172, 203] on div at bounding box center [178, 196] width 23 height 23
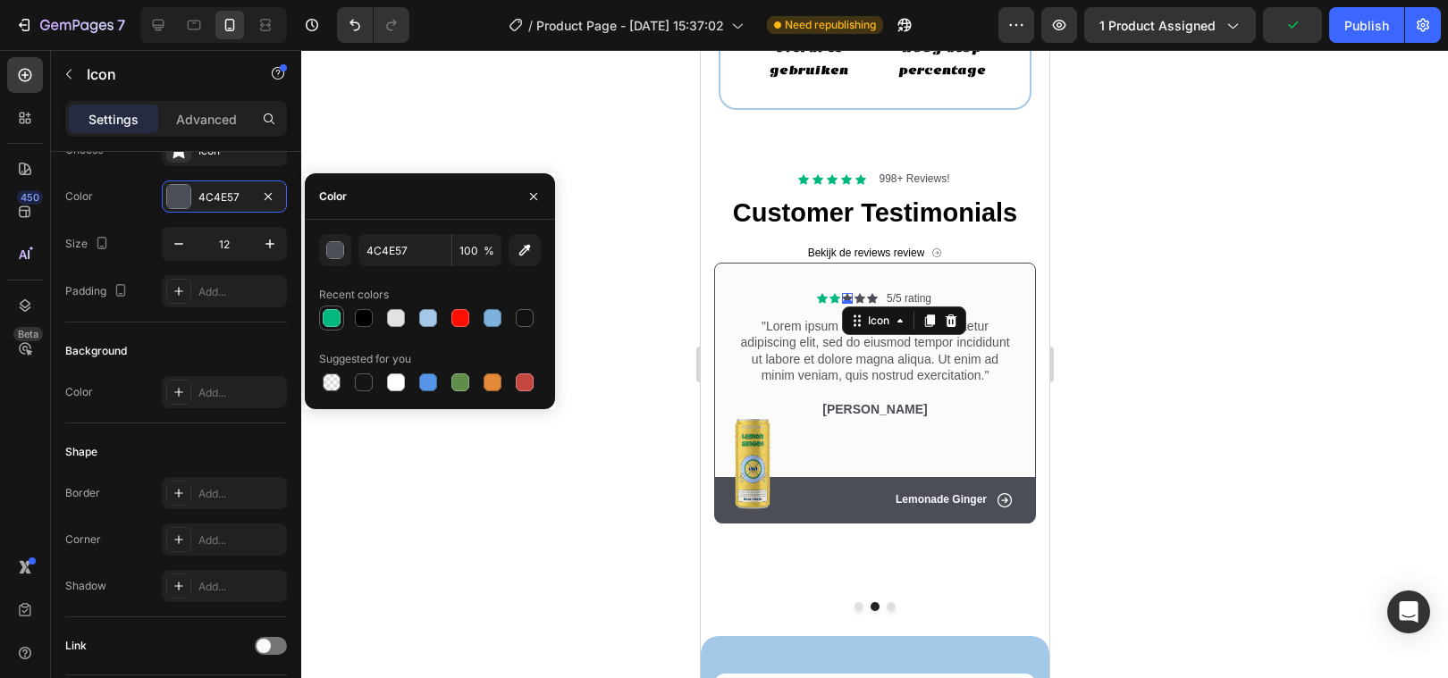
click at [332, 312] on div at bounding box center [332, 318] width 18 height 18
type input "00B77F"
click at [859, 297] on div "Icon 0" at bounding box center [858, 298] width 11 height 11
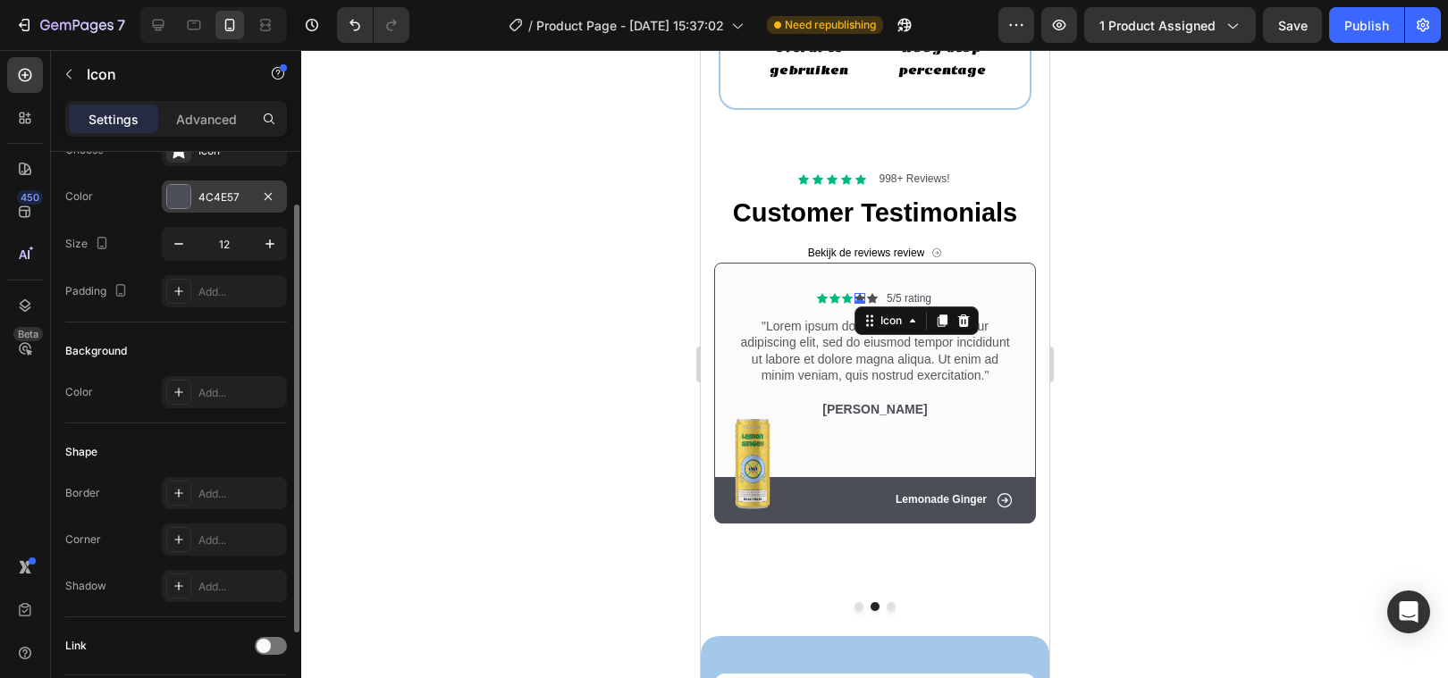
click at [188, 193] on div at bounding box center [178, 196] width 23 height 23
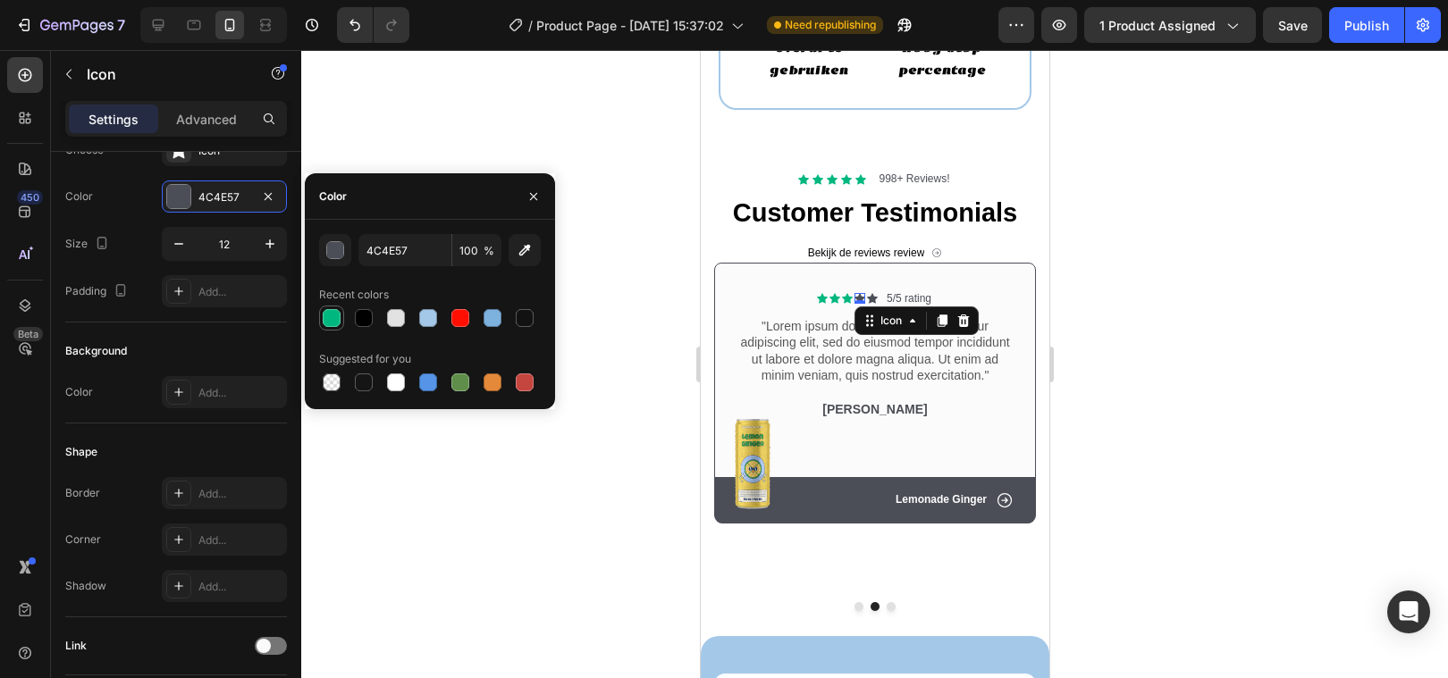
click at [331, 315] on div at bounding box center [332, 318] width 18 height 18
type input "00B77F"
click at [872, 298] on div "Icon 0" at bounding box center [871, 298] width 11 height 11
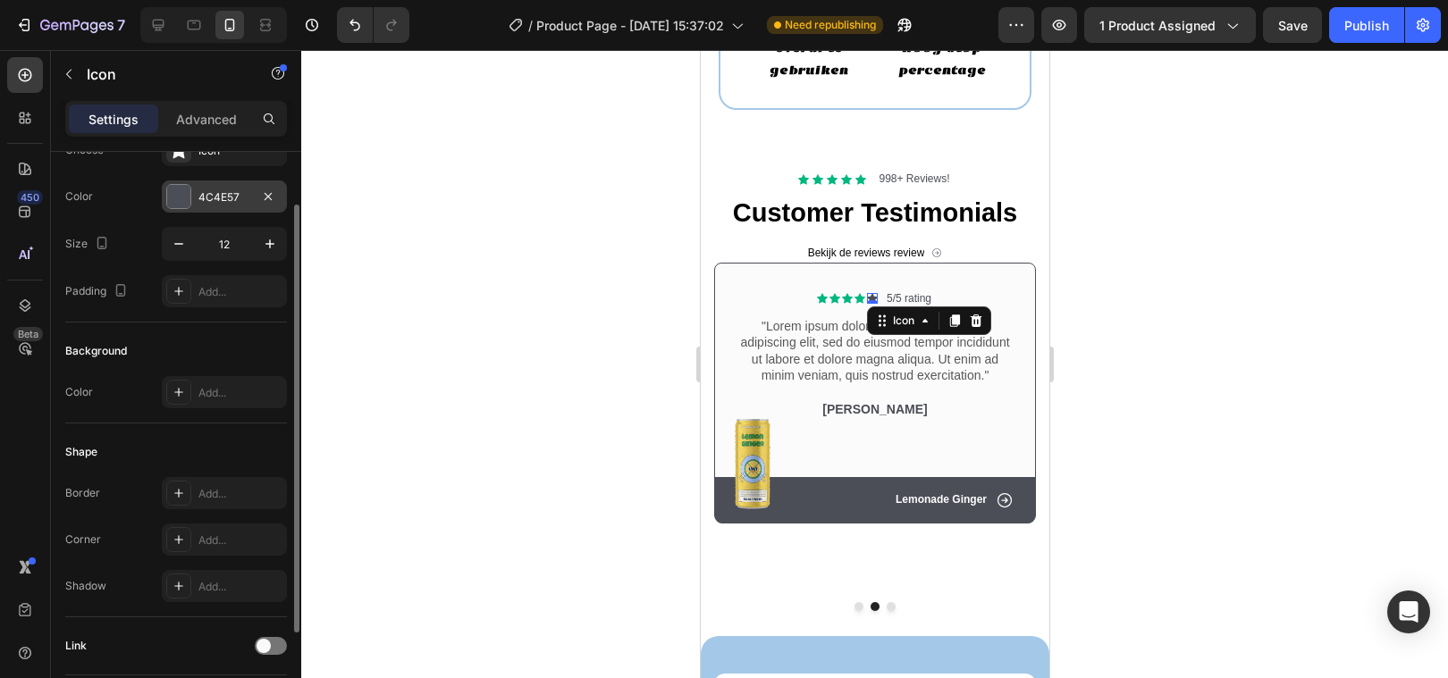
click at [194, 196] on div "4C4E57" at bounding box center [224, 197] width 125 height 32
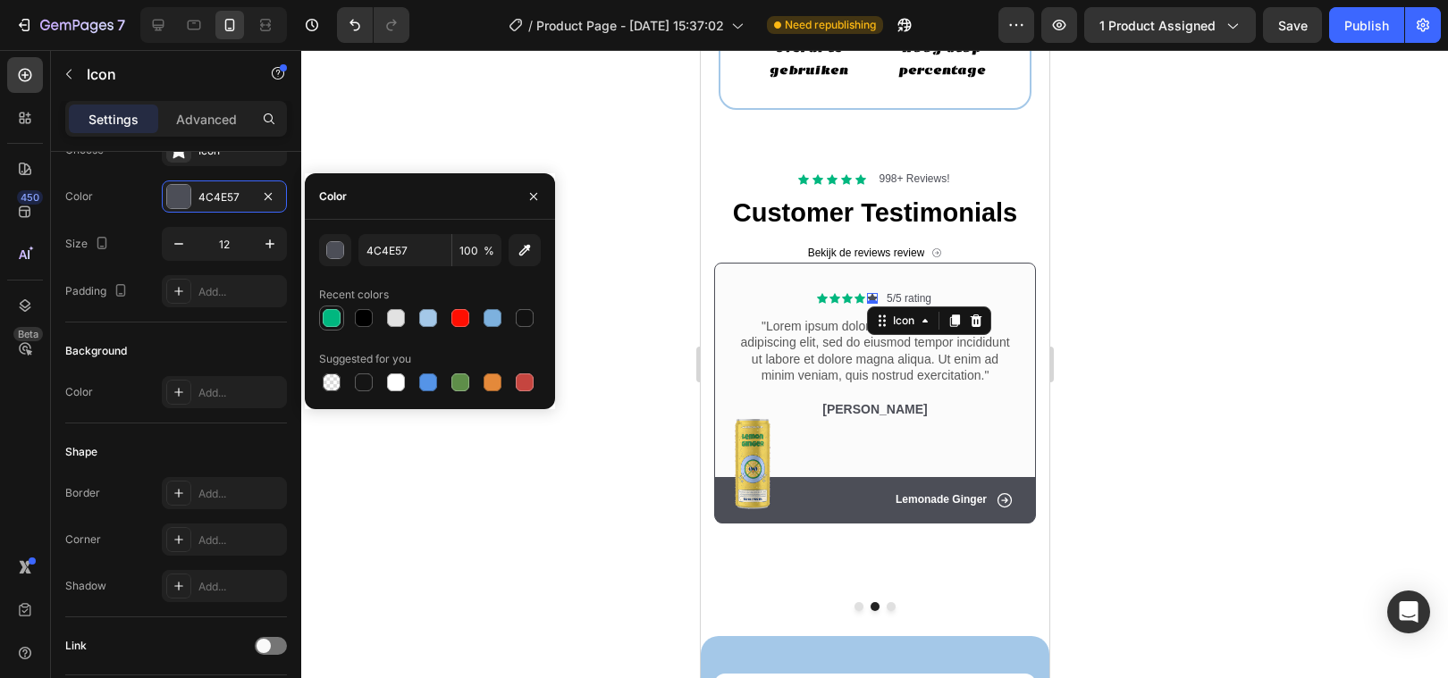
click at [324, 315] on div at bounding box center [332, 318] width 18 height 18
type input "00B77F"
click at [441, 452] on div at bounding box center [874, 364] width 1147 height 628
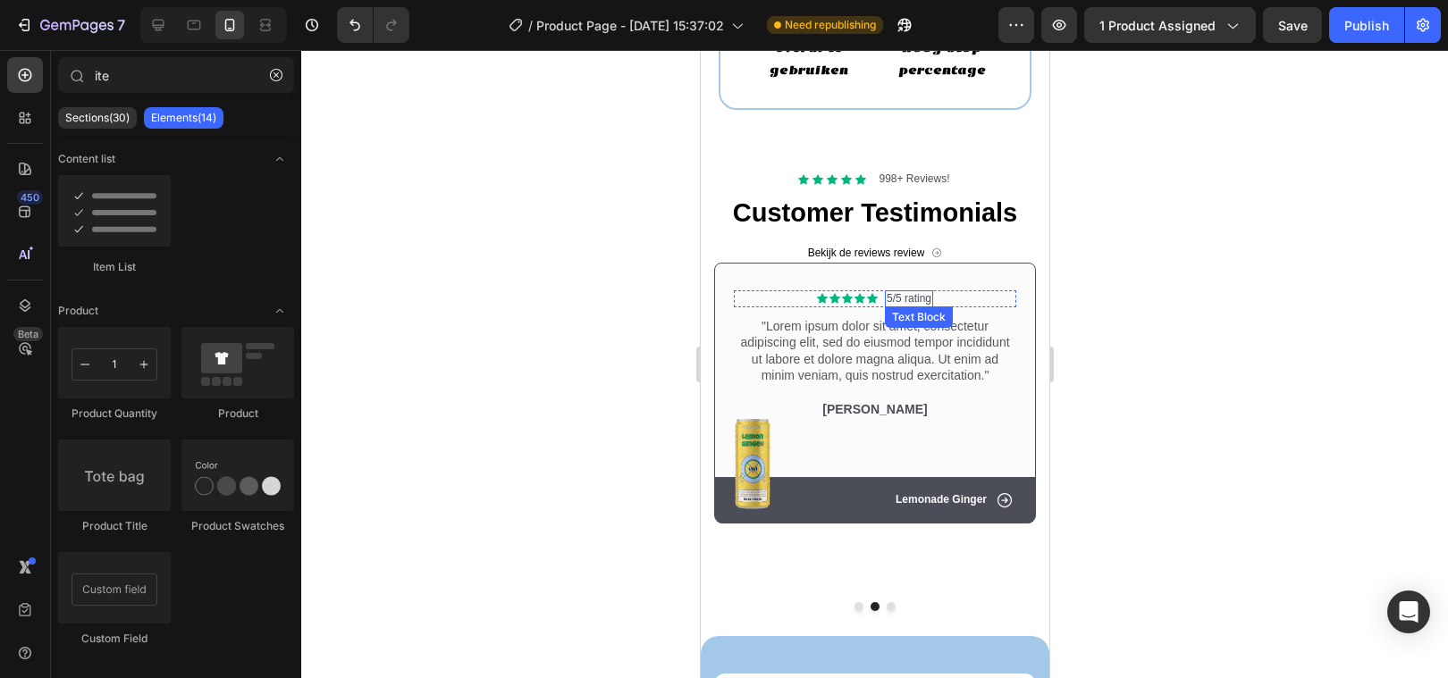
click at [922, 298] on p "5/5 rating" at bounding box center [908, 299] width 45 height 14
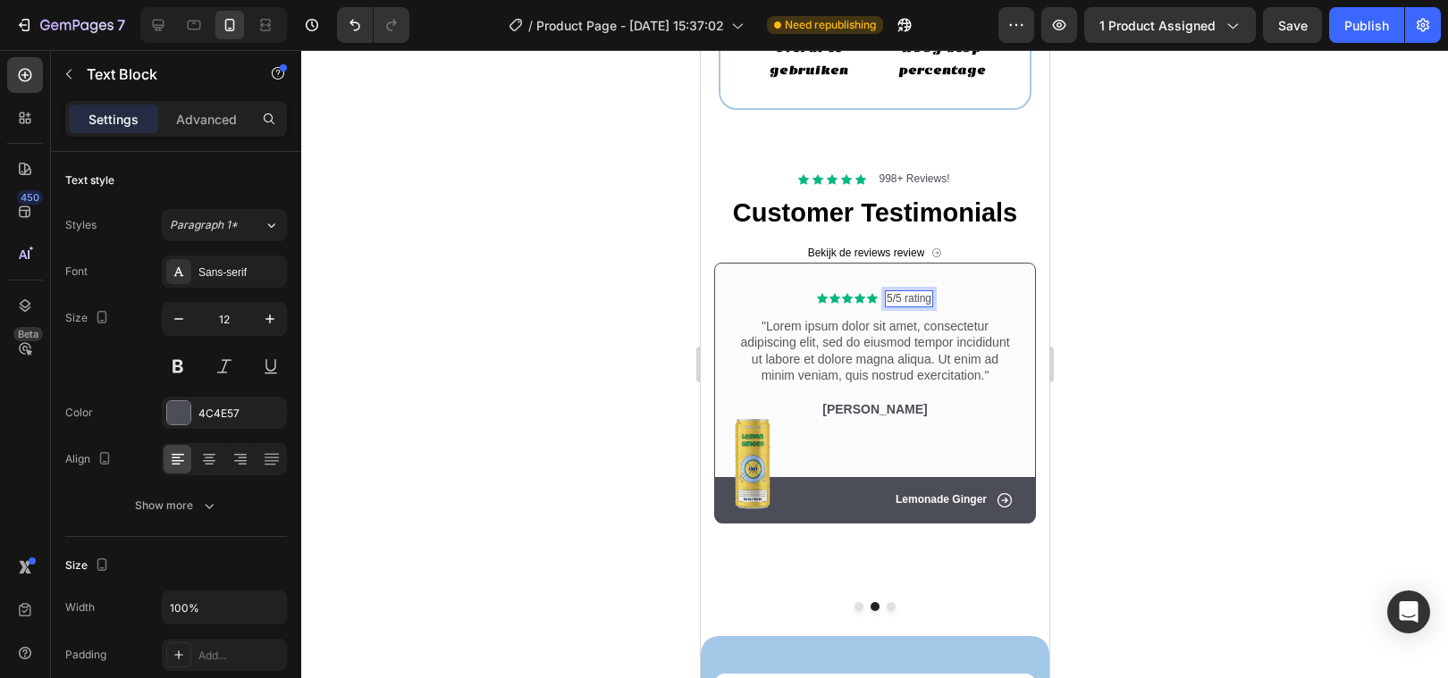
click at [929, 298] on p "5/5 rating" at bounding box center [908, 299] width 45 height 14
click at [553, 342] on div at bounding box center [874, 364] width 1147 height 628
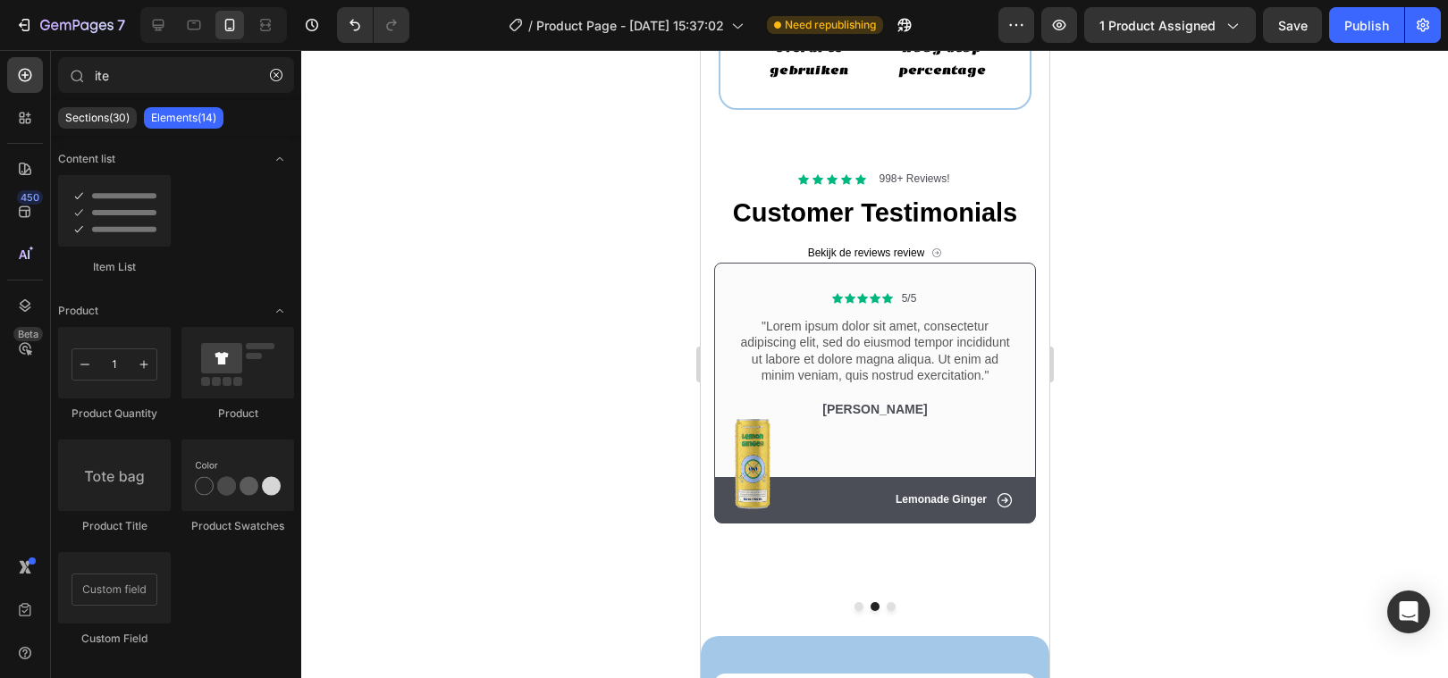
click at [1340, 340] on div at bounding box center [874, 364] width 1147 height 628
click at [804, 344] on div ""Lorem ipsum dolor sit amet, consectetur adipiscing elit, sed do eiusmod tempor…" at bounding box center [874, 350] width 282 height 69
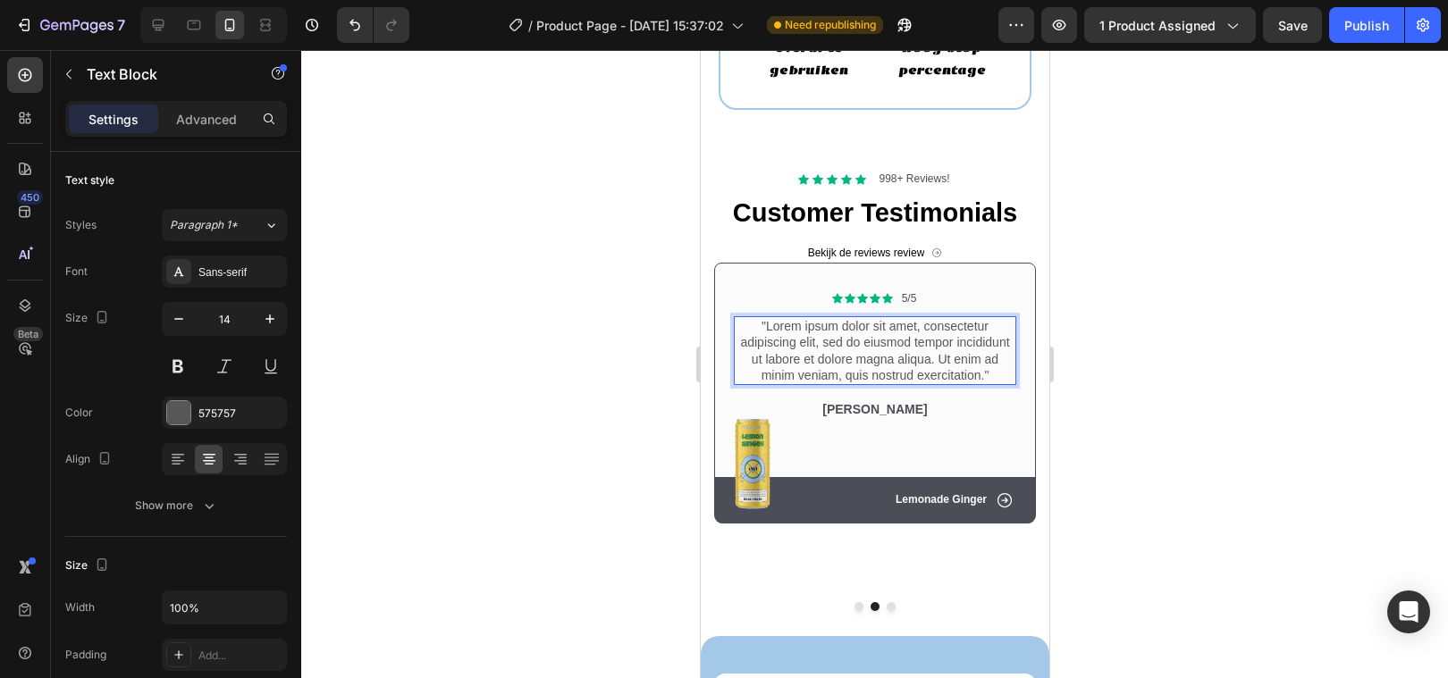
click at [793, 366] on p ""Lorem ipsum dolor sit amet, consectetur adipiscing elit, sed do eiusmod tempor…" at bounding box center [874, 350] width 279 height 65
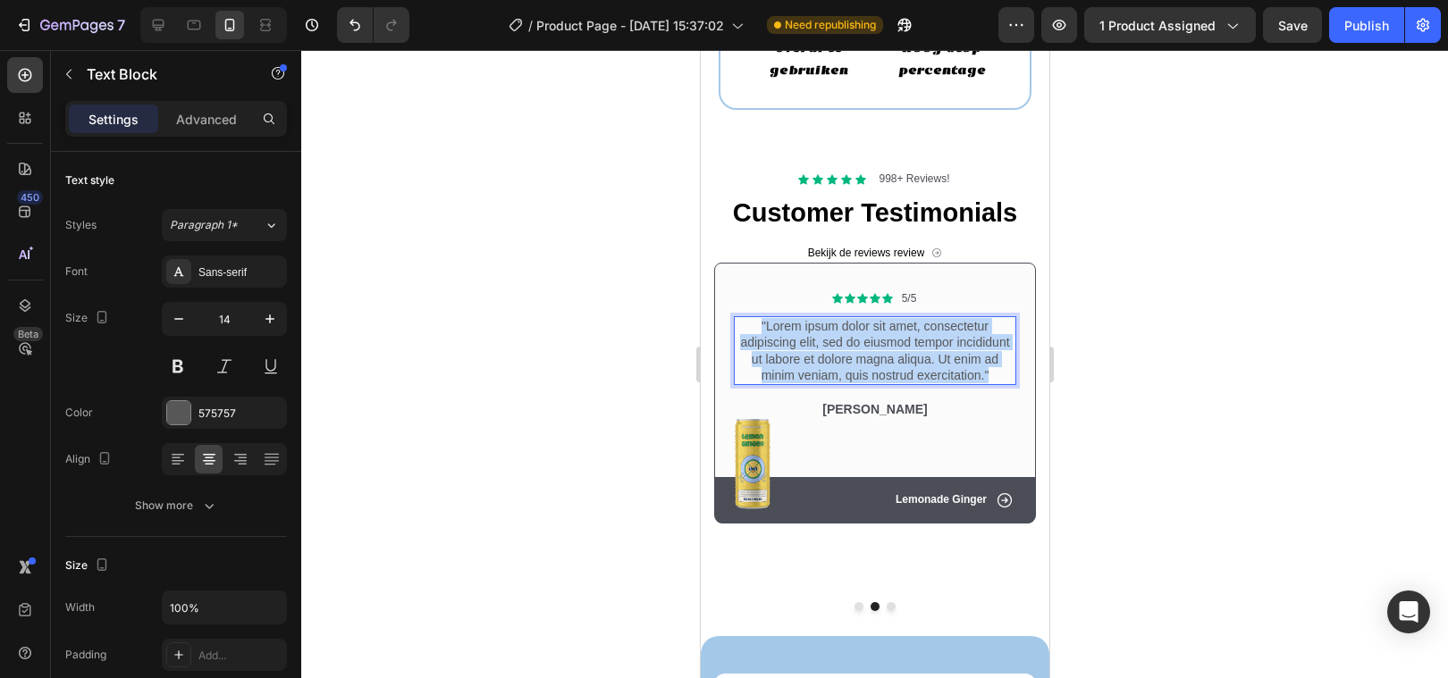
click at [793, 366] on p ""Lorem ipsum dolor sit amet, consectetur adipiscing elit, sed do eiusmod tempor…" at bounding box center [874, 350] width 279 height 65
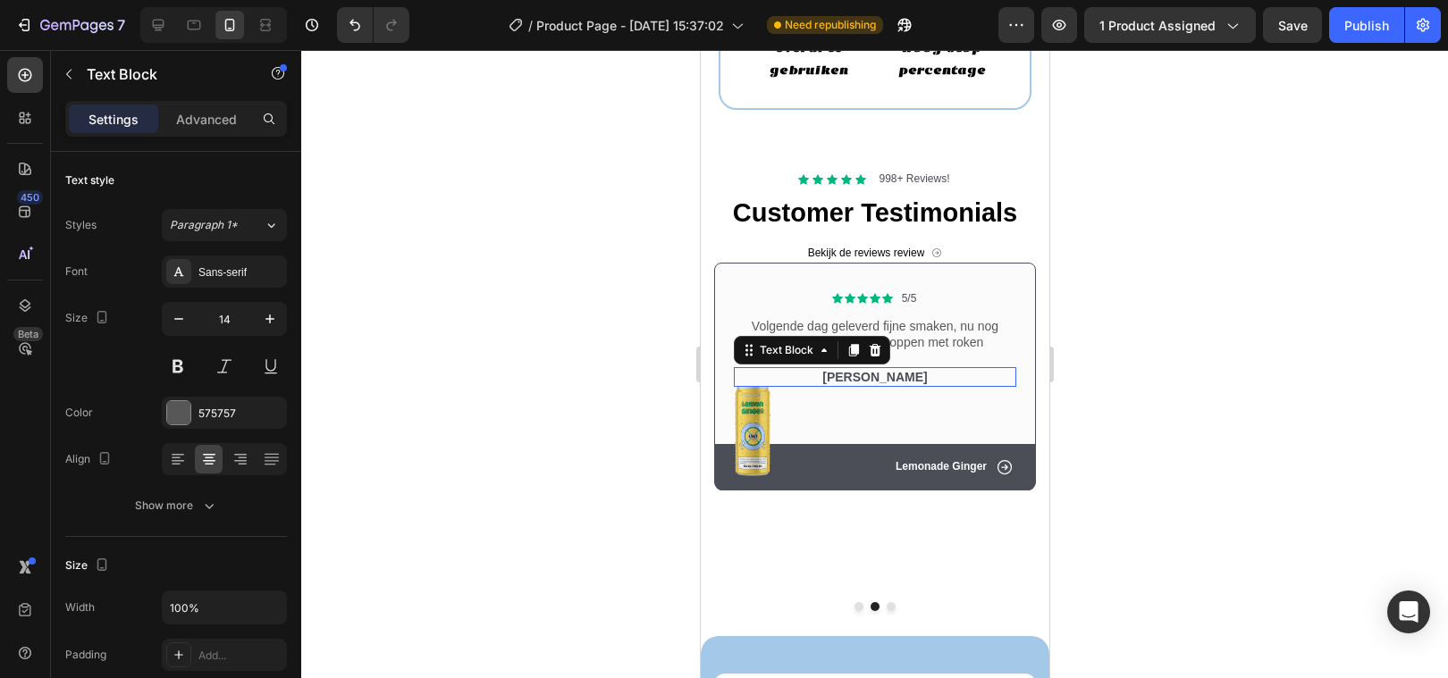
click at [878, 377] on p "[PERSON_NAME]" at bounding box center [874, 377] width 279 height 16
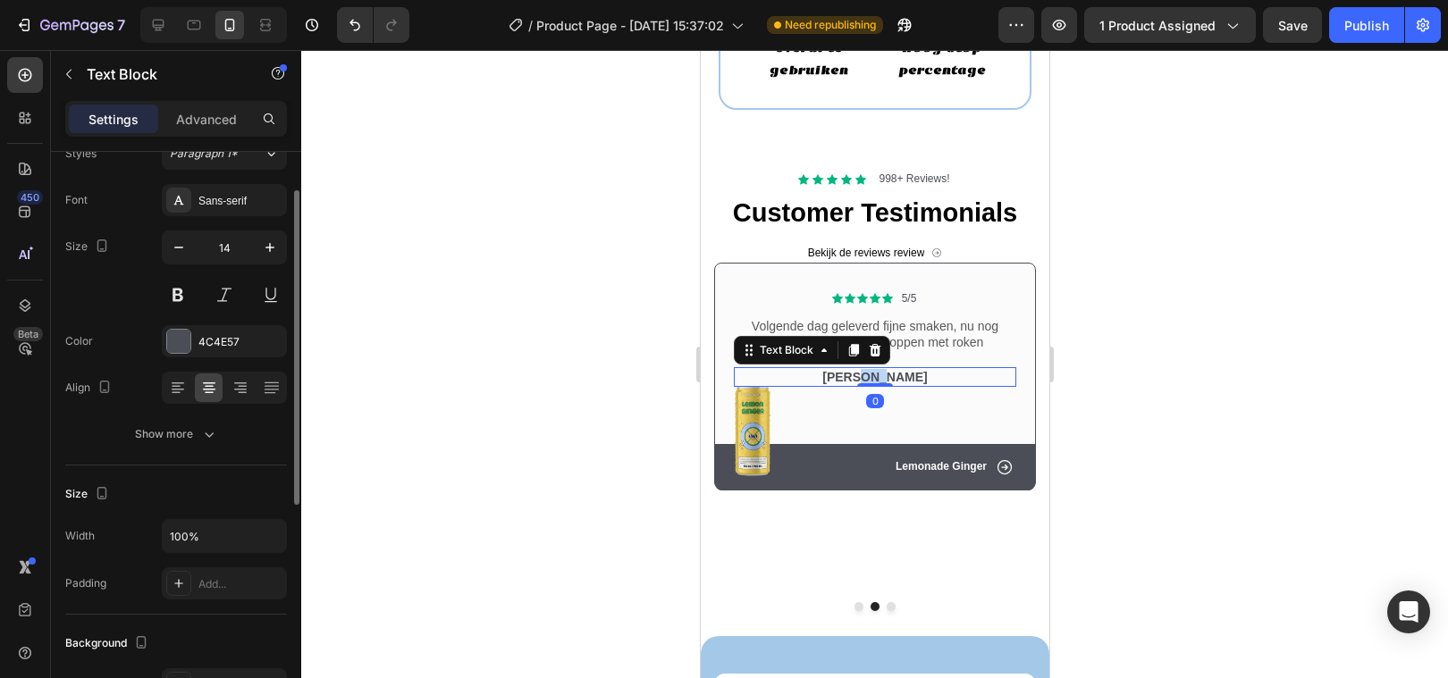
click at [878, 377] on p "[PERSON_NAME]" at bounding box center [874, 377] width 279 height 16
click at [639, 398] on div at bounding box center [874, 364] width 1147 height 628
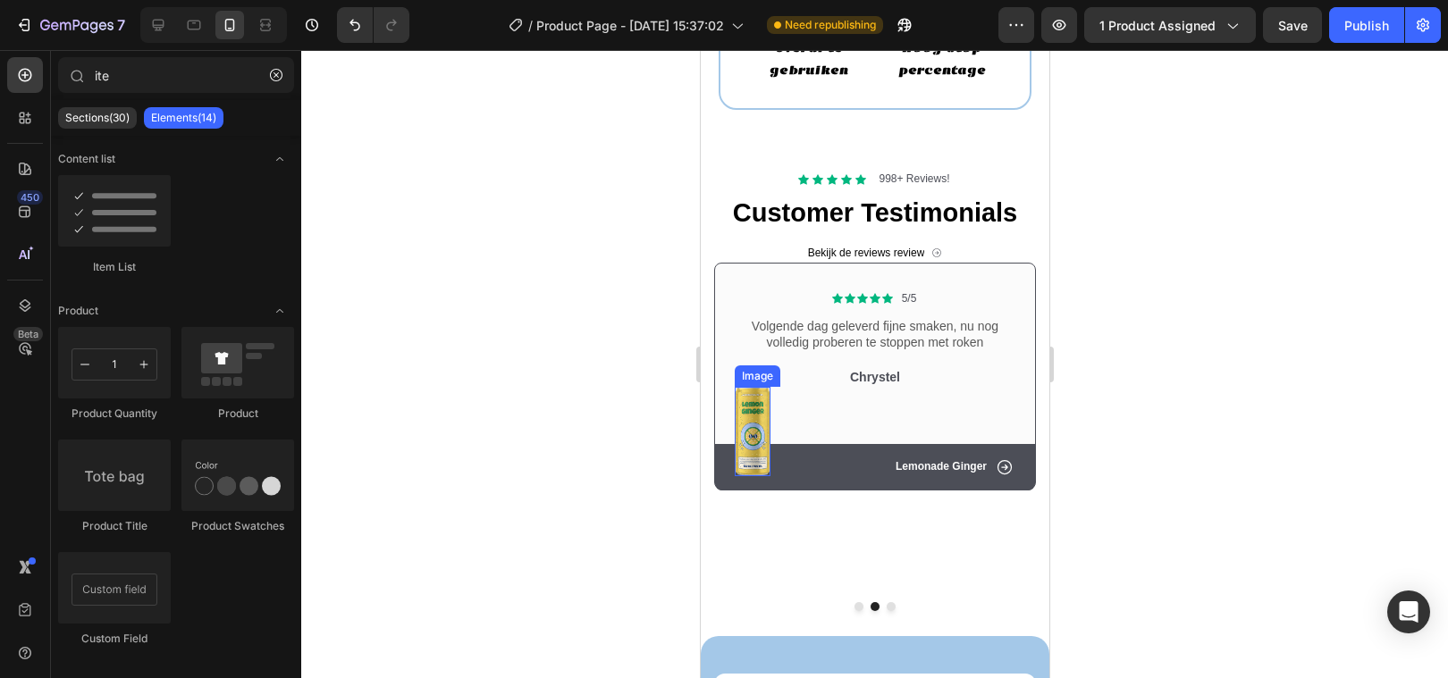
click at [743, 417] on img at bounding box center [752, 432] width 36 height 90
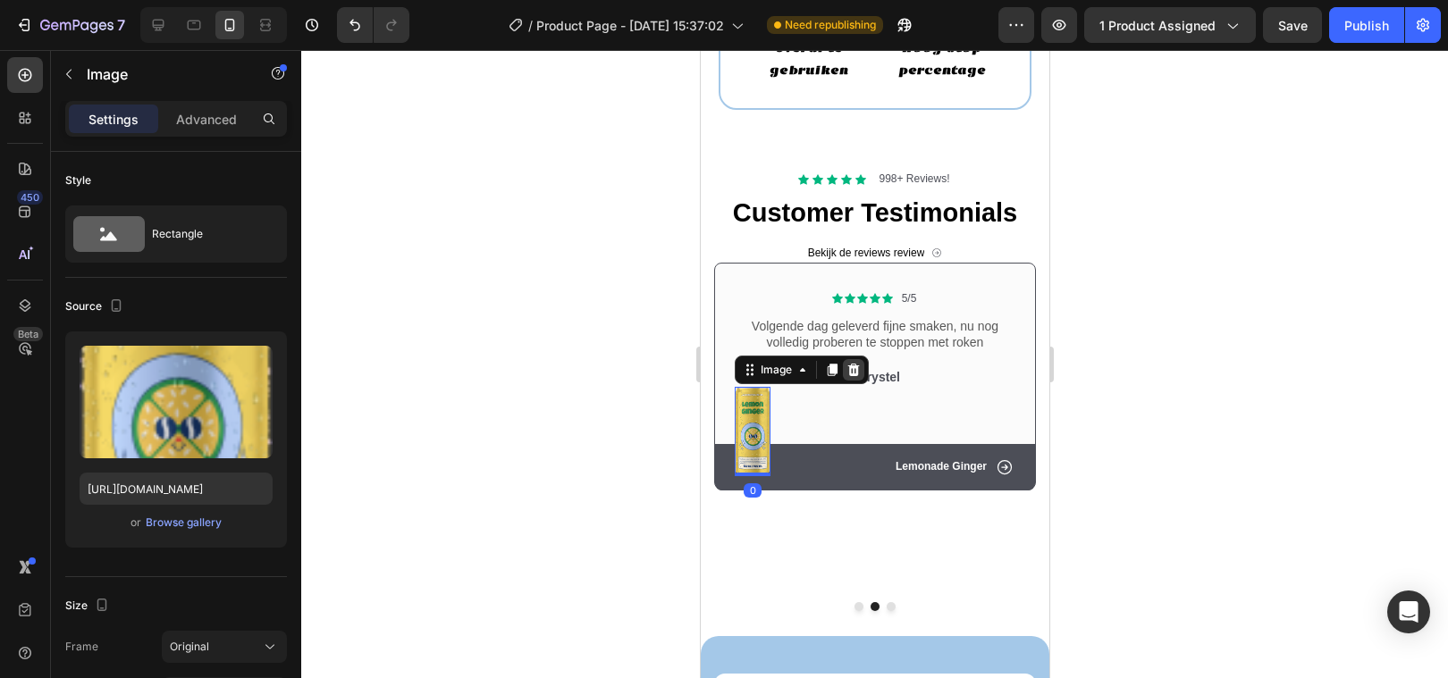
click at [848, 371] on icon at bounding box center [853, 370] width 12 height 13
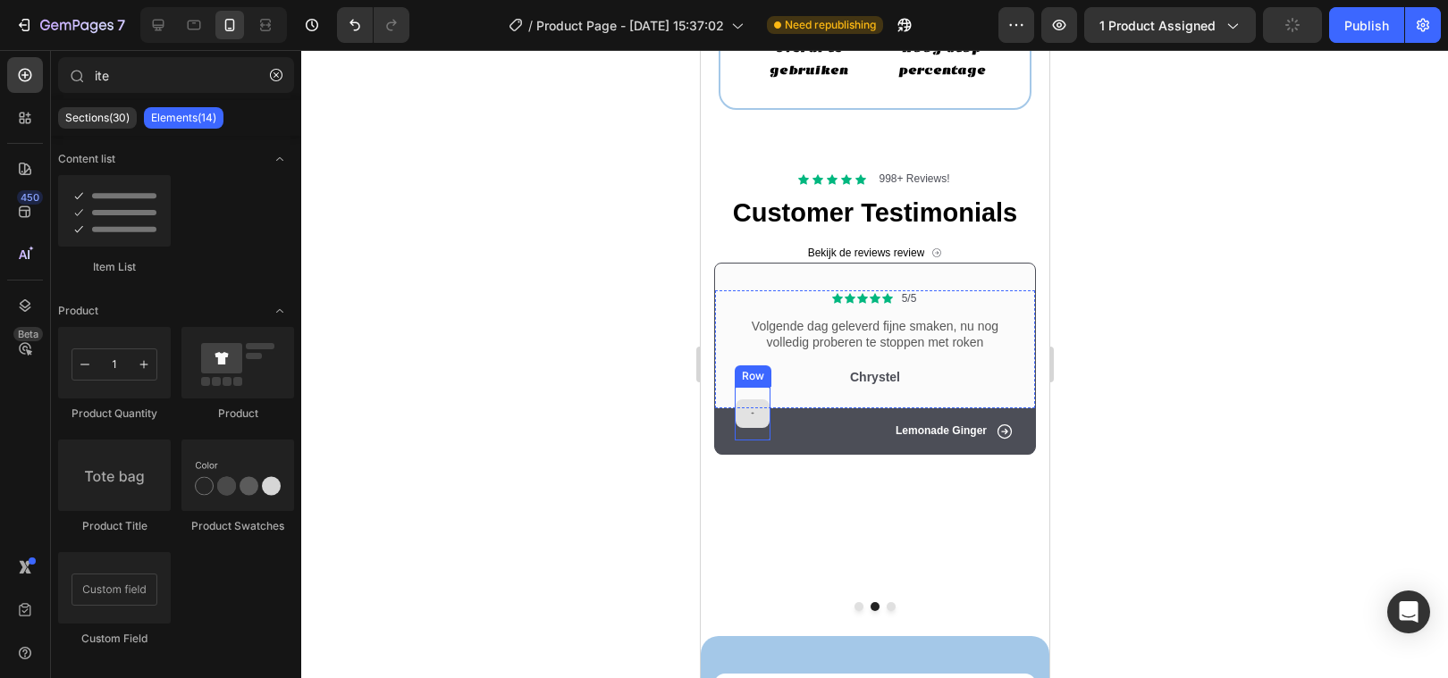
click at [745, 392] on div at bounding box center [752, 414] width 36 height 54
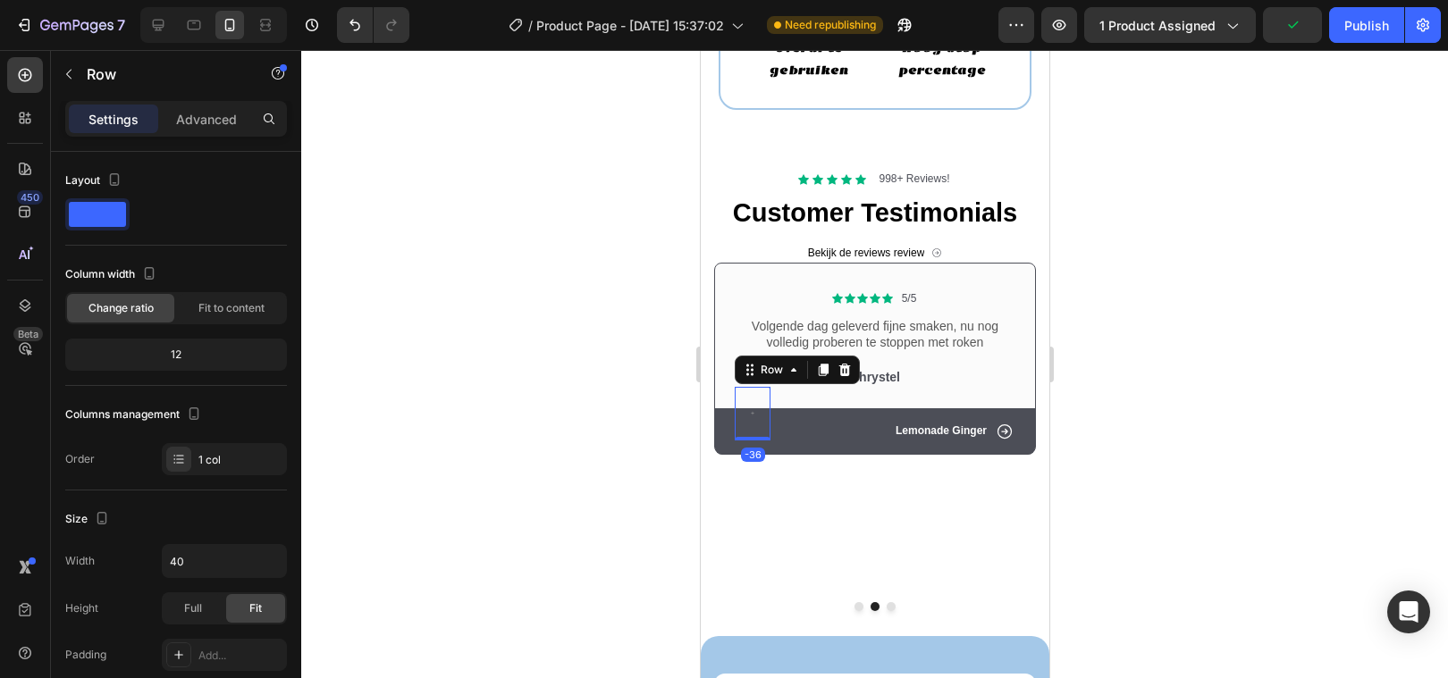
click at [839, 370] on icon at bounding box center [844, 370] width 12 height 13
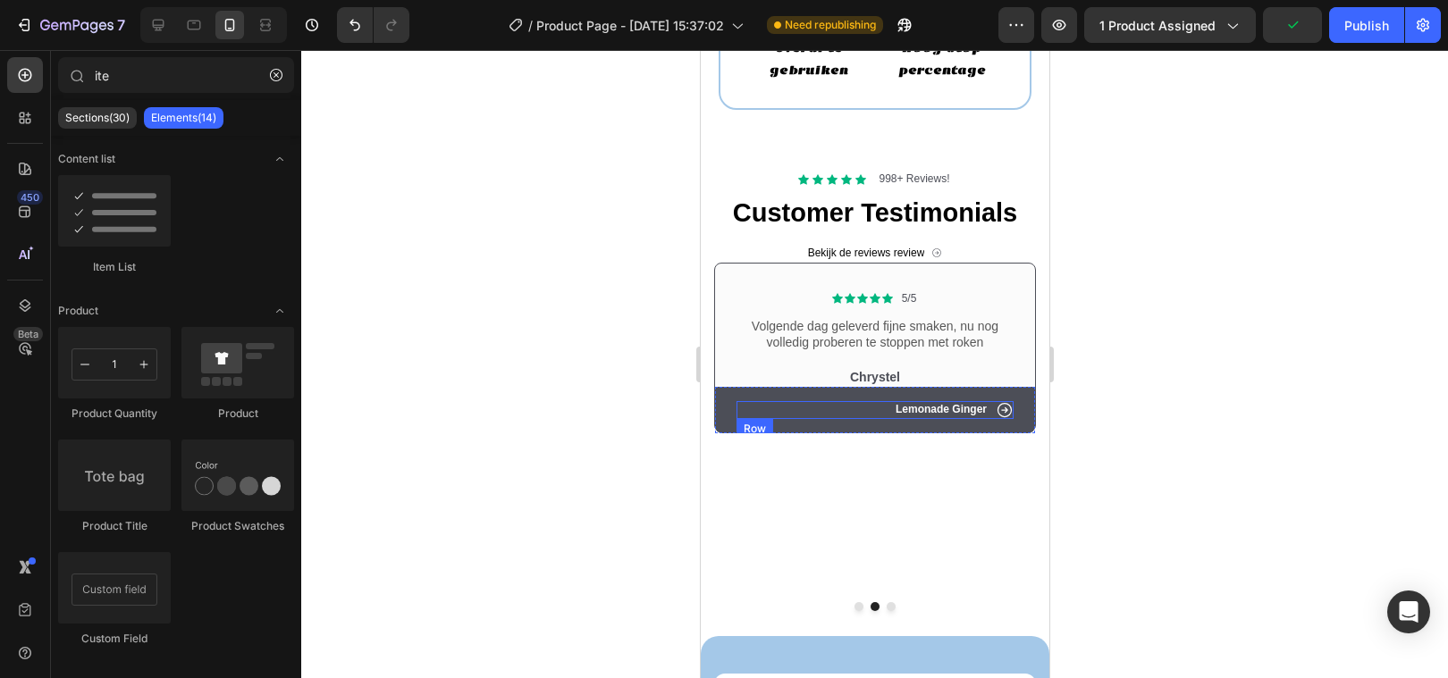
click at [835, 414] on div "Icon Lemonade Ginger Text Block Row" at bounding box center [874, 410] width 277 height 18
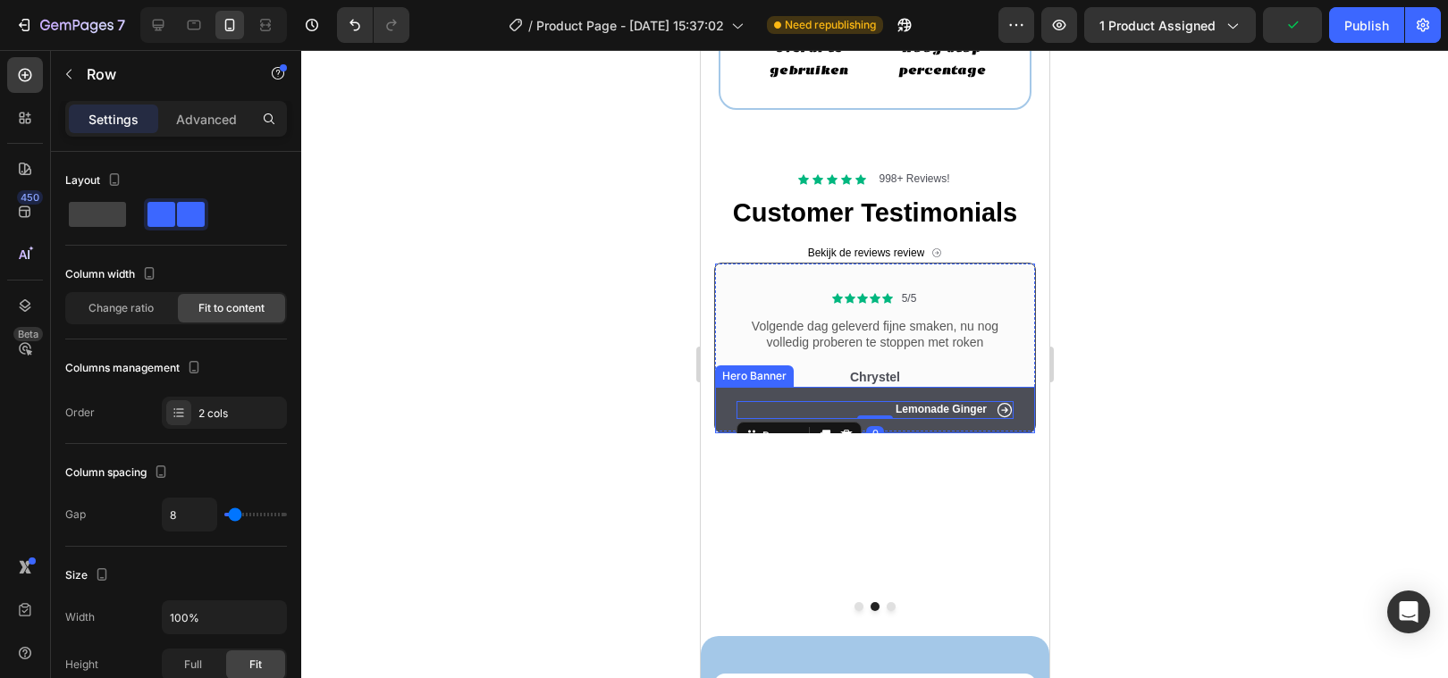
click at [714, 406] on div "Icon Lemonade Ginger Text Block Row 0" at bounding box center [874, 410] width 320 height 46
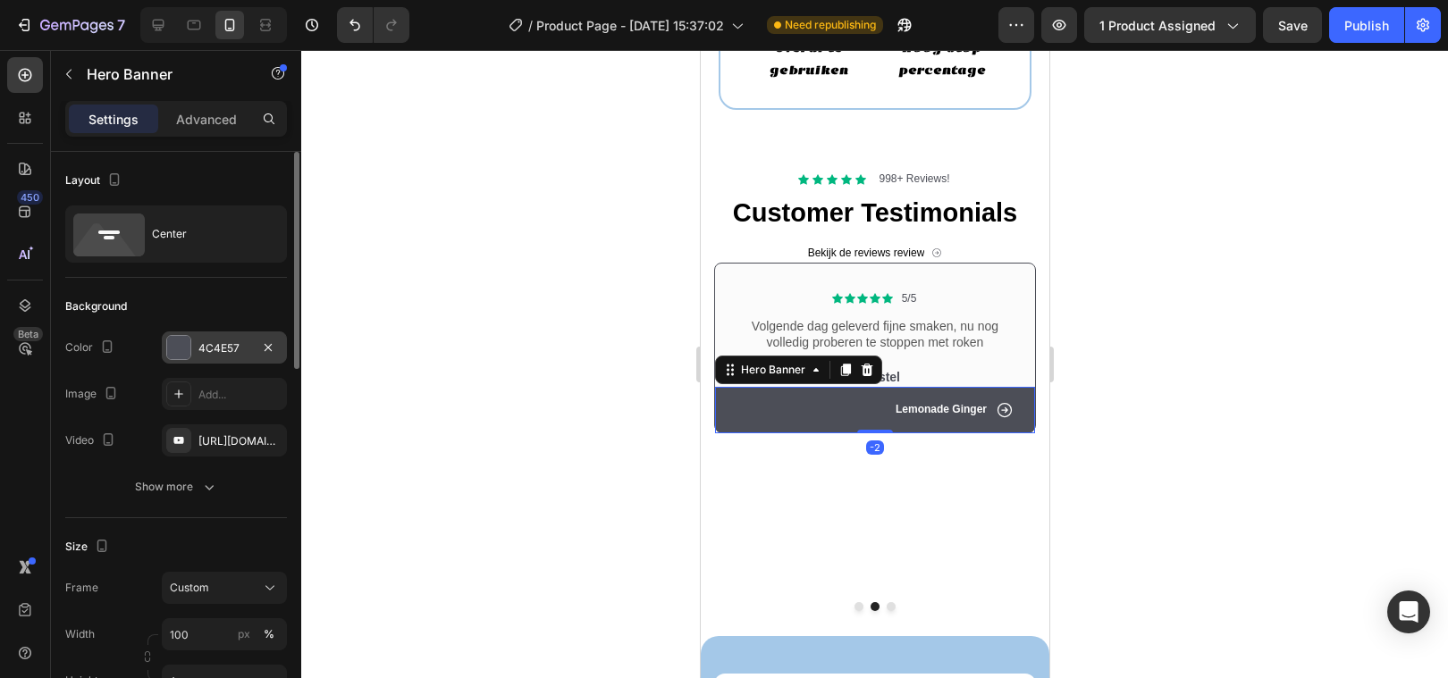
click at [181, 359] on div at bounding box center [178, 347] width 25 height 25
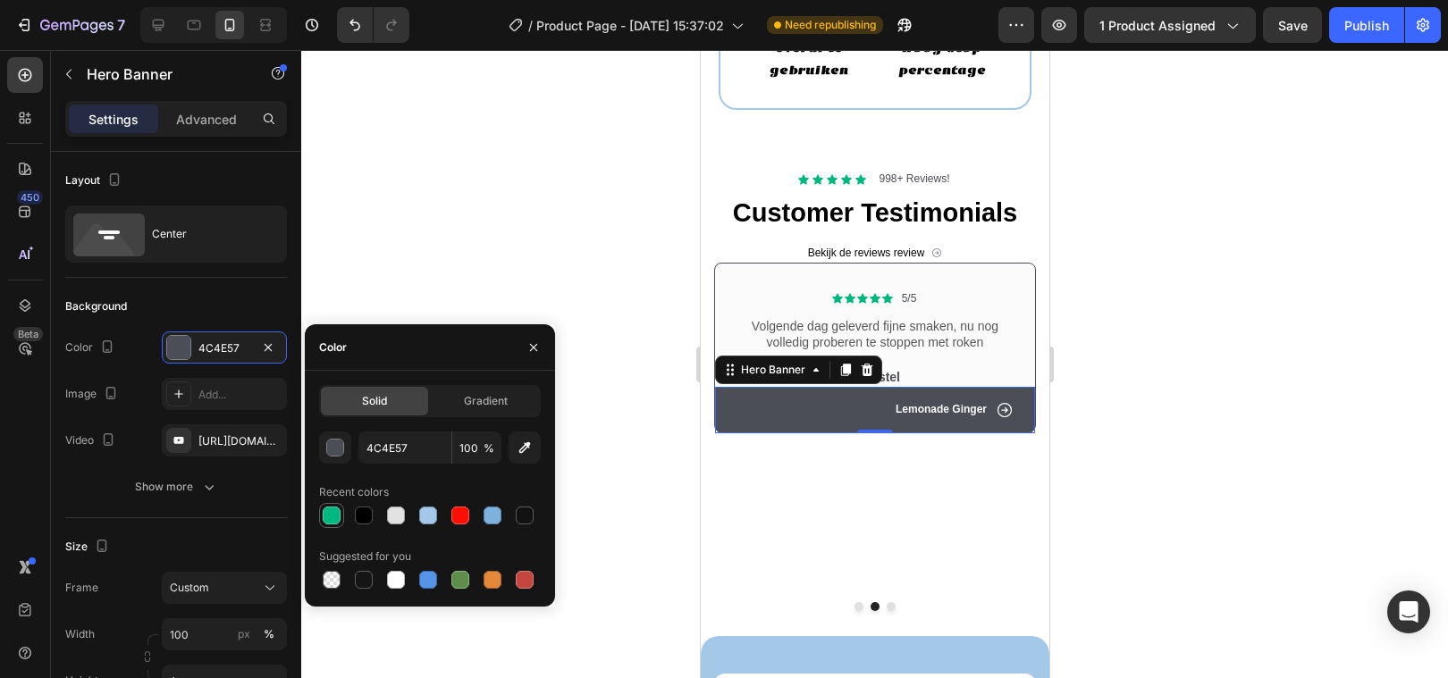
click at [328, 510] on div at bounding box center [332, 516] width 18 height 18
type input "00B77F"
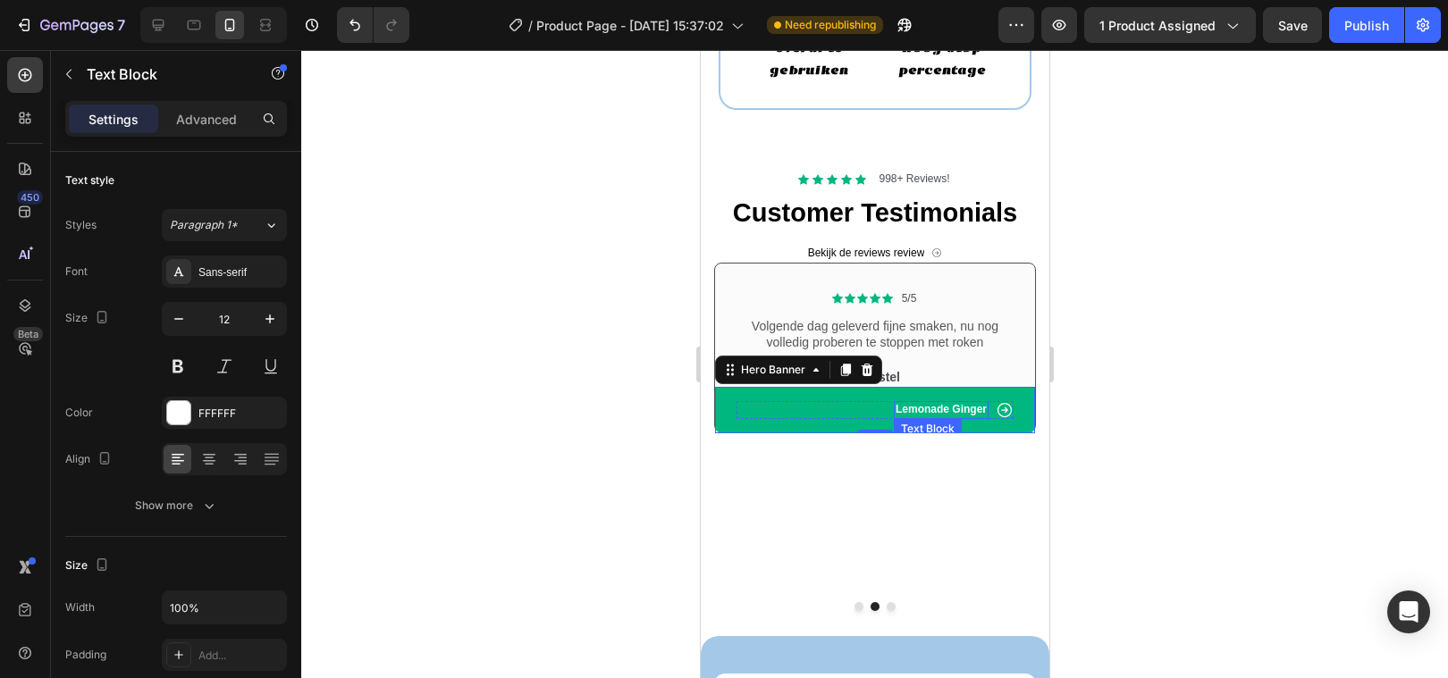
click at [933, 409] on p "Lemonade Ginger" at bounding box center [940, 410] width 91 height 14
click at [825, 396] on div "Icon Lemonade Ginger Text Block 0 Row" at bounding box center [874, 410] width 320 height 46
click at [954, 409] on p "Lemonade Ginger" at bounding box center [940, 410] width 91 height 14
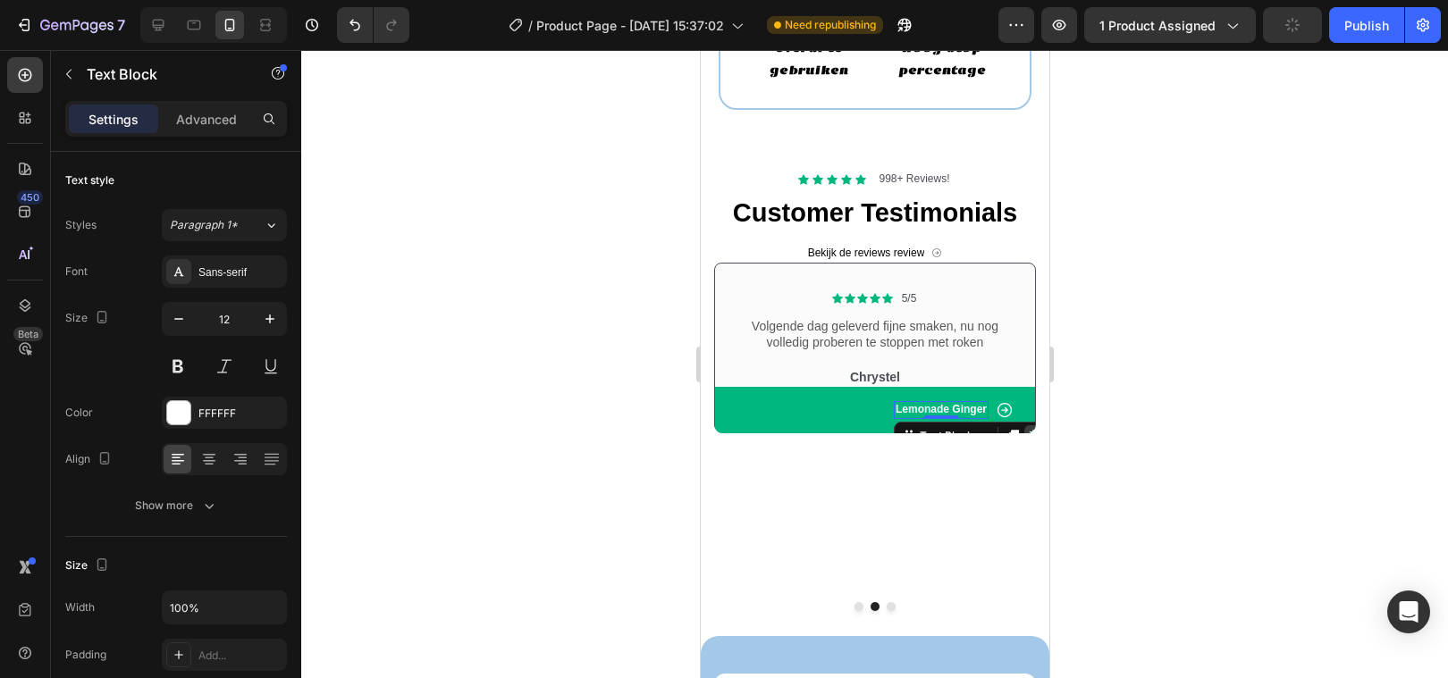
click at [1030, 430] on icon at bounding box center [1034, 436] width 14 height 14
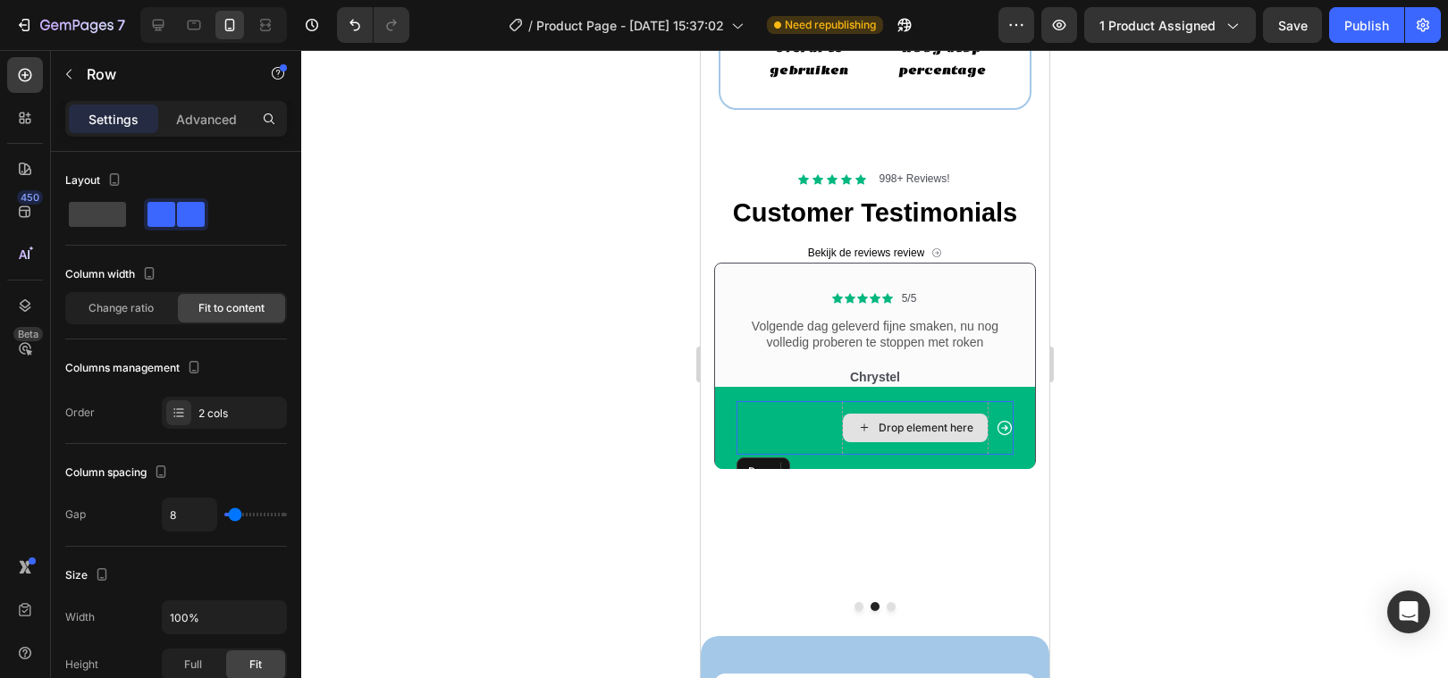
click at [862, 441] on div "Drop element here" at bounding box center [914, 428] width 147 height 54
click at [845, 466] on icon at bounding box center [846, 472] width 12 height 13
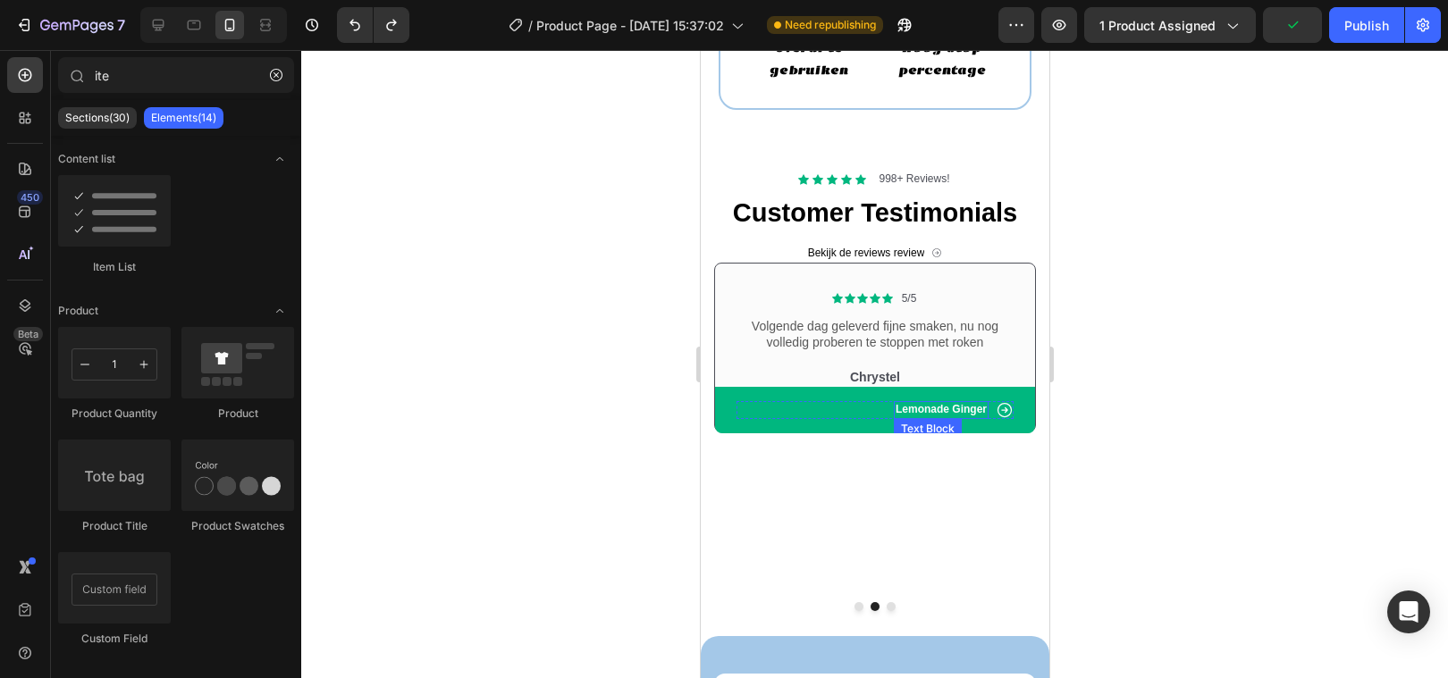
click at [919, 412] on p "Lemonade Ginger" at bounding box center [940, 410] width 91 height 14
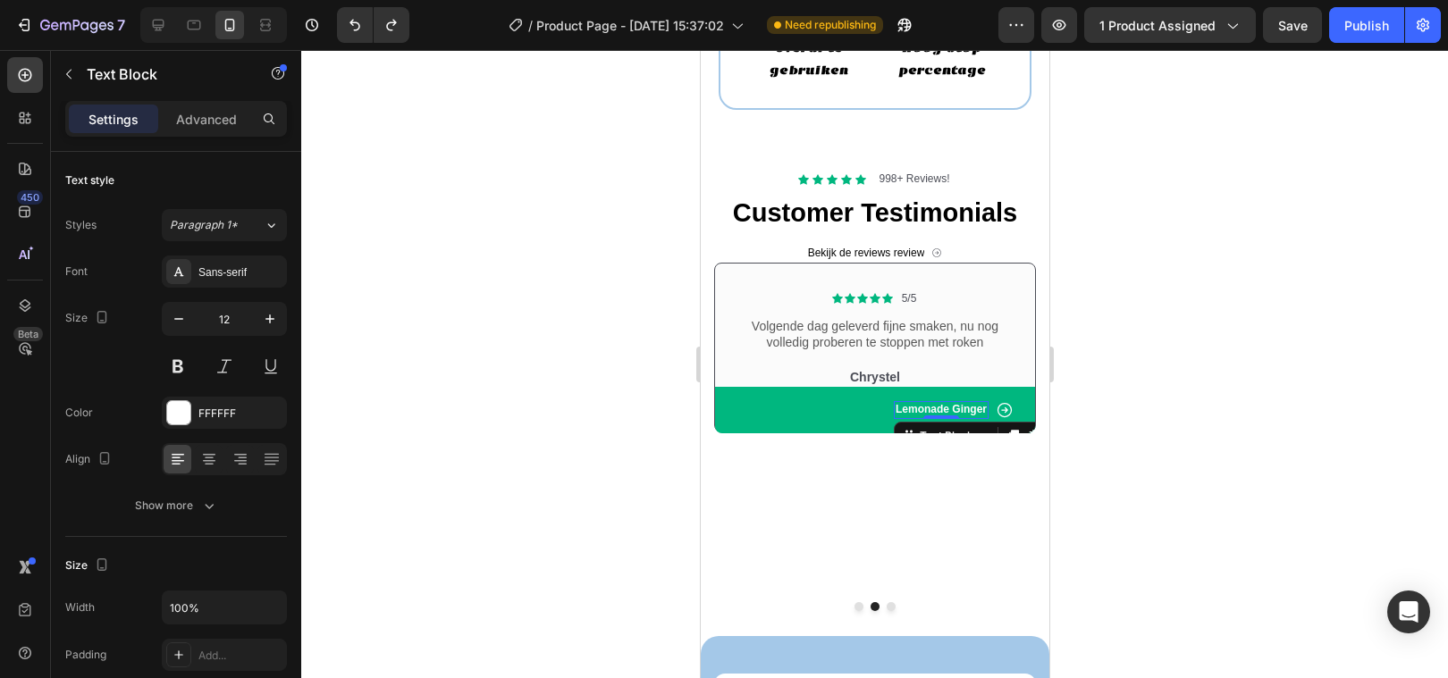
click at [919, 412] on p "Lemonade Ginger" at bounding box center [940, 410] width 91 height 14
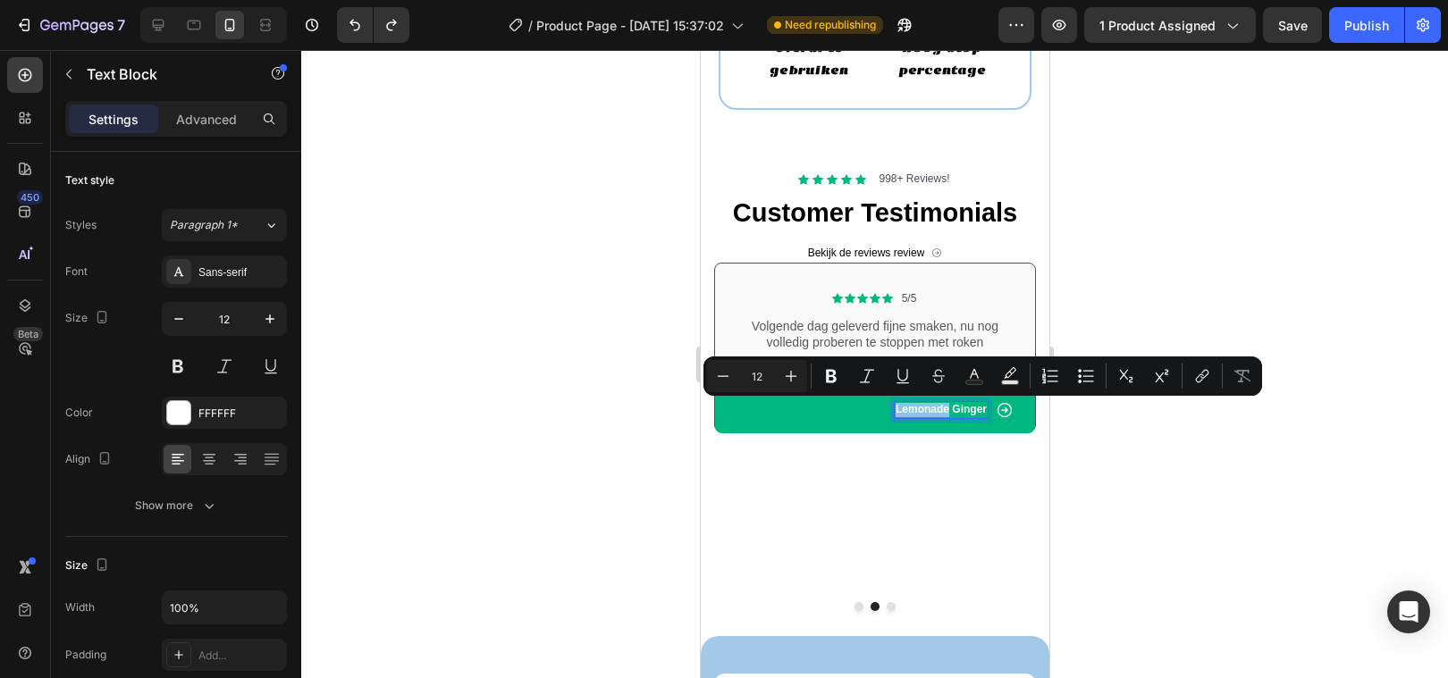
click at [919, 412] on p "Lemonade Ginger" at bounding box center [940, 410] width 91 height 14
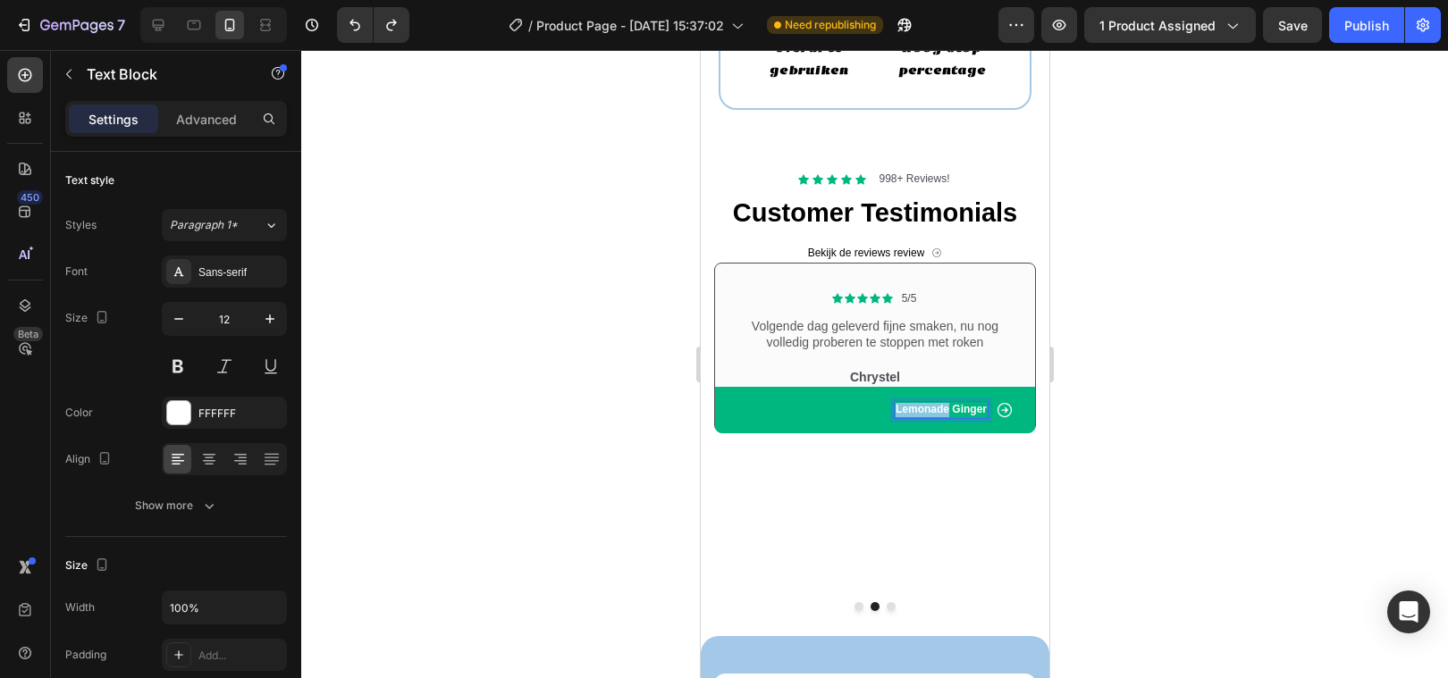
click at [919, 412] on p "Lemonade Ginger" at bounding box center [940, 410] width 91 height 14
click at [621, 384] on div at bounding box center [874, 364] width 1147 height 628
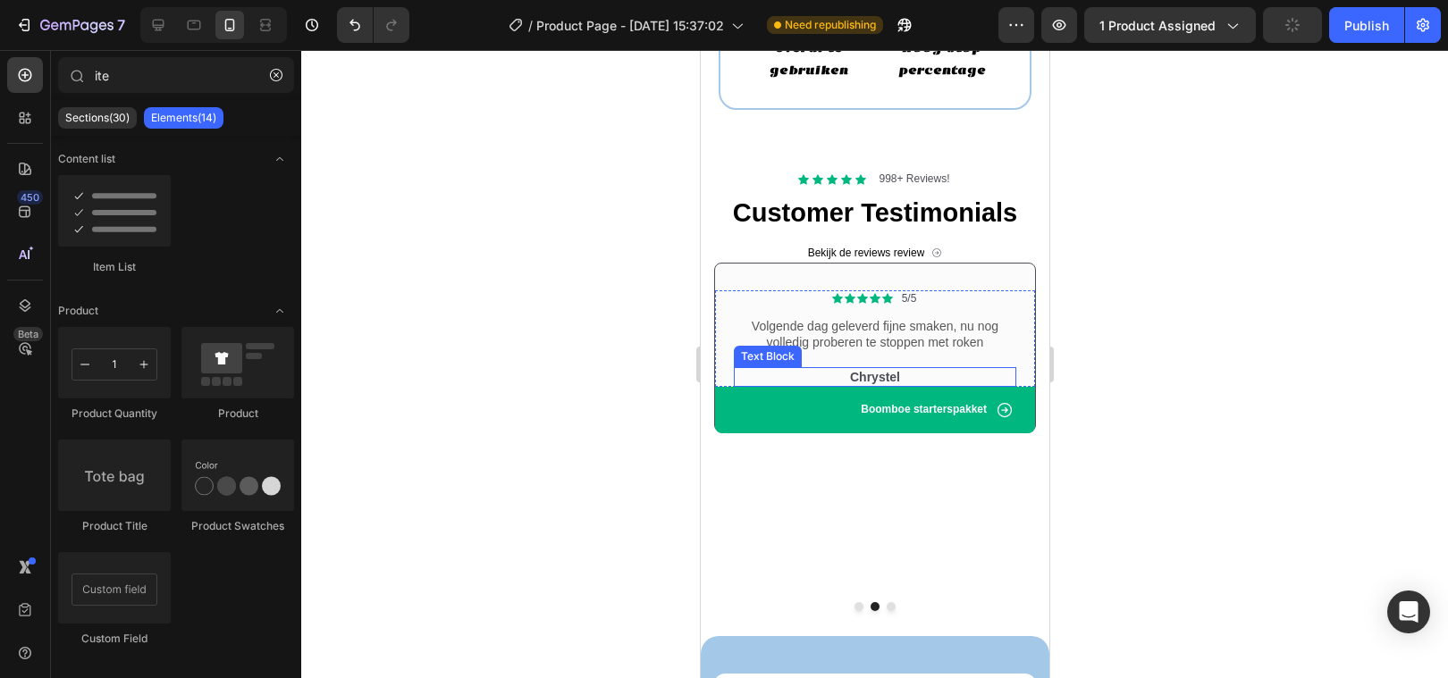
click at [813, 374] on p "Chrystel" at bounding box center [874, 377] width 279 height 16
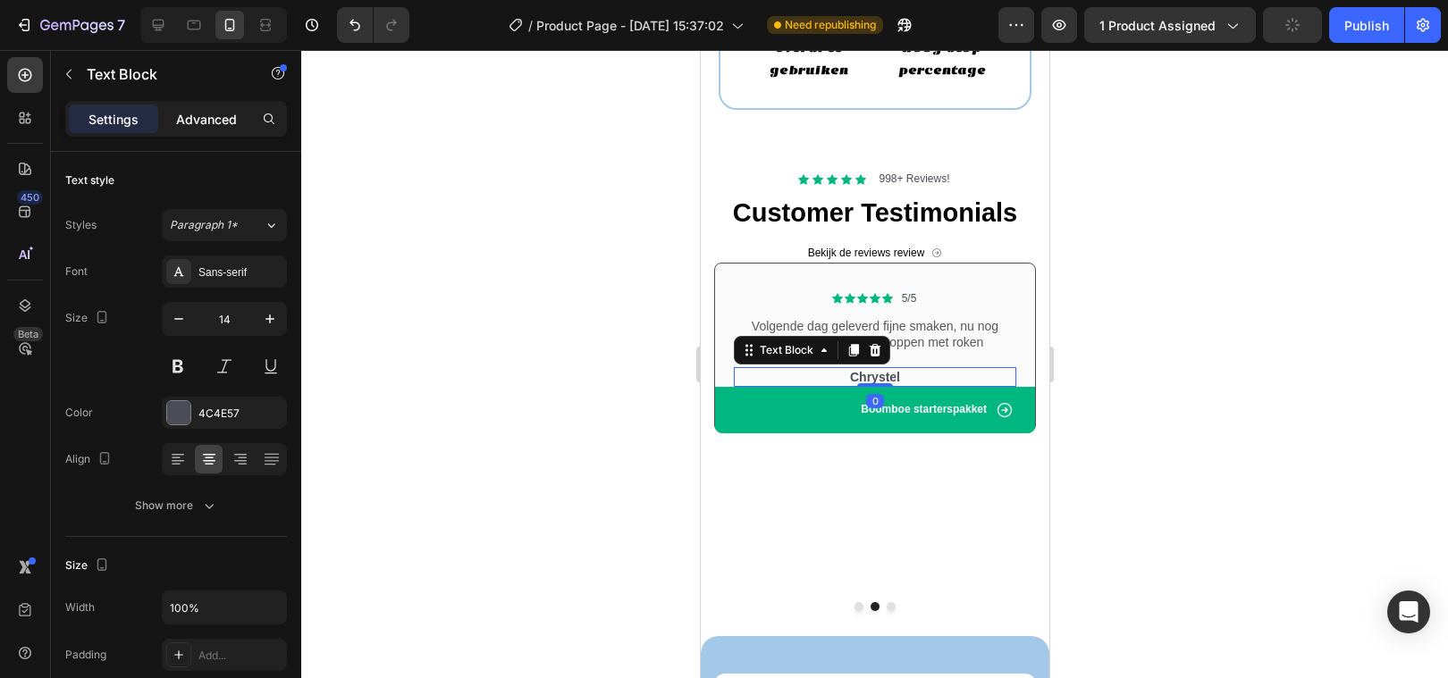
click at [223, 117] on p "Advanced" at bounding box center [206, 119] width 61 height 19
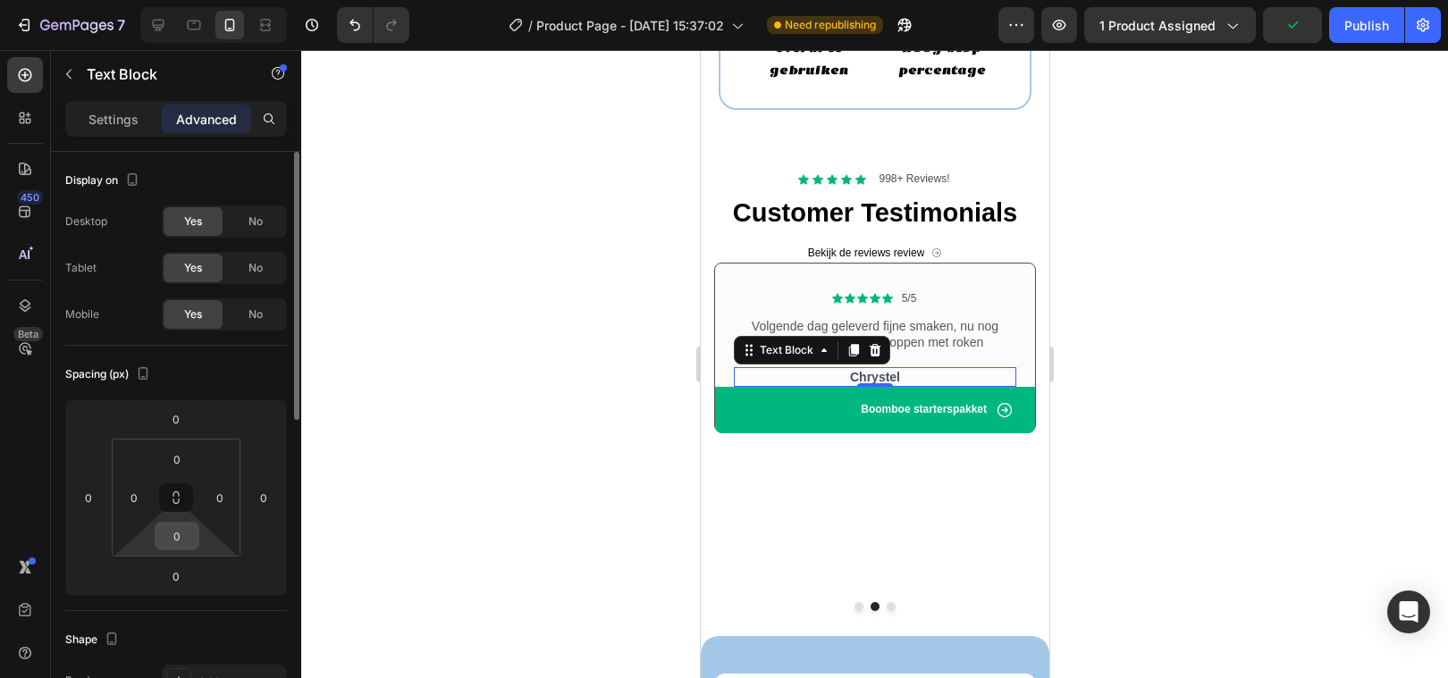
click at [171, 525] on input "0" at bounding box center [177, 536] width 36 height 27
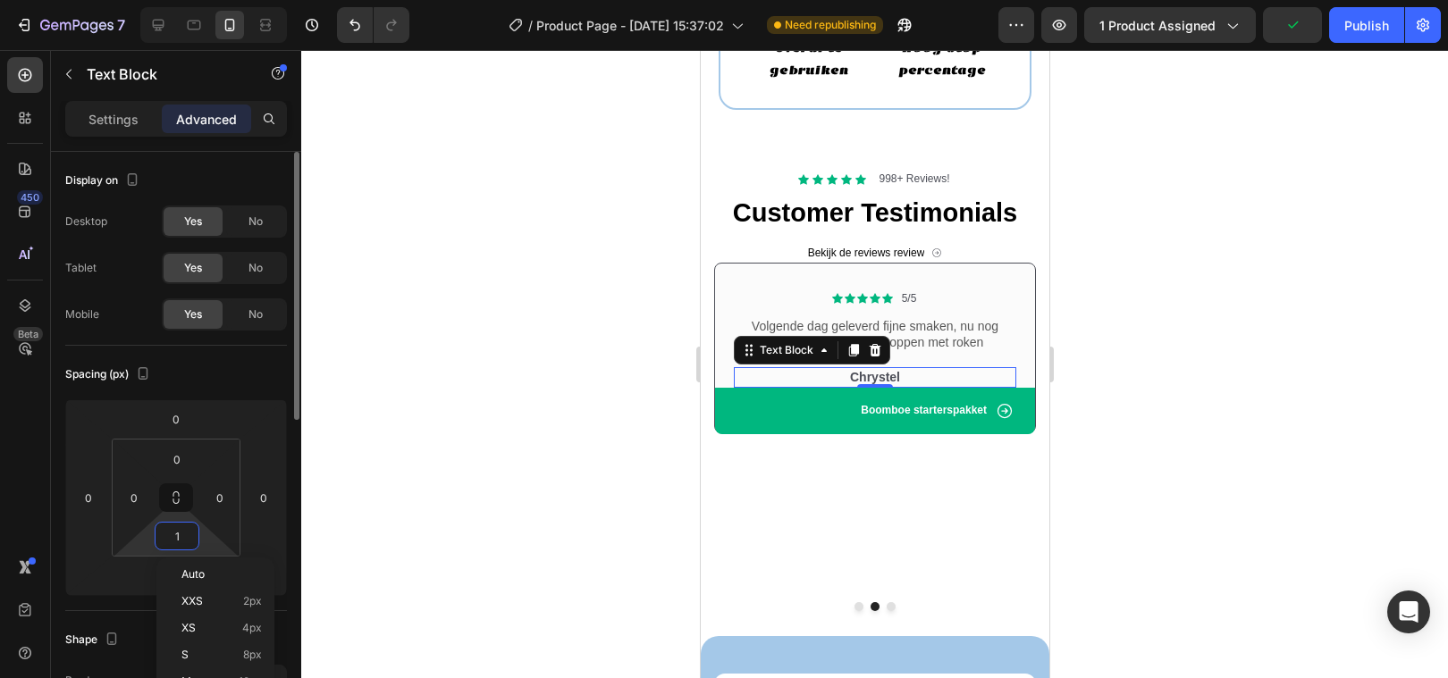
type input "10"
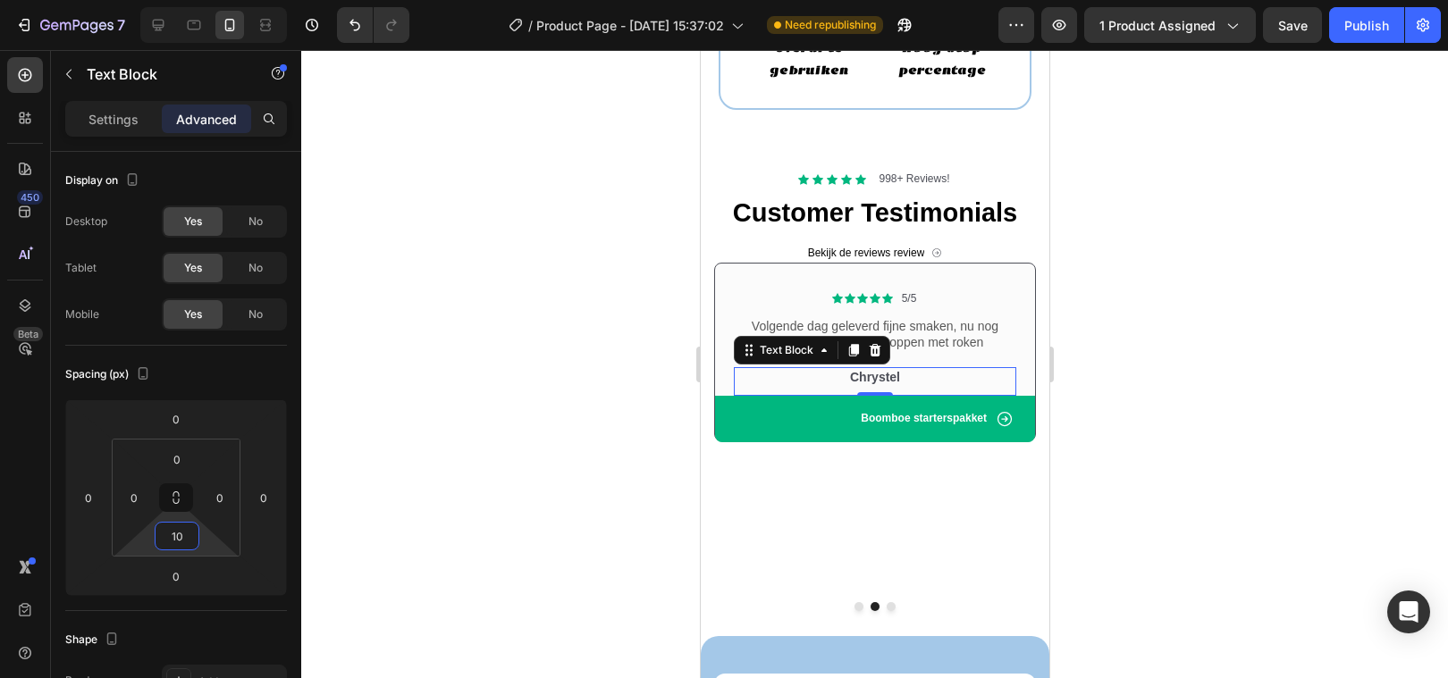
click at [453, 576] on div at bounding box center [874, 364] width 1147 height 628
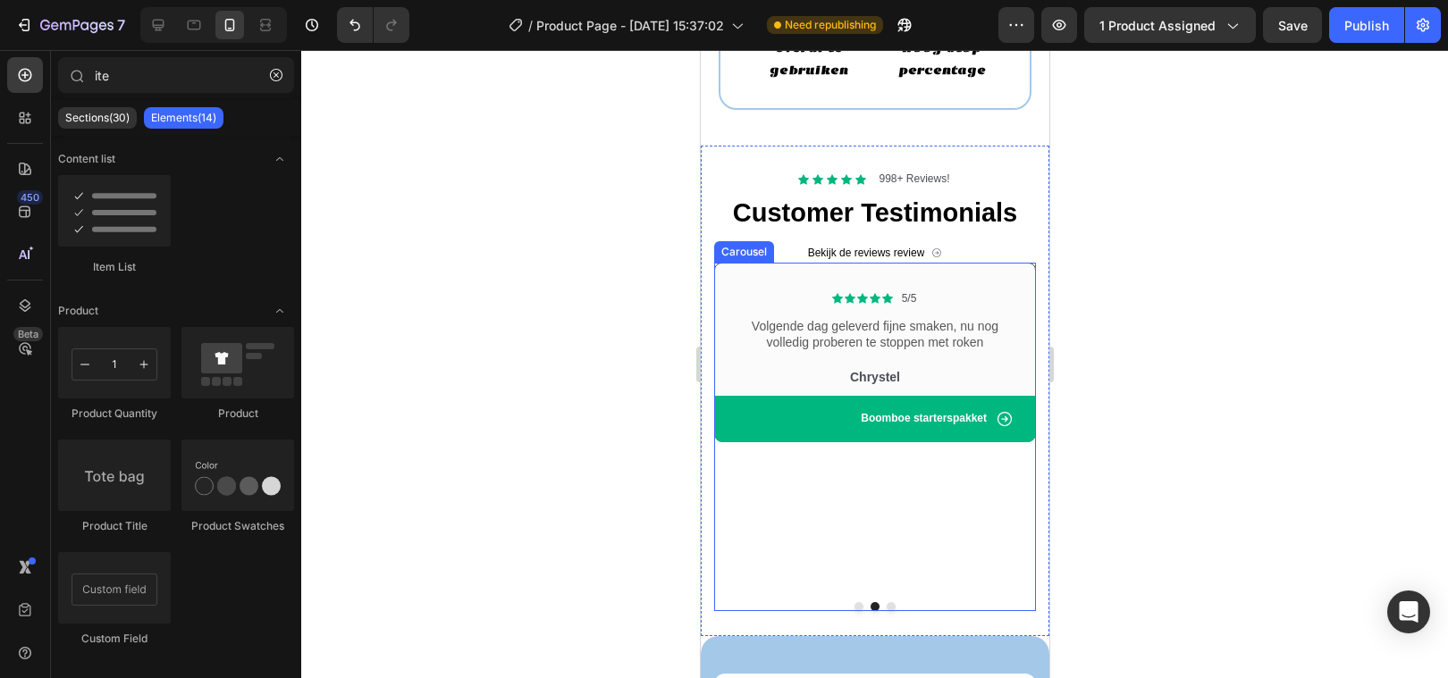
click at [891, 602] on button "Dot" at bounding box center [890, 606] width 9 height 9
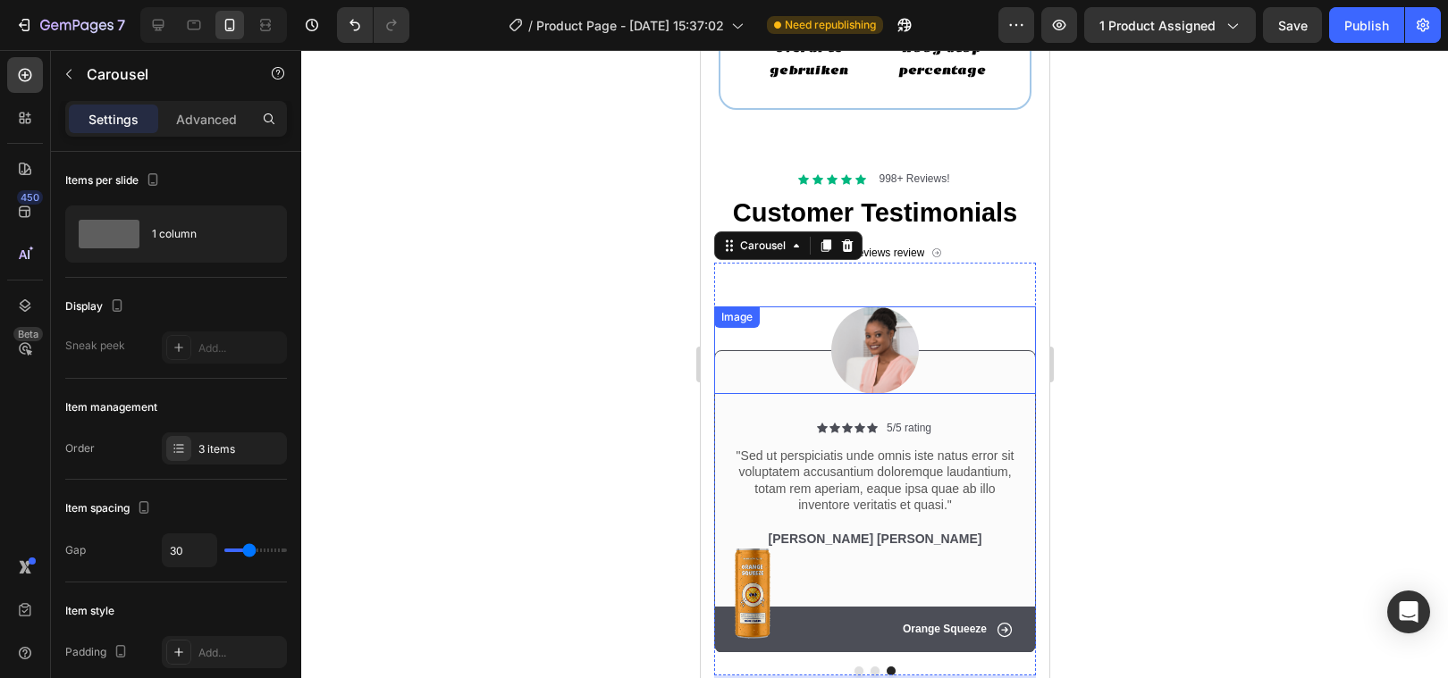
click at [876, 324] on img at bounding box center [874, 351] width 88 height 88
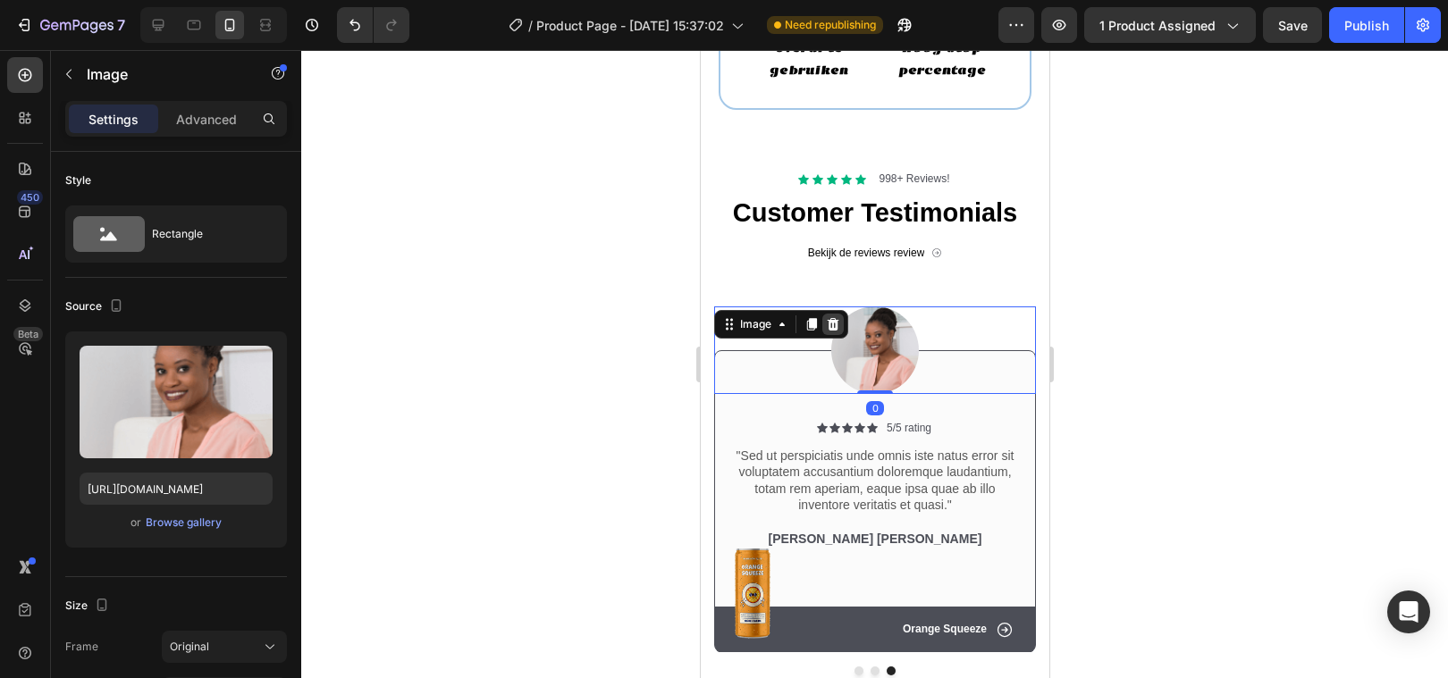
click at [828, 317] on icon at bounding box center [832, 324] width 14 height 14
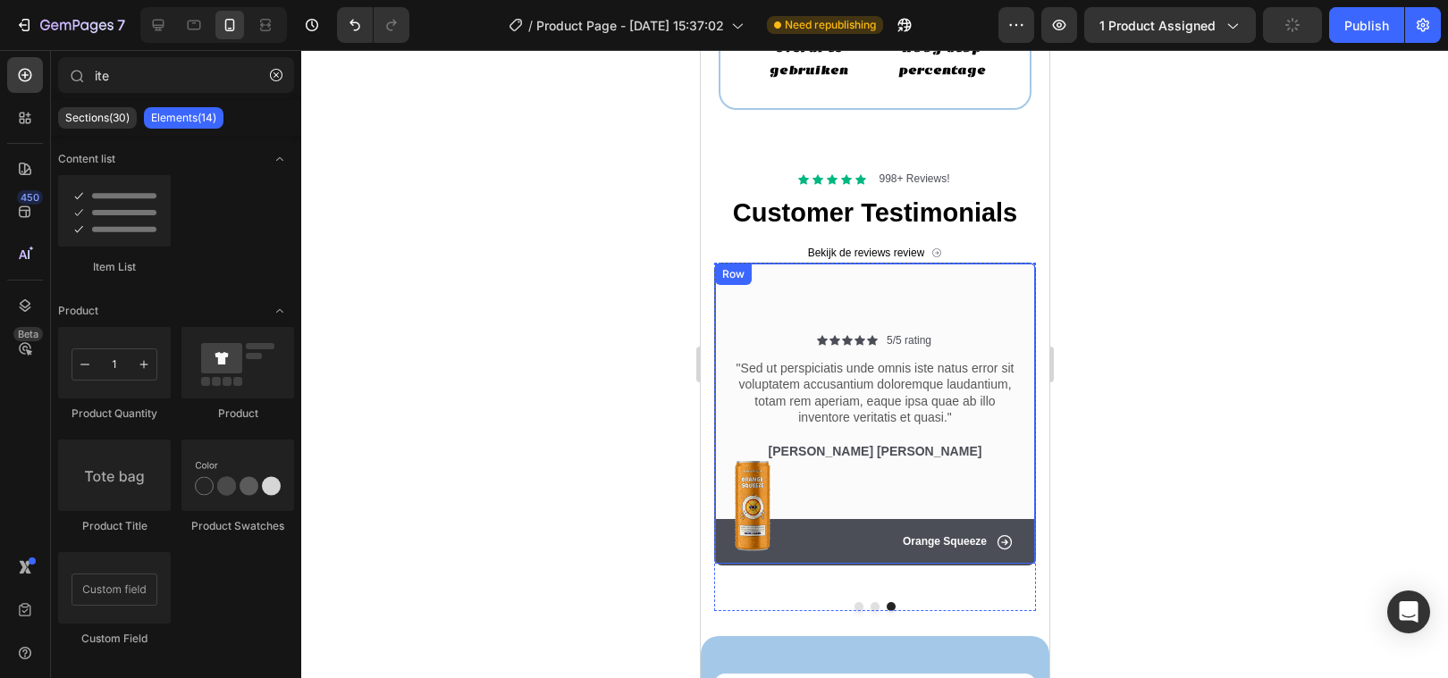
click at [784, 306] on div "Icon Icon Icon Icon Icon Icon List 5/5 rating Text Block Row "Sed ut perspiciat…" at bounding box center [874, 414] width 322 height 302
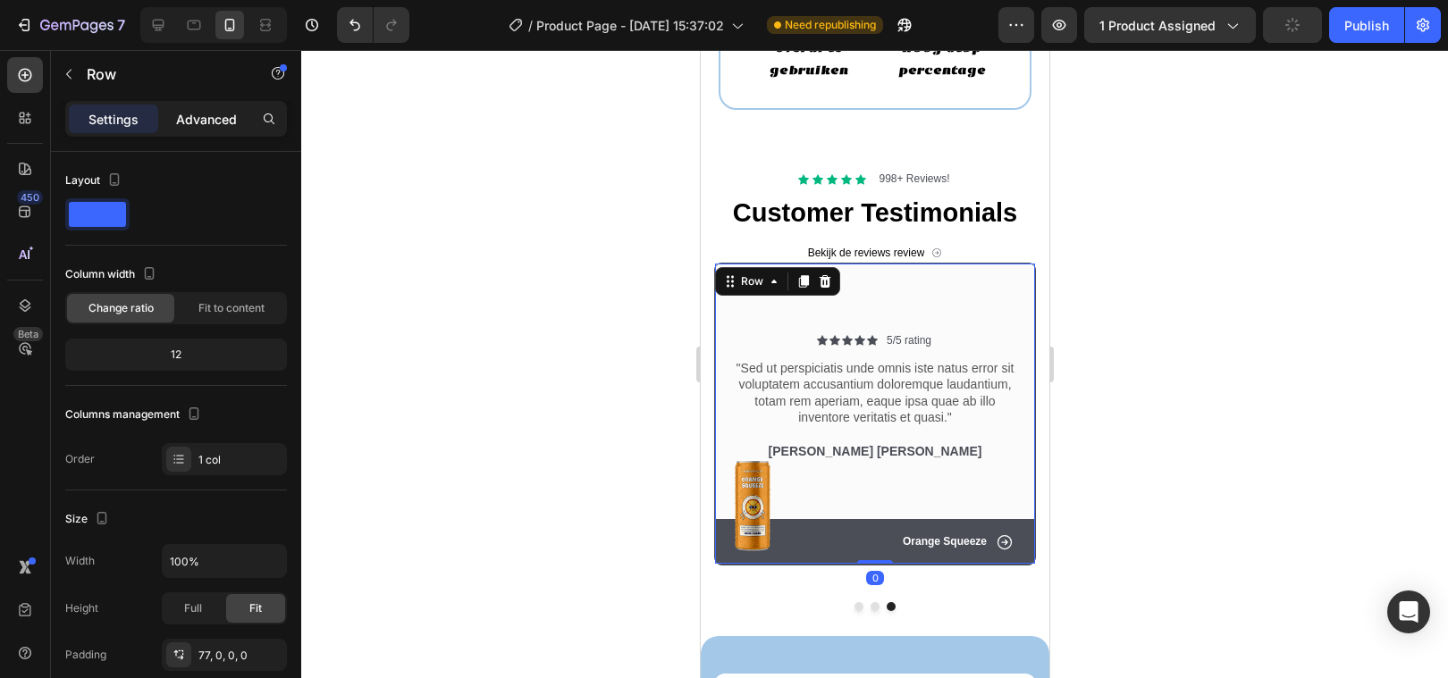
click at [197, 111] on p "Advanced" at bounding box center [206, 119] width 61 height 19
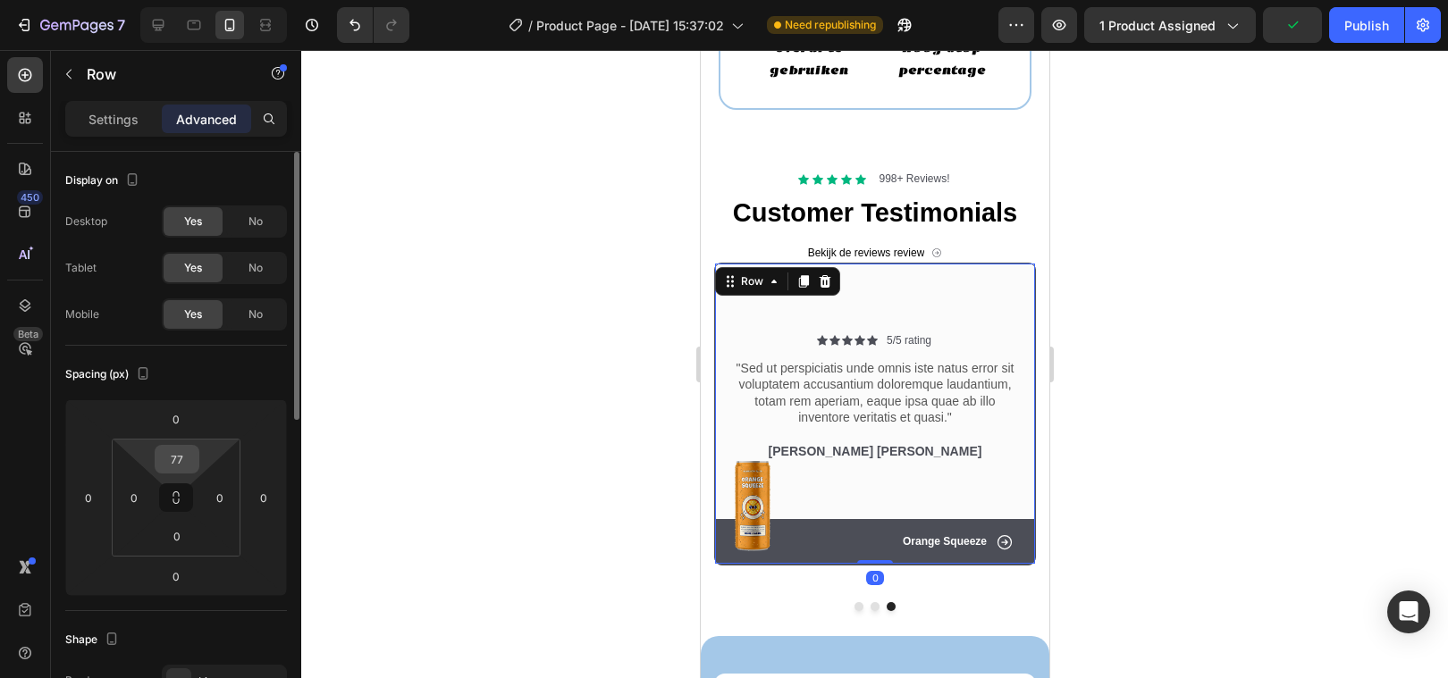
click at [180, 462] on input "77" at bounding box center [177, 459] width 36 height 27
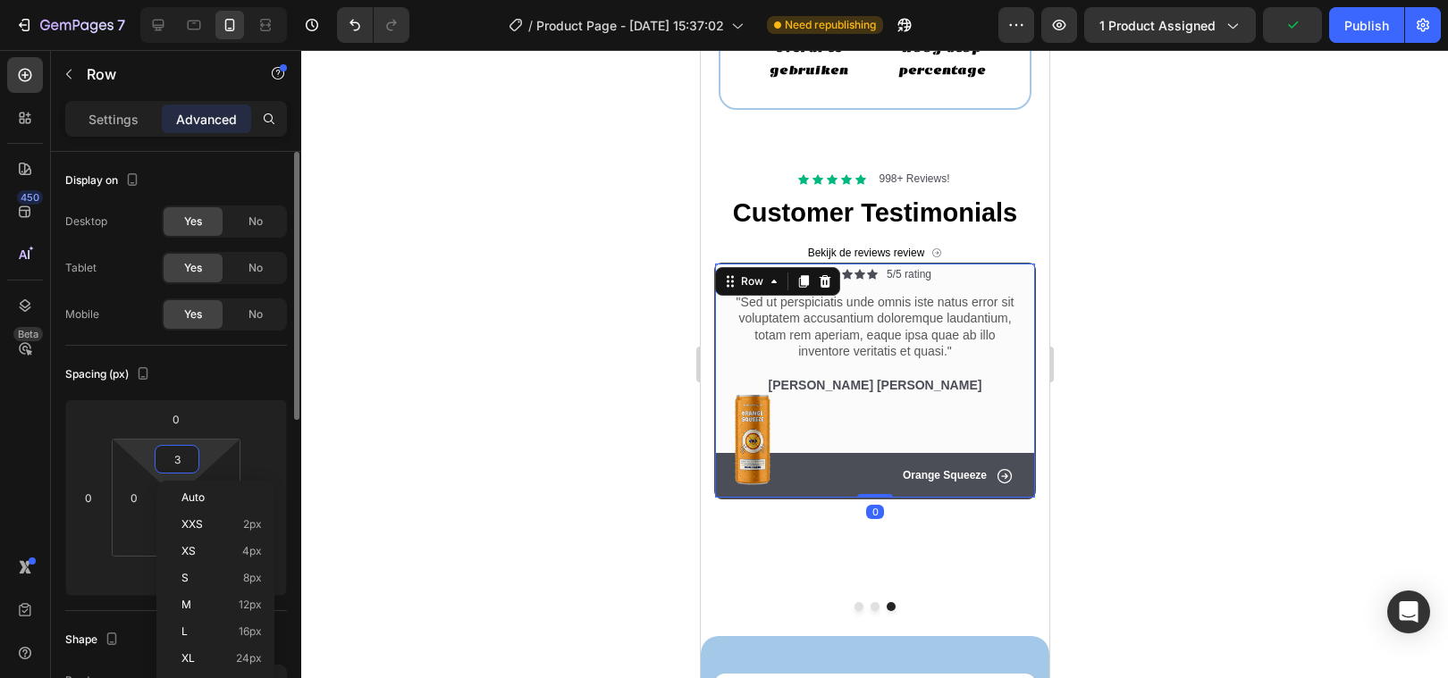
type input "30"
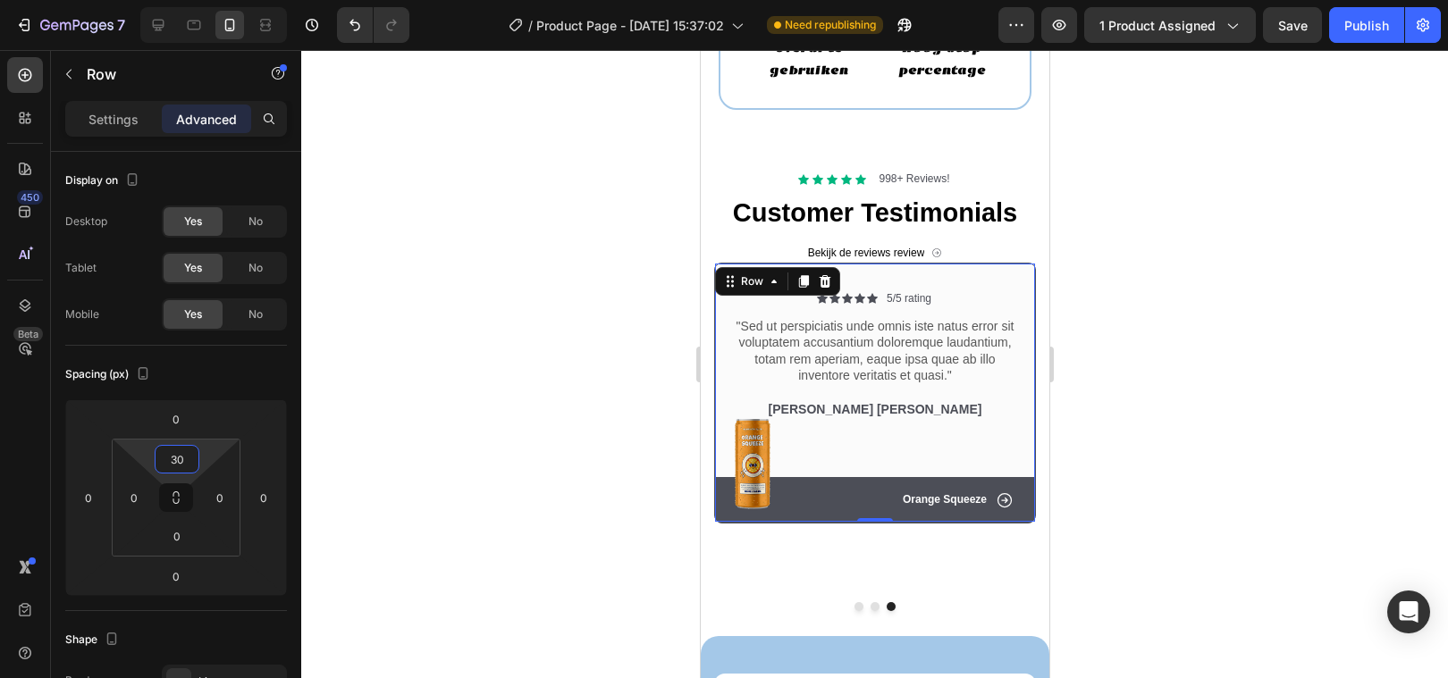
click at [625, 391] on div at bounding box center [874, 364] width 1147 height 628
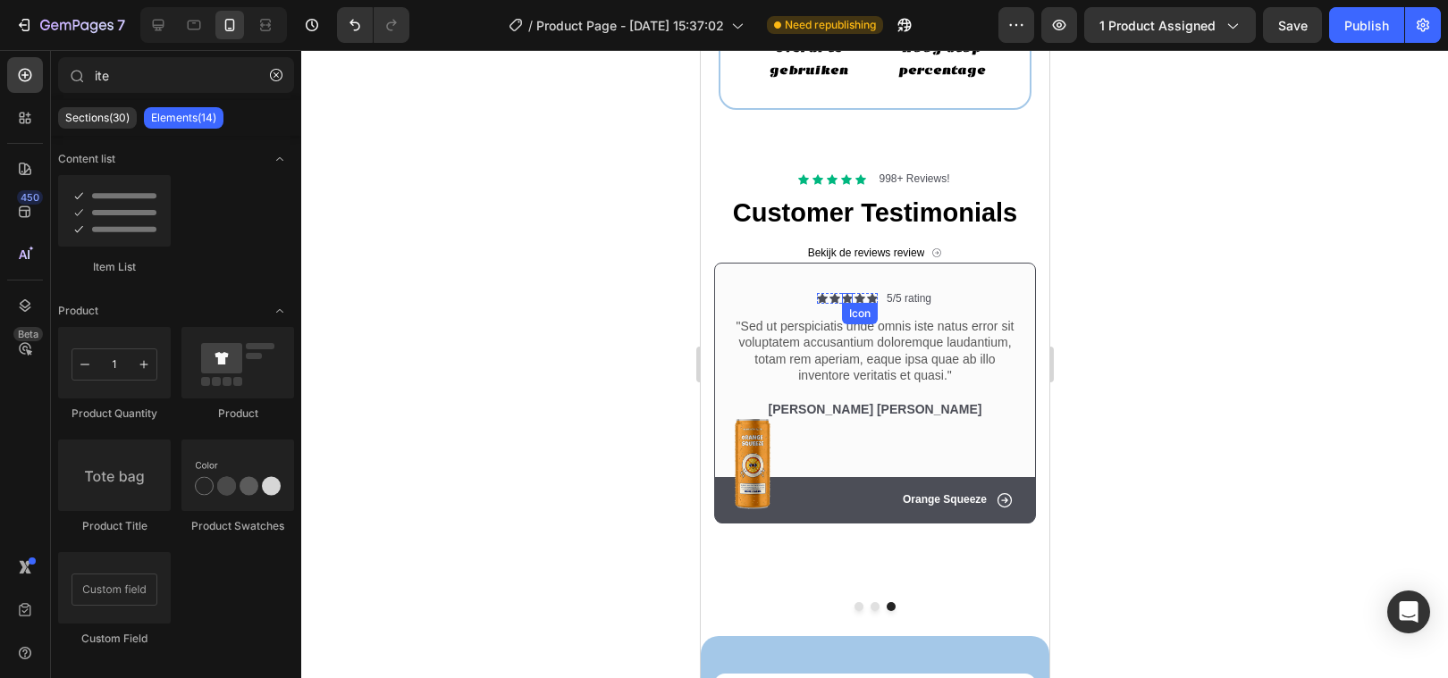
click at [835, 299] on icon at bounding box center [833, 299] width 11 height 10
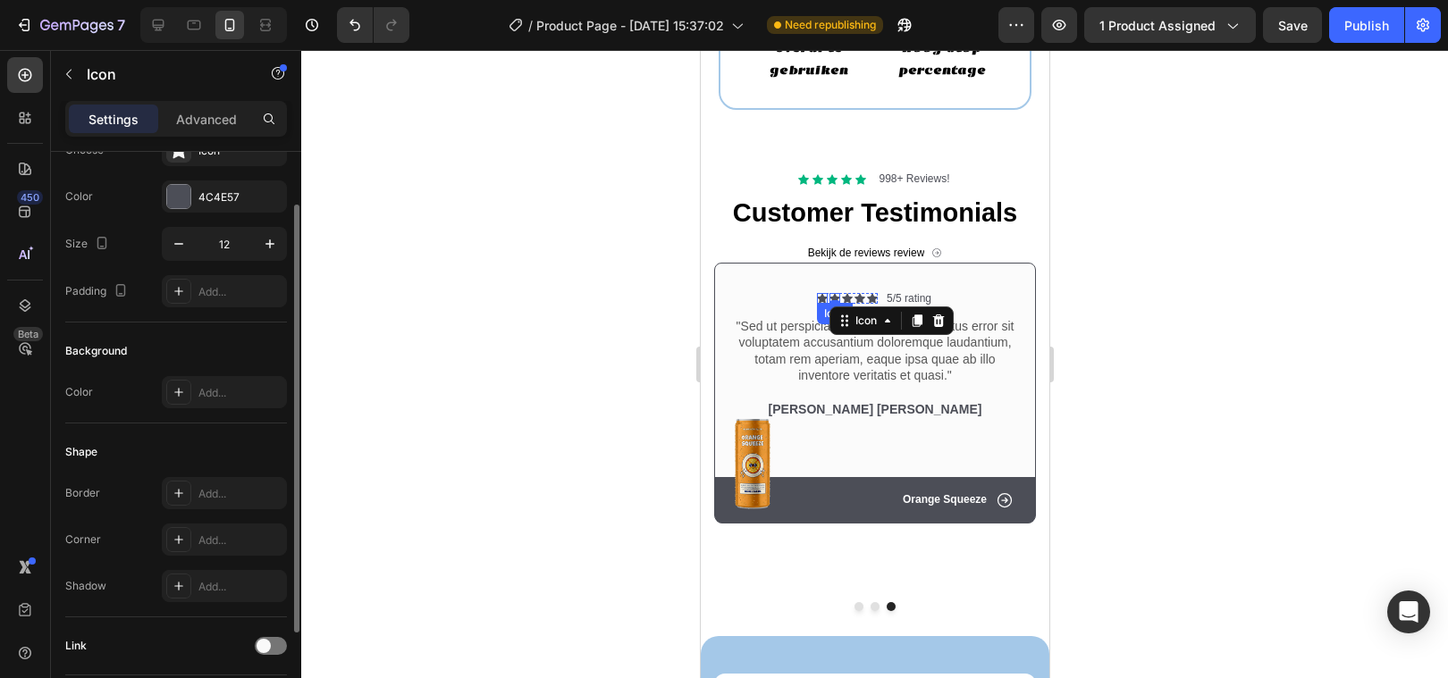
click at [819, 298] on div "Icon" at bounding box center [821, 298] width 11 height 11
click at [175, 199] on div at bounding box center [178, 196] width 23 height 23
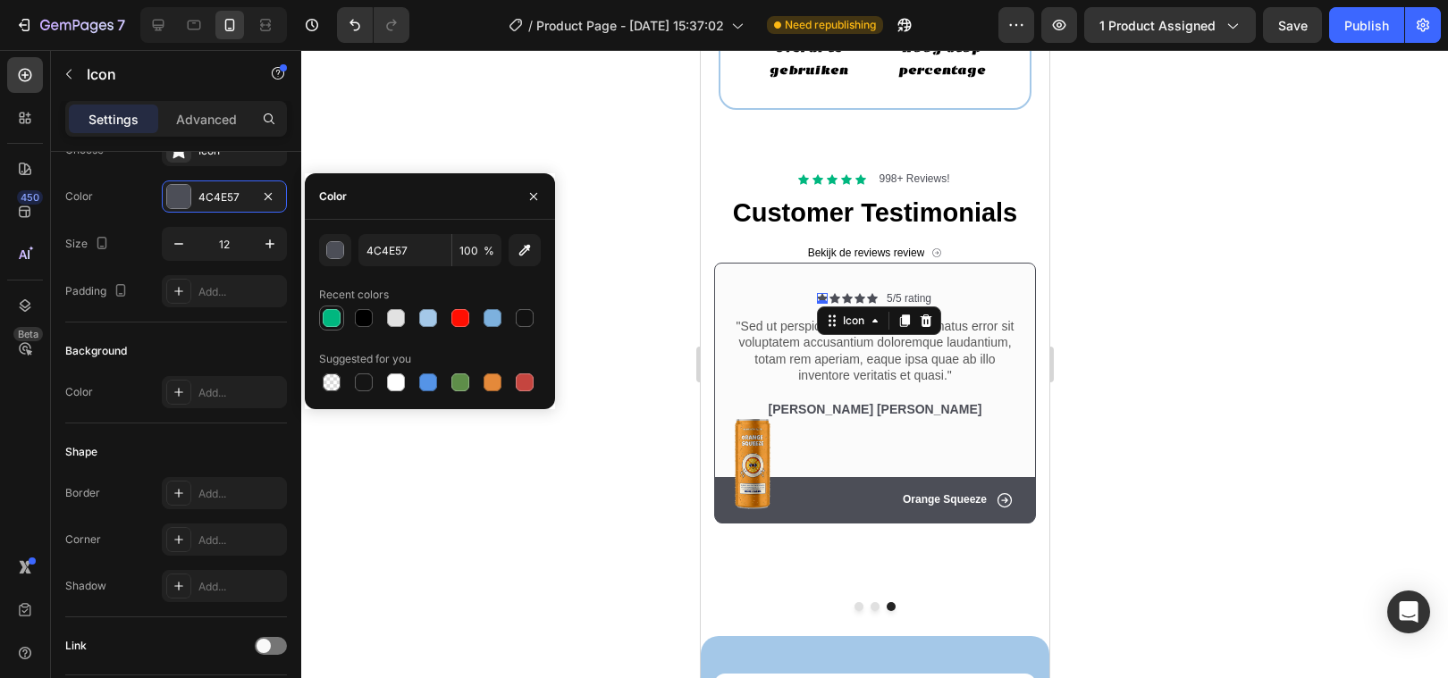
click at [336, 322] on div at bounding box center [332, 318] width 18 height 18
type input "00B77F"
click at [835, 302] on icon at bounding box center [833, 299] width 11 height 10
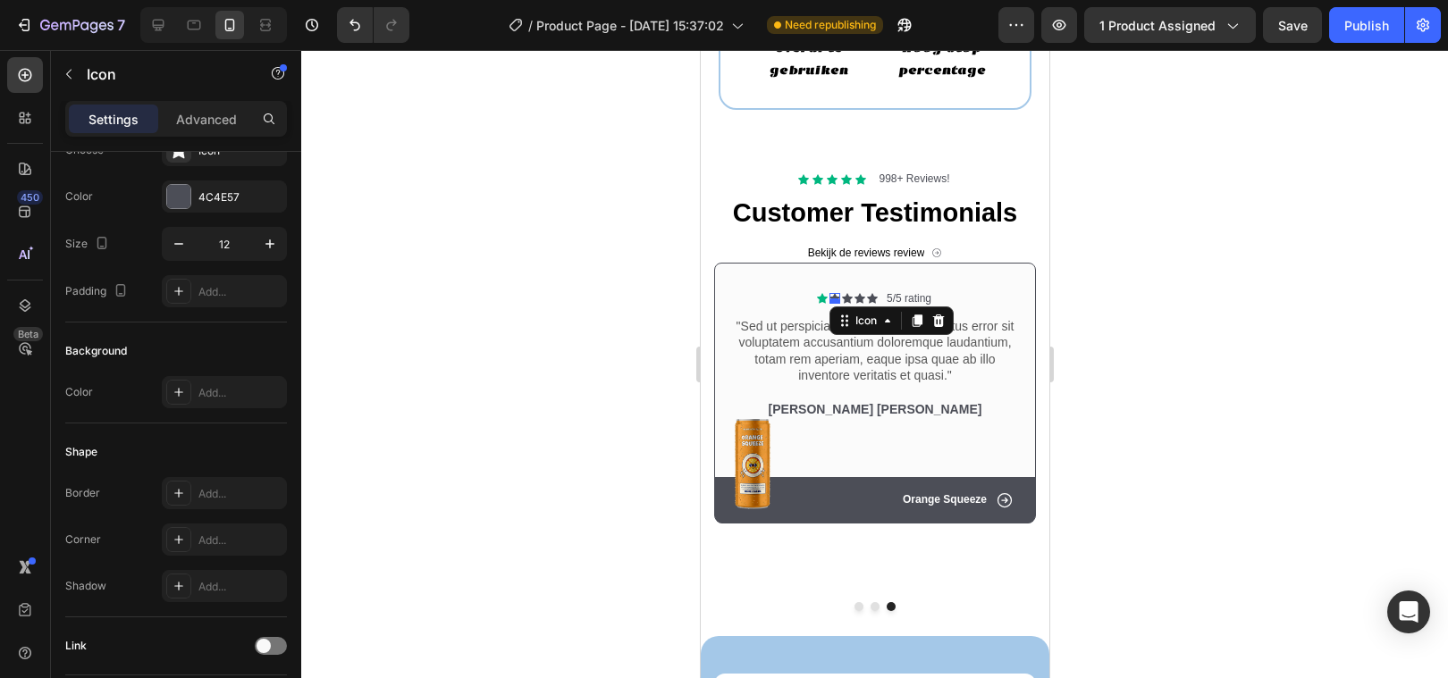
click at [833, 299] on div at bounding box center [833, 300] width 11 height 5
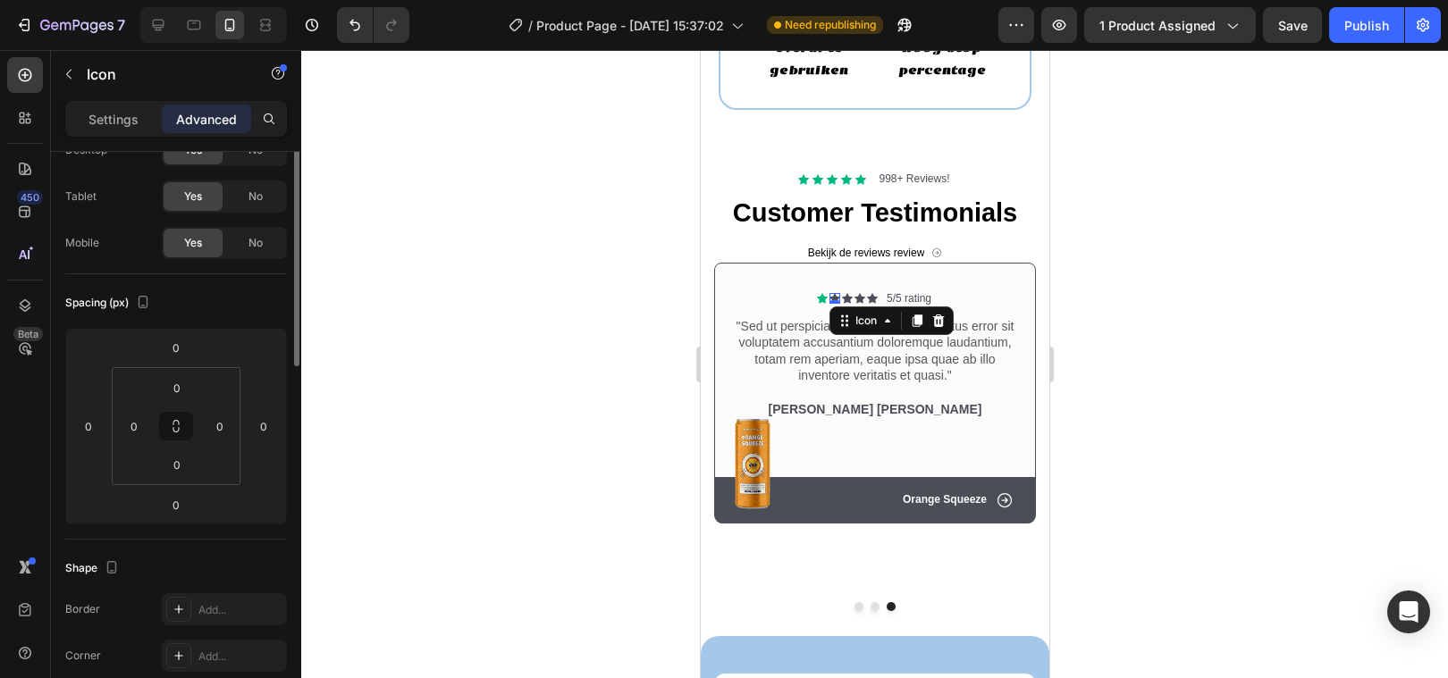
scroll to position [0, 0]
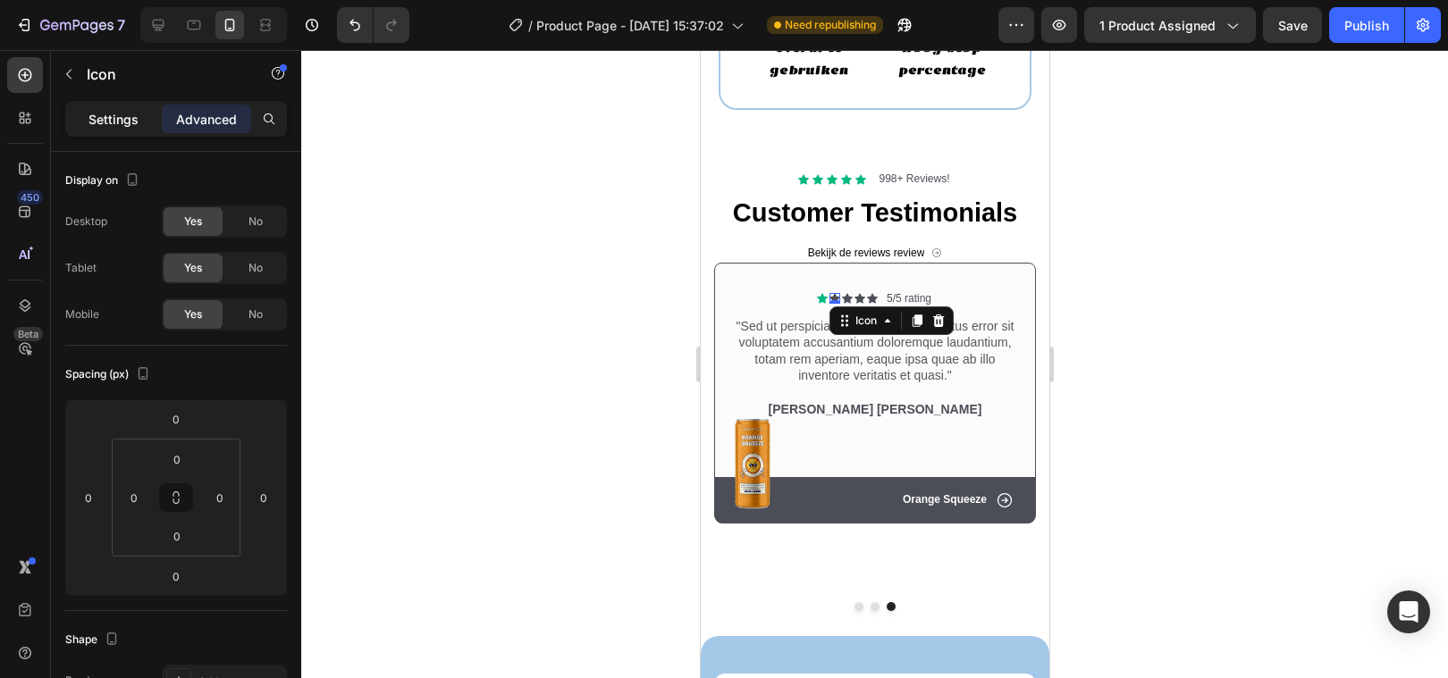
click at [109, 112] on p "Settings" at bounding box center [113, 119] width 50 height 19
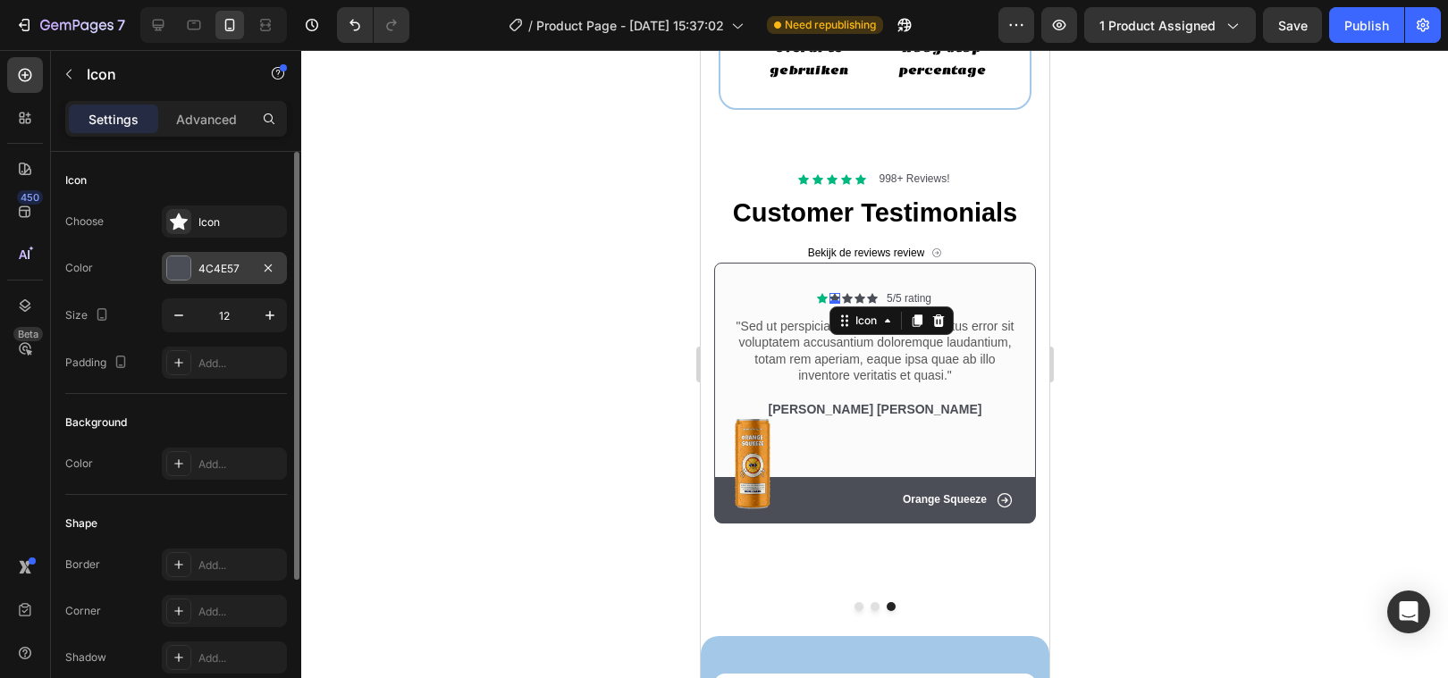
click at [188, 265] on div at bounding box center [178, 267] width 23 height 23
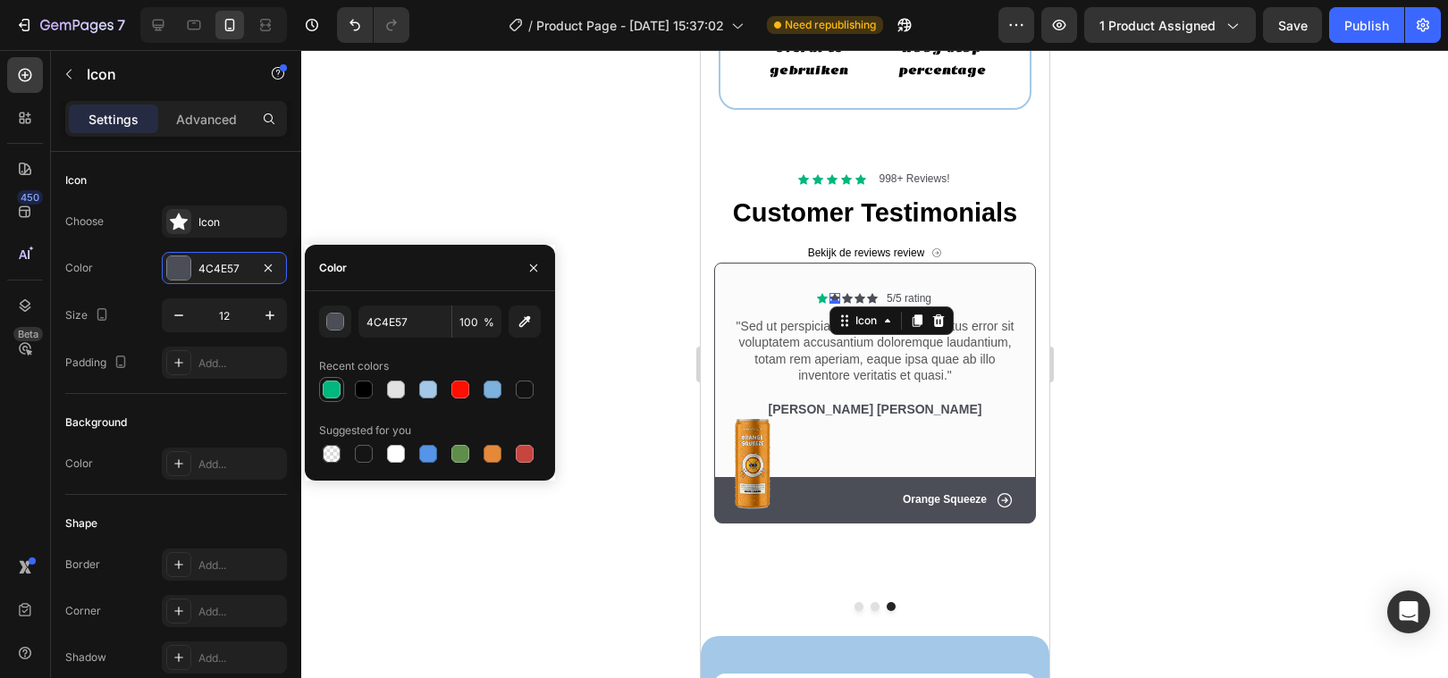
click at [336, 386] on div at bounding box center [332, 390] width 18 height 18
type input "00B77F"
click at [846, 296] on icon at bounding box center [846, 299] width 11 height 10
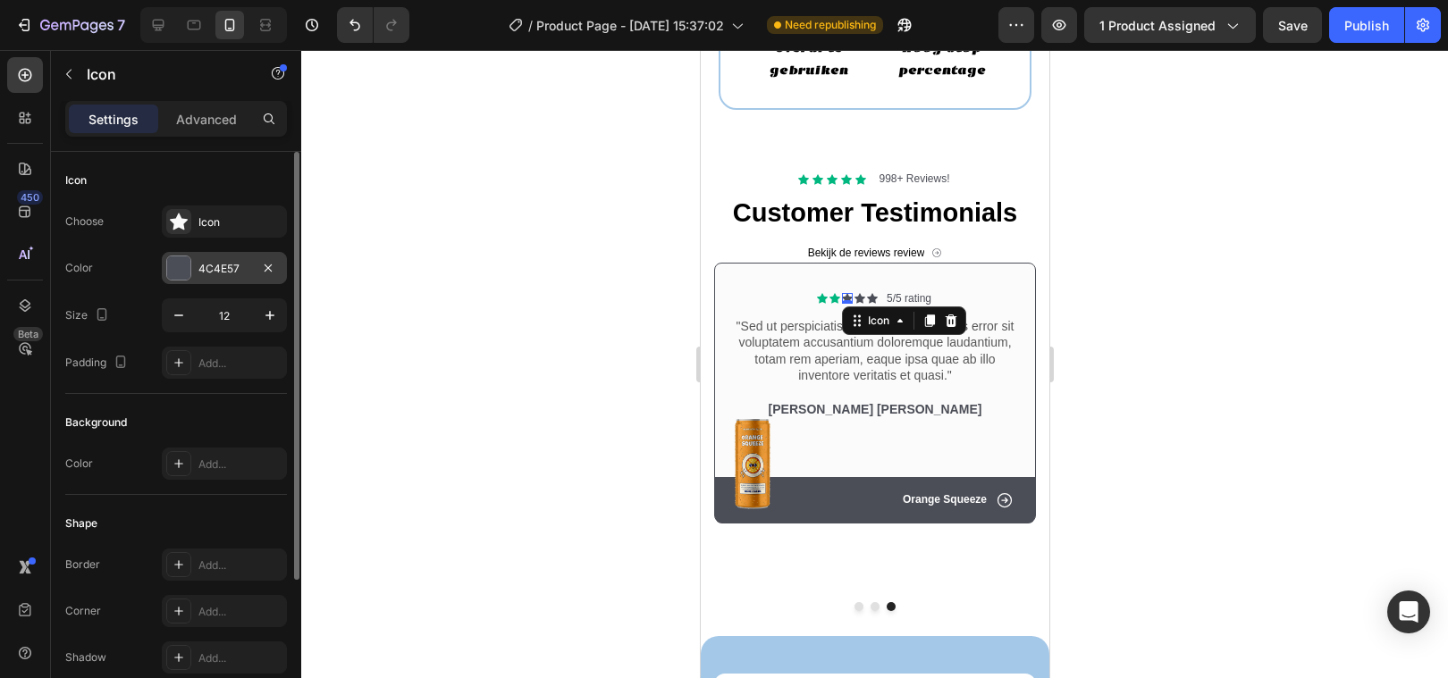
click at [185, 263] on div at bounding box center [178, 267] width 23 height 23
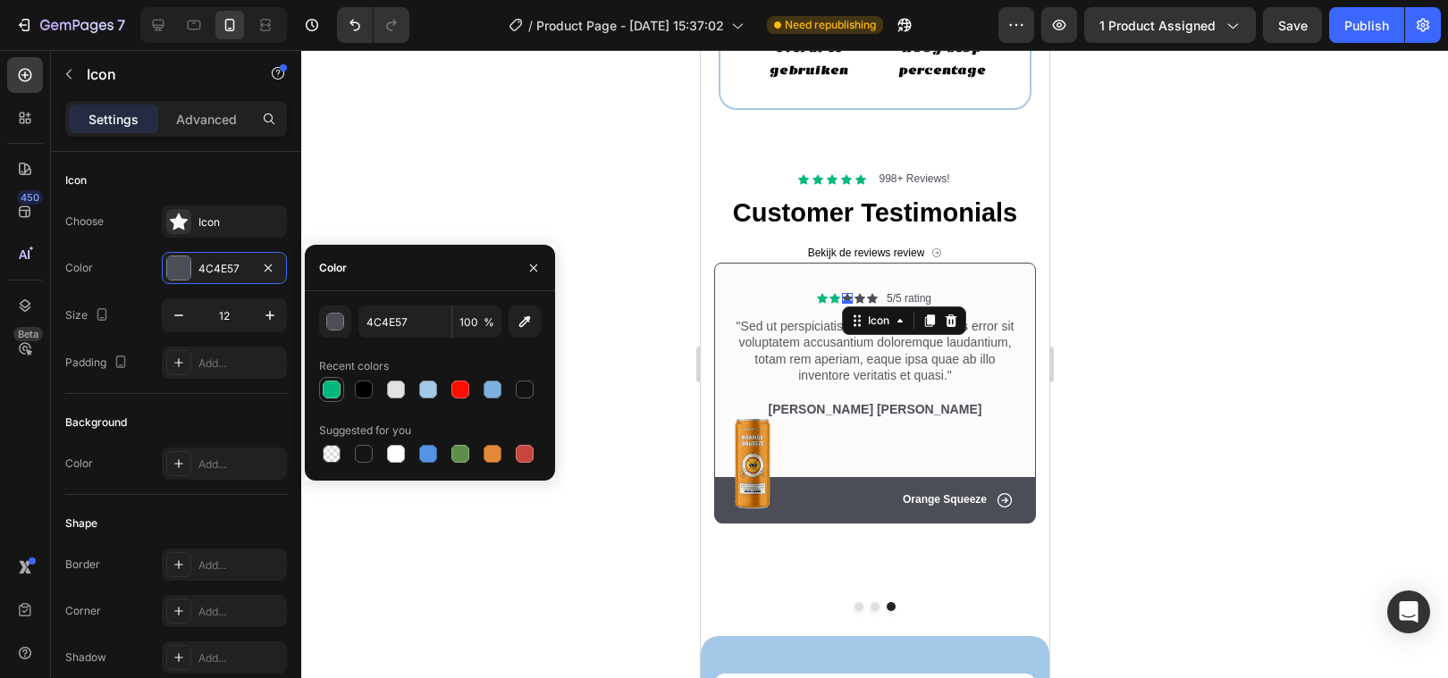
click at [330, 382] on div at bounding box center [332, 390] width 18 height 18
type input "00B77F"
click at [859, 296] on icon at bounding box center [858, 299] width 11 height 10
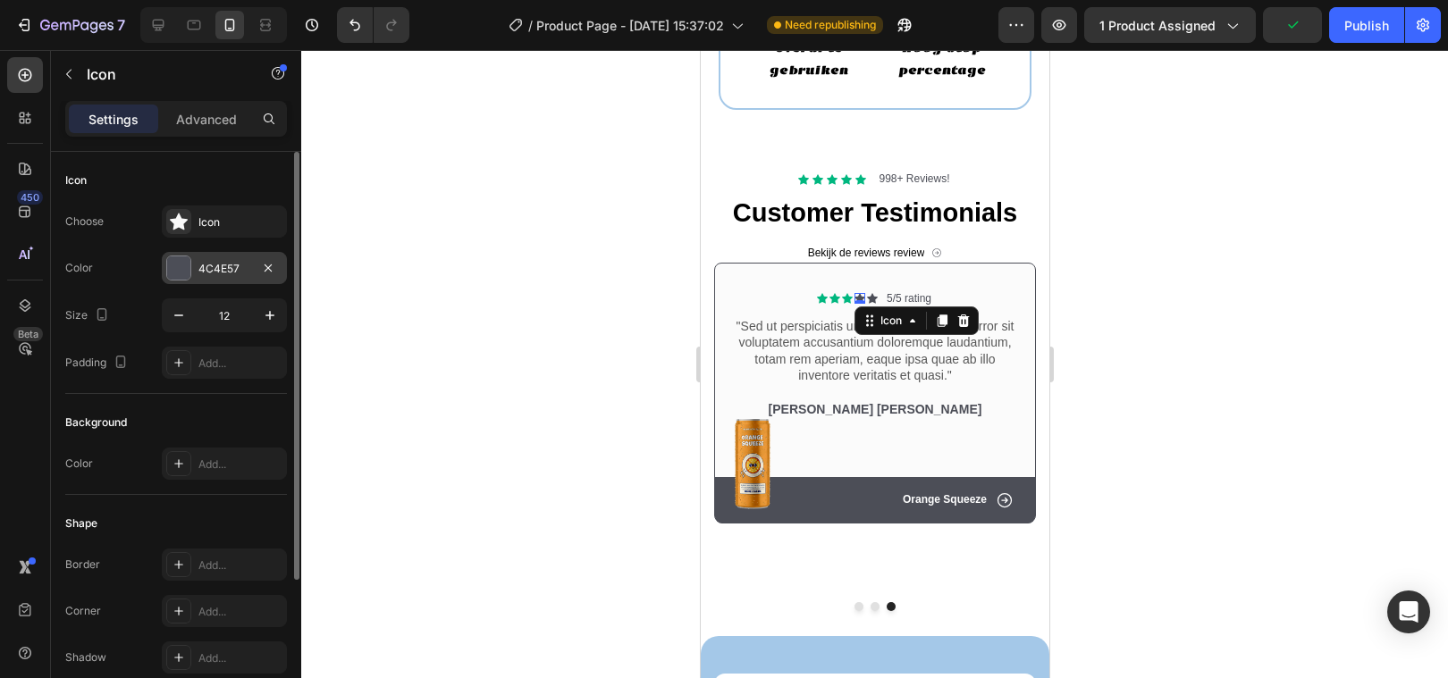
click at [178, 258] on div at bounding box center [178, 267] width 23 height 23
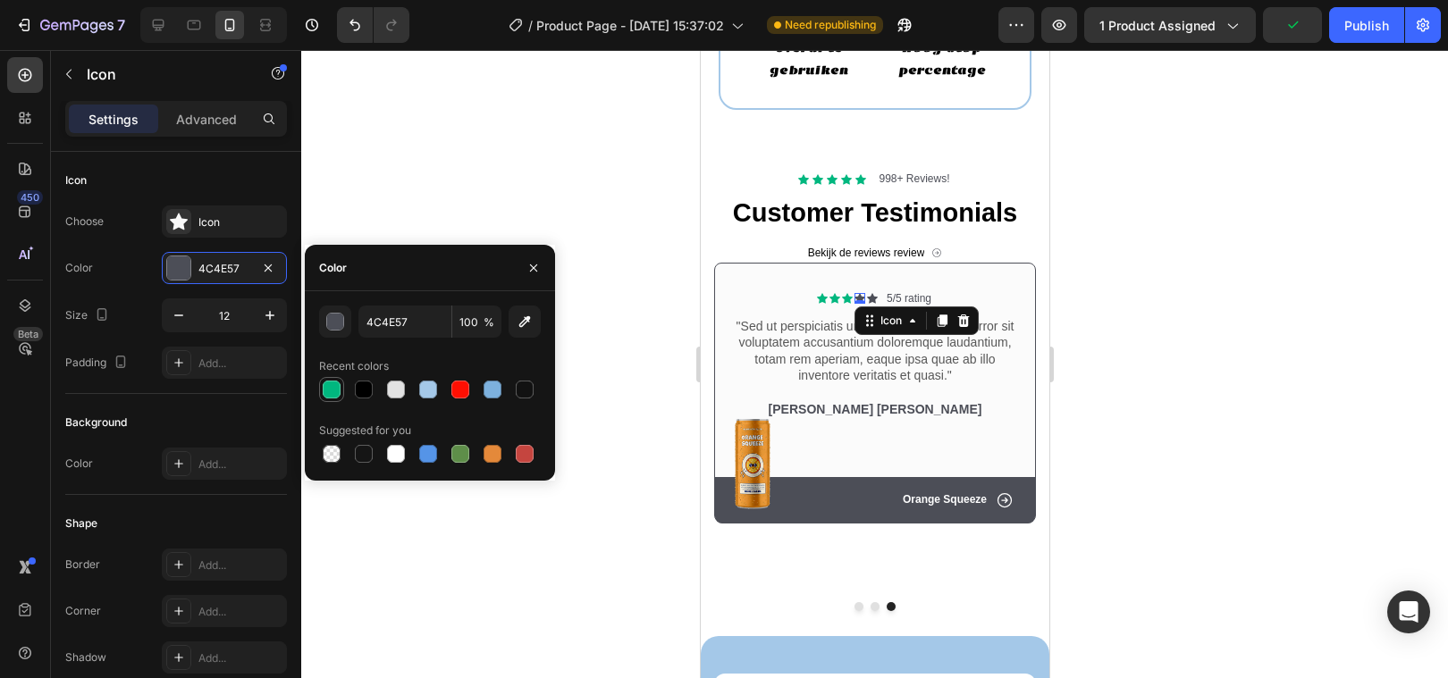
click at [331, 388] on div at bounding box center [332, 390] width 18 height 18
type input "00B77F"
click at [870, 296] on icon at bounding box center [871, 299] width 11 height 10
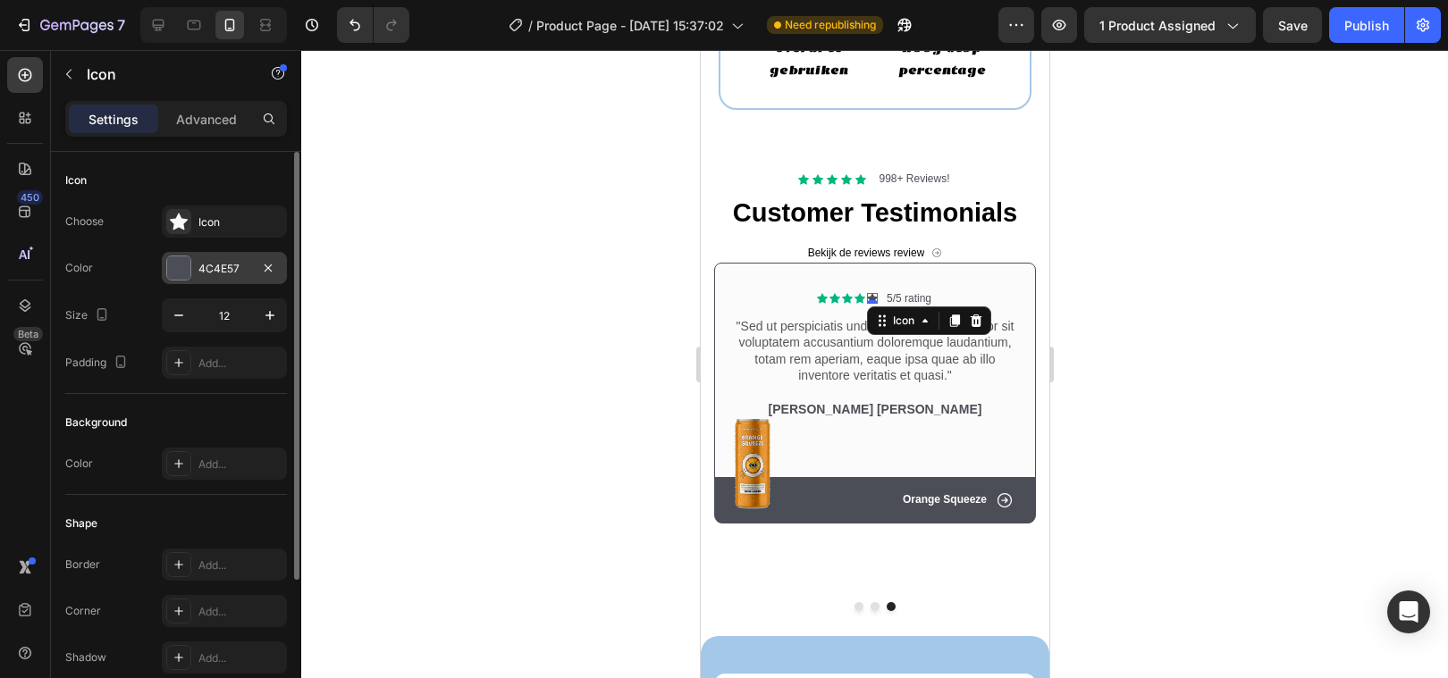
click at [169, 271] on div at bounding box center [178, 267] width 23 height 23
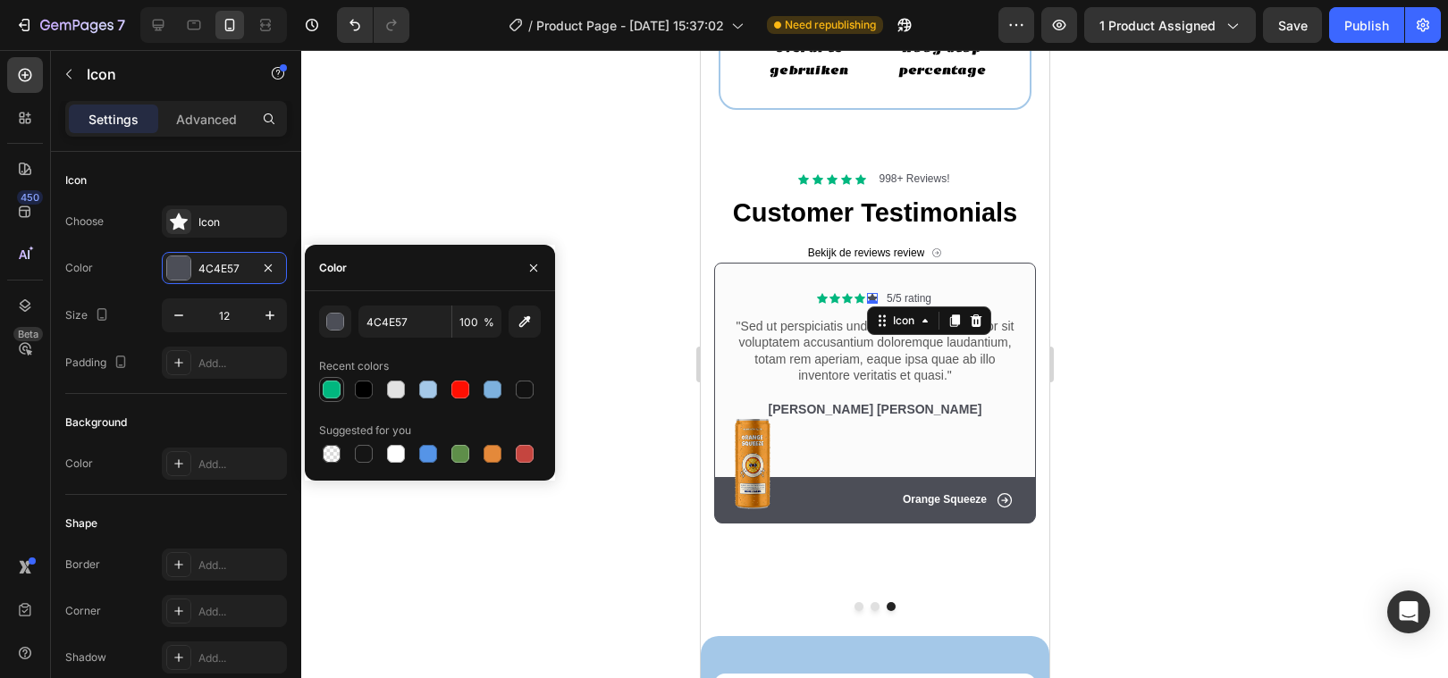
click at [336, 388] on div at bounding box center [332, 390] width 18 height 18
type input "00B77F"
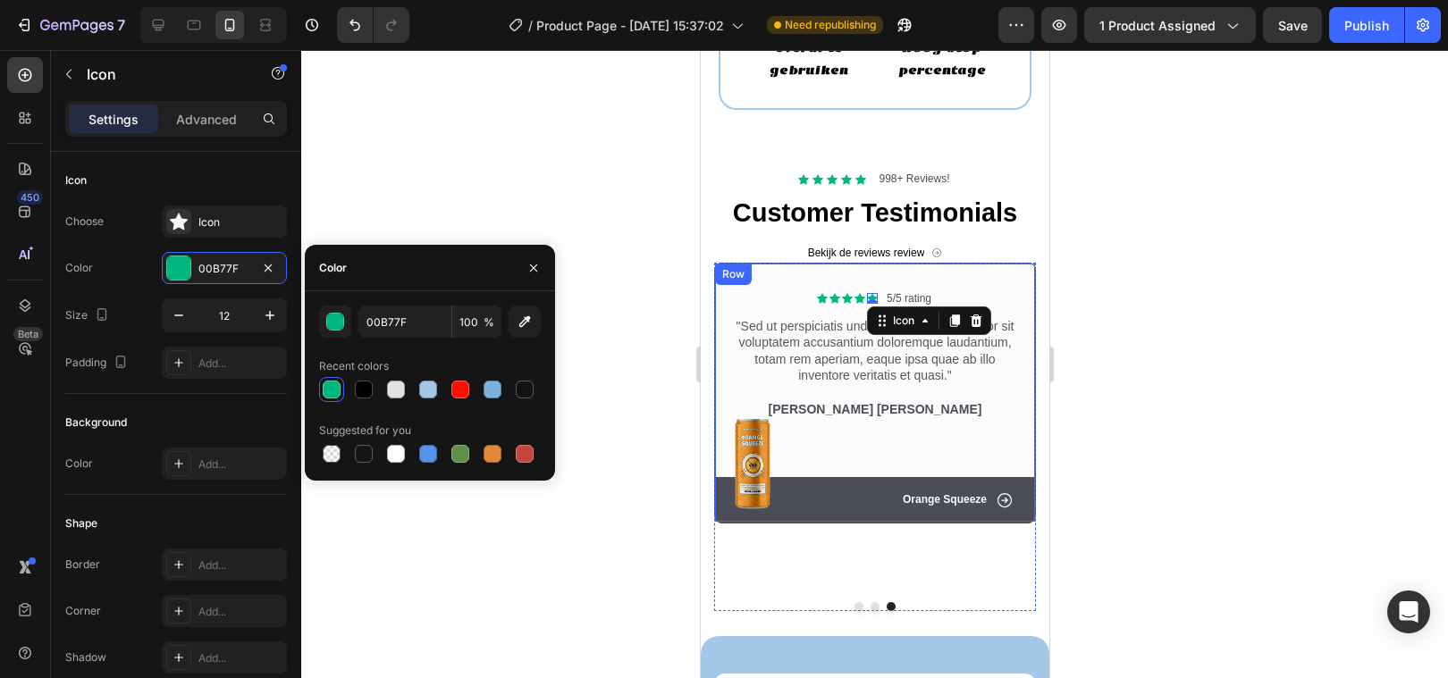
click at [918, 294] on p "5/5 rating" at bounding box center [908, 299] width 45 height 14
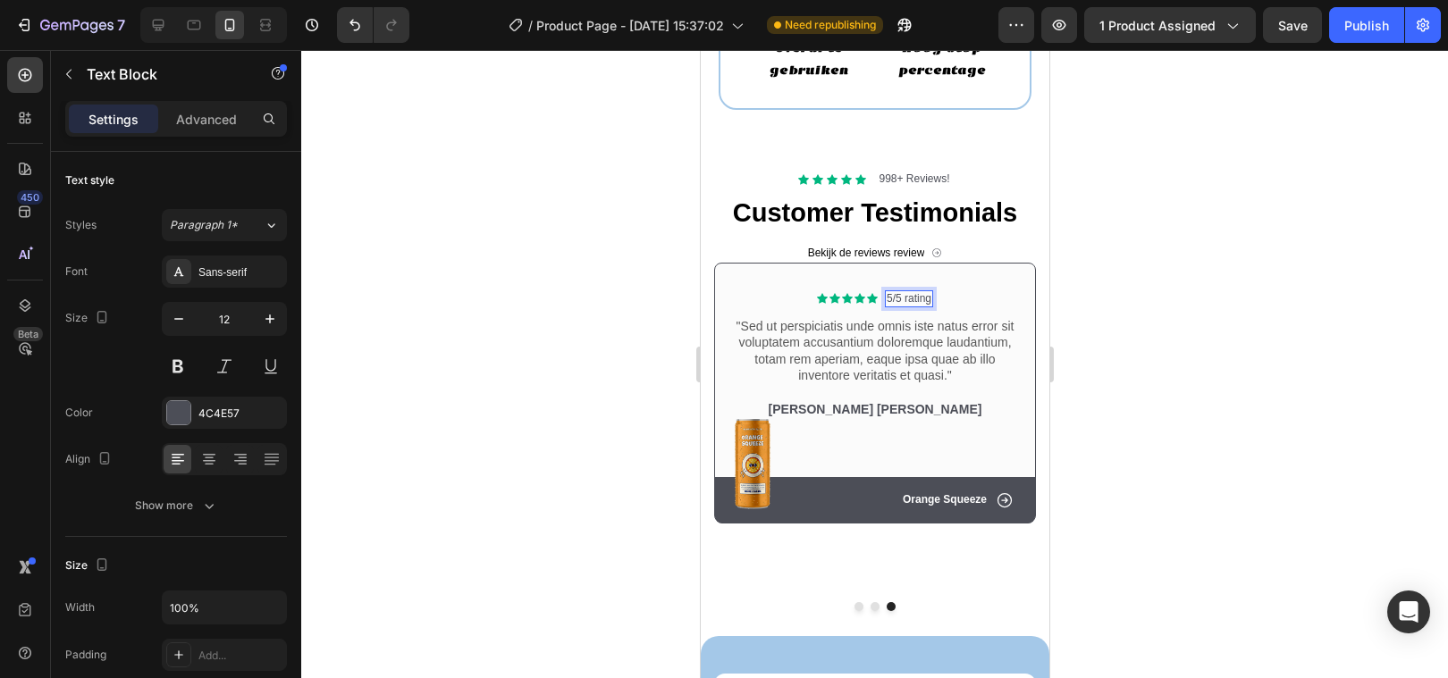
click at [924, 297] on p "5/5 rating" at bounding box center [908, 299] width 45 height 14
click at [682, 324] on div at bounding box center [874, 364] width 1147 height 628
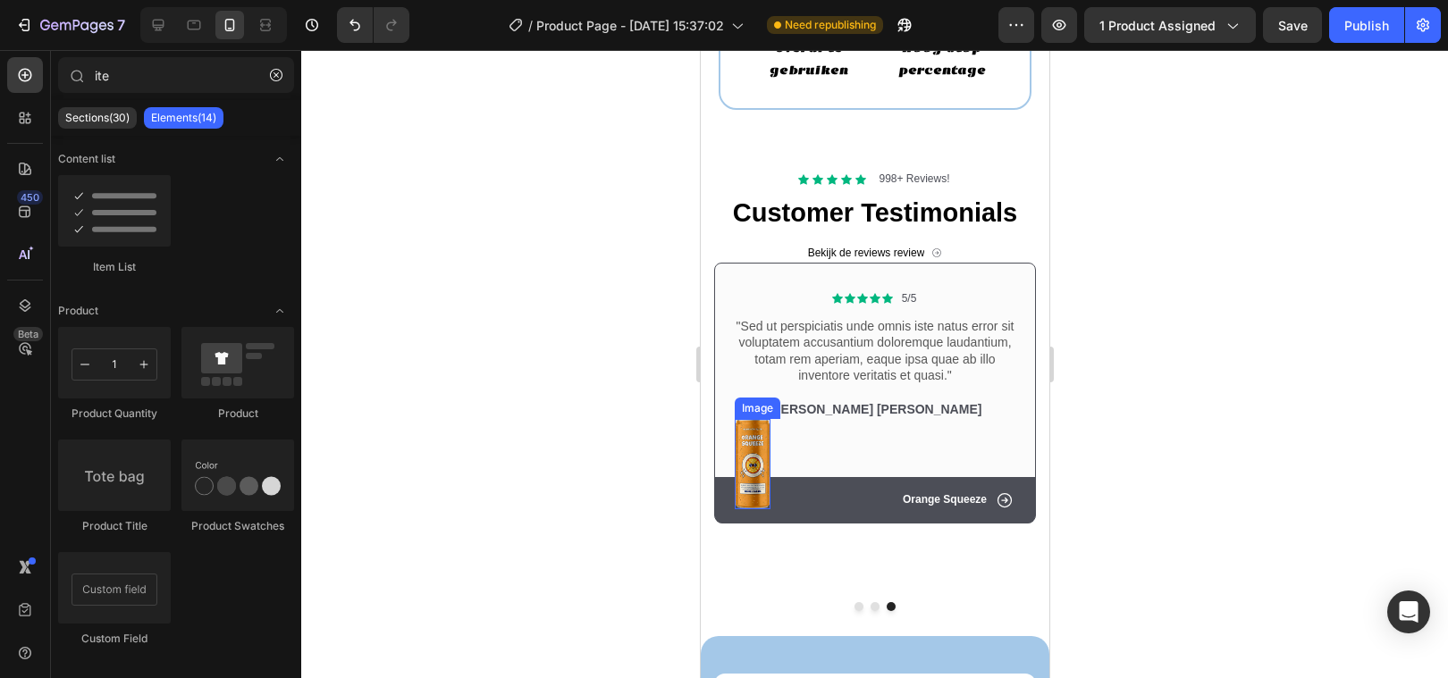
click at [749, 441] on img at bounding box center [752, 464] width 36 height 90
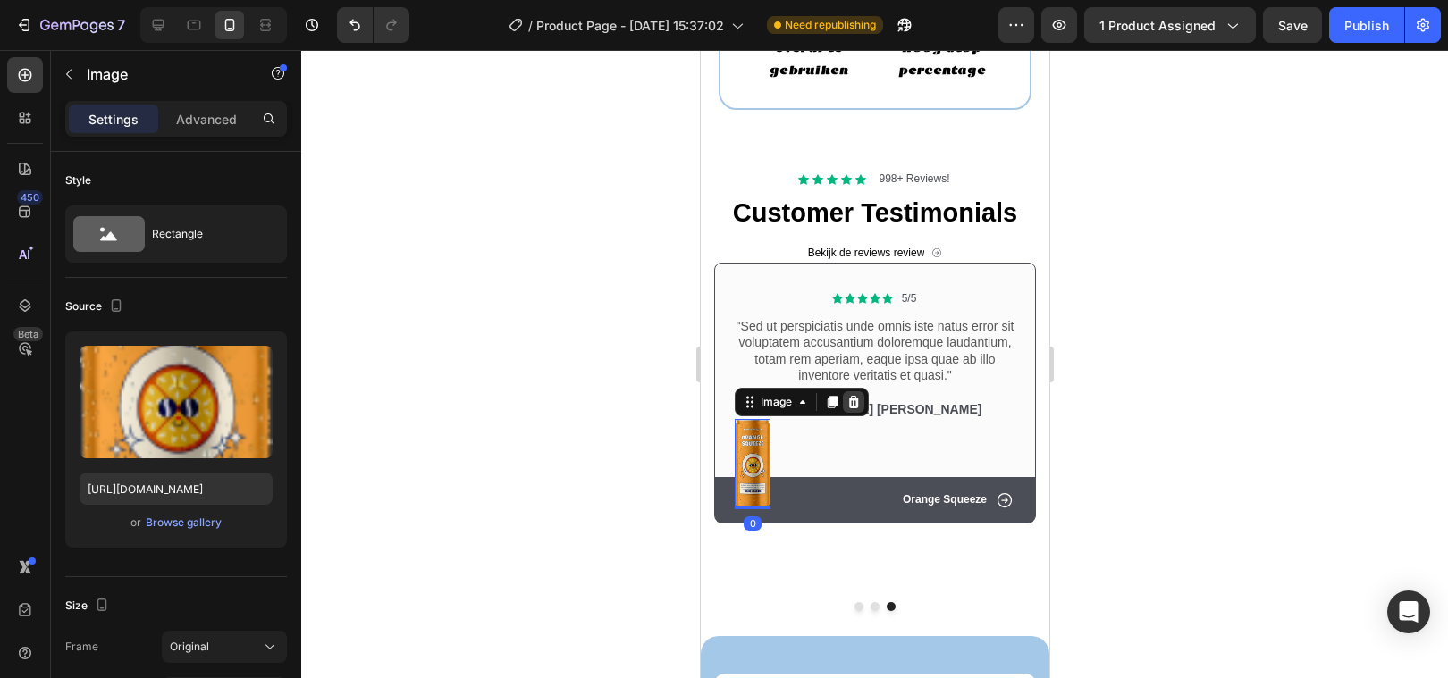
click at [856, 399] on icon at bounding box center [853, 402] width 12 height 13
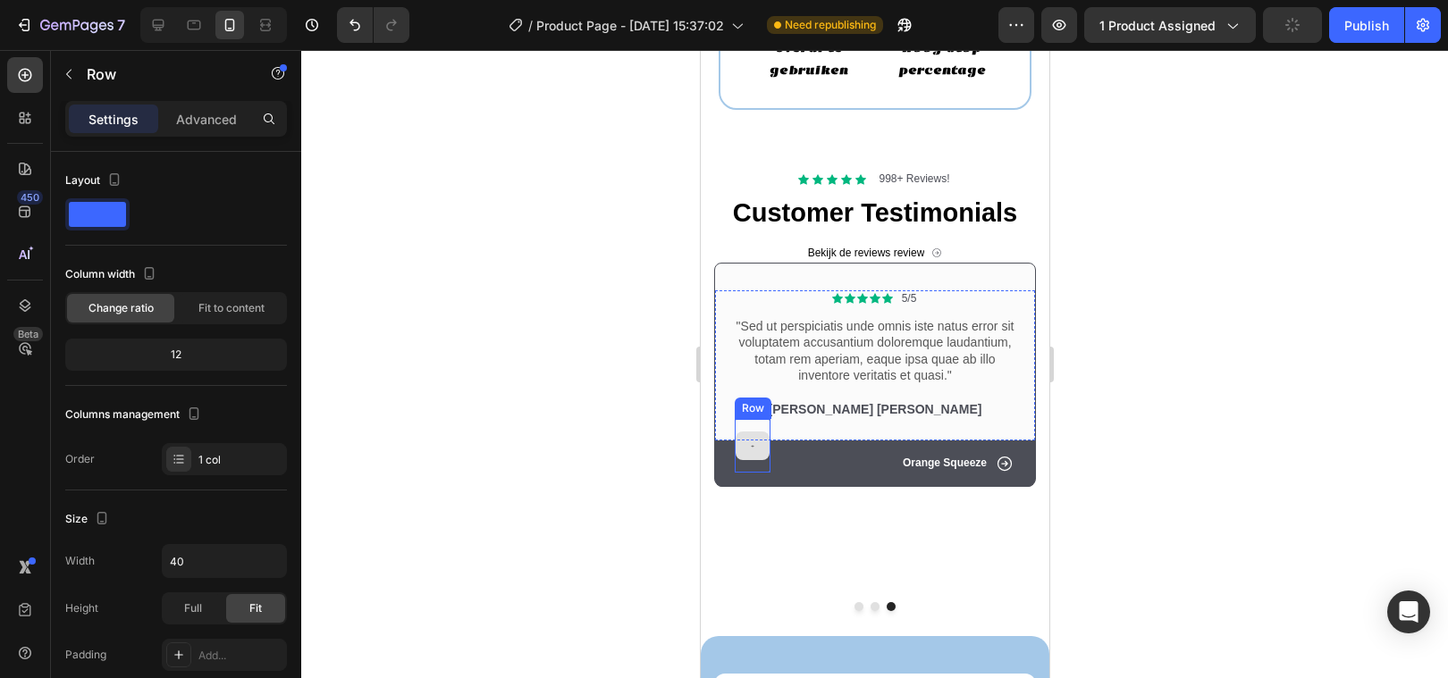
click at [756, 428] on div at bounding box center [752, 446] width 36 height 54
click at [845, 400] on icon at bounding box center [844, 402] width 12 height 13
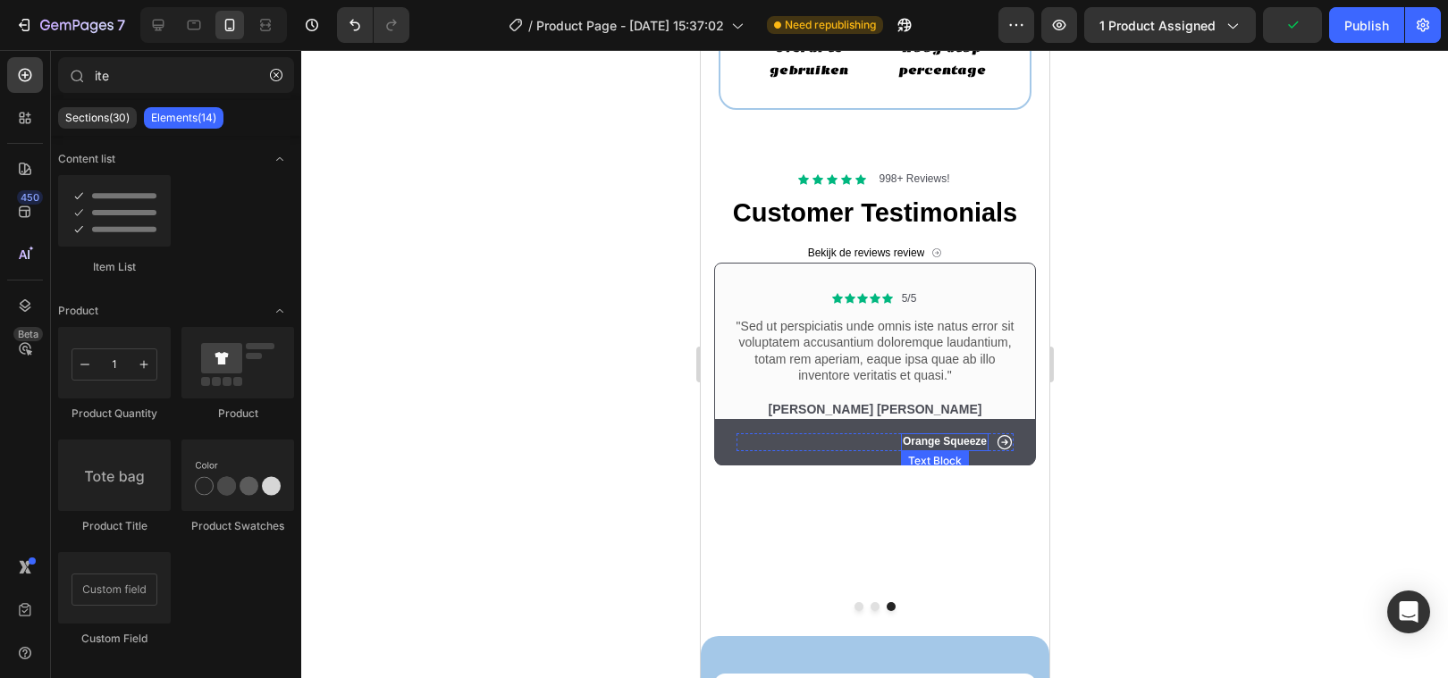
click at [952, 441] on p "Orange Squeeze" at bounding box center [944, 442] width 84 height 14
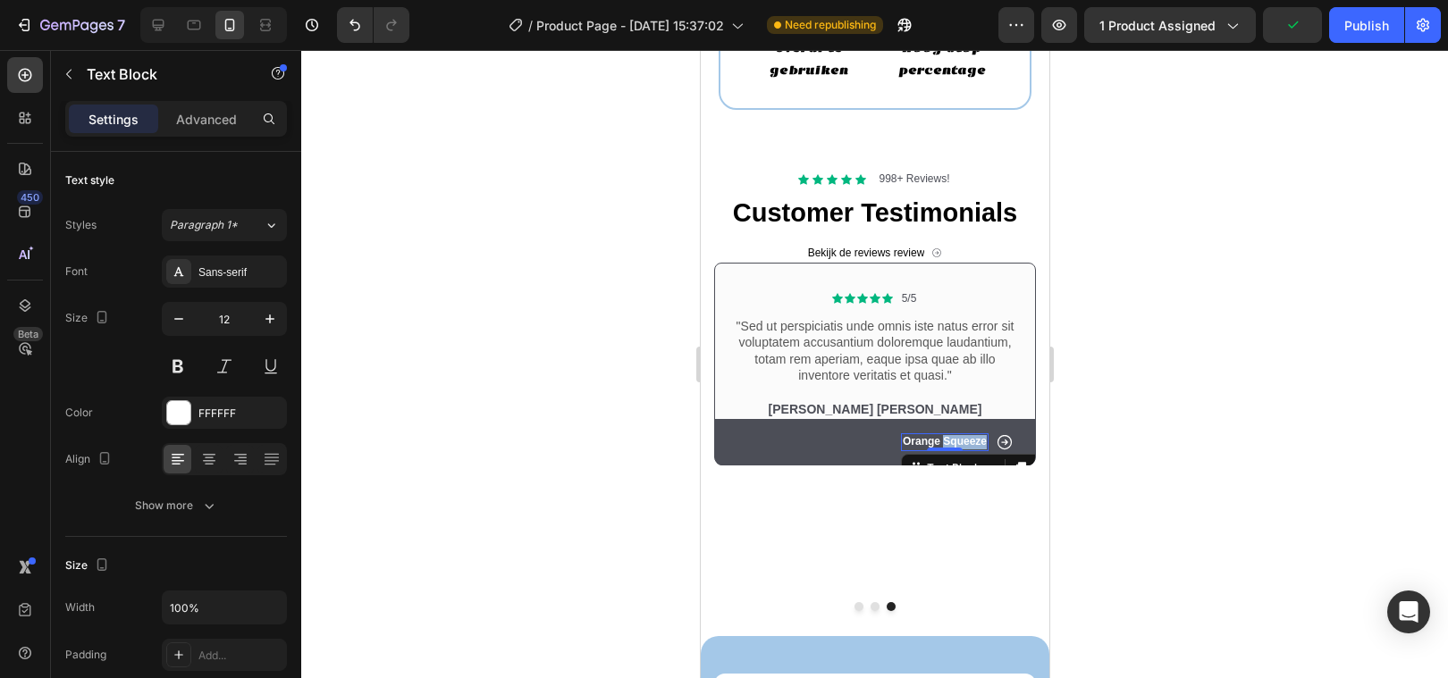
click at [952, 441] on p "Orange Squeeze" at bounding box center [944, 442] width 84 height 14
click at [601, 512] on div at bounding box center [874, 364] width 1147 height 628
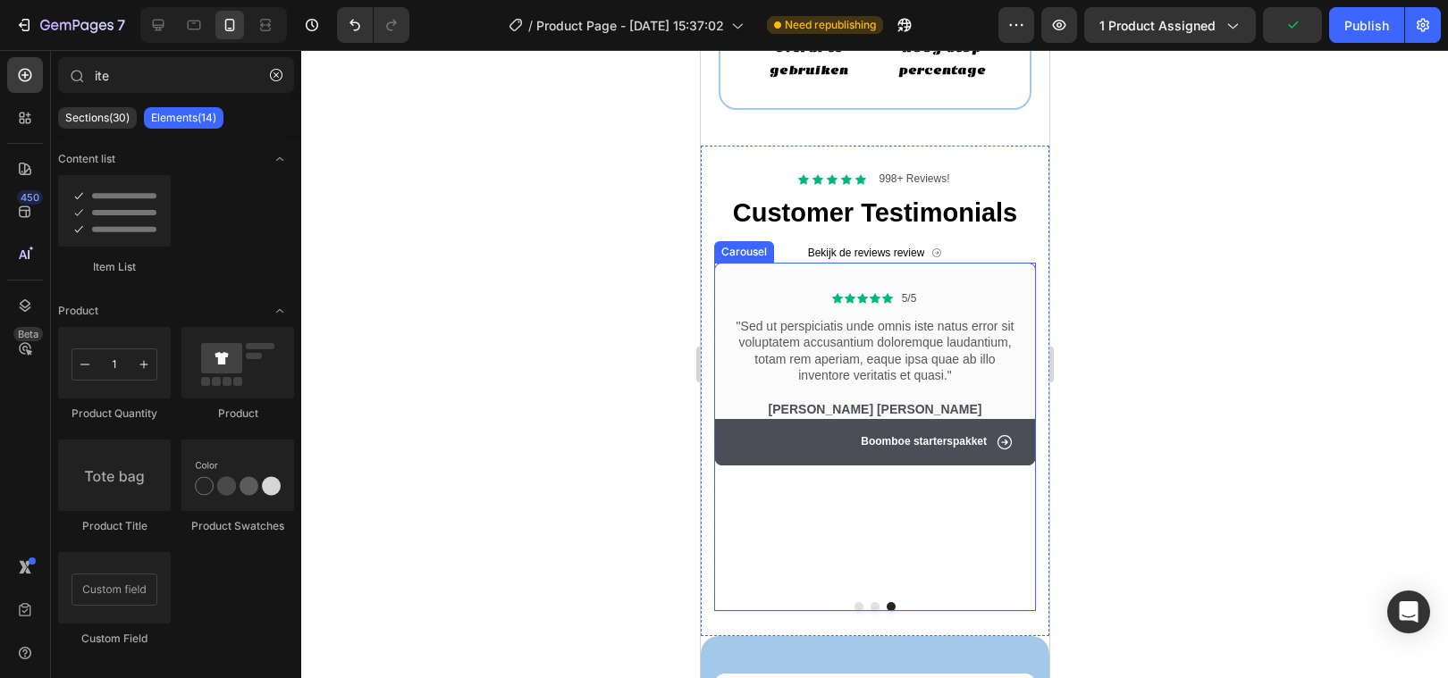
click at [802, 521] on div "Icon Icon Icon Icon Icon Icon List 5/5 Text Block Row "Sed ut perspiciatis unde…" at bounding box center [874, 425] width 322 height 325
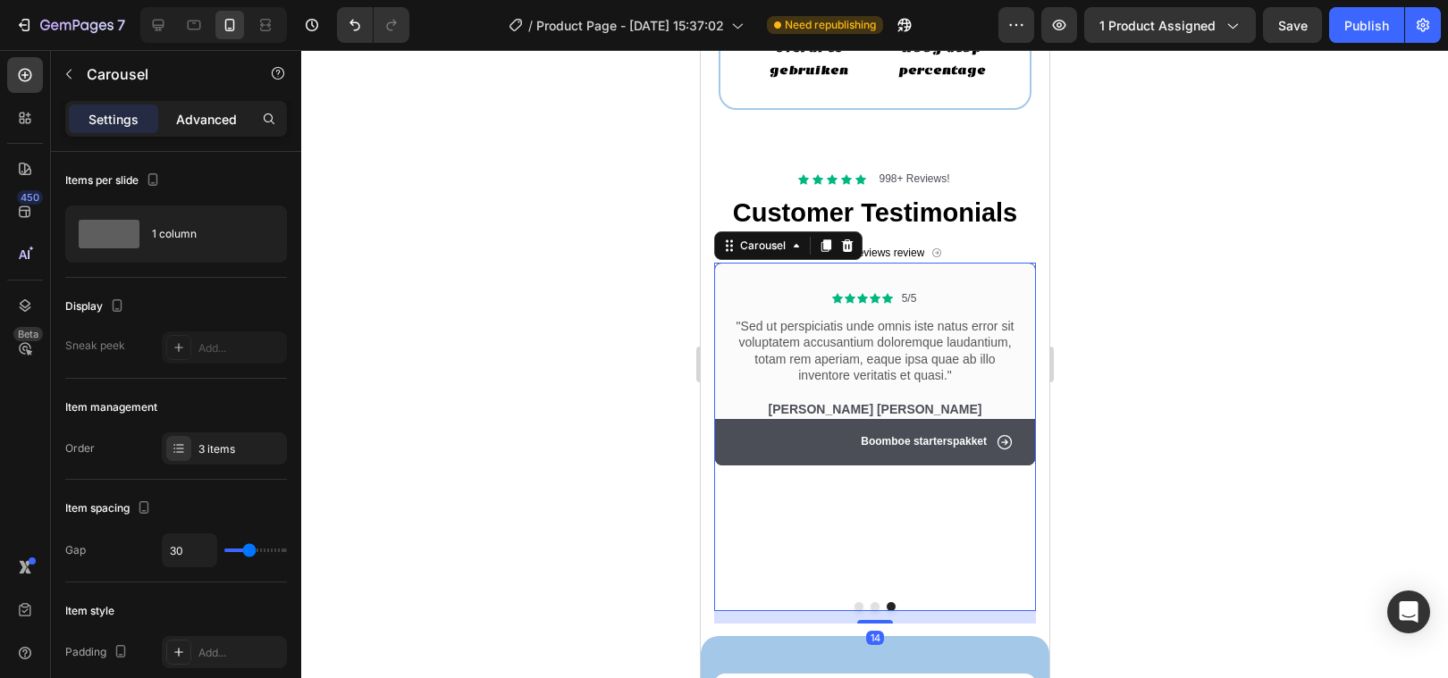
click at [201, 116] on p "Advanced" at bounding box center [206, 119] width 61 height 19
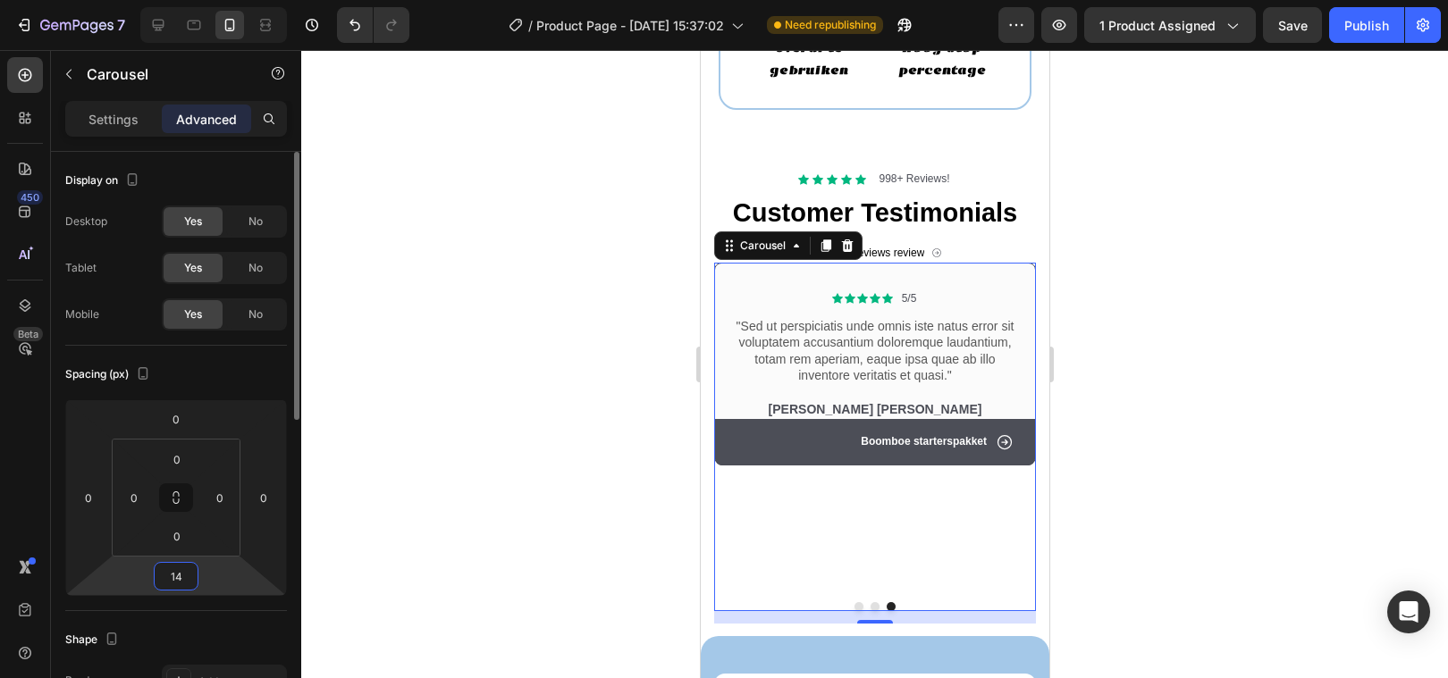
click at [172, 584] on input "14" at bounding box center [176, 576] width 36 height 27
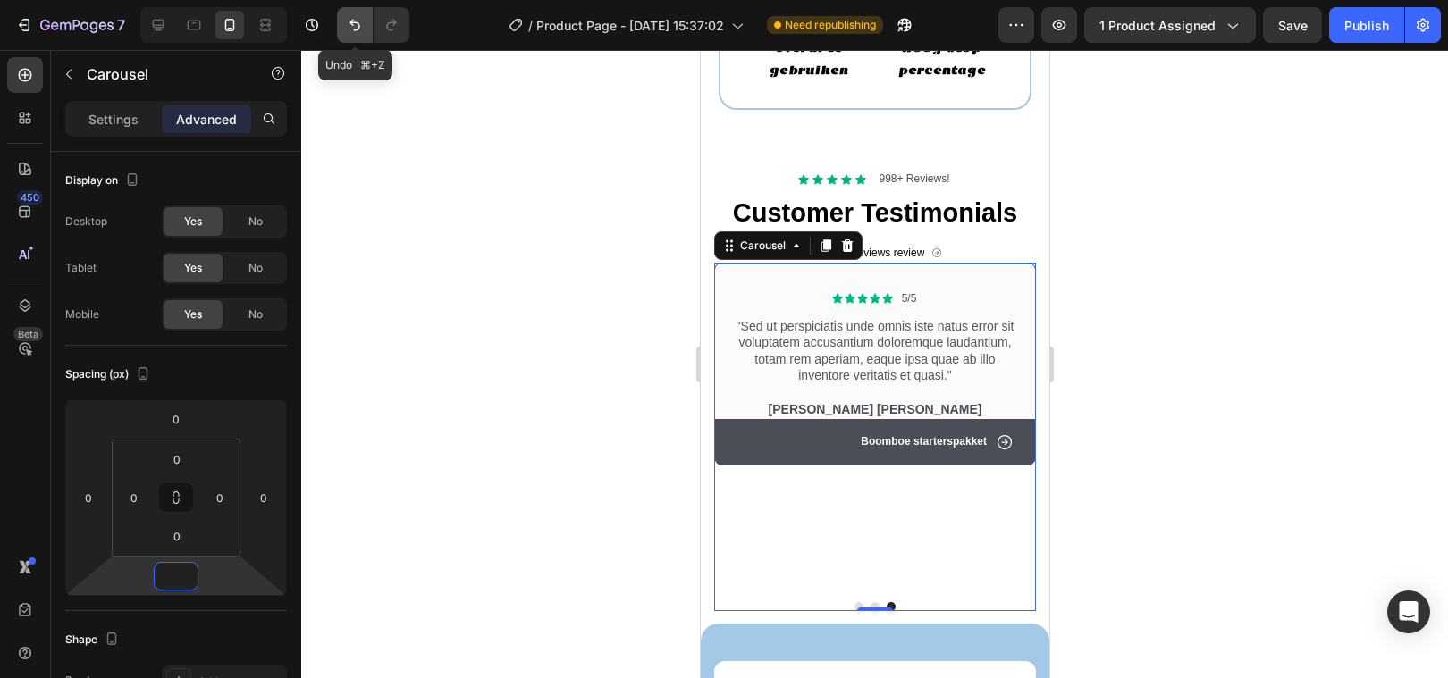
type input "0"
click at [353, 29] on icon "Undo/Redo" at bounding box center [355, 25] width 18 height 18
click at [429, 420] on div at bounding box center [874, 364] width 1147 height 628
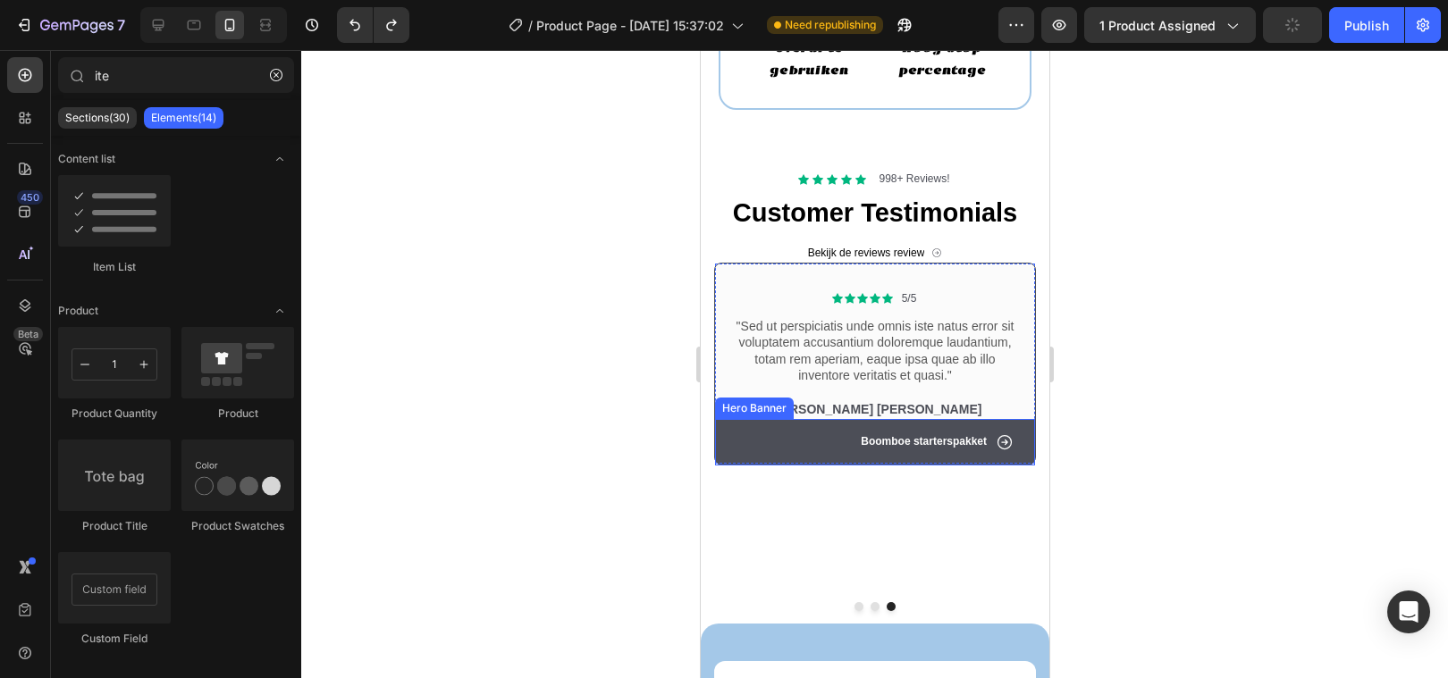
click at [727, 440] on div "Icon Boomboe starterspakket Text Block Row" at bounding box center [874, 442] width 320 height 46
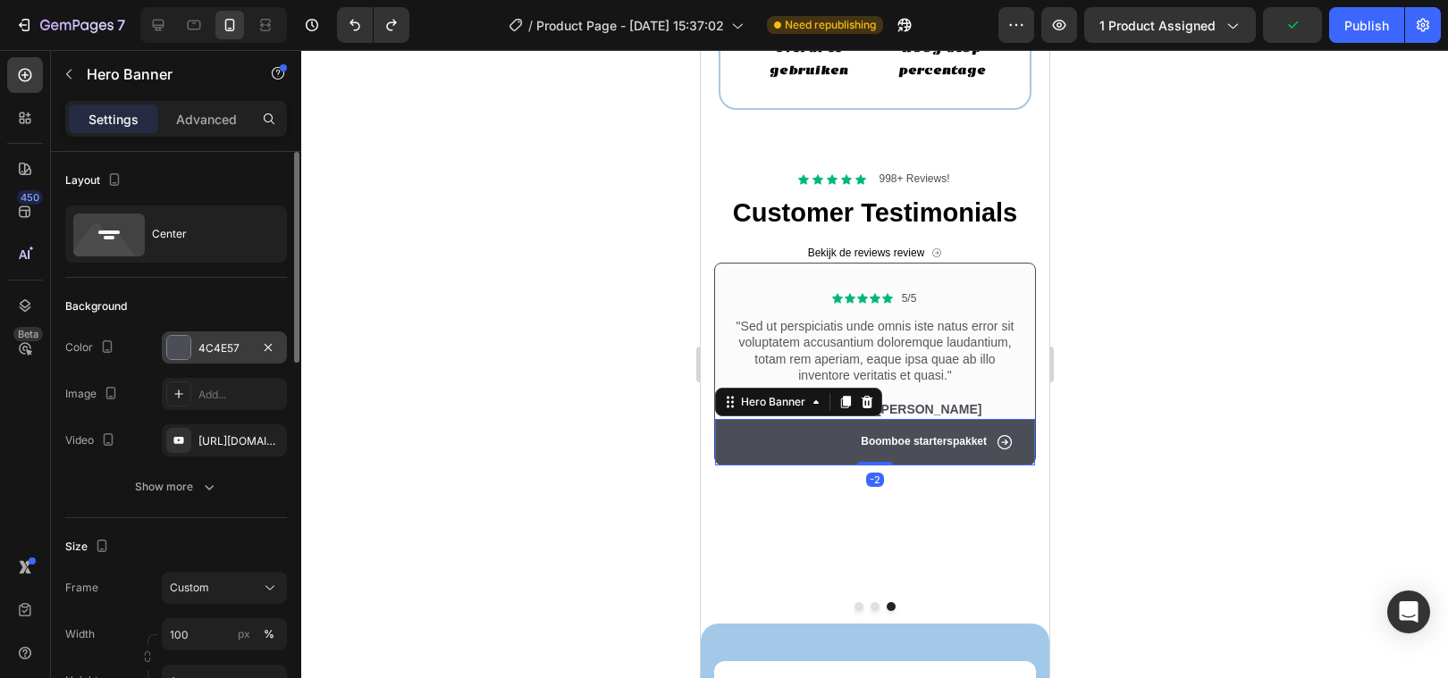
click at [203, 333] on div "4C4E57" at bounding box center [224, 348] width 125 height 32
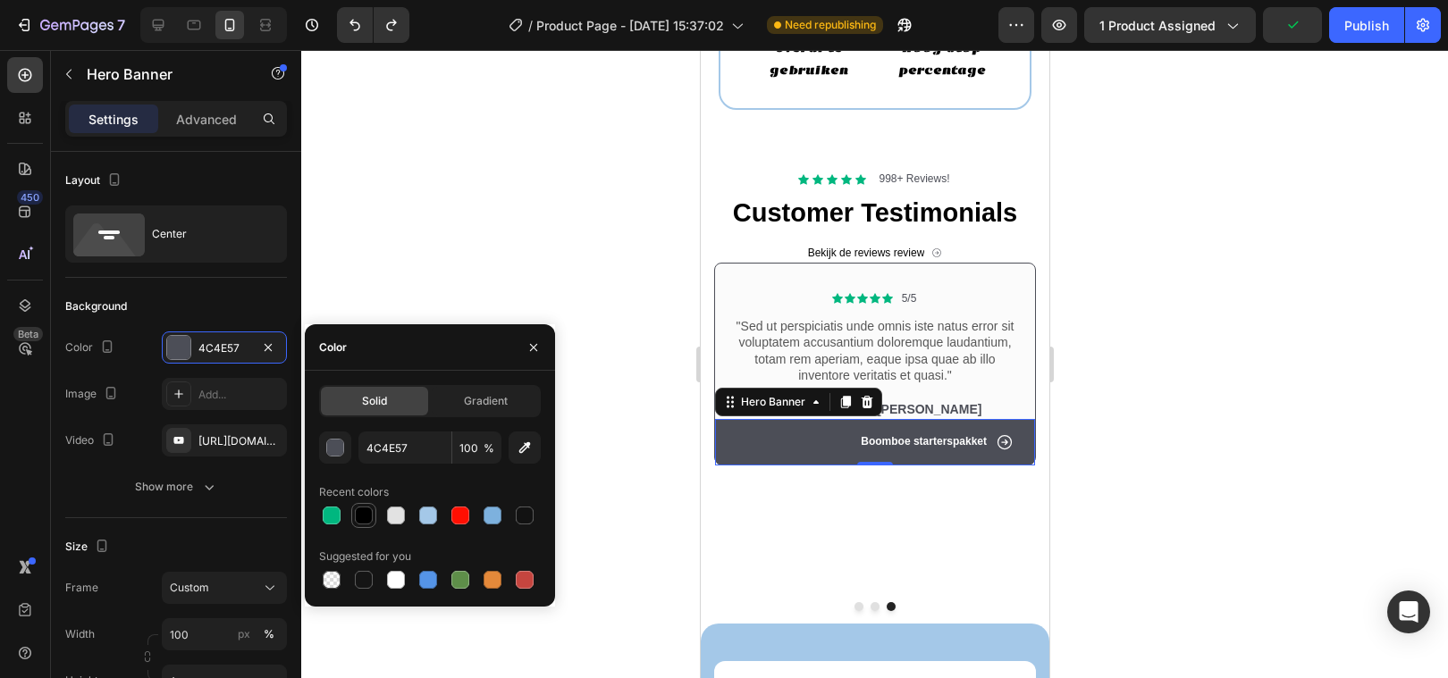
click at [328, 516] on div at bounding box center [332, 516] width 18 height 18
type input "00B77F"
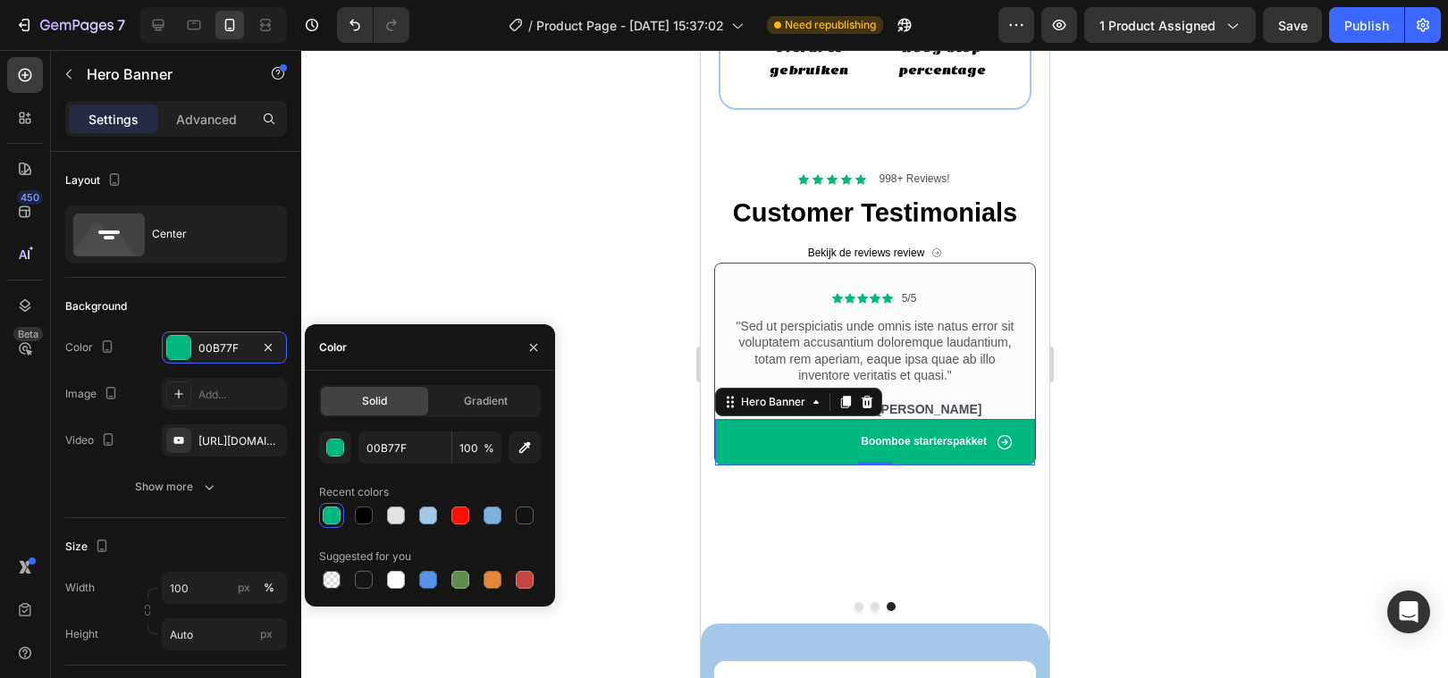
click at [588, 235] on div at bounding box center [874, 364] width 1147 height 628
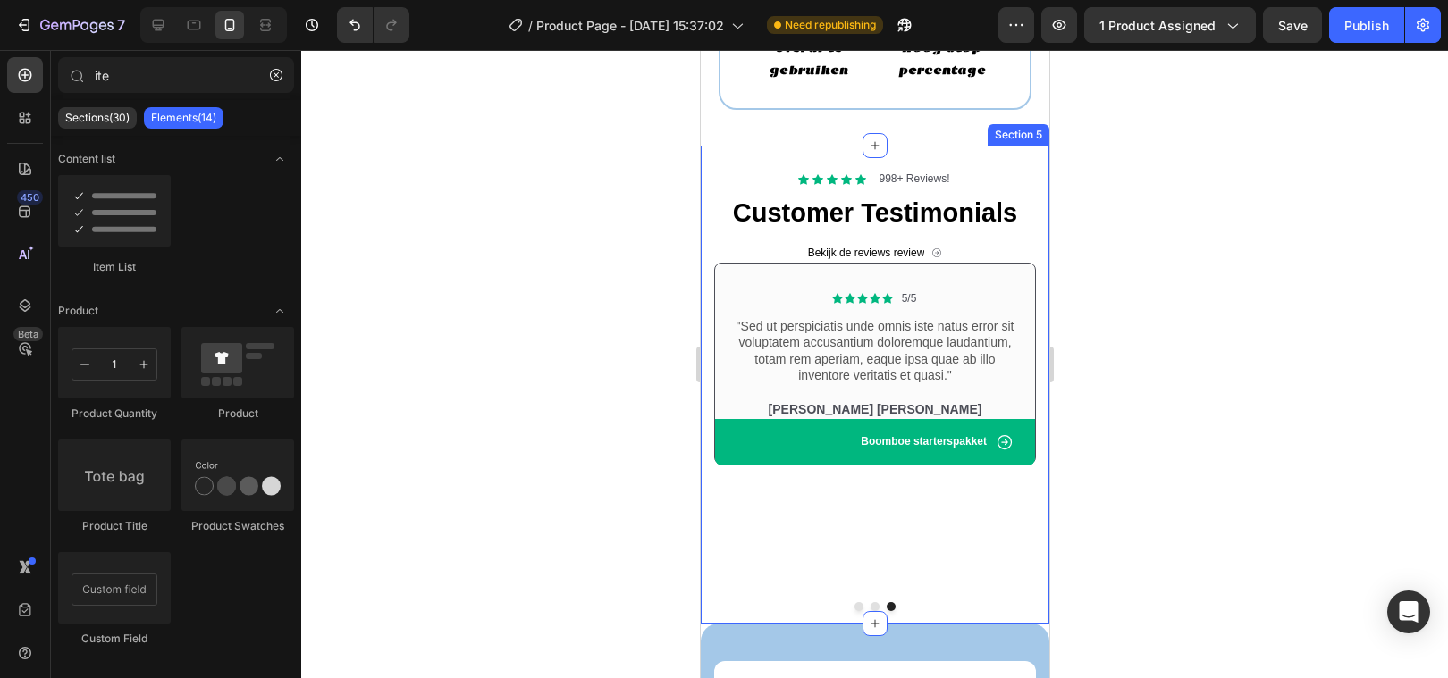
click at [1278, 349] on div at bounding box center [874, 364] width 1147 height 628
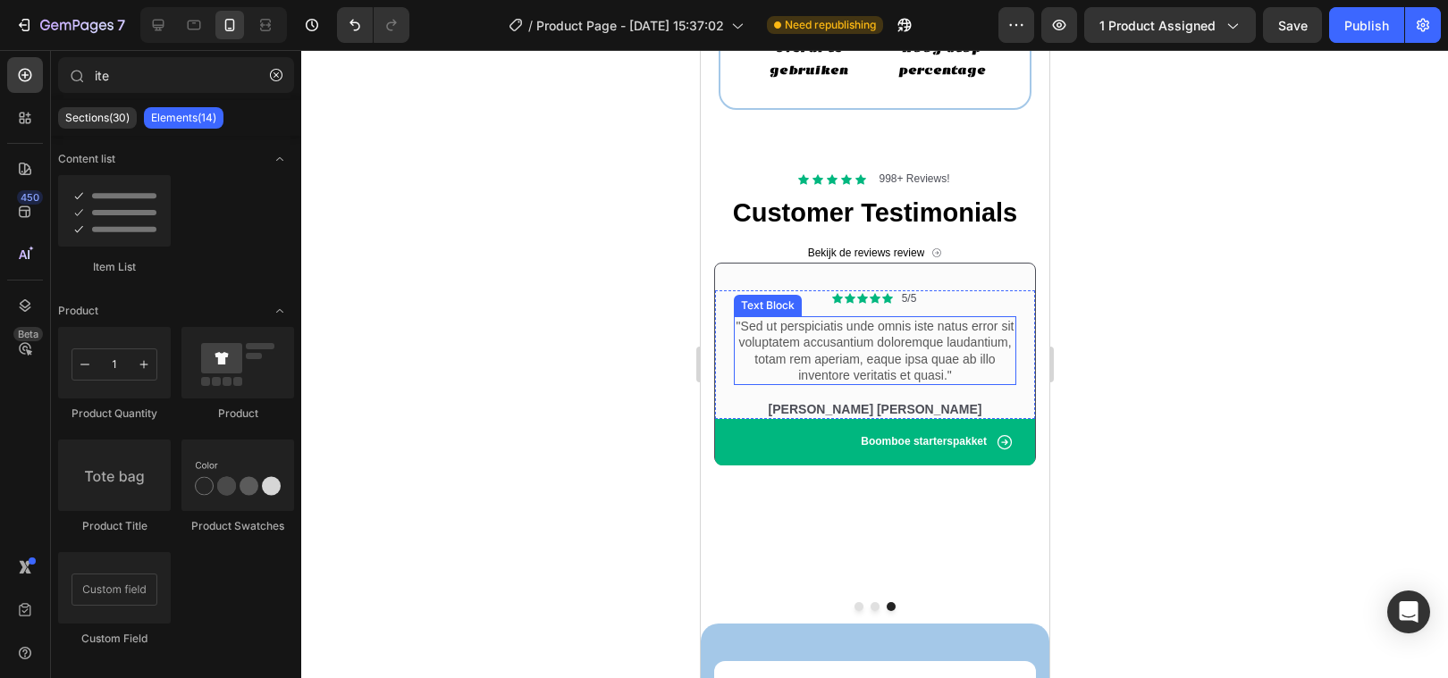
click at [800, 337] on div ""Sed ut perspiciatis unde omnis iste natus error sit voluptatem accusantium dol…" at bounding box center [874, 350] width 282 height 69
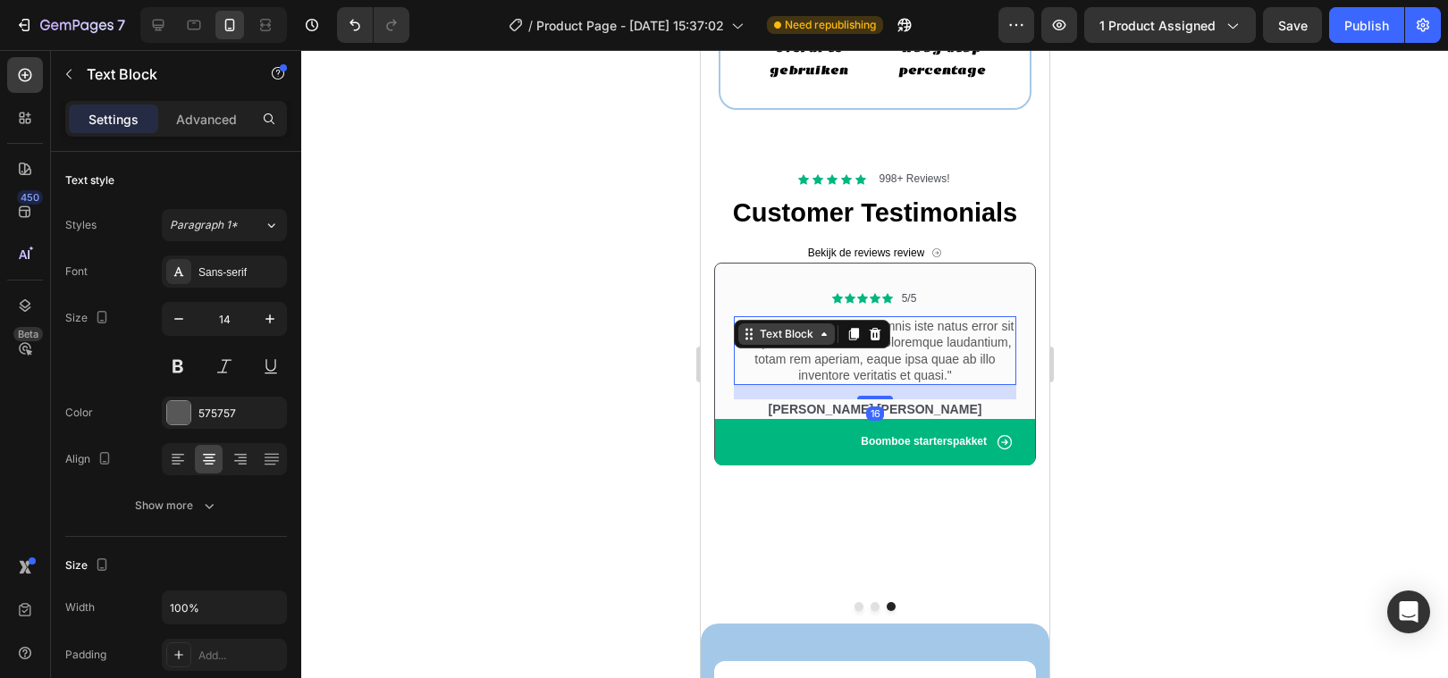
click at [799, 336] on div "Text Block" at bounding box center [785, 334] width 61 height 16
click at [885, 366] on p ""Sed ut perspiciatis unde omnis iste natus error sit voluptatem accusantium dol…" at bounding box center [874, 350] width 279 height 65
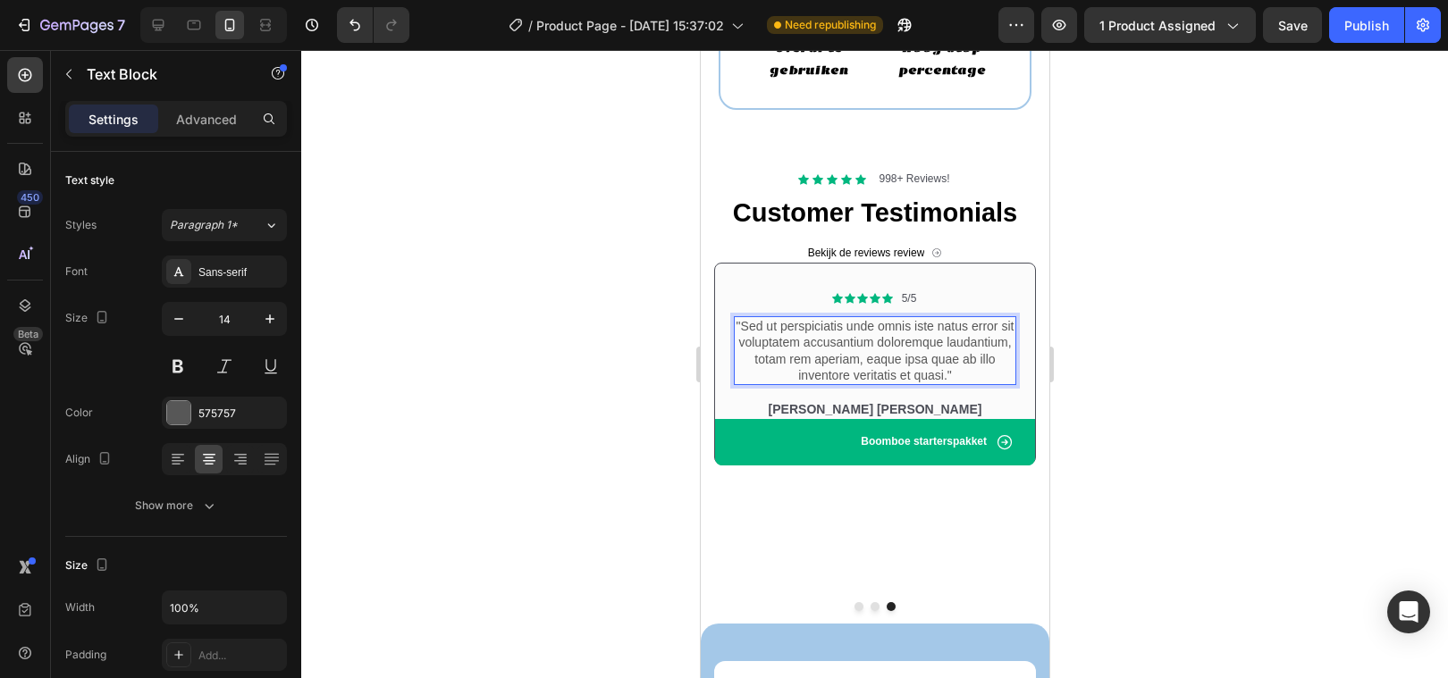
click at [750, 327] on p ""Sed ut perspiciatis unde omnis iste natus error sit voluptatem accusantium dol…" at bounding box center [874, 350] width 279 height 65
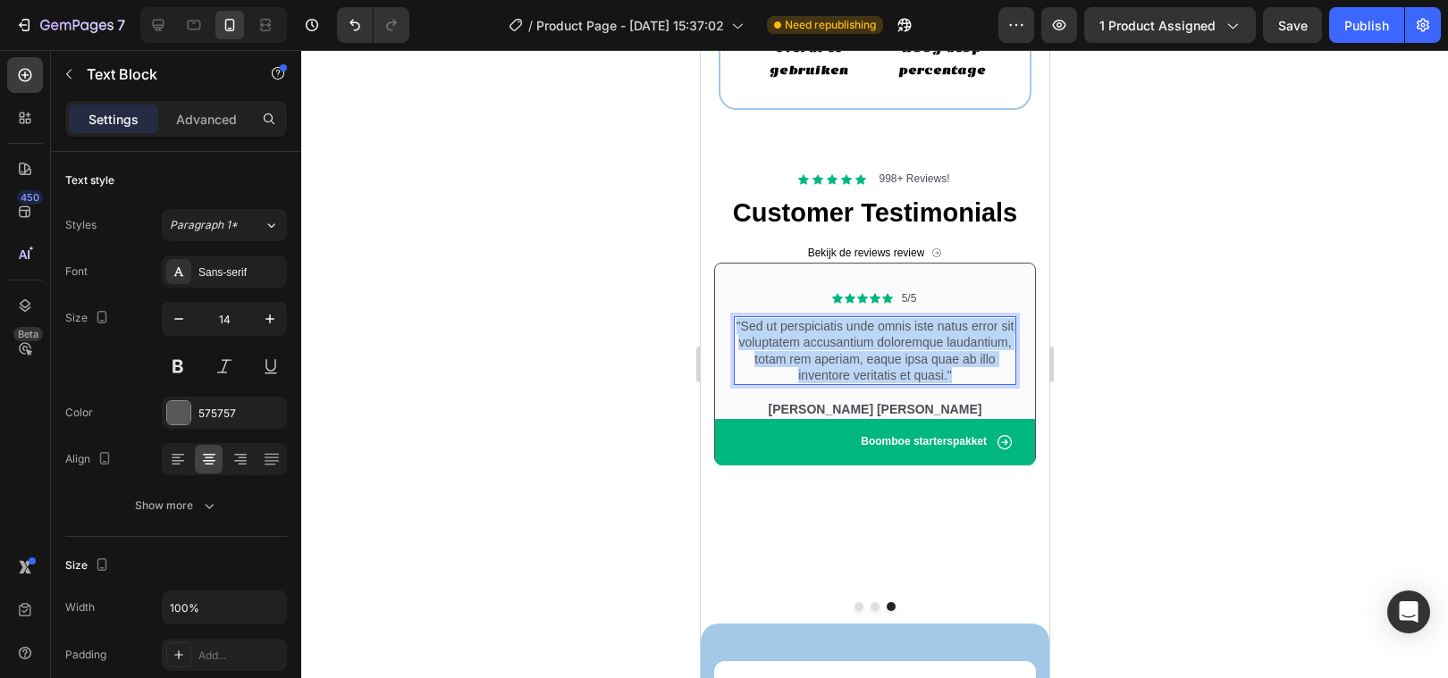
click at [750, 327] on p ""Sed ut perspiciatis unde omnis iste natus error sit voluptatem accusantium dol…" at bounding box center [874, 350] width 279 height 65
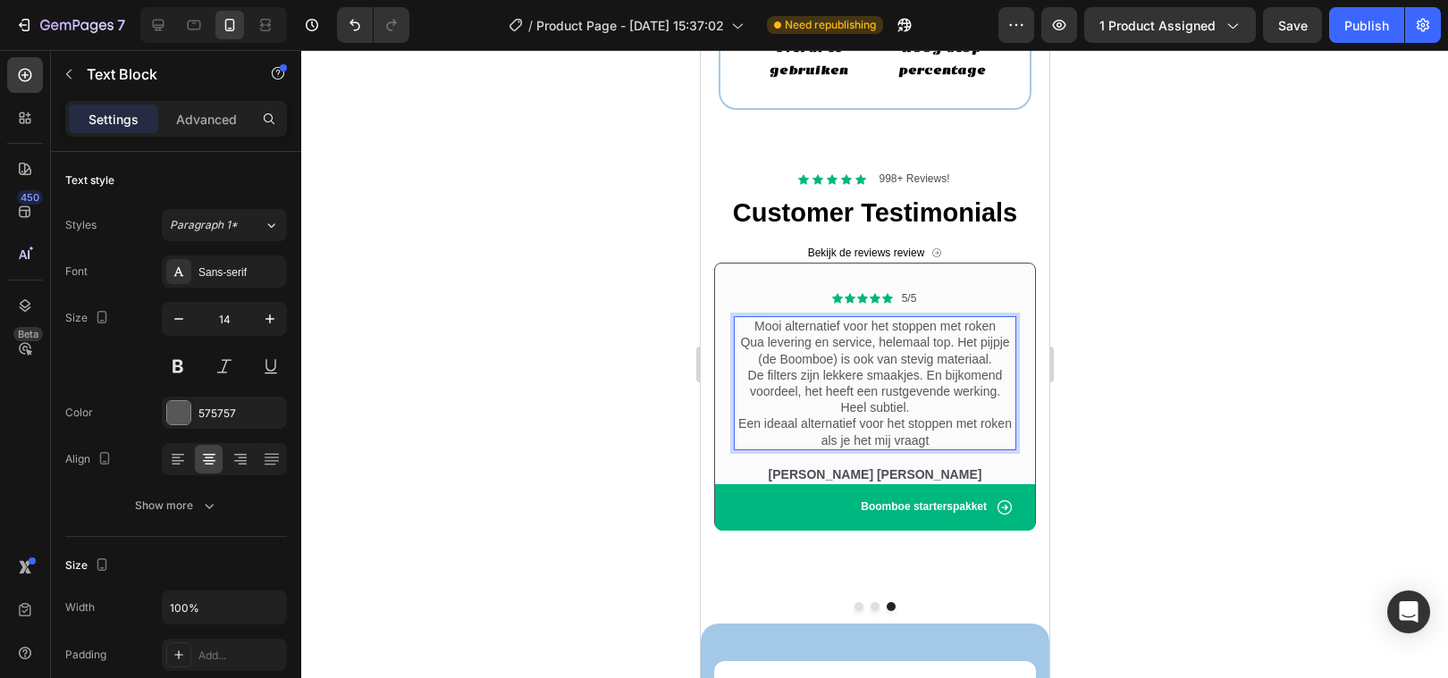
click at [996, 329] on p "Mooi alternatief voor het stoppen met roken Qua levering en service, helemaal t…" at bounding box center [874, 383] width 279 height 130
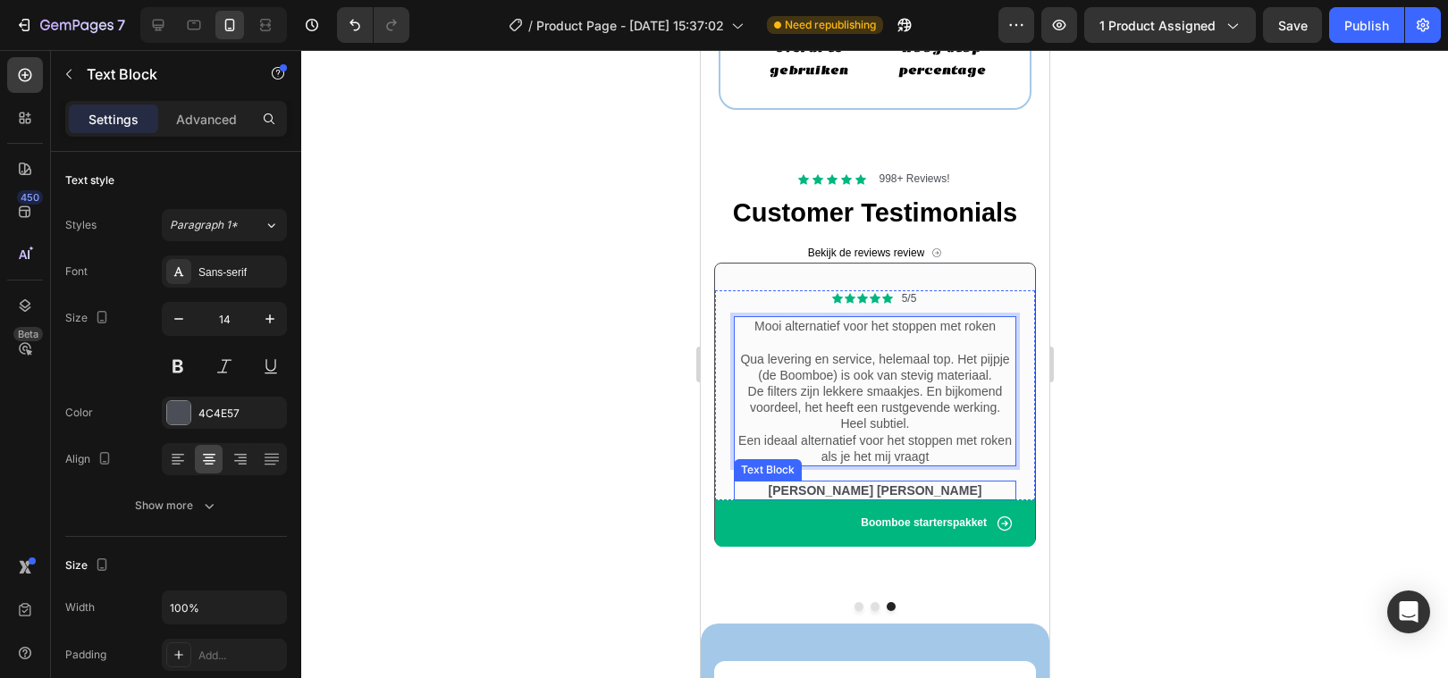
click at [847, 487] on p "Emma Zalia" at bounding box center [874, 491] width 279 height 16
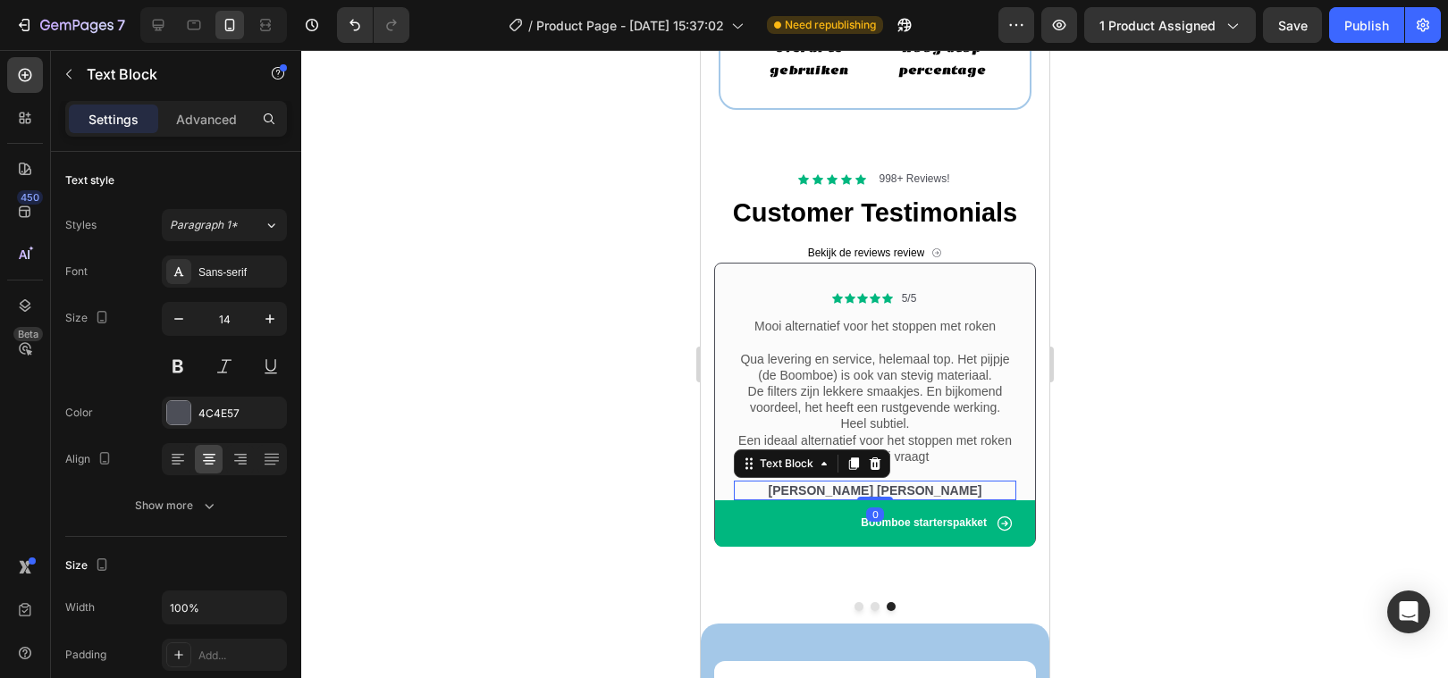
click at [852, 487] on p "Emma Zalia" at bounding box center [874, 491] width 279 height 16
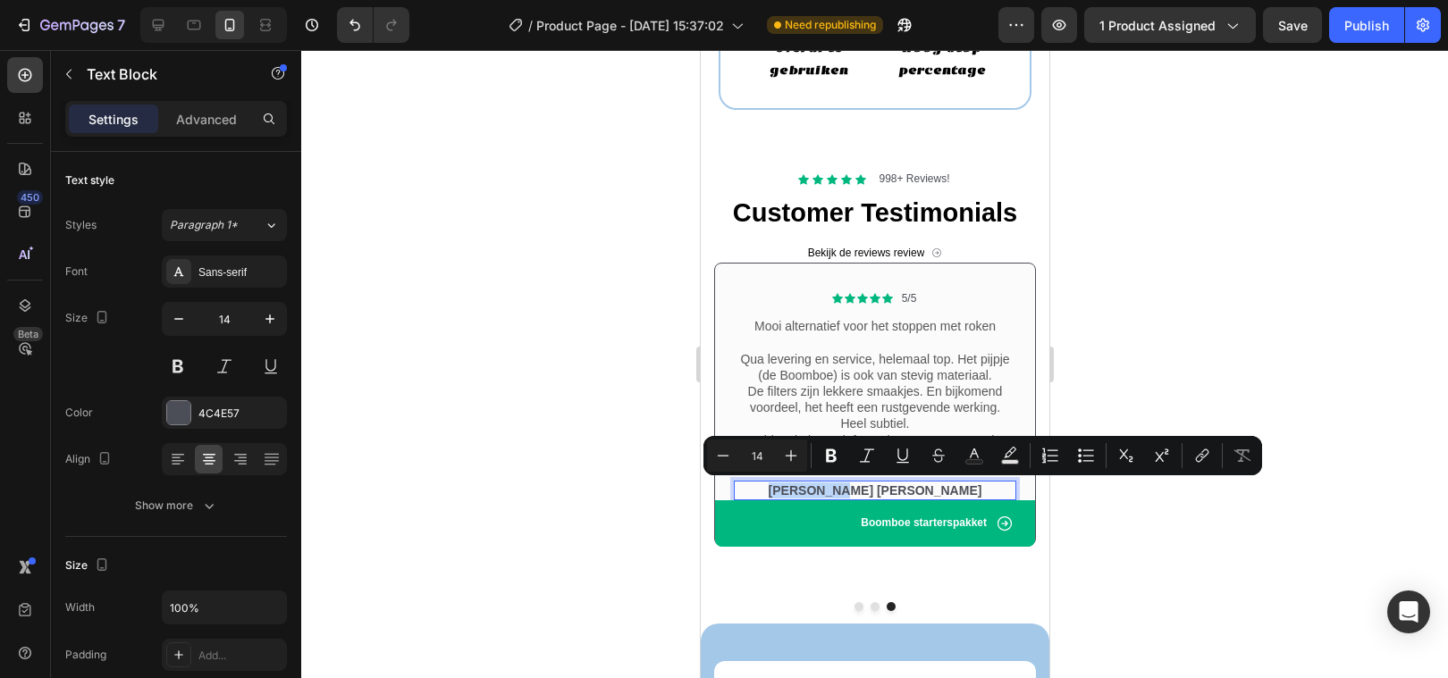
click at [852, 487] on p "Emma Zalia" at bounding box center [874, 491] width 279 height 16
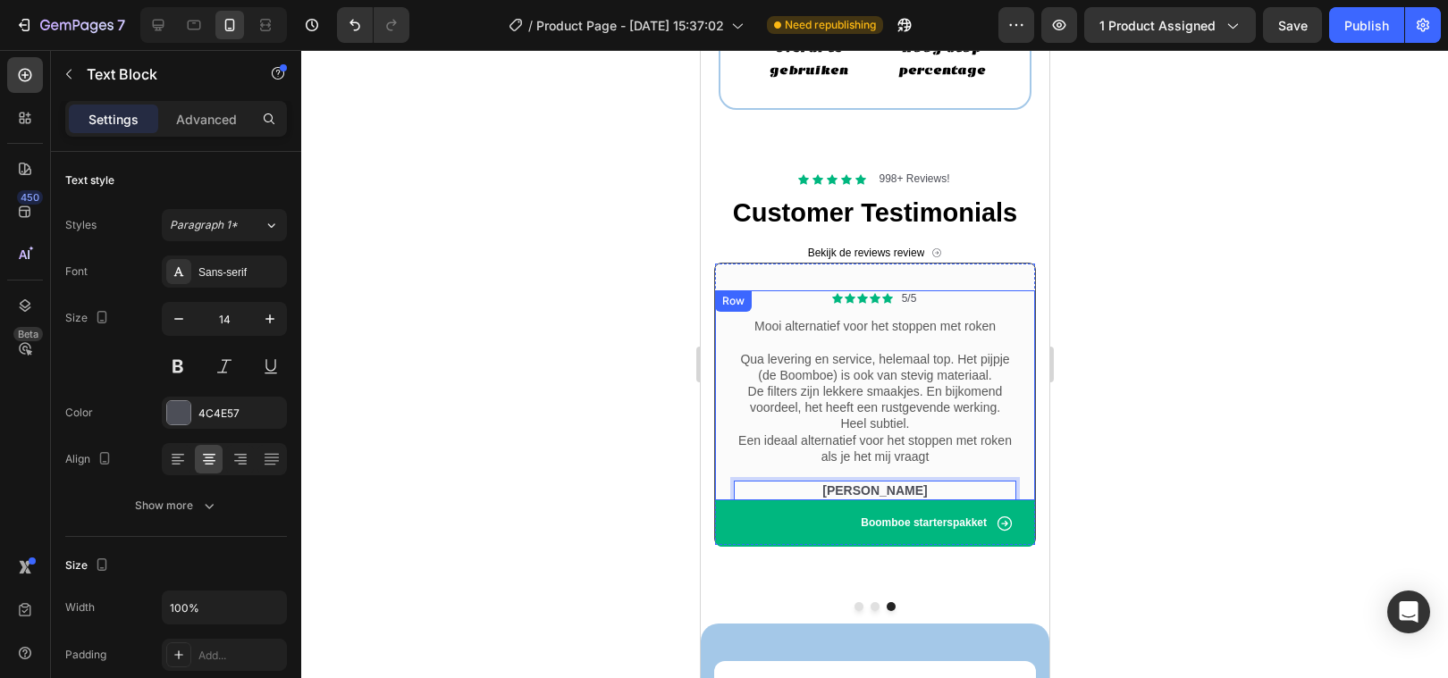
click at [618, 505] on div at bounding box center [874, 364] width 1147 height 628
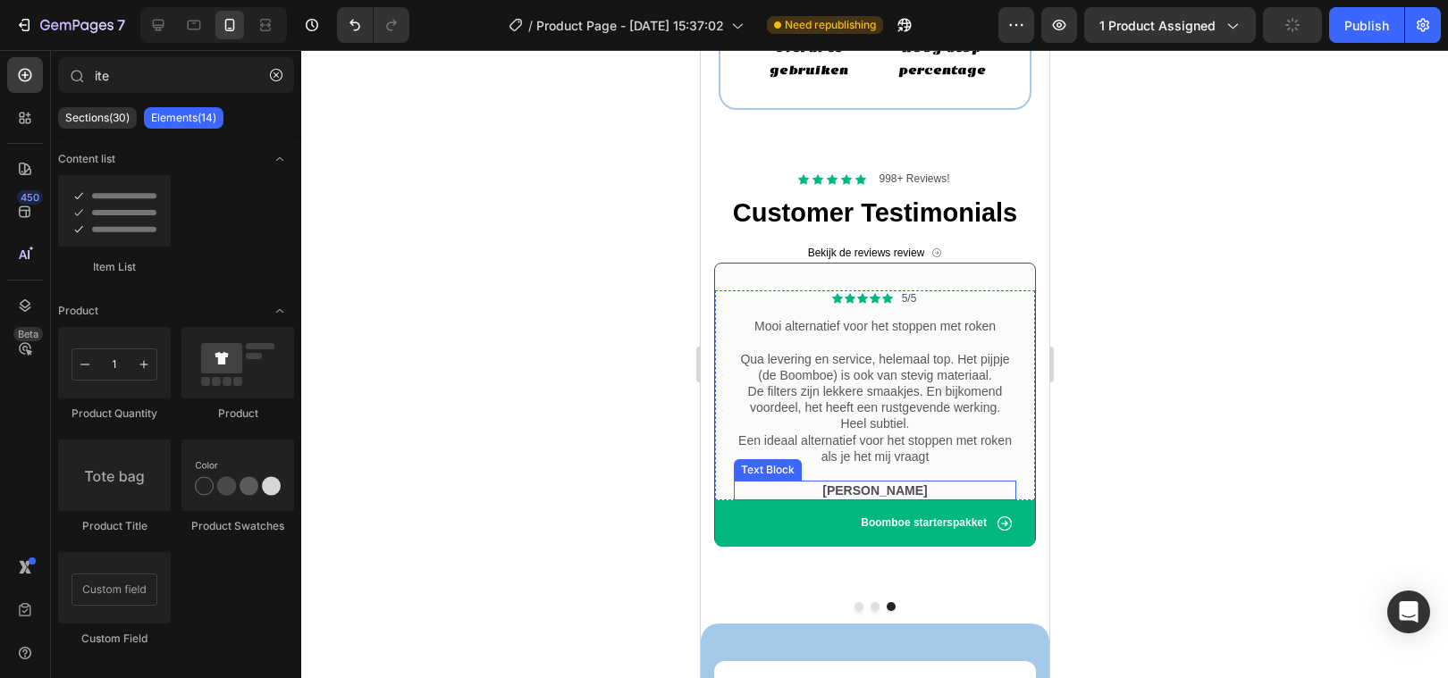
click at [811, 492] on p "[PERSON_NAME]" at bounding box center [874, 491] width 279 height 16
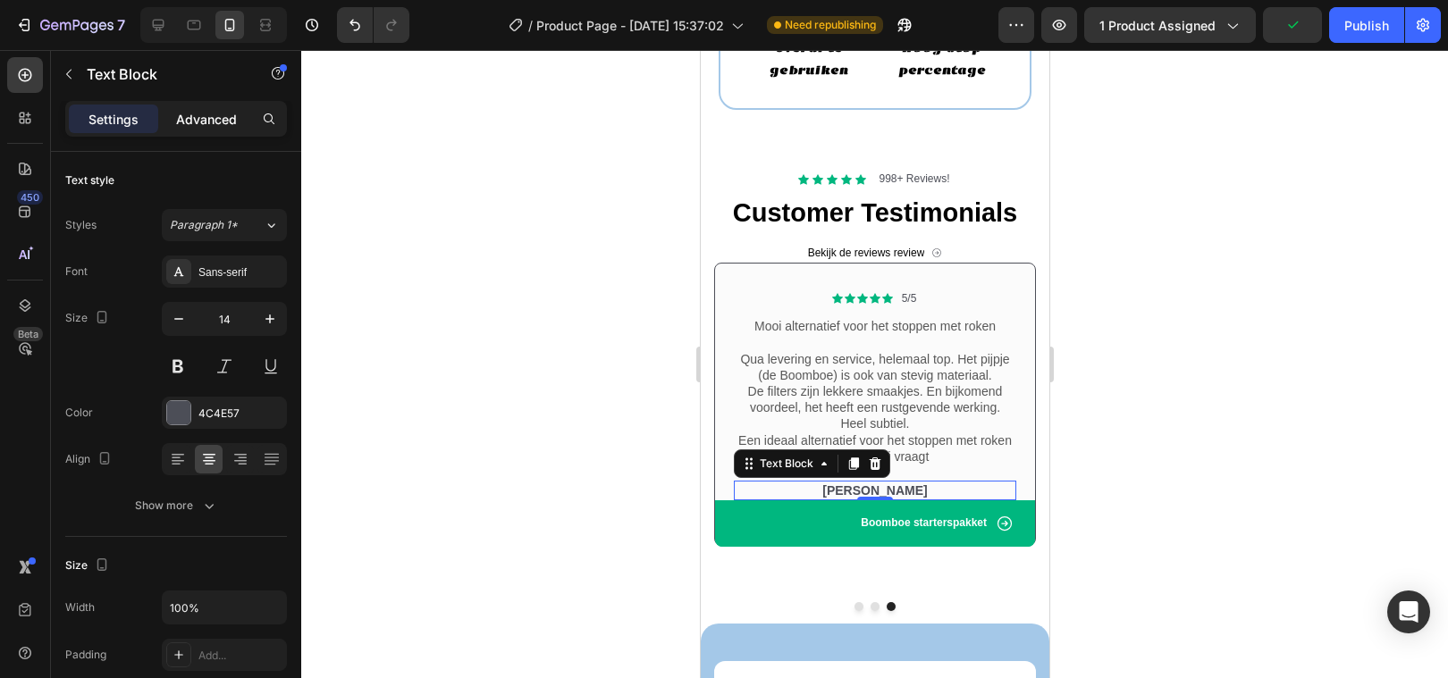
click at [212, 126] on p "Advanced" at bounding box center [206, 119] width 61 height 19
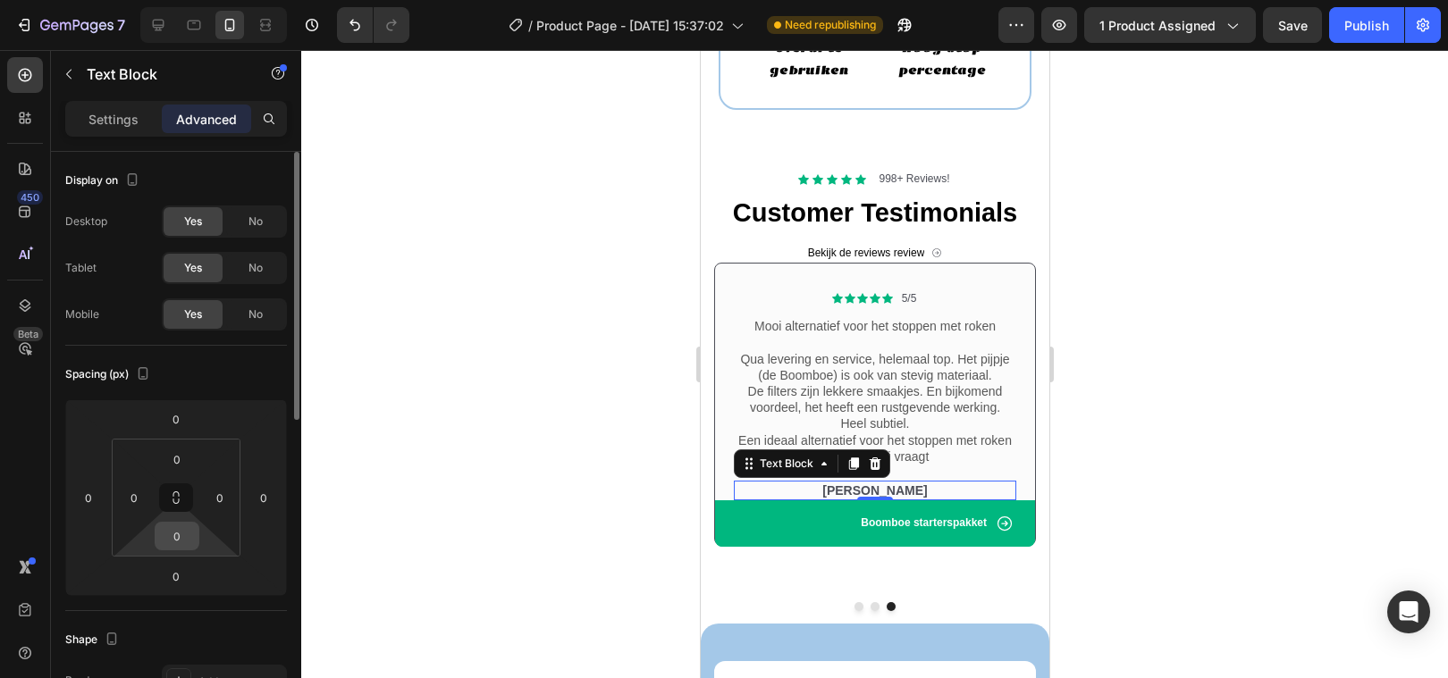
click at [177, 541] on input "0" at bounding box center [177, 536] width 36 height 27
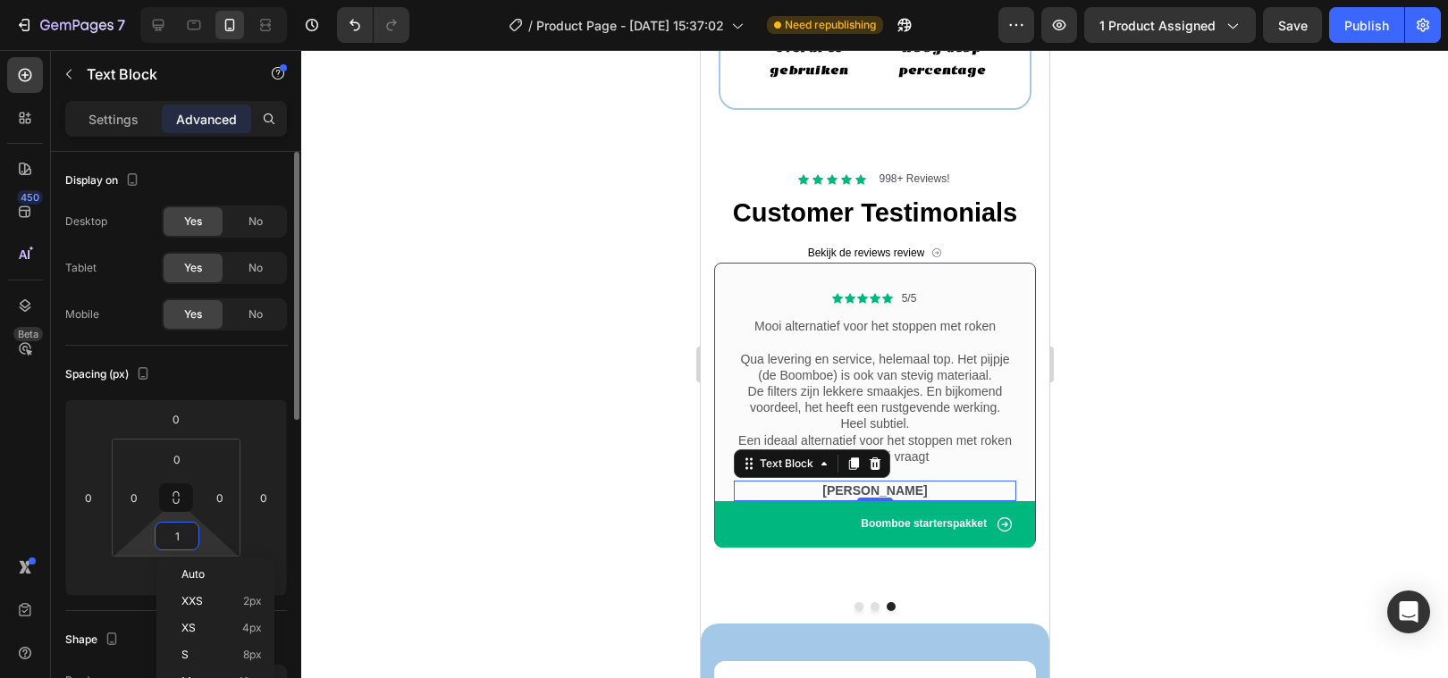
type input "10"
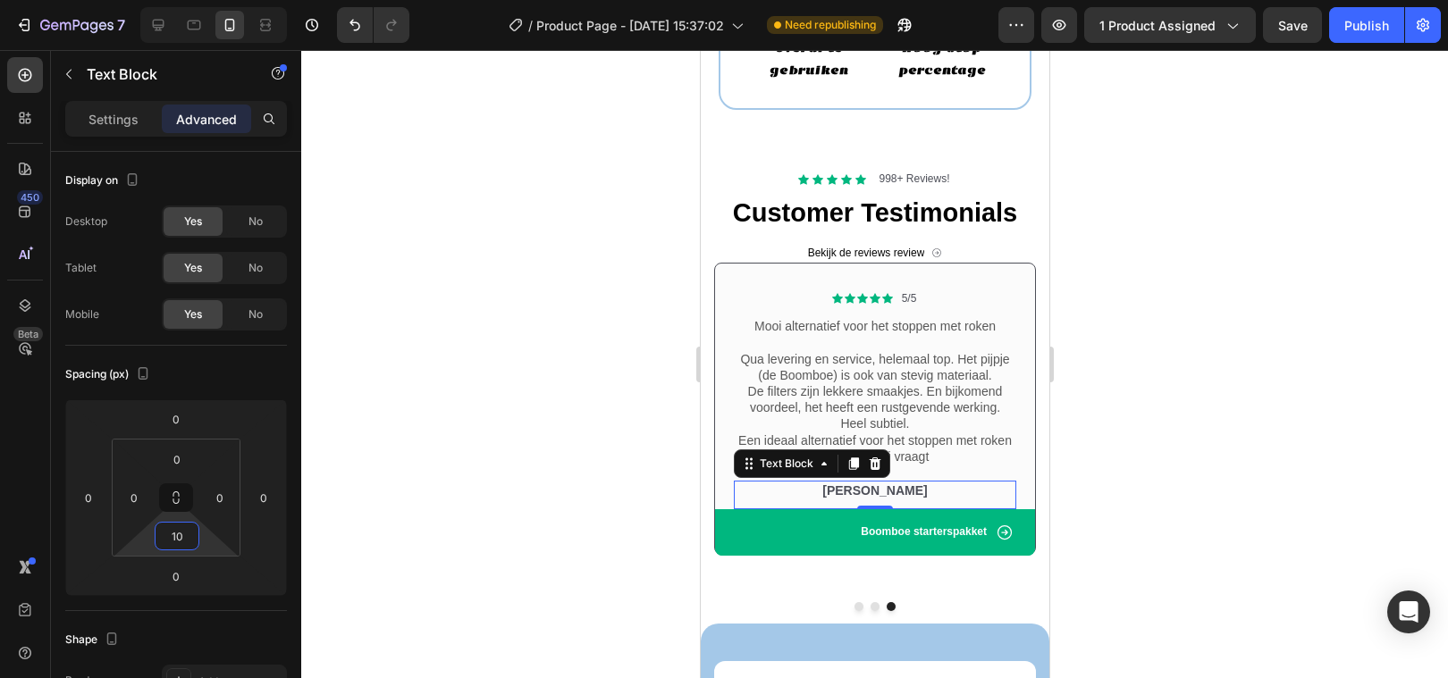
click at [559, 469] on div at bounding box center [874, 364] width 1147 height 628
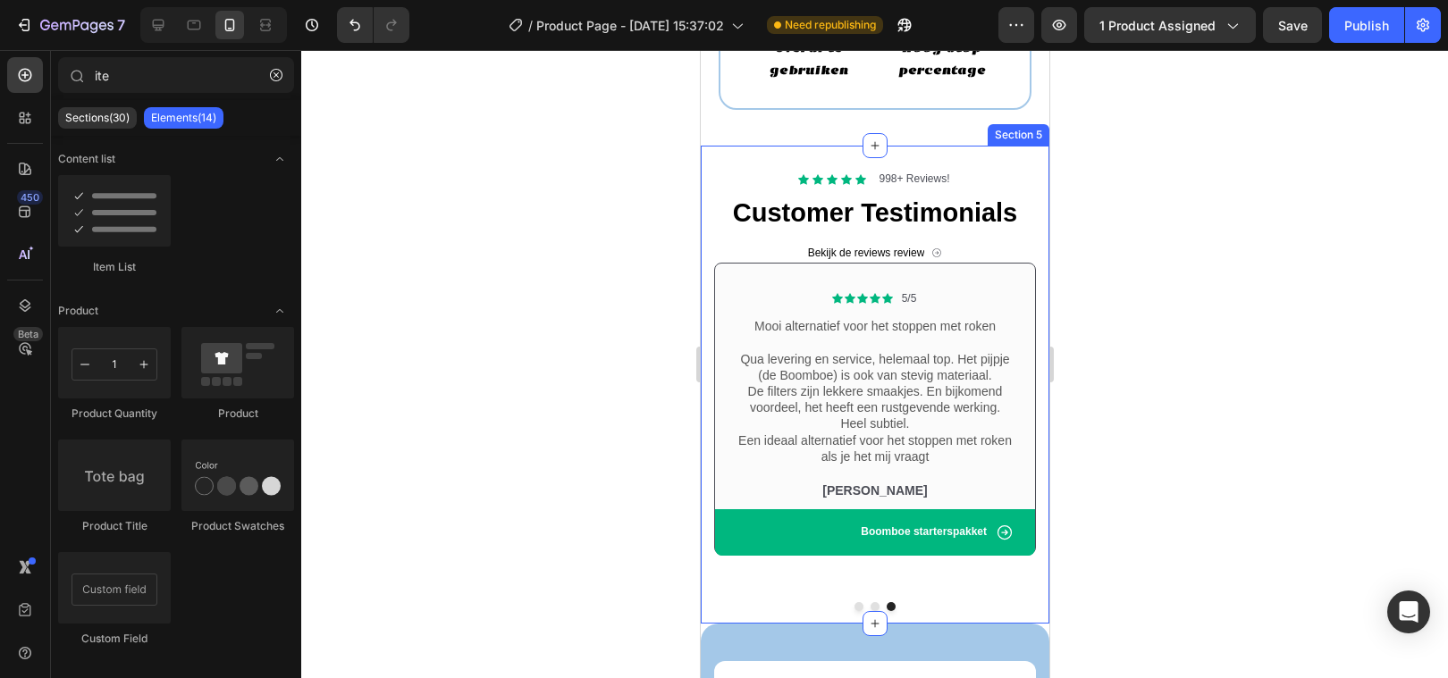
click at [707, 288] on div "Icon Icon Icon Icon Icon Icon List 998+ Reviews! Text Block Row Customer Testim…" at bounding box center [874, 384] width 349 height 477
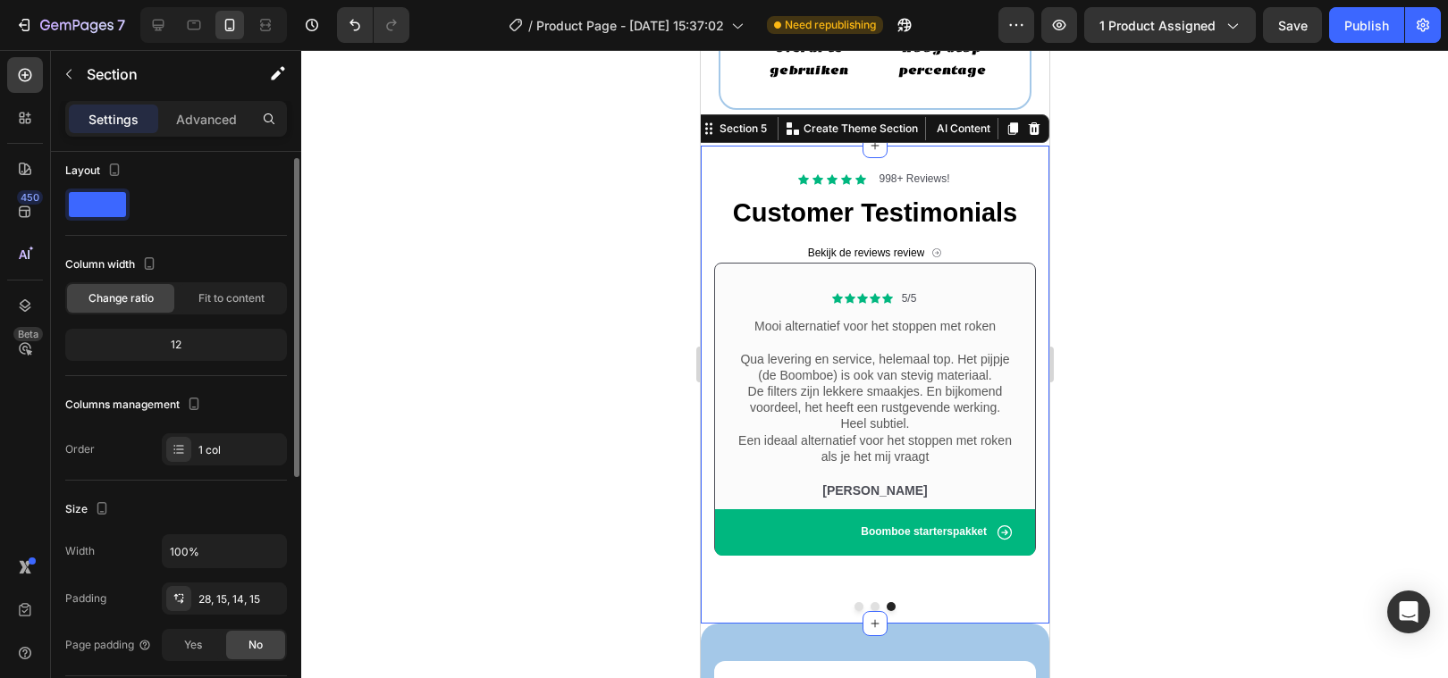
scroll to position [11, 0]
click at [202, 451] on div "1 col" at bounding box center [240, 449] width 84 height 16
click at [184, 500] on div "Size" at bounding box center [176, 508] width 222 height 29
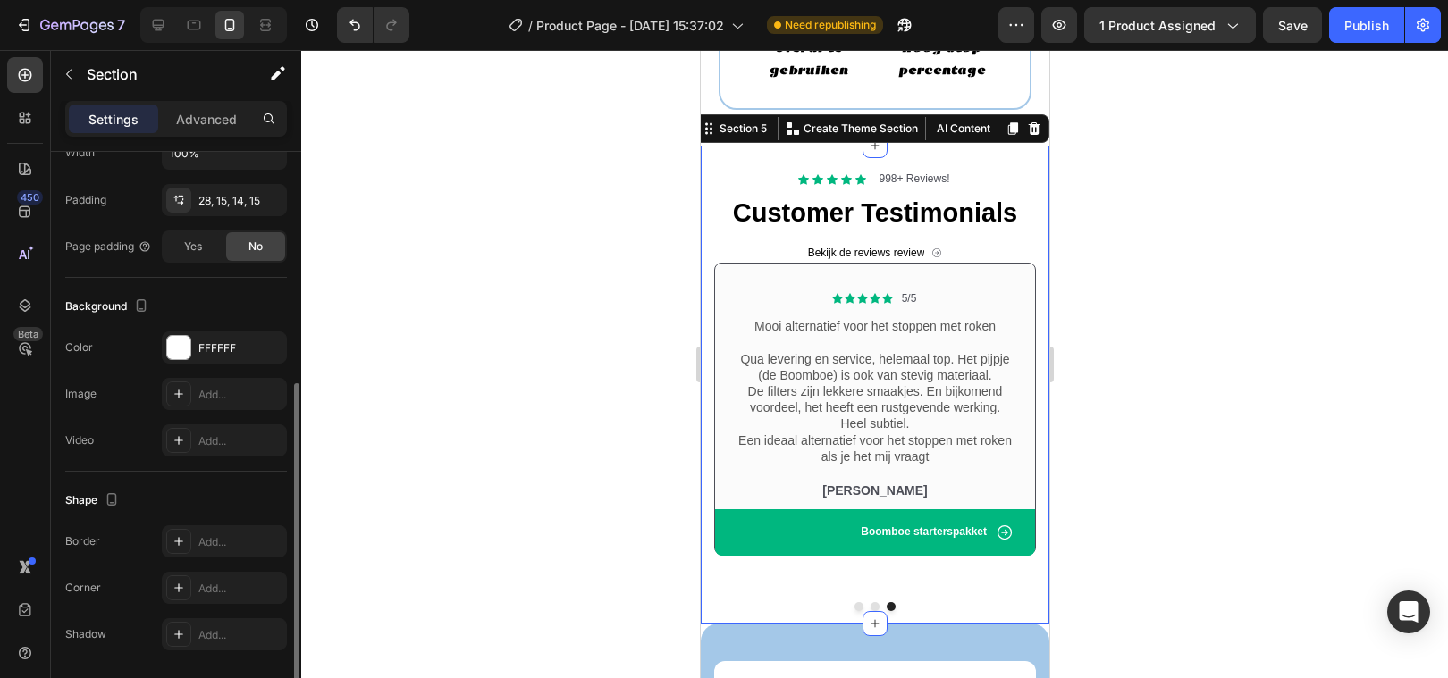
scroll to position [416, 0]
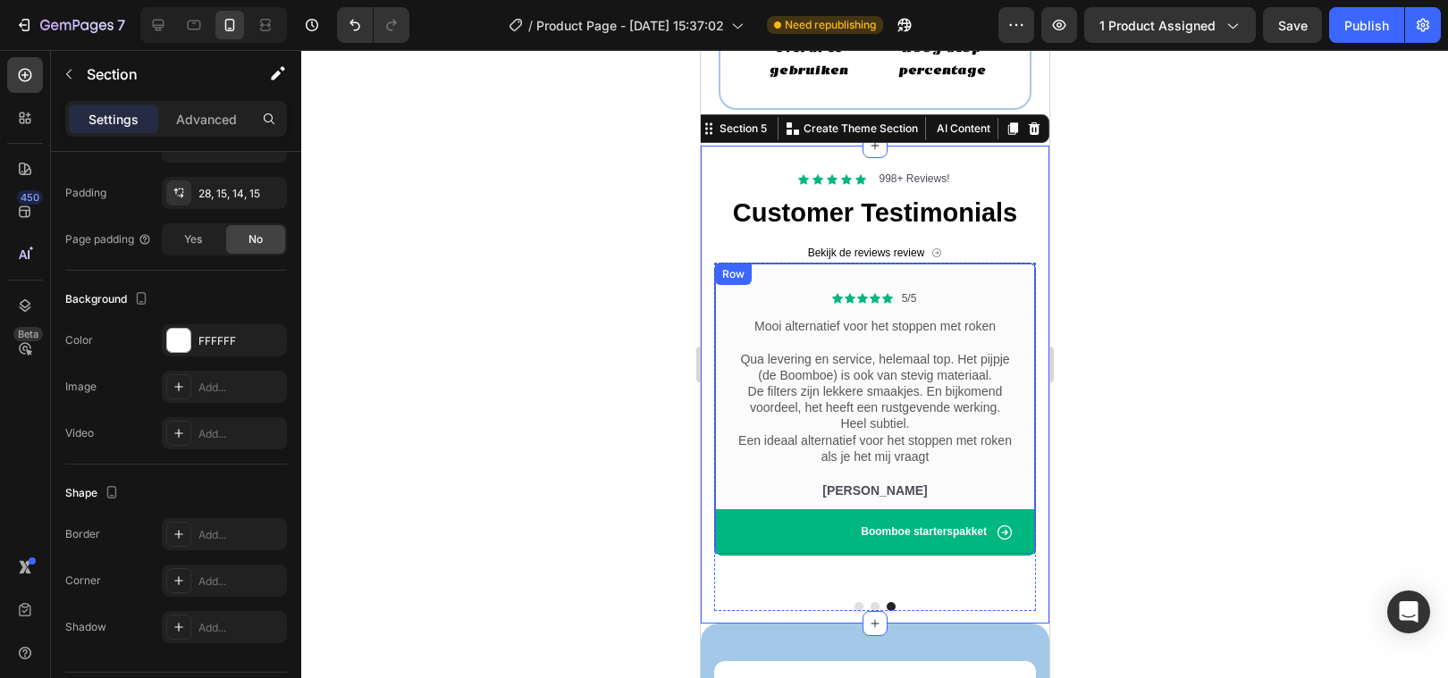
click at [1007, 266] on div "Icon Icon Icon Icon Icon Icon List 5/5 Text Block Row Mooi alternatief voor het…" at bounding box center [874, 409] width 322 height 293
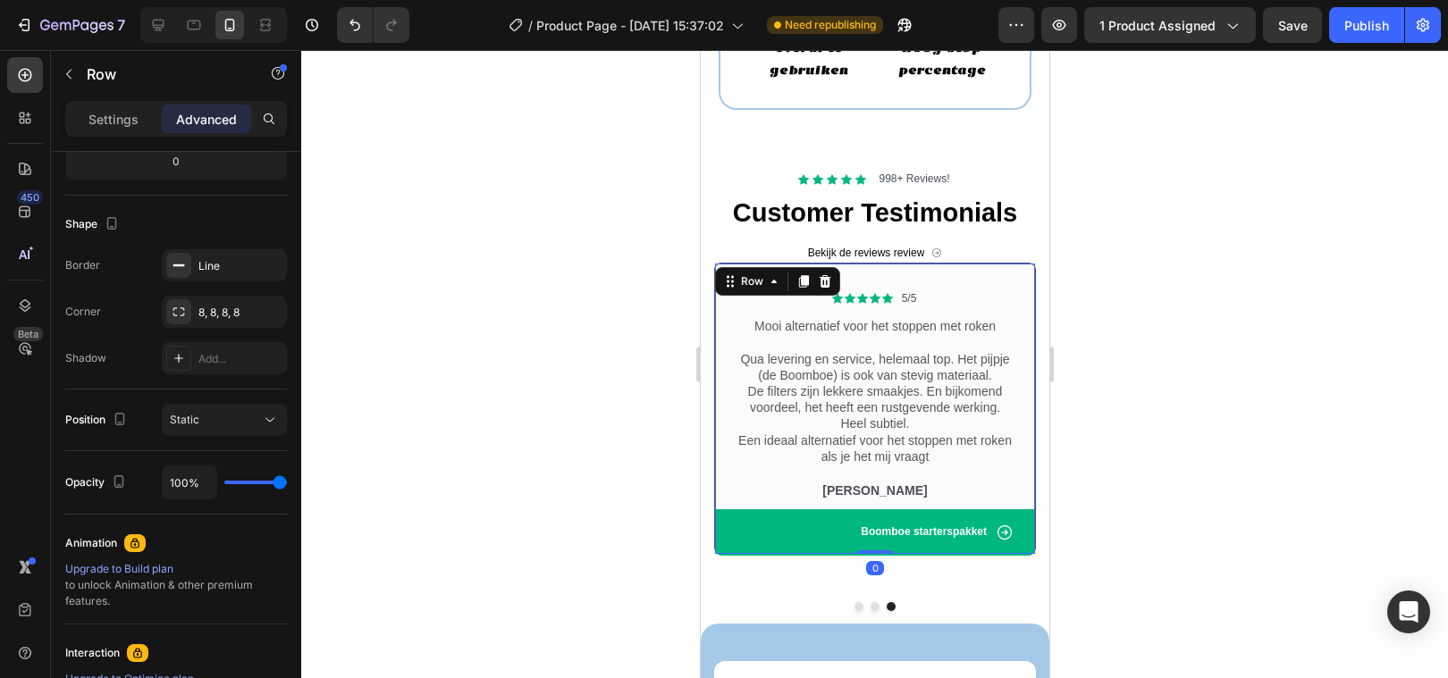
scroll to position [0, 0]
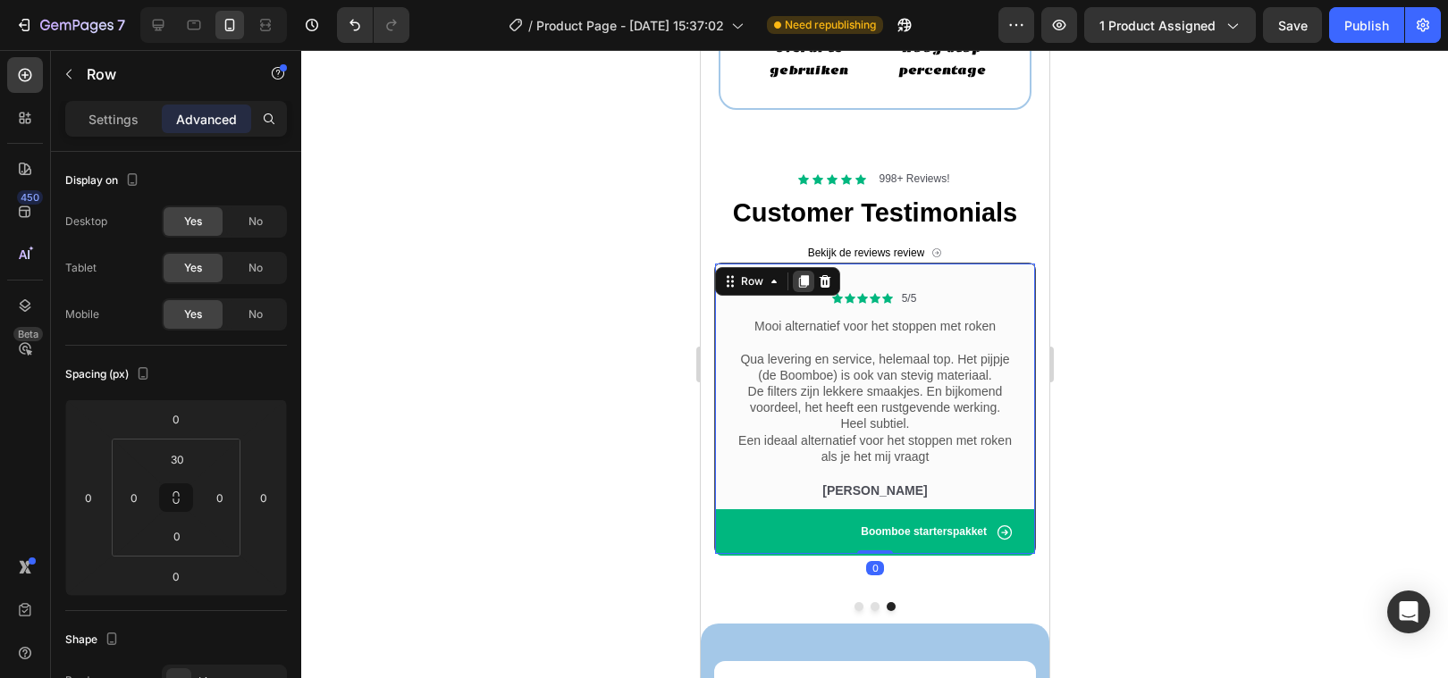
click at [800, 281] on icon at bounding box center [803, 281] width 10 height 13
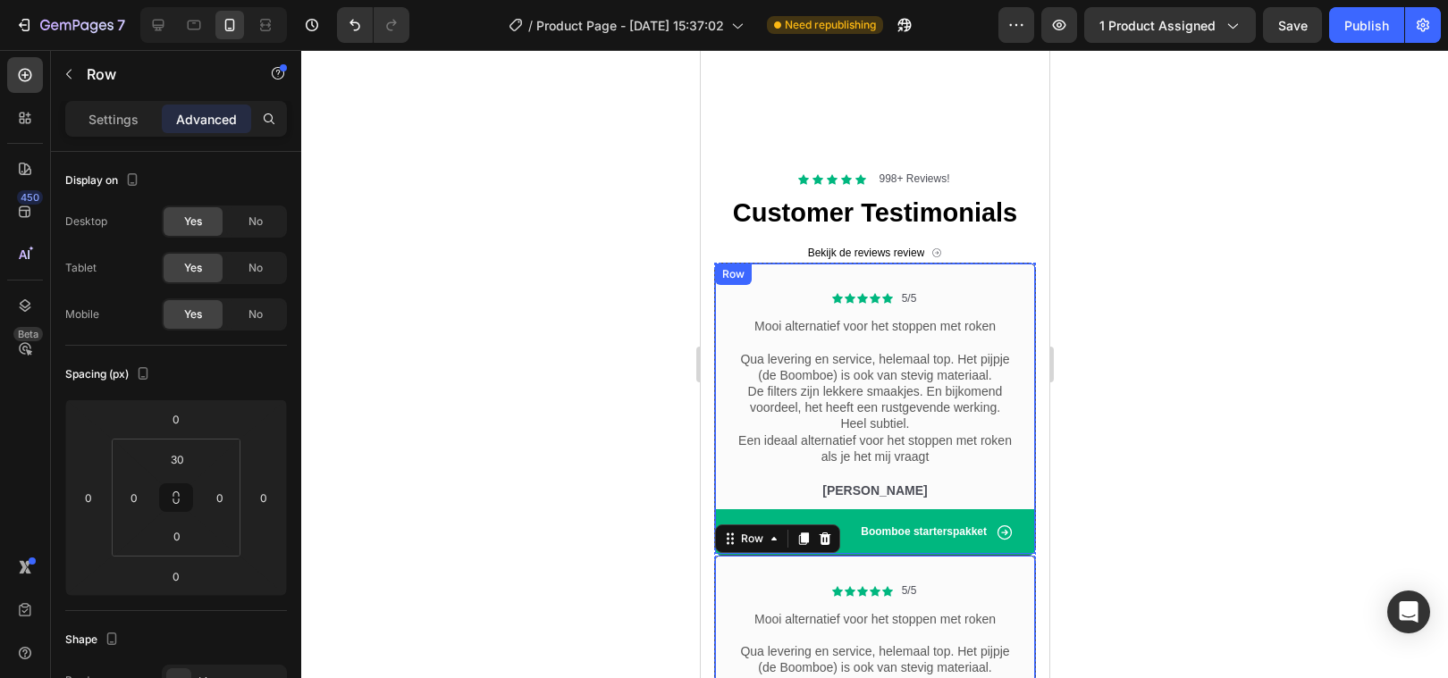
scroll to position [2942, 0]
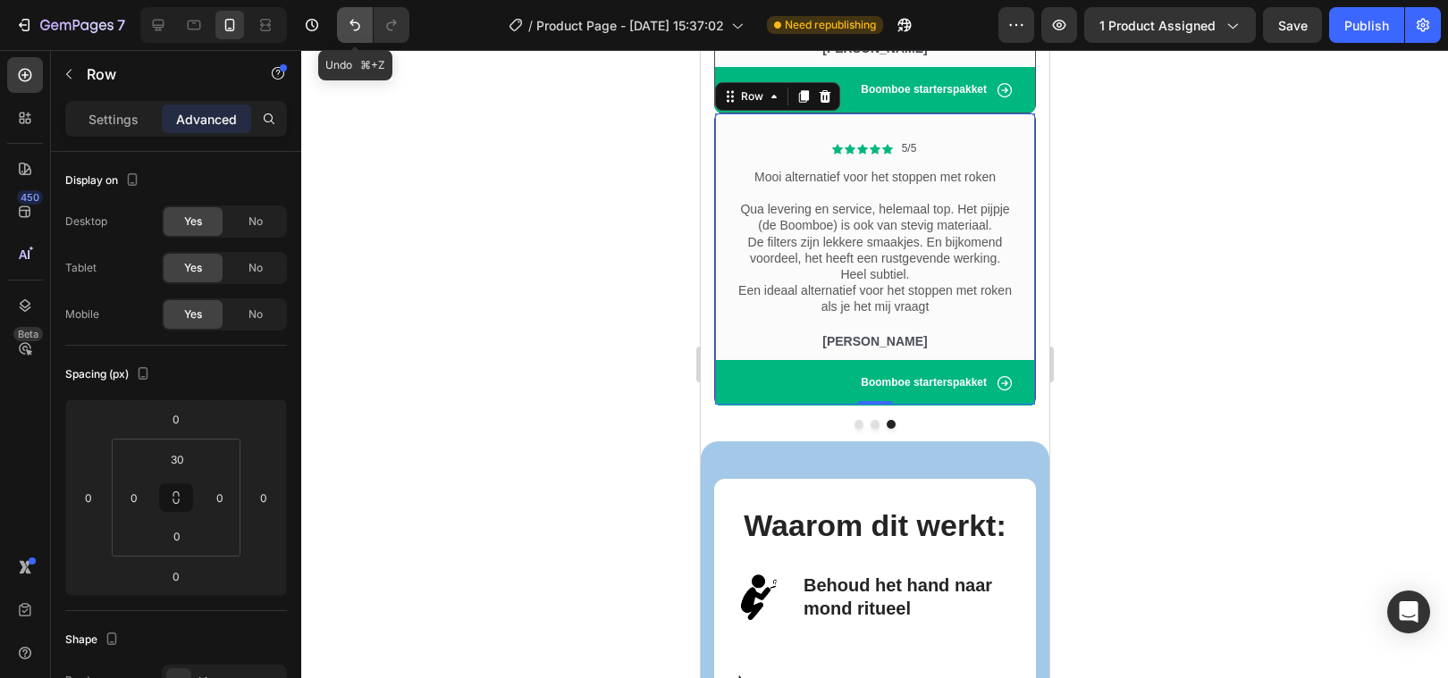
click at [361, 27] on icon "Undo/Redo" at bounding box center [355, 25] width 18 height 18
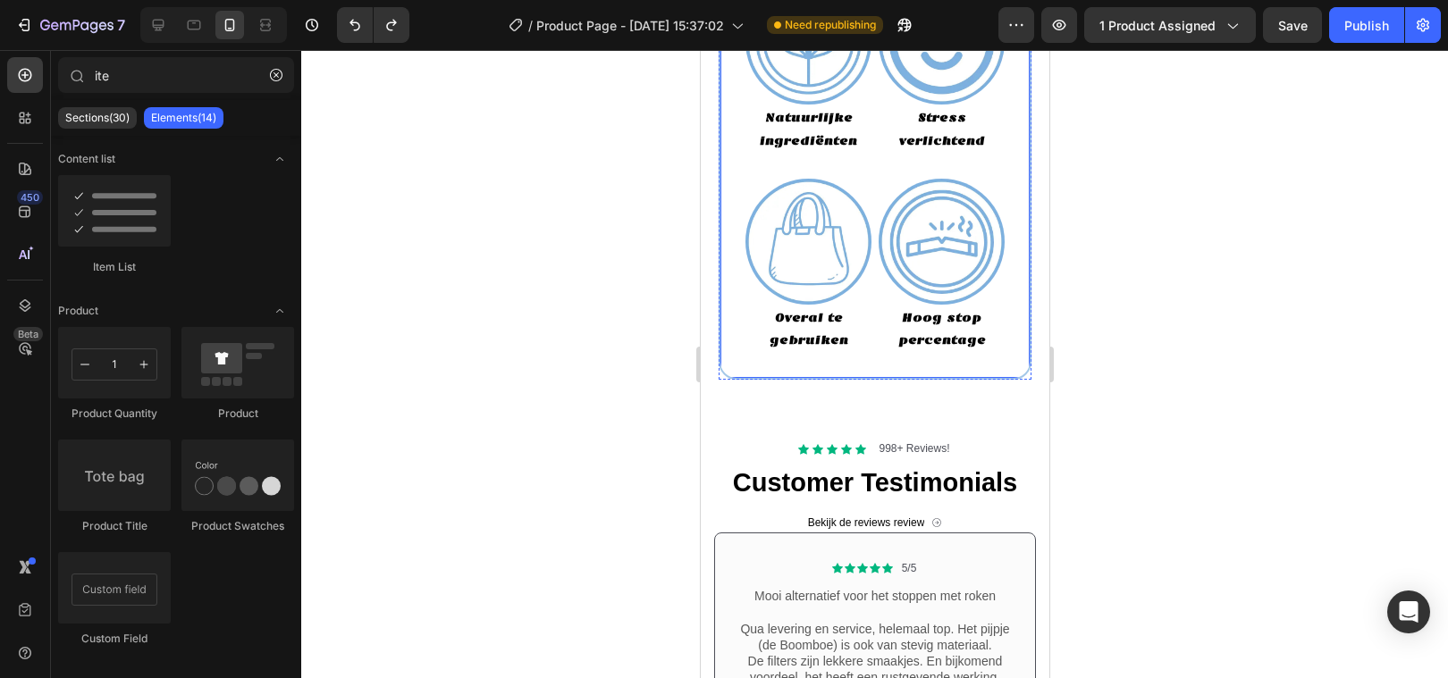
scroll to position [2257, 0]
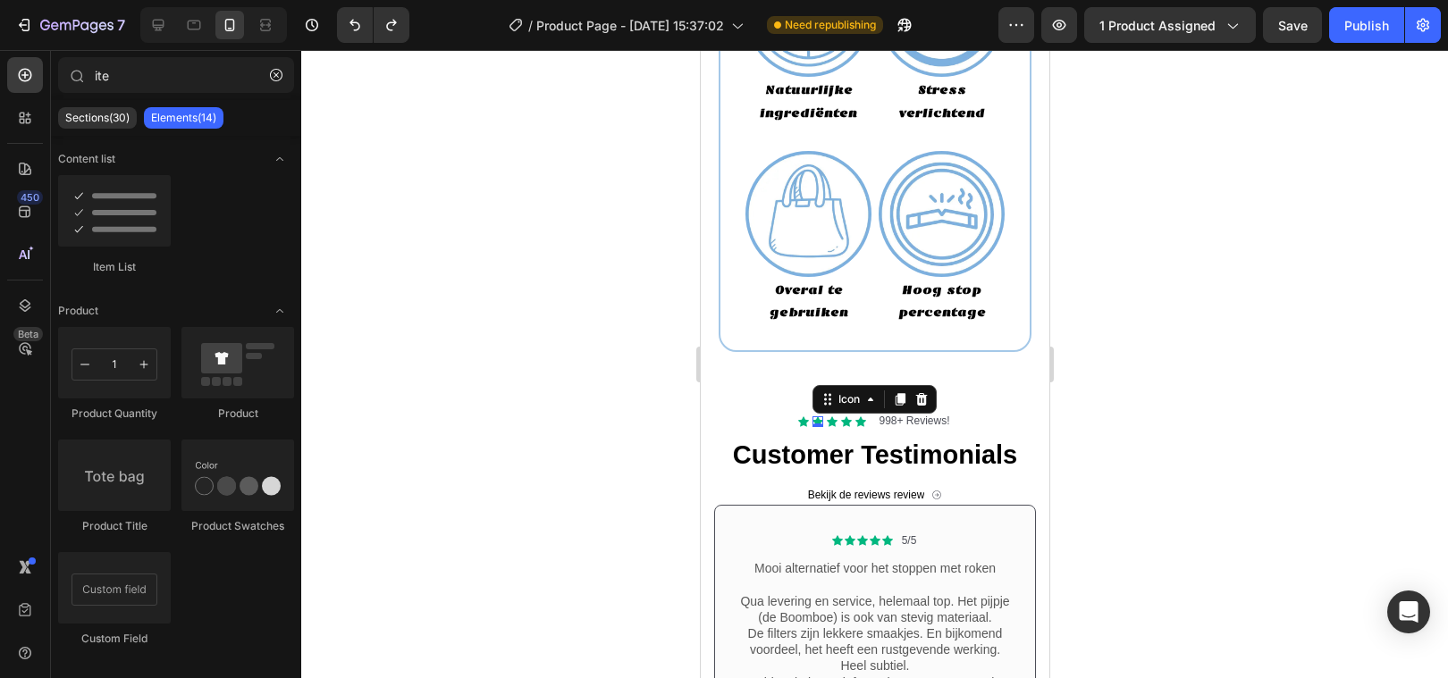
click at [825, 413] on div "Icon" at bounding box center [873, 399] width 124 height 29
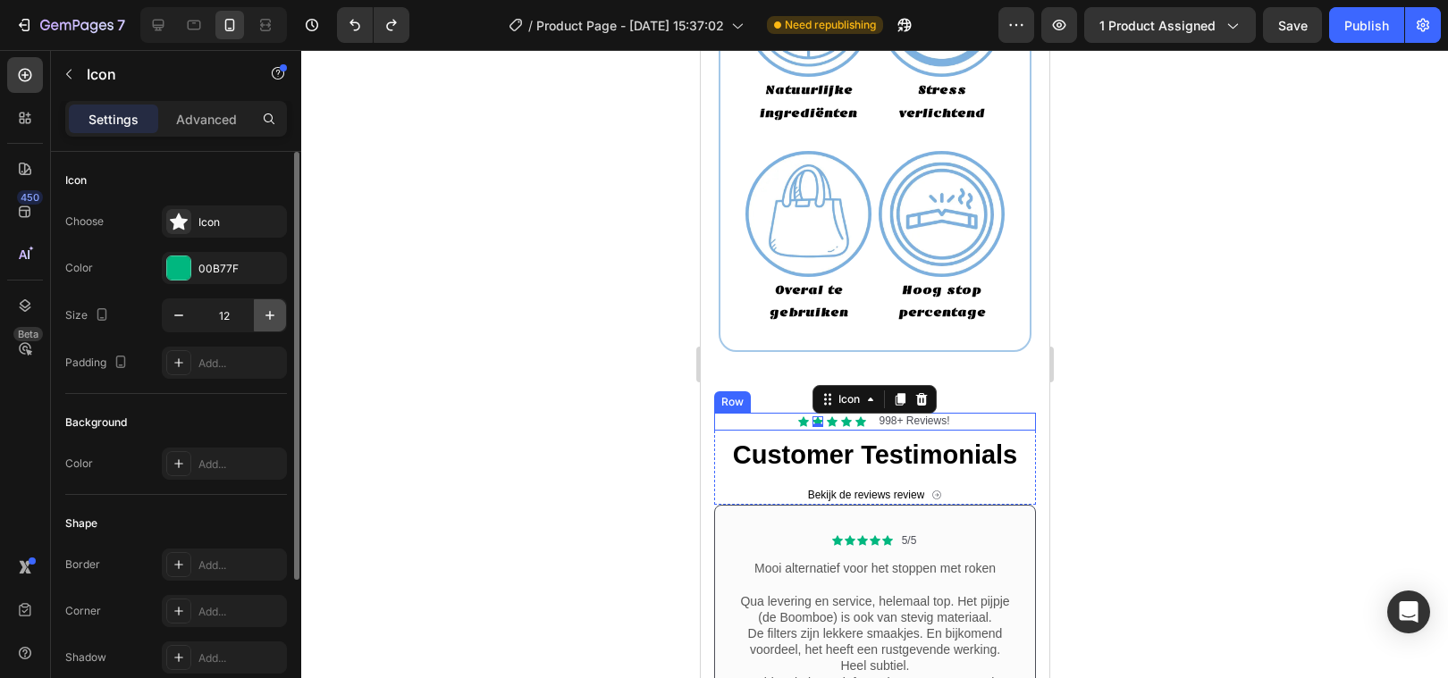
click at [273, 313] on icon "button" at bounding box center [270, 316] width 18 height 18
type input "15"
click at [650, 430] on div at bounding box center [874, 364] width 1147 height 628
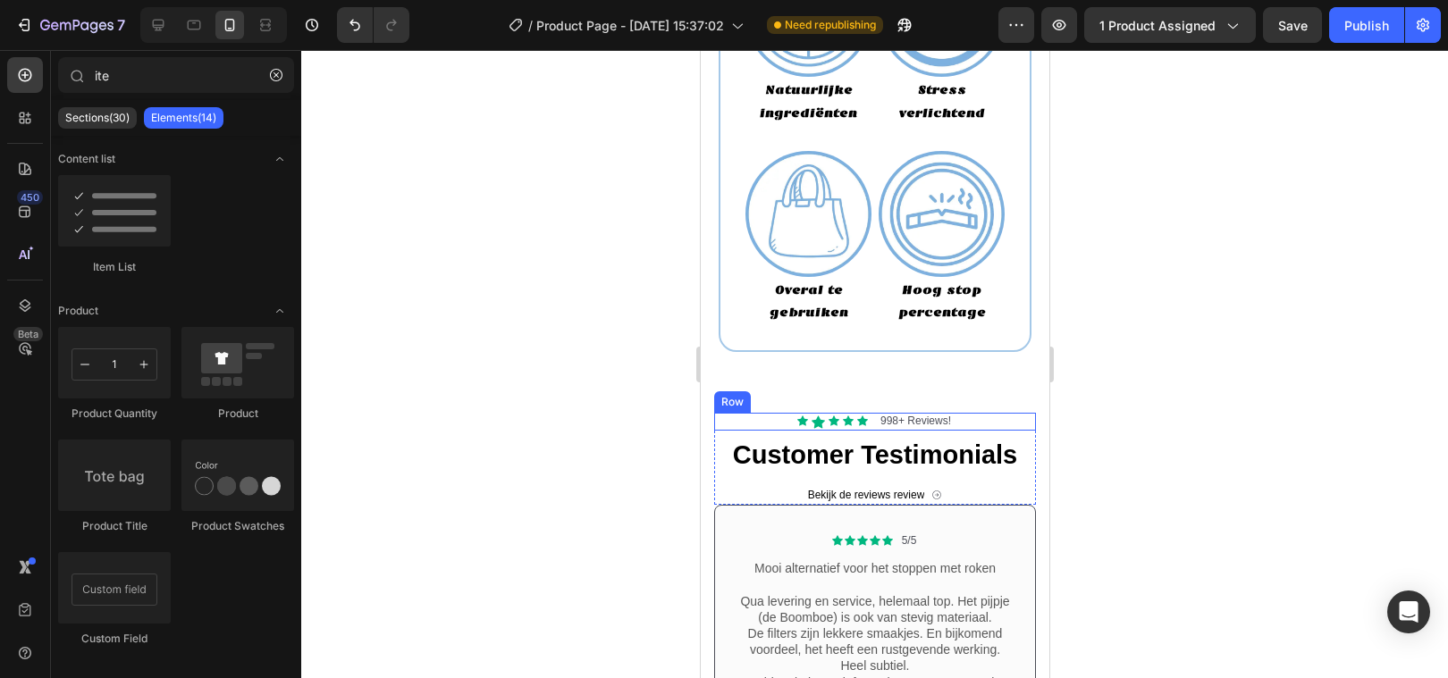
click at [582, 441] on div at bounding box center [874, 364] width 1147 height 628
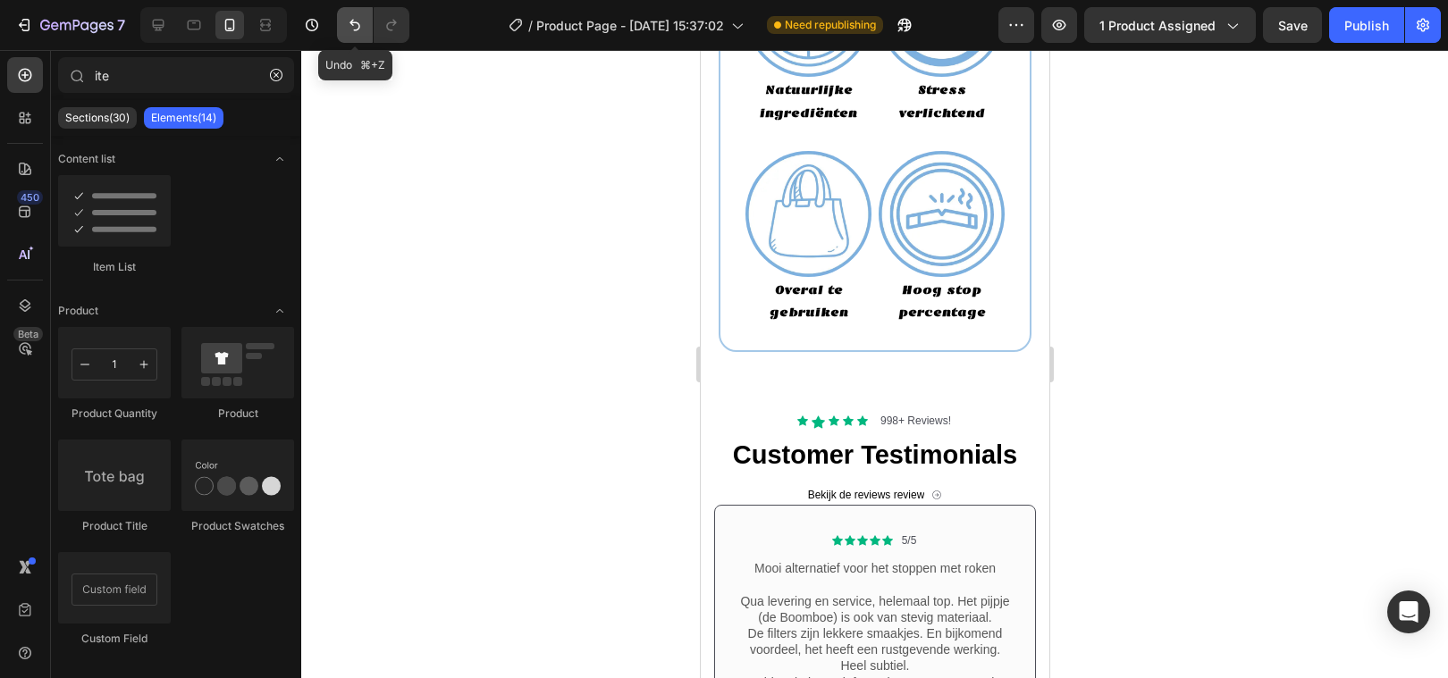
click at [351, 17] on icon "Undo/Redo" at bounding box center [355, 25] width 18 height 18
click at [388, 16] on icon "Undo/Redo" at bounding box center [391, 25] width 18 height 18
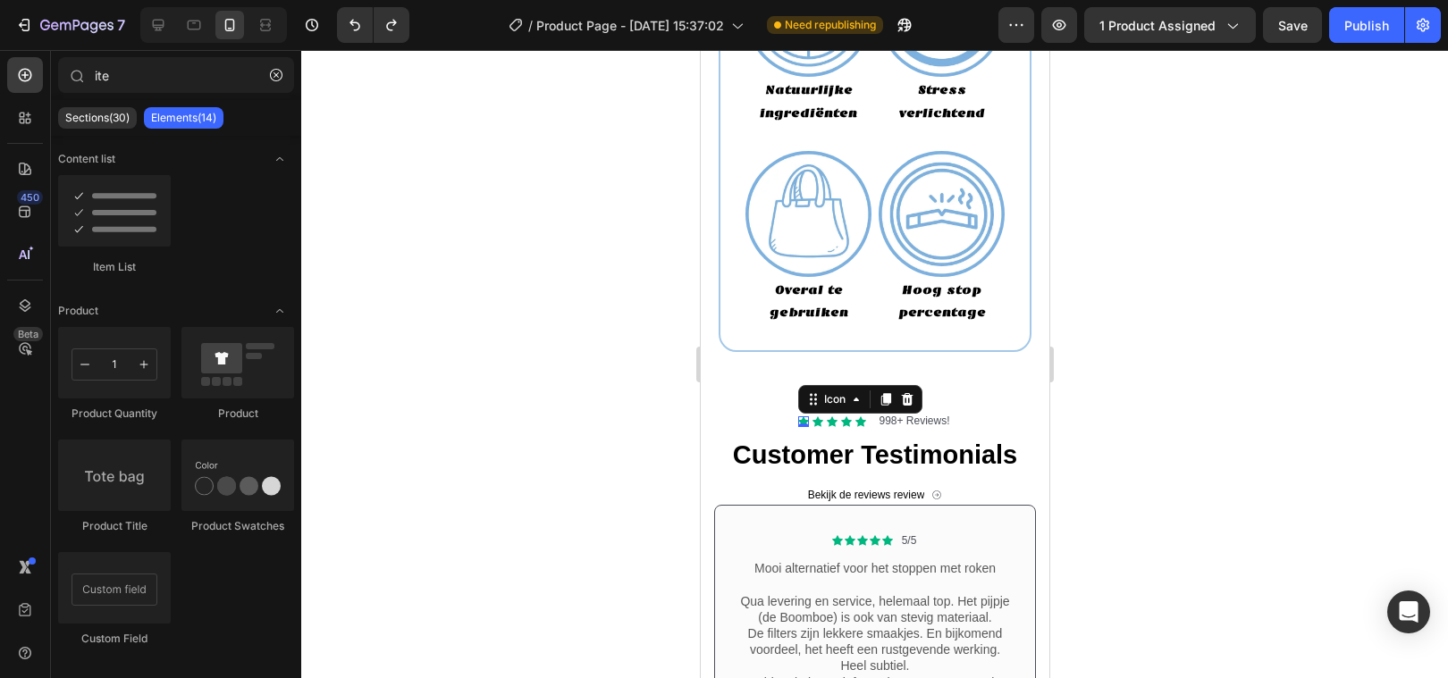
click at [801, 417] on icon at bounding box center [802, 421] width 11 height 11
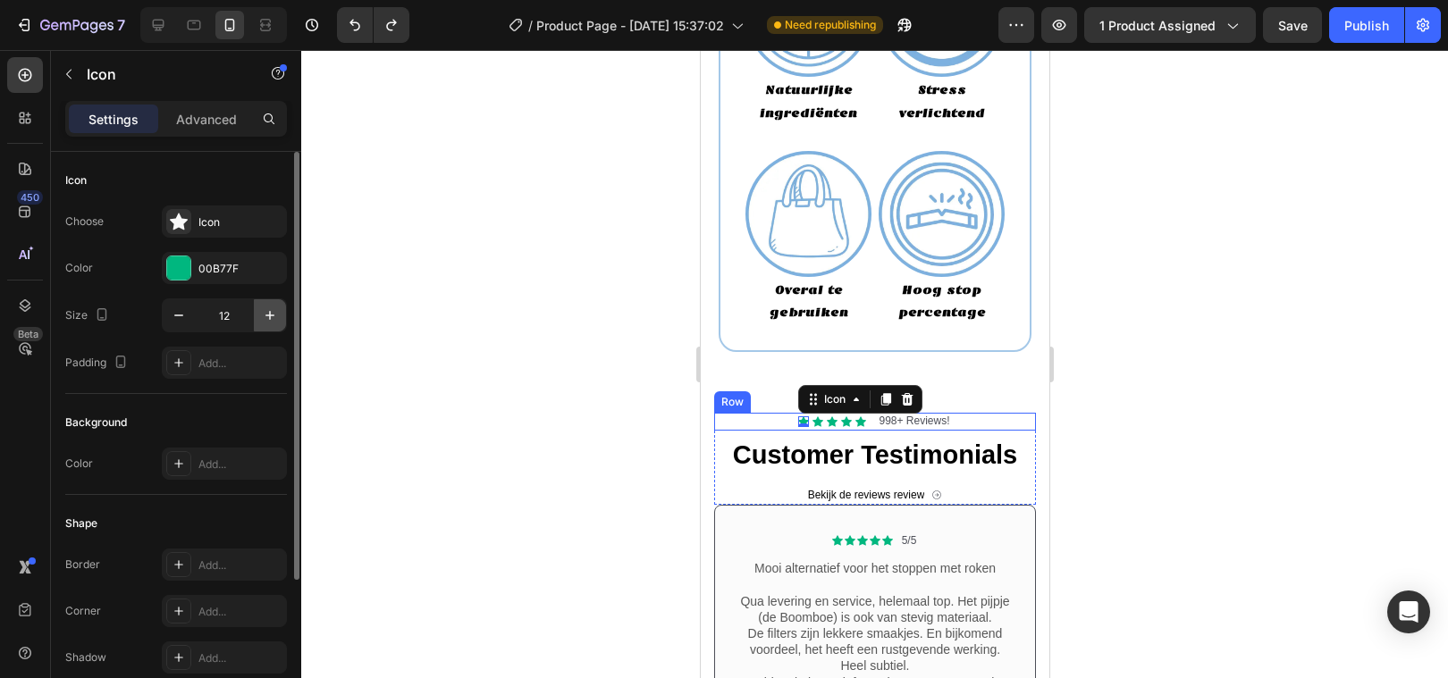
click at [267, 313] on icon "button" at bounding box center [270, 316] width 18 height 18
type input "15"
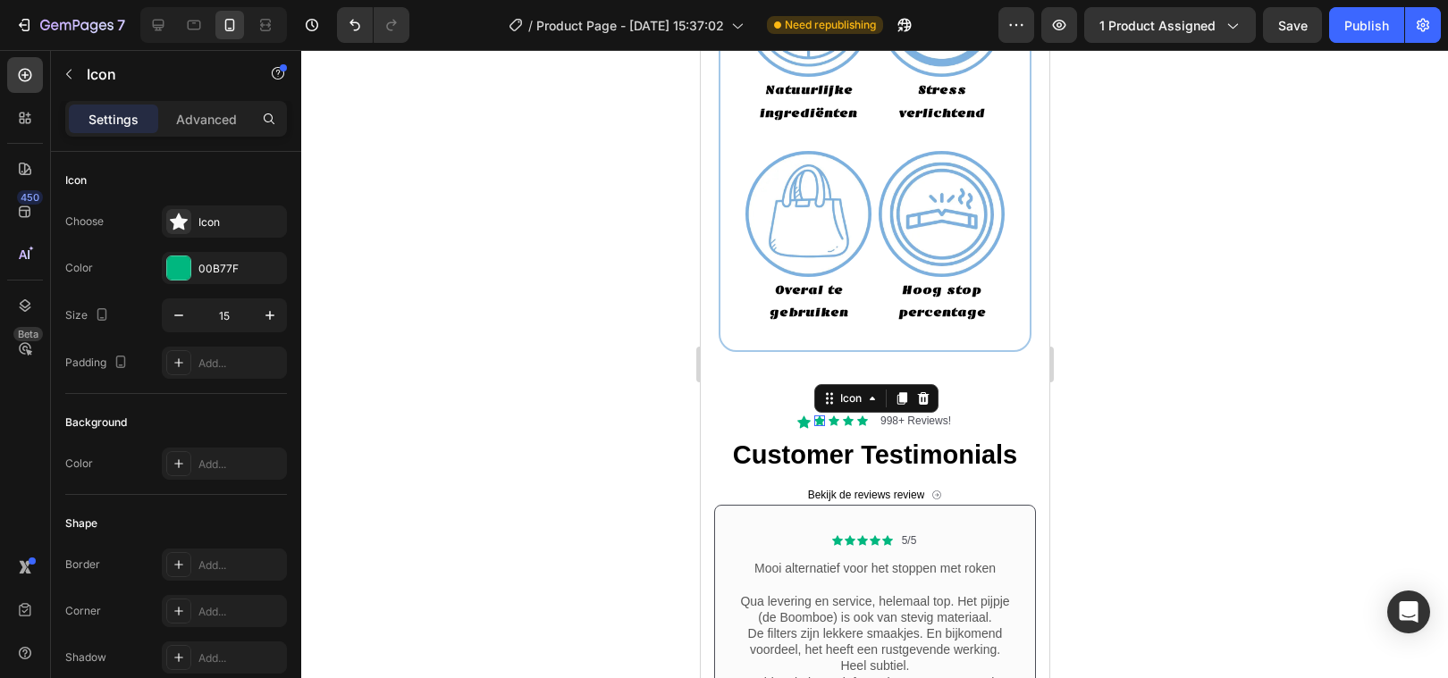
click at [820, 422] on div "Icon 0" at bounding box center [818, 421] width 11 height 11
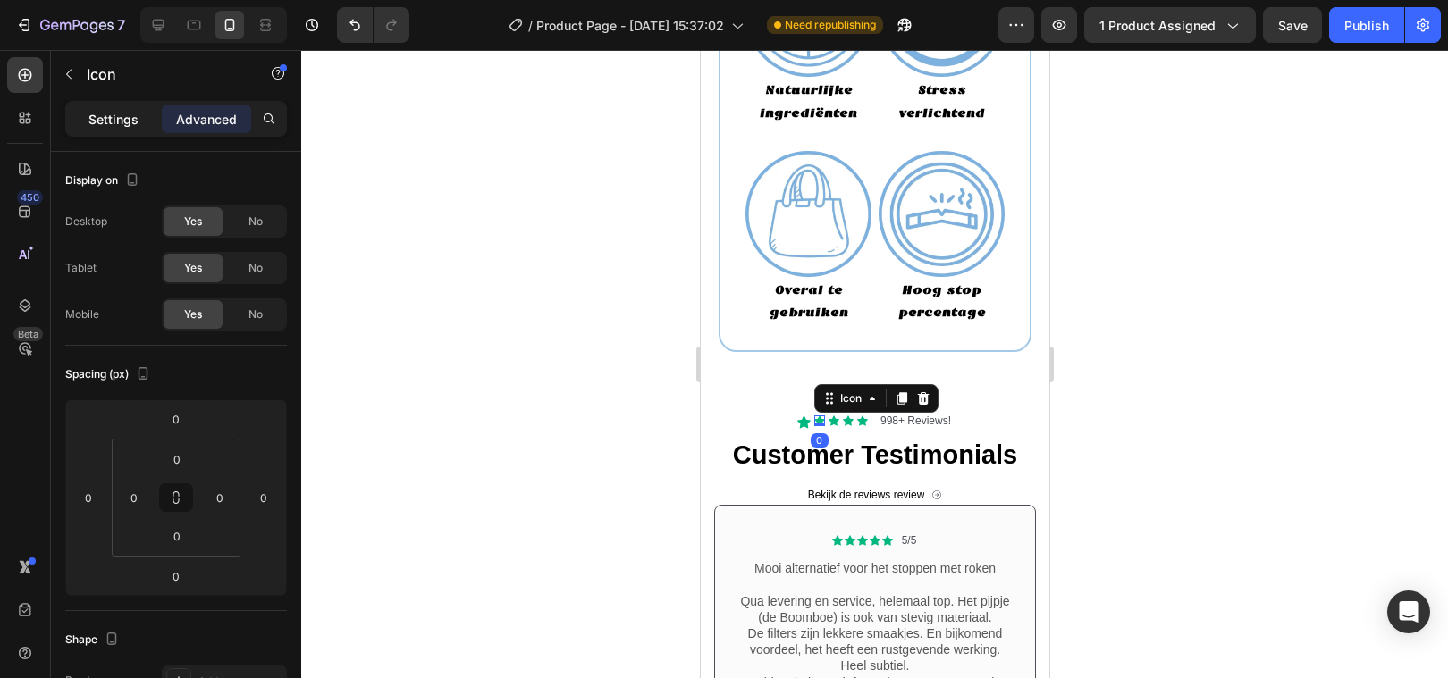
click at [133, 113] on p "Settings" at bounding box center [113, 119] width 50 height 19
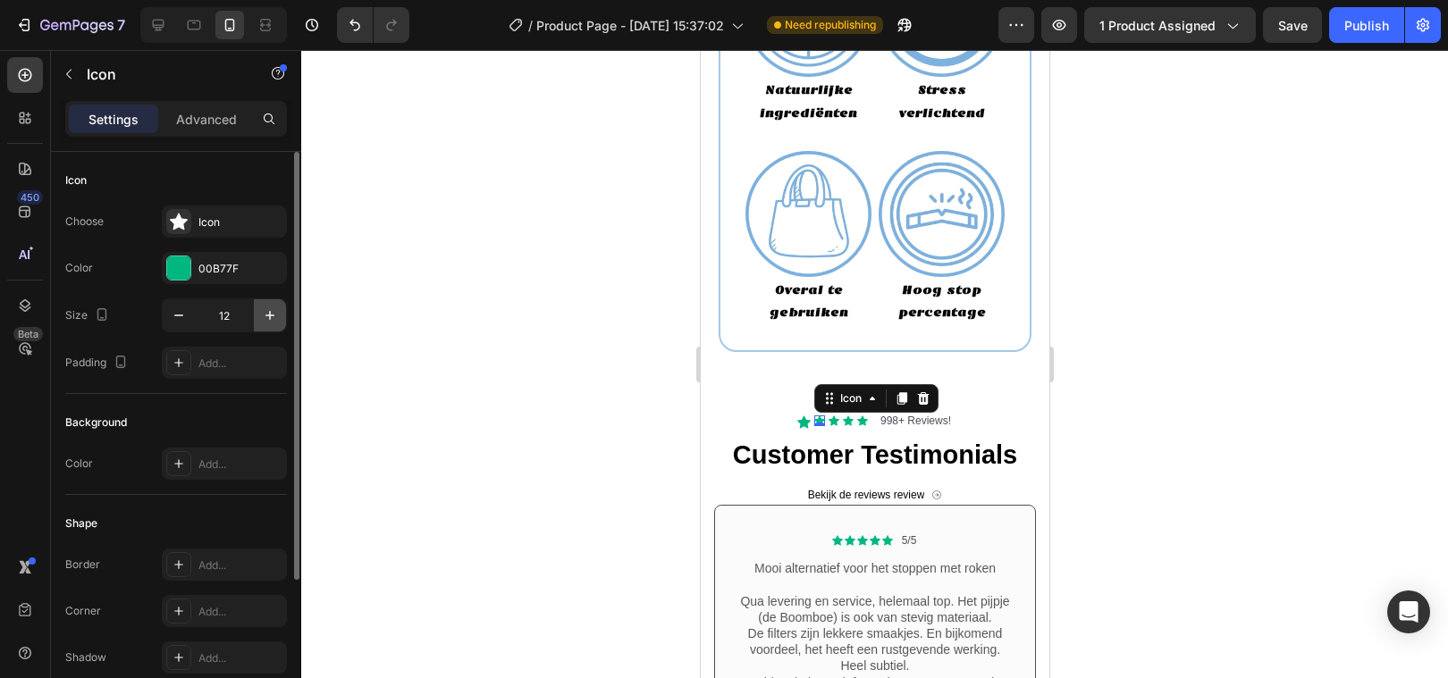
click at [273, 313] on icon "button" at bounding box center [270, 316] width 18 height 18
click at [272, 314] on icon "button" at bounding box center [270, 316] width 18 height 18
click at [271, 314] on icon "button" at bounding box center [270, 316] width 18 height 18
type input "15"
click at [835, 420] on div "Icon" at bounding box center [833, 421] width 11 height 11
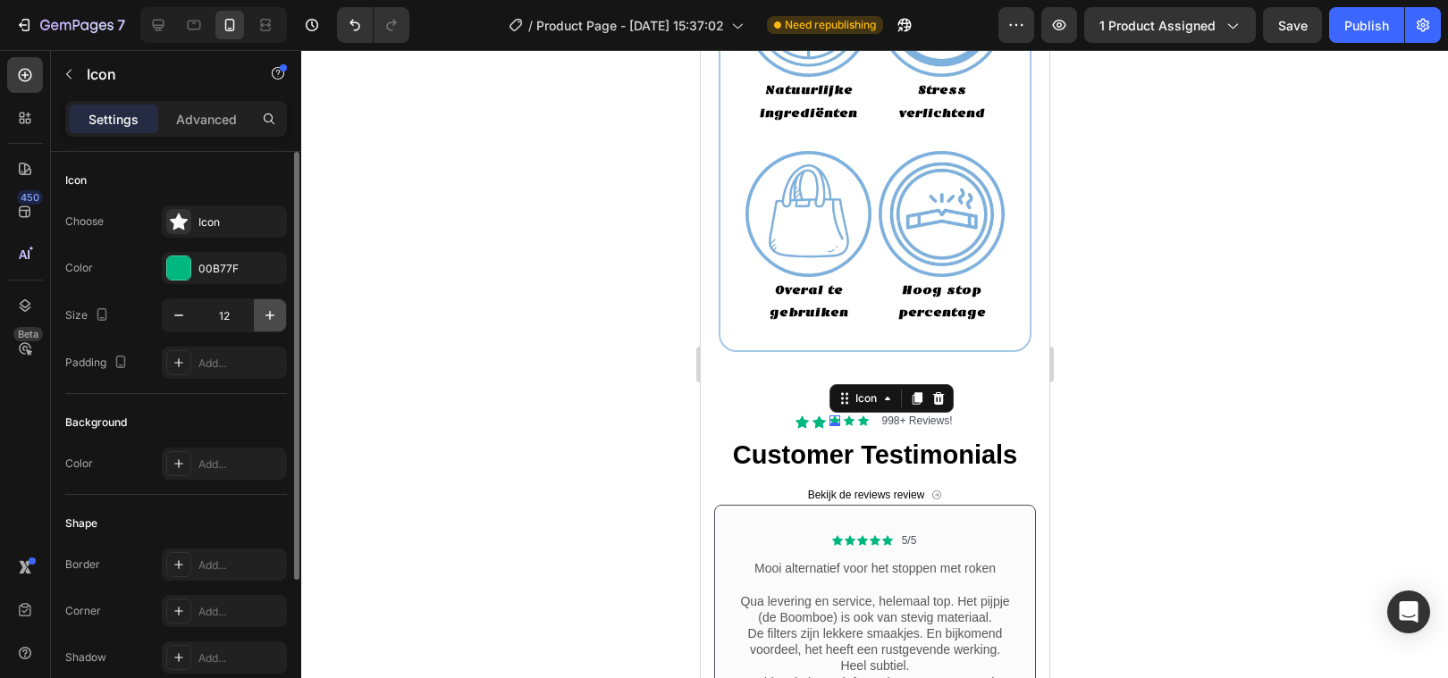
click at [272, 313] on icon "button" at bounding box center [270, 316] width 18 height 18
click at [271, 313] on icon "button" at bounding box center [270, 316] width 18 height 18
type input "15"
click at [851, 421] on div "Icon 0" at bounding box center [850, 421] width 11 height 11
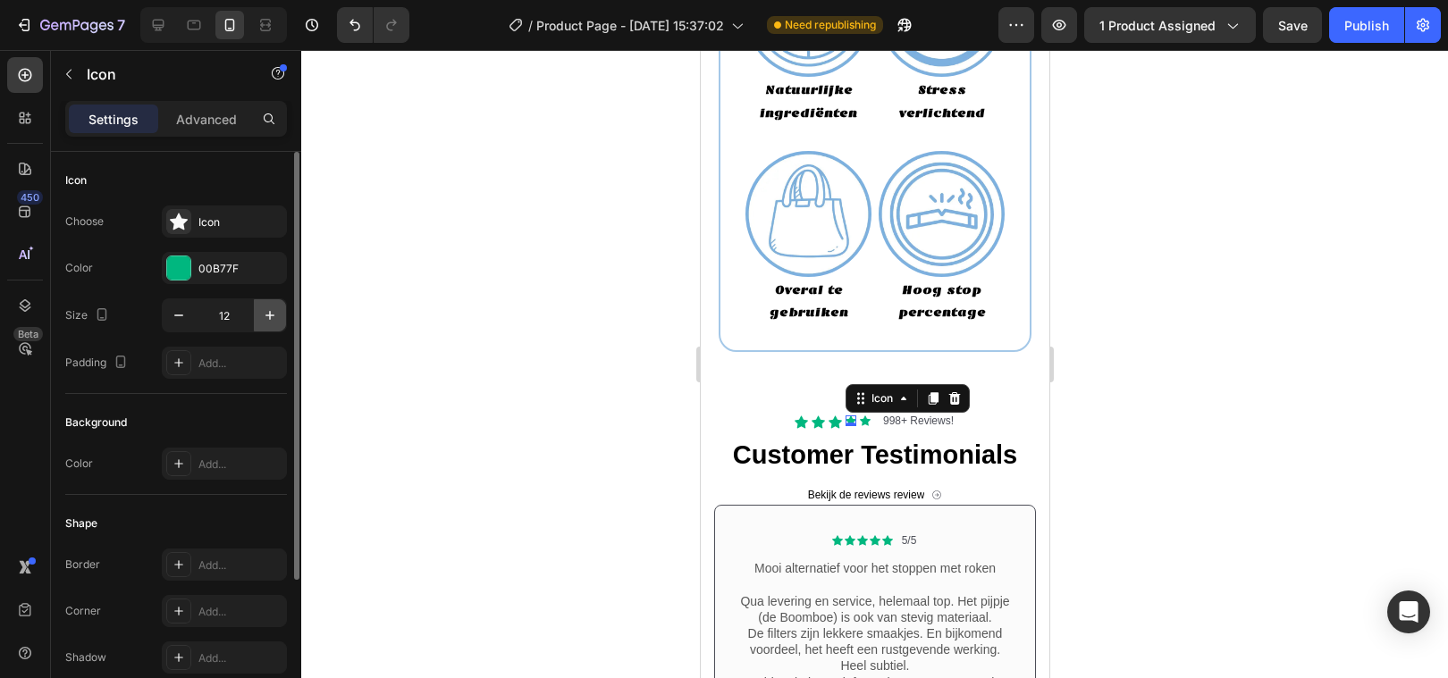
click at [270, 317] on icon "button" at bounding box center [269, 315] width 9 height 9
click at [270, 317] on icon "button" at bounding box center [270, 316] width 18 height 18
type input "15"
click at [863, 418] on div "Icon" at bounding box center [865, 421] width 11 height 11
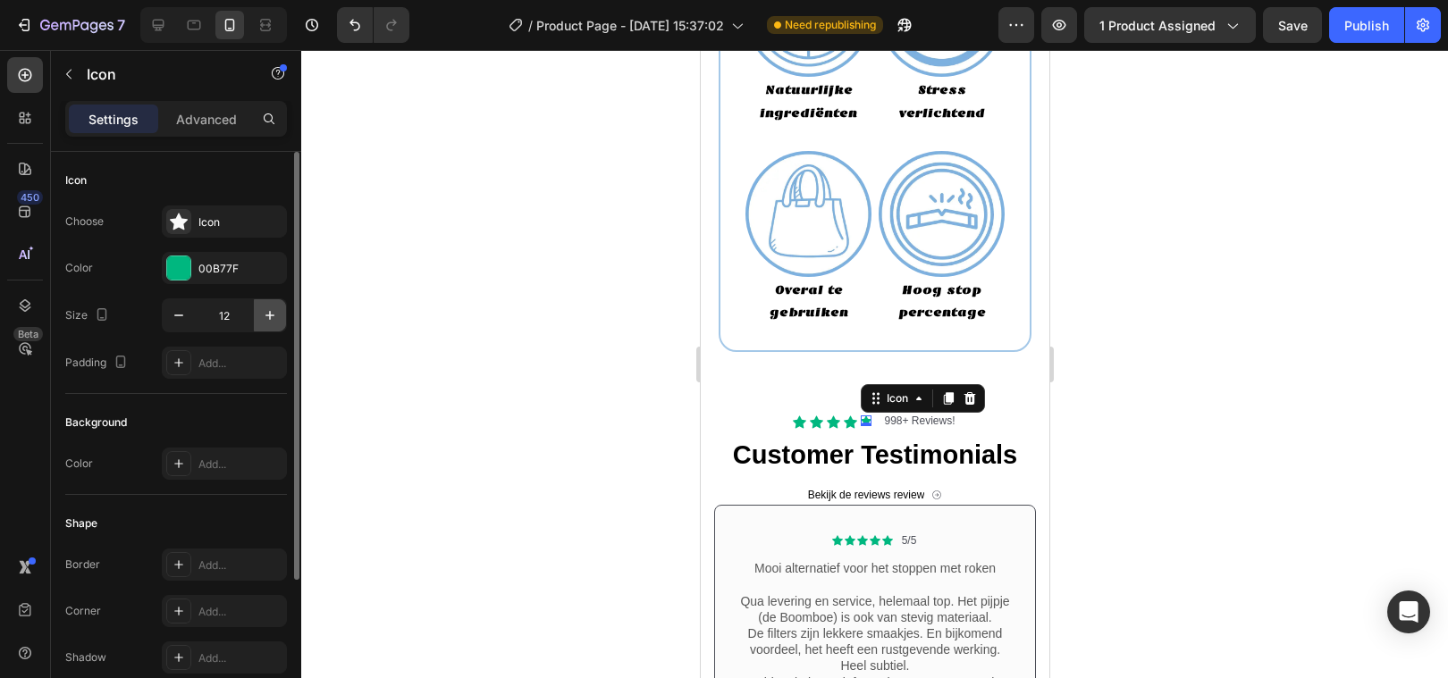
click at [271, 315] on icon "button" at bounding box center [269, 315] width 9 height 9
type input "15"
click at [487, 404] on div at bounding box center [874, 364] width 1147 height 628
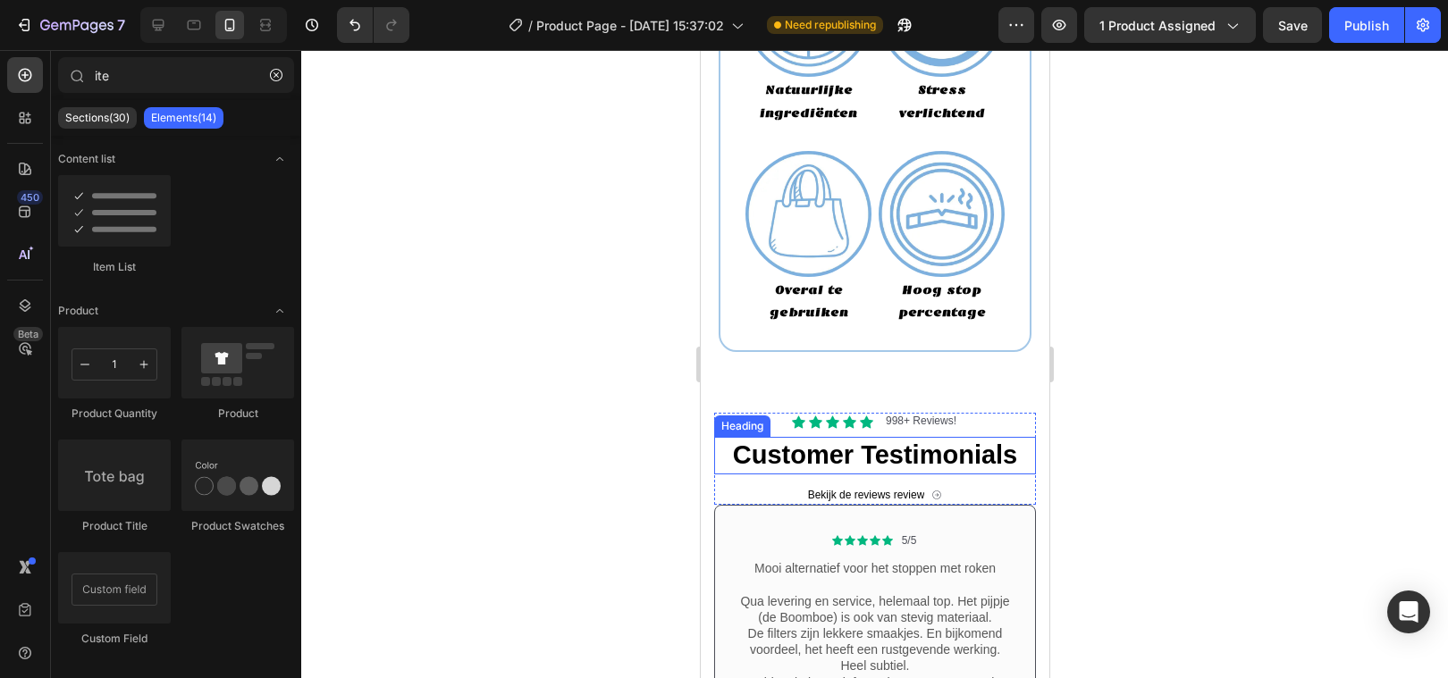
click at [799, 458] on h2 "Customer Testimonials" at bounding box center [874, 456] width 322 height 38
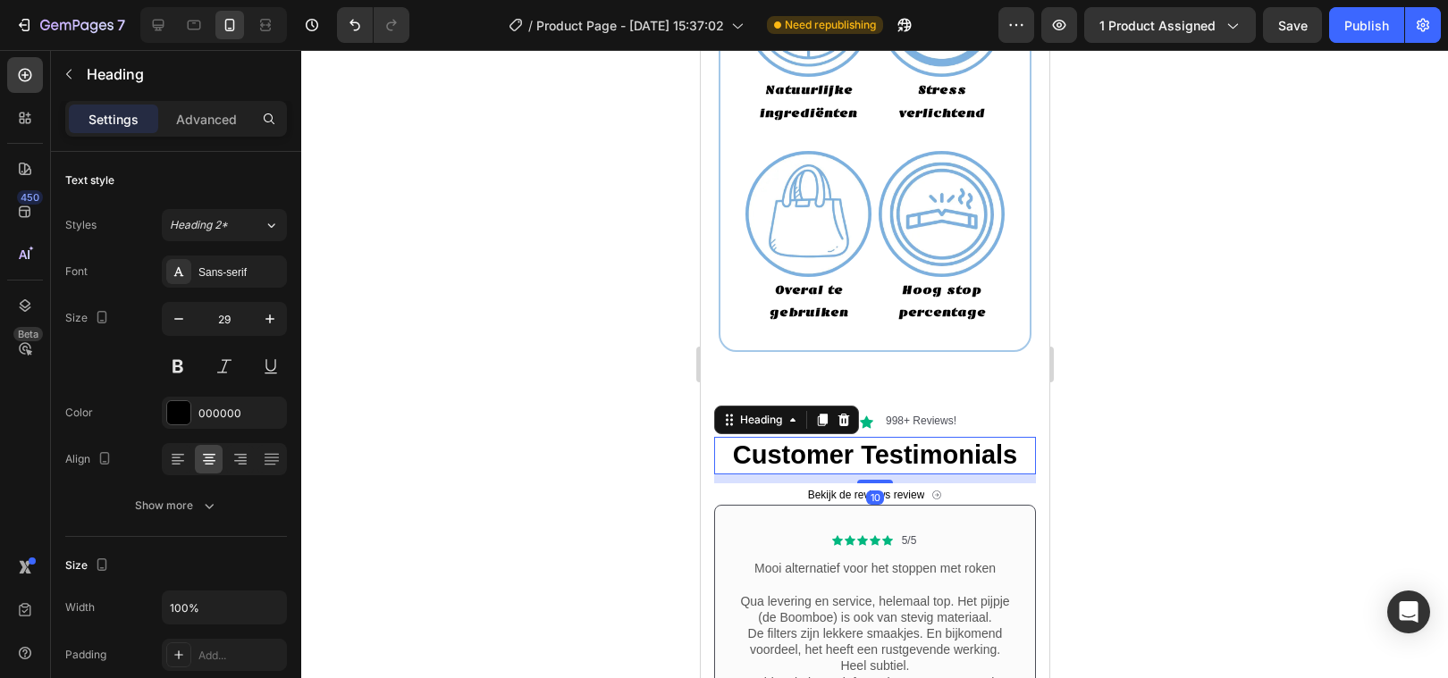
click at [799, 458] on h2 "Customer Testimonials" at bounding box center [874, 456] width 322 height 38
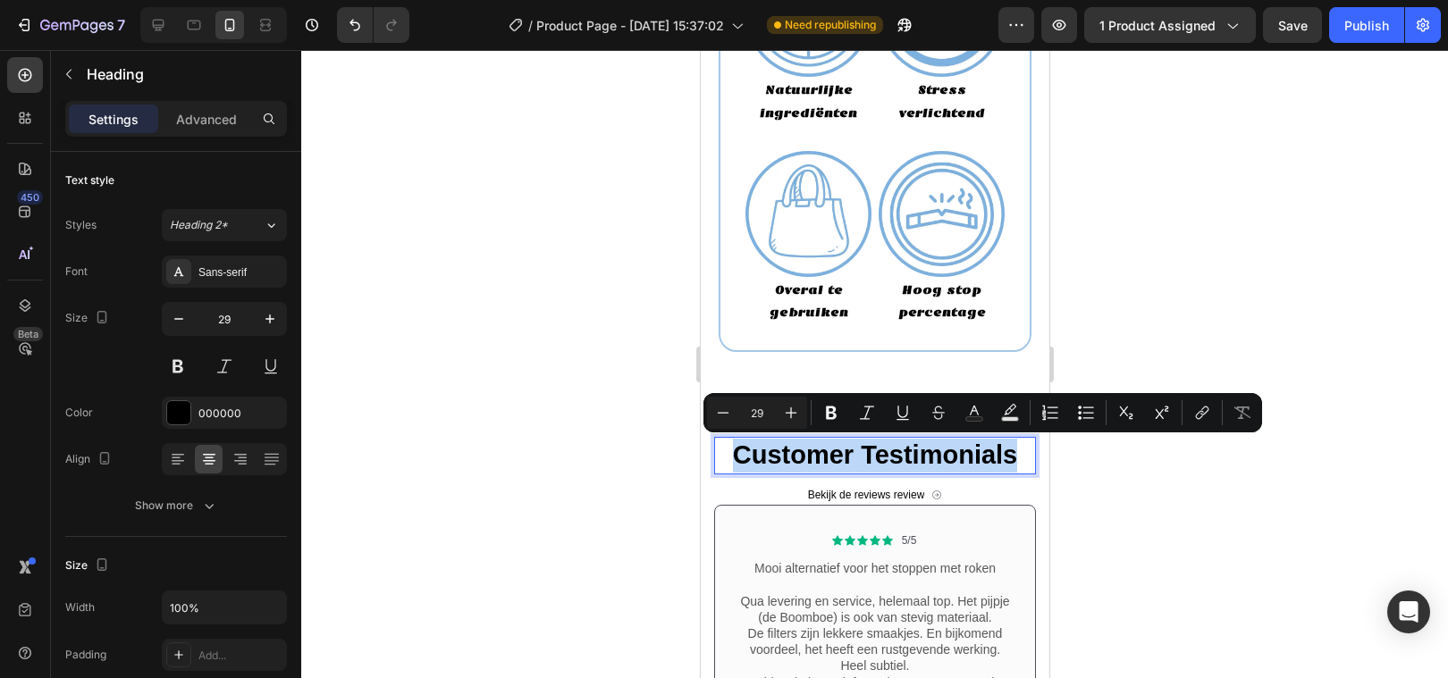
click at [799, 458] on p "Customer Testimonials" at bounding box center [874, 456] width 318 height 34
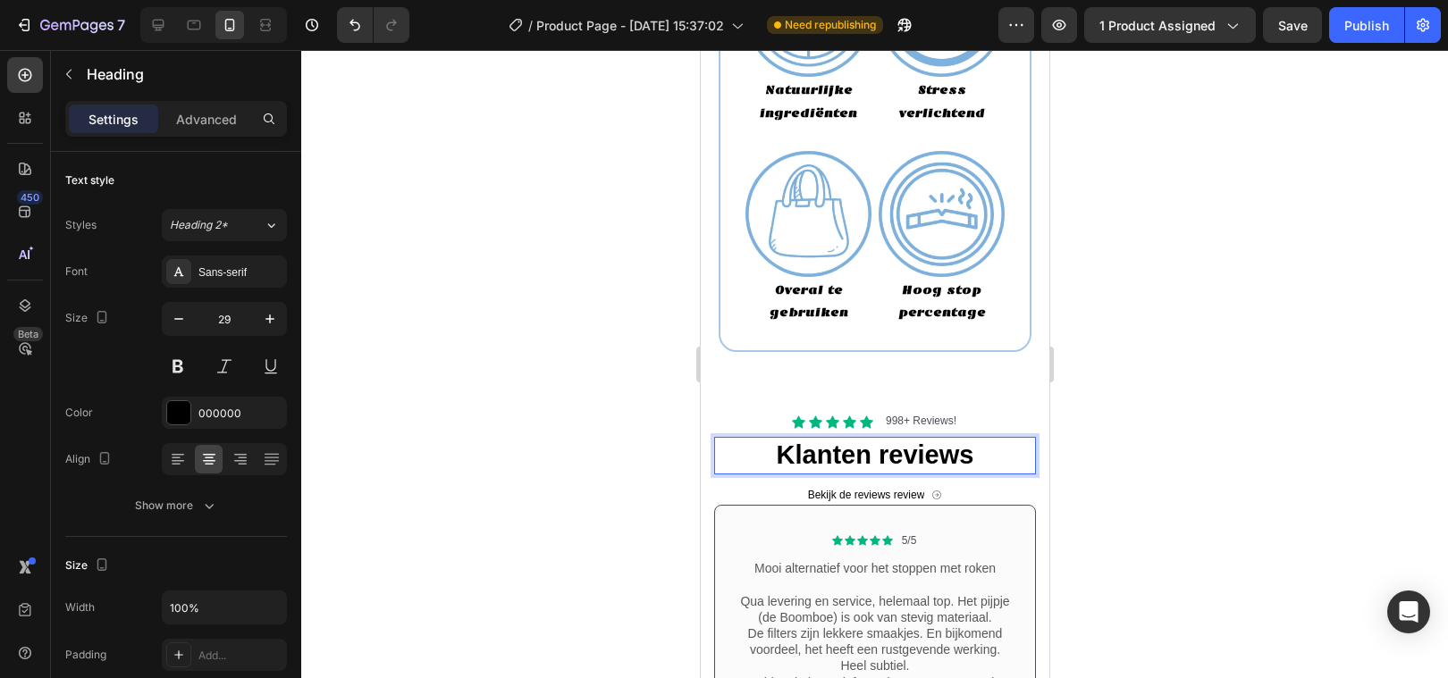
click at [640, 496] on div at bounding box center [874, 364] width 1147 height 628
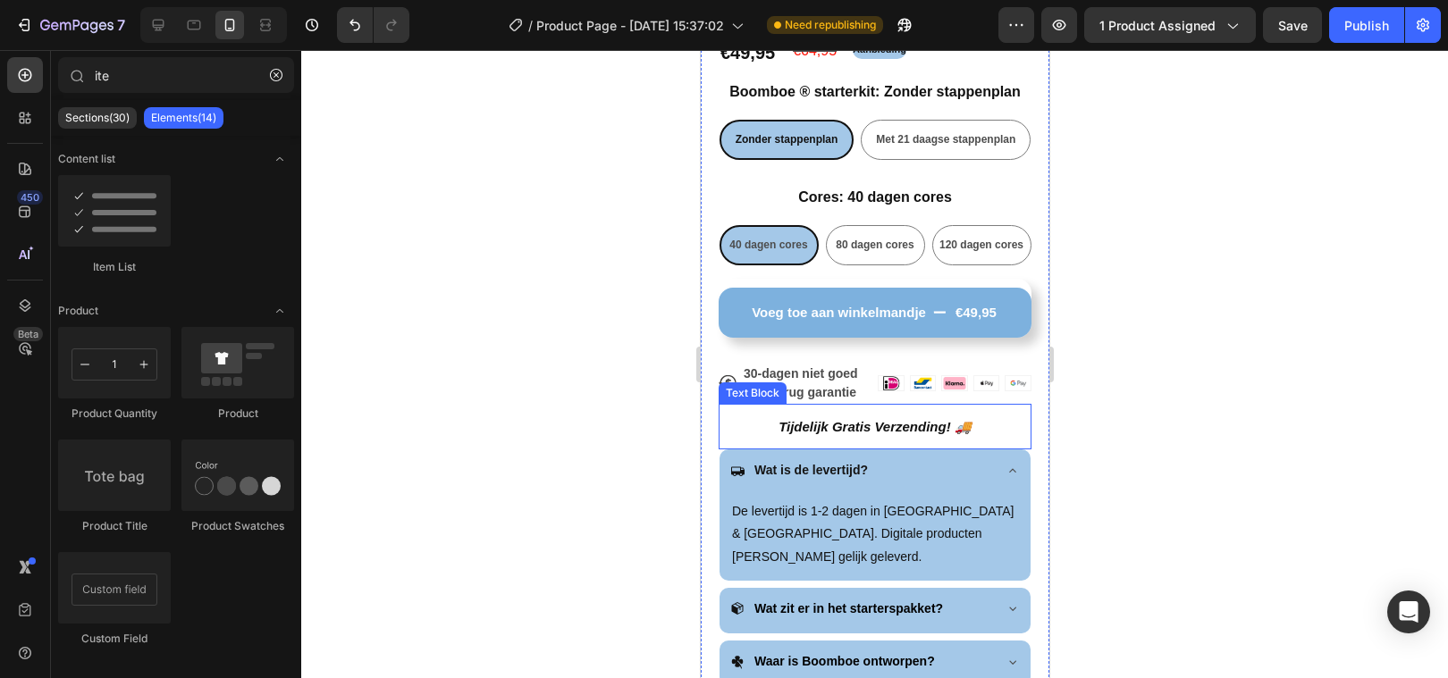
scroll to position [710, 0]
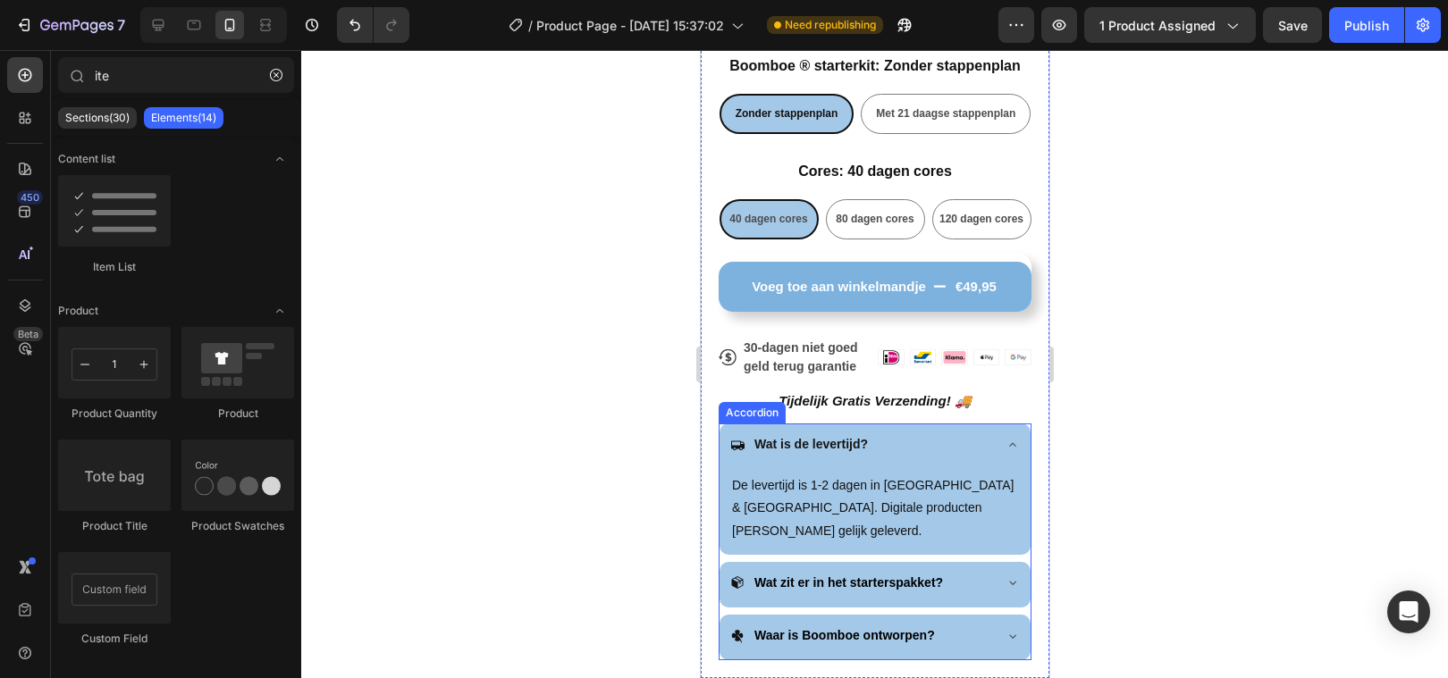
click at [1013, 441] on icon at bounding box center [1011, 445] width 14 height 14
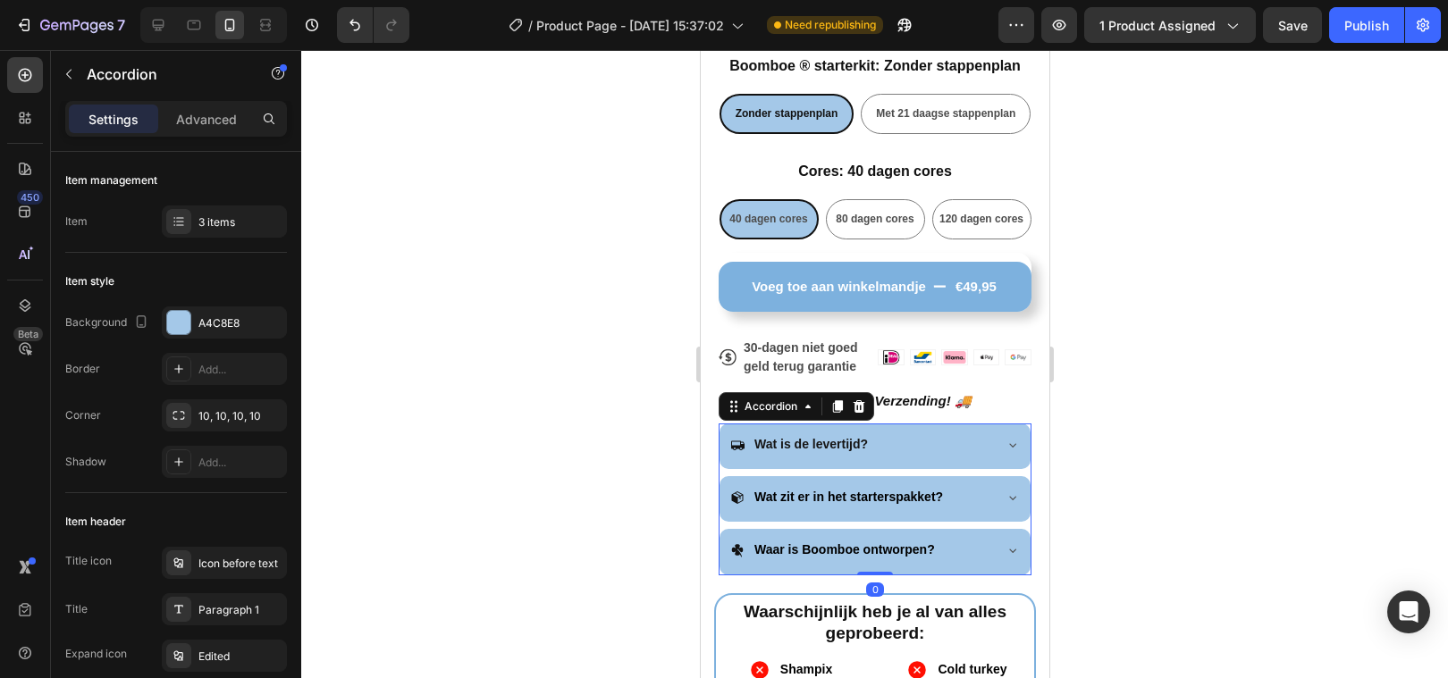
click at [551, 473] on div at bounding box center [874, 364] width 1147 height 628
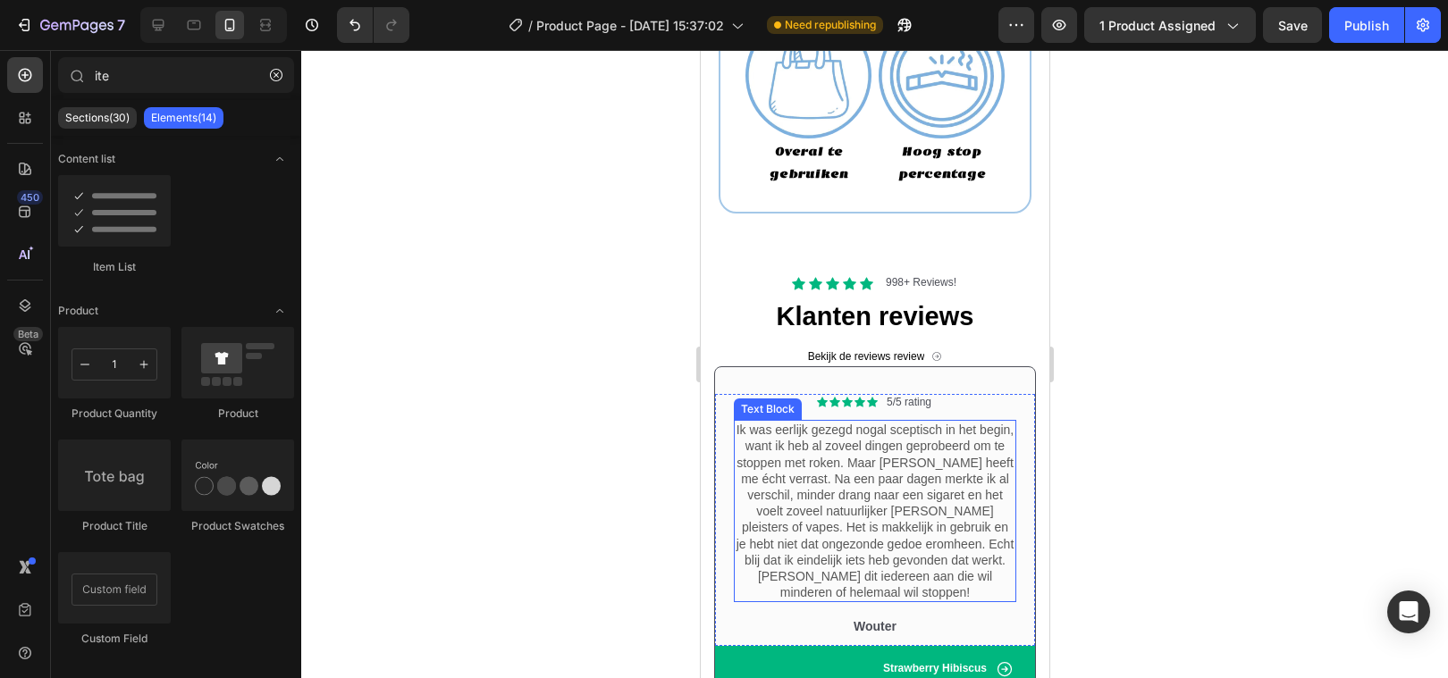
scroll to position [2471, 0]
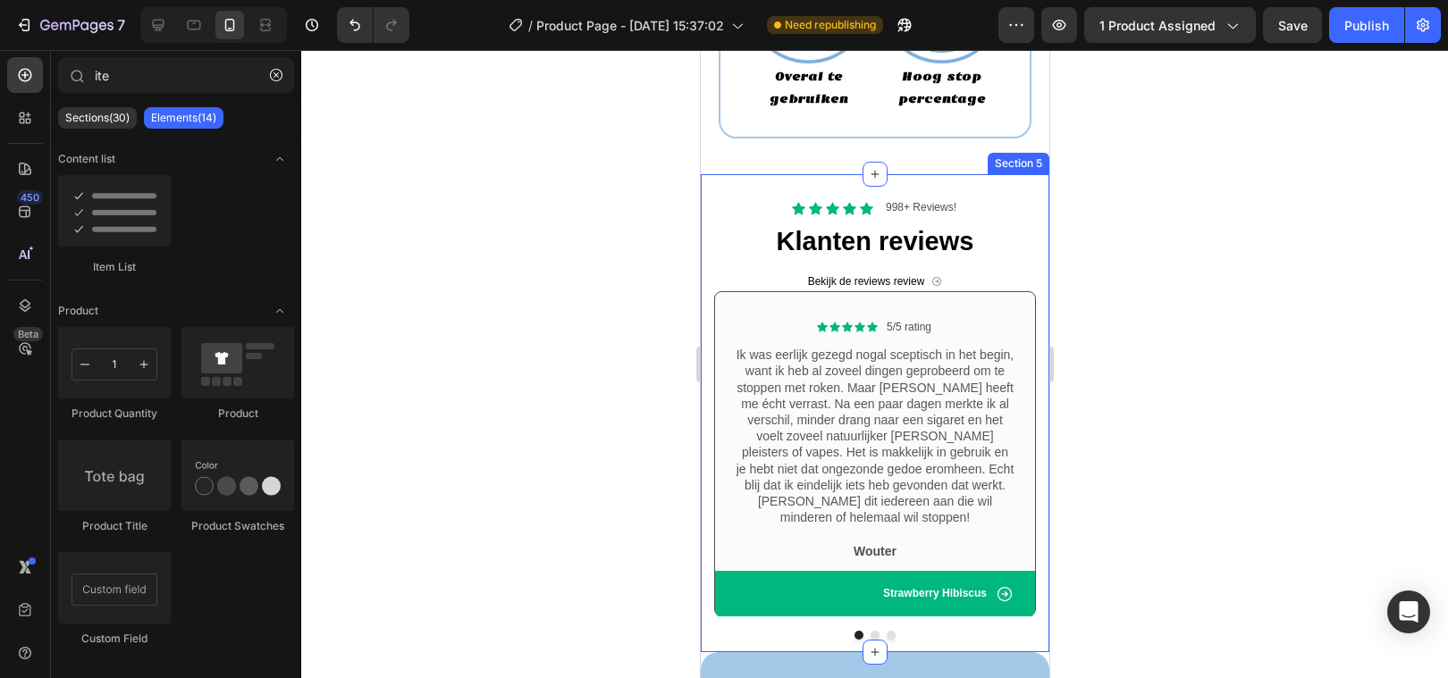
click at [709, 193] on div "Icon Icon Icon Icon Icon Icon List 998+ Reviews! Text Block Row Klanten reviews…" at bounding box center [874, 412] width 349 height 477
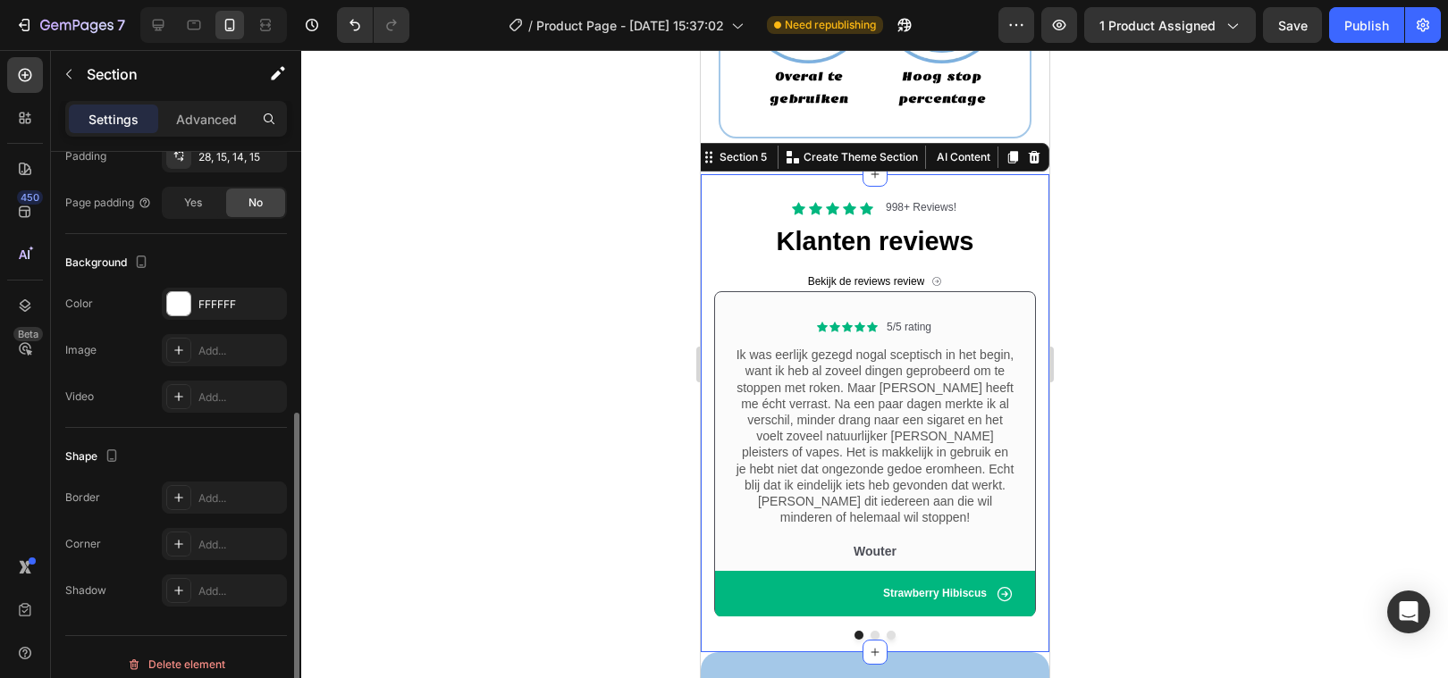
scroll to position [467, 0]
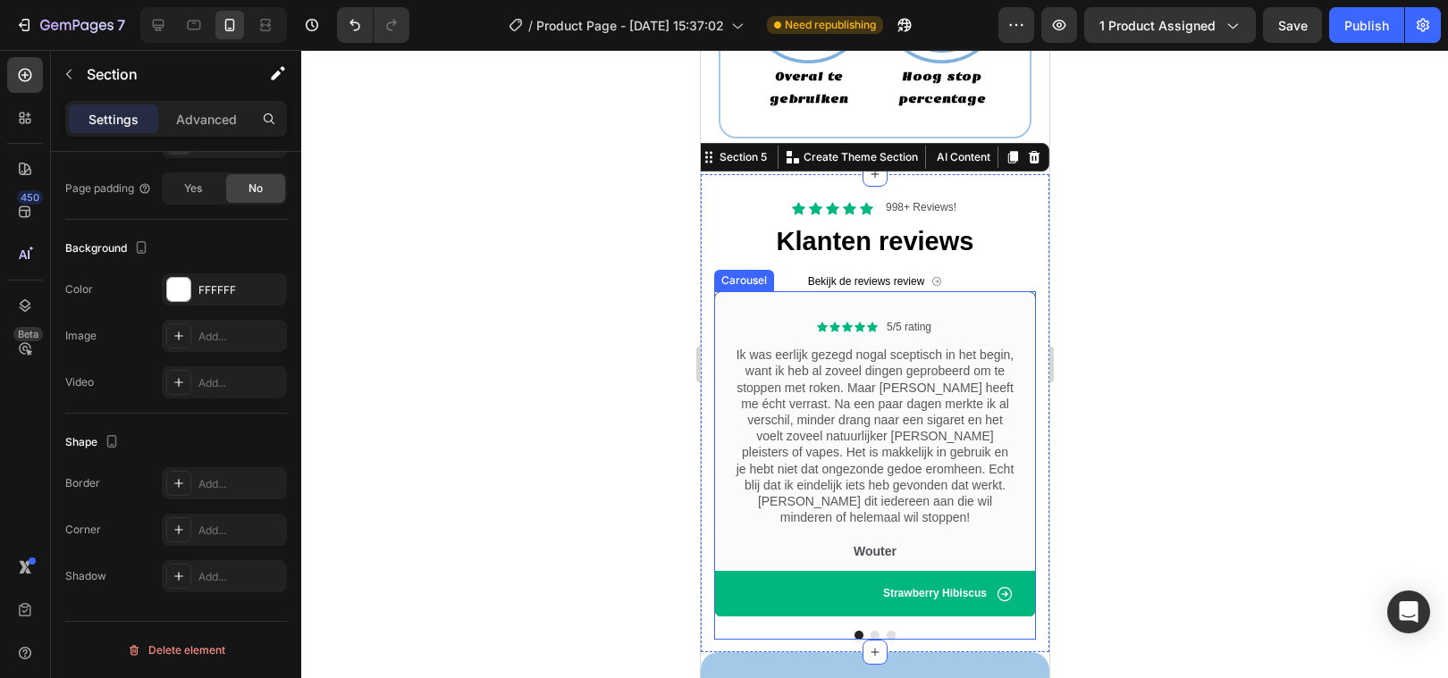
click at [897, 631] on div at bounding box center [874, 635] width 322 height 9
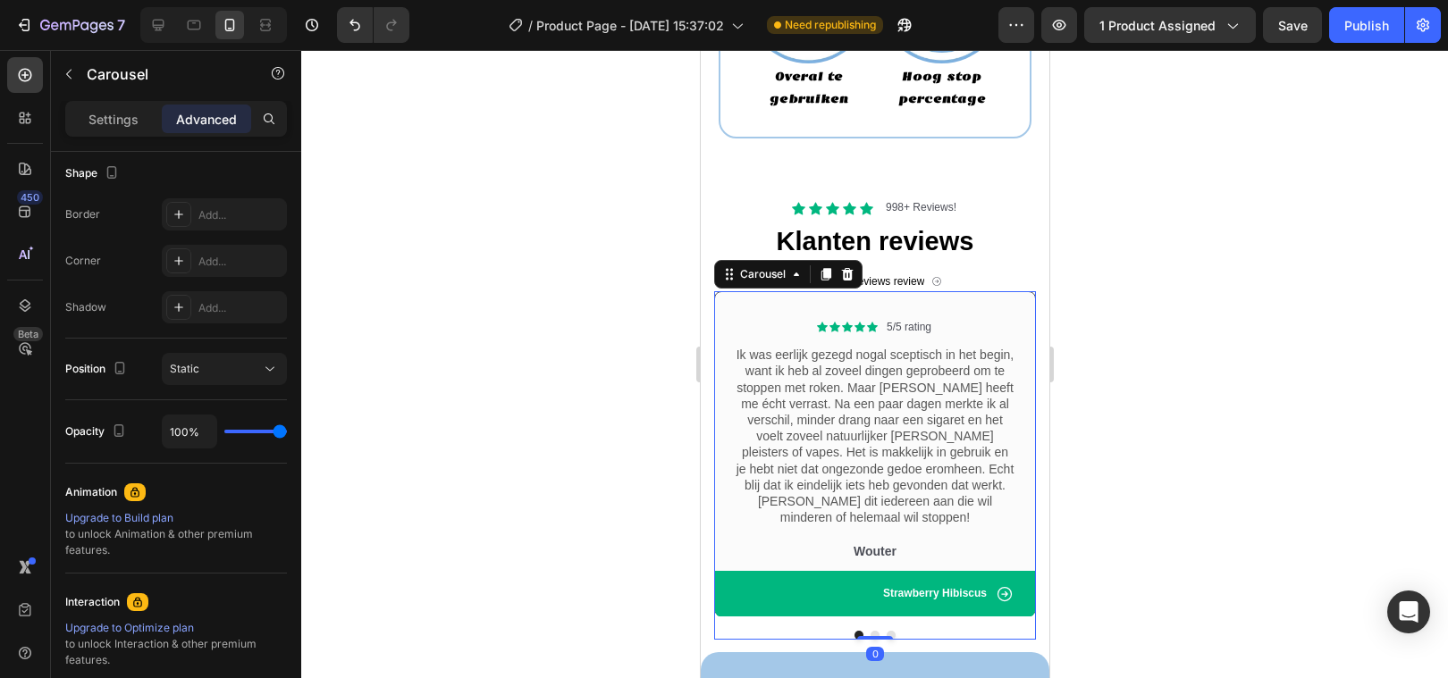
scroll to position [0, 0]
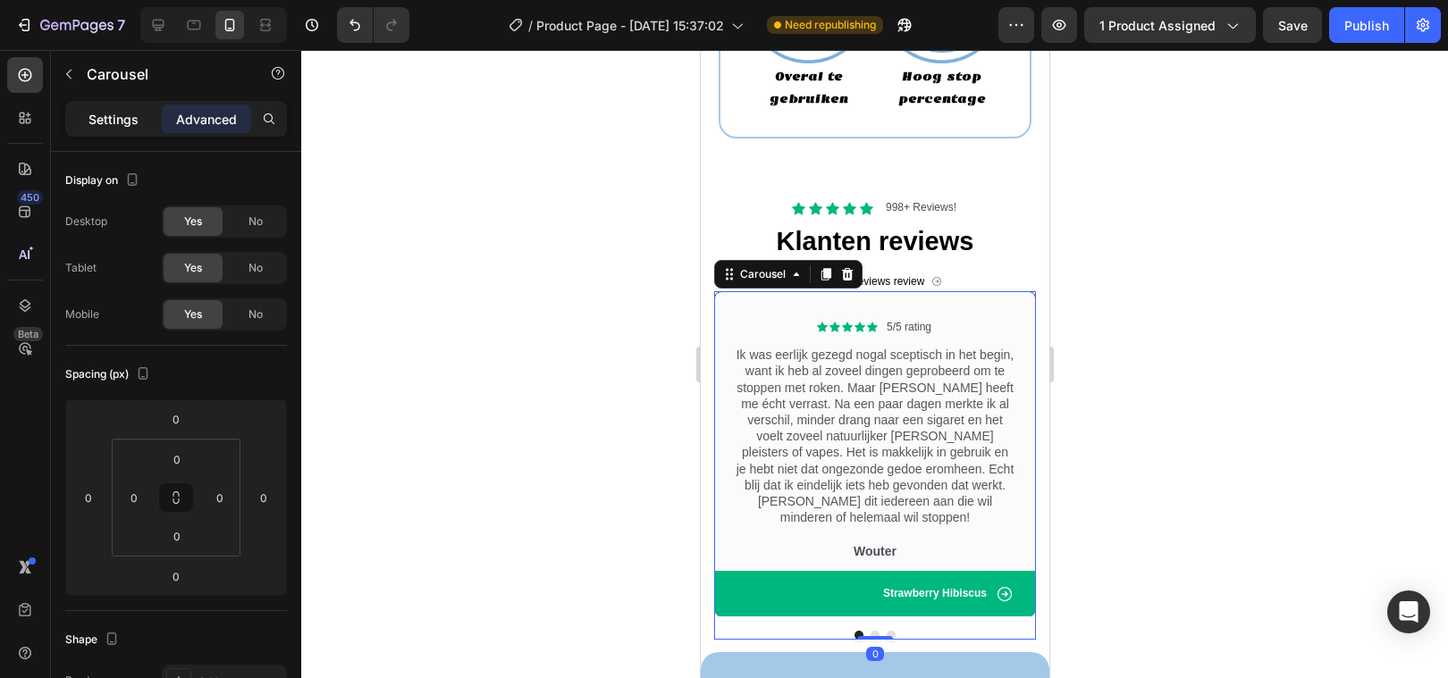
click at [105, 124] on p "Settings" at bounding box center [113, 119] width 50 height 19
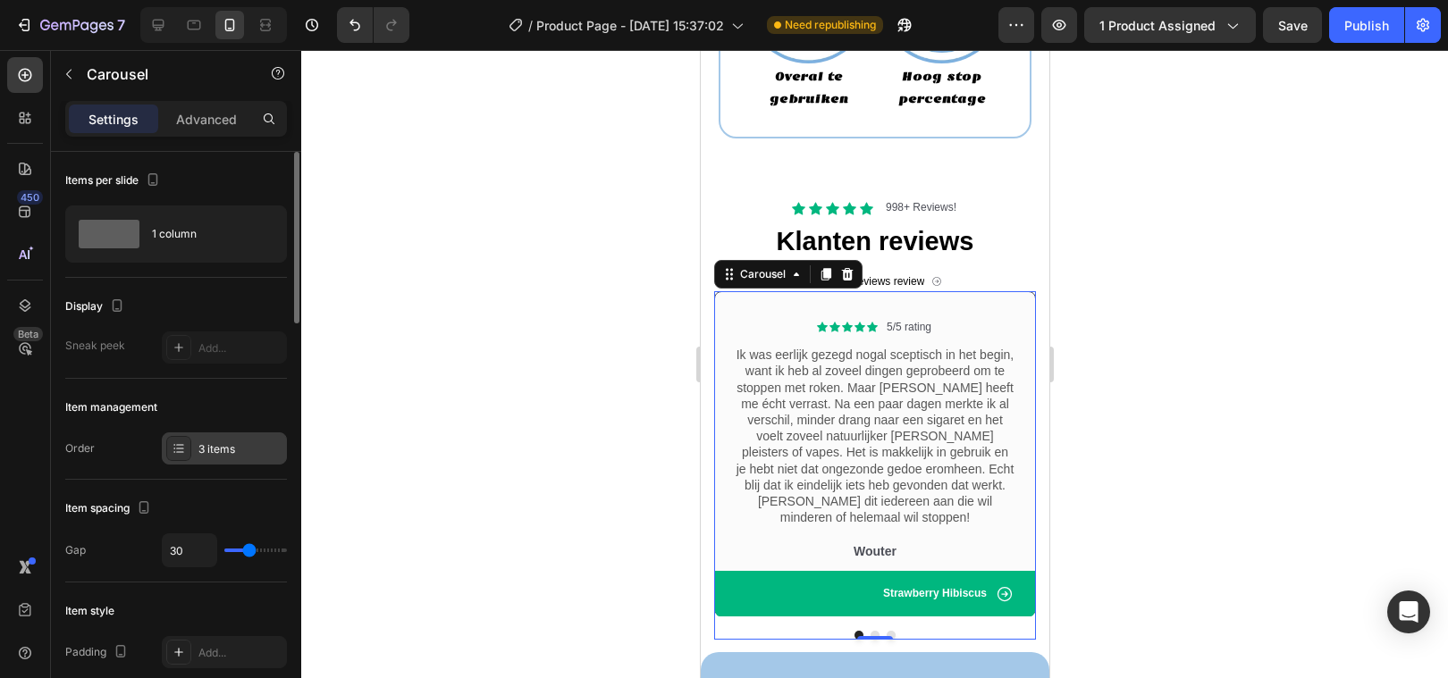
click at [240, 442] on div "3 items" at bounding box center [240, 449] width 84 height 16
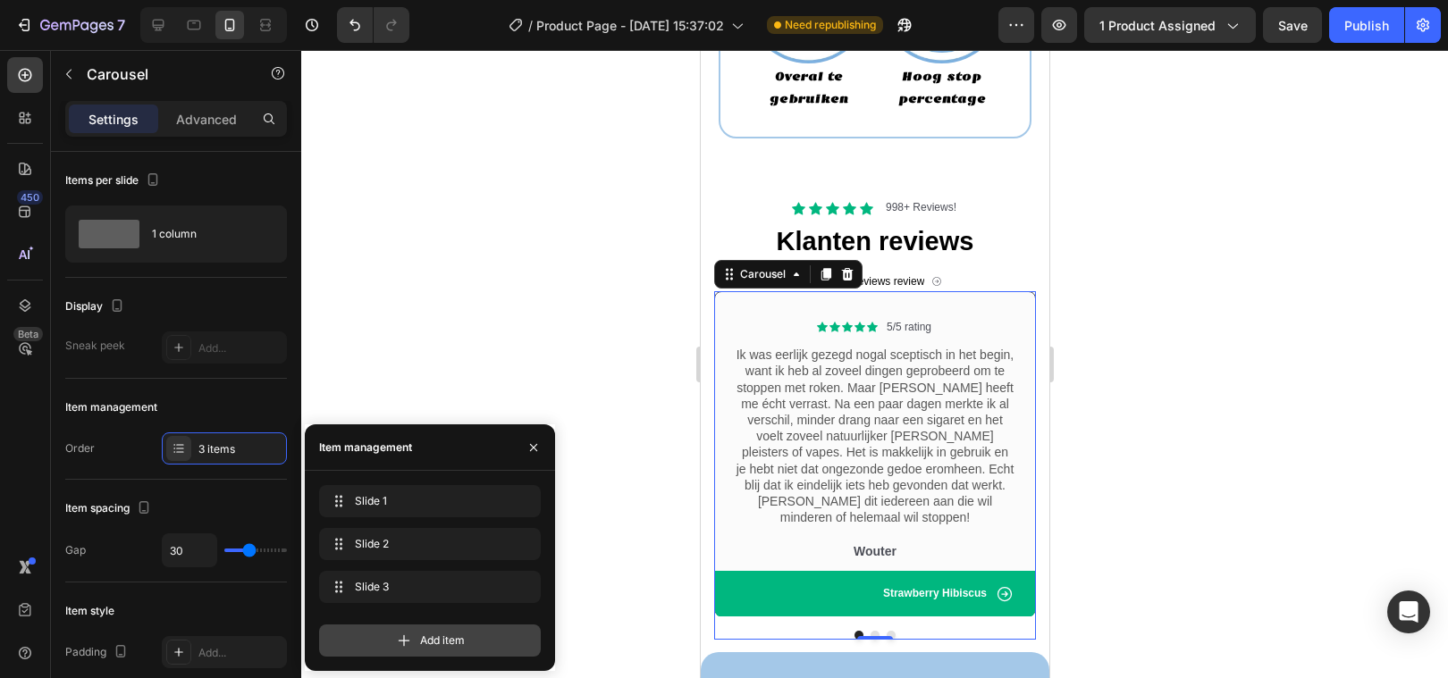
click at [403, 633] on icon at bounding box center [404, 641] width 18 height 18
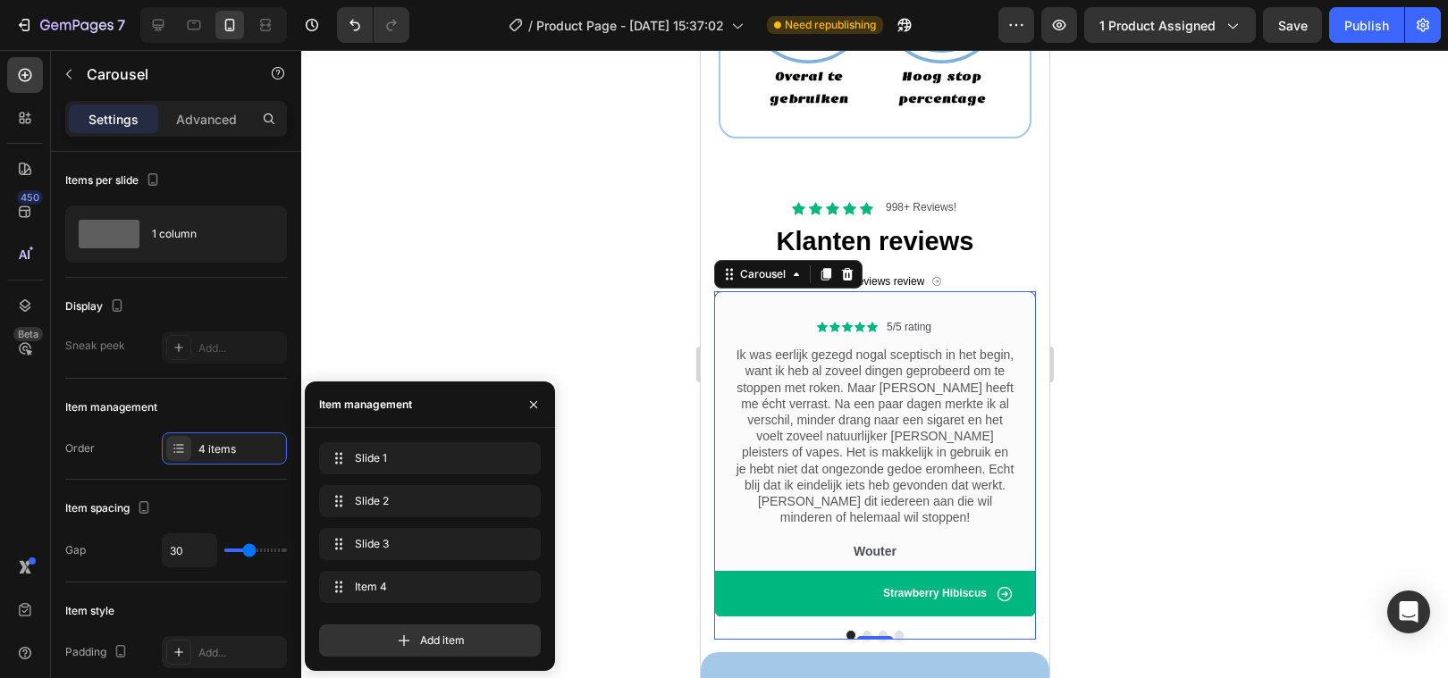
click at [899, 631] on button "Dot" at bounding box center [898, 635] width 9 height 9
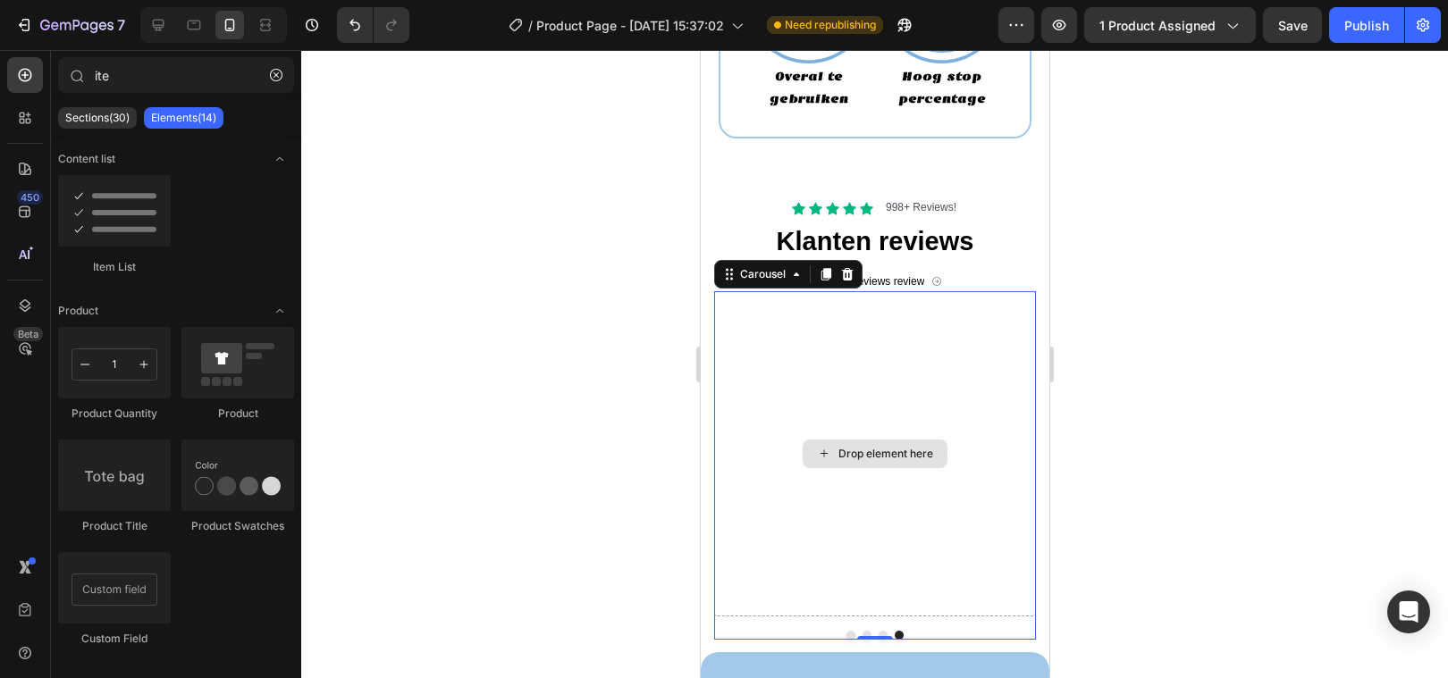
click at [862, 448] on div "Drop element here" at bounding box center [884, 454] width 95 height 14
click at [882, 631] on button "Dot" at bounding box center [882, 635] width 9 height 9
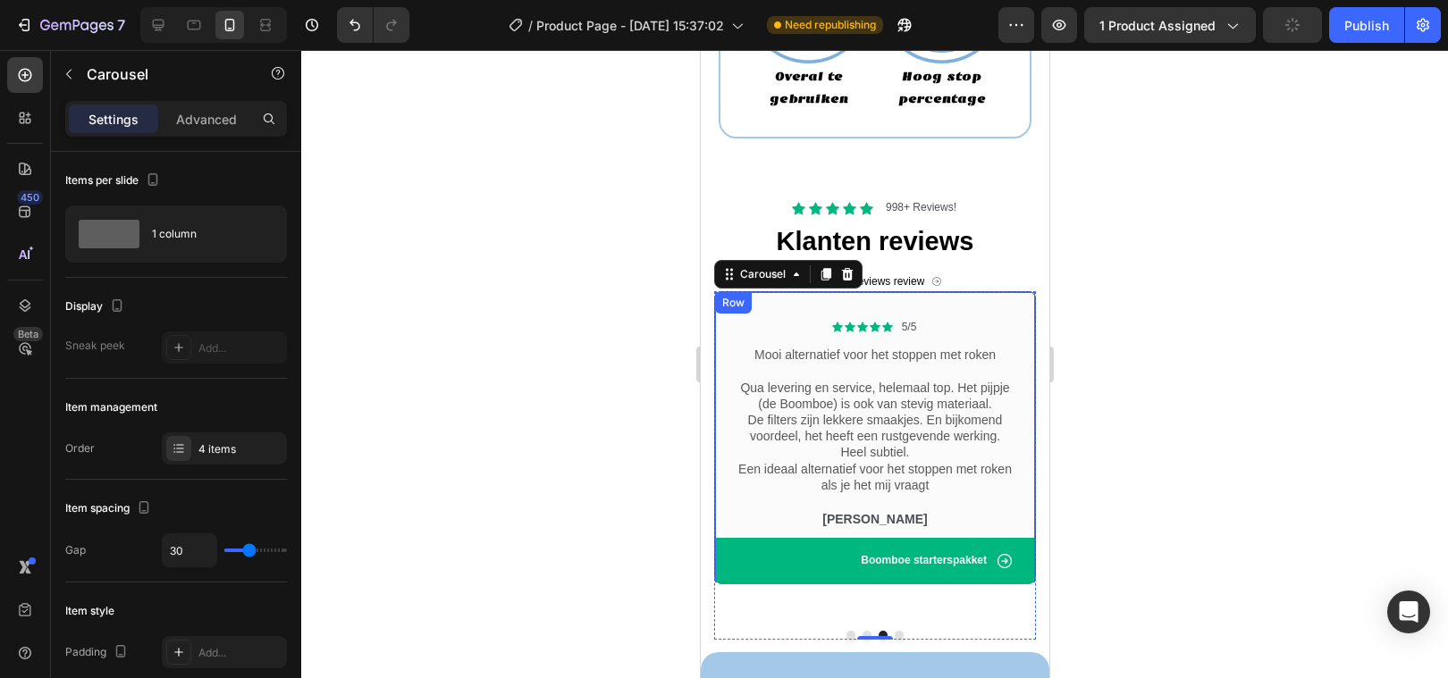
click at [730, 316] on div "Icon Icon Icon Icon Icon Icon List 5/5 Text Block Row Mooi alternatief voor het…" at bounding box center [874, 437] width 322 height 293
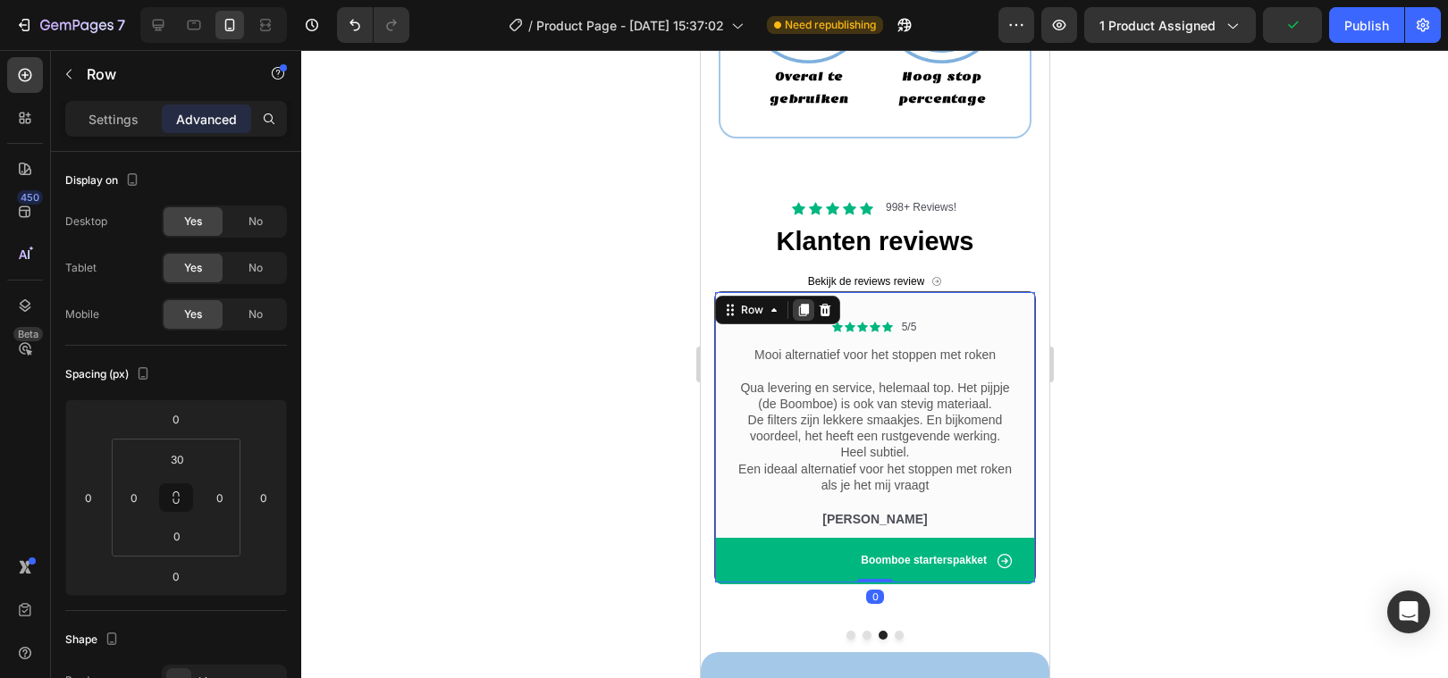
click at [803, 315] on icon at bounding box center [802, 310] width 14 height 14
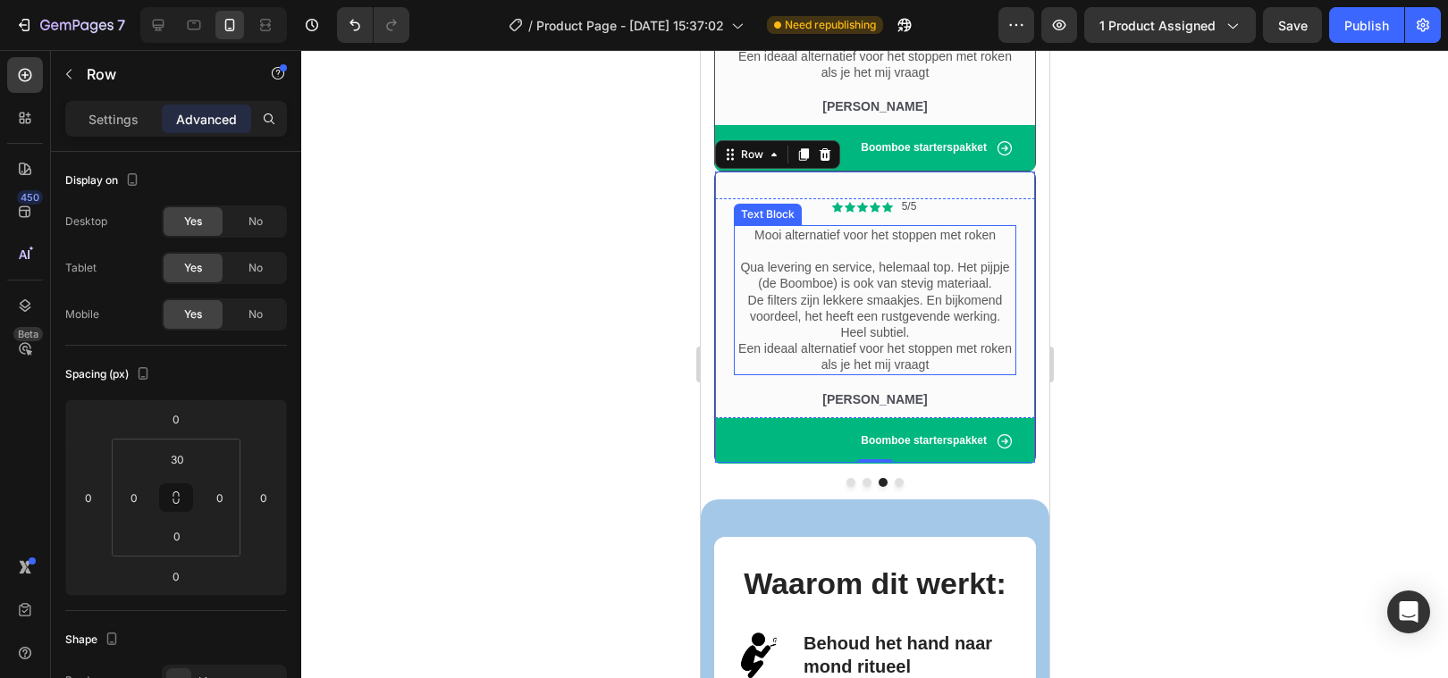
scroll to position [2871, 0]
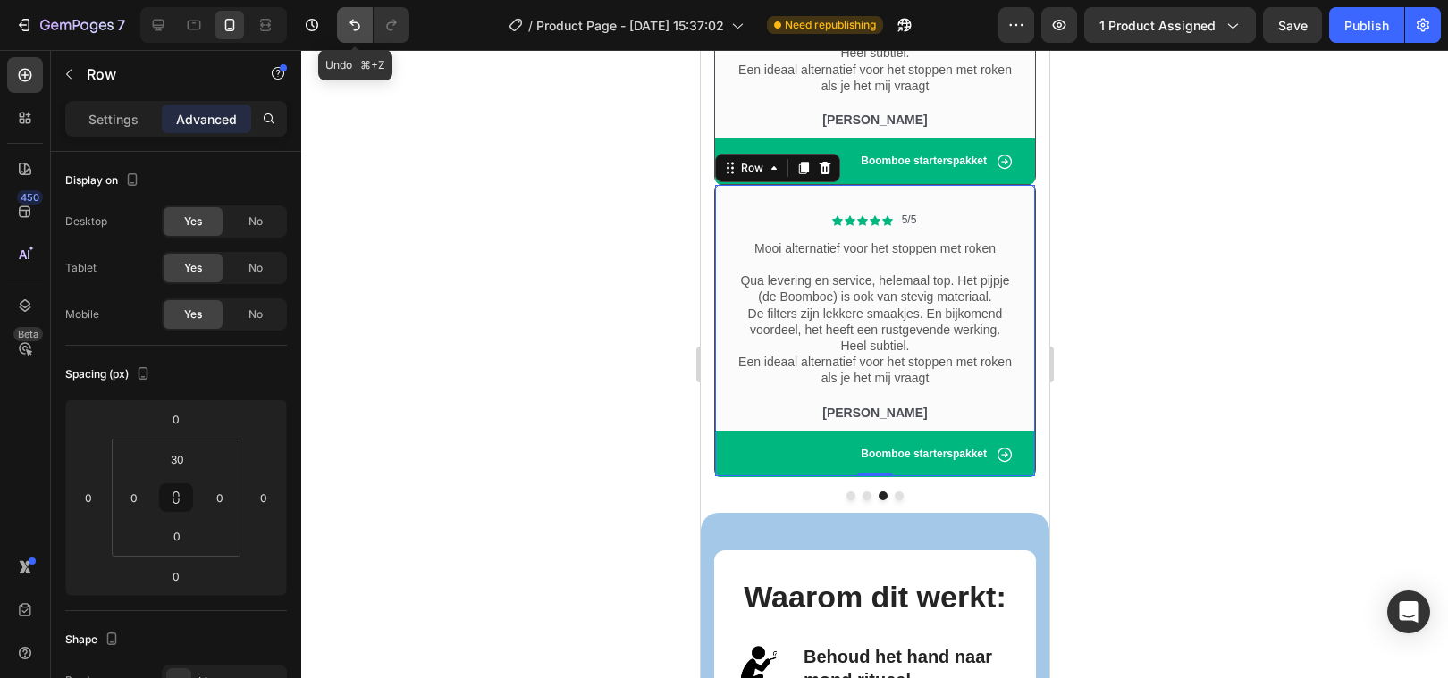
click at [355, 24] on icon "Undo/Redo" at bounding box center [355, 25] width 18 height 18
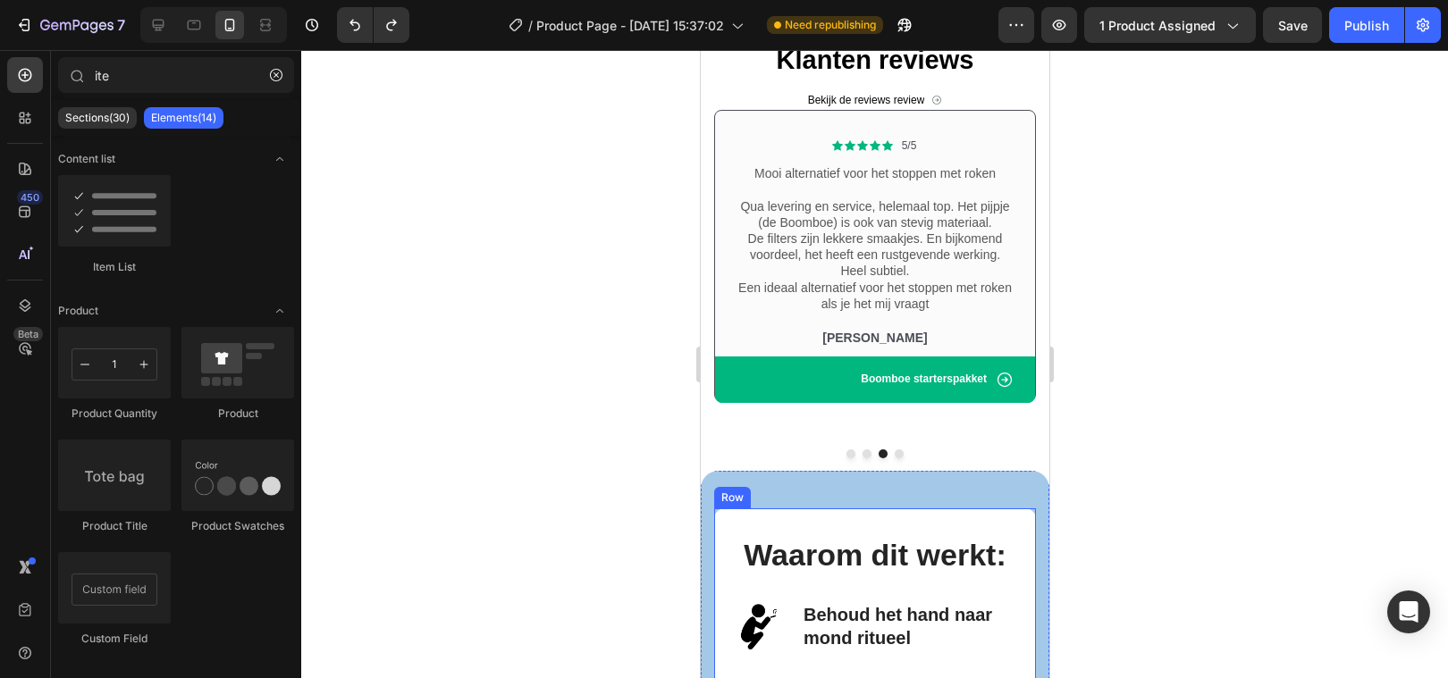
scroll to position [2626, 0]
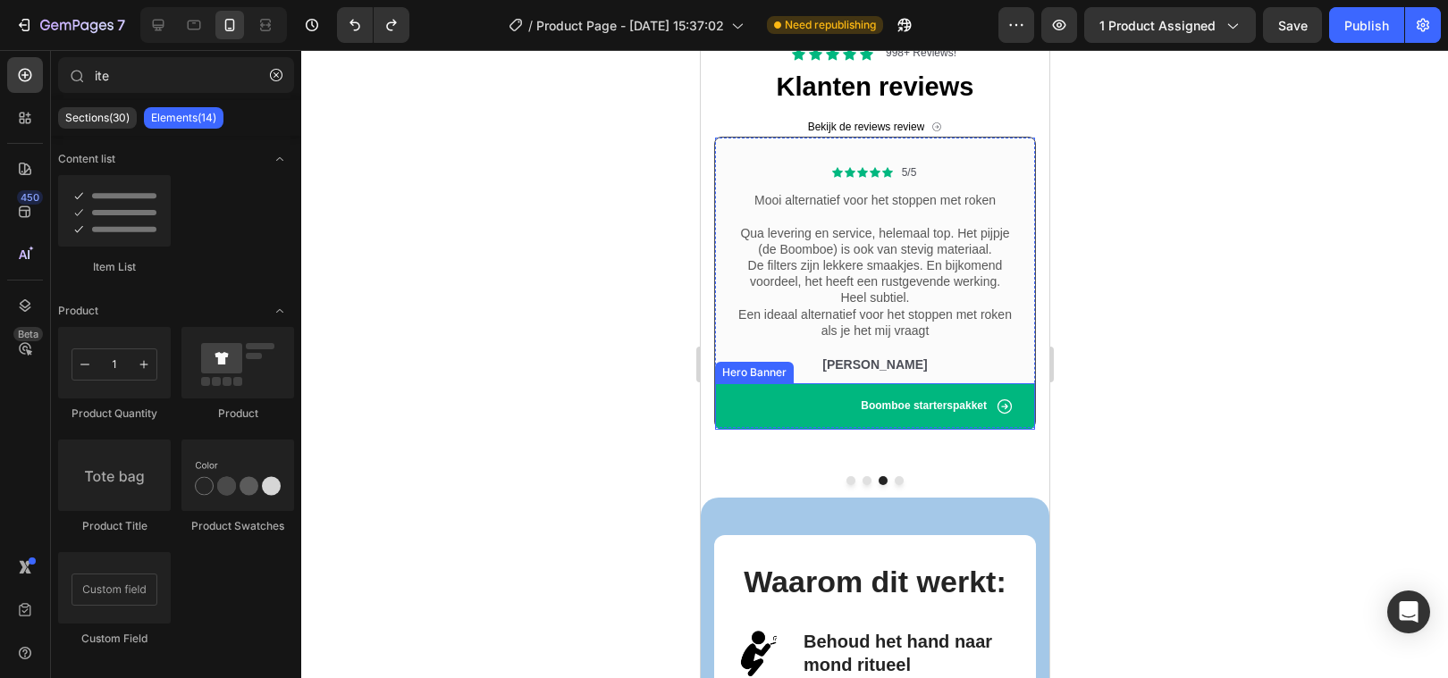
click at [724, 401] on div "Icon Boomboe starterspakket Text Block Row" at bounding box center [874, 406] width 320 height 46
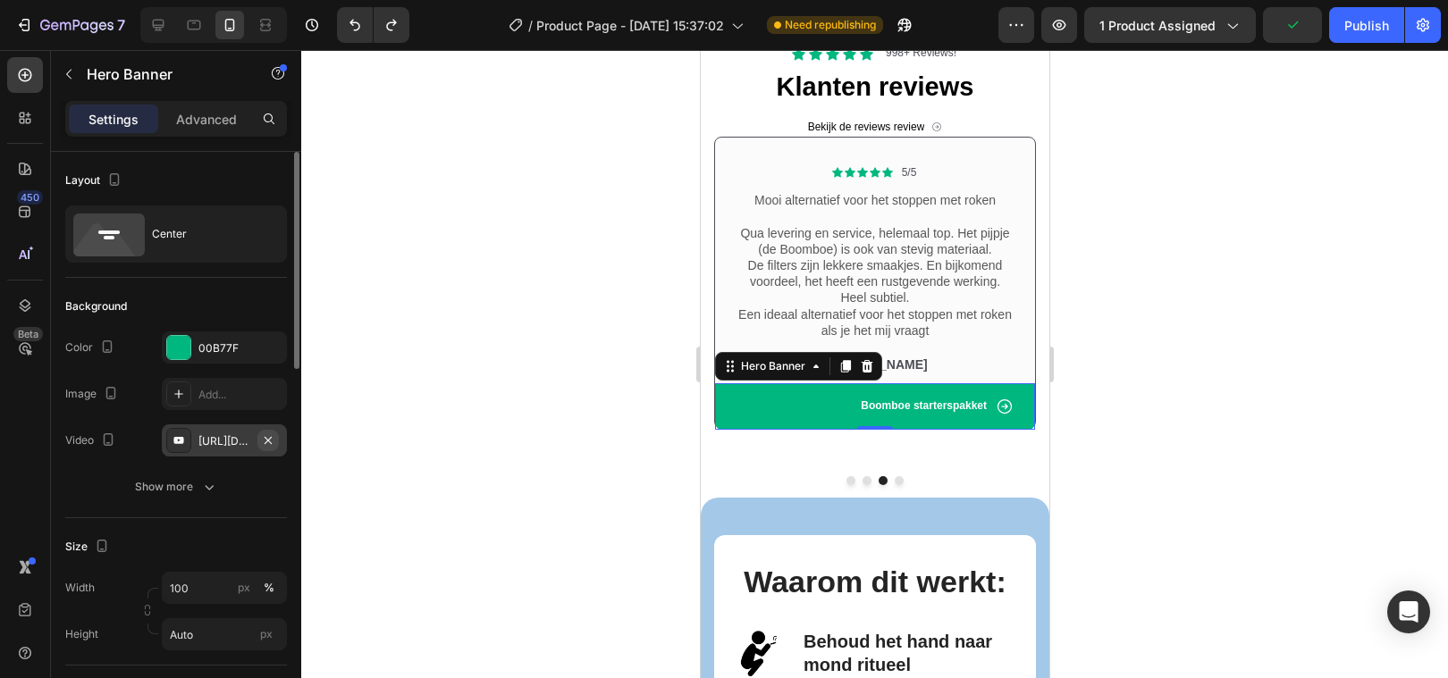
click at [270, 439] on icon "button" at bounding box center [268, 440] width 14 height 14
click at [554, 455] on div at bounding box center [874, 364] width 1147 height 628
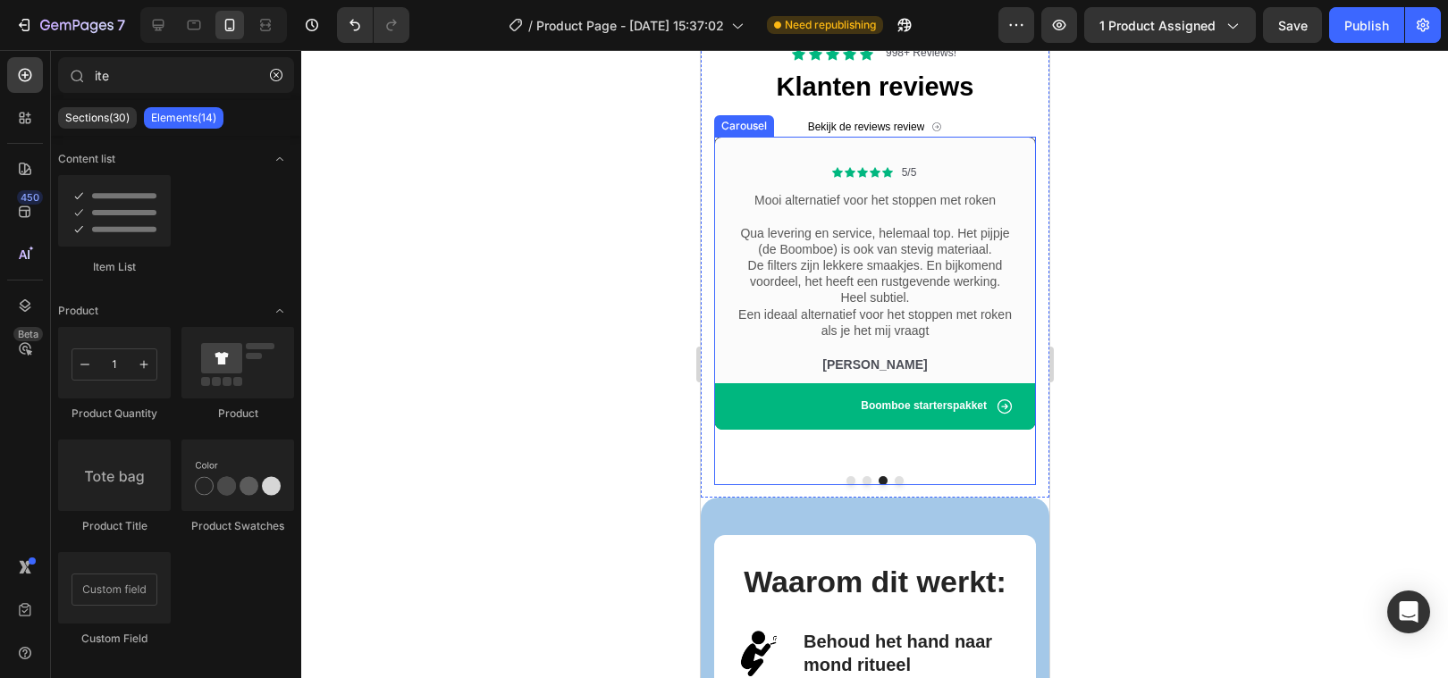
click at [862, 476] on button "Dot" at bounding box center [866, 480] width 9 height 9
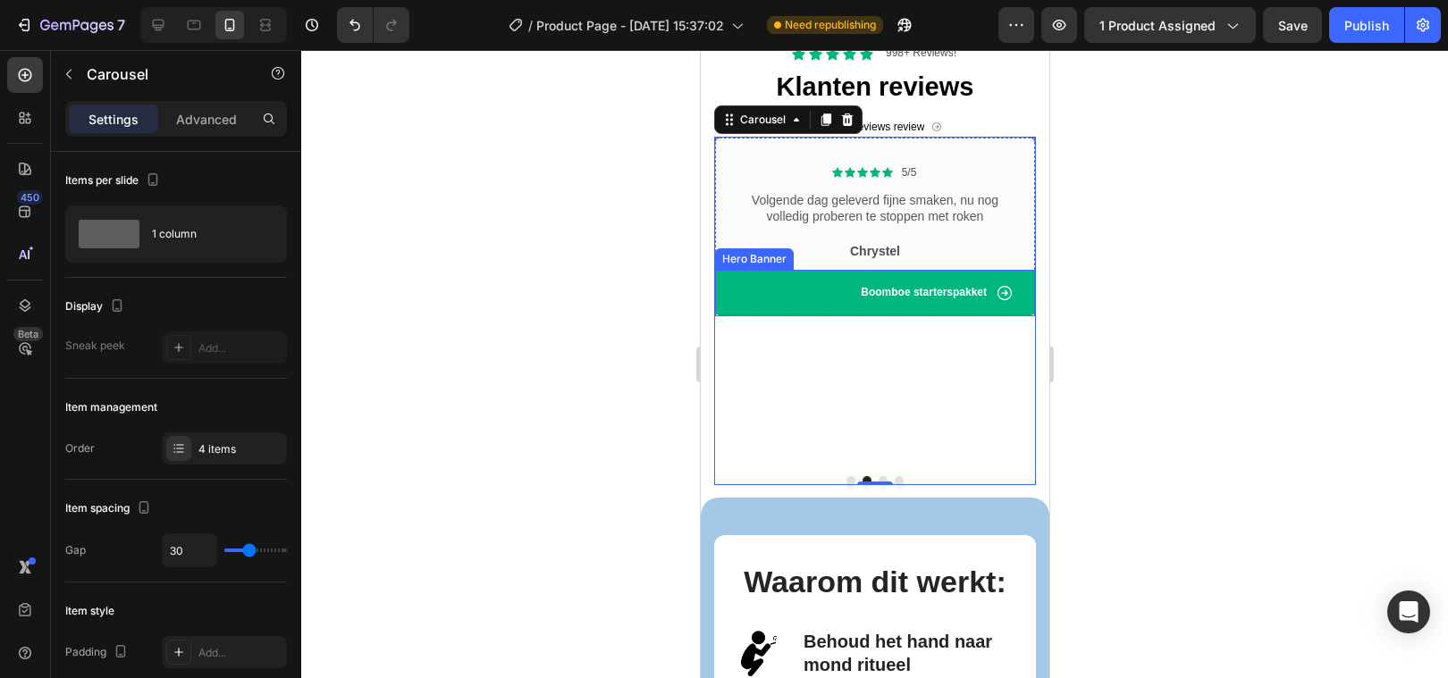
click at [721, 290] on div "Icon Boomboe starterspakket Text Block Row" at bounding box center [874, 293] width 320 height 46
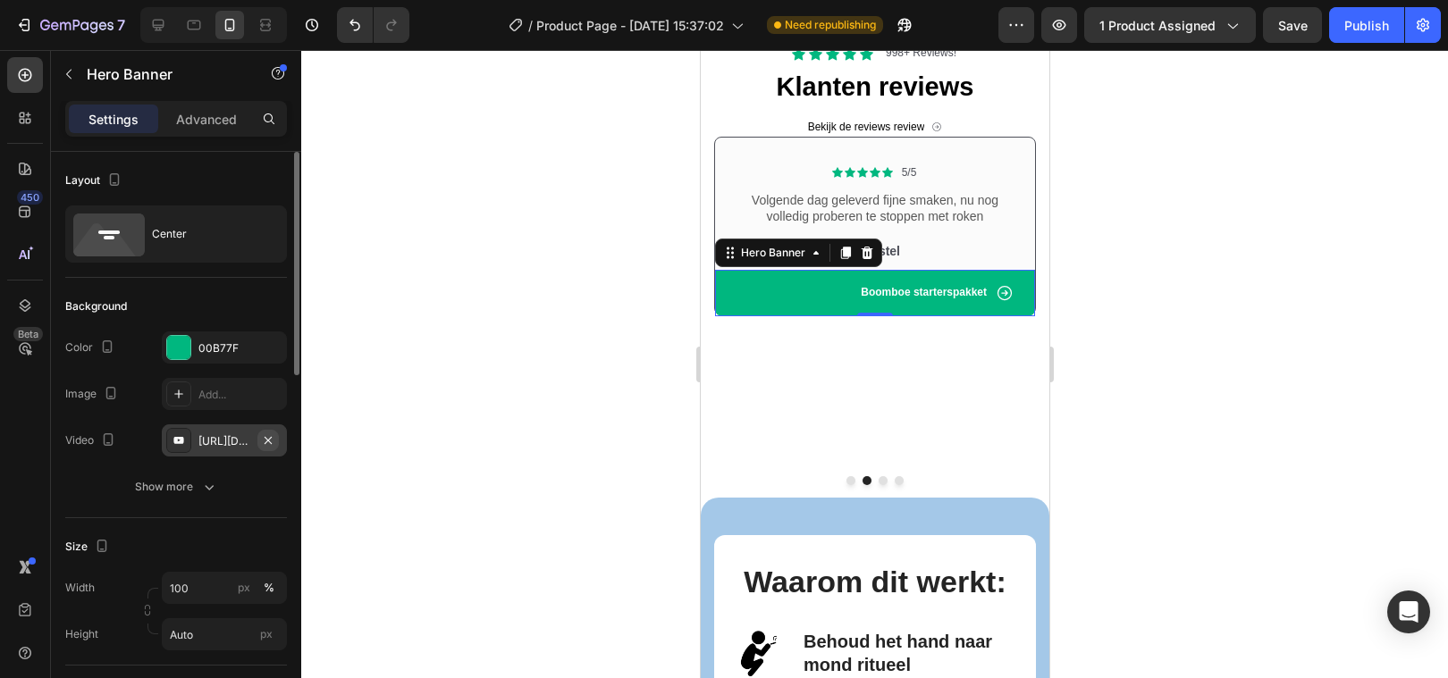
click at [266, 440] on icon "button" at bounding box center [268, 440] width 14 height 14
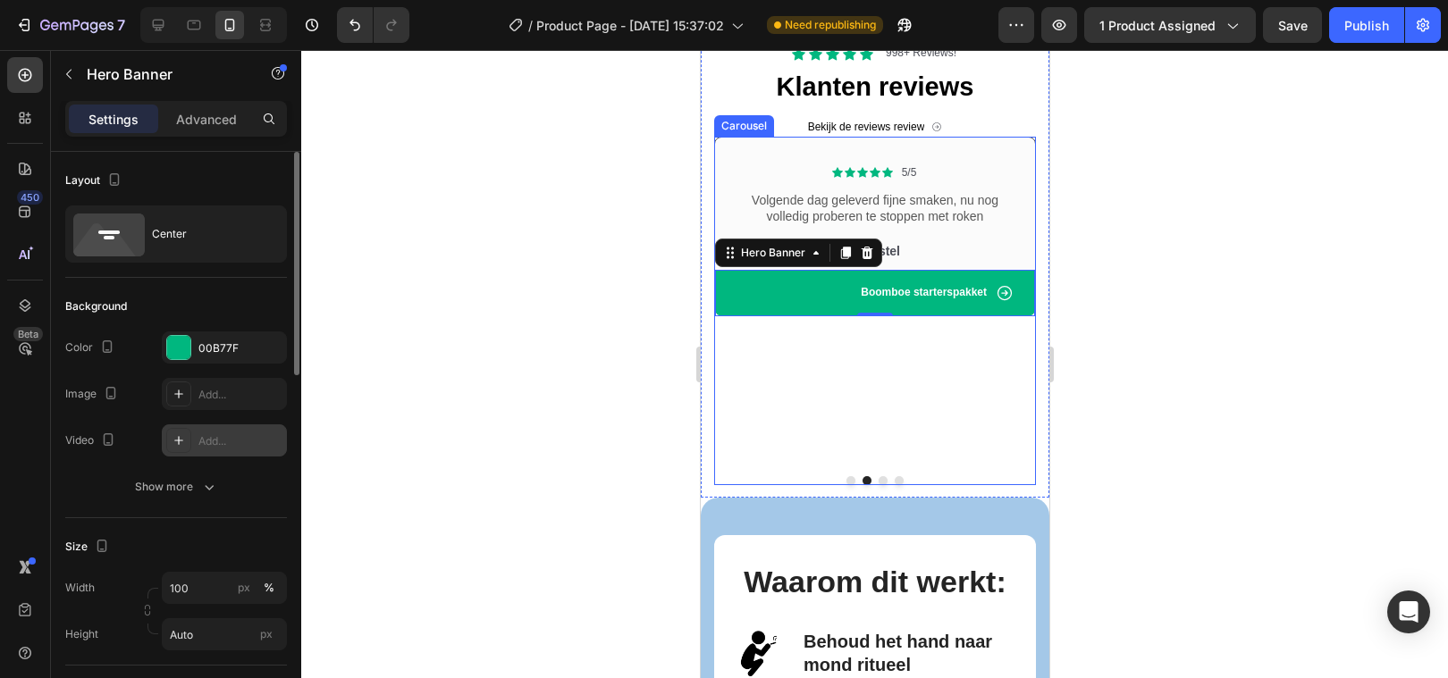
click at [847, 476] on button "Dot" at bounding box center [849, 480] width 9 height 9
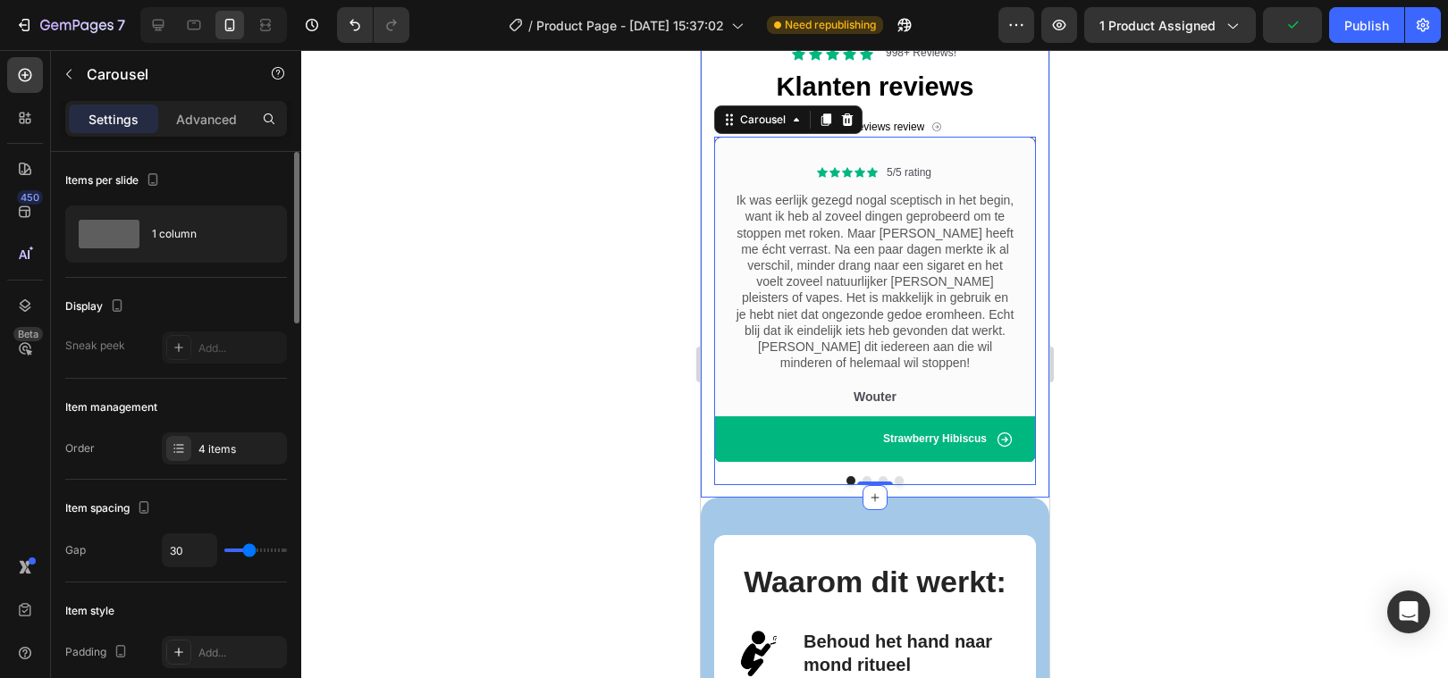
click at [514, 465] on div at bounding box center [874, 364] width 1147 height 628
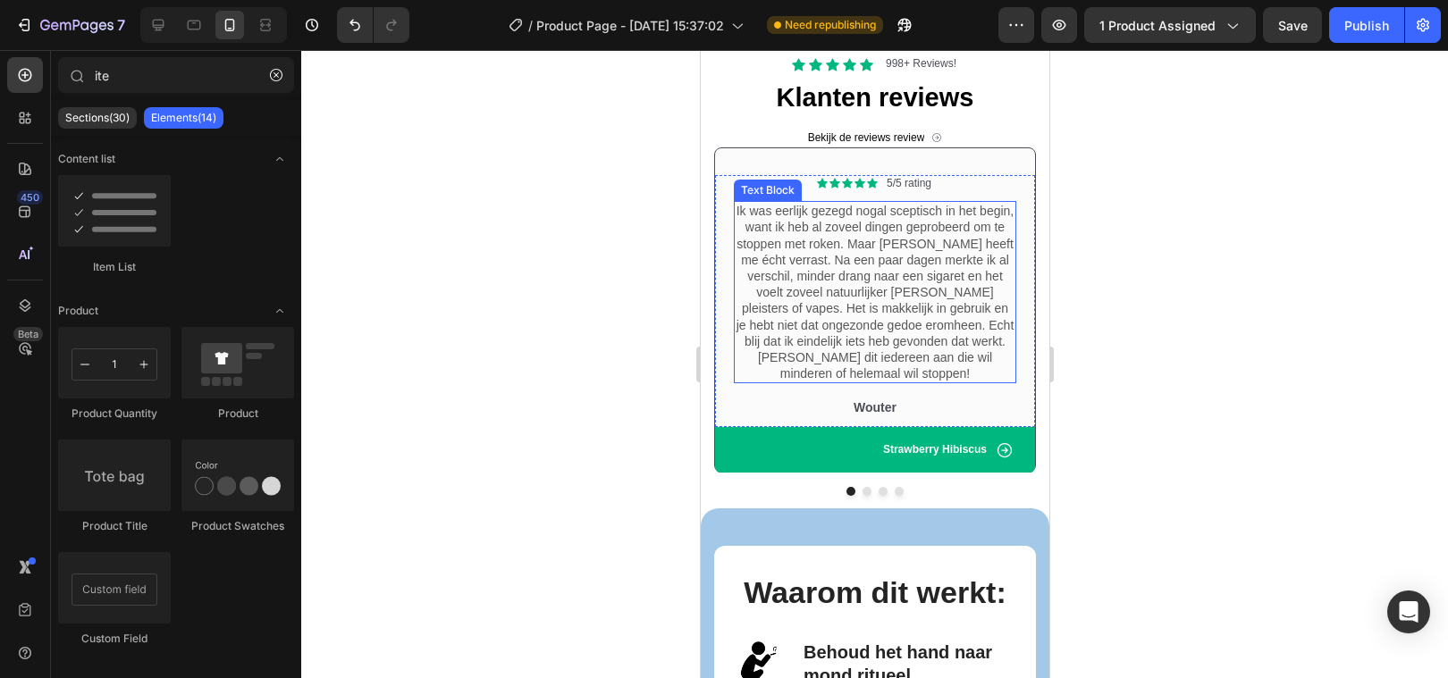
scroll to position [2614, 0]
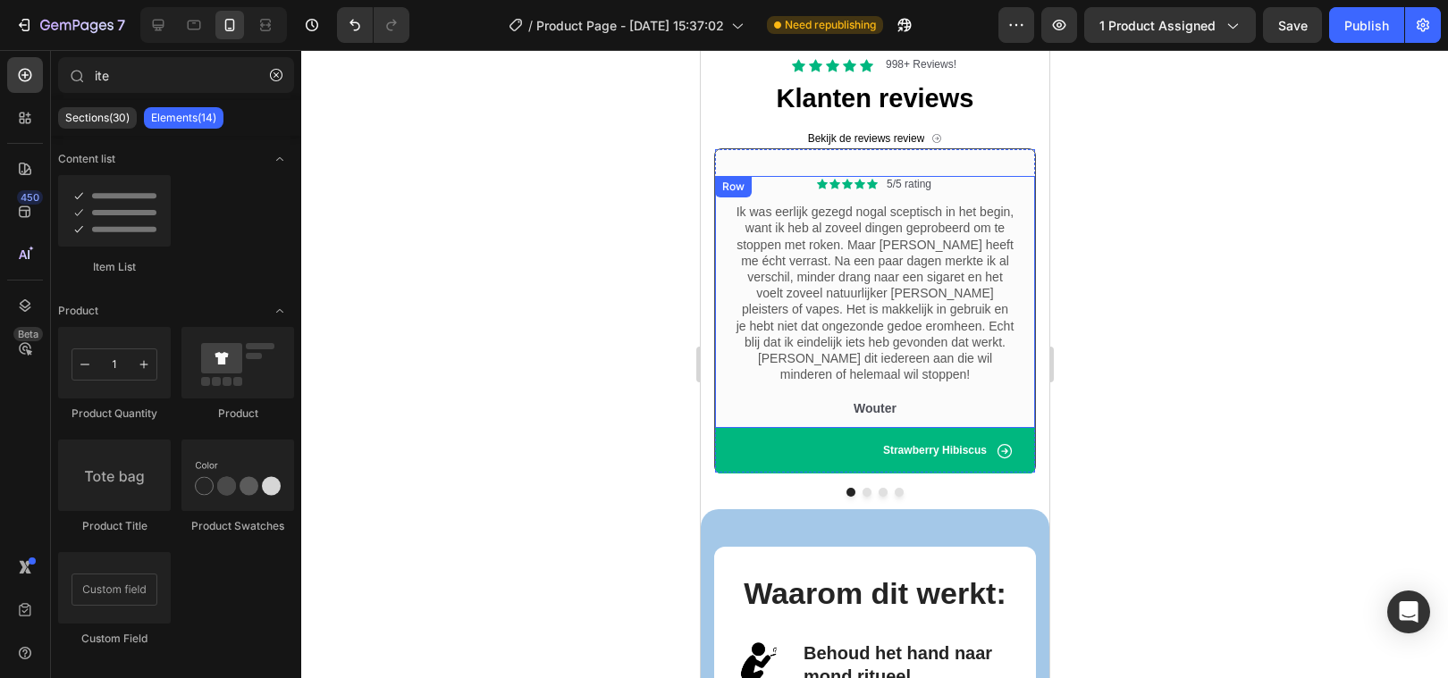
click at [718, 309] on div "Icon Icon Icon Icon Icon Icon List 5/5 rating Text Block Row Ik was eerlijk gez…" at bounding box center [874, 302] width 320 height 252
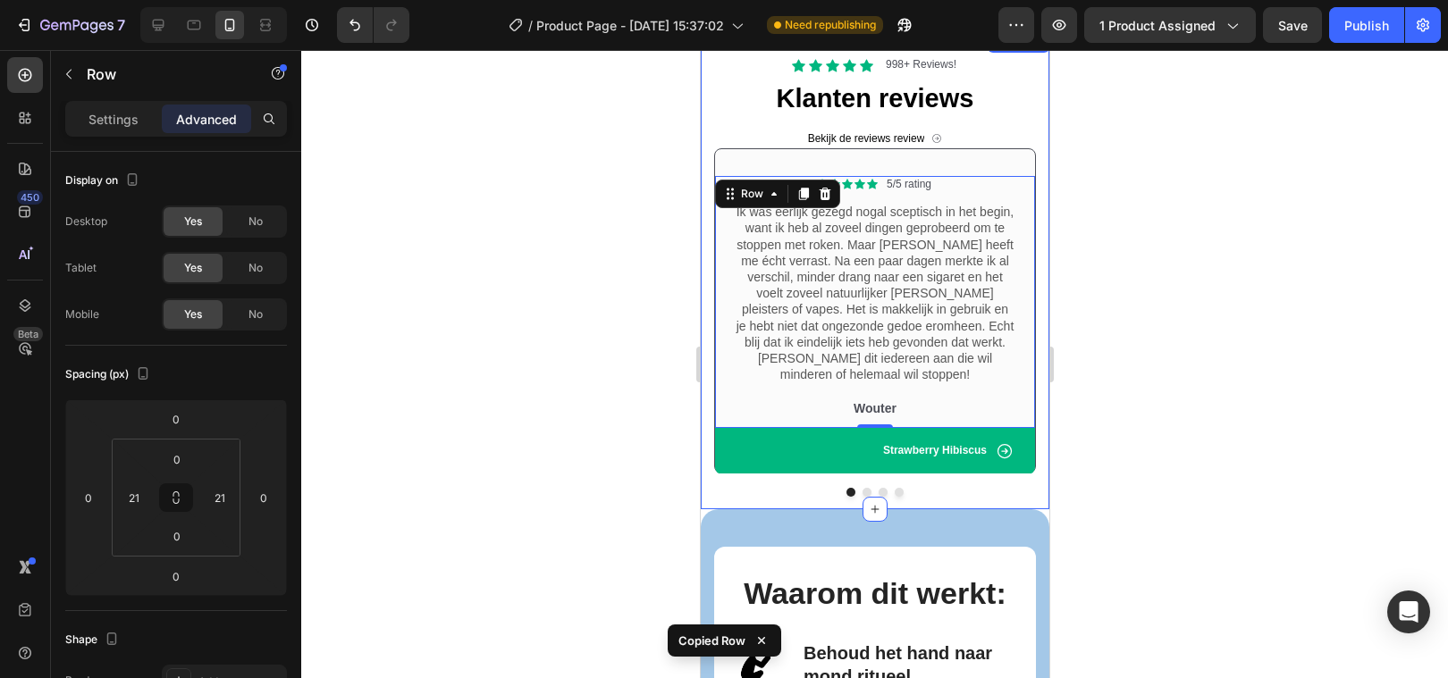
click at [895, 488] on button "Dot" at bounding box center [898, 492] width 9 height 9
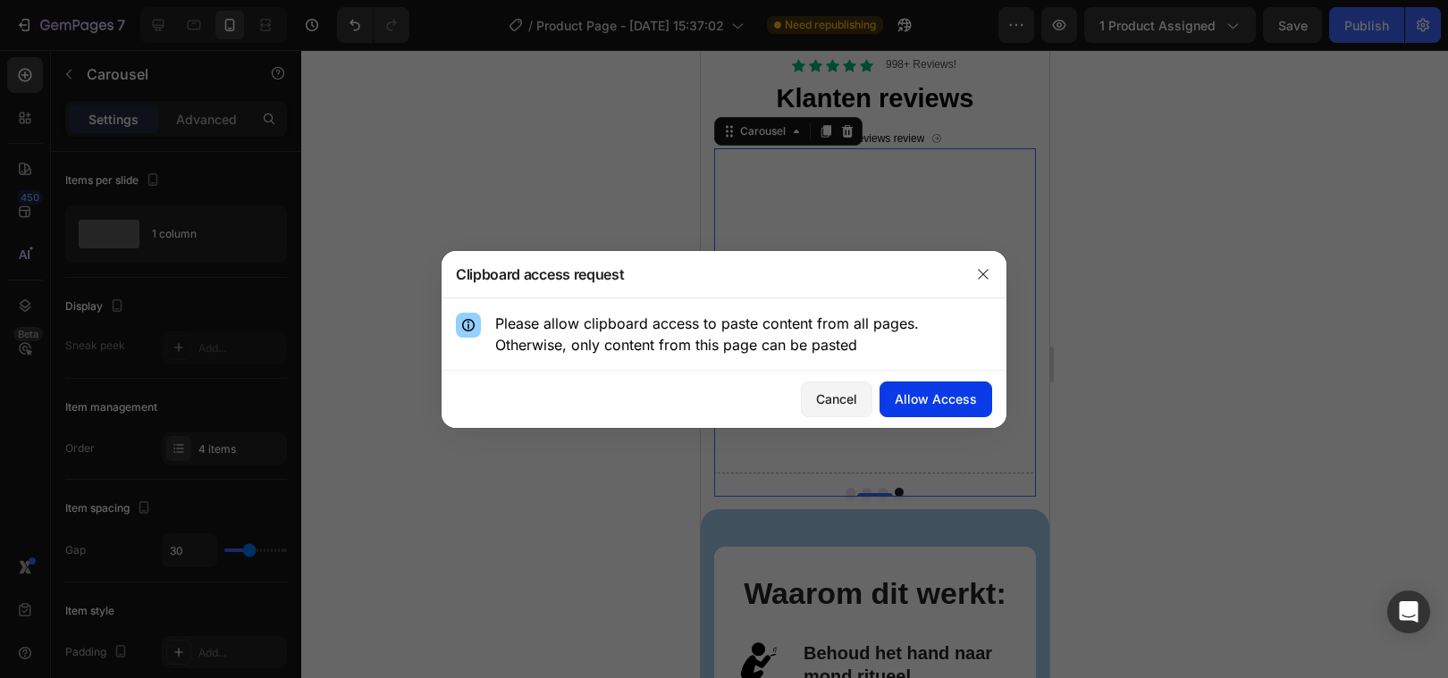
click at [915, 404] on div "Allow Access" at bounding box center [936, 399] width 82 height 19
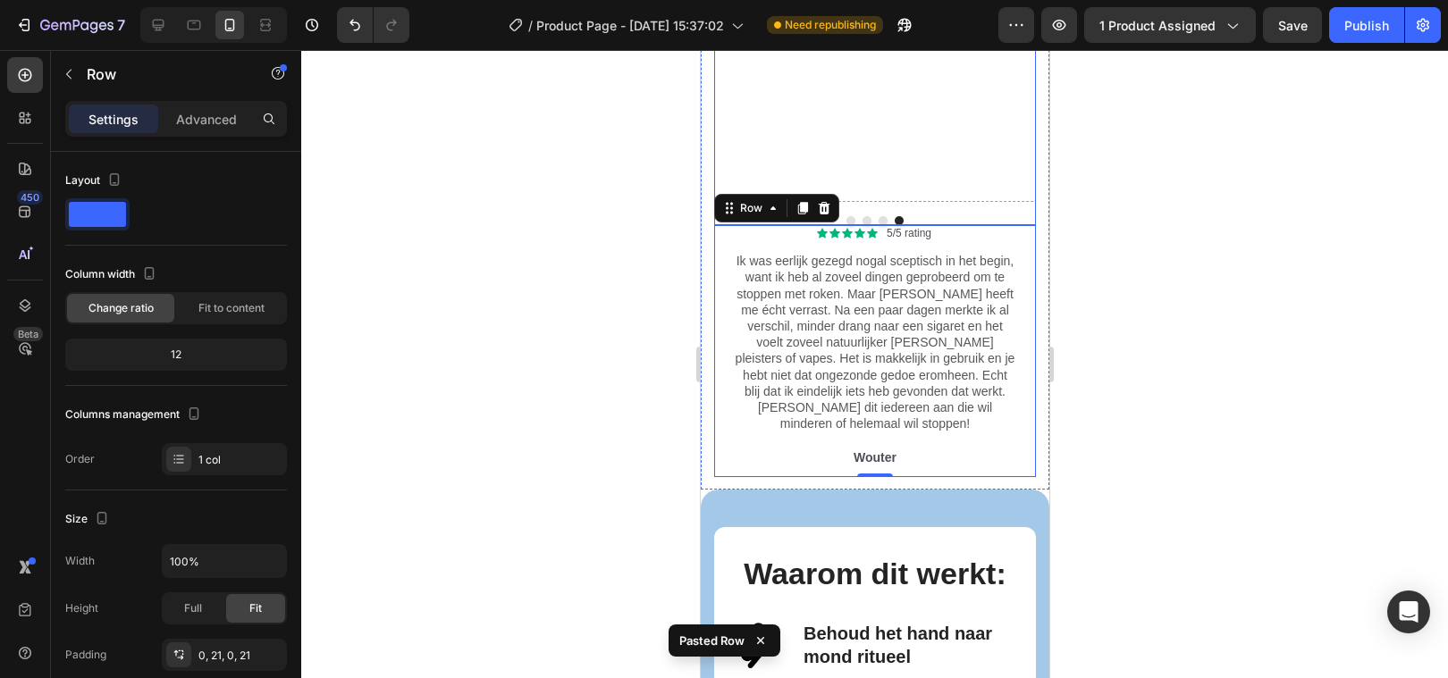
scroll to position [2788, 0]
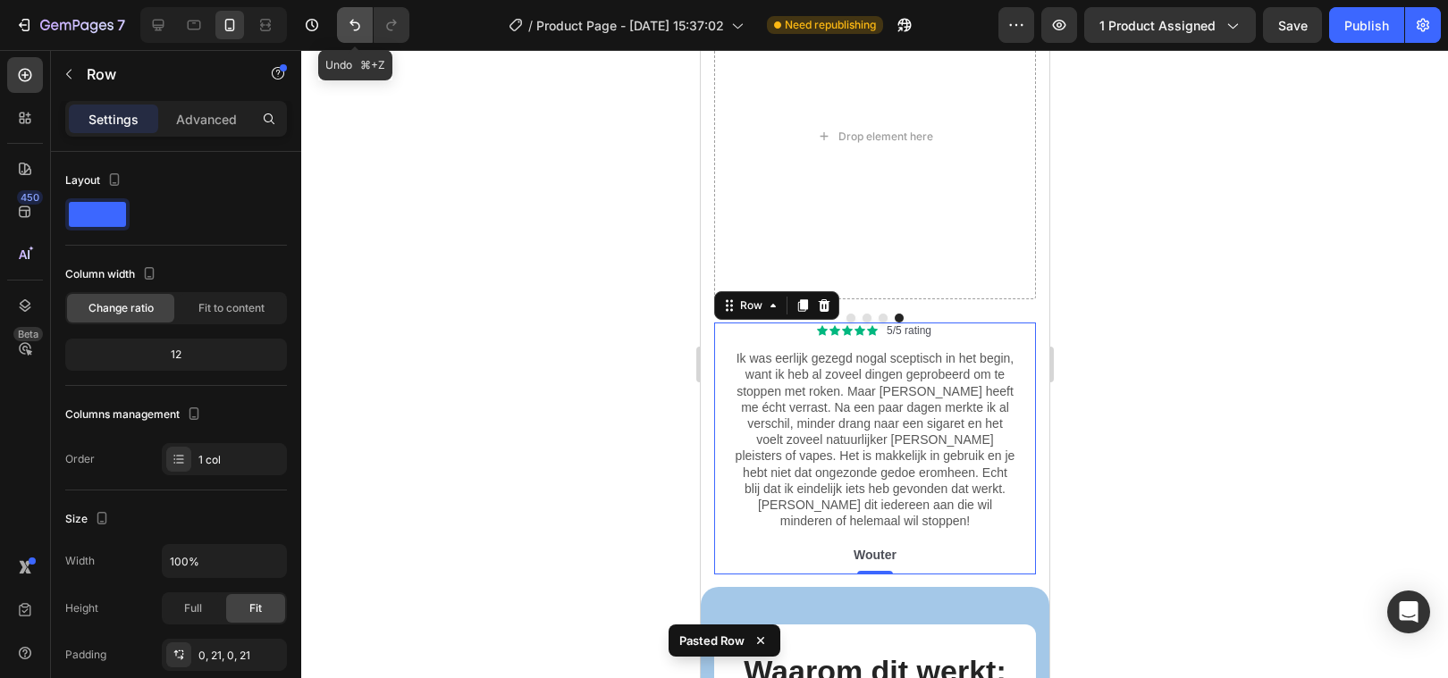
click at [356, 26] on icon "Undo/Redo" at bounding box center [355, 25] width 18 height 18
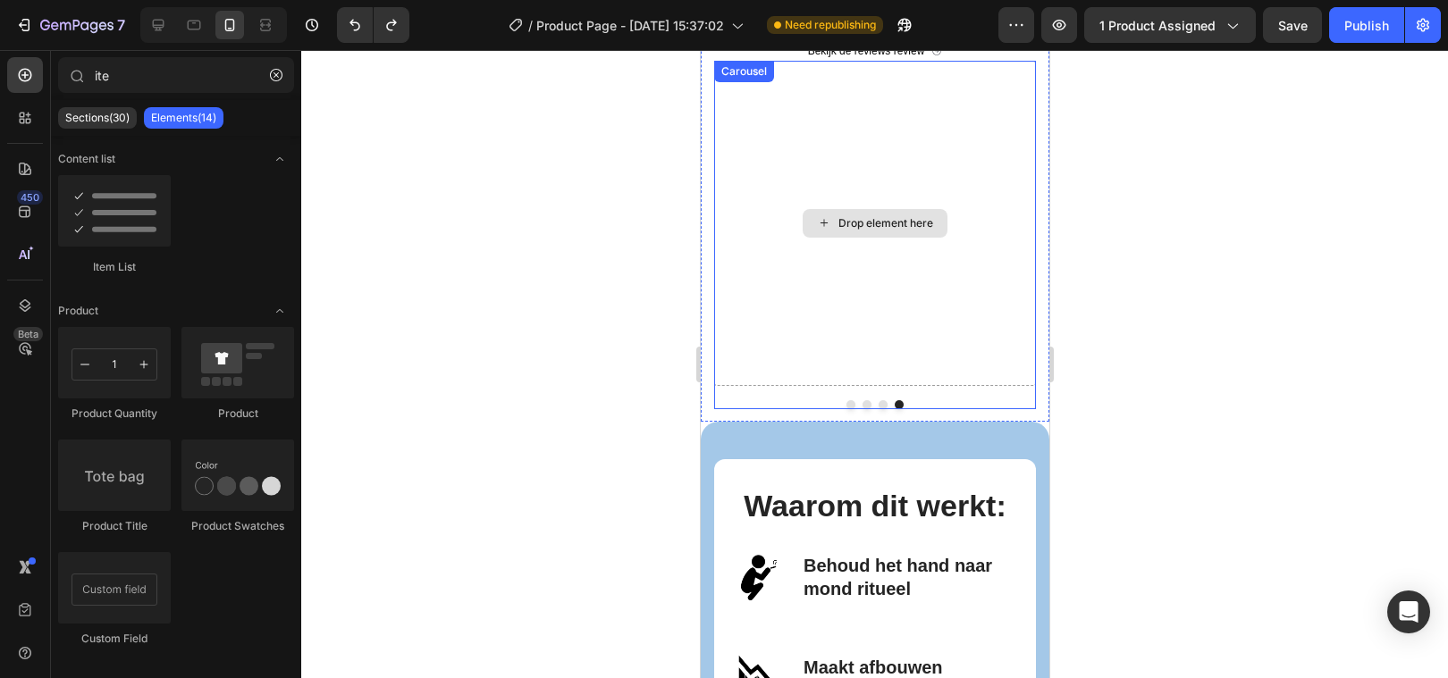
scroll to position [2671, 0]
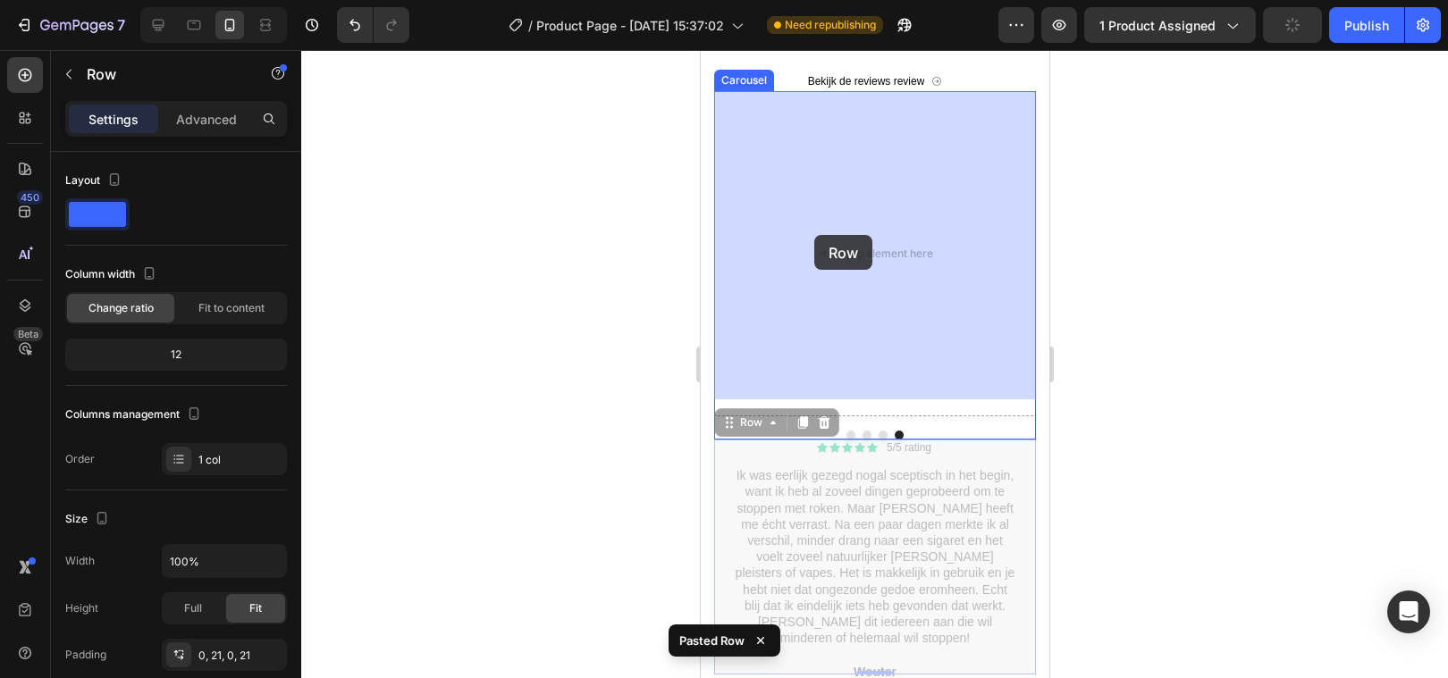
drag, startPoint x: 716, startPoint y: 498, endPoint x: 813, endPoint y: 236, distance: 279.4
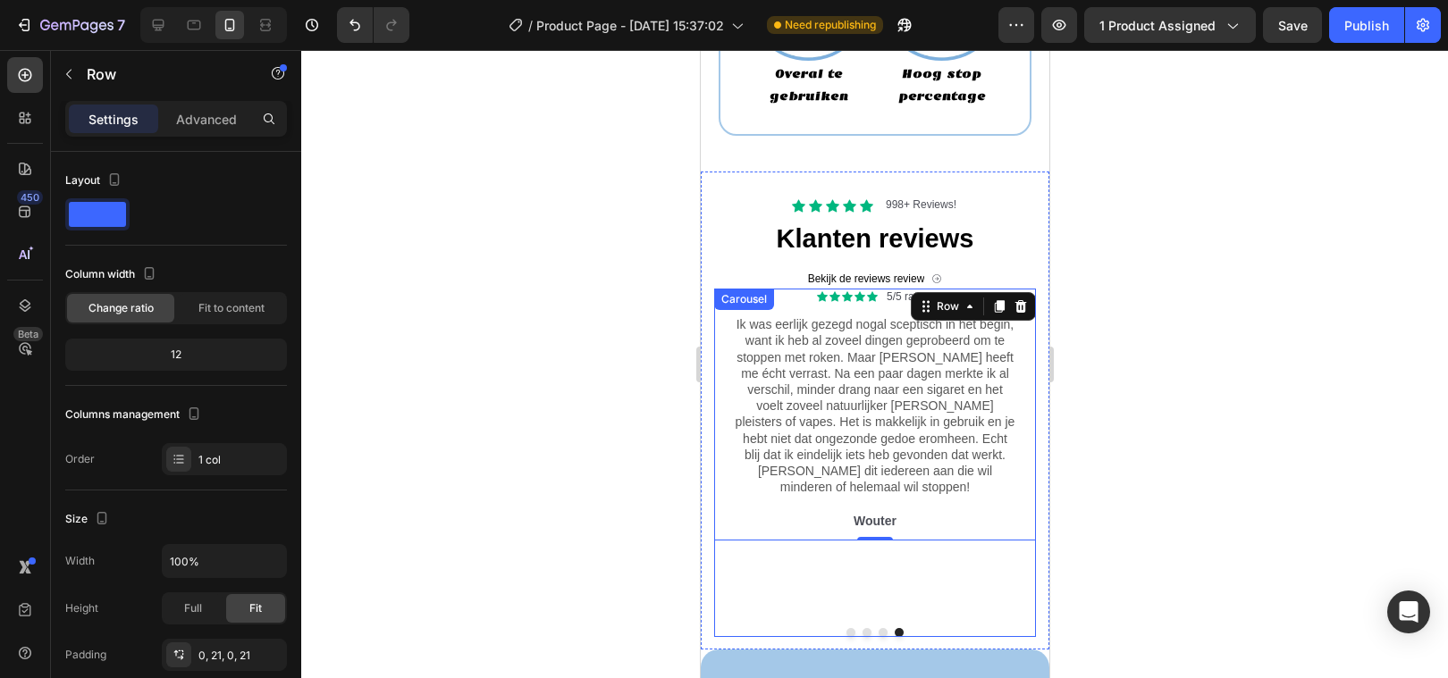
scroll to position [2452, 0]
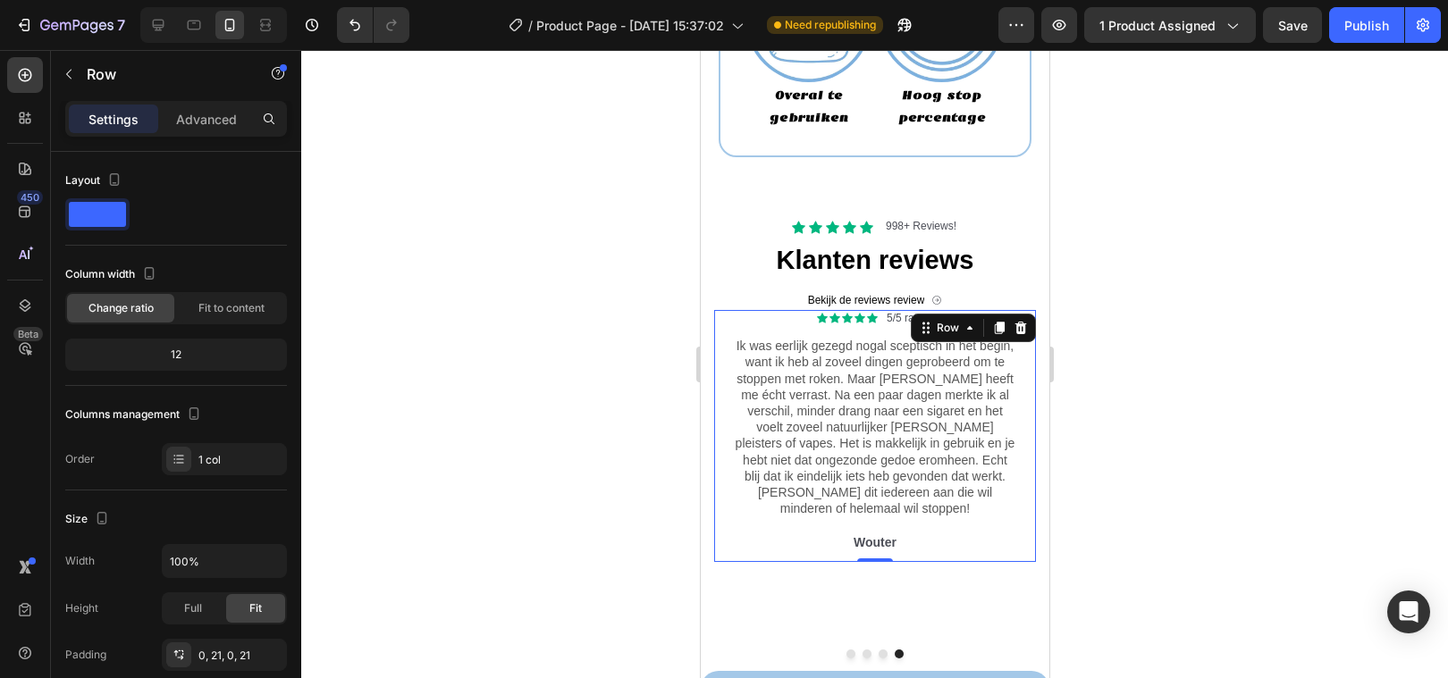
click at [1374, 387] on div at bounding box center [874, 364] width 1147 height 628
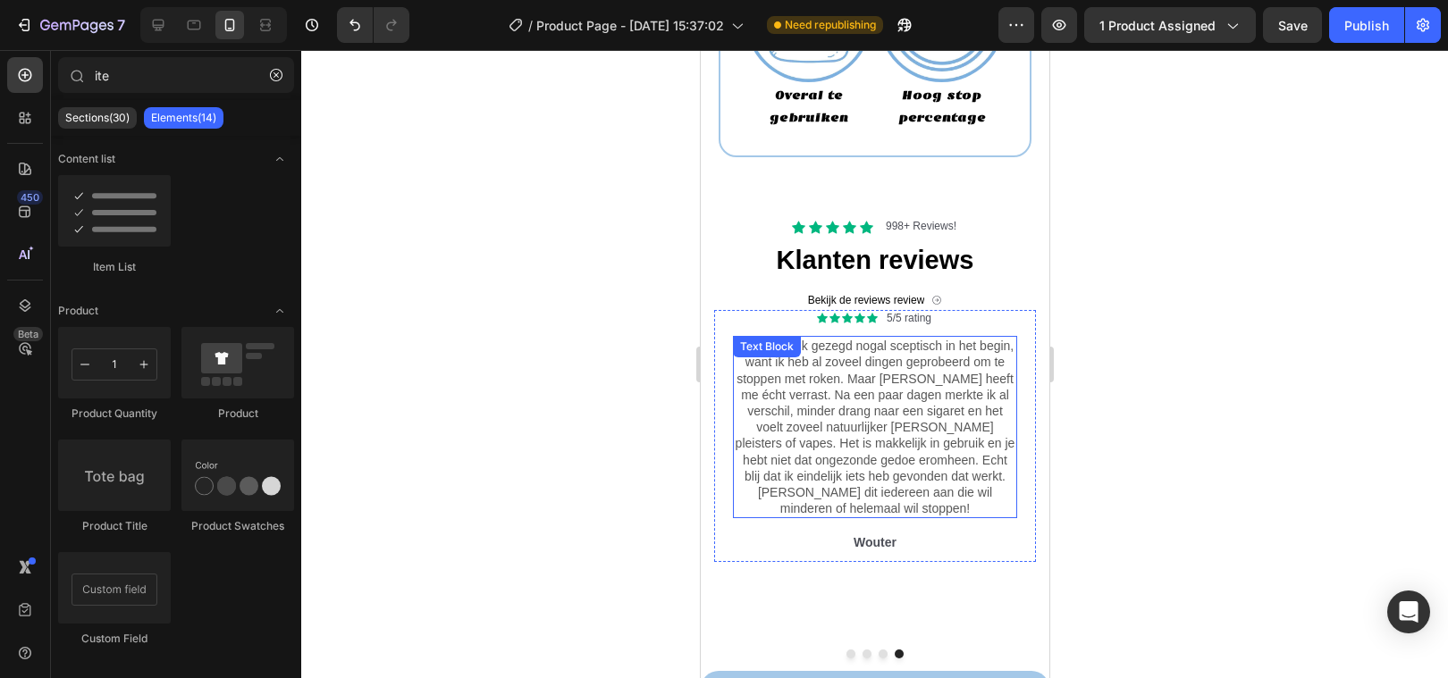
click at [788, 394] on p "Ik was eerlijk gezegd nogal sceptisch in het begin, want ik heb al zoveel dinge…" at bounding box center [874, 427] width 281 height 179
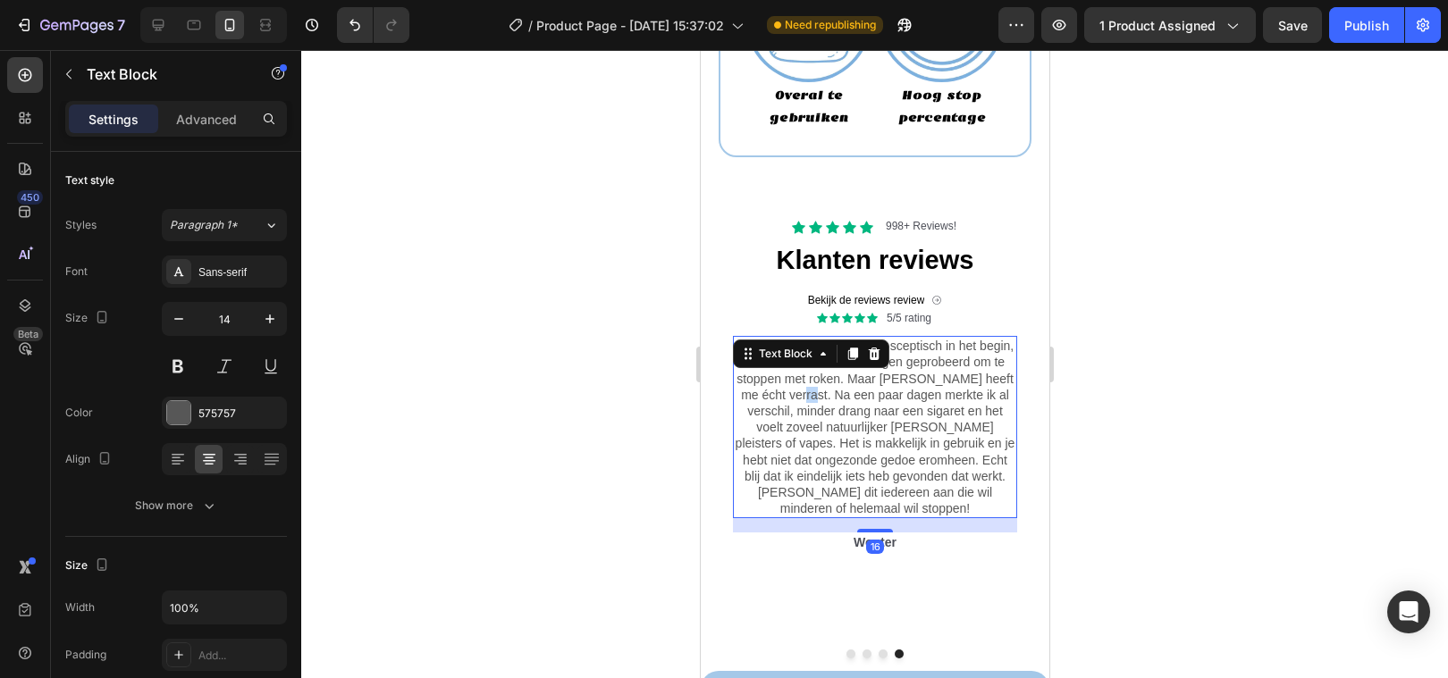
click at [788, 394] on p "Ik was eerlijk gezegd nogal sceptisch in het begin, want ik heb al zoveel dinge…" at bounding box center [874, 427] width 281 height 179
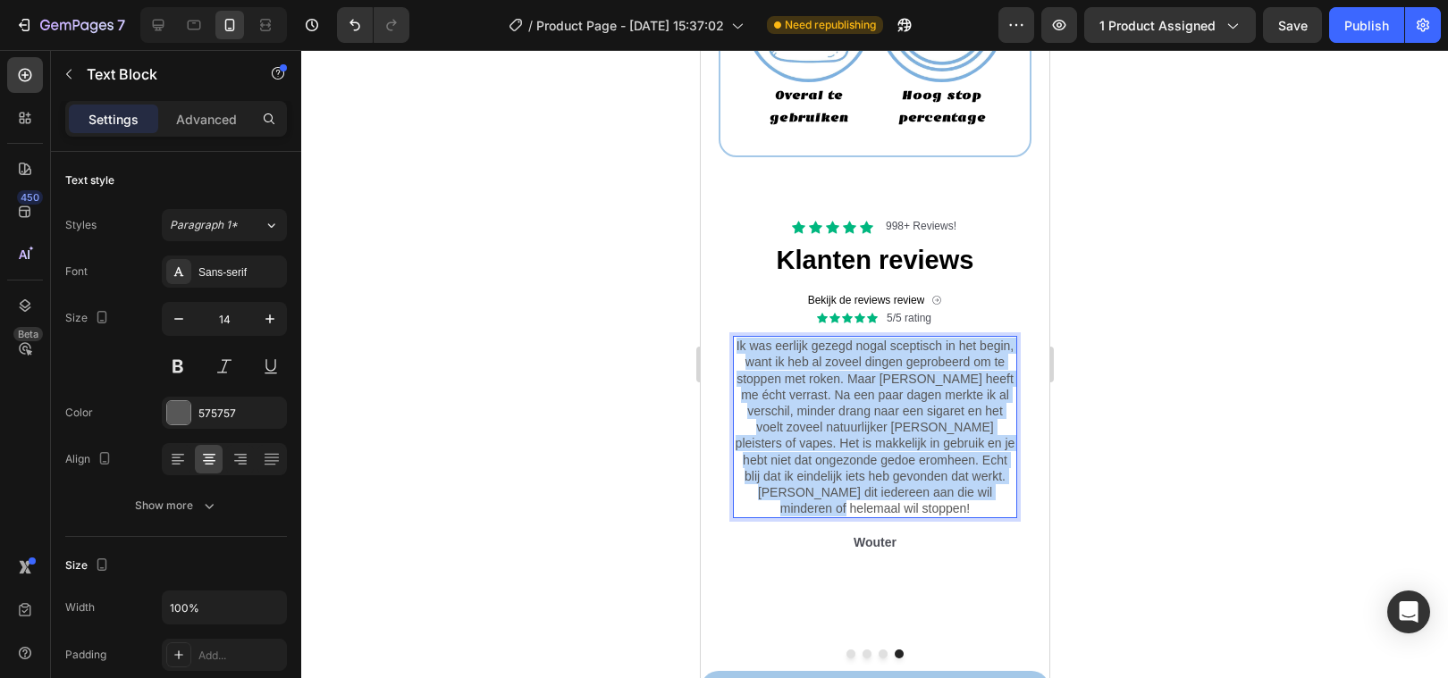
click at [788, 394] on p "Ik was eerlijk gezegd nogal sceptisch in het begin, want ik heb al zoveel dinge…" at bounding box center [874, 427] width 281 height 179
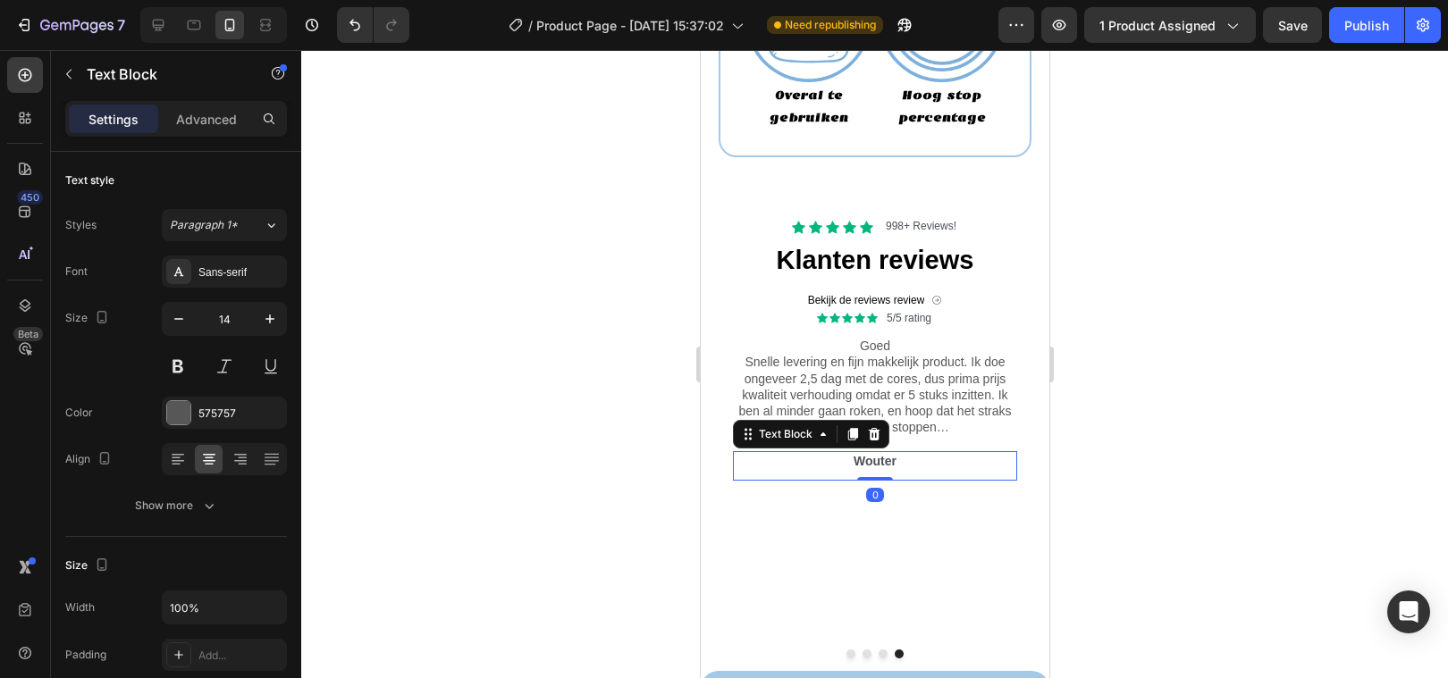
click at [865, 463] on p "Wouter" at bounding box center [874, 461] width 281 height 16
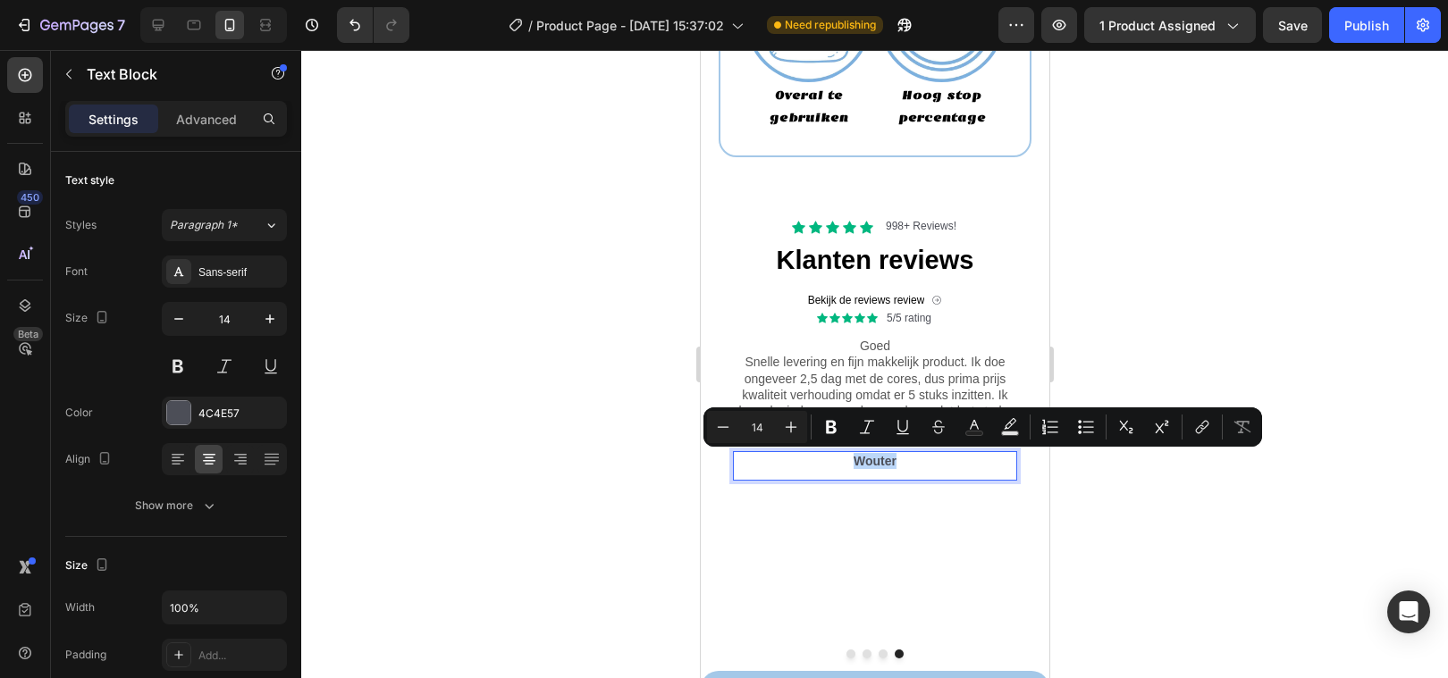
click at [865, 463] on p "Wouter" at bounding box center [874, 461] width 281 height 16
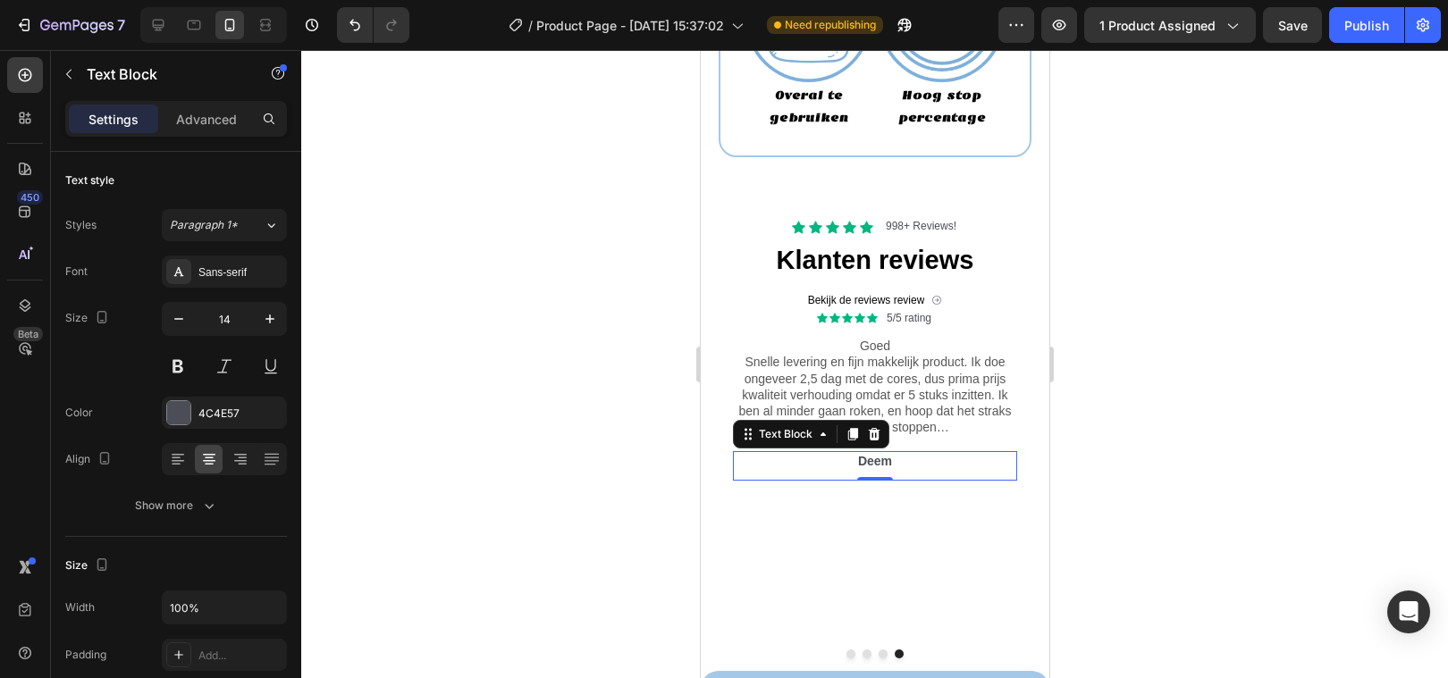
click at [537, 504] on div at bounding box center [874, 364] width 1147 height 628
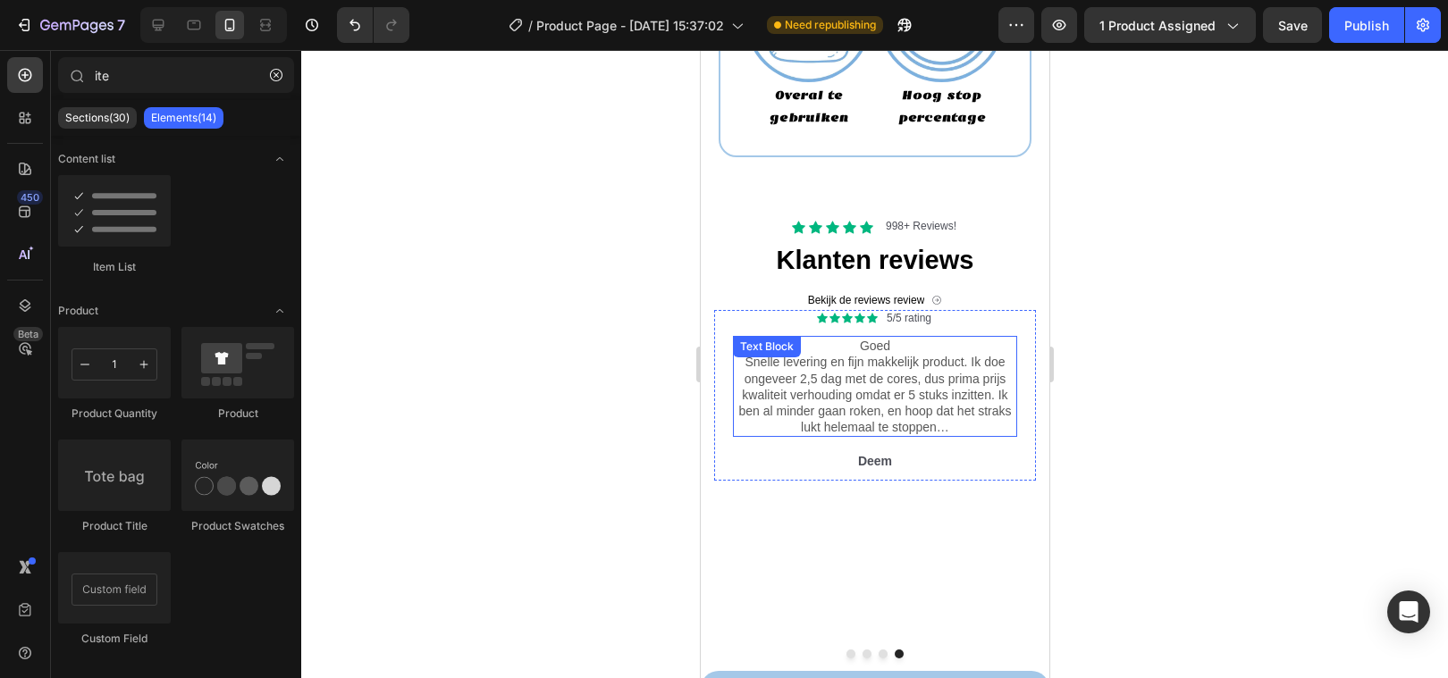
scroll to position [2486, 0]
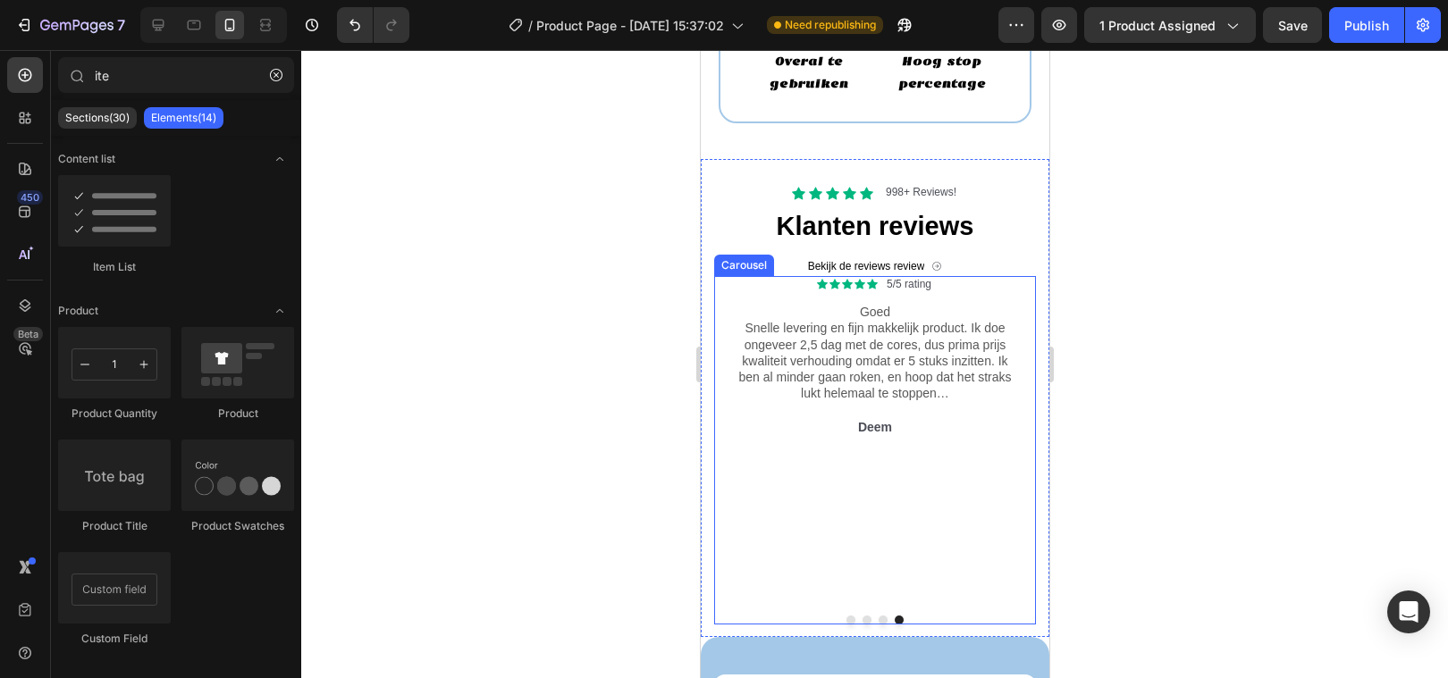
click at [835, 526] on div "Icon Icon Icon Icon Icon Icon List 5/5 rating Text Block Row Goed Snelle leveri…" at bounding box center [874, 438] width 322 height 325
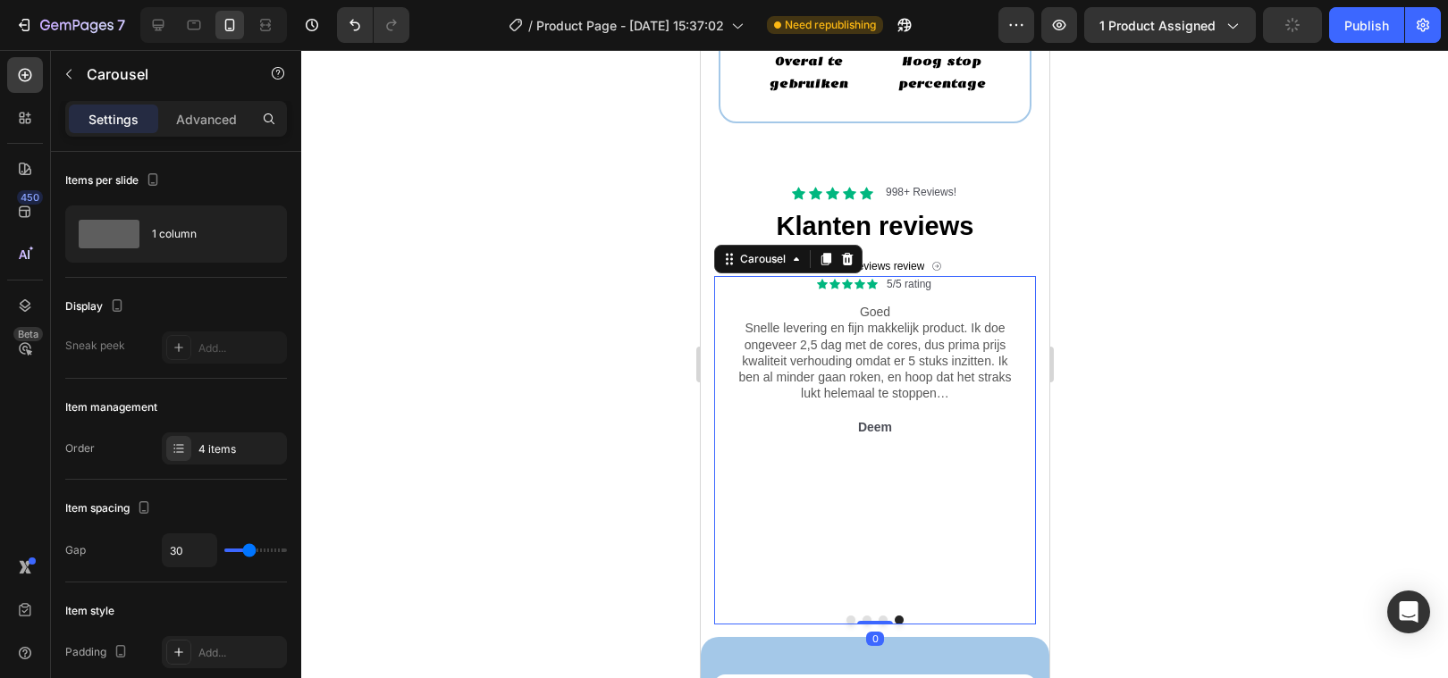
click at [820, 490] on div "Icon Icon Icon Icon Icon Icon List 5/5 rating Text Block Row Goed Snelle leveri…" at bounding box center [874, 438] width 322 height 325
click at [899, 433] on p "Deem" at bounding box center [874, 427] width 281 height 16
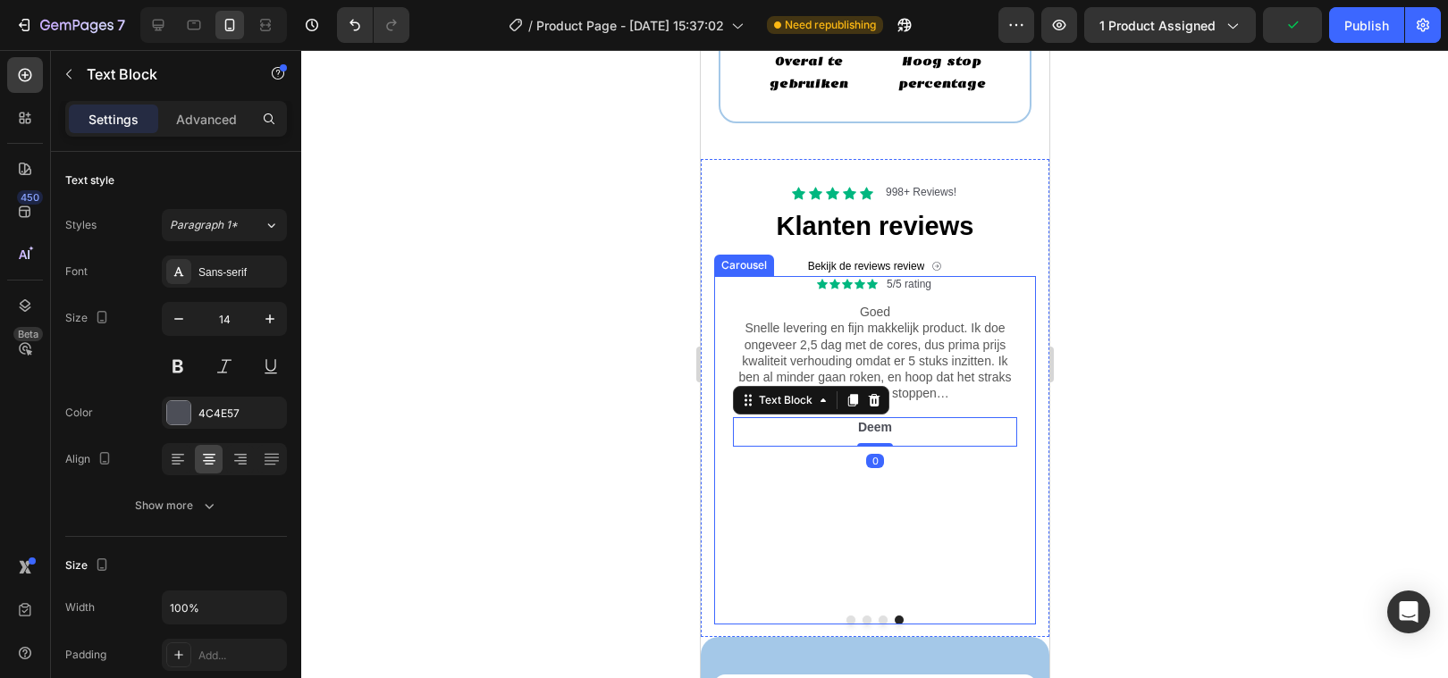
click at [829, 488] on div "Icon Icon Icon Icon Icon Icon List 5/5 rating Text Block Row Goed Snelle leveri…" at bounding box center [874, 438] width 322 height 325
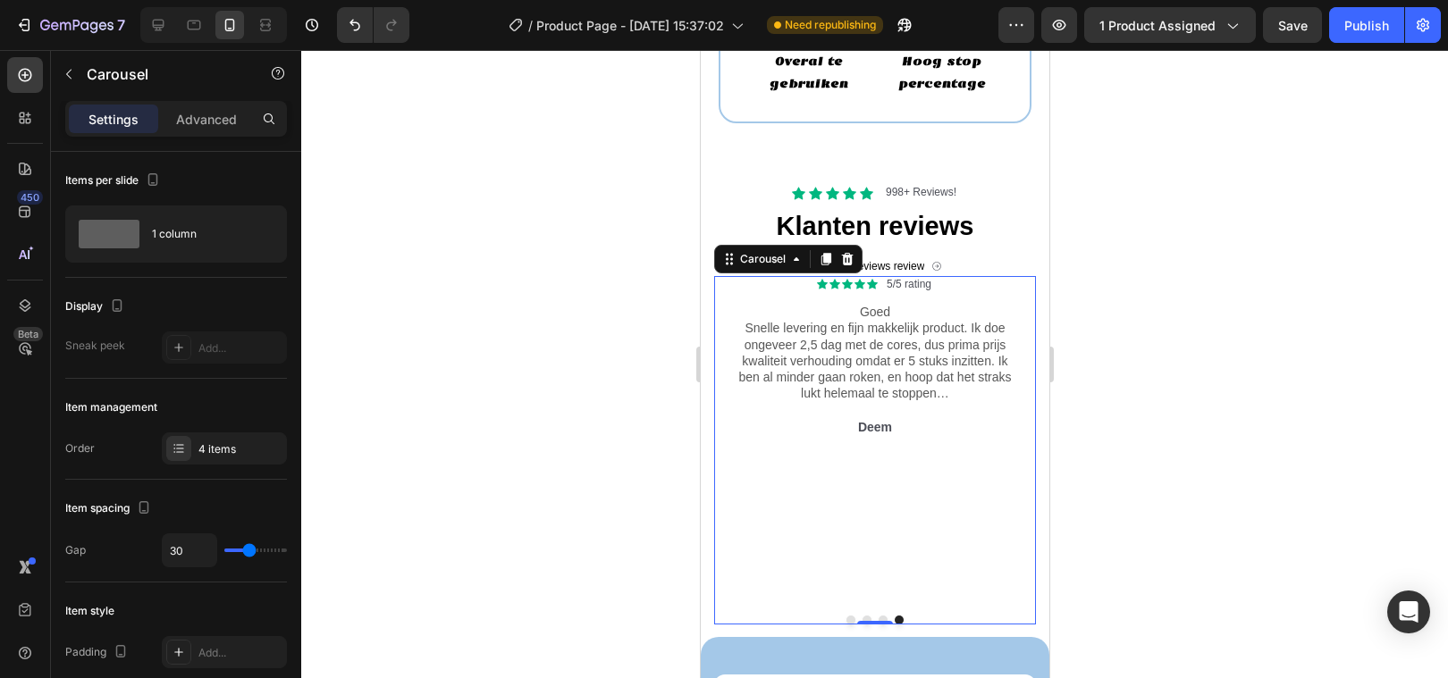
click at [840, 531] on div "Icon Icon Icon Icon Icon Icon List 5/5 rating Text Block Row Goed Snelle leveri…" at bounding box center [874, 438] width 322 height 325
click at [221, 119] on p "Advanced" at bounding box center [206, 119] width 61 height 19
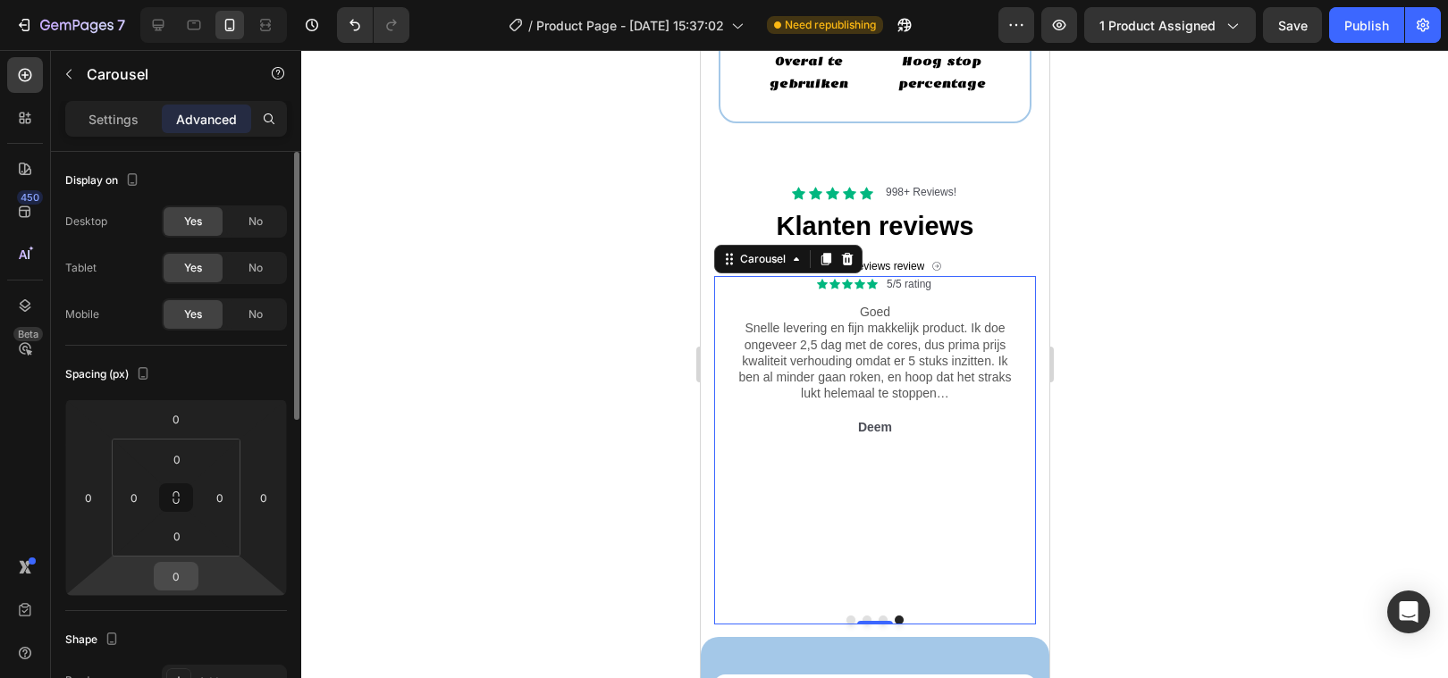
click at [173, 574] on input "0" at bounding box center [176, 576] width 36 height 27
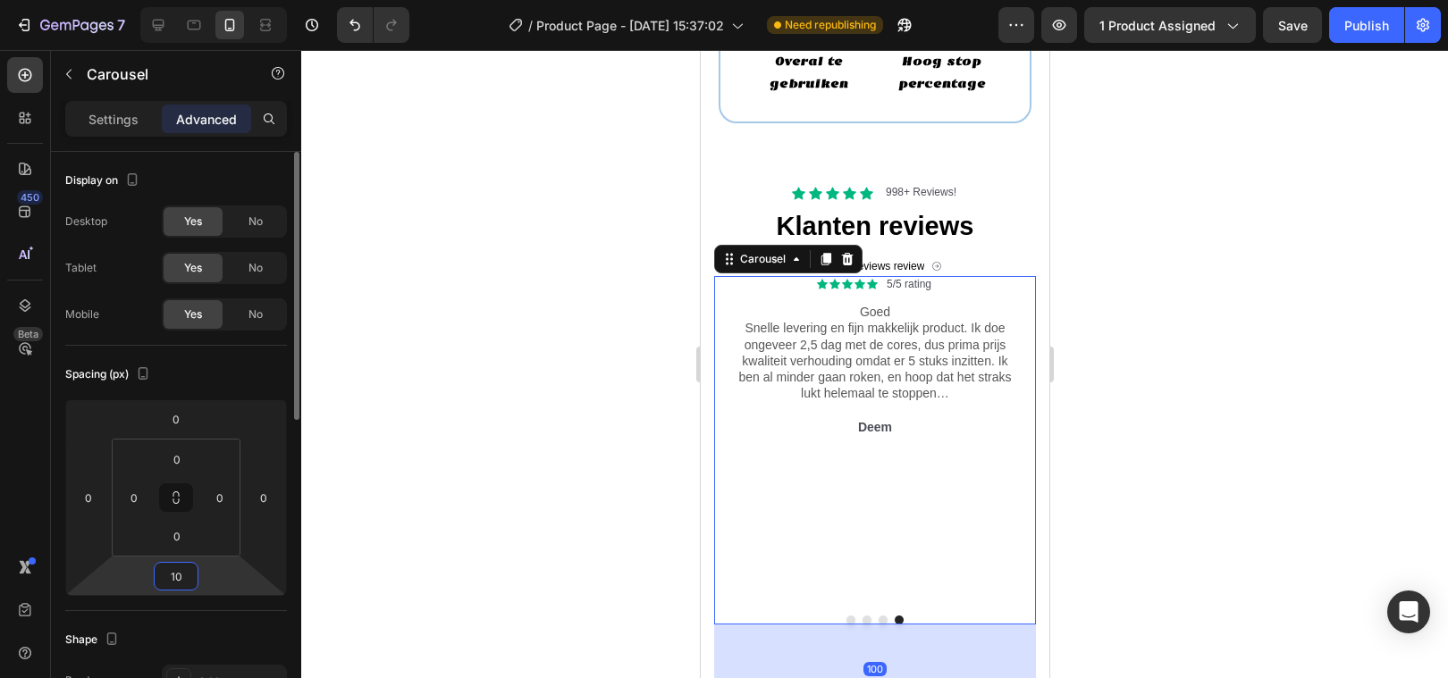
type input "1"
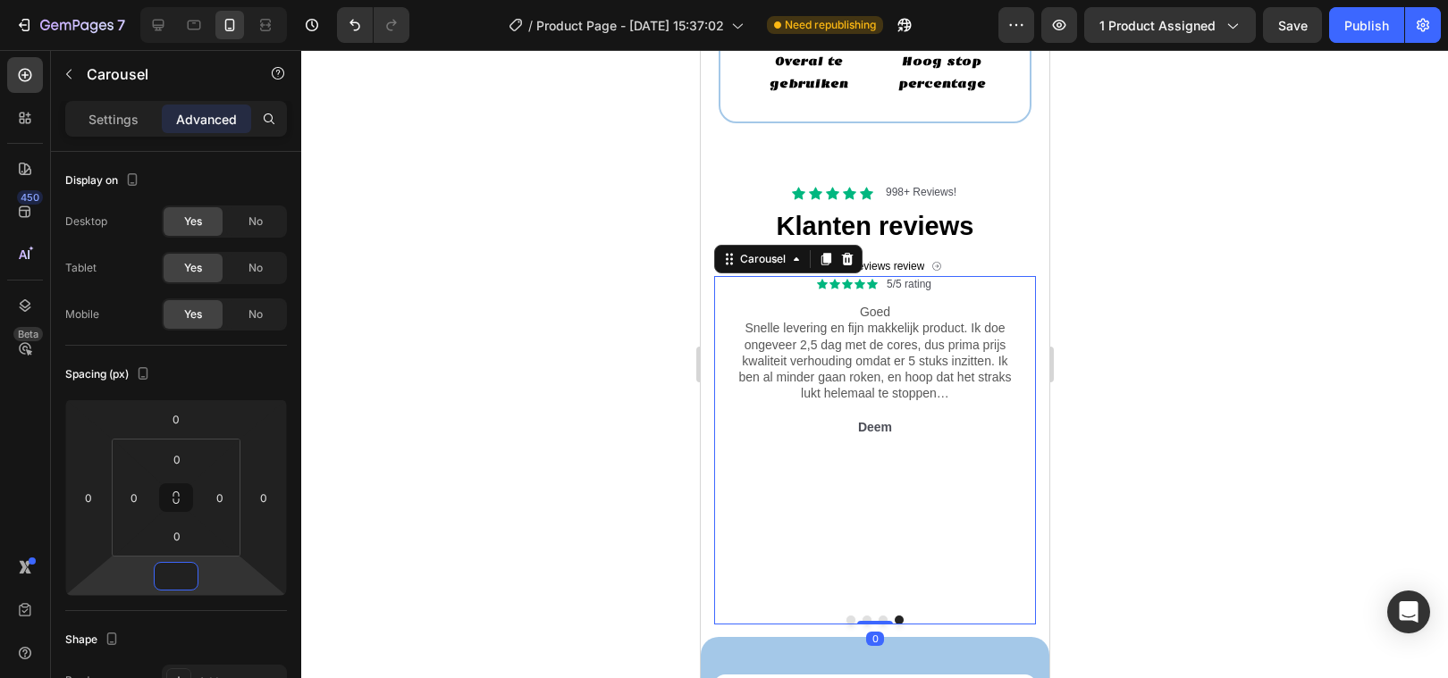
click at [538, 465] on div at bounding box center [874, 364] width 1147 height 628
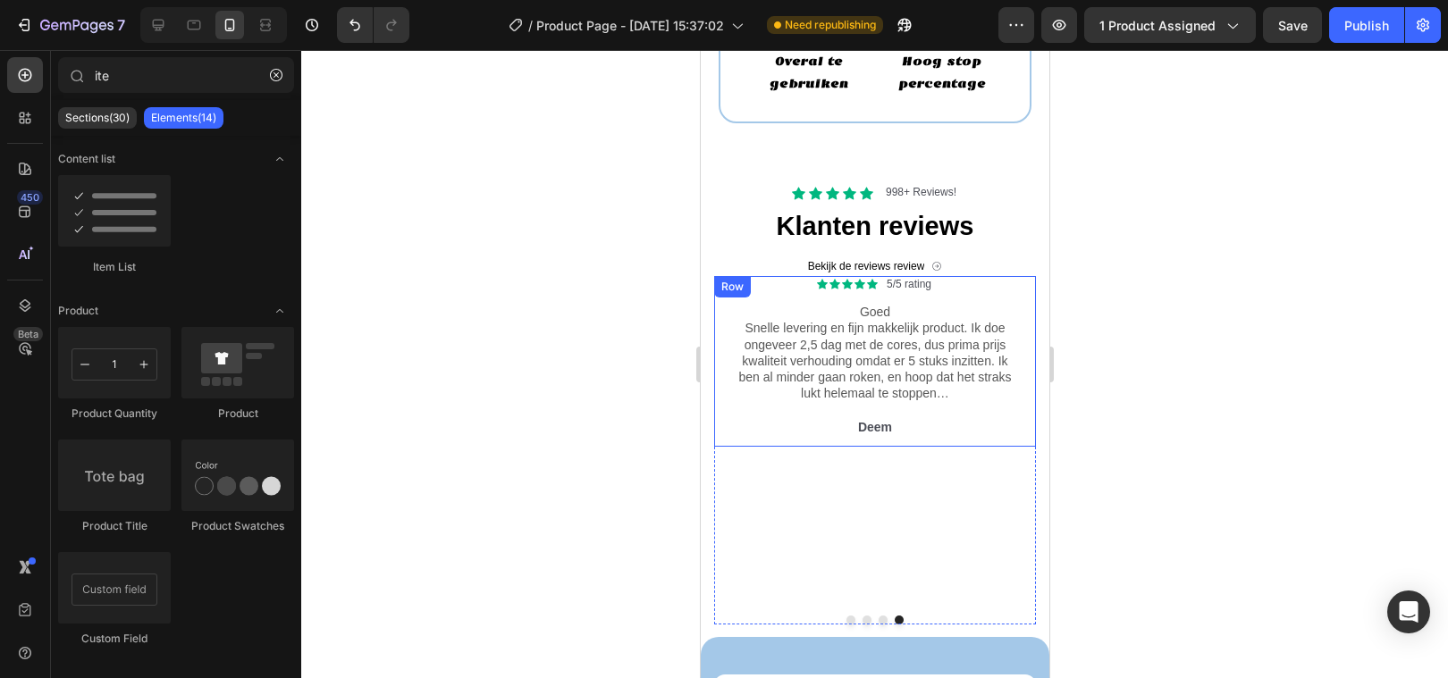
click at [950, 416] on div "Icon Icon Icon Icon Icon Icon List 5/5 rating Text Block Row Goed Snelle leveri…" at bounding box center [874, 361] width 284 height 171
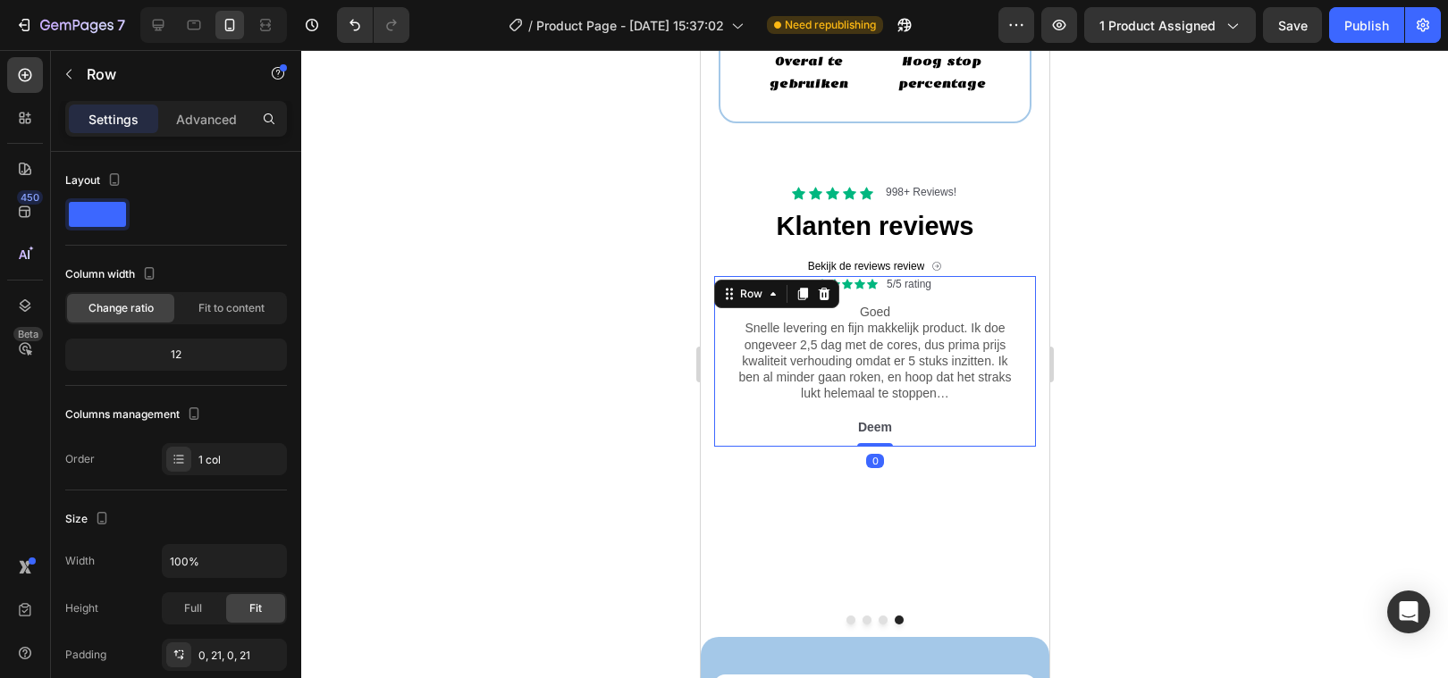
click at [191, 136] on div "Settings Advanced" at bounding box center [176, 119] width 222 height 36
click at [191, 128] on div "Advanced" at bounding box center [206, 119] width 89 height 29
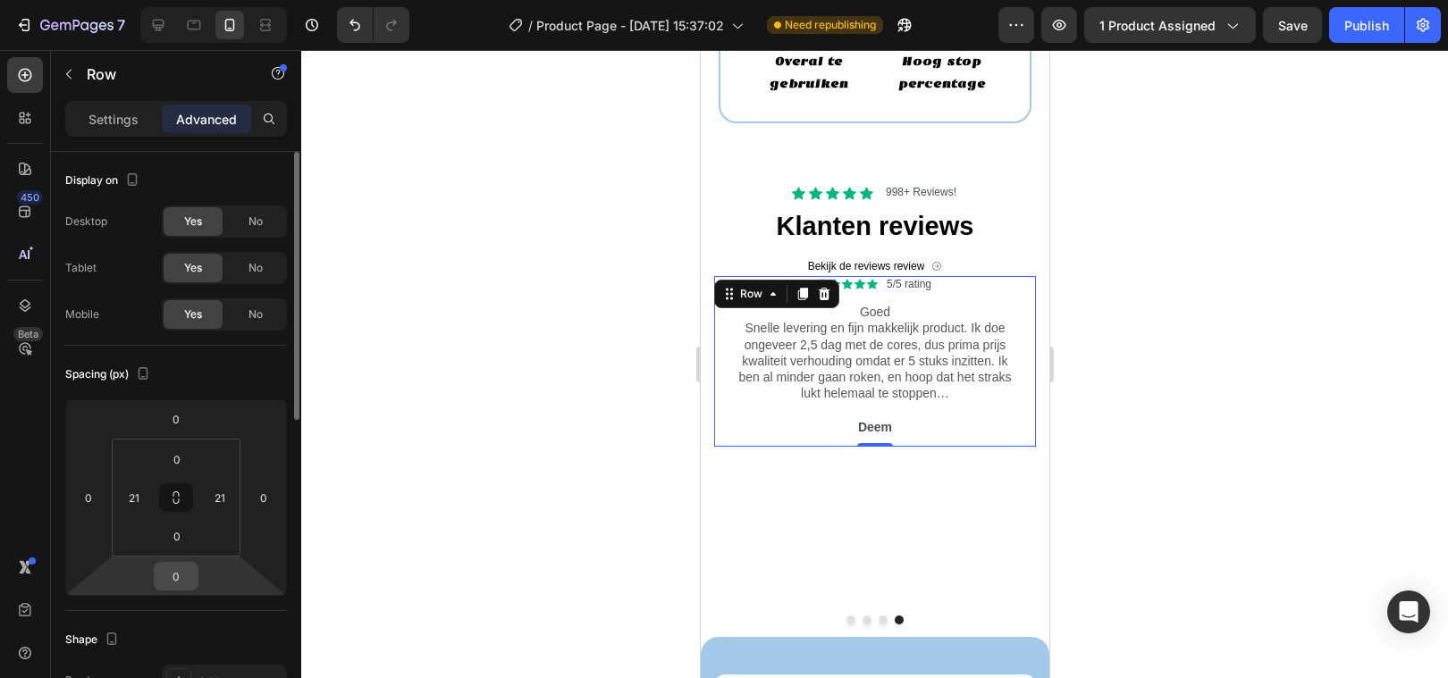
click at [183, 576] on input "0" at bounding box center [176, 576] width 36 height 27
type input "1"
click at [499, 502] on div at bounding box center [874, 364] width 1147 height 628
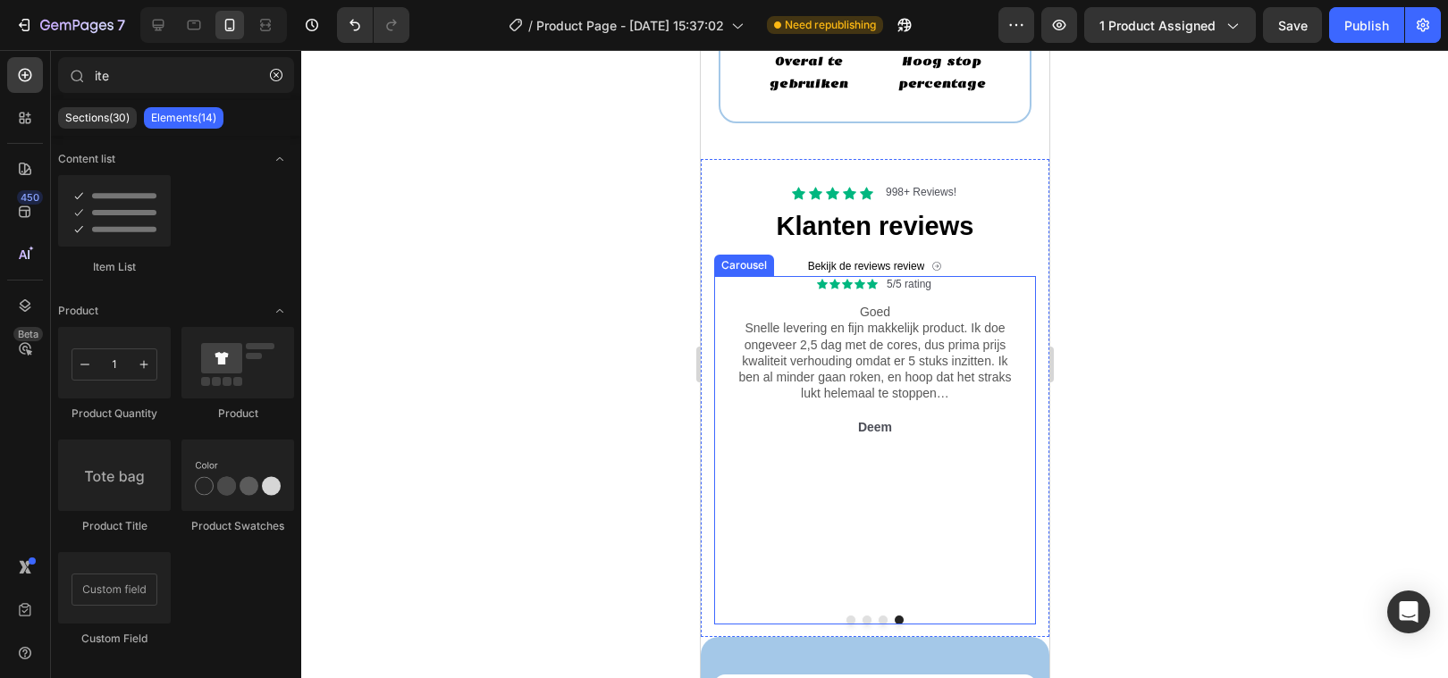
click at [890, 518] on div "Icon Icon Icon Icon Icon Icon List 5/5 rating Text Block Row Goed Snelle leveri…" at bounding box center [874, 438] width 322 height 325
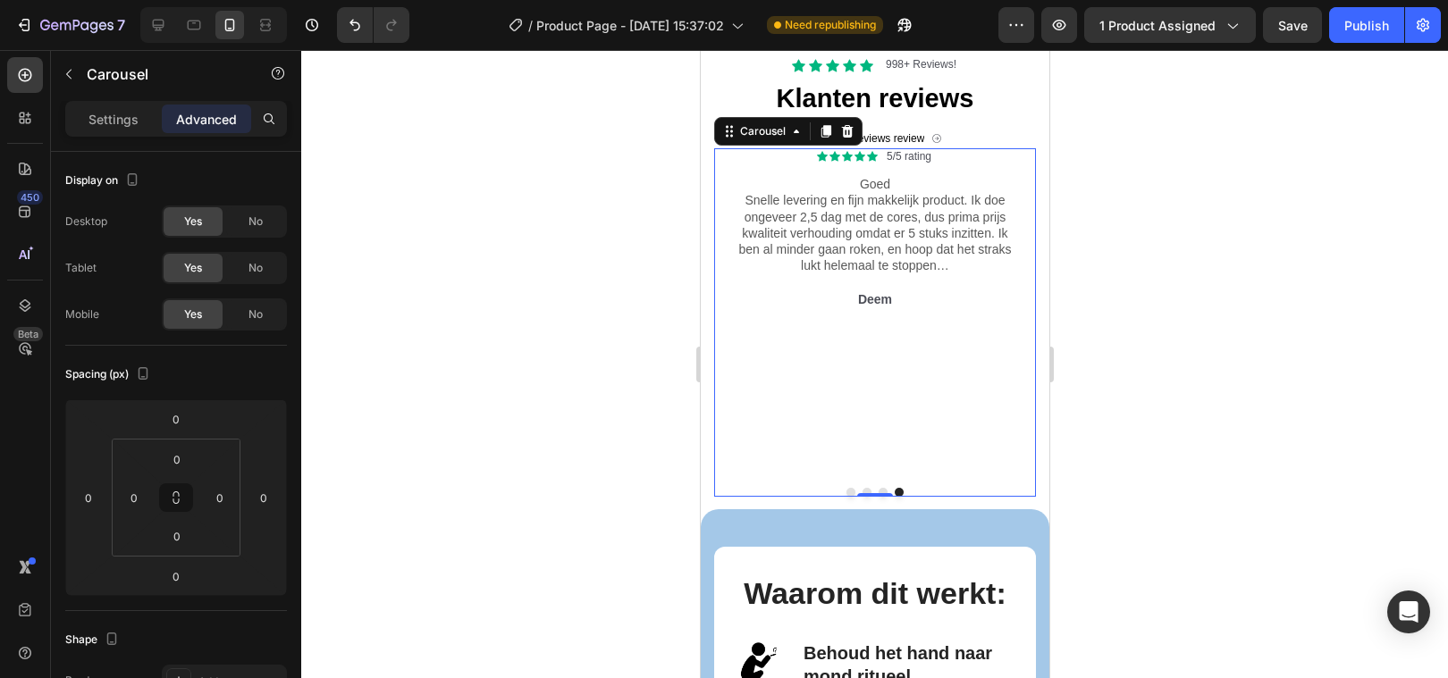
scroll to position [2445, 0]
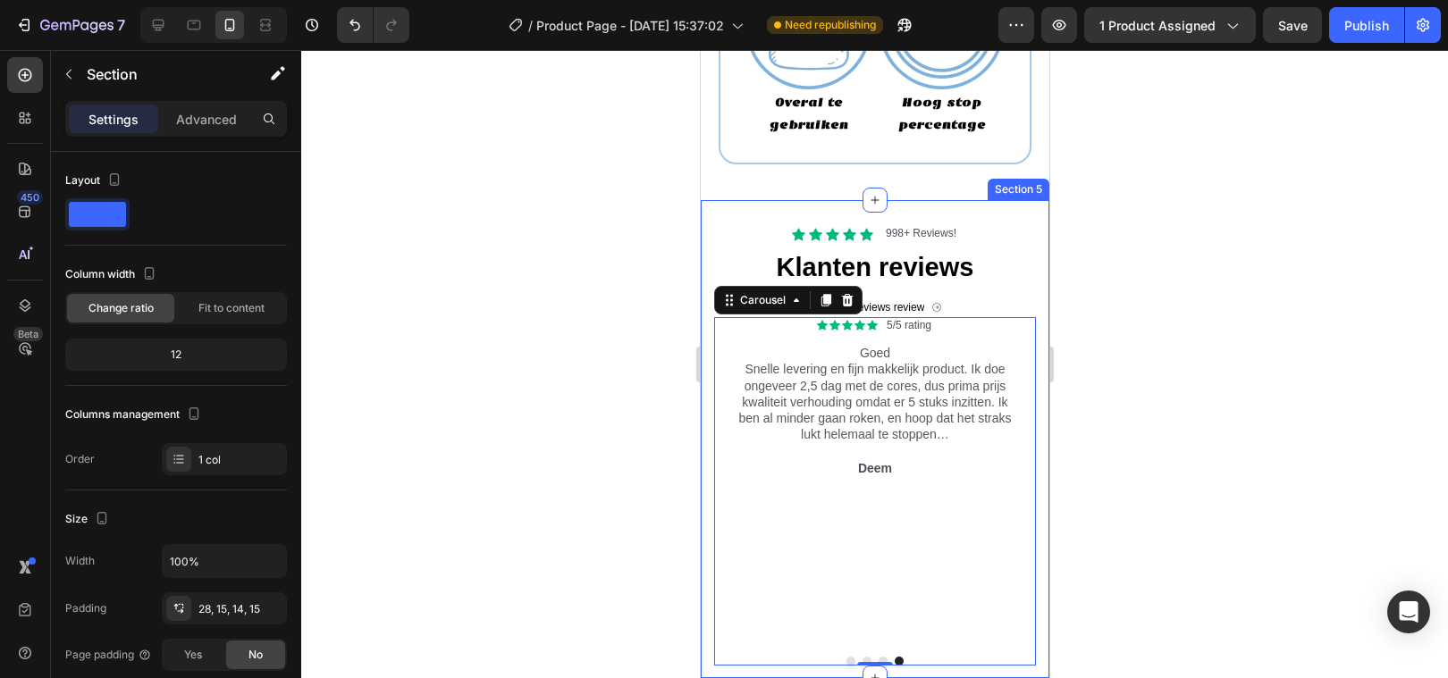
click at [796, 208] on div "Icon Icon Icon Icon Icon Icon List 998+ Reviews! Text Block Row Klanten reviews…" at bounding box center [874, 438] width 349 height 477
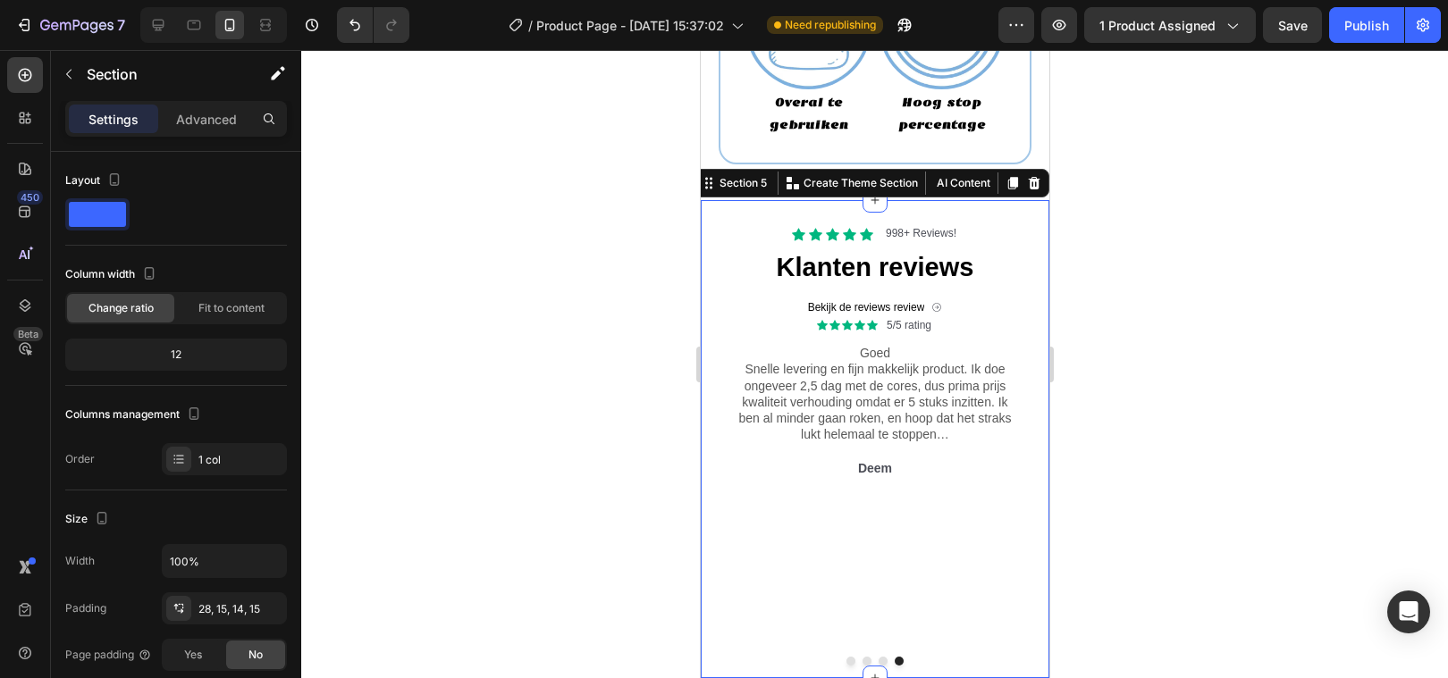
click at [185, 100] on div "Section" at bounding box center [144, 75] width 186 height 51
click at [209, 112] on p "Advanced" at bounding box center [206, 119] width 61 height 19
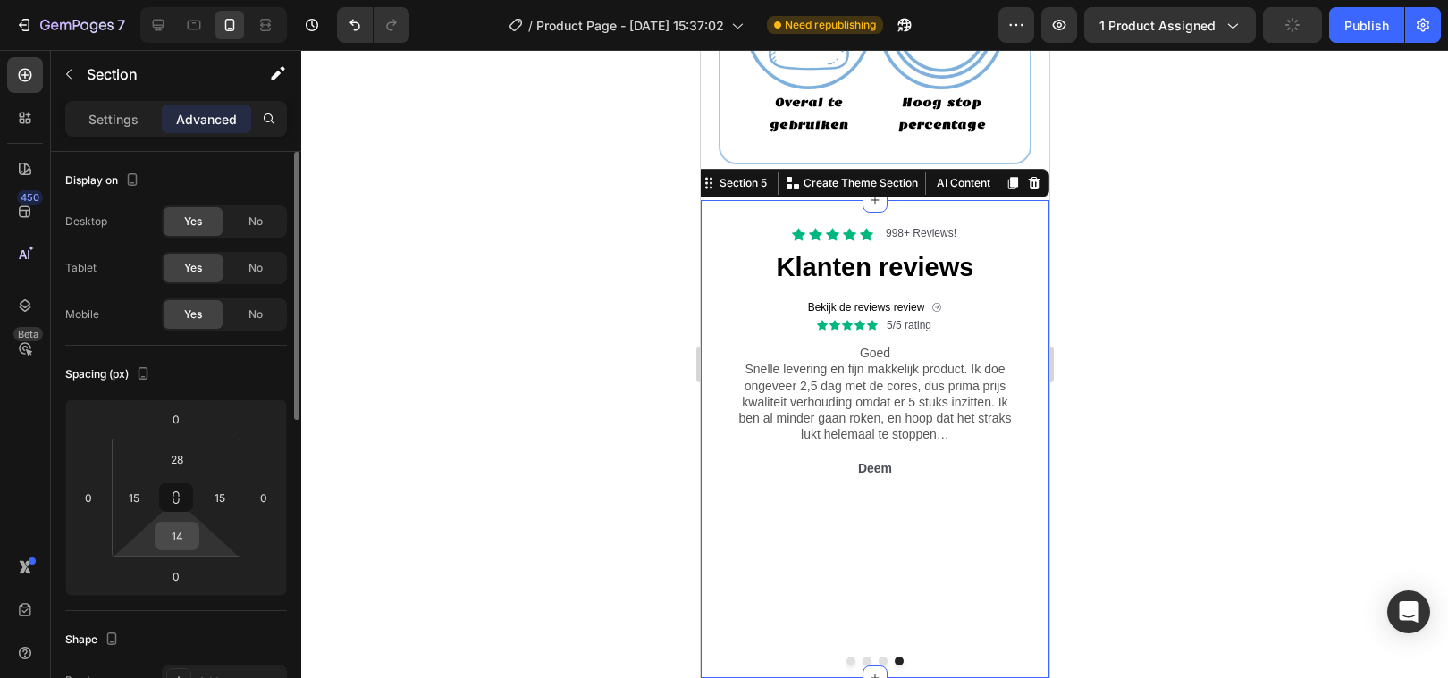
click at [186, 534] on input "14" at bounding box center [177, 536] width 36 height 27
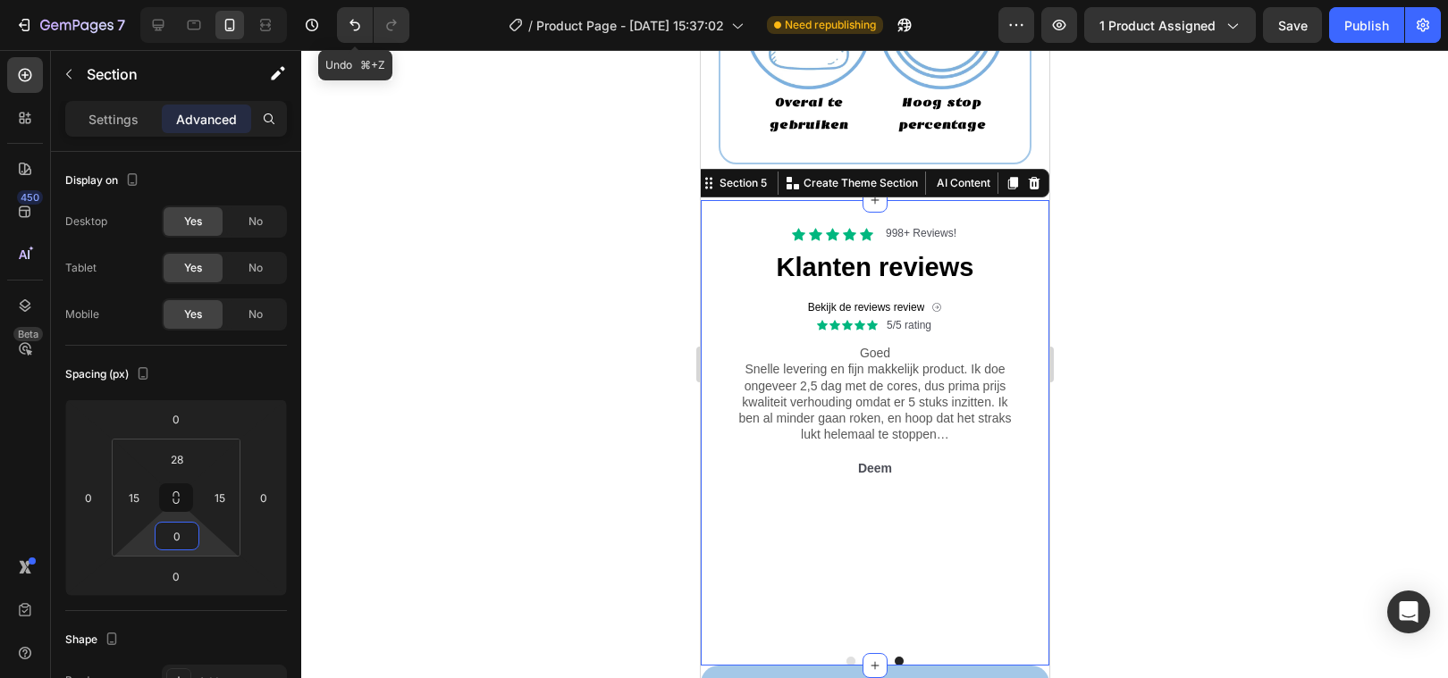
click at [346, 26] on icon "Undo/Redo" at bounding box center [355, 25] width 18 height 18
click at [357, 25] on icon "Undo/Redo" at bounding box center [355, 25] width 18 height 18
type input "14"
click at [483, 281] on div at bounding box center [874, 364] width 1147 height 628
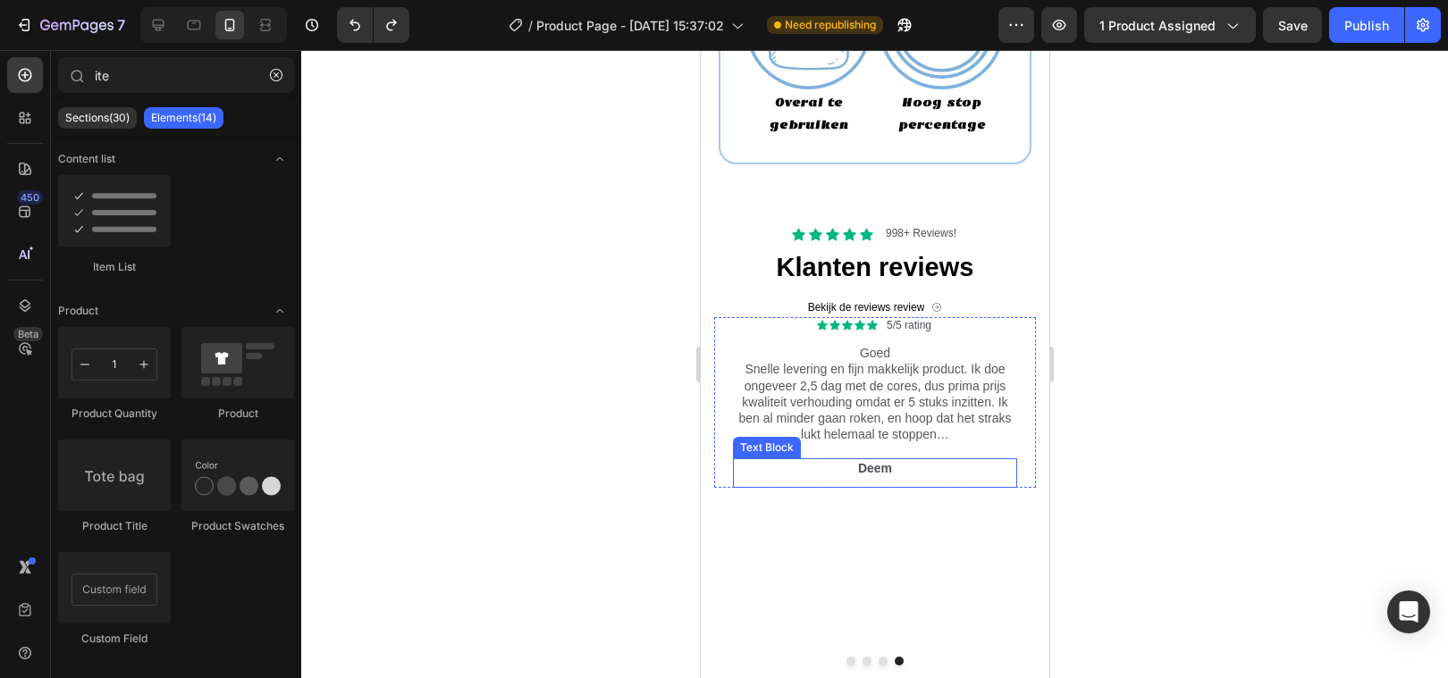
scroll to position [2458, 0]
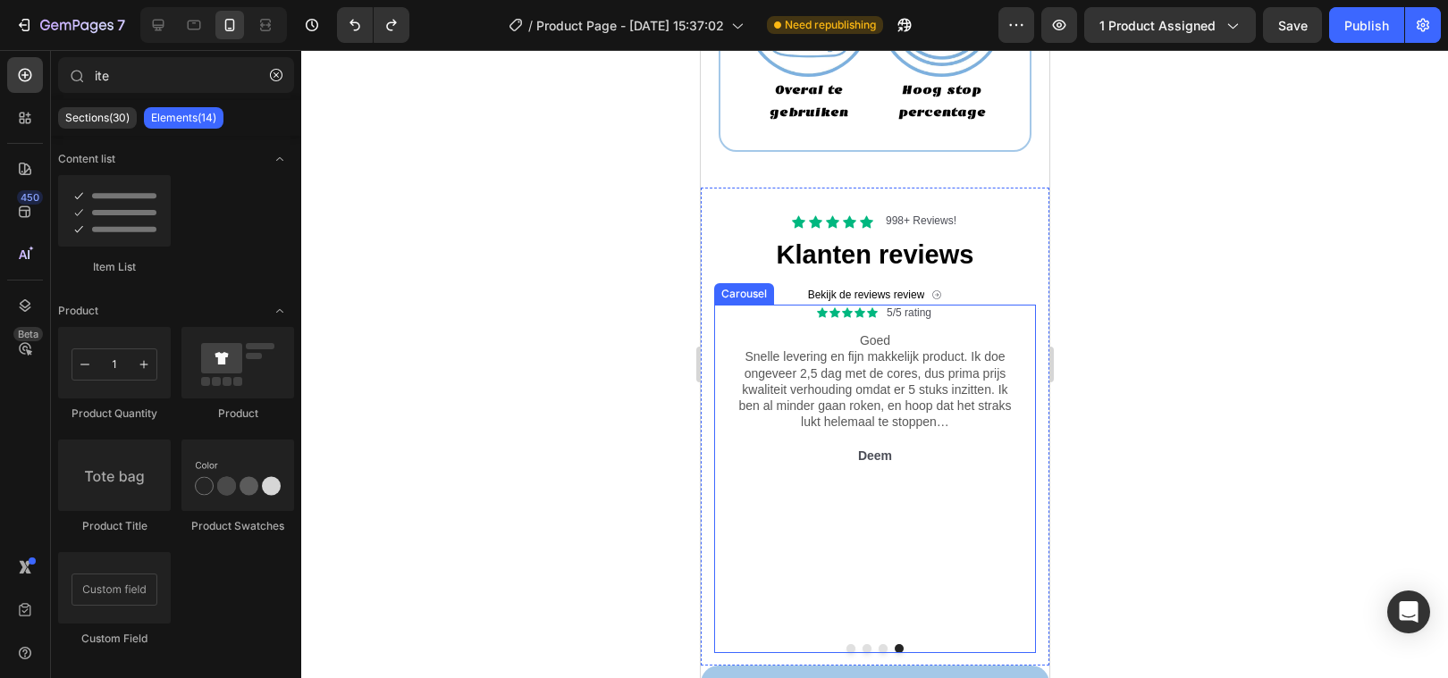
click at [849, 644] on button "Dot" at bounding box center [849, 648] width 9 height 9
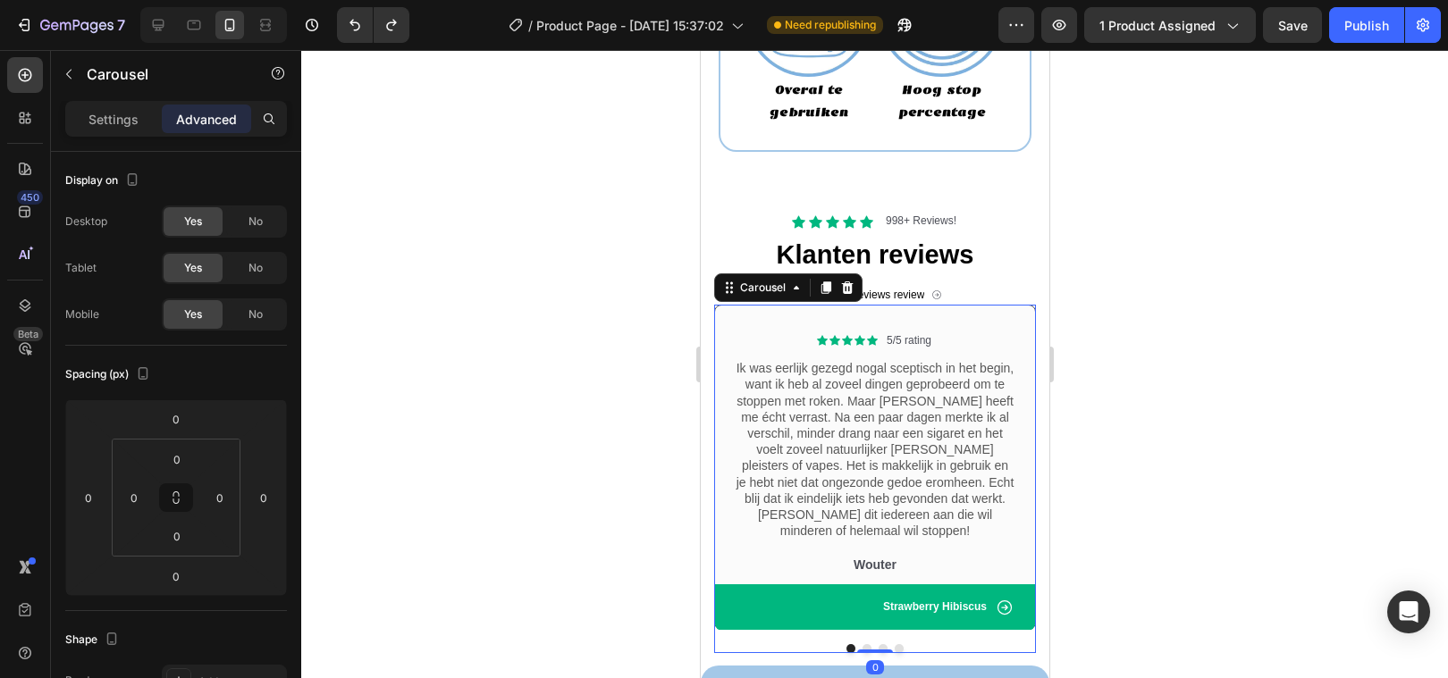
click at [864, 644] on button "Dot" at bounding box center [866, 648] width 9 height 9
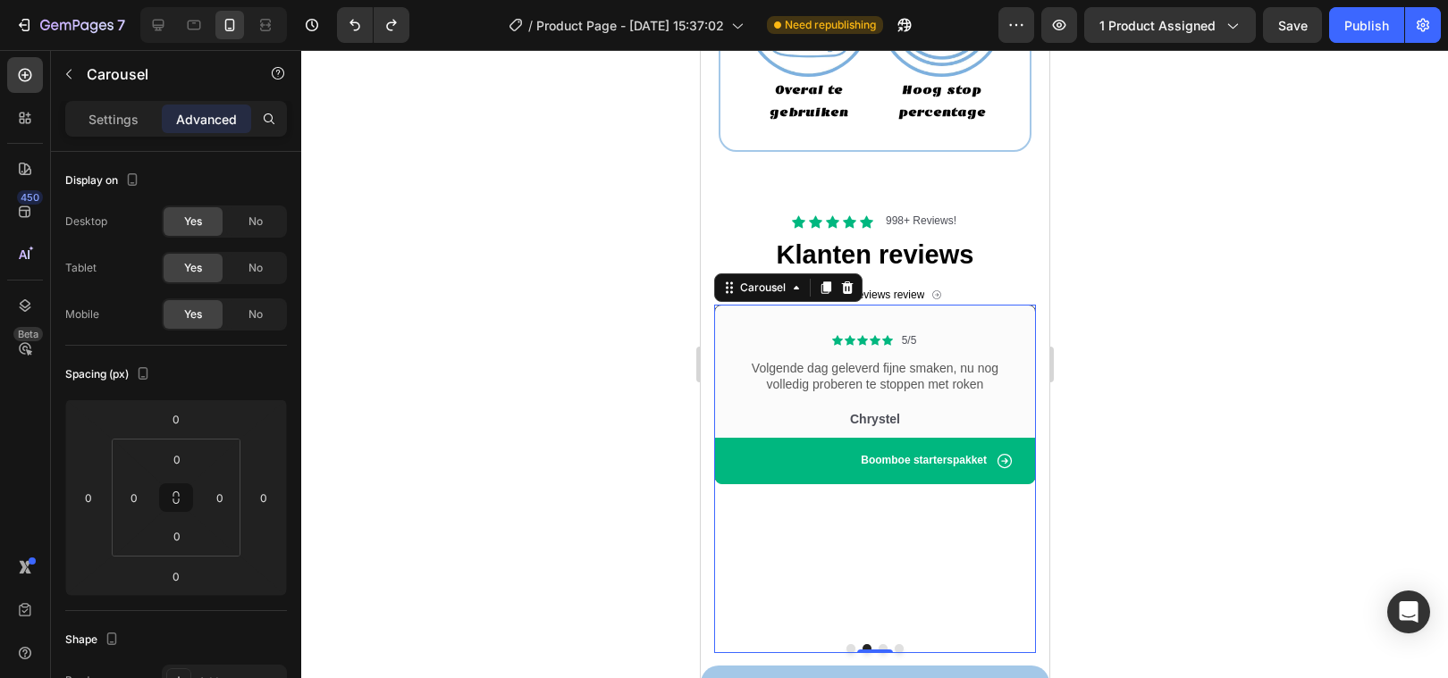
click at [849, 644] on button "Dot" at bounding box center [849, 648] width 9 height 9
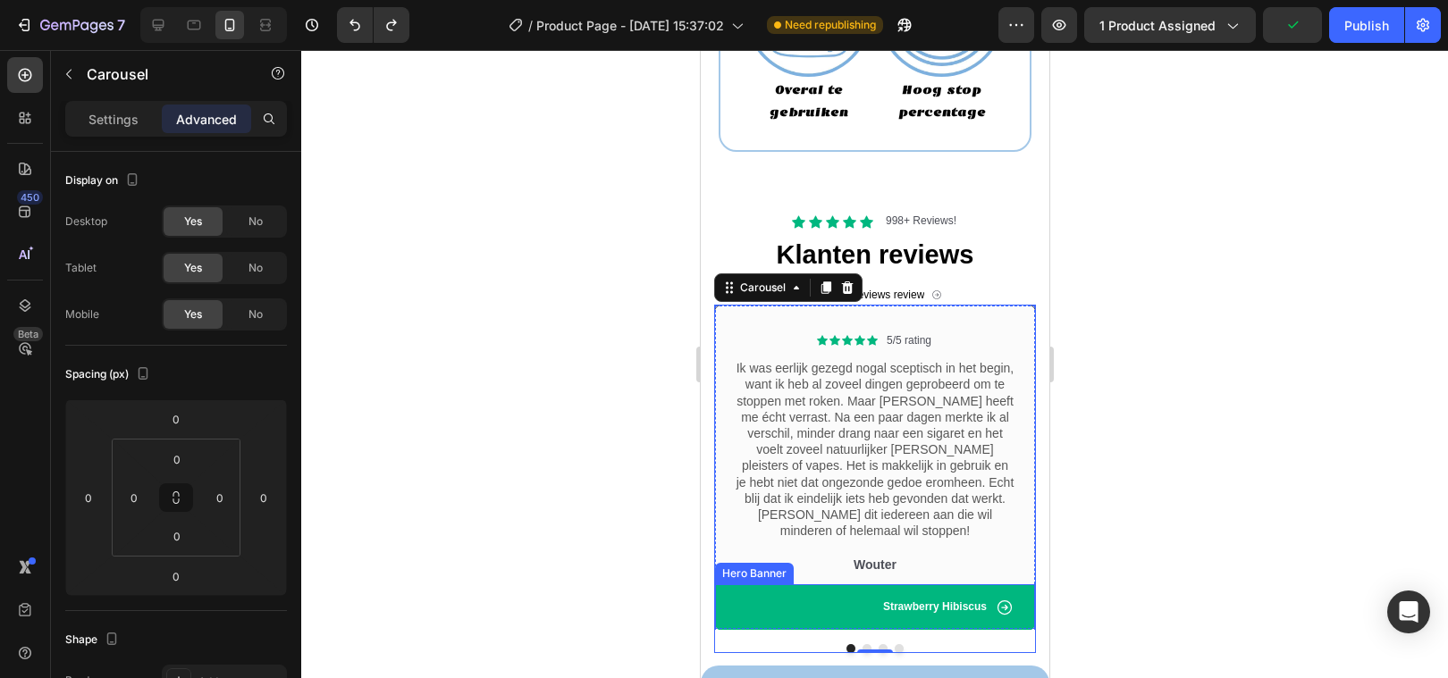
click at [732, 584] on div "Icon Strawberry Hibiscus Text Block Row" at bounding box center [874, 607] width 320 height 46
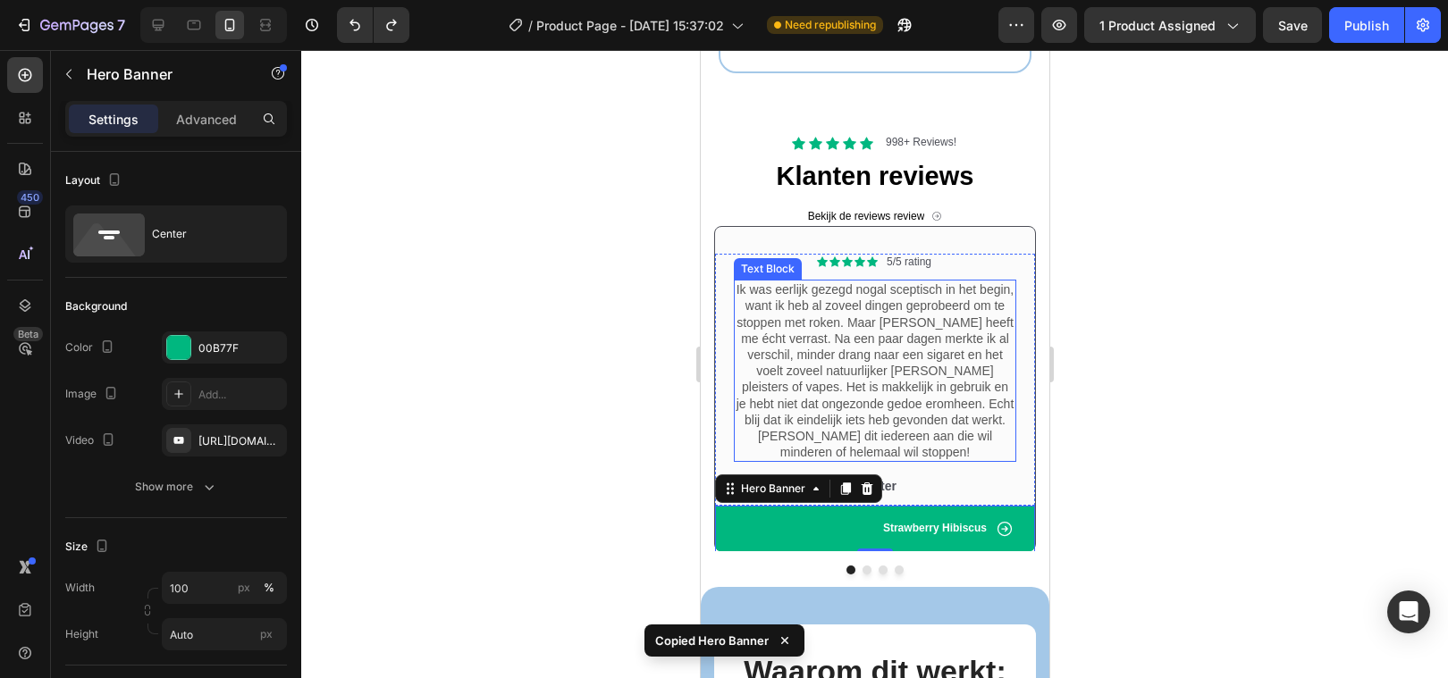
scroll to position [2538, 0]
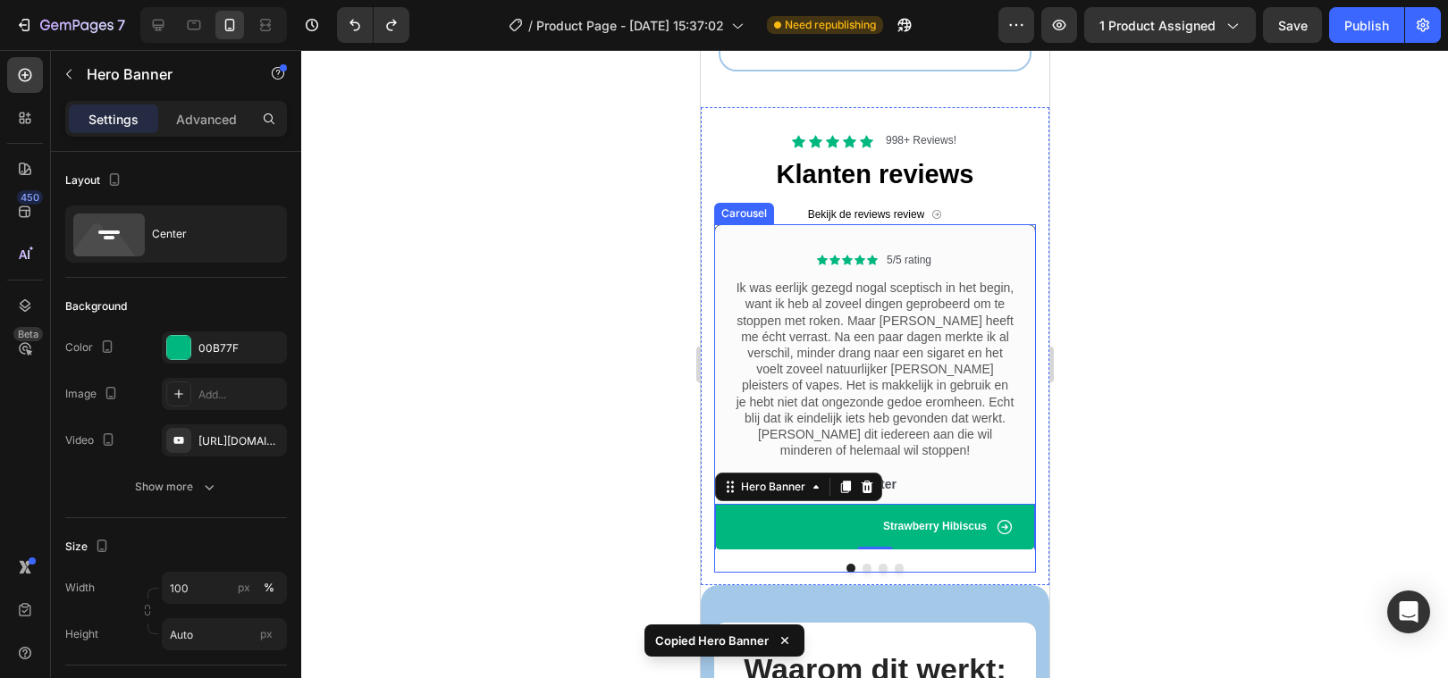
click at [899, 564] on button "Dot" at bounding box center [898, 568] width 9 height 9
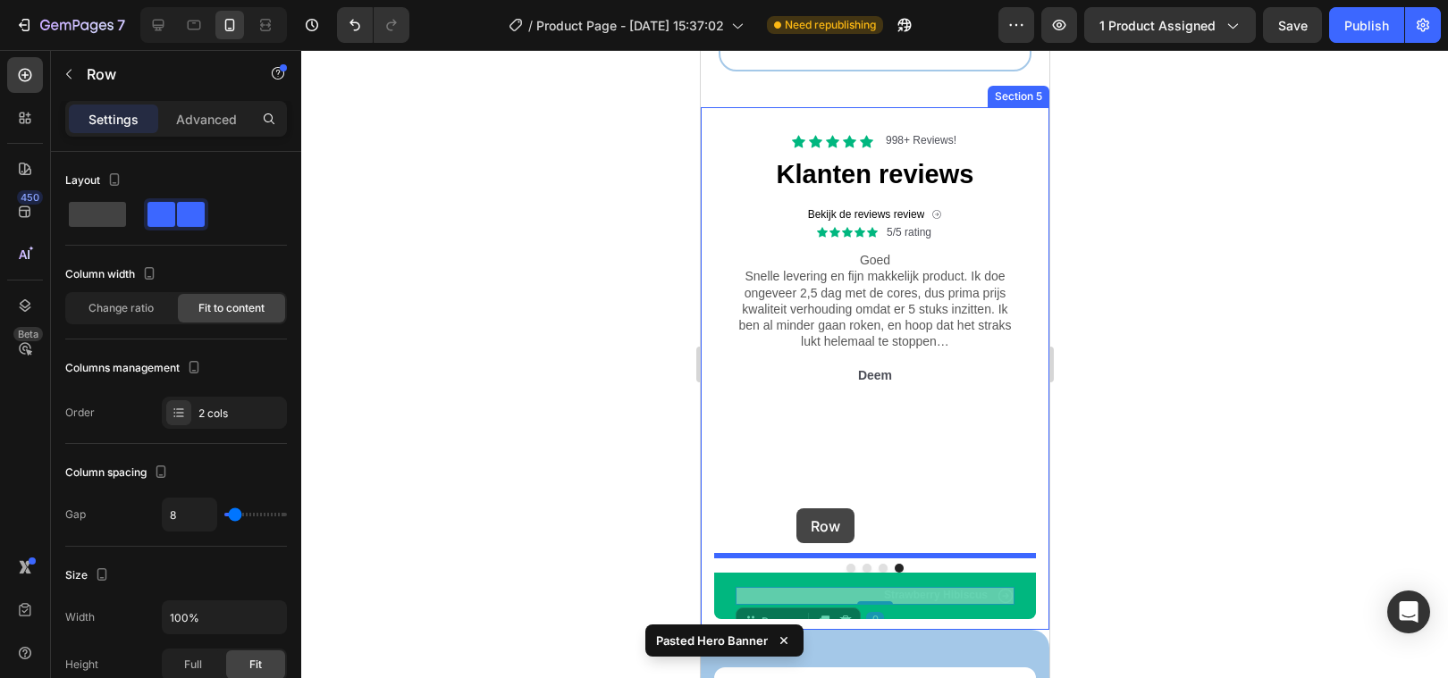
drag, startPoint x: 787, startPoint y: 577, endPoint x: 795, endPoint y: 511, distance: 66.6
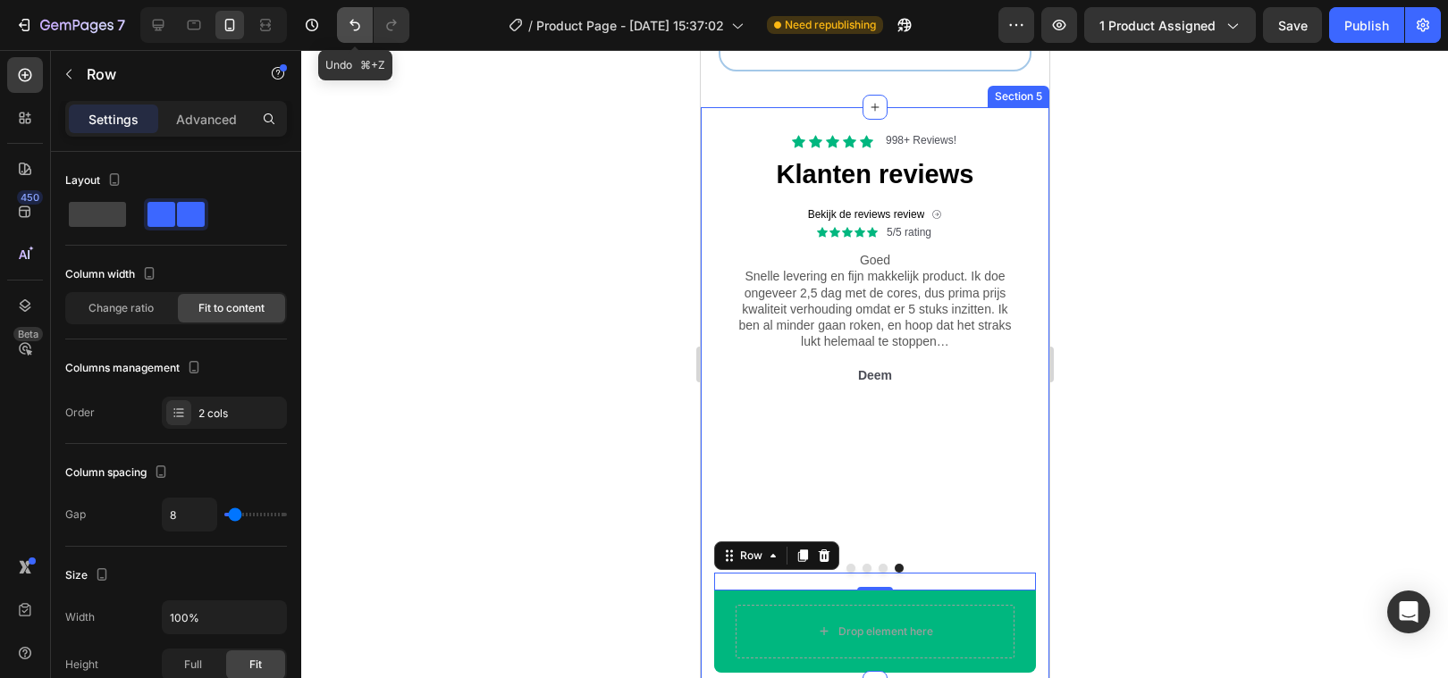
click at [349, 25] on icon "Undo/Redo" at bounding box center [355, 25] width 18 height 18
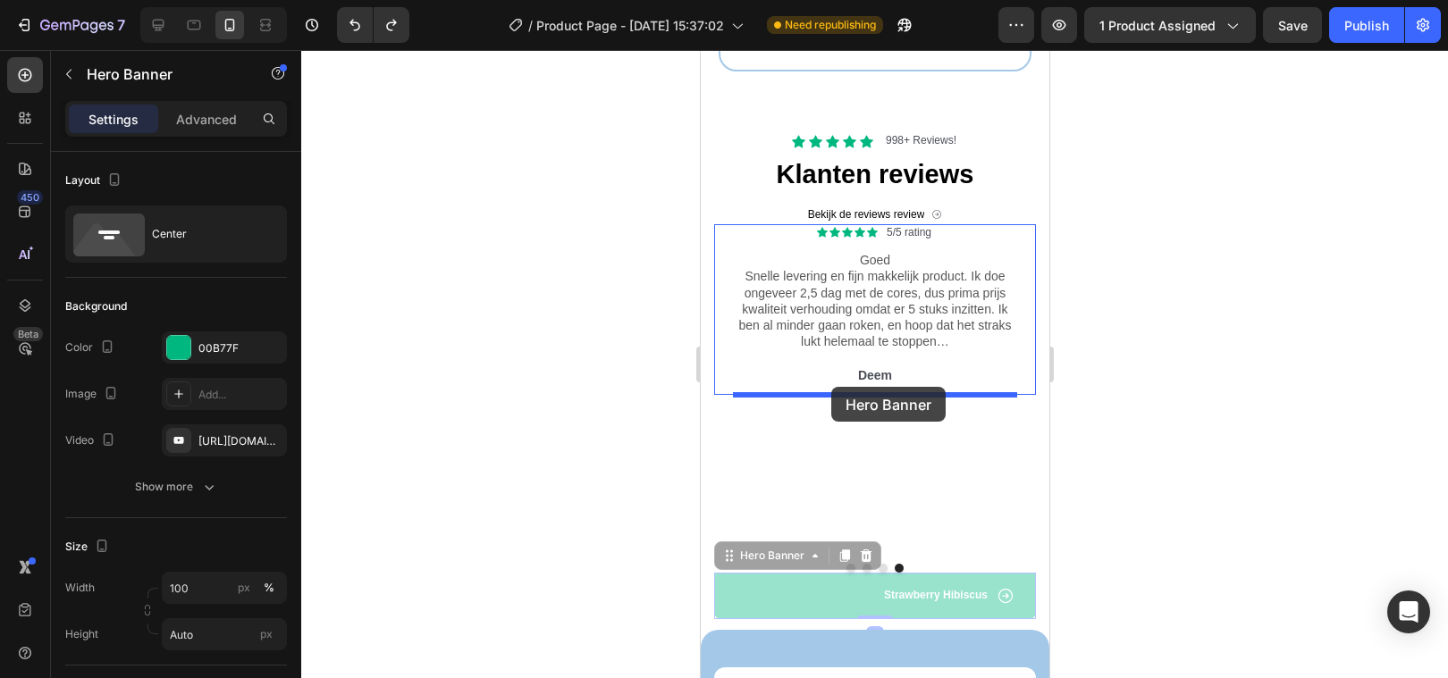
drag, startPoint x: 719, startPoint y: 571, endPoint x: 830, endPoint y: 388, distance: 214.1
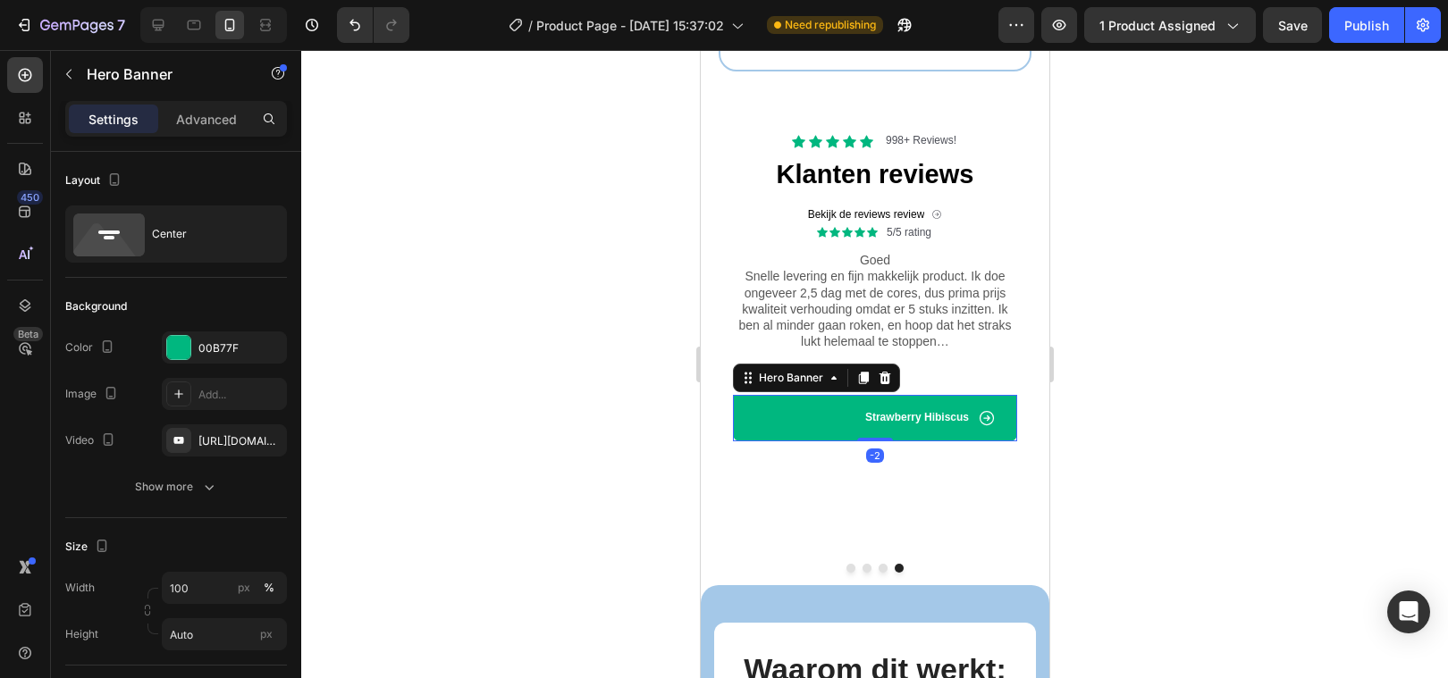
click at [571, 434] on div at bounding box center [874, 364] width 1147 height 628
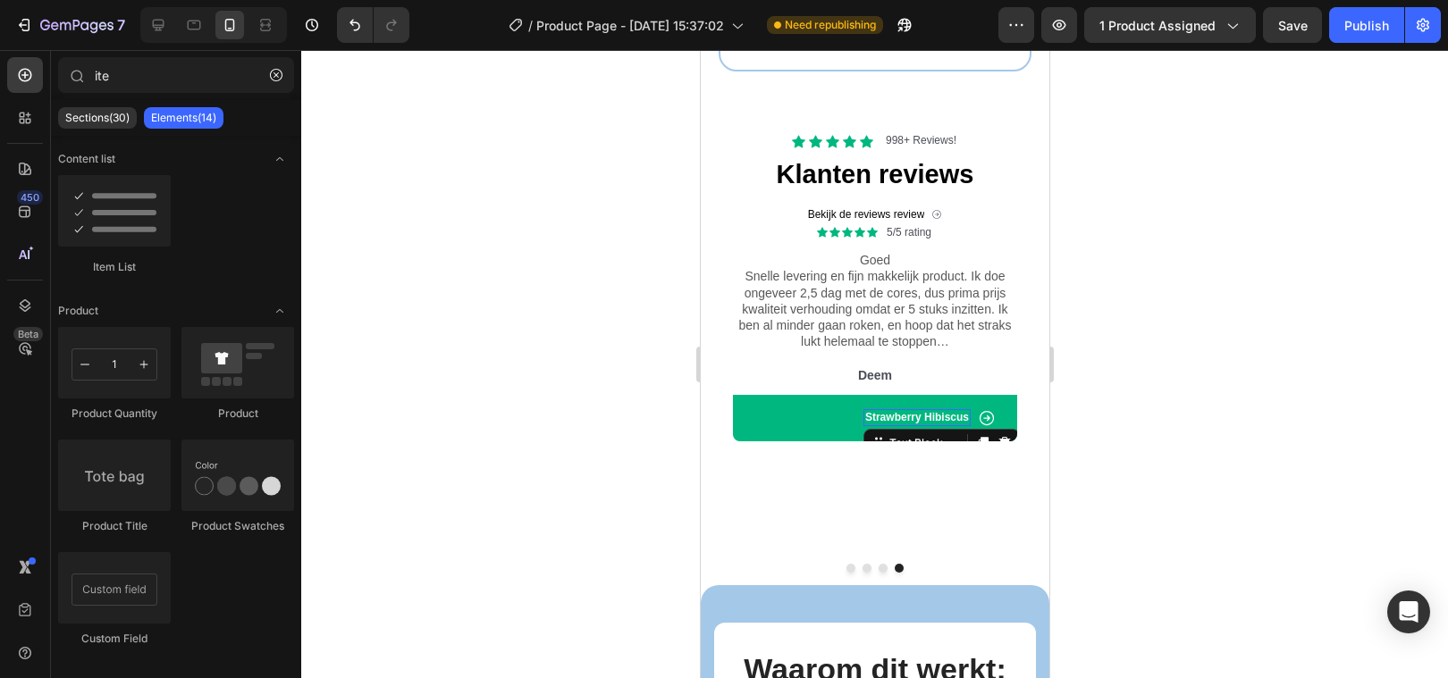
click at [906, 417] on p "Strawberry Hibiscus" at bounding box center [916, 418] width 104 height 14
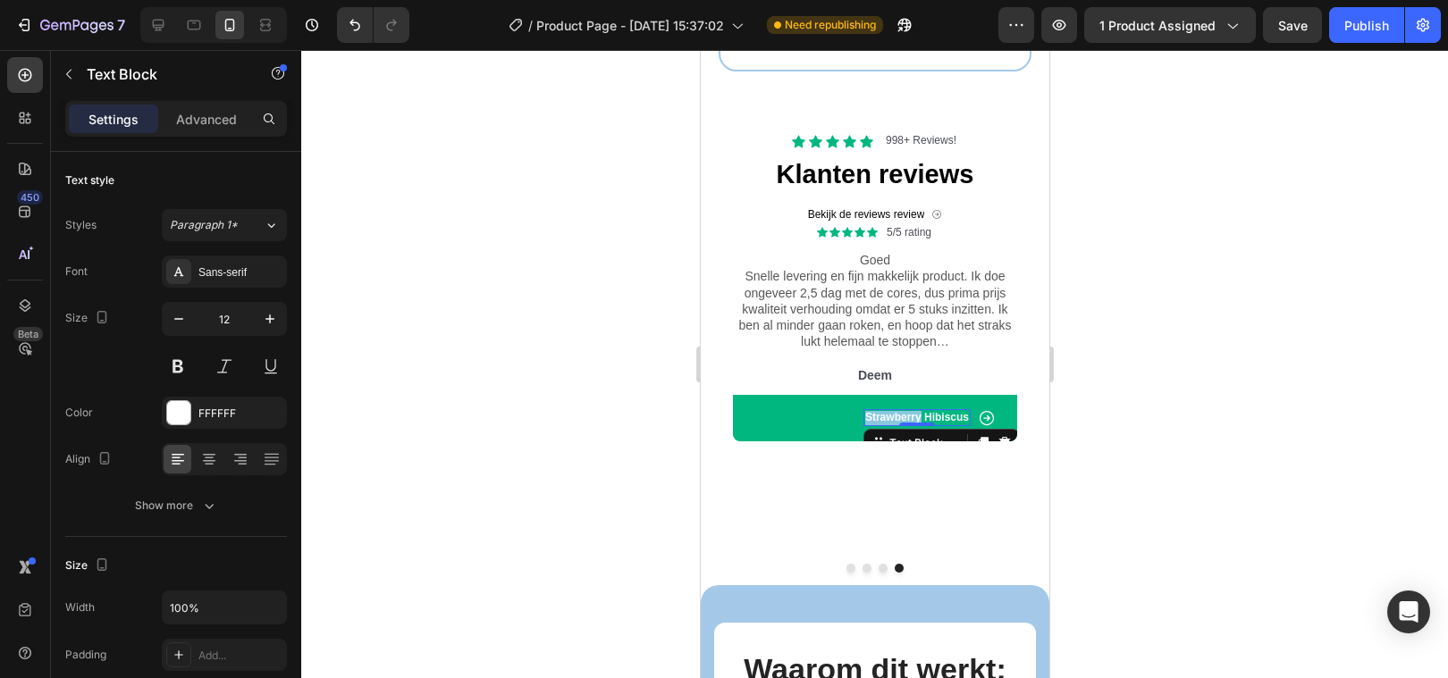
click at [906, 417] on p "Strawberry Hibiscus" at bounding box center [916, 418] width 104 height 14
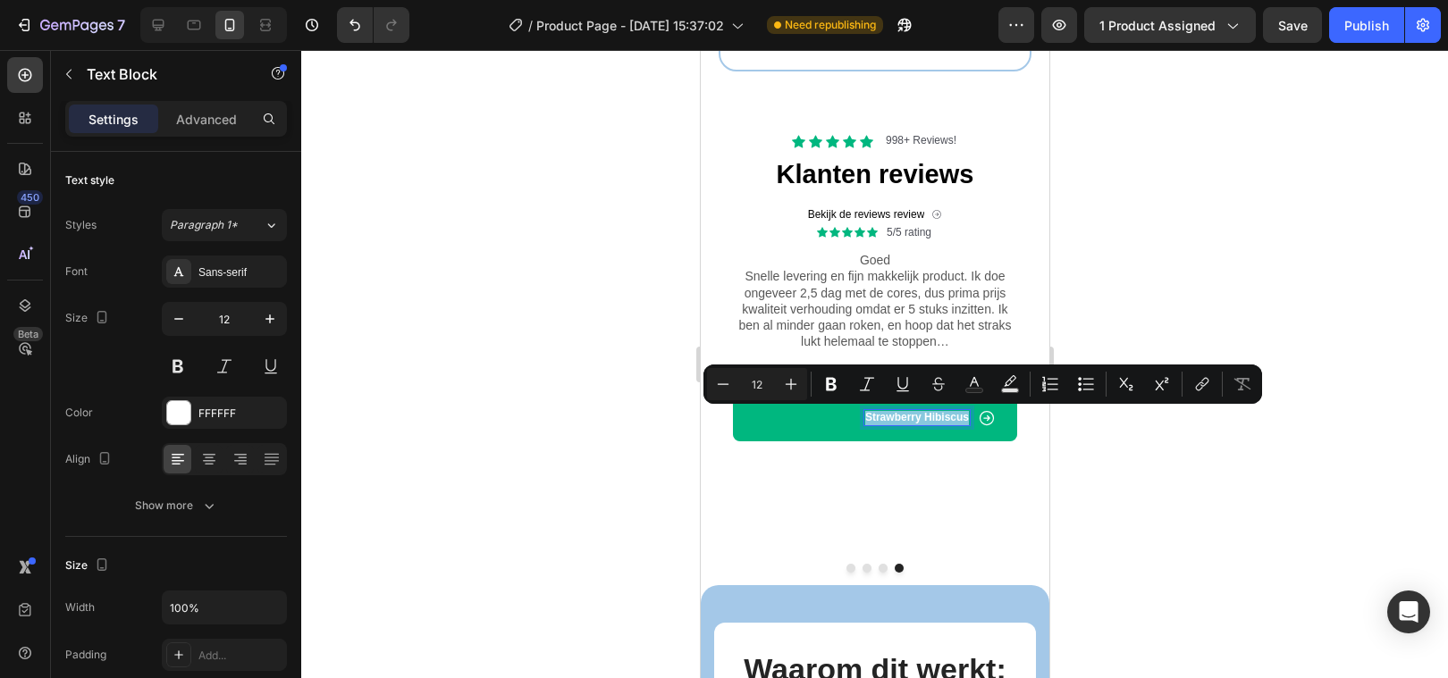
click at [906, 417] on p "Strawberry Hibiscus" at bounding box center [916, 418] width 104 height 14
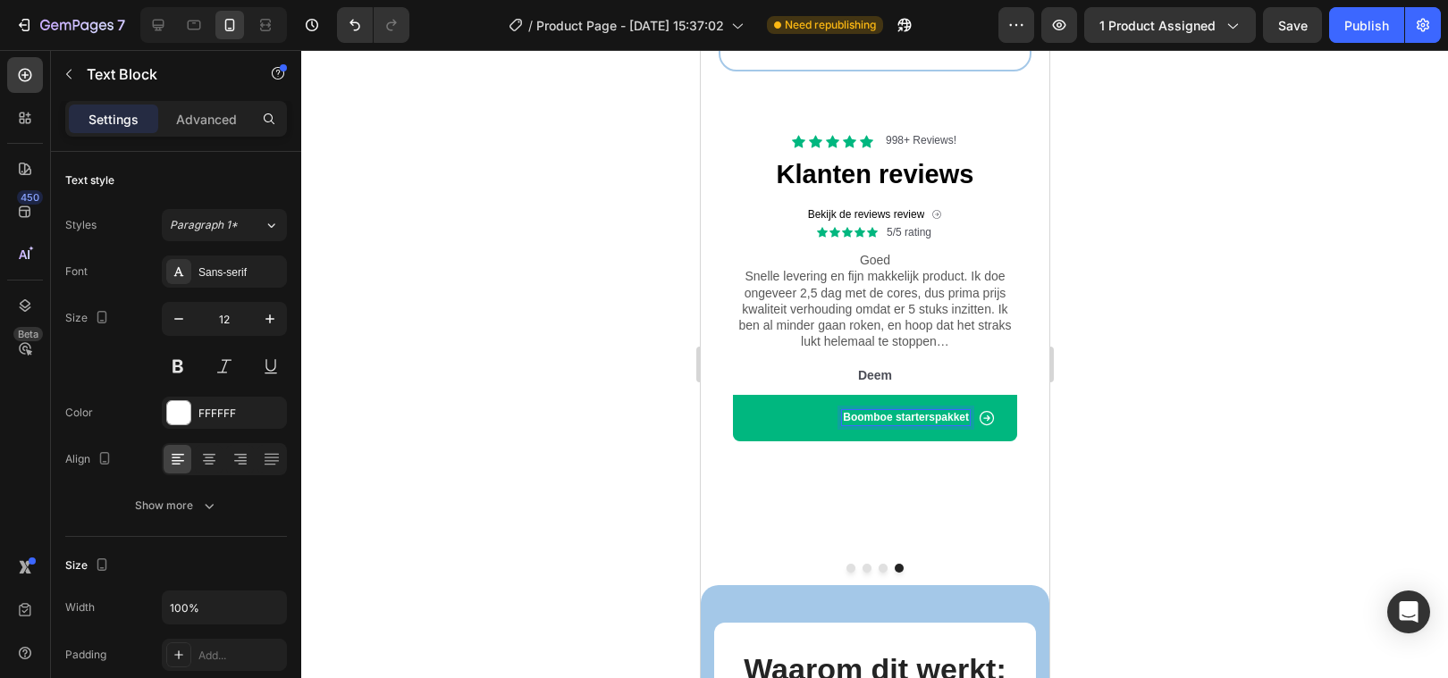
click at [583, 434] on div at bounding box center [874, 364] width 1147 height 628
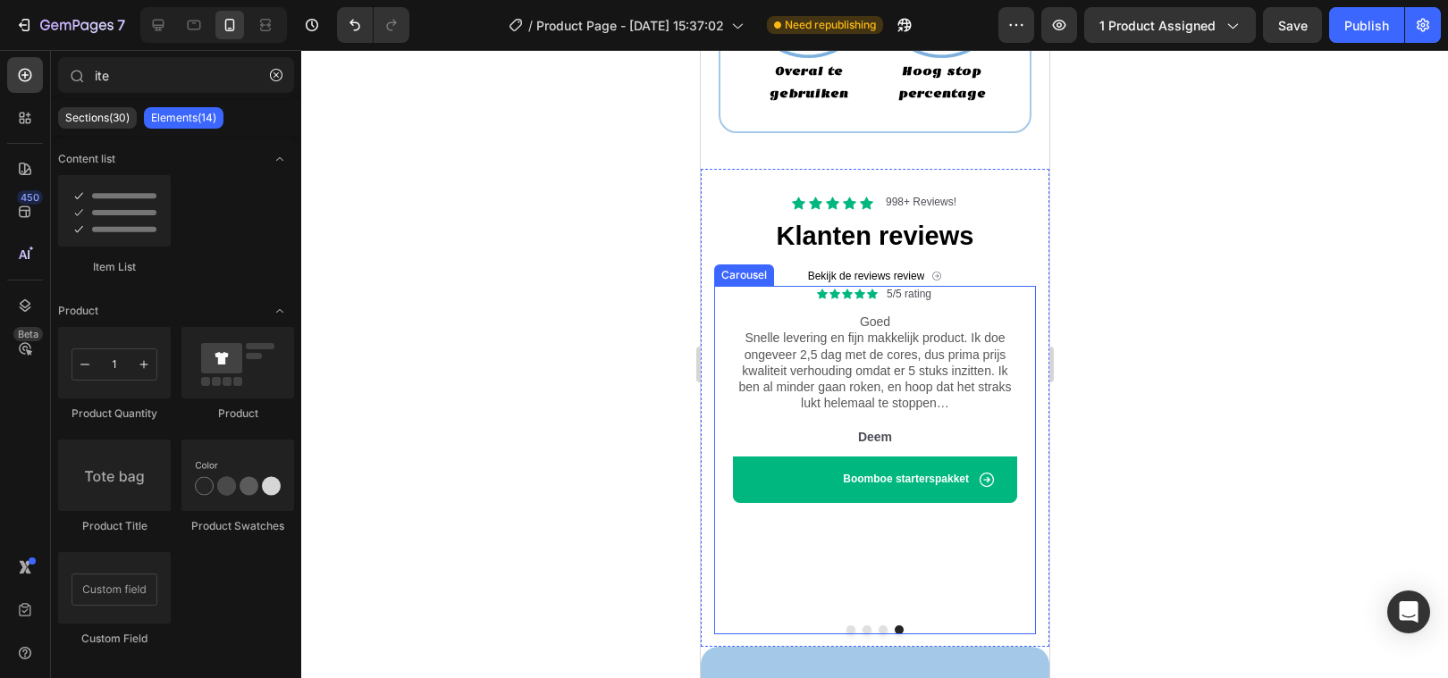
scroll to position [2466, 0]
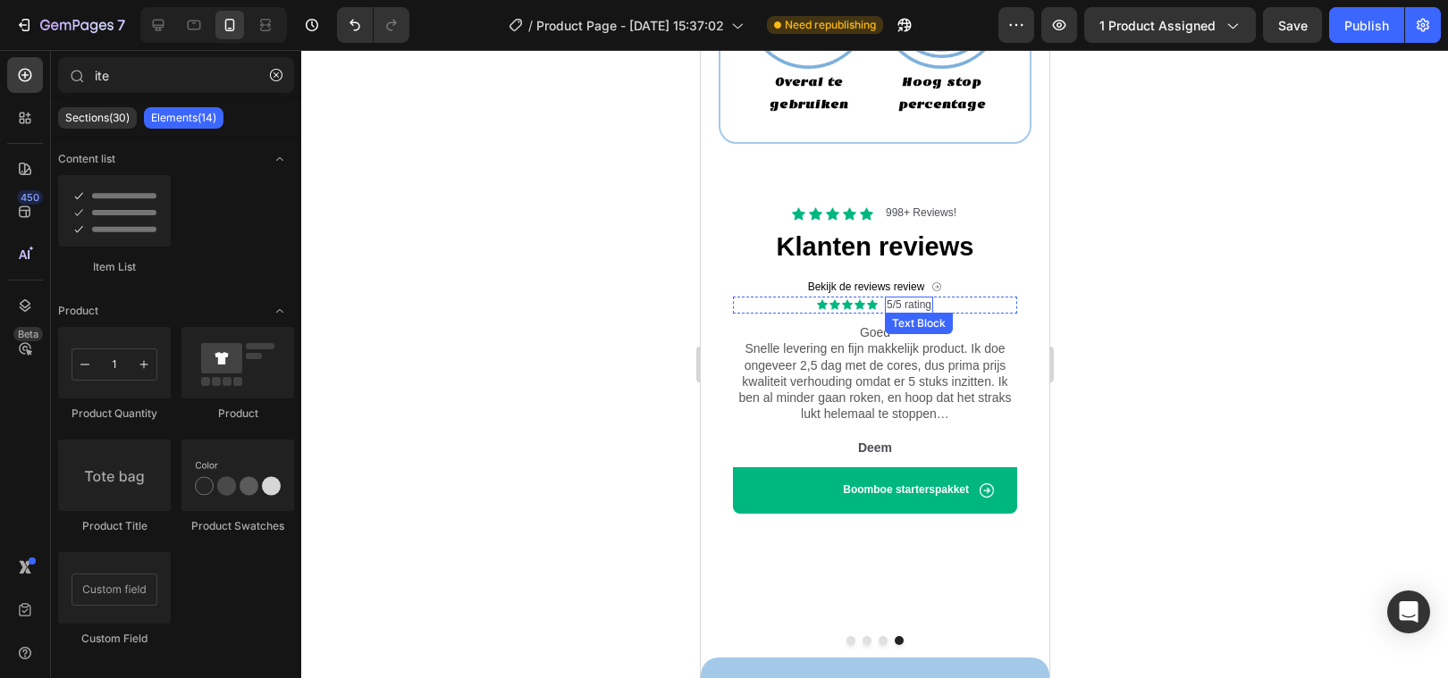
click at [914, 307] on p "5/5 rating" at bounding box center [908, 305] width 45 height 14
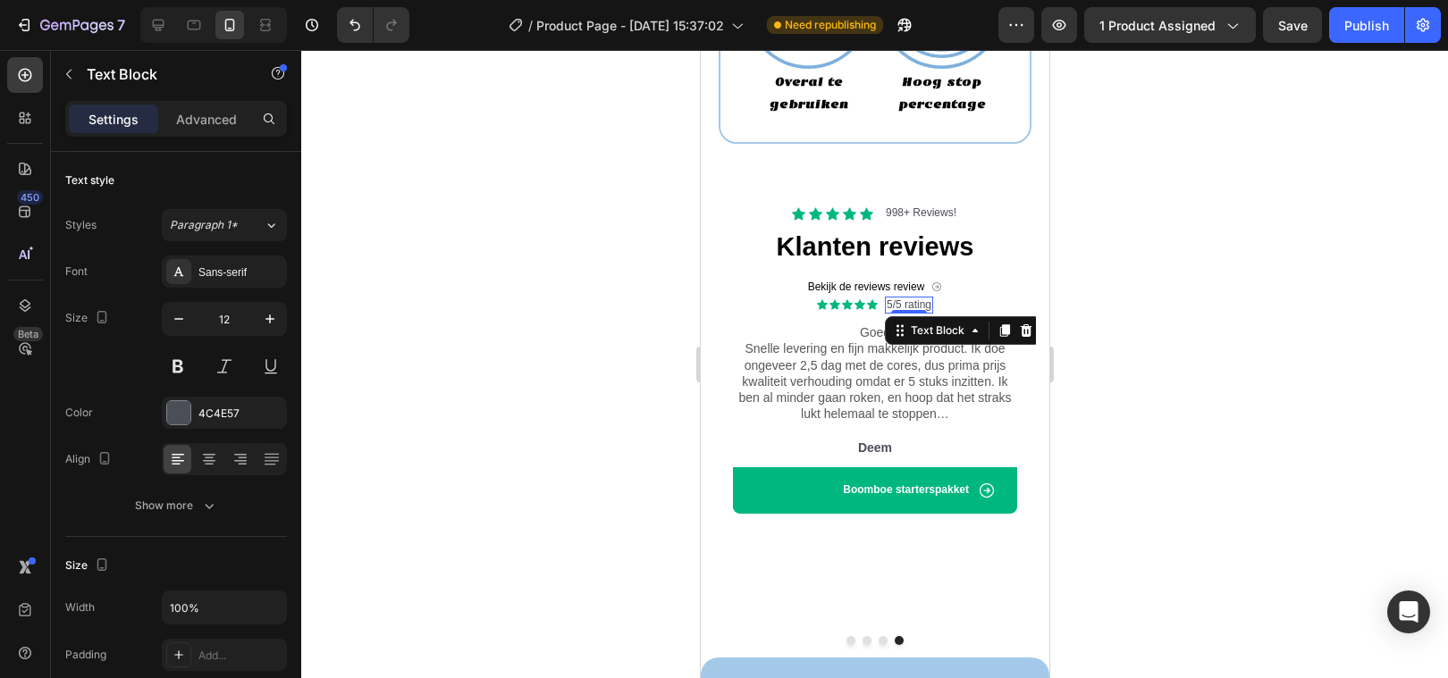
click at [920, 304] on p "5/5 rating" at bounding box center [908, 305] width 45 height 14
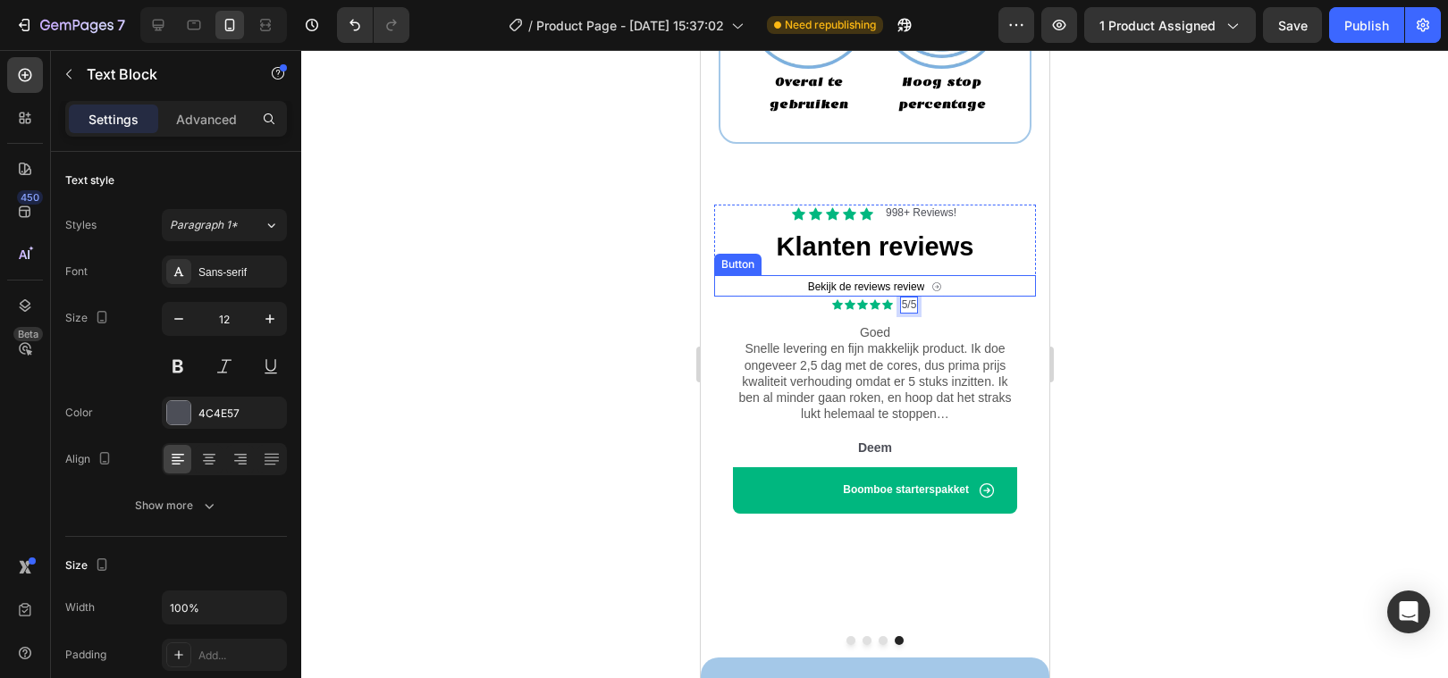
click at [551, 301] on div at bounding box center [874, 364] width 1147 height 628
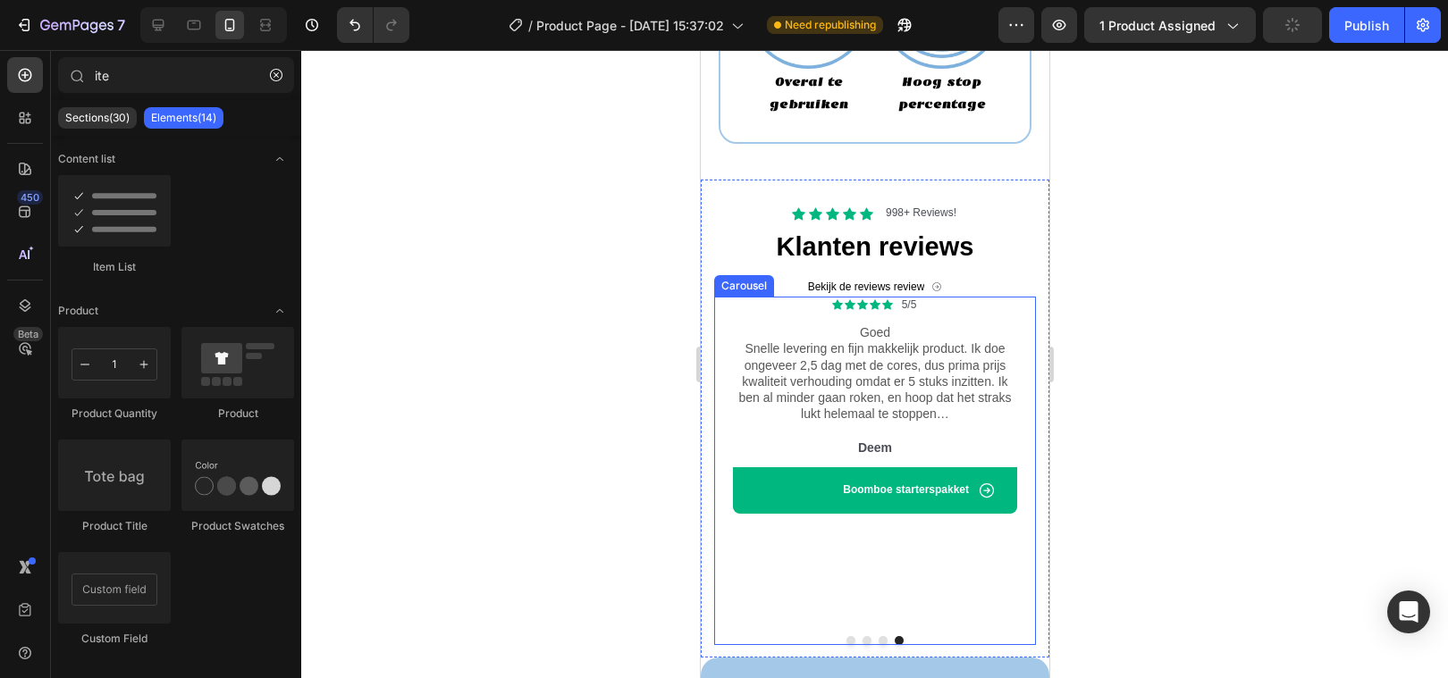
click at [851, 636] on button "Dot" at bounding box center [849, 640] width 9 height 9
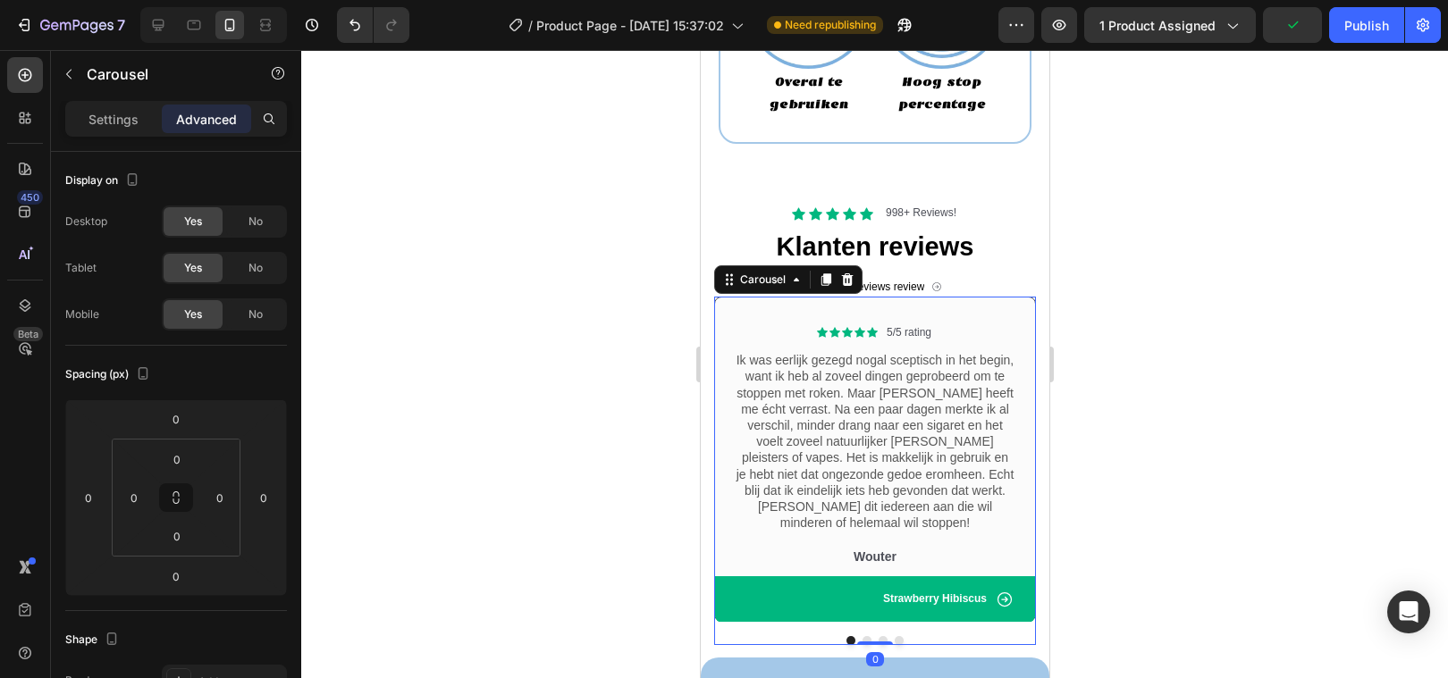
click at [521, 469] on div at bounding box center [874, 364] width 1147 height 628
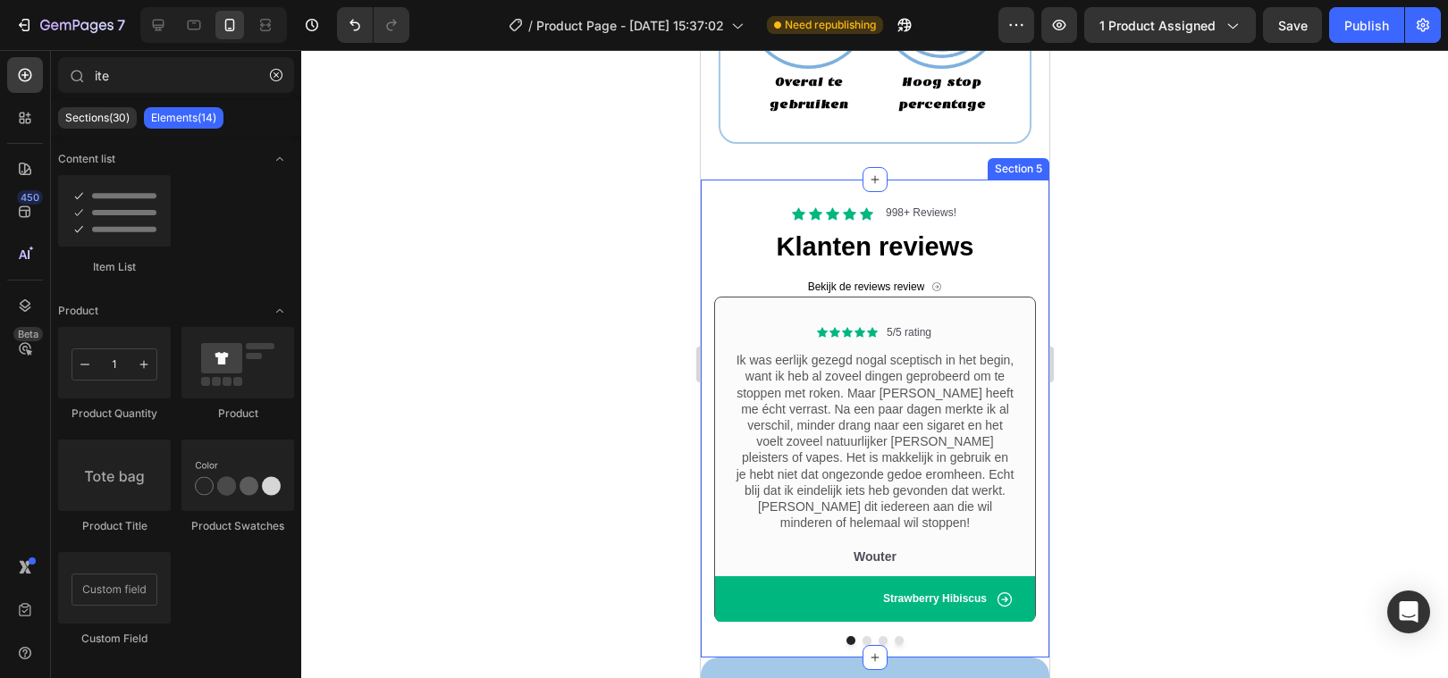
click at [724, 189] on div "Icon Icon Icon Icon Icon Icon List 998+ Reviews! Text Block Row Klanten reviews…" at bounding box center [874, 418] width 349 height 477
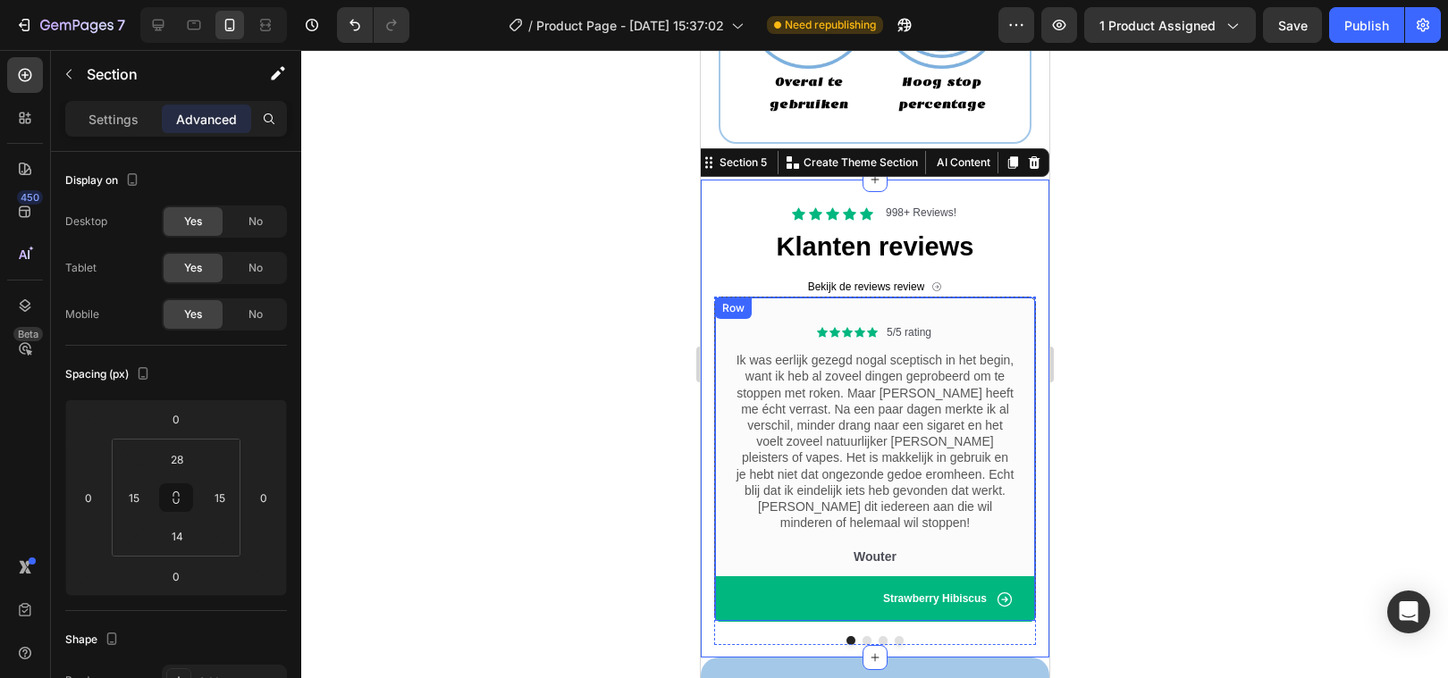
click at [741, 320] on div "Icon Icon Icon Icon Icon Icon List 5/5 rating Text Block Row Ik was eerlijk gez…" at bounding box center [874, 459] width 322 height 325
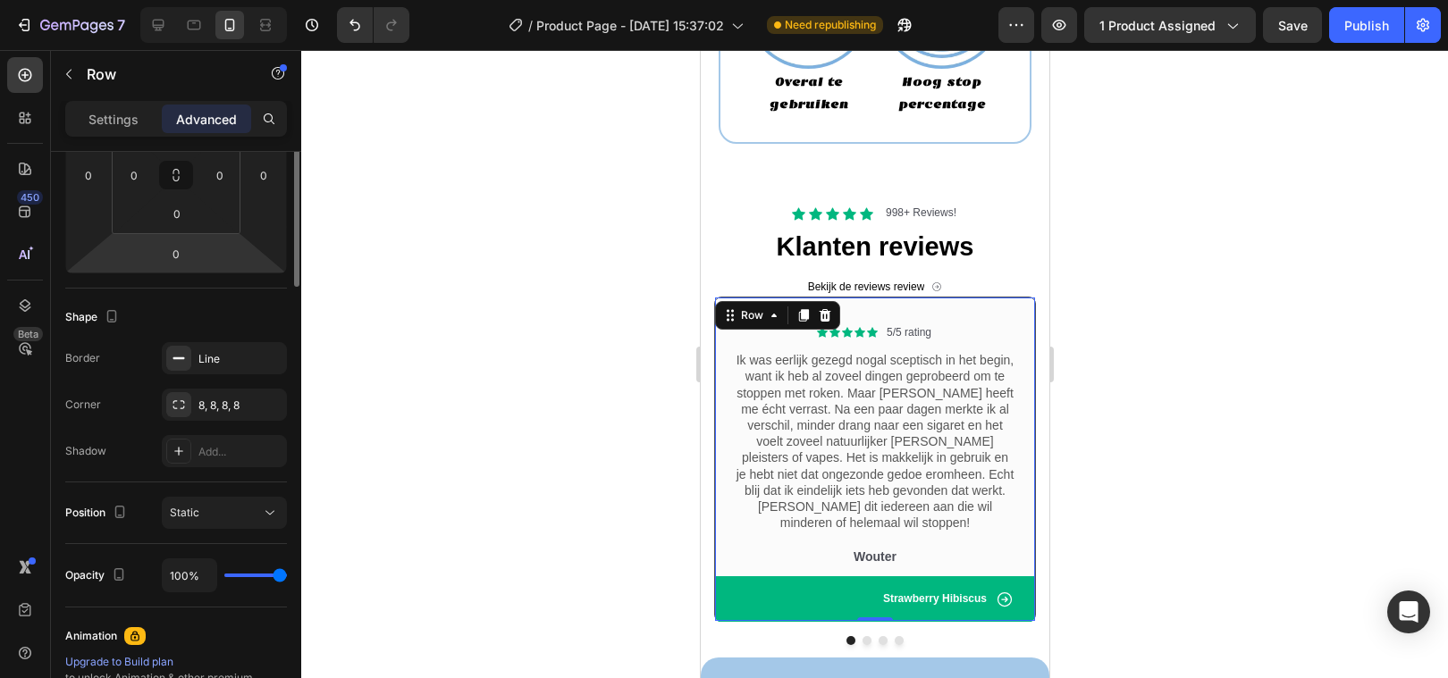
scroll to position [0, 0]
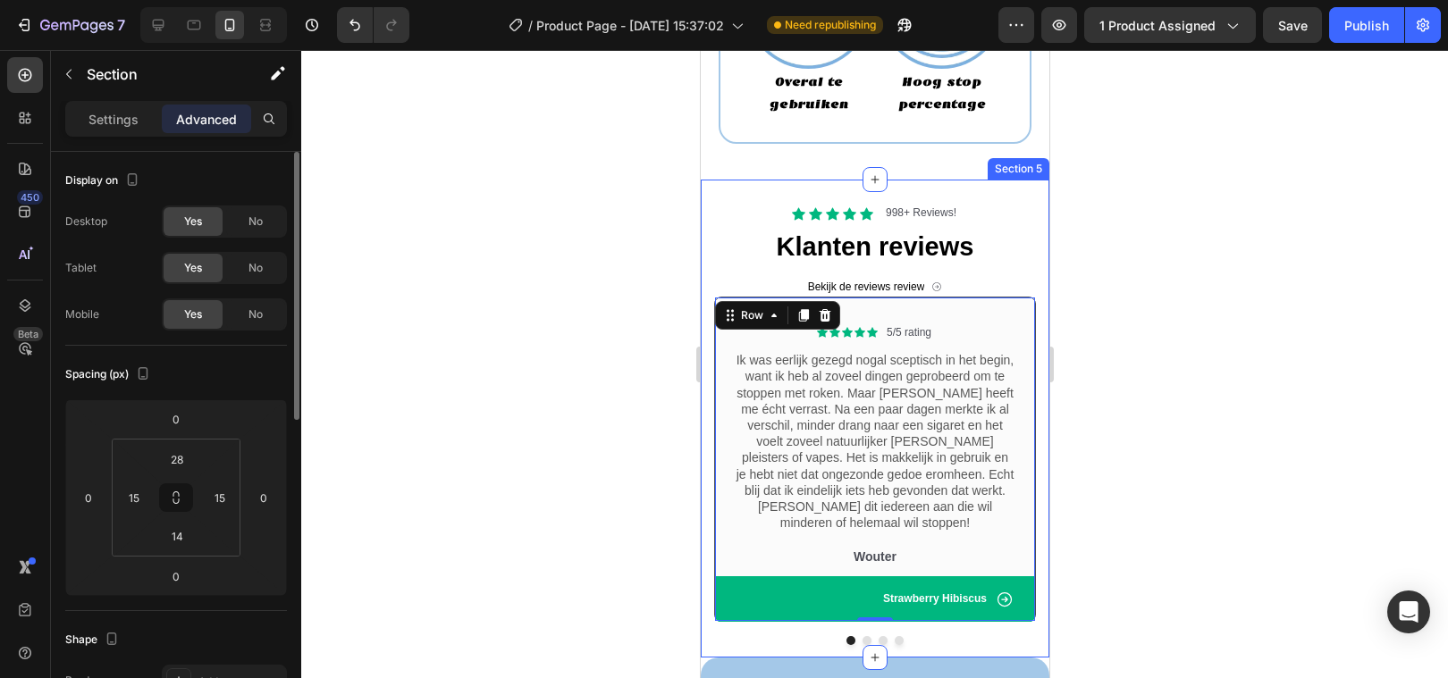
click at [710, 378] on div "Icon Icon Icon Icon Icon Icon List 998+ Reviews! Text Block Row Klanten reviews…" at bounding box center [874, 418] width 349 height 477
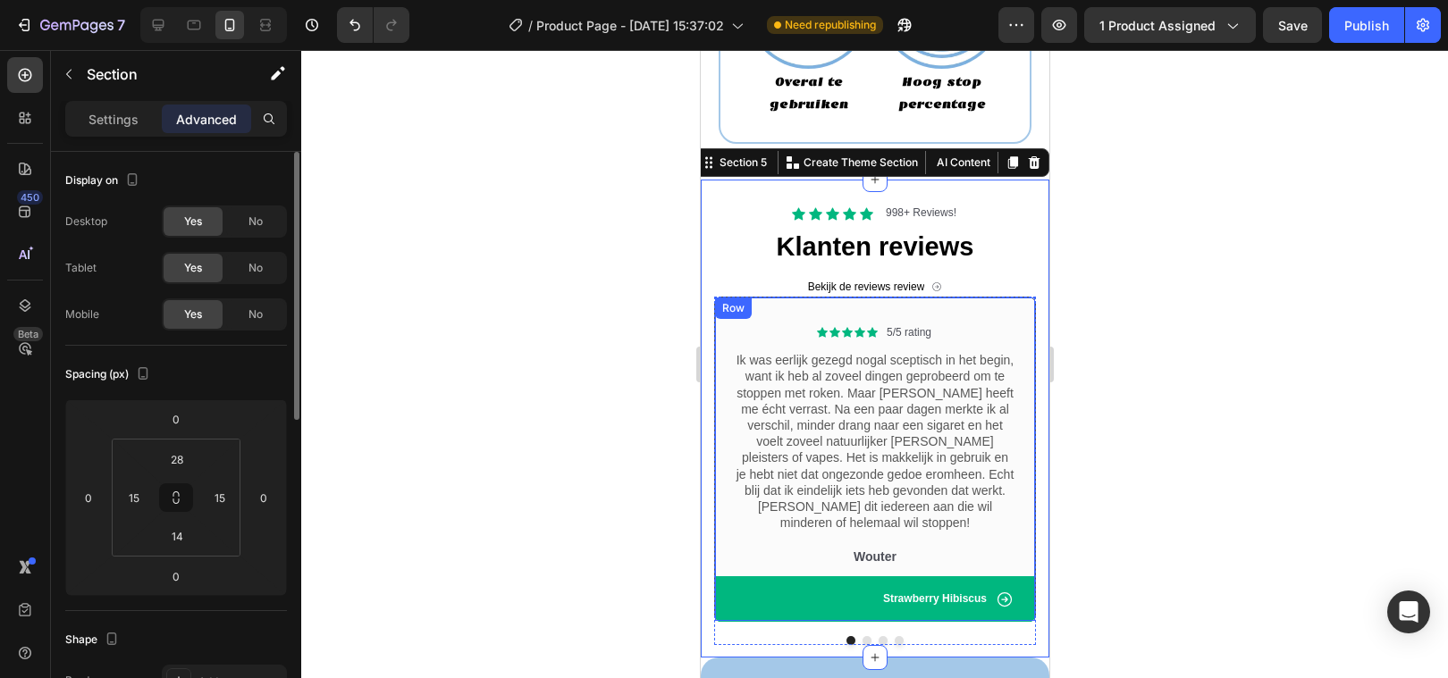
click at [763, 315] on div "Icon Icon Icon Icon Icon Icon List 5/5 rating Text Block Row Ik was eerlijk gez…" at bounding box center [874, 459] width 322 height 325
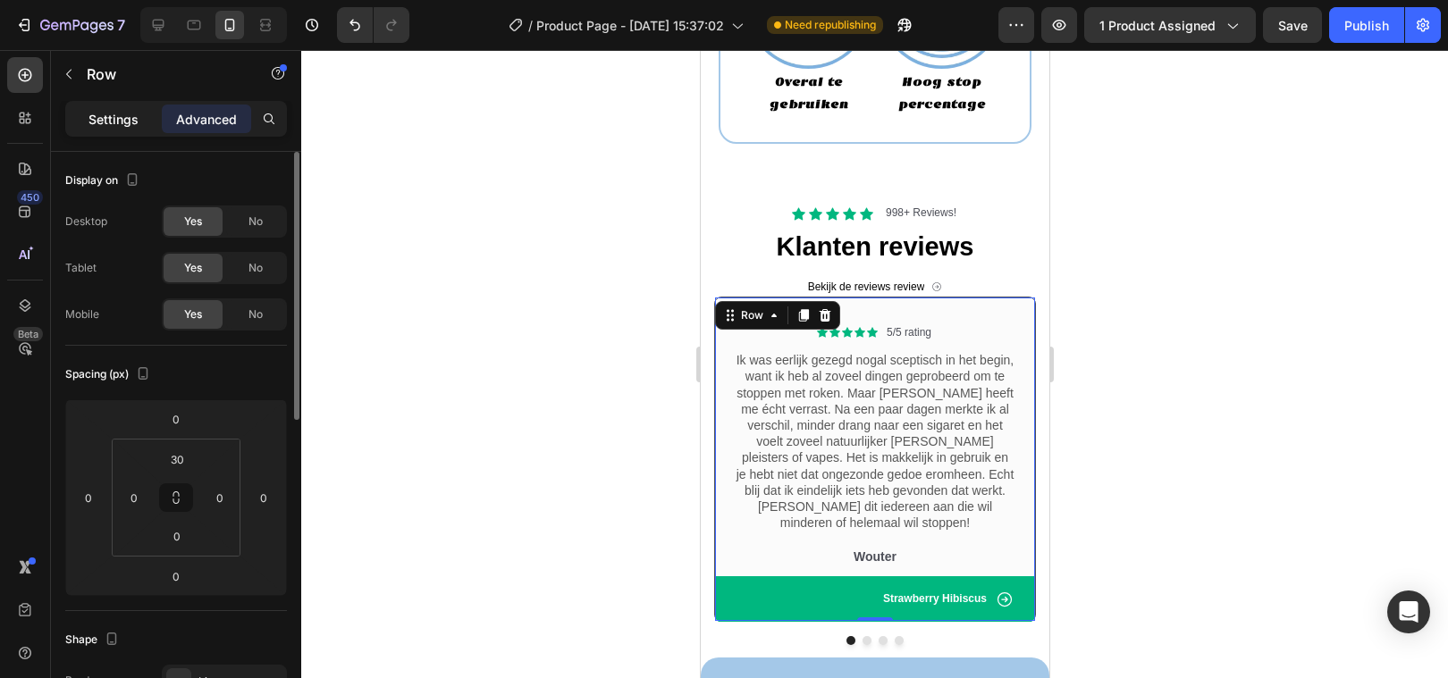
click at [134, 123] on p "Settings" at bounding box center [113, 119] width 50 height 19
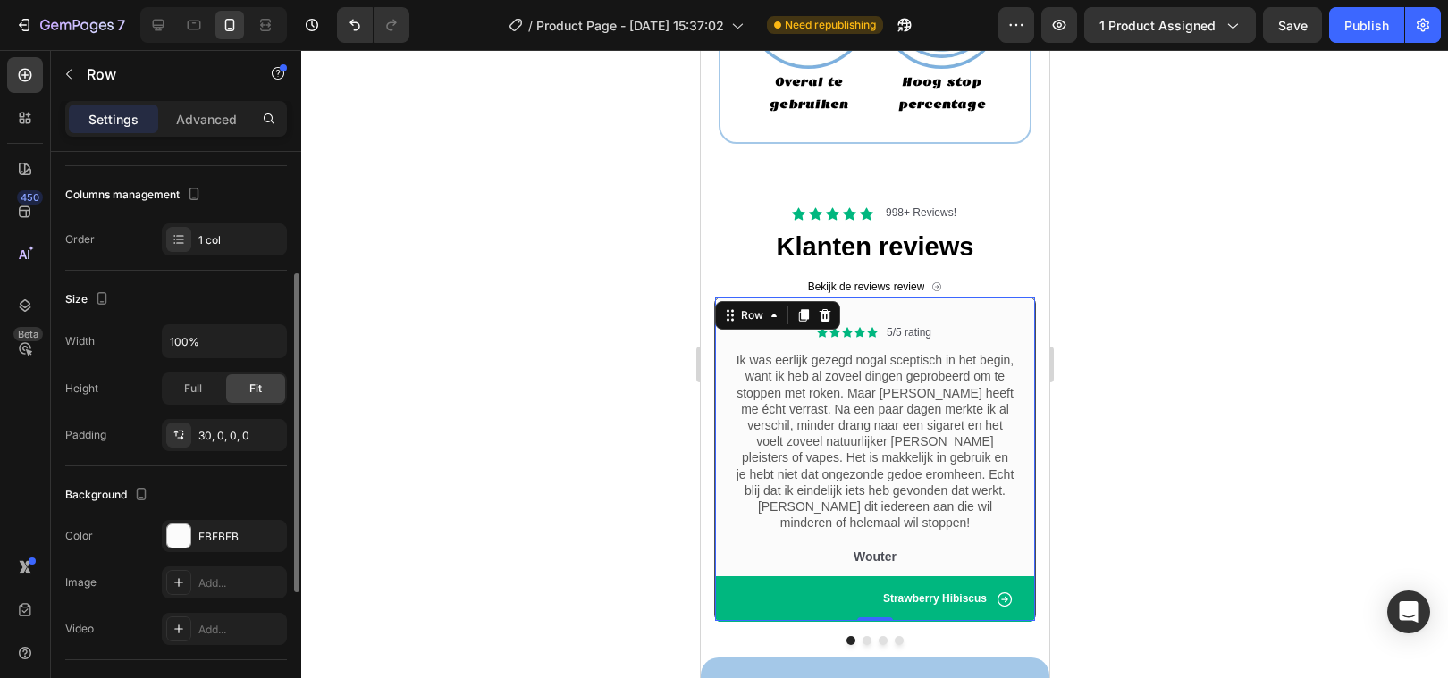
scroll to position [175, 0]
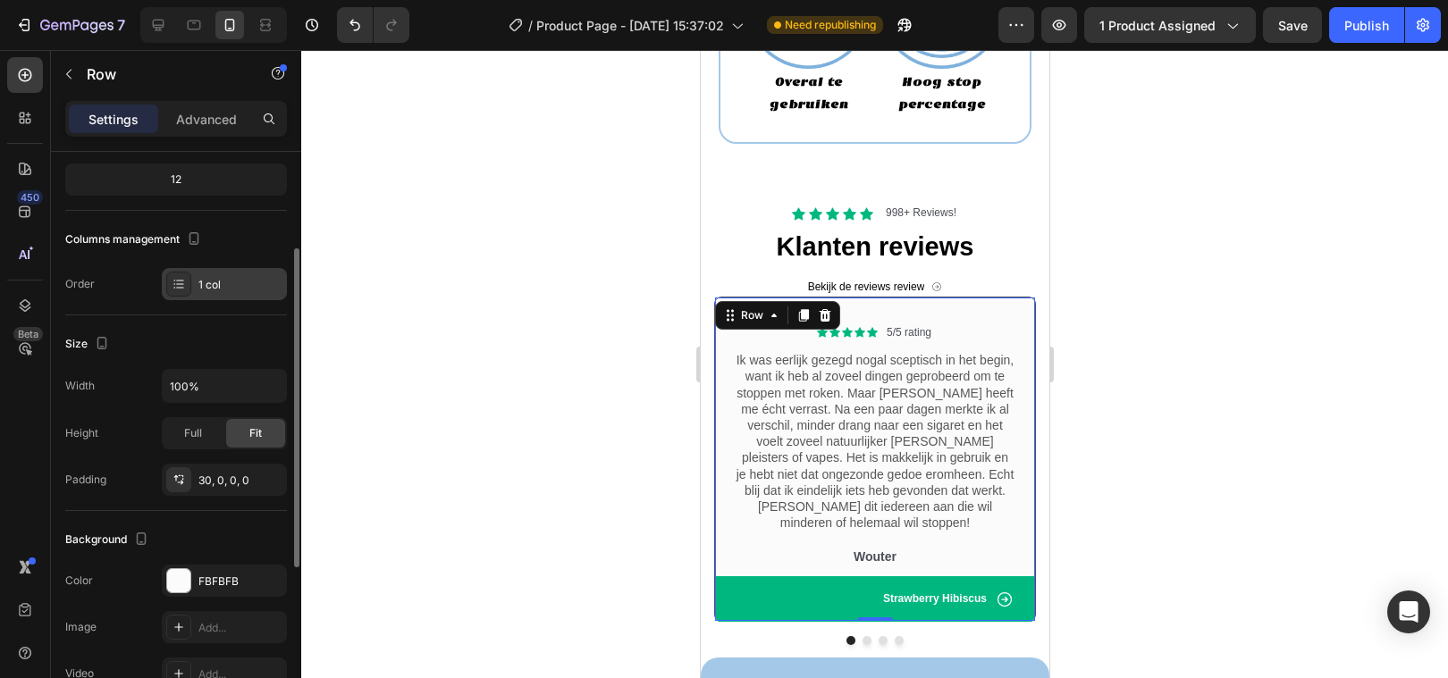
click at [237, 295] on div "1 col" at bounding box center [224, 284] width 125 height 32
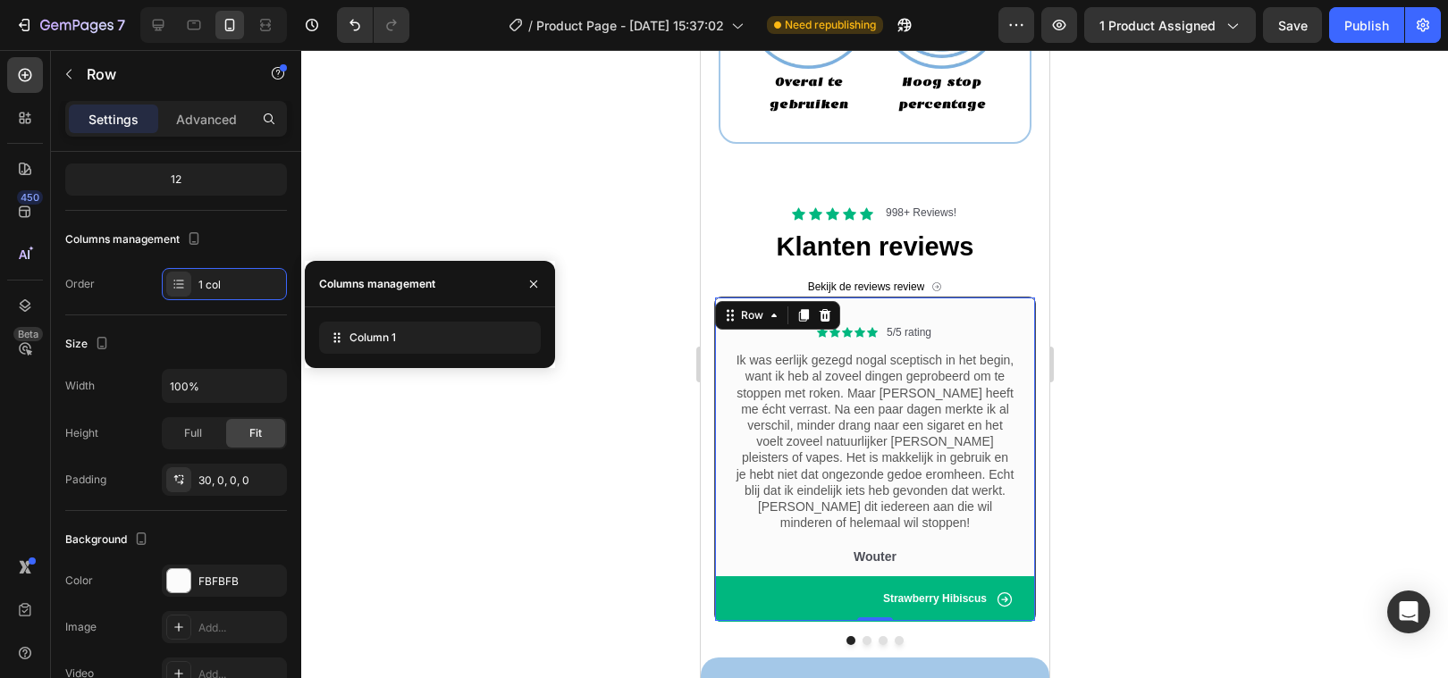
click at [439, 507] on div at bounding box center [874, 364] width 1147 height 628
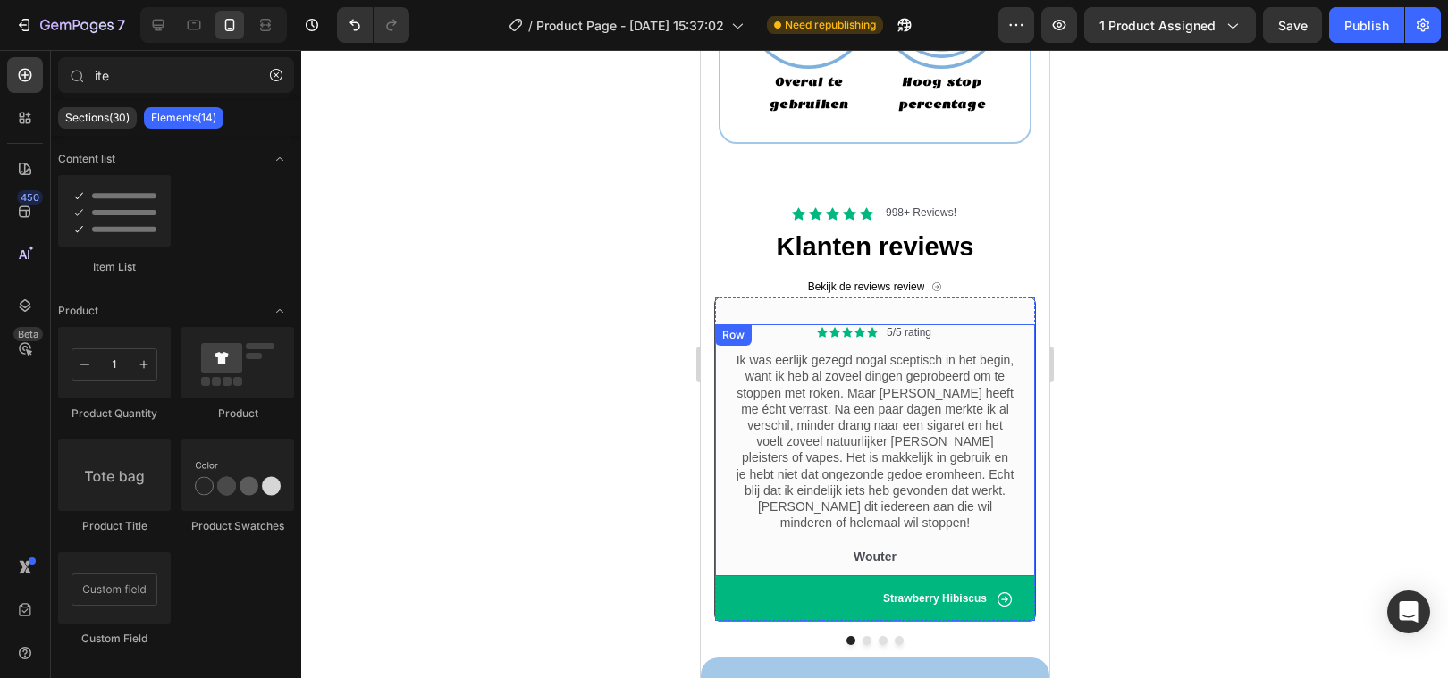
click at [724, 358] on div "Icon Icon Icon Icon Icon Icon List 5/5 rating Text Block Row Ik was eerlijk gez…" at bounding box center [874, 450] width 320 height 252
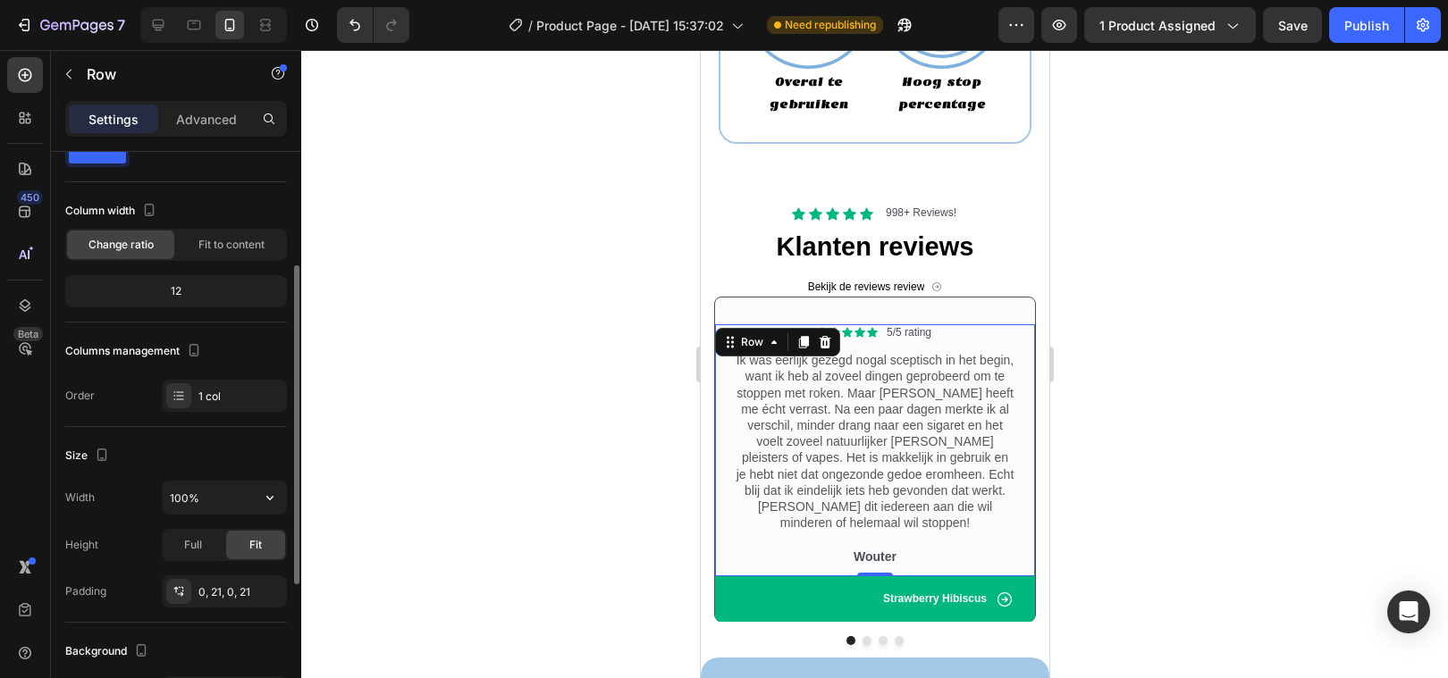
scroll to position [0, 0]
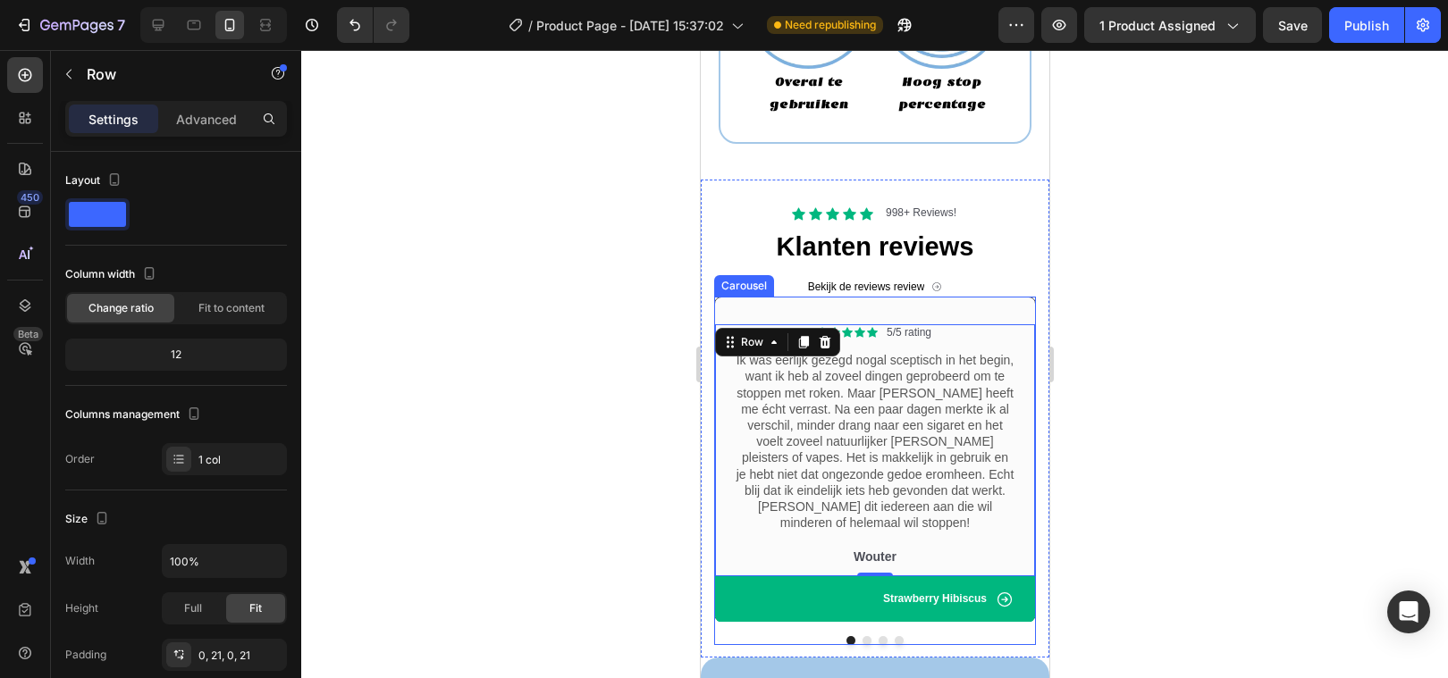
click at [896, 636] on button "Dot" at bounding box center [898, 640] width 9 height 9
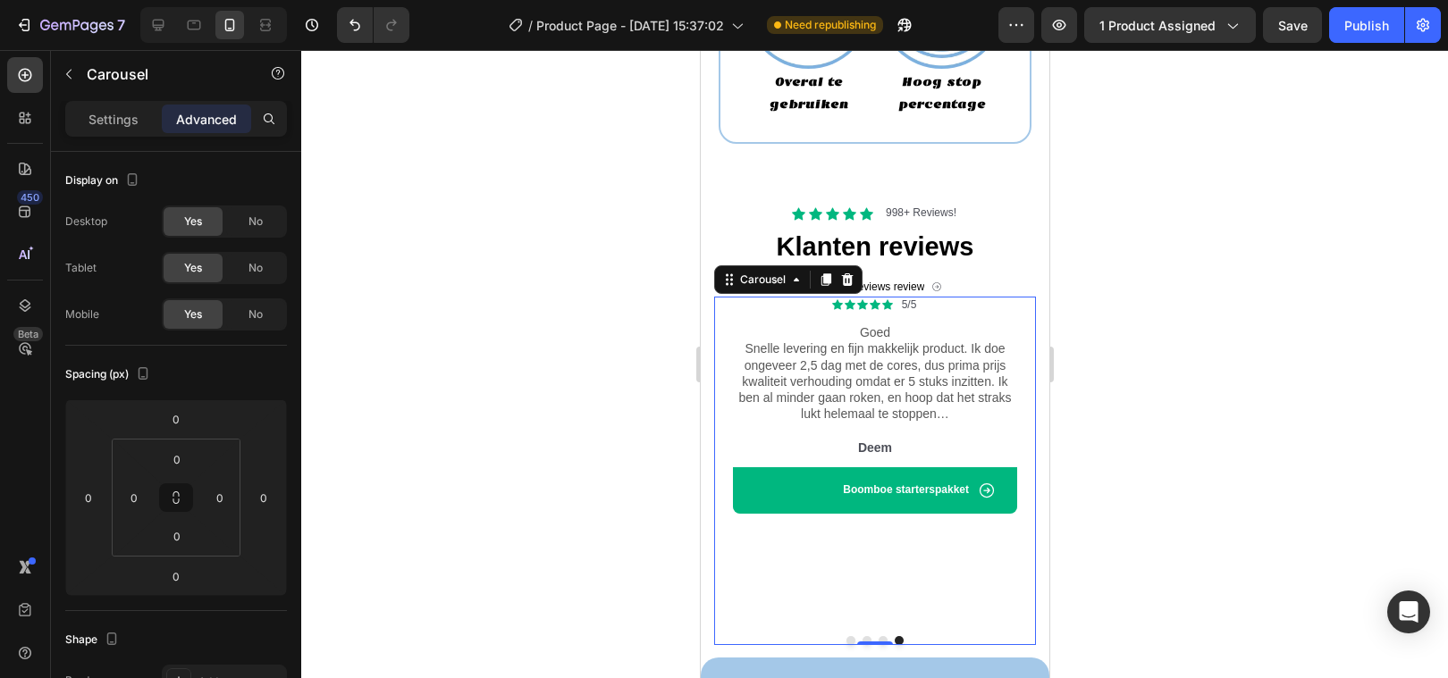
click at [881, 618] on div "Icon Icon Icon Icon Icon Icon List 5/5 rating Text Block Row Ik was eerlijk gez…" at bounding box center [874, 471] width 322 height 349
click at [882, 636] on button "Dot" at bounding box center [882, 640] width 9 height 9
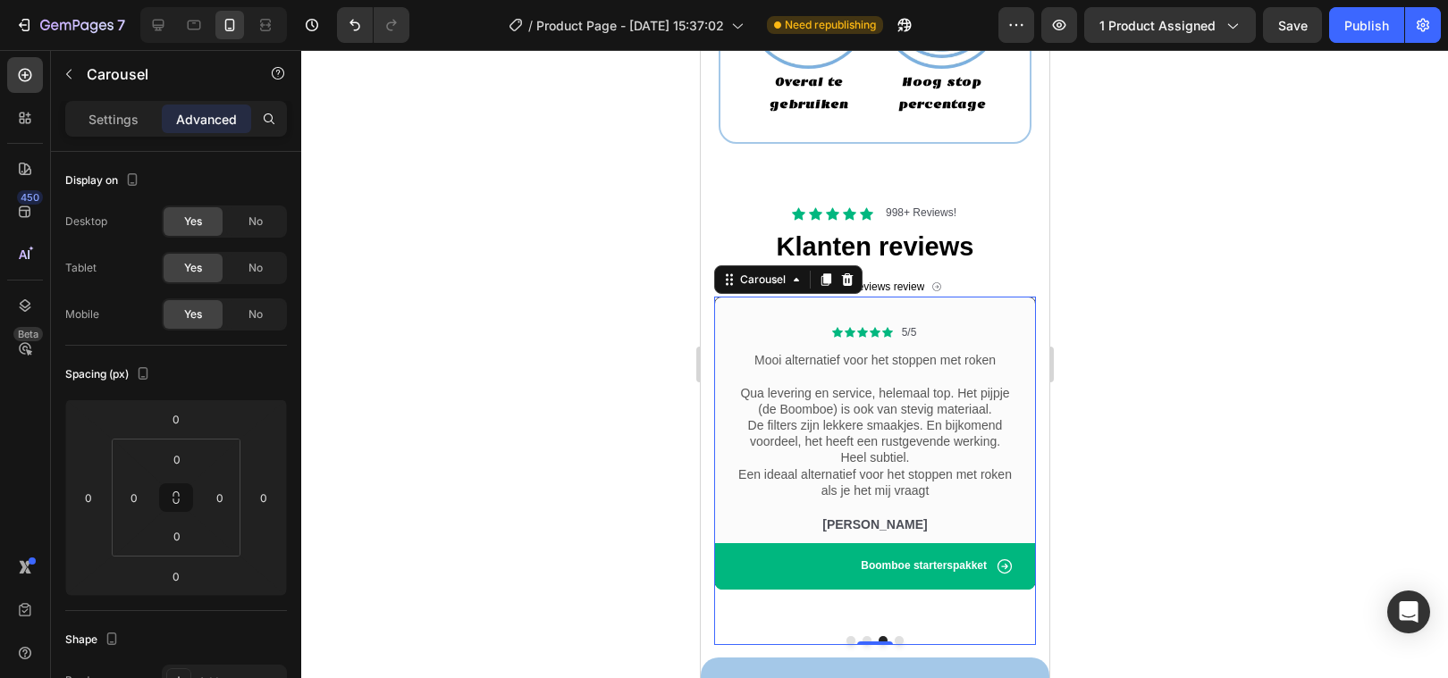
click at [900, 636] on button "Dot" at bounding box center [898, 640] width 9 height 9
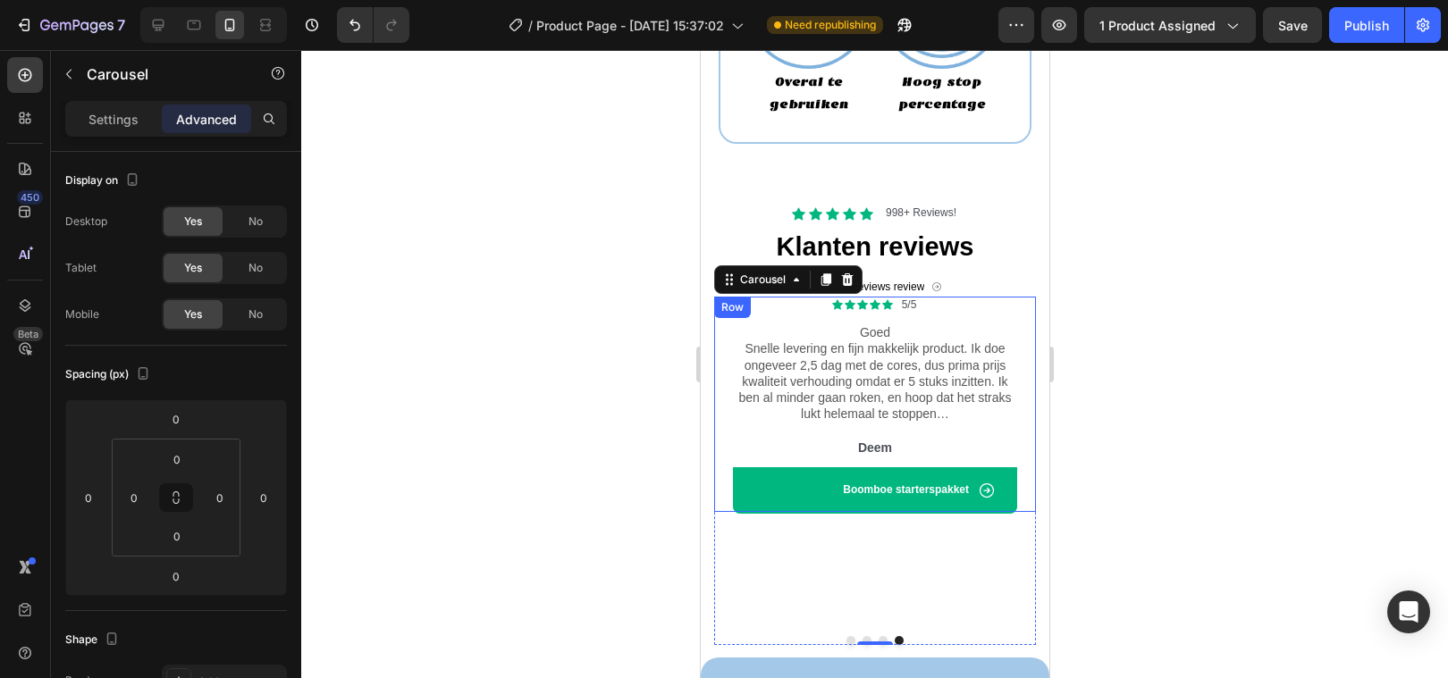
click at [1031, 327] on div "Icon Icon Icon Icon Icon Icon List 5/5 Text Block Row Goed Snelle levering en f…" at bounding box center [874, 404] width 322 height 215
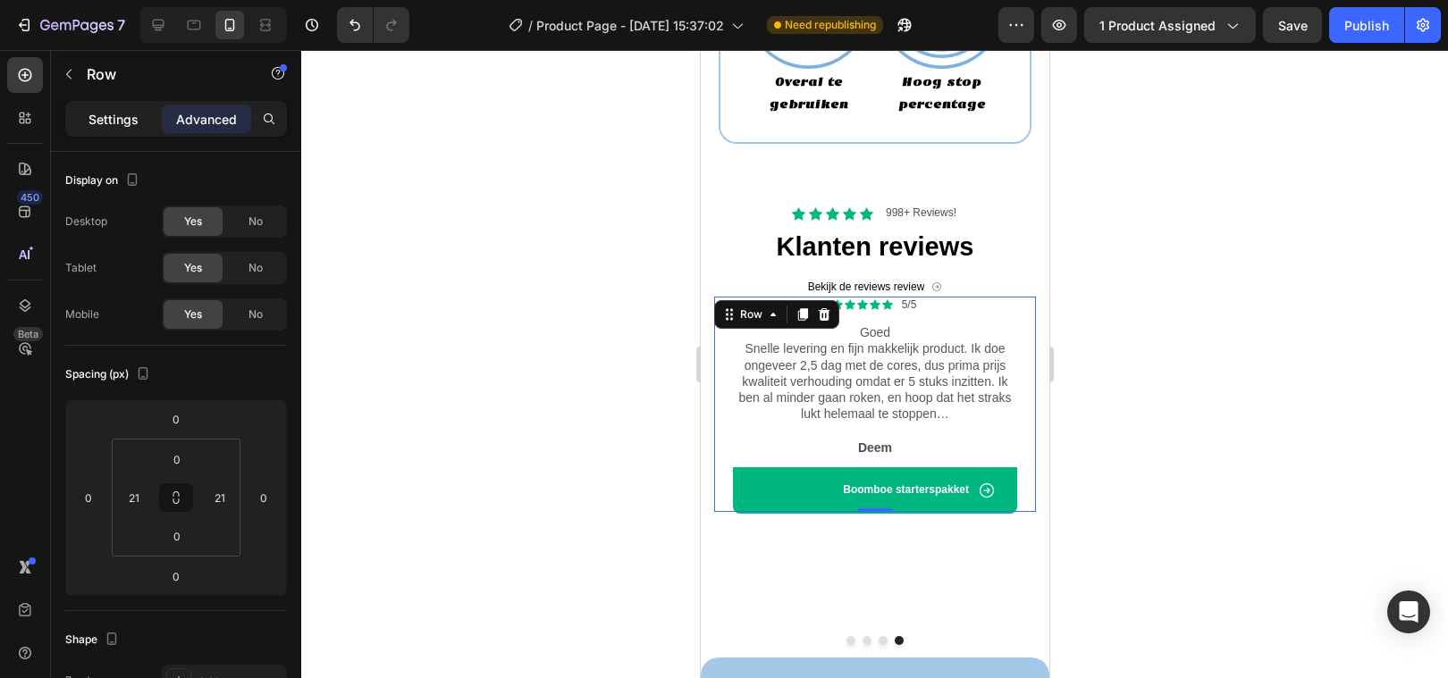
click at [131, 116] on p "Settings" at bounding box center [113, 119] width 50 height 19
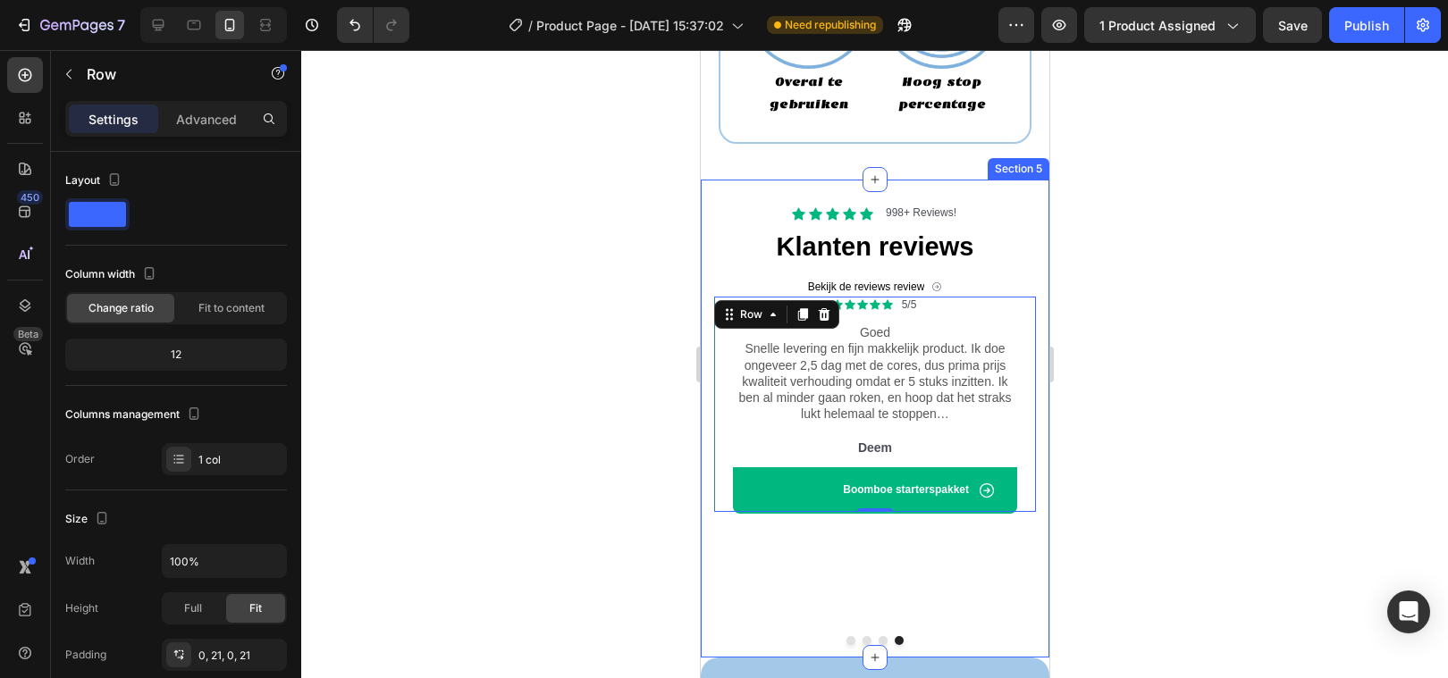
click at [708, 202] on div "Icon Icon Icon Icon Icon Icon List 998+ Reviews! Text Block Row Klanten reviews…" at bounding box center [874, 418] width 349 height 477
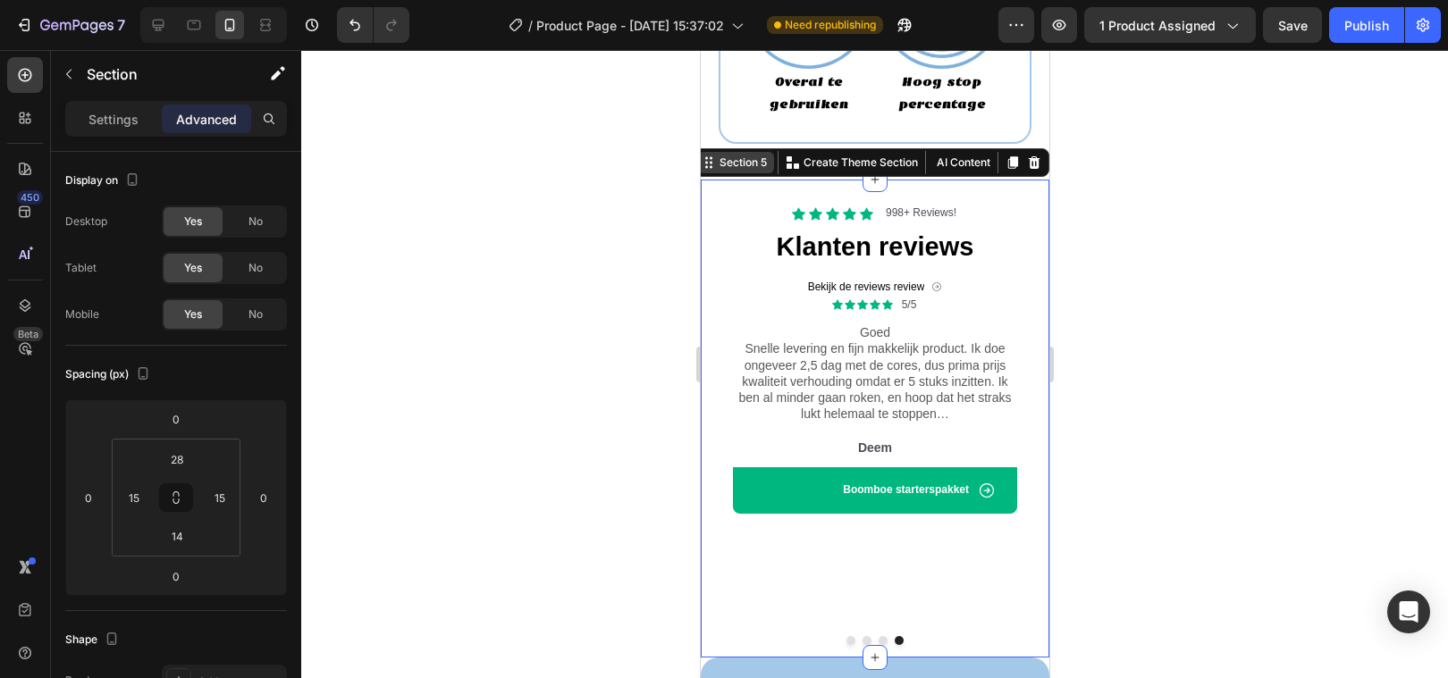
click at [744, 164] on div "Section 5" at bounding box center [742, 163] width 55 height 16
click at [738, 166] on div "Section 5" at bounding box center [742, 163] width 55 height 16
click at [712, 167] on icon at bounding box center [708, 163] width 14 height 14
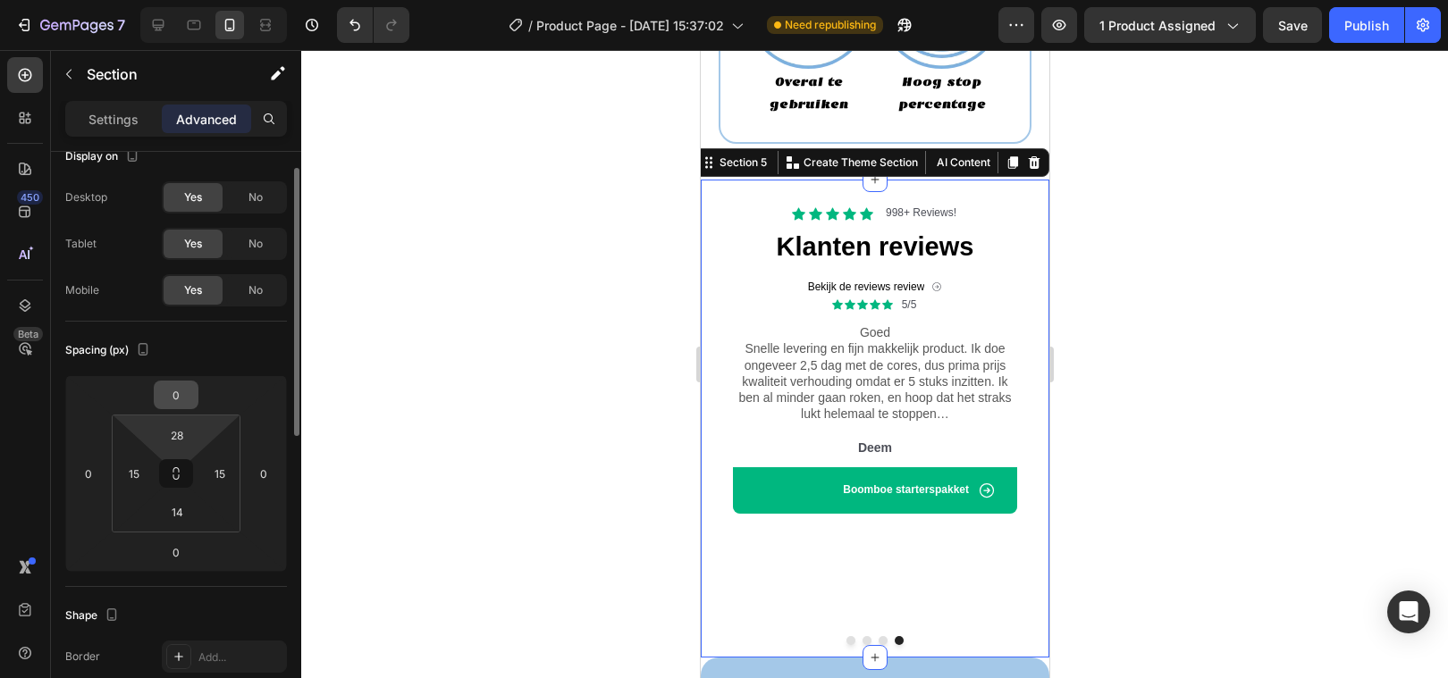
scroll to position [28, 0]
click at [113, 119] on p "Settings" at bounding box center [113, 119] width 50 height 19
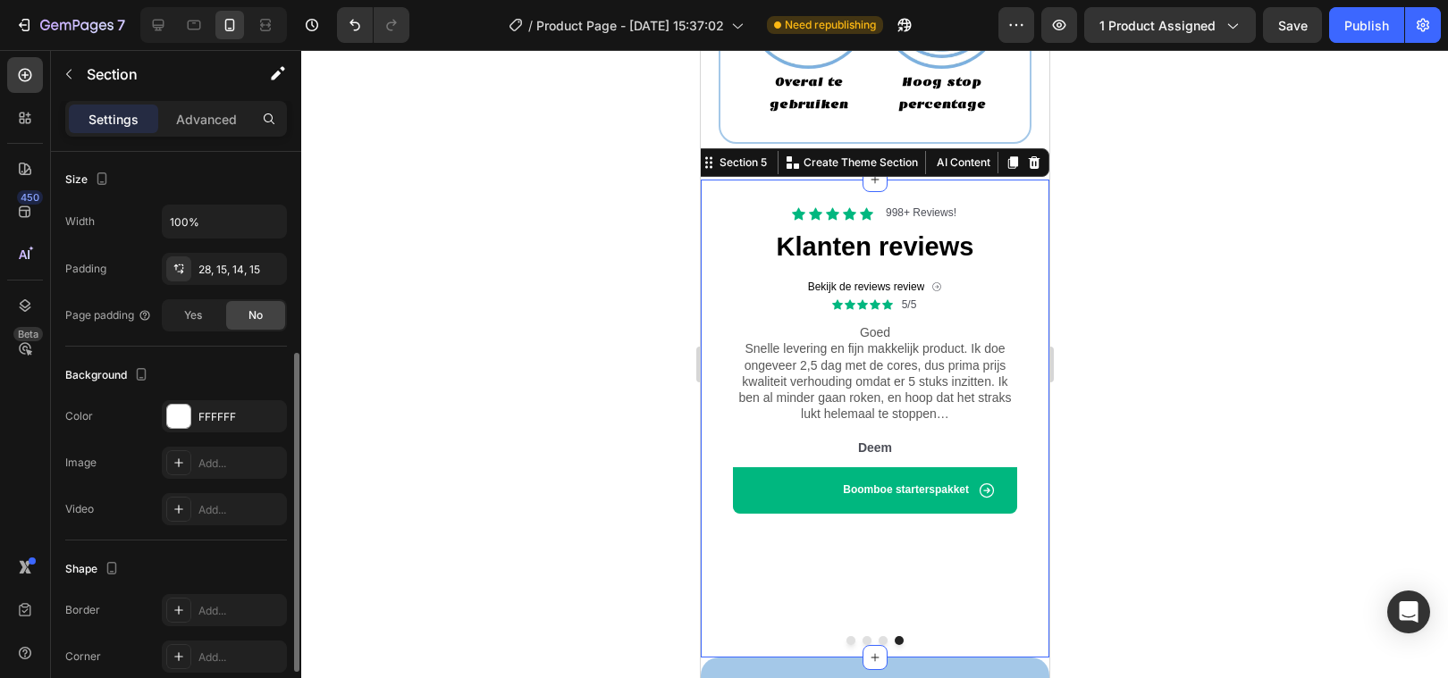
scroll to position [467, 0]
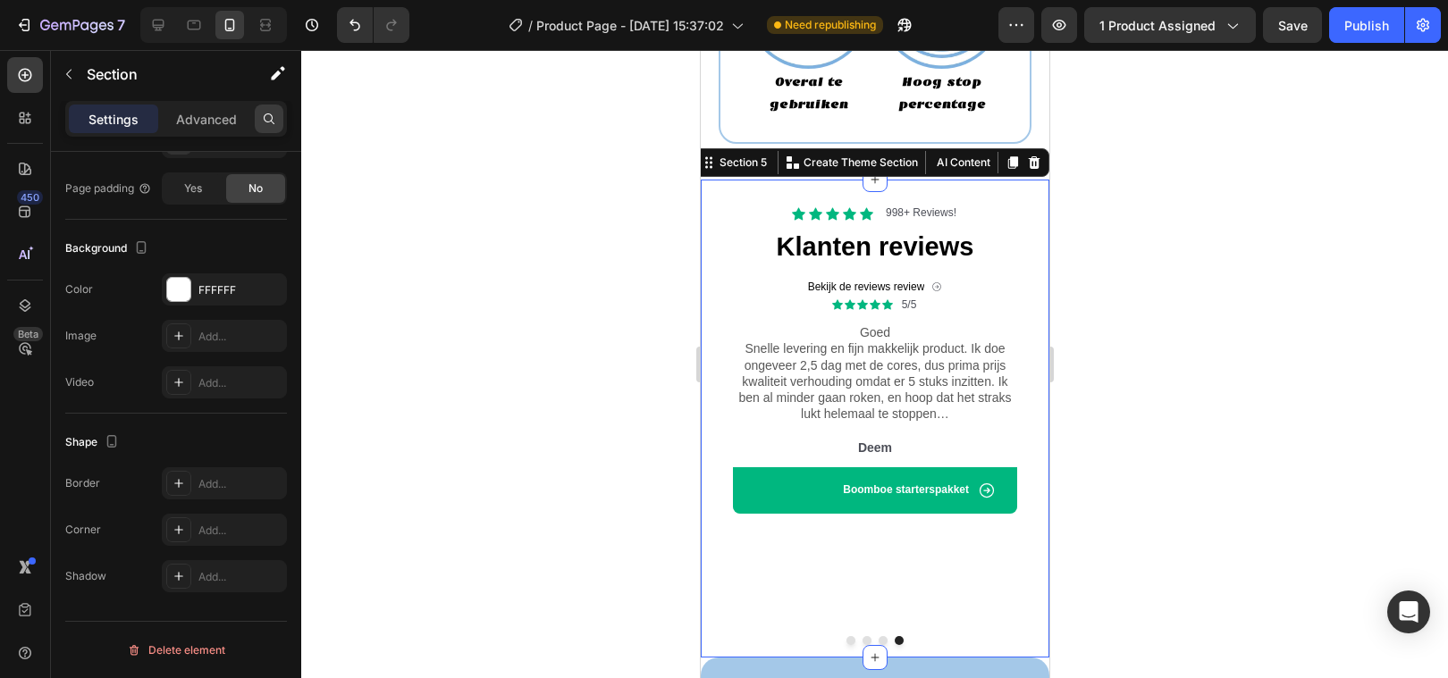
click at [266, 118] on icon at bounding box center [269, 119] width 14 height 14
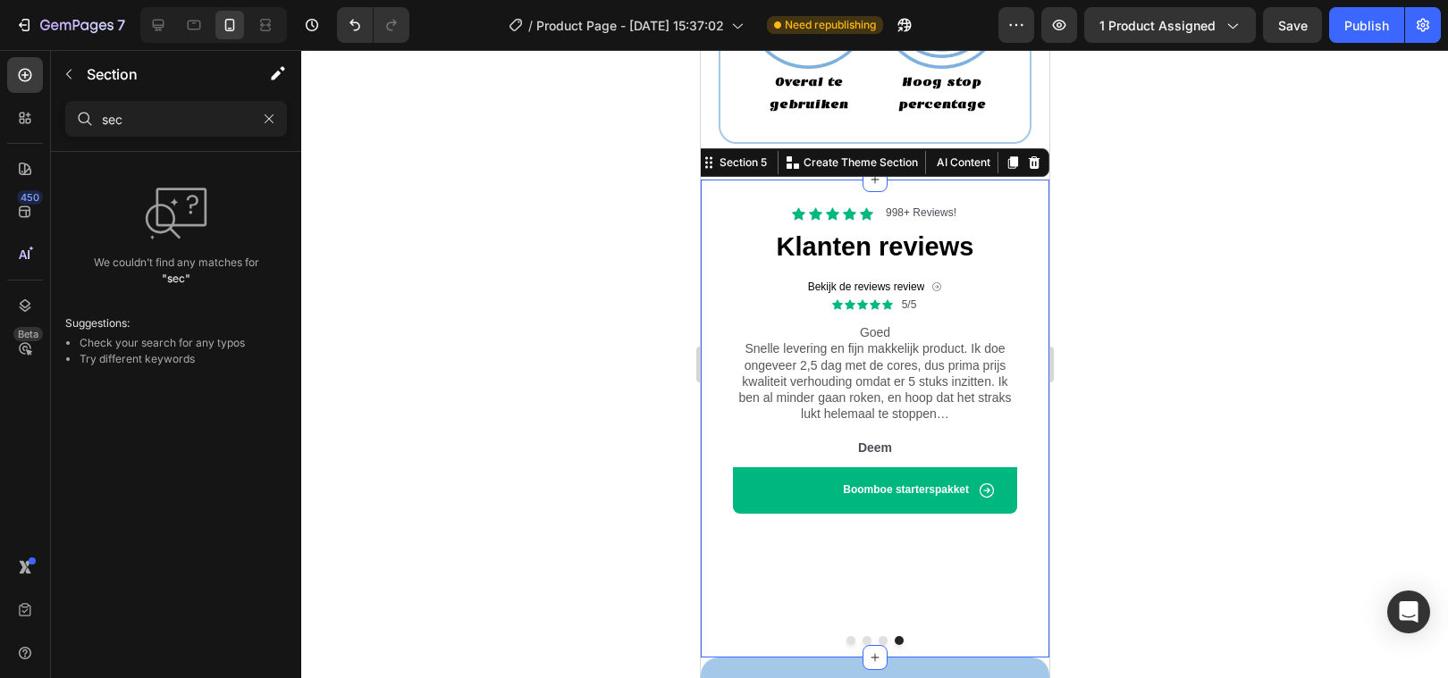
type input "sec"
click at [700, 201] on div "Icon Icon Icon Icon Icon Icon List 998+ Reviews! Text Block Row Klanten reviews…" at bounding box center [874, 418] width 349 height 477
click at [704, 201] on div "Icon Icon Icon Icon Icon Icon List 998+ Reviews! Text Block Row Klanten reviews…" at bounding box center [874, 418] width 349 height 477
click at [571, 519] on div at bounding box center [874, 364] width 1147 height 628
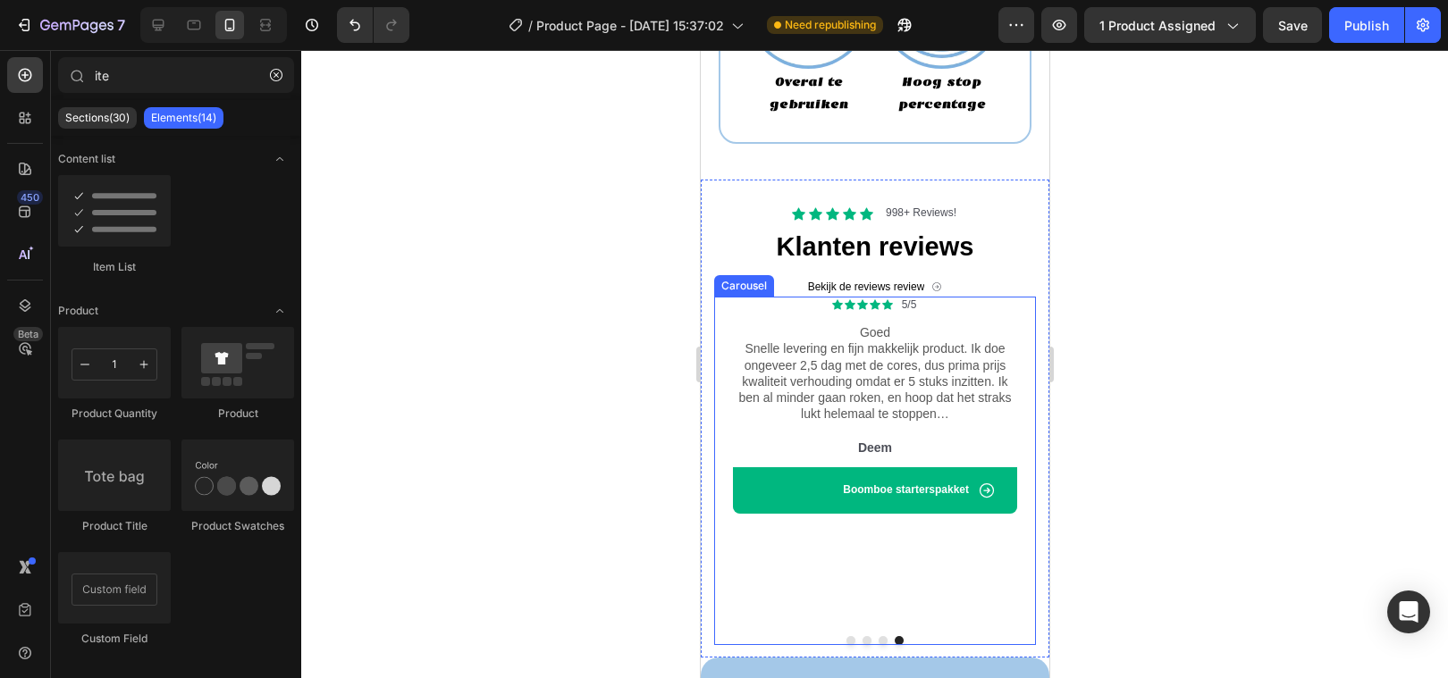
click at [757, 605] on div "Icon Icon Icon Icon Icon Icon List 5/5 rating Text Block Row Ik was eerlijk gez…" at bounding box center [874, 471] width 322 height 349
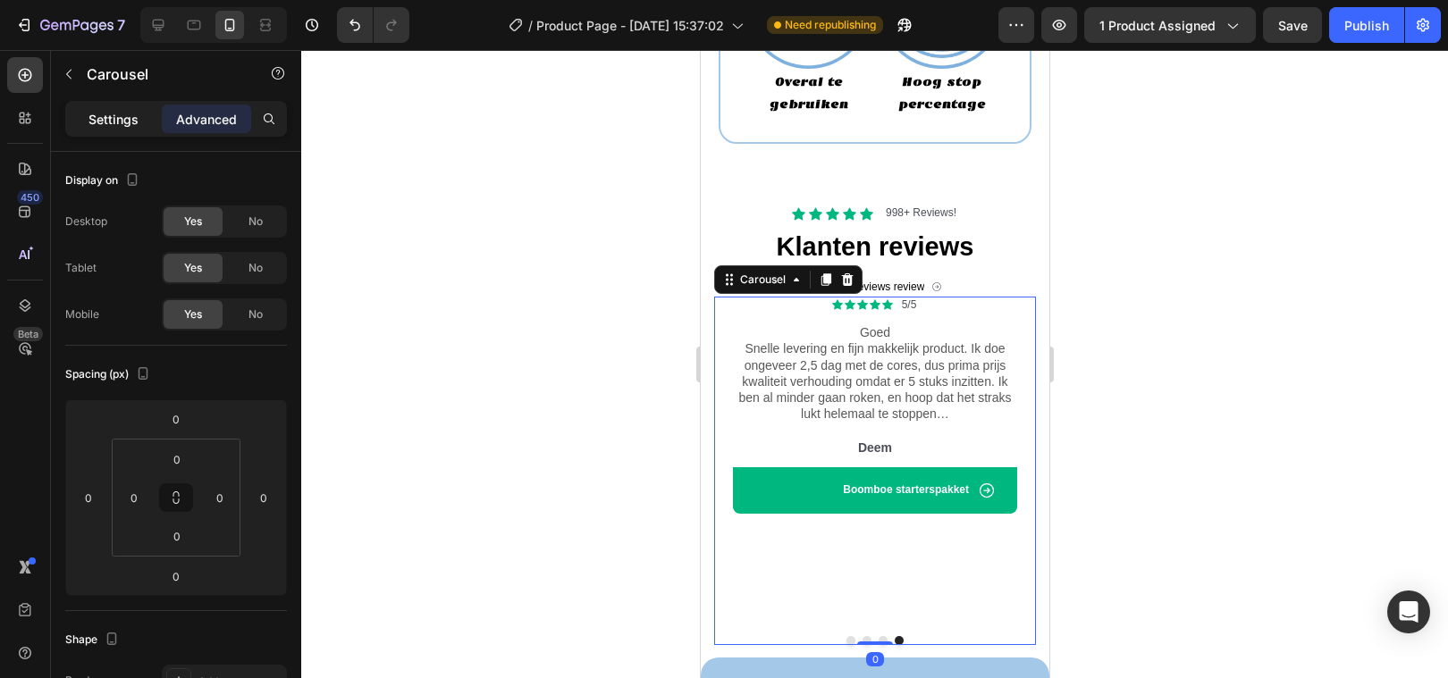
click at [116, 130] on div "Settings" at bounding box center [113, 119] width 89 height 29
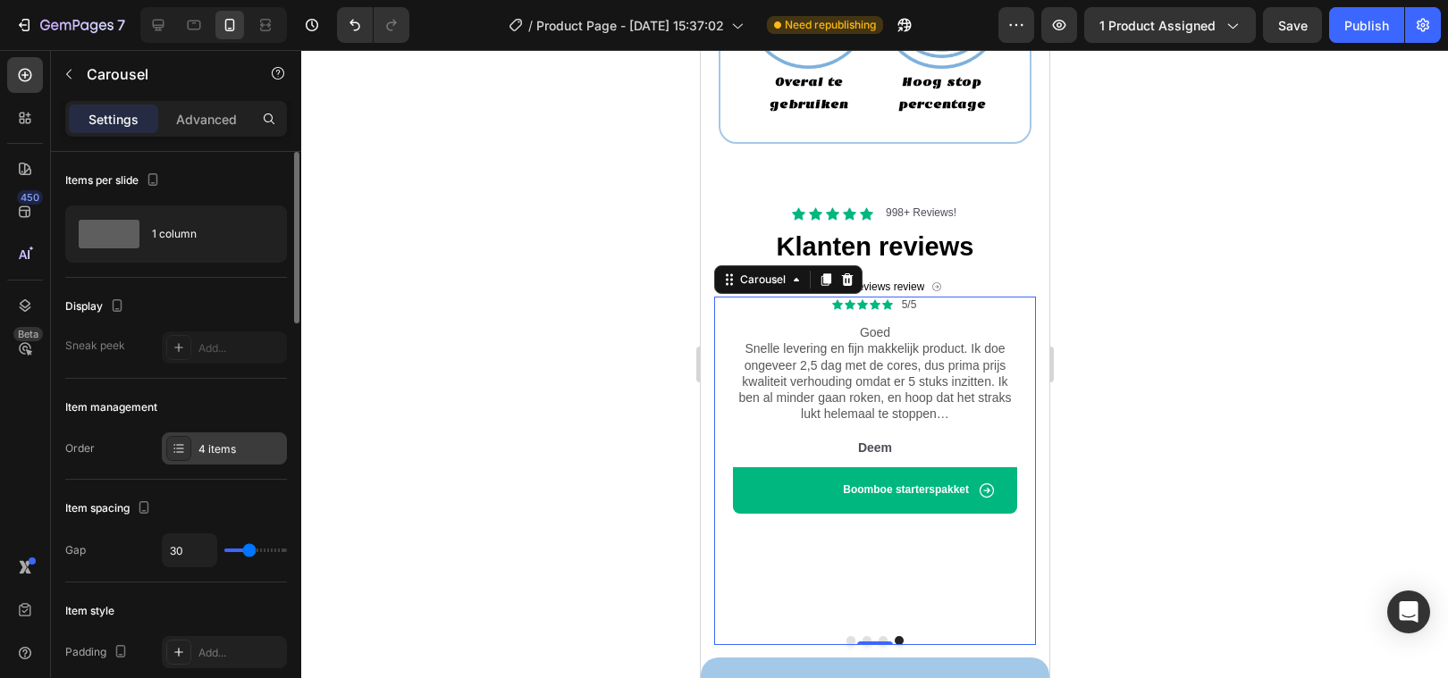
click at [208, 454] on div "4 items" at bounding box center [240, 449] width 84 height 16
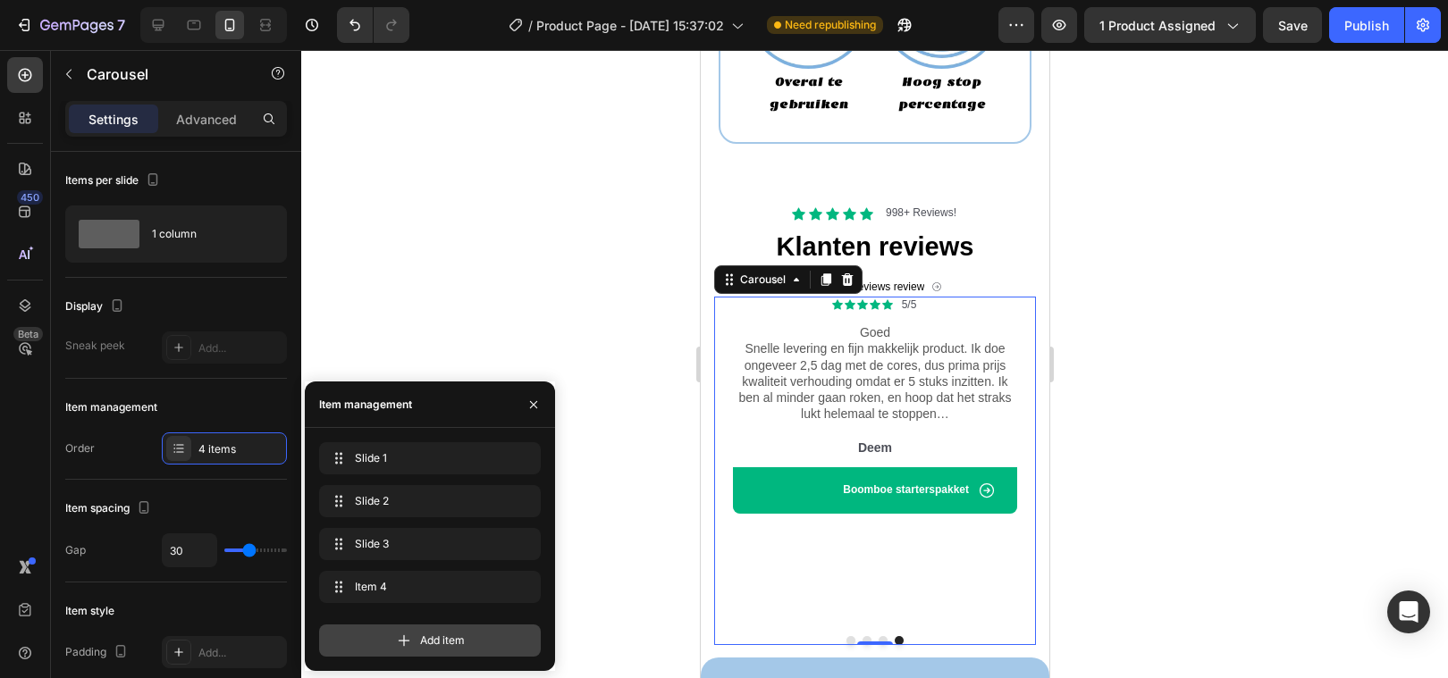
click at [386, 631] on div "Add item" at bounding box center [430, 641] width 222 height 32
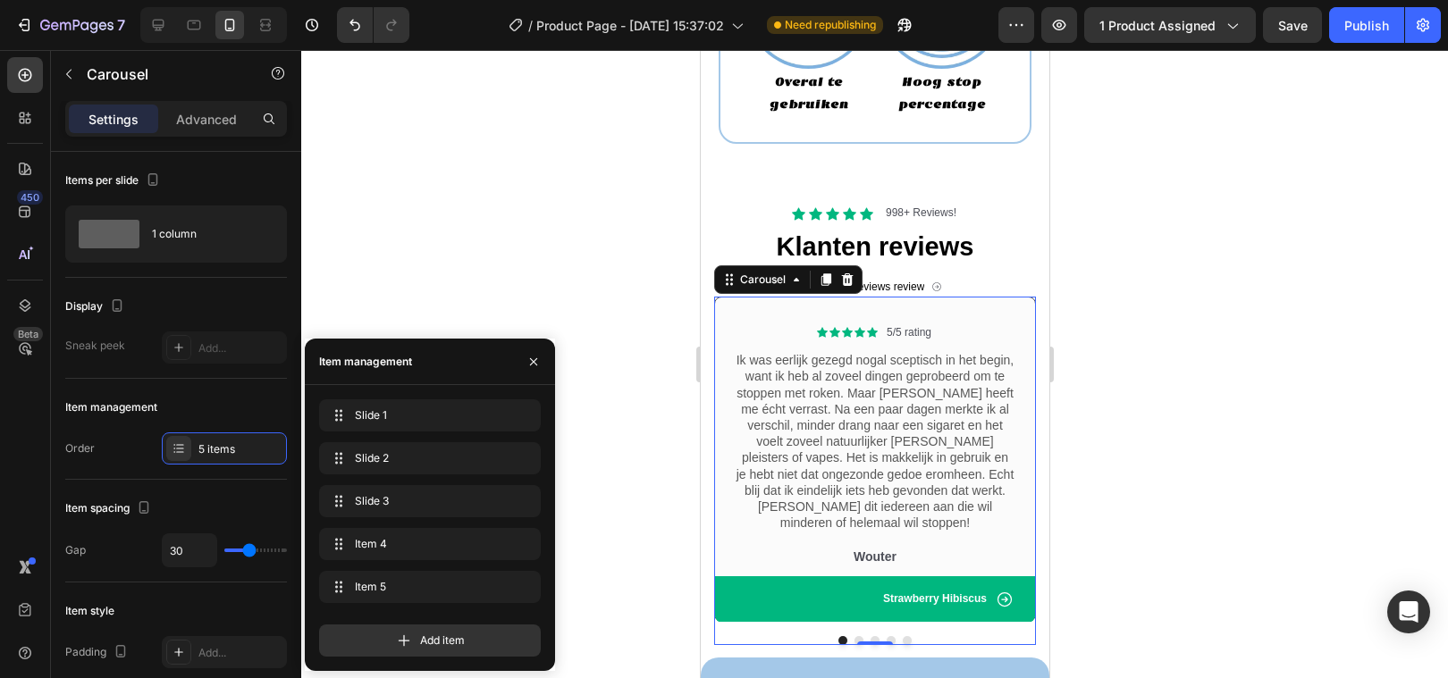
click at [902, 636] on button "Dot" at bounding box center [906, 640] width 9 height 9
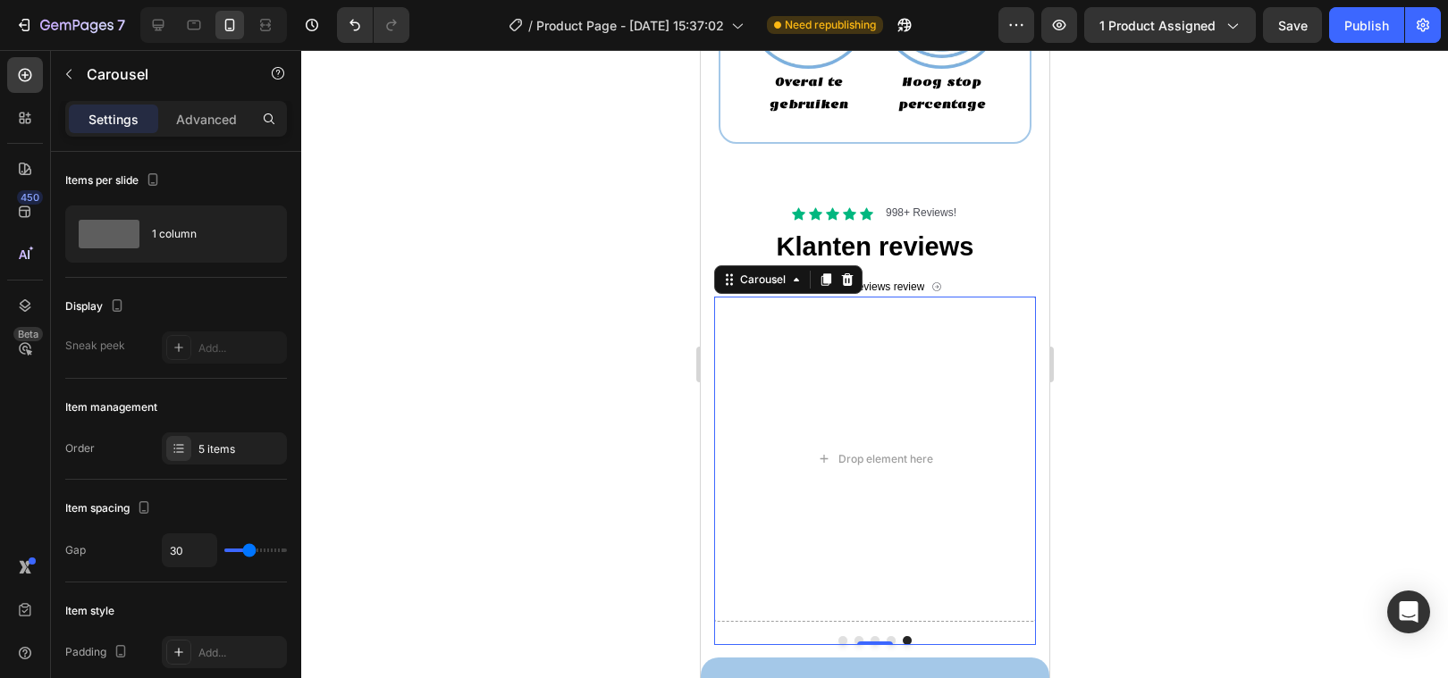
click at [890, 636] on button "Dot" at bounding box center [890, 640] width 9 height 9
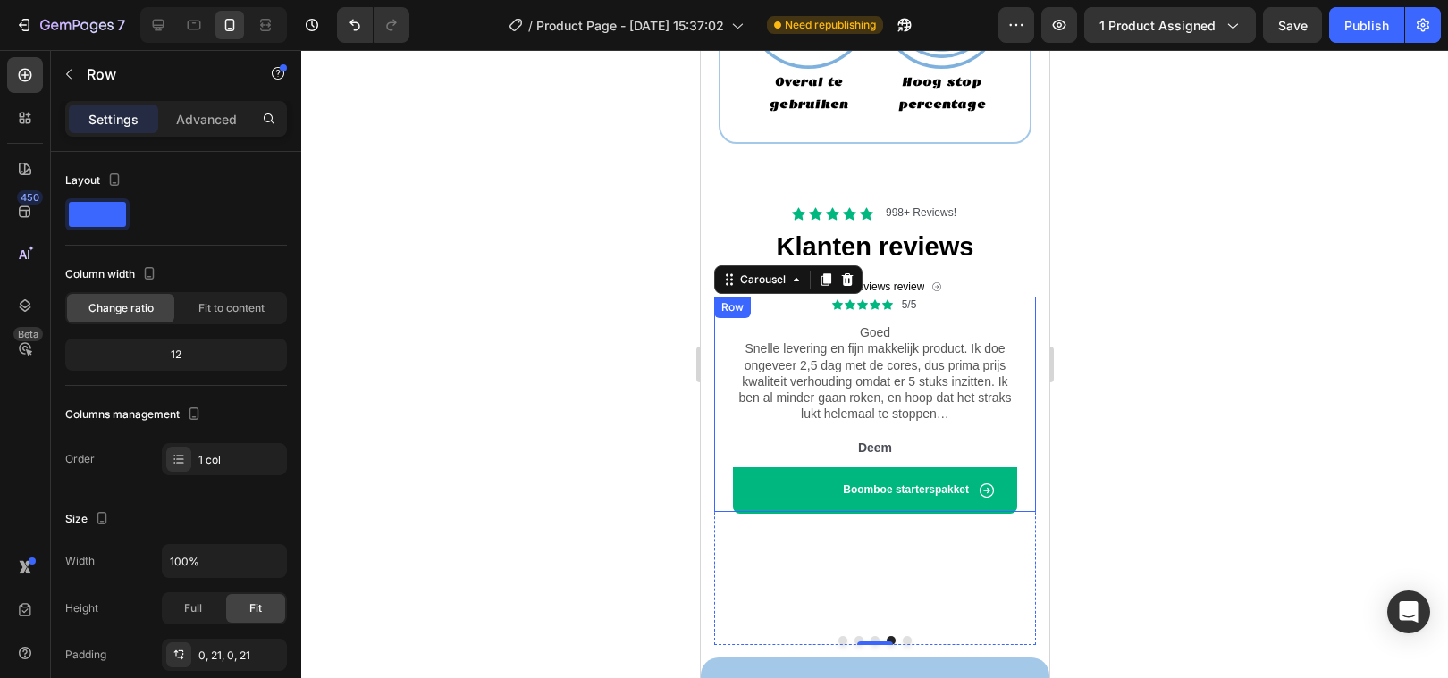
click at [719, 461] on div "Icon Icon Icon Icon Icon Icon List 5/5 Text Block Row Goed Snelle levering en f…" at bounding box center [874, 404] width 322 height 215
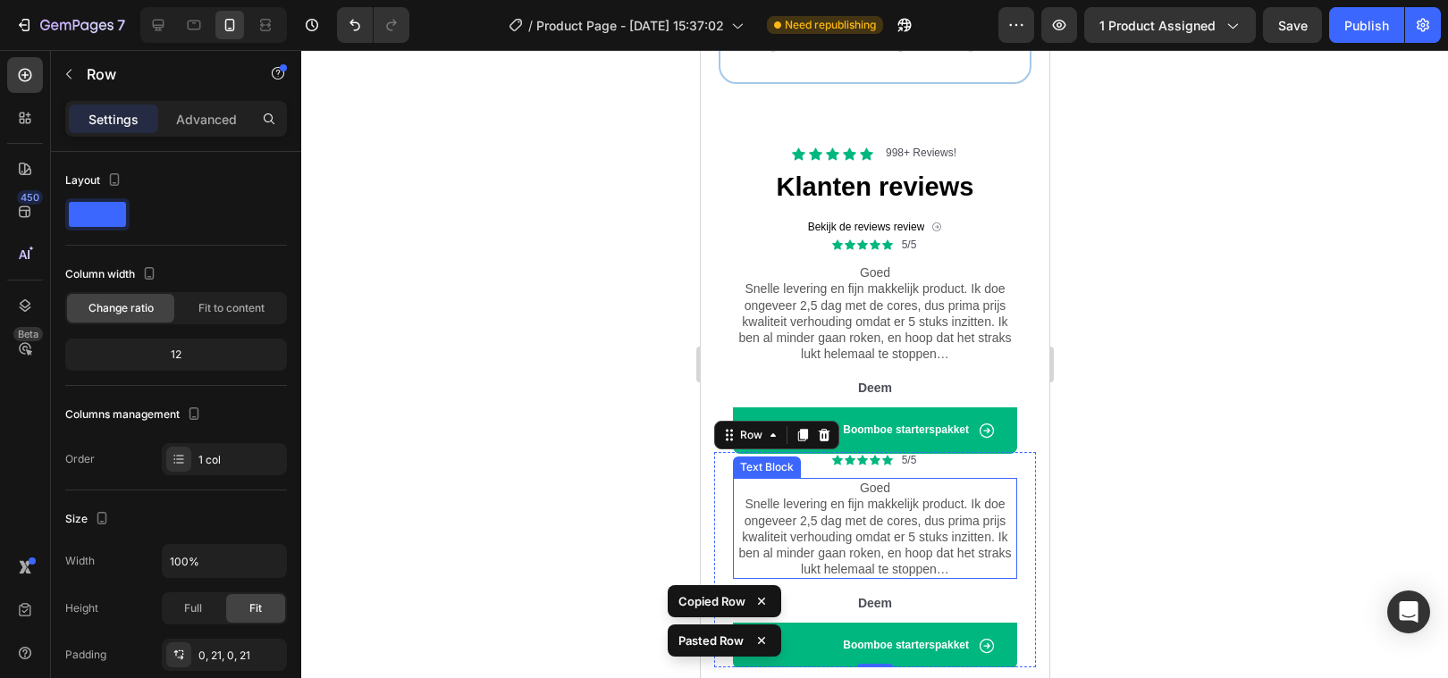
scroll to position [2589, 0]
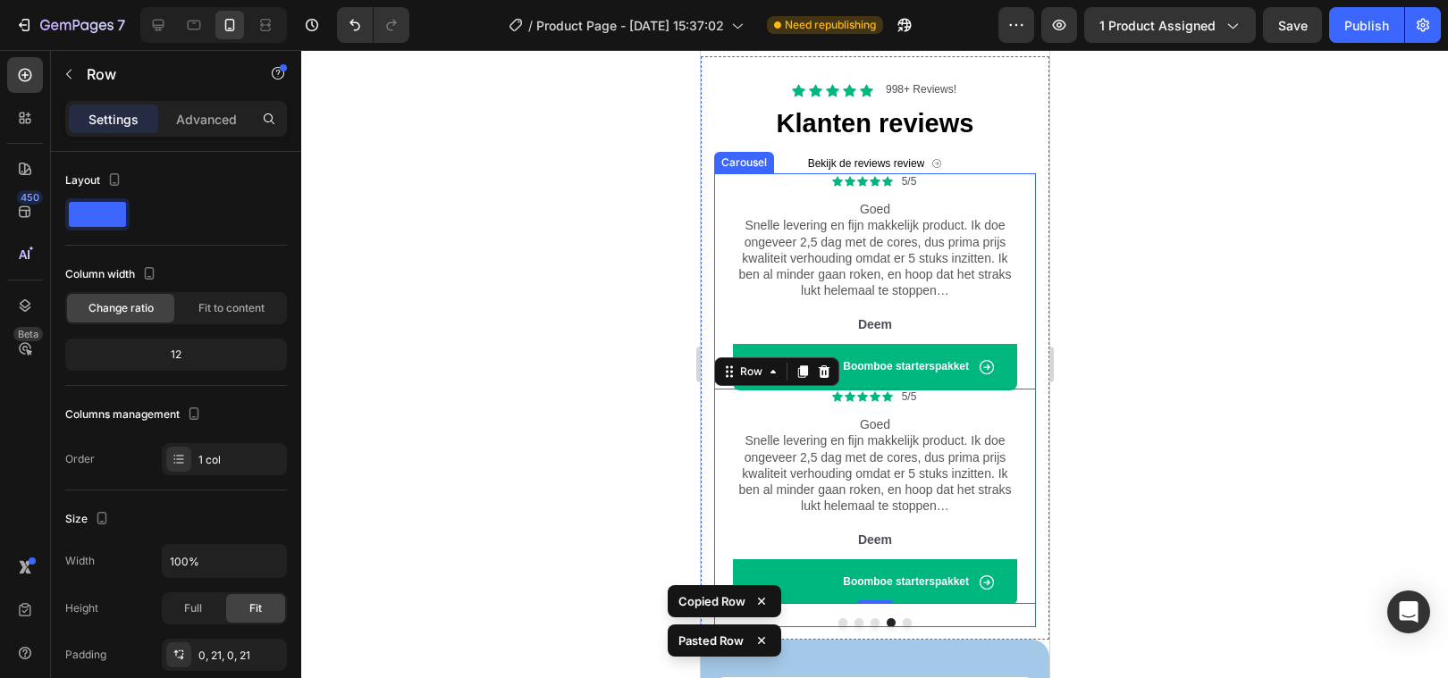
click at [907, 619] on button "Dot" at bounding box center [906, 622] width 9 height 9
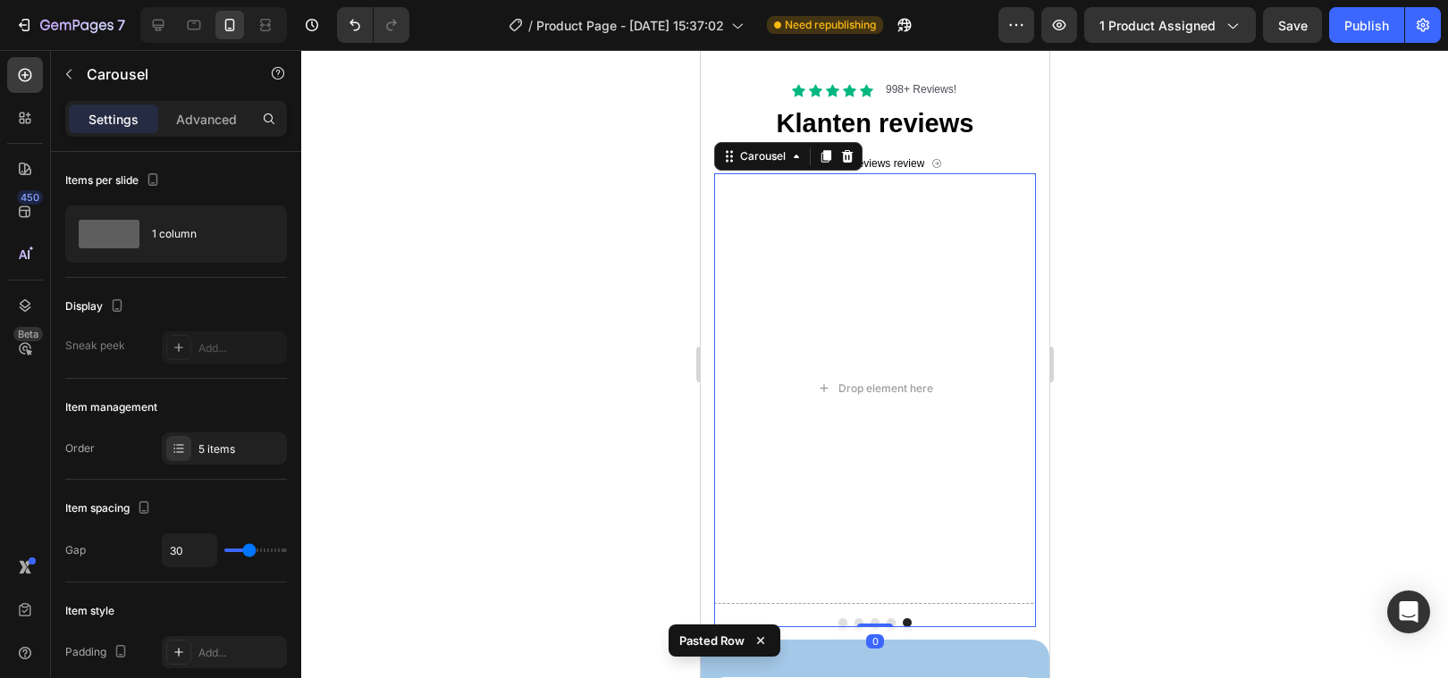
click at [874, 621] on button "Dot" at bounding box center [874, 622] width 9 height 9
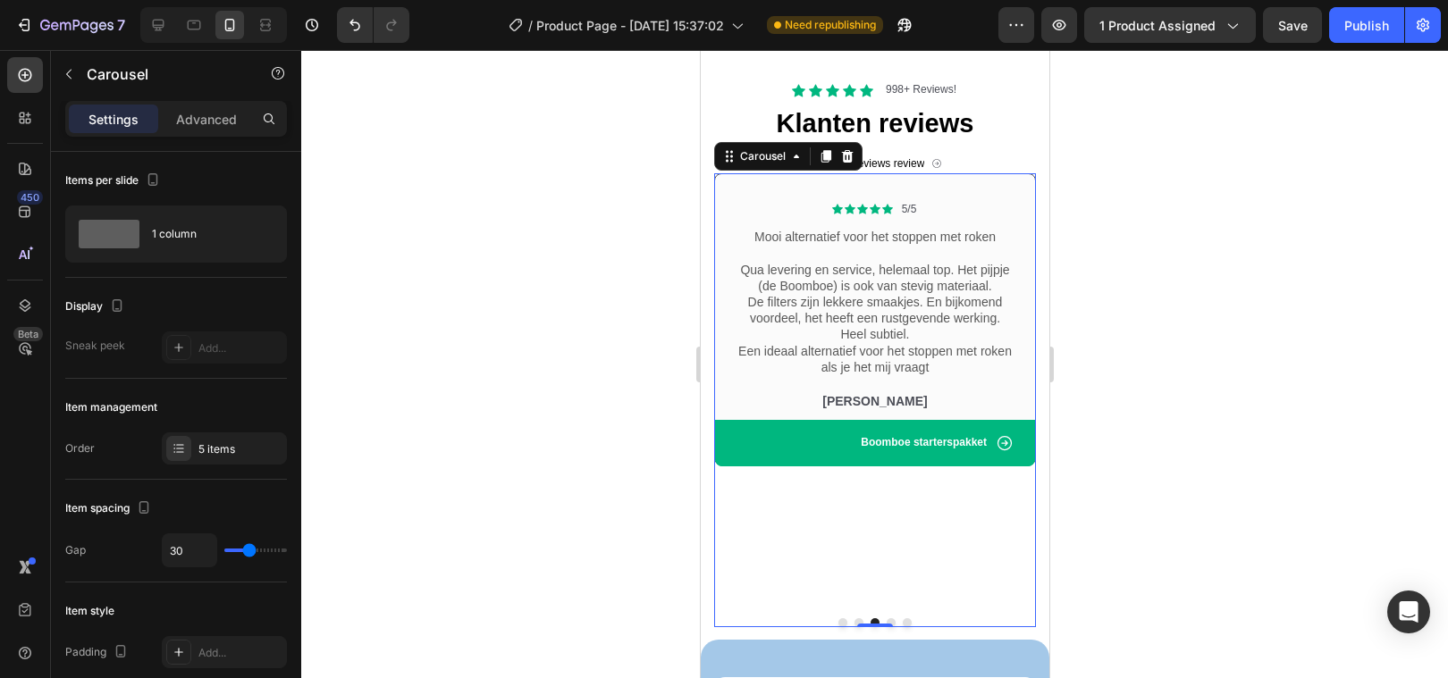
click at [892, 619] on button "Dot" at bounding box center [890, 622] width 9 height 9
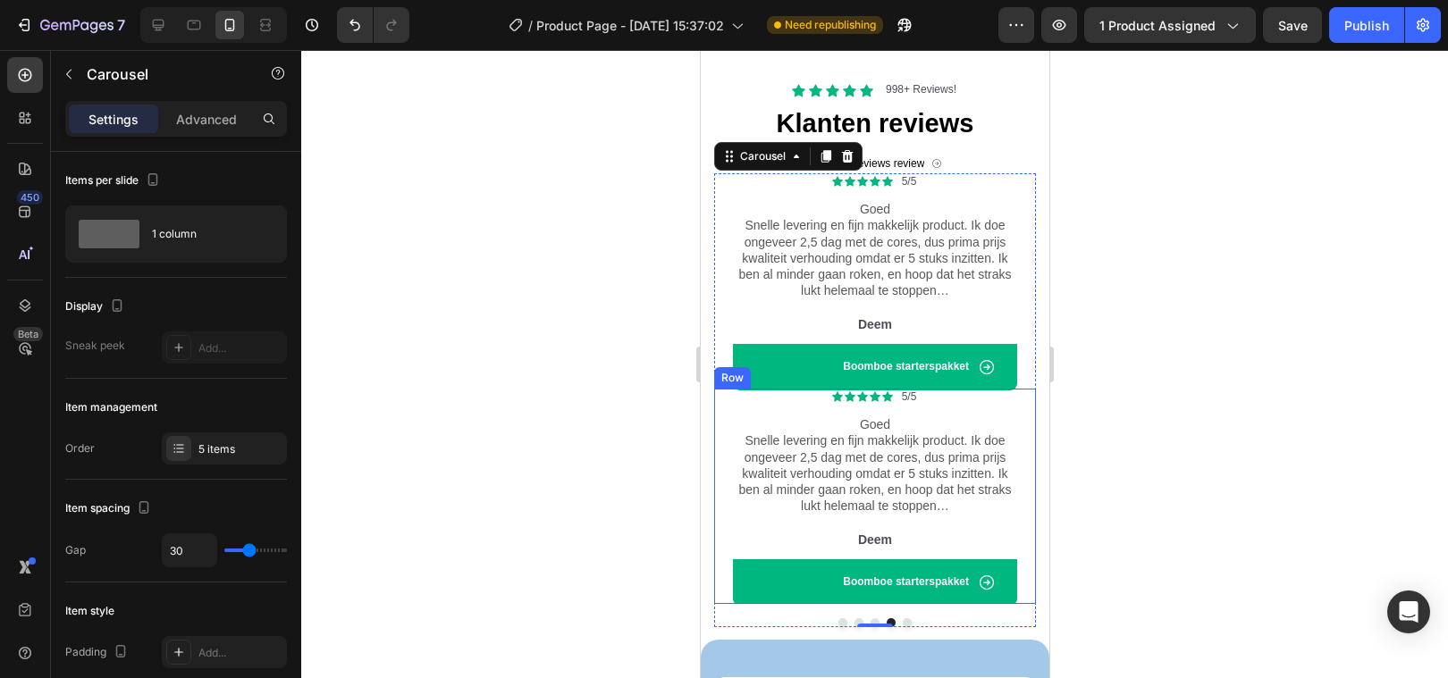
click at [722, 427] on div "Icon Icon Icon Icon Icon Icon List 5/5 Text Block Row Goed Snelle levering en f…" at bounding box center [874, 496] width 322 height 215
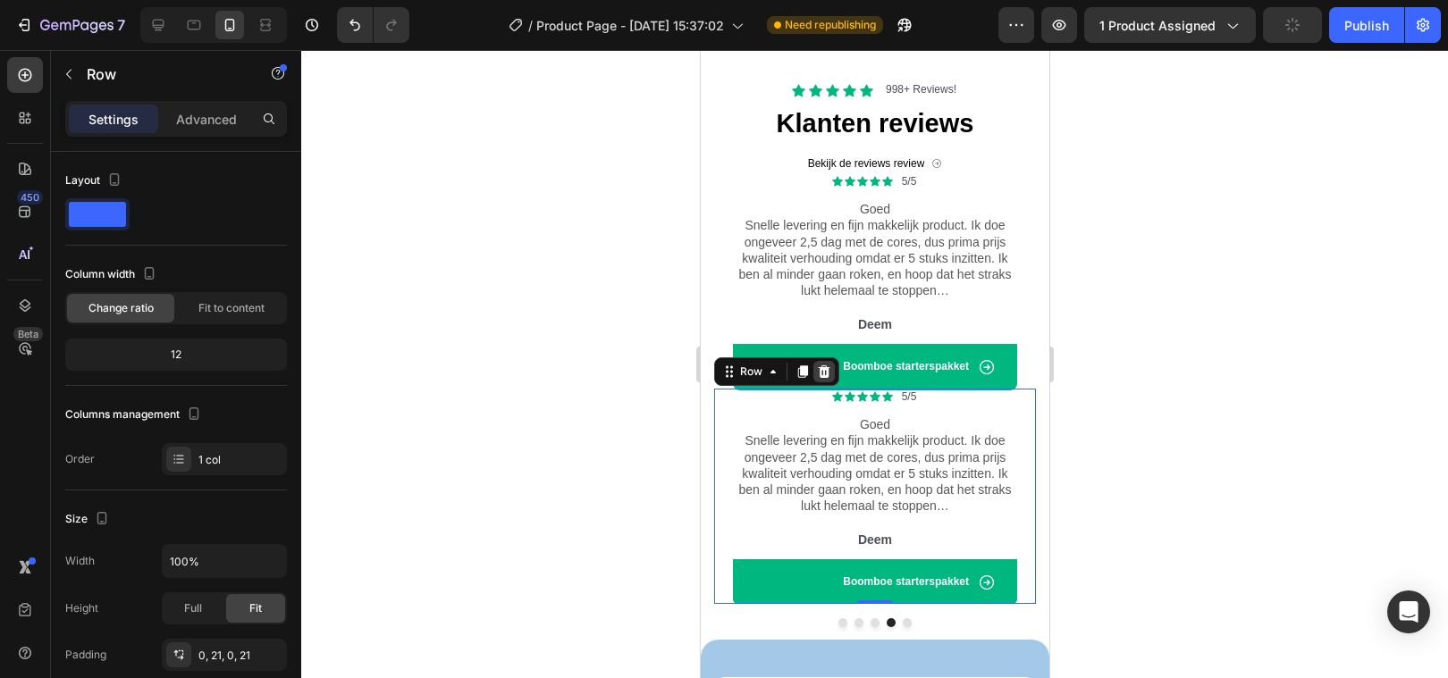
click at [828, 373] on icon at bounding box center [823, 372] width 14 height 14
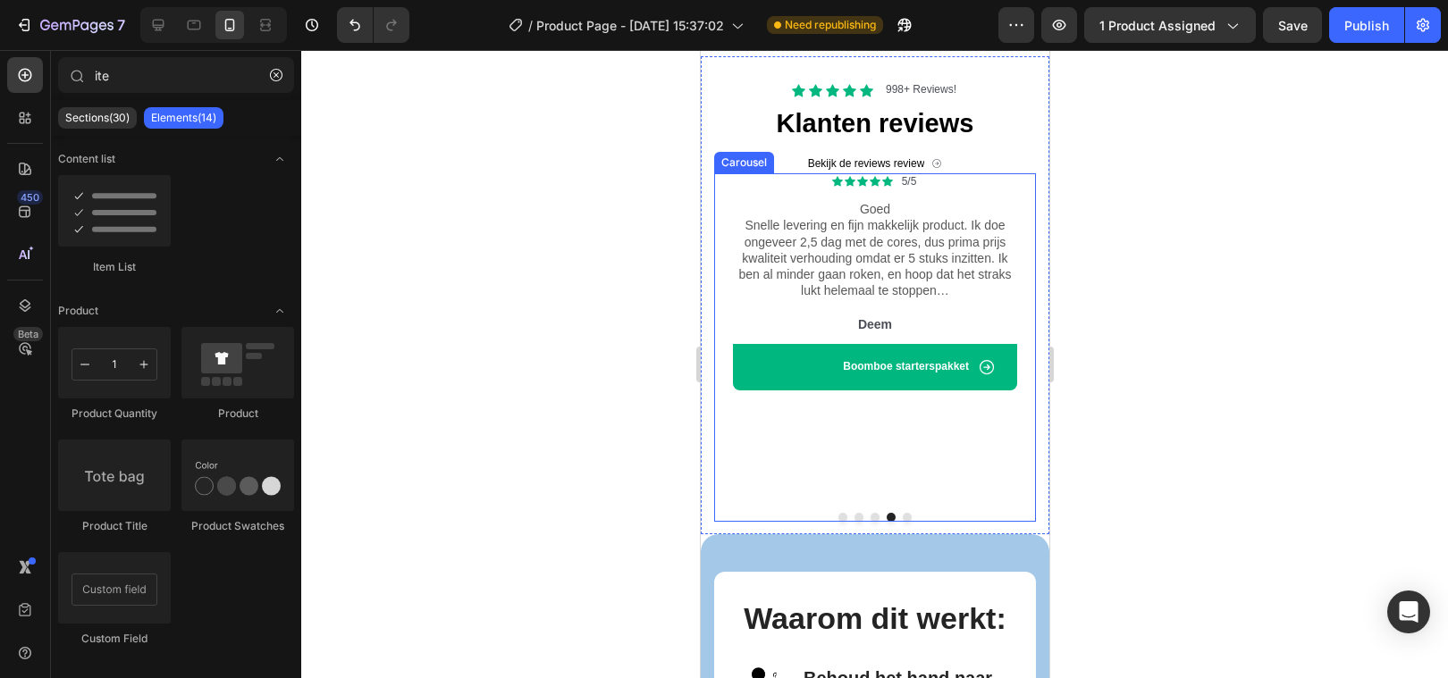
click at [802, 465] on div "Icon Icon Icon Icon Icon Icon List 5/5 Text Block Row Goed Snelle levering en f…" at bounding box center [874, 335] width 322 height 325
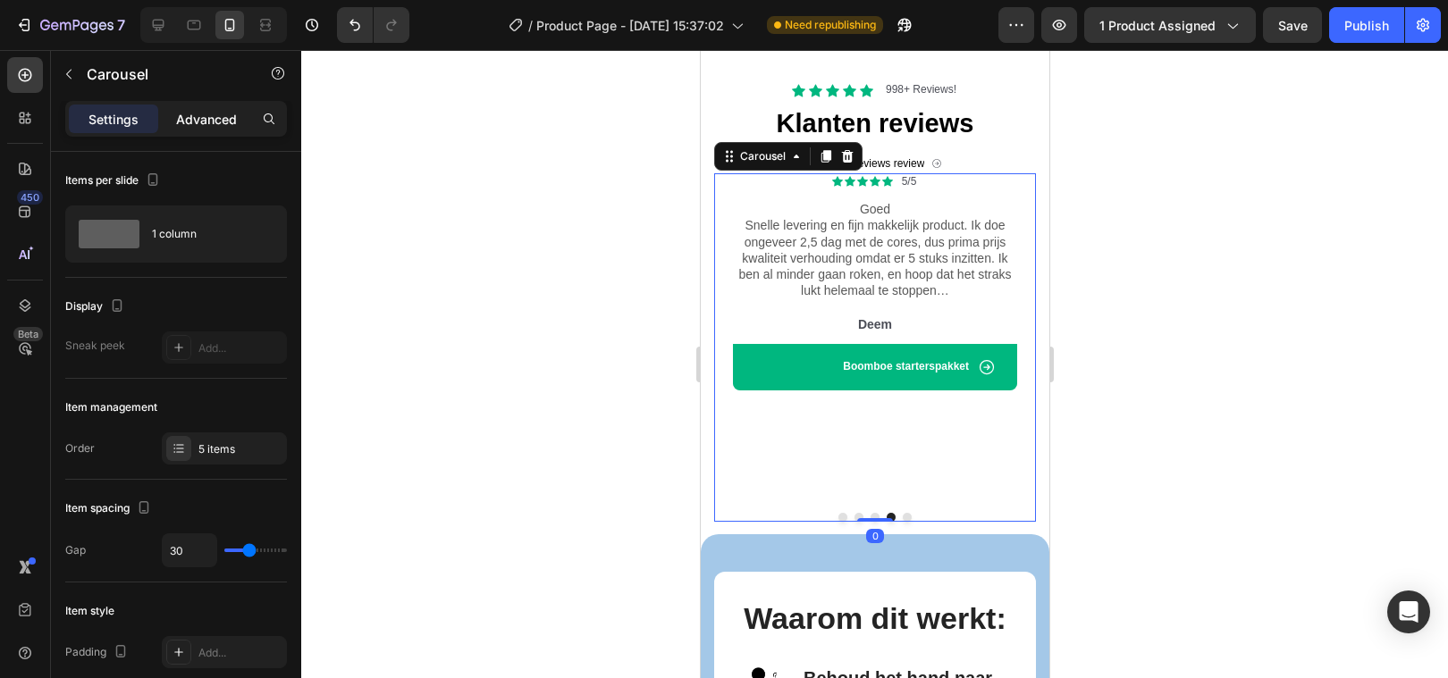
click at [219, 117] on p "Advanced" at bounding box center [206, 119] width 61 height 19
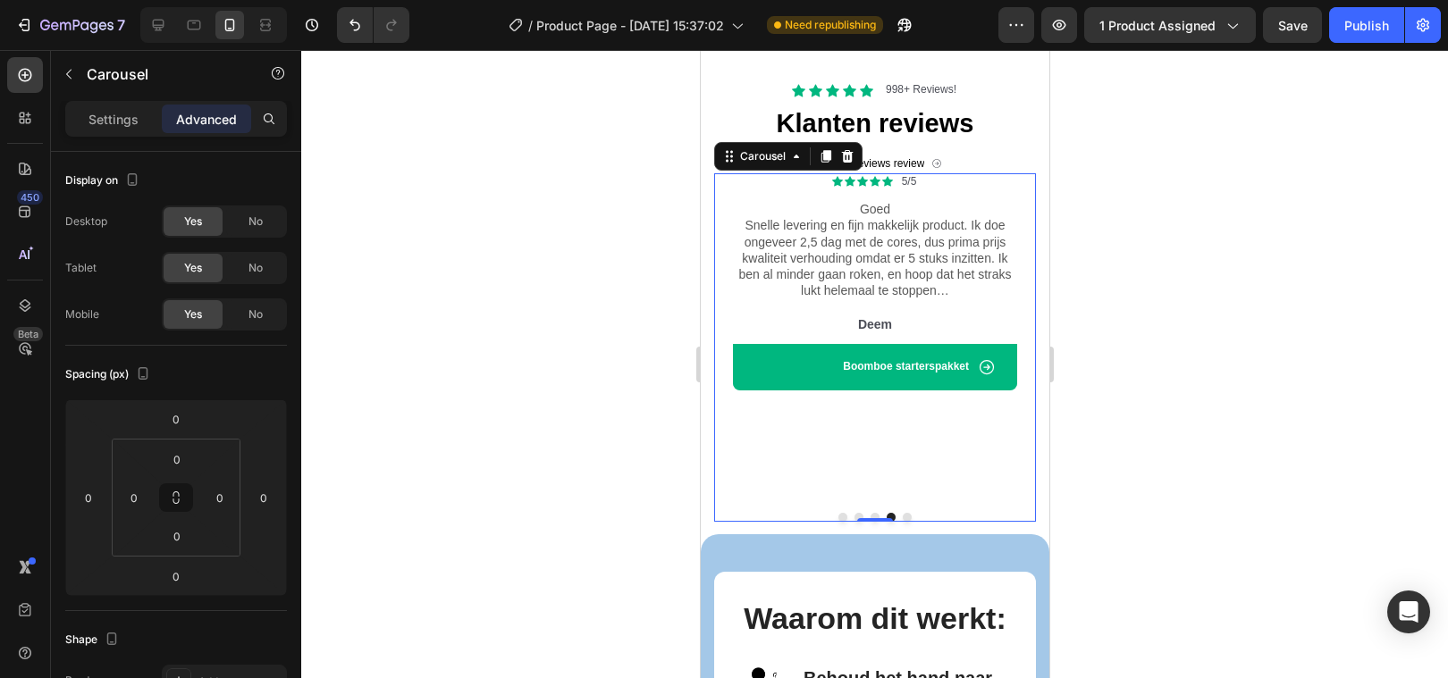
click at [500, 483] on div at bounding box center [874, 364] width 1147 height 628
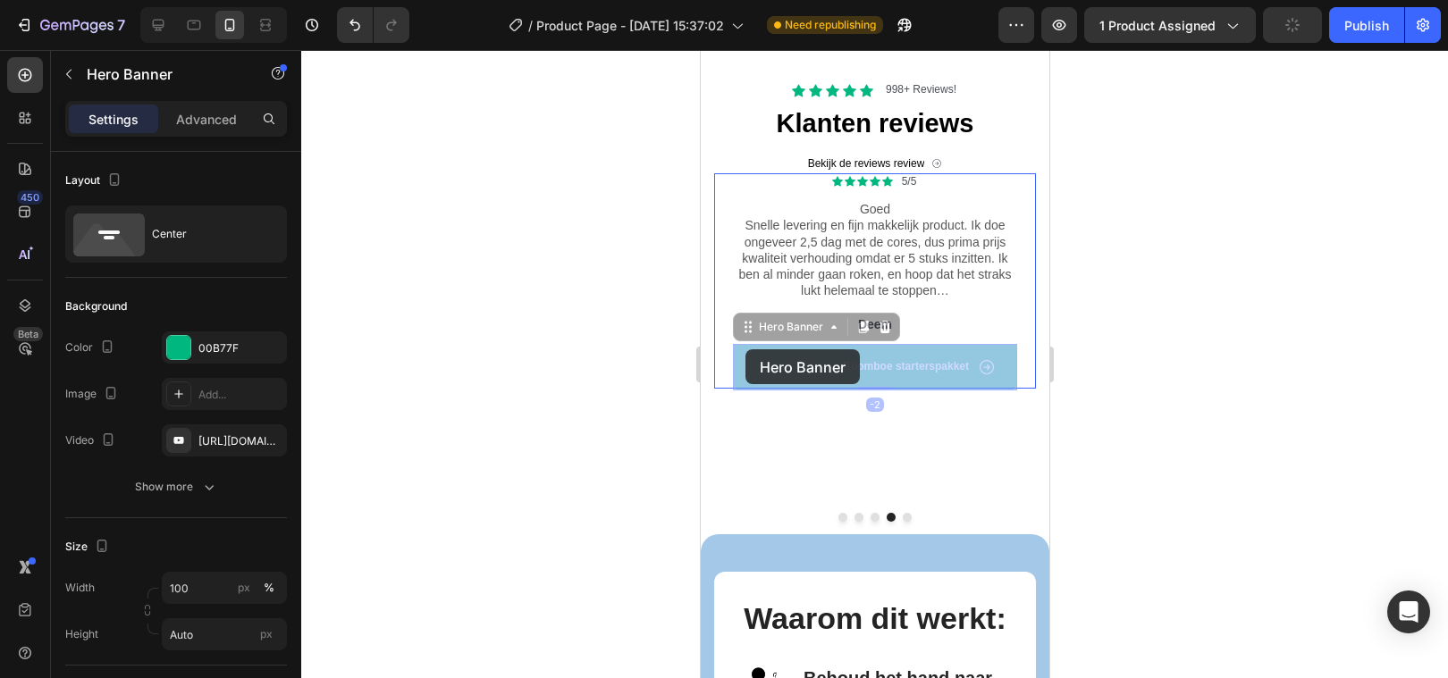
drag, startPoint x: 736, startPoint y: 369, endPoint x: 744, endPoint y: 349, distance: 22.1
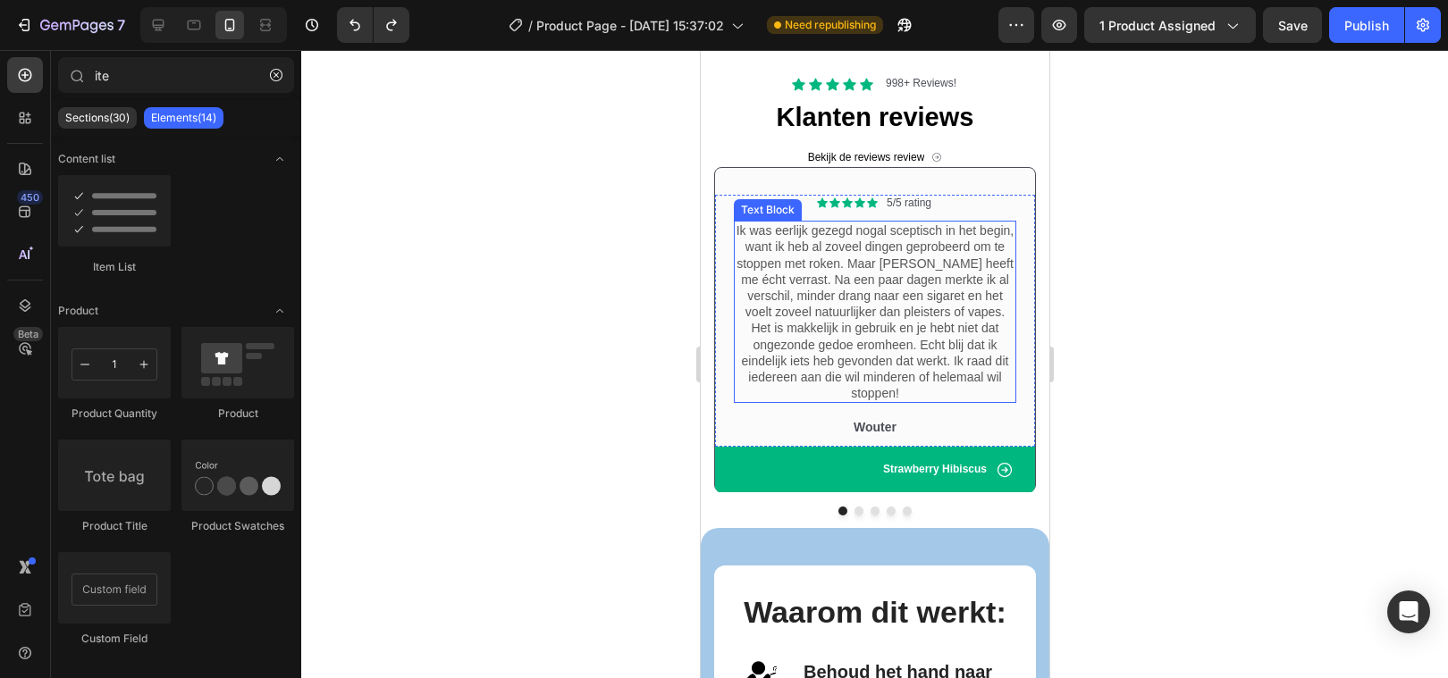
scroll to position [2566, 0]
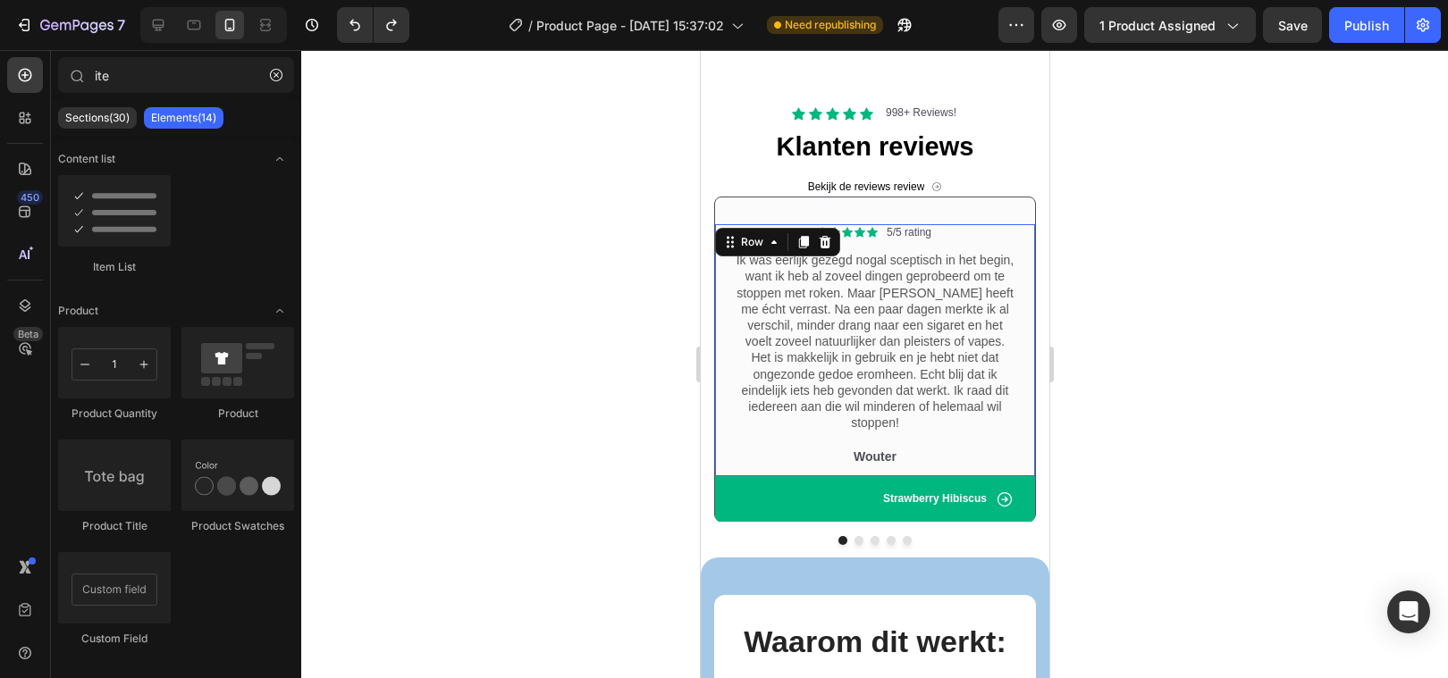
click at [723, 225] on div "Icon Icon Icon Icon Icon Icon List 5/5 rating Text Block Row Ik was eerlijk gez…" at bounding box center [874, 350] width 320 height 252
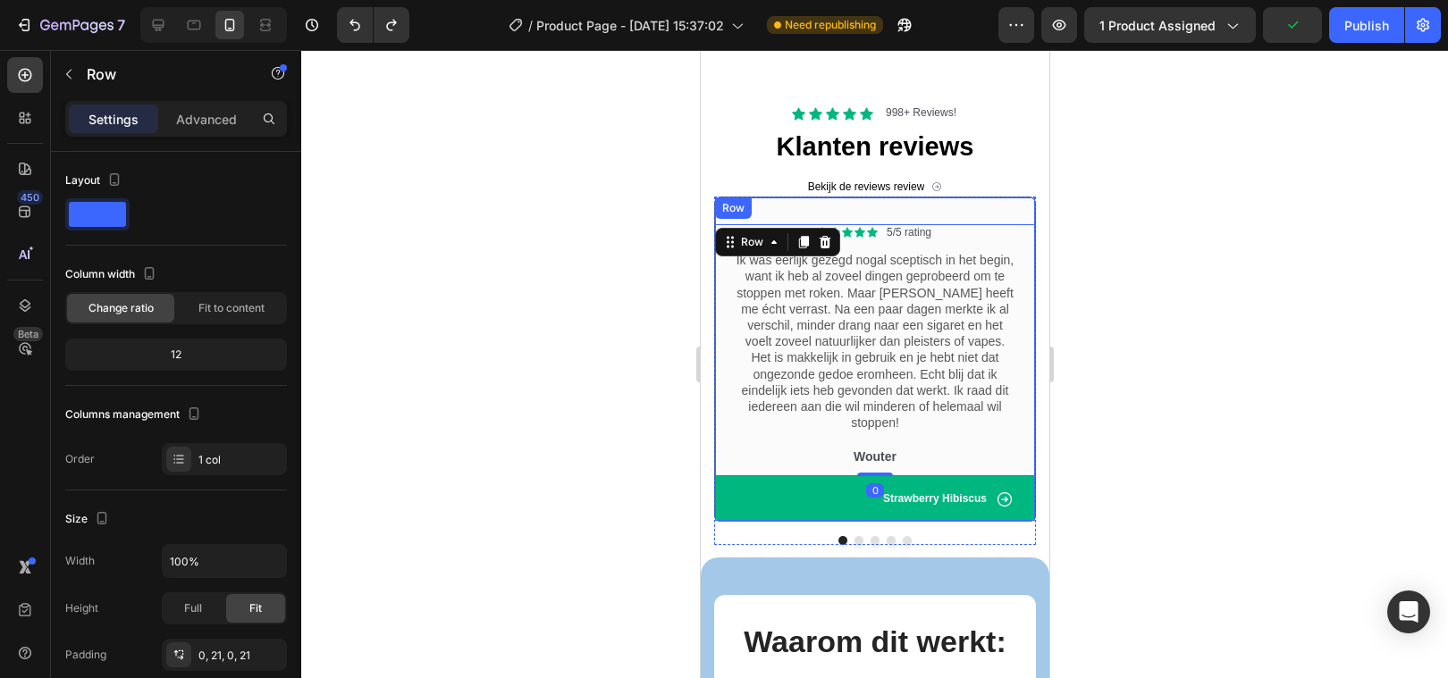
click at [1021, 199] on div "Icon Icon Icon Icon Icon Icon List 5/5 rating Text Block Row Ik was eerlijk gez…" at bounding box center [874, 359] width 322 height 325
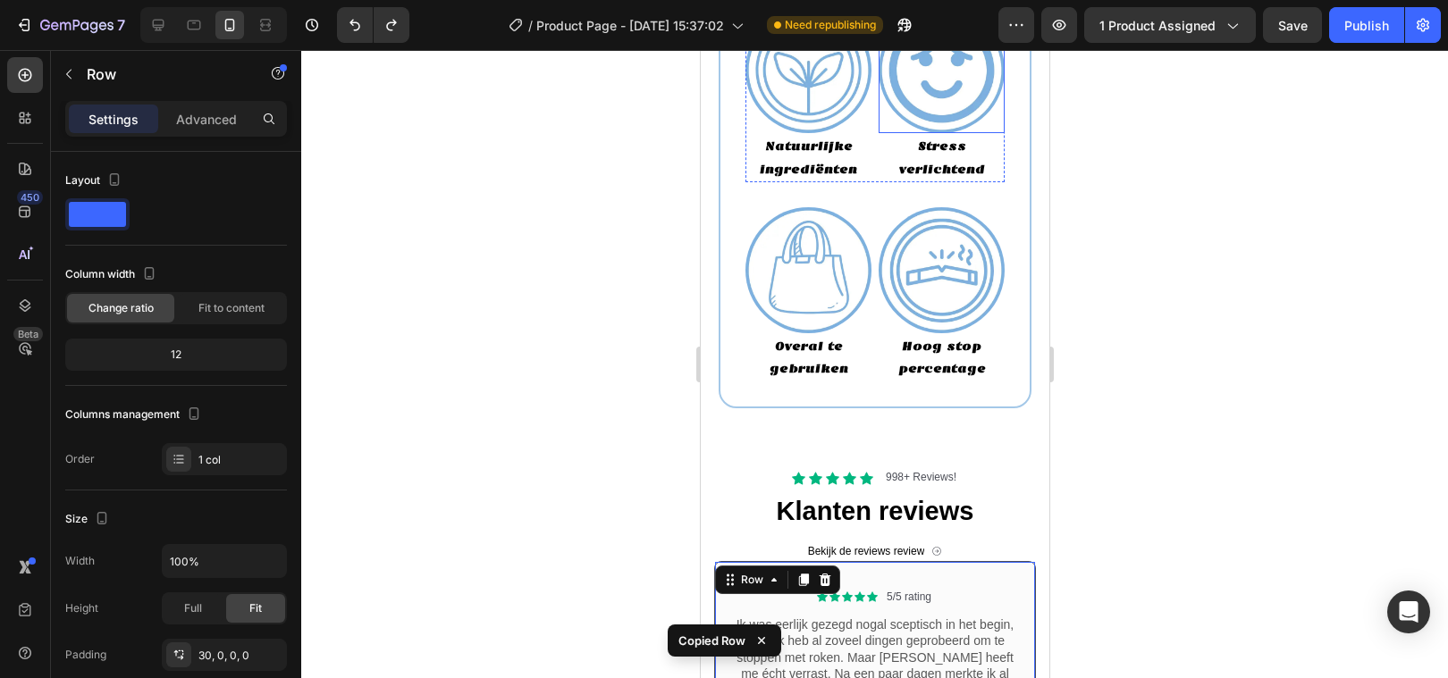
scroll to position [2160, 0]
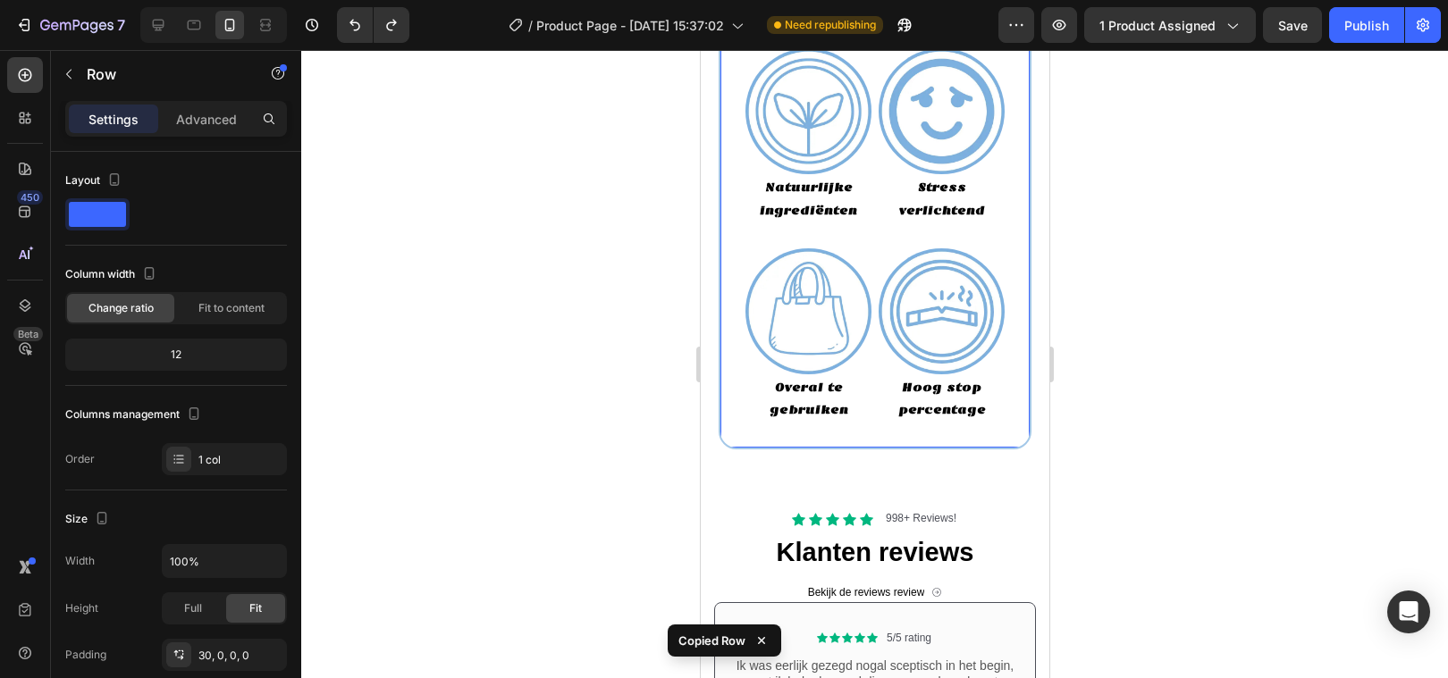
click at [849, 449] on div "Geen verslaving, geen rook, geen vape. Heading Image Natuurlijke ingrediënten T…" at bounding box center [874, 200] width 313 height 499
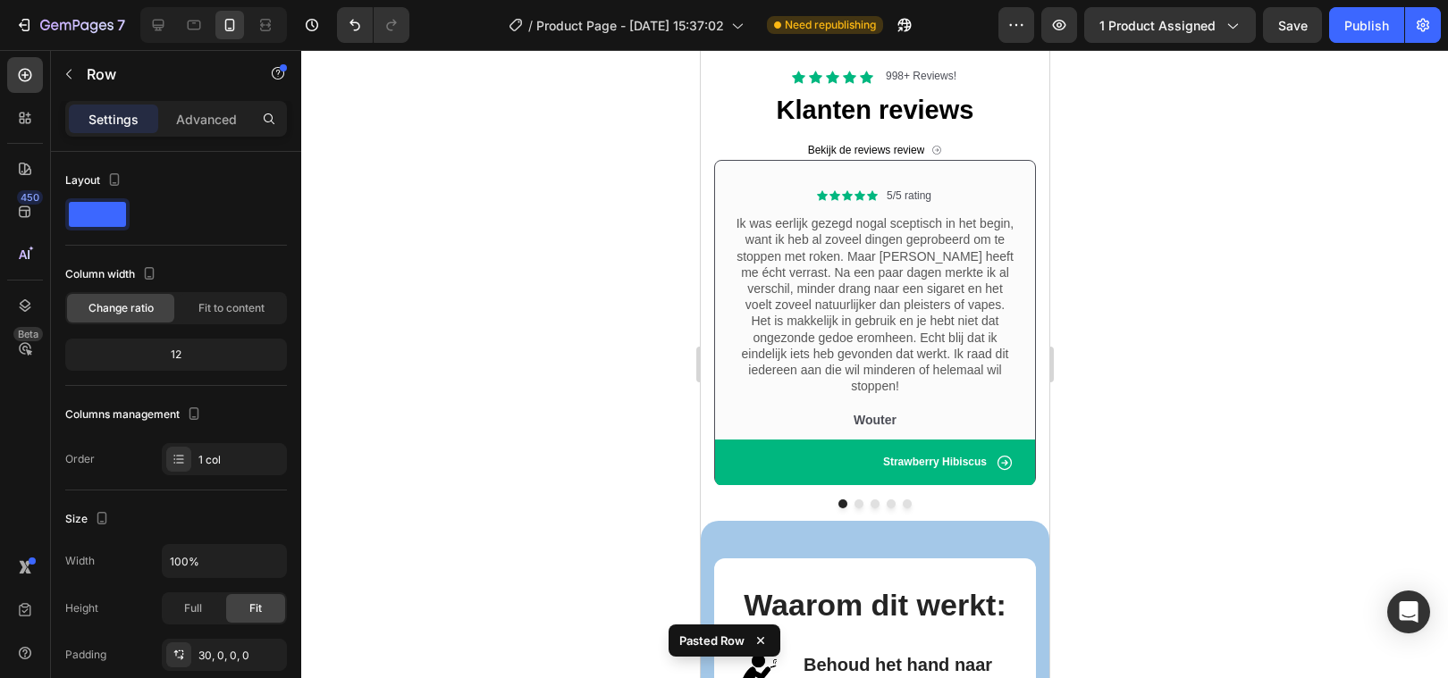
scroll to position [2971, 0]
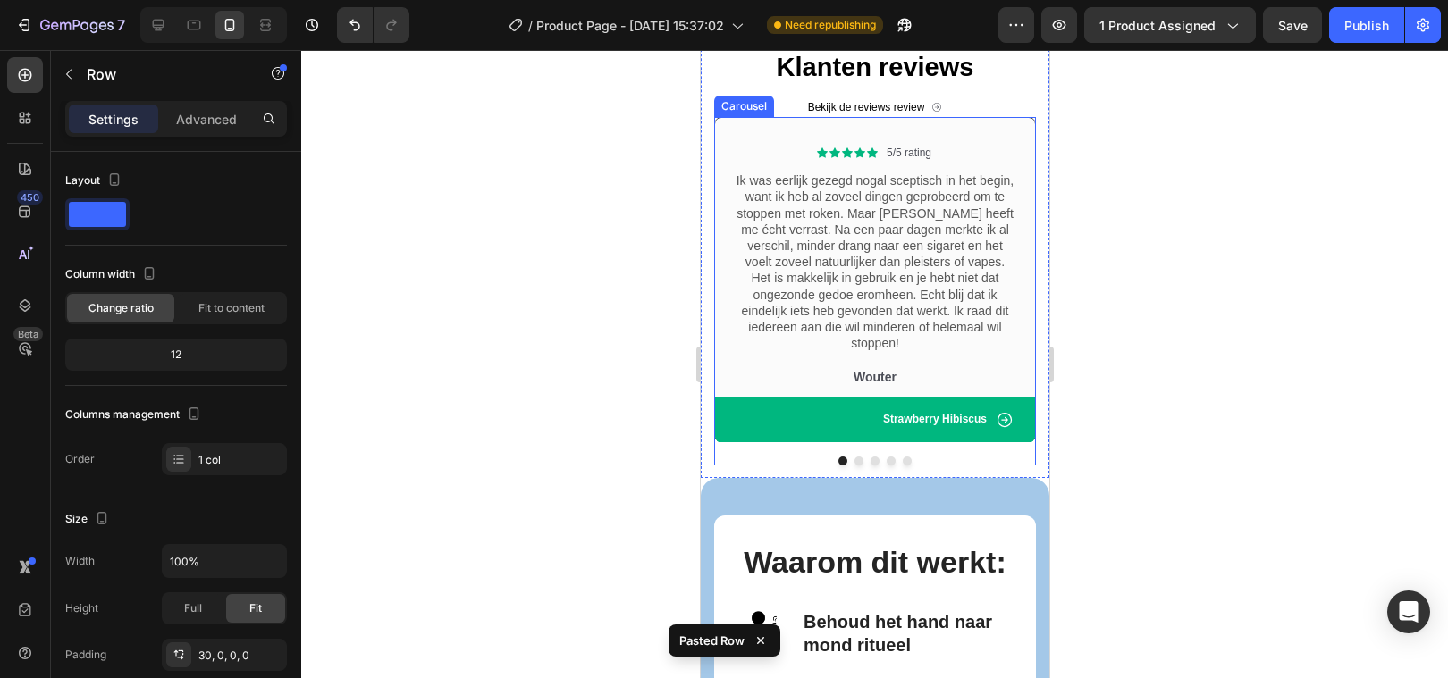
click at [903, 457] on button "Dot" at bounding box center [906, 461] width 9 height 9
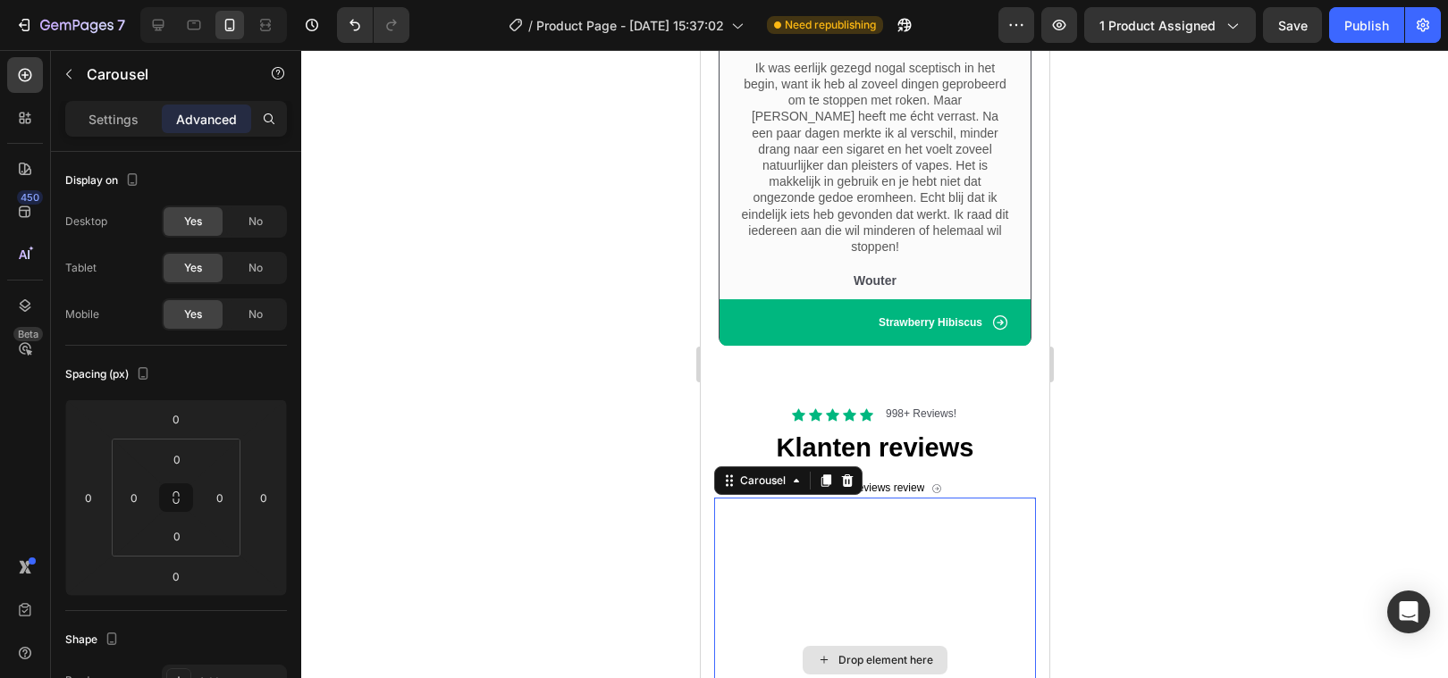
scroll to position [2497, 0]
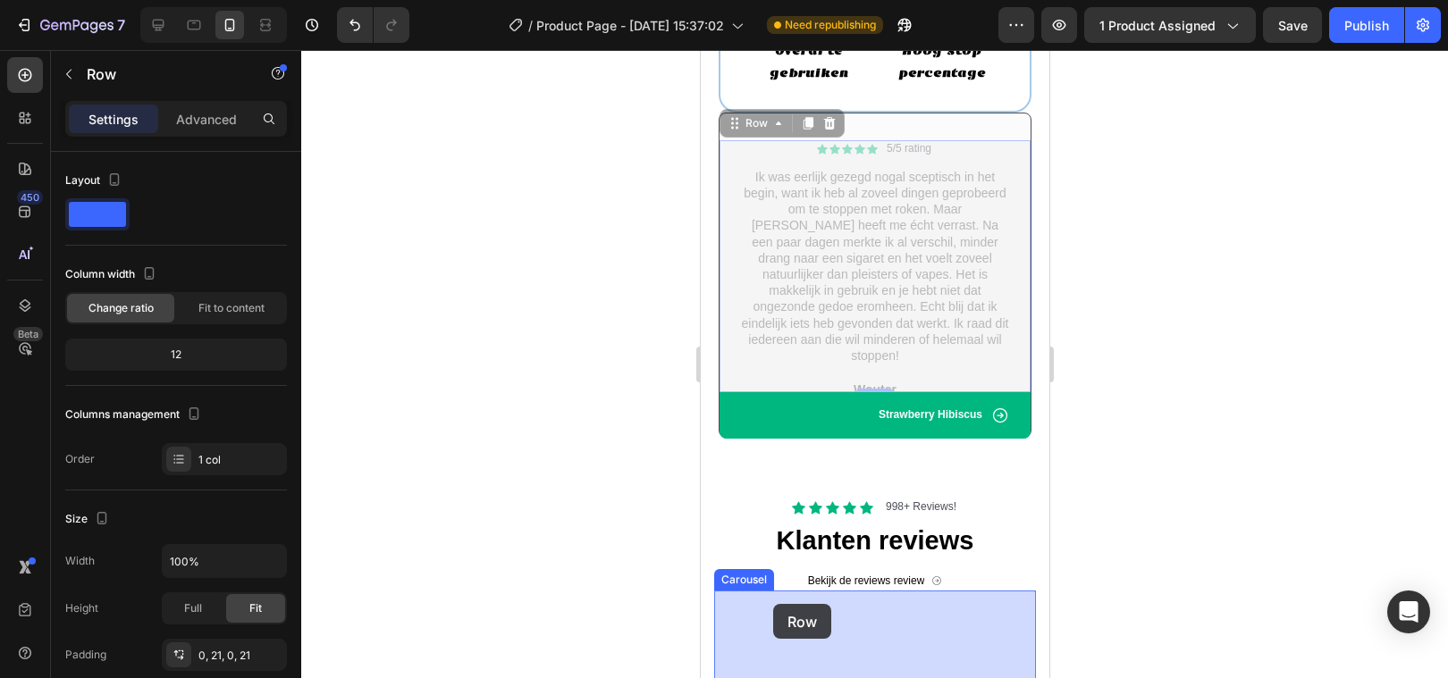
drag, startPoint x: 721, startPoint y: 213, endPoint x: 772, endPoint y: 604, distance: 394.7
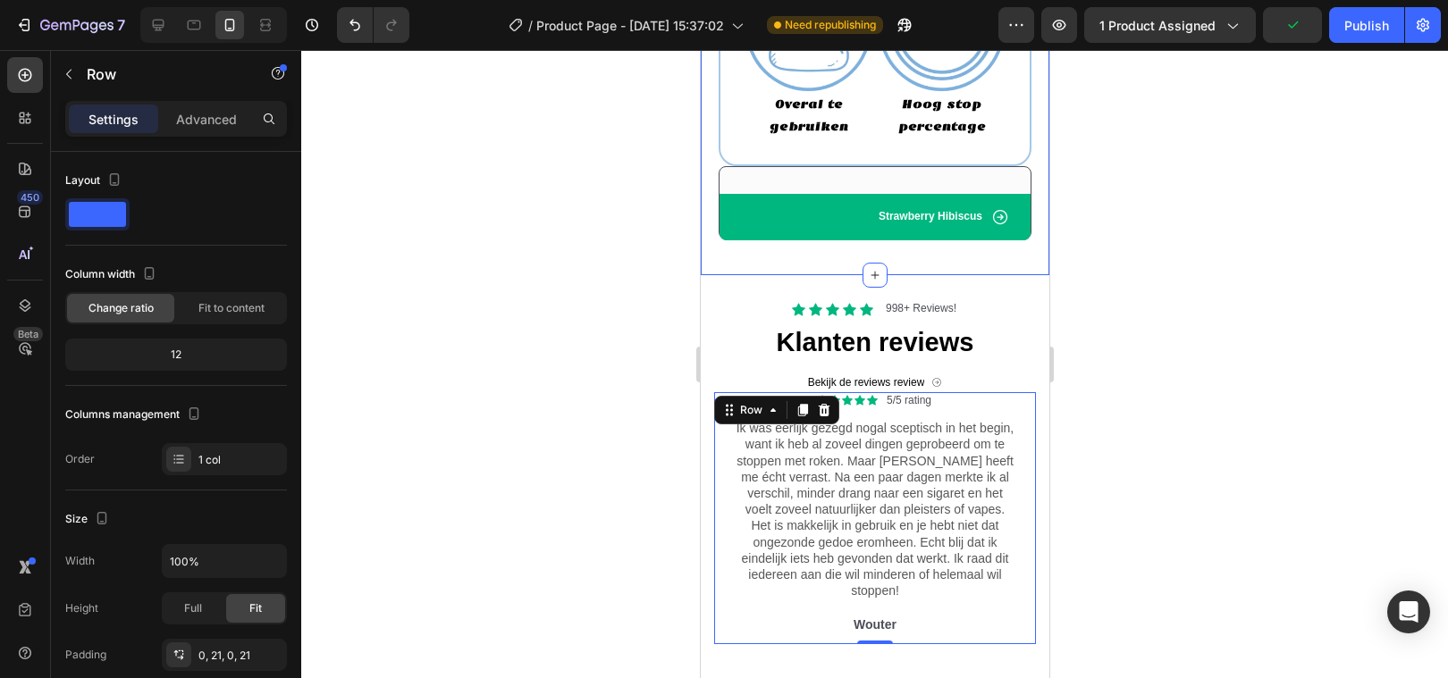
scroll to position [2474, 0]
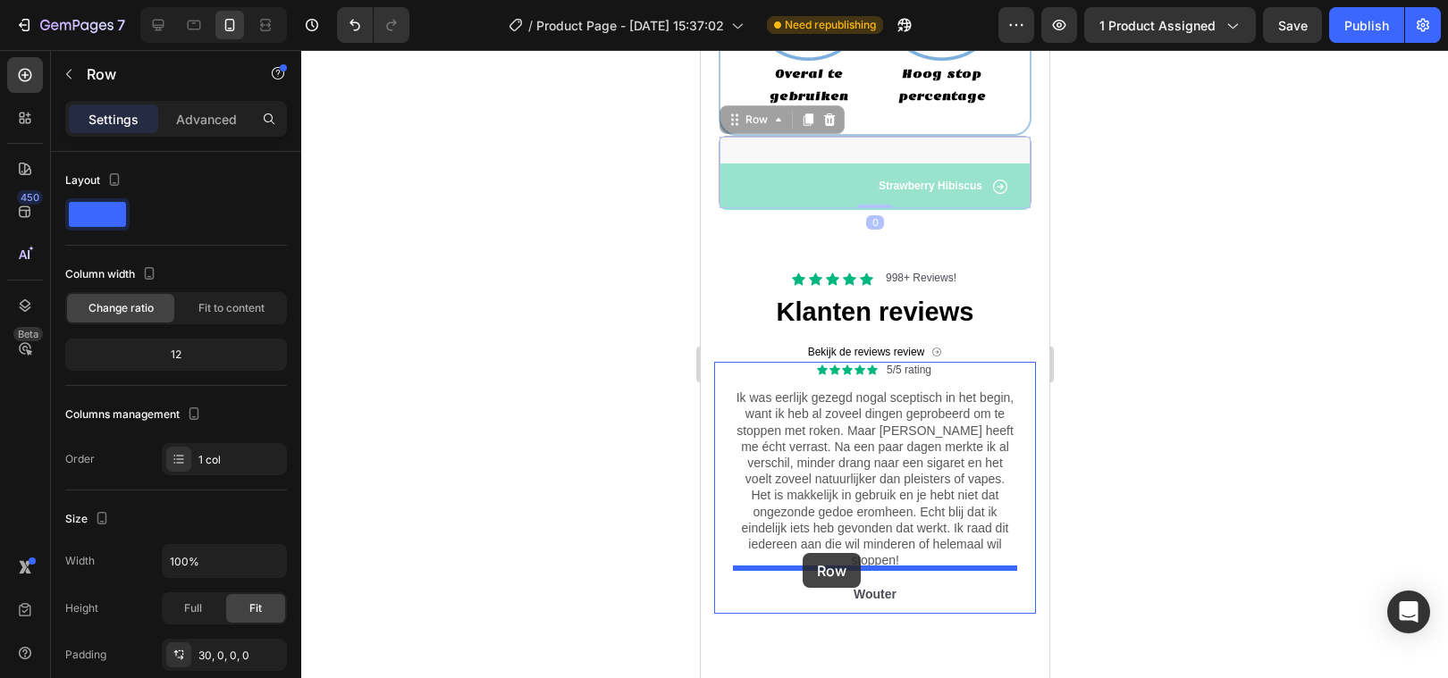
drag, startPoint x: 726, startPoint y: 150, endPoint x: 802, endPoint y: 553, distance: 410.1
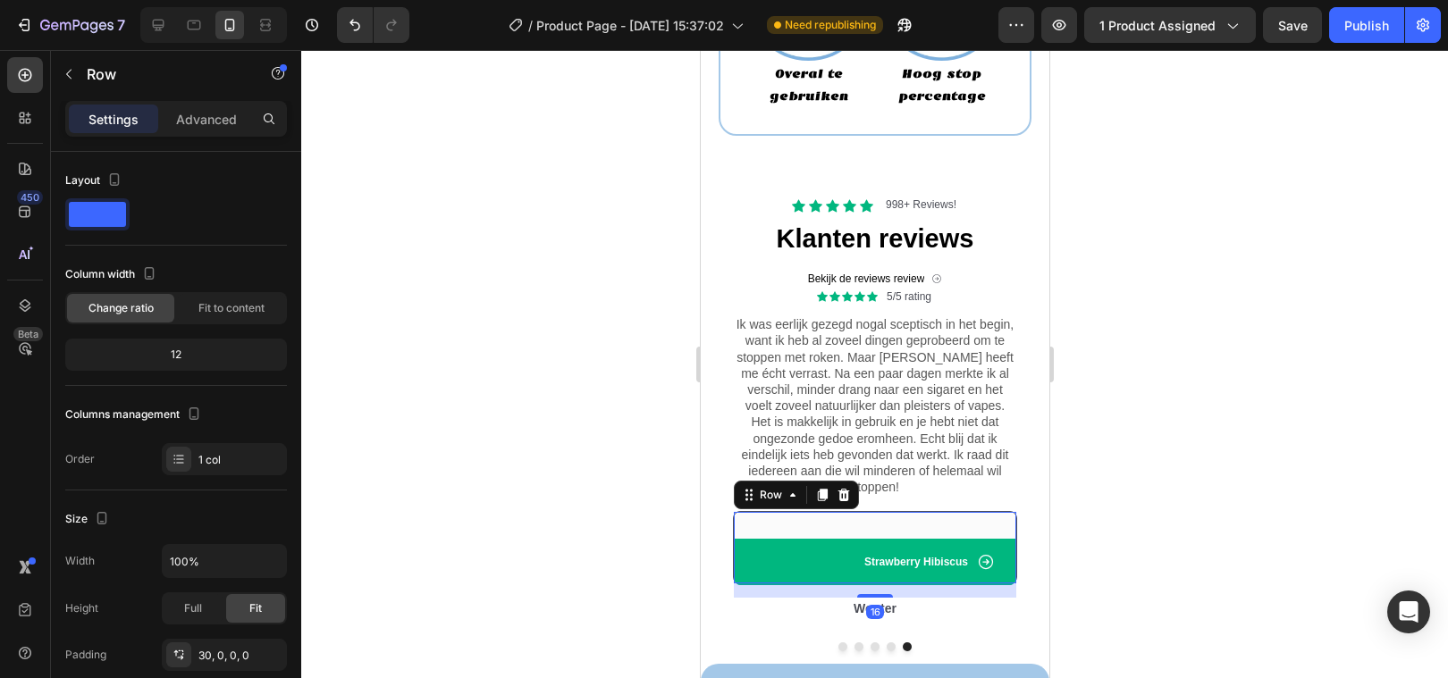
click at [523, 392] on div at bounding box center [874, 364] width 1147 height 628
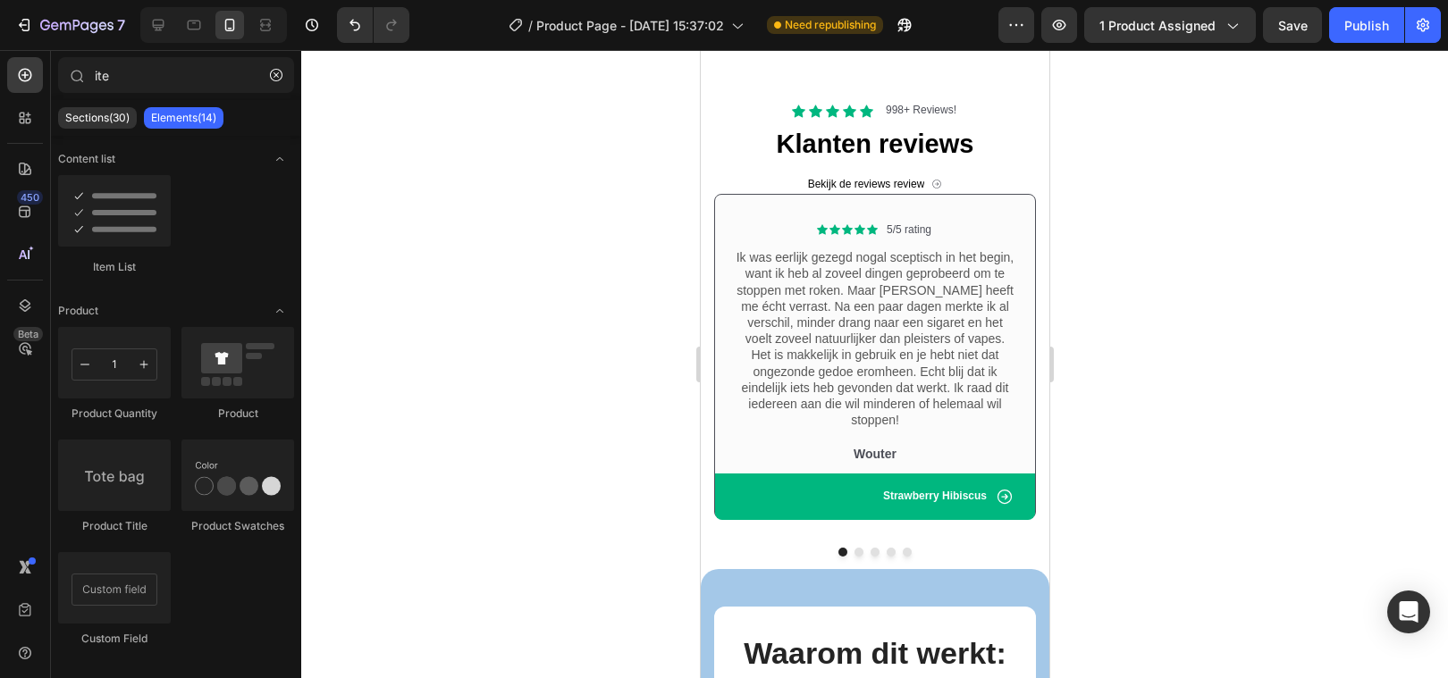
scroll to position [2553, 0]
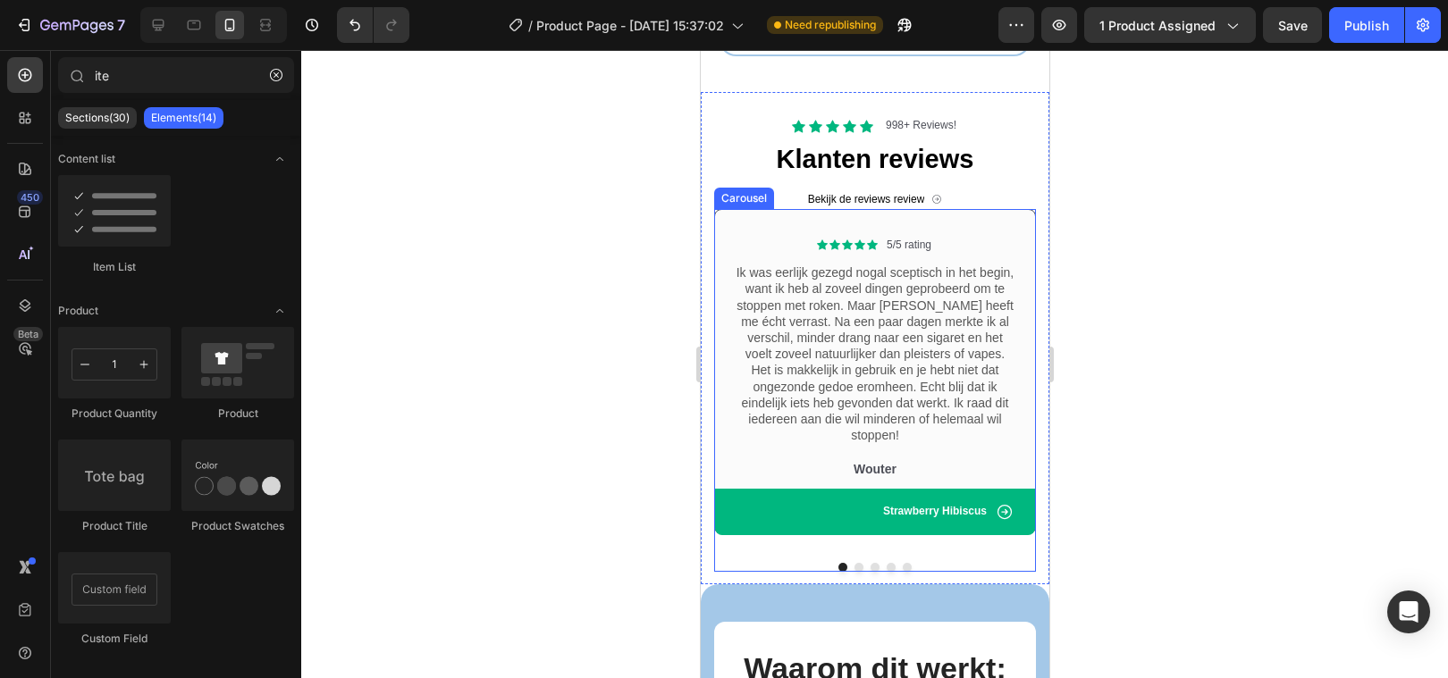
click at [904, 563] on button "Dot" at bounding box center [906, 567] width 9 height 9
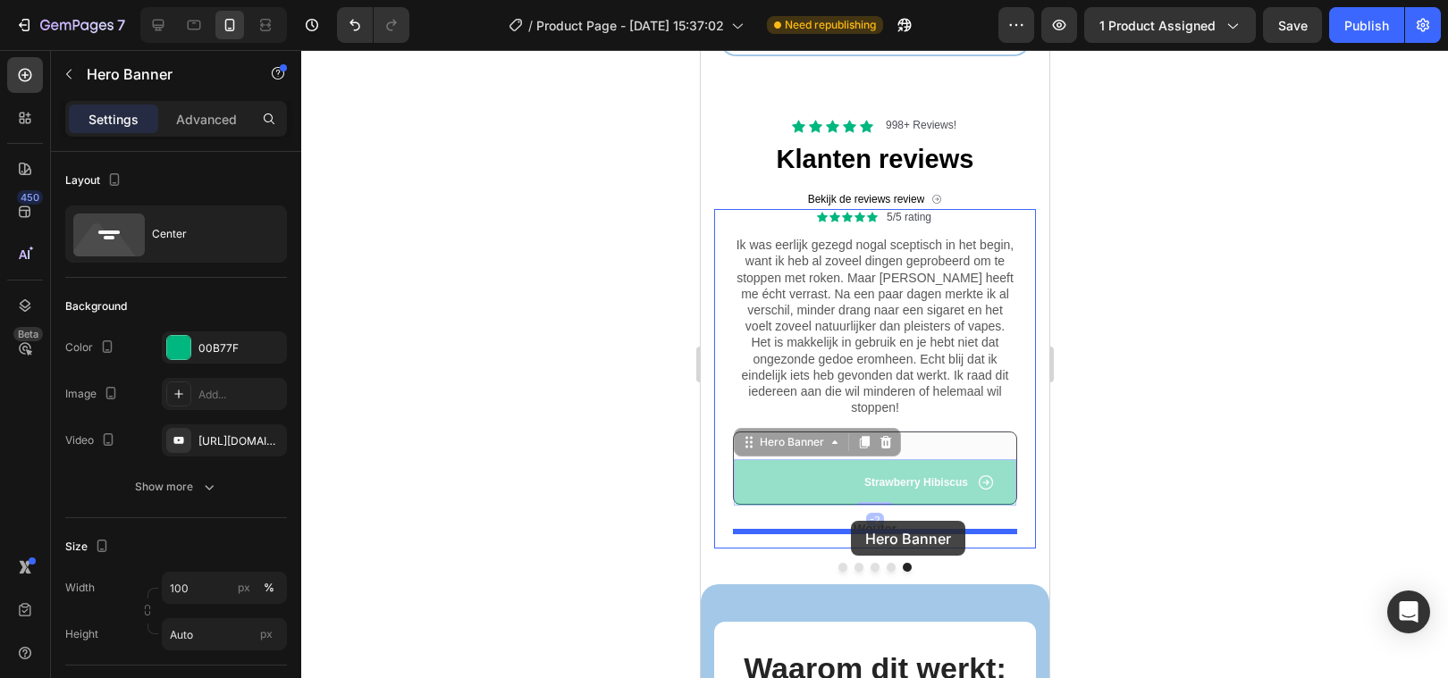
drag, startPoint x: 734, startPoint y: 467, endPoint x: 850, endPoint y: 521, distance: 128.3
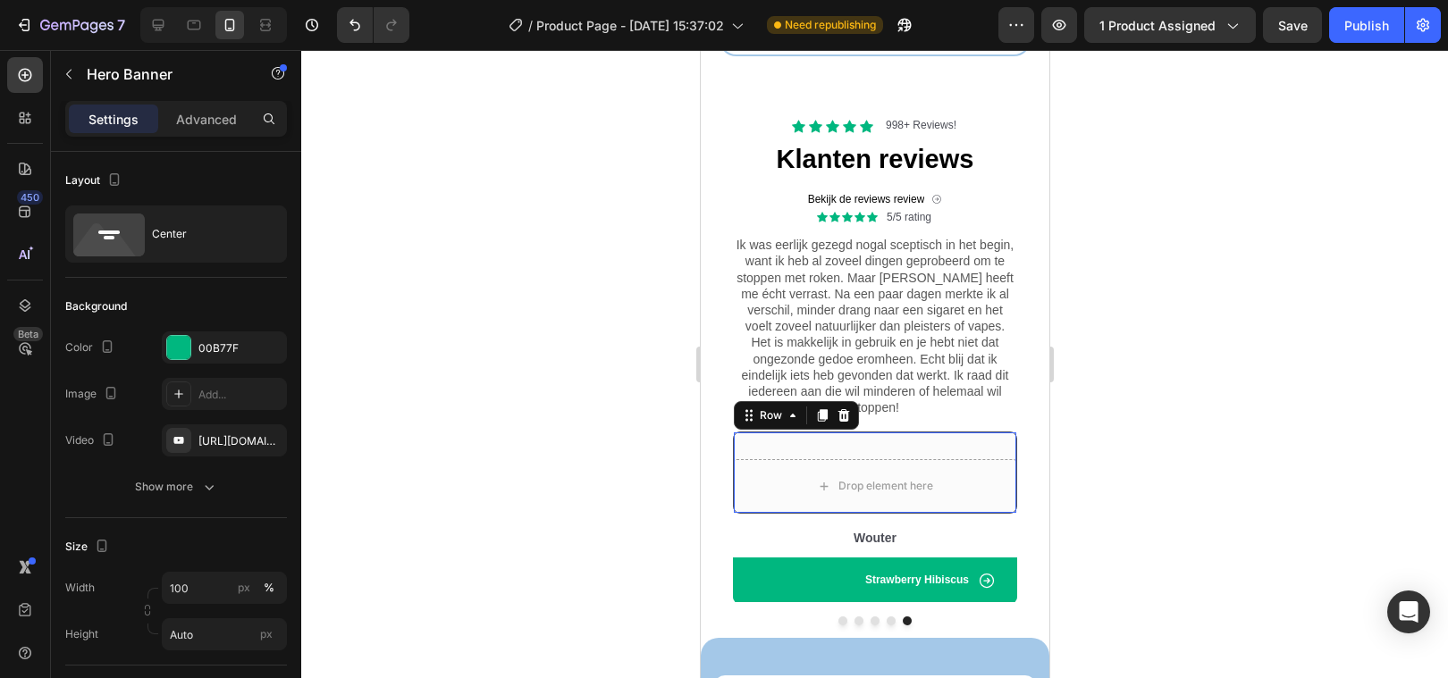
click at [748, 441] on div "Drop element here Row 0" at bounding box center [874, 473] width 284 height 82
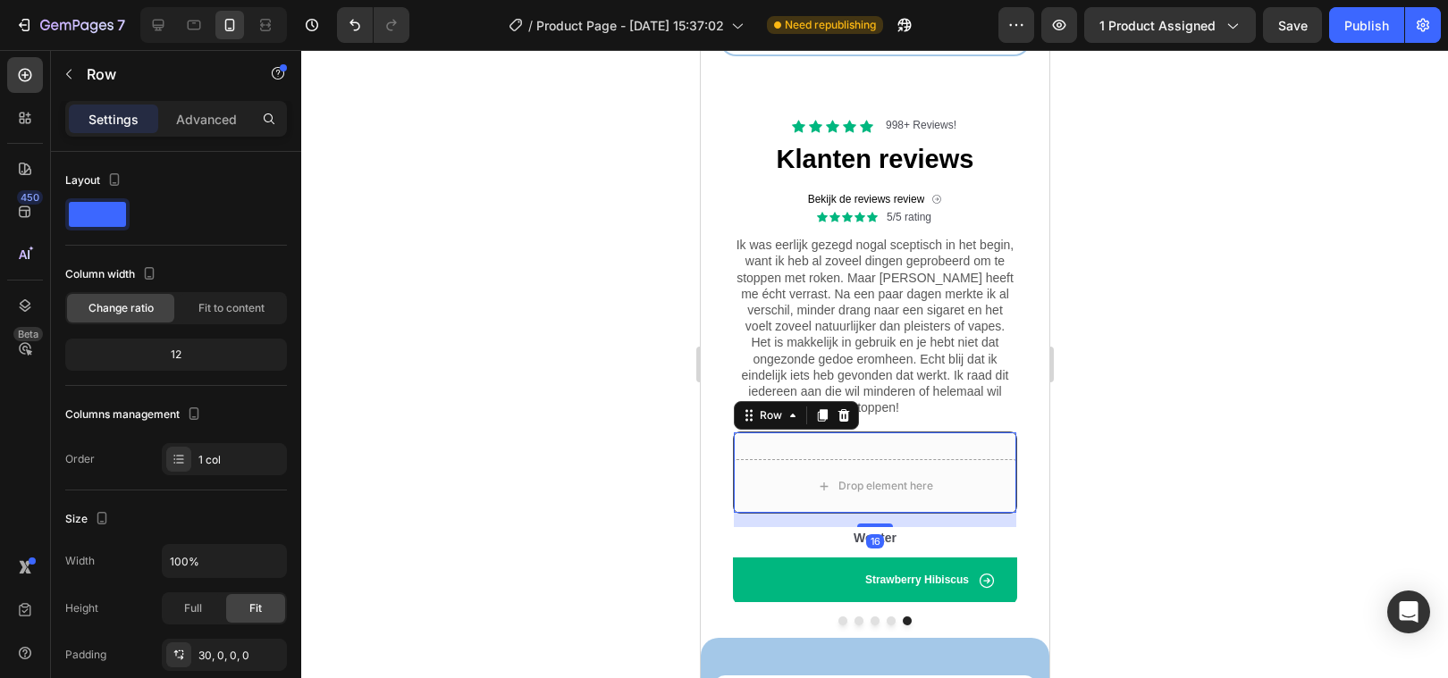
click at [841, 409] on icon at bounding box center [843, 415] width 12 height 13
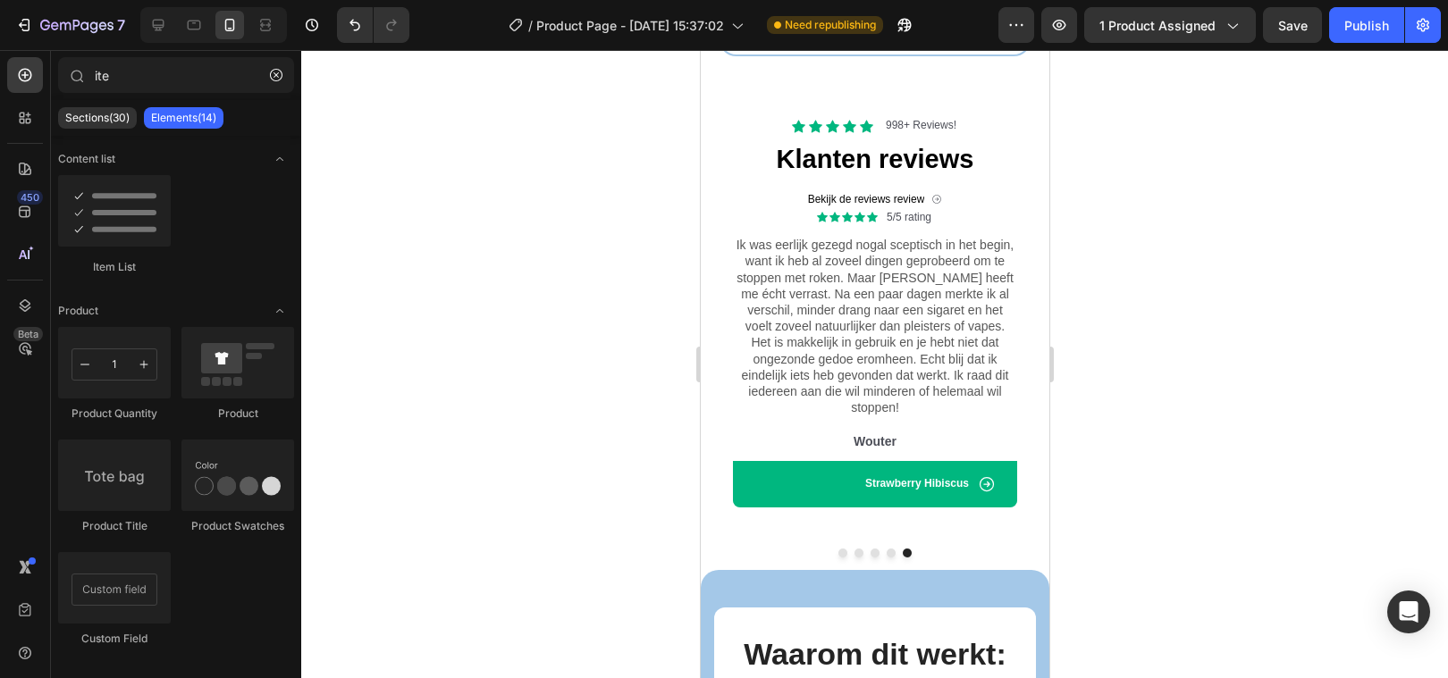
click at [546, 497] on div at bounding box center [874, 364] width 1147 height 628
click at [892, 477] on p "Strawberry Hibiscus" at bounding box center [916, 484] width 104 height 14
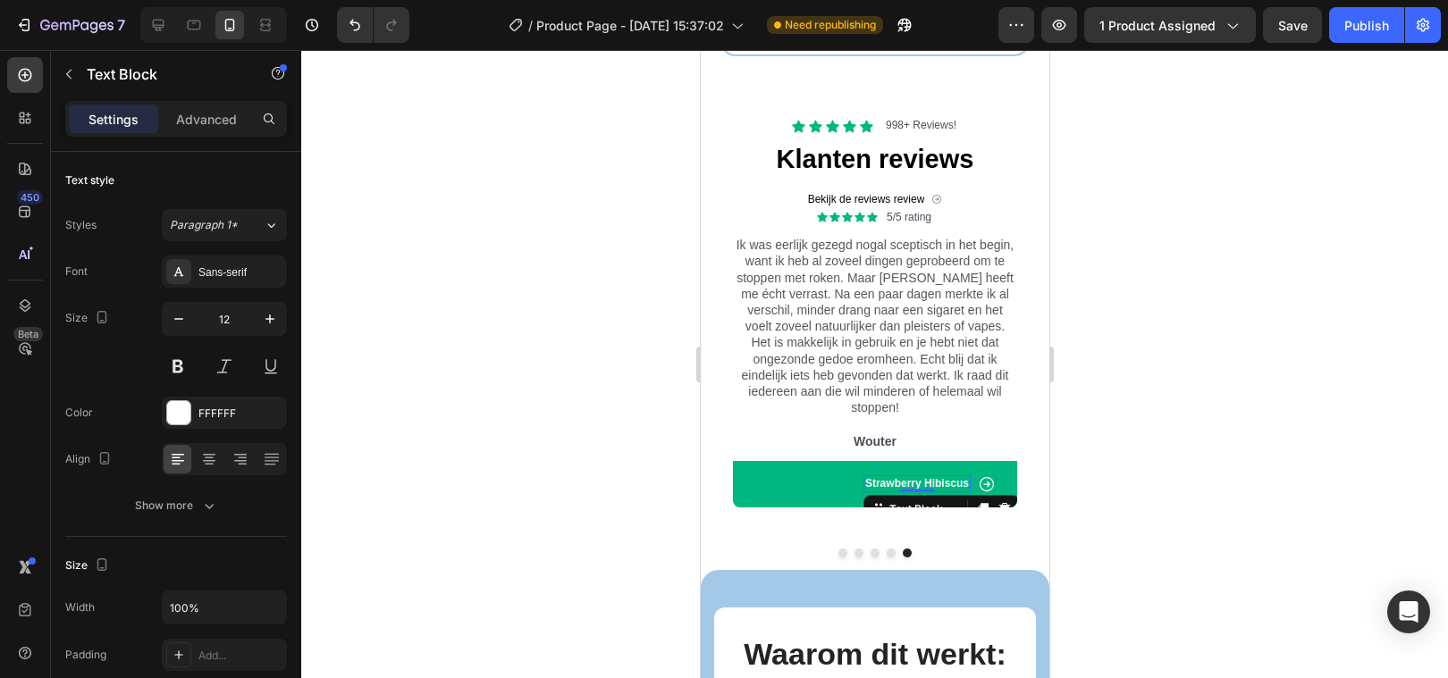
click at [892, 477] on p "Strawberry Hibiscus" at bounding box center [916, 484] width 104 height 14
click at [524, 512] on div at bounding box center [874, 364] width 1147 height 628
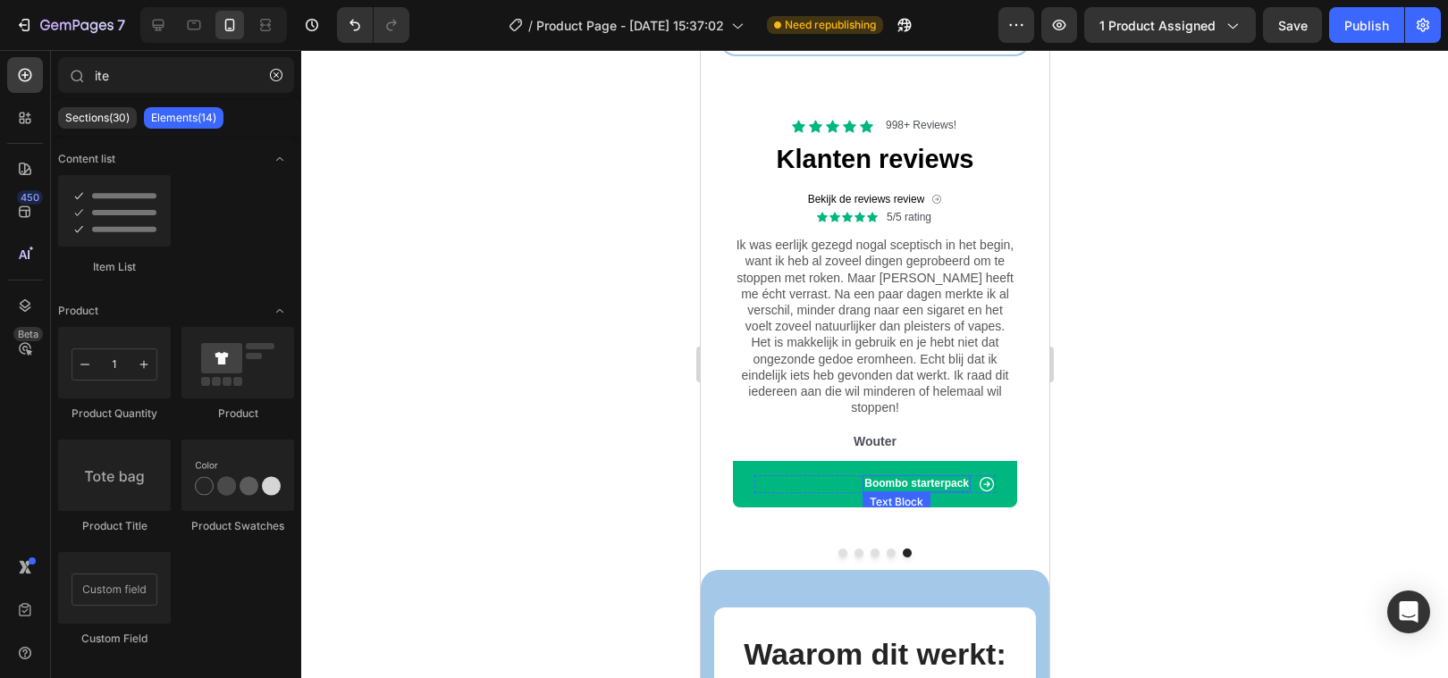
click at [904, 477] on p "Boombo starterpack" at bounding box center [915, 484] width 105 height 14
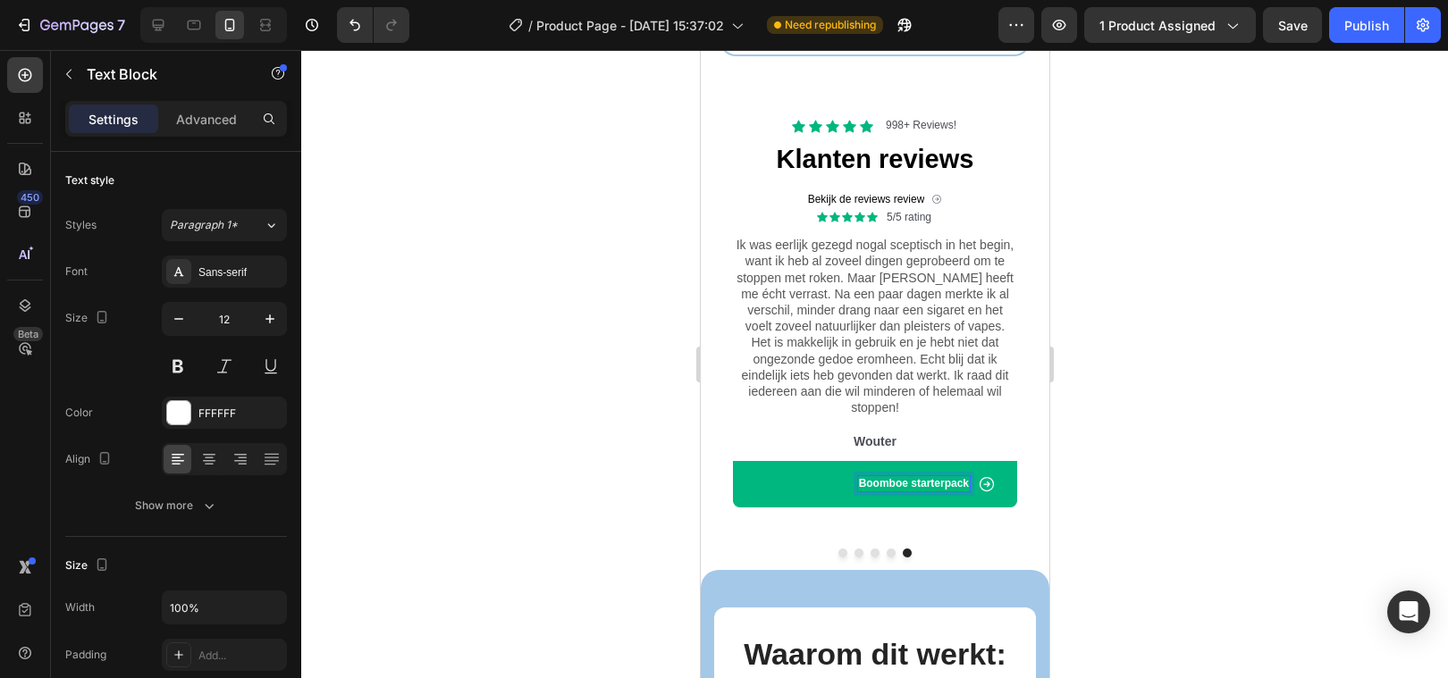
click at [520, 458] on div at bounding box center [874, 364] width 1147 height 628
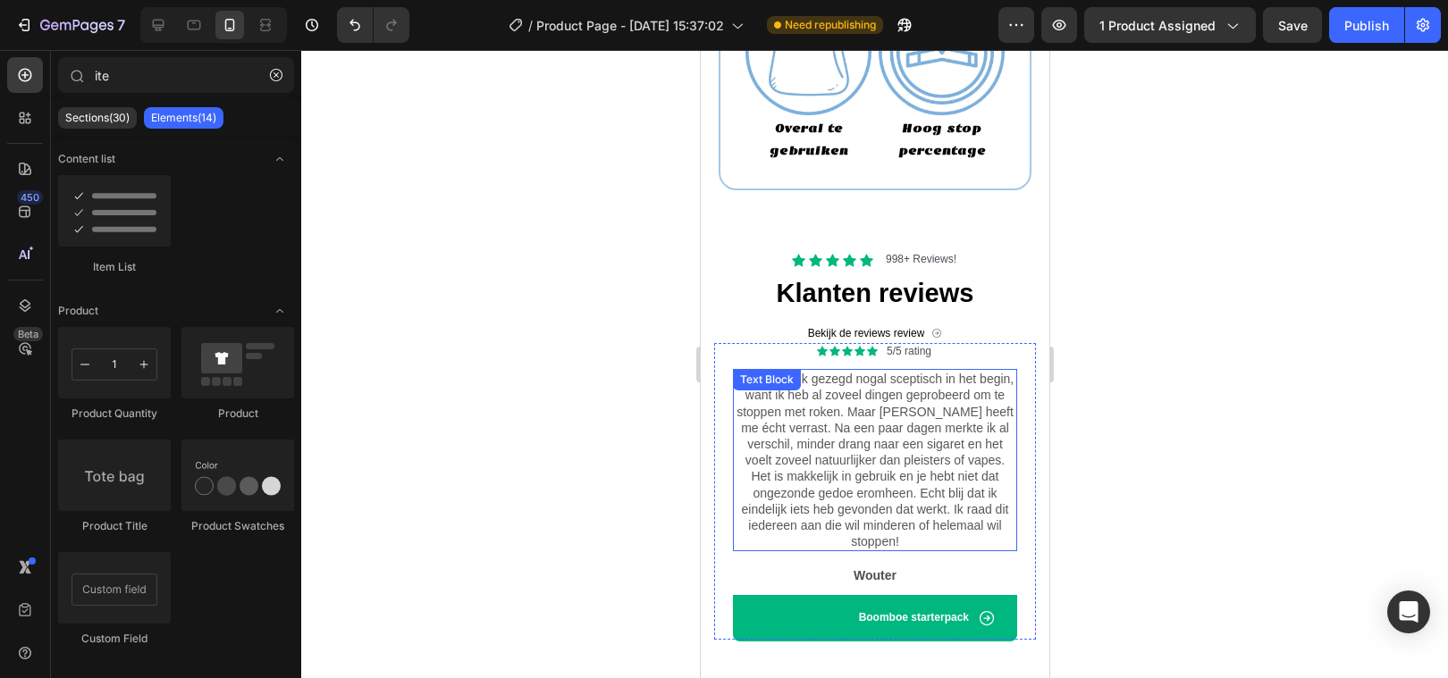
scroll to position [2400, 0]
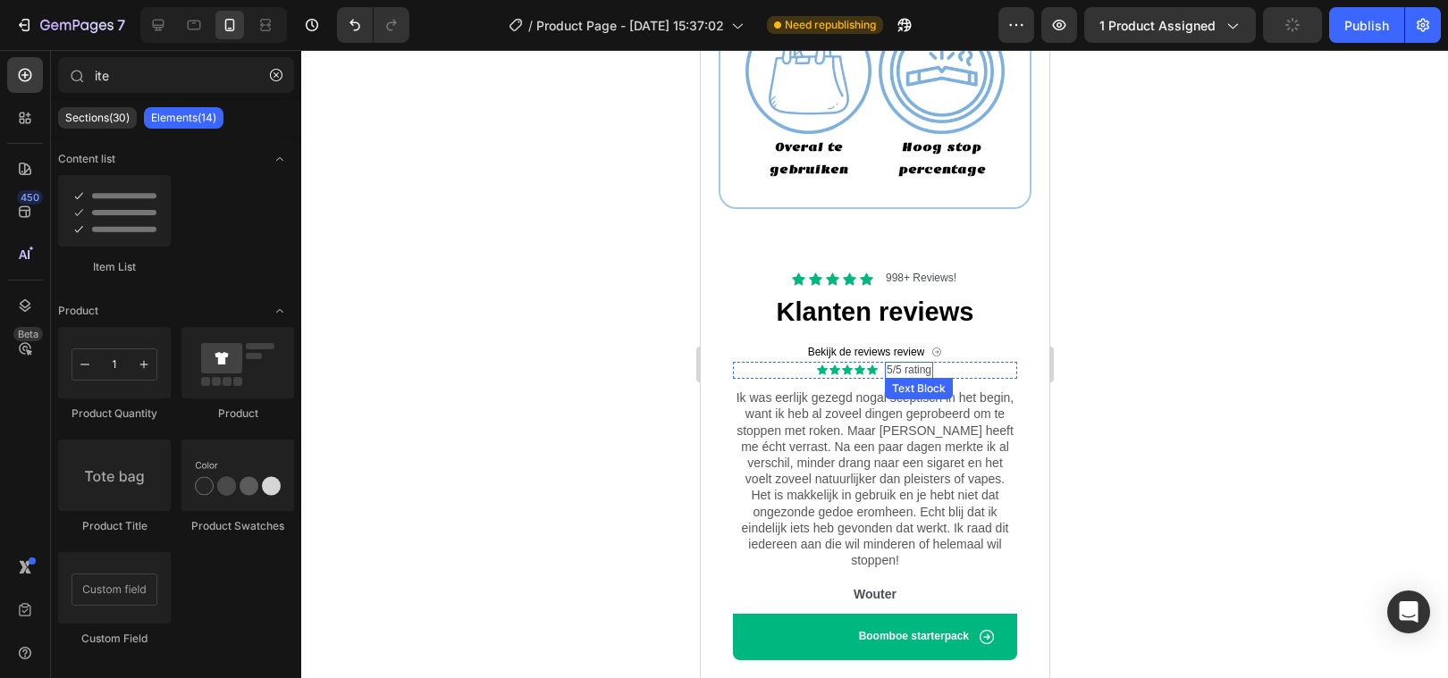
click at [916, 374] on p "5/5 rating" at bounding box center [908, 371] width 45 height 14
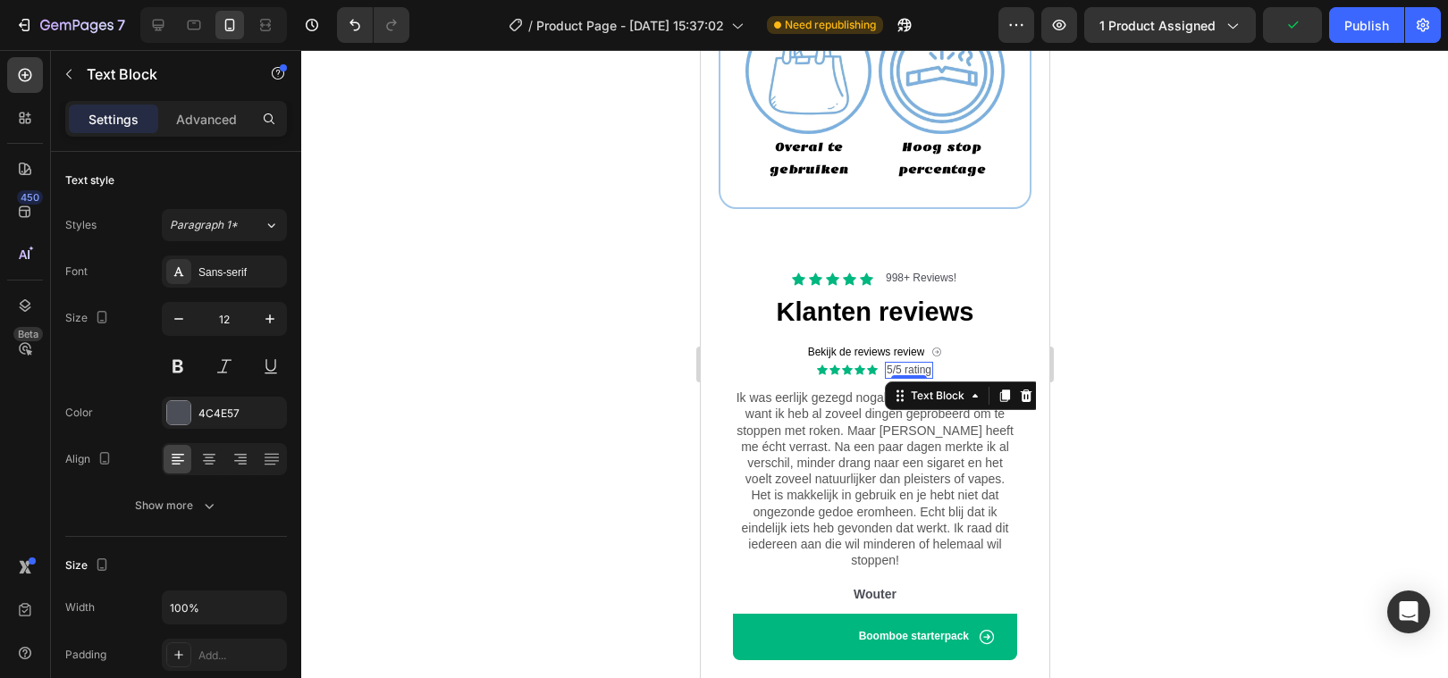
click at [918, 368] on p "5/5 rating" at bounding box center [908, 371] width 45 height 14
click at [450, 348] on div at bounding box center [874, 364] width 1147 height 628
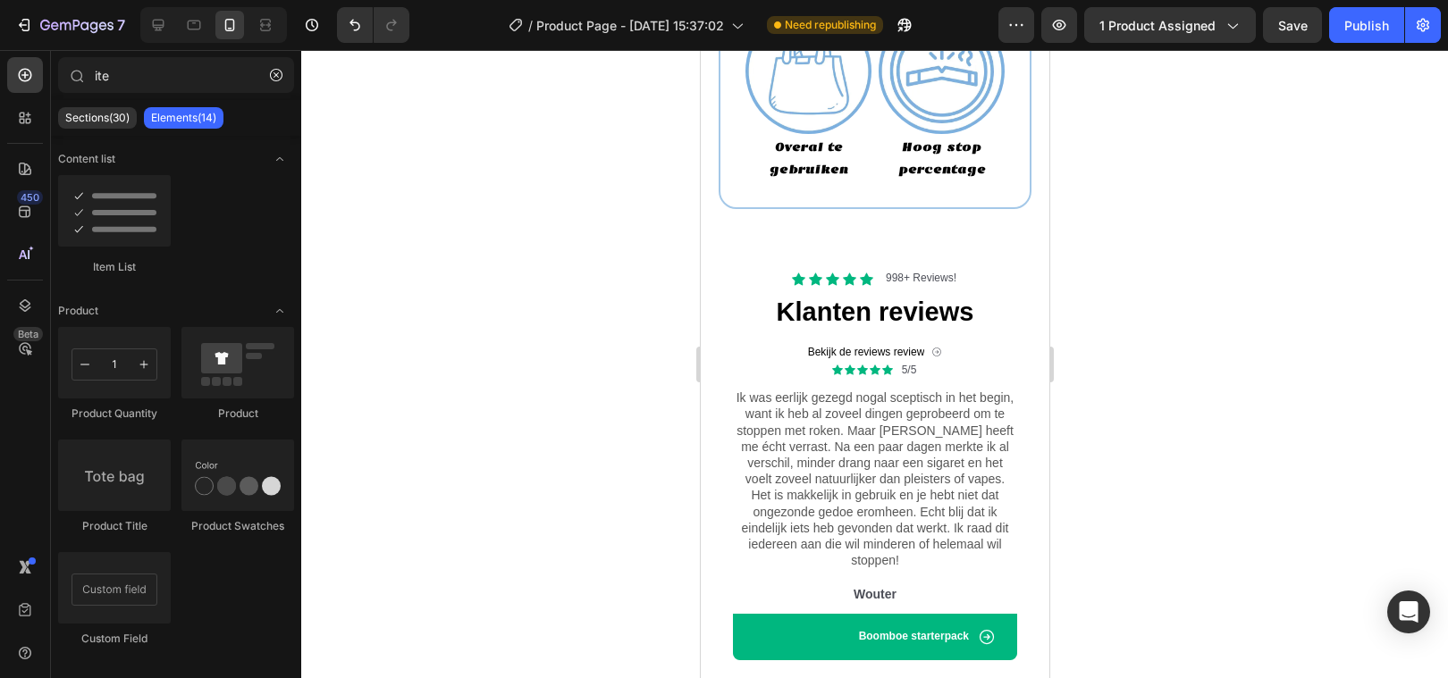
click at [1355, 400] on div at bounding box center [874, 364] width 1147 height 628
click at [793, 440] on p "Ik was eerlijk gezegd nogal sceptisch in het begin, want ik heb al zoveel dinge…" at bounding box center [874, 479] width 281 height 179
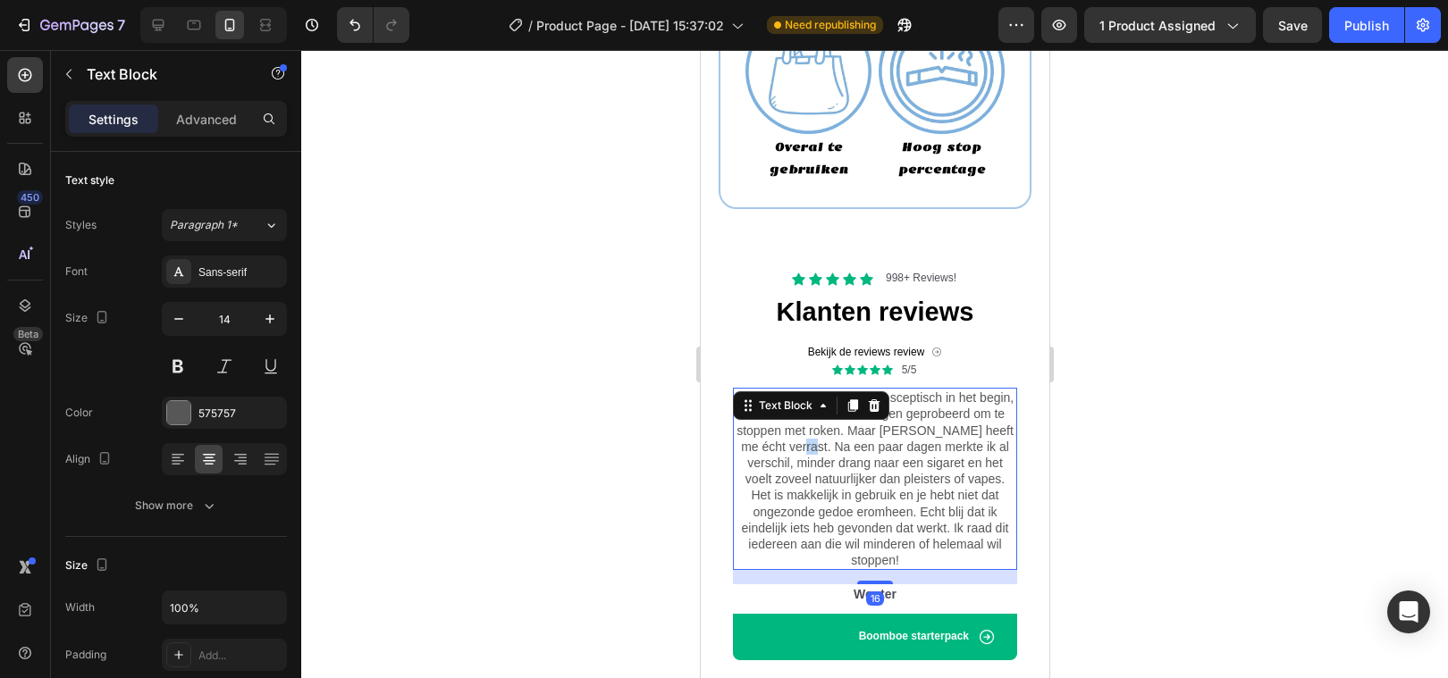
click at [793, 439] on p "Ik was eerlijk gezegd nogal sceptisch in het begin, want ik heb al zoveel dinge…" at bounding box center [874, 479] width 281 height 179
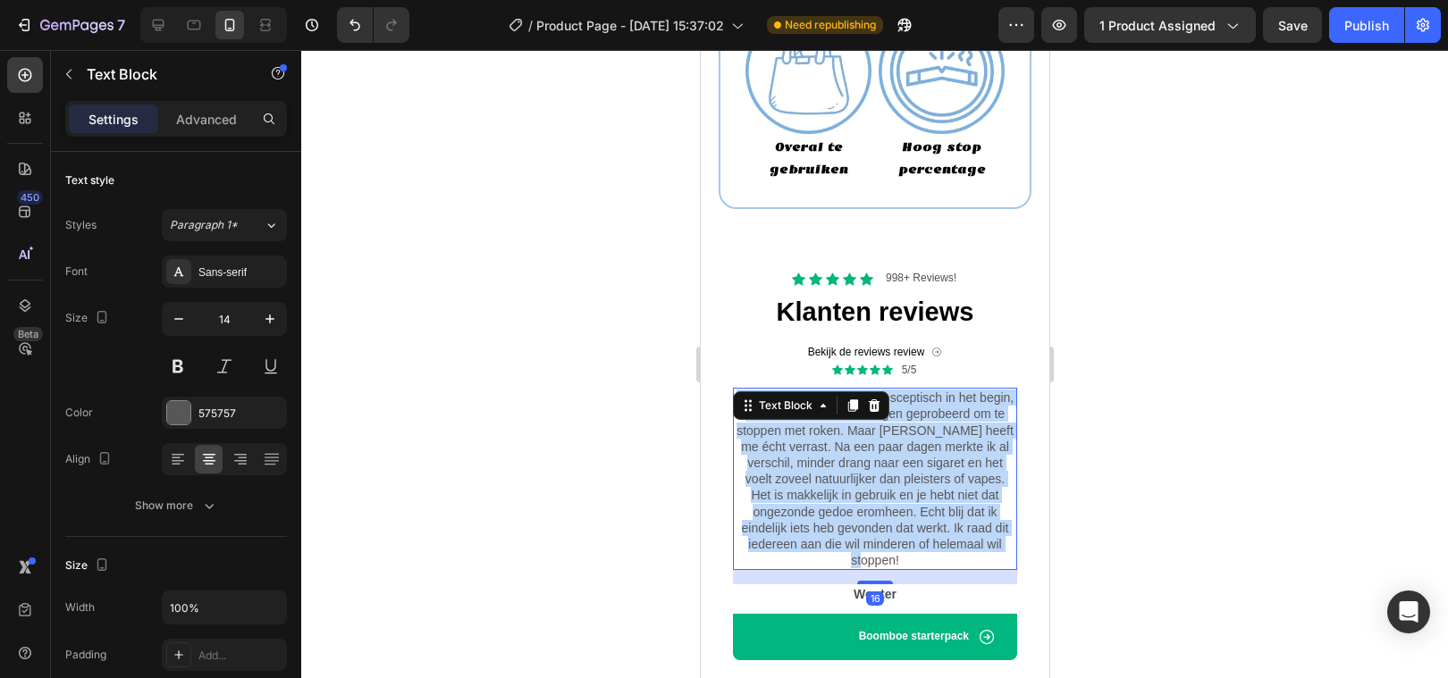
click at [793, 439] on p "Ik was eerlijk gezegd nogal sceptisch in het begin, want ik heb al zoveel dinge…" at bounding box center [874, 479] width 281 height 179
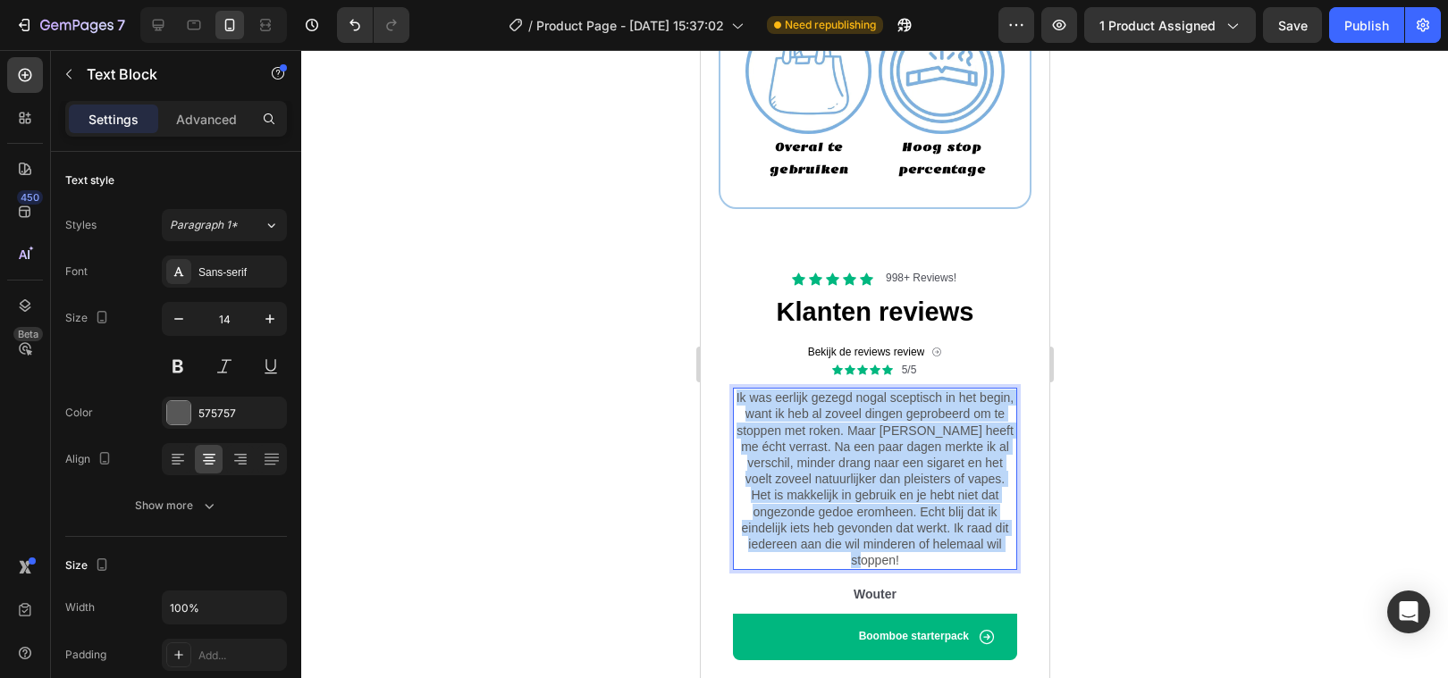
click at [793, 439] on p "Ik was eerlijk gezegd nogal sceptisch in het begin, want ik heb al zoveel dinge…" at bounding box center [874, 479] width 281 height 179
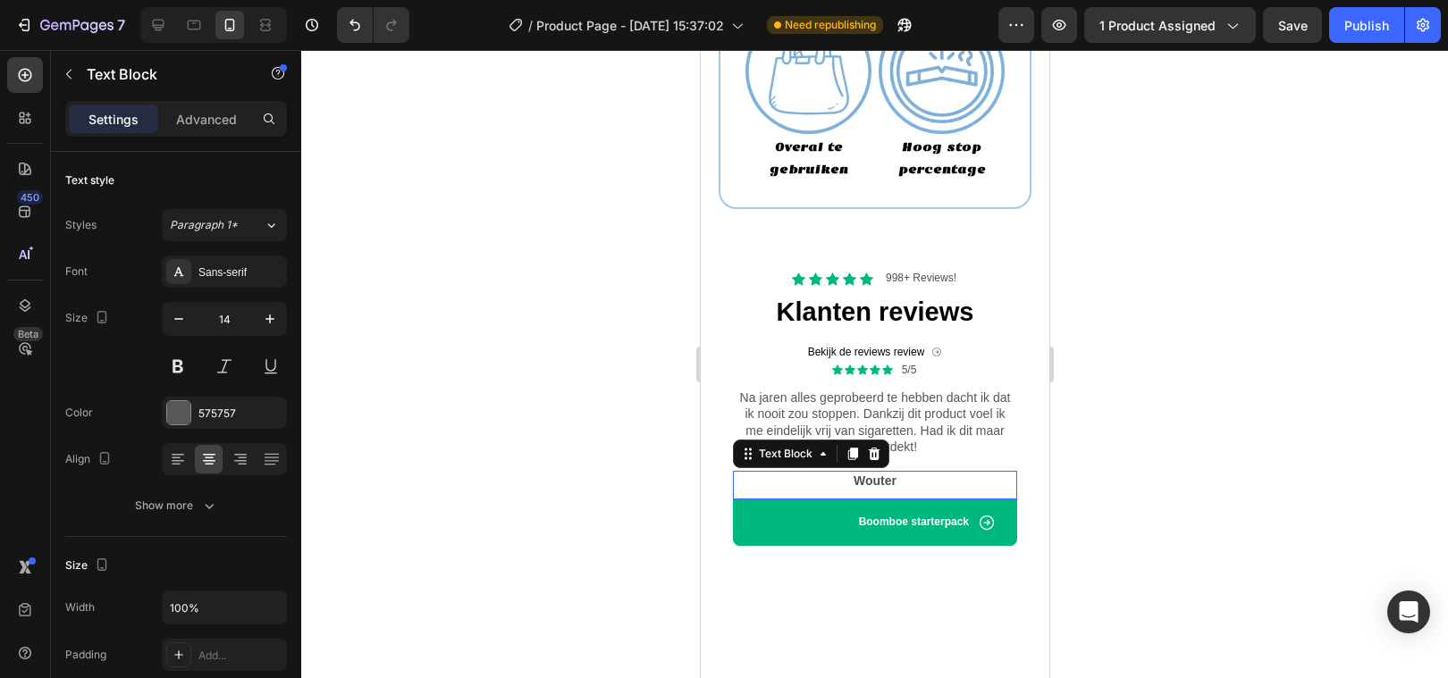
click at [860, 479] on p "Wouter" at bounding box center [874, 481] width 281 height 16
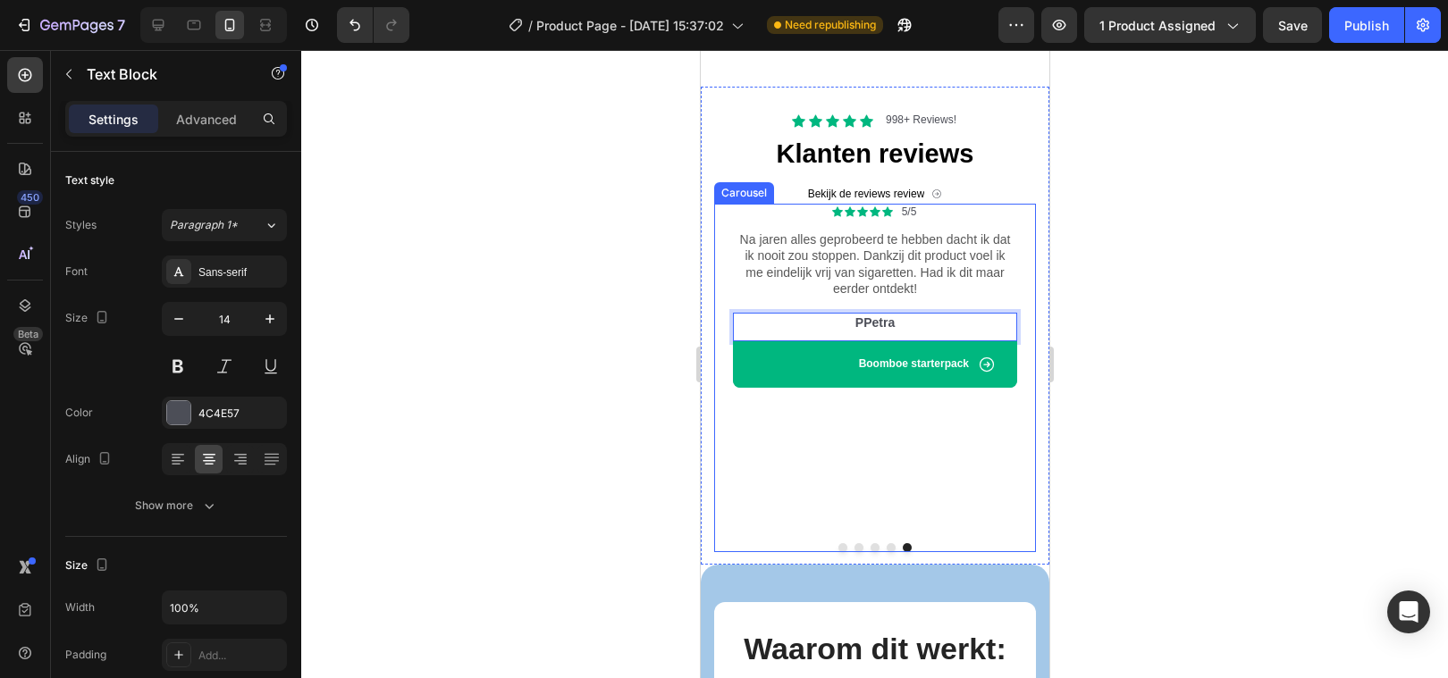
scroll to position [2546, 0]
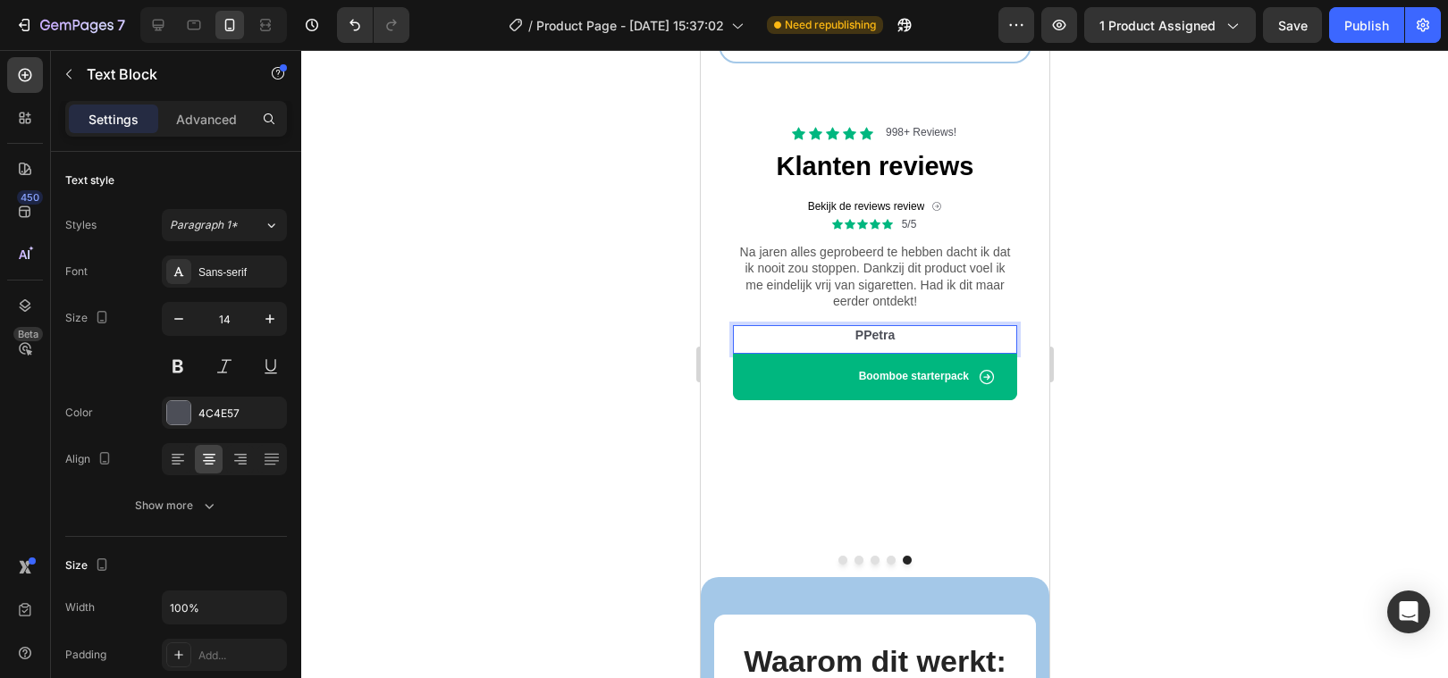
click at [870, 336] on p "PPetra" at bounding box center [874, 335] width 281 height 16
click at [508, 377] on div at bounding box center [874, 364] width 1147 height 628
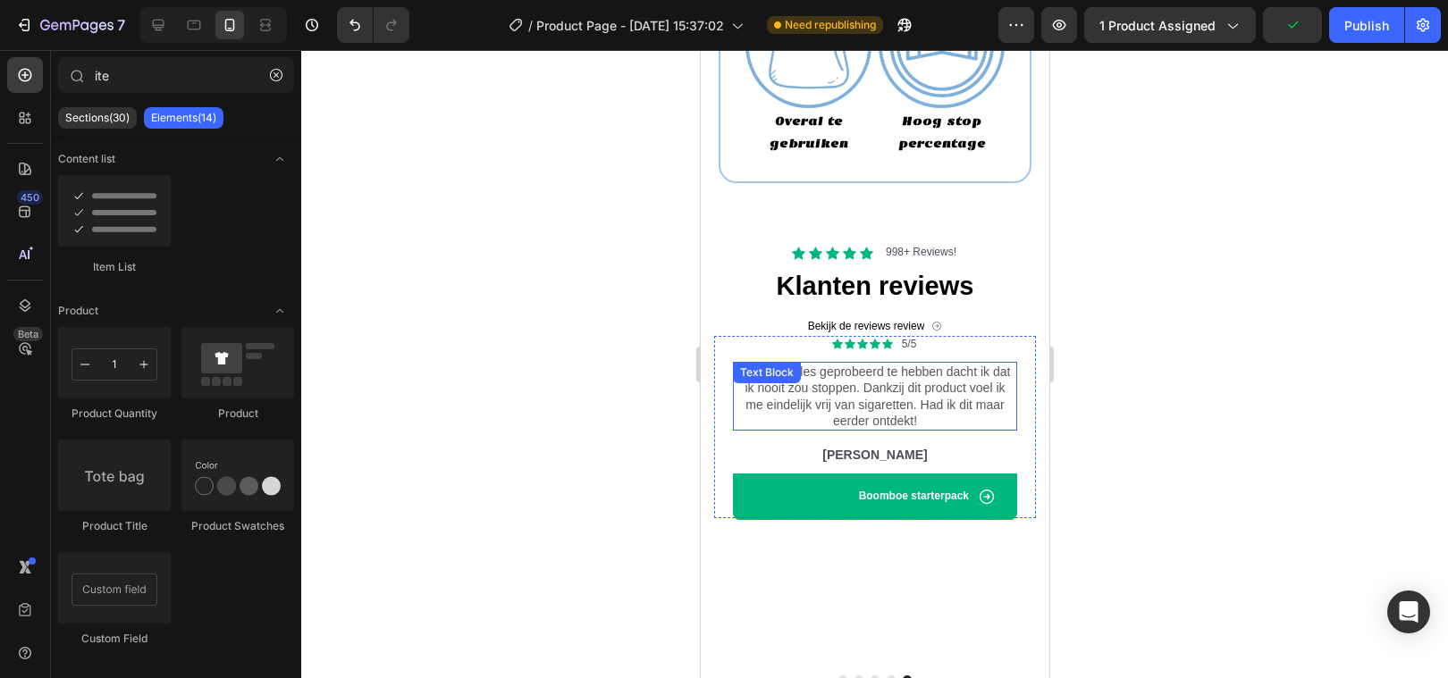
scroll to position [2406, 0]
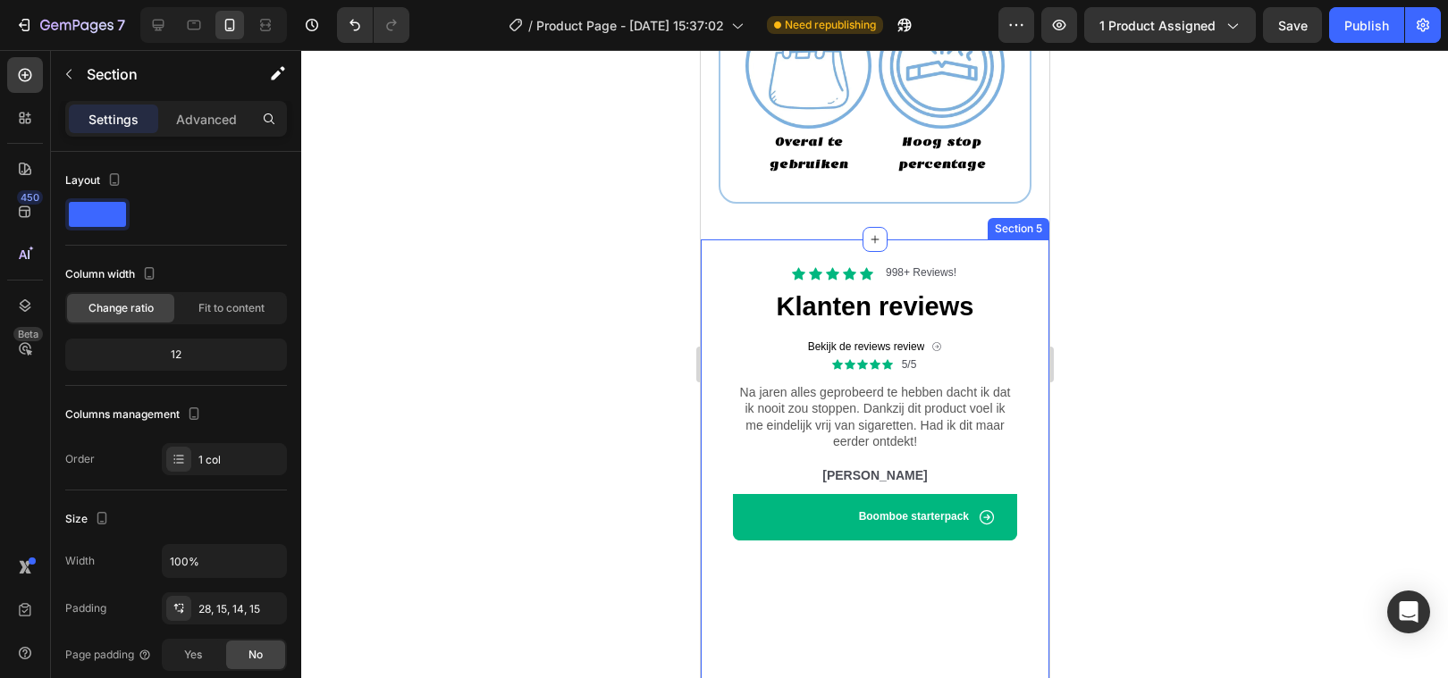
click at [708, 297] on div "Icon Icon Icon Icon Icon Icon List 998+ Reviews! Text Block Row Klanten reviews…" at bounding box center [874, 478] width 349 height 477
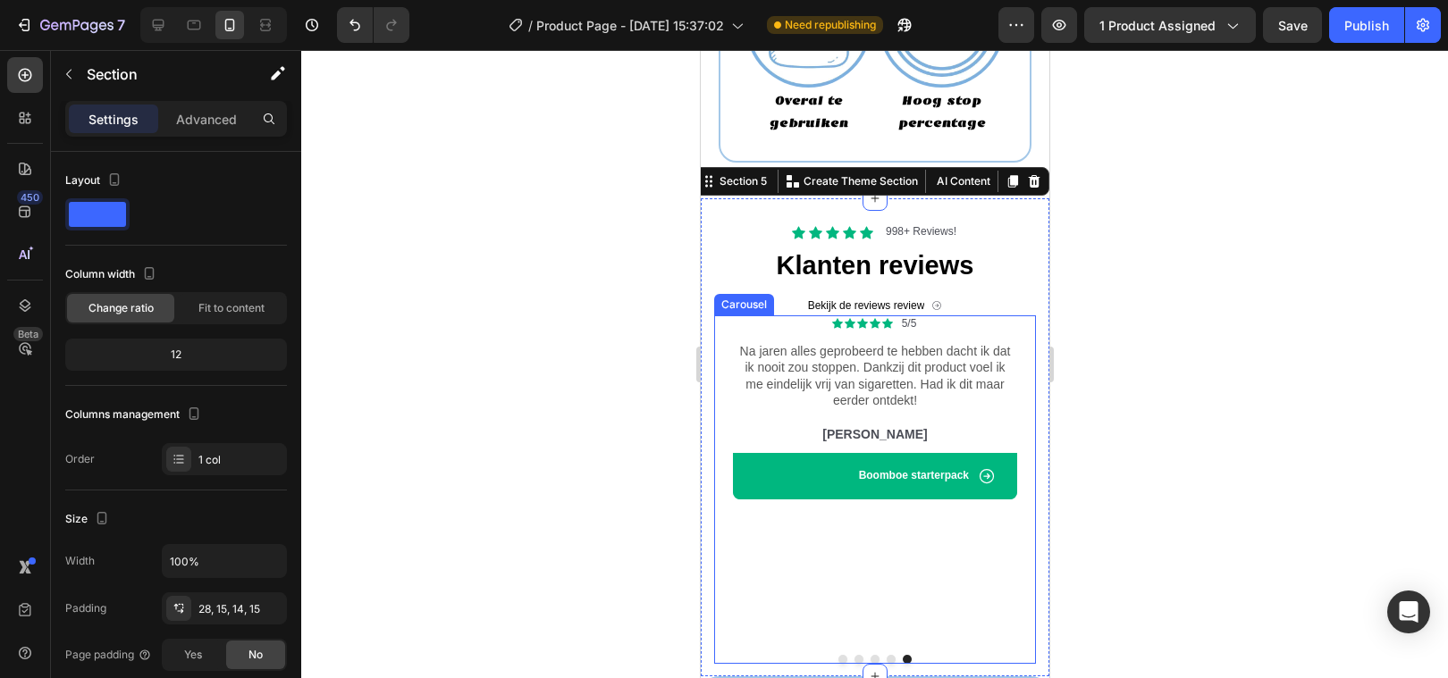
scroll to position [2620, 0]
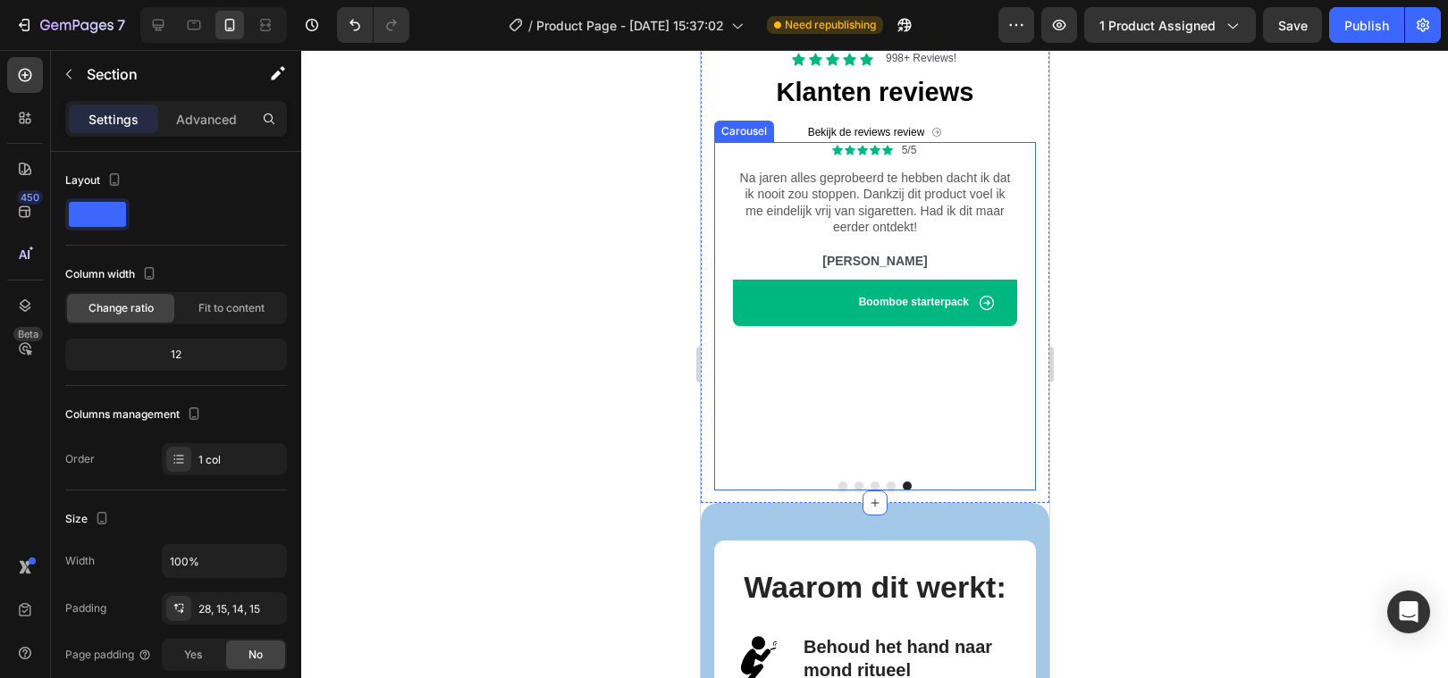
click at [839, 482] on button "Dot" at bounding box center [841, 486] width 9 height 9
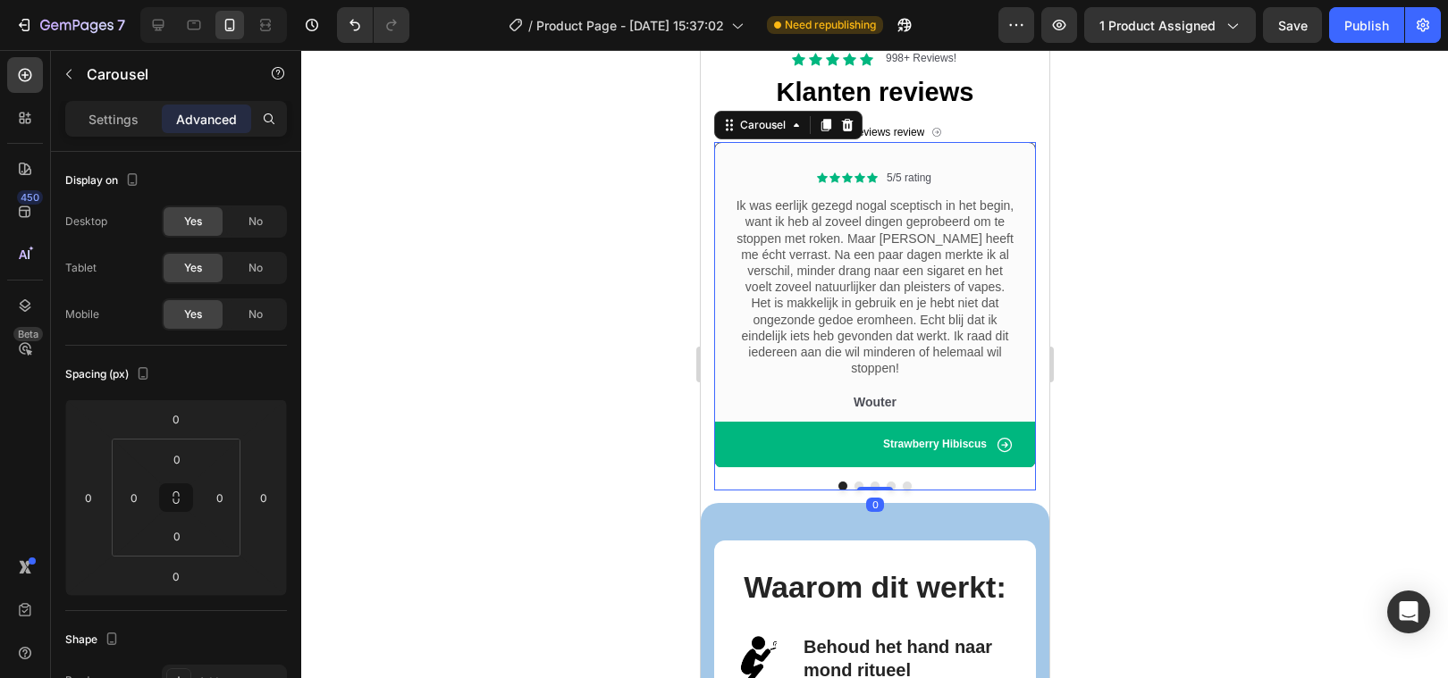
click at [513, 447] on div at bounding box center [874, 364] width 1147 height 628
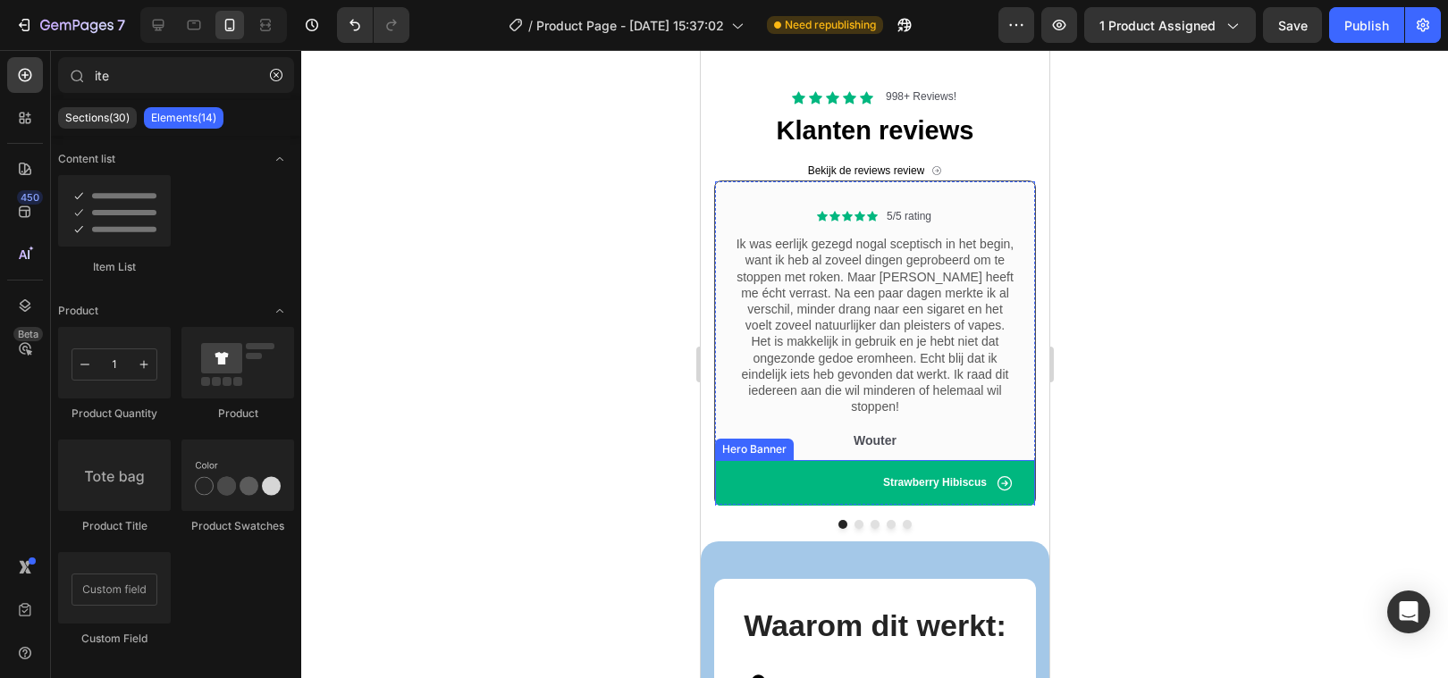
scroll to position [2486, 0]
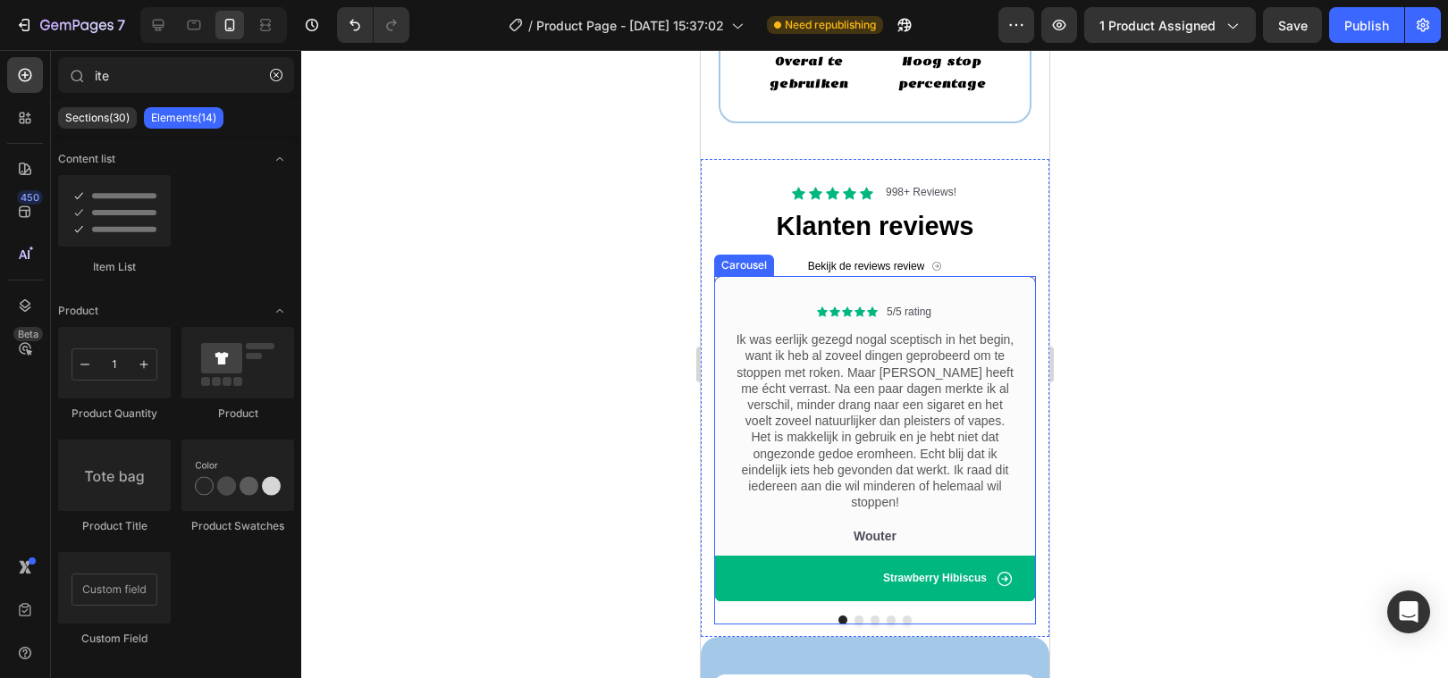
click at [857, 616] on button "Dot" at bounding box center [857, 620] width 9 height 9
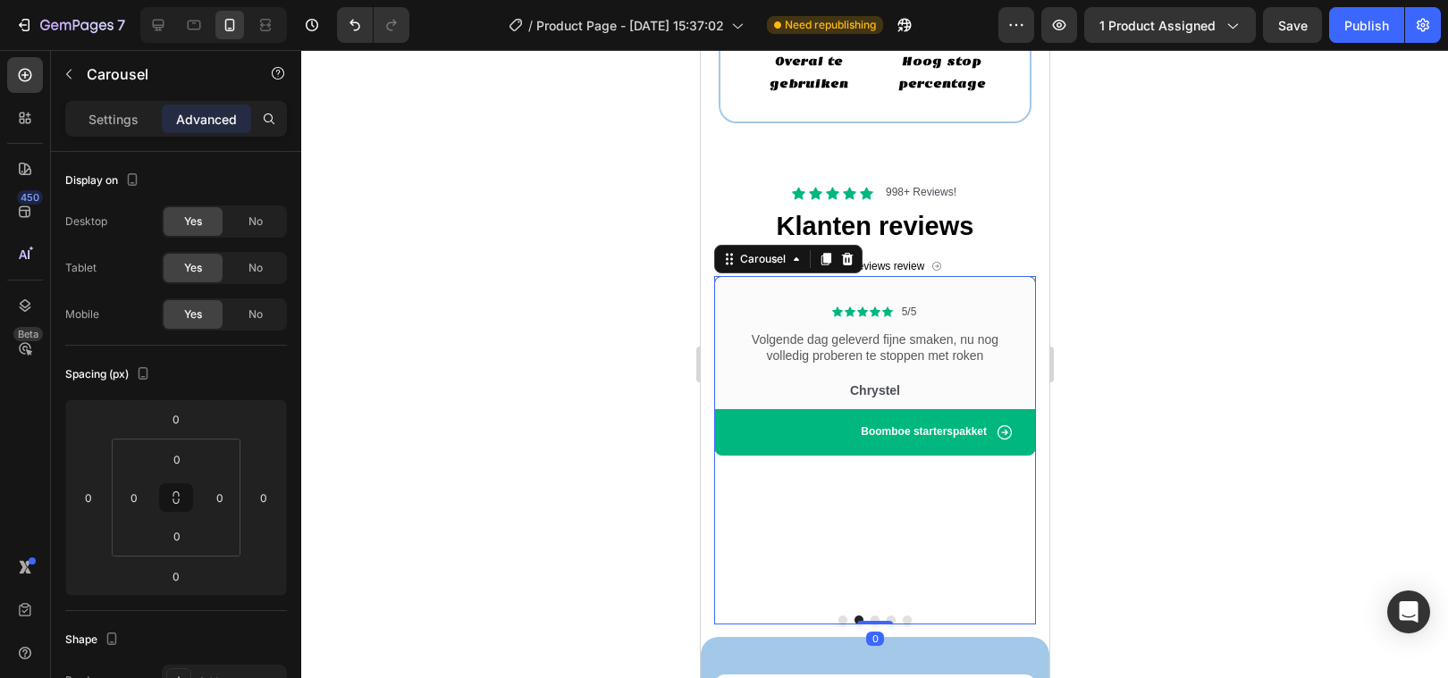
click at [873, 616] on button "Dot" at bounding box center [874, 620] width 9 height 9
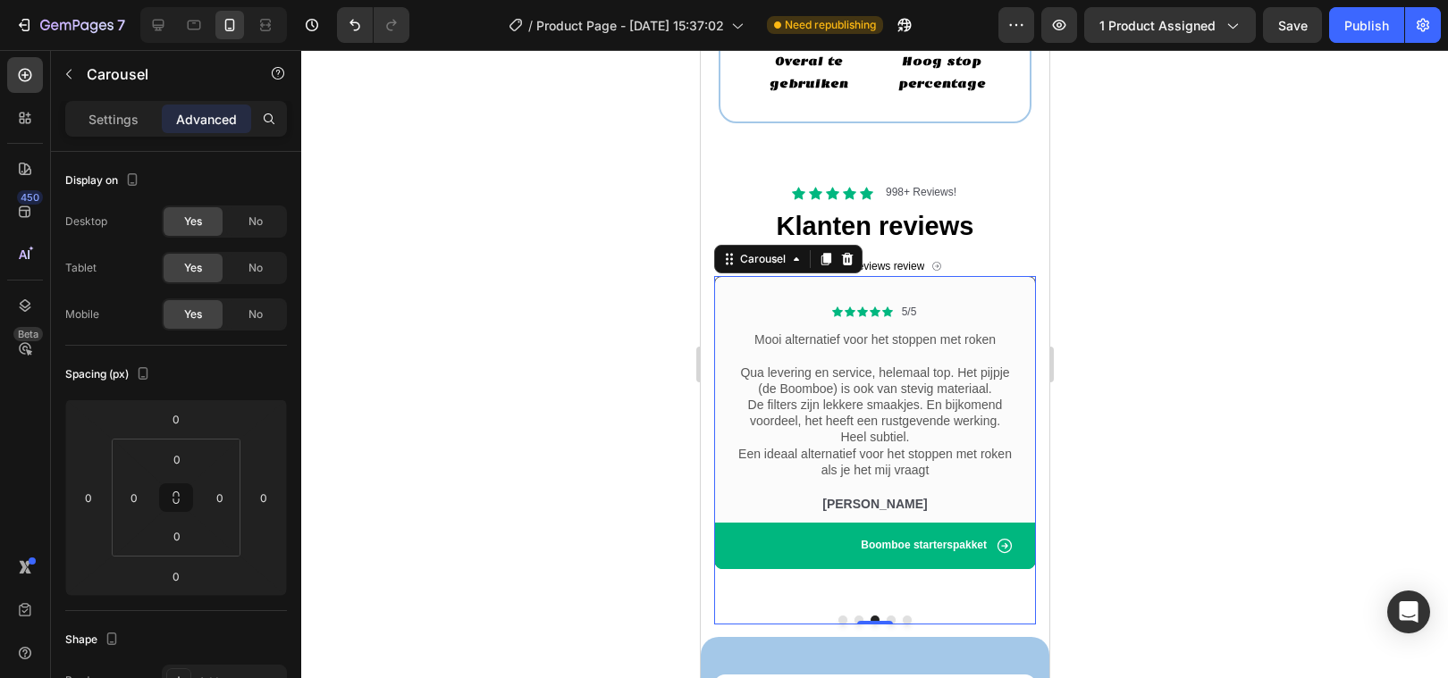
click at [889, 616] on button "Dot" at bounding box center [890, 620] width 9 height 9
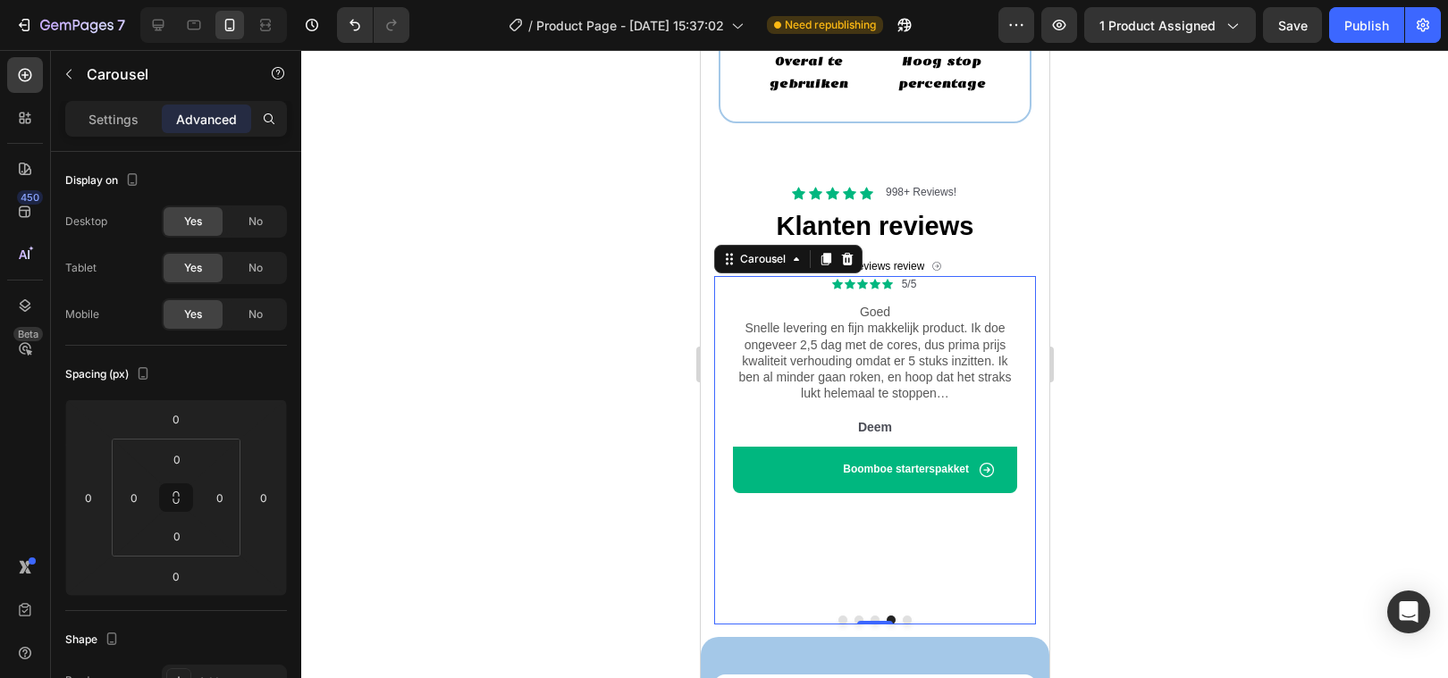
click at [532, 357] on div at bounding box center [874, 364] width 1147 height 628
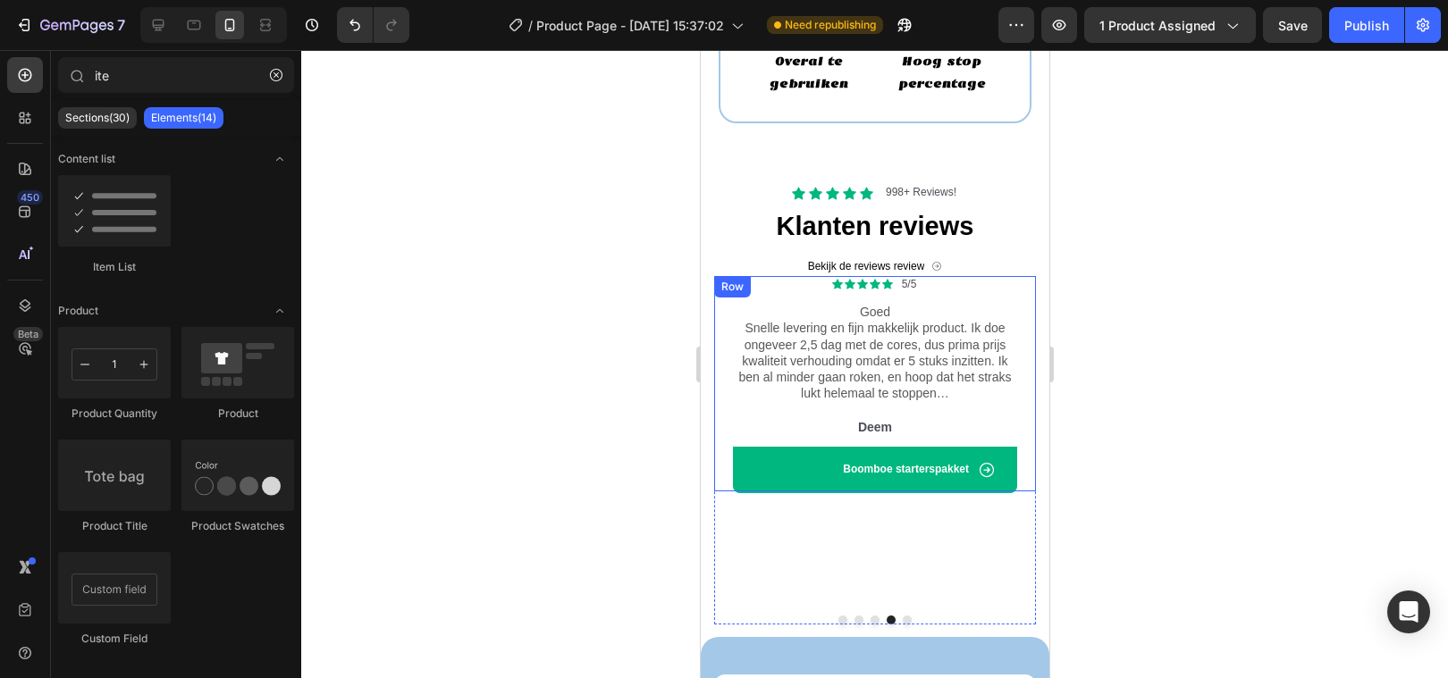
click at [720, 297] on div "Row" at bounding box center [731, 286] width 37 height 21
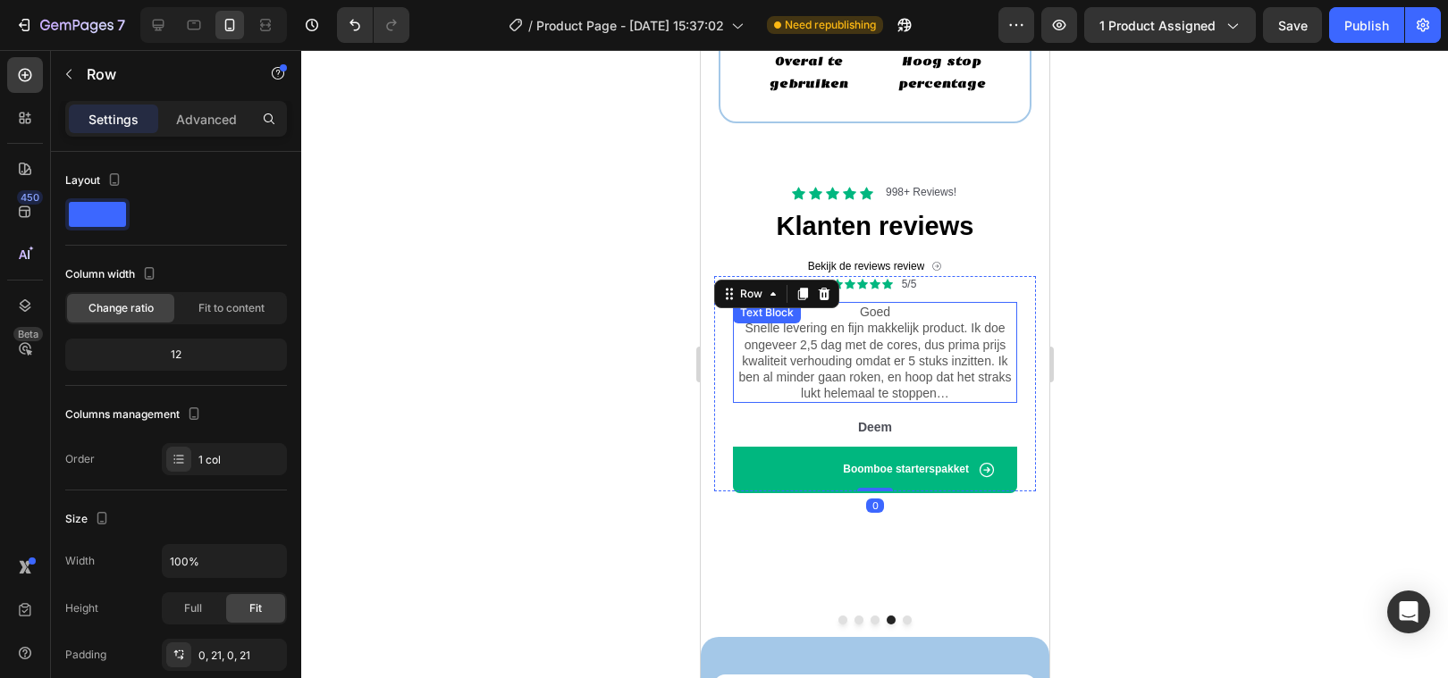
click at [744, 339] on p "Goed Snelle levering en fijn makkelijk product. Ik doe ongeveer 2,5 dag met de …" at bounding box center [874, 352] width 281 height 97
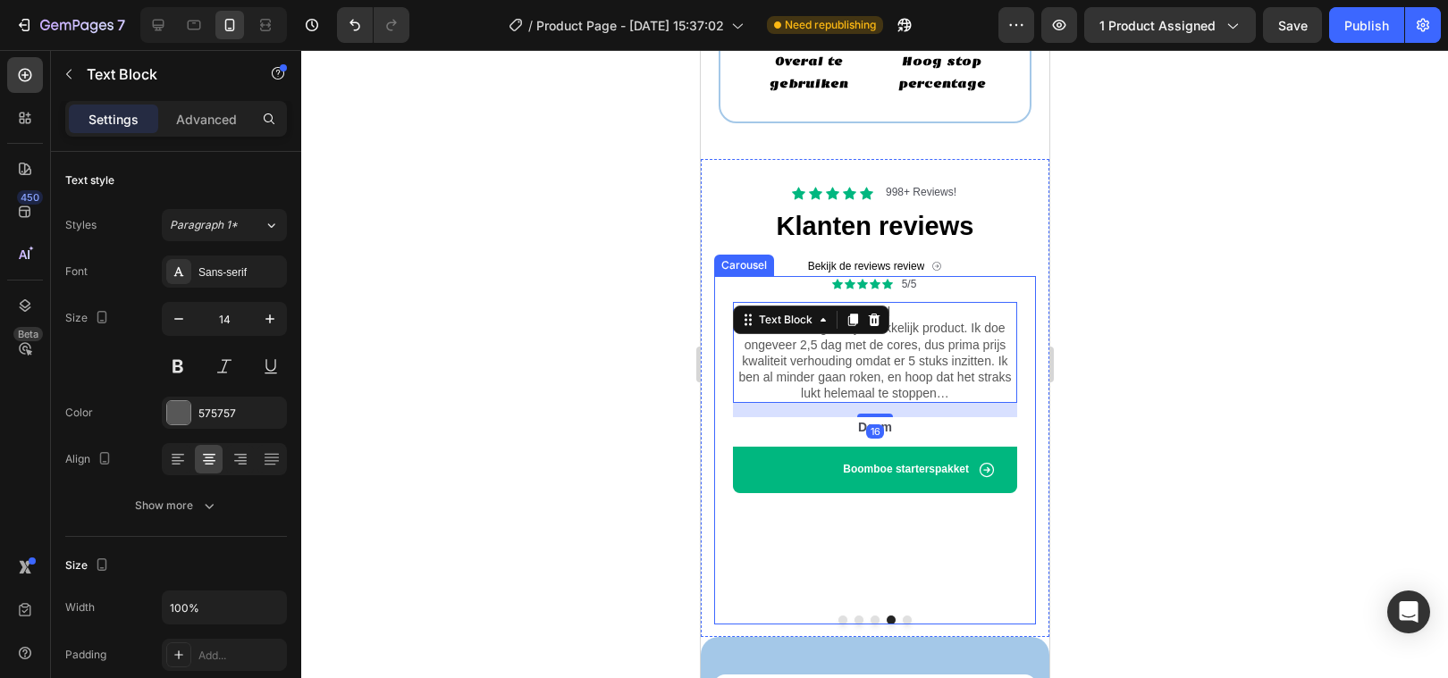
click at [860, 616] on button "Dot" at bounding box center [857, 620] width 9 height 9
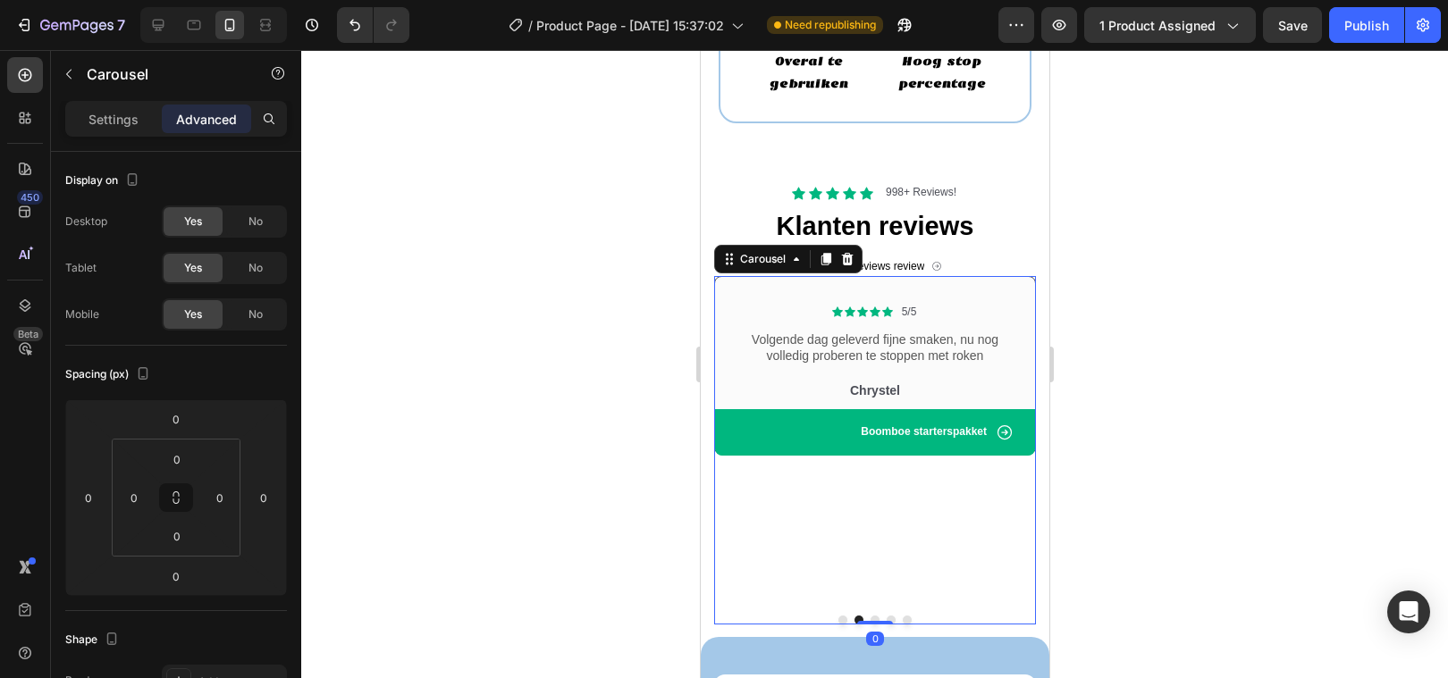
click at [468, 419] on div at bounding box center [874, 364] width 1147 height 628
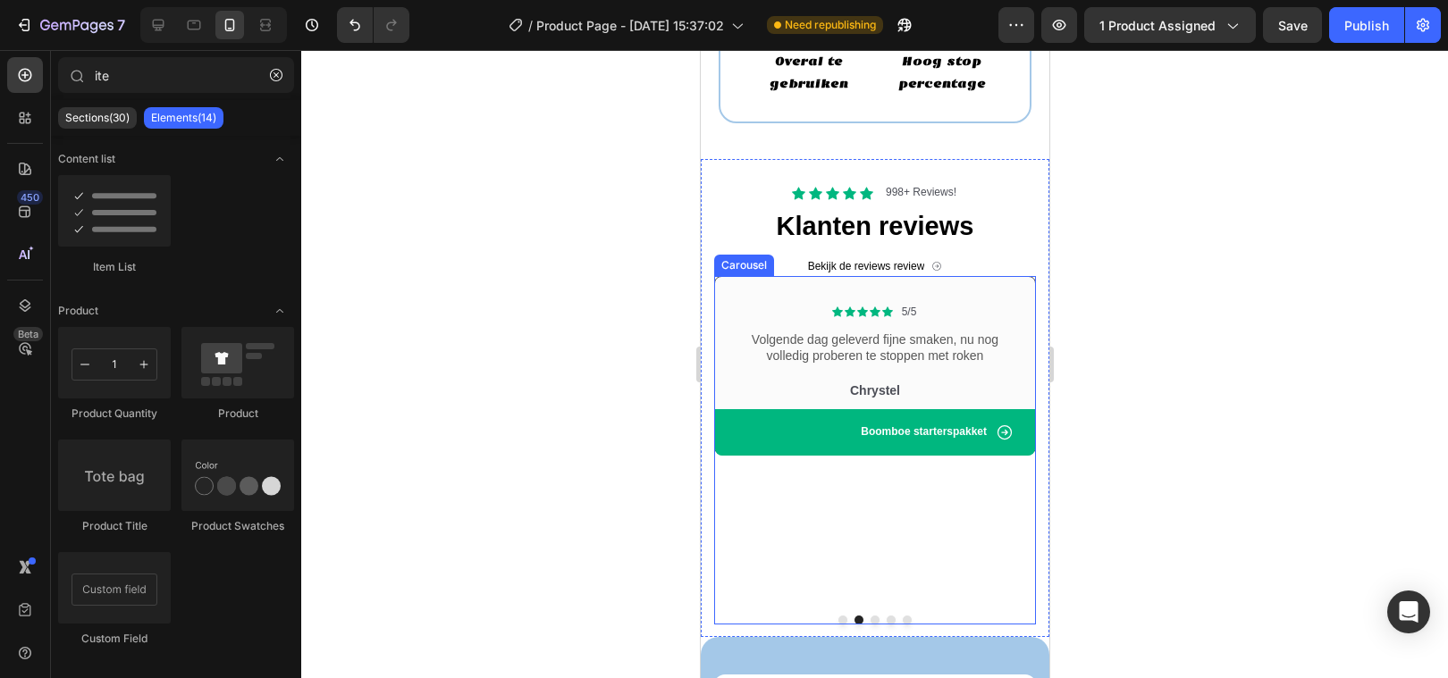
click at [872, 616] on button "Dot" at bounding box center [874, 620] width 9 height 9
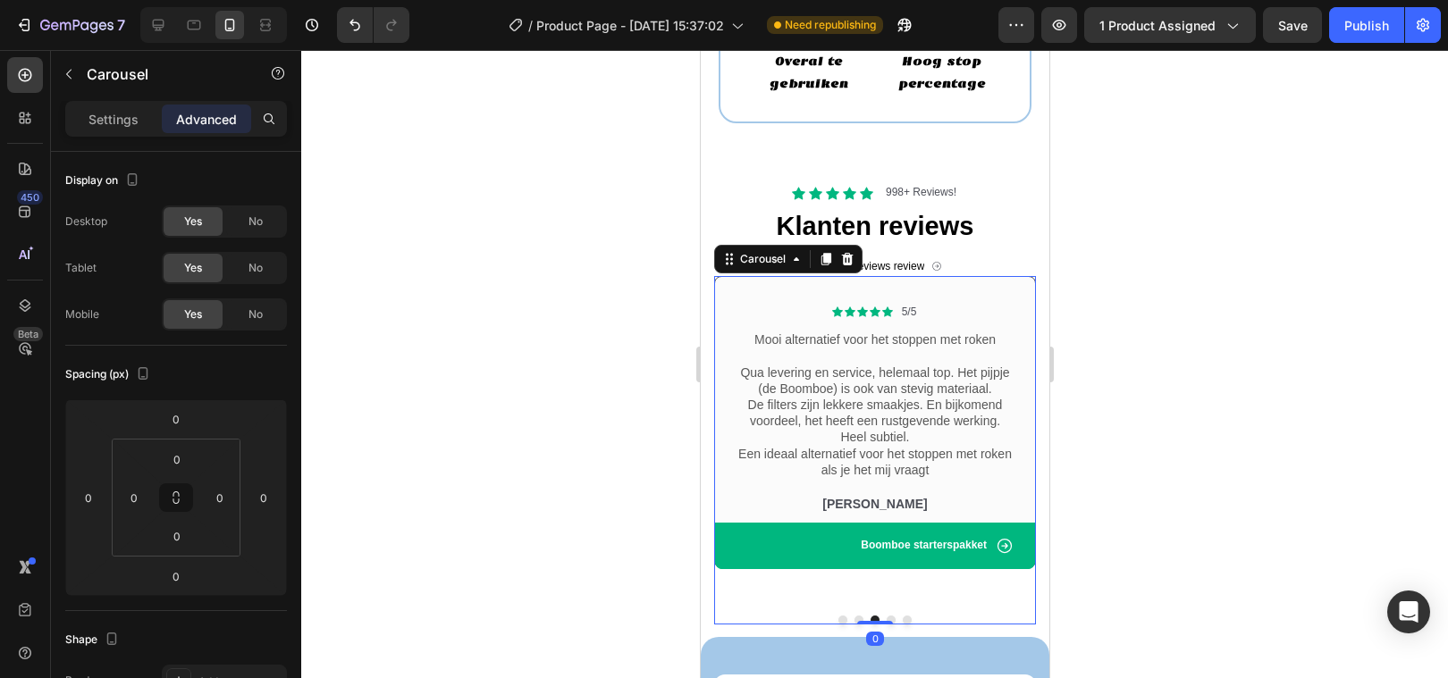
click at [891, 616] on button "Dot" at bounding box center [890, 620] width 9 height 9
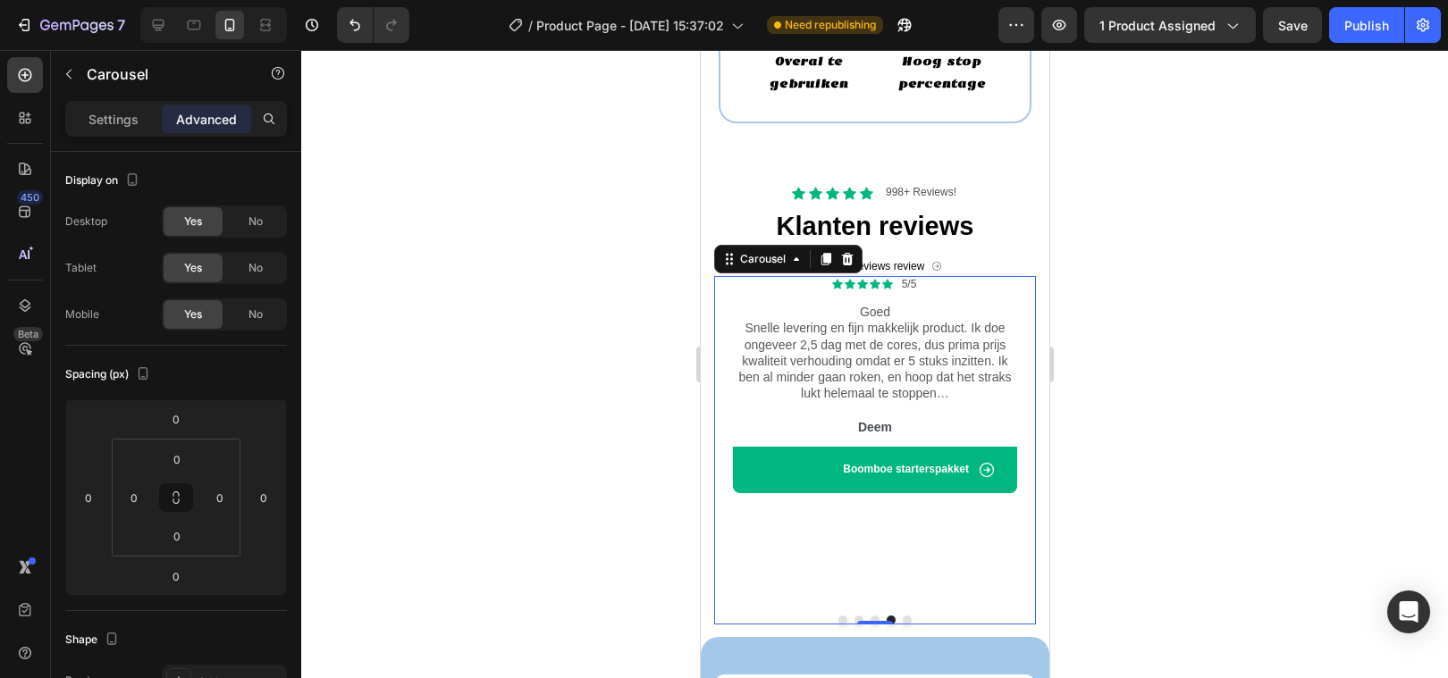
click at [1226, 337] on div at bounding box center [874, 364] width 1147 height 628
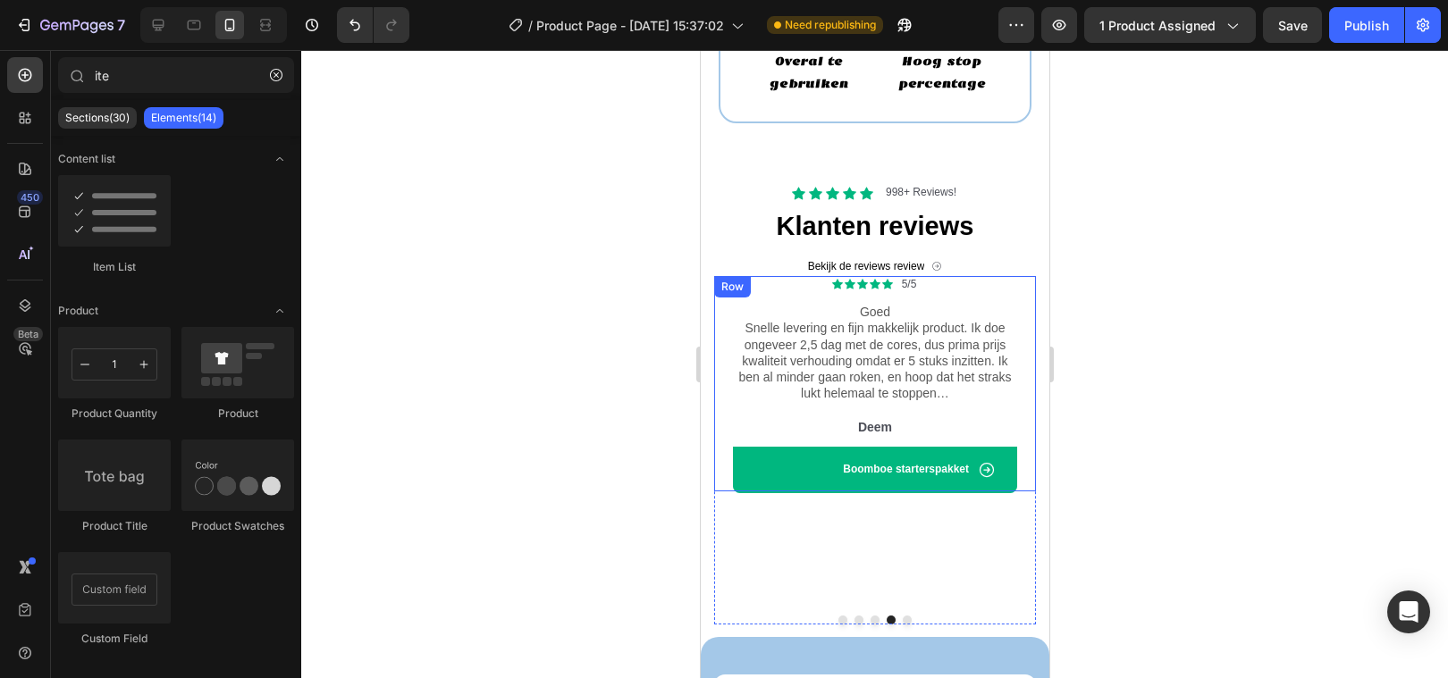
click at [727, 361] on div "Icon Icon Icon Icon Icon Icon List 5/5 Text Block Row Goed Snelle levering en f…" at bounding box center [874, 383] width 322 height 215
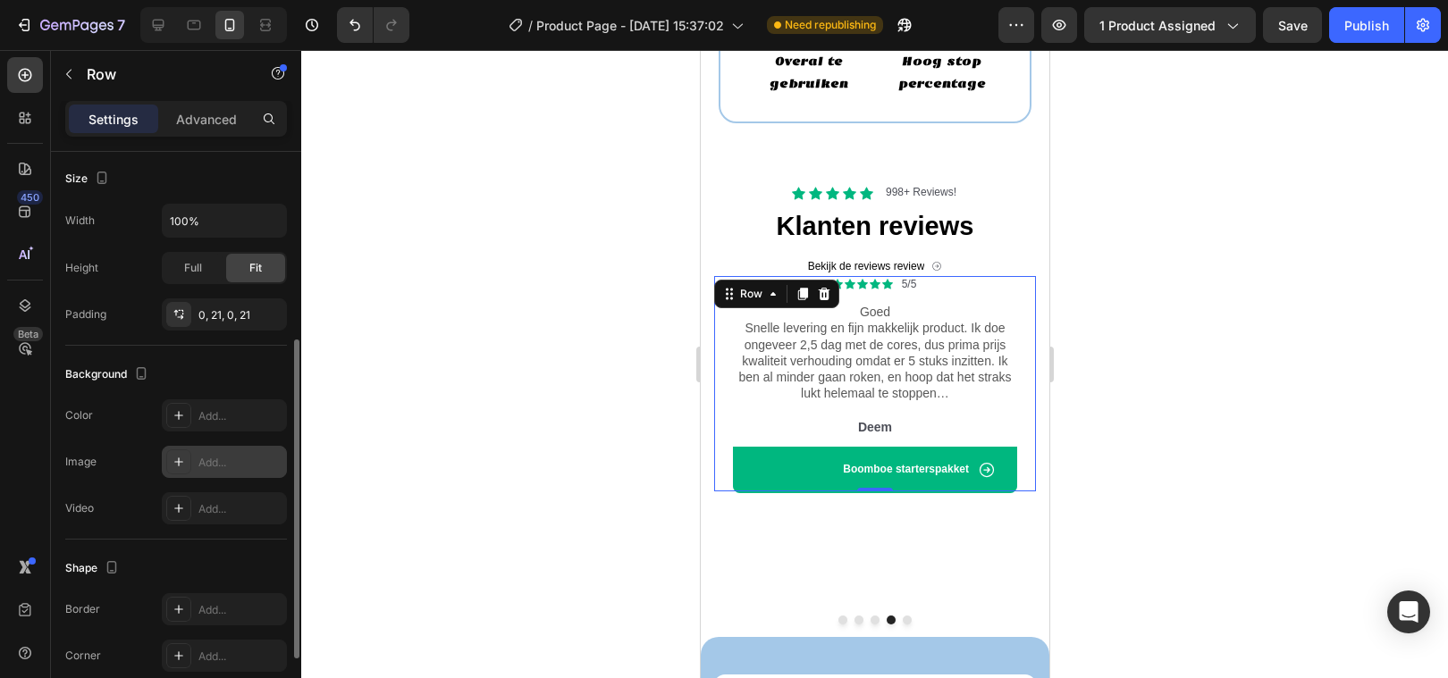
scroll to position [380, 0]
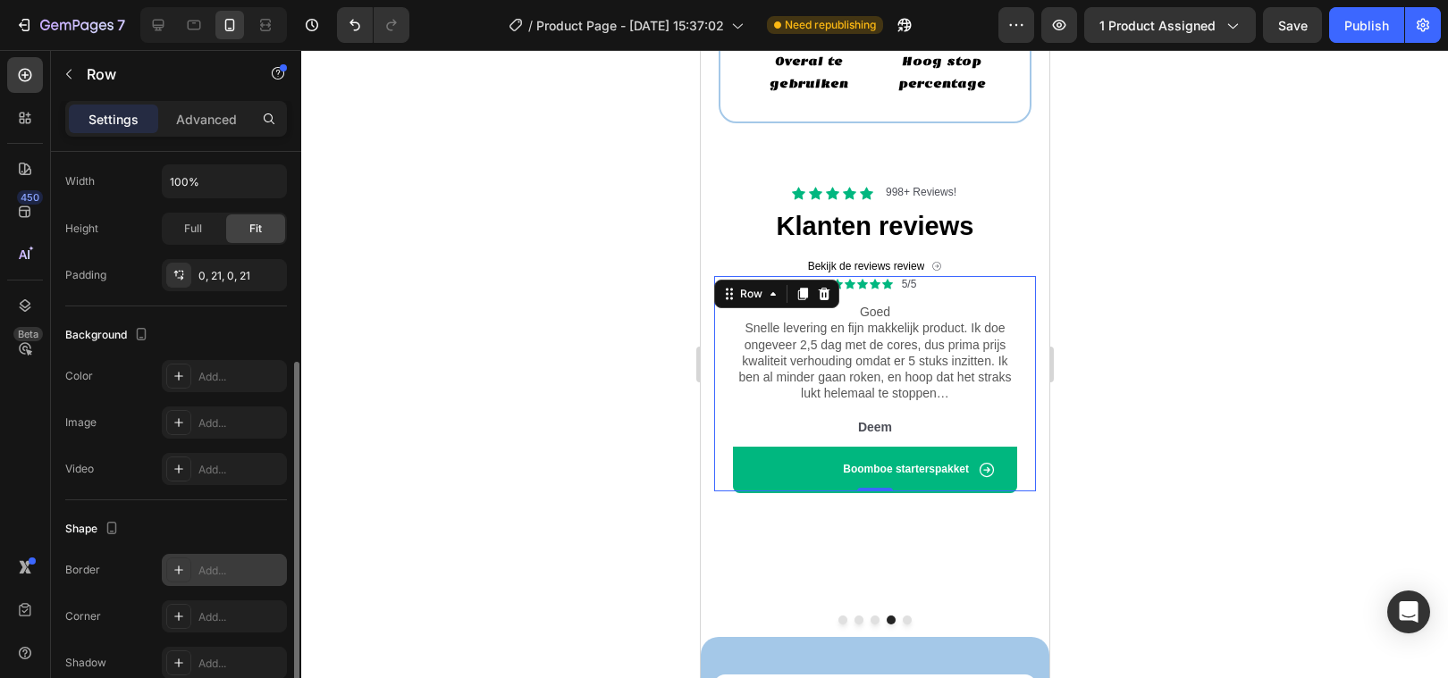
click at [179, 561] on div at bounding box center [178, 570] width 25 height 25
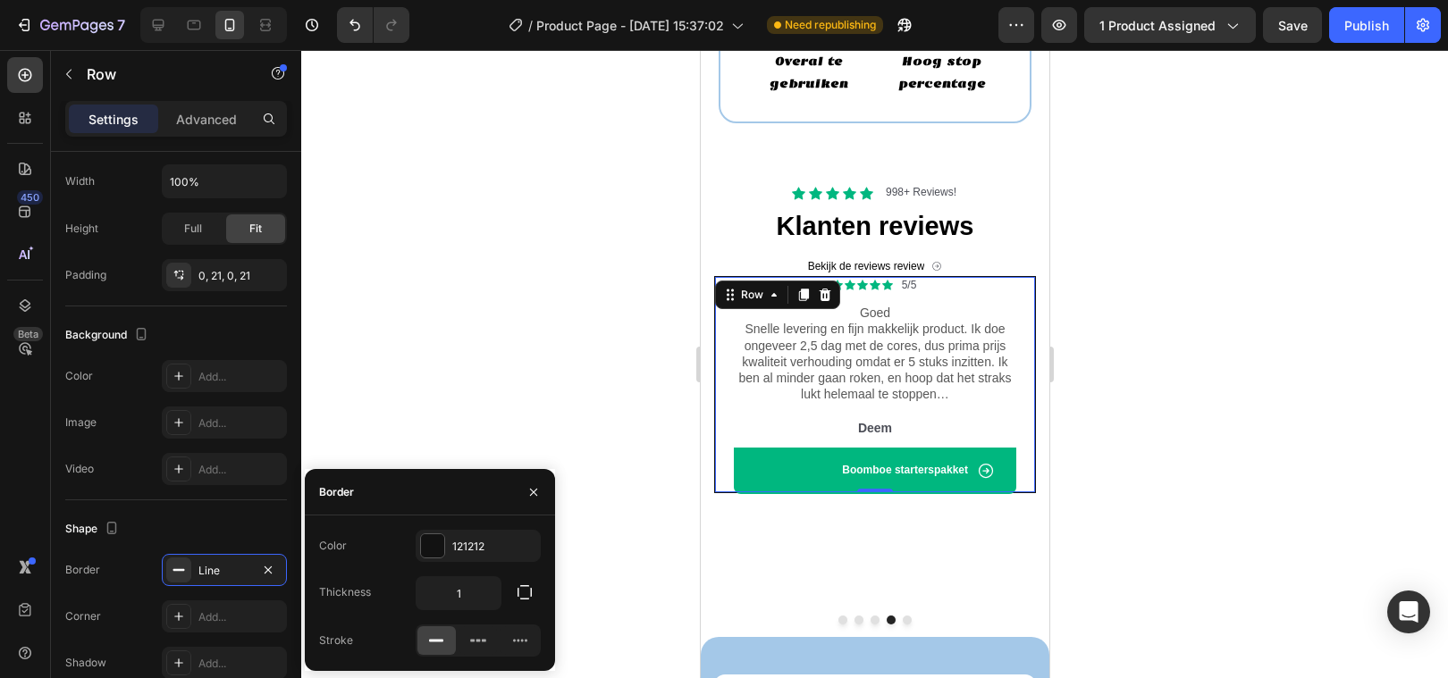
click at [405, 338] on div at bounding box center [874, 364] width 1147 height 628
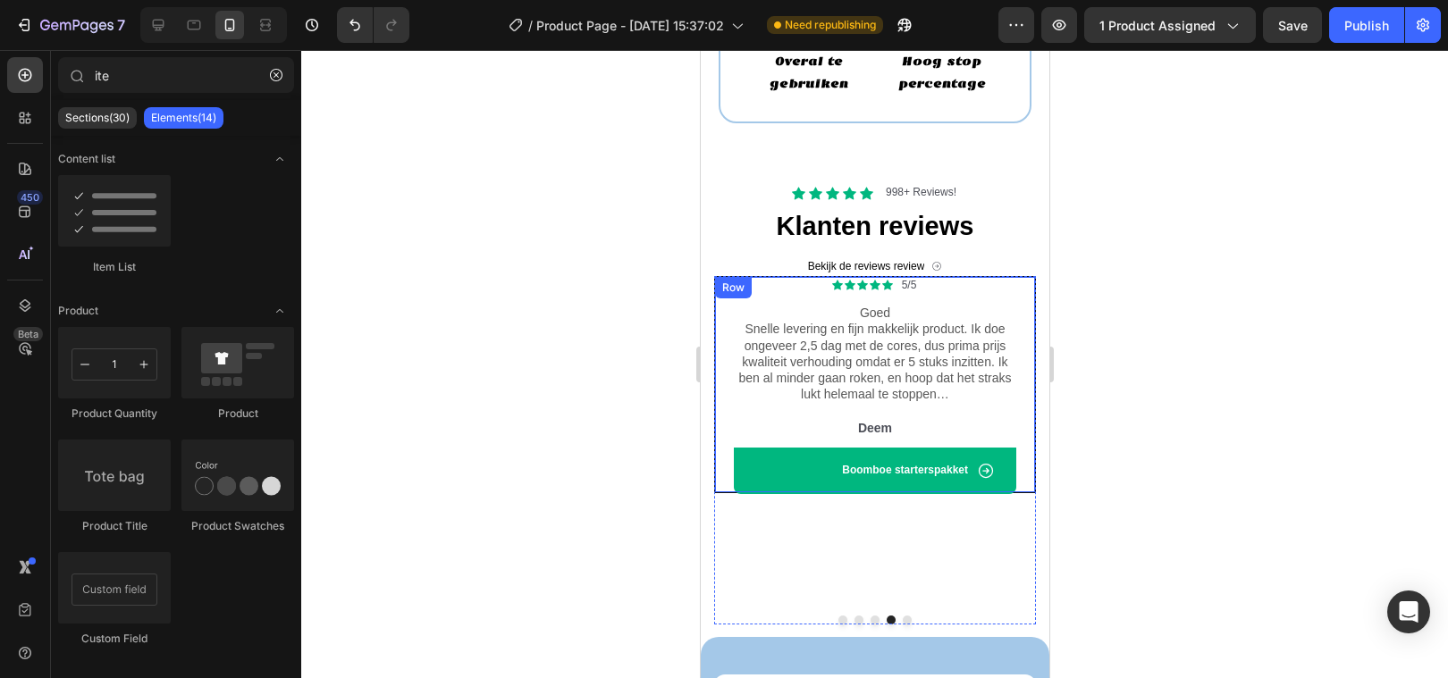
click at [714, 312] on div "Icon Icon Icon Icon Icon Icon List 5/5 Text Block Row Goed Snelle levering en f…" at bounding box center [874, 384] width 322 height 217
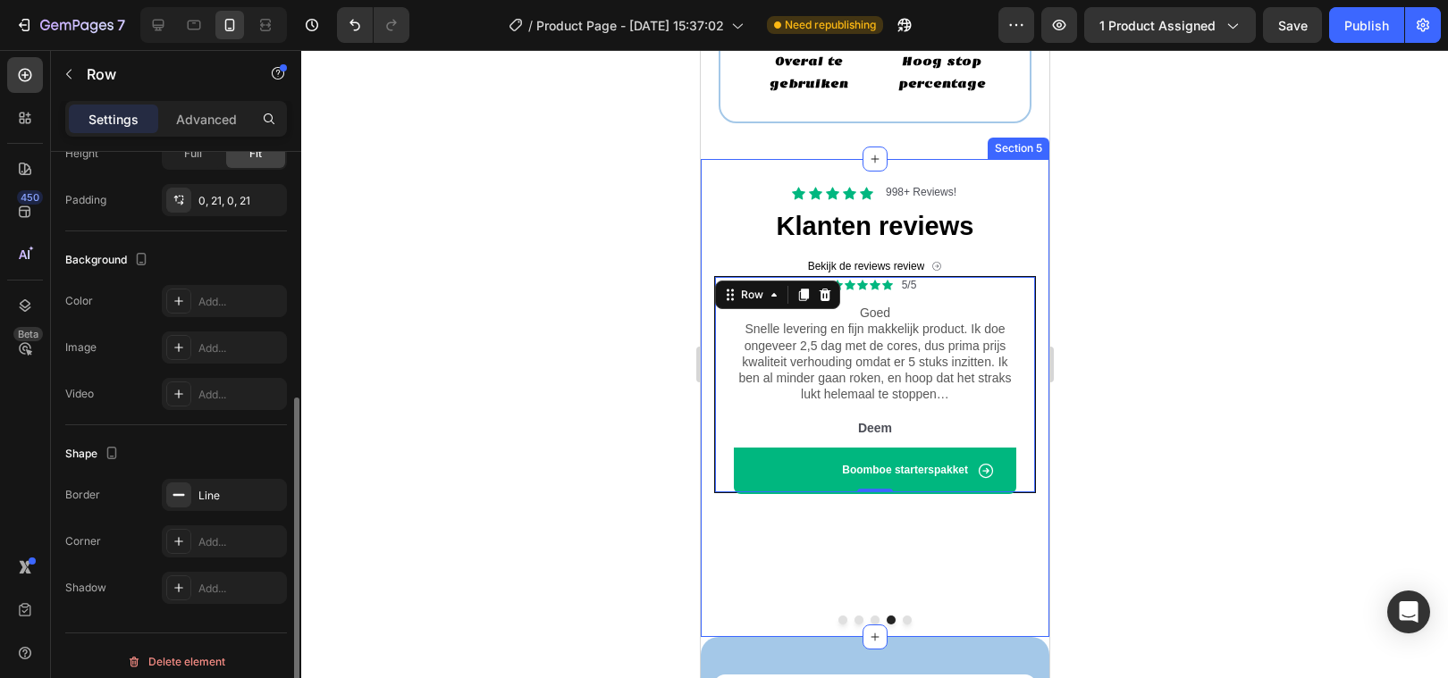
scroll to position [467, 0]
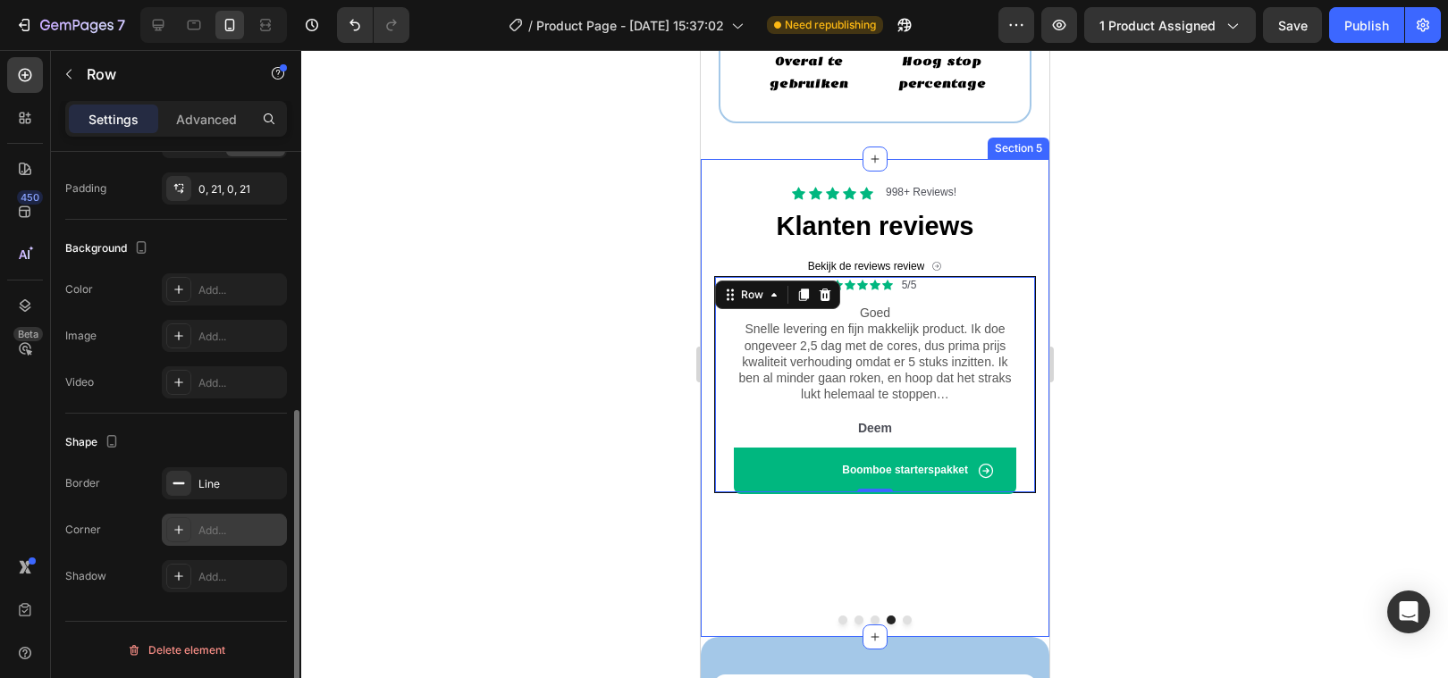
click at [209, 523] on div "Add..." at bounding box center [240, 531] width 84 height 16
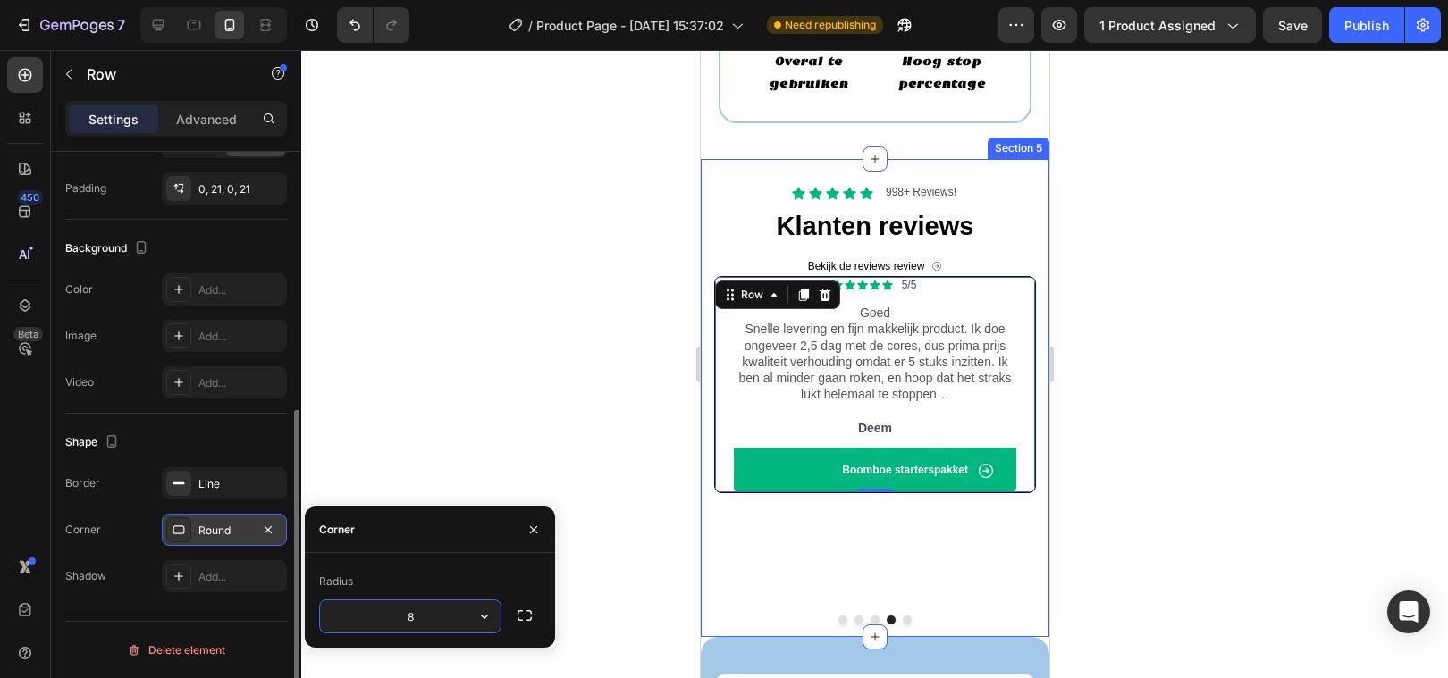
click at [451, 618] on input "8" at bounding box center [410, 617] width 181 height 32
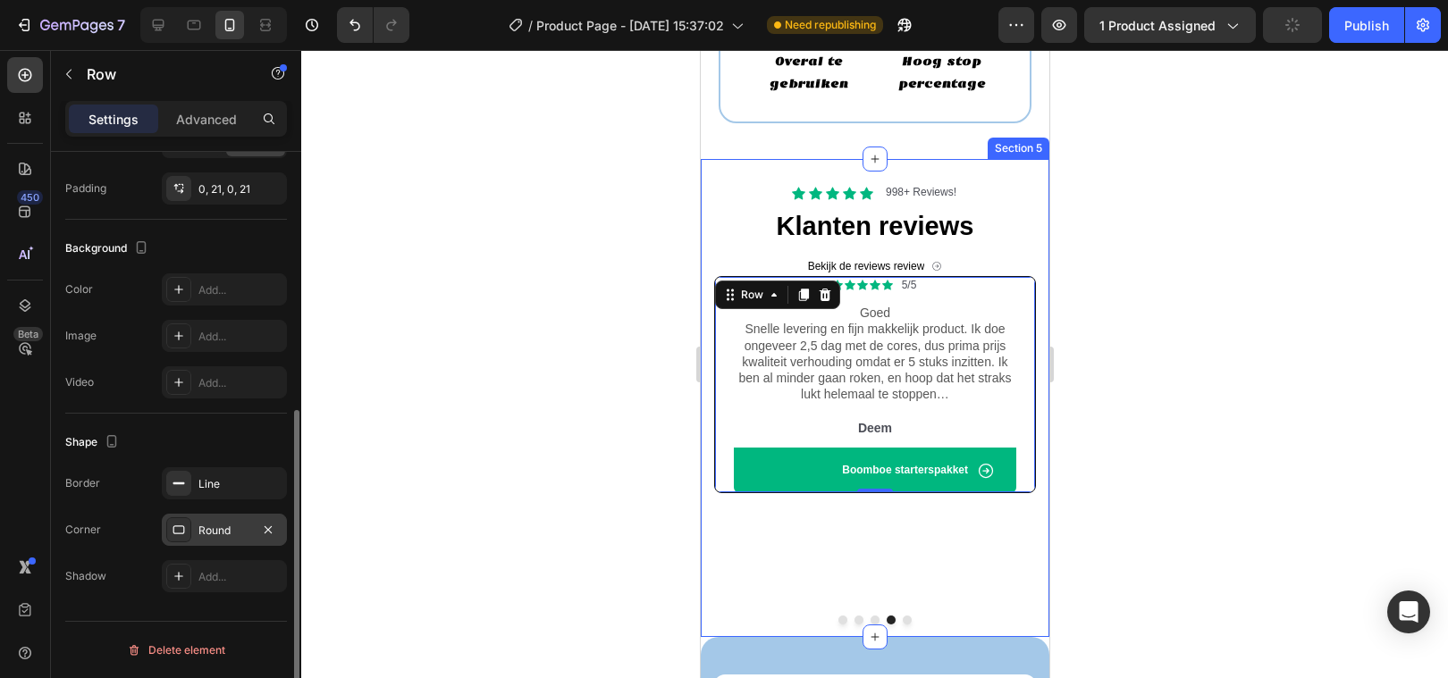
click at [459, 368] on div at bounding box center [874, 364] width 1147 height 628
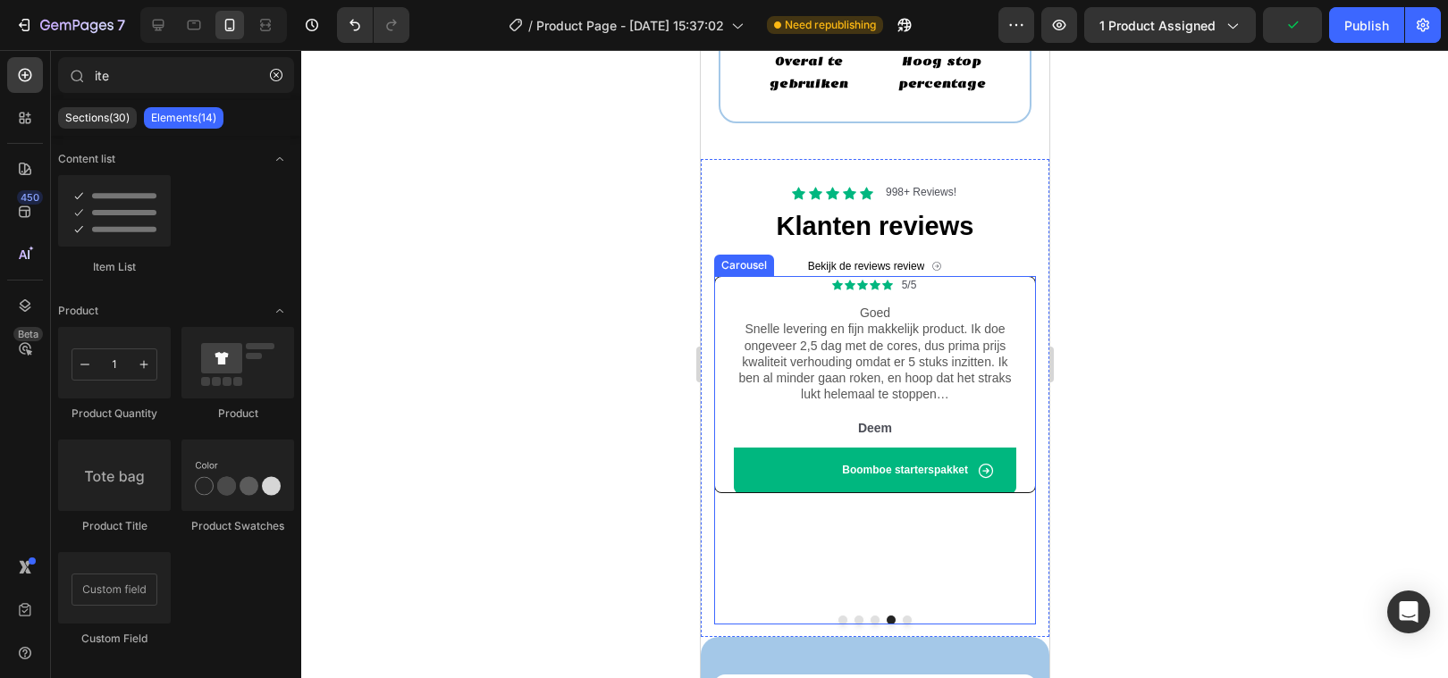
click at [859, 616] on button "Dot" at bounding box center [857, 620] width 9 height 9
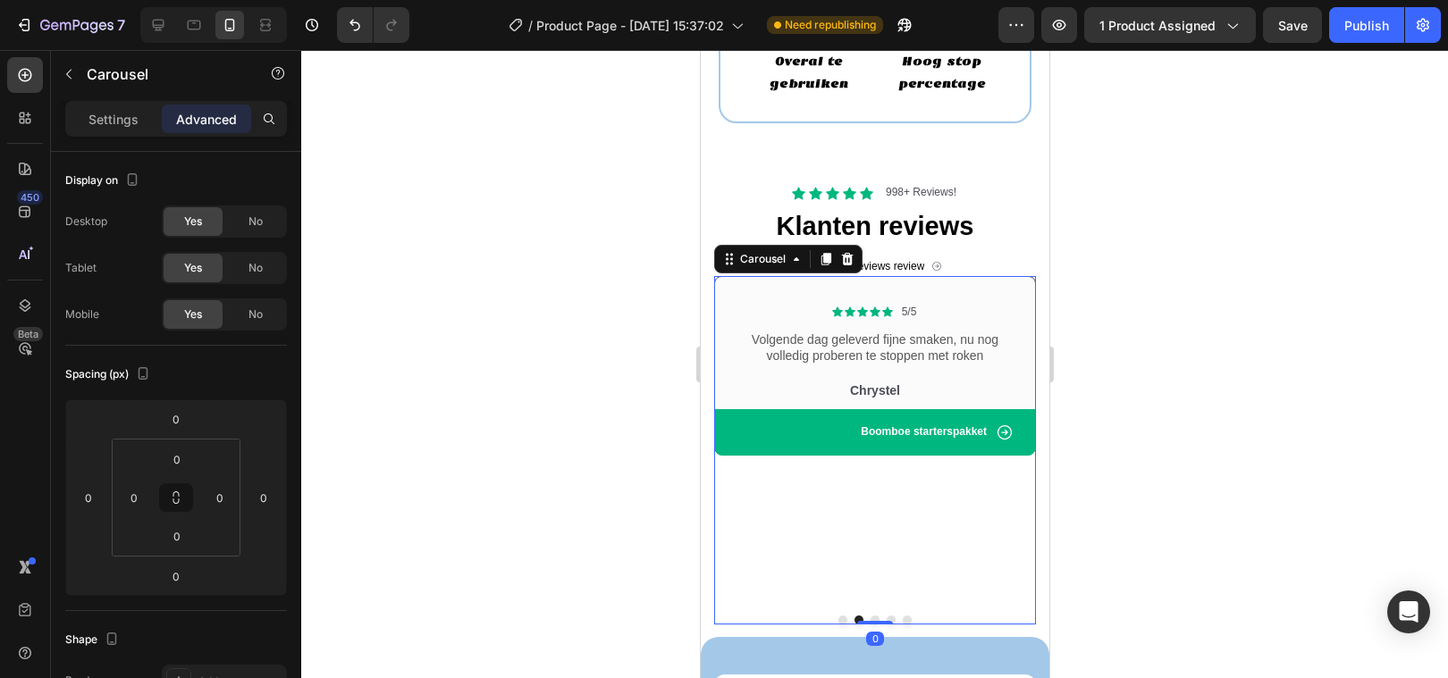
click at [558, 530] on div at bounding box center [874, 364] width 1147 height 628
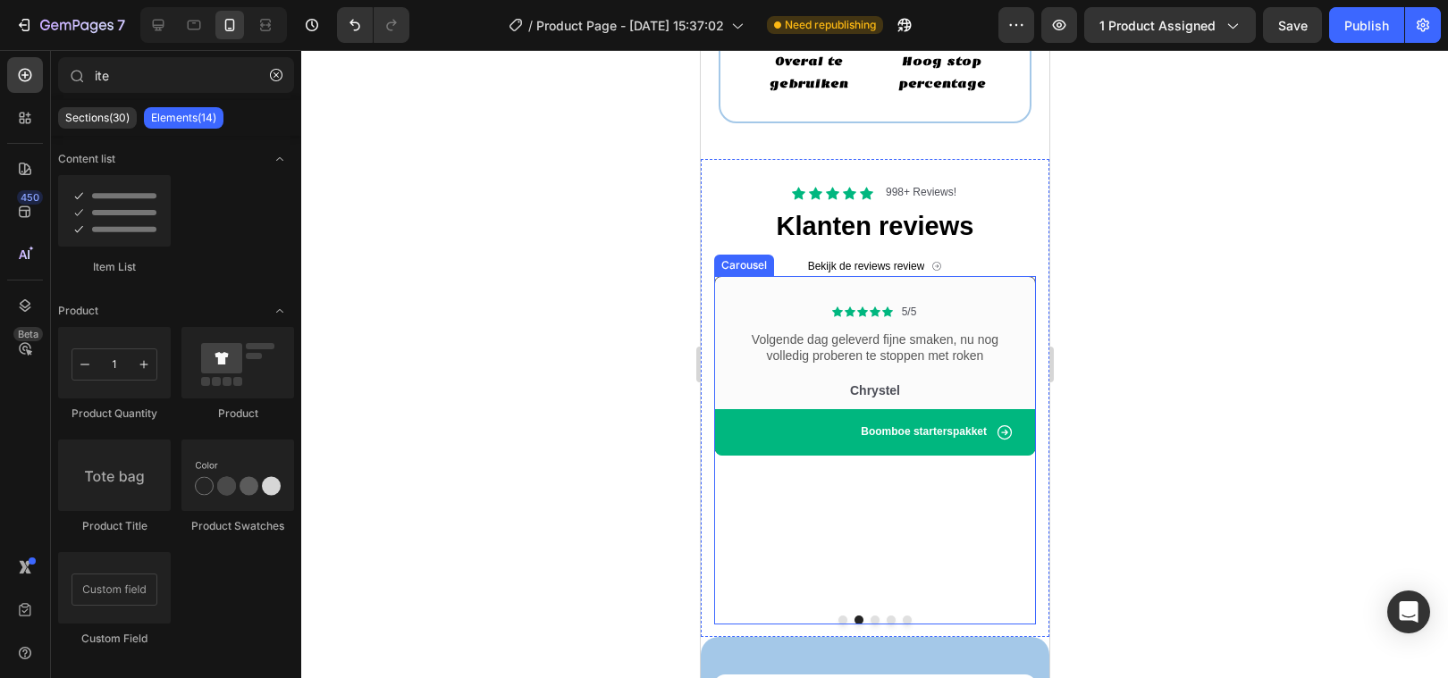
click at [842, 616] on button "Dot" at bounding box center [841, 620] width 9 height 9
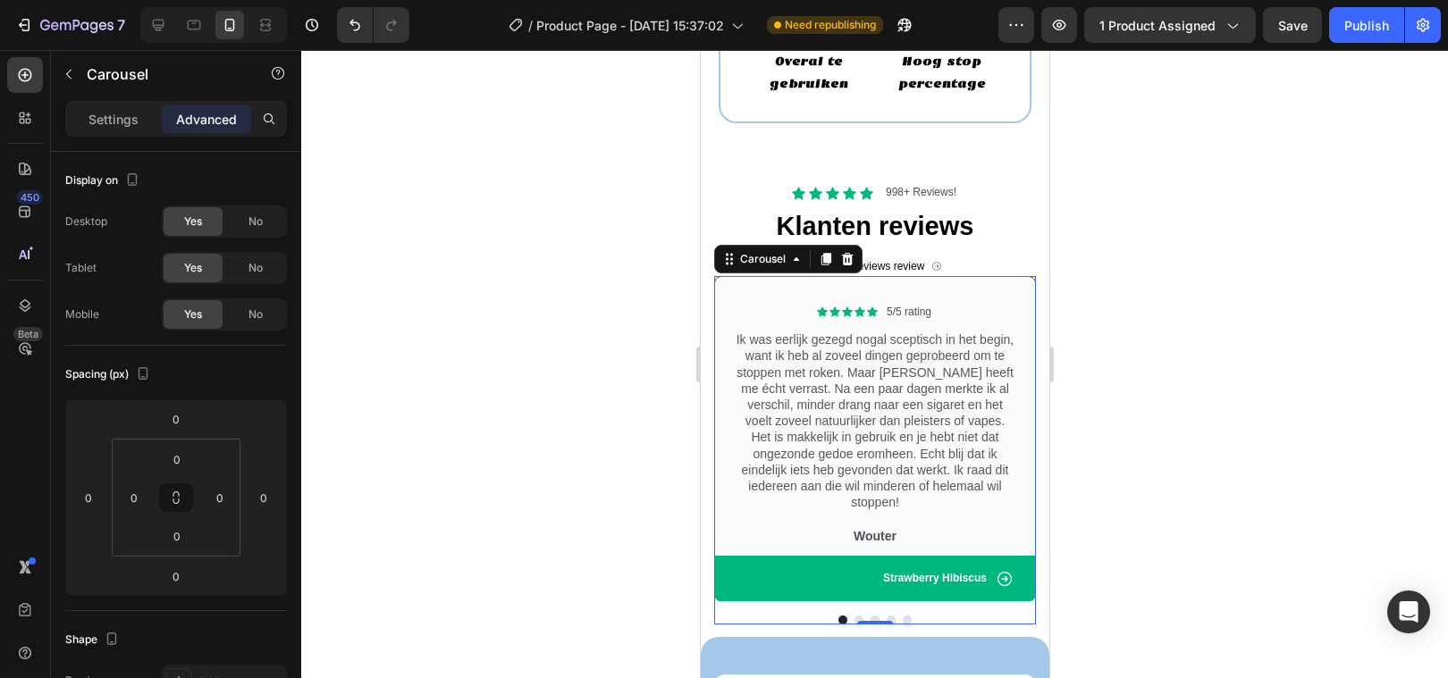
click at [500, 585] on div at bounding box center [874, 364] width 1147 height 628
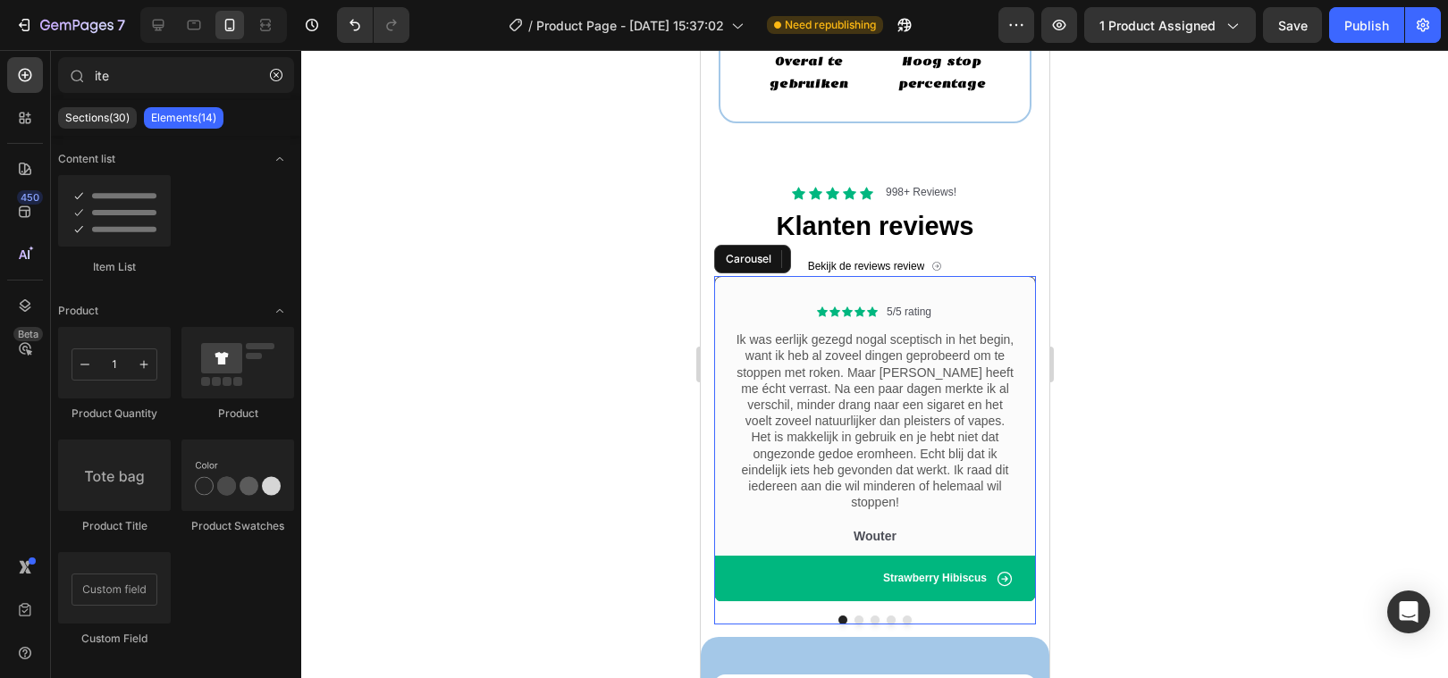
click at [907, 616] on button "Dot" at bounding box center [906, 620] width 9 height 9
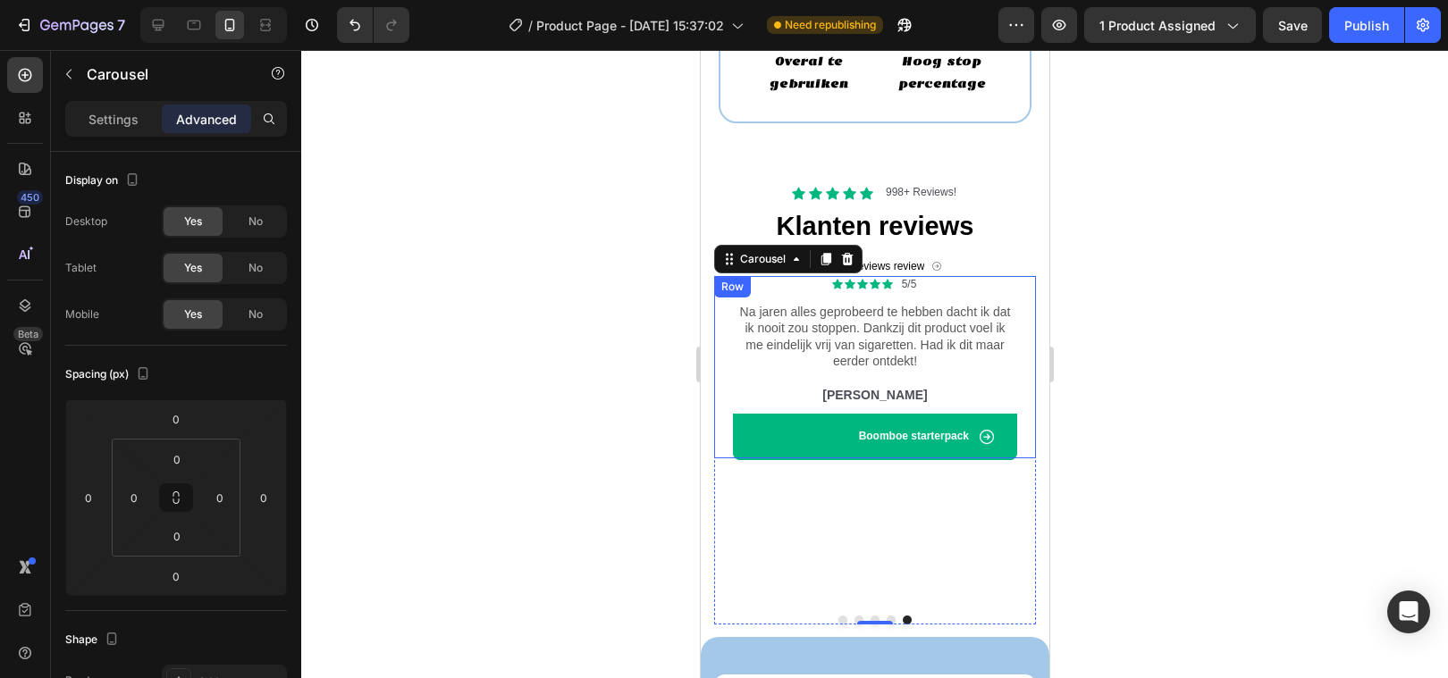
click at [729, 369] on div "Icon Icon Icon Icon Icon Icon List 5/5 Text Block Row Na jaren alles geprobeerd…" at bounding box center [874, 367] width 322 height 183
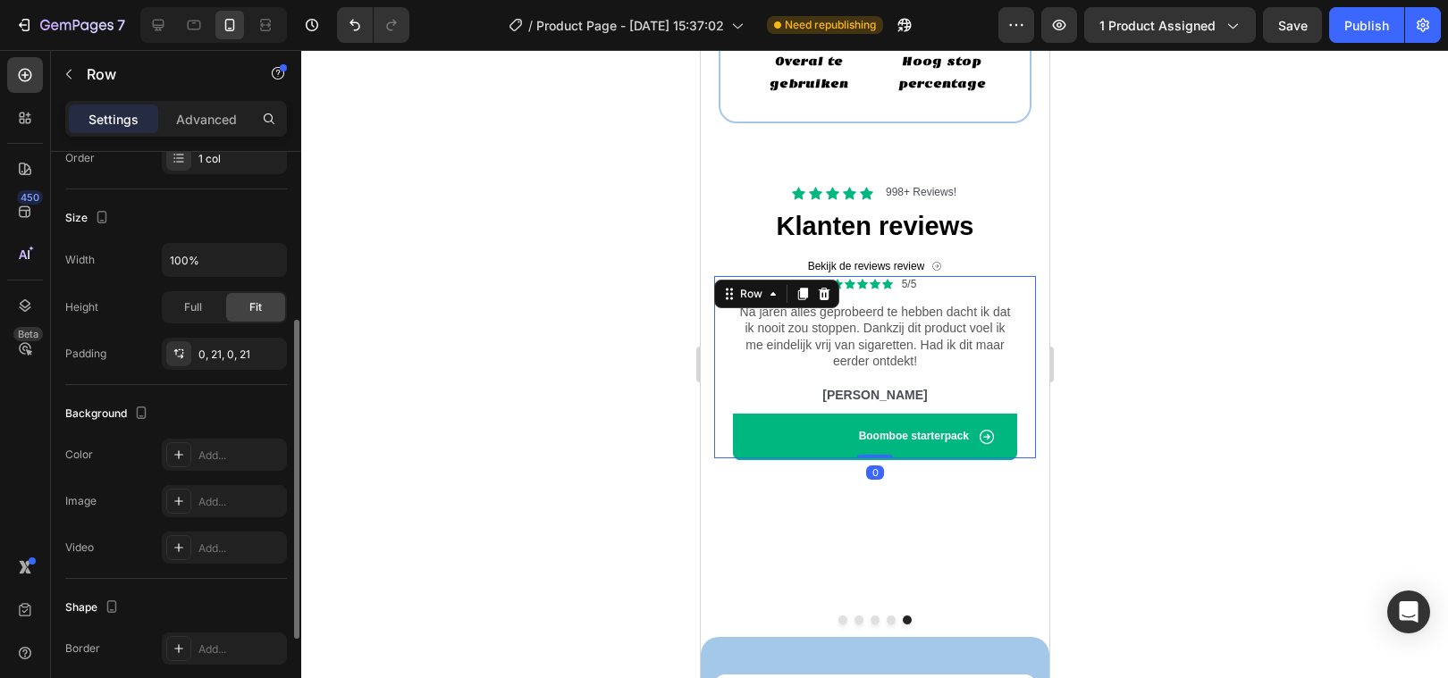
scroll to position [372, 0]
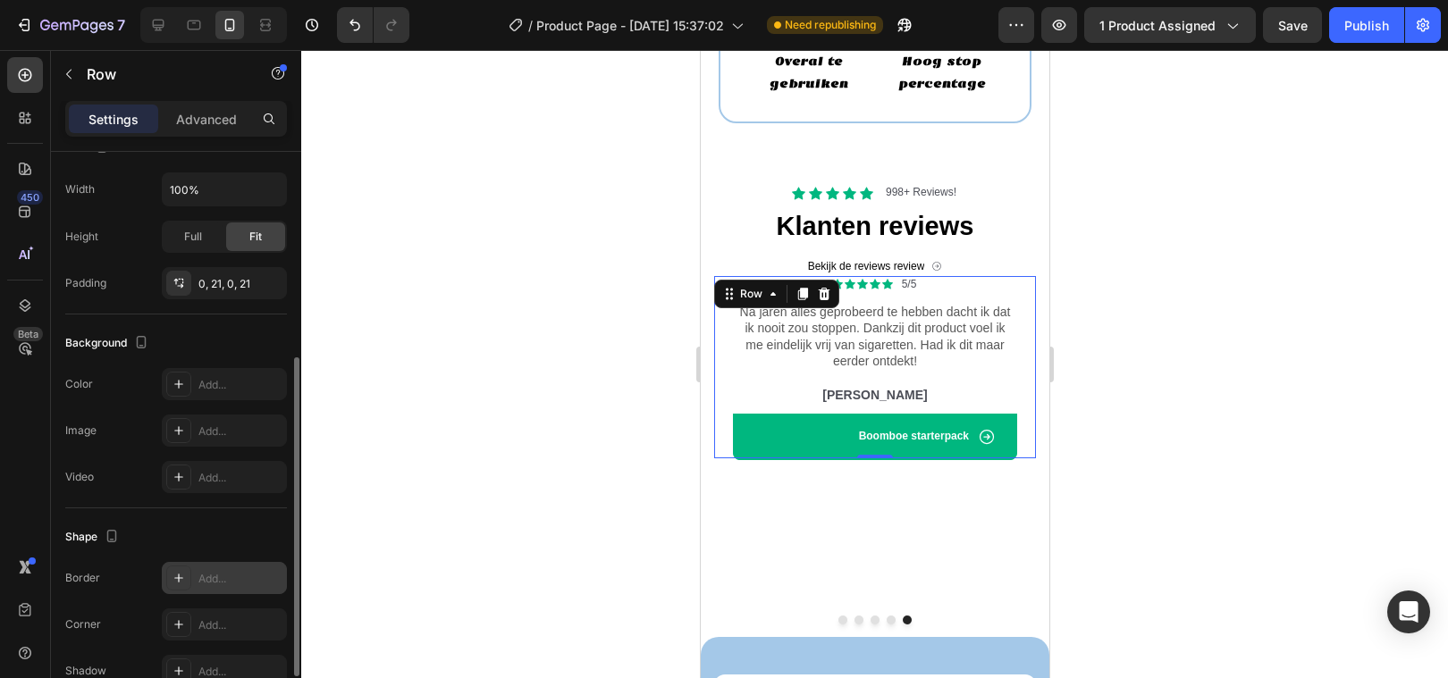
click at [198, 579] on div "Add..." at bounding box center [224, 578] width 125 height 32
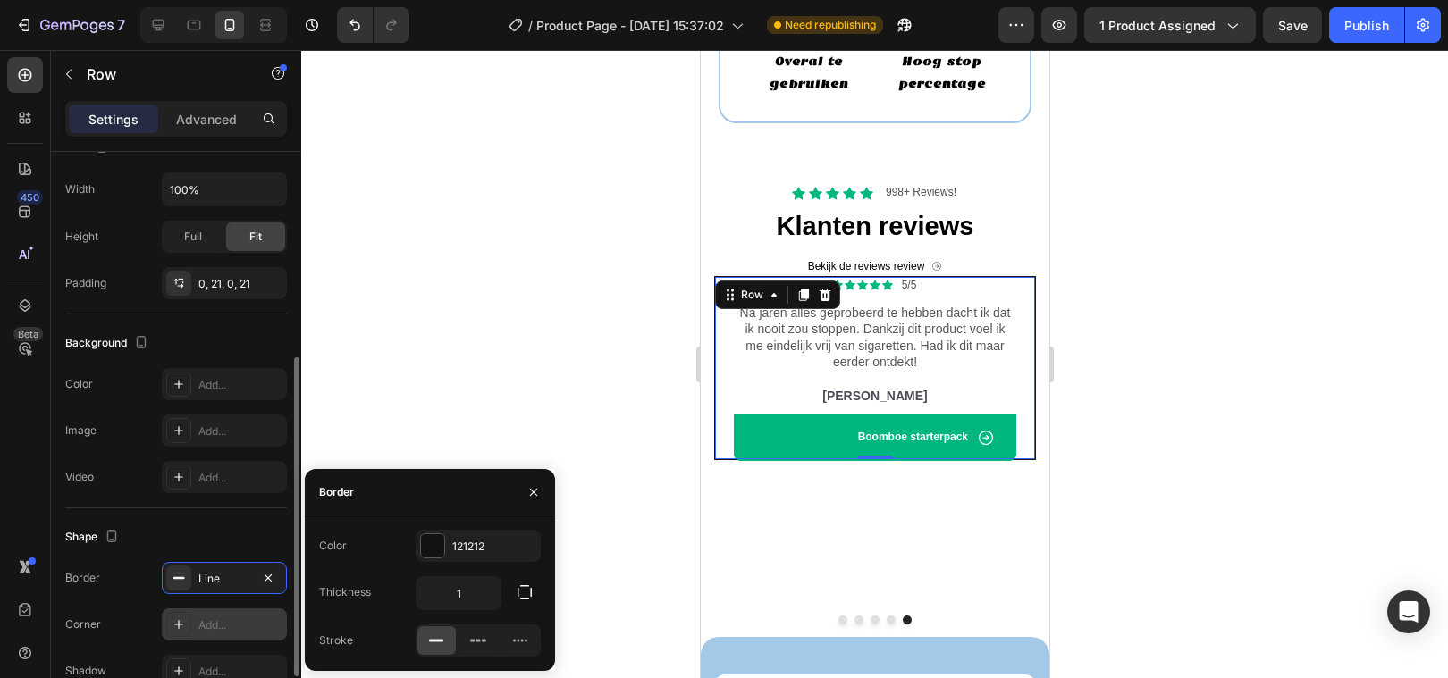
click at [225, 618] on div "Add..." at bounding box center [240, 626] width 84 height 16
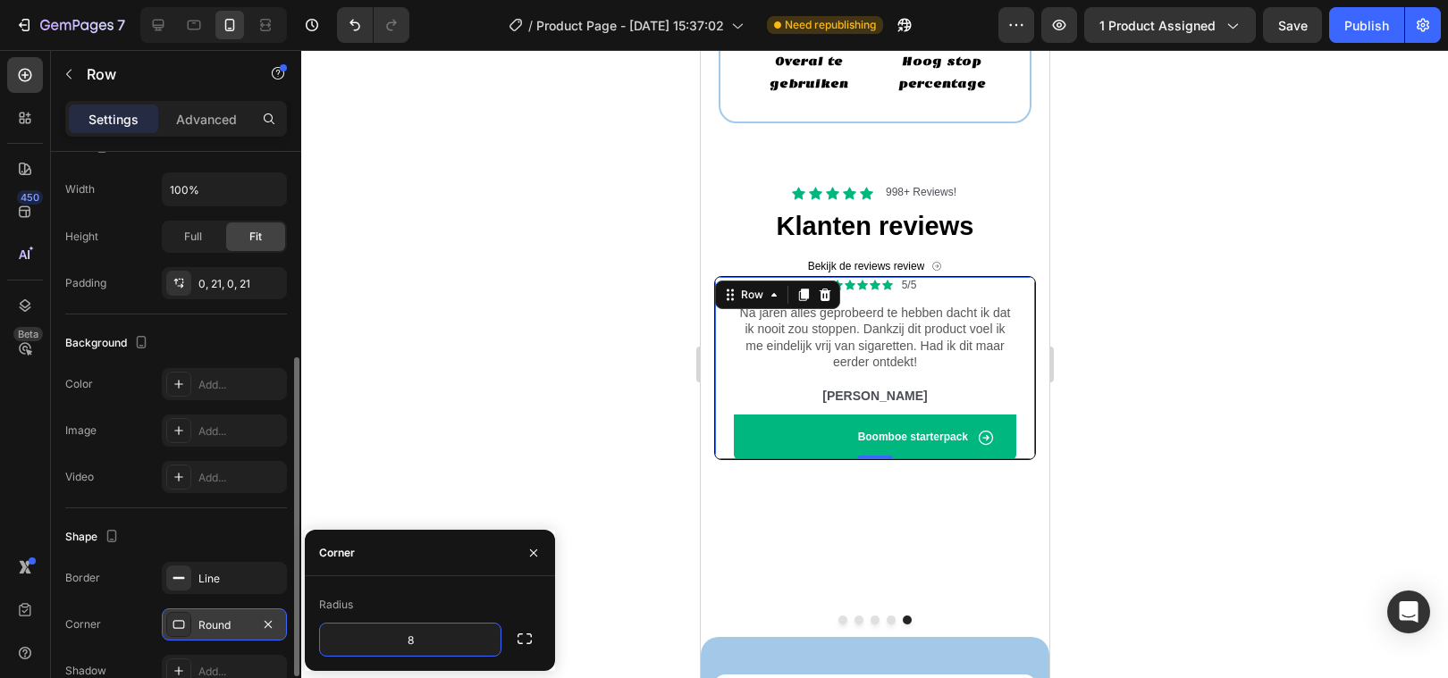
click at [397, 402] on div at bounding box center [874, 364] width 1147 height 628
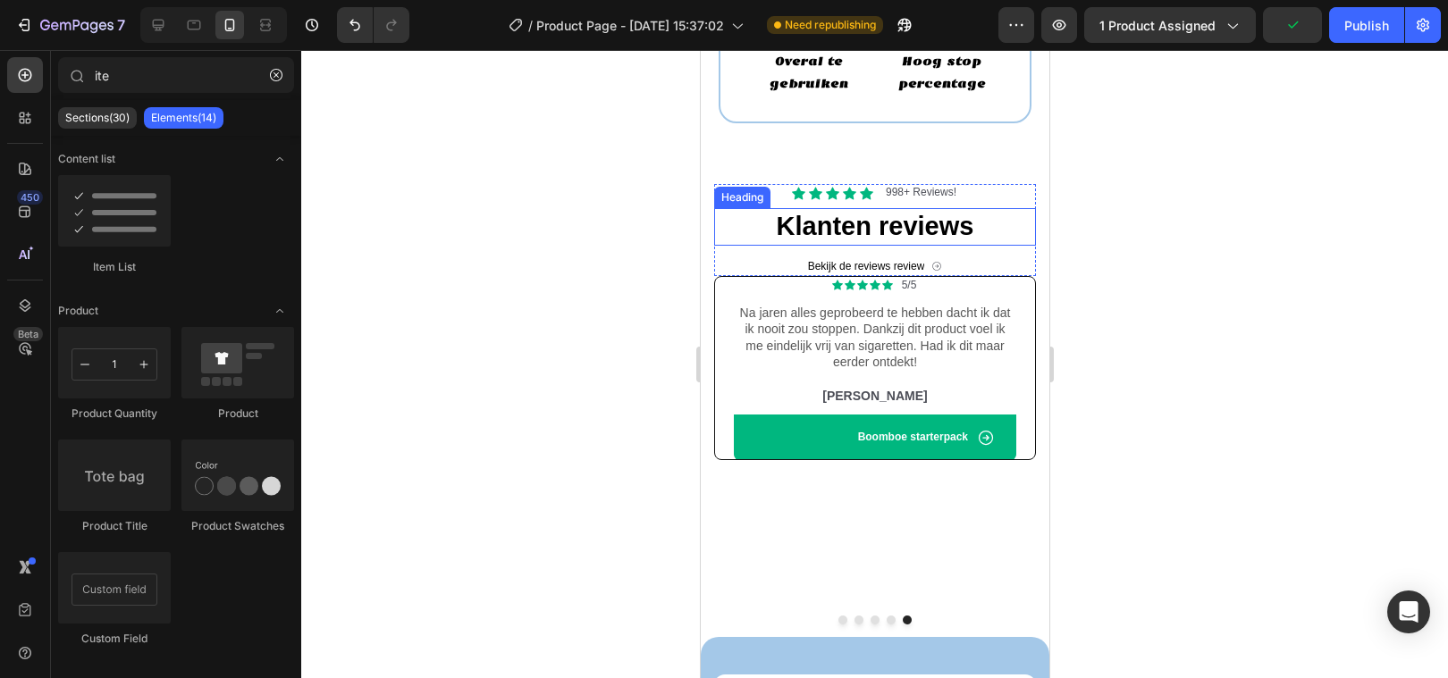
click at [1032, 210] on h2 "Klanten reviews" at bounding box center [874, 227] width 322 height 38
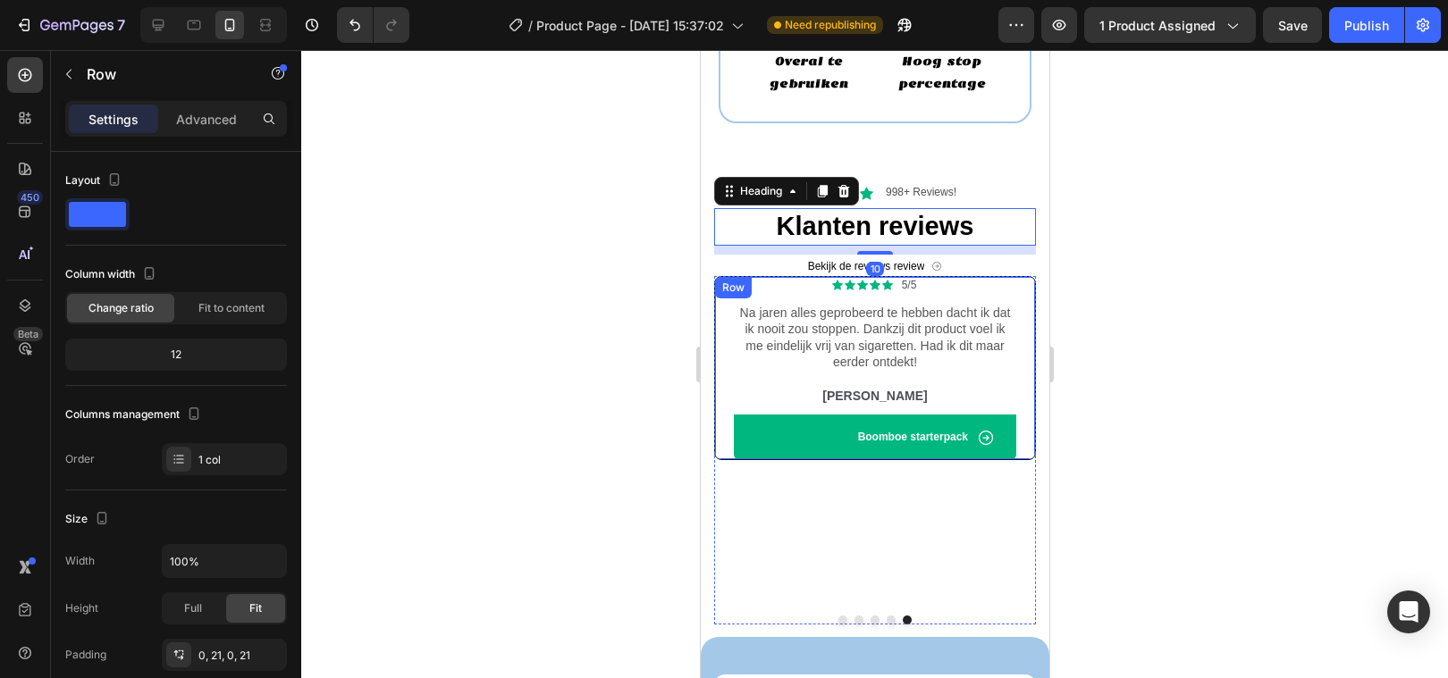
click at [1034, 298] on div "Icon Icon Icon Icon Icon Icon List 5/5 Text Block Row Na jaren alles geprobeerd…" at bounding box center [874, 368] width 322 height 185
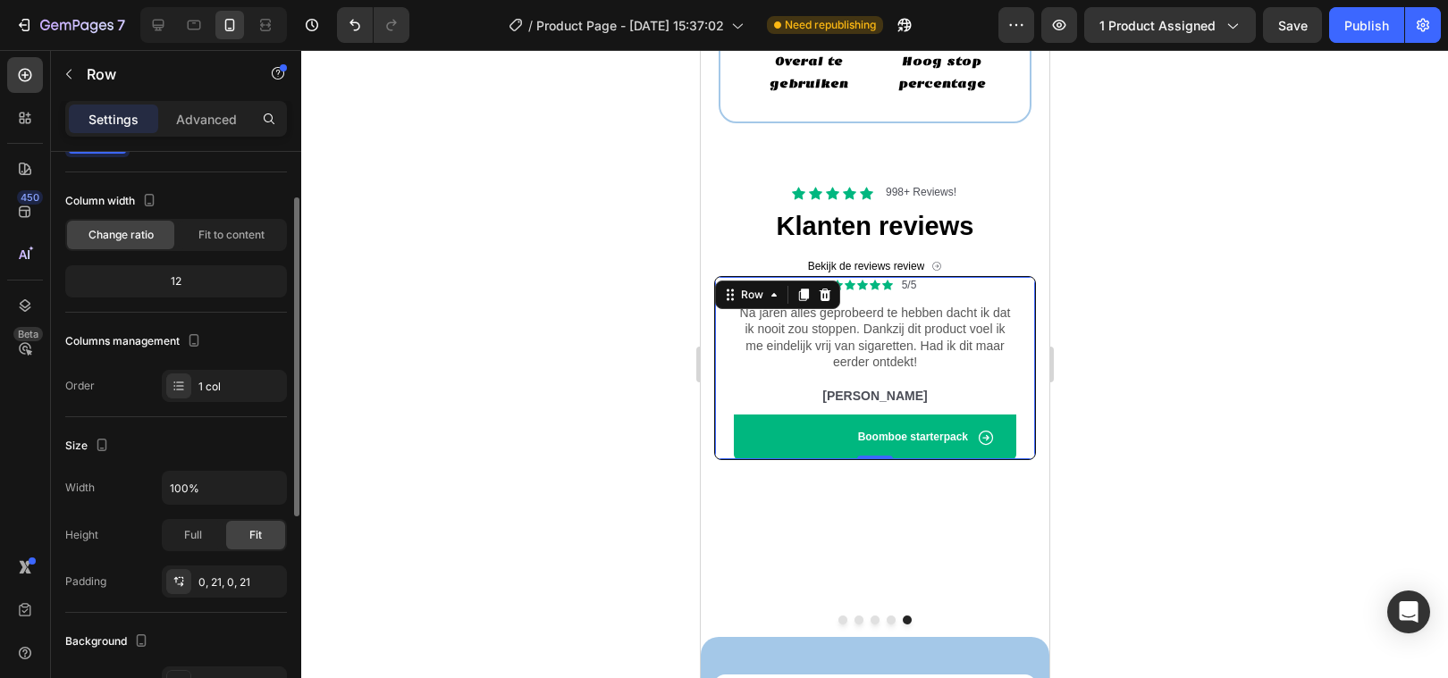
scroll to position [77, 0]
click at [604, 494] on div at bounding box center [874, 364] width 1147 height 628
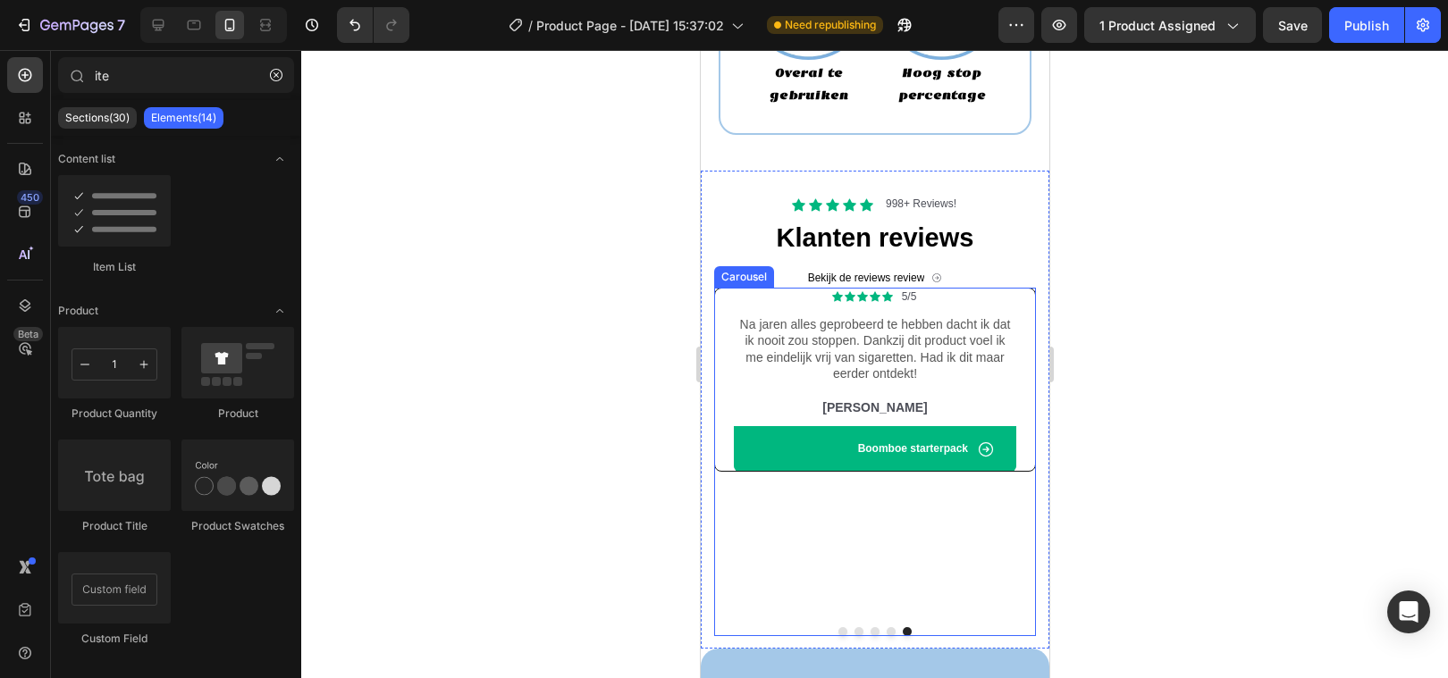
scroll to position [2473, 0]
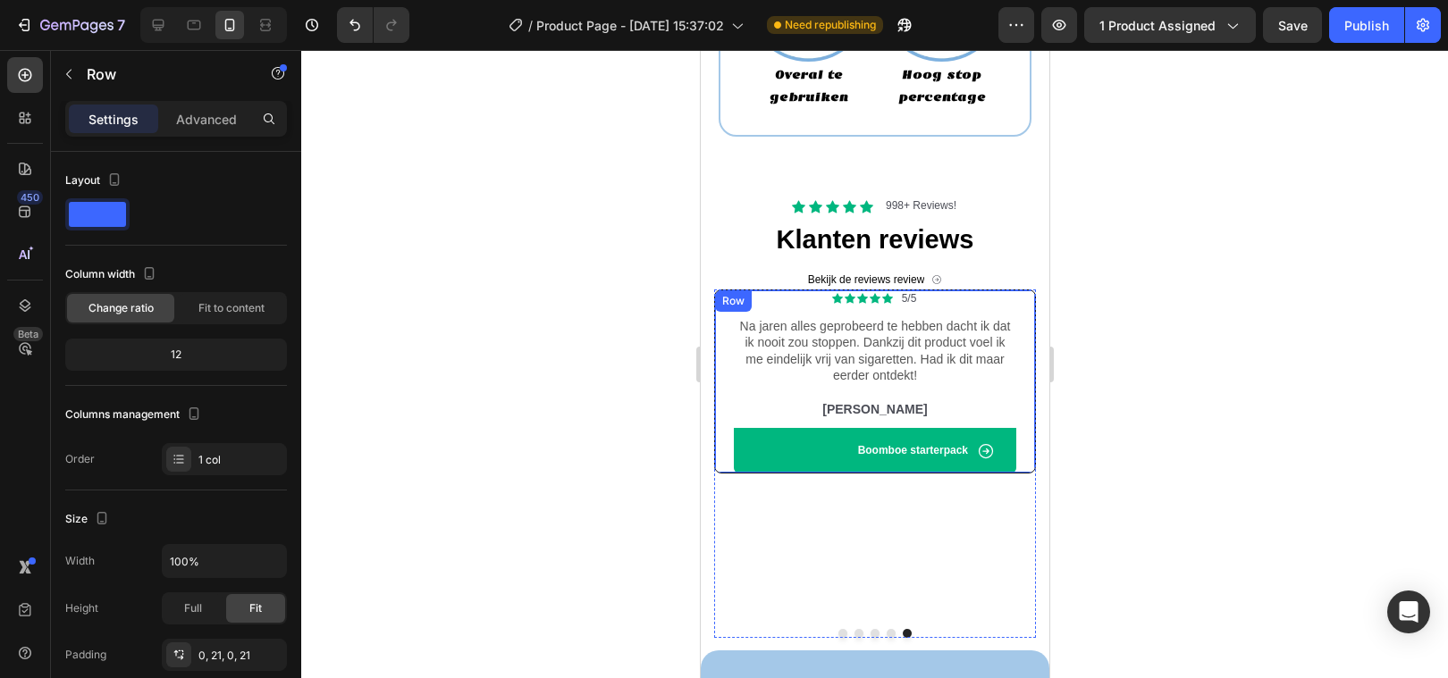
click at [725, 325] on div "Icon Icon Icon Icon Icon Icon List 5/5 Text Block Row Na jaren alles geprobeerd…" at bounding box center [874, 382] width 322 height 185
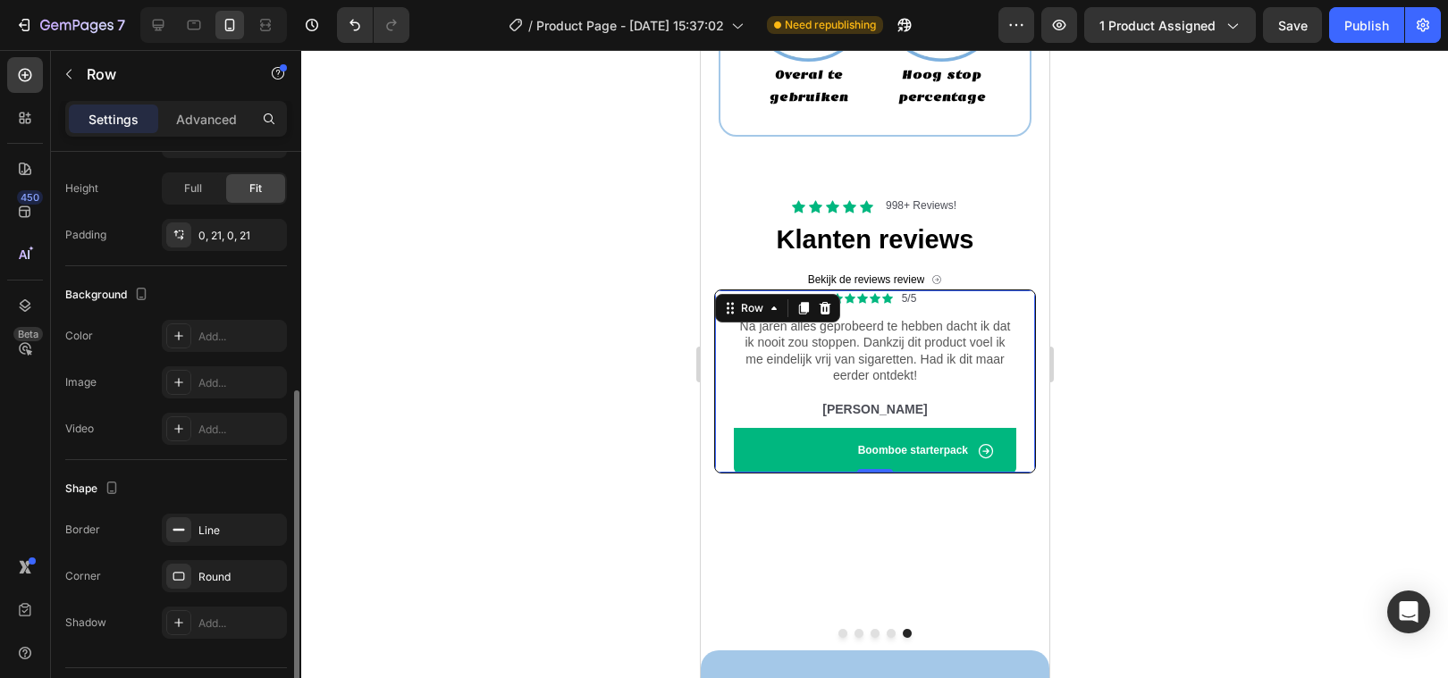
scroll to position [467, 0]
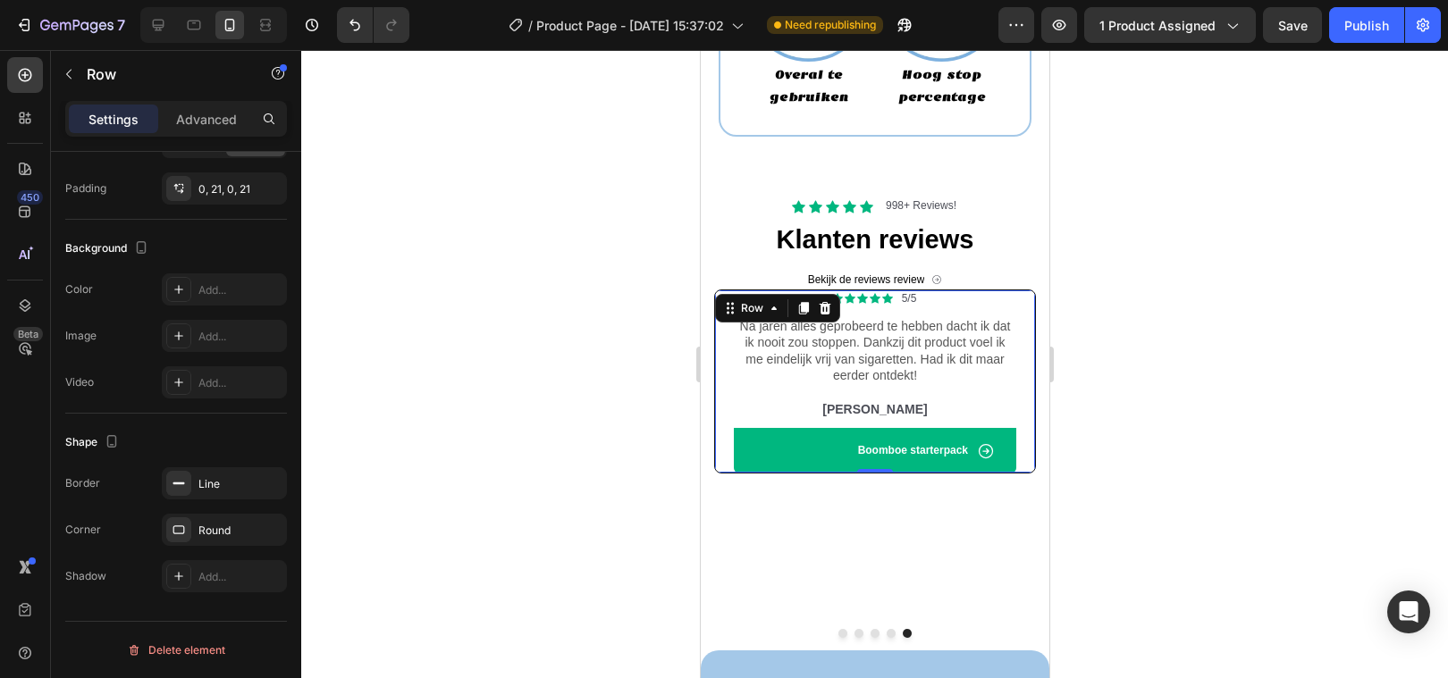
click at [511, 520] on div at bounding box center [874, 364] width 1147 height 628
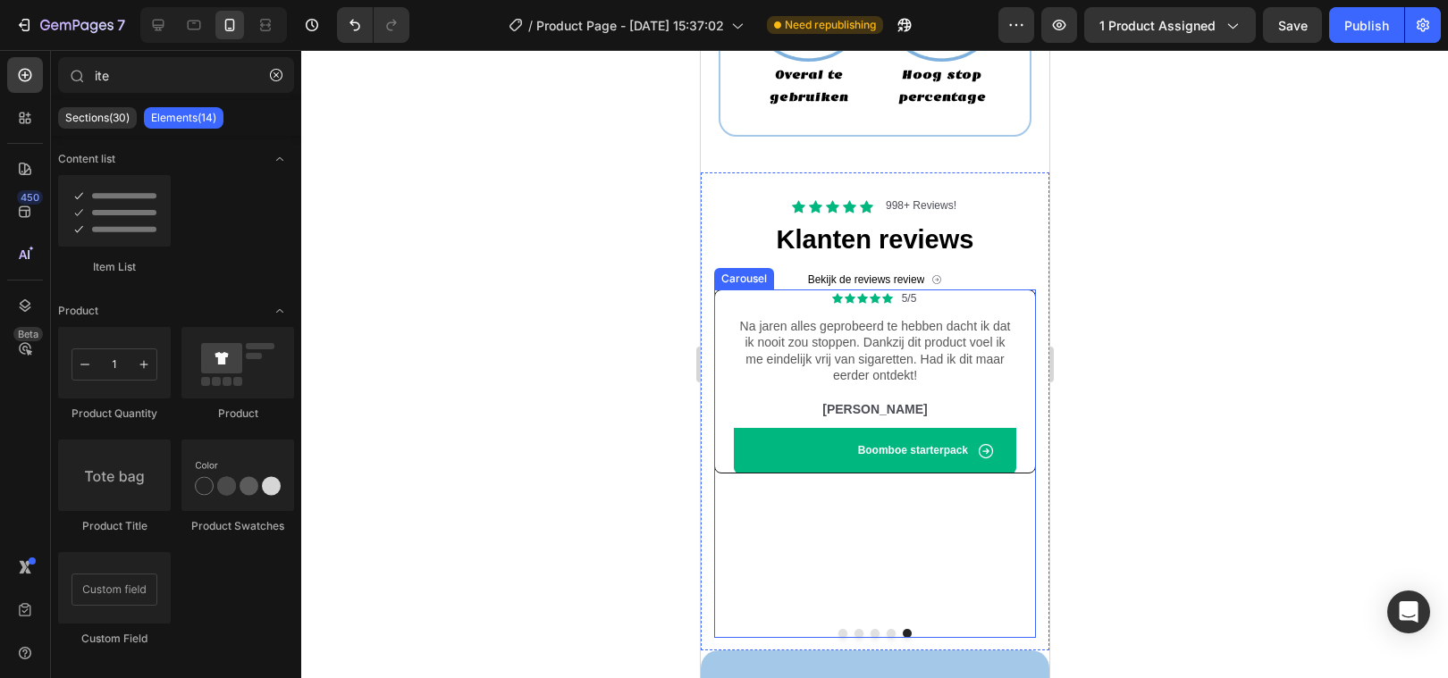
click at [842, 629] on button "Dot" at bounding box center [841, 633] width 9 height 9
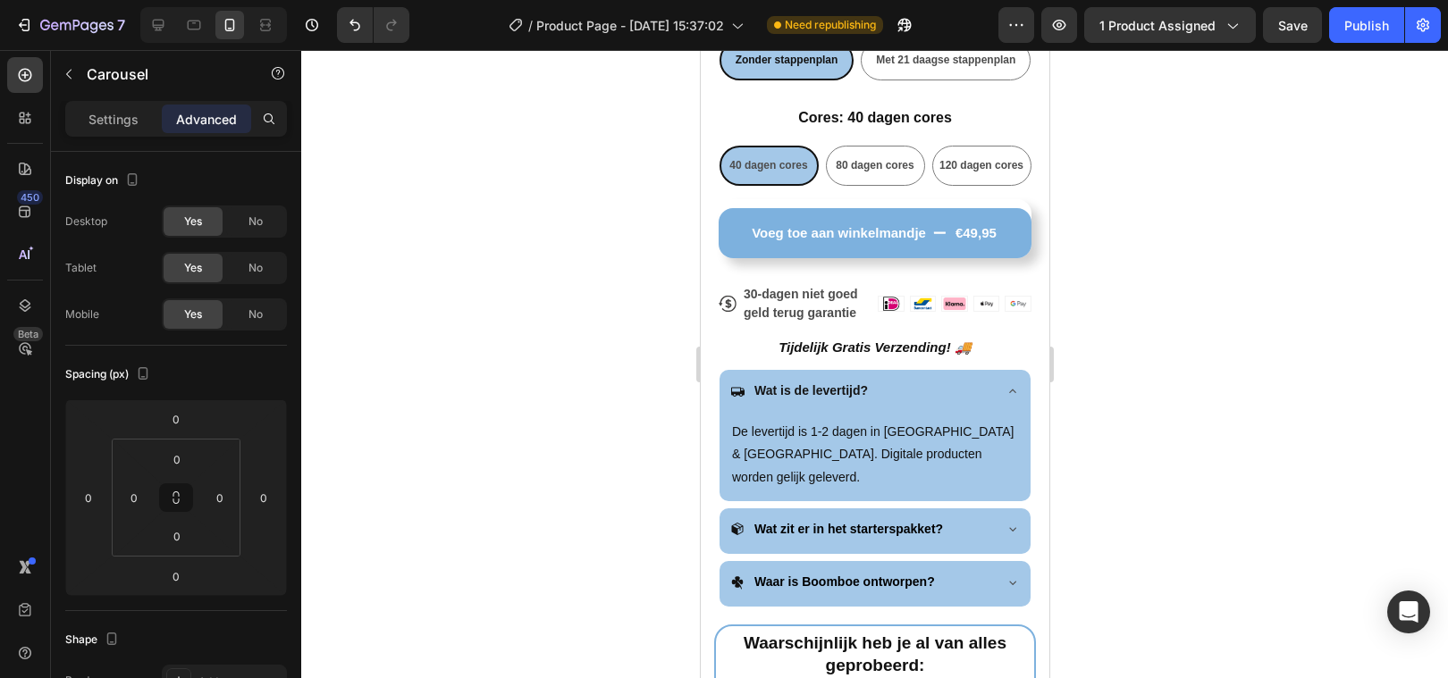
scroll to position [765, 0]
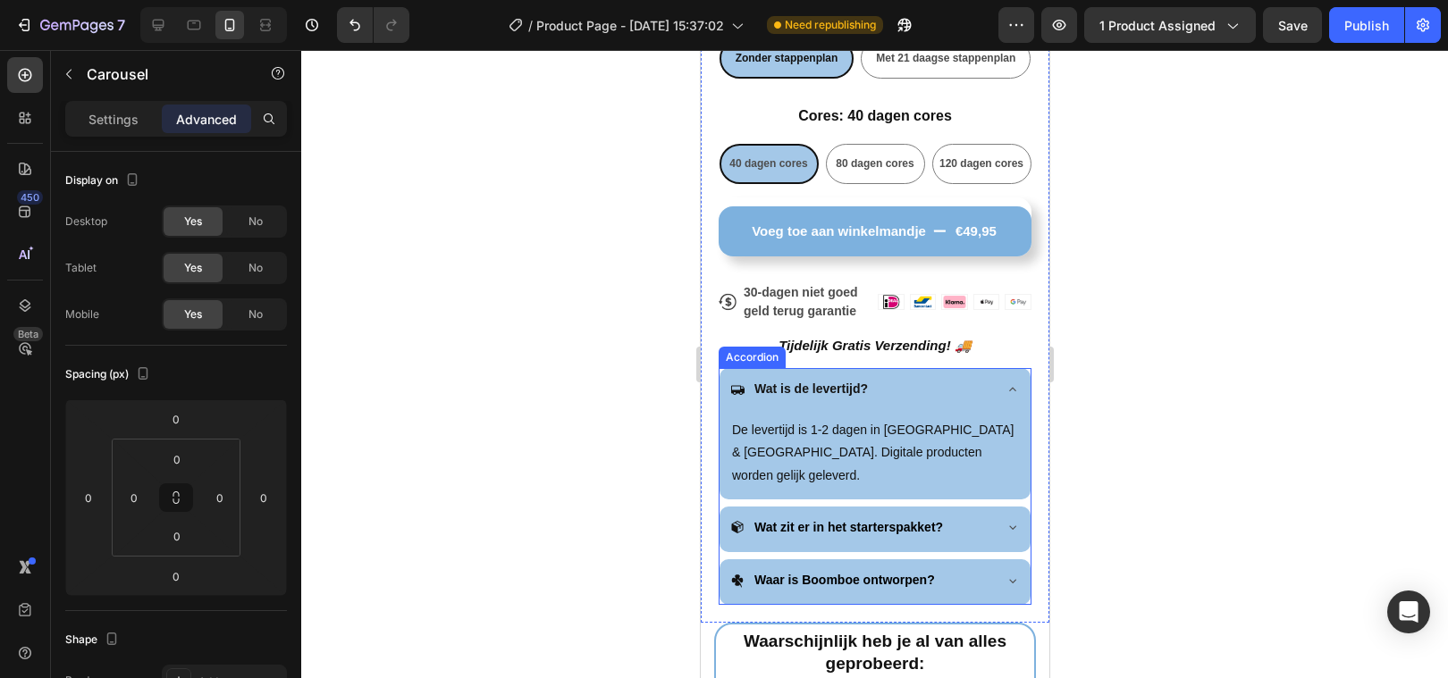
click at [1004, 392] on icon at bounding box center [1011, 389] width 14 height 14
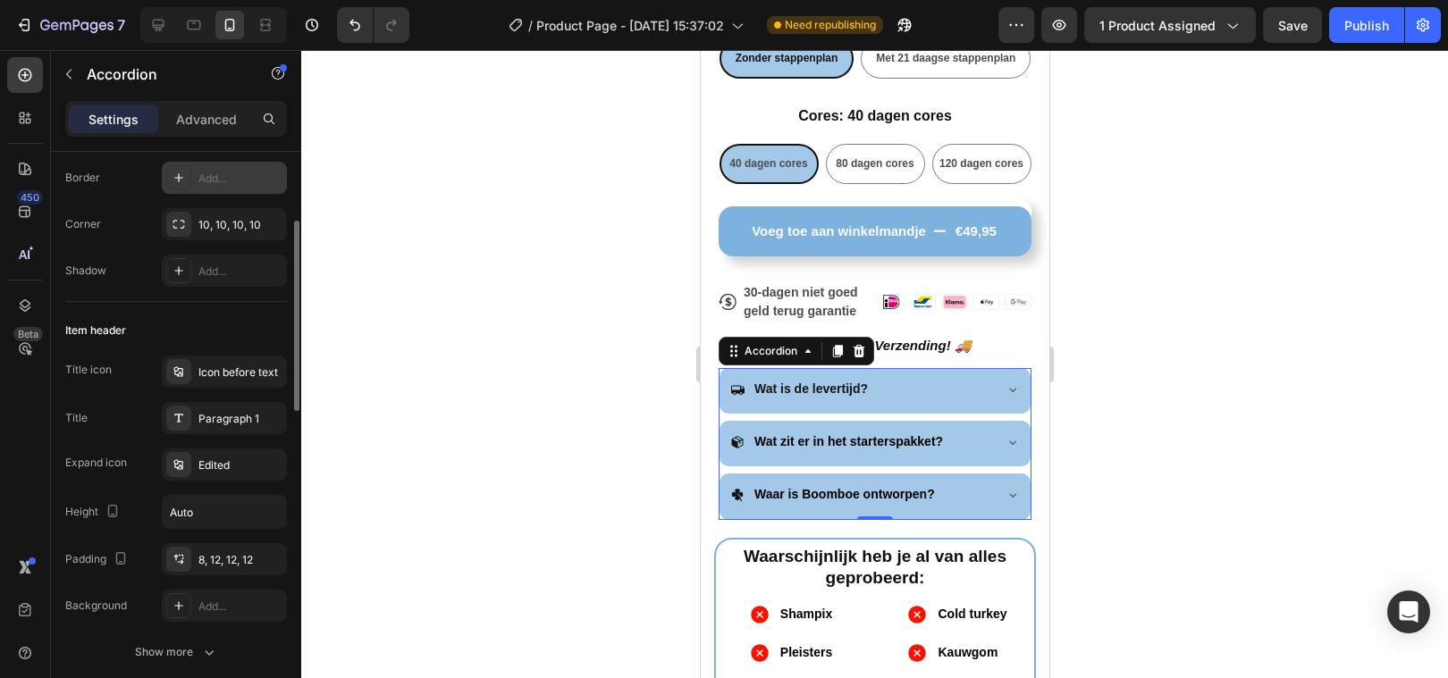
scroll to position [198, 0]
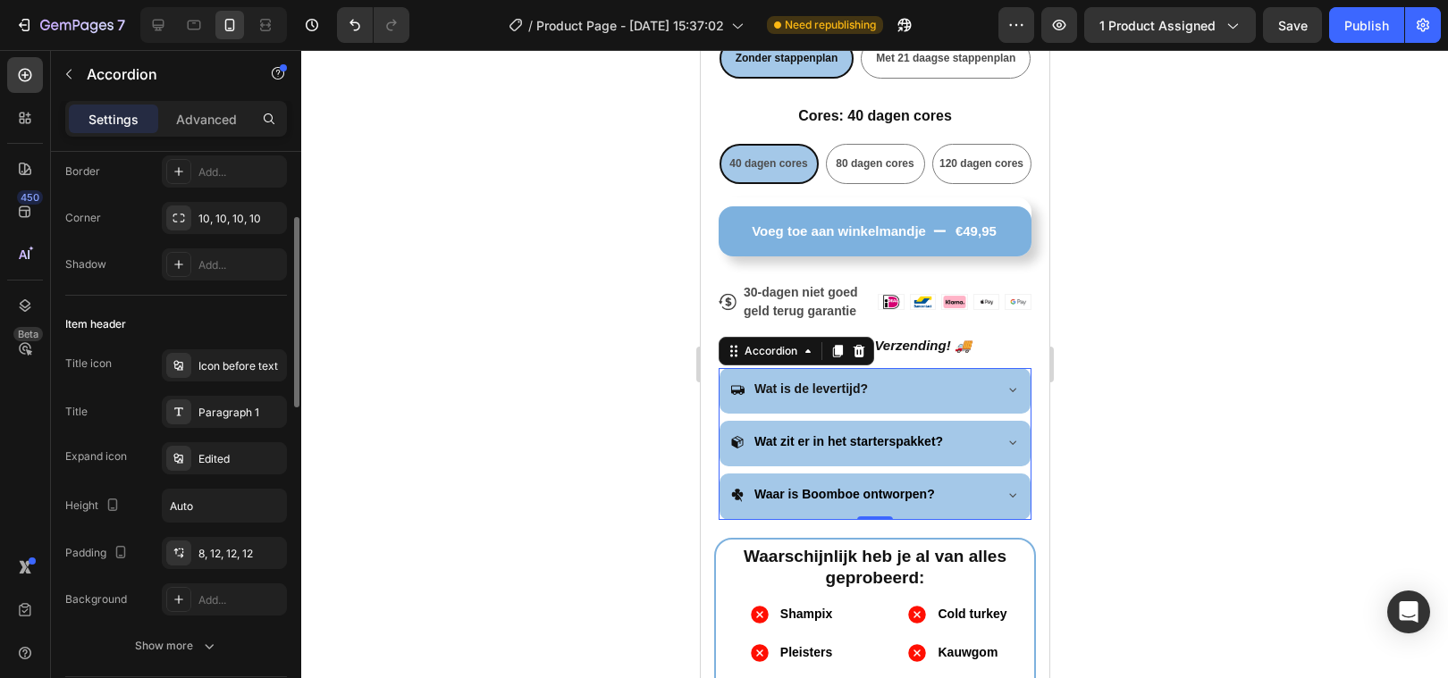
click at [436, 423] on div at bounding box center [874, 364] width 1147 height 628
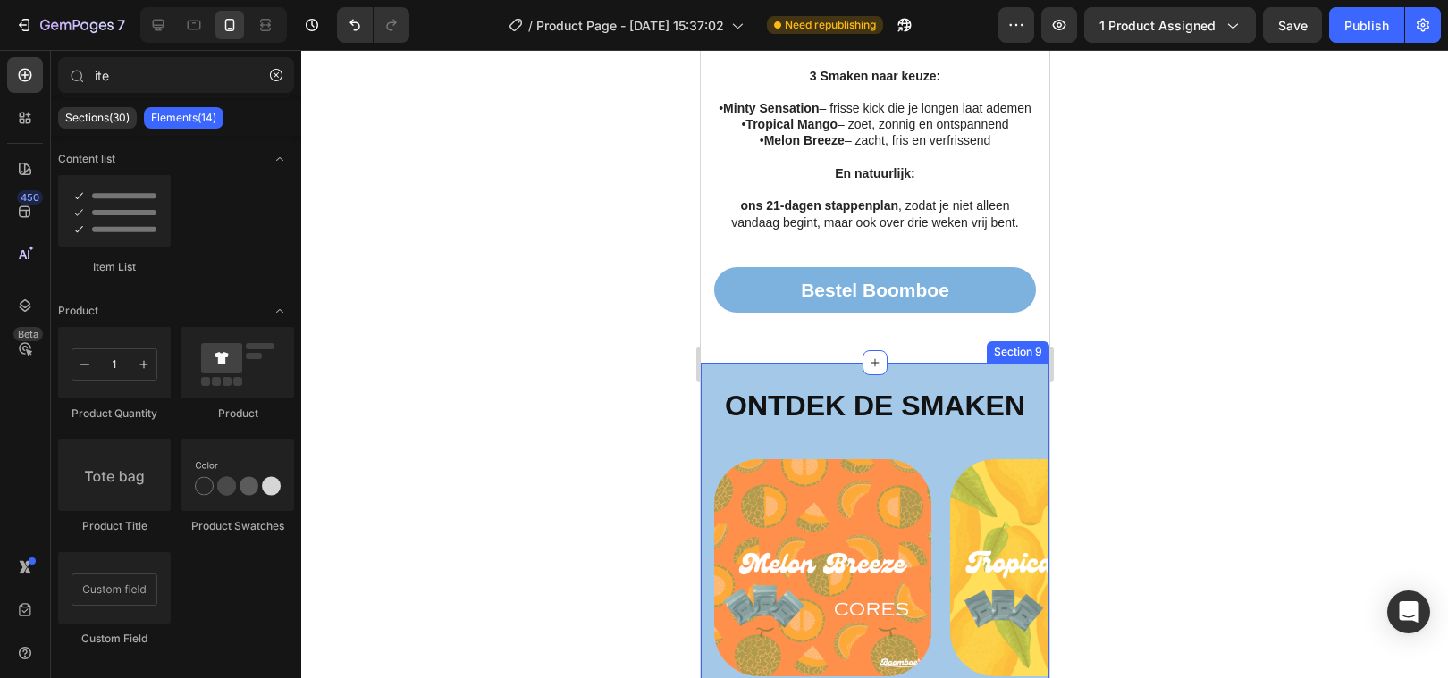
scroll to position [4745, 0]
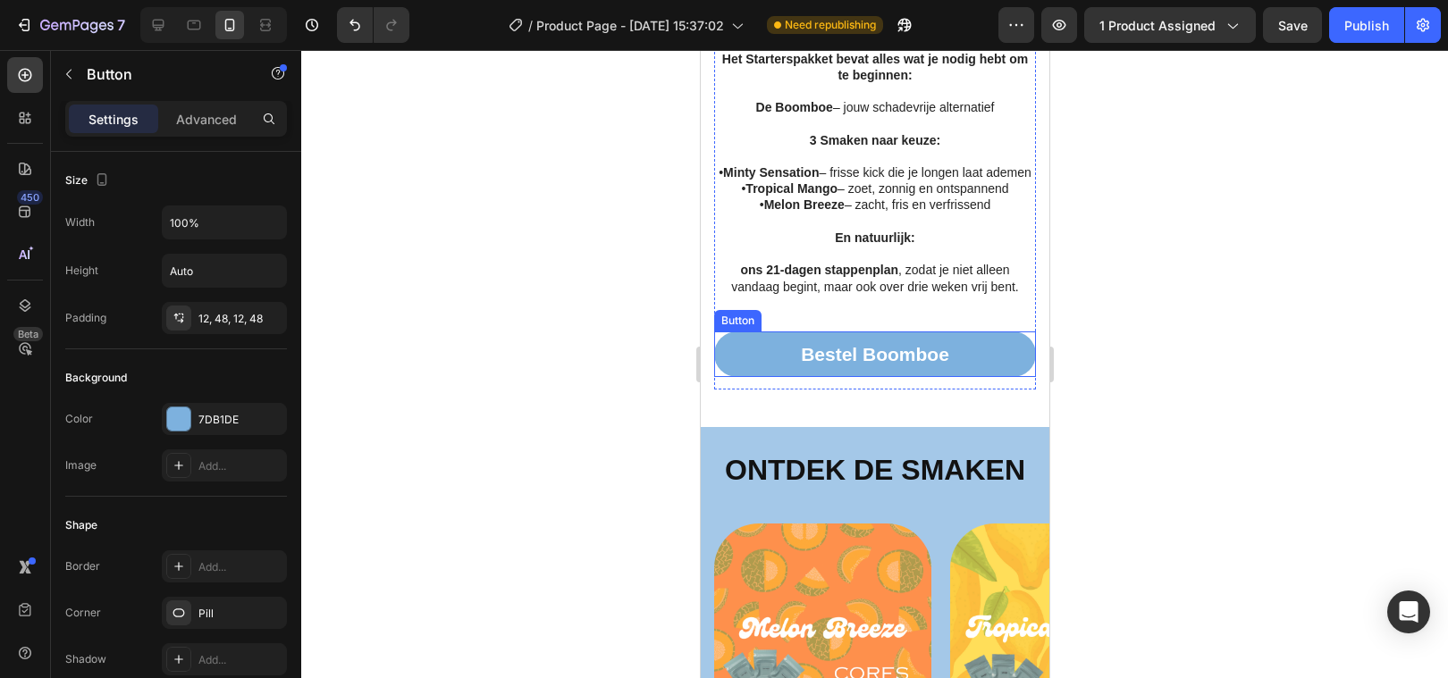
click at [733, 366] on link "Bestel Boomboe" at bounding box center [874, 355] width 322 height 46
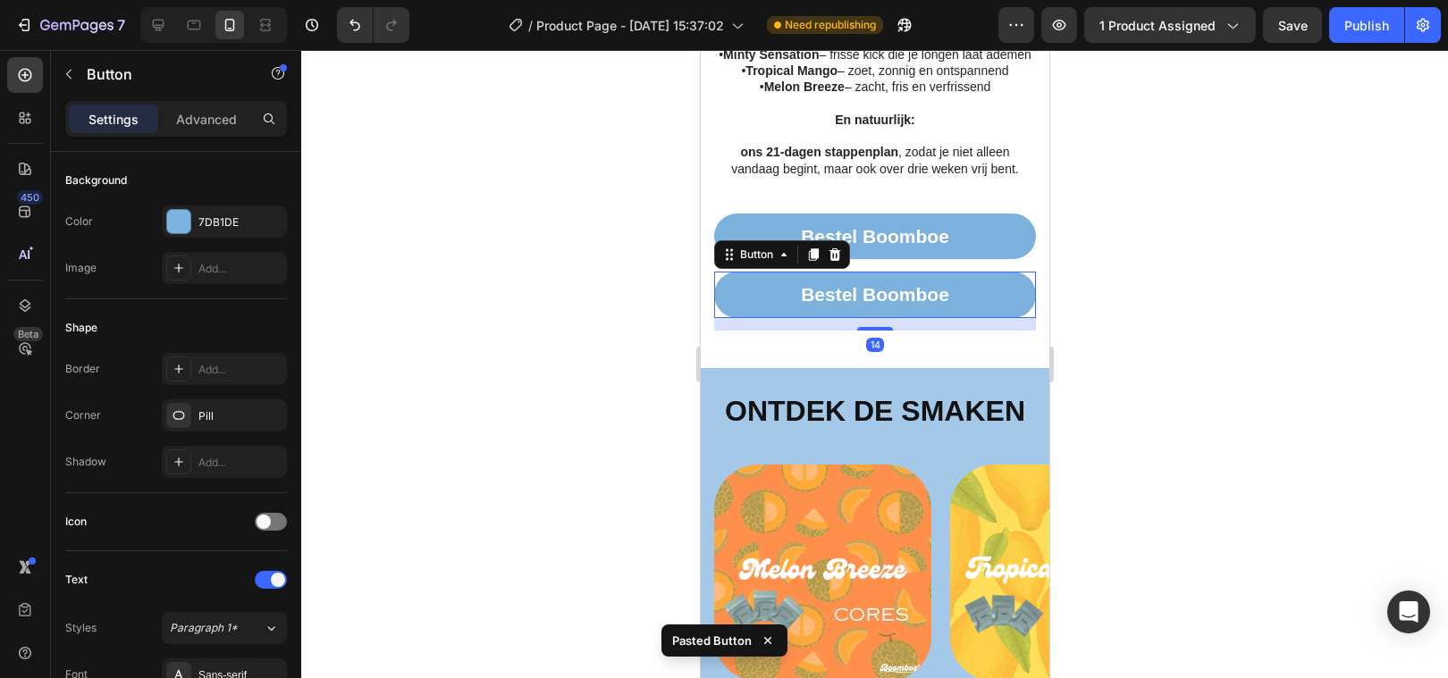
scroll to position [4804, 0]
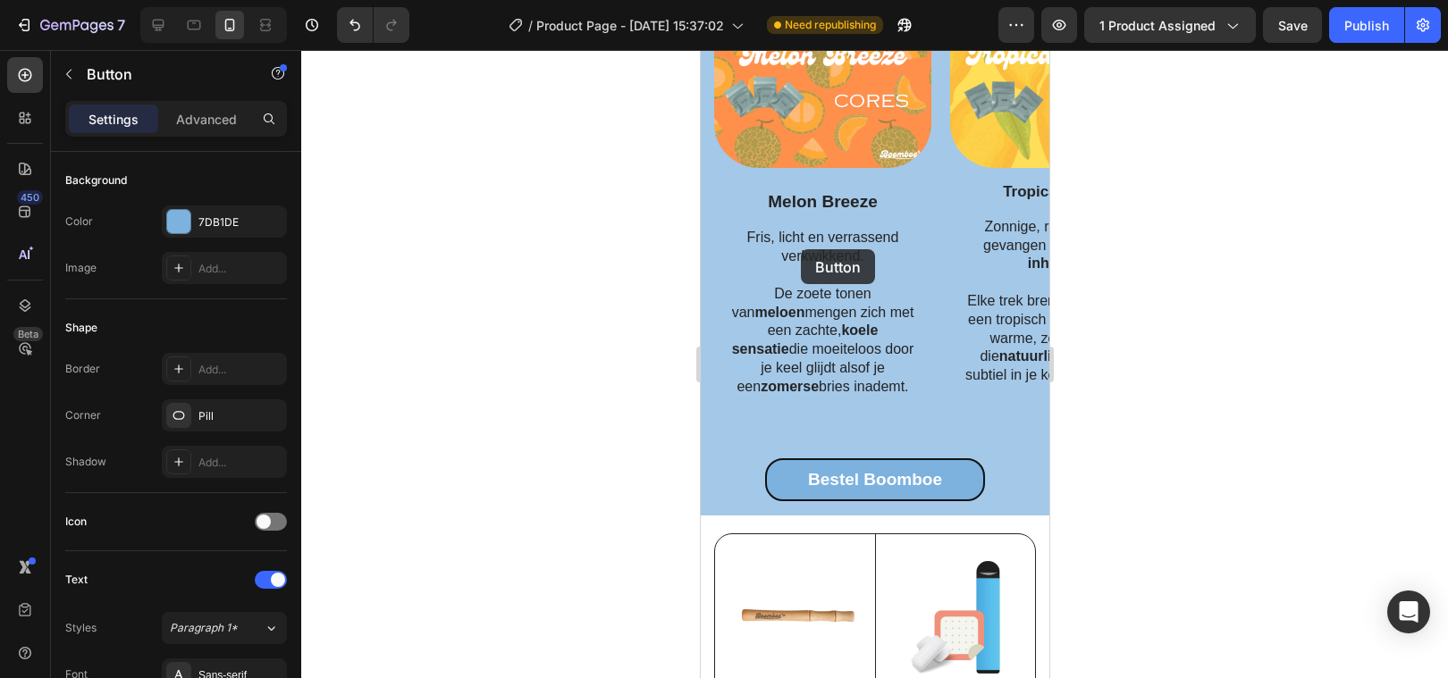
drag, startPoint x: 773, startPoint y: 372, endPoint x: 796, endPoint y: 233, distance: 140.5
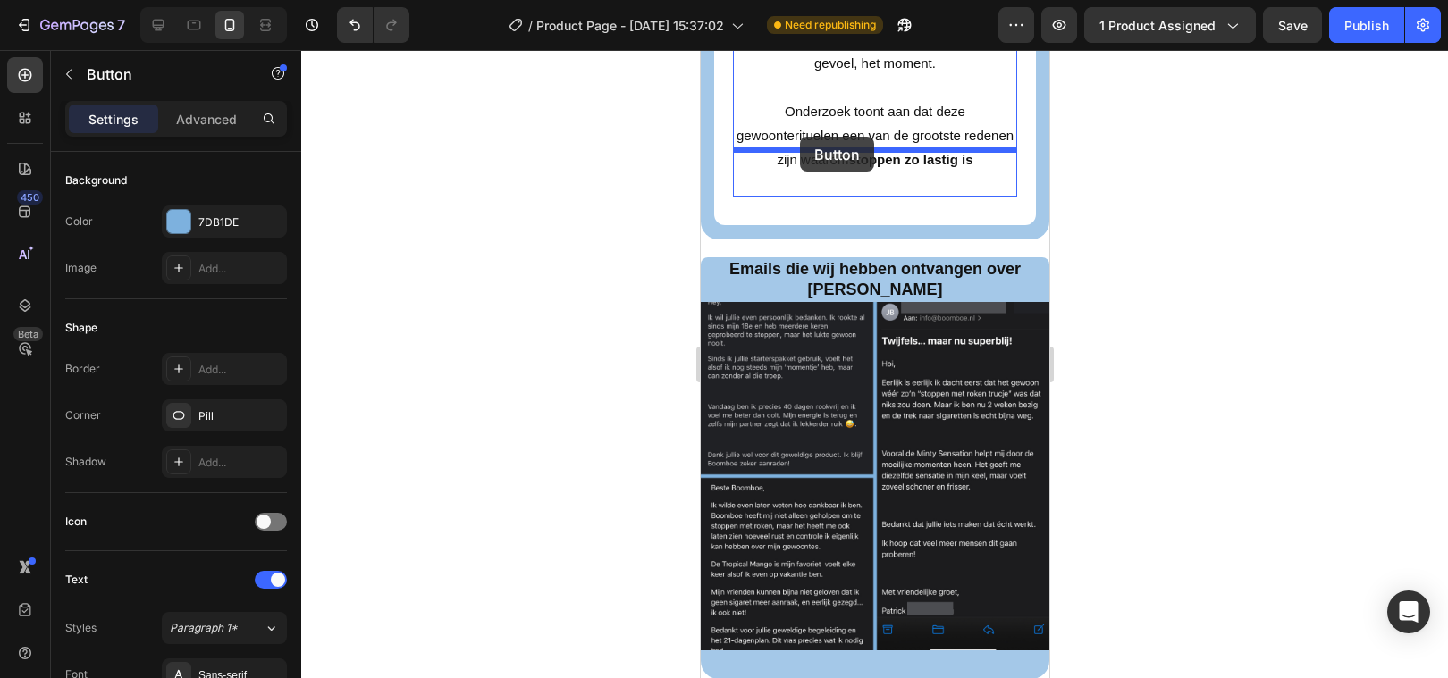
scroll to position [3708, 0]
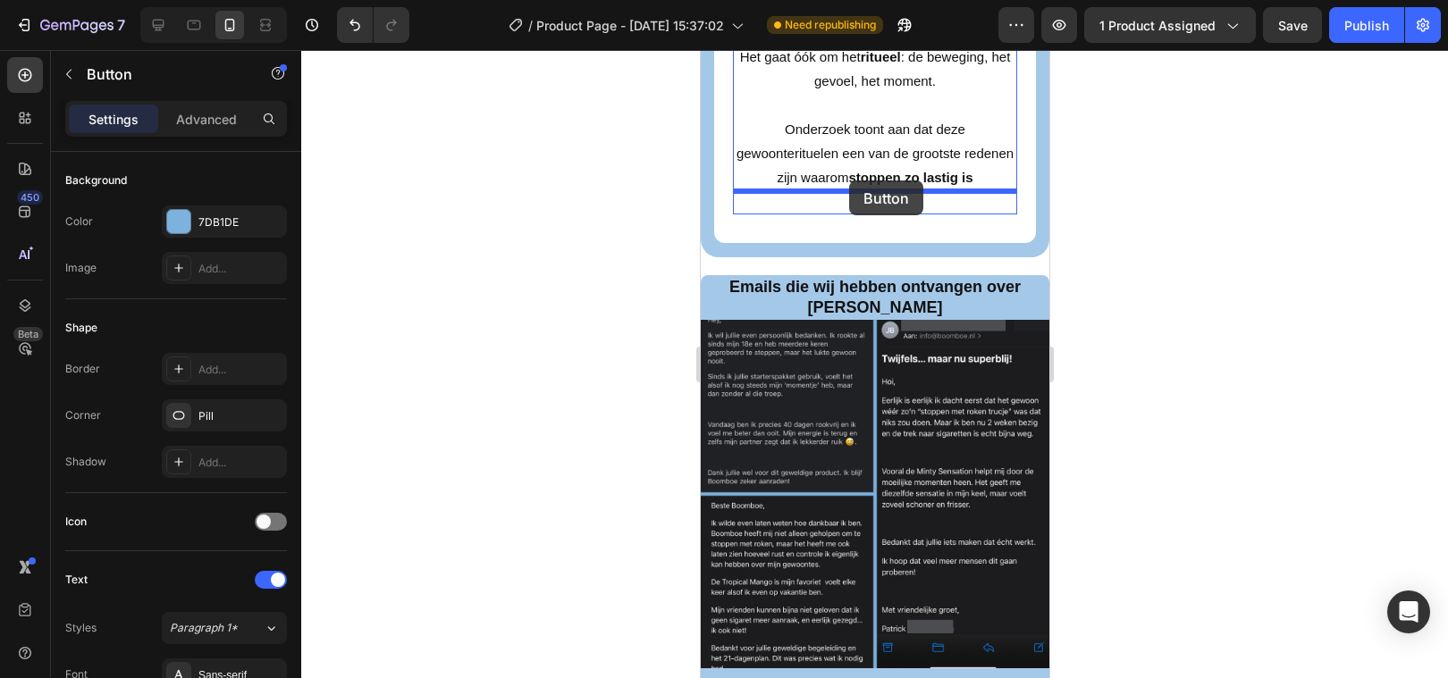
drag, startPoint x: 758, startPoint y: 379, endPoint x: 846, endPoint y: 182, distance: 215.6
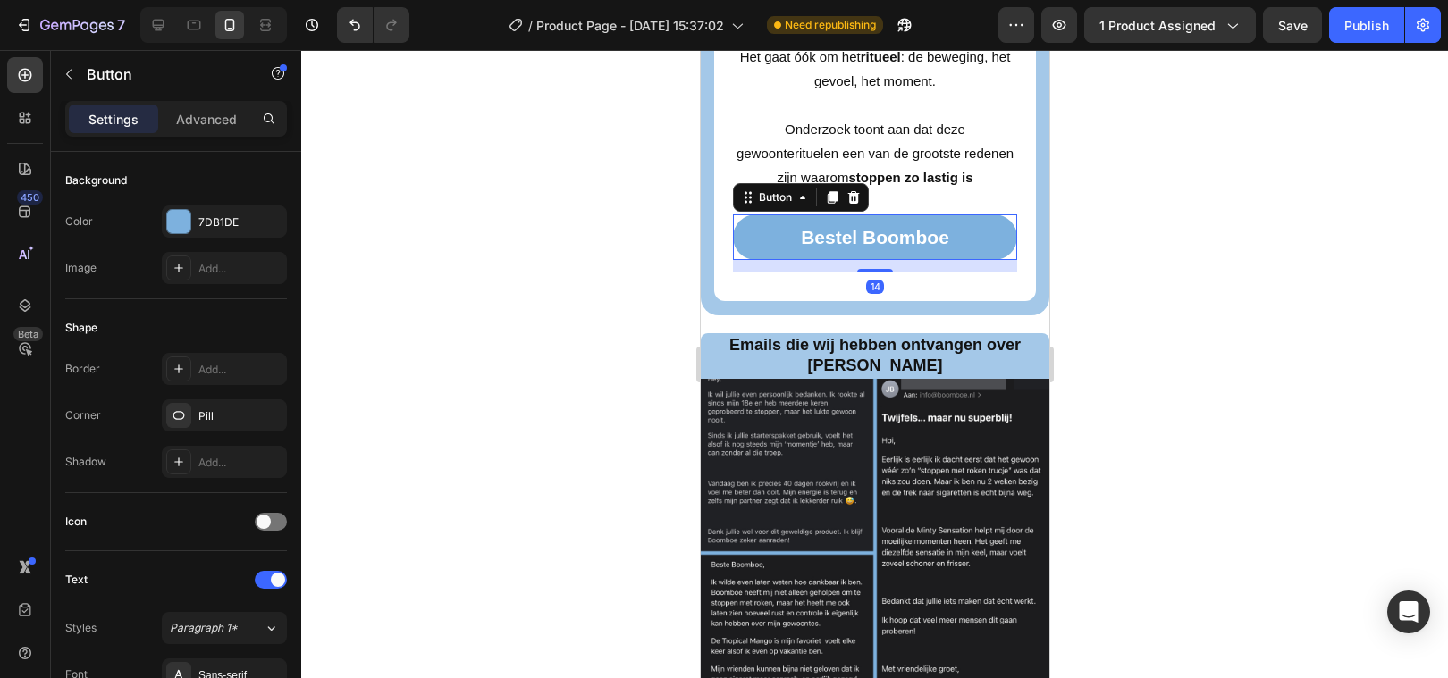
click at [596, 238] on div at bounding box center [874, 364] width 1147 height 628
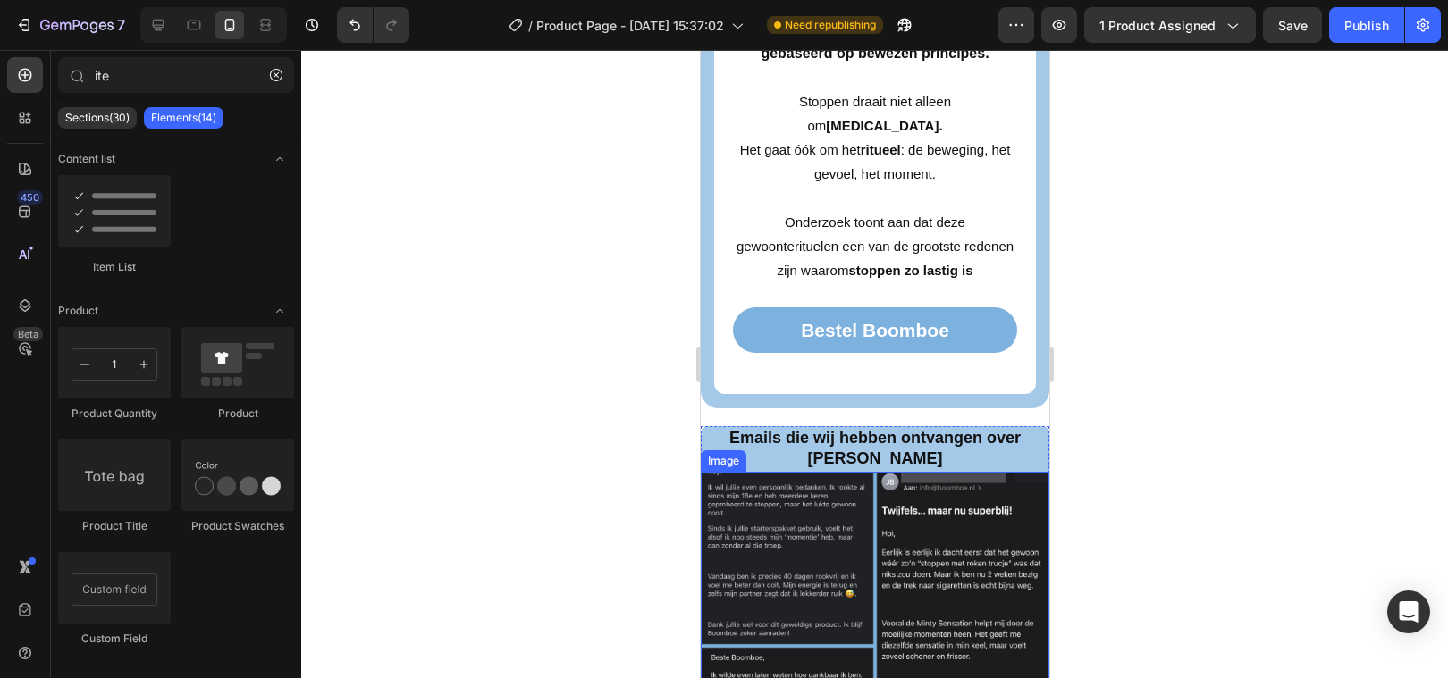
scroll to position [3576, 0]
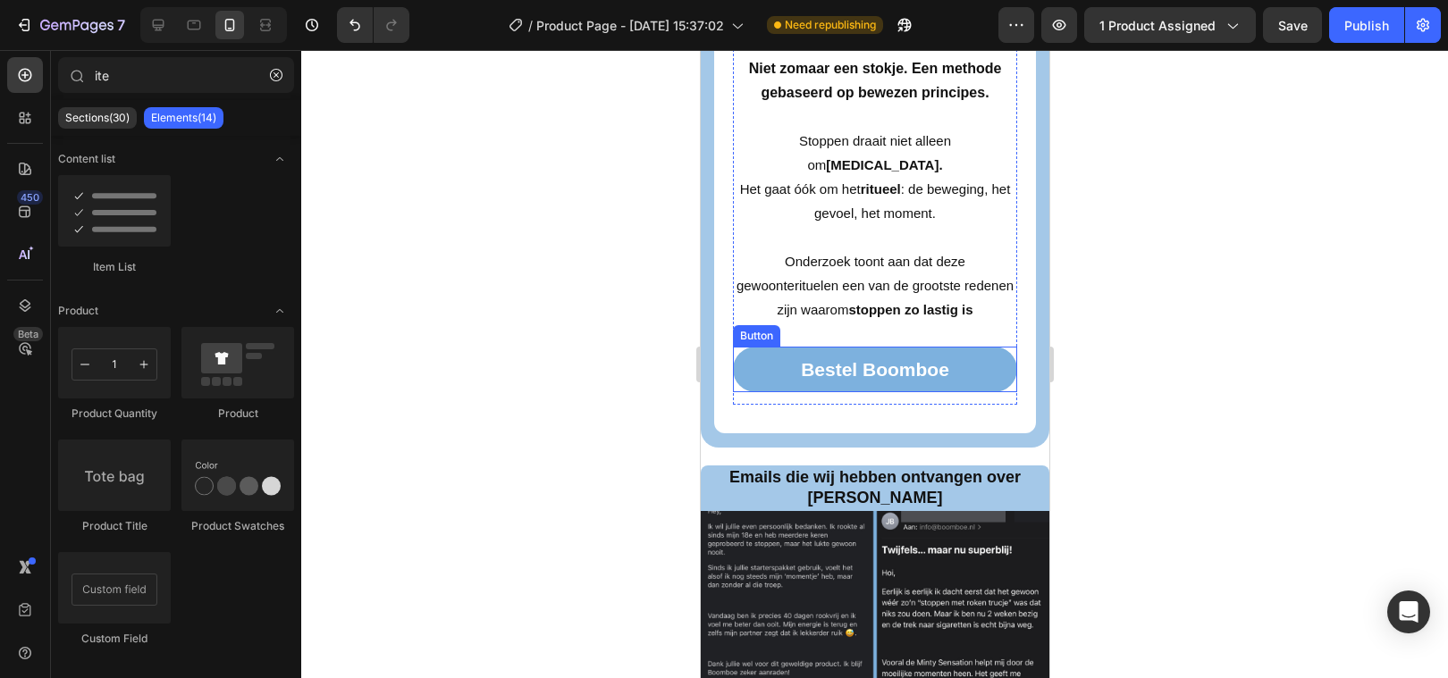
click at [765, 350] on link "Bestel Boomboe" at bounding box center [874, 370] width 284 height 46
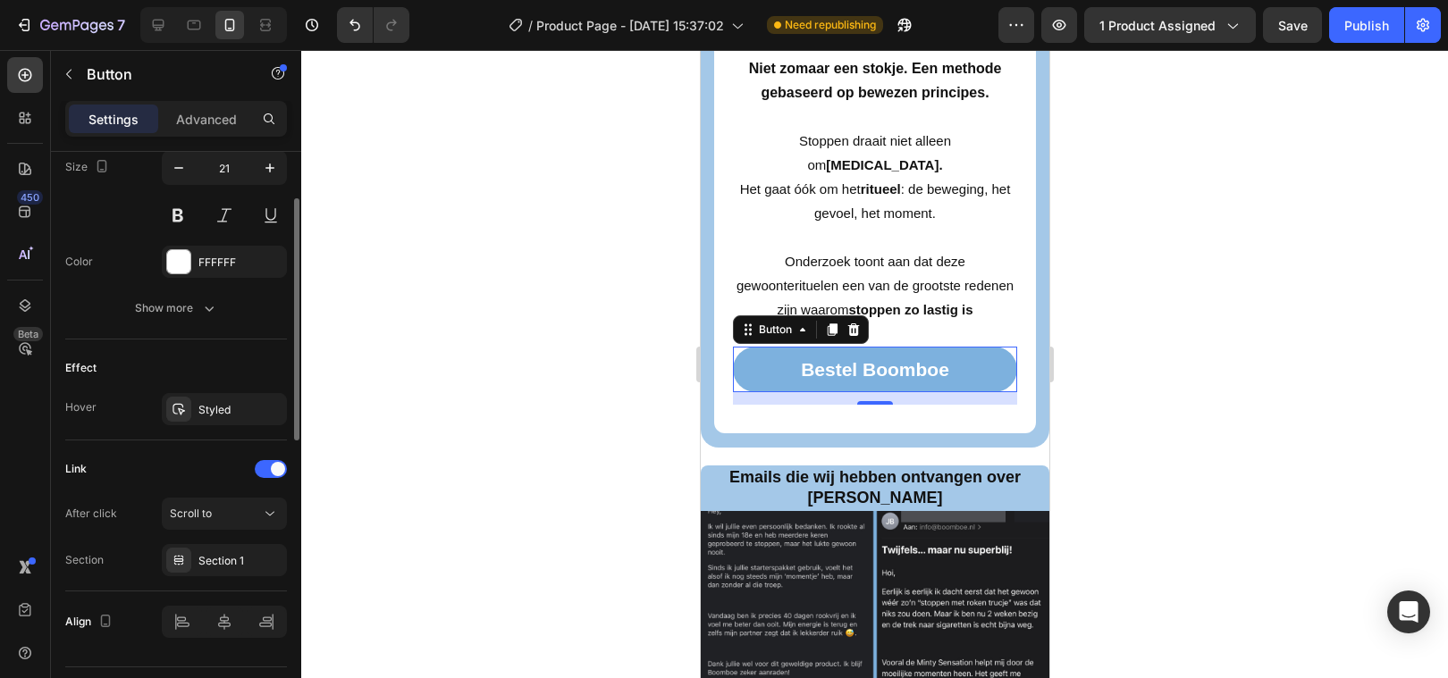
scroll to position [797, 0]
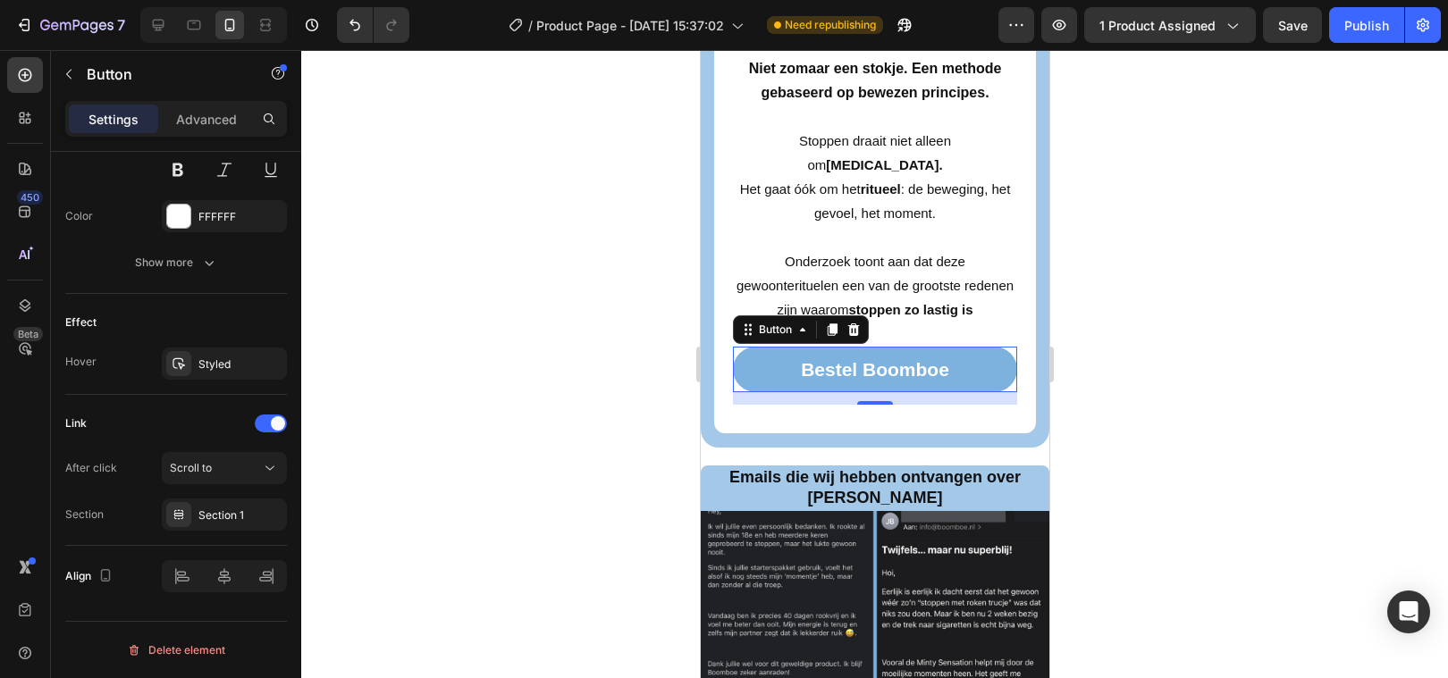
click at [450, 464] on div at bounding box center [874, 364] width 1147 height 628
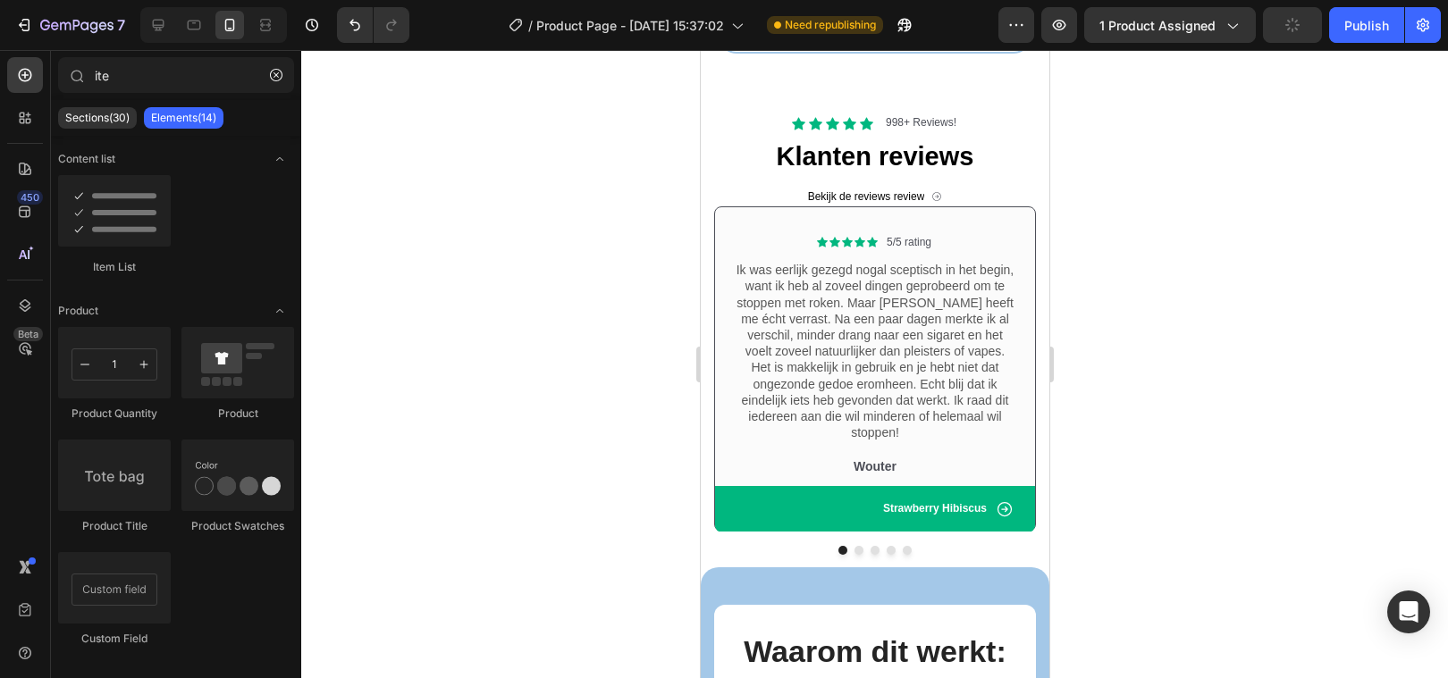
scroll to position [2475, 0]
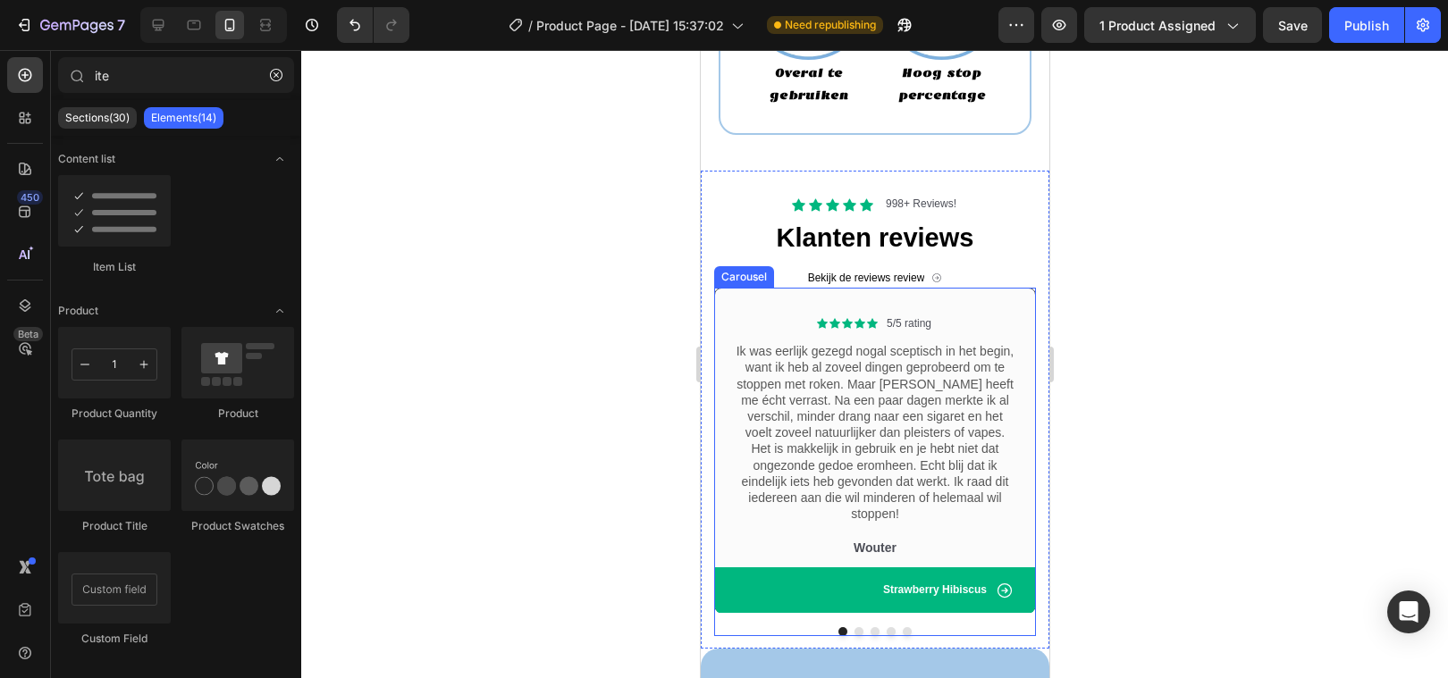
click at [857, 627] on button "Dot" at bounding box center [857, 631] width 9 height 9
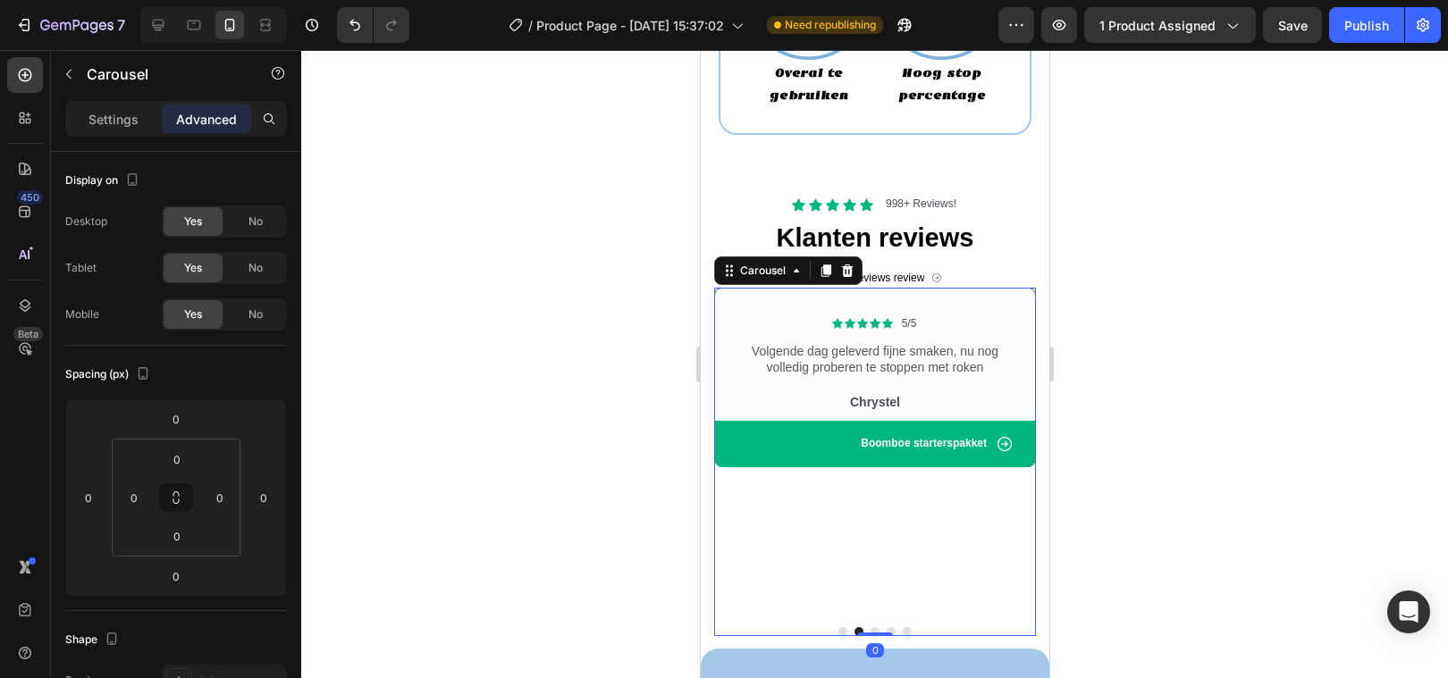
click at [873, 627] on button "Dot" at bounding box center [874, 631] width 9 height 9
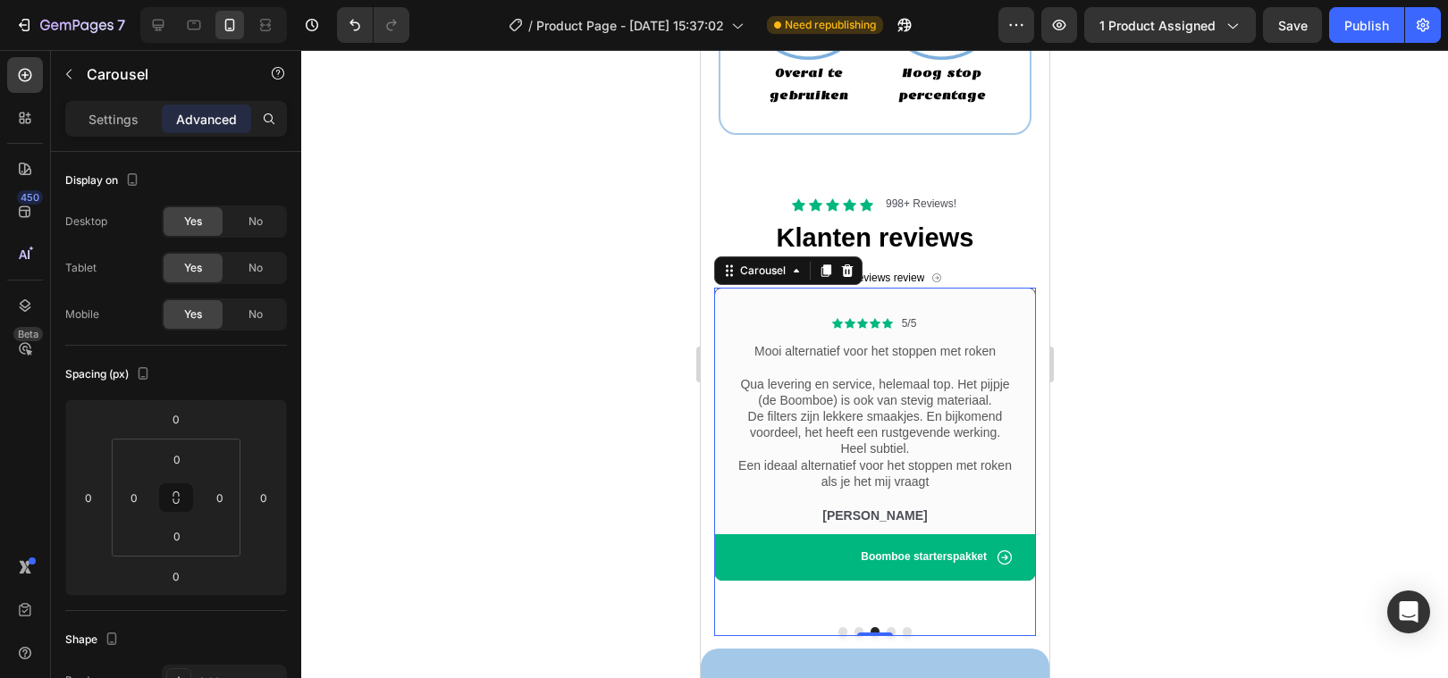
click at [887, 627] on button "Dot" at bounding box center [890, 631] width 9 height 9
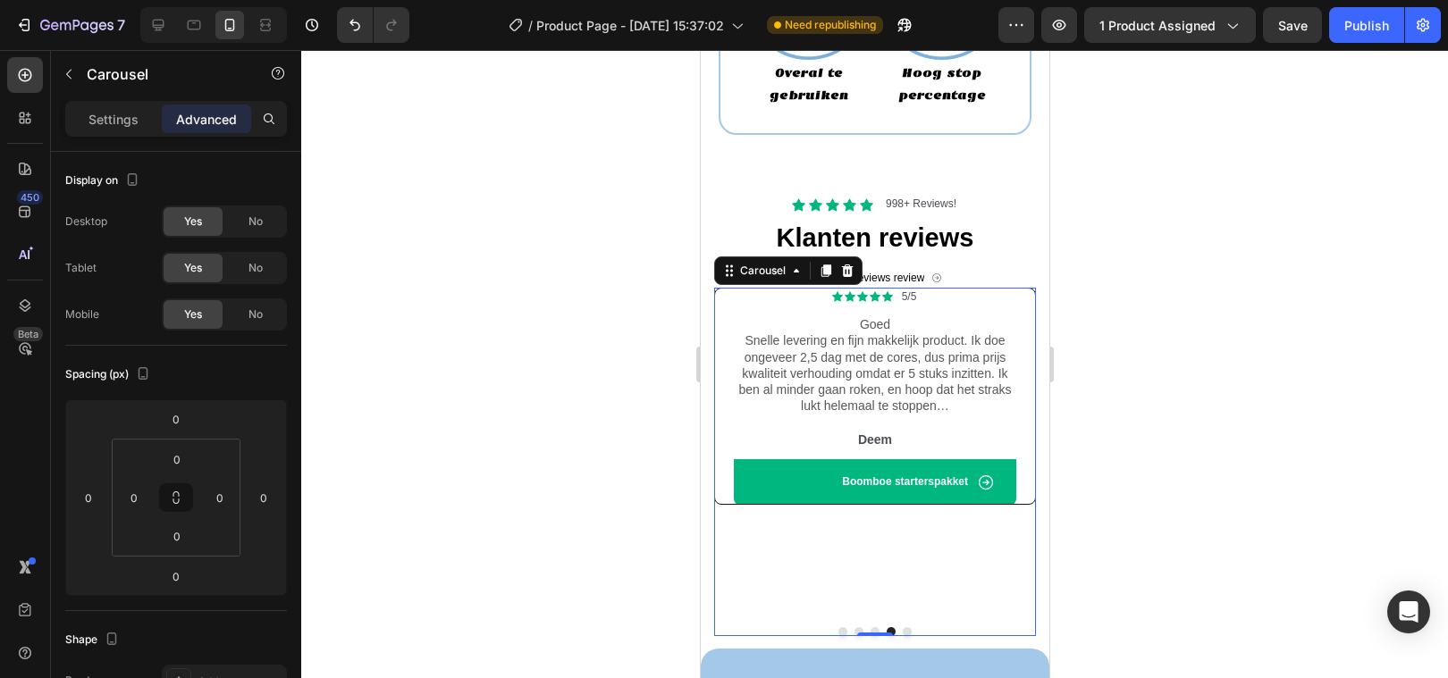
click at [906, 627] on button "Dot" at bounding box center [906, 631] width 9 height 9
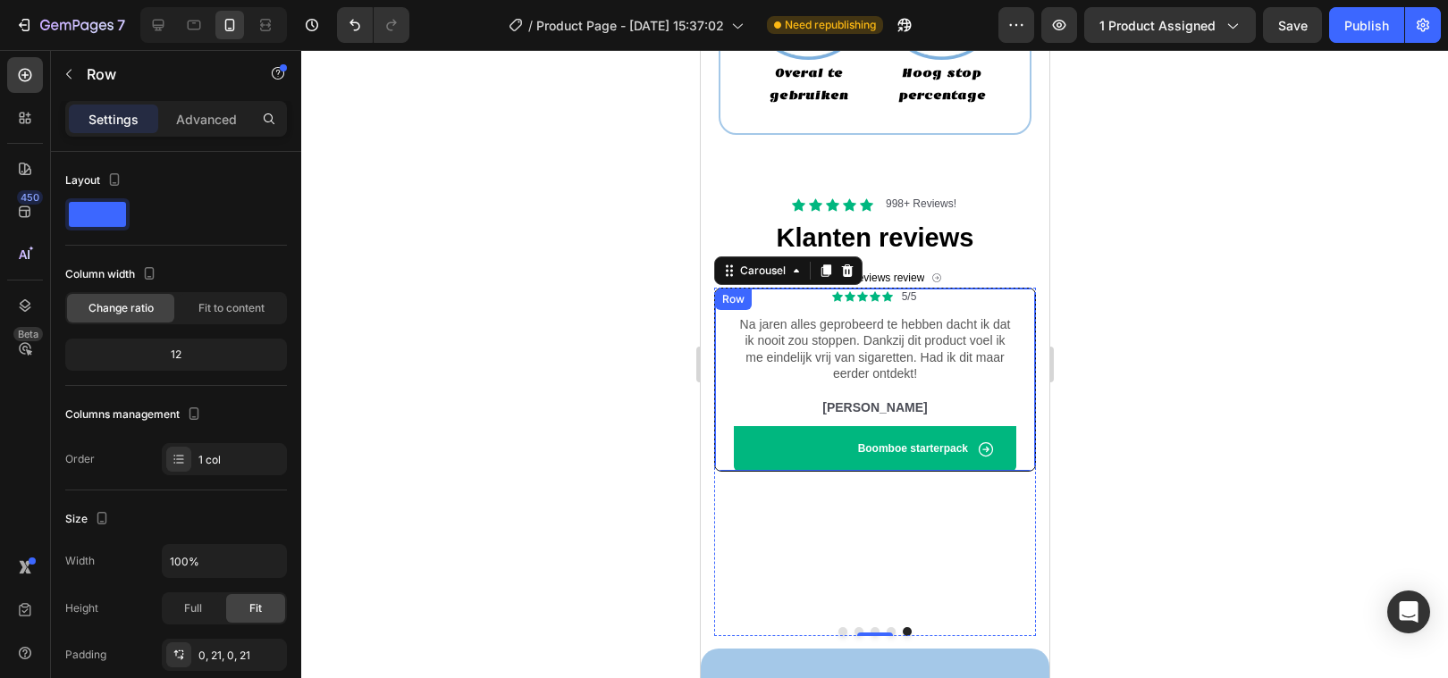
click at [1025, 314] on div "Icon Icon Icon Icon Icon Icon List 5/5 Text Block Row Na jaren alles geprobeerd…" at bounding box center [874, 380] width 322 height 185
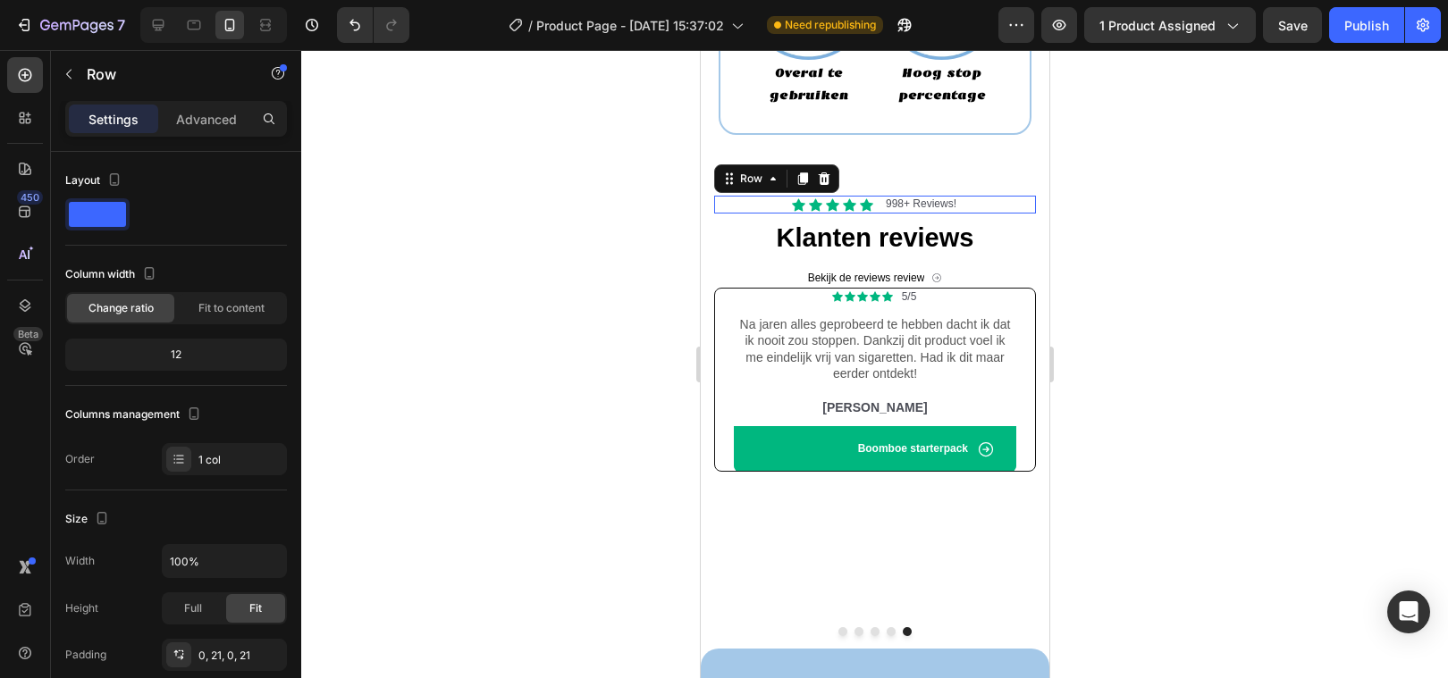
scroll to position [467, 0]
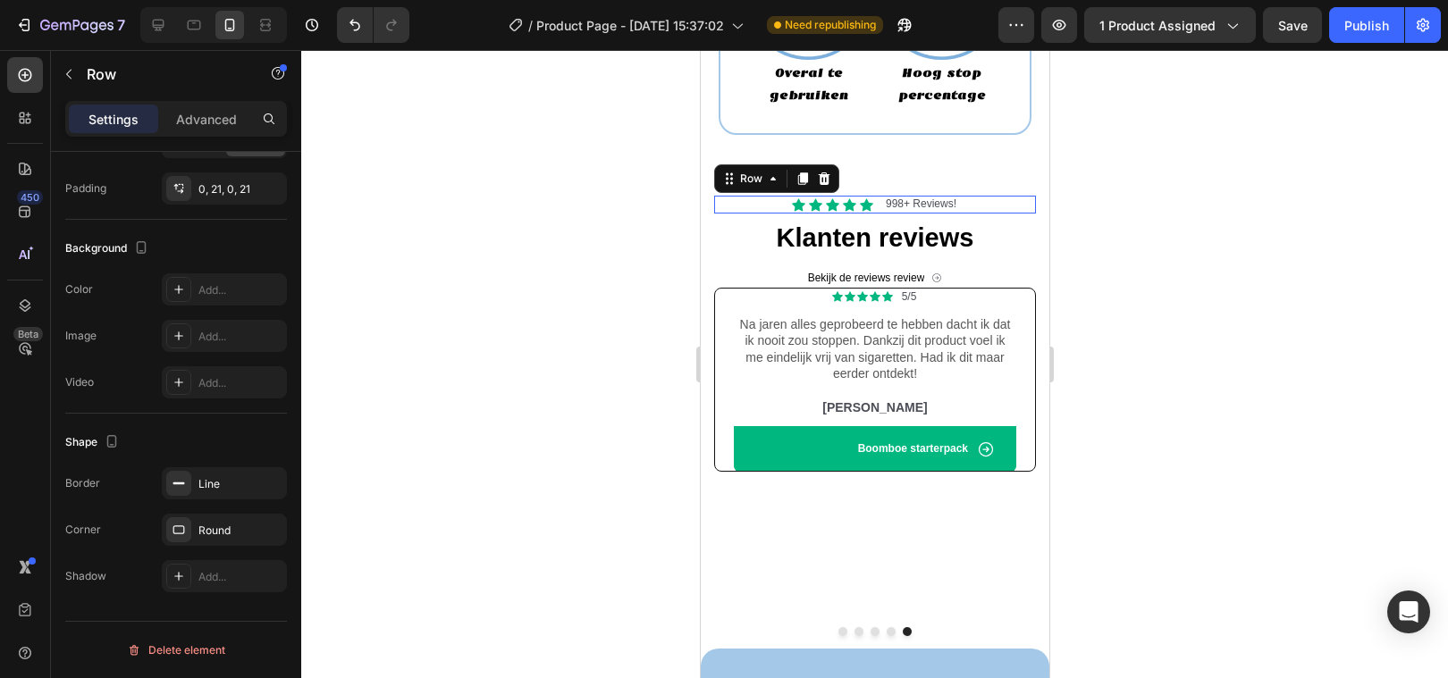
click at [1032, 210] on div "Icon Icon Icon Icon Icon Icon List 998+ Reviews! Text Block Row 0" at bounding box center [874, 205] width 322 height 18
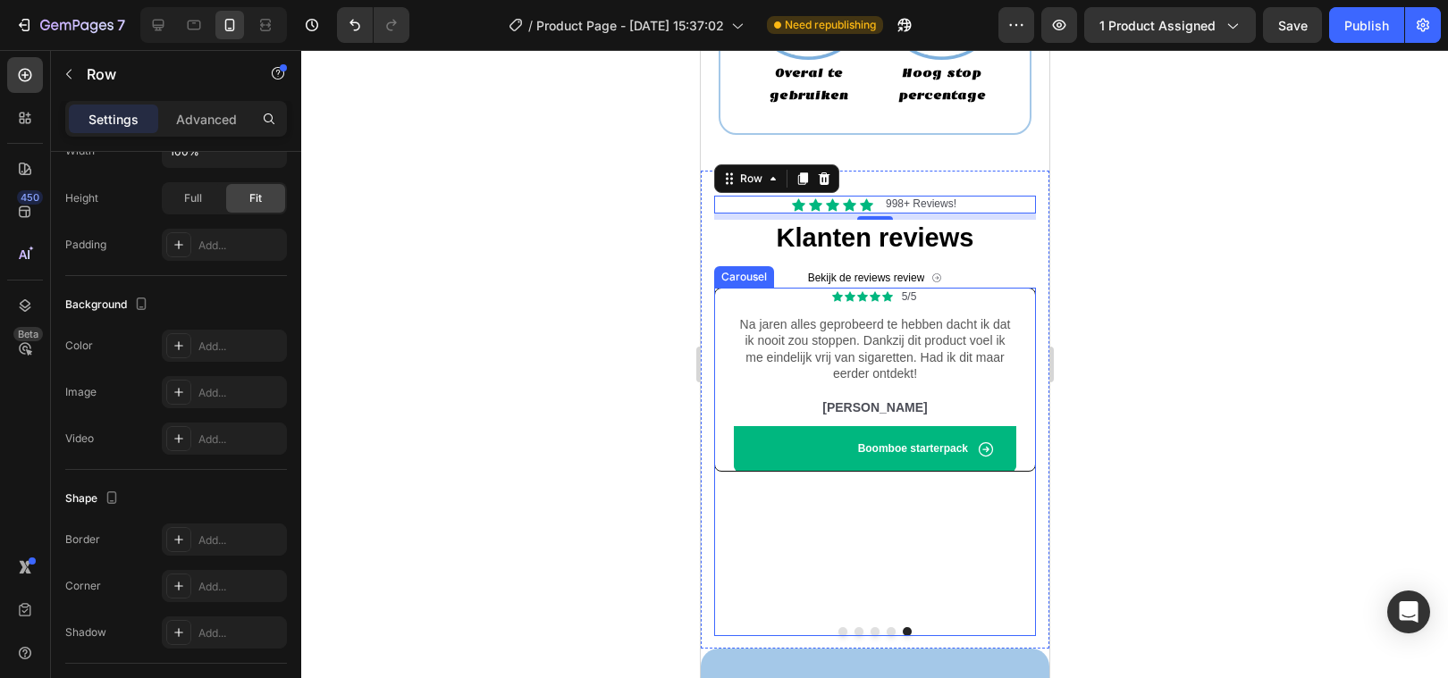
click at [890, 627] on button "Dot" at bounding box center [890, 631] width 9 height 9
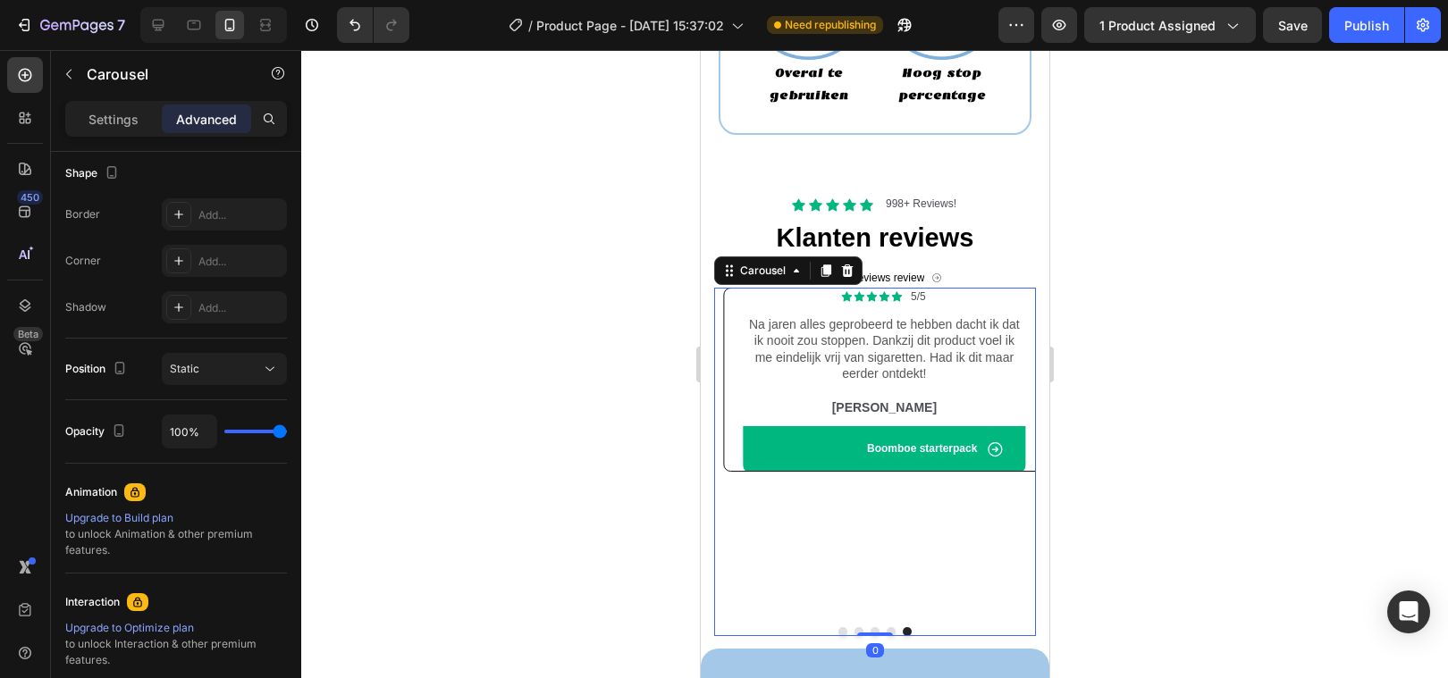
scroll to position [0, 0]
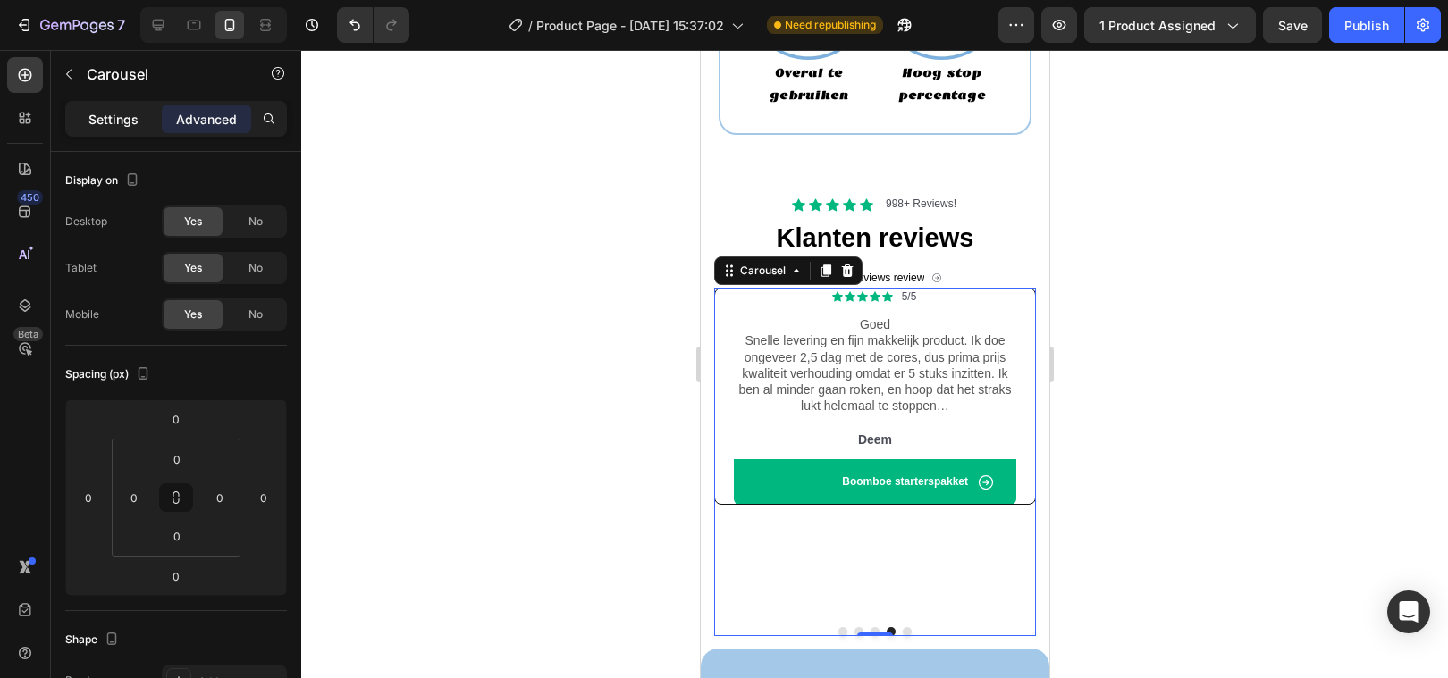
click at [104, 124] on p "Settings" at bounding box center [113, 119] width 50 height 19
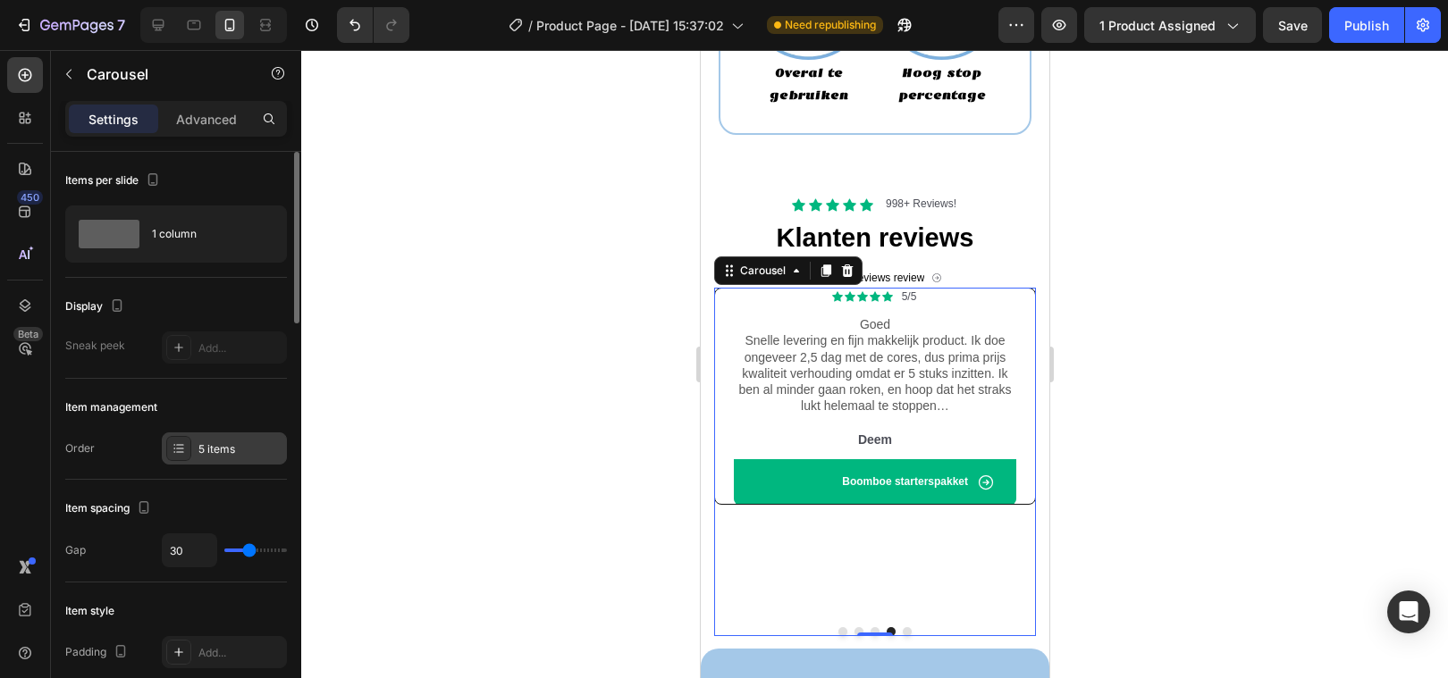
click at [232, 450] on div "5 items" at bounding box center [240, 449] width 84 height 16
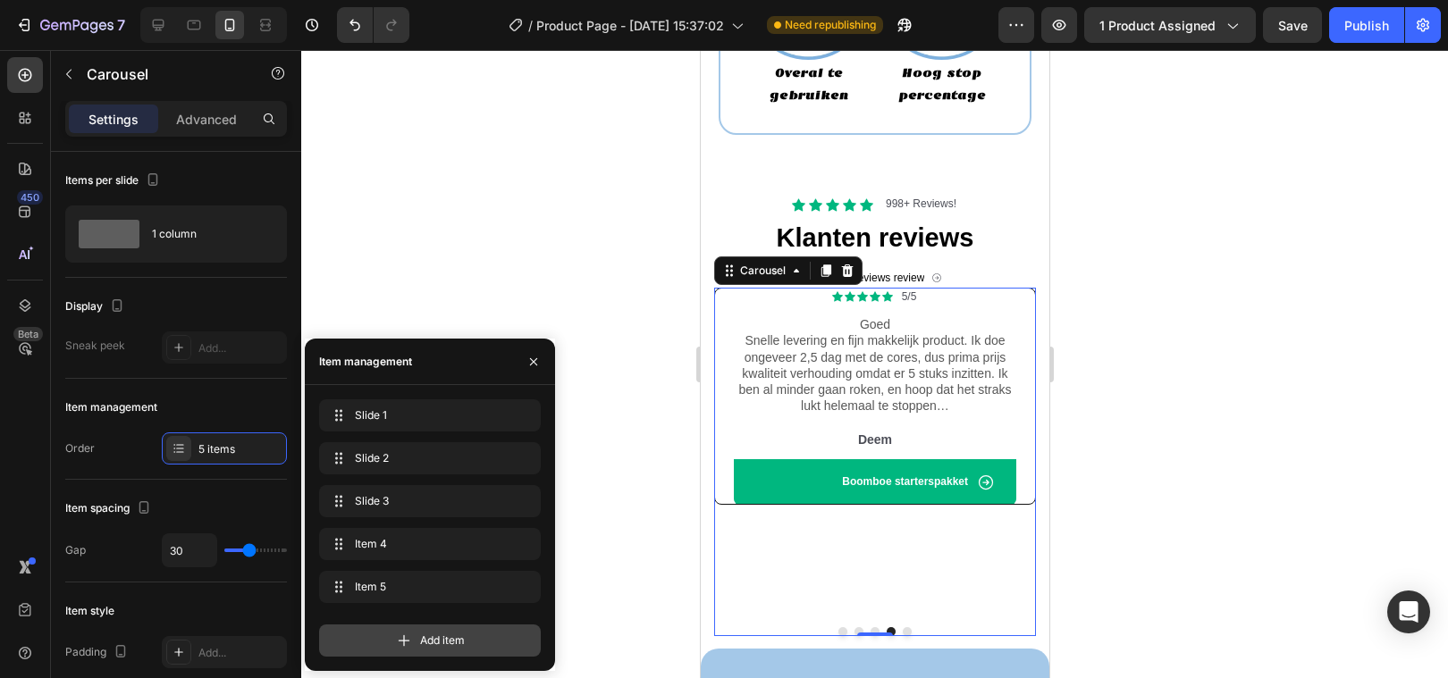
click at [411, 642] on icon at bounding box center [404, 641] width 18 height 18
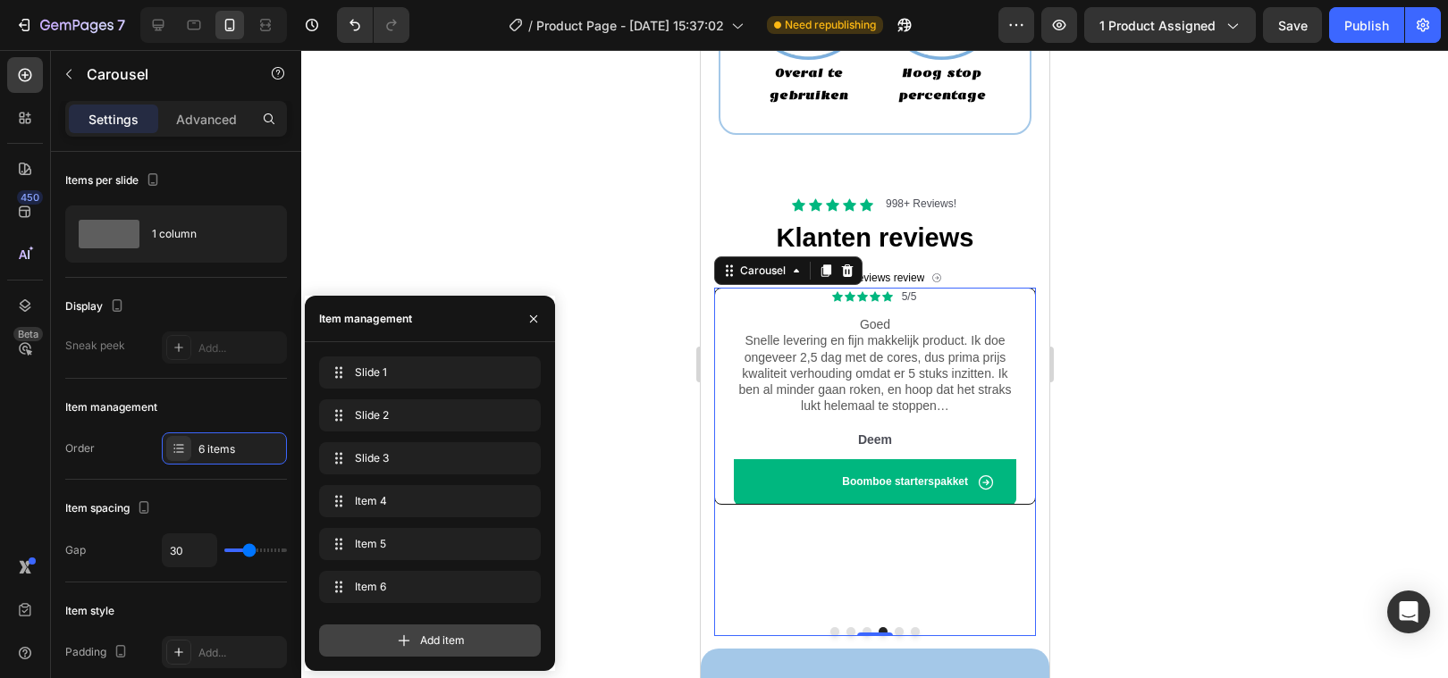
click at [406, 643] on icon at bounding box center [404, 641] width 18 height 18
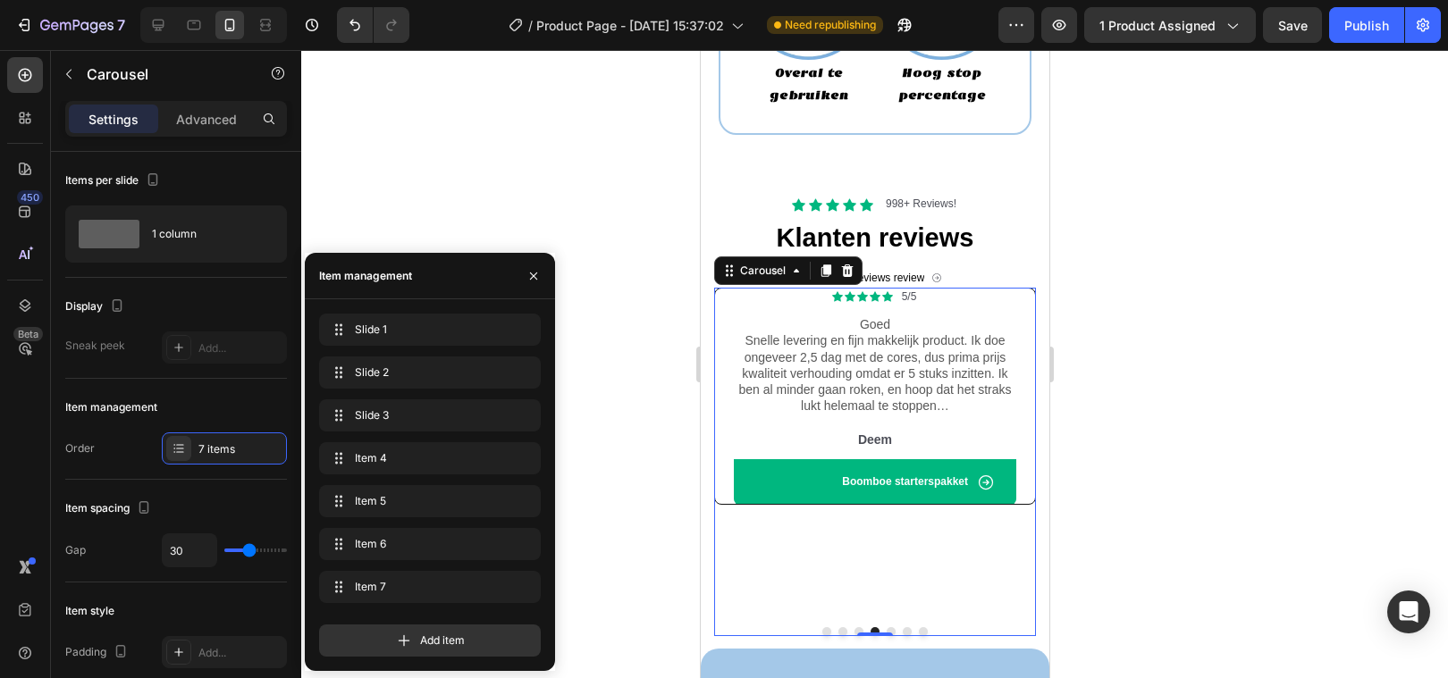
click at [668, 427] on div at bounding box center [874, 364] width 1147 height 628
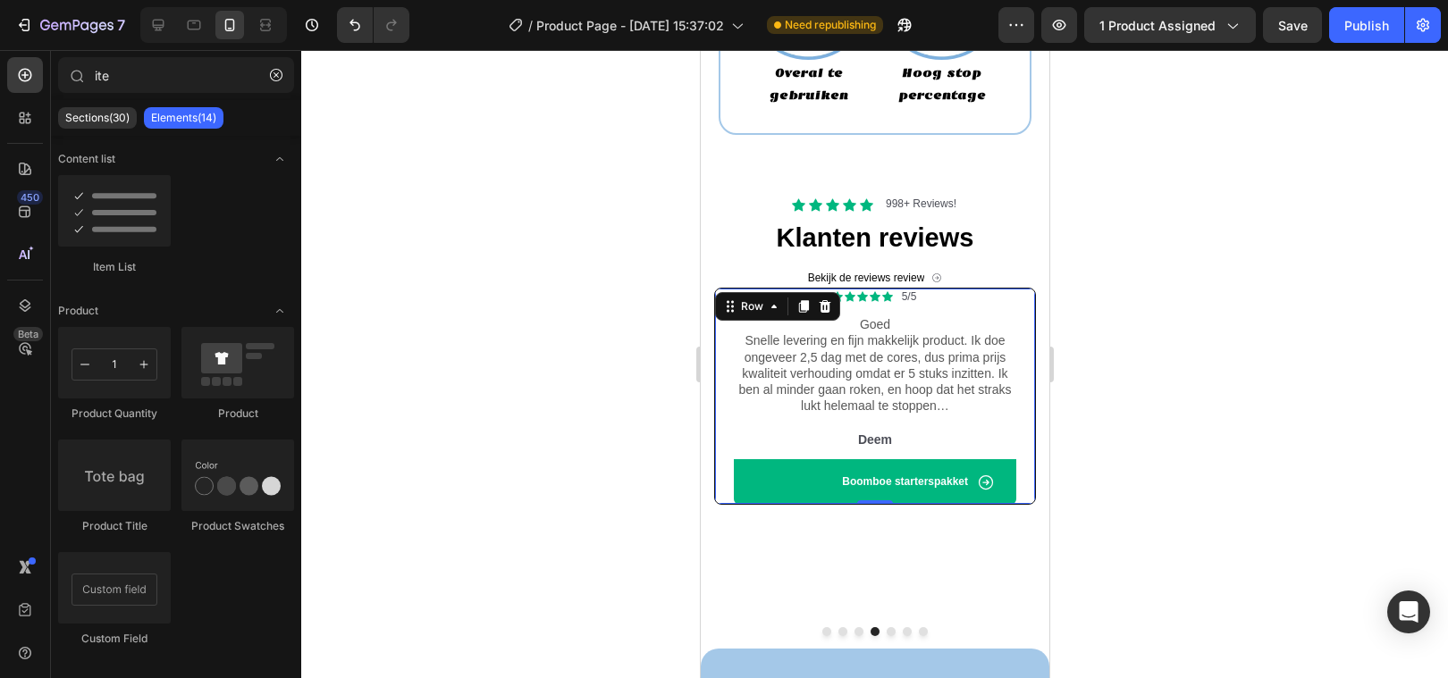
click at [716, 351] on div "Icon Icon Icon Icon Icon Icon List 5/5 Text Block Row Goed Snelle levering en f…" at bounding box center [874, 396] width 322 height 217
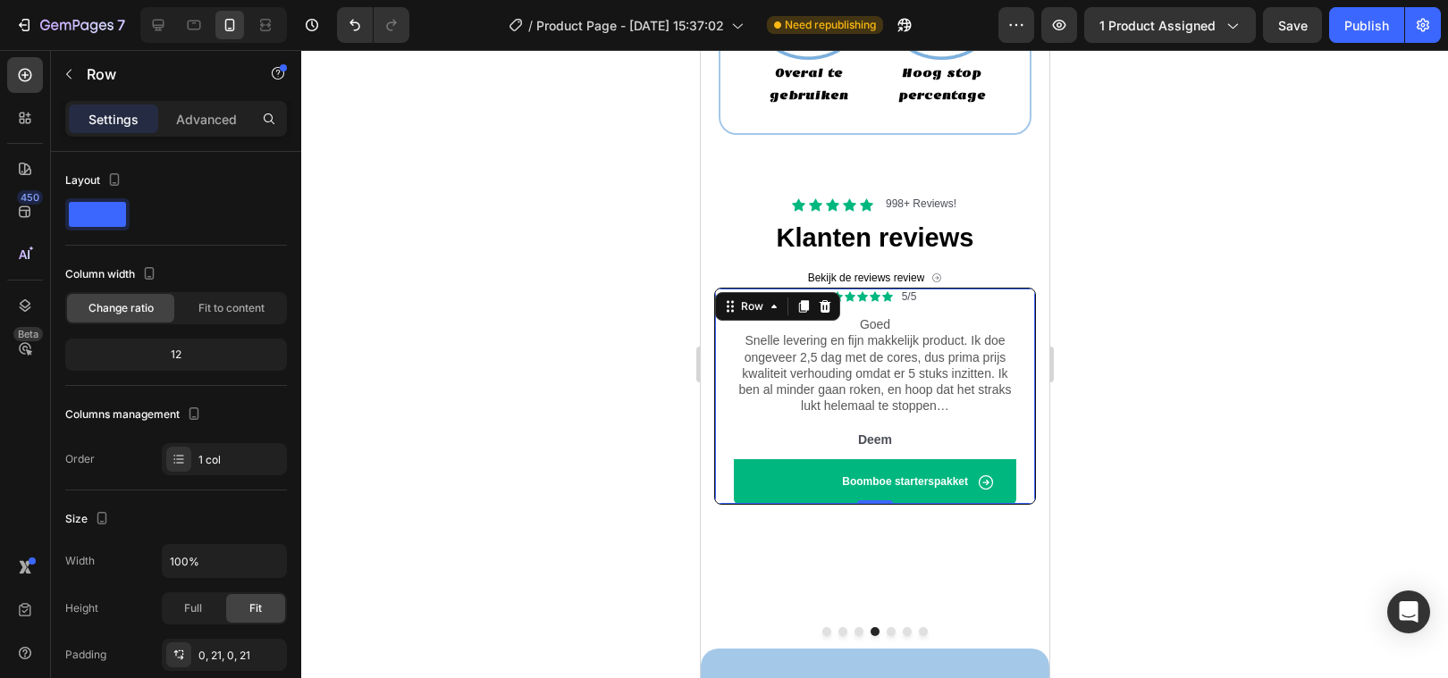
click at [570, 544] on div at bounding box center [874, 364] width 1147 height 628
click at [714, 479] on div "Icon Icon Icon Icon Icon Icon List 5/5 Text Block Row Goed Snelle levering en f…" at bounding box center [874, 396] width 322 height 217
click at [223, 117] on p "Advanced" at bounding box center [206, 119] width 61 height 19
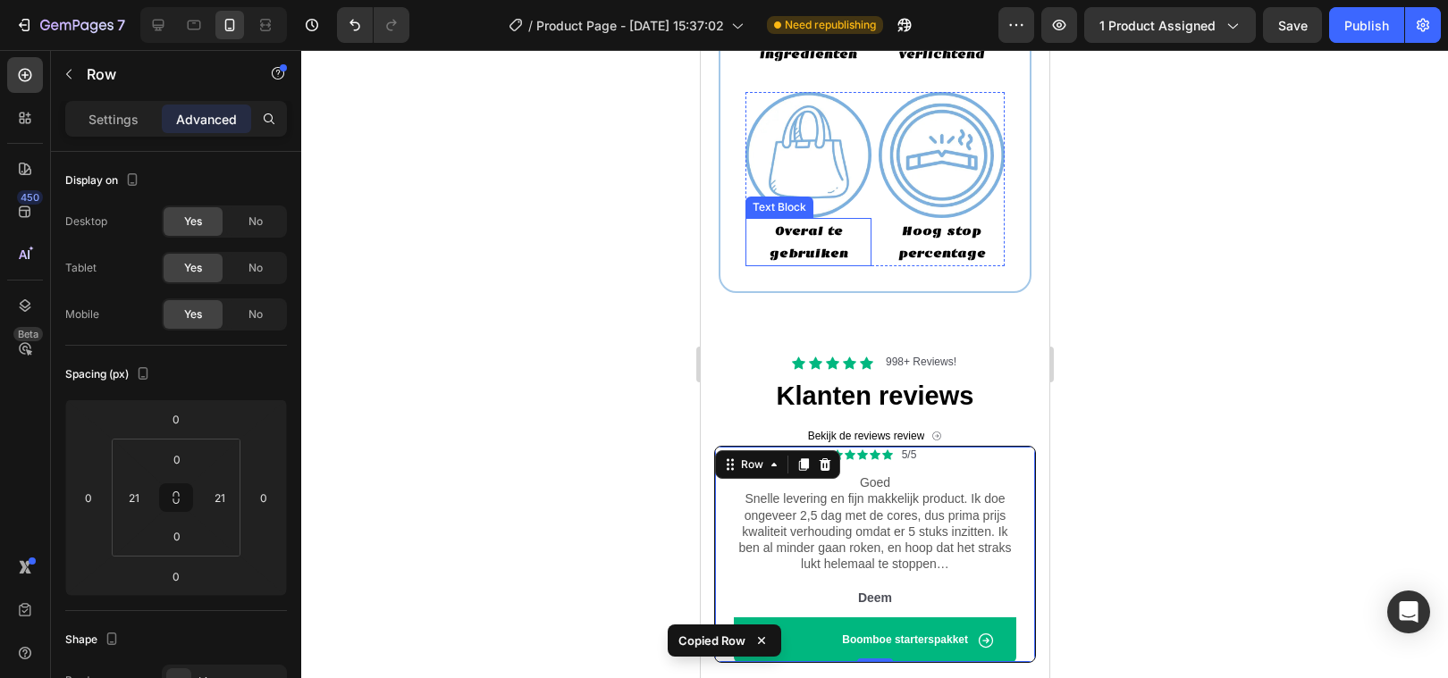
scroll to position [2295, 0]
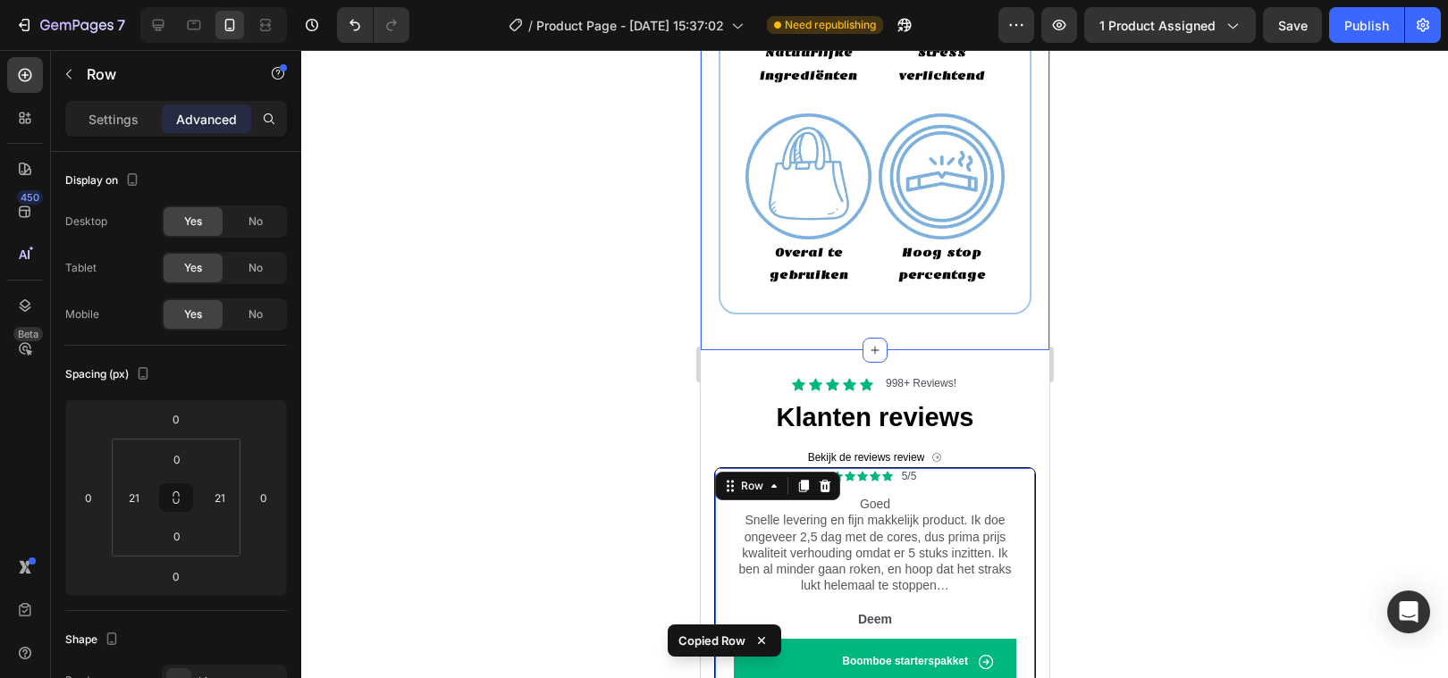
click at [843, 323] on div "Title Line Geen verslaving, geen rook, geen vape. Heading Image Natuurlijke ing…" at bounding box center [874, 72] width 349 height 558
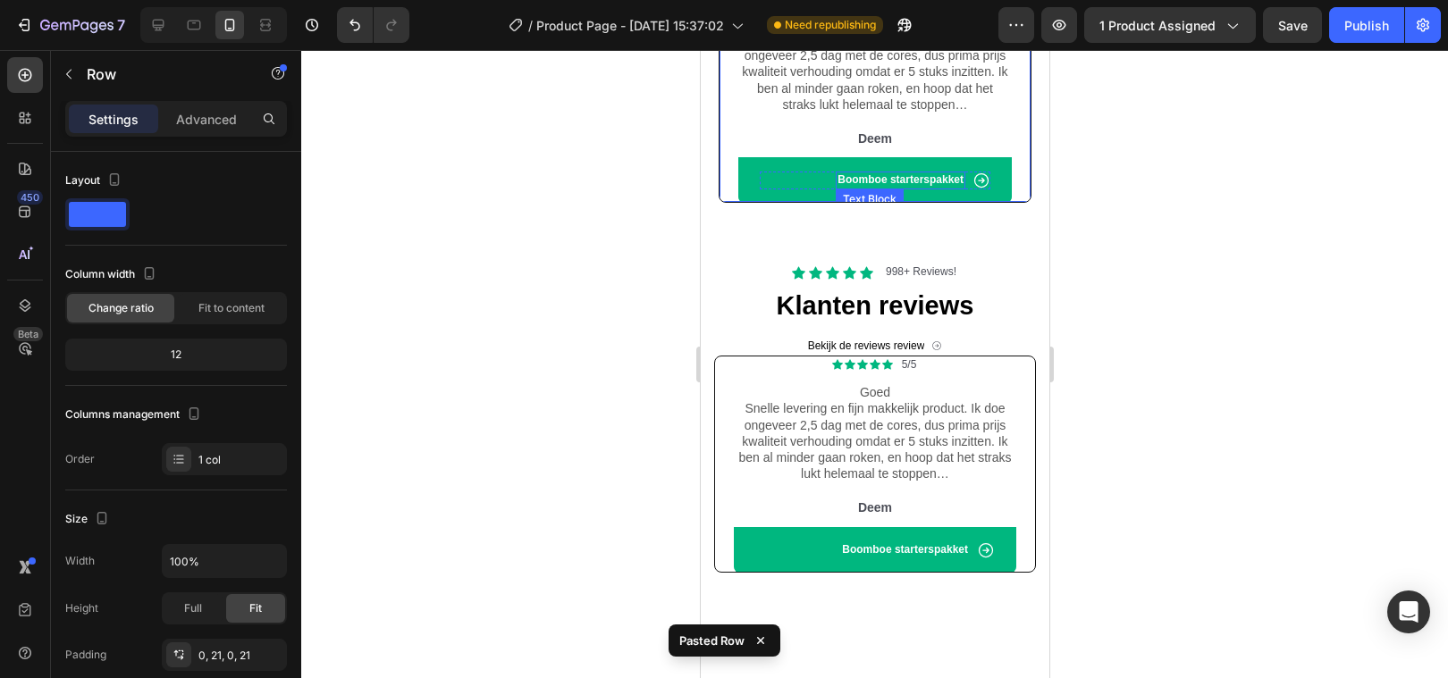
scroll to position [2736, 0]
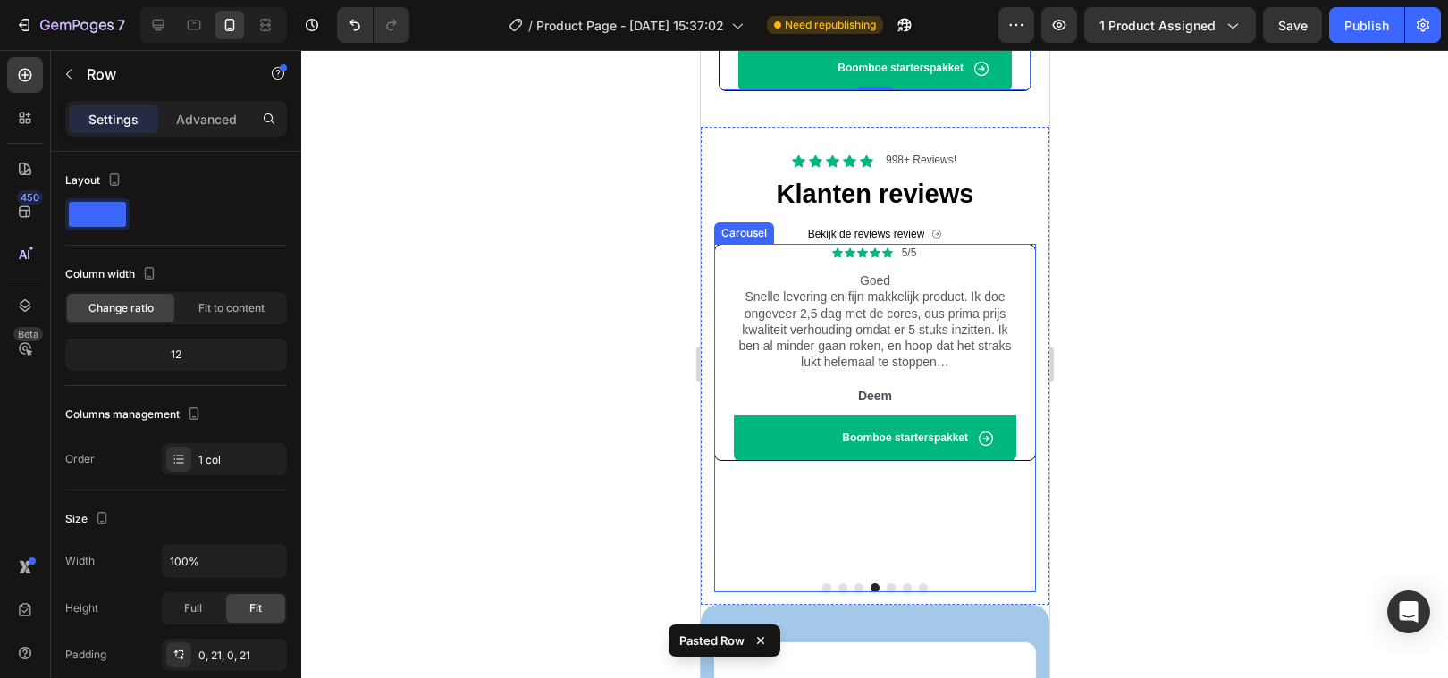
click at [905, 584] on button "Dot" at bounding box center [906, 588] width 9 height 9
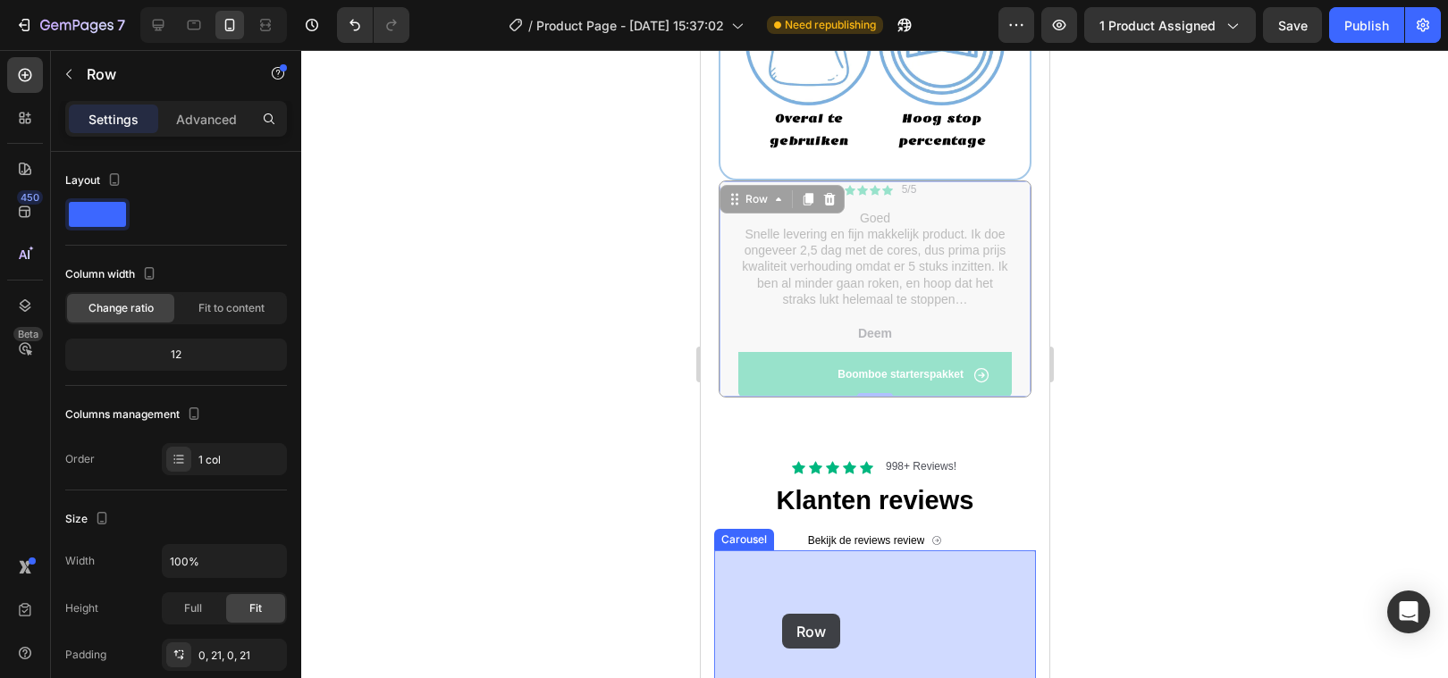
scroll to position [2461, 0]
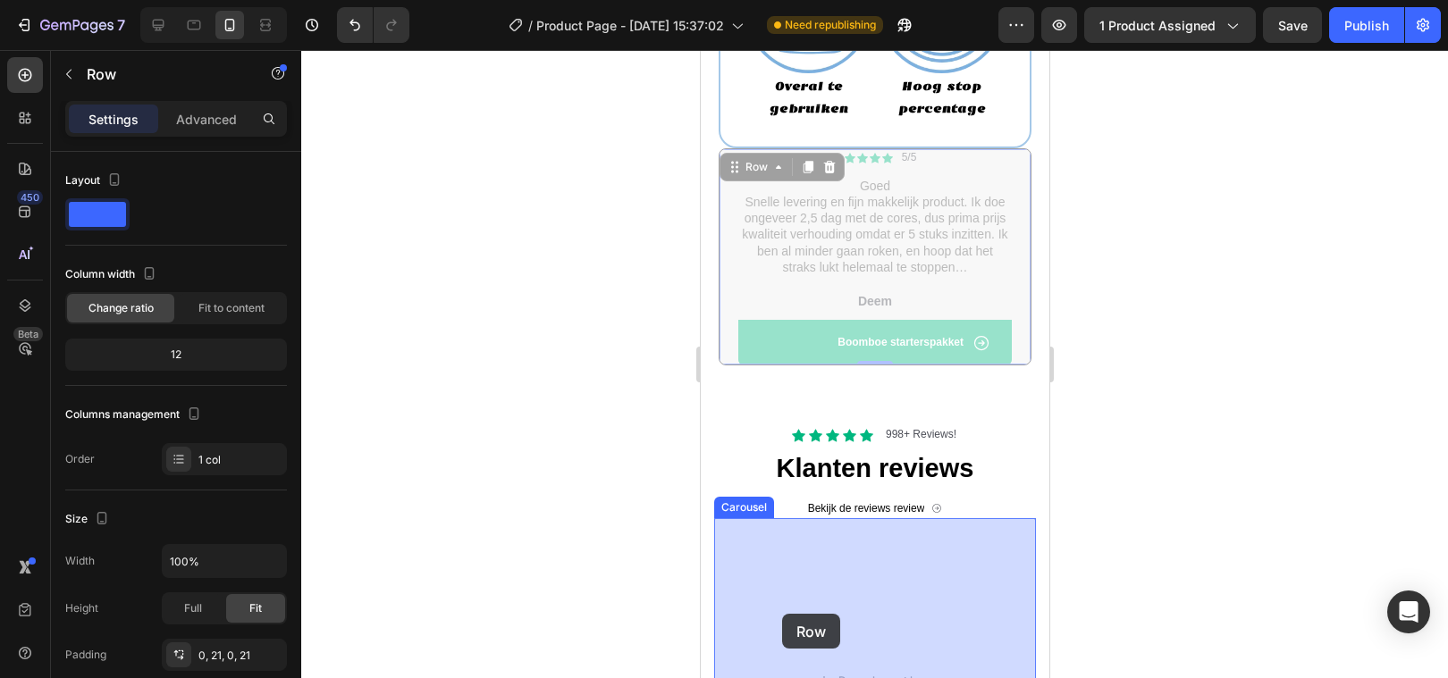
drag, startPoint x: 722, startPoint y: 245, endPoint x: 783, endPoint y: 614, distance: 374.1
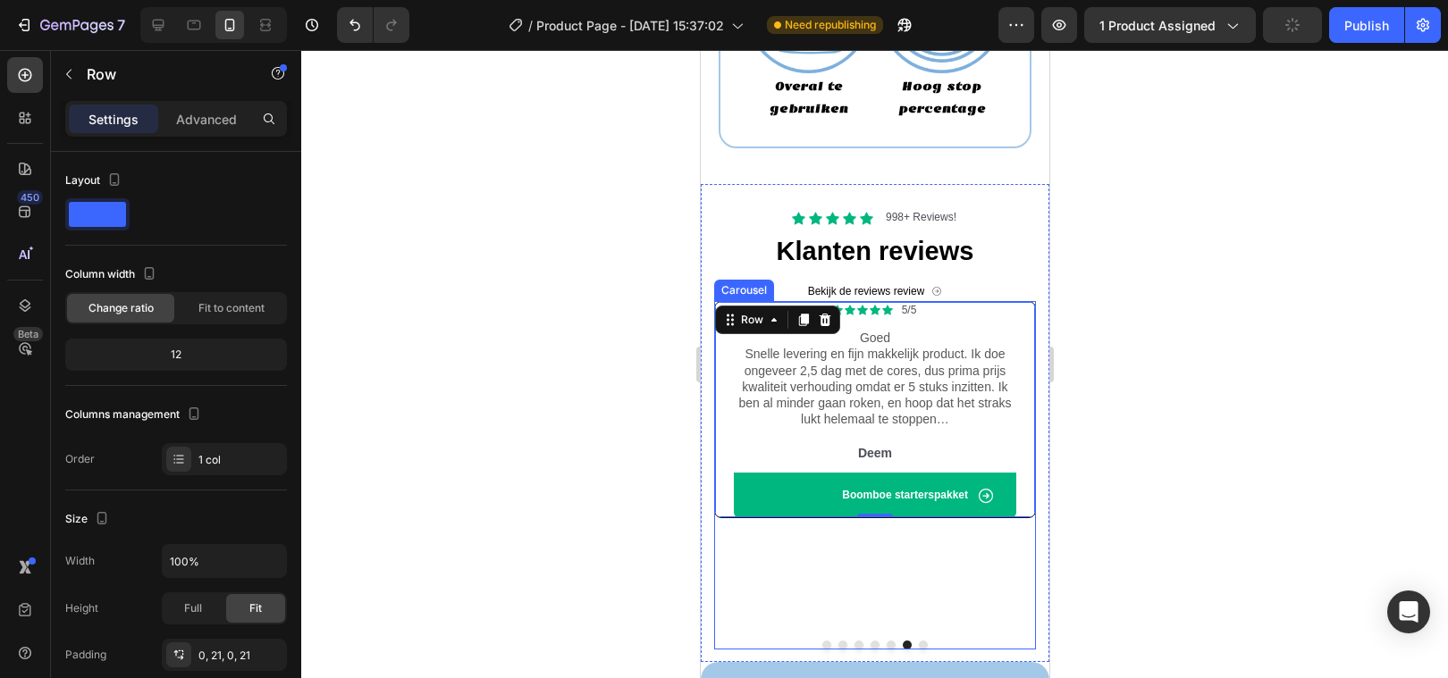
scroll to position [2471, 0]
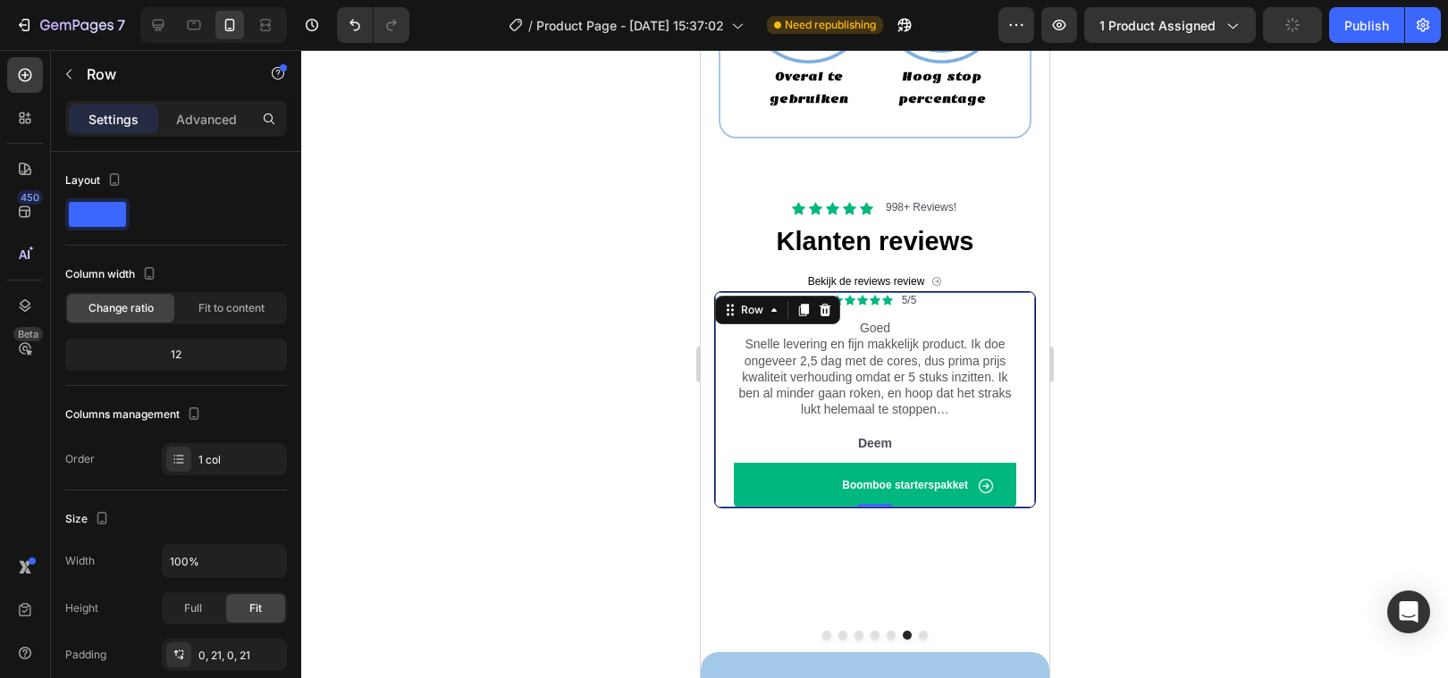
click at [599, 453] on div at bounding box center [874, 364] width 1147 height 628
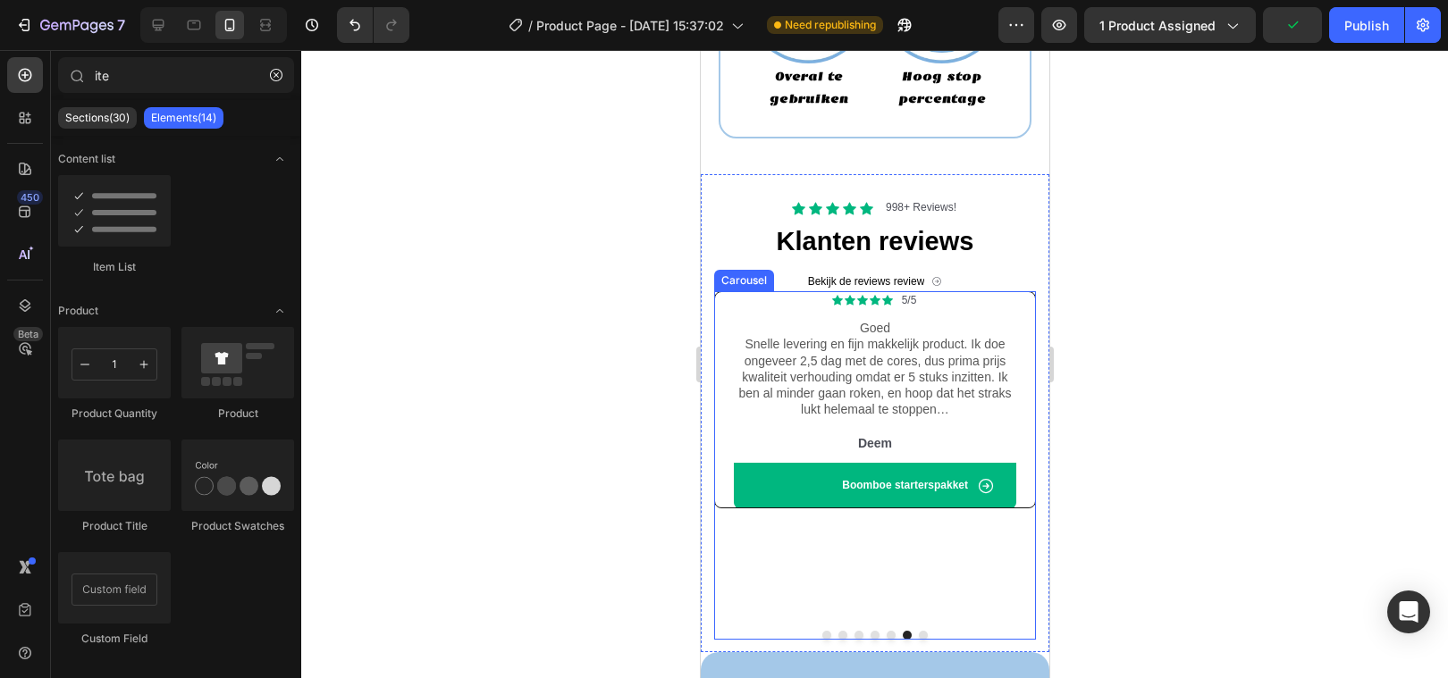
click at [921, 631] on button "Dot" at bounding box center [922, 635] width 9 height 9
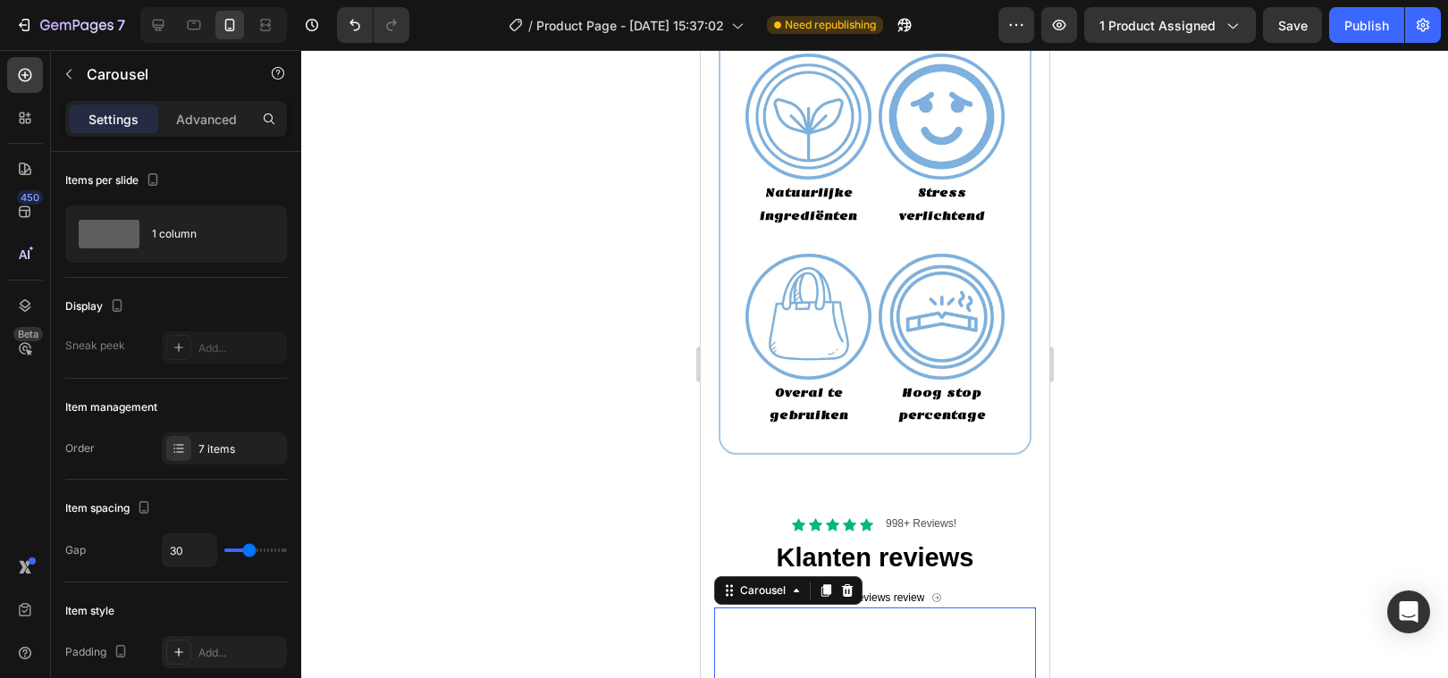
scroll to position [2154, 0]
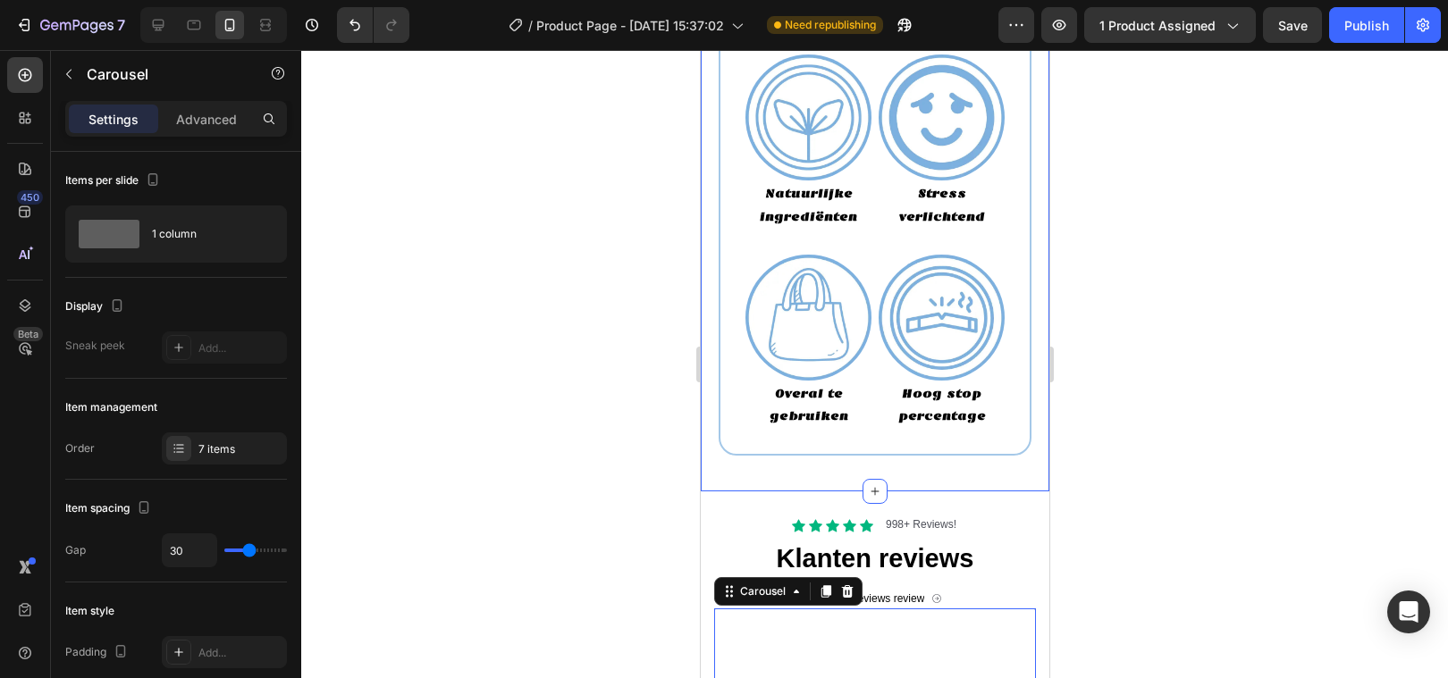
click at [846, 461] on div "Title Line Geen verslaving, geen rook, geen vape. Heading Image Natuurlijke ing…" at bounding box center [874, 213] width 349 height 558
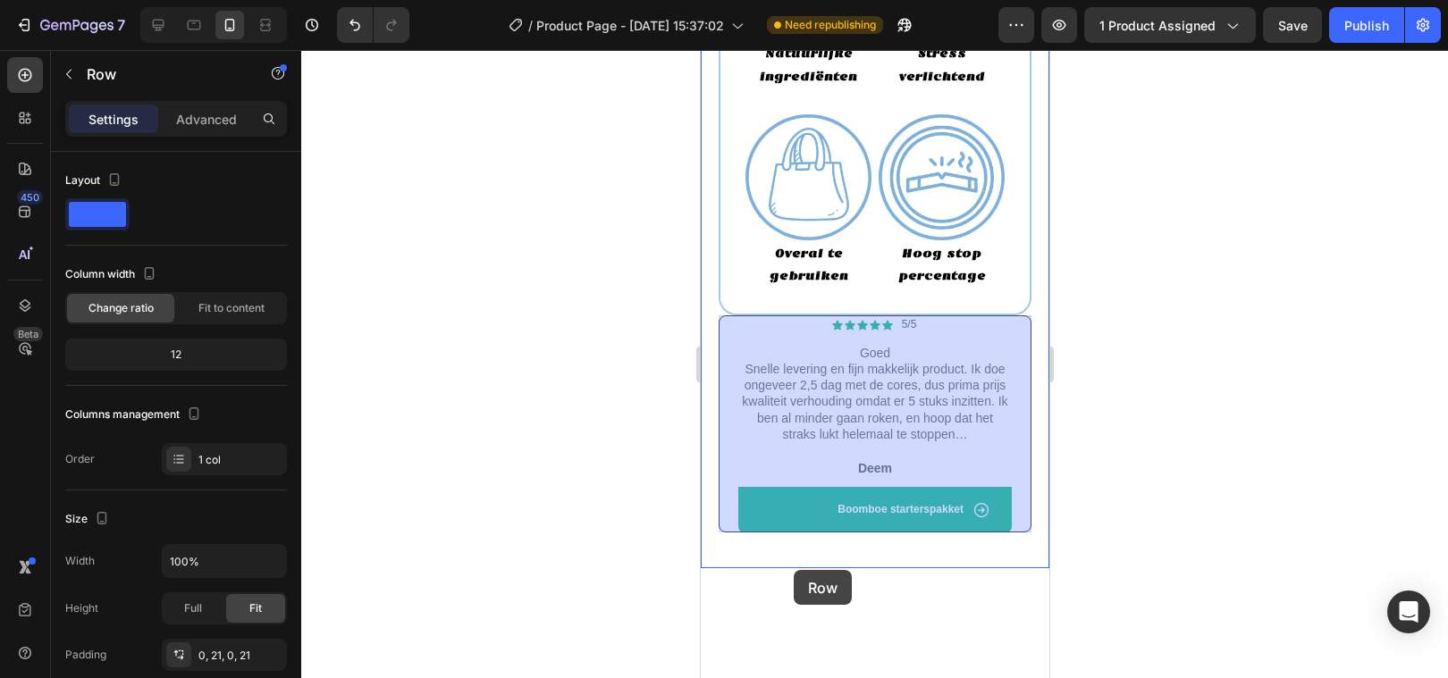
scroll to position [2117, 0]
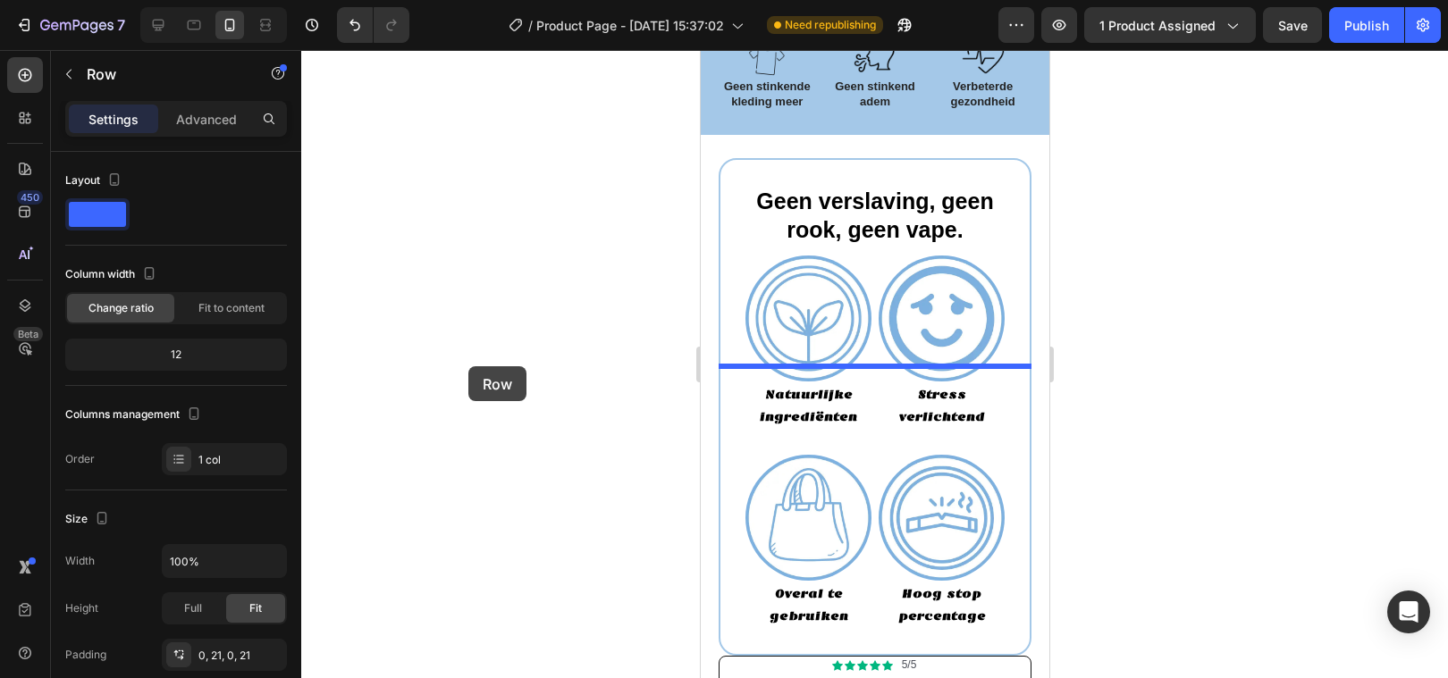
drag, startPoint x: 730, startPoint y: 505, endPoint x: 546, endPoint y: 189, distance: 366.0
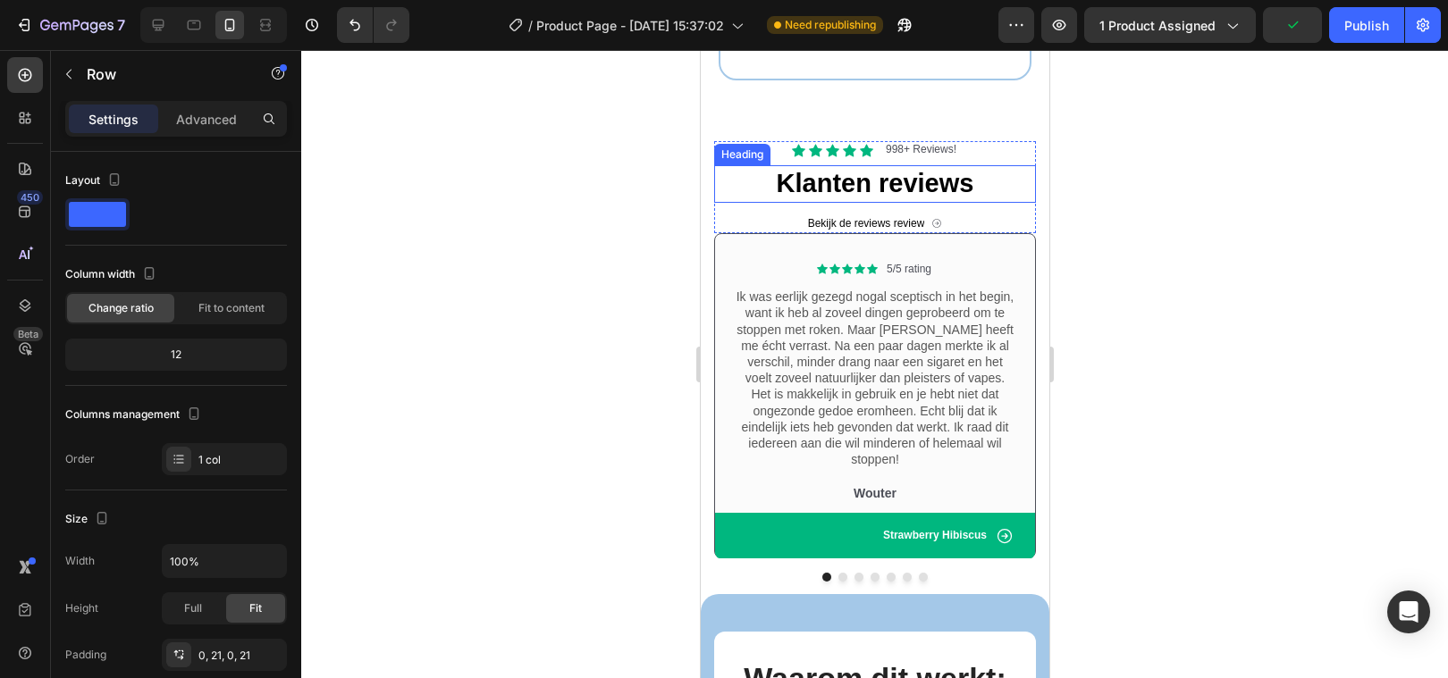
scroll to position [2763, 0]
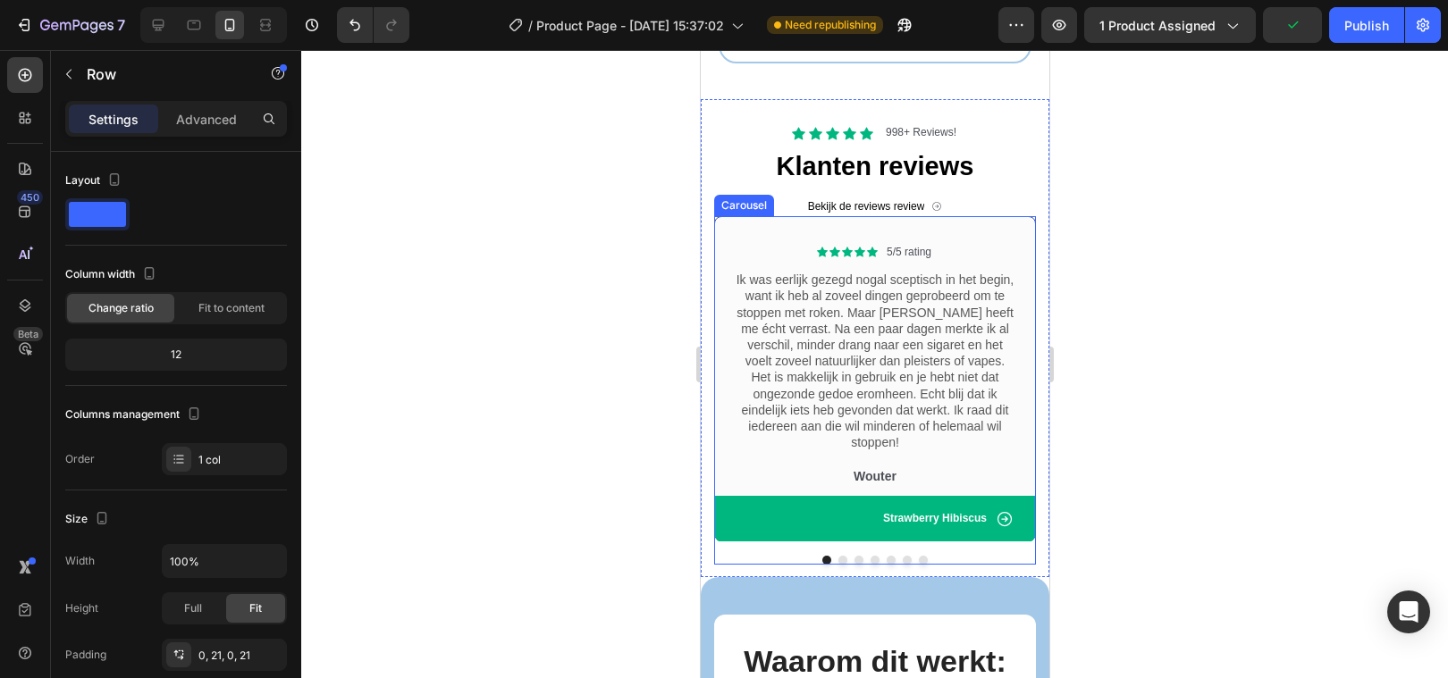
click at [922, 556] on button "Dot" at bounding box center [922, 560] width 9 height 9
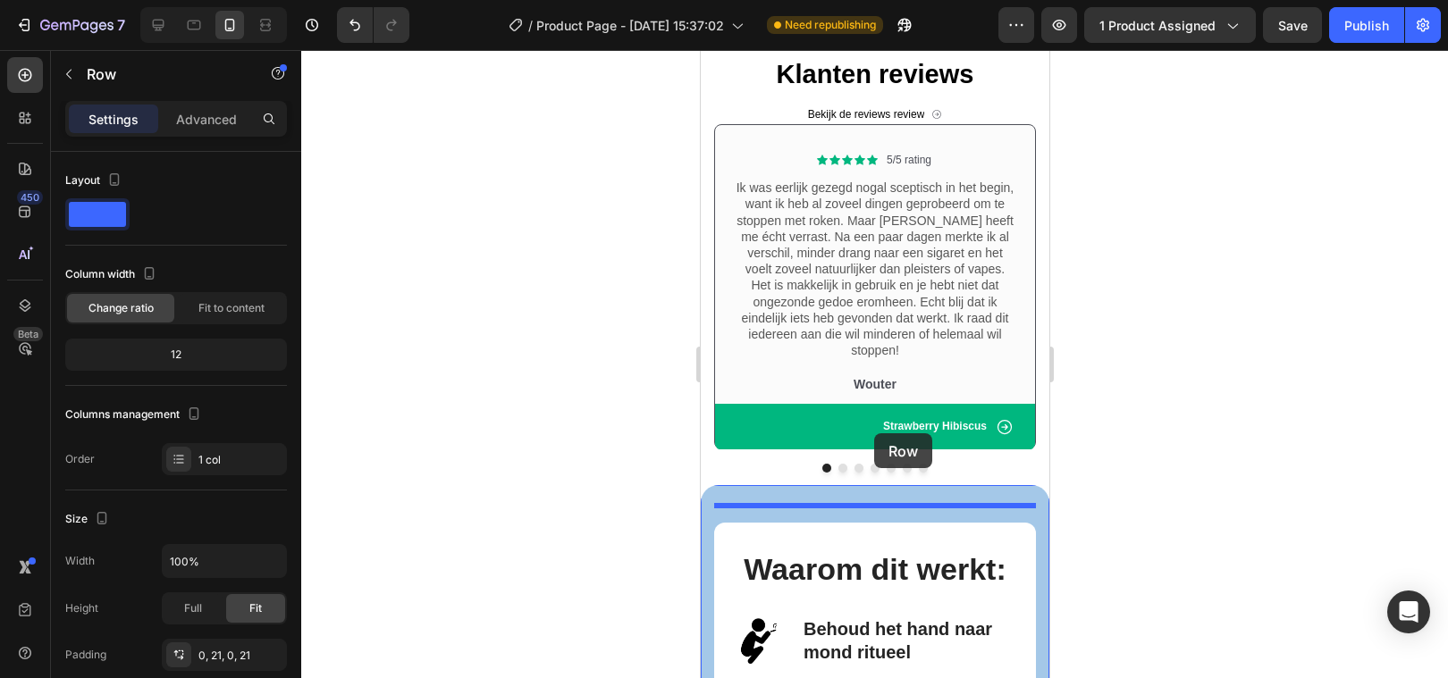
scroll to position [2863, 0]
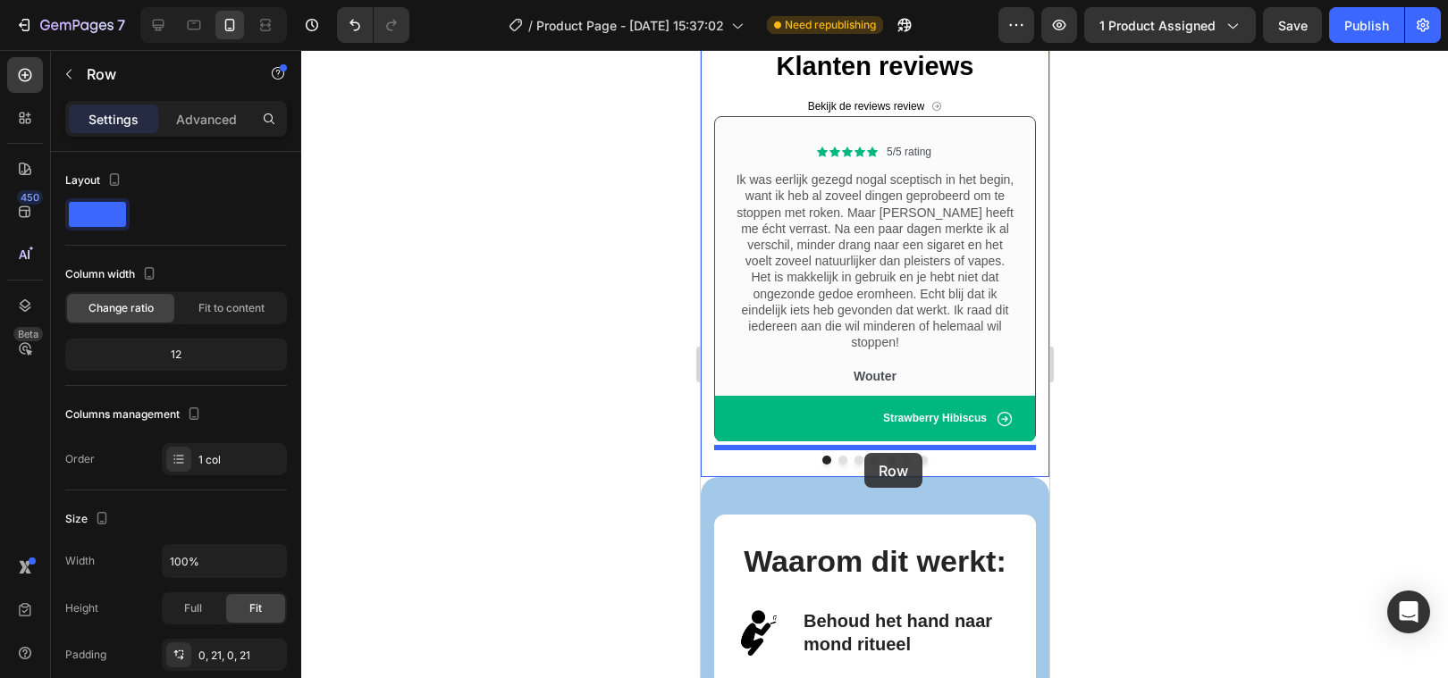
drag, startPoint x: 727, startPoint y: 328, endPoint x: 863, endPoint y: 455, distance: 186.5
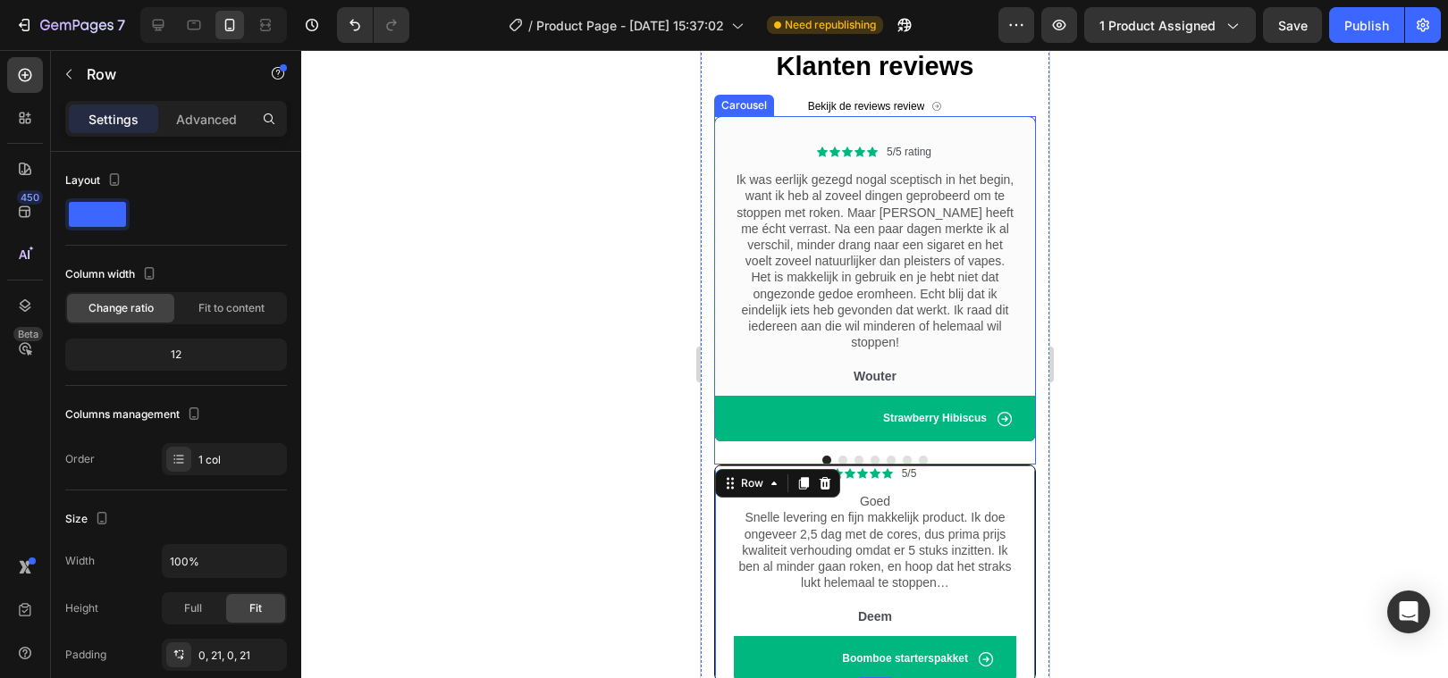
click at [923, 456] on button "Dot" at bounding box center [922, 460] width 9 height 9
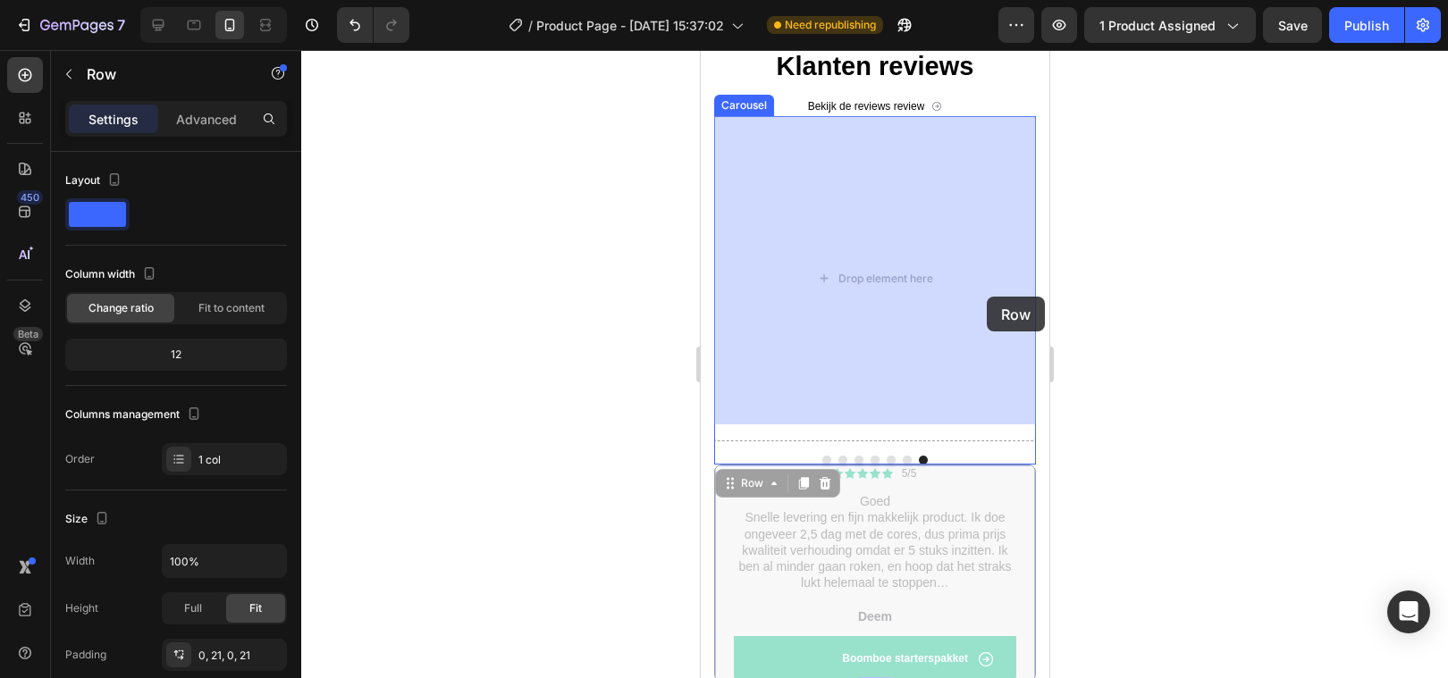
drag, startPoint x: 1021, startPoint y: 484, endPoint x: 986, endPoint y: 298, distance: 189.3
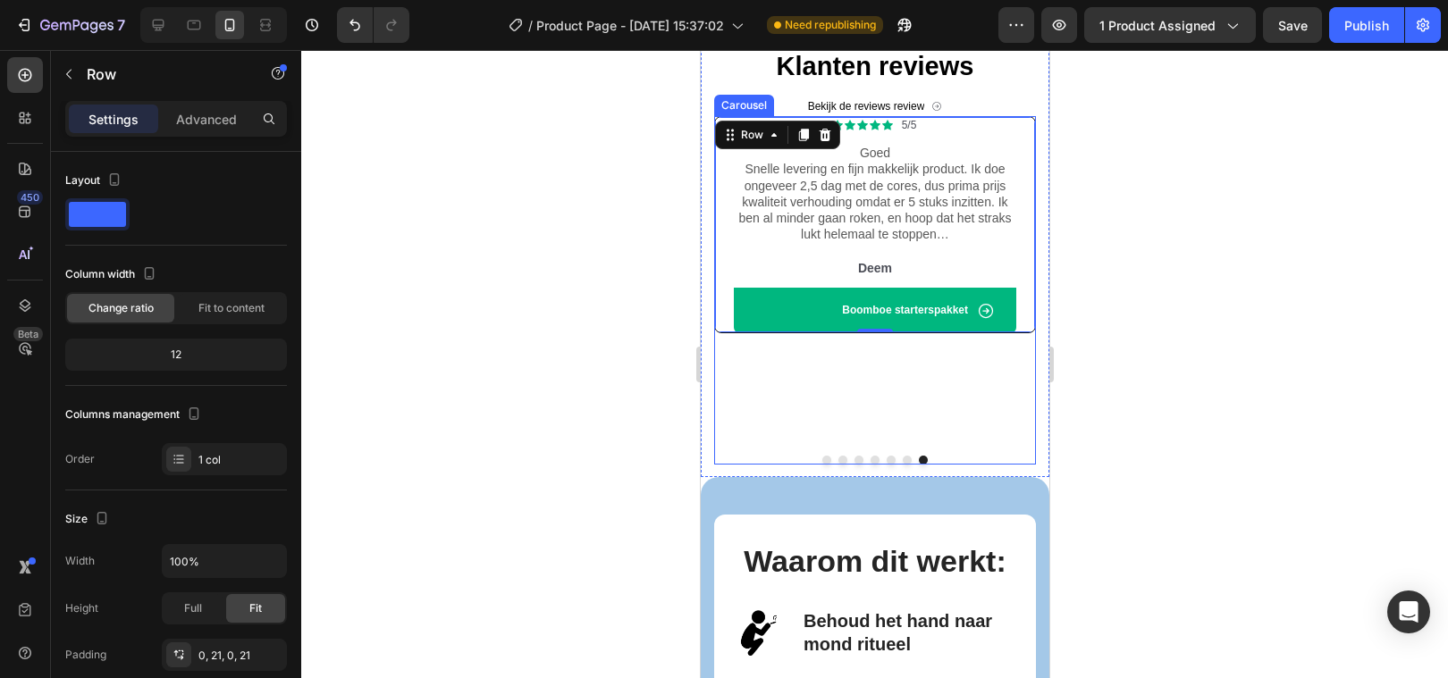
click at [900, 456] on div at bounding box center [874, 460] width 322 height 9
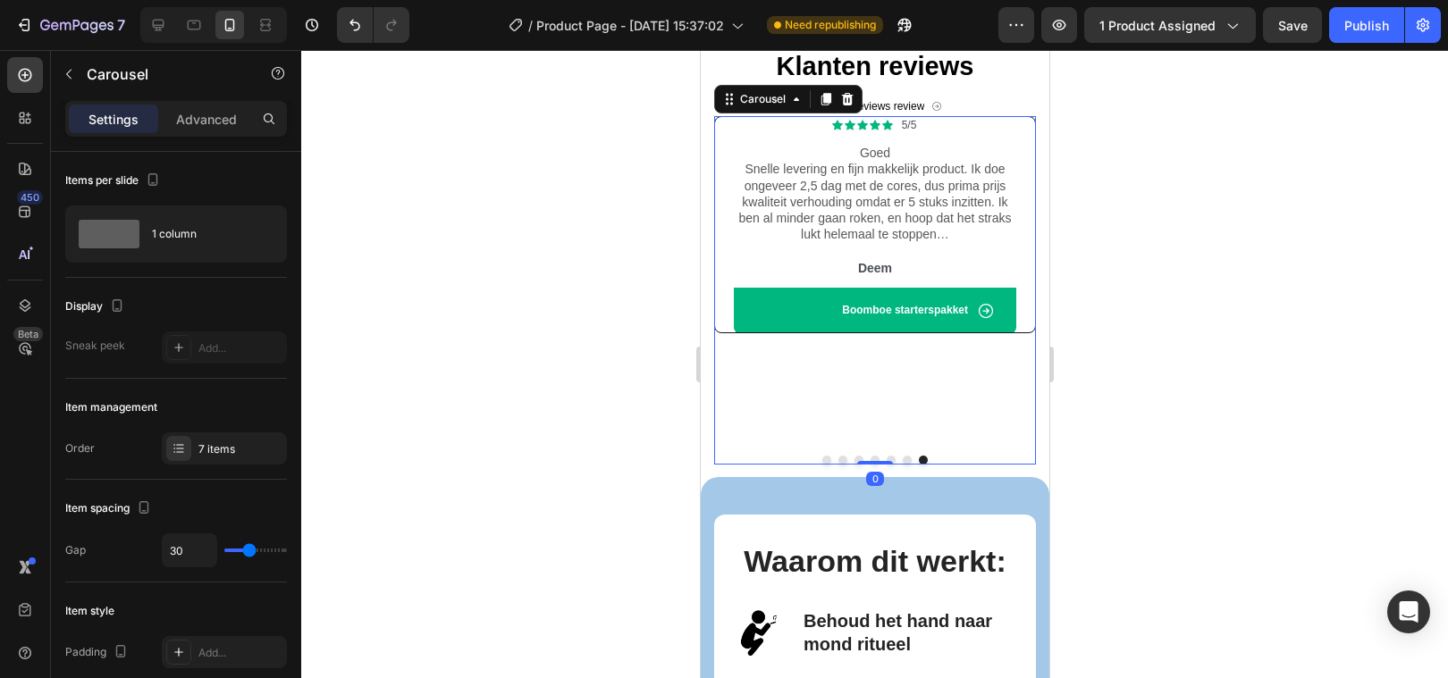
click at [903, 456] on button "Dot" at bounding box center [906, 460] width 9 height 9
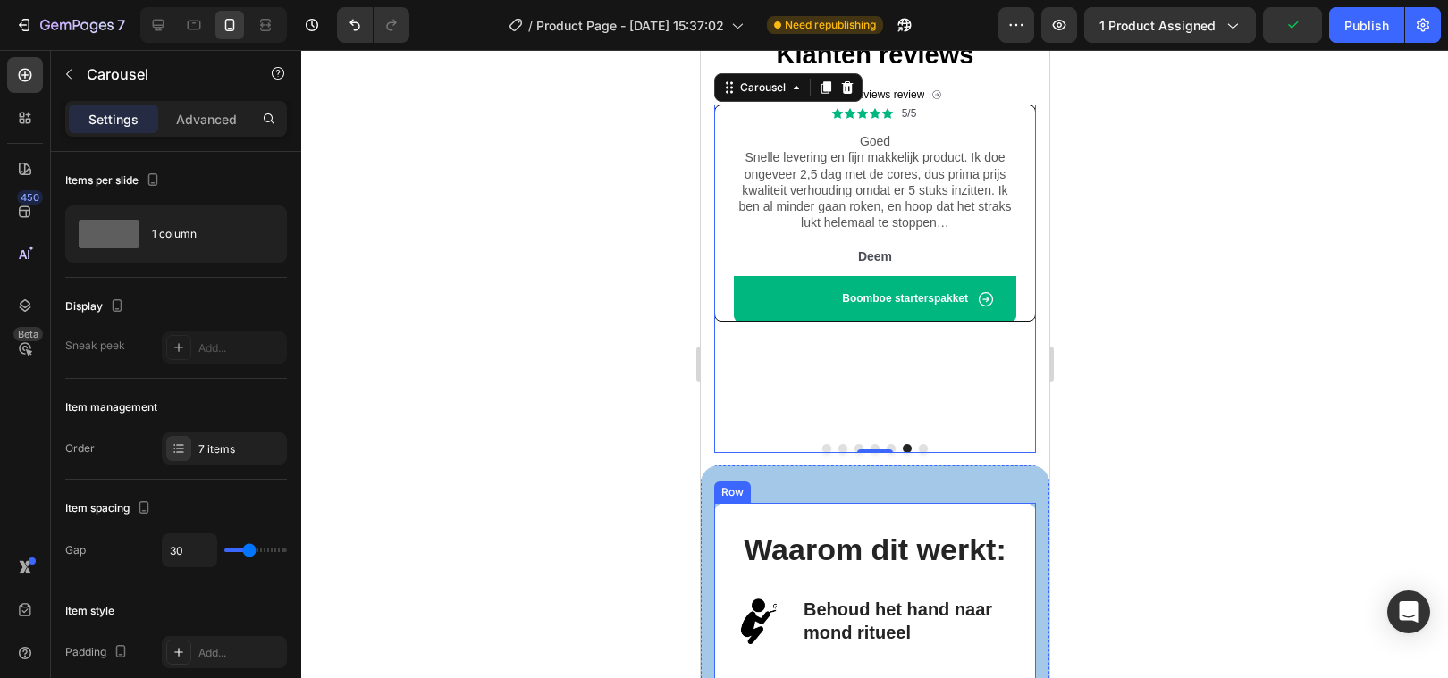
scroll to position [2483, 0]
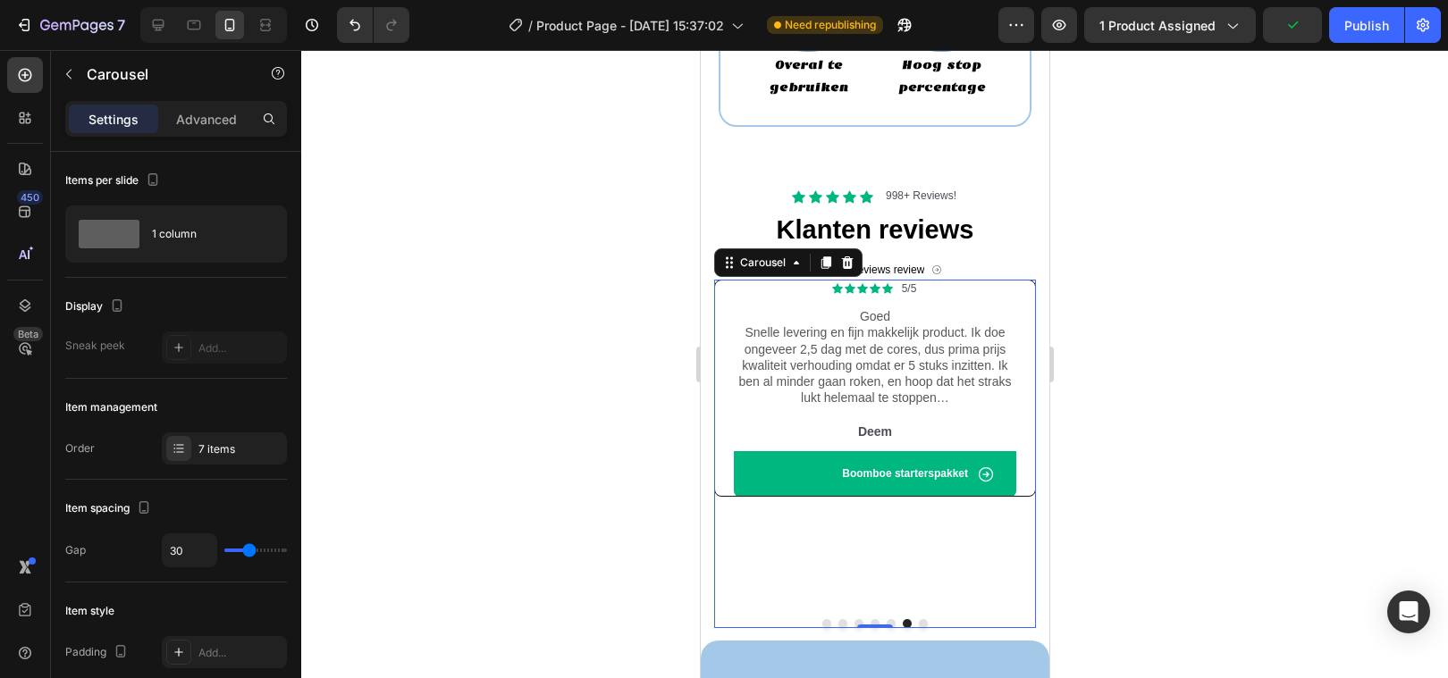
click at [543, 408] on div at bounding box center [874, 364] width 1147 height 628
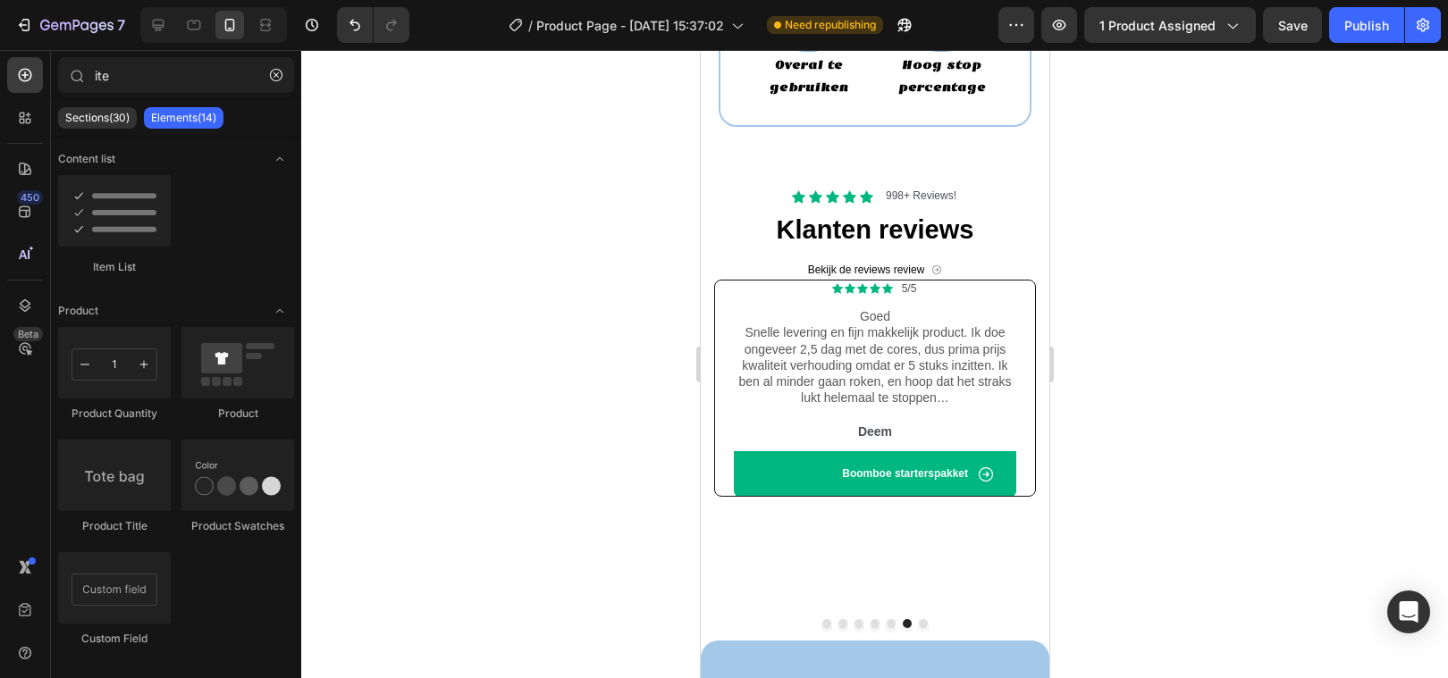
click at [1324, 356] on div at bounding box center [874, 364] width 1147 height 628
click at [823, 350] on p "Goed Snelle levering en fijn makkelijk product. Ik doe ongeveer 2,5 dag met de …" at bounding box center [874, 356] width 279 height 97
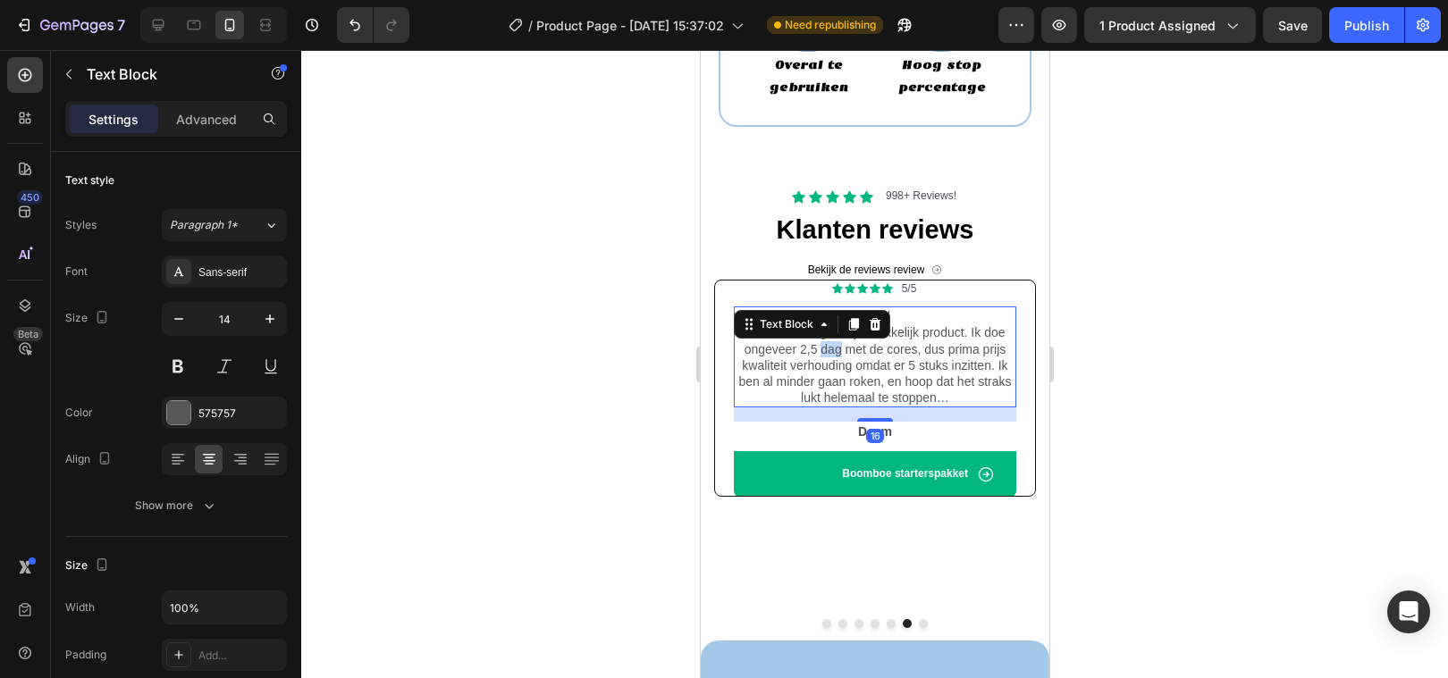
click at [823, 350] on p "Goed Snelle levering en fijn makkelijk product. Ik doe ongeveer 2,5 dag met de …" at bounding box center [874, 356] width 279 height 97
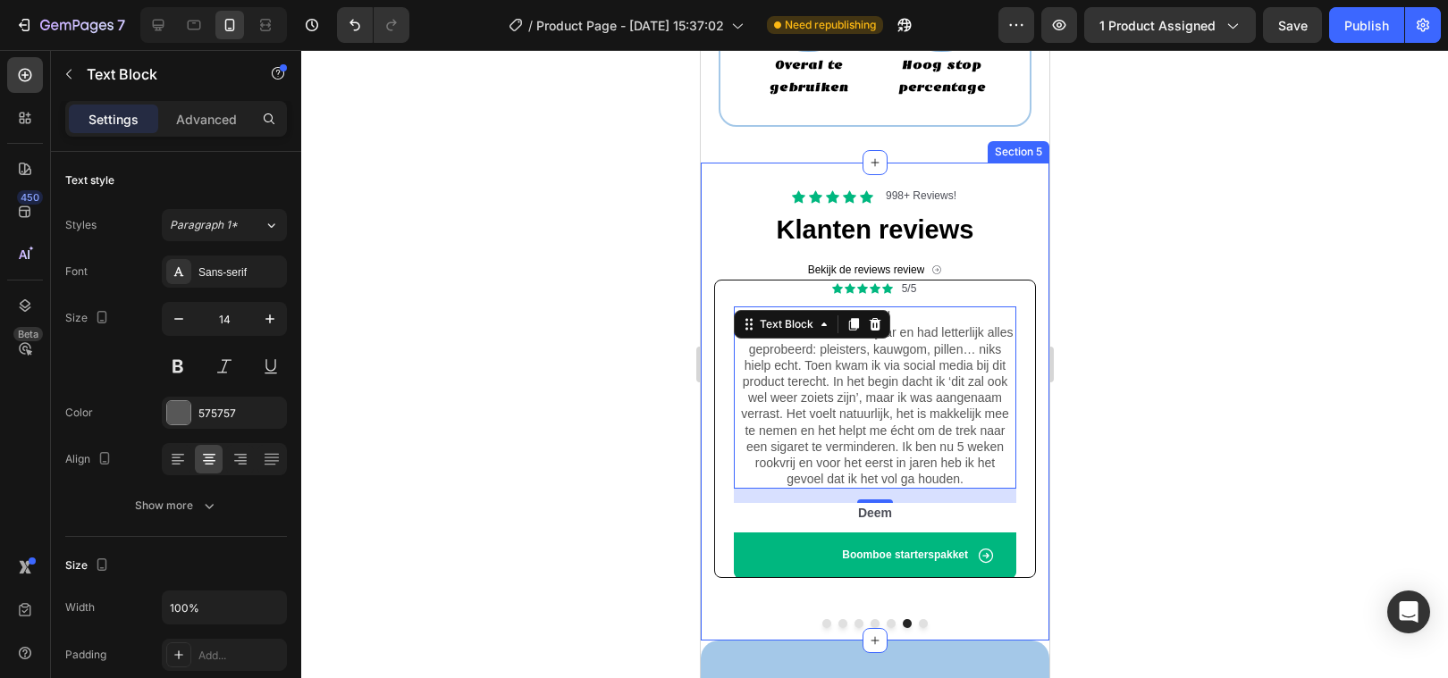
click at [605, 394] on div at bounding box center [874, 364] width 1147 height 628
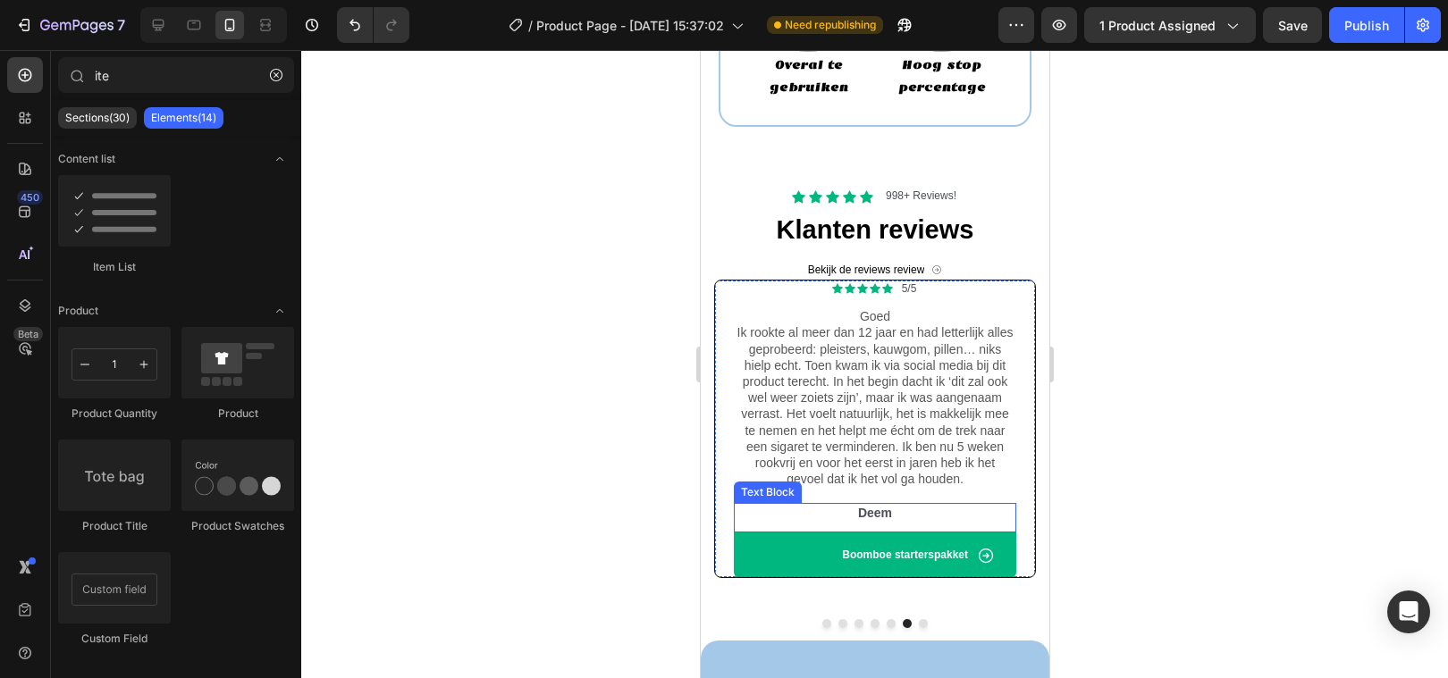
click at [872, 511] on p "Deem" at bounding box center [874, 513] width 279 height 16
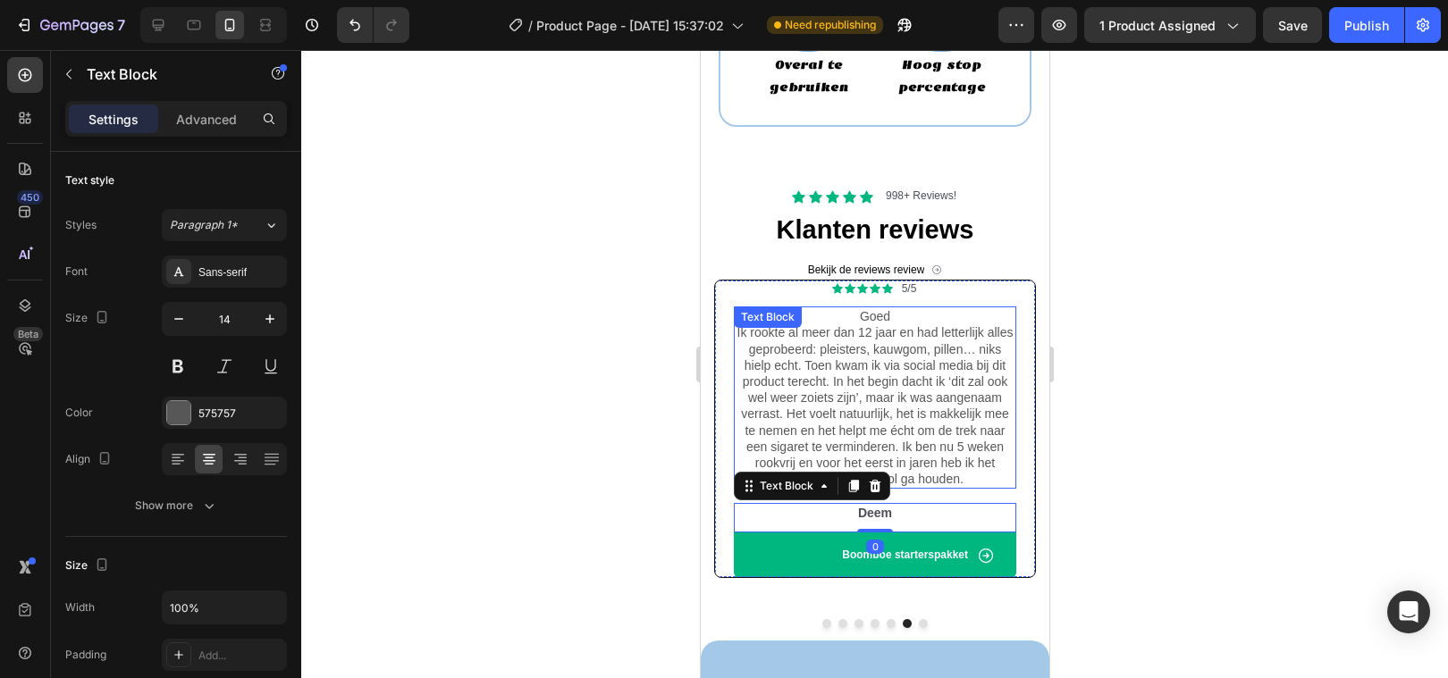
click at [895, 318] on p "Goed Ik rookte al meer dan 12 jaar en had letterlijk alles geprobeerd: pleister…" at bounding box center [874, 397] width 279 height 179
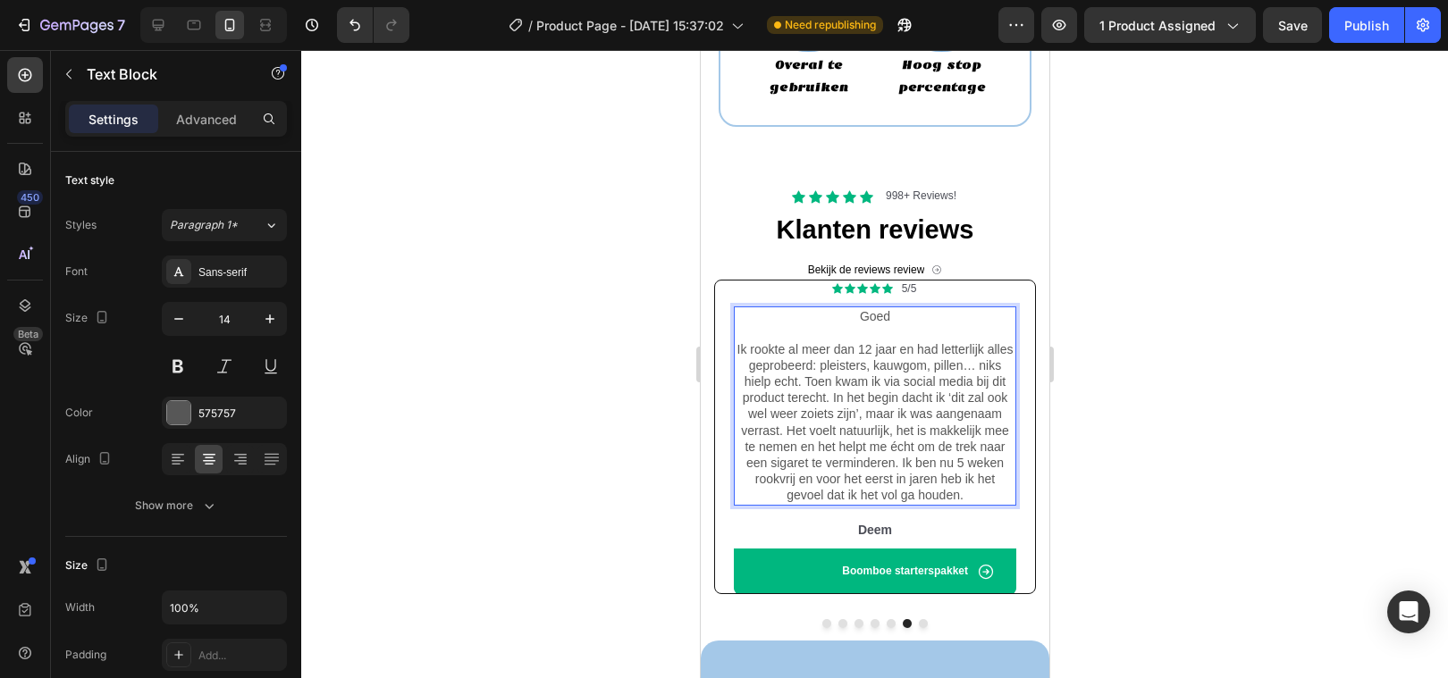
drag, startPoint x: 205, startPoint y: 267, endPoint x: 196, endPoint y: 270, distance: 9.3
click at [586, 444] on div at bounding box center [874, 364] width 1147 height 628
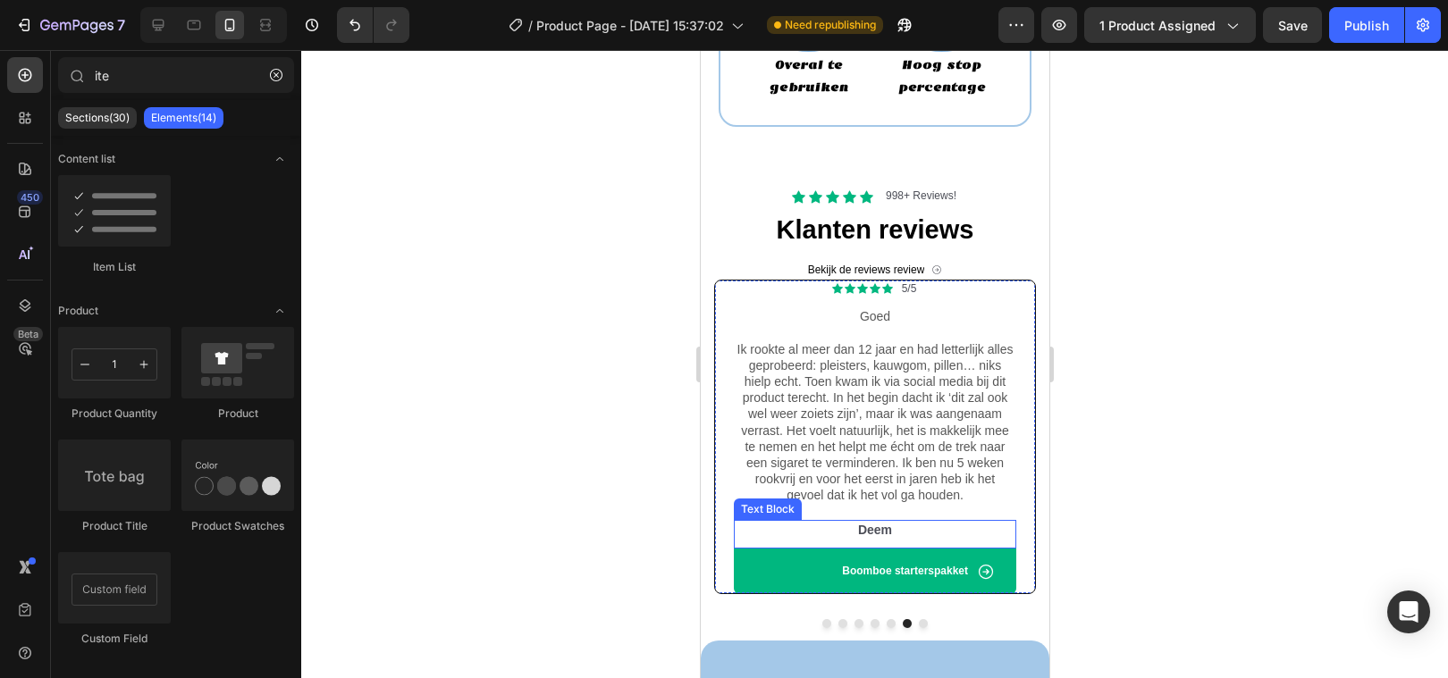
click at [869, 529] on p "Deem" at bounding box center [874, 530] width 279 height 16
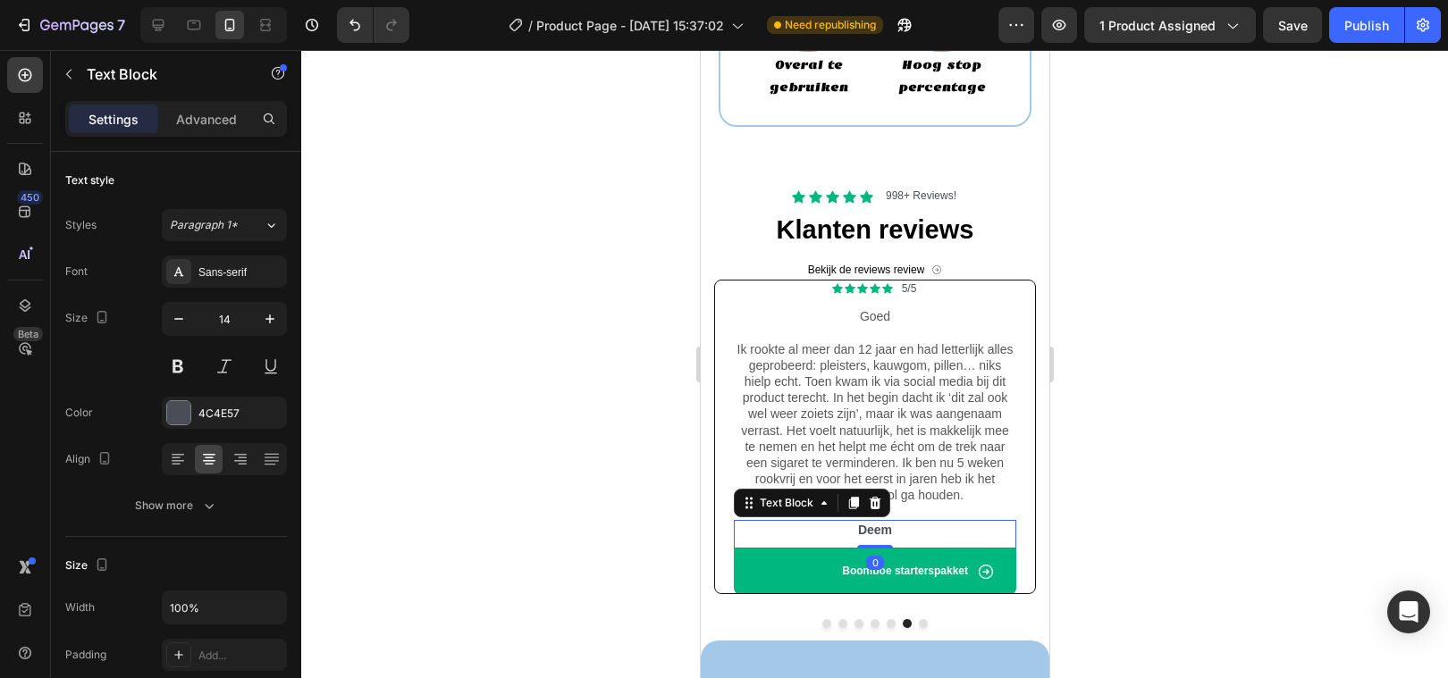
click at [869, 529] on p "Deem" at bounding box center [874, 530] width 279 height 16
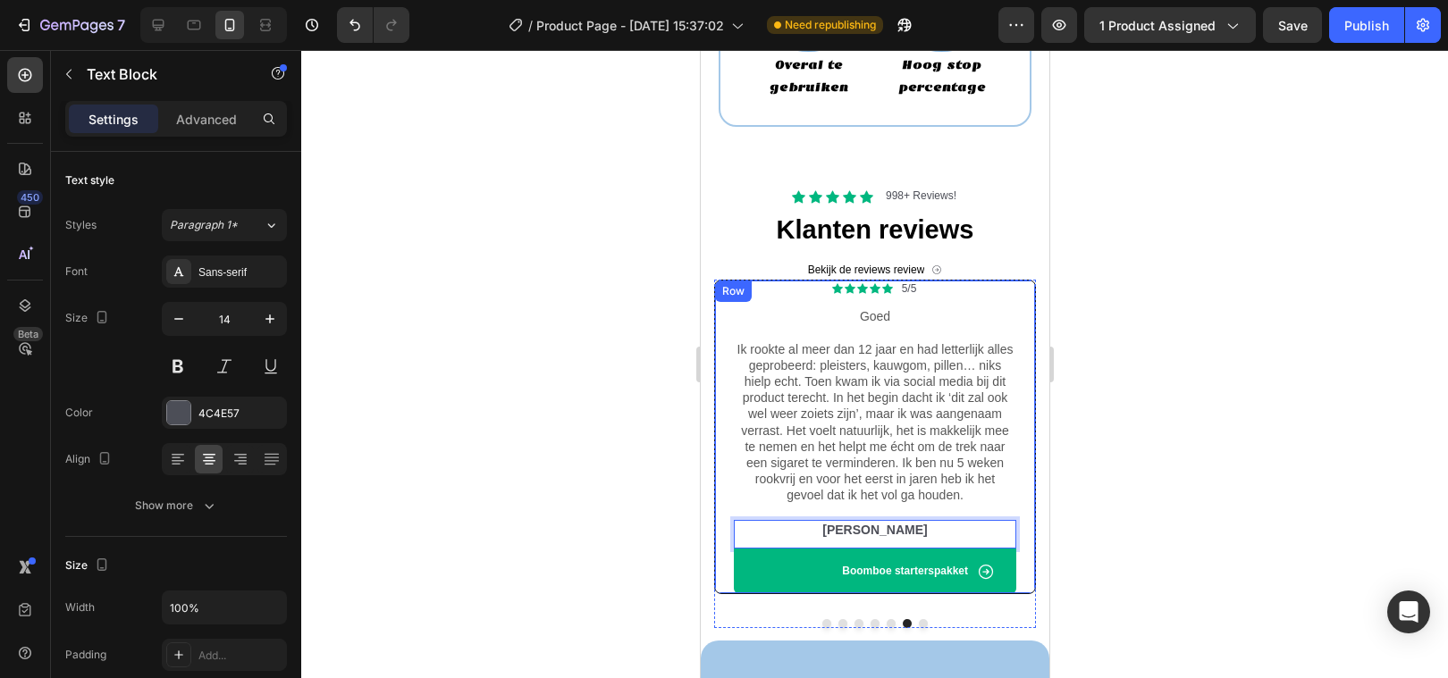
click at [530, 446] on div at bounding box center [874, 364] width 1147 height 628
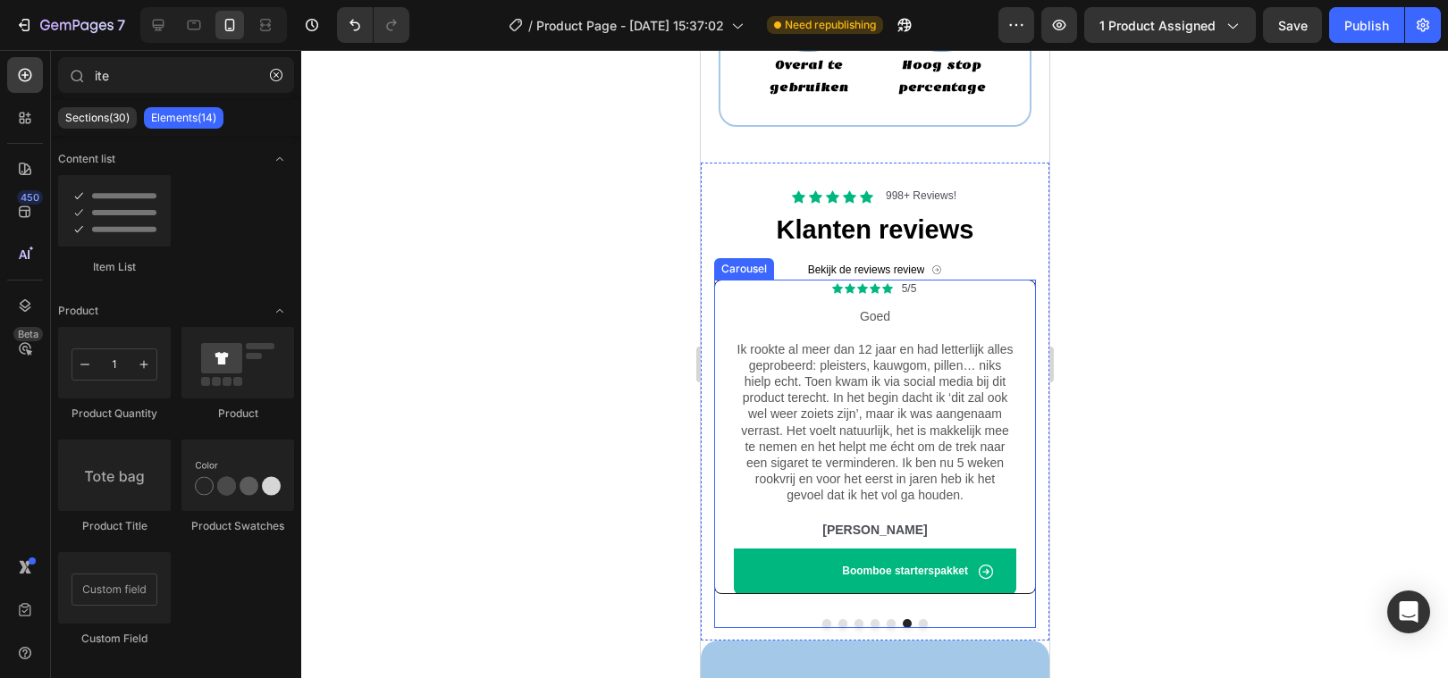
click at [921, 619] on button "Dot" at bounding box center [922, 623] width 9 height 9
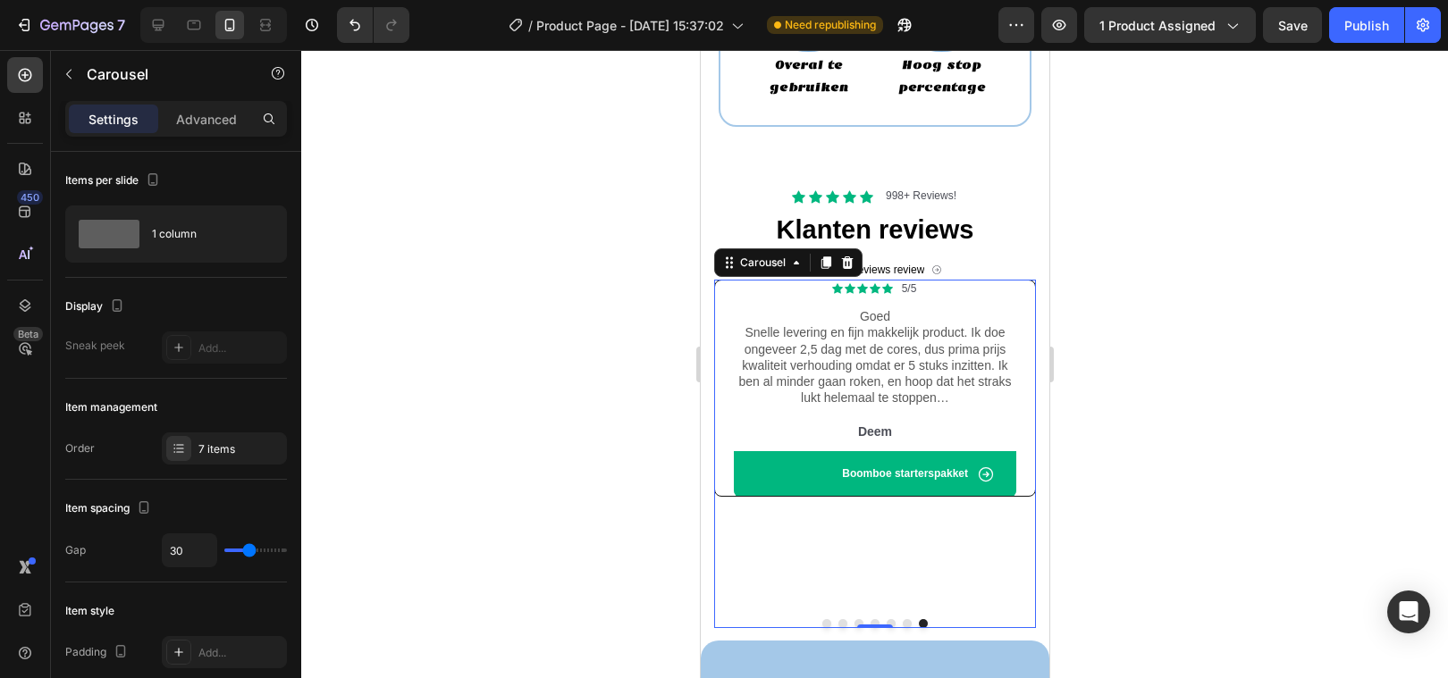
click at [1392, 369] on div at bounding box center [874, 364] width 1147 height 628
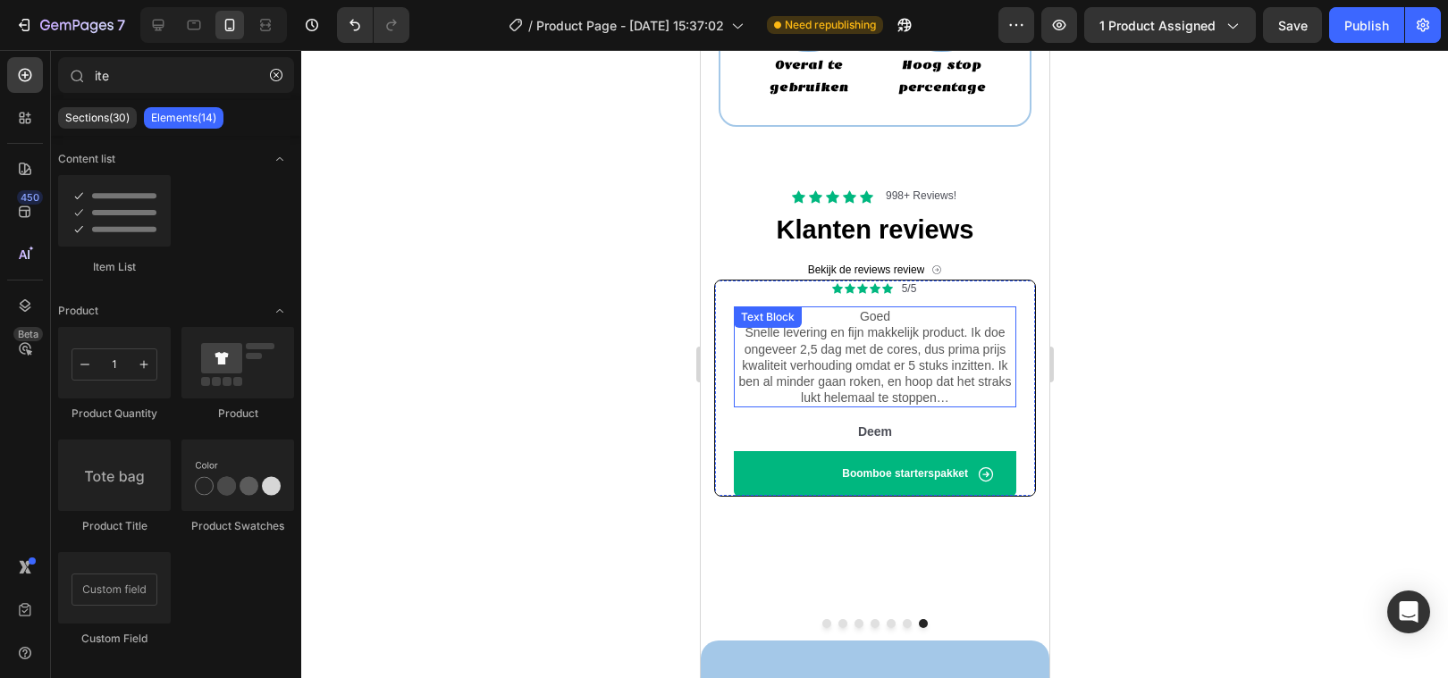
click at [802, 338] on div "Goed Snelle levering en fijn makkelijk product. Ik doe ongeveer 2,5 dag met de …" at bounding box center [874, 357] width 282 height 101
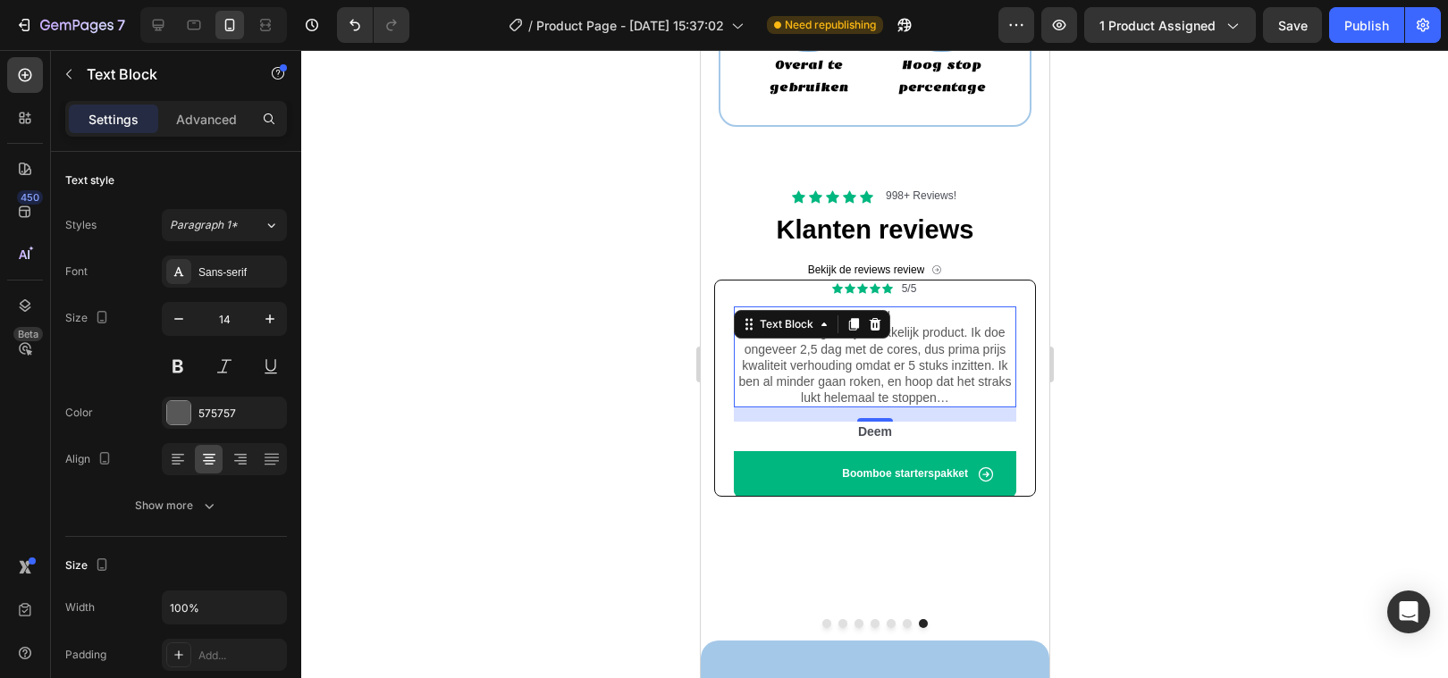
click at [802, 339] on p "Goed Snelle levering en fijn makkelijk product. Ik doe ongeveer 2,5 dag met de …" at bounding box center [874, 356] width 279 height 97
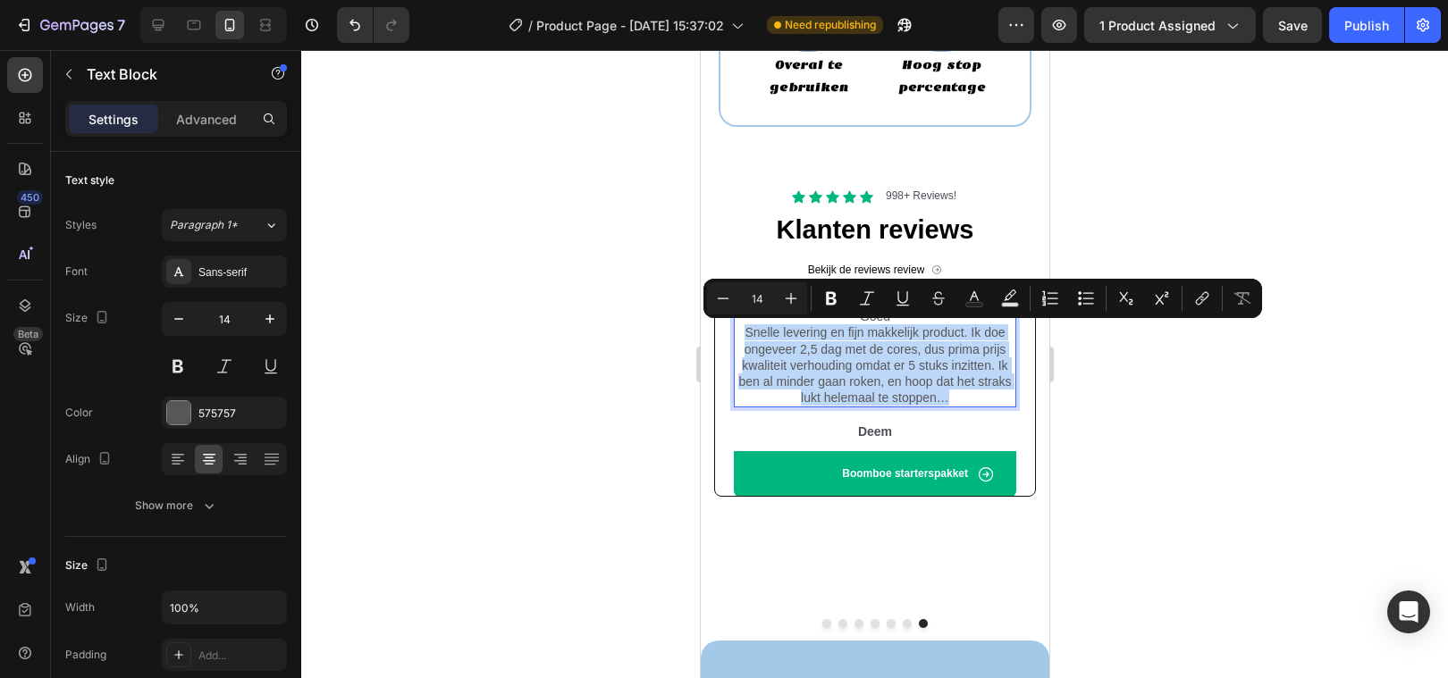
click at [802, 339] on p "Goed Snelle levering en fijn makkelijk product. Ik doe ongeveer 2,5 dag met de …" at bounding box center [874, 356] width 279 height 97
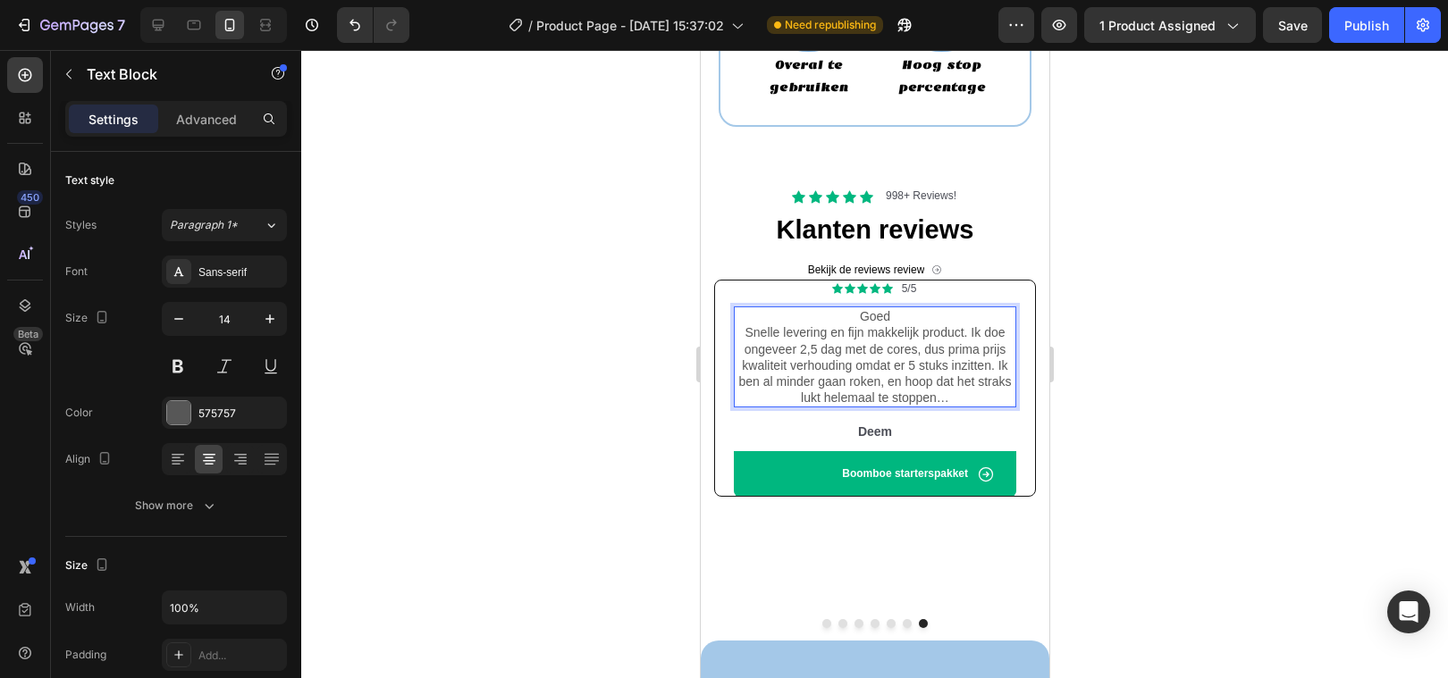
click at [853, 315] on p "Goed Snelle levering en fijn makkelijk product. Ik doe ongeveer 2,5 dag met de …" at bounding box center [874, 356] width 279 height 97
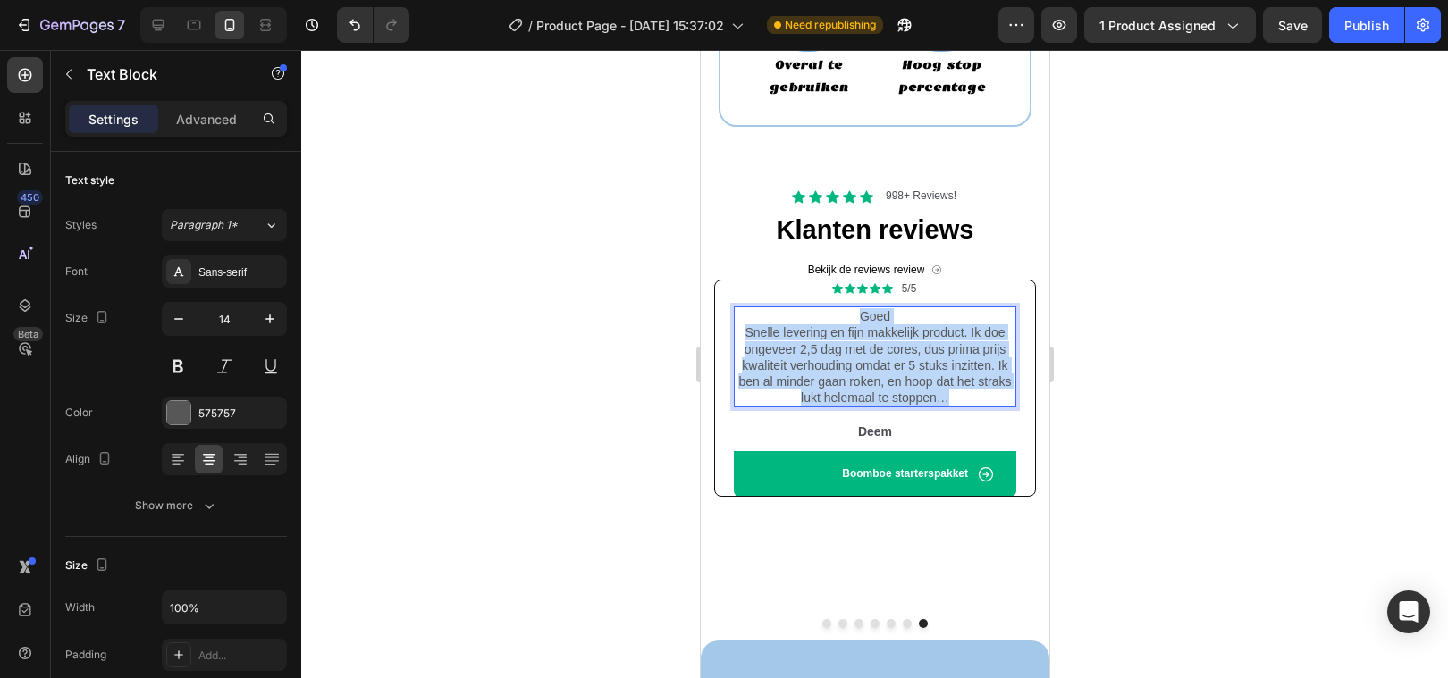
drag, startPoint x: 853, startPoint y: 315, endPoint x: 955, endPoint y: 391, distance: 127.8
click at [955, 392] on p "Goed Snelle levering en fijn makkelijk product. Ik doe ongeveer 2,5 dag met de …" at bounding box center [874, 356] width 279 height 97
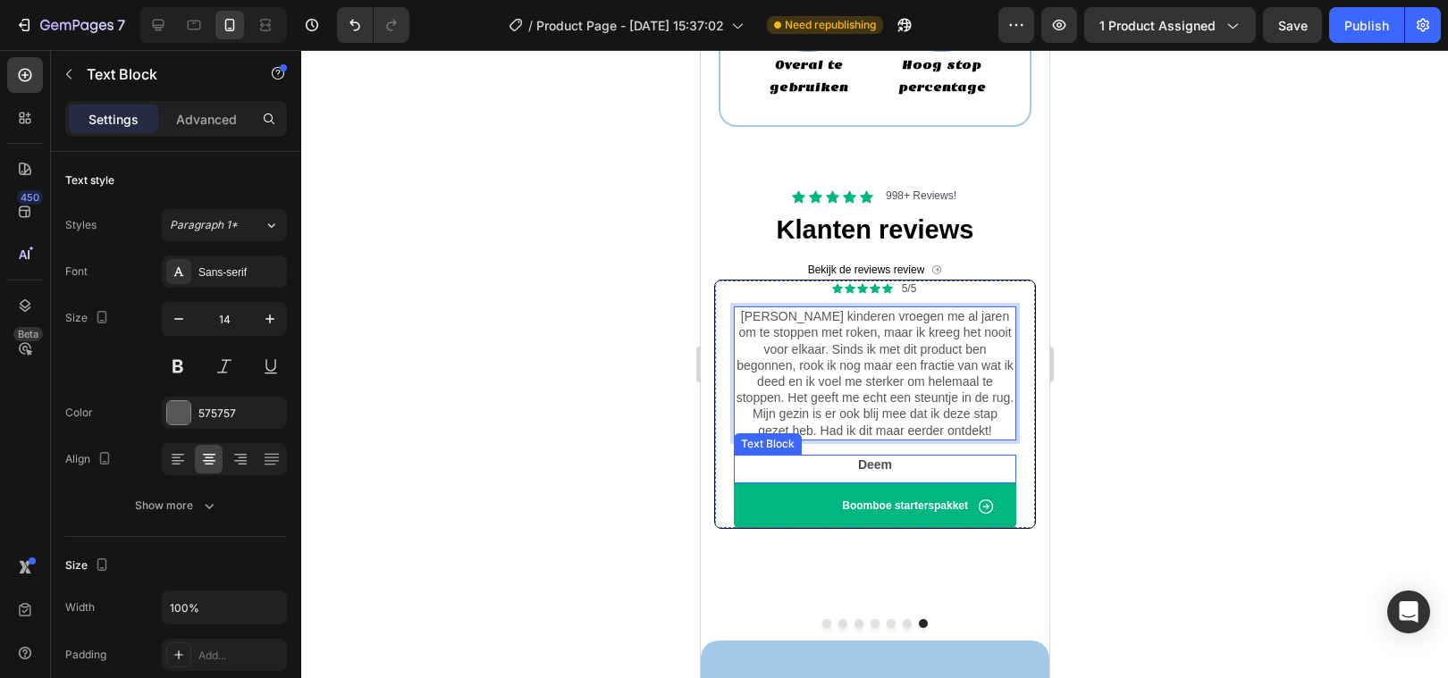
click at [870, 460] on p "Deem" at bounding box center [874, 465] width 279 height 16
click at [870, 461] on p "Deem" at bounding box center [874, 465] width 279 height 16
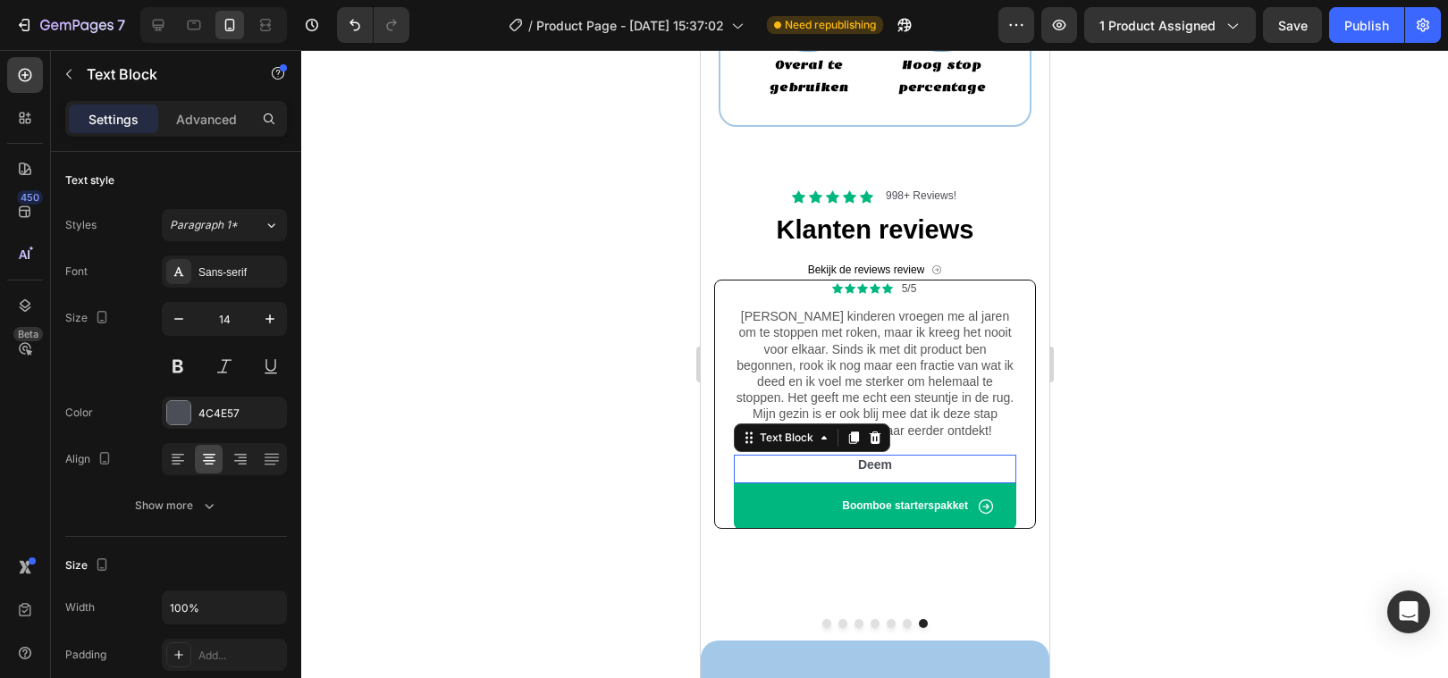
click at [870, 461] on p "Deem" at bounding box center [874, 465] width 279 height 16
click at [613, 408] on div at bounding box center [874, 364] width 1147 height 628
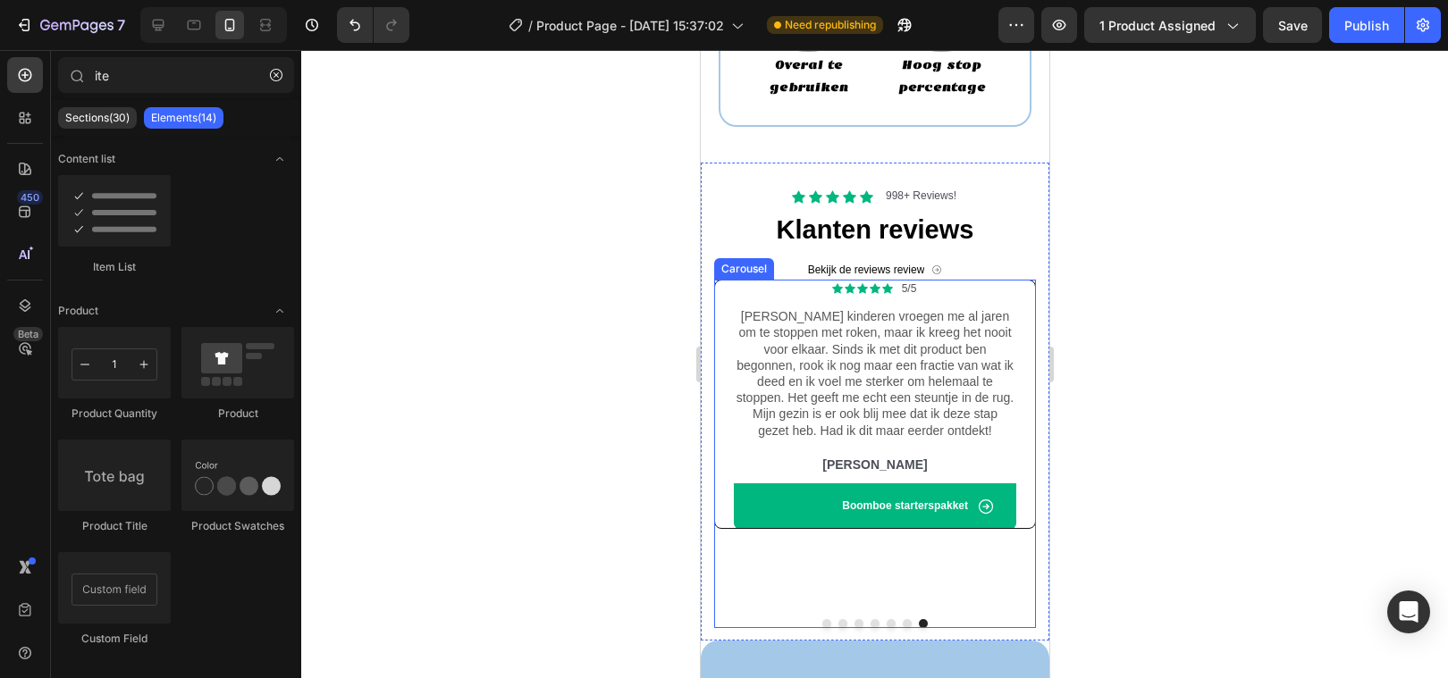
click at [824, 619] on button "Dot" at bounding box center [825, 623] width 9 height 9
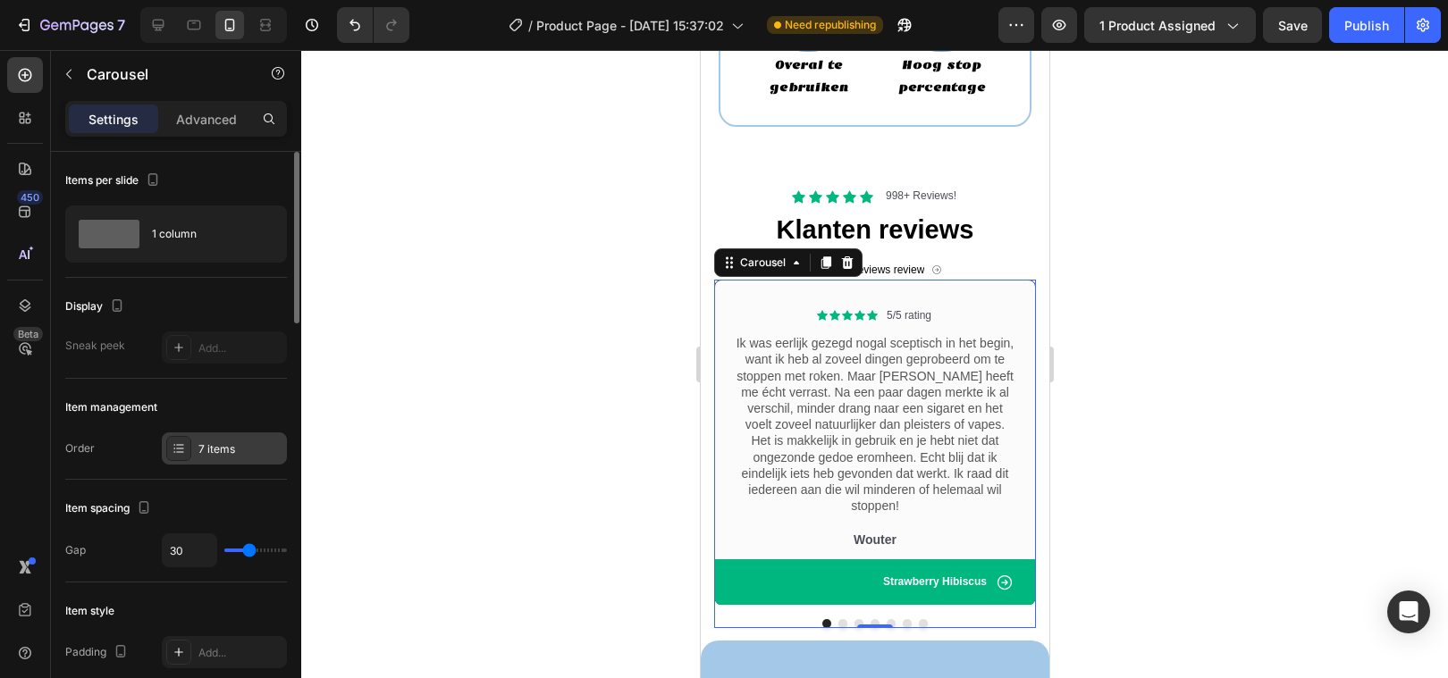
click at [225, 446] on div "7 items" at bounding box center [240, 449] width 84 height 16
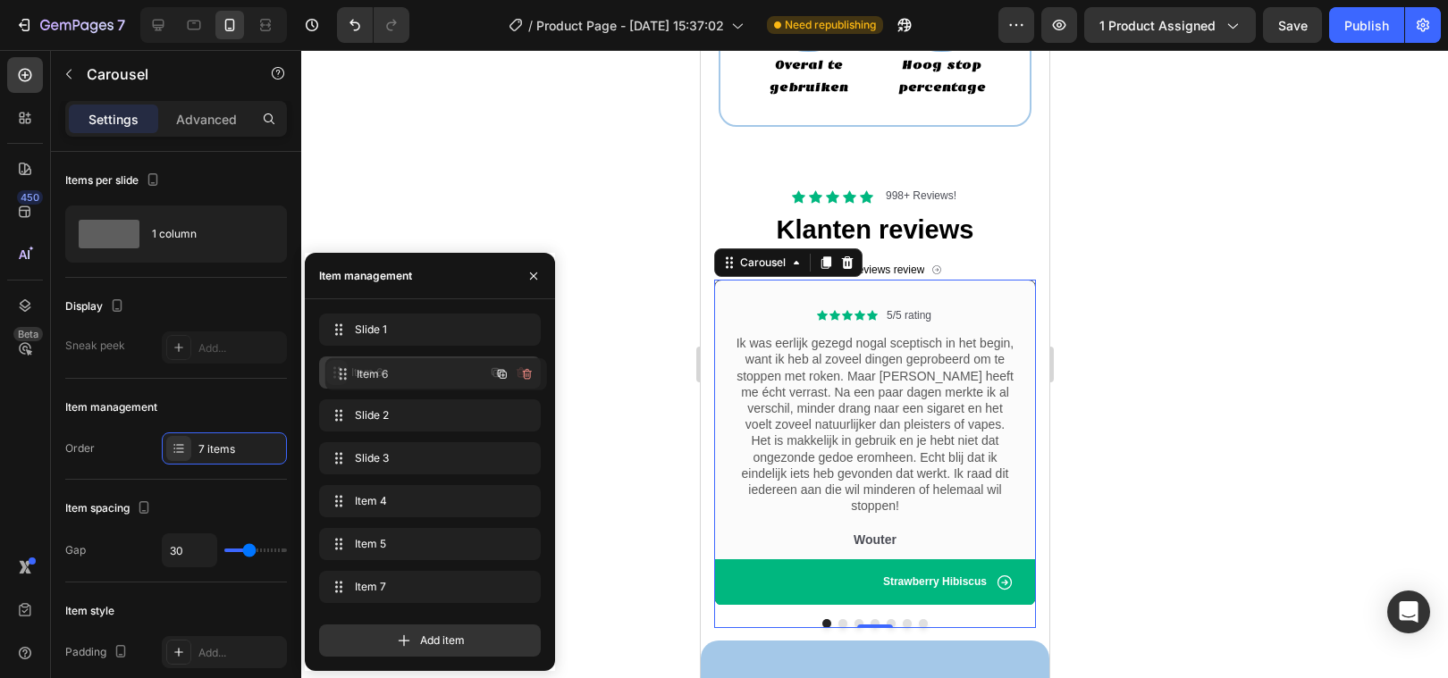
drag, startPoint x: 337, startPoint y: 551, endPoint x: 343, endPoint y: 382, distance: 169.9
drag, startPoint x: 338, startPoint y: 583, endPoint x: 341, endPoint y: 425, distance: 157.3
click at [635, 467] on div at bounding box center [874, 364] width 1147 height 628
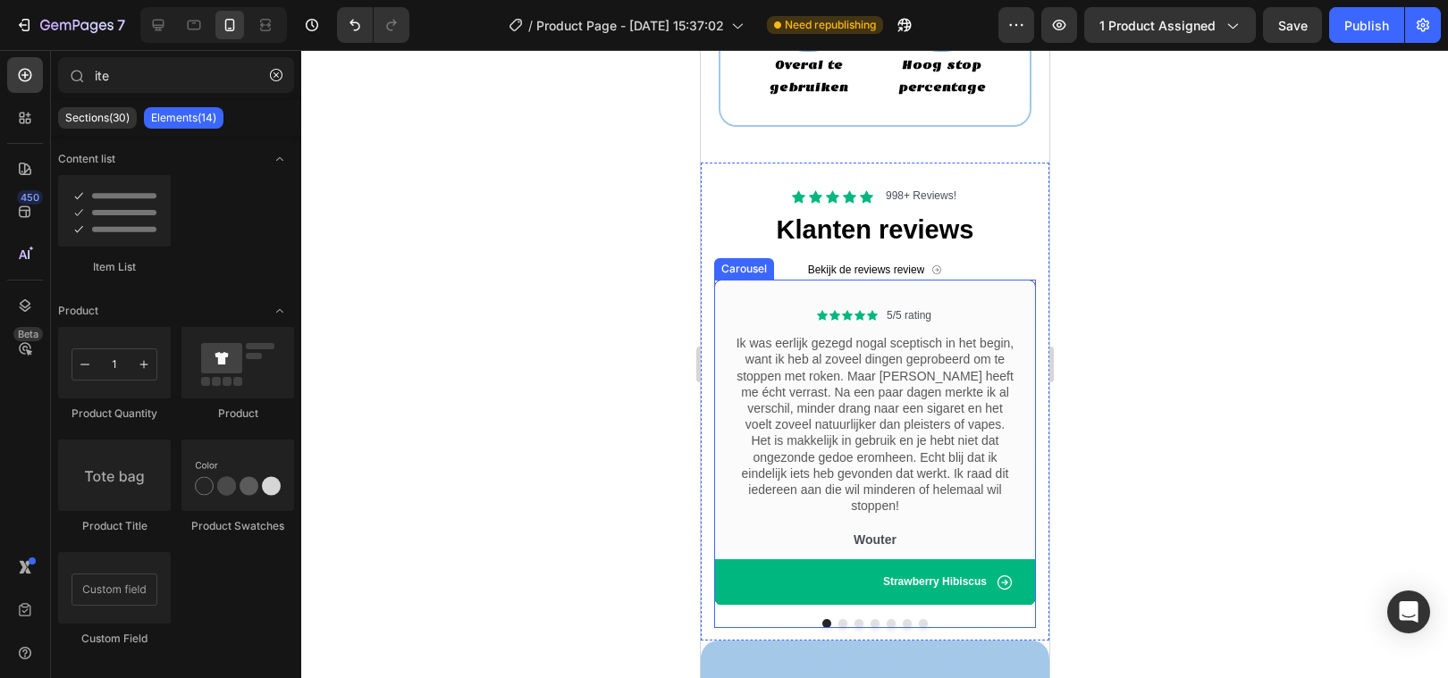
click at [841, 619] on button "Dot" at bounding box center [841, 623] width 9 height 9
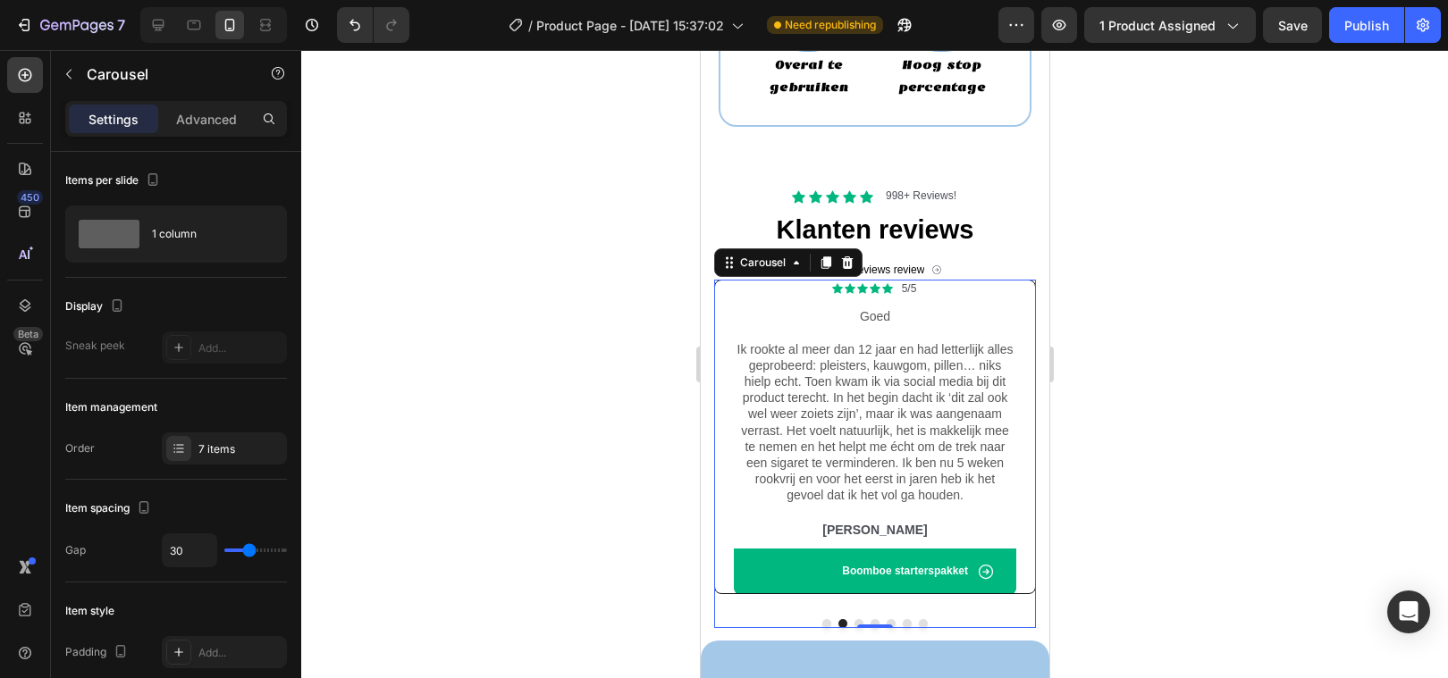
click at [856, 619] on button "Dot" at bounding box center [857, 623] width 9 height 9
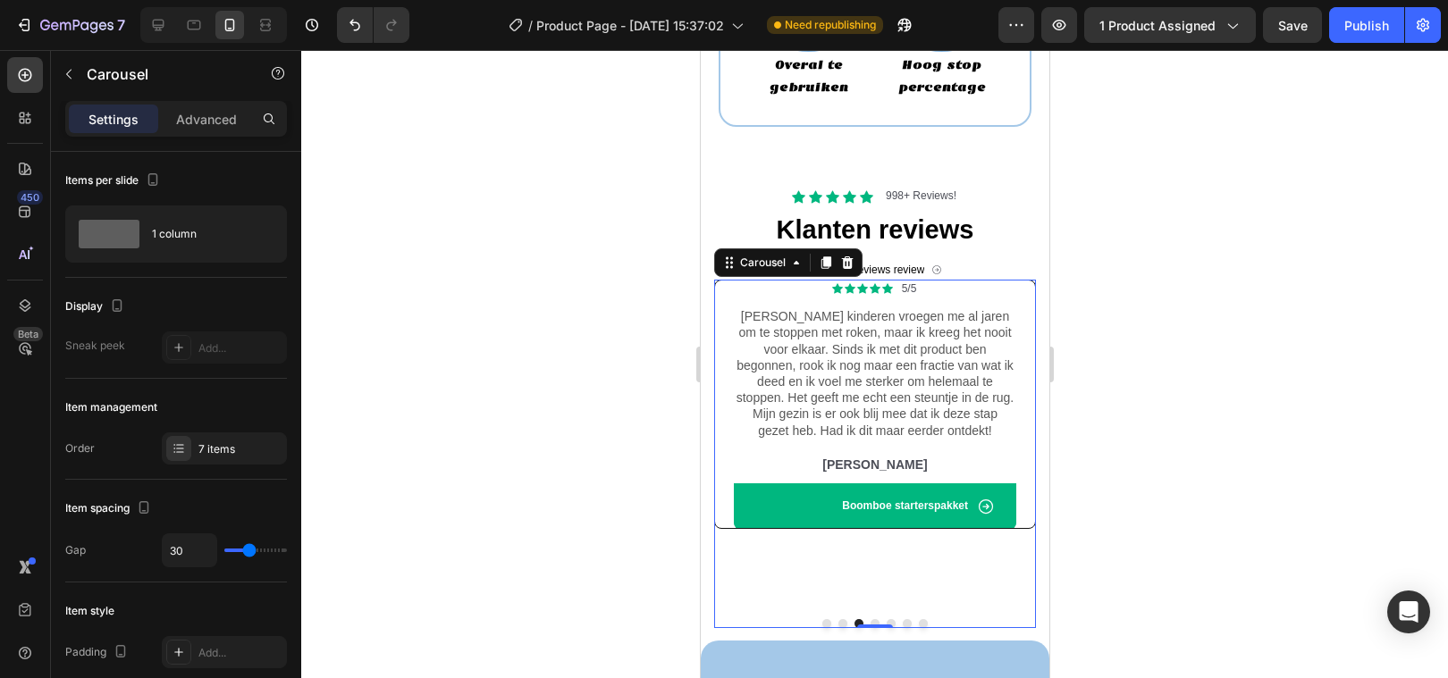
click at [871, 619] on button "Dot" at bounding box center [874, 623] width 9 height 9
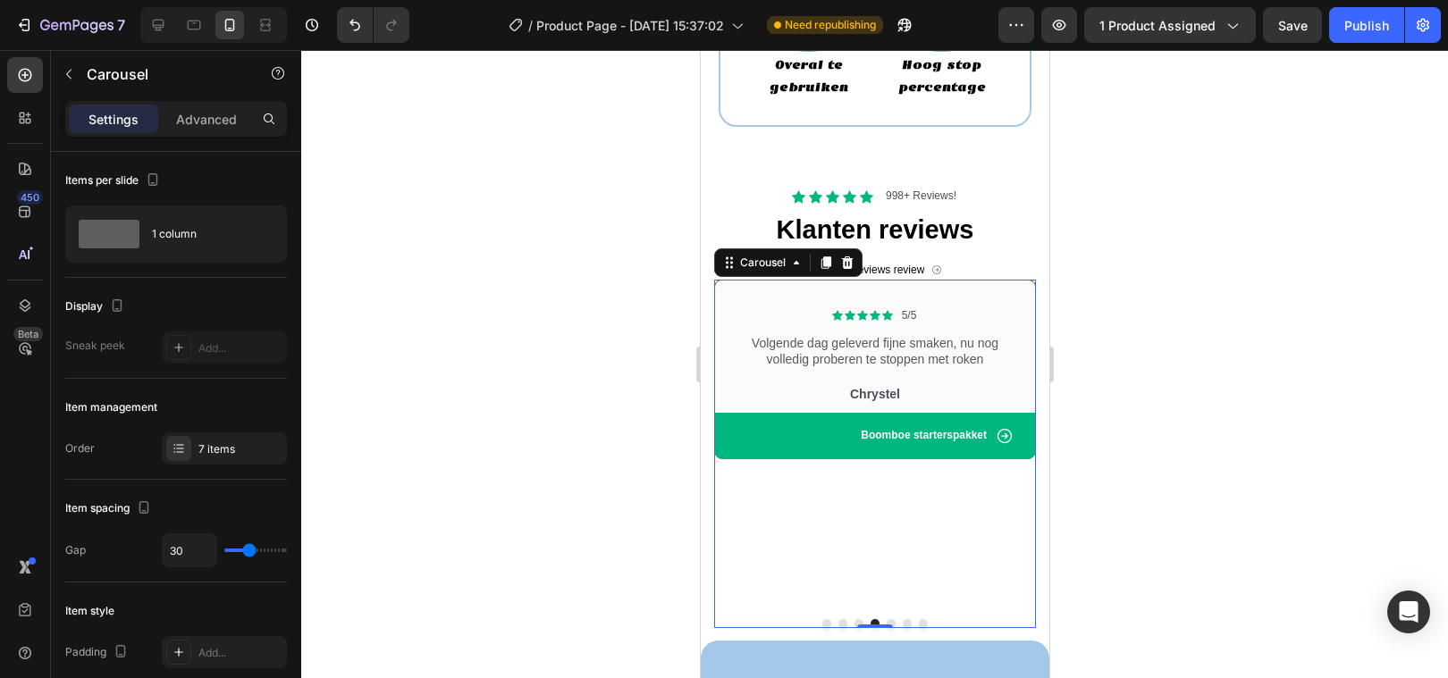
click at [888, 619] on button "Dot" at bounding box center [890, 623] width 9 height 9
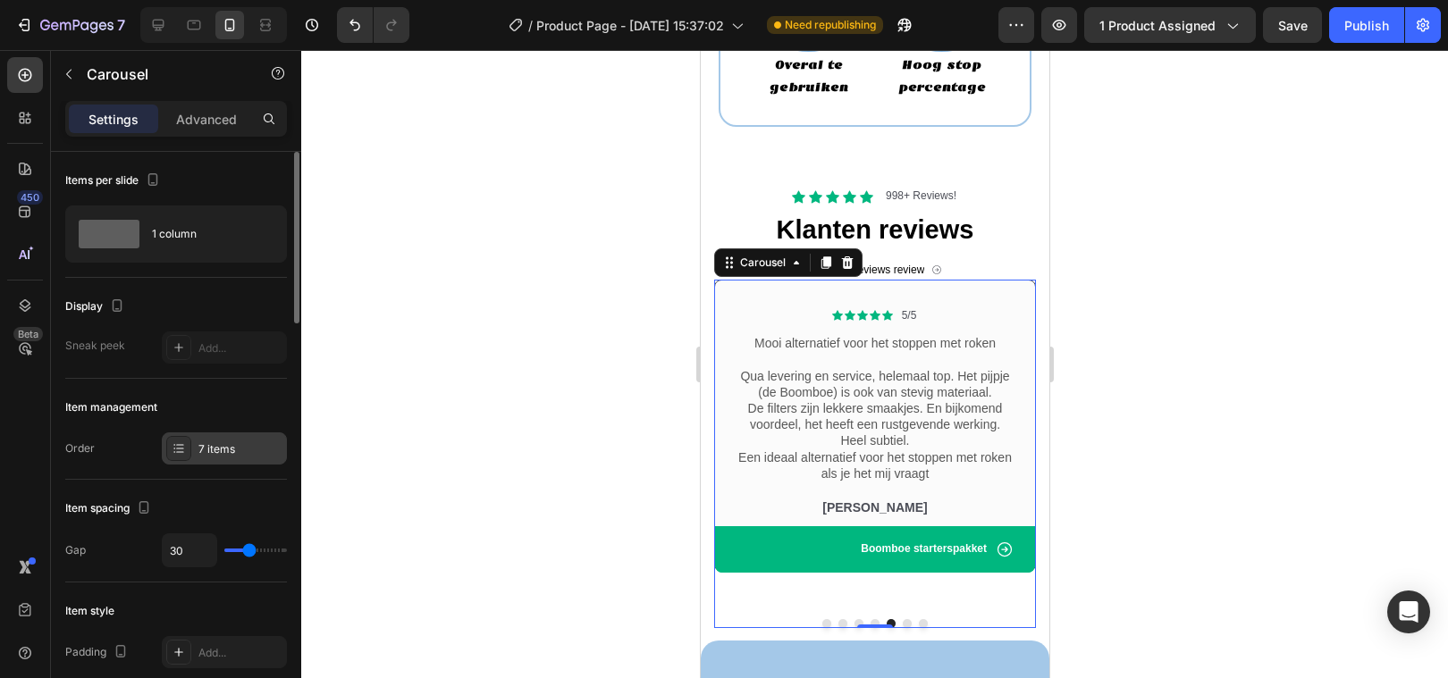
click at [230, 457] on div "7 items" at bounding box center [240, 449] width 84 height 16
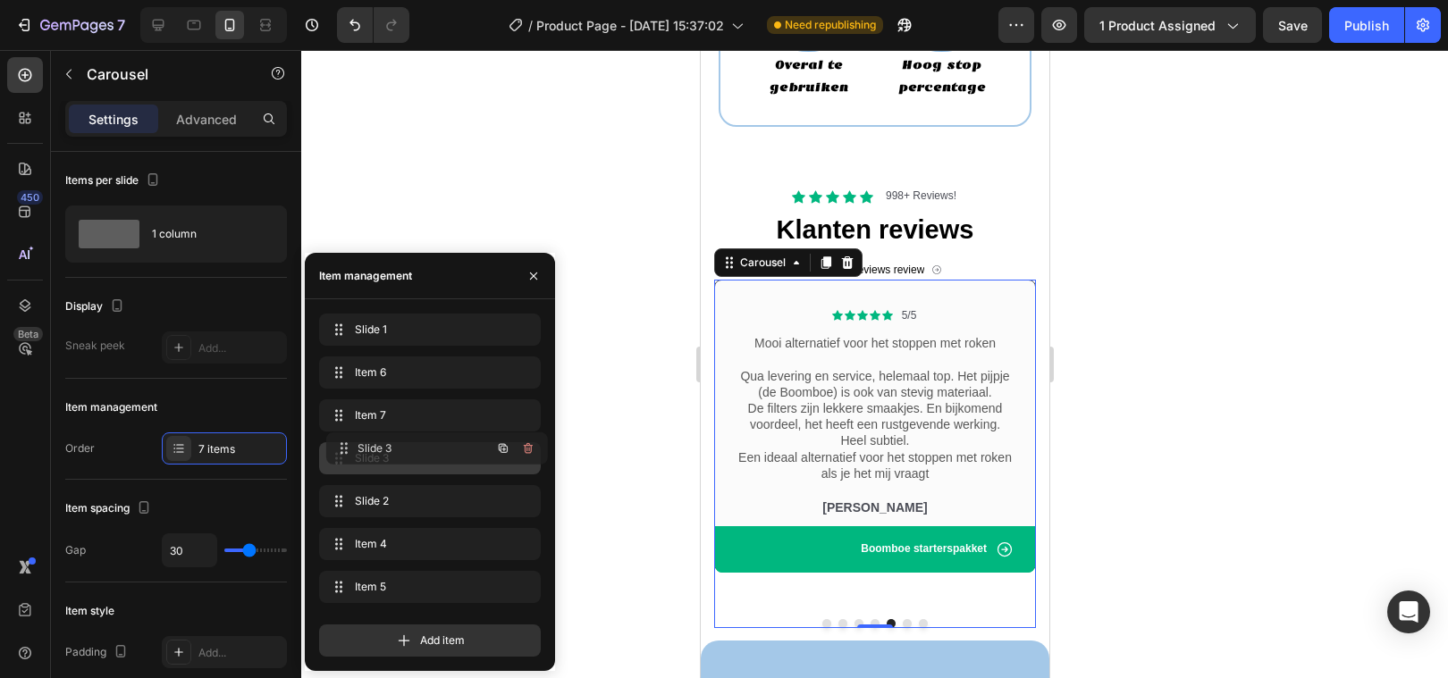
drag, startPoint x: 335, startPoint y: 492, endPoint x: 342, endPoint y: 441, distance: 51.4
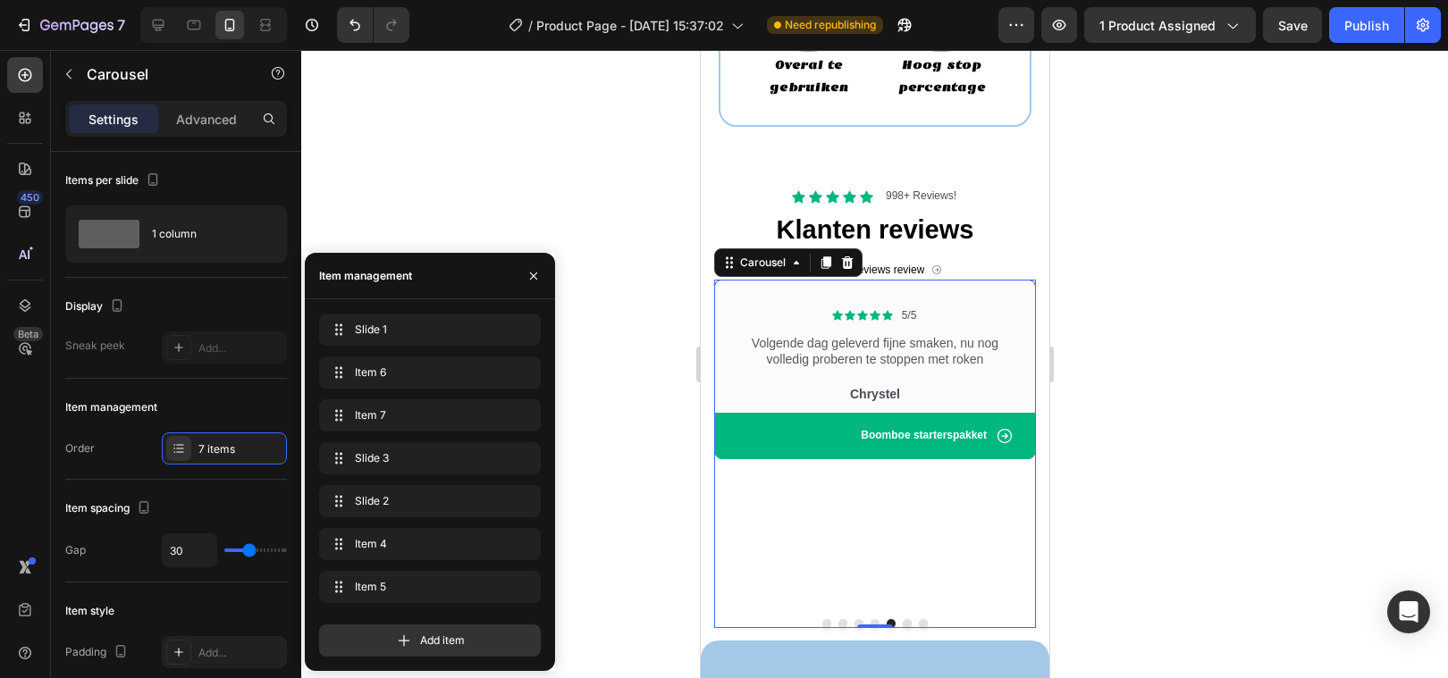
click at [640, 432] on div at bounding box center [874, 364] width 1147 height 628
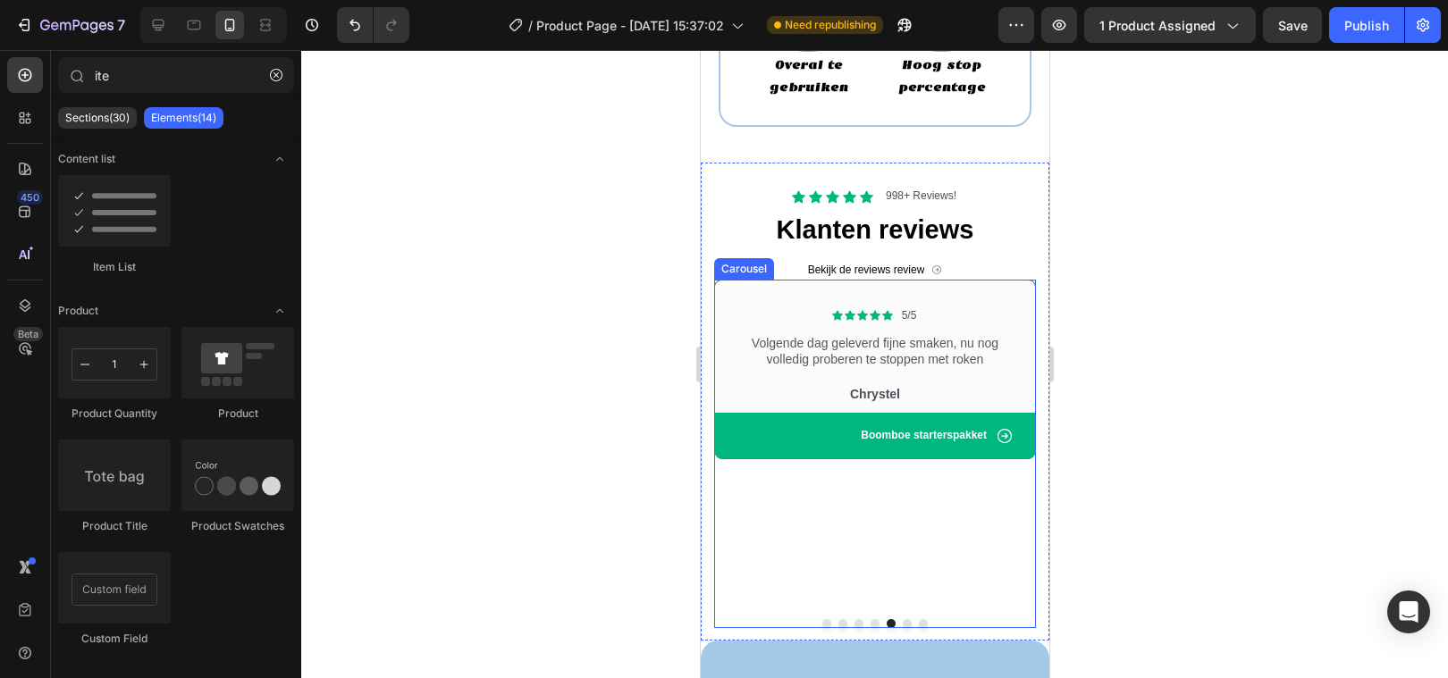
click at [872, 619] on button "Dot" at bounding box center [874, 623] width 9 height 9
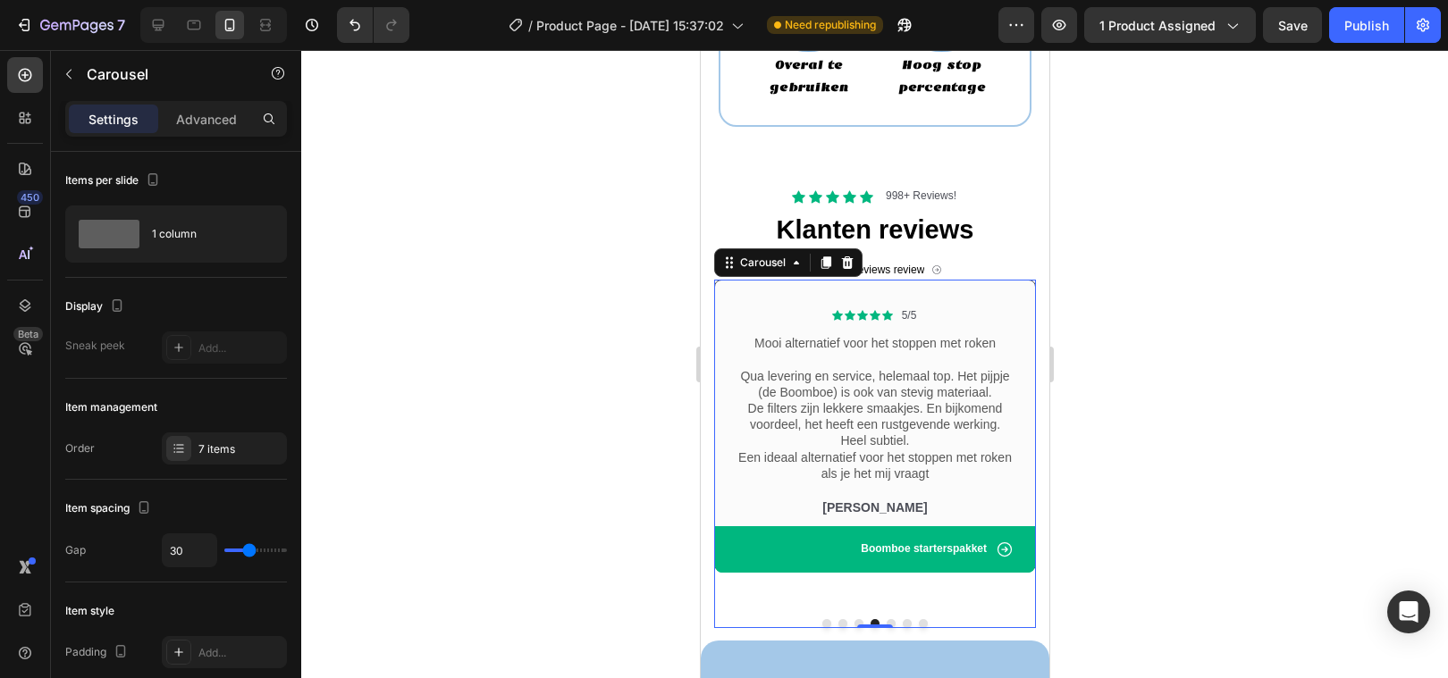
click at [922, 619] on button "Dot" at bounding box center [922, 623] width 9 height 9
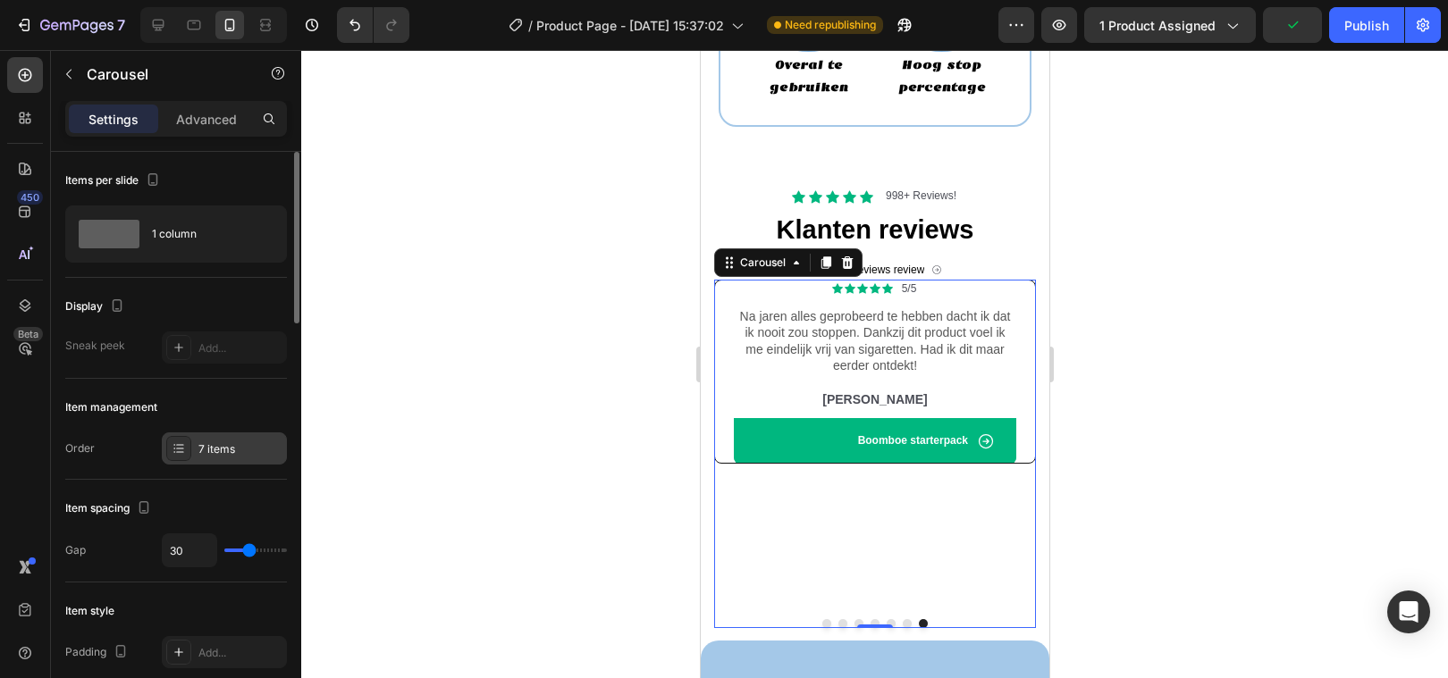
click at [205, 450] on div "7 items" at bounding box center [240, 449] width 84 height 16
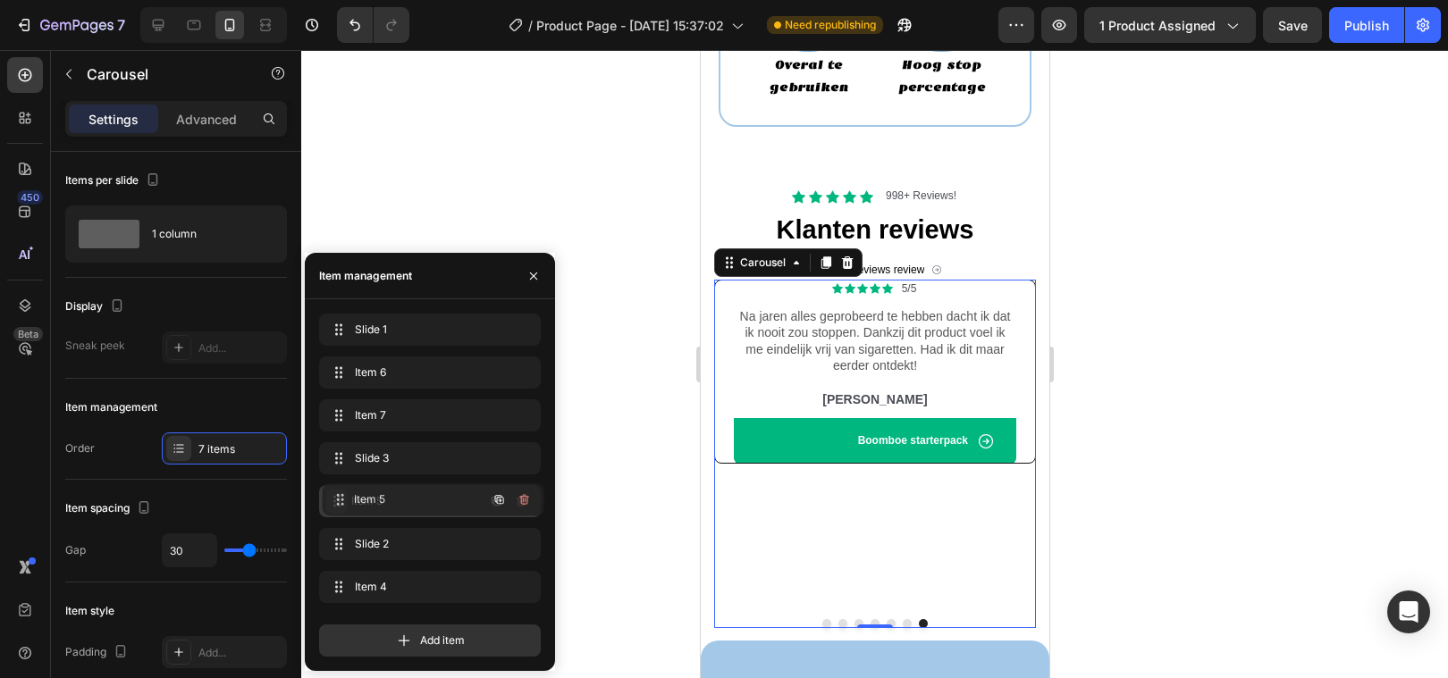
drag, startPoint x: 340, startPoint y: 579, endPoint x: 343, endPoint y: 493, distance: 85.8
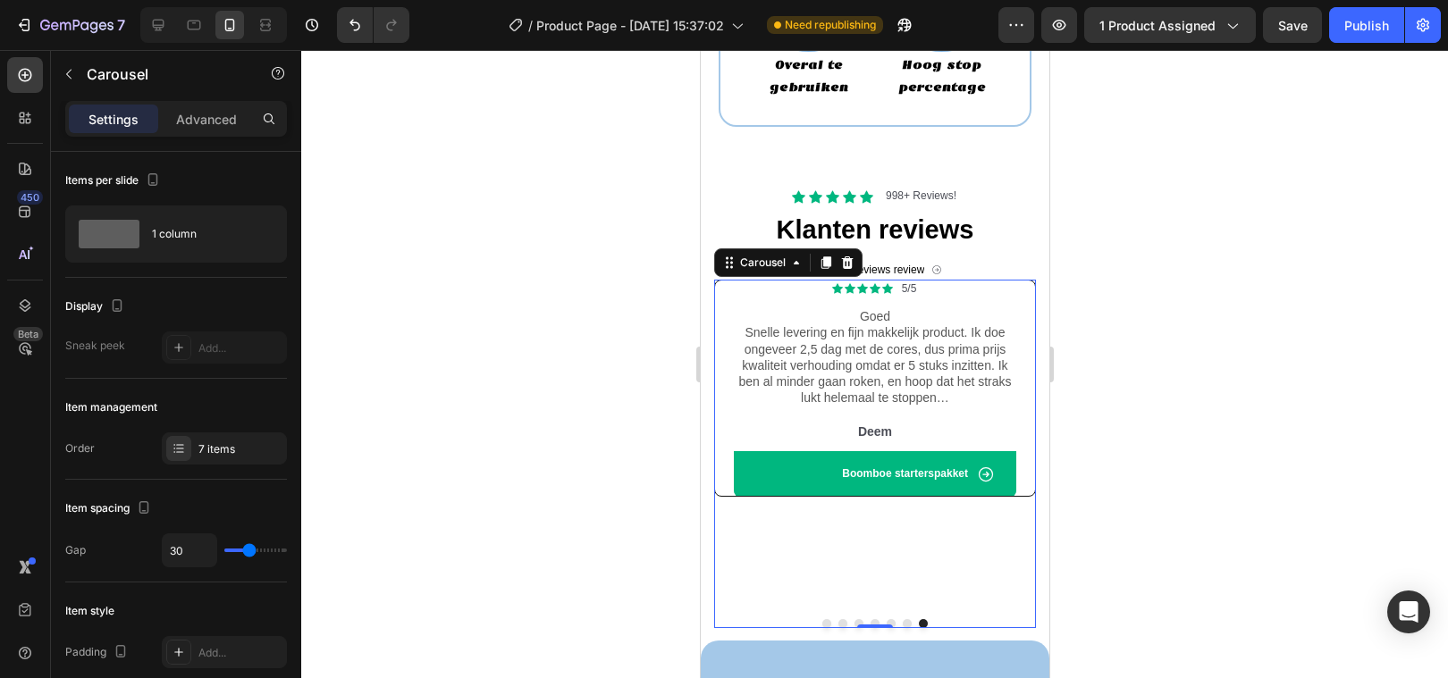
click at [641, 463] on div at bounding box center [874, 364] width 1147 height 628
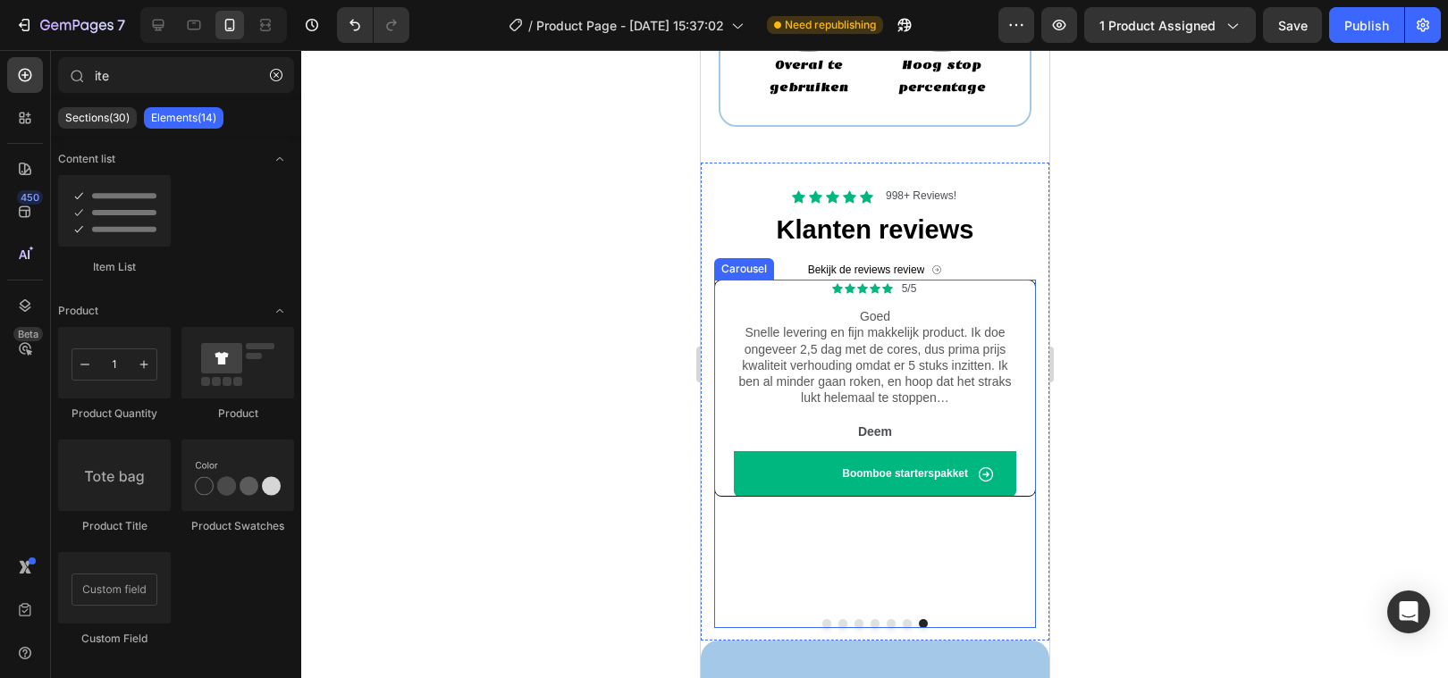
click at [826, 619] on button "Dot" at bounding box center [825, 623] width 9 height 9
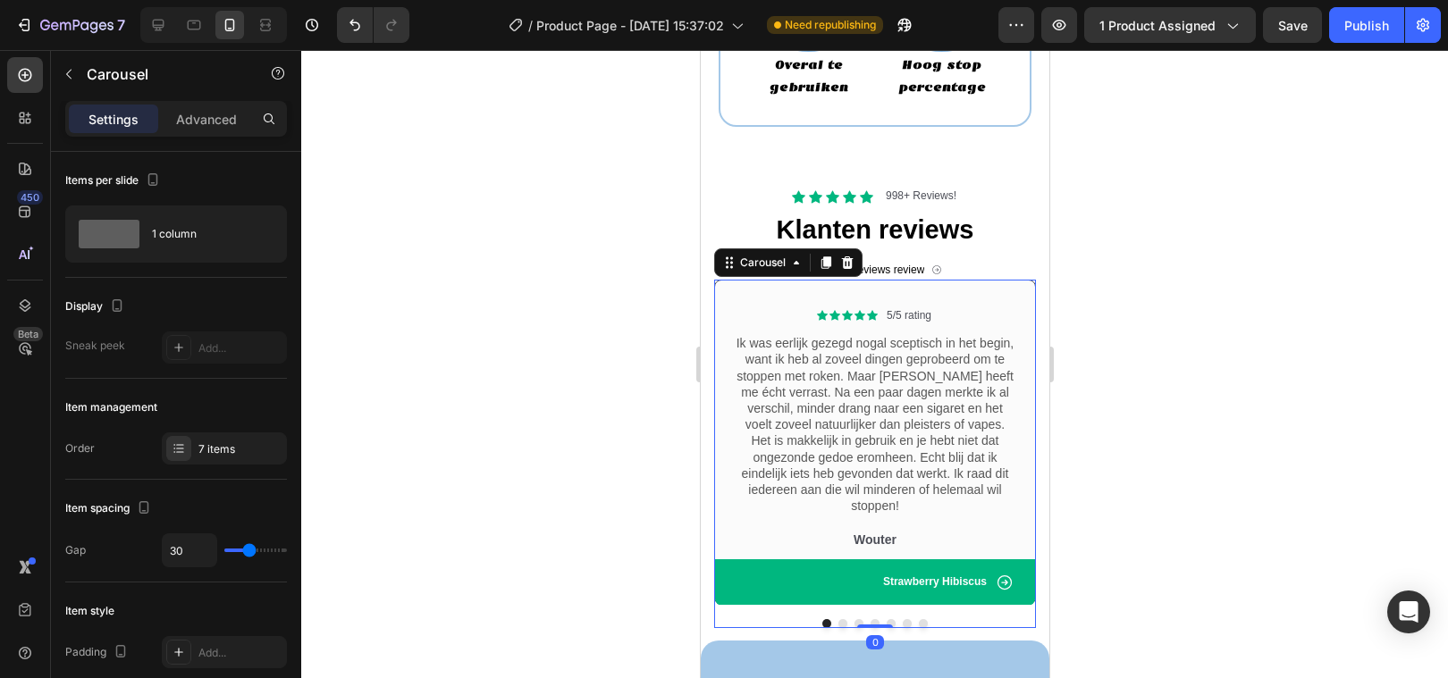
click at [551, 367] on div at bounding box center [874, 364] width 1147 height 628
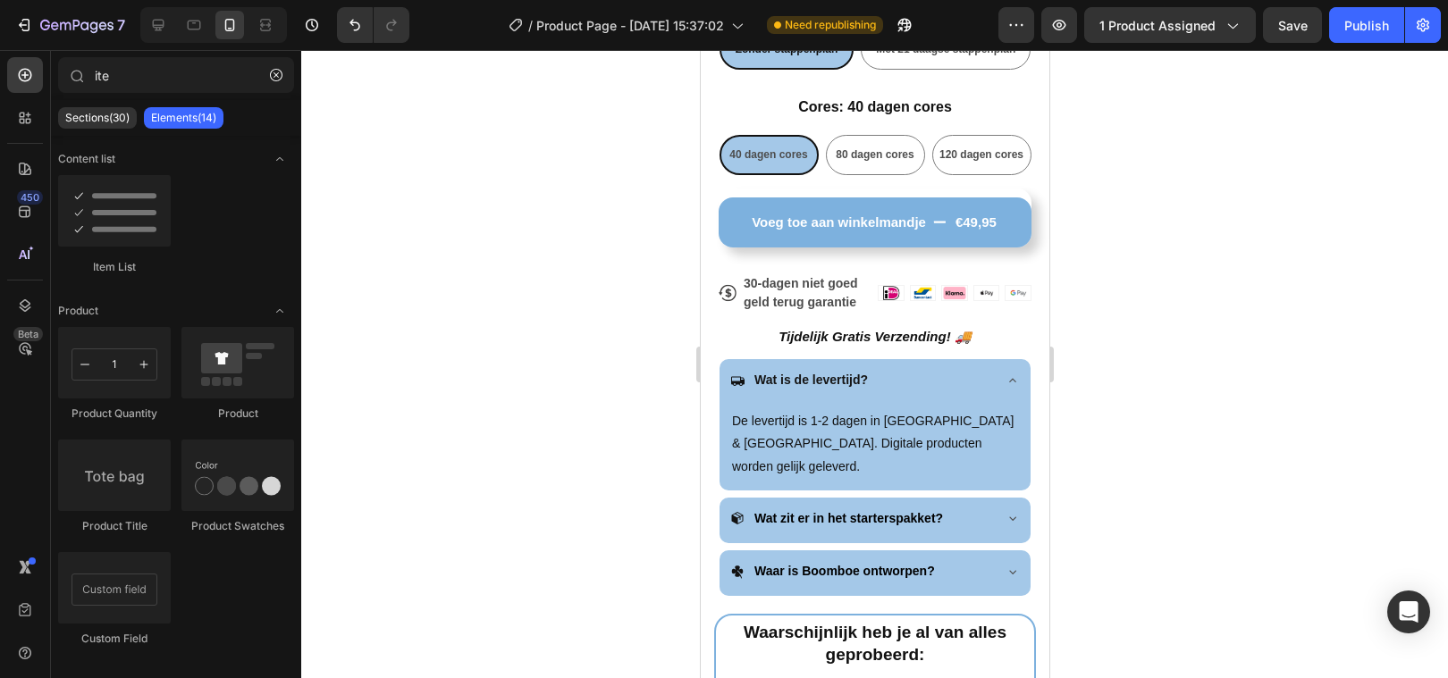
scroll to position [778, 0]
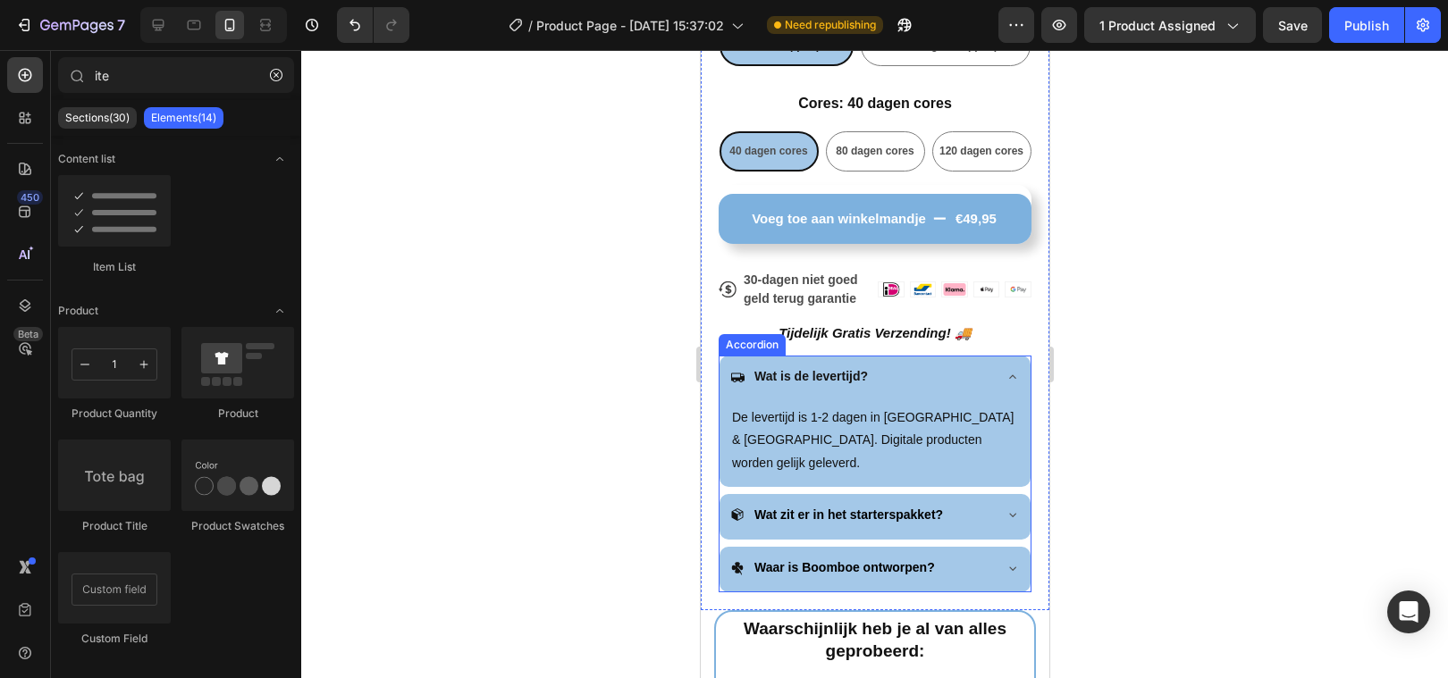
click at [828, 508] on strong "Wat zit er in het starterspakket?" at bounding box center [847, 515] width 189 height 14
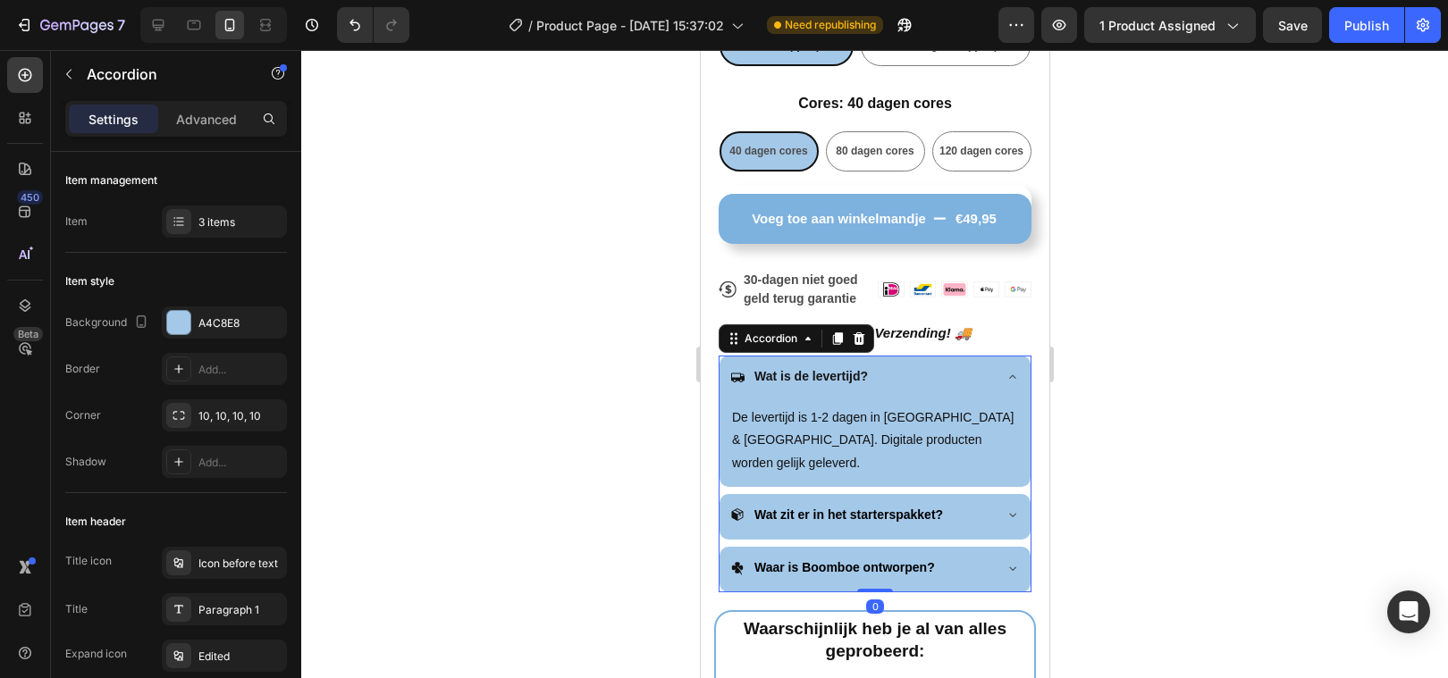
click at [934, 508] on strong "Wat zit er in het starterspakket?" at bounding box center [847, 515] width 189 height 14
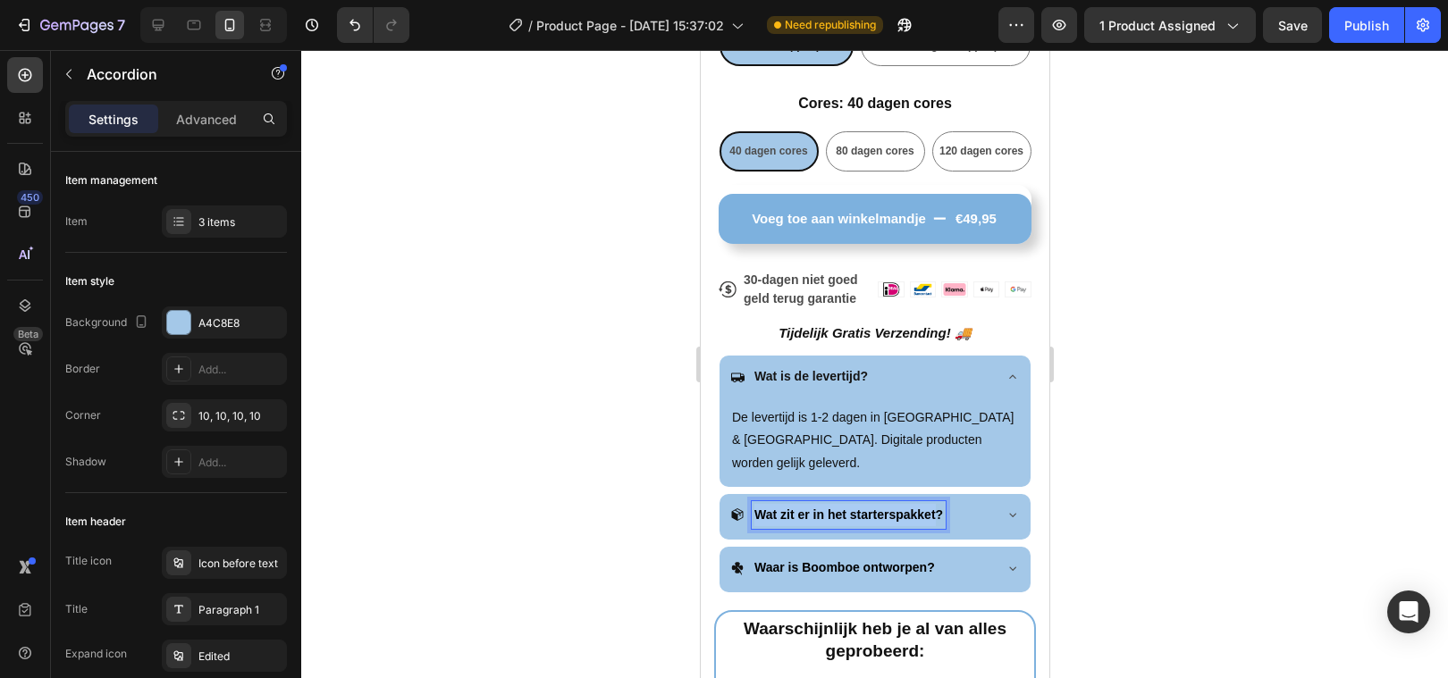
drag, startPoint x: 932, startPoint y: 492, endPoint x: 758, endPoint y: 492, distance: 174.3
click at [757, 508] on strong "Wat zit er in het starterspakket?" at bounding box center [847, 515] width 189 height 14
click at [735, 509] on icon at bounding box center [737, 515] width 12 height 13
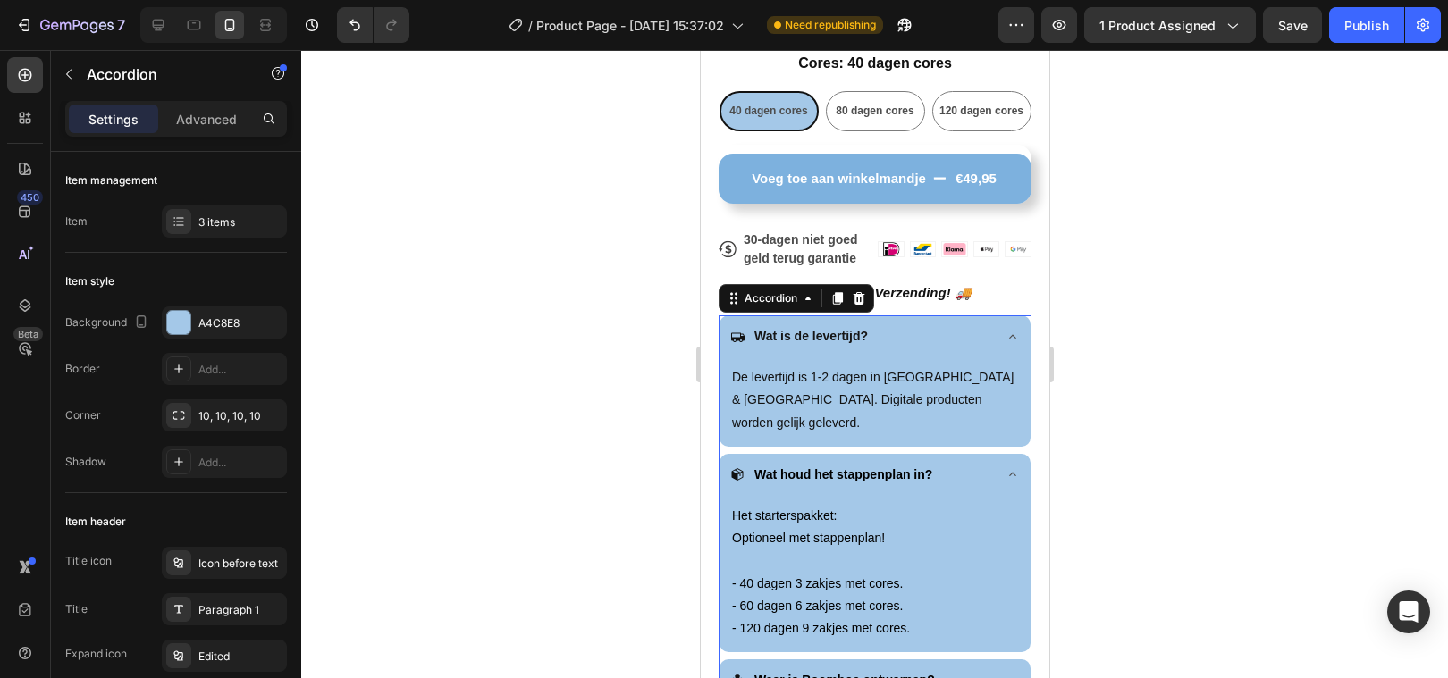
scroll to position [821, 0]
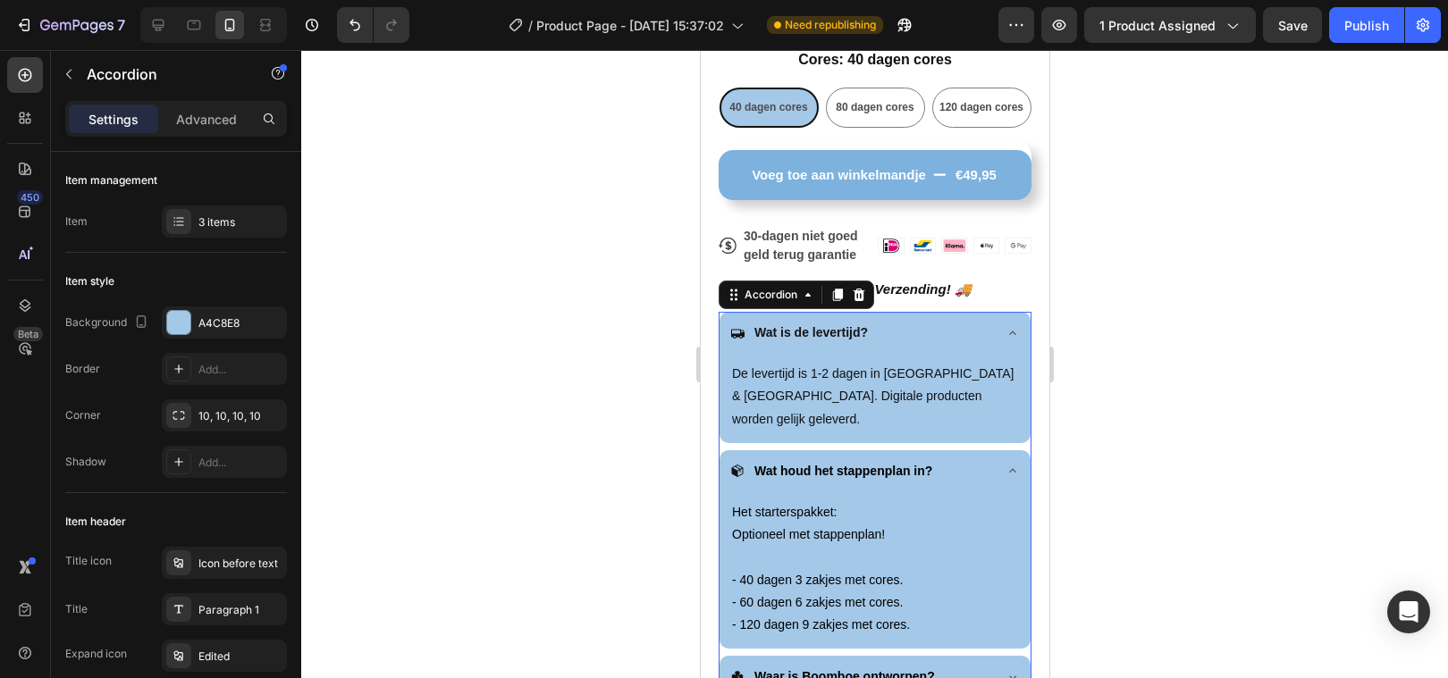
click at [738, 464] on icon at bounding box center [736, 471] width 14 height 14
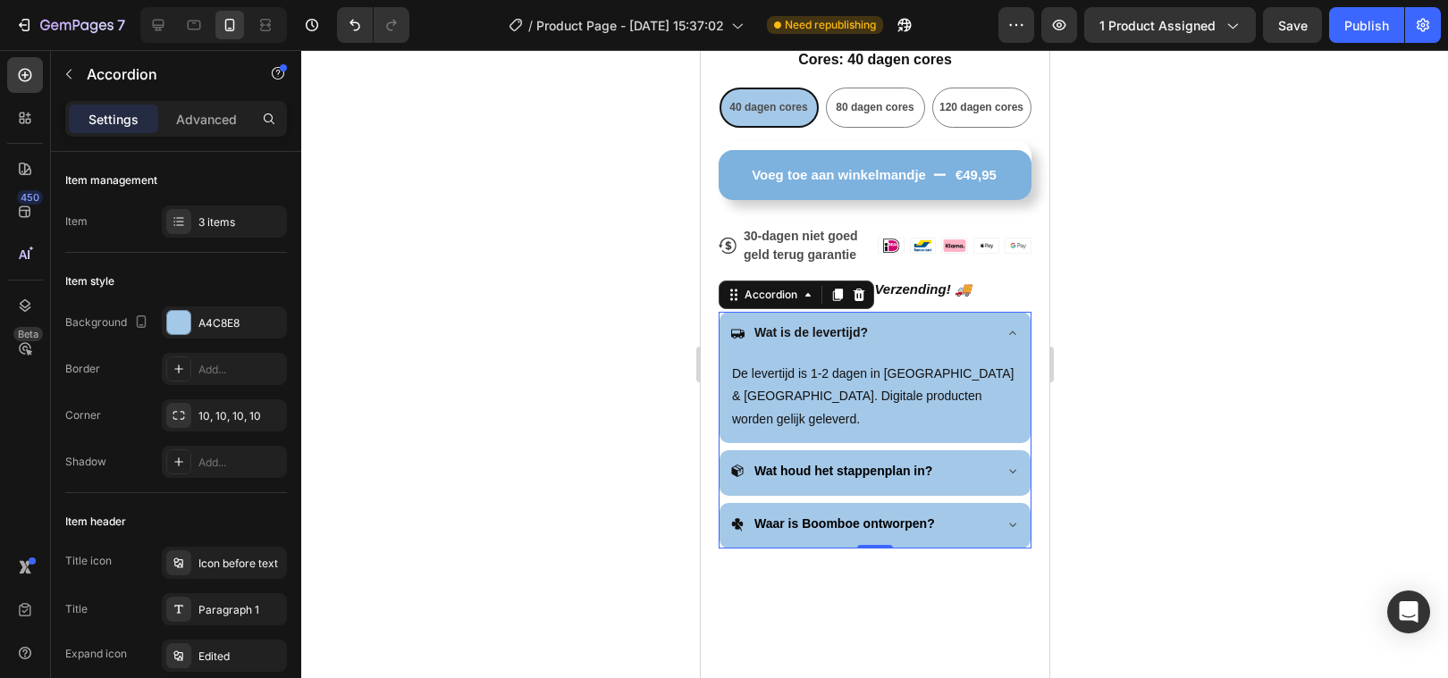
click at [738, 464] on icon at bounding box center [736, 471] width 14 height 14
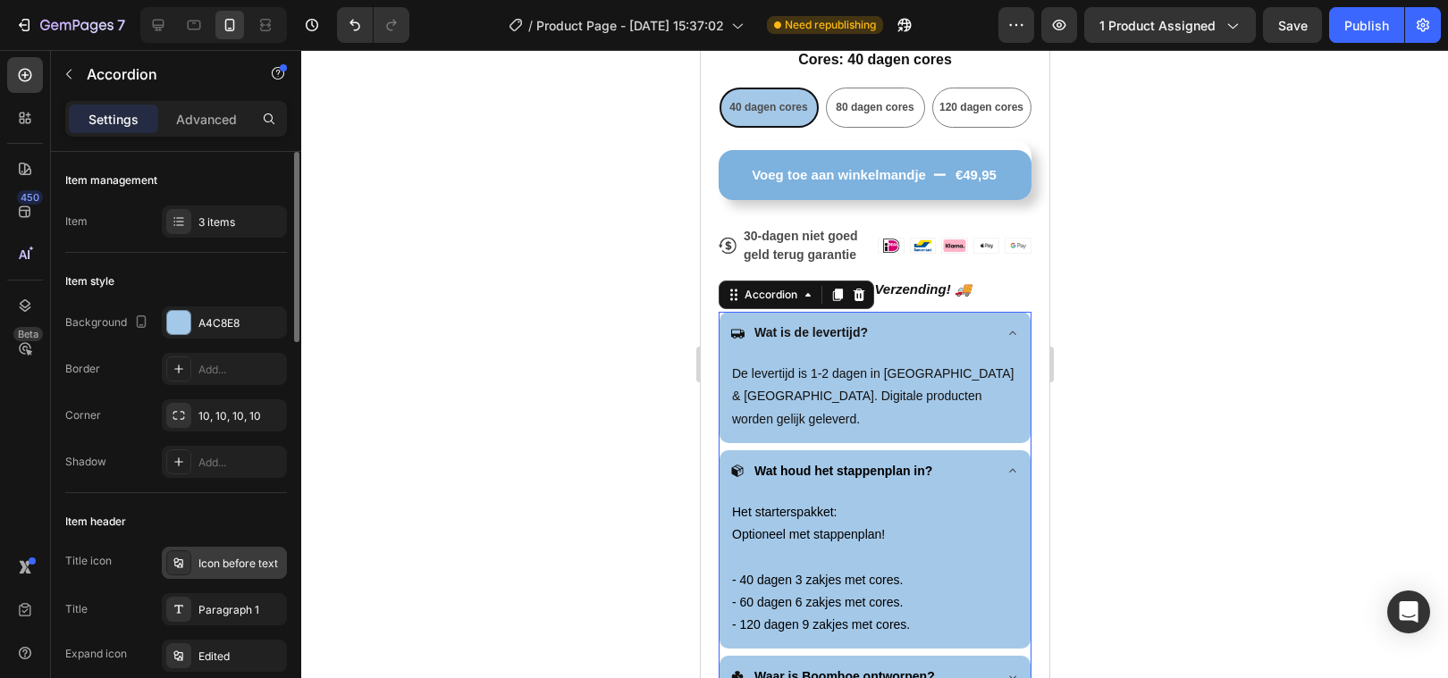
click at [206, 556] on div "Icon before text" at bounding box center [240, 564] width 84 height 16
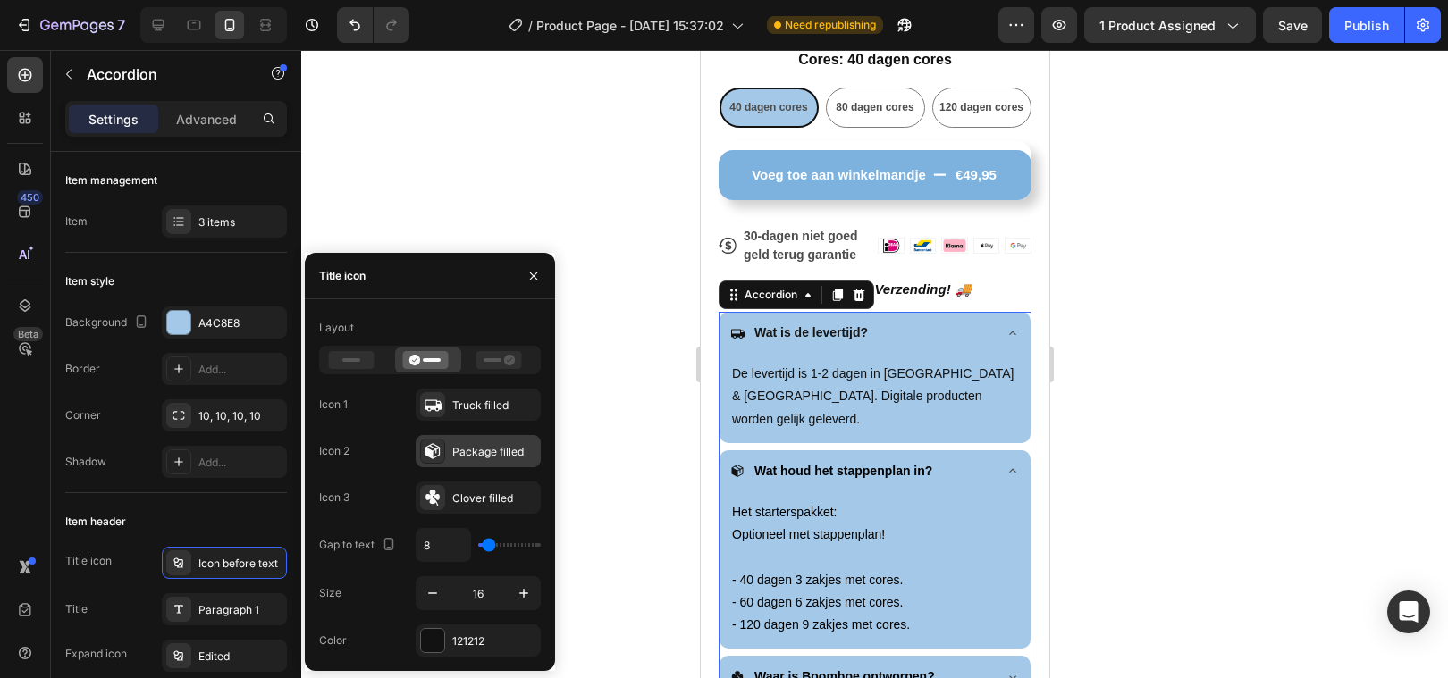
click at [433, 459] on icon at bounding box center [433, 451] width 18 height 18
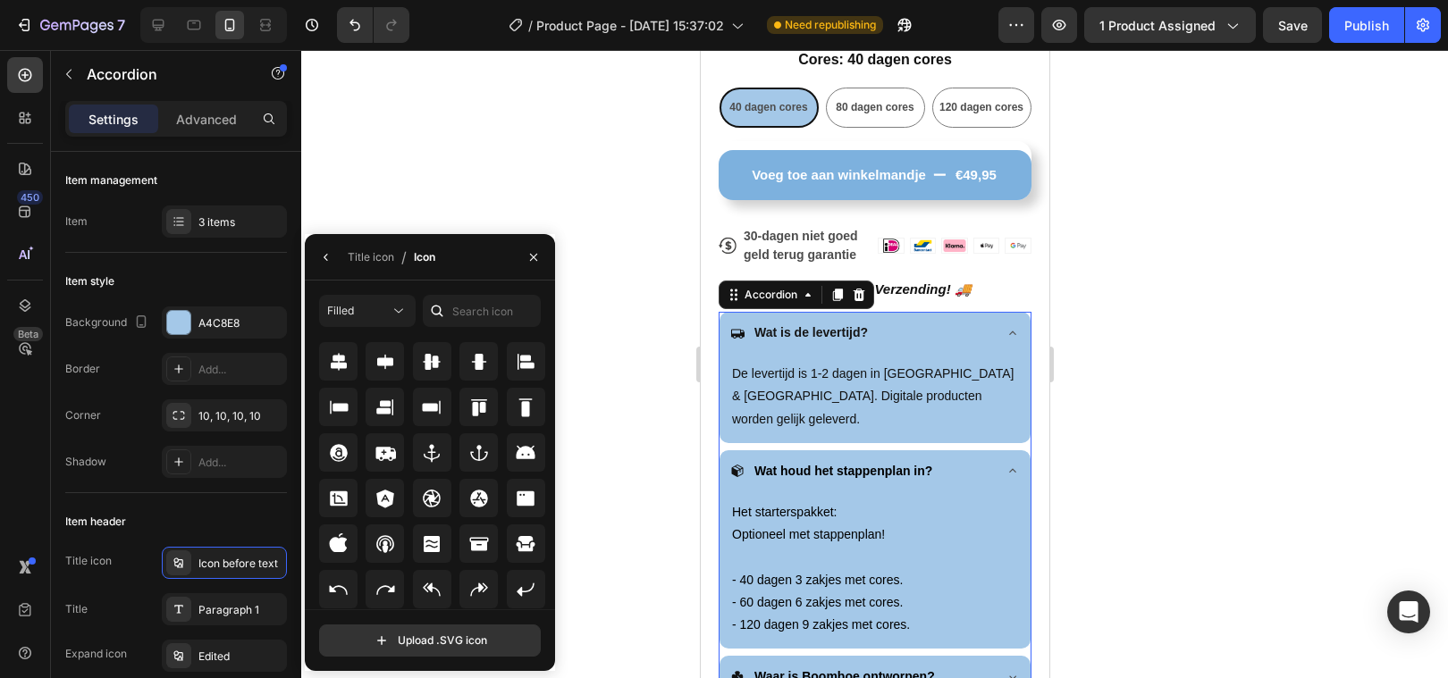
scroll to position [240, 0]
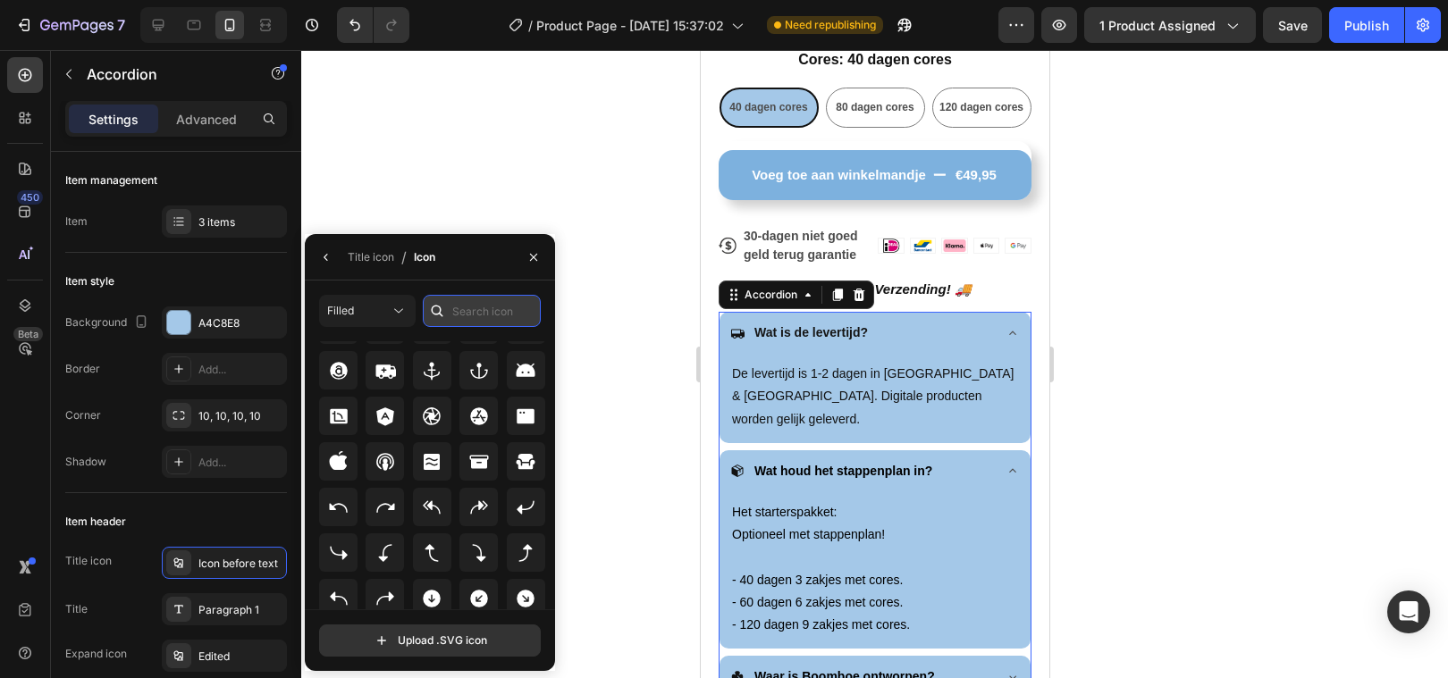
click at [491, 312] on input "text" at bounding box center [482, 311] width 118 height 32
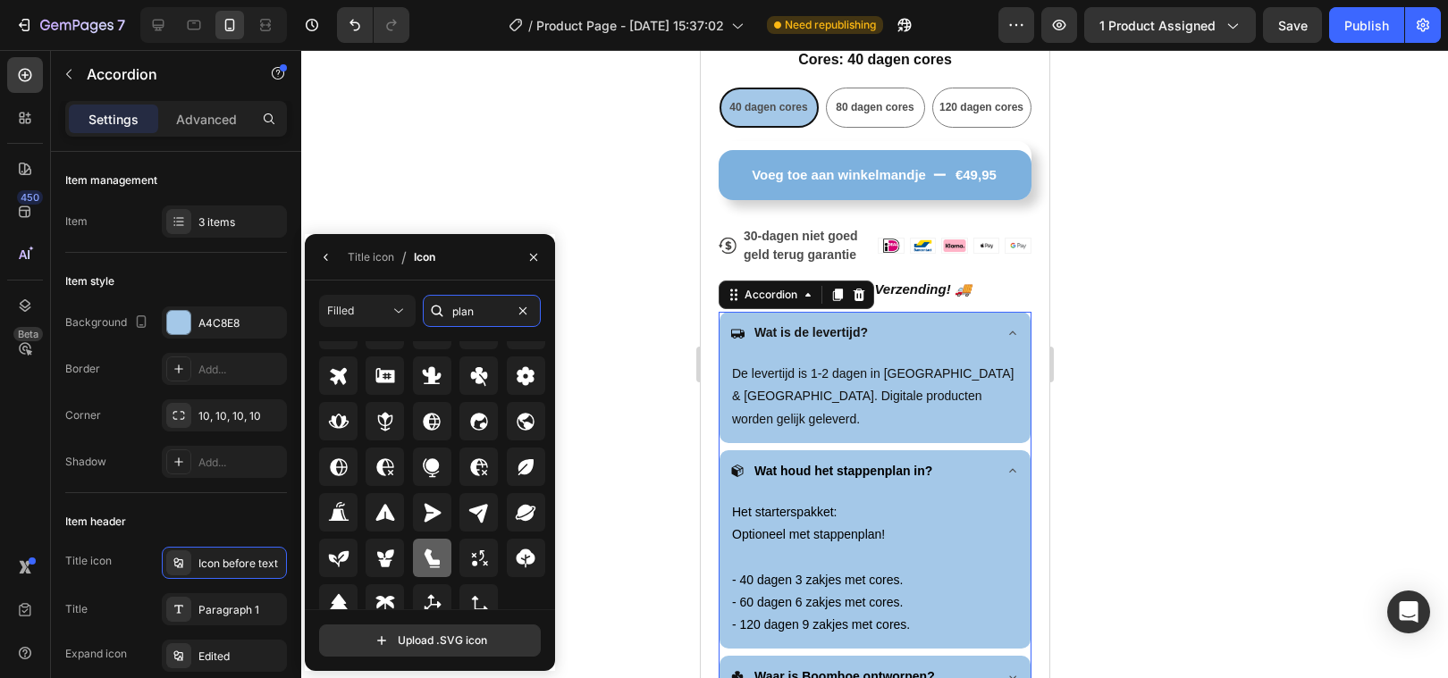
scroll to position [49, 0]
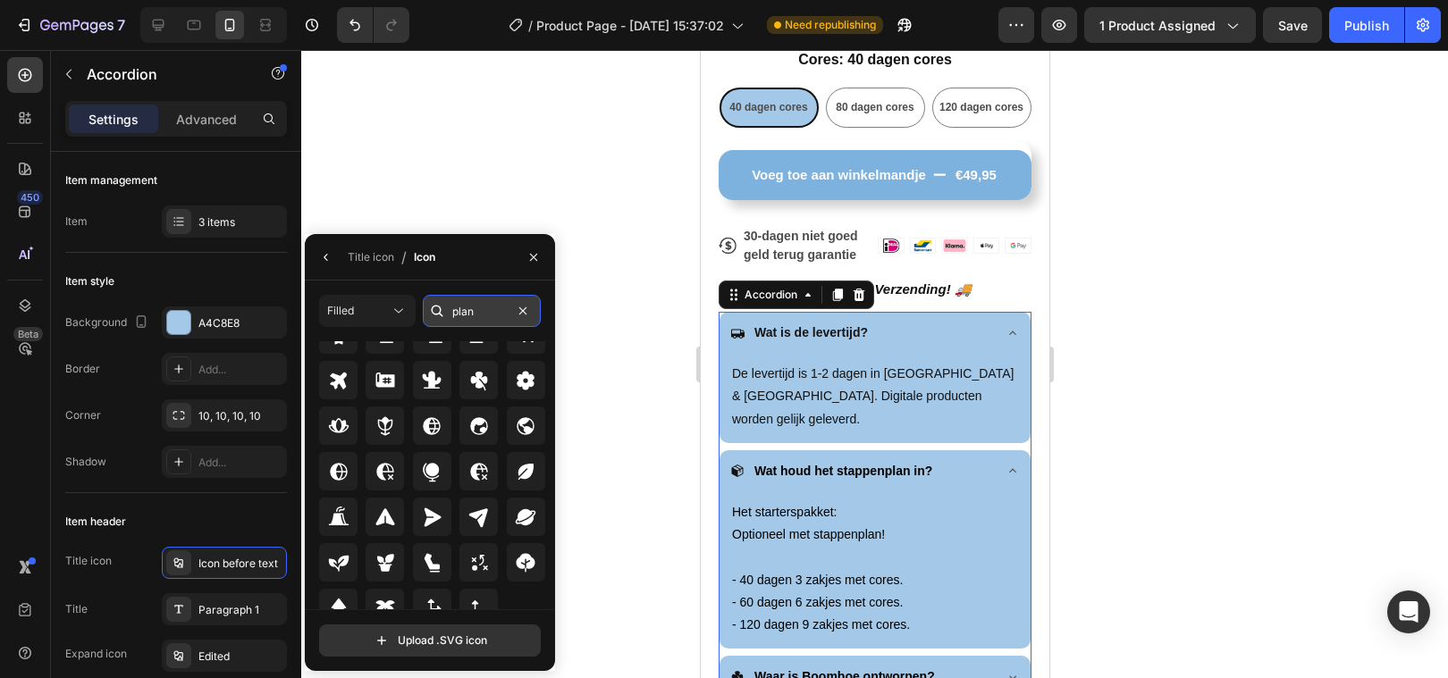
click at [481, 315] on input "plan" at bounding box center [482, 311] width 118 height 32
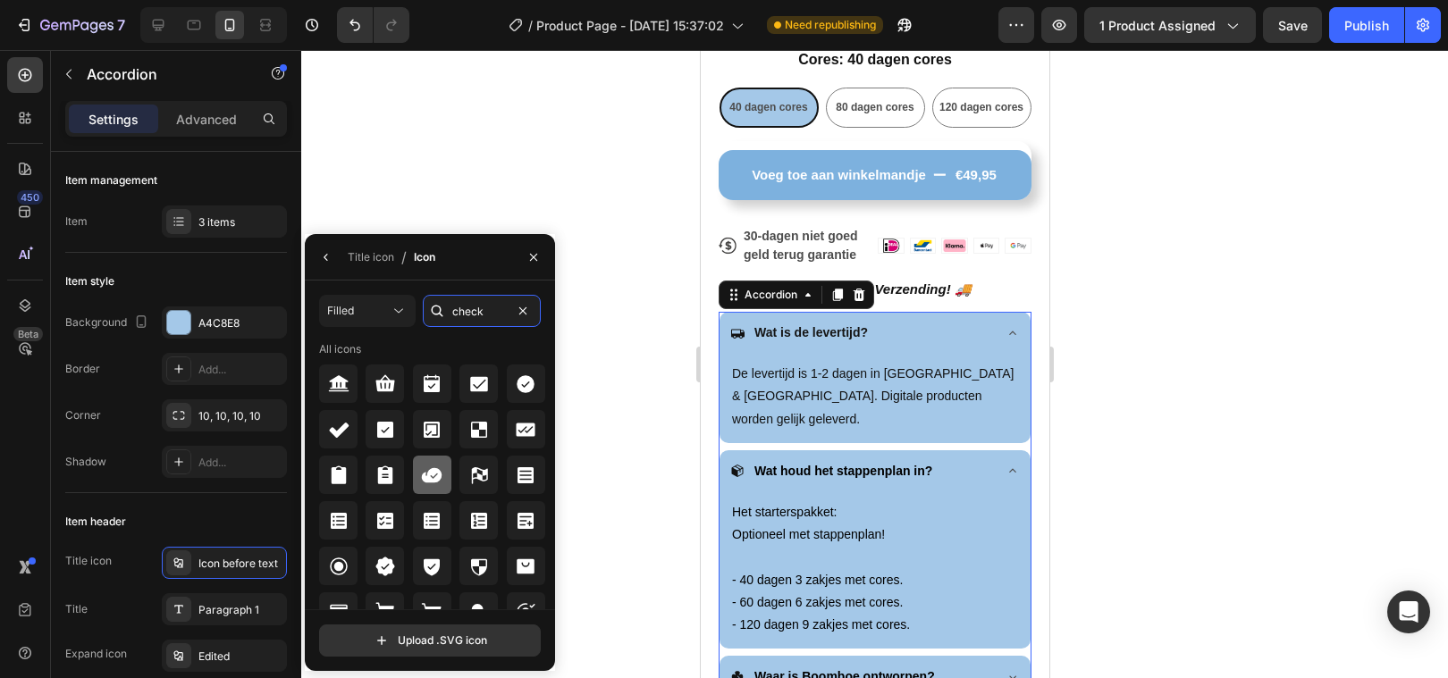
scroll to position [21, 0]
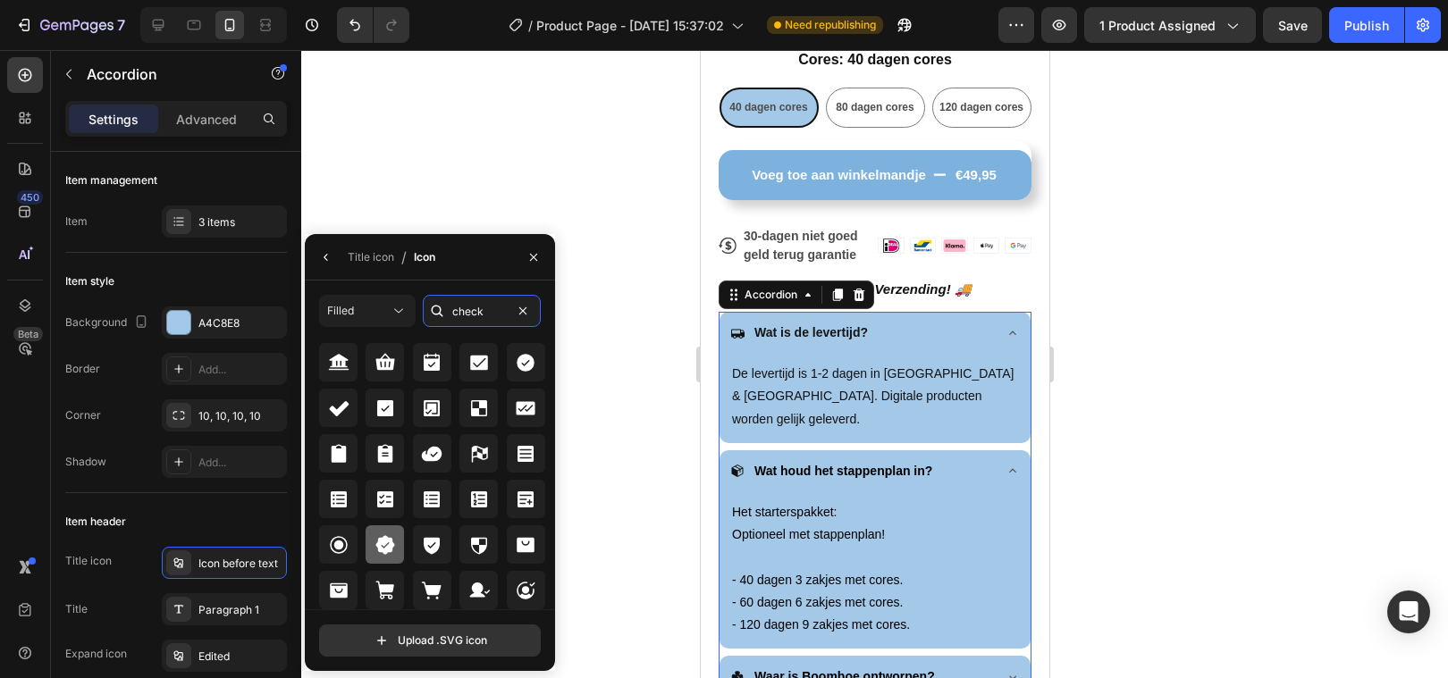
type input "check"
click at [391, 550] on icon at bounding box center [384, 544] width 19 height 19
click at [642, 405] on div at bounding box center [874, 364] width 1147 height 628
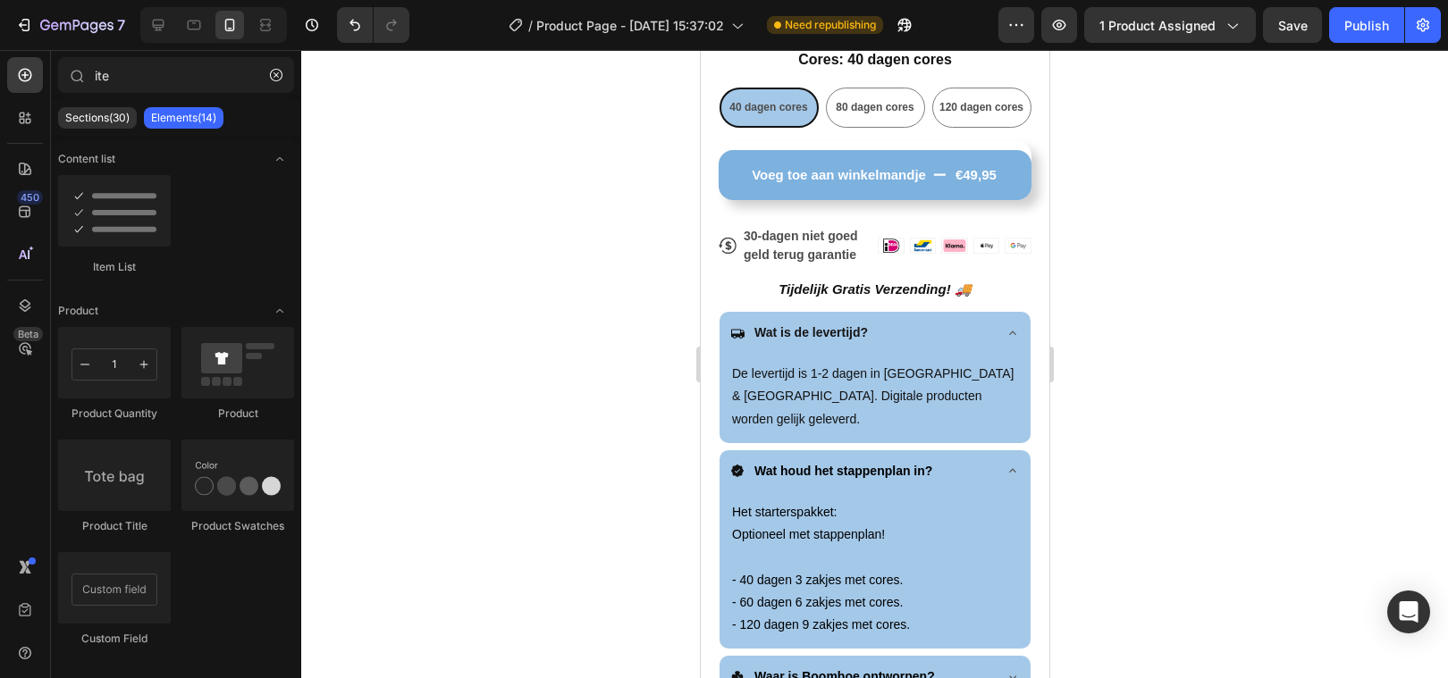
click at [1299, 417] on div at bounding box center [874, 364] width 1147 height 628
click at [779, 507] on div "Het starterspakket: Optioneel met stappenplan! - 40 dagen 3 zakjes met cores. -…" at bounding box center [874, 569] width 290 height 139
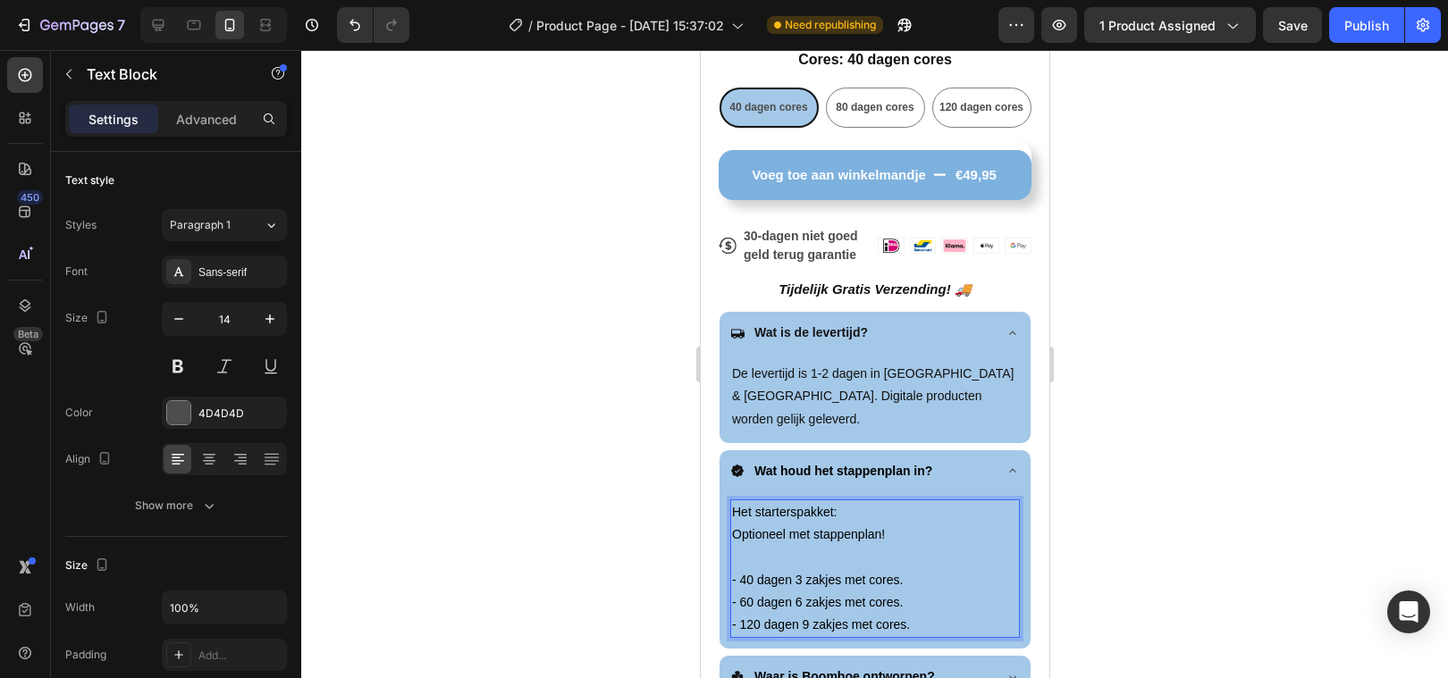
click at [758, 527] on span "Optioneel met stappenplan!" at bounding box center [807, 534] width 153 height 14
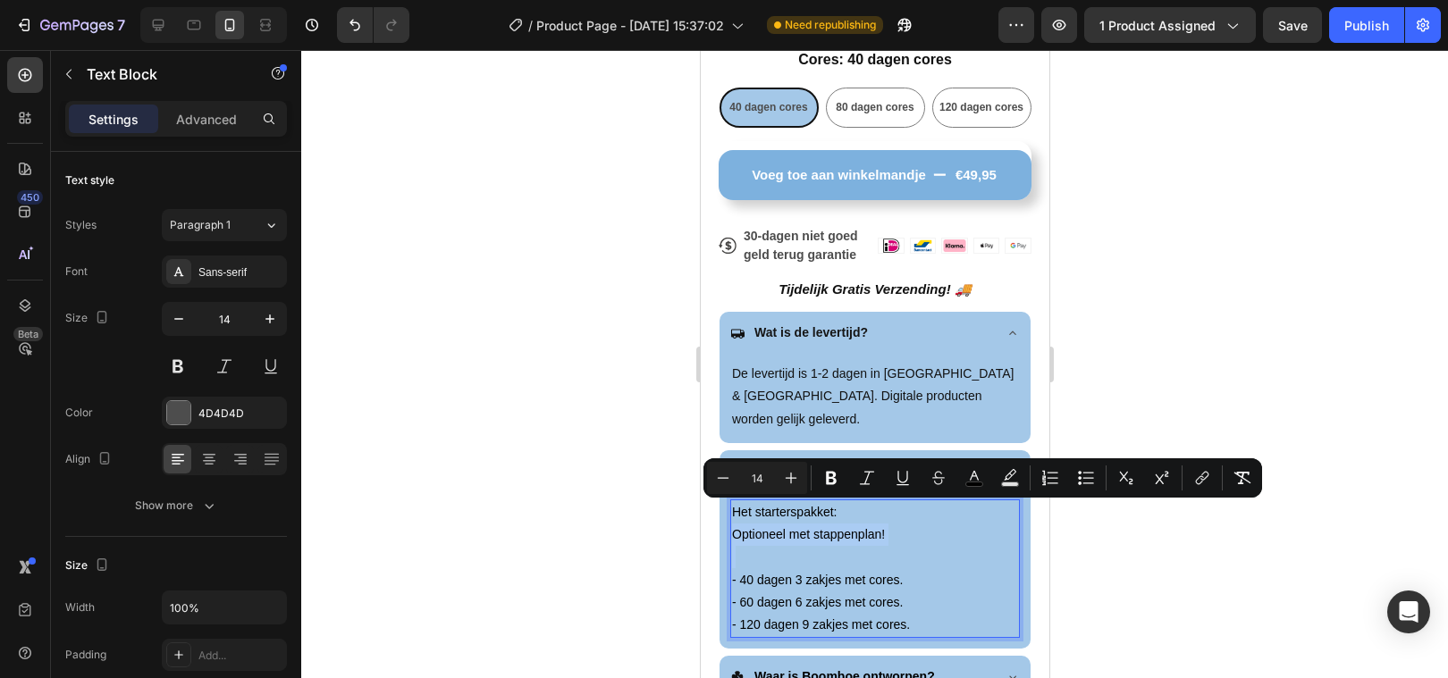
click at [828, 546] on p "Rich Text Editor. Editing area: main" at bounding box center [874, 557] width 286 height 22
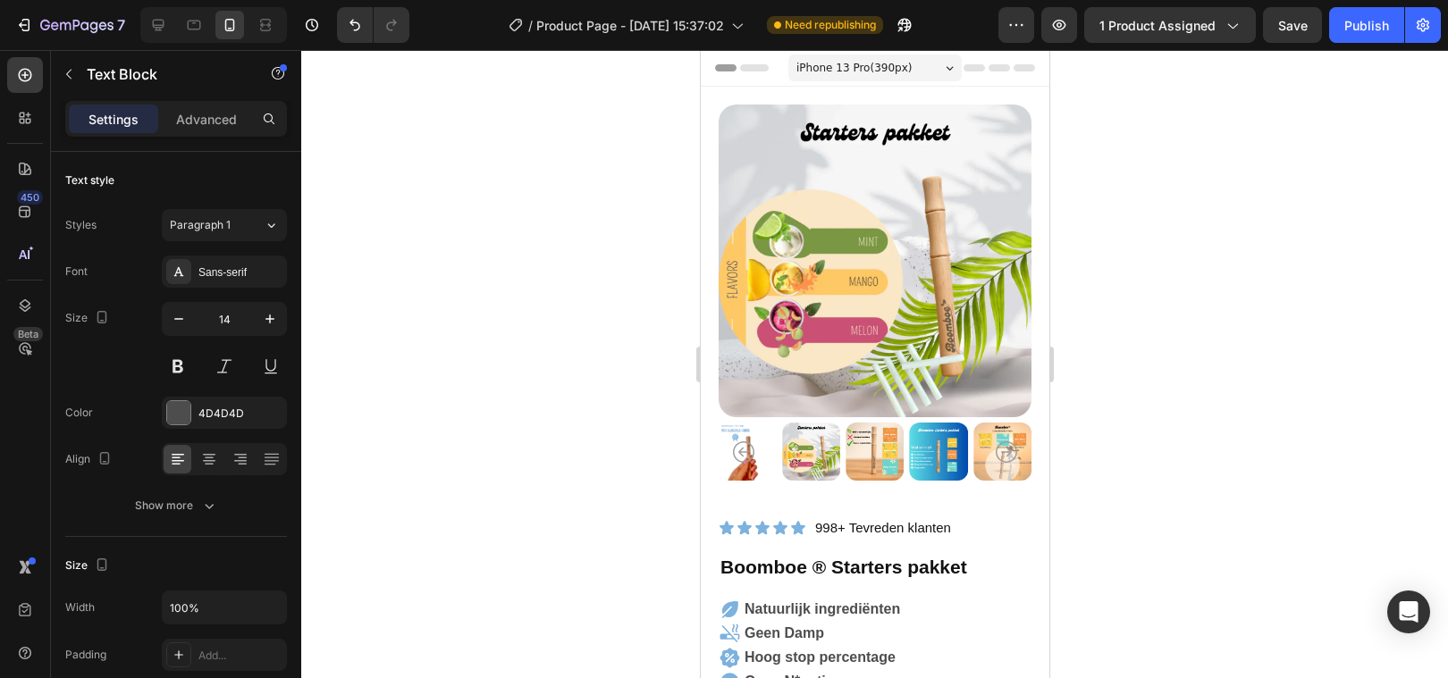
scroll to position [821, 0]
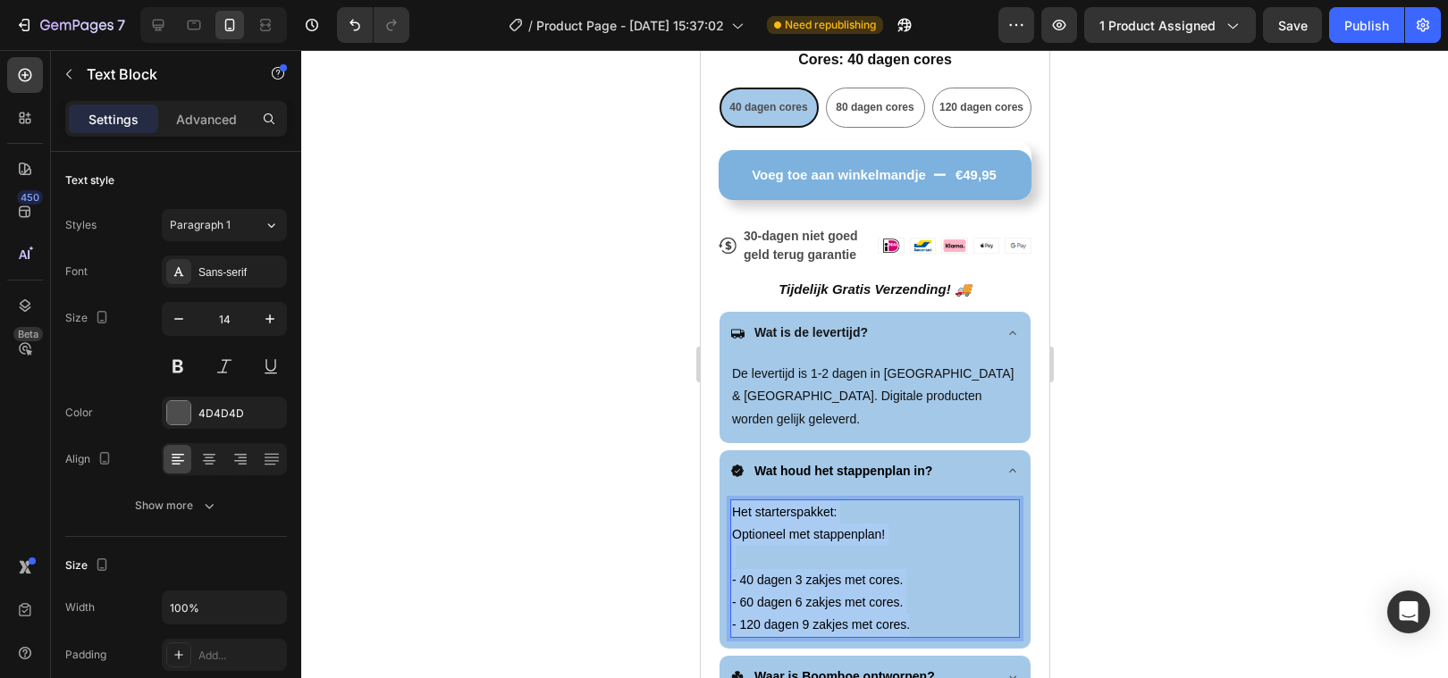
click at [922, 600] on div "Het starterspakket: Optioneel met stappenplan! - 40 dagen 3 zakjes met cores. -…" at bounding box center [874, 569] width 290 height 139
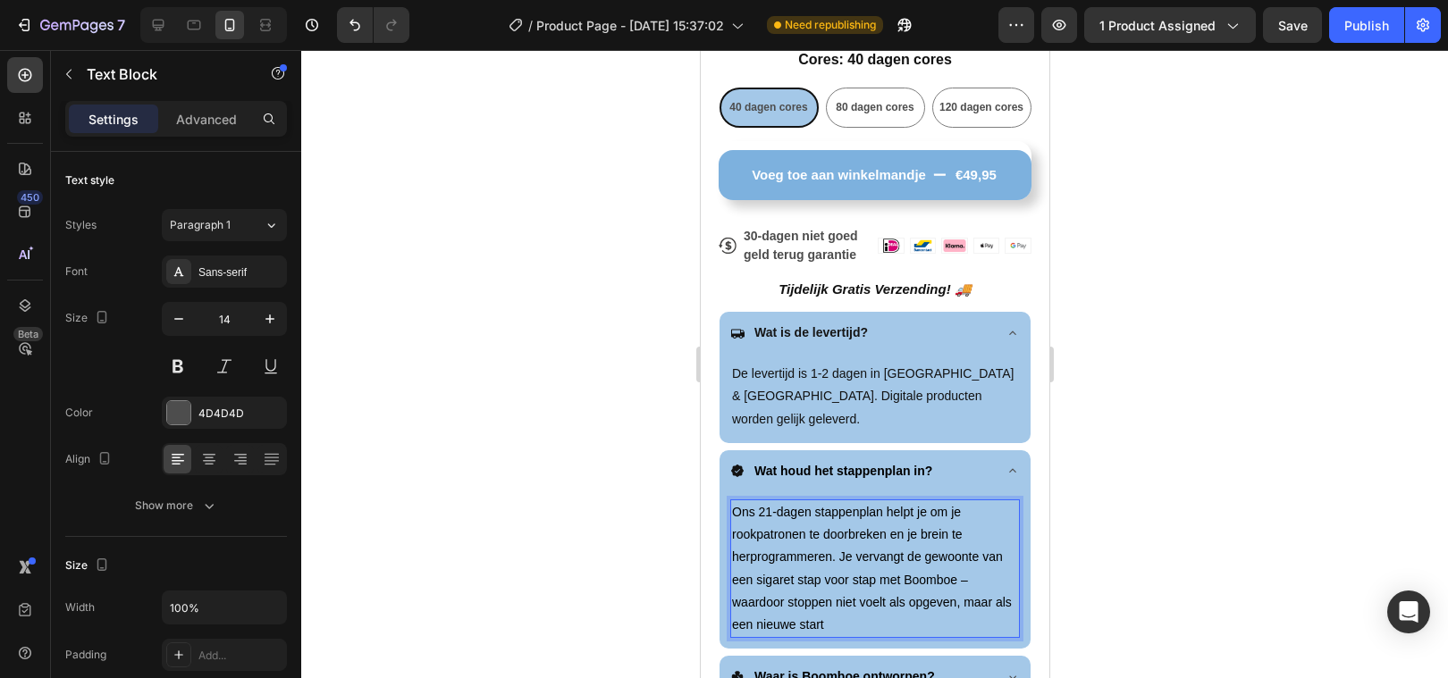
click at [970, 556] on p "Ons 21-dagen stappenplan helpt je om je rookpatronen te doorbreken en je brein …" at bounding box center [874, 568] width 286 height 135
click at [802, 602] on p "Ons 21-dagen stappenplan helpt je om je rookpatronen te doorbreken en je brein …" at bounding box center [874, 568] width 286 height 135
click at [1365, 400] on div at bounding box center [874, 364] width 1147 height 628
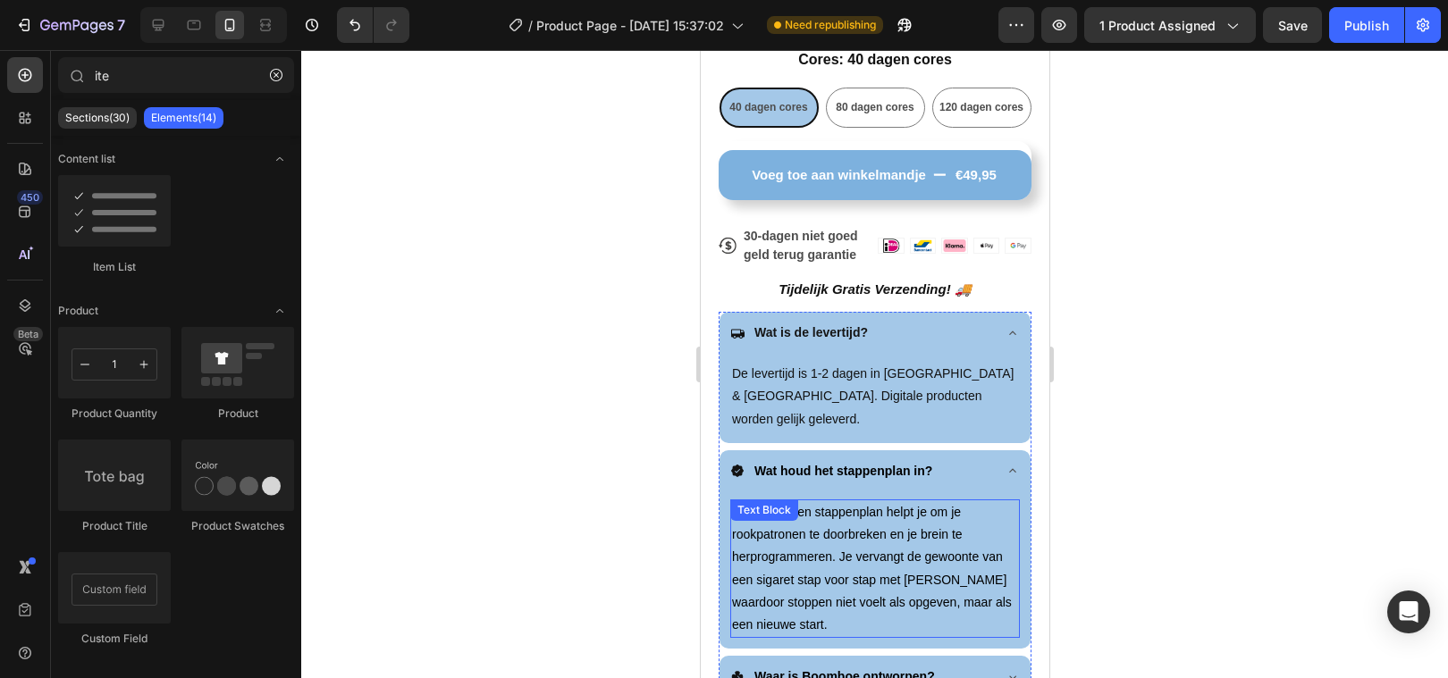
click at [829, 516] on span "Ons 21-dagen stappenplan helpt je om je rookpatronen te doorbreken en je brein …" at bounding box center [871, 568] width 280 height 127
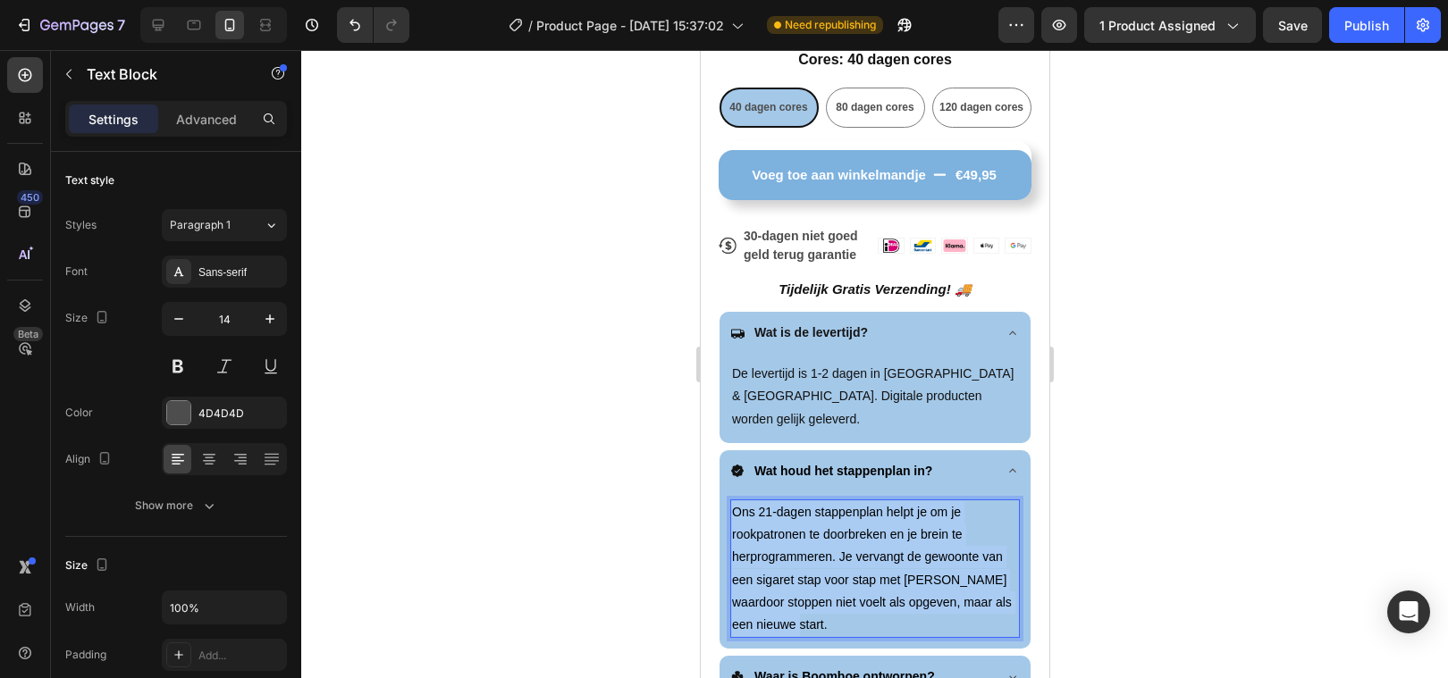
click at [829, 516] on span "Ons 21-dagen stappenplan helpt je om je rookpatronen te doorbreken en je brein …" at bounding box center [871, 568] width 280 height 127
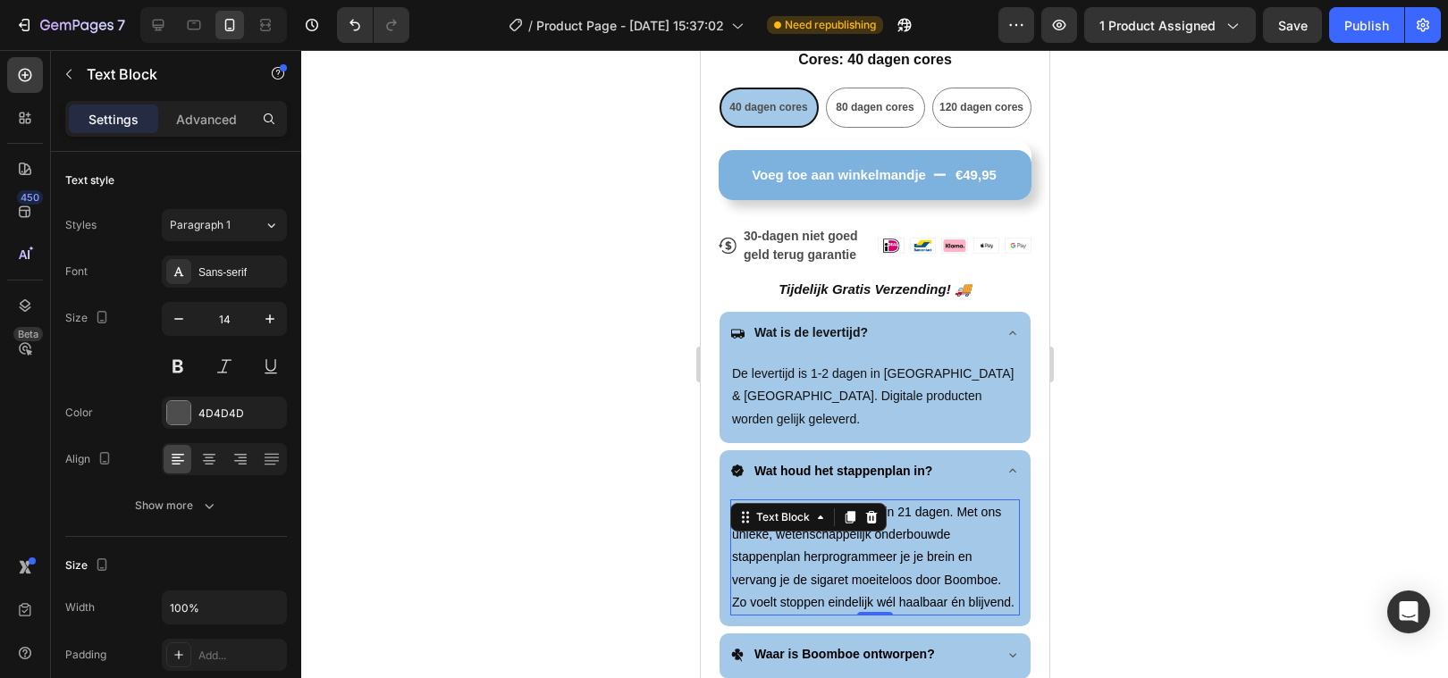
click at [619, 521] on div at bounding box center [874, 364] width 1147 height 628
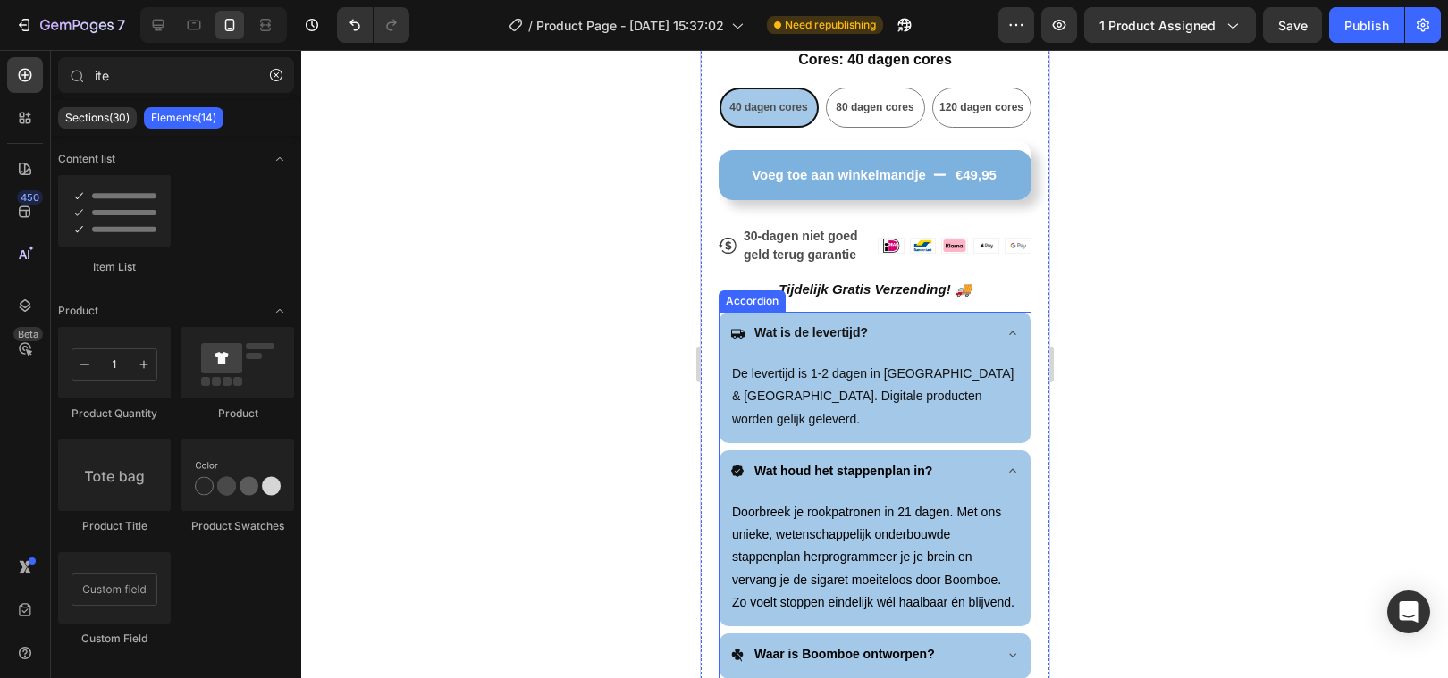
click at [1012, 464] on icon at bounding box center [1011, 471] width 14 height 14
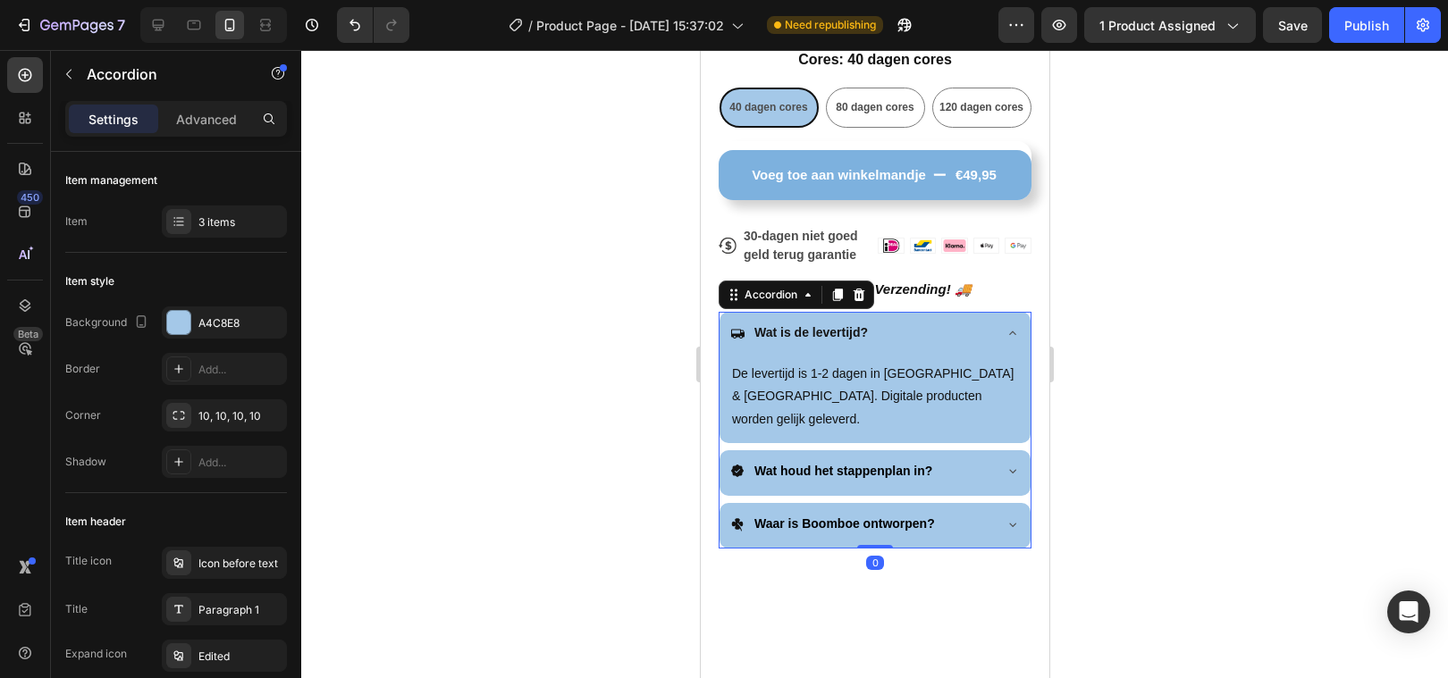
click at [1010, 336] on icon at bounding box center [1011, 333] width 14 height 14
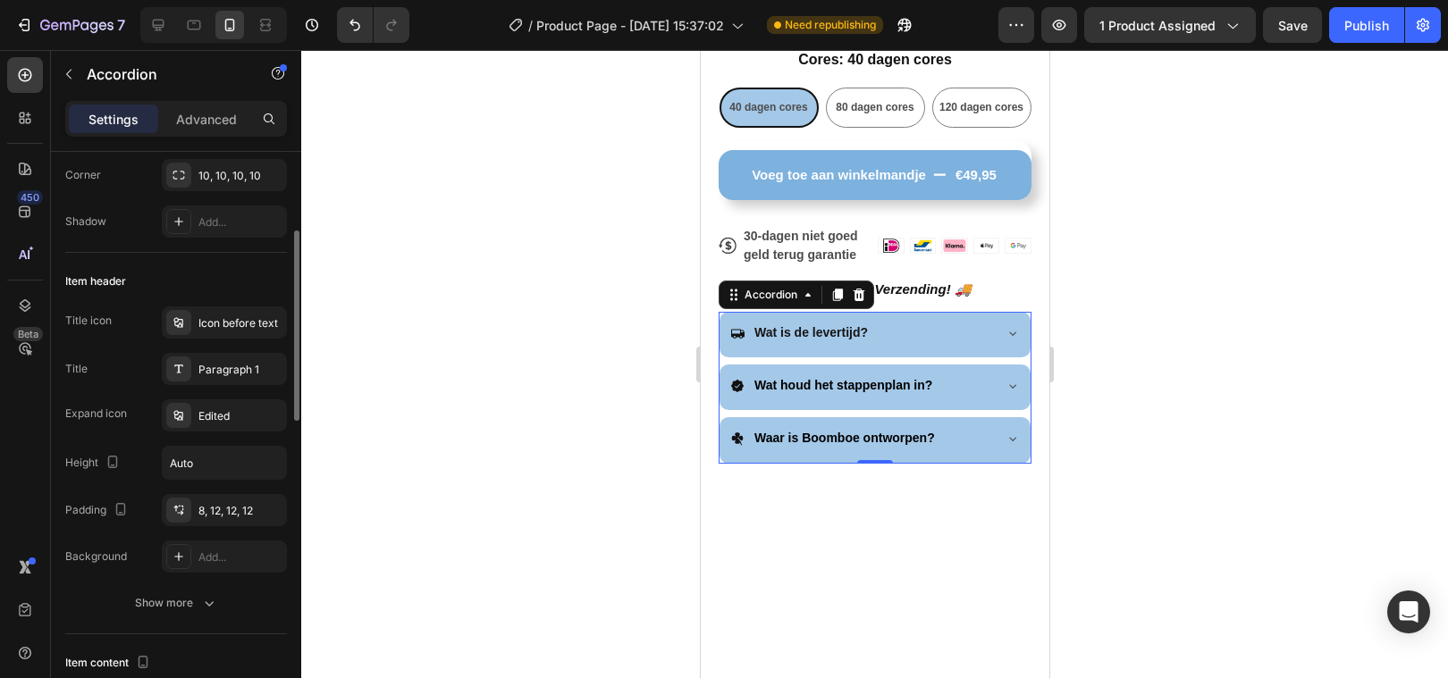
scroll to position [244, 0]
click at [206, 405] on div "Edited" at bounding box center [240, 413] width 84 height 16
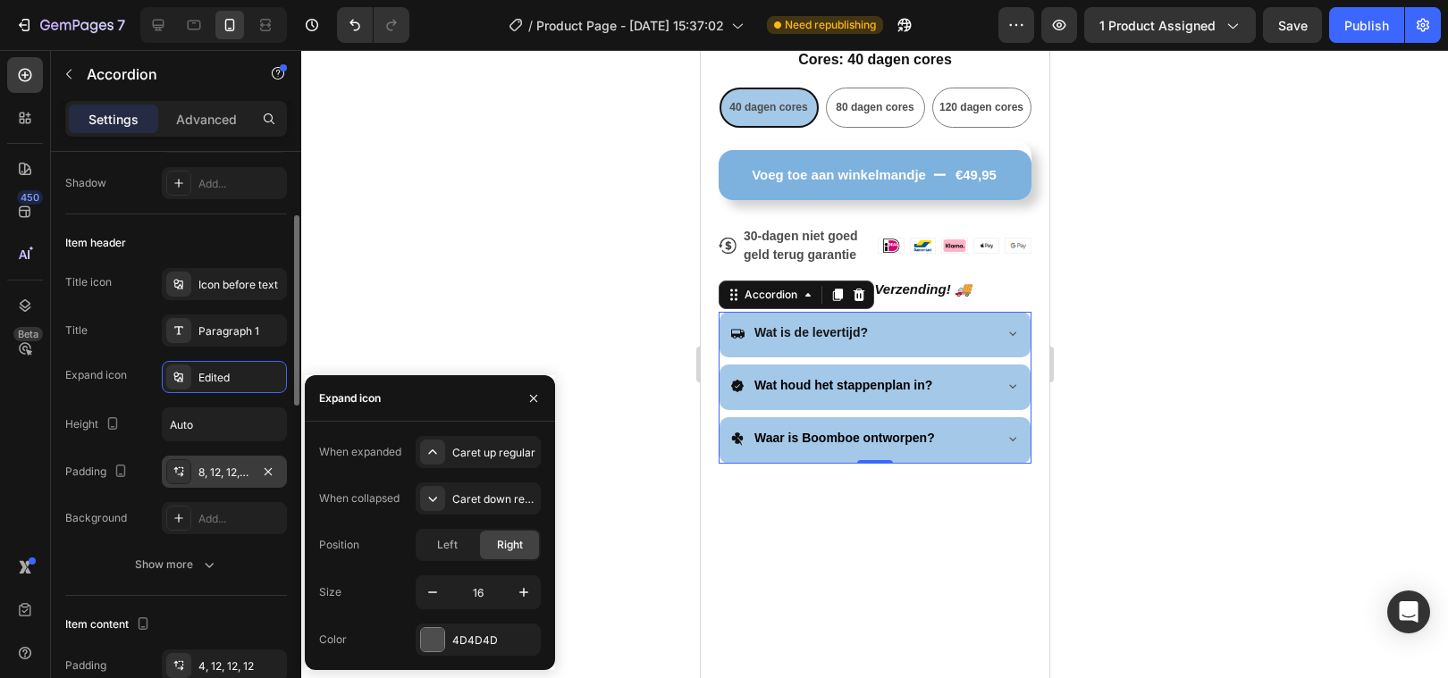
scroll to position [282, 0]
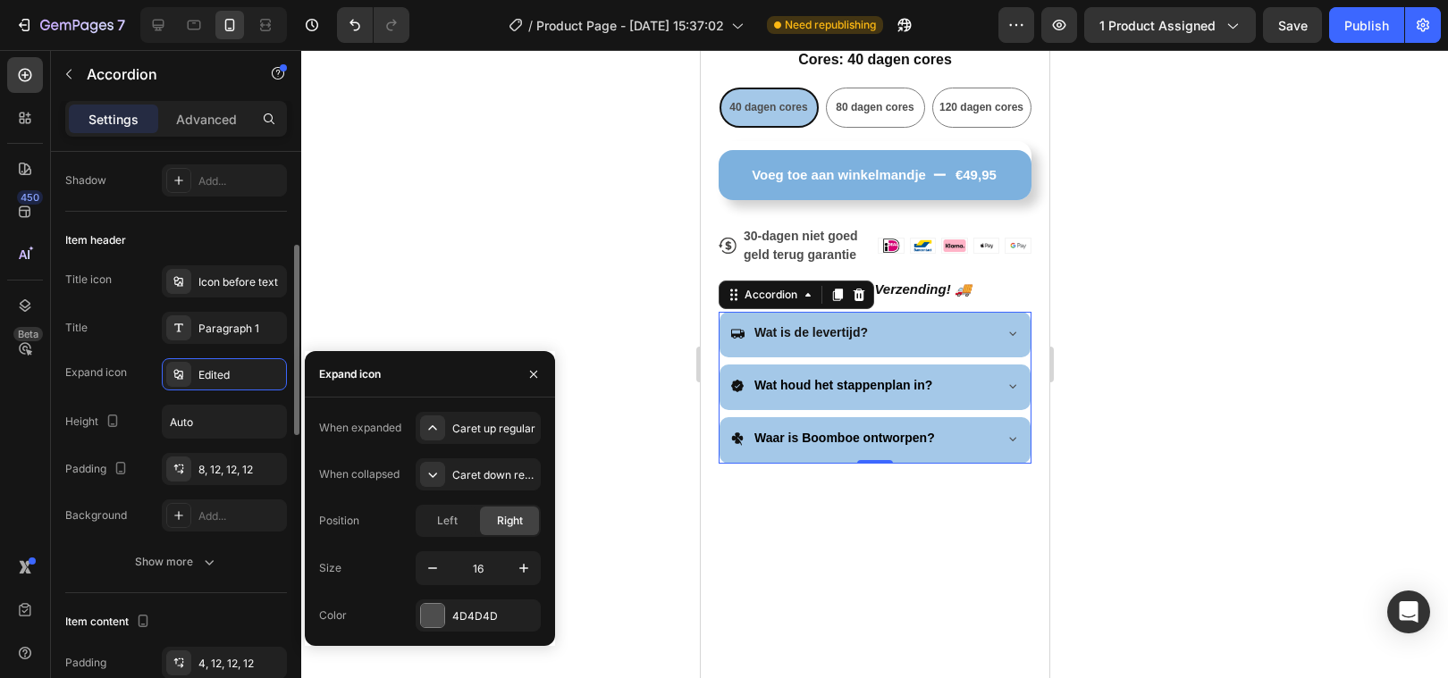
click at [976, 333] on div "Wat is de levertijd?" at bounding box center [859, 333] width 261 height 28
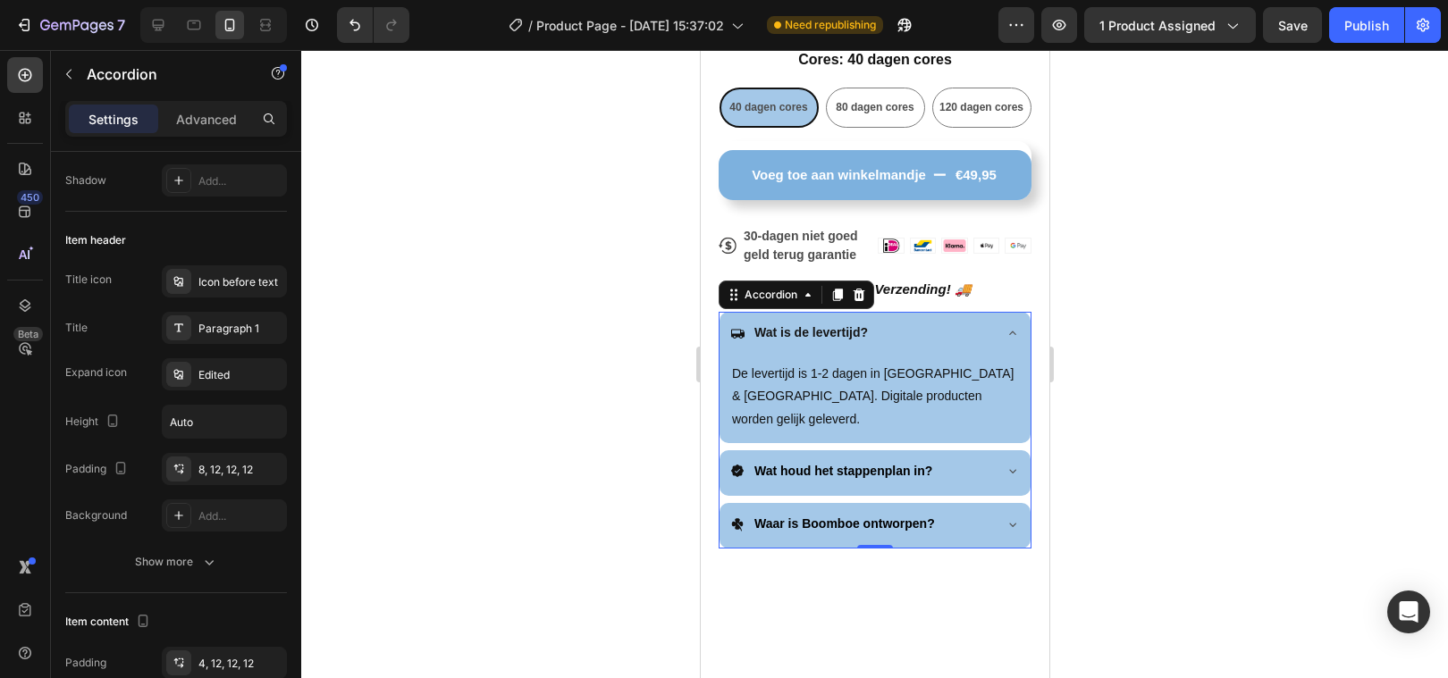
click at [976, 333] on div "Wat is de levertijd?" at bounding box center [859, 333] width 261 height 28
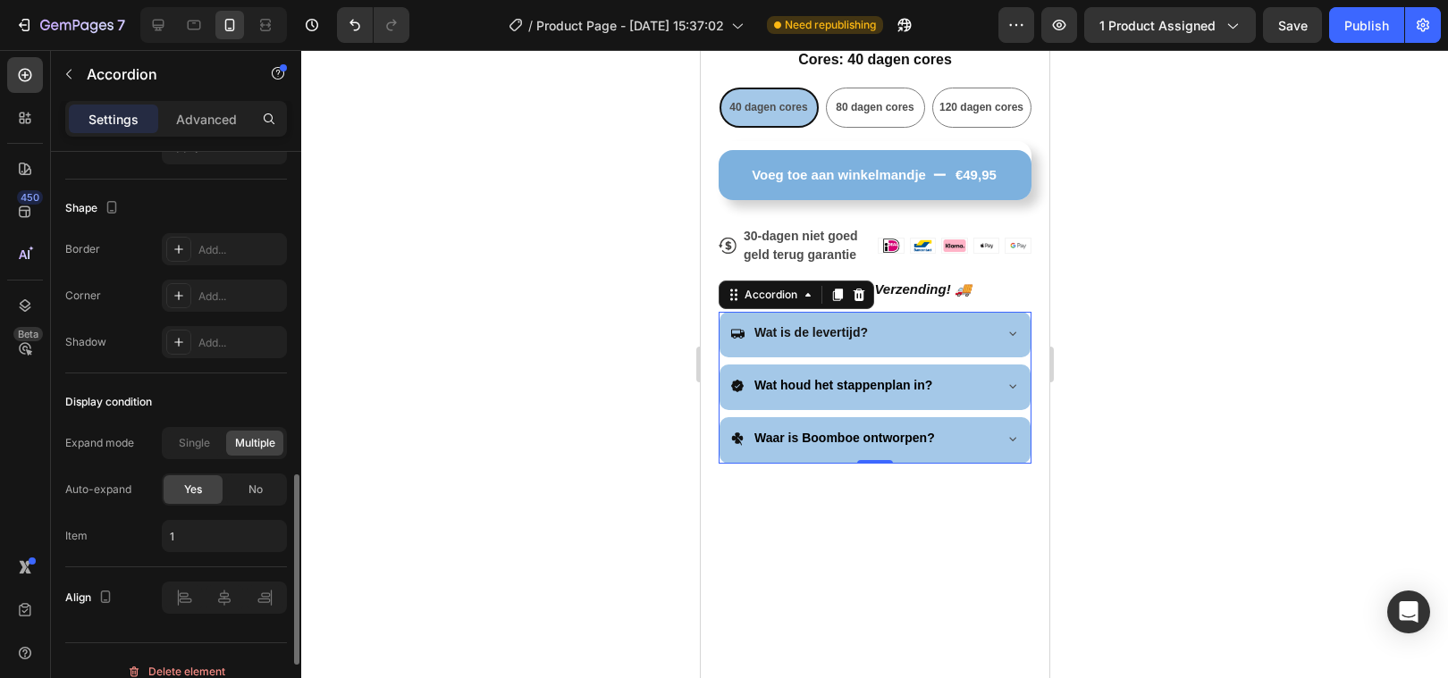
scroll to position [1171, 0]
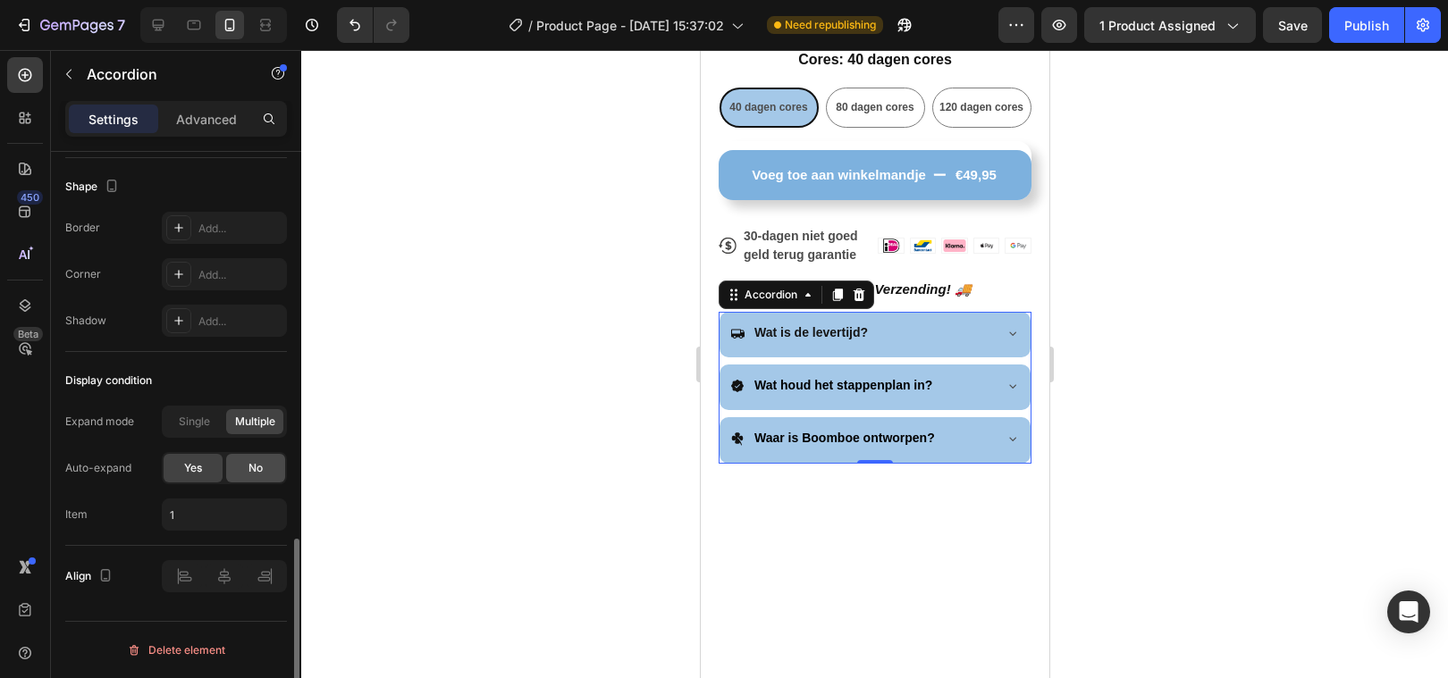
click at [249, 473] on span "No" at bounding box center [255, 468] width 14 height 16
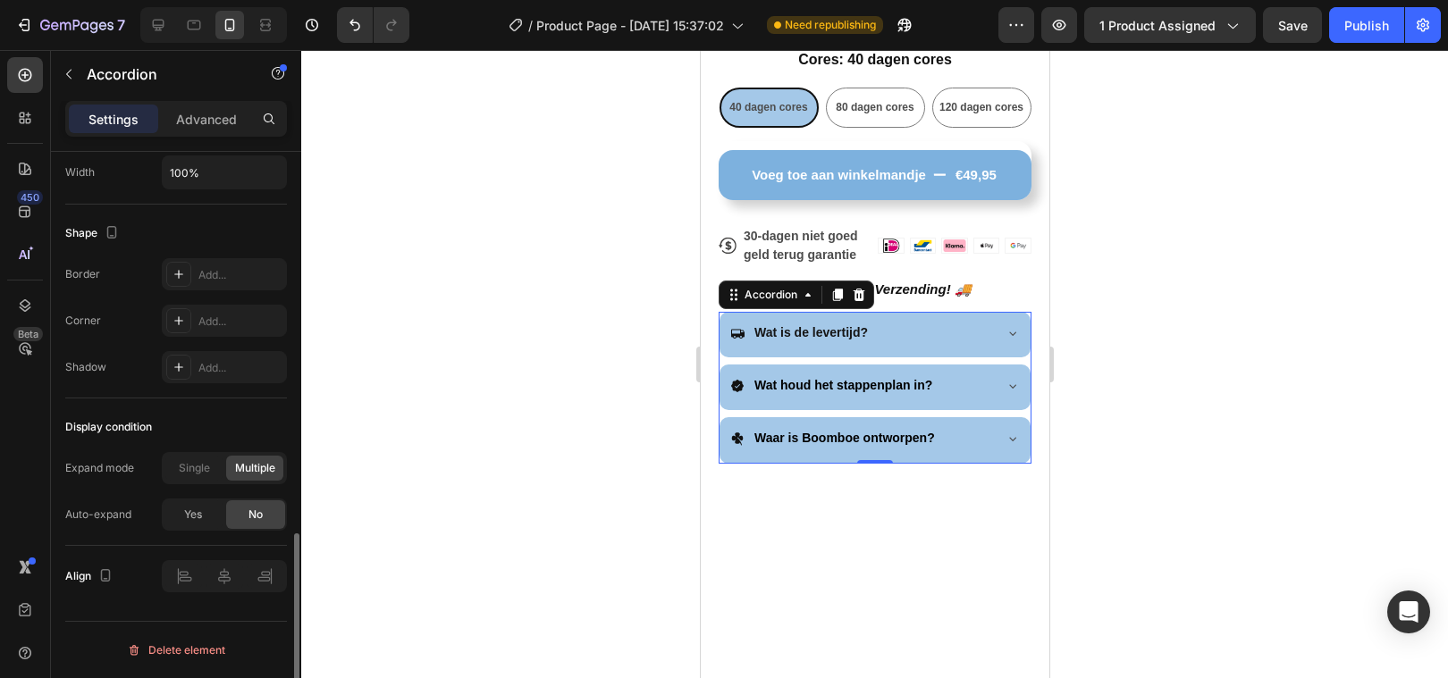
scroll to position [1124, 0]
click at [458, 418] on div at bounding box center [874, 364] width 1147 height 628
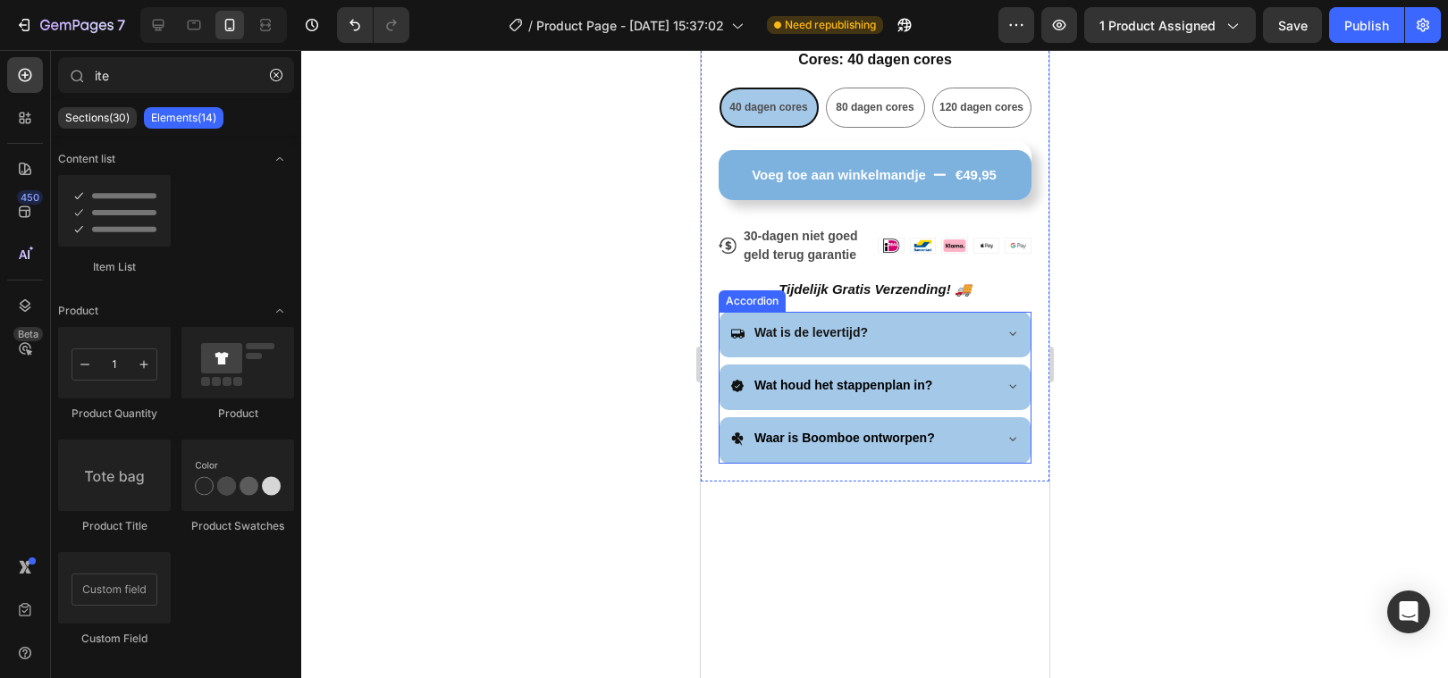
click at [1015, 337] on icon at bounding box center [1011, 333] width 14 height 14
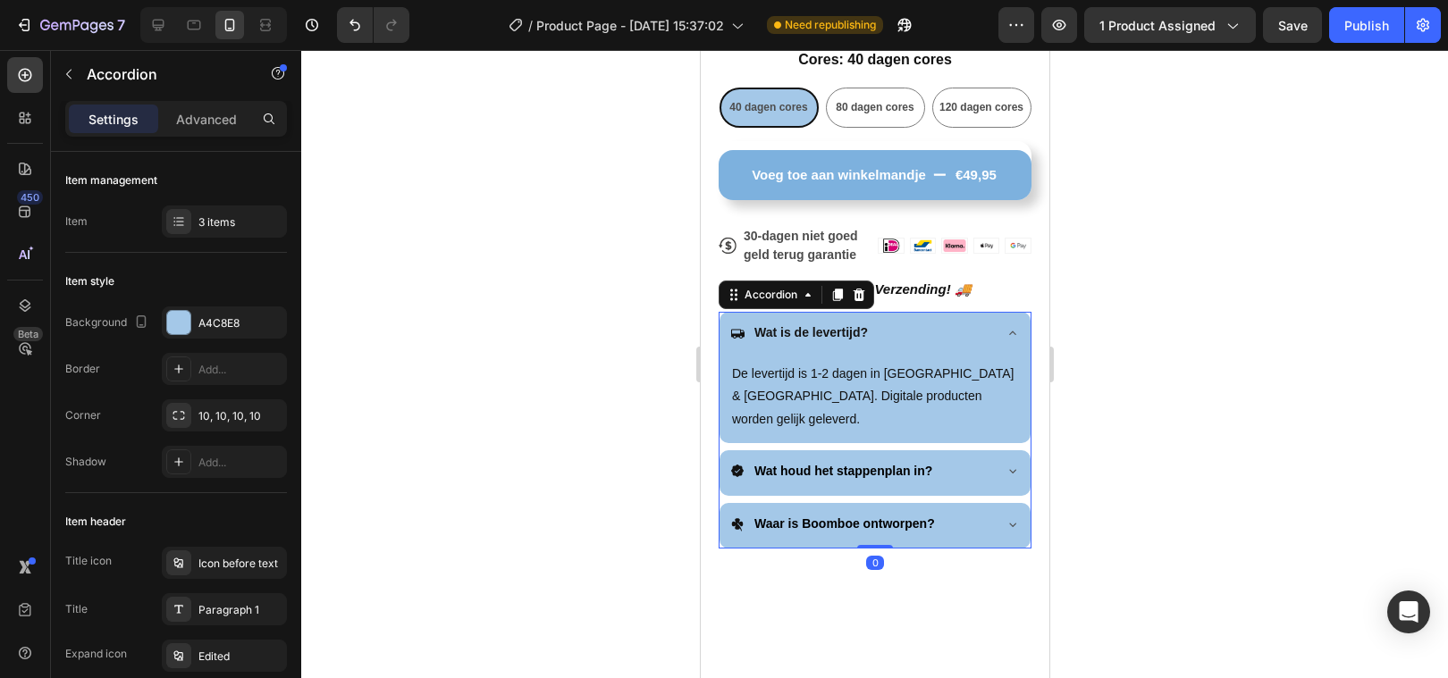
click at [1015, 337] on icon at bounding box center [1011, 333] width 14 height 14
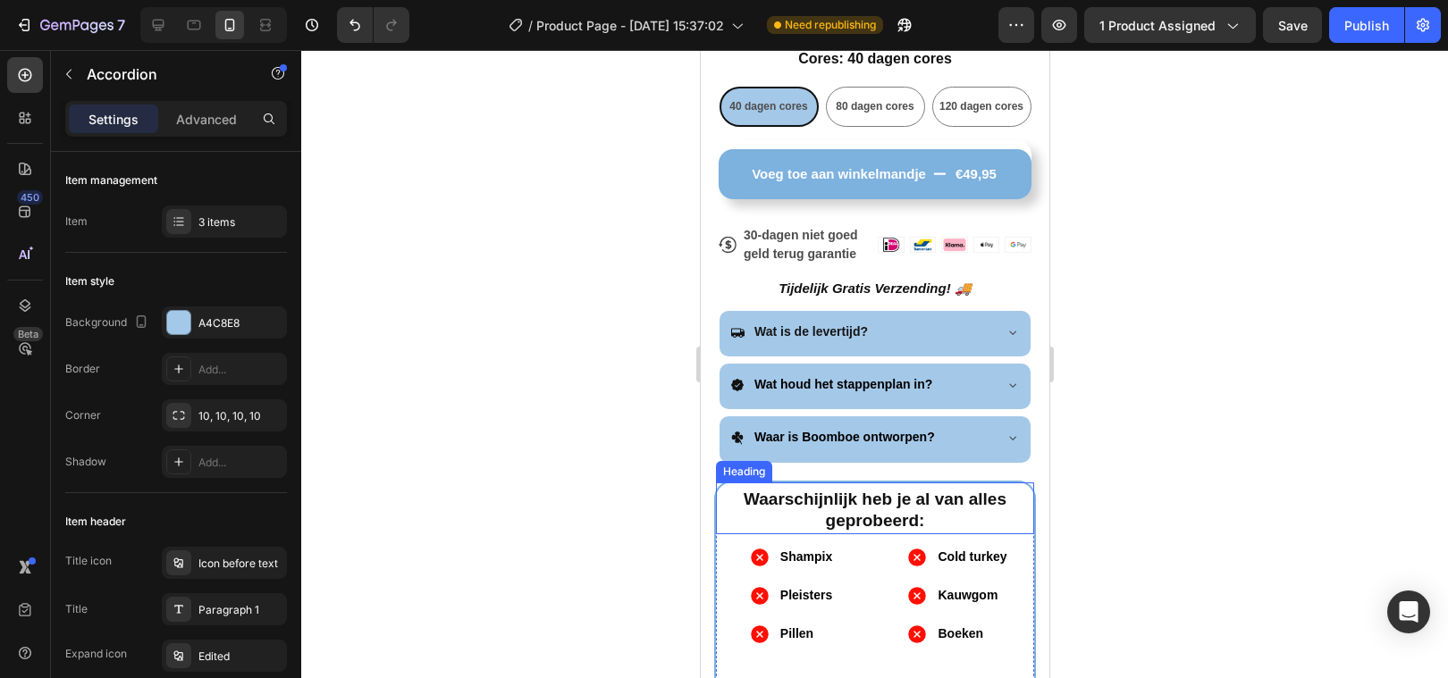
scroll to position [830, 0]
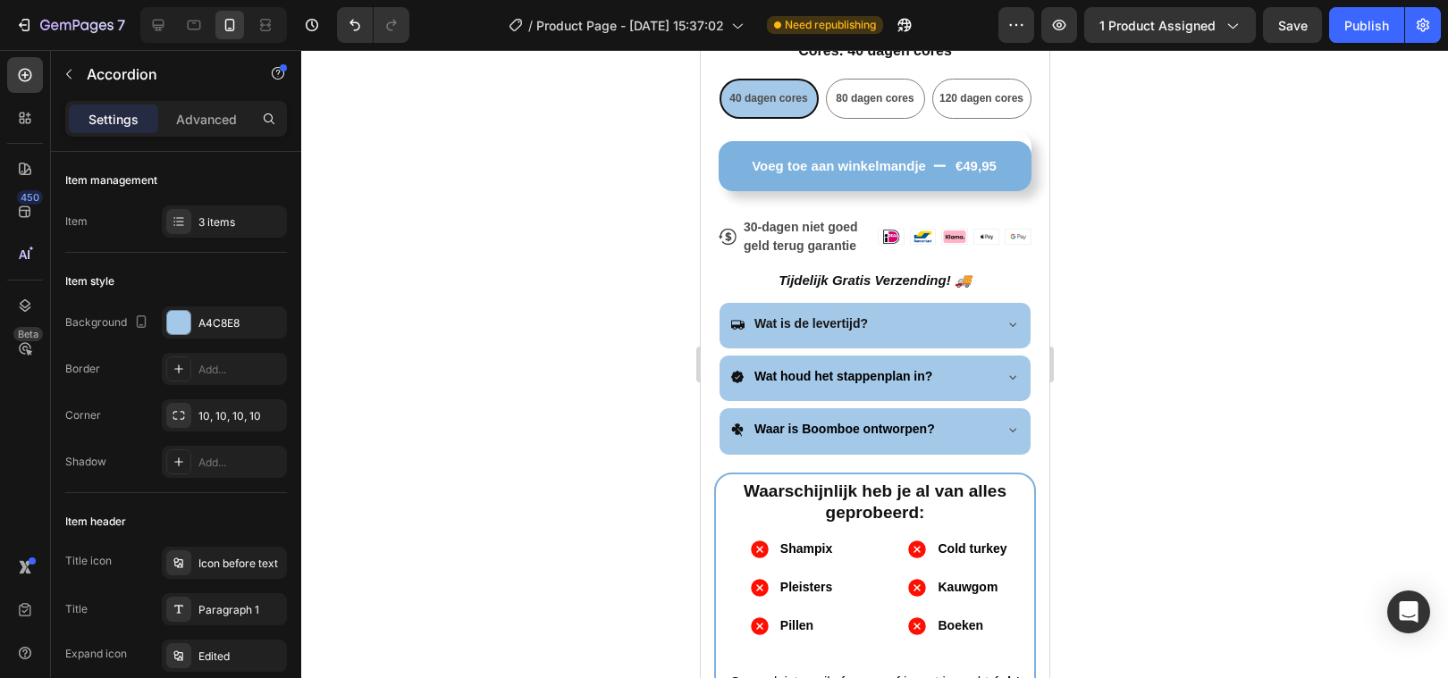
click at [1007, 428] on icon at bounding box center [1011, 430] width 14 height 14
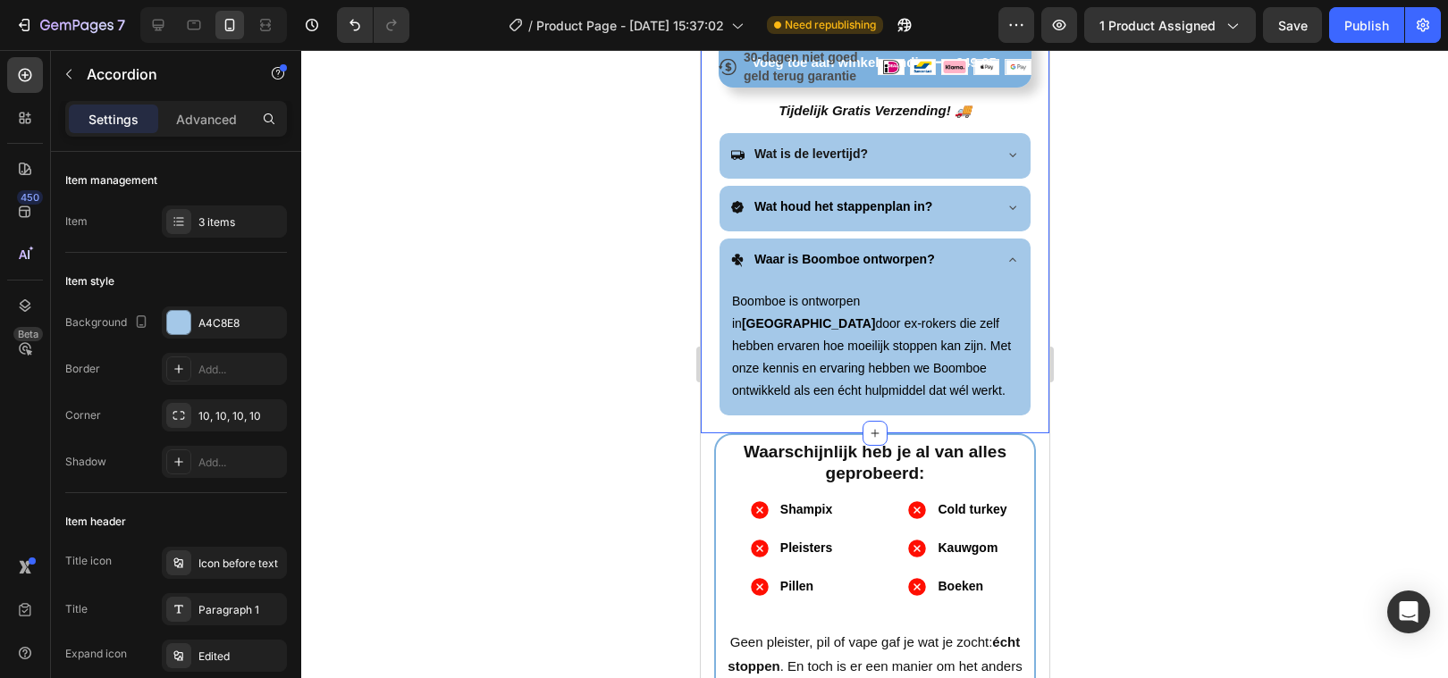
scroll to position [1005, 0]
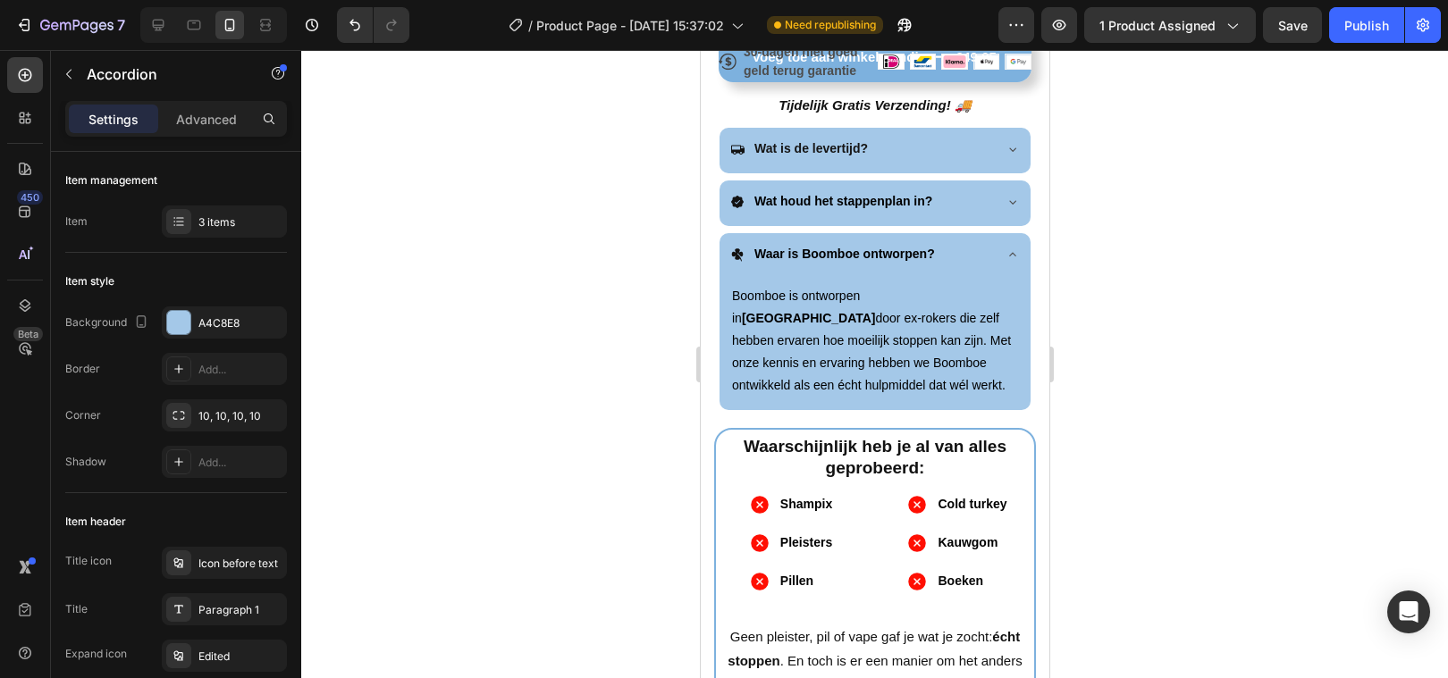
click at [1013, 156] on icon at bounding box center [1011, 149] width 14 height 14
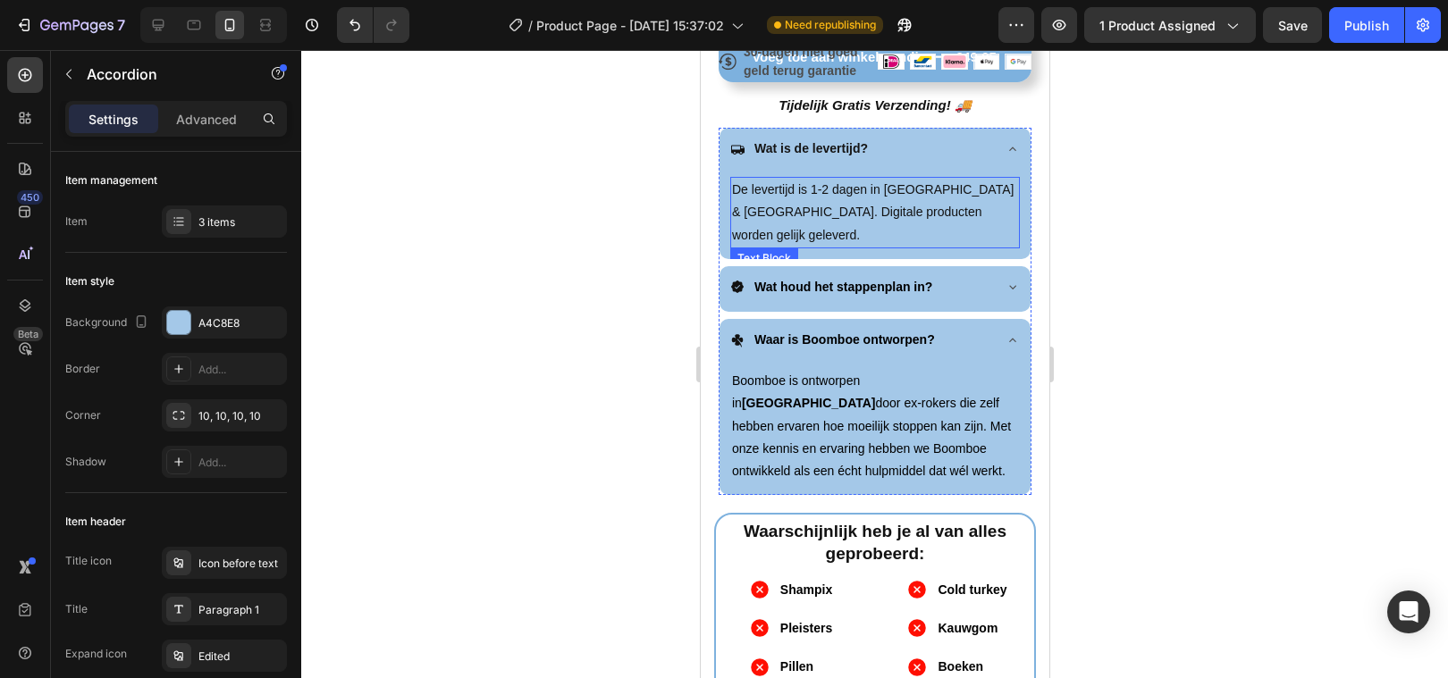
click at [830, 190] on p "De levertijd is 1-2 dagen in [GEOGRAPHIC_DATA] & [GEOGRAPHIC_DATA]. Digitale pr…" at bounding box center [874, 213] width 286 height 68
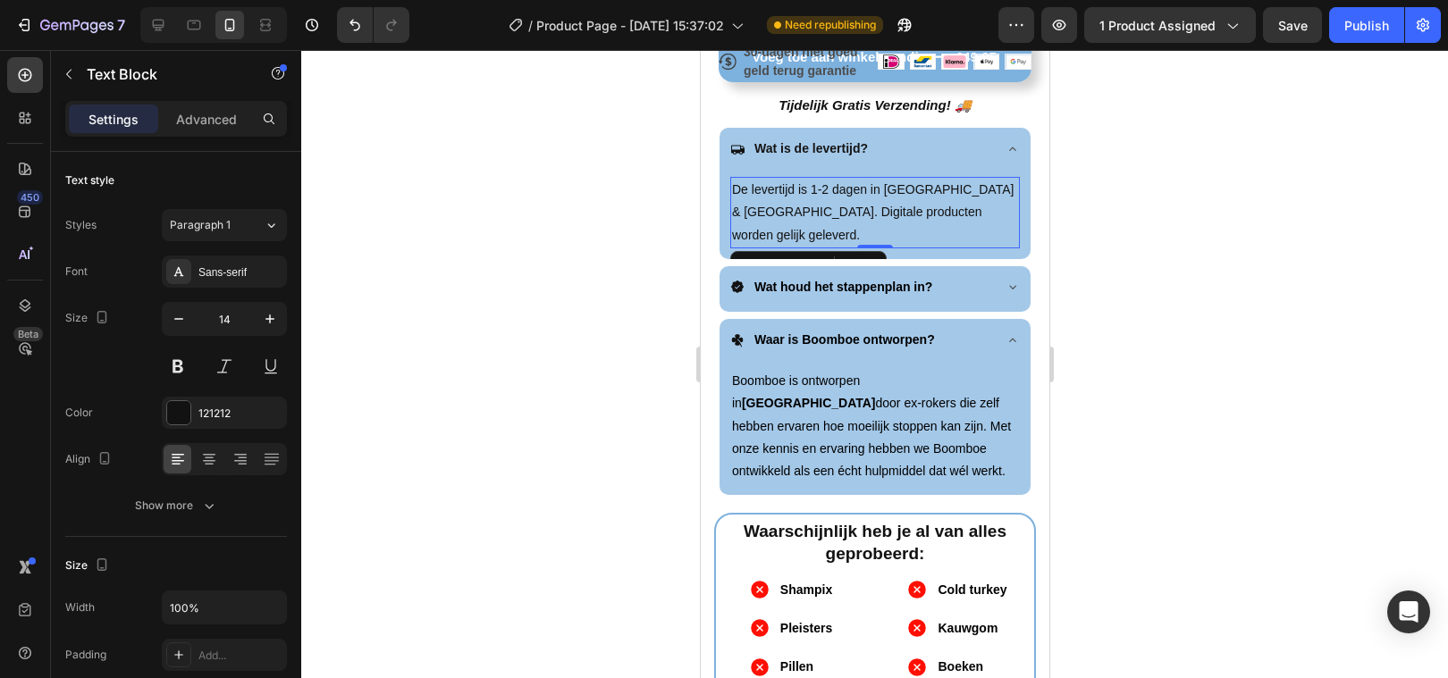
click at [864, 189] on p "De levertijd is 1-2 dagen in [GEOGRAPHIC_DATA] & [GEOGRAPHIC_DATA]. Digitale pr…" at bounding box center [874, 213] width 286 height 68
drag, startPoint x: 864, startPoint y: 189, endPoint x: 809, endPoint y: 190, distance: 55.4
click at [809, 190] on p "De levertijd is 1-2 dagen in [GEOGRAPHIC_DATA] & [GEOGRAPHIC_DATA]. Digitale pr…" at bounding box center [874, 213] width 286 height 68
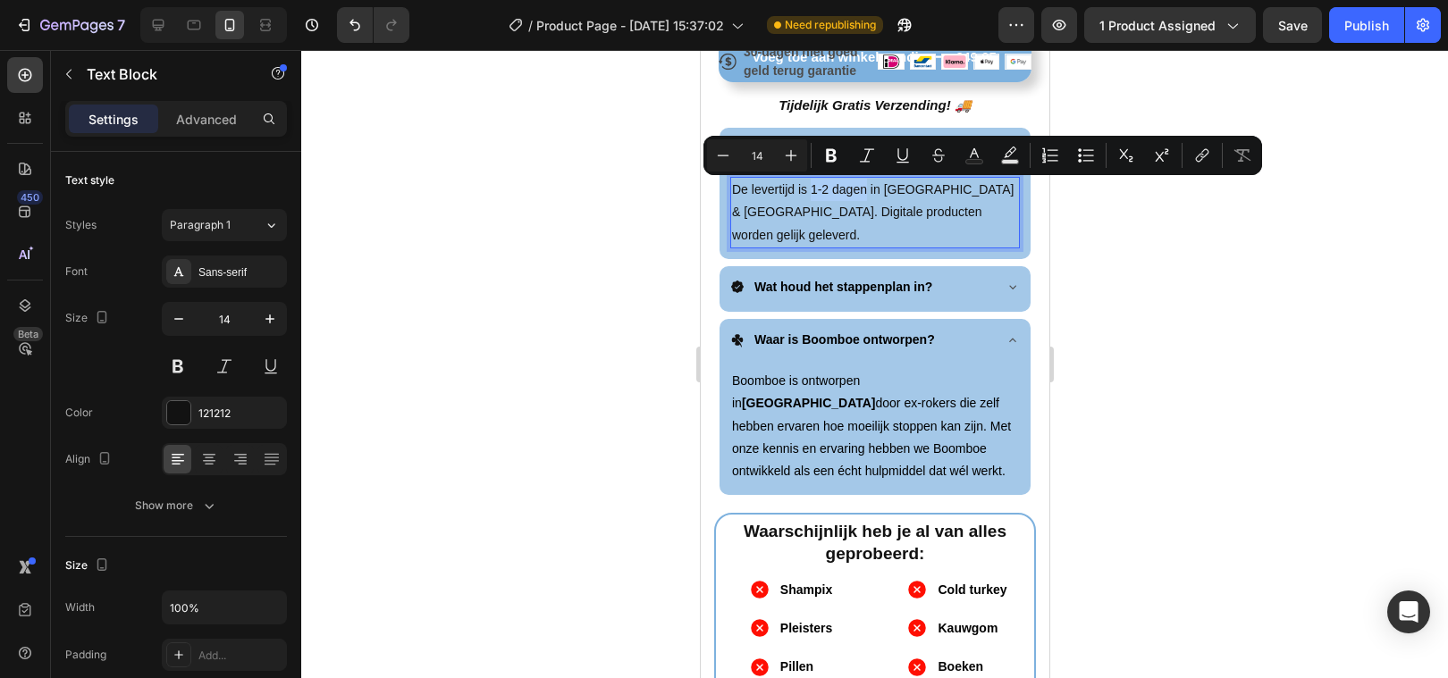
click at [831, 158] on icon "Editor contextual toolbar" at bounding box center [831, 156] width 18 height 18
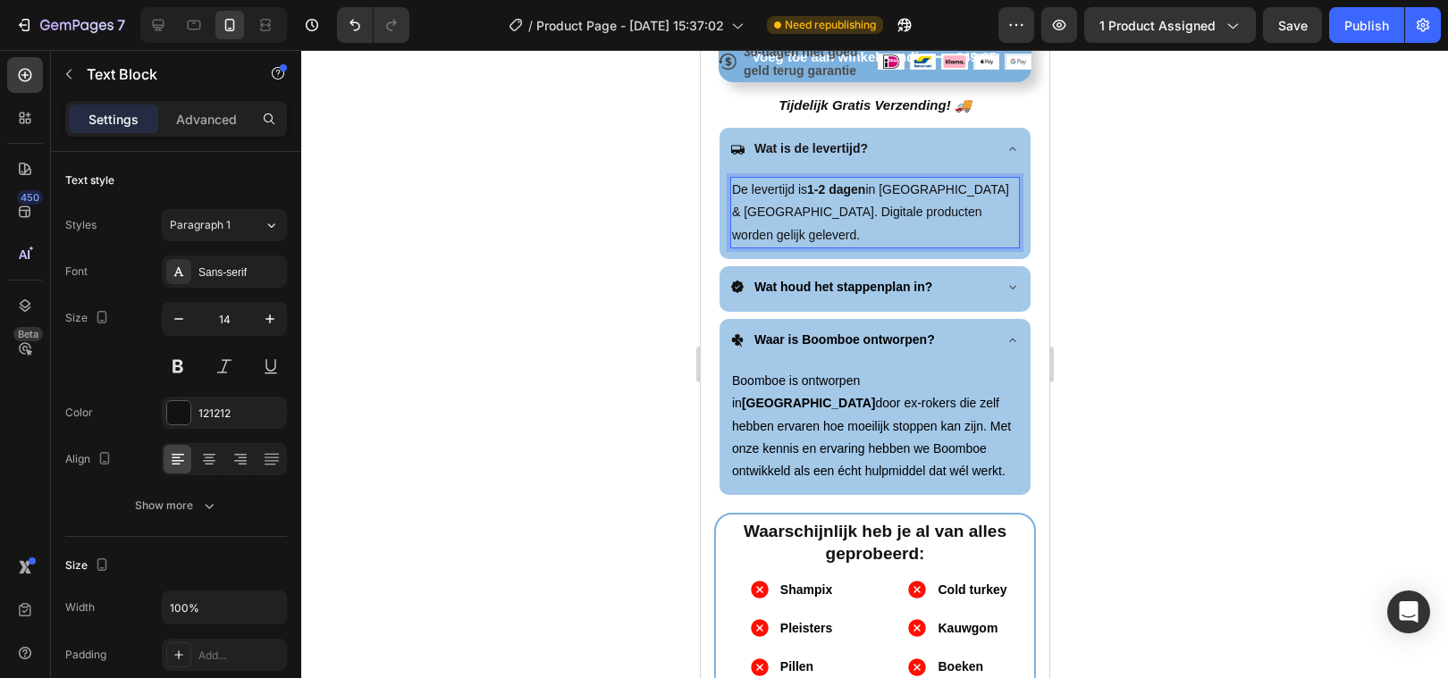
click at [679, 256] on div at bounding box center [874, 364] width 1147 height 628
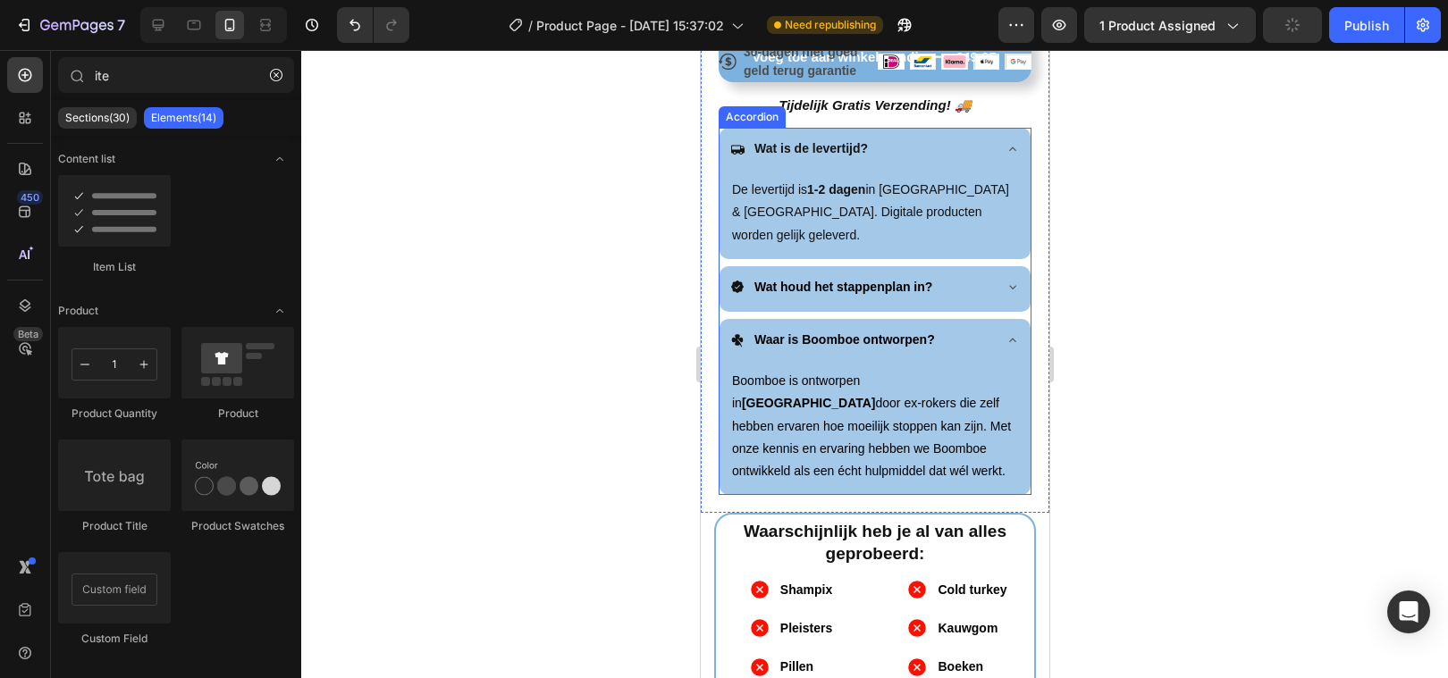
click at [1011, 147] on icon at bounding box center [1011, 149] width 7 height 4
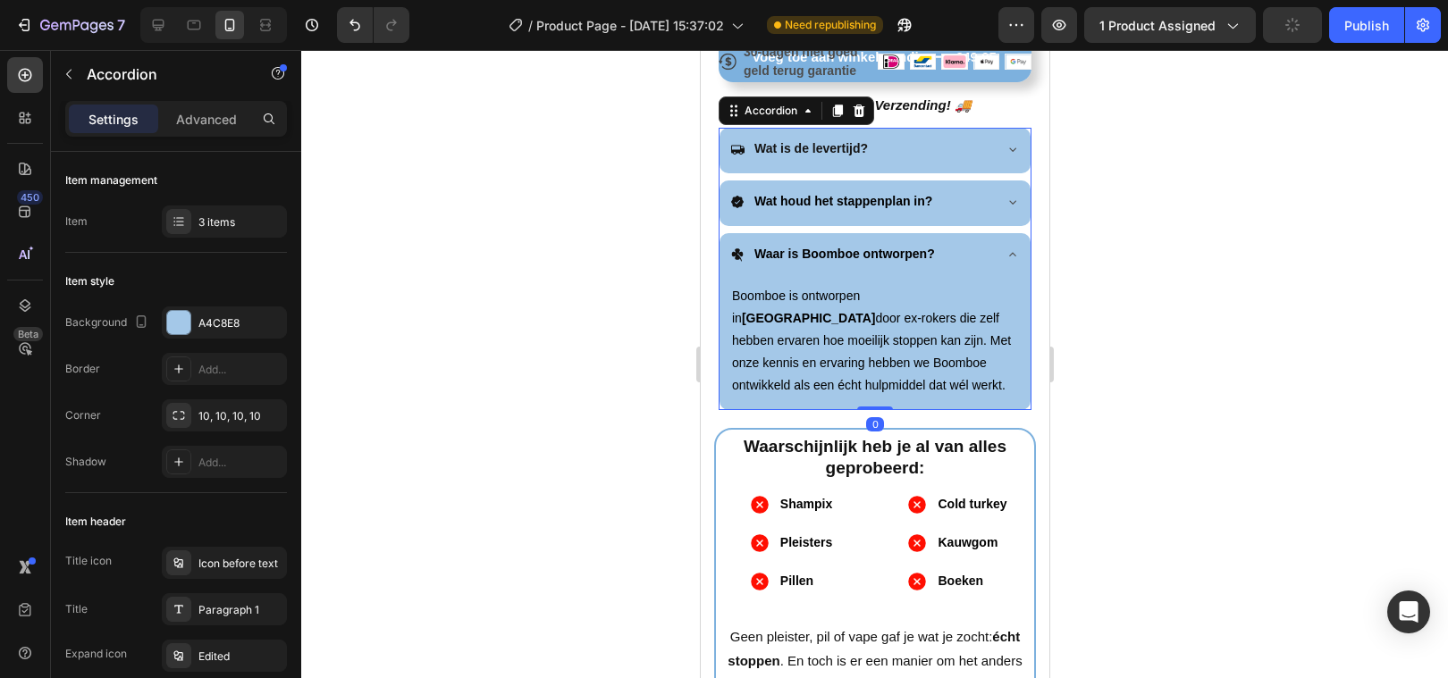
click at [1008, 245] on div "Waar is Boomboe ontworpen?" at bounding box center [874, 256] width 311 height 46
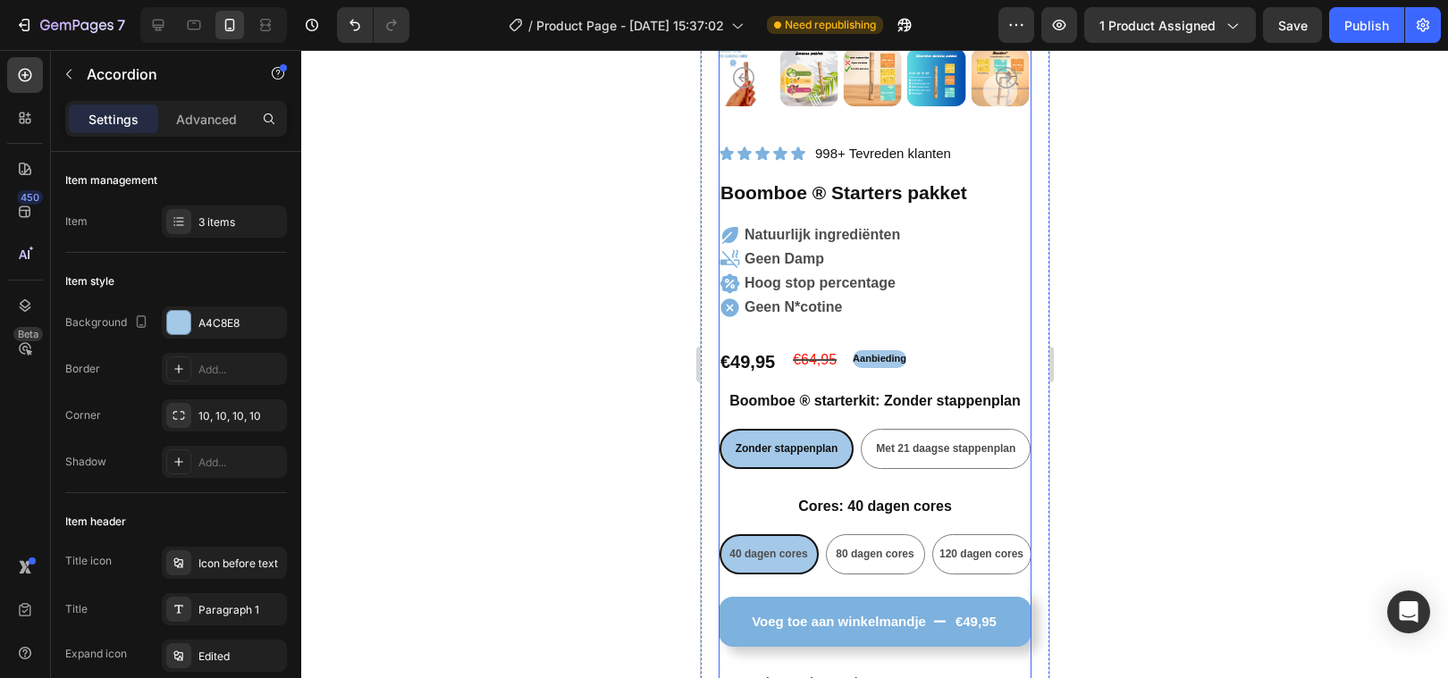
scroll to position [373, 0]
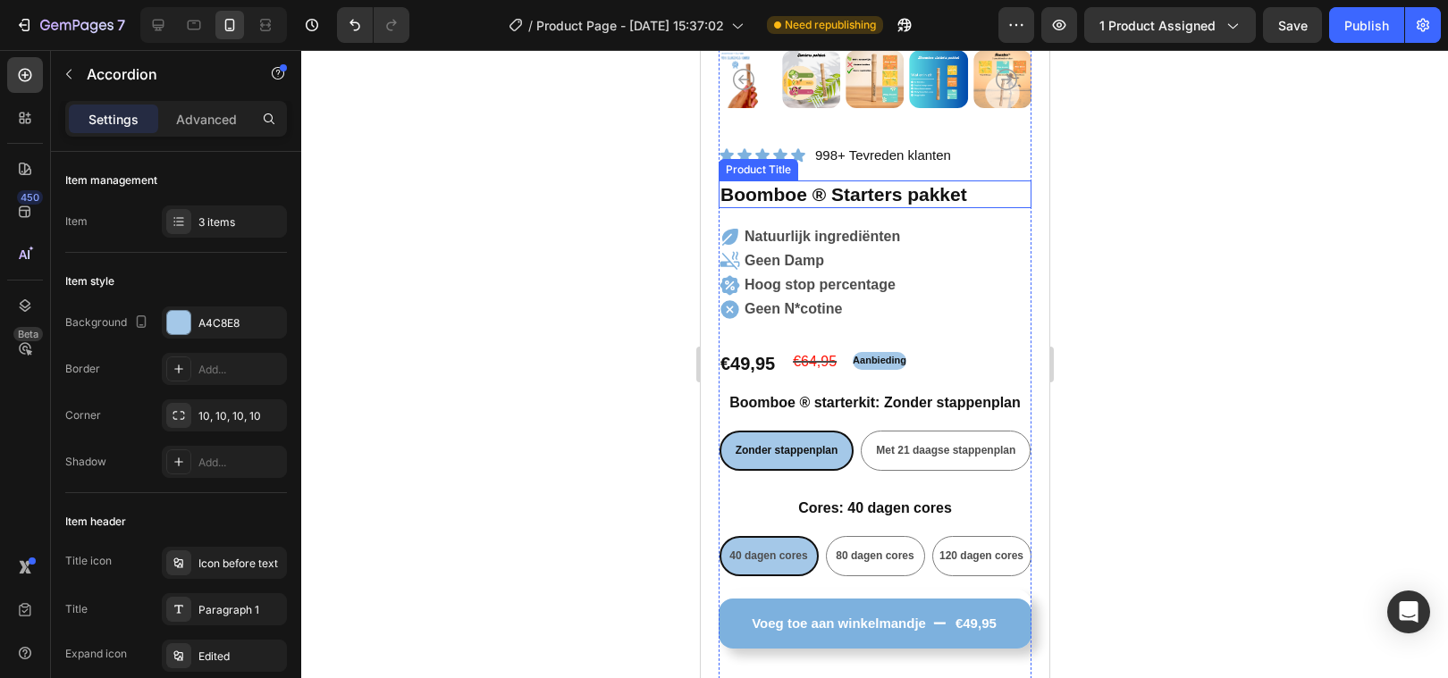
click at [849, 203] on h1 "Boomboe ® Starters pakket" at bounding box center [874, 195] width 313 height 28
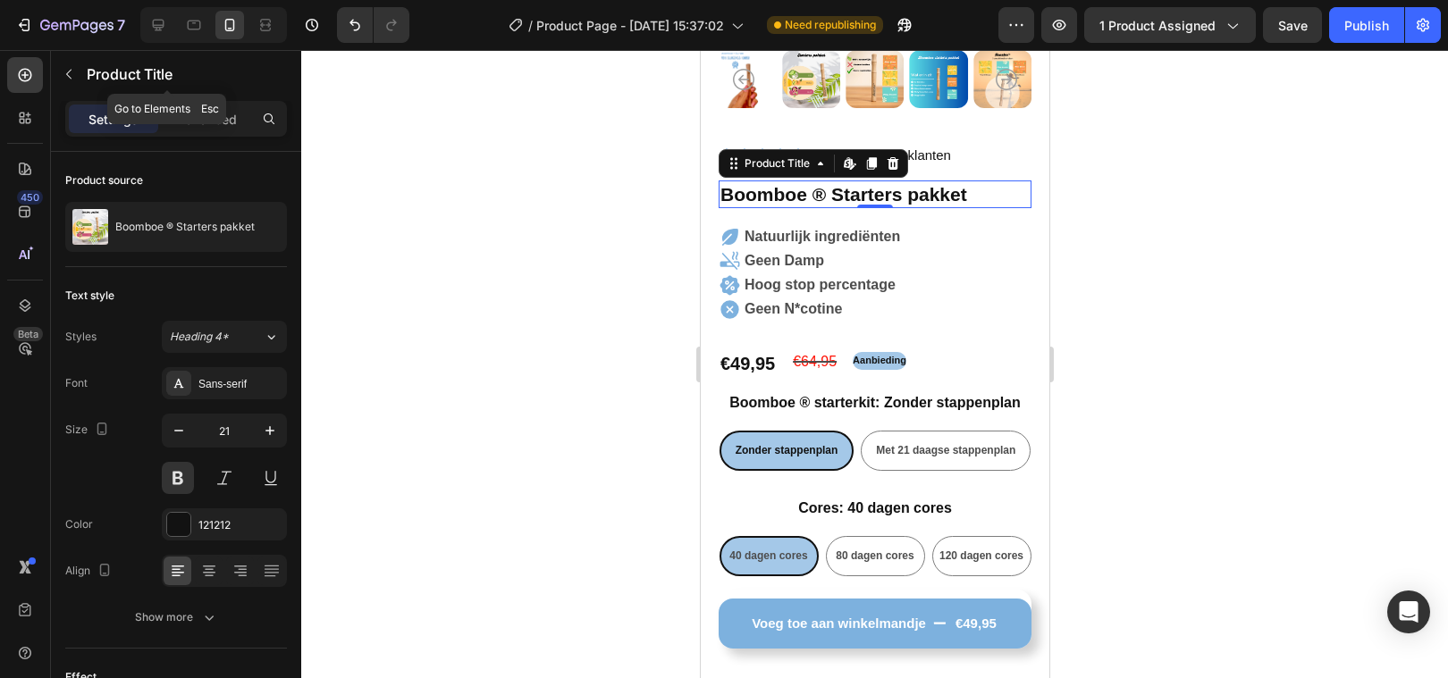
click at [67, 68] on icon "button" at bounding box center [69, 74] width 14 height 14
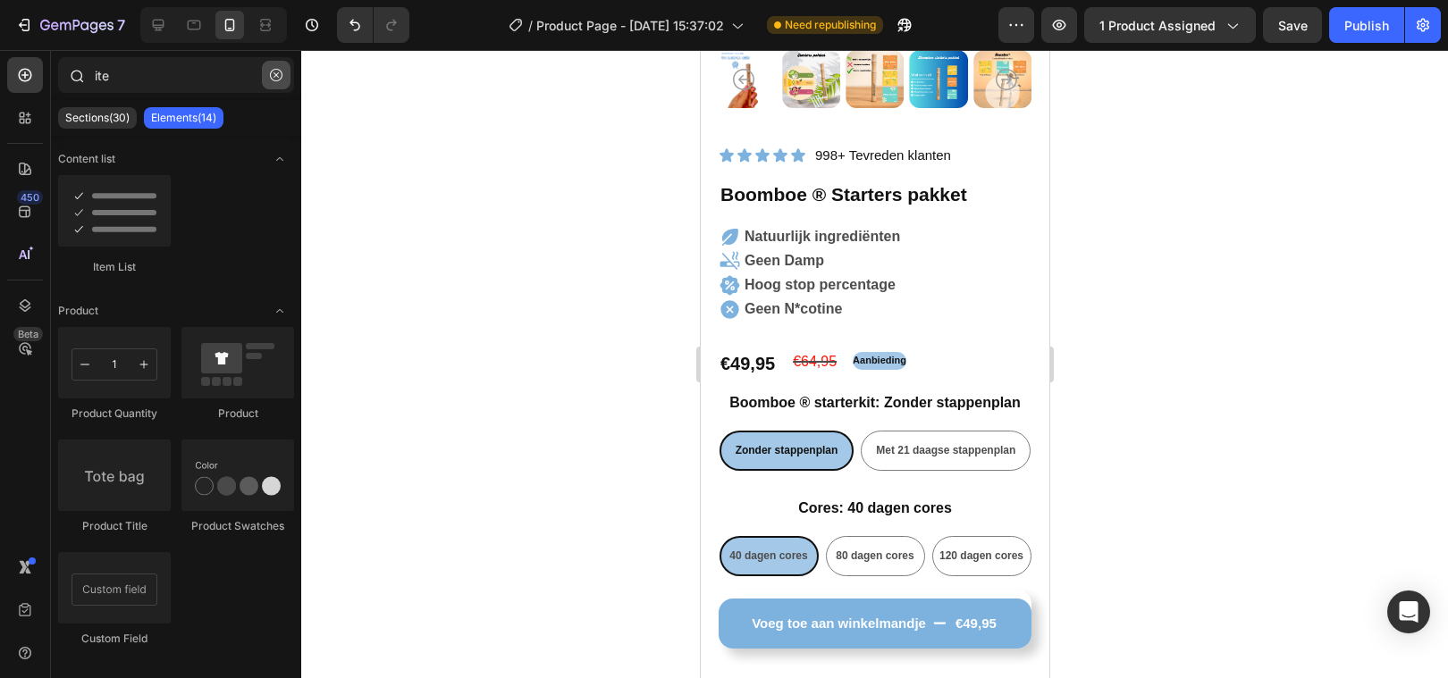
click at [268, 71] on button "button" at bounding box center [276, 75] width 29 height 29
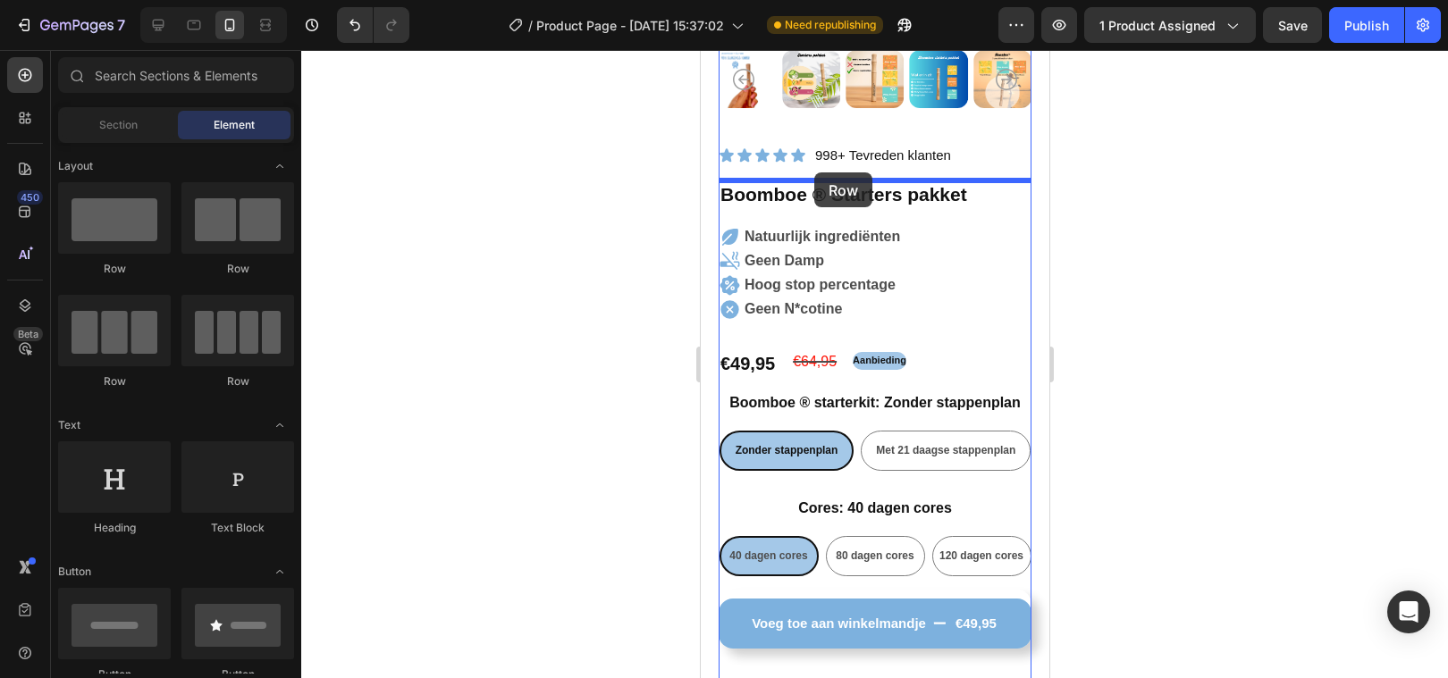
drag, startPoint x: 820, startPoint y: 282, endPoint x: 813, endPoint y: 173, distance: 108.3
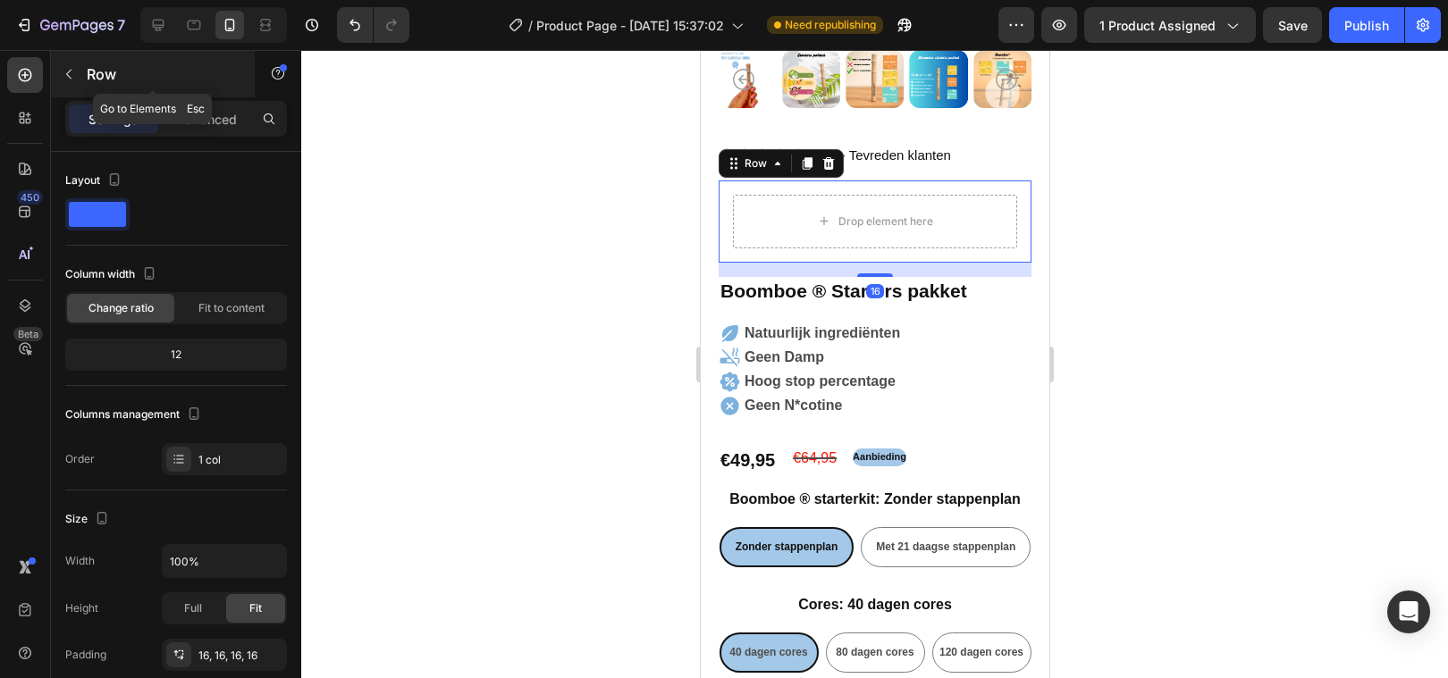
click at [73, 73] on icon "button" at bounding box center [69, 74] width 14 height 14
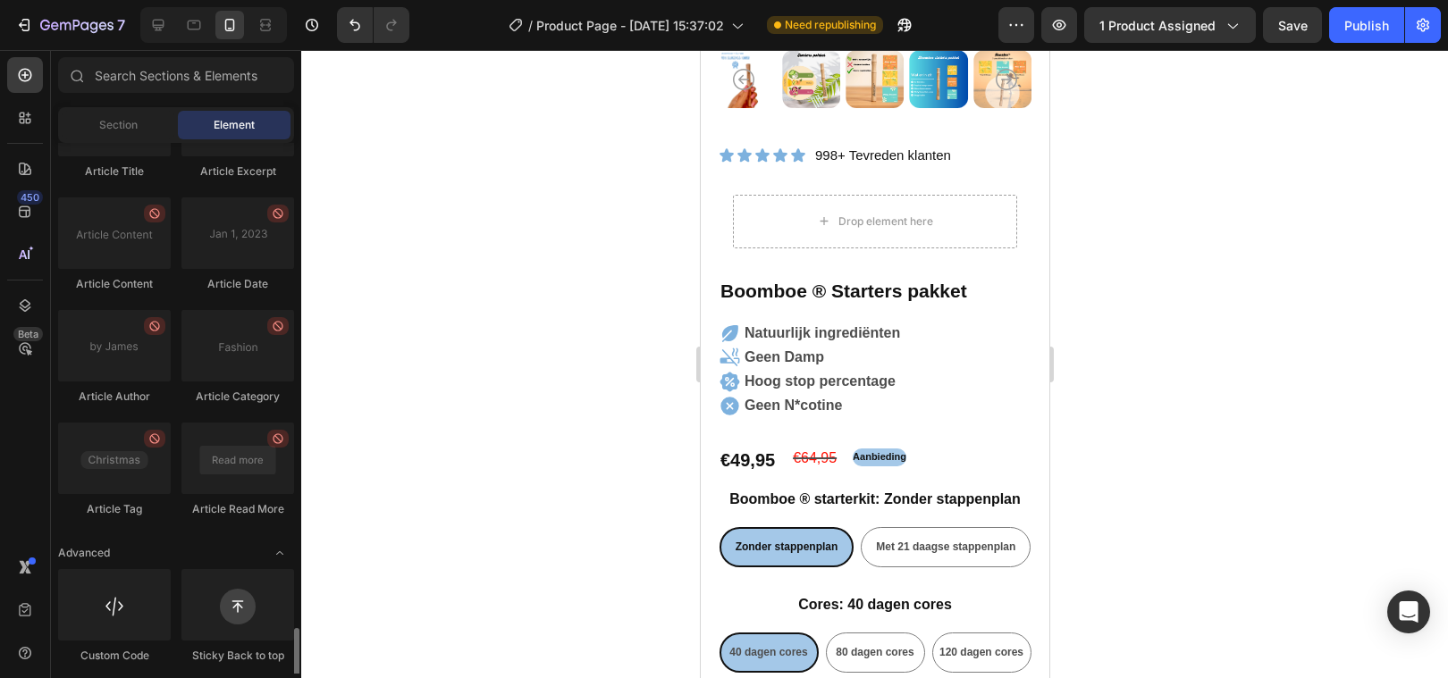
scroll to position [4884, 0]
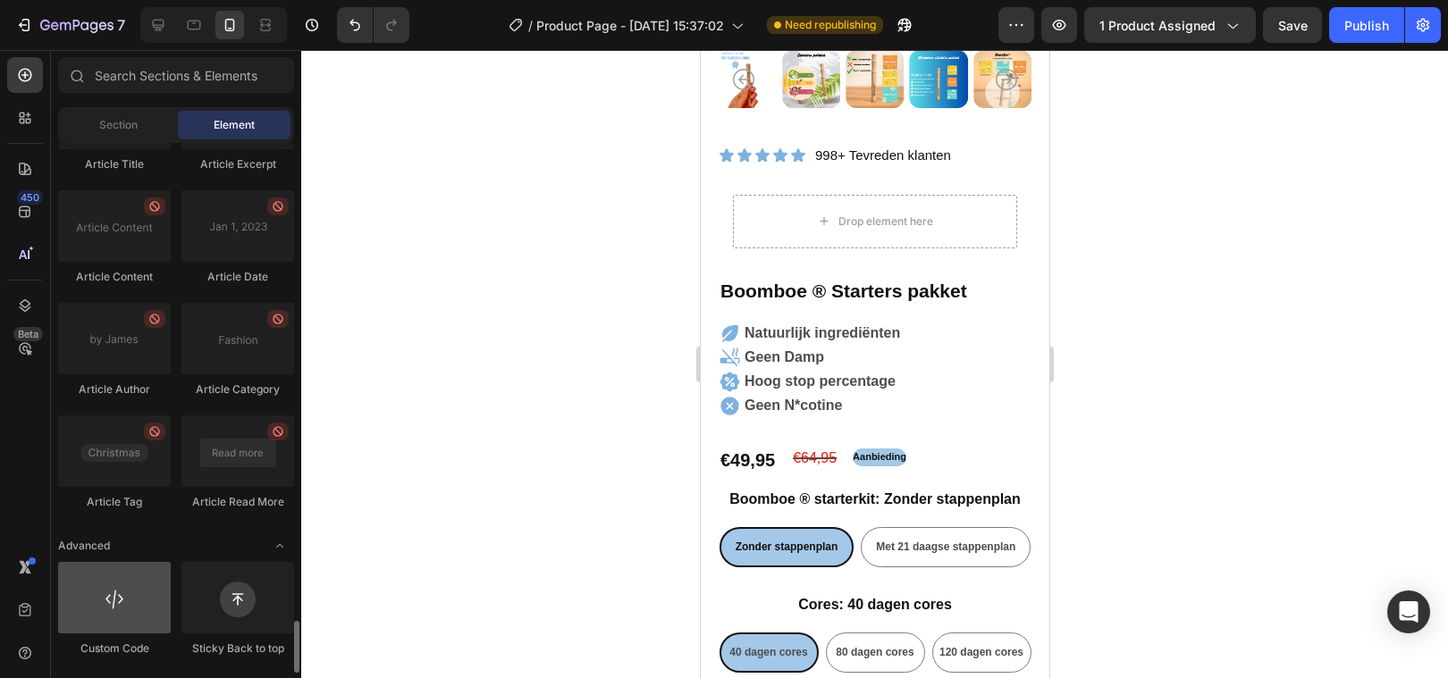
click at [97, 624] on div at bounding box center [114, 597] width 113 height 71
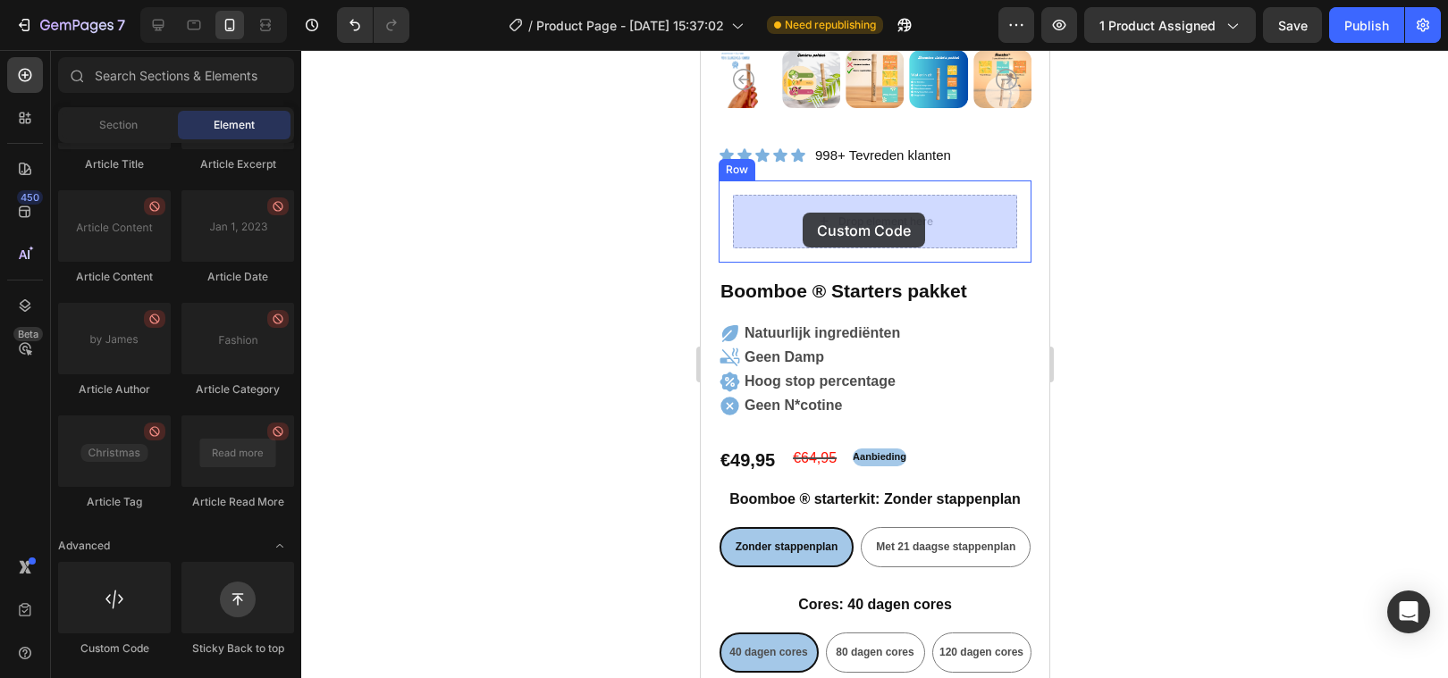
drag, startPoint x: 794, startPoint y: 640, endPoint x: 800, endPoint y: 214, distance: 425.4
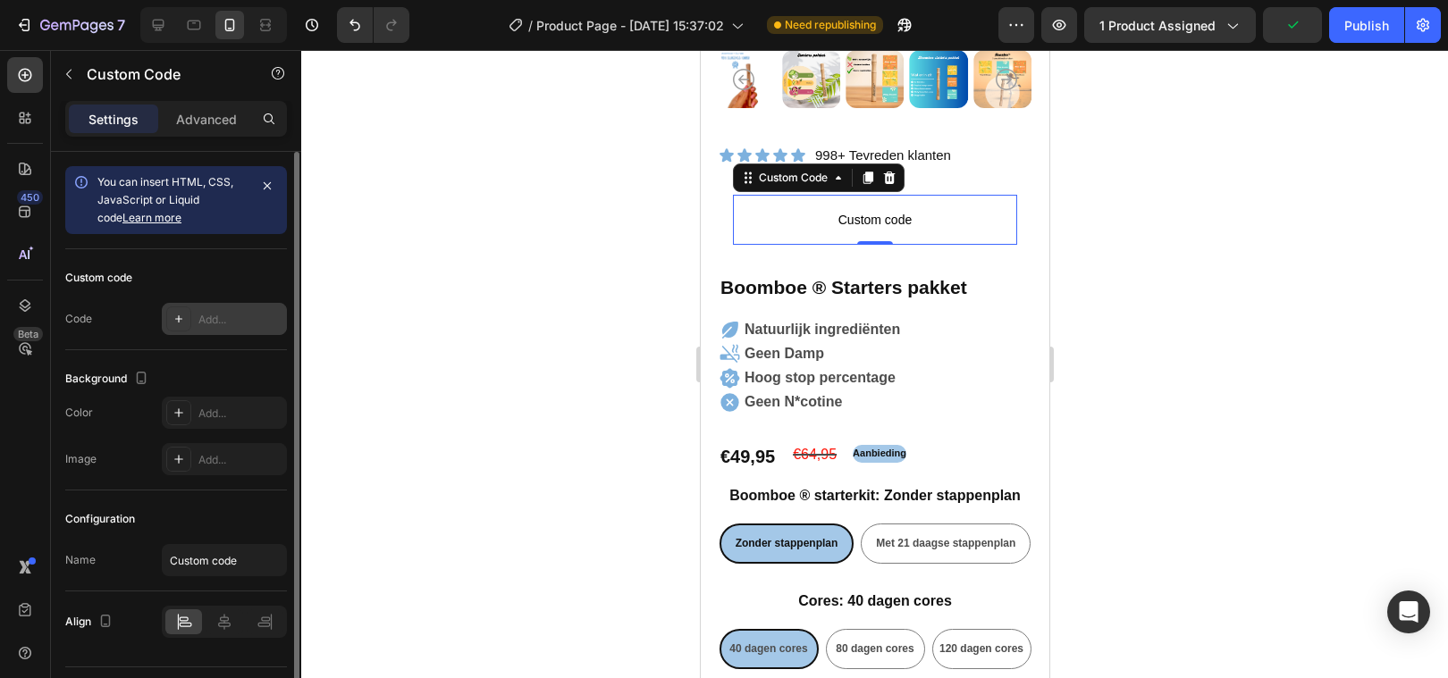
click at [210, 317] on div "Add..." at bounding box center [240, 320] width 84 height 16
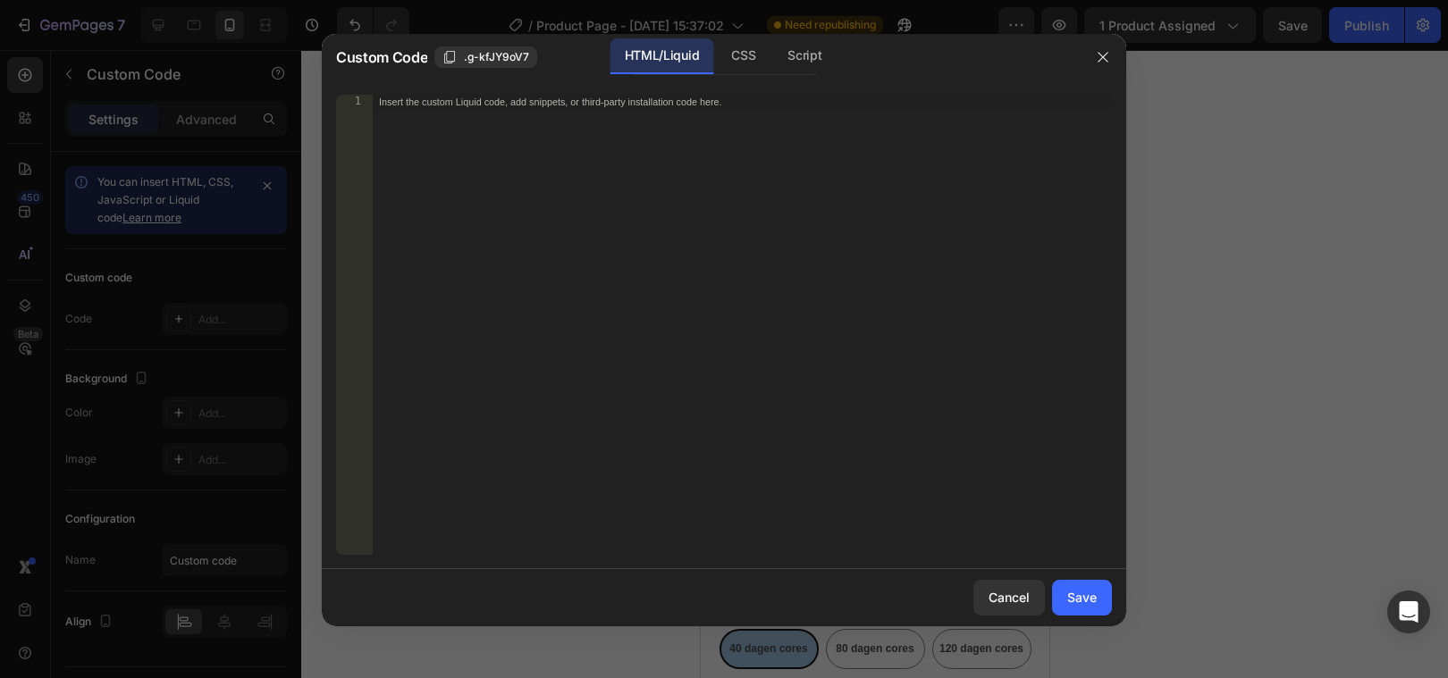
click at [1248, 433] on div at bounding box center [724, 339] width 1448 height 678
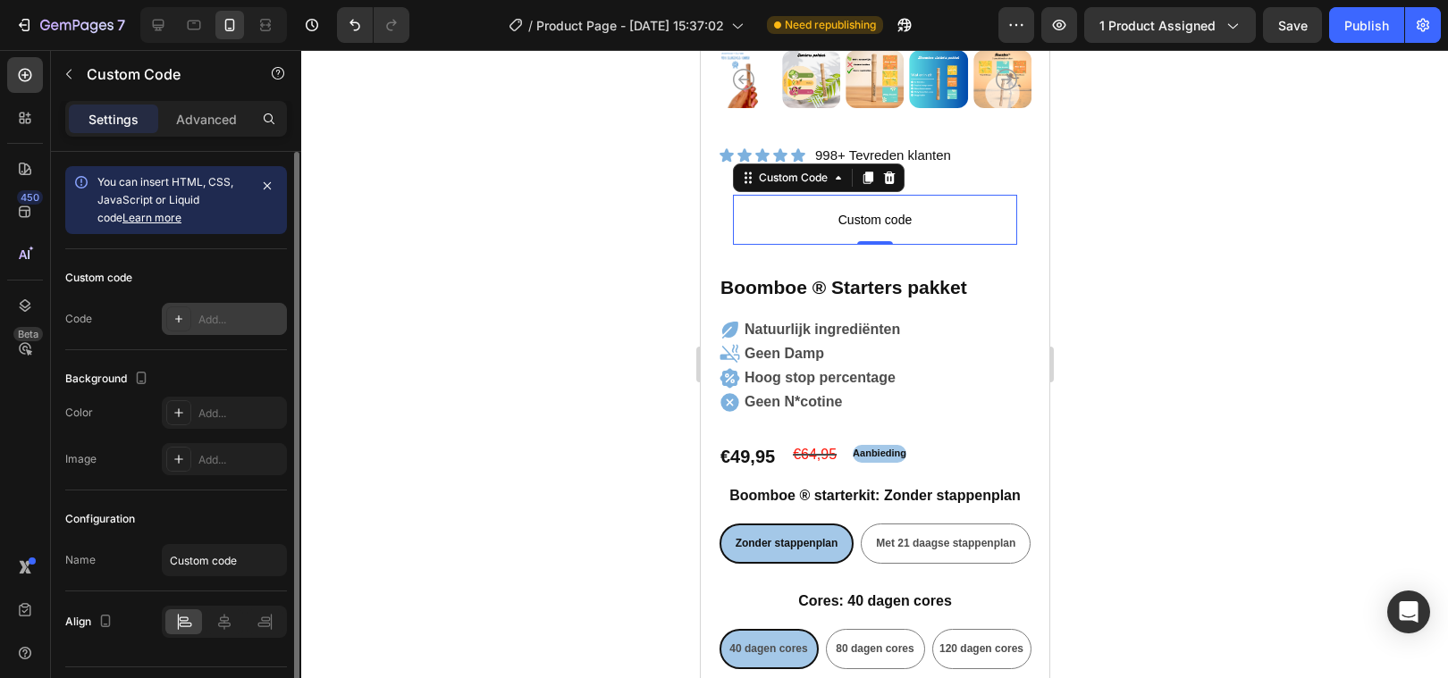
click at [201, 312] on div "Add..." at bounding box center [240, 320] width 84 height 16
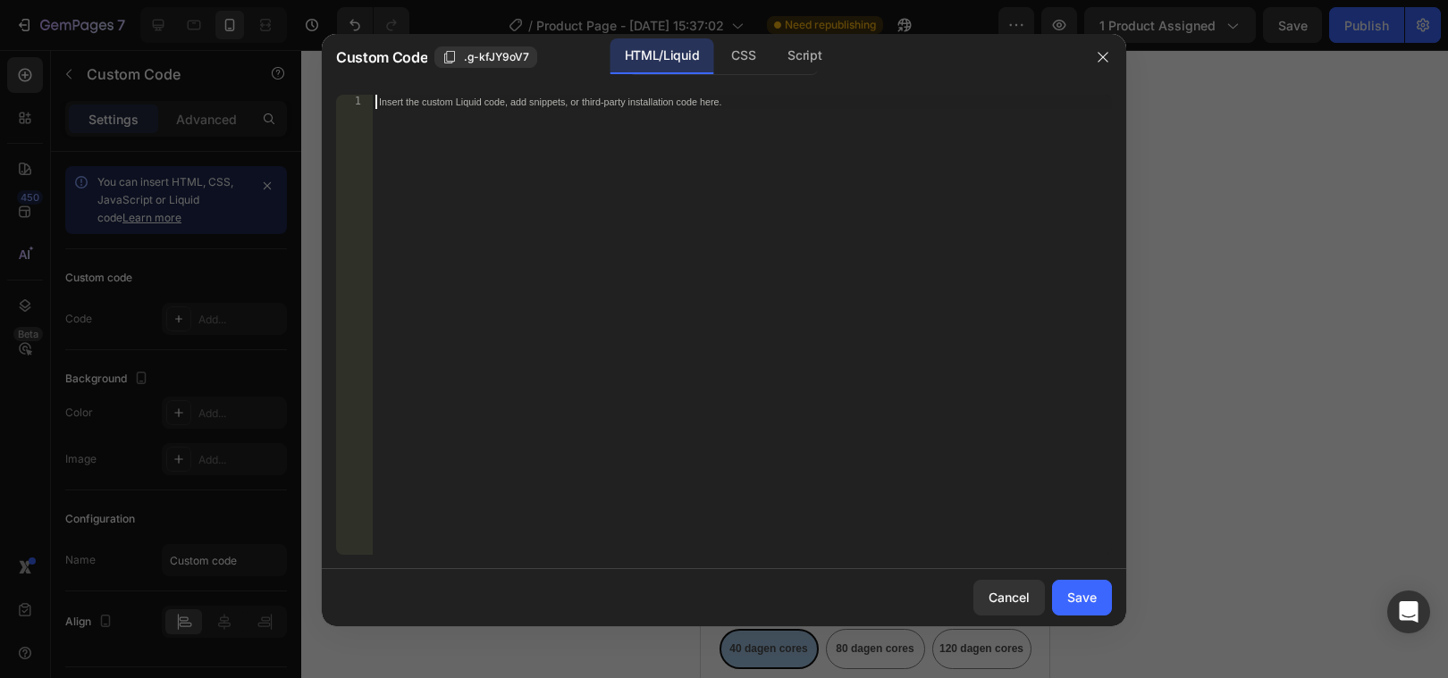
click at [468, 132] on div "Insert the custom Liquid code, add snippets, or third-party installation code h…" at bounding box center [742, 339] width 740 height 489
paste textarea "<!-- Trustpilot Rating Block - end -->"
type textarea "<!-- Trustpilot Rating Block - end -->"
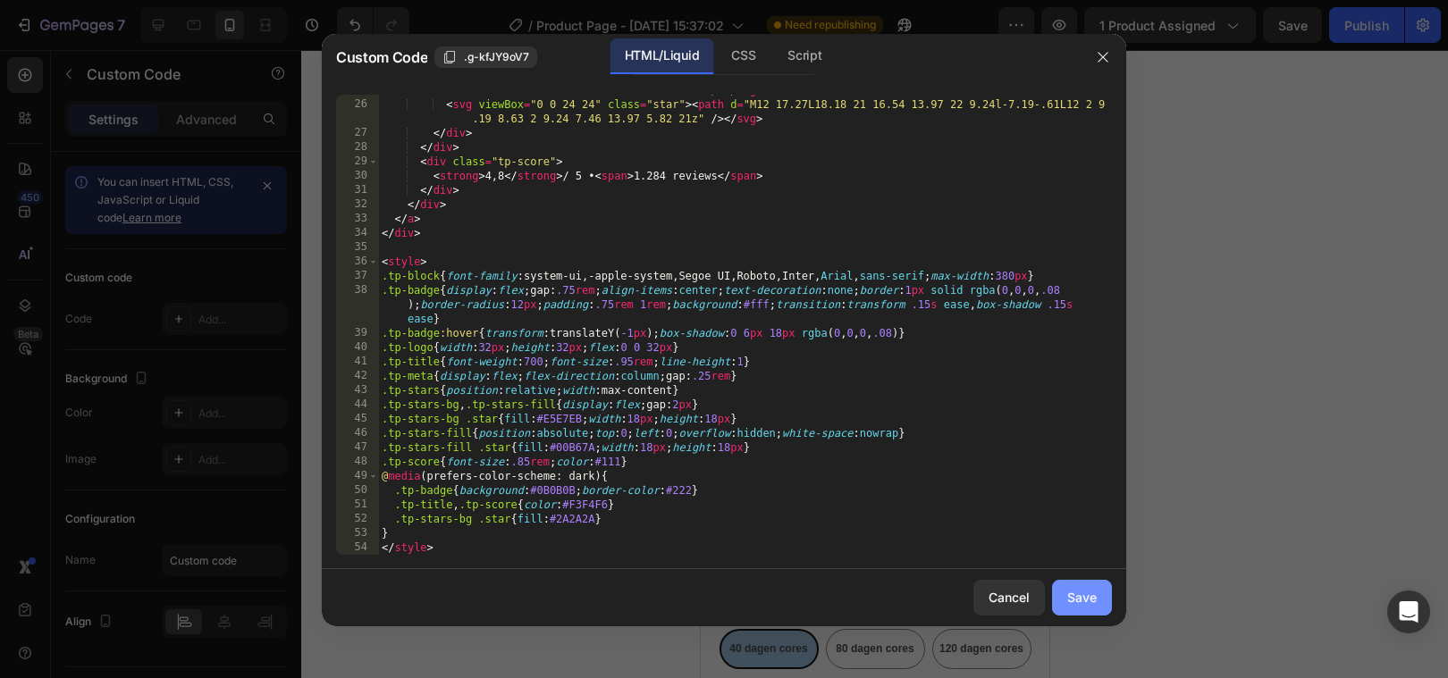
click at [1098, 601] on button "Save" at bounding box center [1082, 598] width 60 height 36
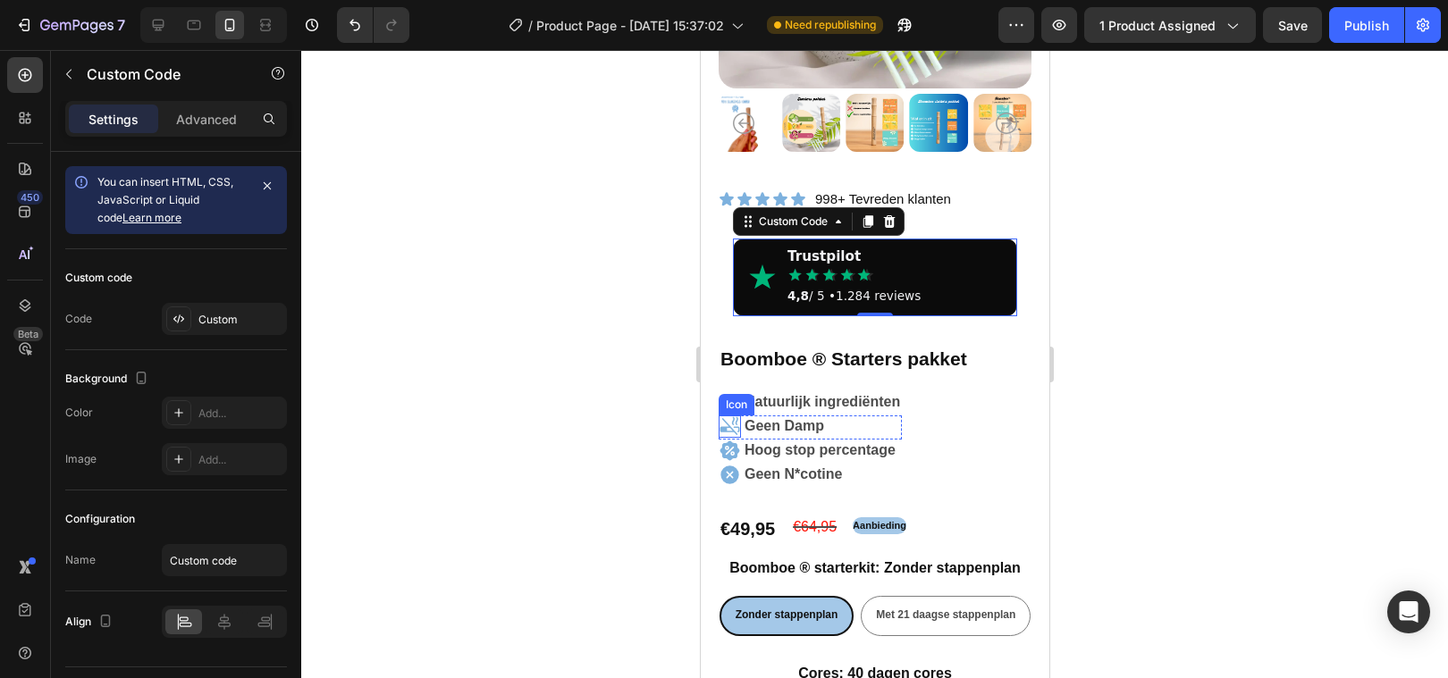
scroll to position [284, 0]
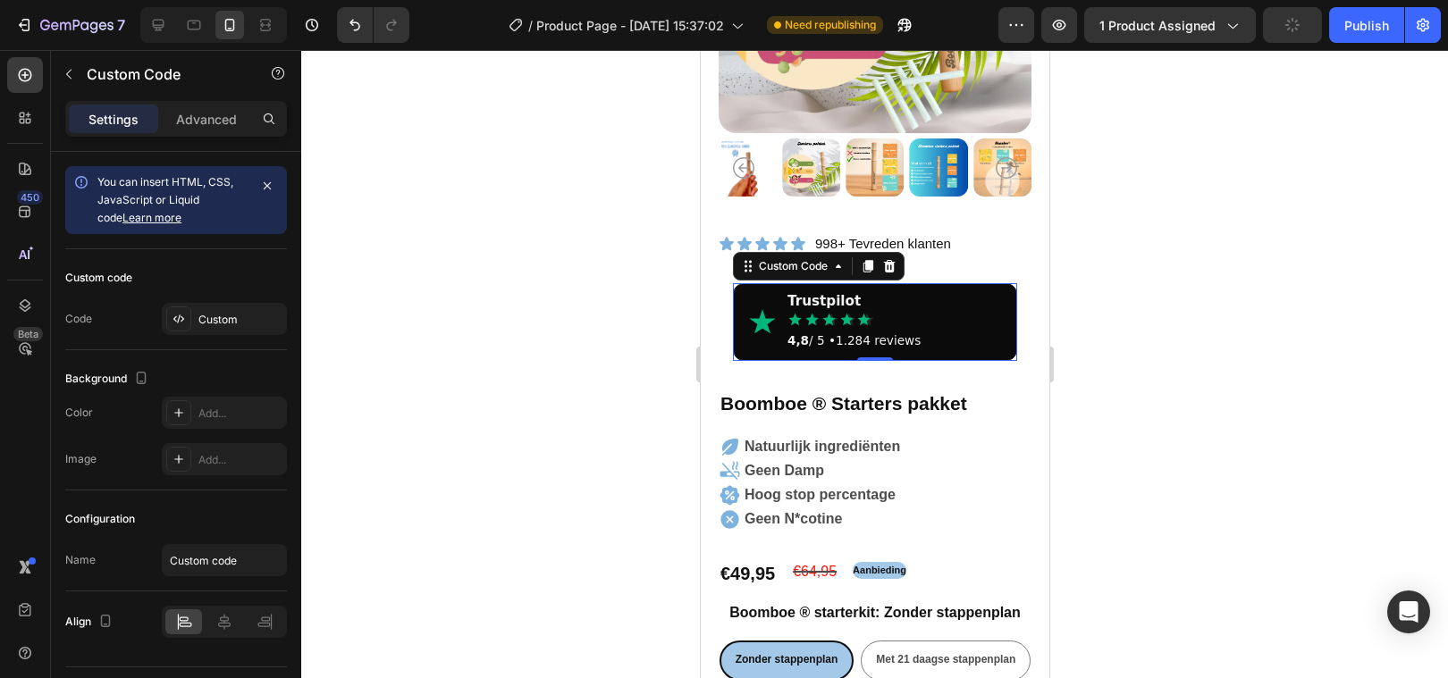
click at [611, 439] on div at bounding box center [874, 364] width 1147 height 628
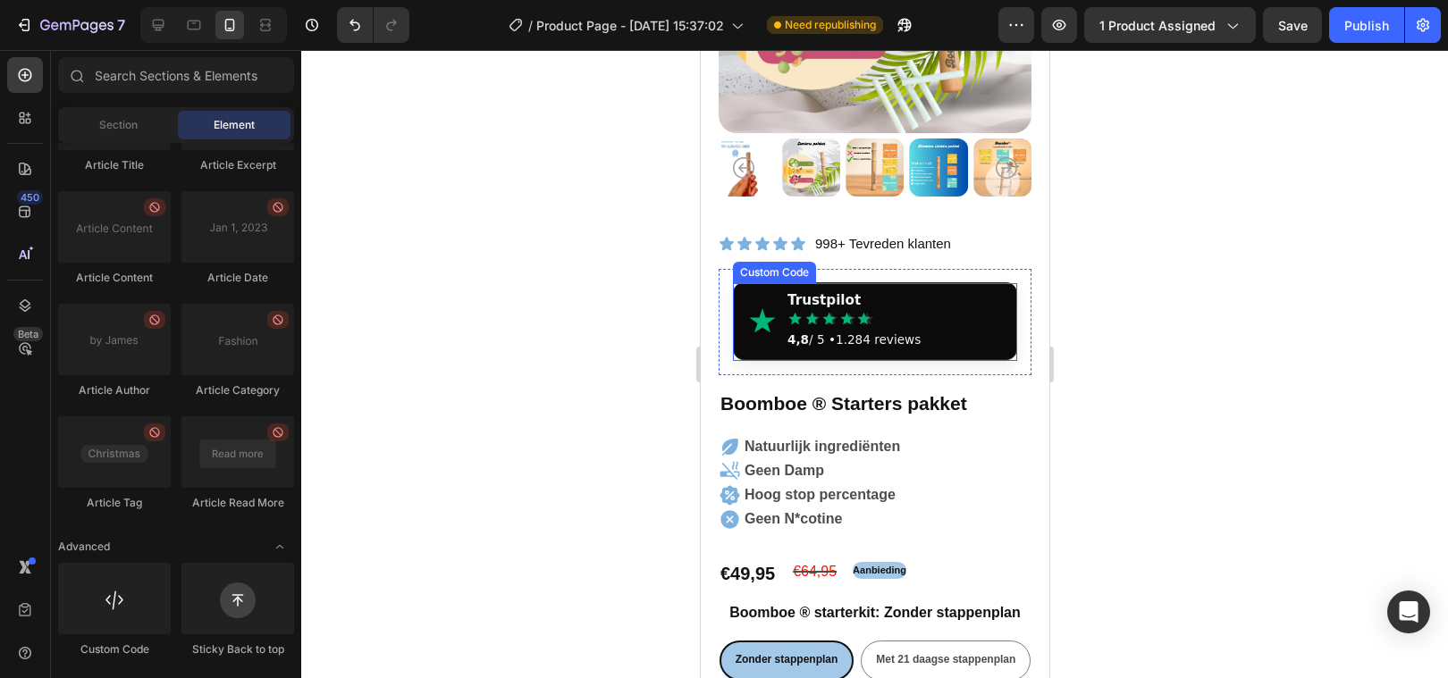
click at [884, 315] on div "Trustpilot 4,8 / 5 • 1.284 reviews" at bounding box center [852, 321] width 133 height 55
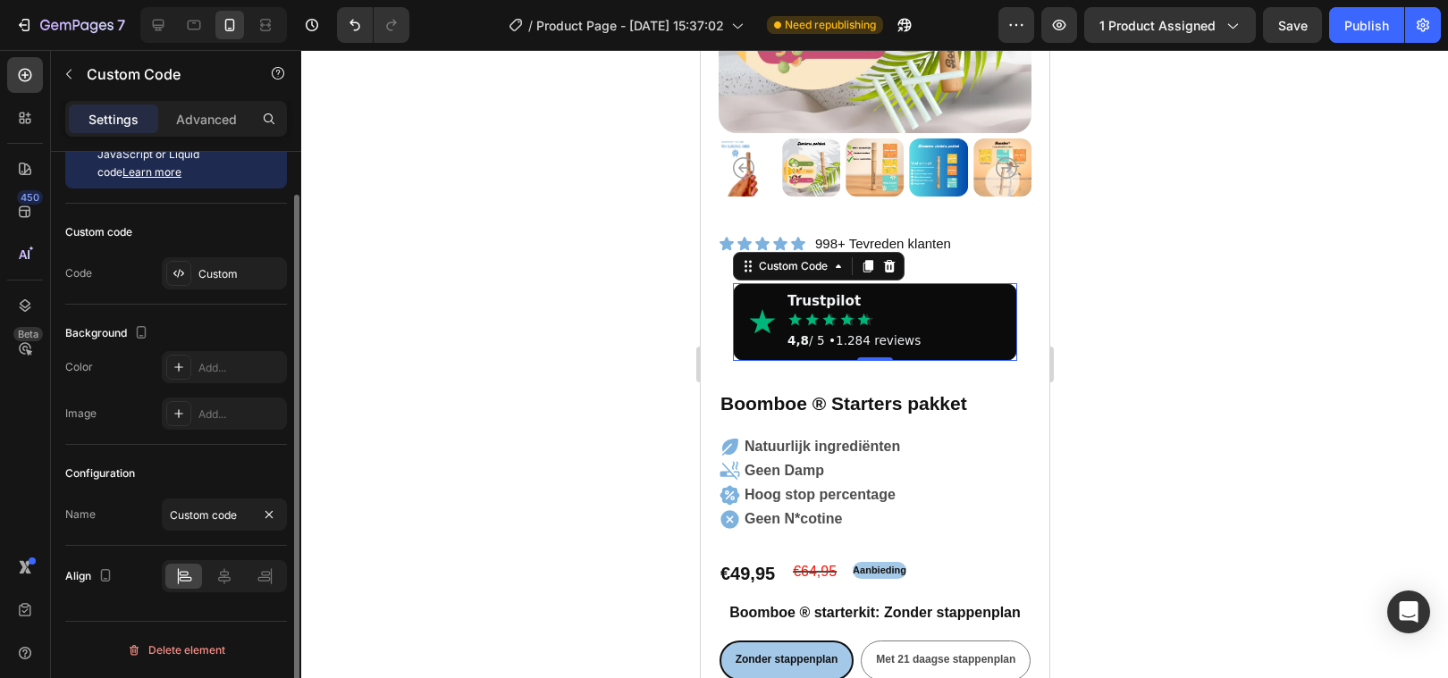
scroll to position [34, 0]
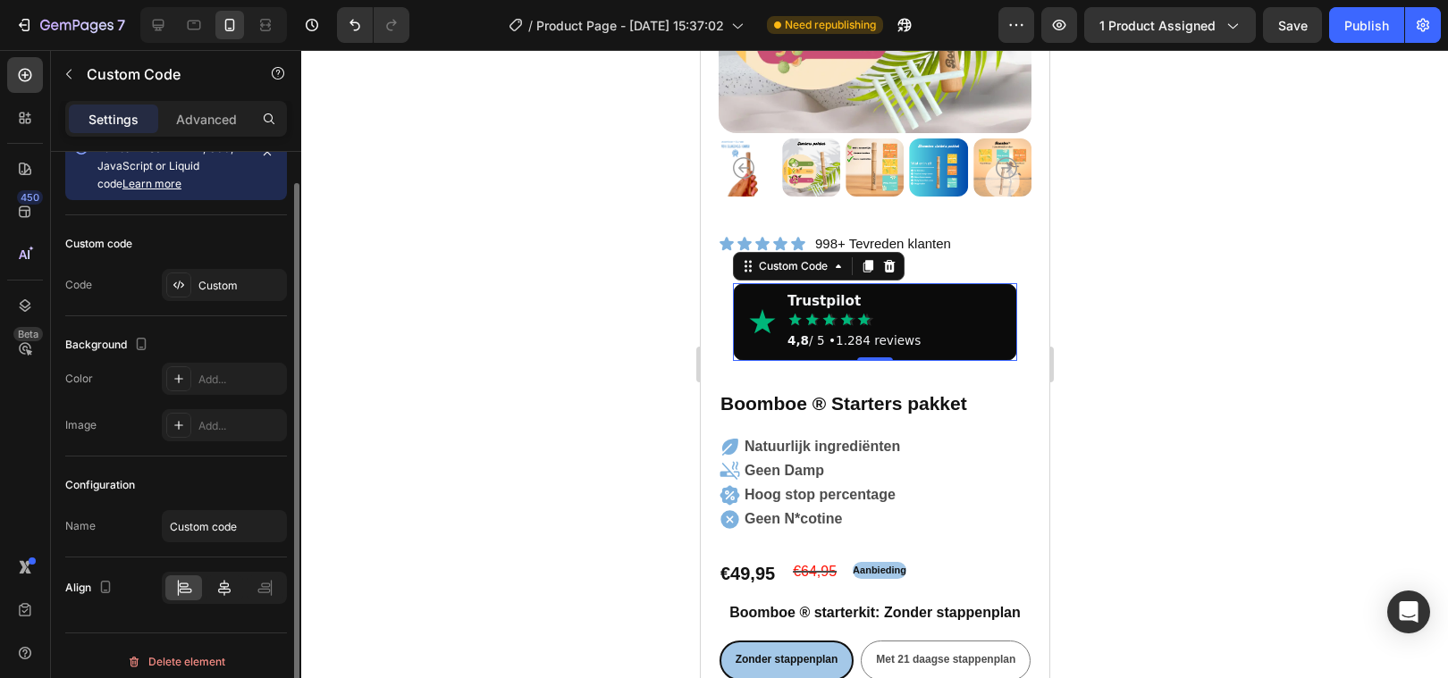
click at [226, 588] on icon at bounding box center [224, 588] width 18 height 18
click at [192, 584] on div at bounding box center [183, 588] width 37 height 25
click at [447, 395] on div at bounding box center [874, 364] width 1147 height 628
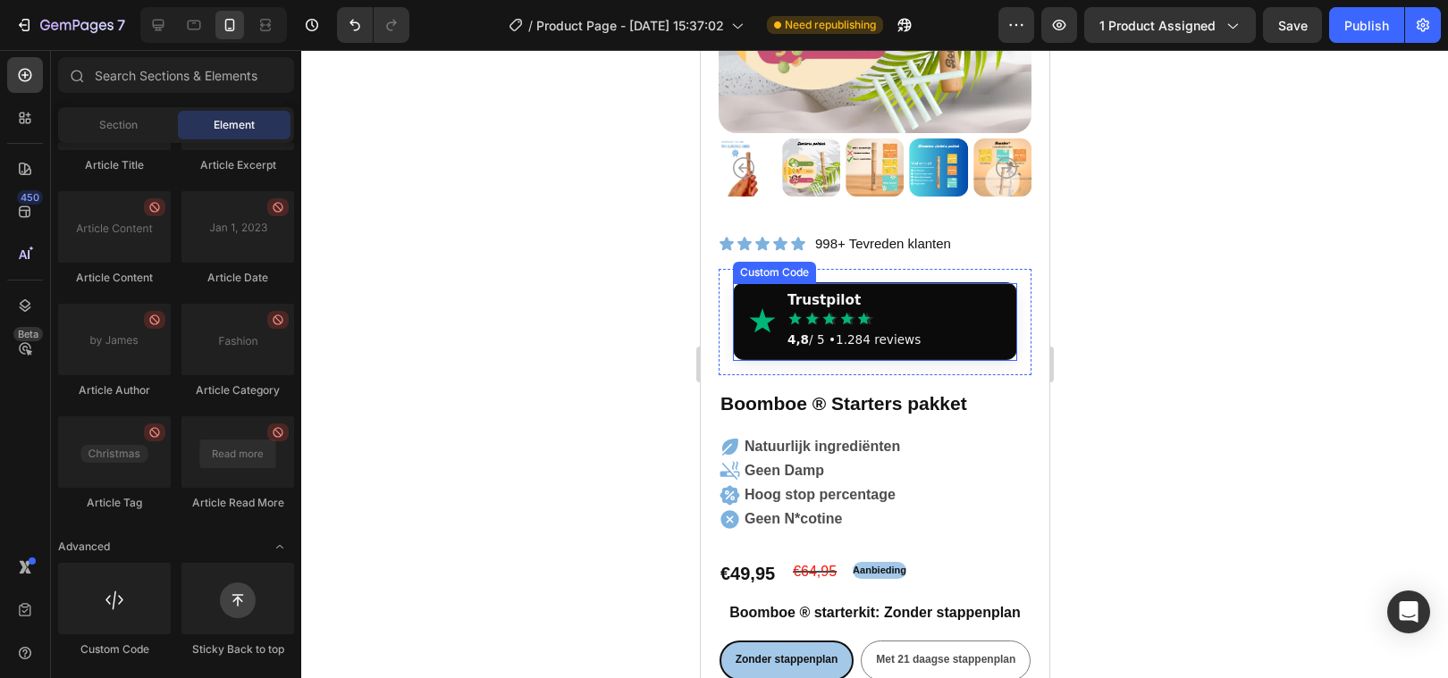
click at [986, 306] on link "Trustpilot 4,8 / 5 • 1.284 reviews" at bounding box center [874, 321] width 284 height 79
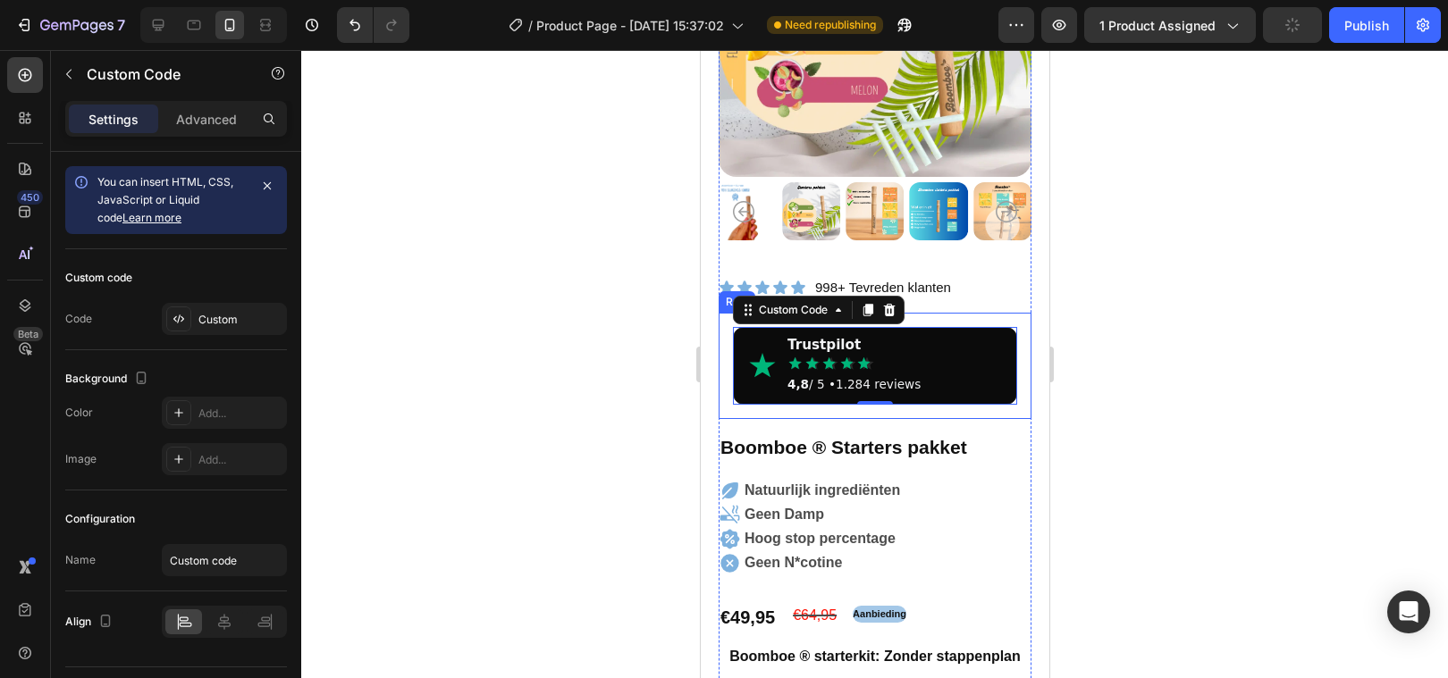
scroll to position [192, 0]
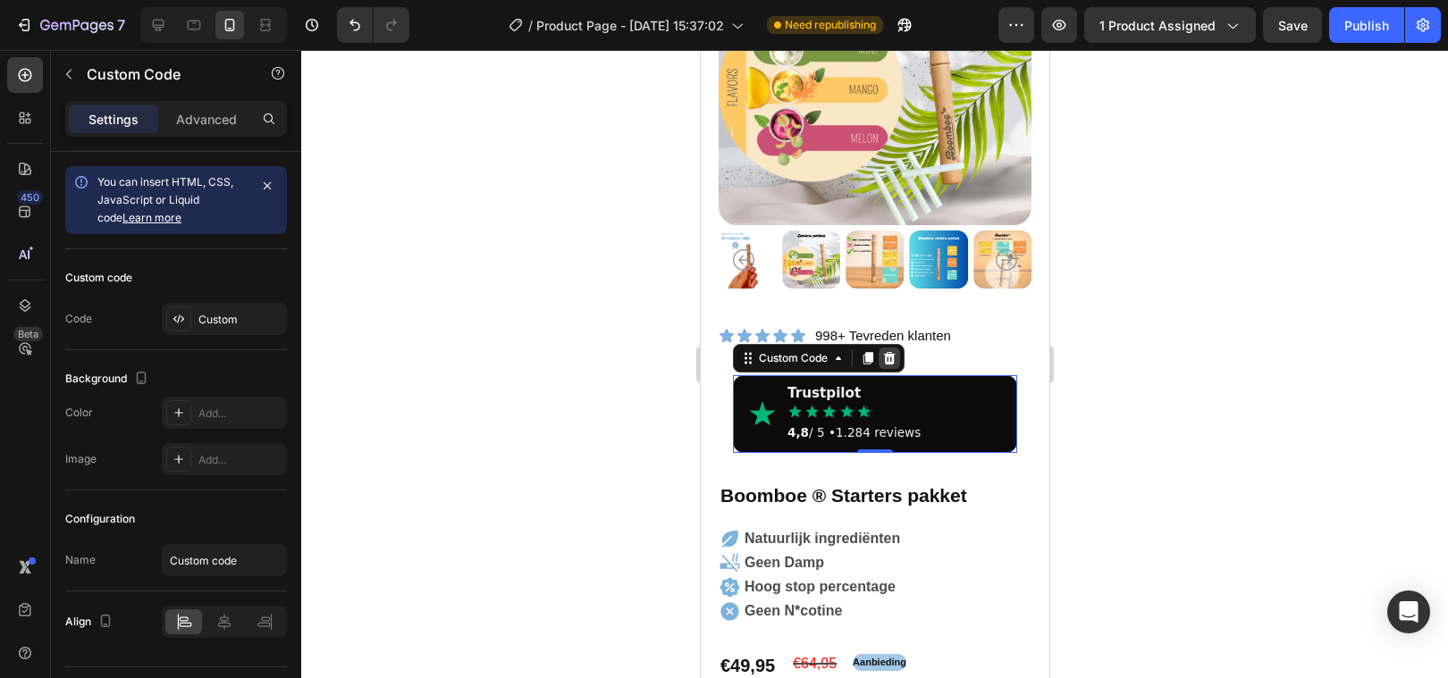
click at [890, 358] on icon at bounding box center [888, 358] width 14 height 14
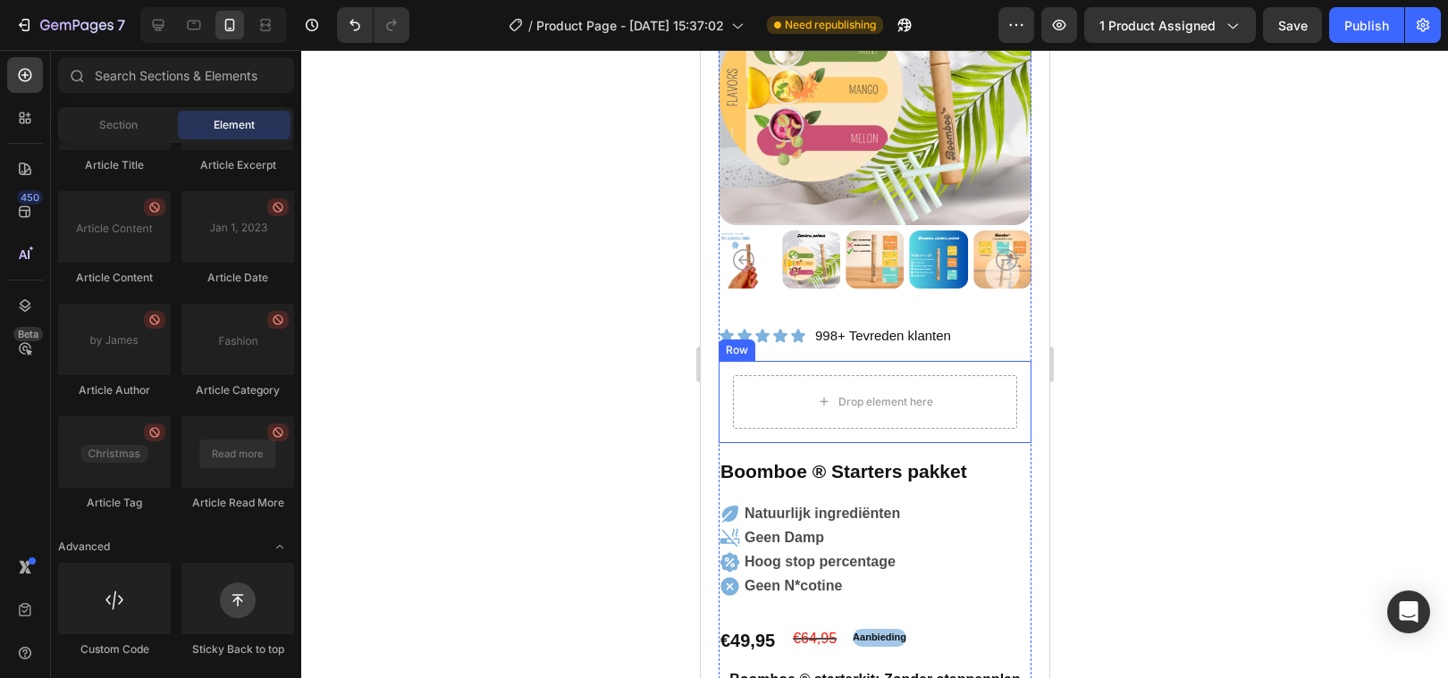
click at [1004, 373] on div "Drop element here Row" at bounding box center [874, 402] width 313 height 82
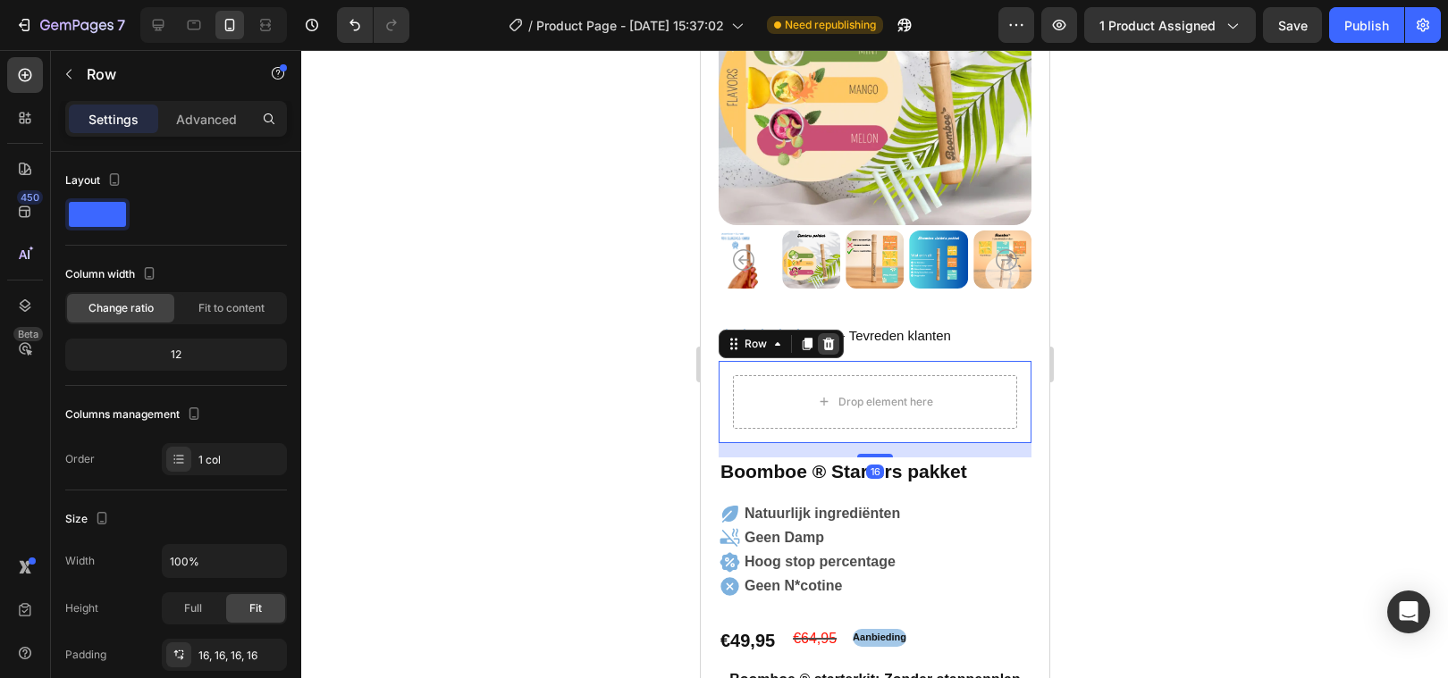
click at [827, 340] on icon at bounding box center [828, 344] width 12 height 13
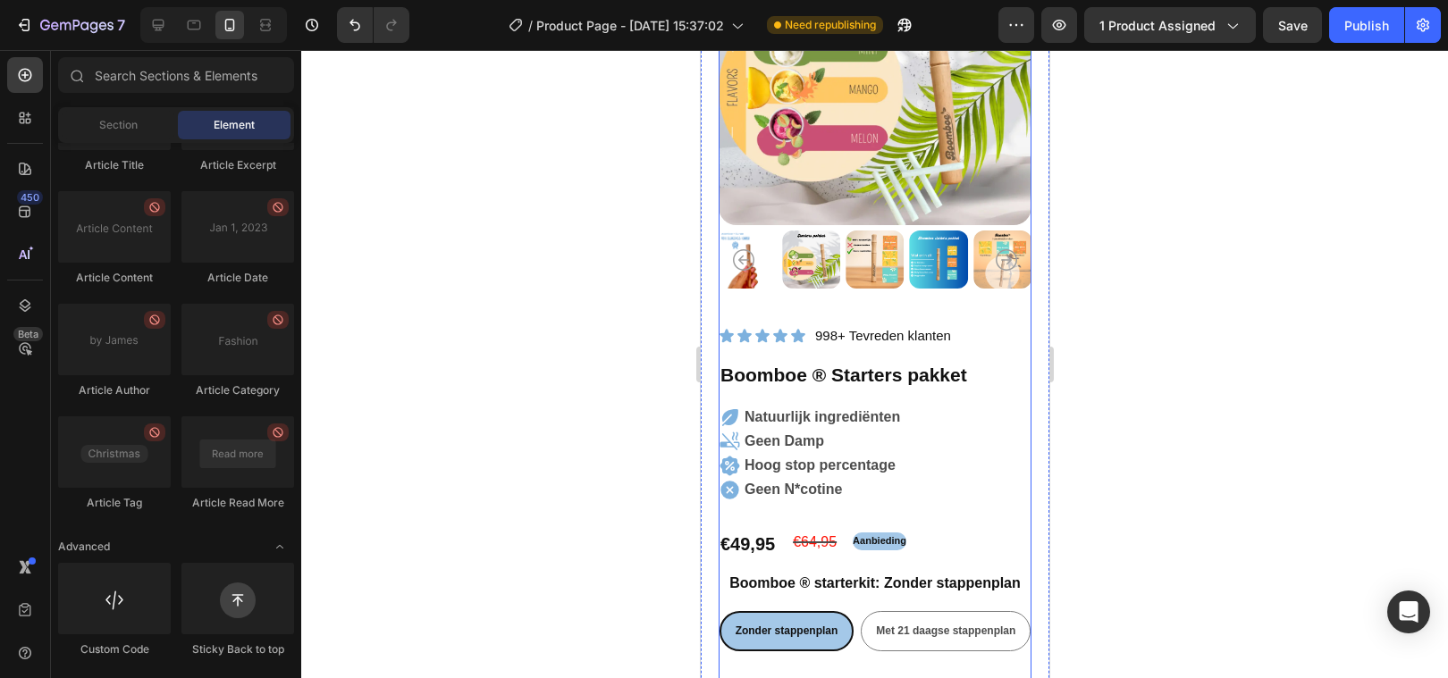
click at [521, 398] on div at bounding box center [874, 364] width 1147 height 628
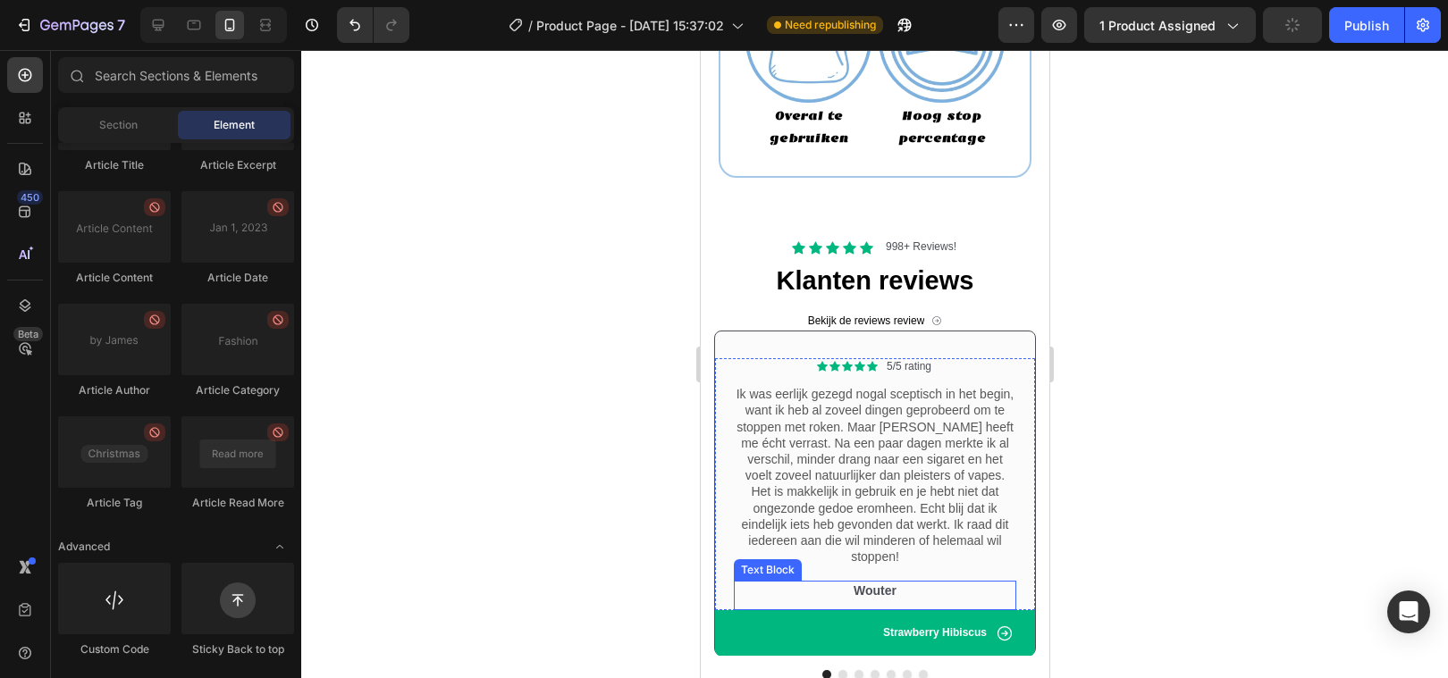
scroll to position [2528, 0]
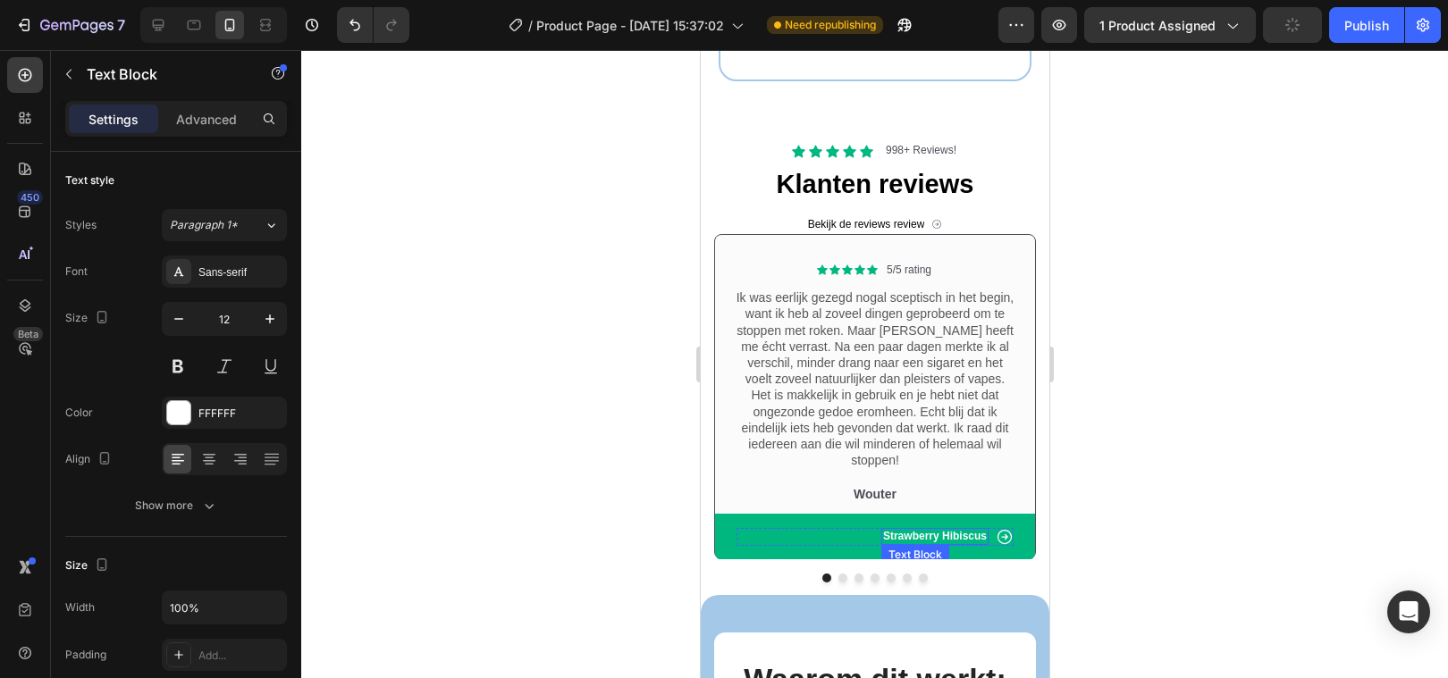
click at [919, 530] on p "Strawberry Hibiscus" at bounding box center [934, 537] width 104 height 14
click at [573, 405] on div at bounding box center [874, 364] width 1147 height 628
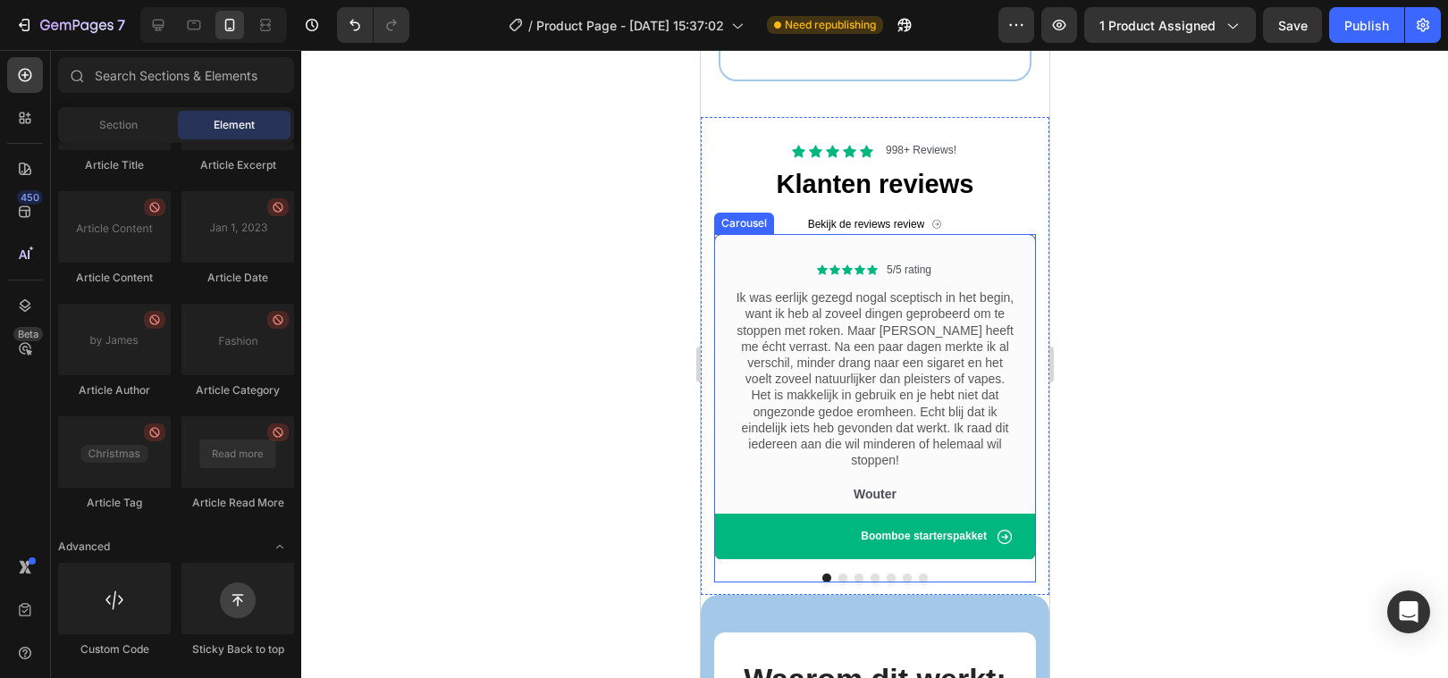
click at [841, 574] on button "Dot" at bounding box center [841, 578] width 9 height 9
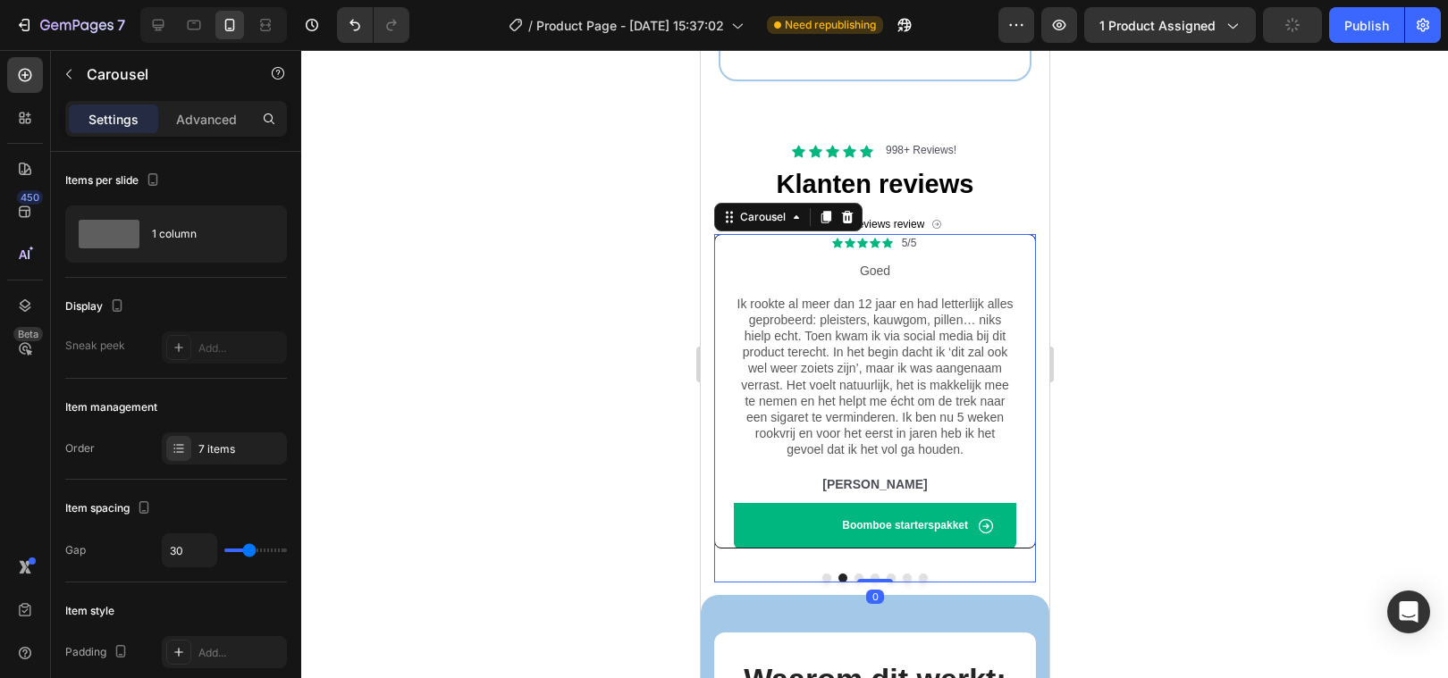
click at [862, 574] on div at bounding box center [874, 578] width 322 height 9
click at [857, 577] on div at bounding box center [874, 579] width 36 height 5
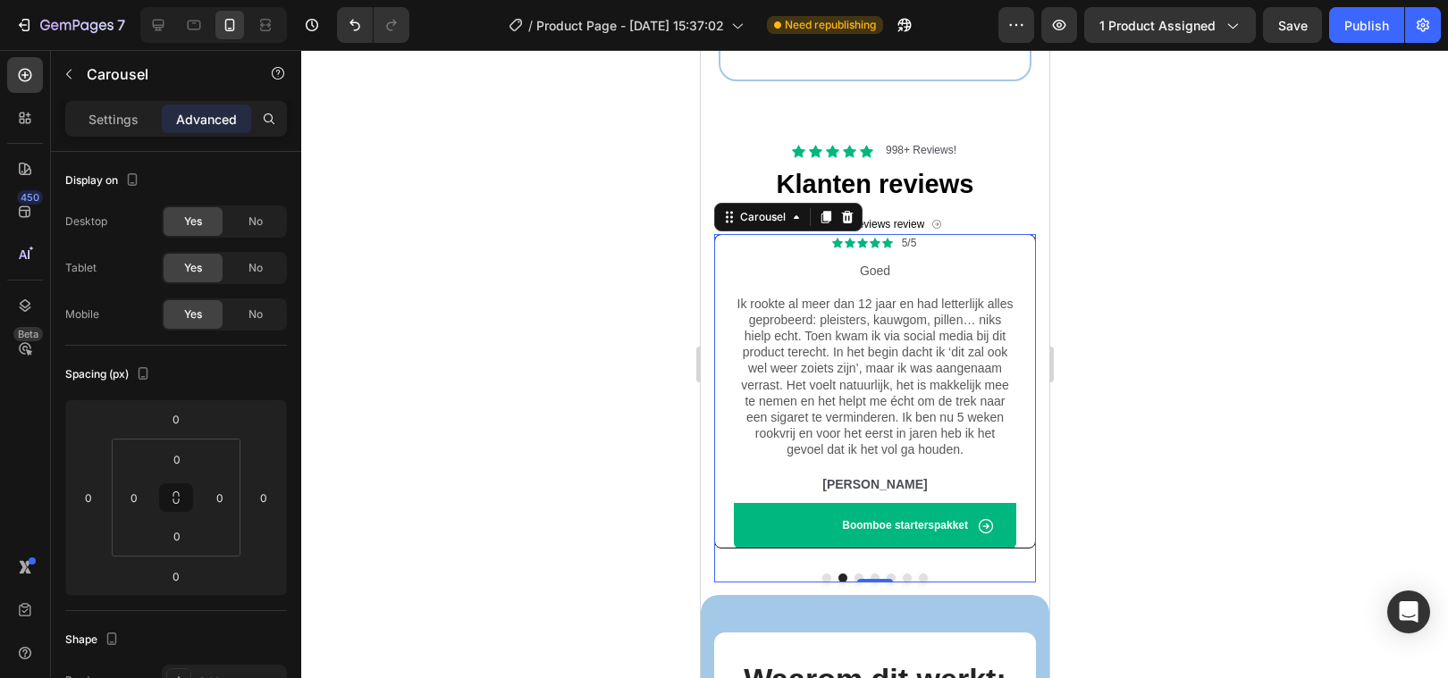
click at [856, 574] on button "Dot" at bounding box center [857, 578] width 9 height 9
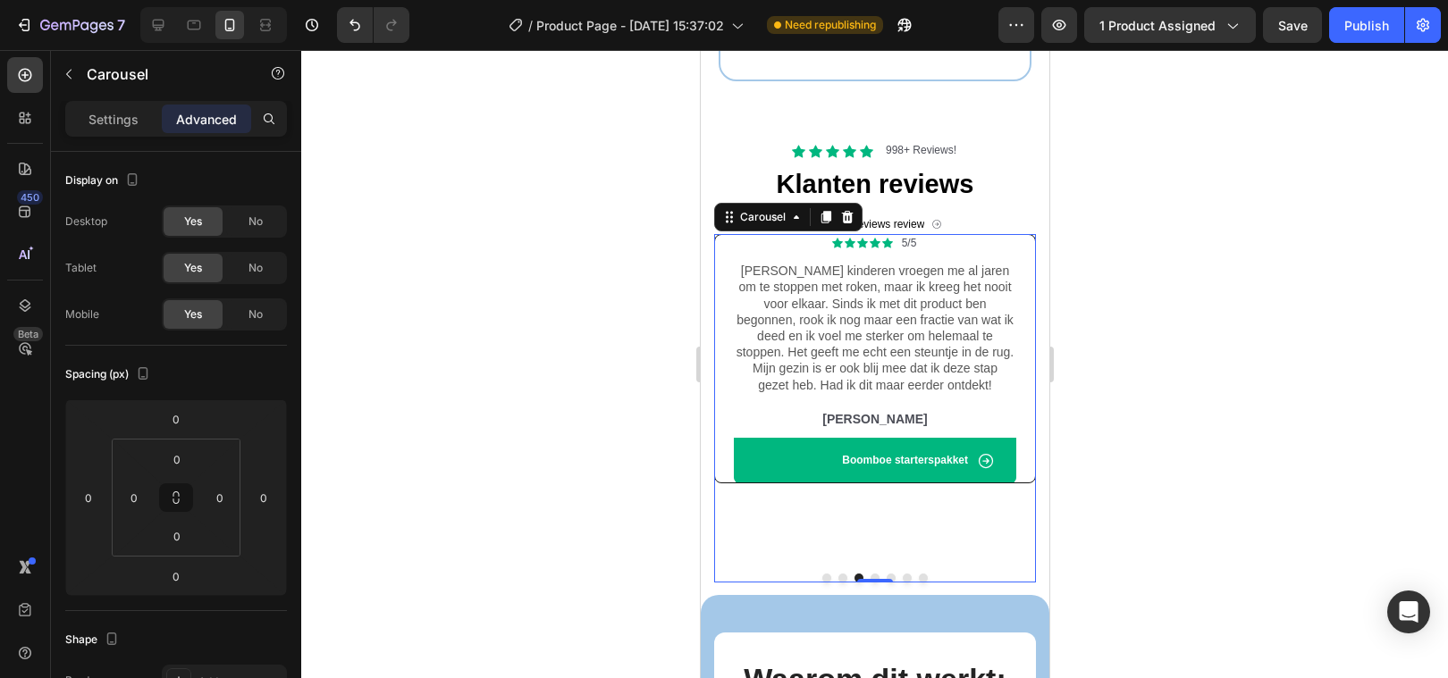
click at [874, 574] on button "Dot" at bounding box center [874, 578] width 9 height 9
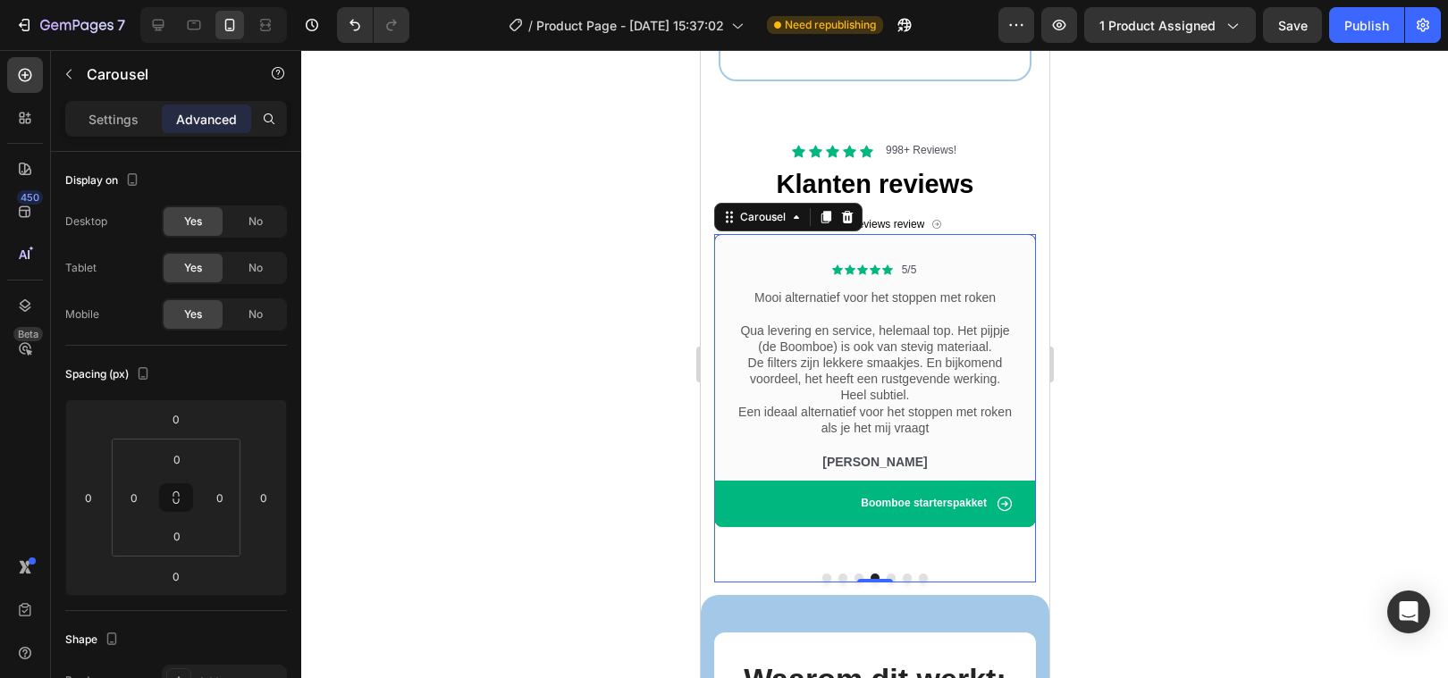
click at [889, 574] on button "Dot" at bounding box center [890, 578] width 9 height 9
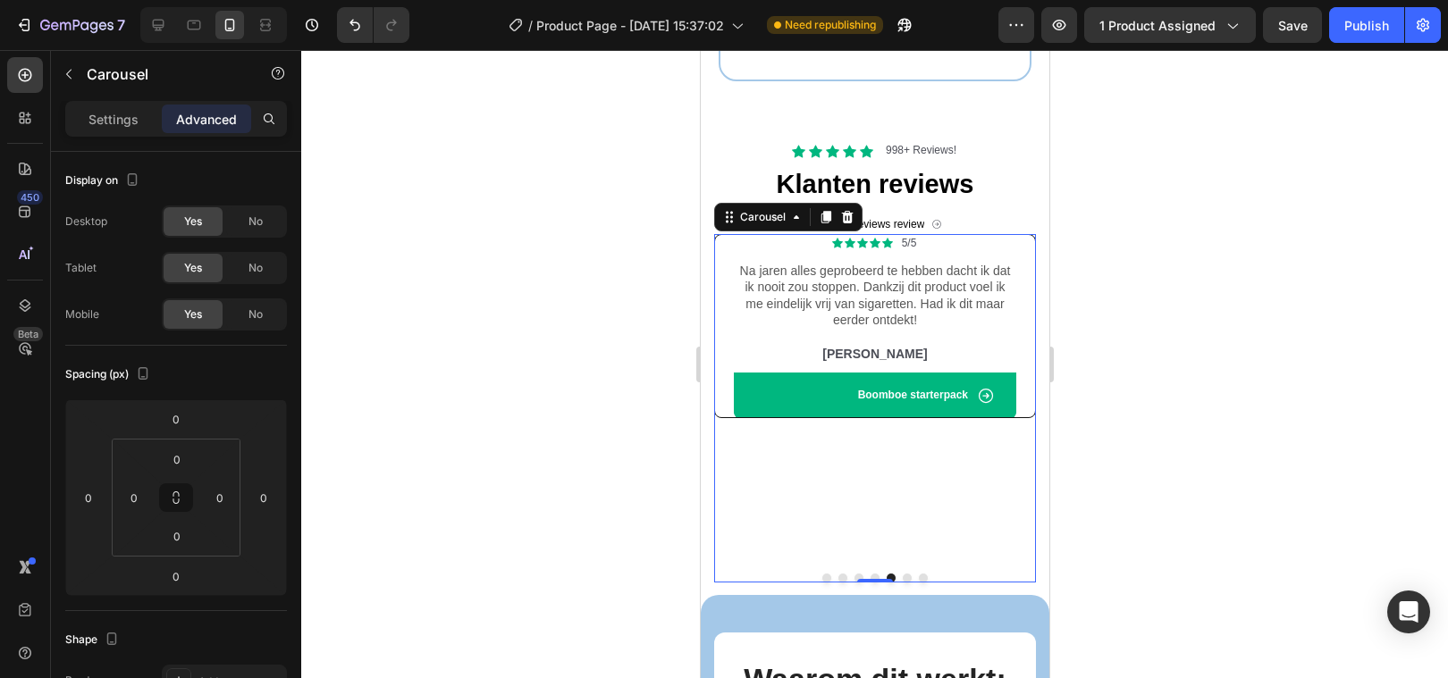
click at [904, 574] on button "Dot" at bounding box center [906, 578] width 9 height 9
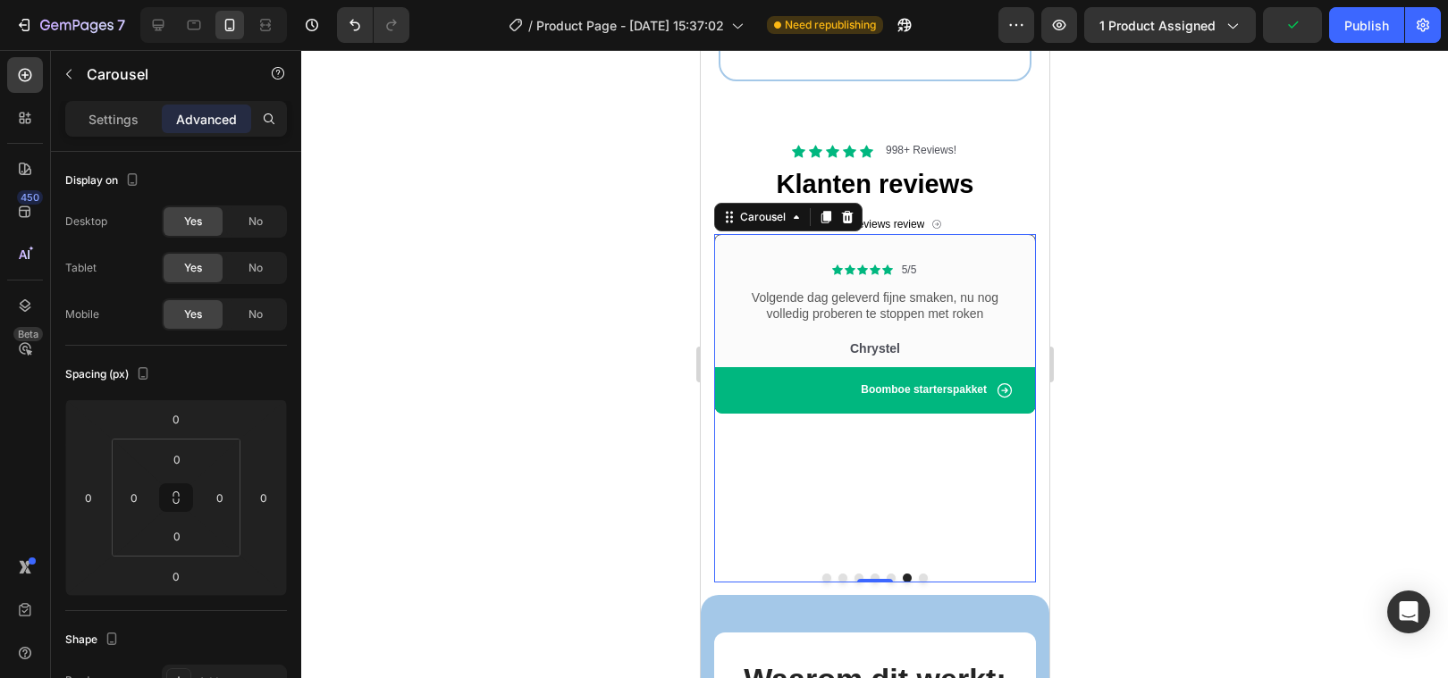
click at [920, 574] on button "Dot" at bounding box center [922, 578] width 9 height 9
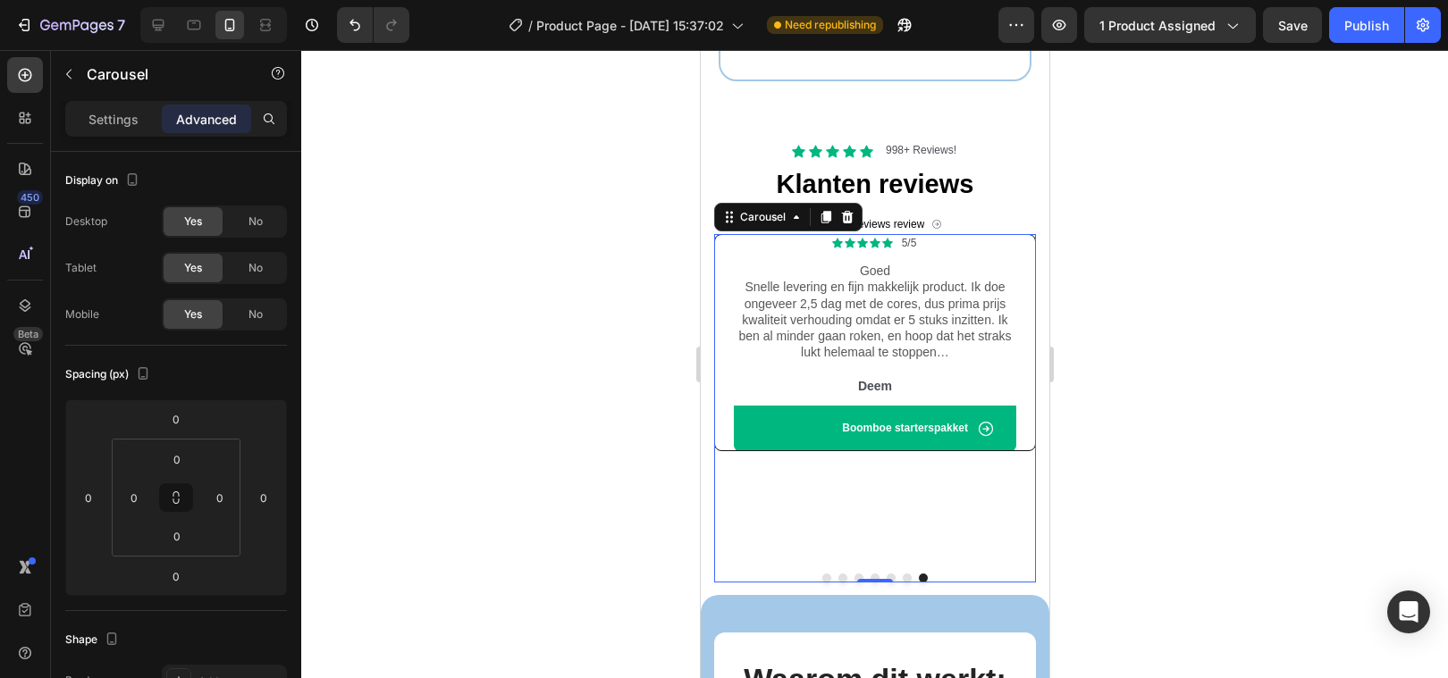
click at [826, 574] on button "Dot" at bounding box center [825, 578] width 9 height 9
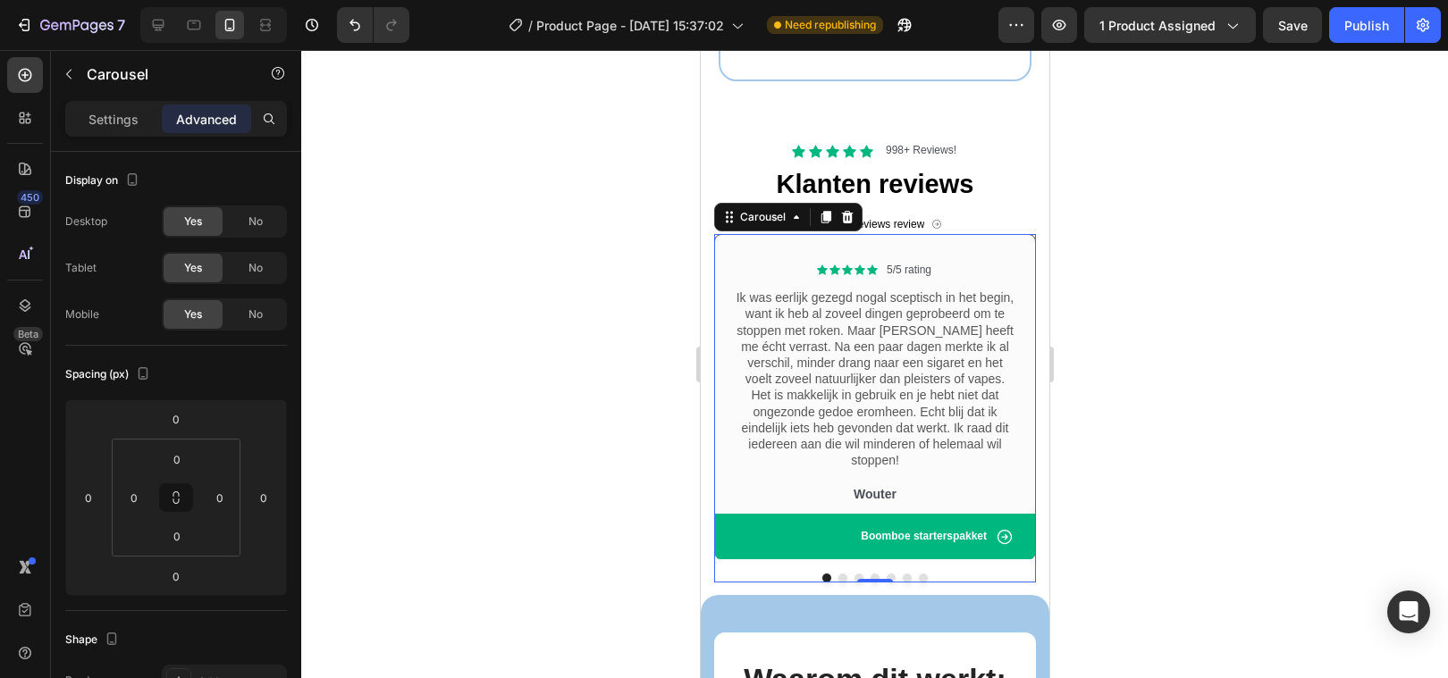
click at [1223, 320] on div at bounding box center [874, 364] width 1147 height 628
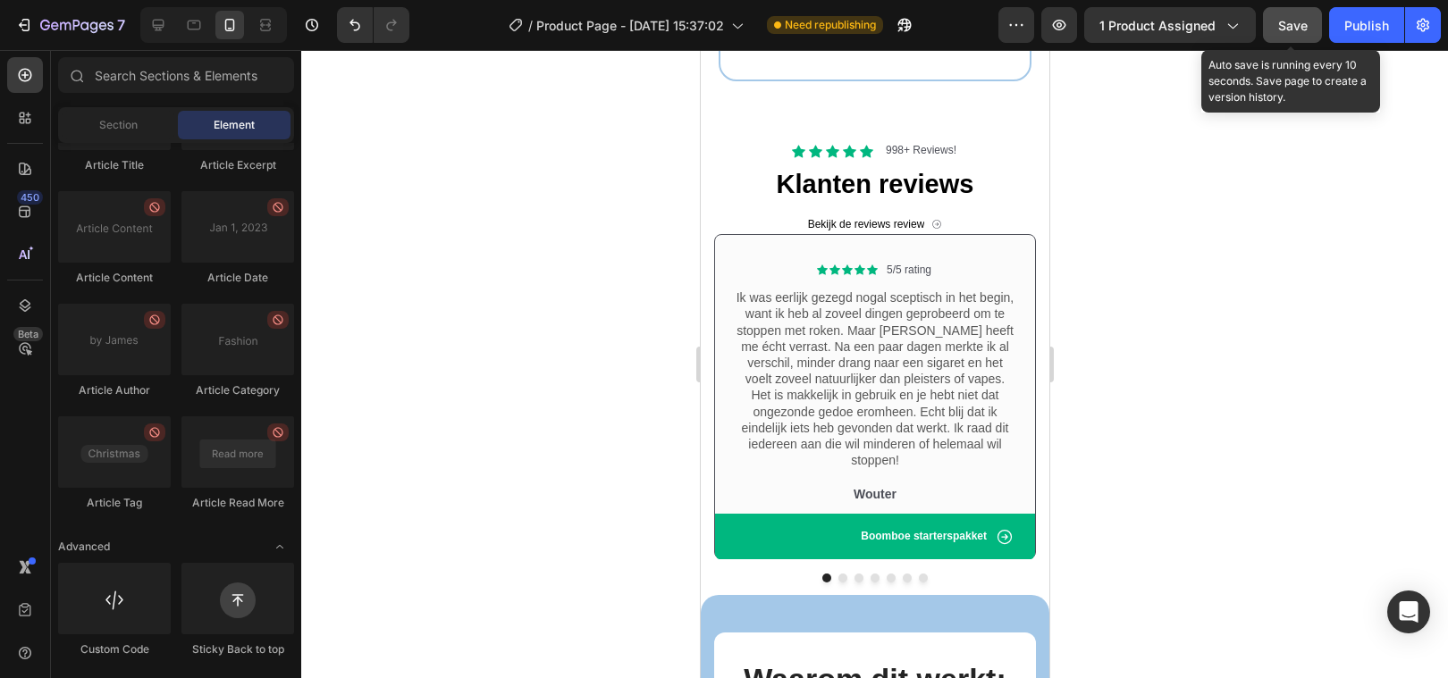
click at [1300, 34] on div "Save" at bounding box center [1292, 25] width 29 height 19
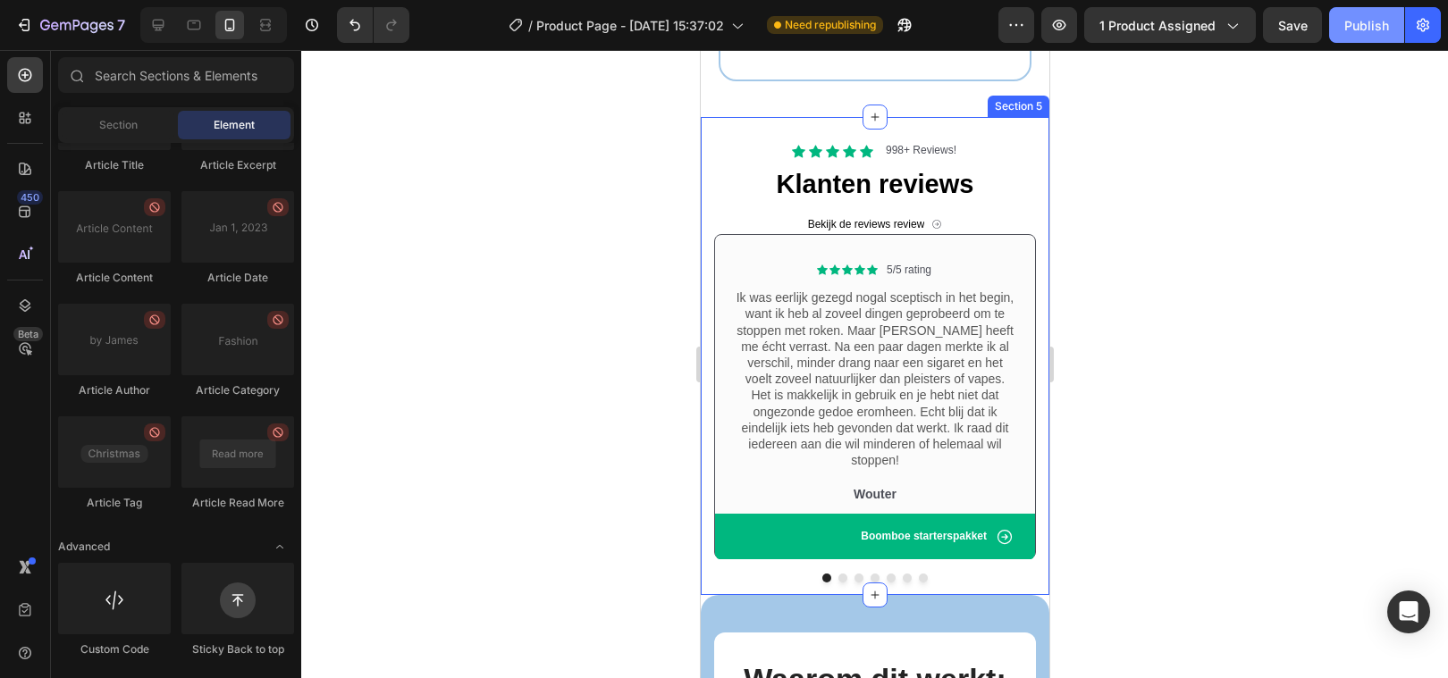
click at [1372, 31] on div "Publish" at bounding box center [1366, 25] width 45 height 19
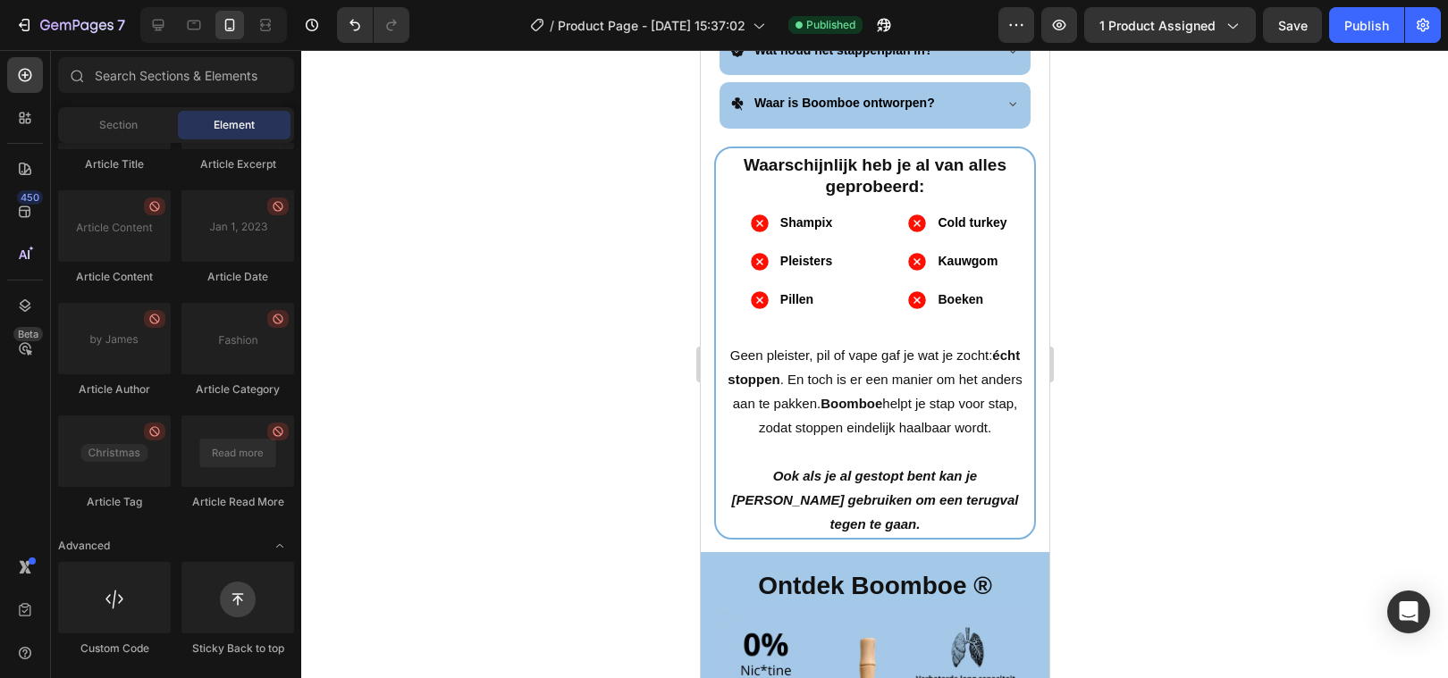
scroll to position [1164, 0]
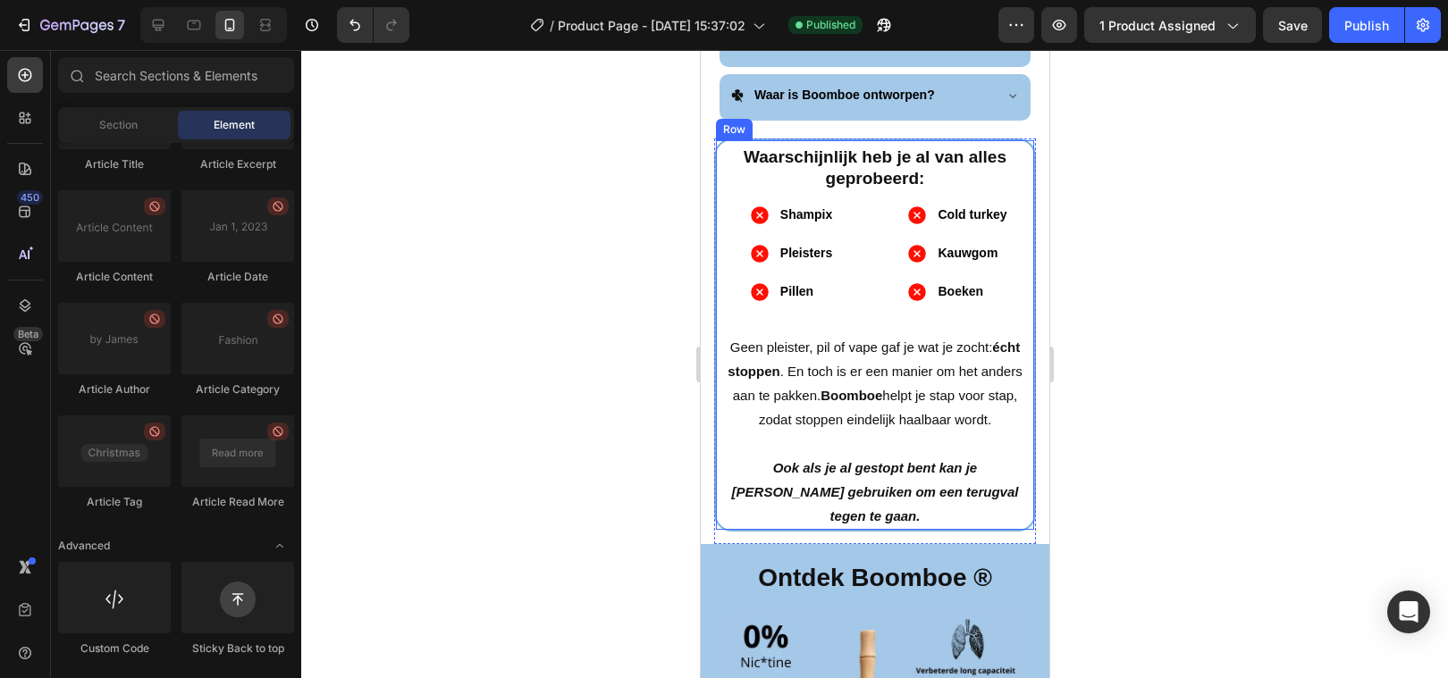
click at [713, 186] on div "Waarschijnlijk heb je al van alles geprobeerd: Heading Shampix Pleisters Pillen…" at bounding box center [874, 335] width 322 height 393
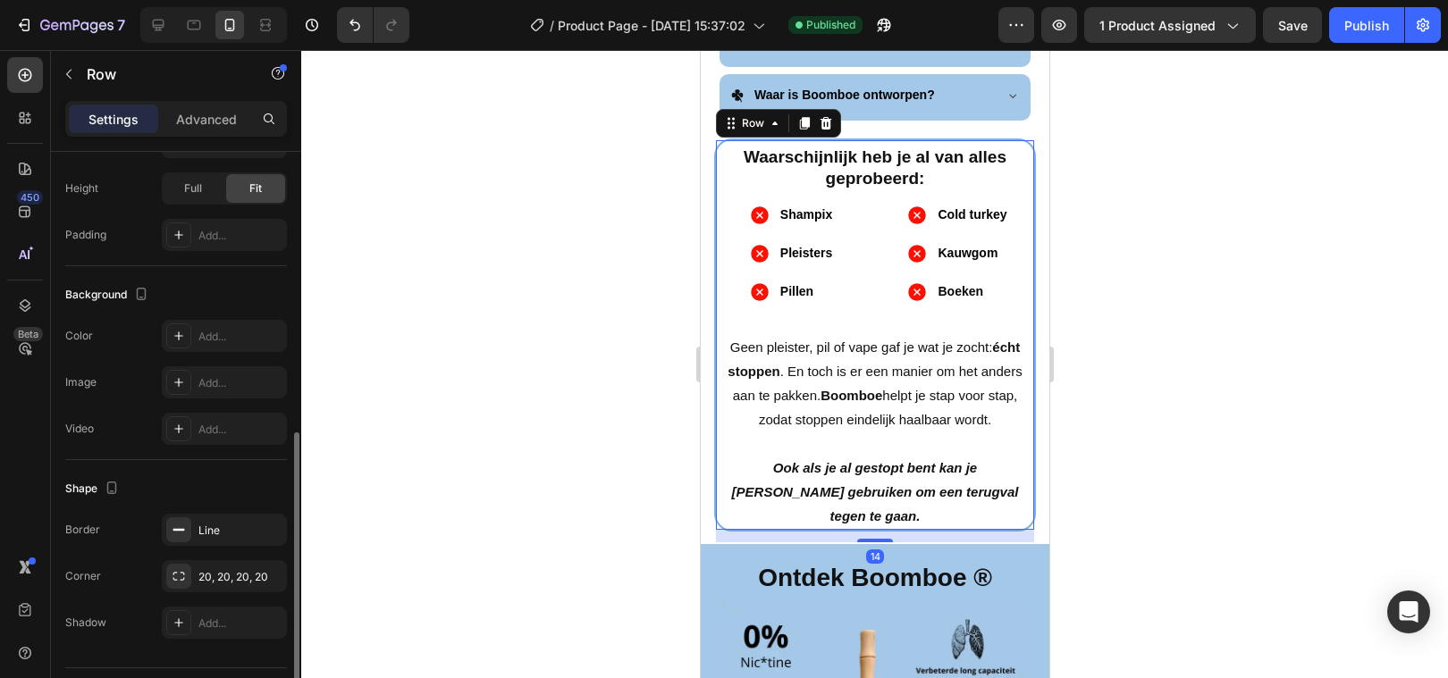
scroll to position [569, 0]
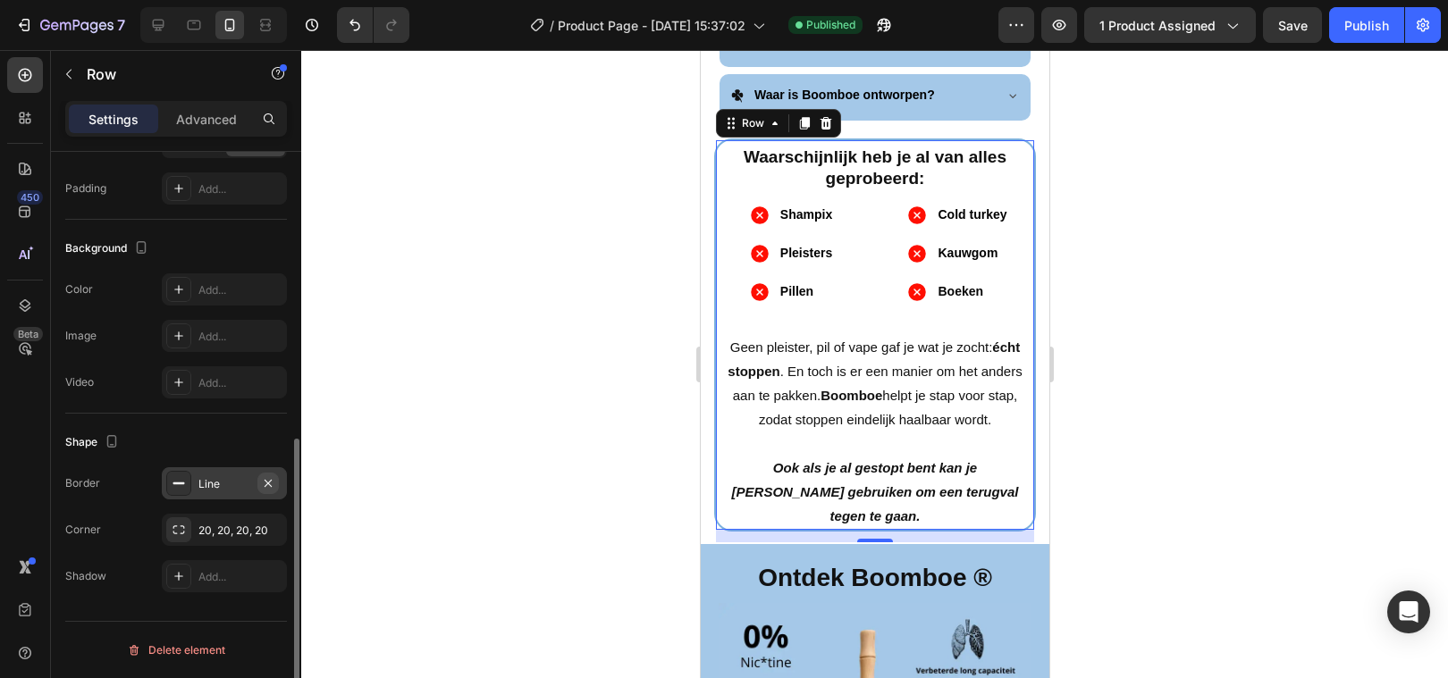
click at [268, 482] on icon "button" at bounding box center [268, 482] width 7 height 7
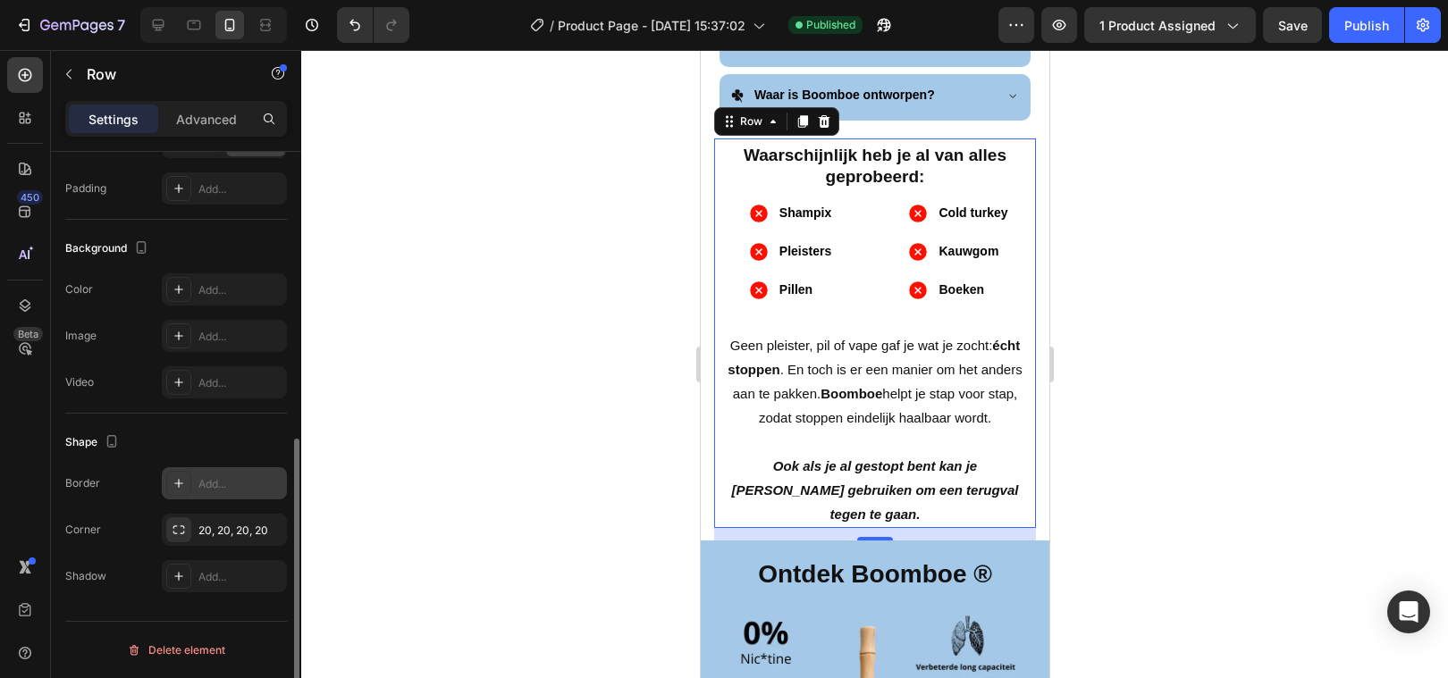
click at [549, 390] on div at bounding box center [874, 364] width 1147 height 628
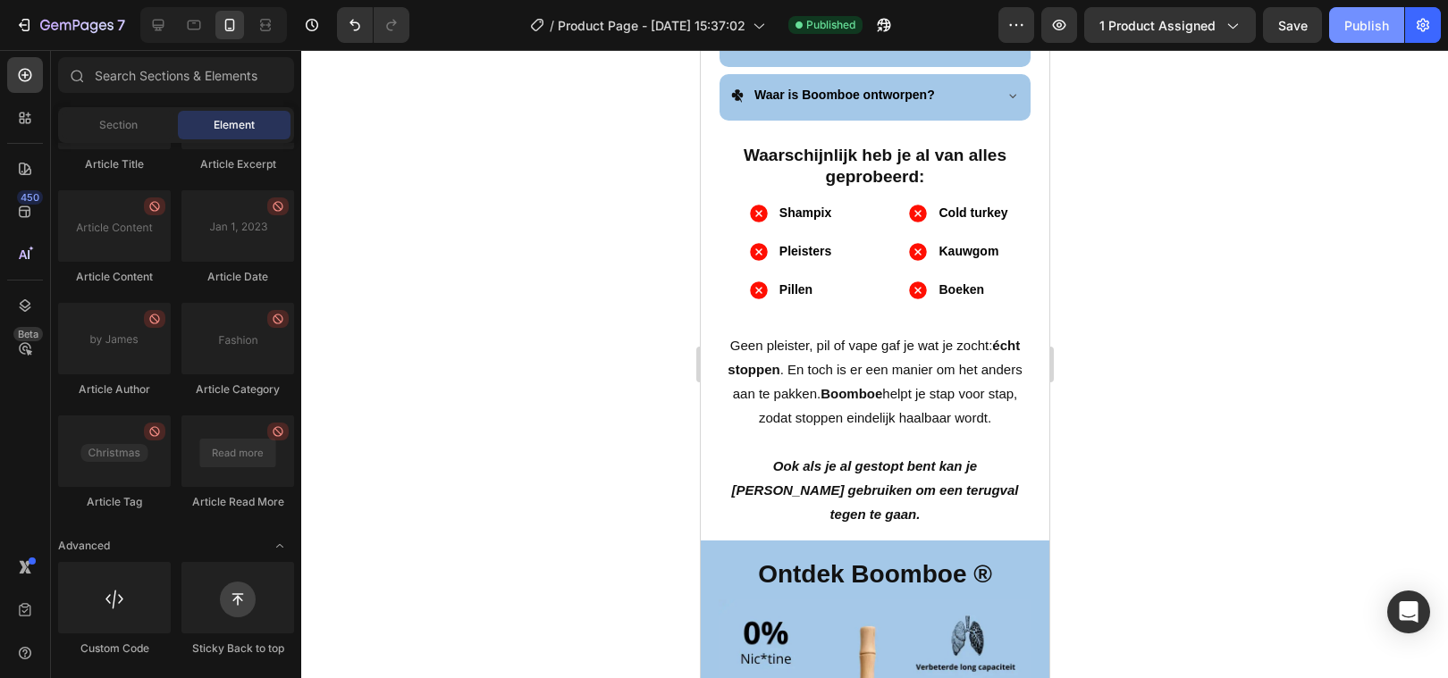
click at [1363, 34] on div "Publish" at bounding box center [1366, 25] width 45 height 19
